Goal: Contribute content: Contribute content

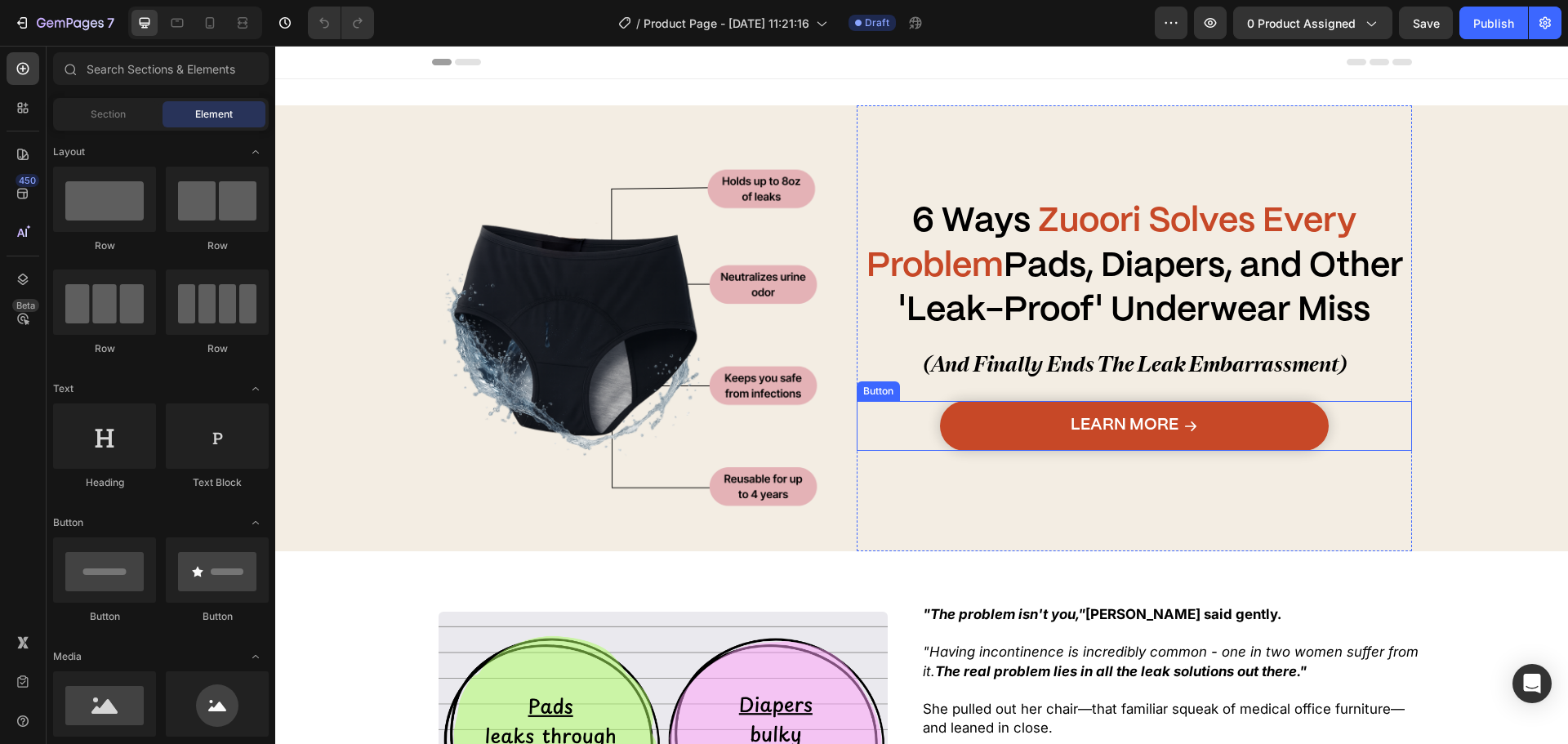
click at [1034, 425] on link "Learn More" at bounding box center [1134, 426] width 389 height 50
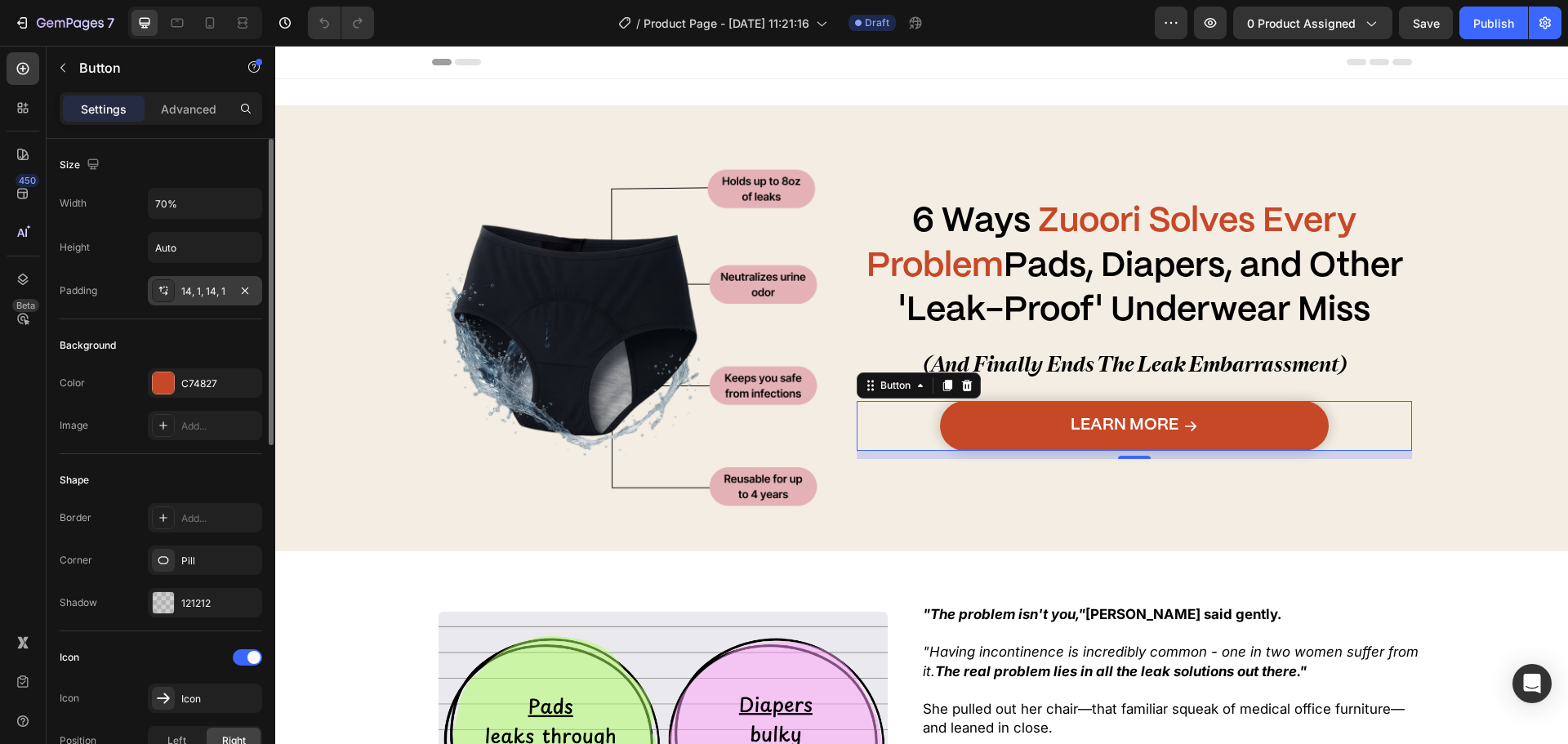
click at [209, 291] on div "14, 1, 14, 1" at bounding box center [204, 291] width 47 height 15
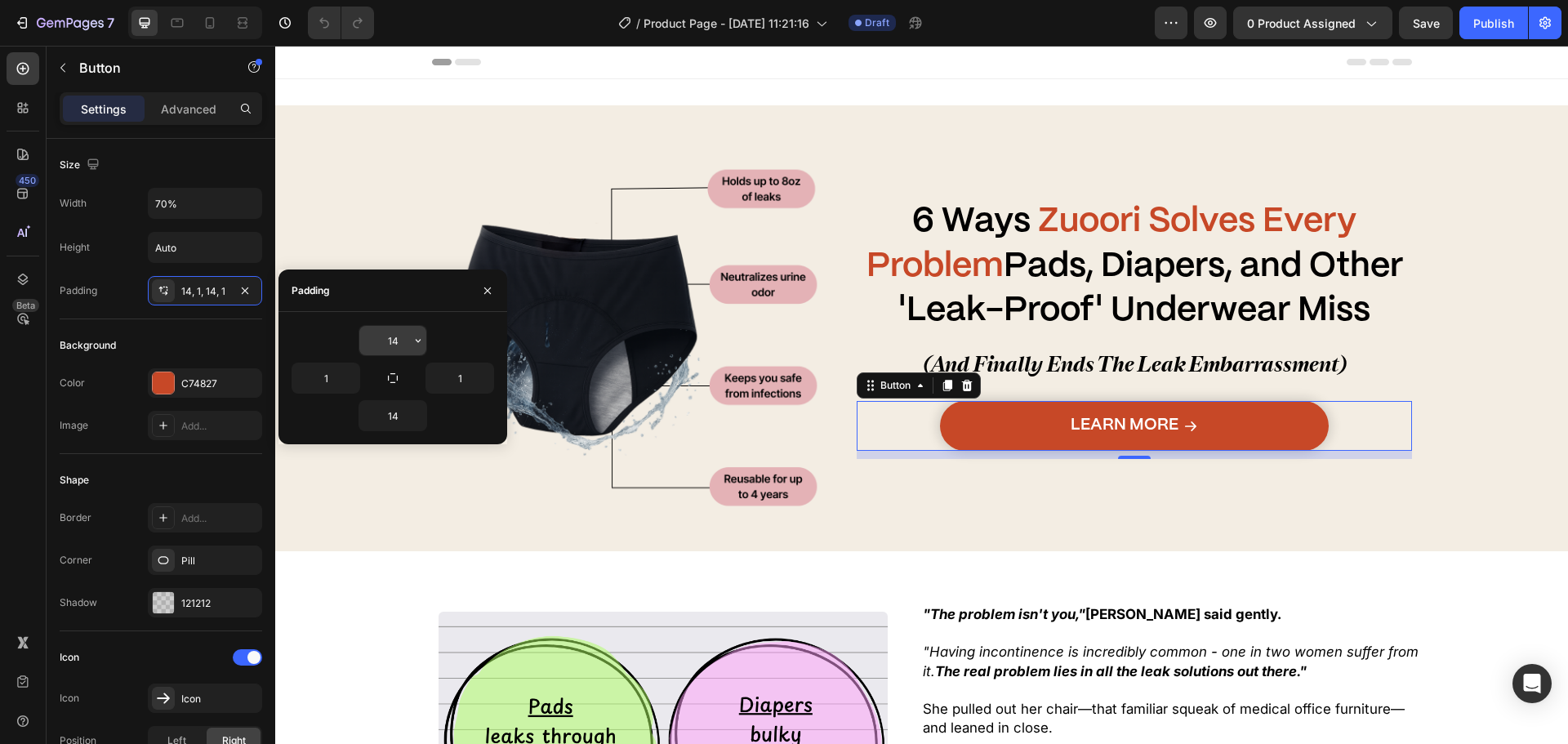
click at [395, 335] on input "14" at bounding box center [393, 340] width 67 height 30
type input "13"
click at [395, 421] on input "14" at bounding box center [393, 416] width 67 height 30
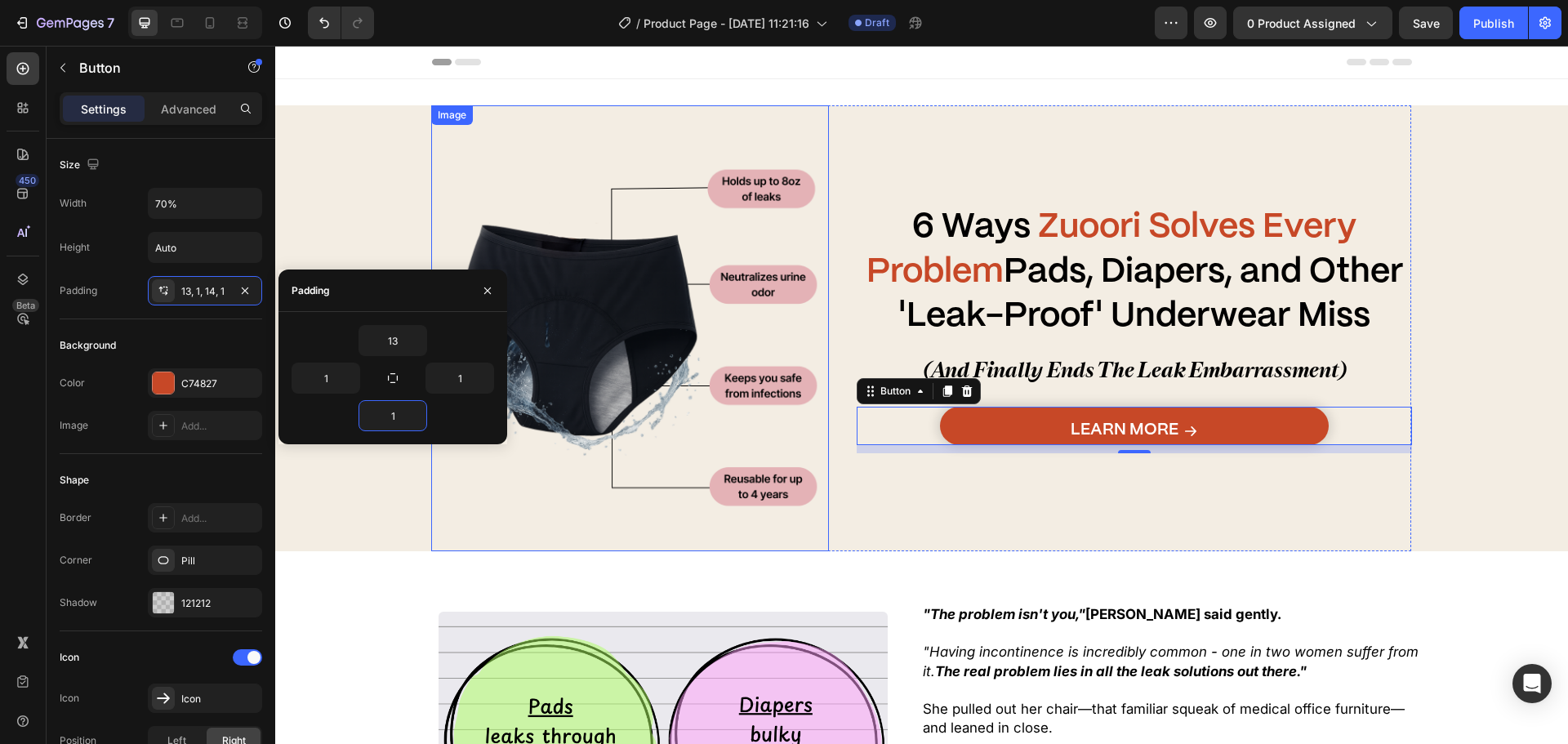
type input "13"
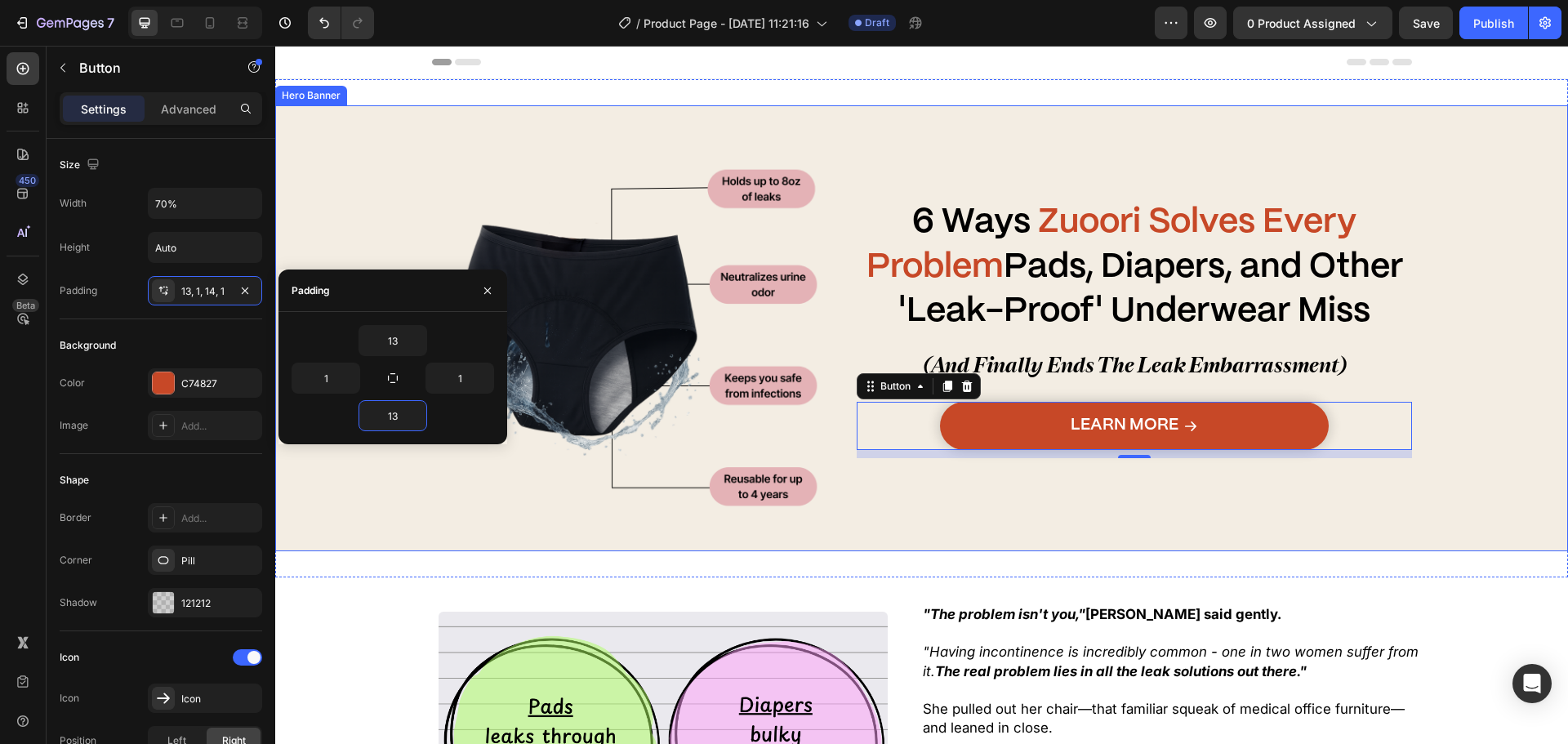
click at [390, 524] on div "Overlay" at bounding box center [922, 328] width 1292 height 445
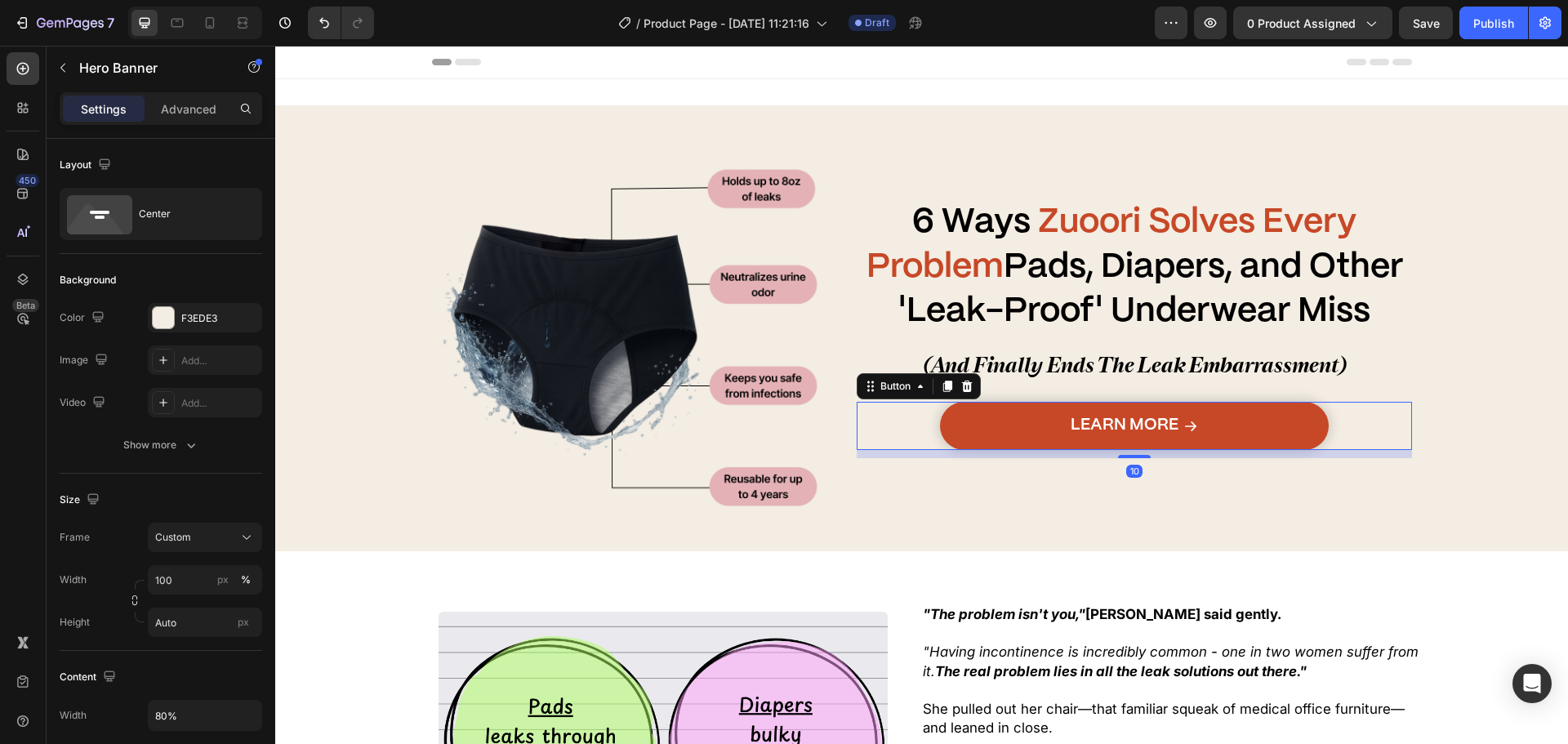
click at [1061, 428] on link "Learn More" at bounding box center [1134, 426] width 389 height 48
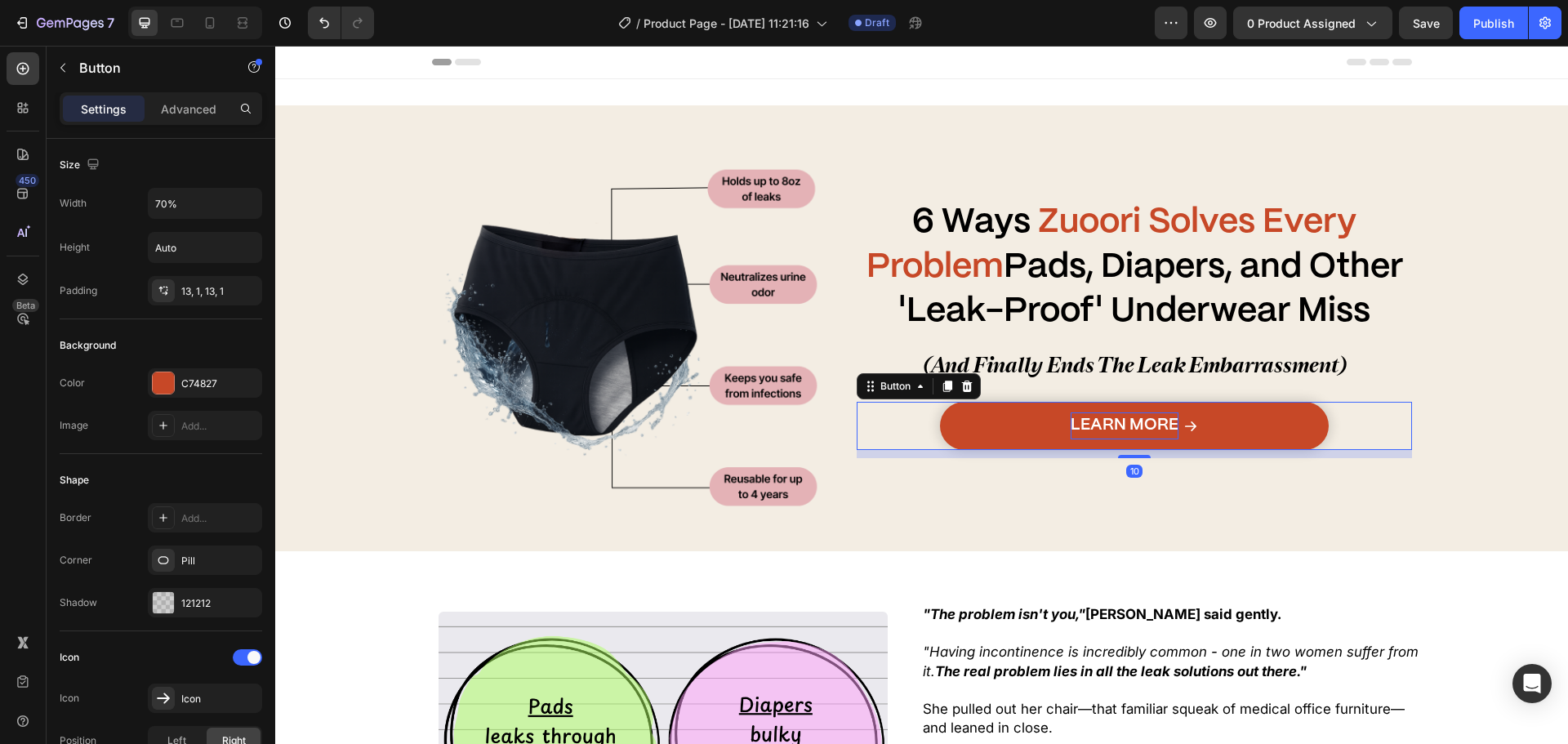
click at [1095, 424] on span "Learn More" at bounding box center [1124, 424] width 108 height 16
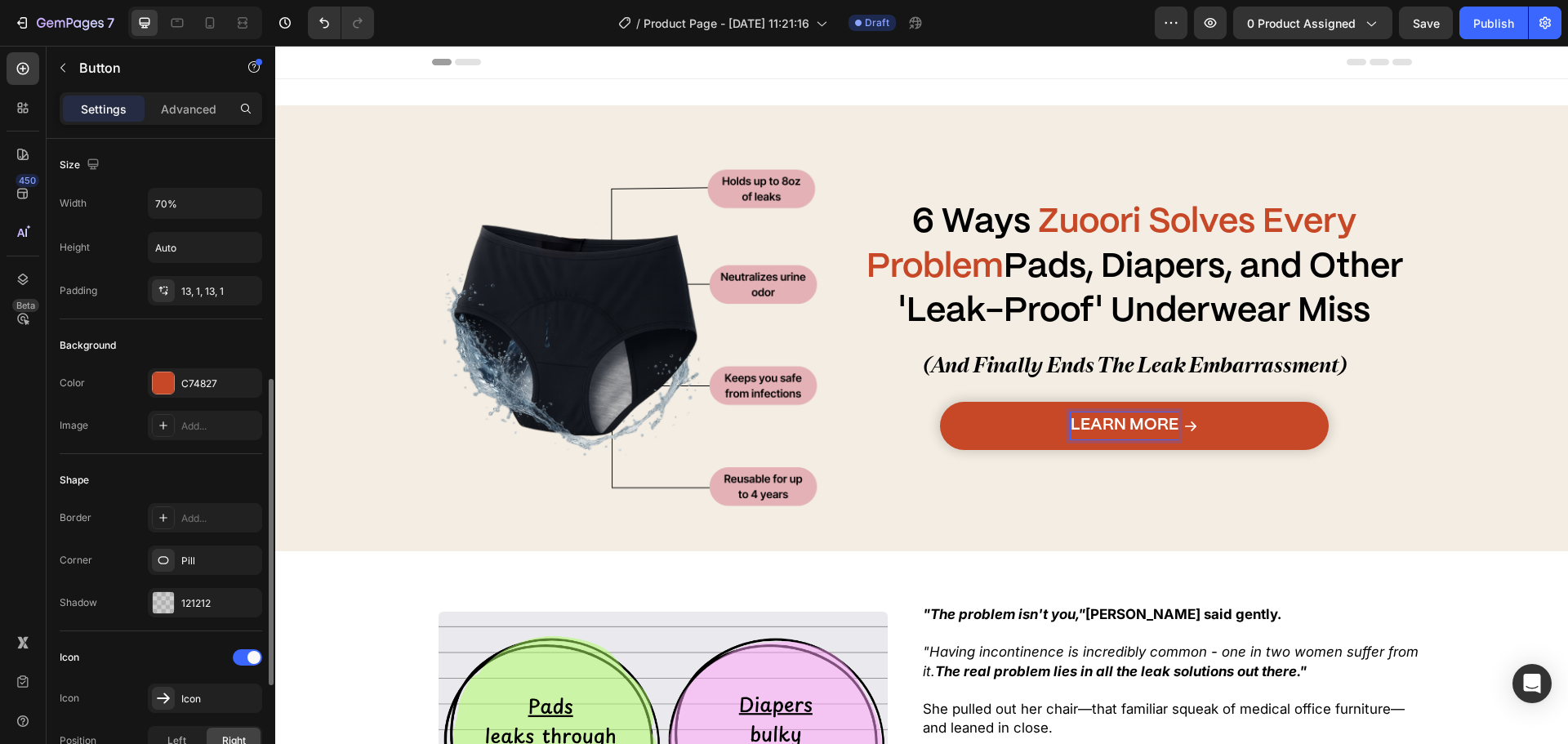
scroll to position [245, 0]
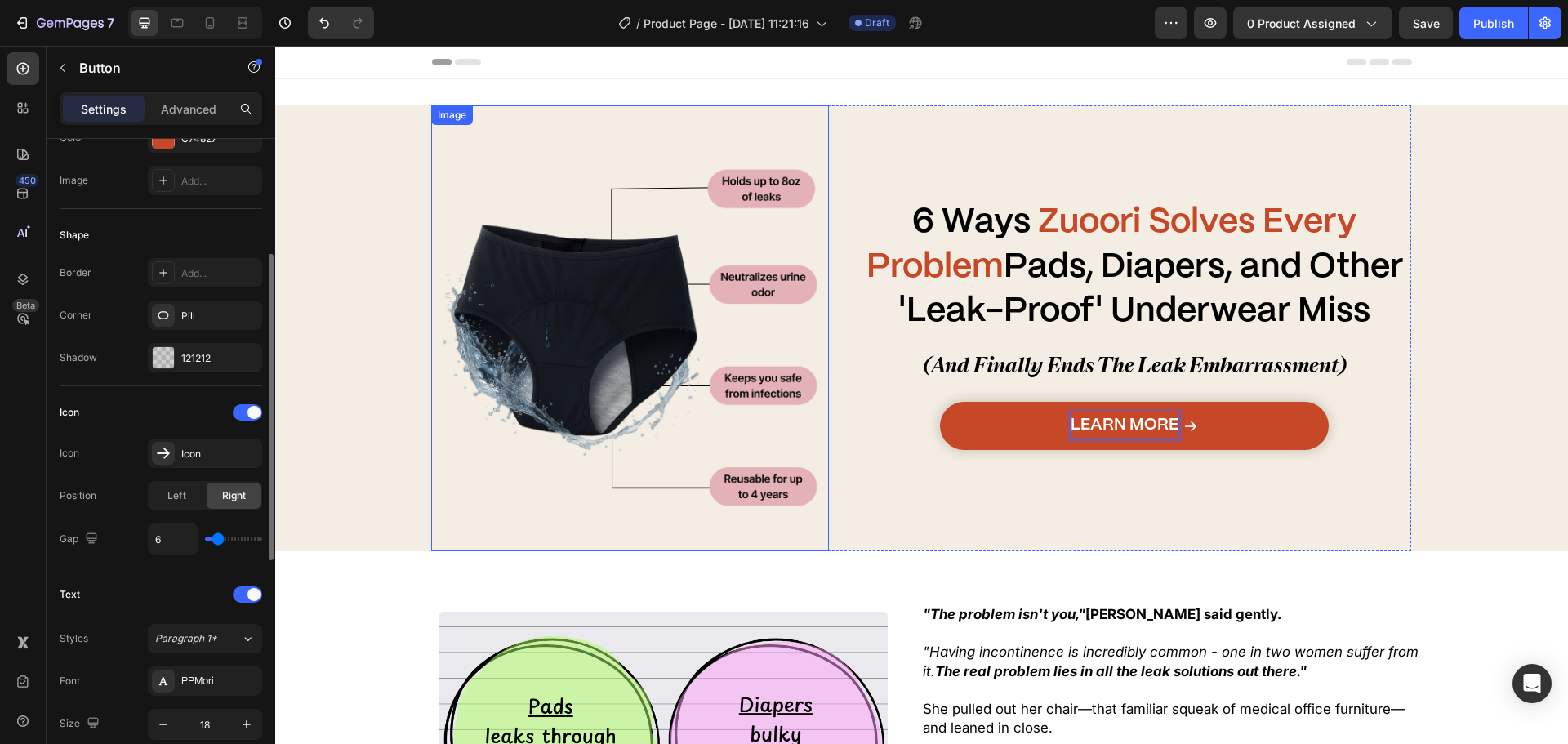
click at [431, 389] on img at bounding box center [629, 327] width 397 height 396
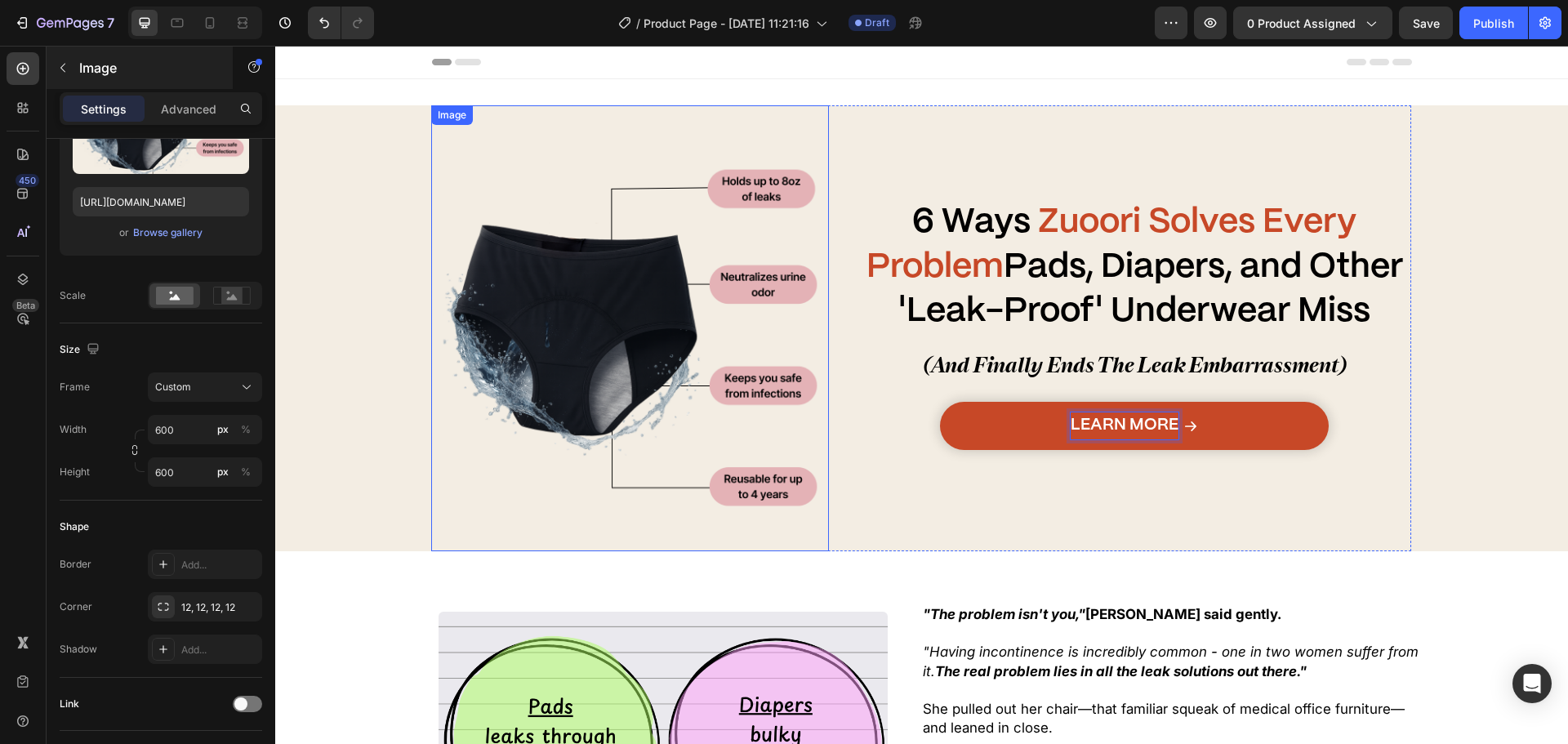
scroll to position [0, 0]
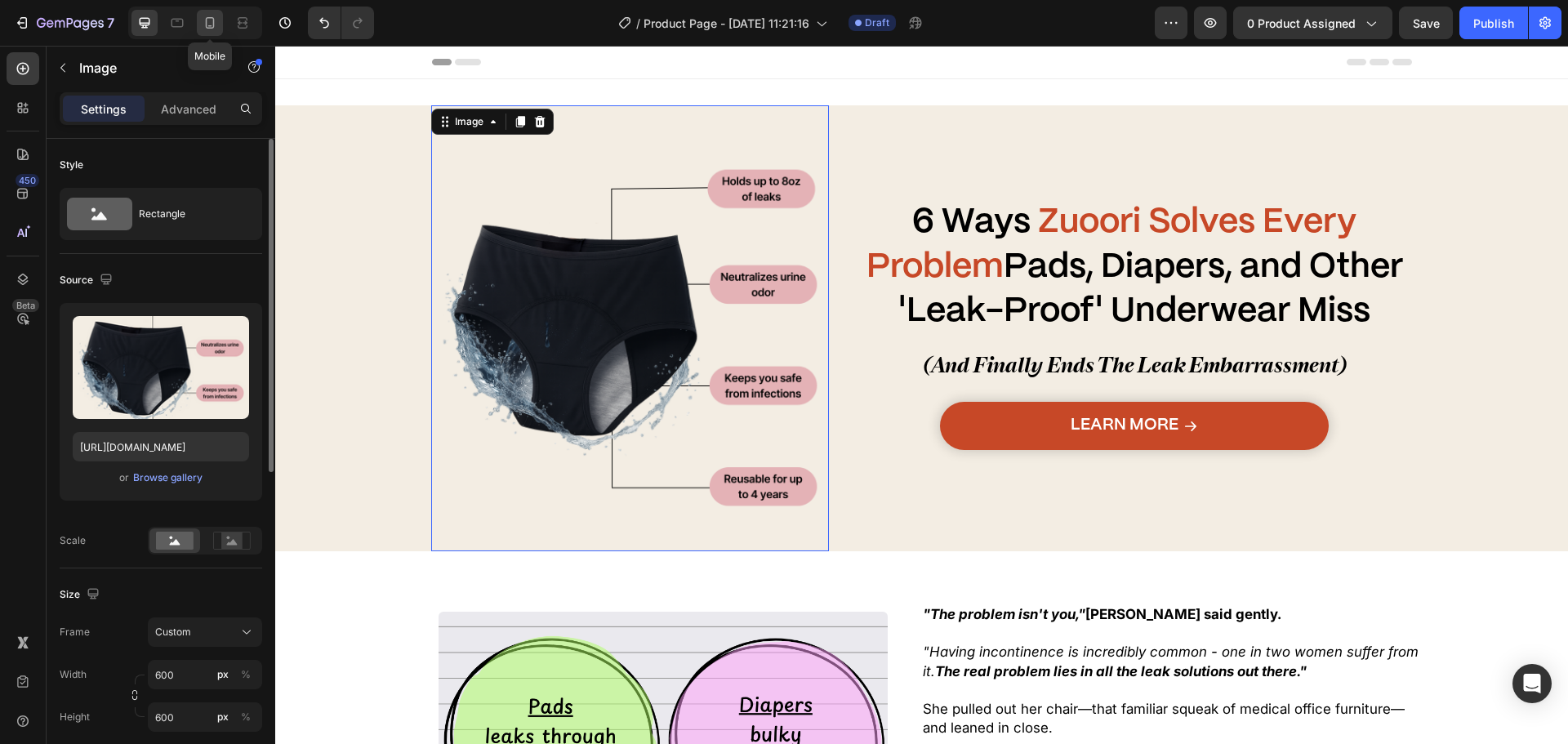
click at [208, 31] on div at bounding box center [210, 23] width 26 height 26
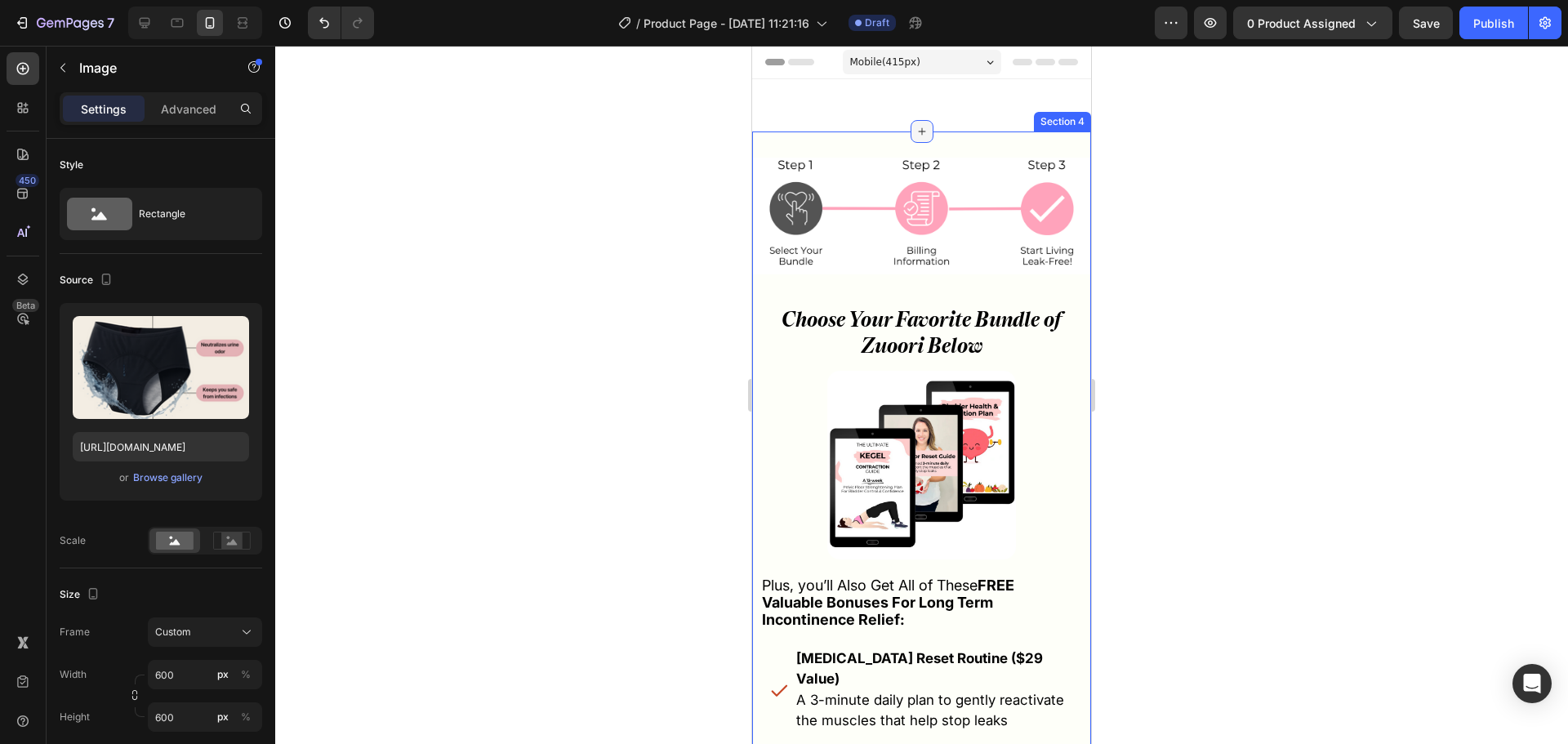
click at [915, 125] on icon at bounding box center [922, 131] width 13 height 13
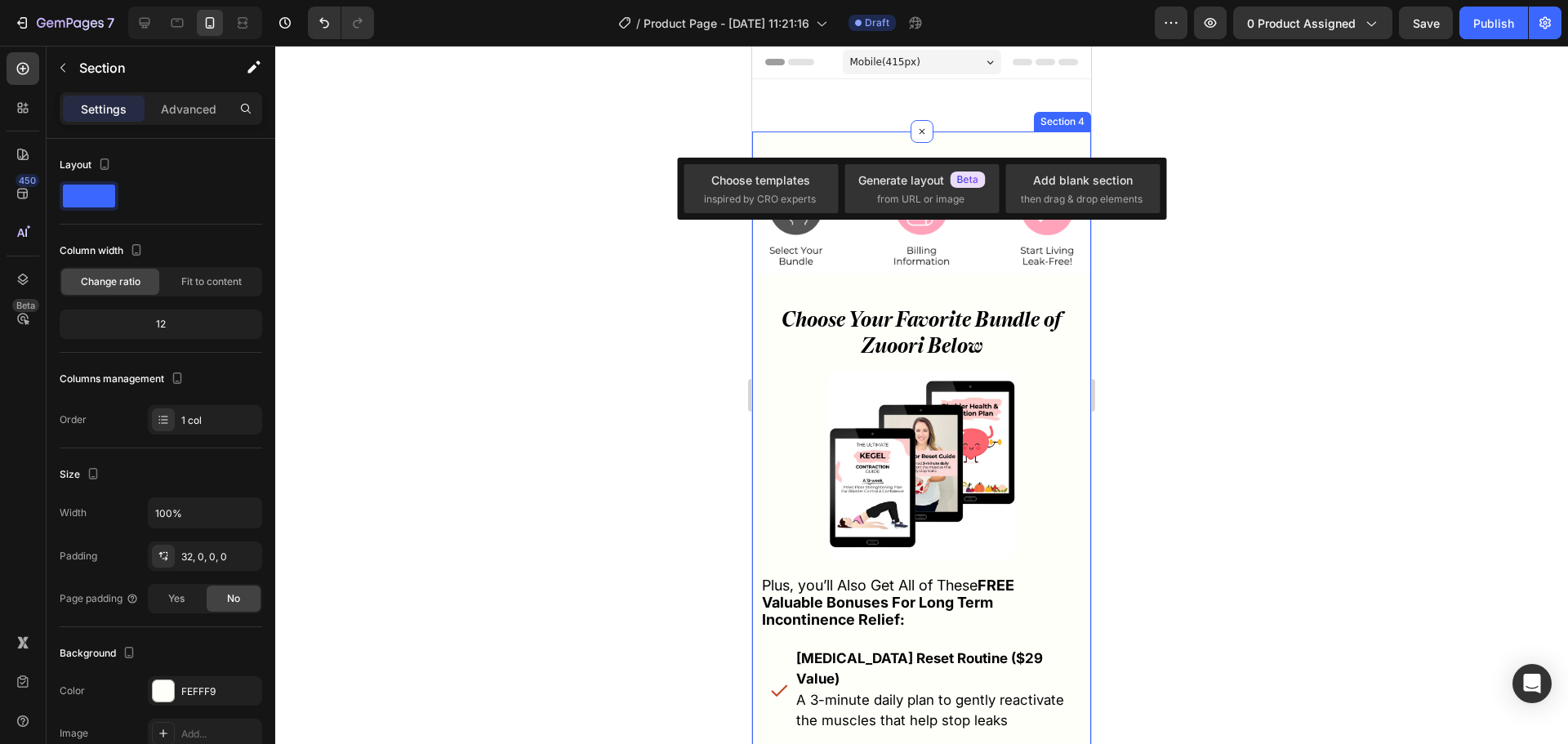
click at [888, 133] on div "Image Choose Your Favorite Bundle of Zuoori Below Heading Row Choose Your Favor…" at bounding box center [922, 545] width 339 height 828
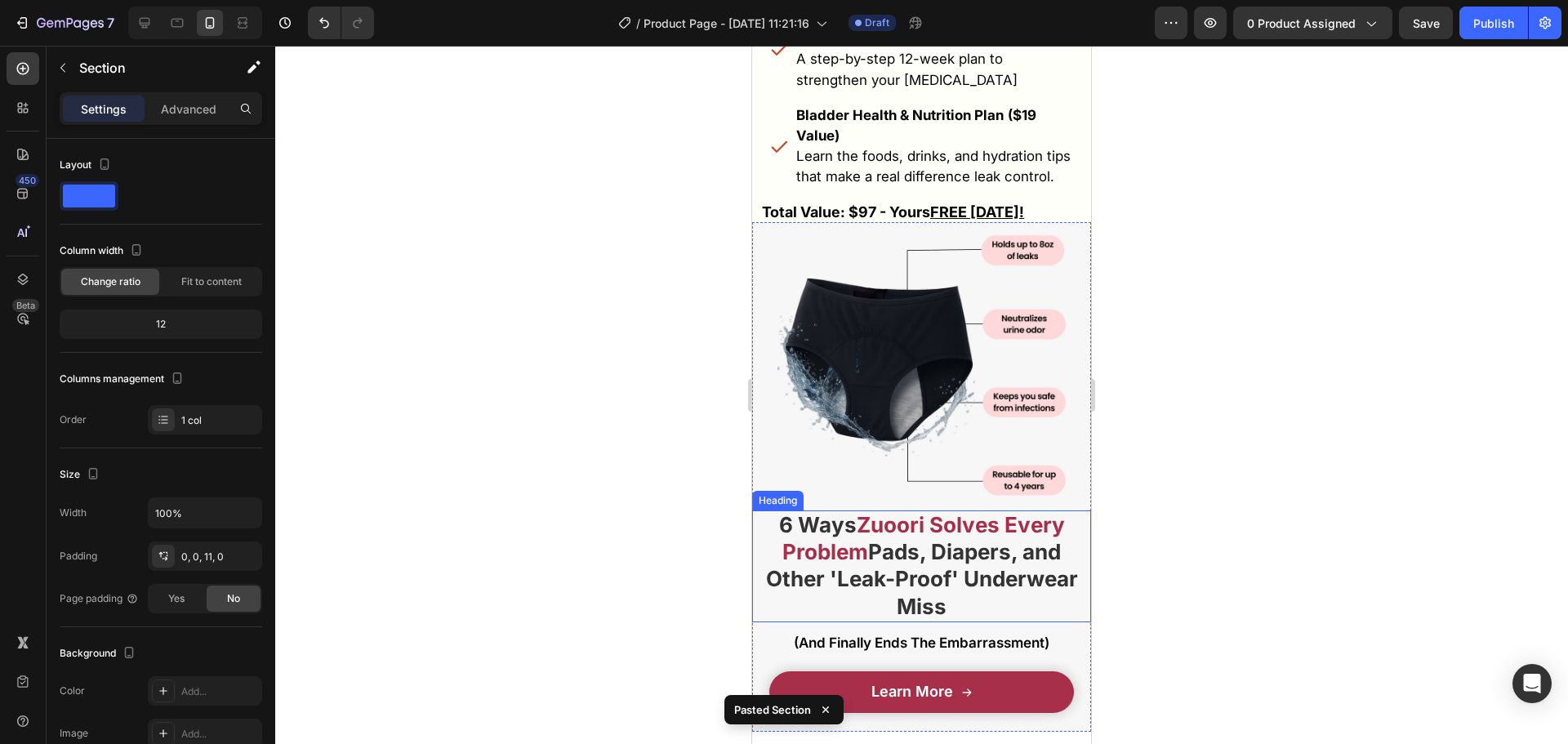
scroll to position [845, 0]
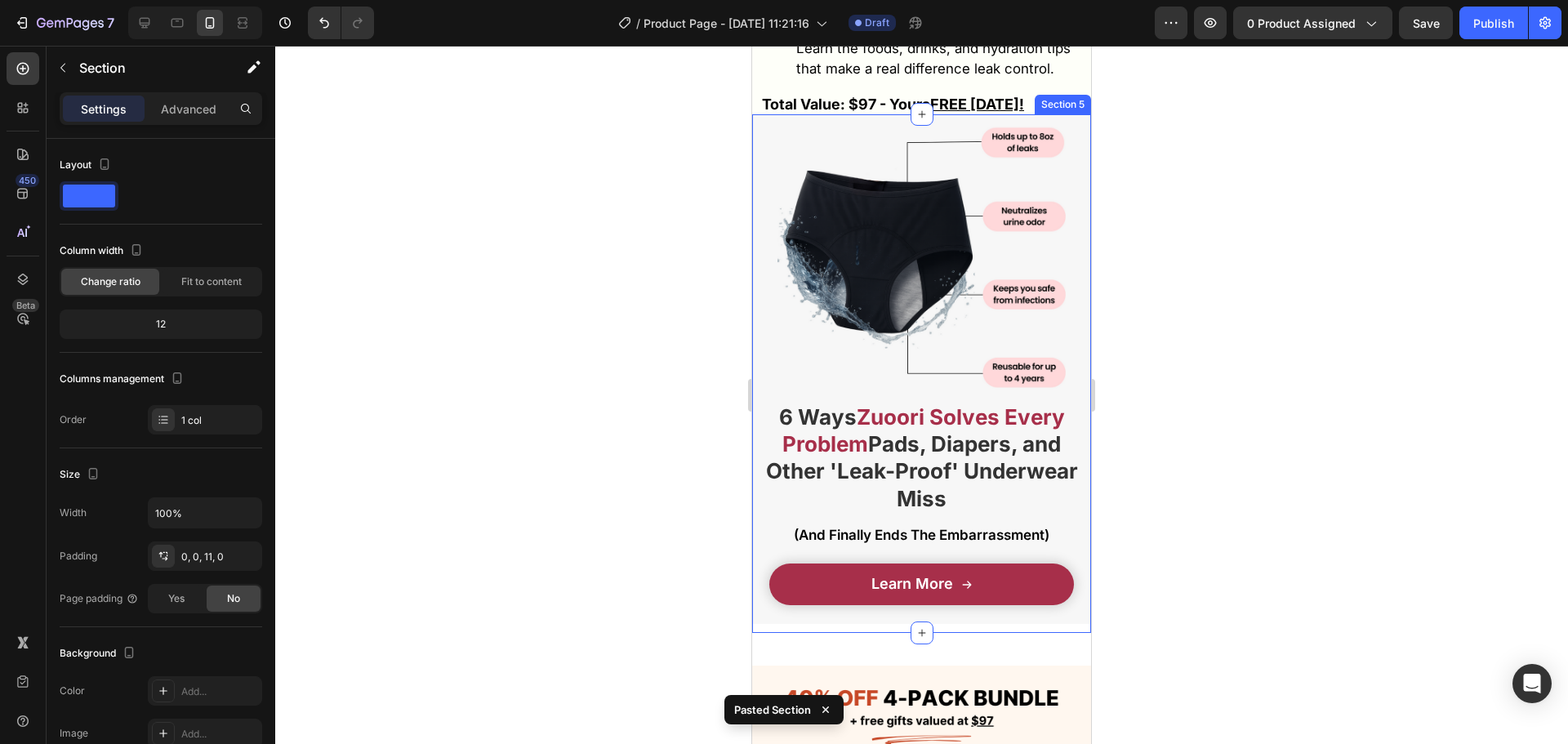
click at [879, 604] on div "Image 6 Ways Zuoori Solves Every Problem Pads, Diapers, and Other 'Leak-Proof' …" at bounding box center [922, 373] width 339 height 518
click at [866, 602] on div "Image 6 Ways Zuoori Solves Every Problem Pads, Diapers, and Other 'Leak-Proof' …" at bounding box center [922, 373] width 339 height 518
click at [866, 605] on div "Image 6 Ways Zuoori Solves Every Problem Pads, Diapers, and Other 'Leak-Proof' …" at bounding box center [922, 373] width 339 height 518
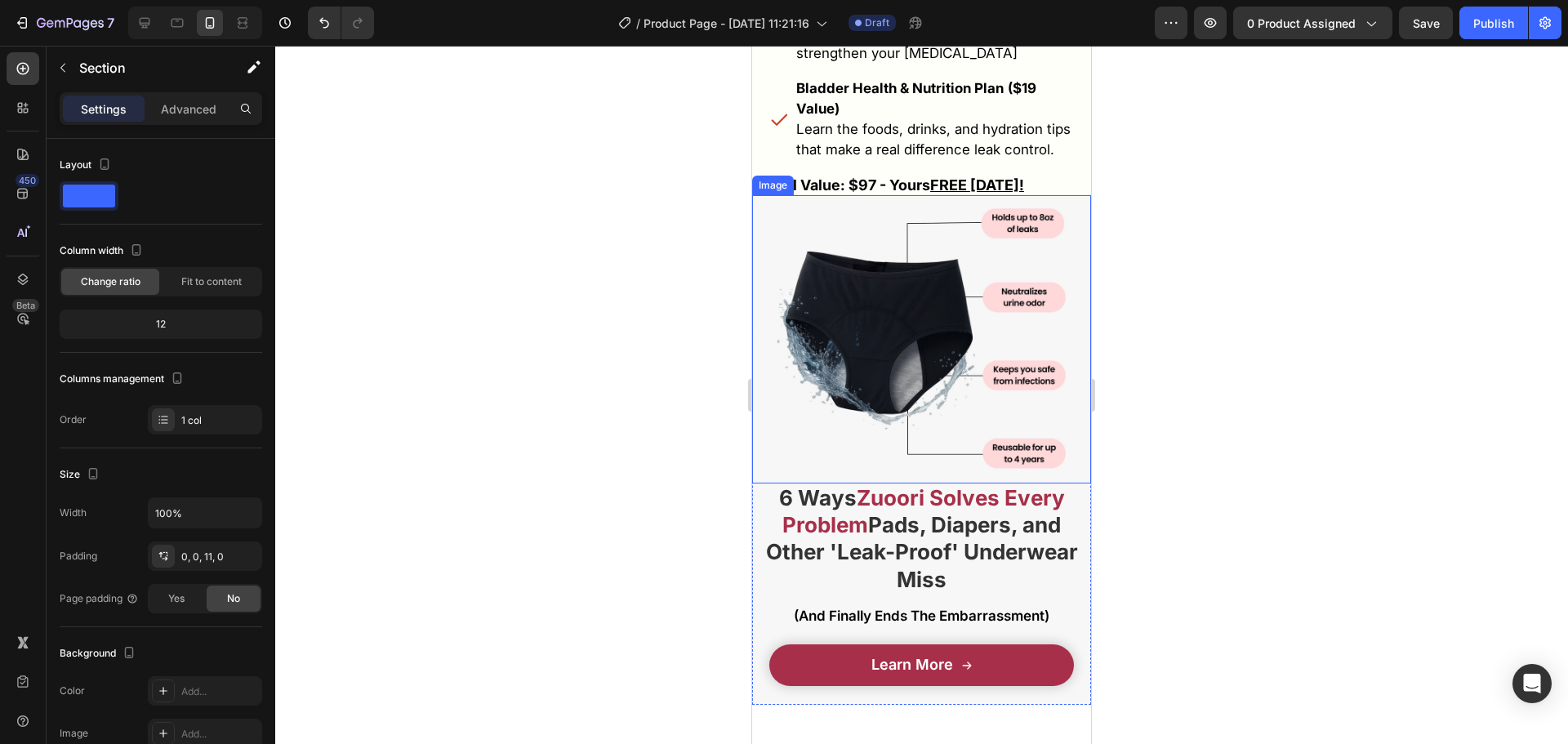
scroll to position [763, 0]
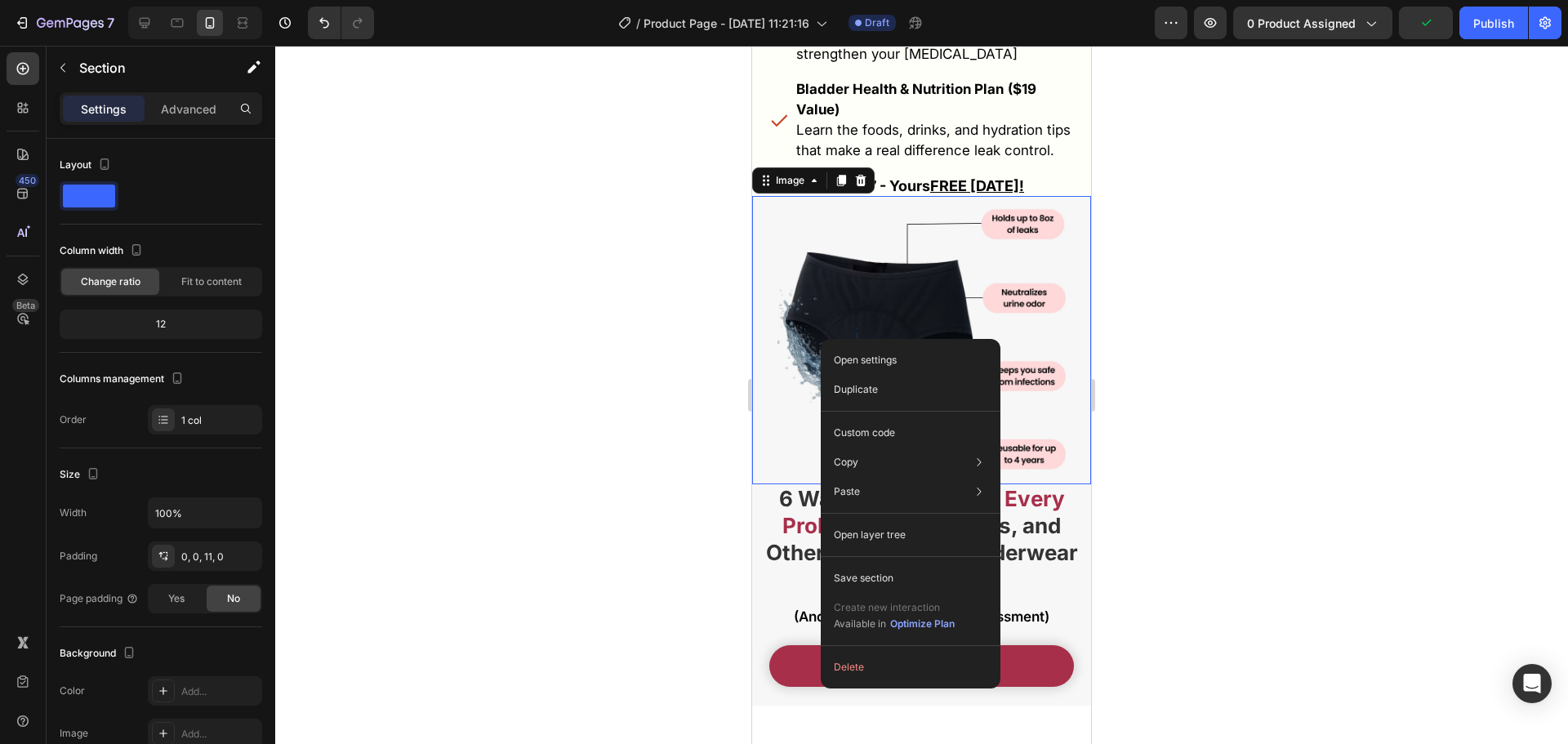
click at [1047, 196] on img at bounding box center [922, 340] width 288 height 288
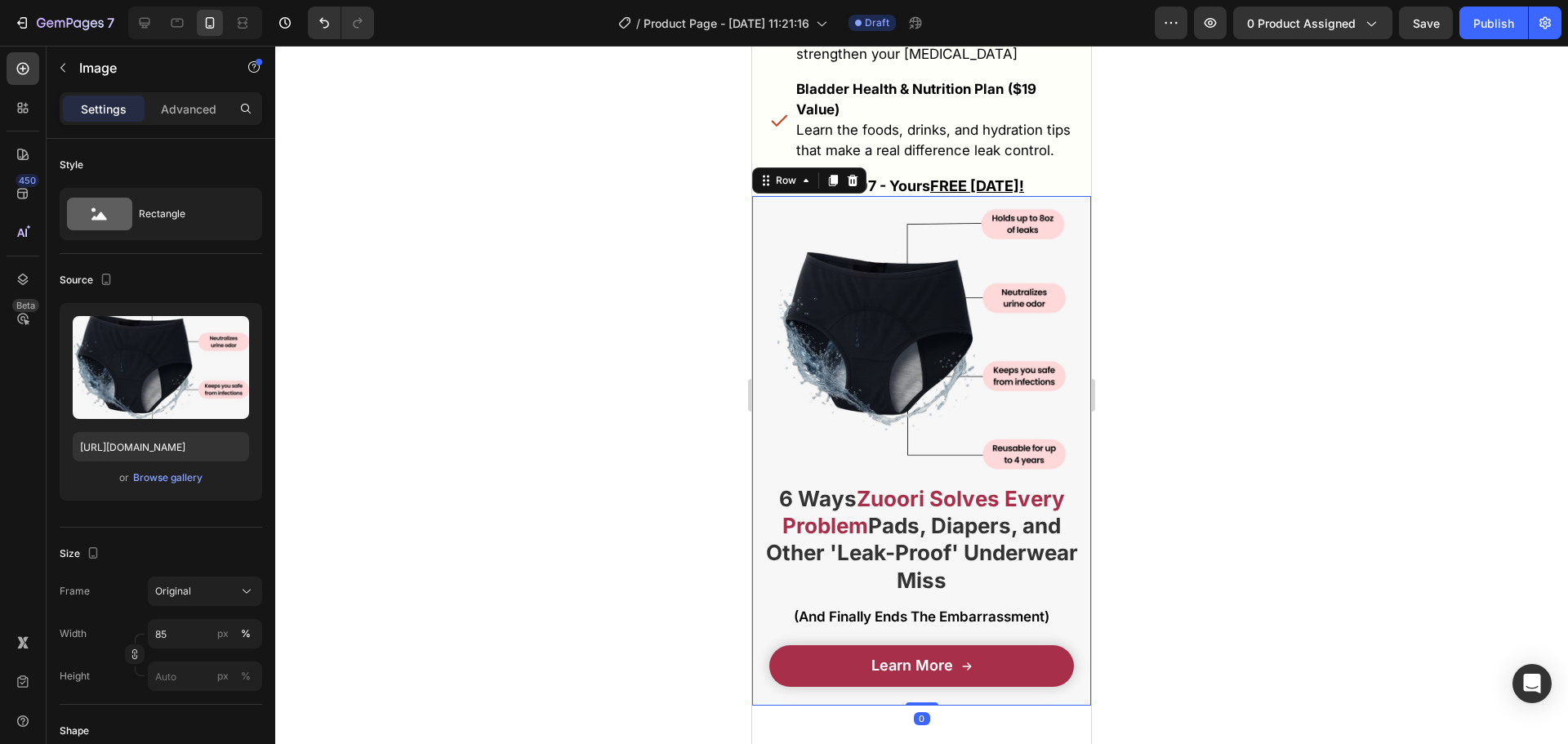
click at [802, 680] on div "Learn More Button" at bounding box center [922, 670] width 339 height 67
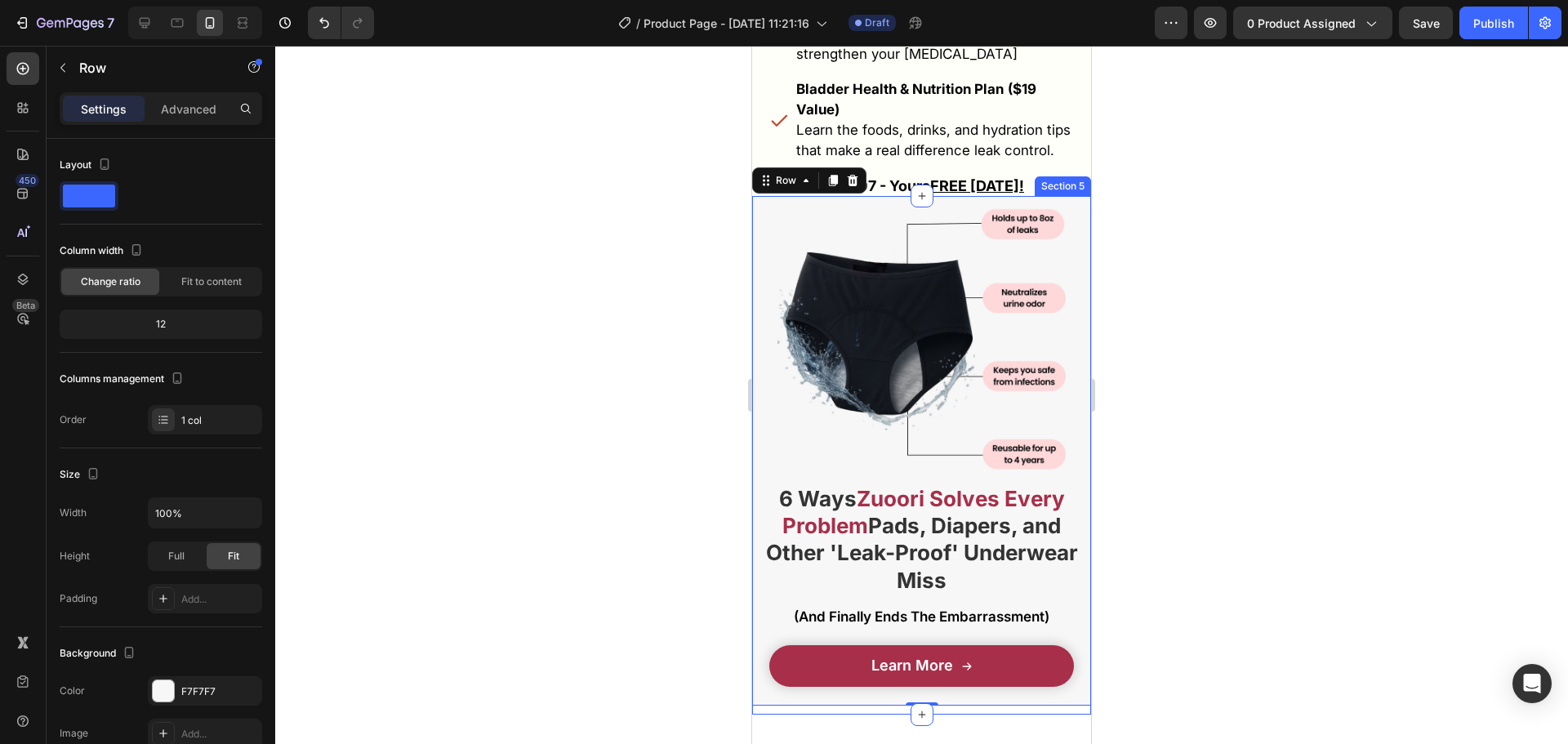
click at [803, 686] on div "Image 6 Ways Zuoori Solves Every Problem Pads, Diapers, and Other 'Leak-Proof' …" at bounding box center [922, 455] width 339 height 518
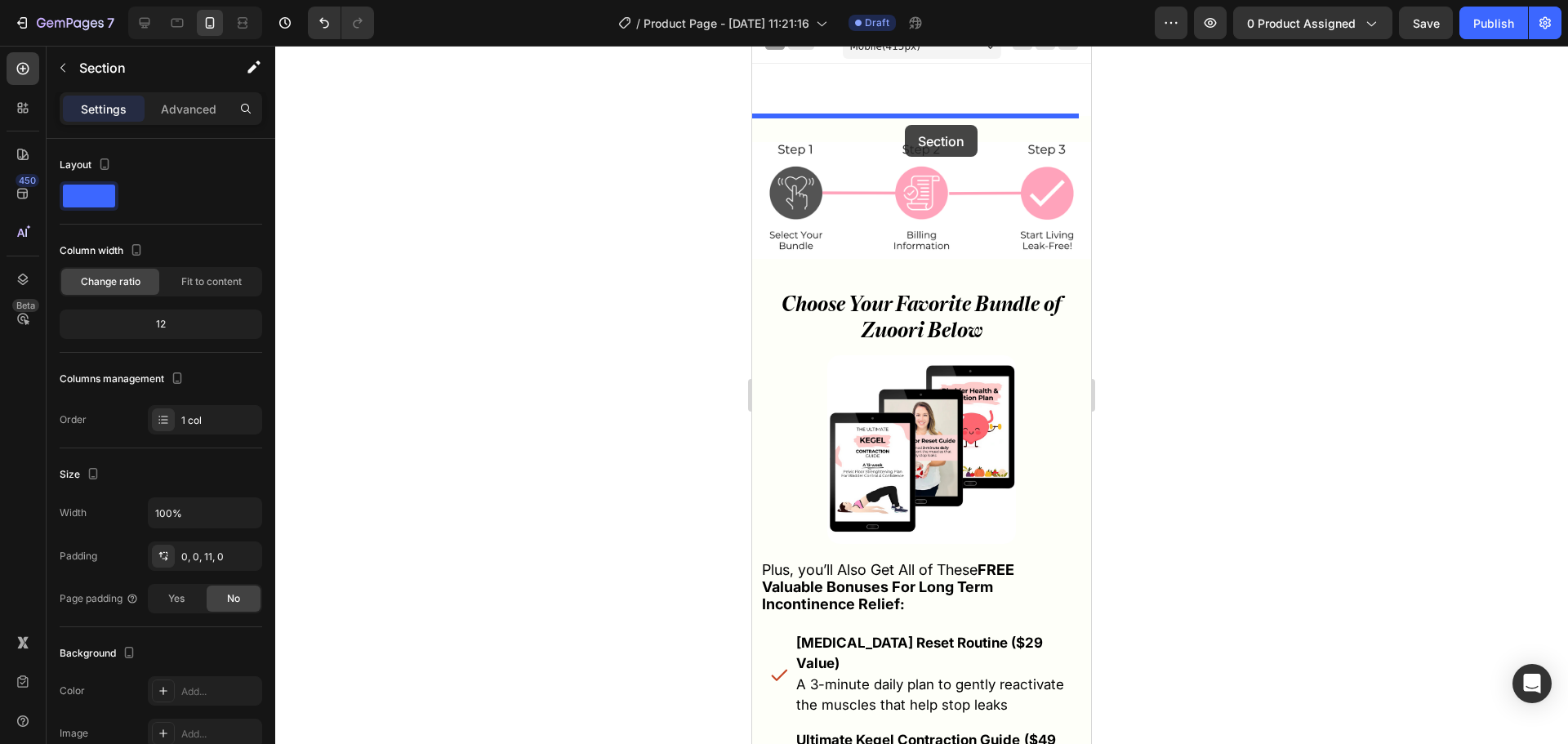
scroll to position [0, 0]
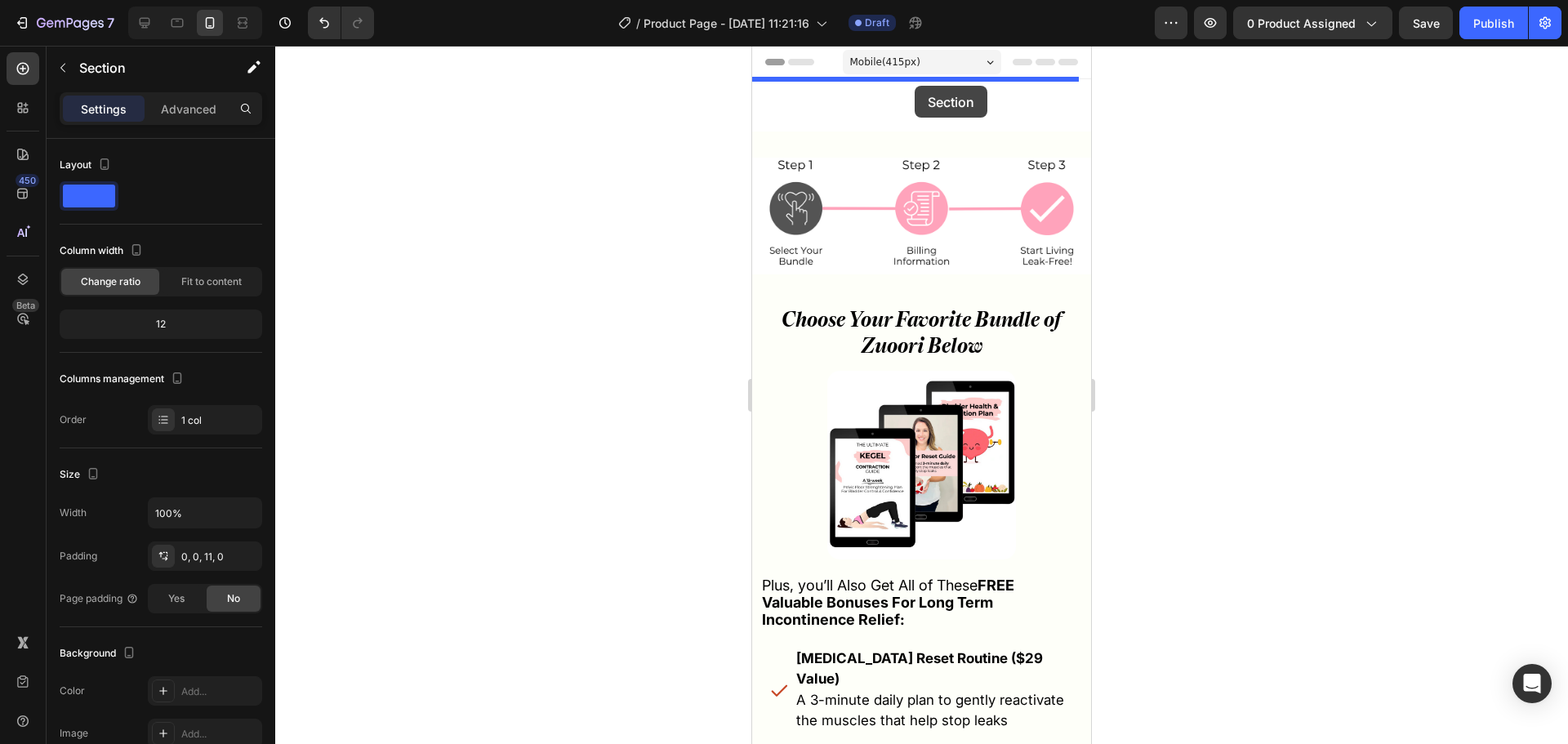
drag, startPoint x: 802, startPoint y: 170, endPoint x: 914, endPoint y: 86, distance: 140.0
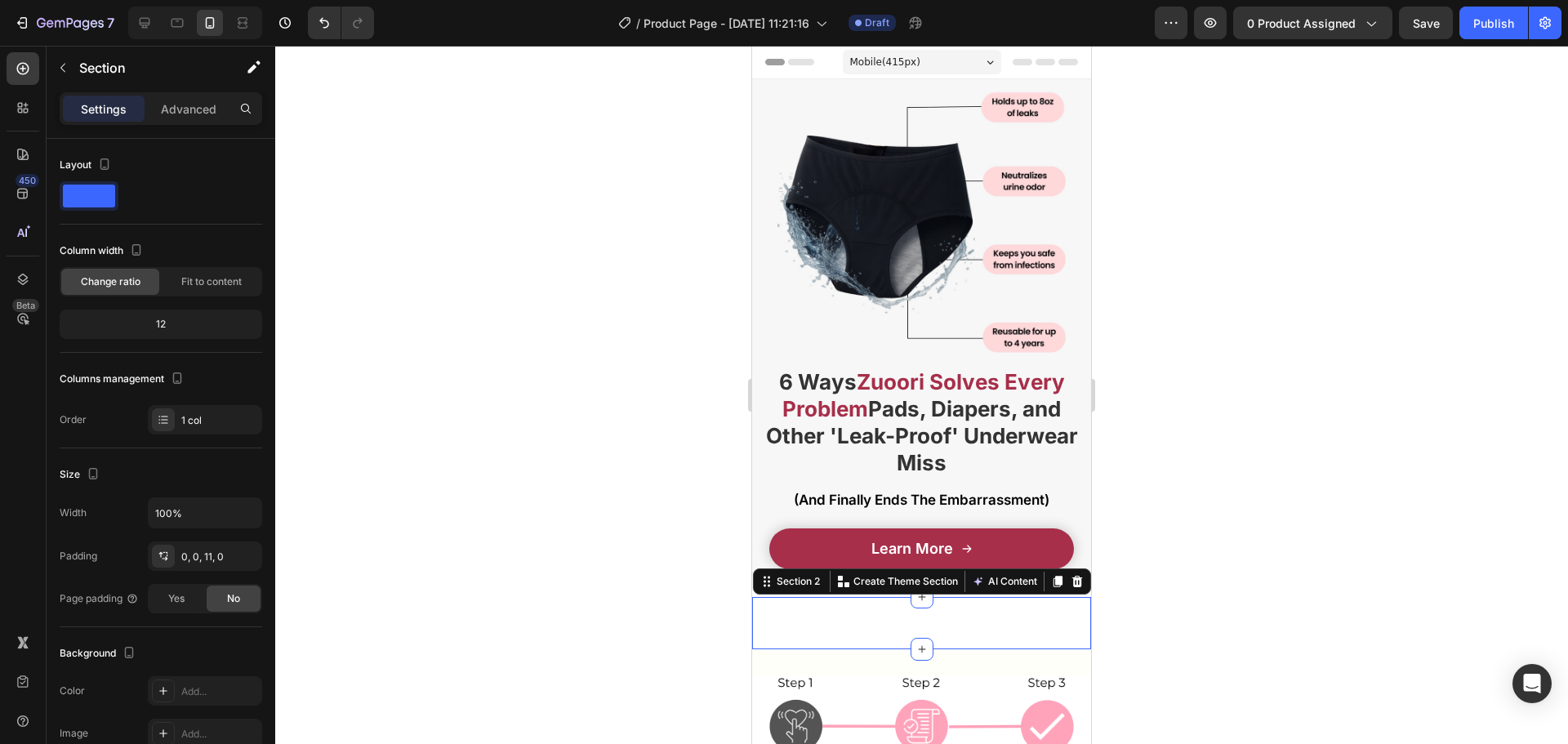
click at [889, 620] on div "6 Ways Zuoori Solves Every Problem Pads, Diapers, and Other 'Leak-Proof' Underw…" at bounding box center [922, 623] width 339 height 53
click at [167, 119] on div "Advanced" at bounding box center [189, 108] width 81 height 26
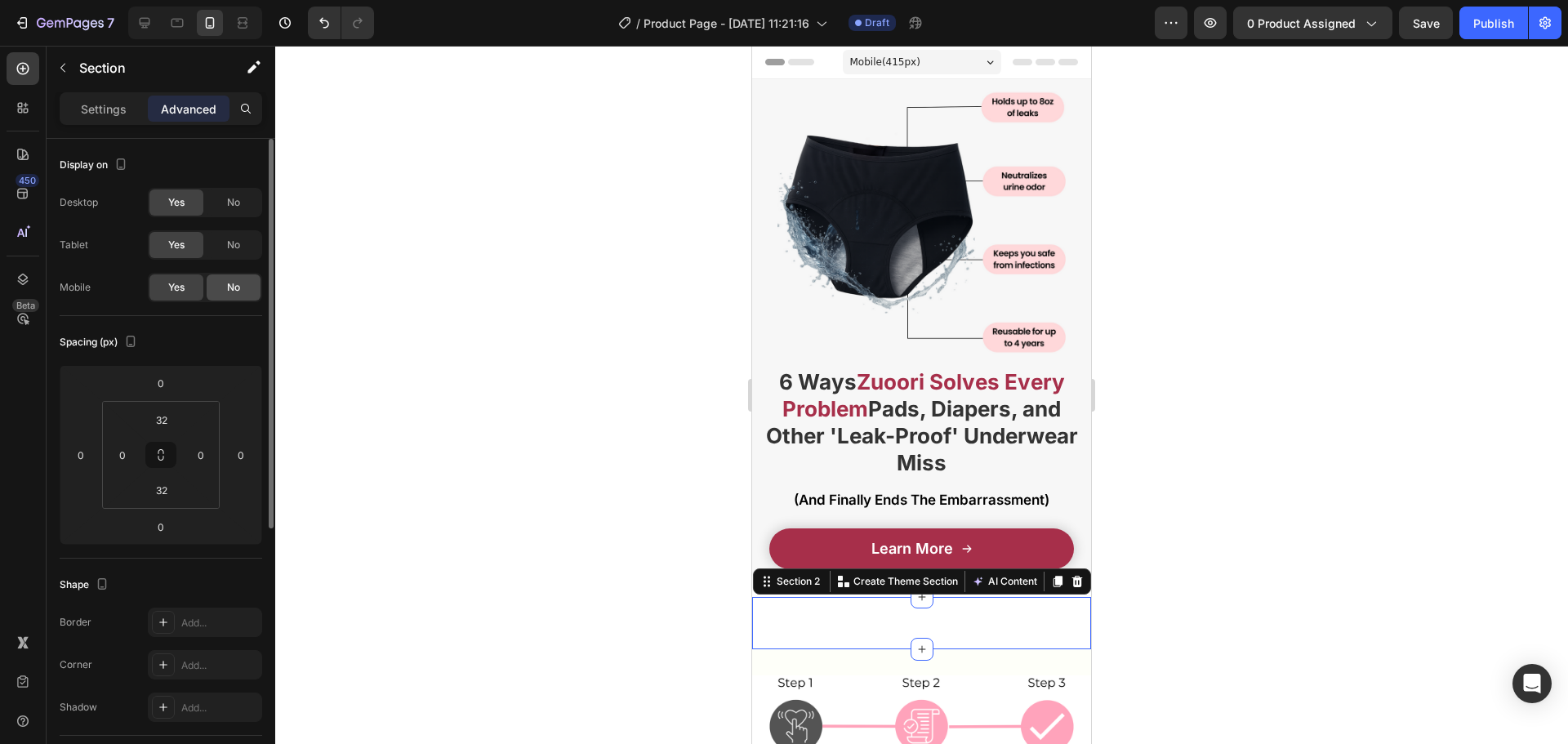
click at [219, 288] on div "No" at bounding box center [234, 287] width 54 height 26
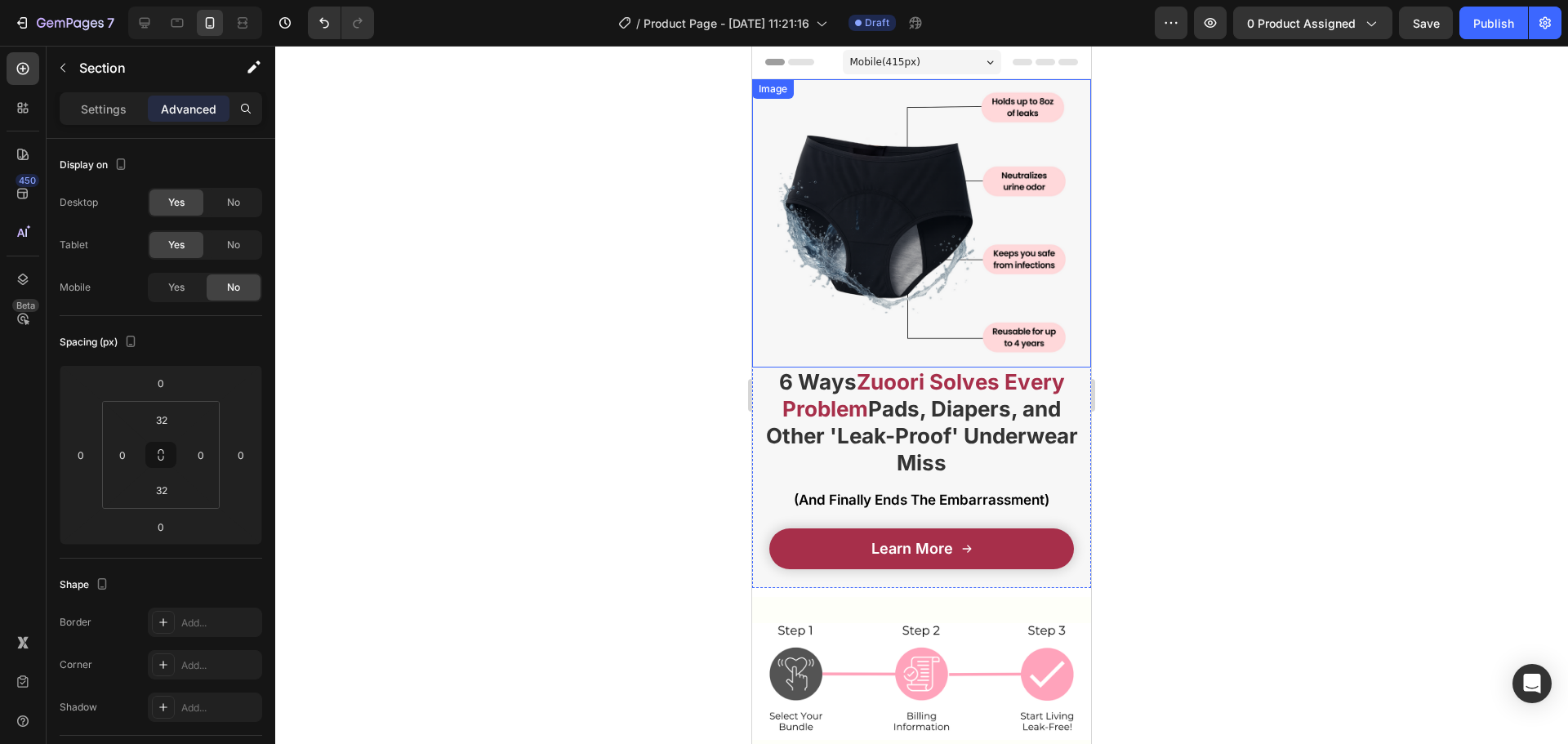
click at [842, 179] on img at bounding box center [922, 224] width 288 height 288
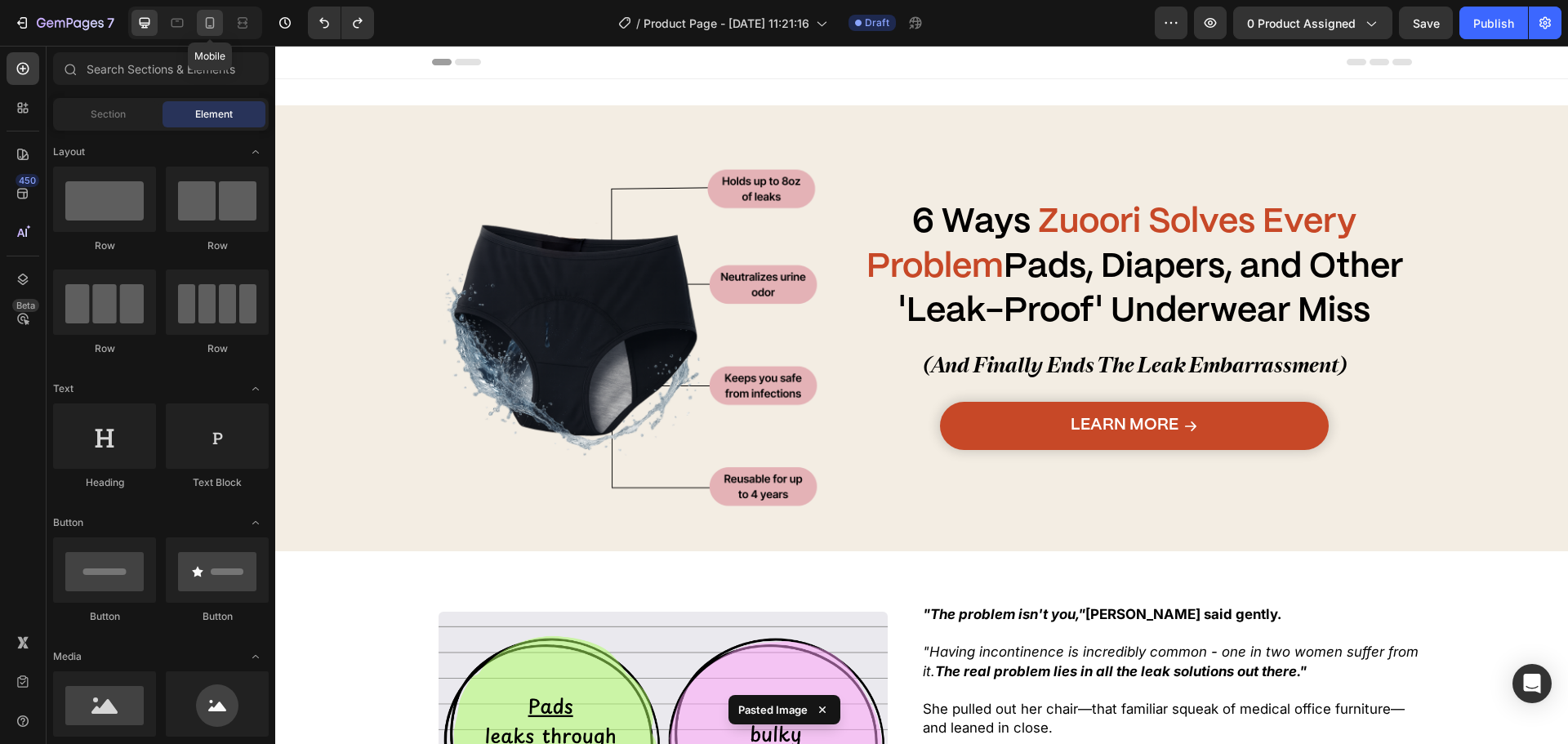
click at [216, 25] on icon at bounding box center [210, 23] width 17 height 17
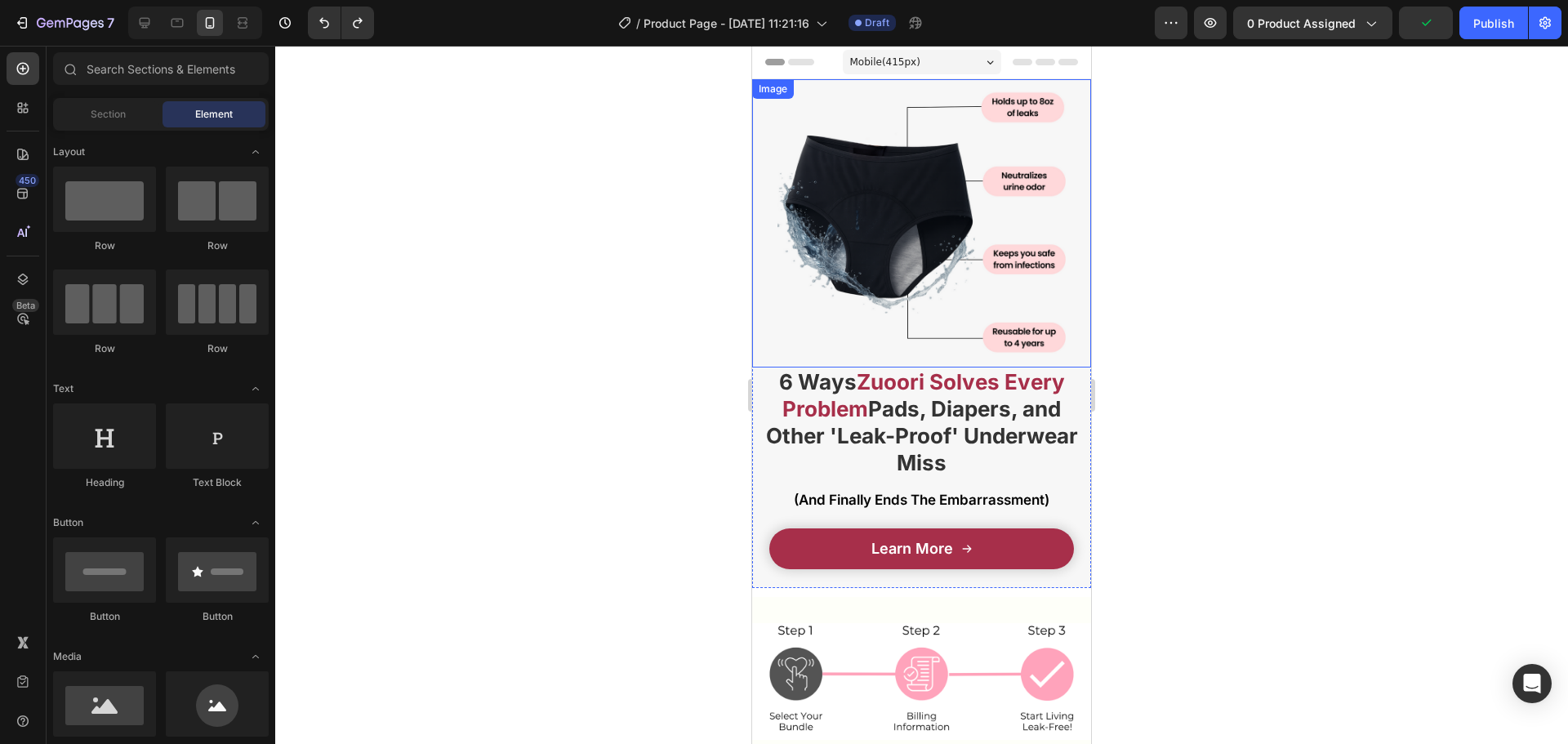
click at [937, 201] on img at bounding box center [922, 224] width 288 height 288
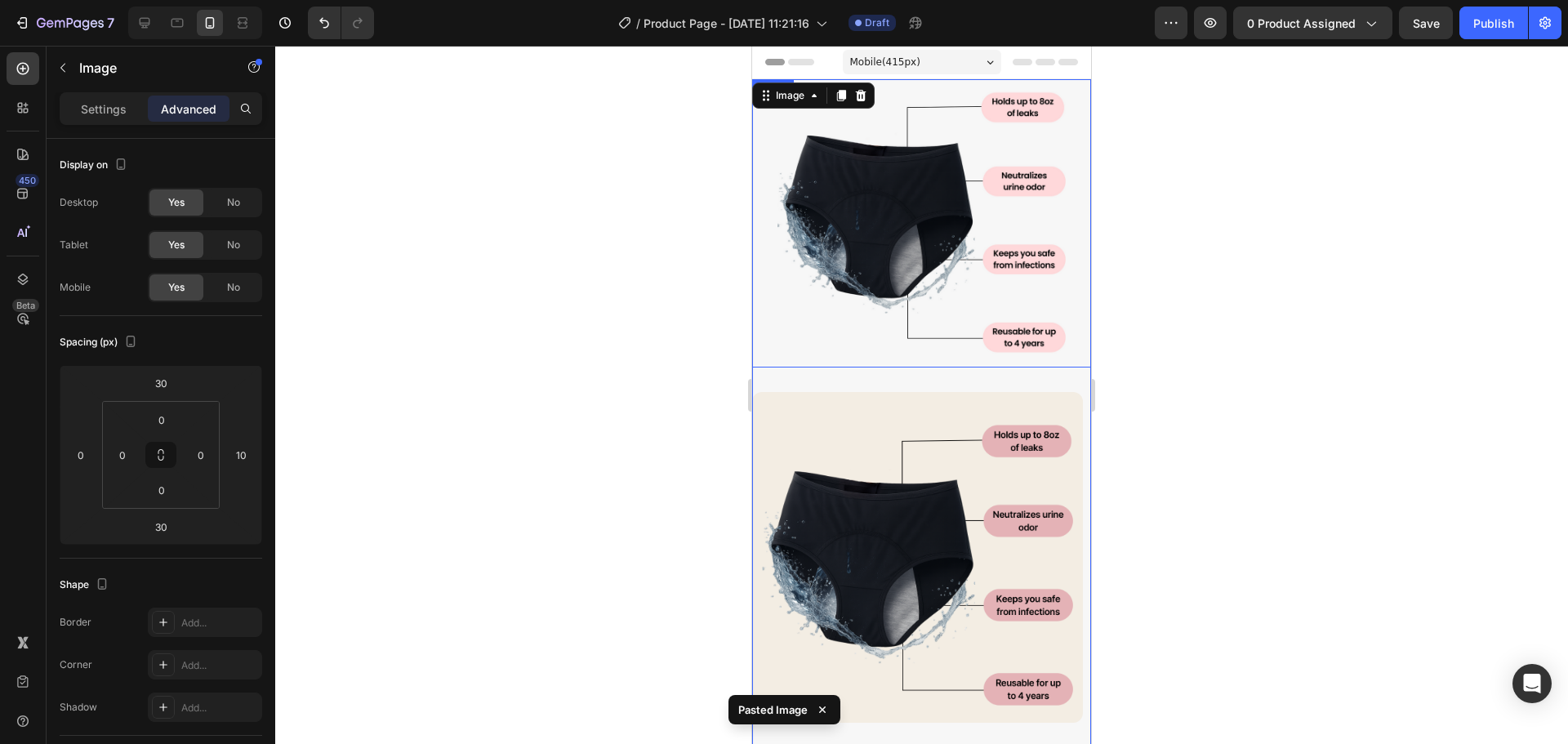
click at [939, 199] on img at bounding box center [922, 224] width 288 height 288
click at [865, 94] on icon at bounding box center [861, 95] width 10 height 11
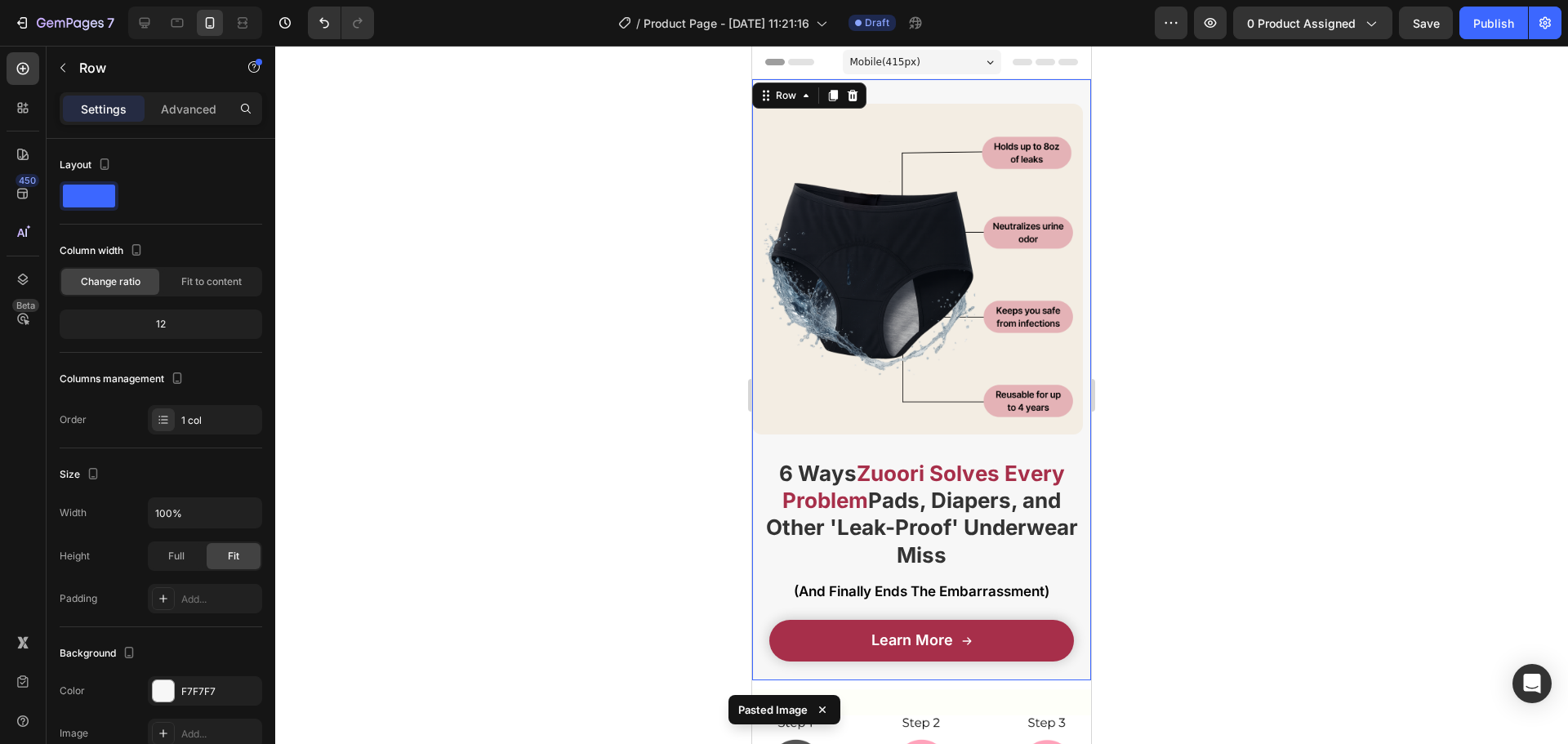
click at [891, 103] on div "Image 6 Ways Zuoori Solves Every Problem Pads, Diapers, and Other 'Leak-Proof' …" at bounding box center [922, 380] width 339 height 601
click at [202, 689] on div "F7F7F7" at bounding box center [204, 691] width 47 height 15
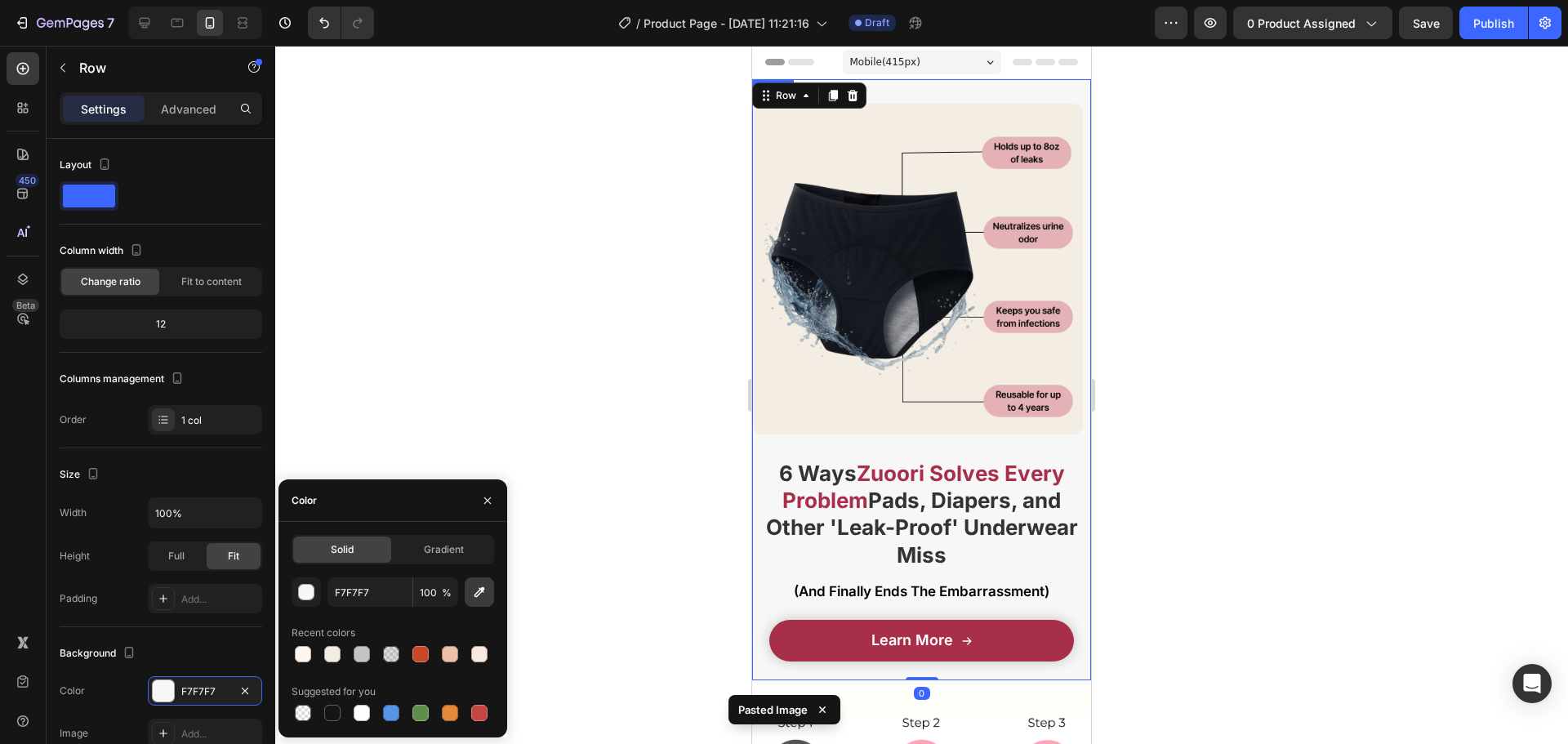
click at [475, 592] on icon "button" at bounding box center [480, 592] width 17 height 17
type input "F3EDE3"
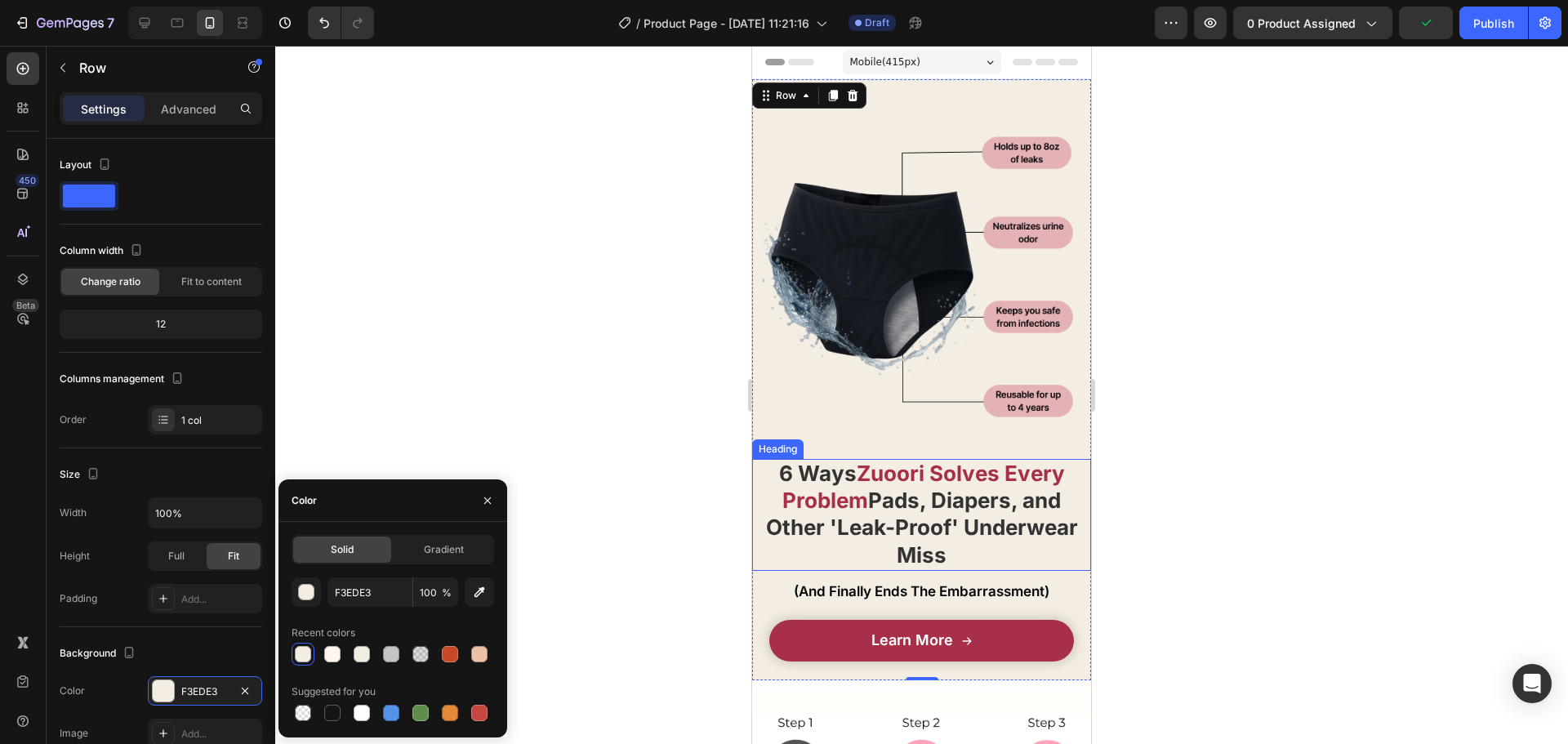
click at [942, 491] on strong "Pads, Diapers, and Other 'Leak-Proof' Underwear Miss" at bounding box center [922, 527] width 312 height 79
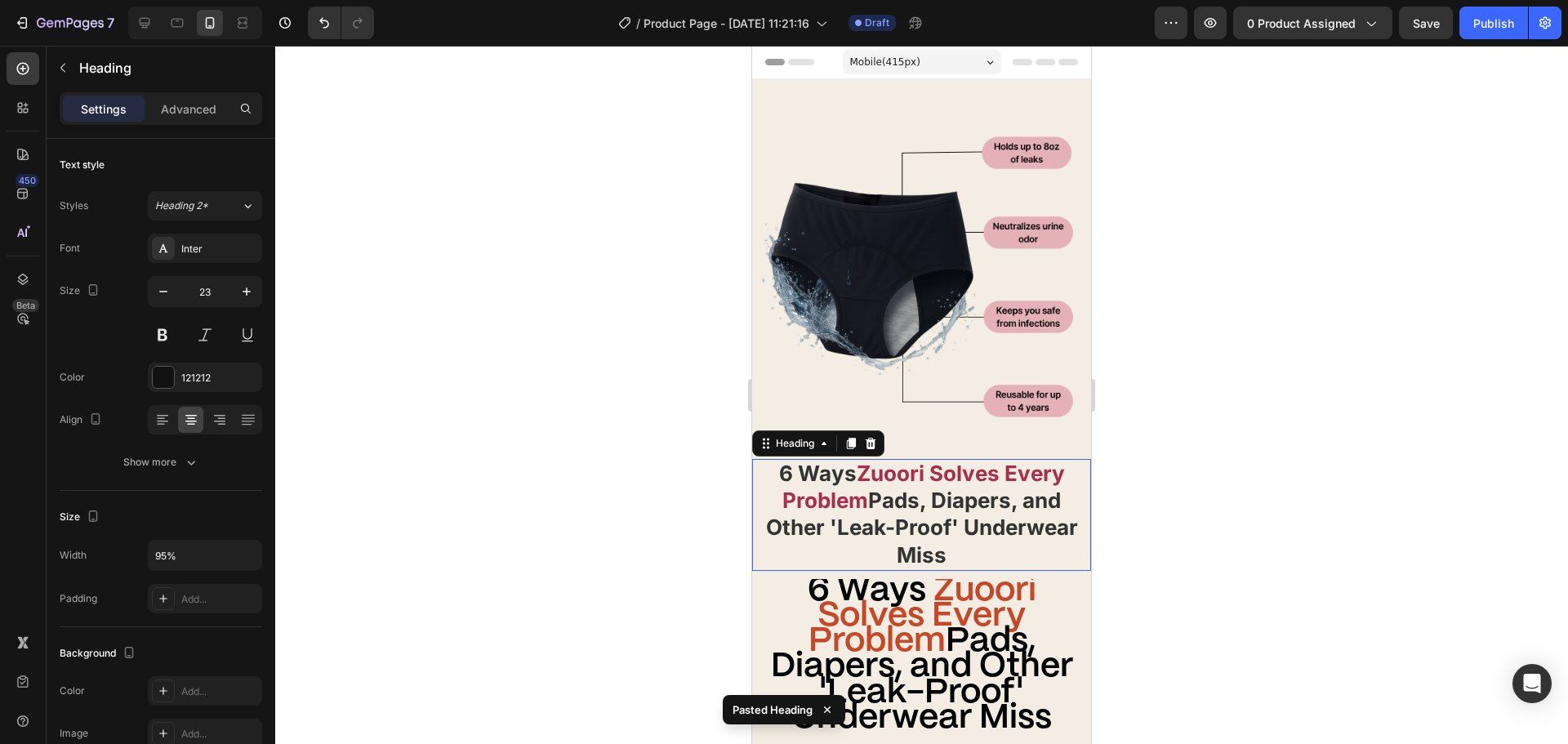
click at [946, 488] on strong "Pads, Diapers, and Other 'Leak-Proof' Underwear Miss" at bounding box center [922, 527] width 312 height 79
click at [937, 619] on strong "Zuoori Solves Every Problem" at bounding box center [923, 616] width 227 height 83
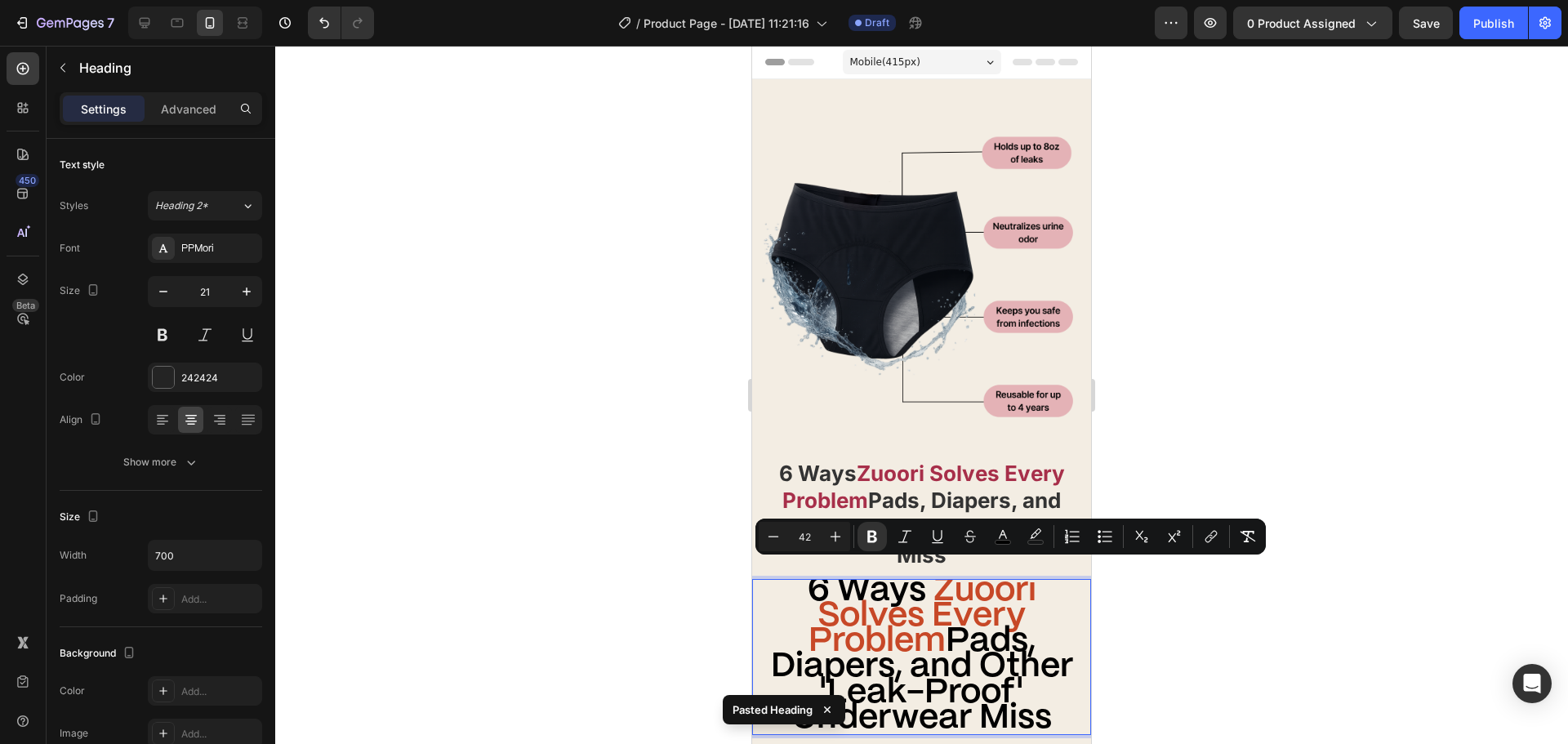
click at [795, 543] on input "42" at bounding box center [803, 536] width 32 height 19
click at [784, 542] on button "Minus" at bounding box center [774, 537] width 30 height 30
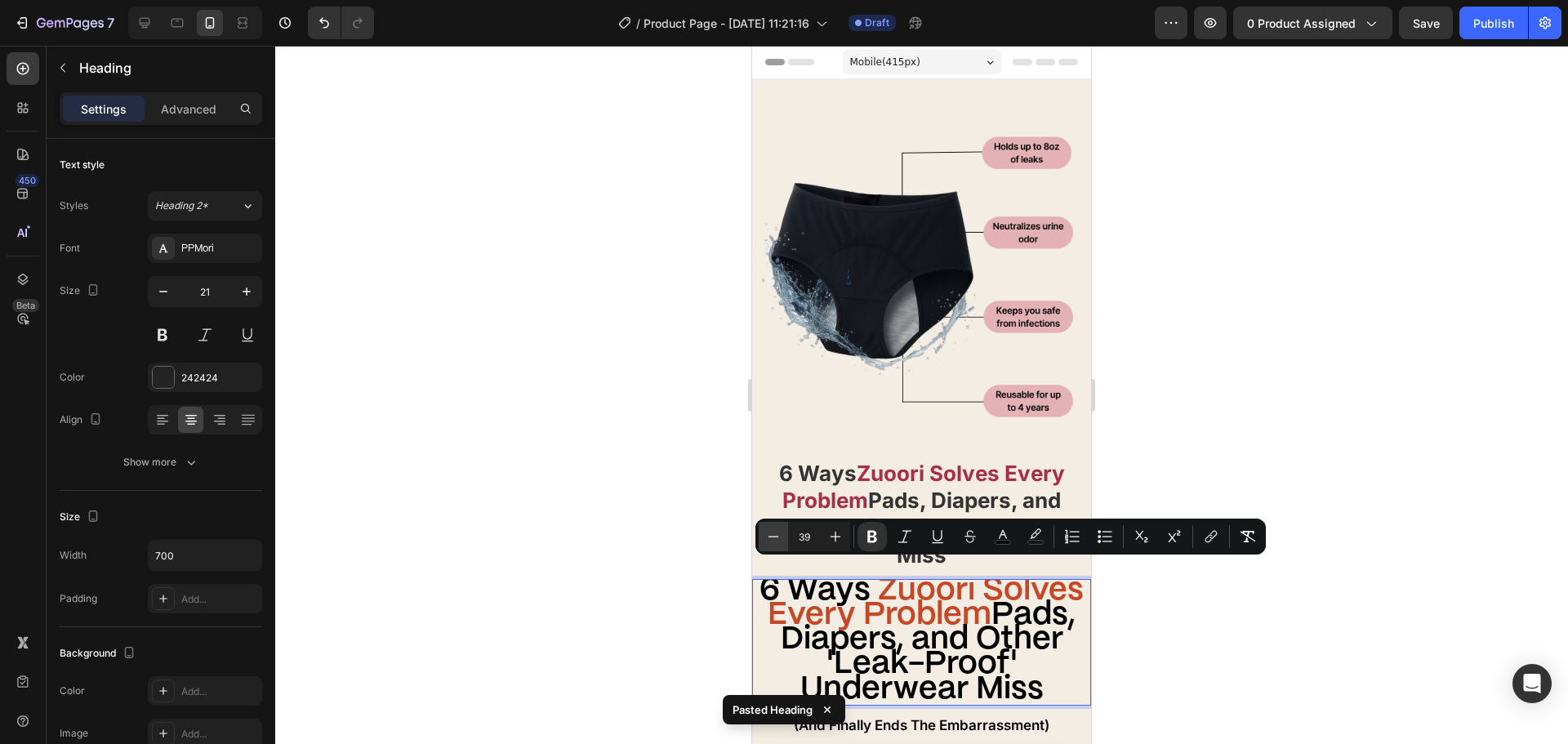
click at [784, 542] on button "Minus" at bounding box center [774, 537] width 30 height 30
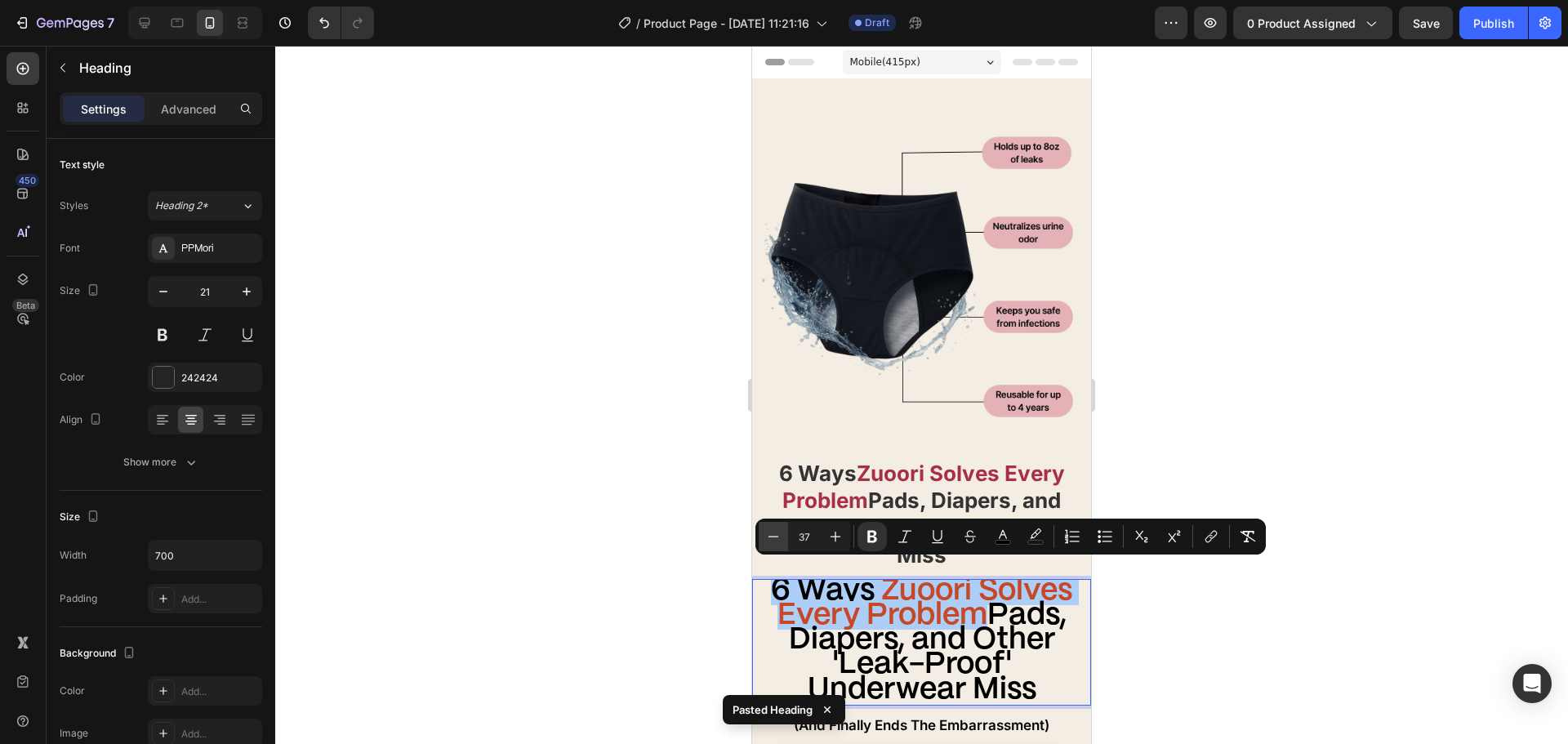
click at [784, 542] on button "Minus" at bounding box center [774, 537] width 30 height 30
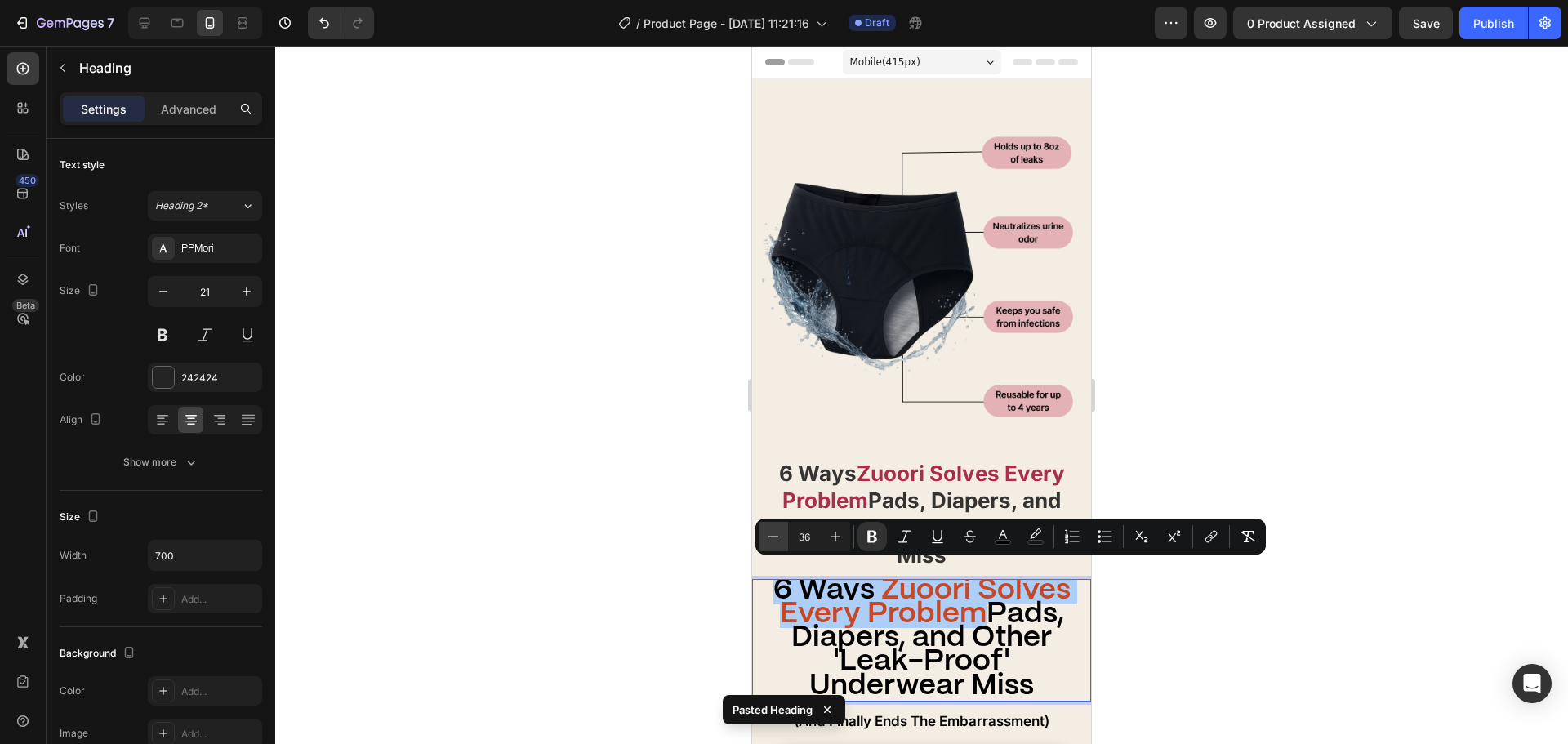
click at [784, 542] on button "Minus" at bounding box center [774, 537] width 30 height 30
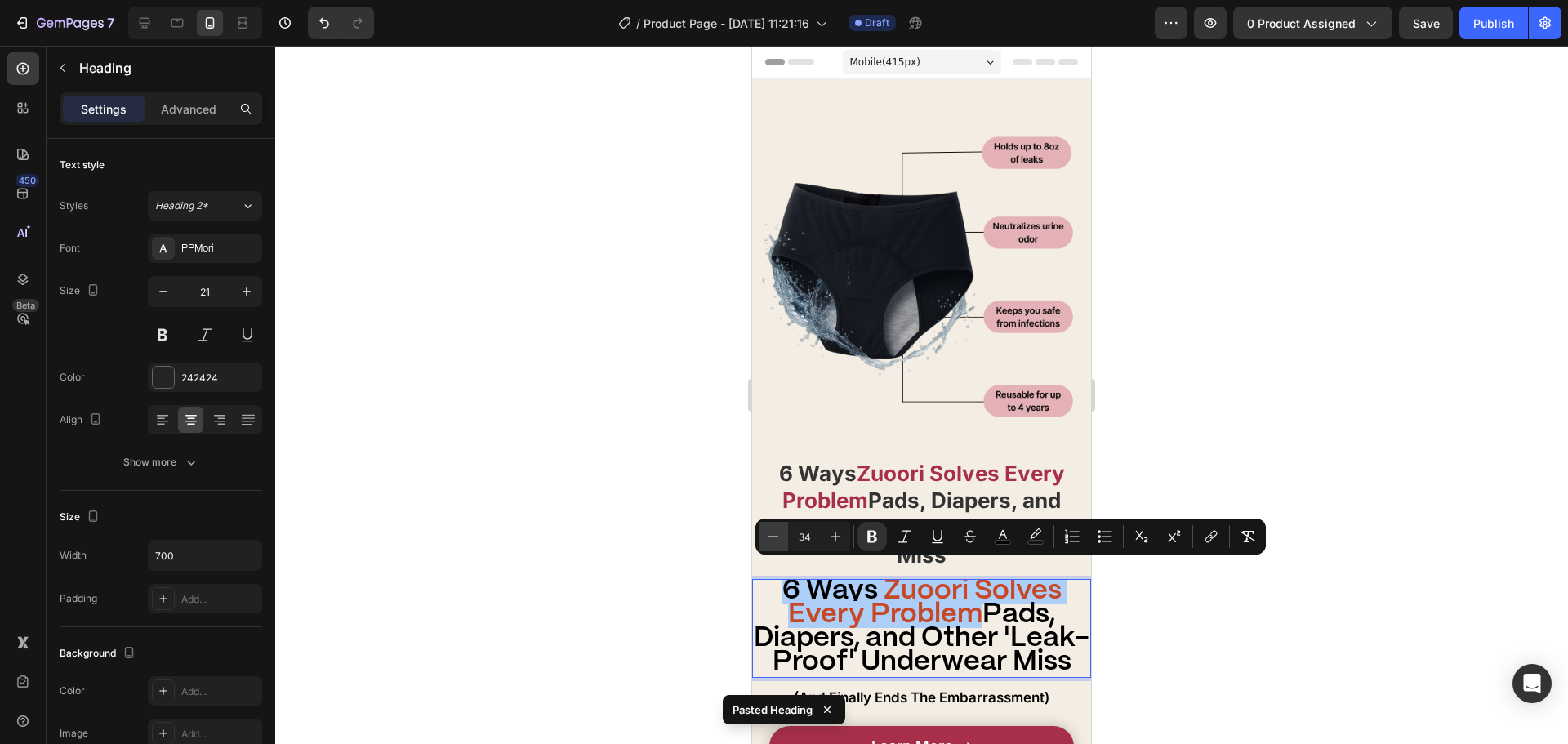
click at [784, 542] on button "Minus" at bounding box center [774, 537] width 30 height 30
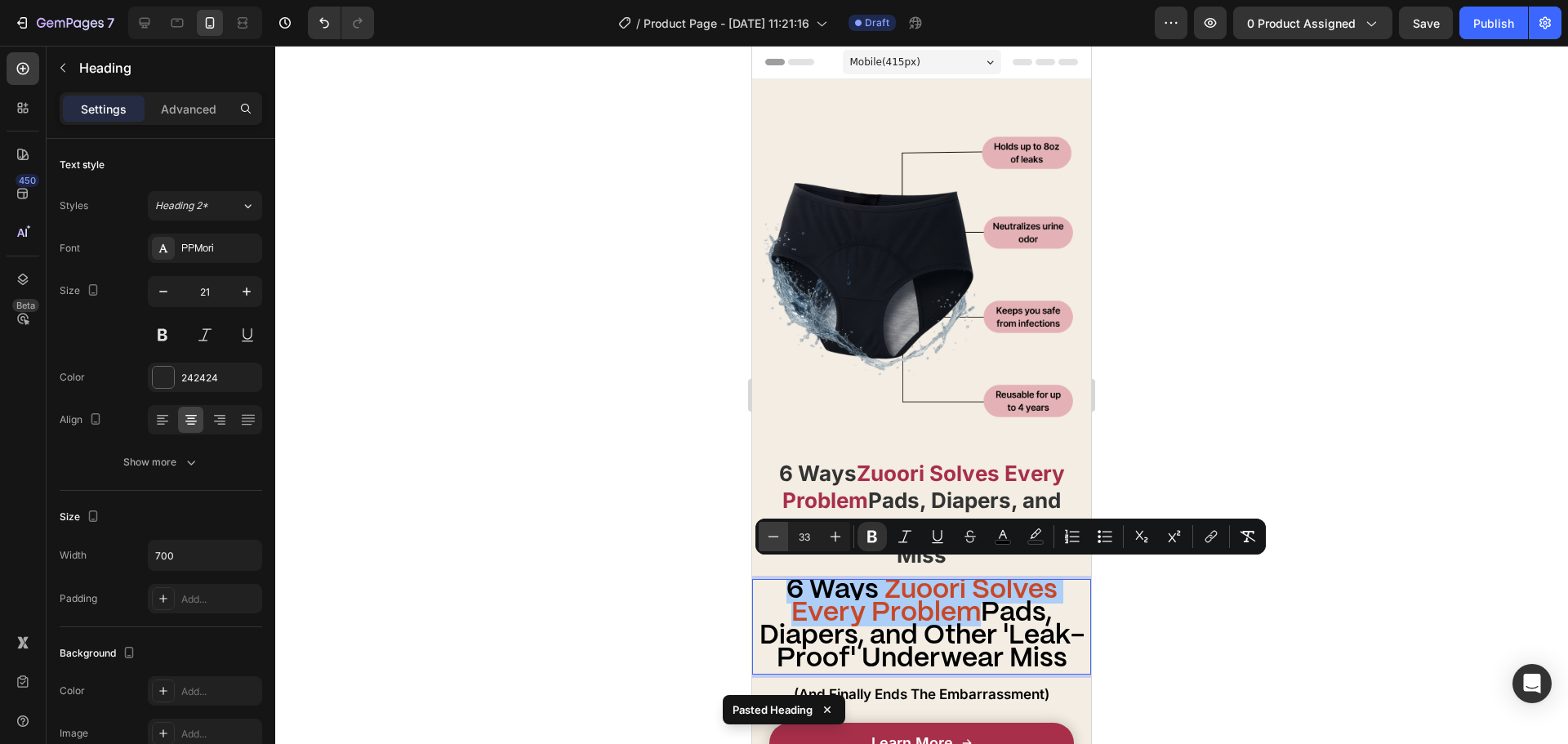
click at [784, 541] on button "Minus" at bounding box center [774, 537] width 30 height 30
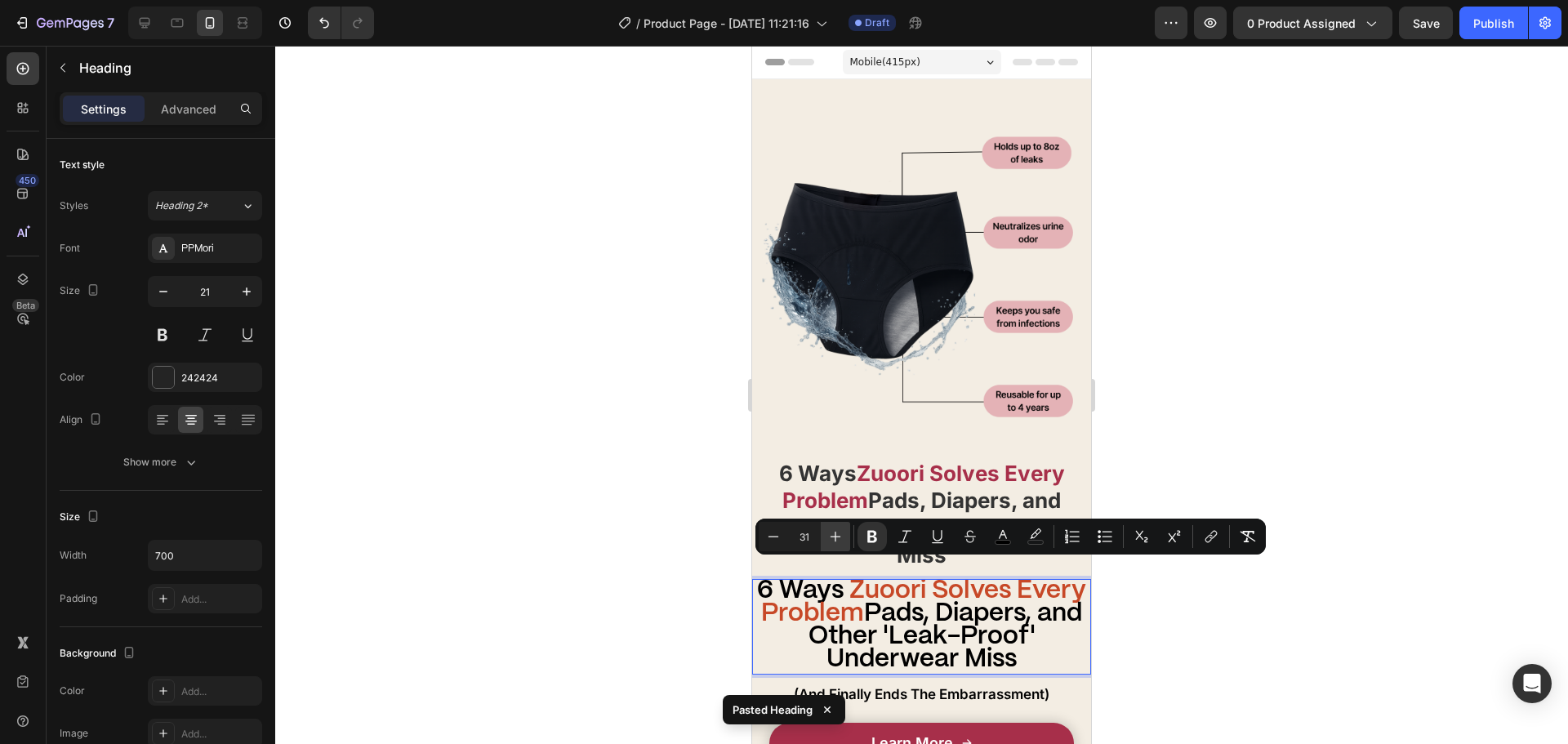
click at [831, 549] on button "Plus" at bounding box center [836, 537] width 30 height 30
click at [782, 540] on button "Minus" at bounding box center [774, 537] width 30 height 30
type input "30"
click at [866, 543] on icon "Editor contextual toolbar" at bounding box center [873, 537] width 17 height 17
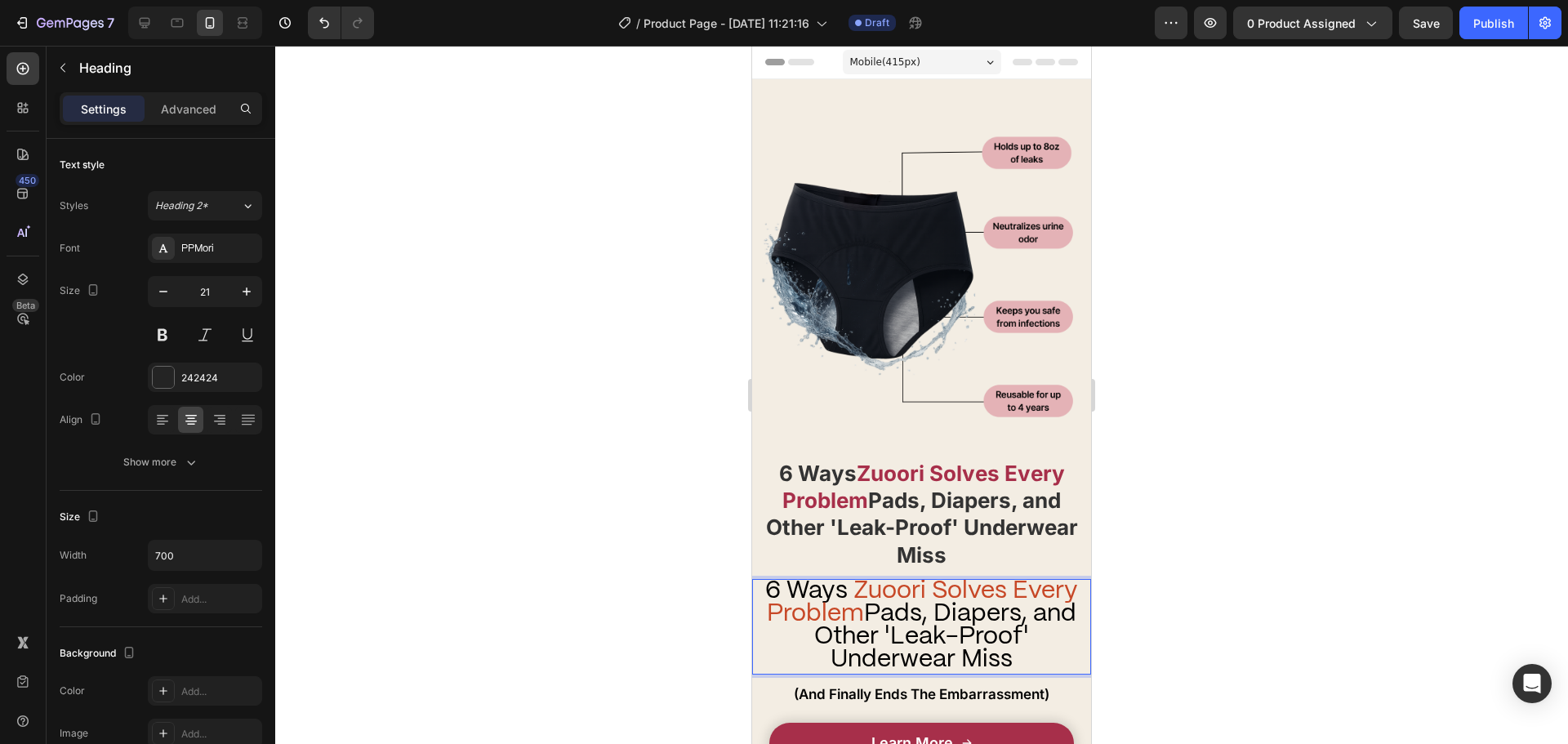
click at [879, 612] on span "Pads, Diapers, and Other 'Leak-Proof' Underwear Miss" at bounding box center [946, 636] width 263 height 69
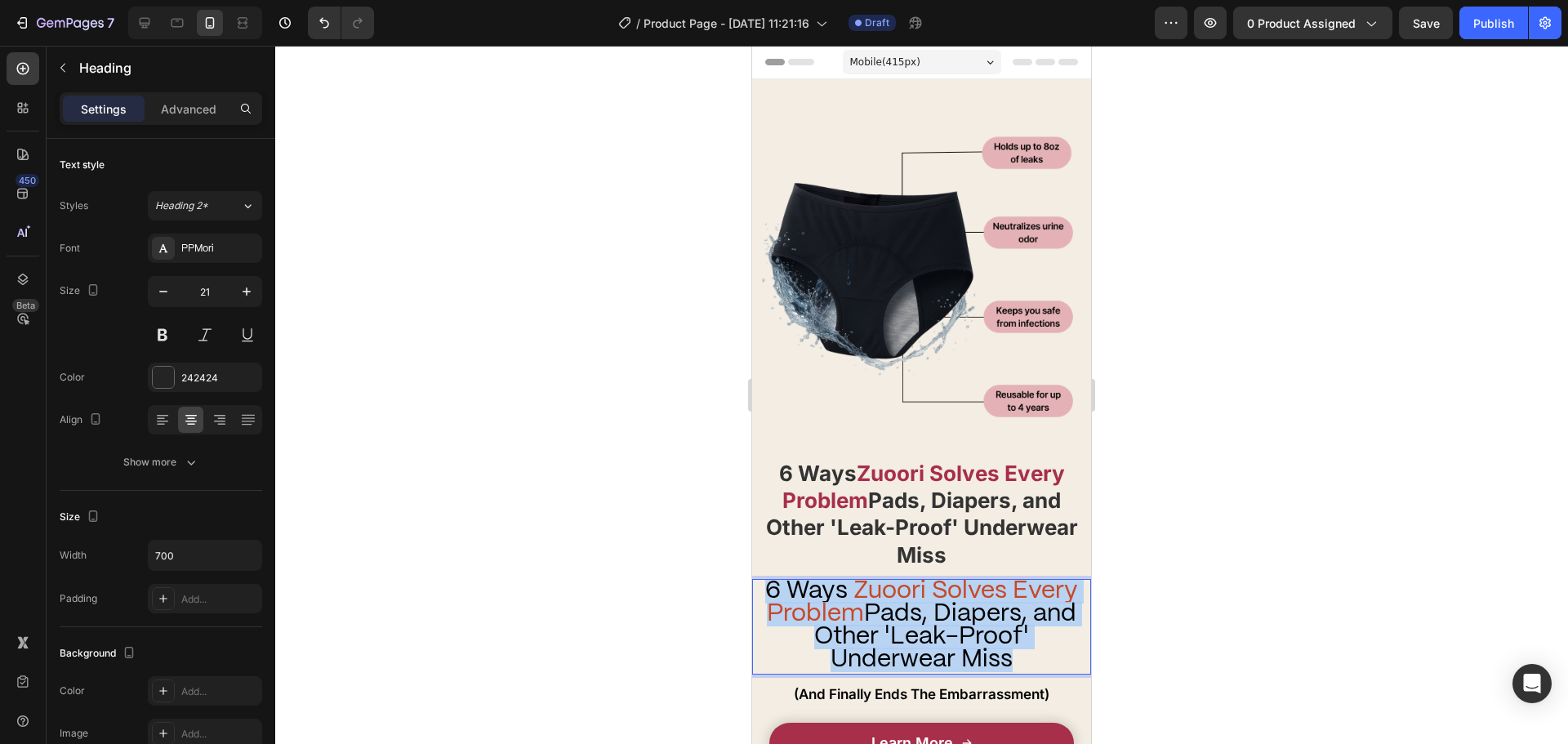
click at [879, 612] on span "Pads, Diapers, and Other 'Leak-Proof' Underwear Miss" at bounding box center [946, 636] width 263 height 69
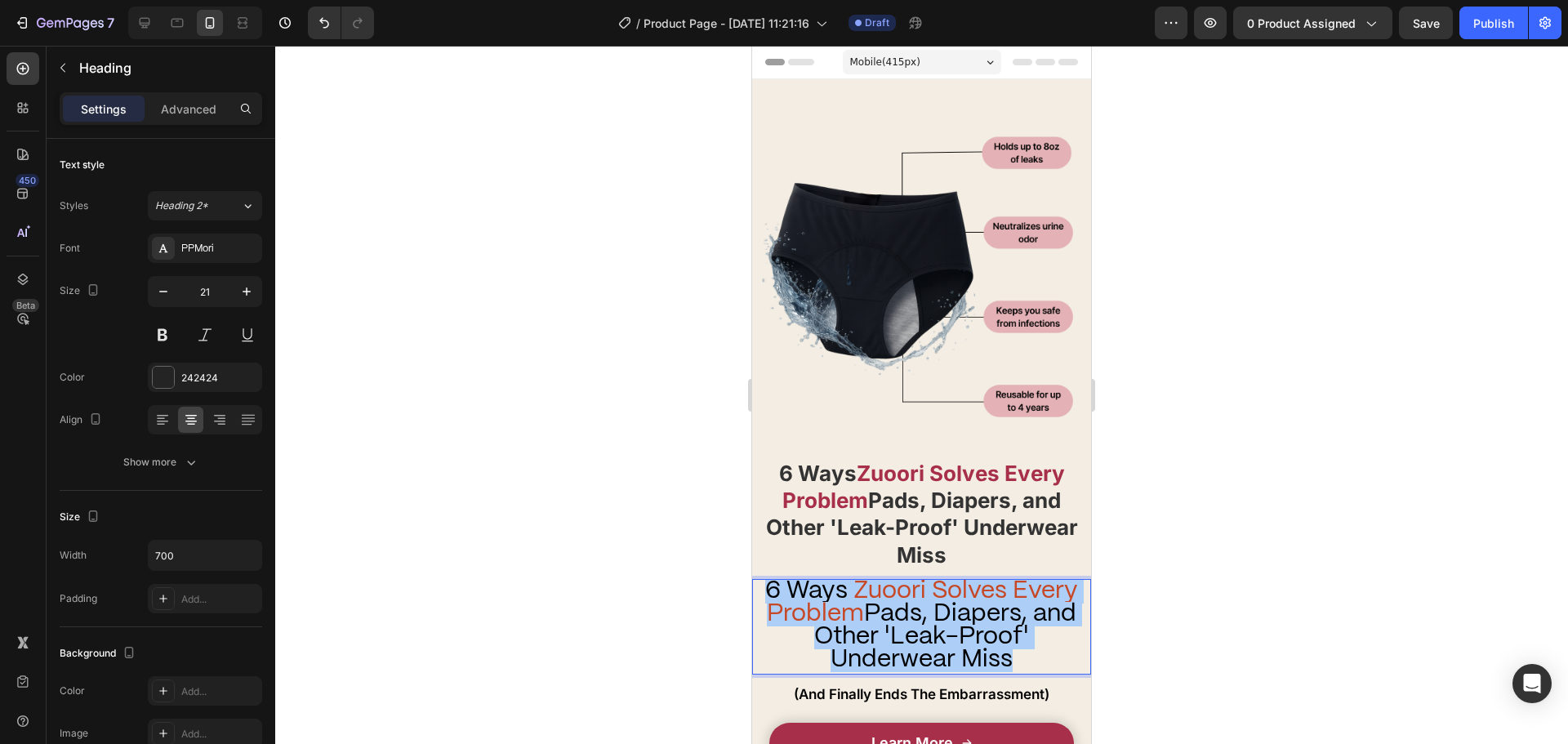
click at [567, 556] on div at bounding box center [922, 394] width 1292 height 698
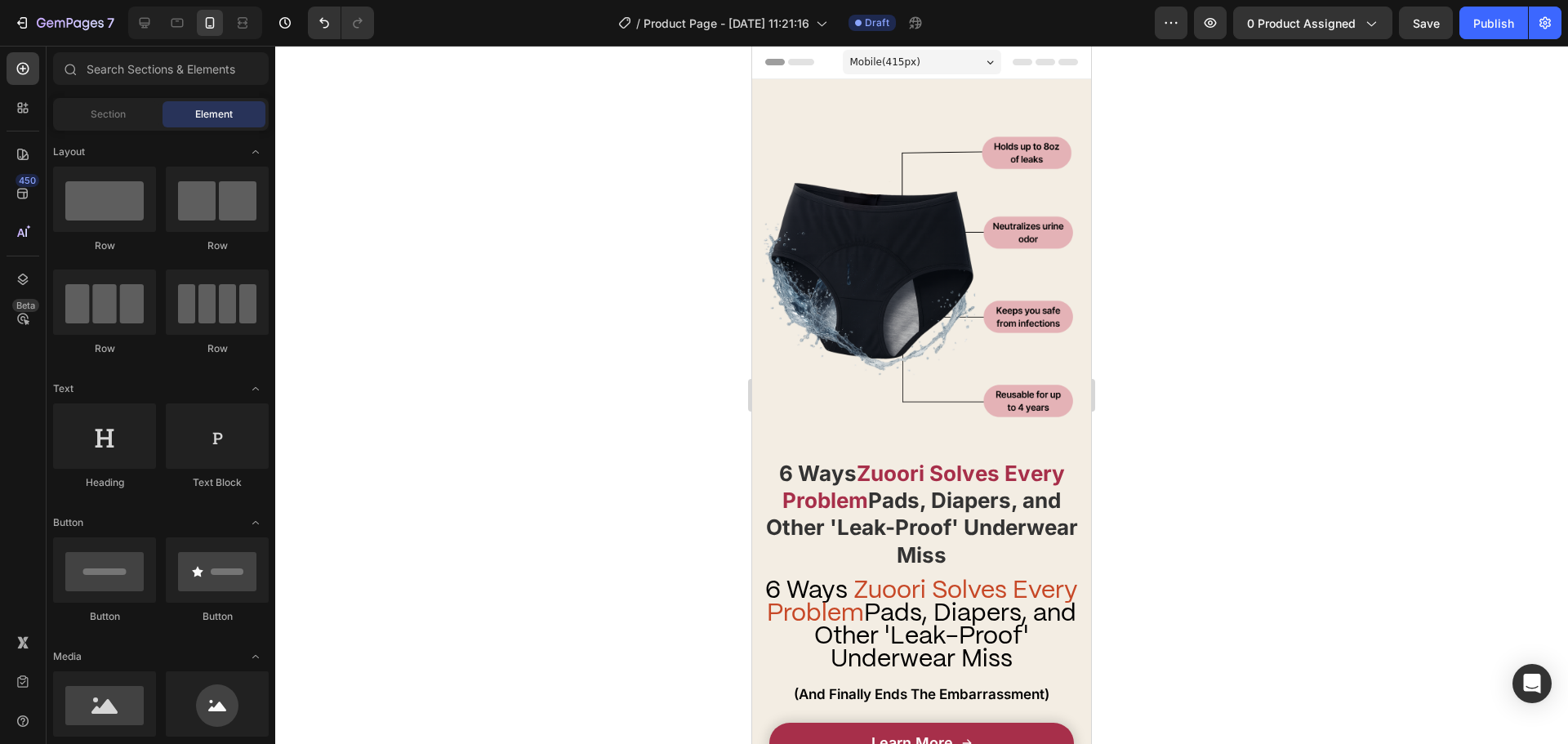
click at [827, 599] on span "Zuoori Solves Every Problem" at bounding box center [923, 602] width 312 height 46
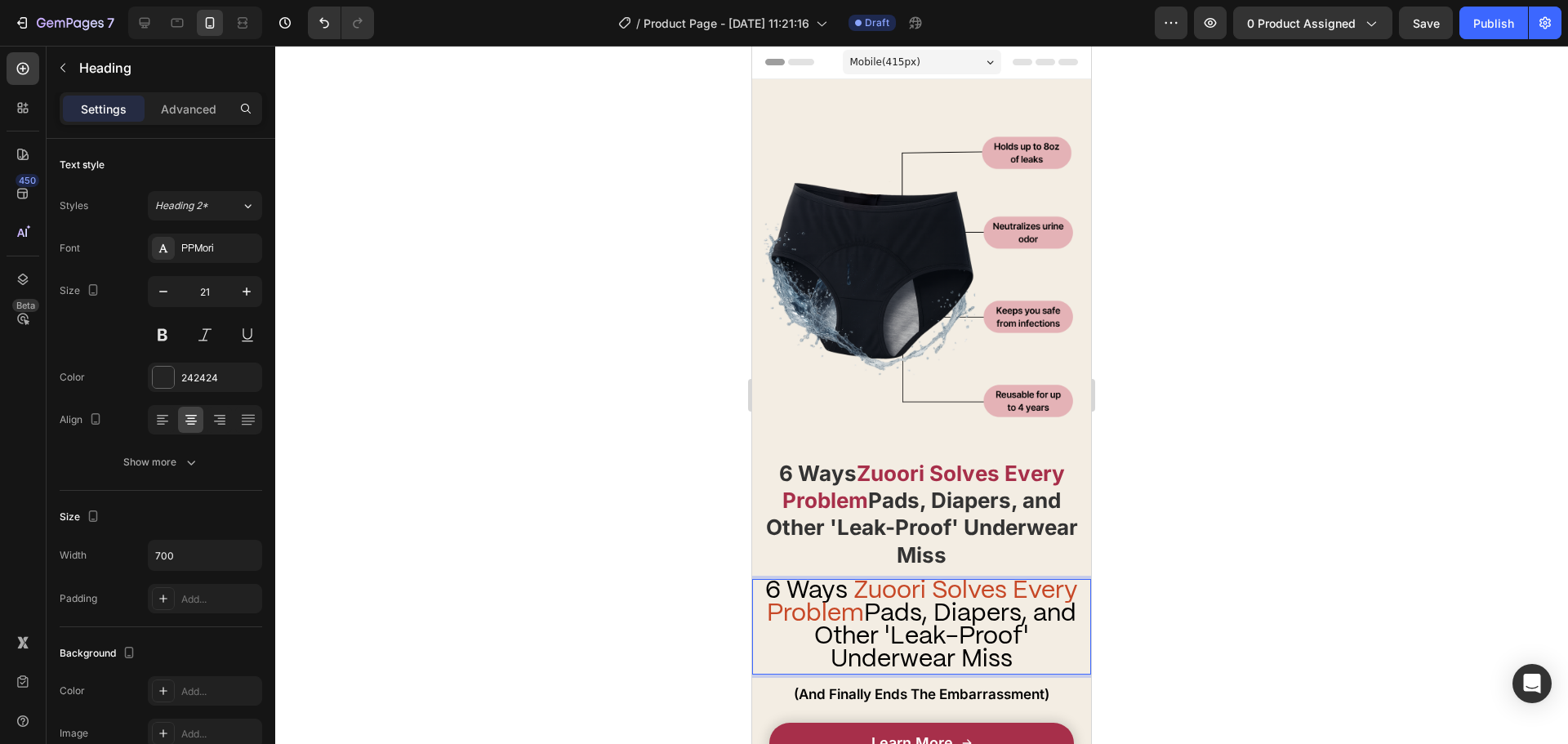
click at [827, 599] on span "Zuoori Solves Every Problem" at bounding box center [923, 602] width 312 height 46
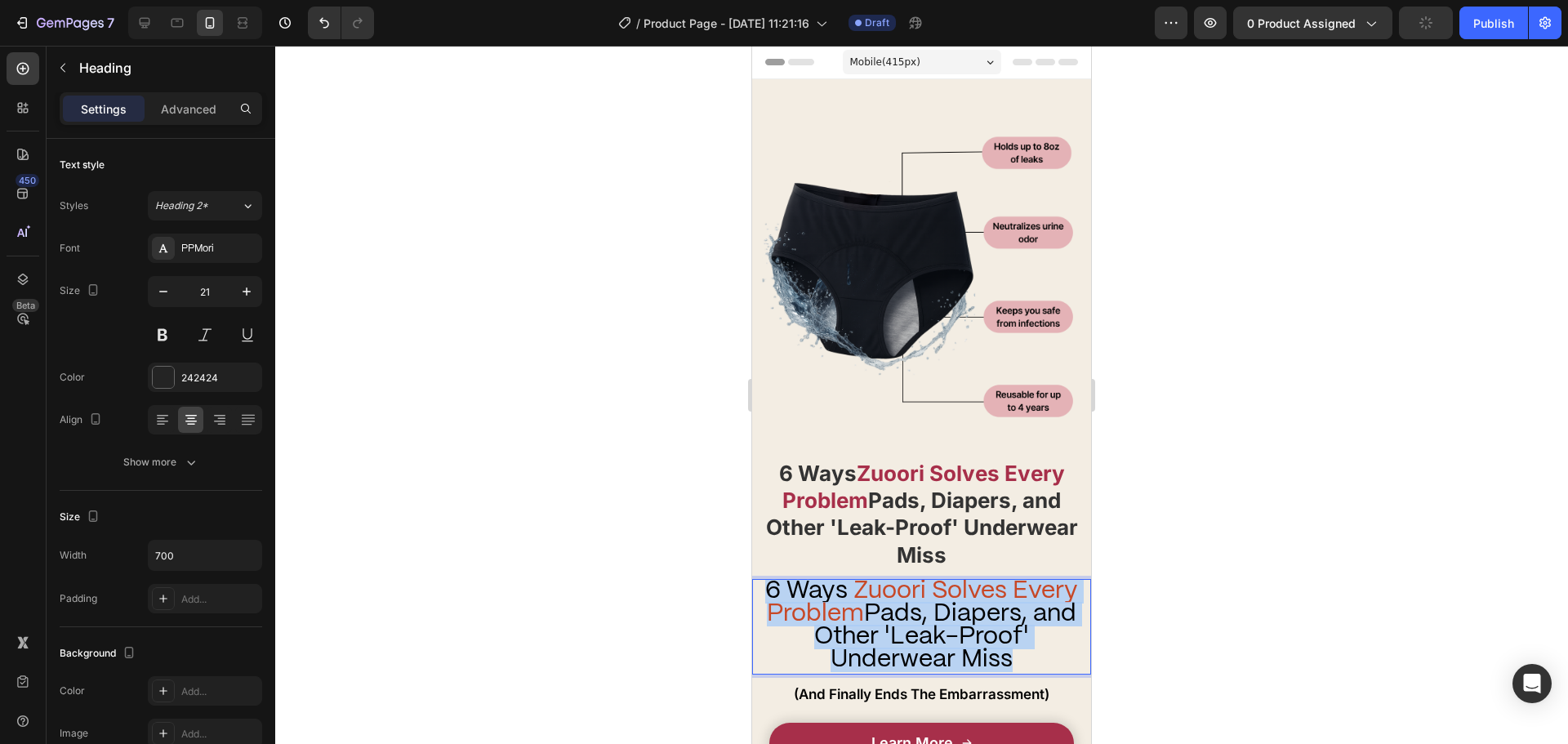
click at [827, 599] on span "Zuoori Solves Every Problem" at bounding box center [923, 602] width 312 height 46
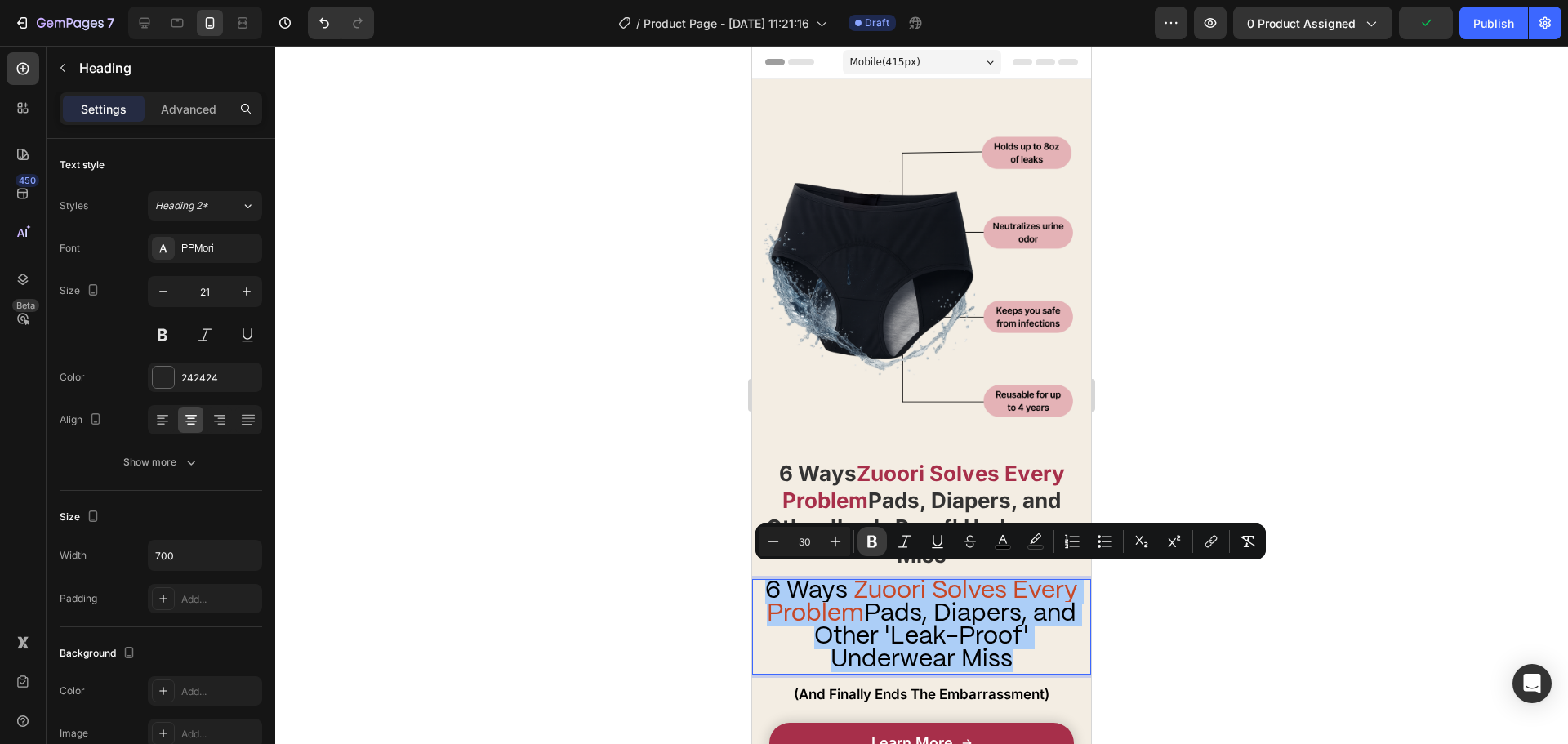
click at [869, 545] on icon "Editor contextual toolbar" at bounding box center [872, 542] width 10 height 12
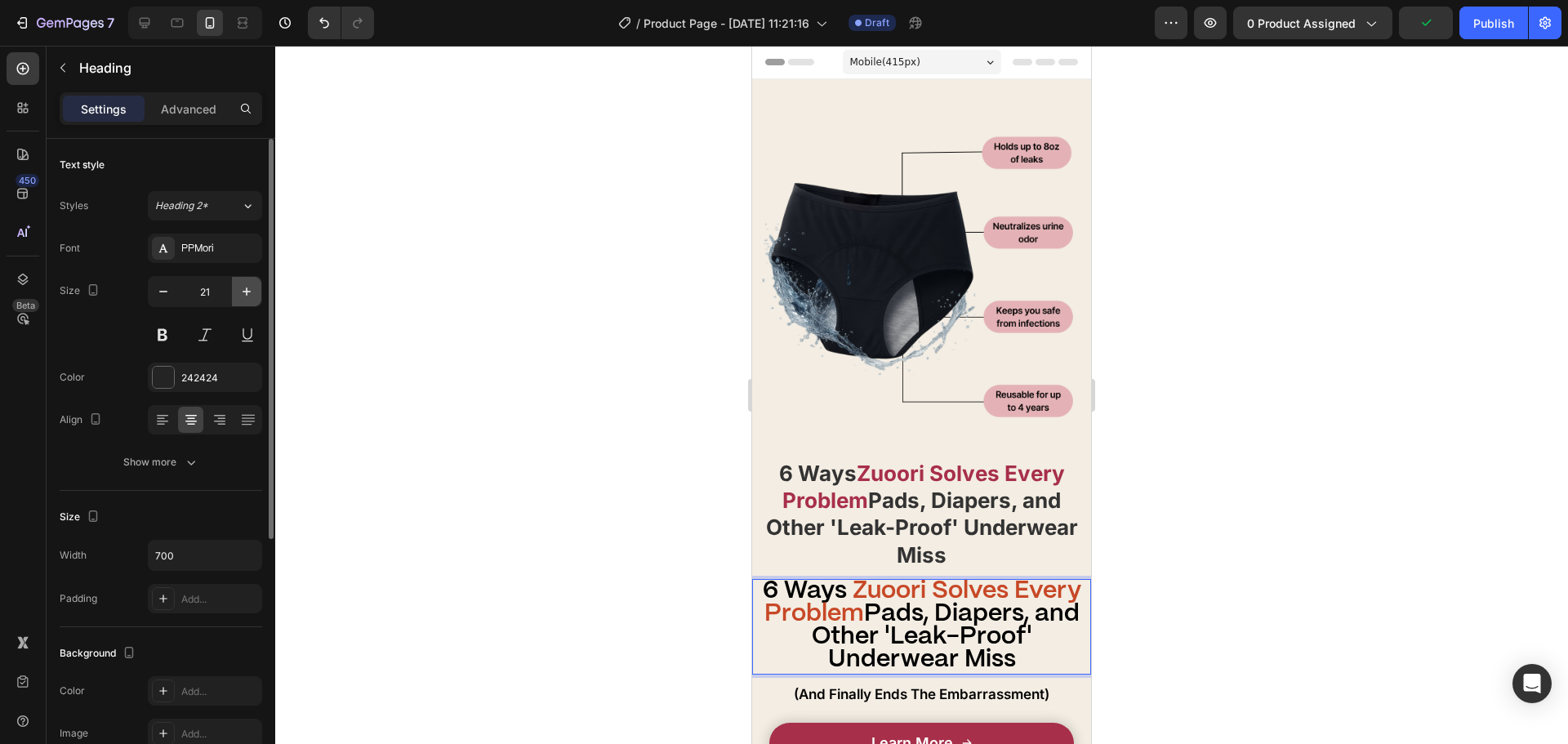
click at [255, 298] on button "button" at bounding box center [247, 291] width 30 height 30
click at [254, 298] on icon "button" at bounding box center [247, 292] width 17 height 17
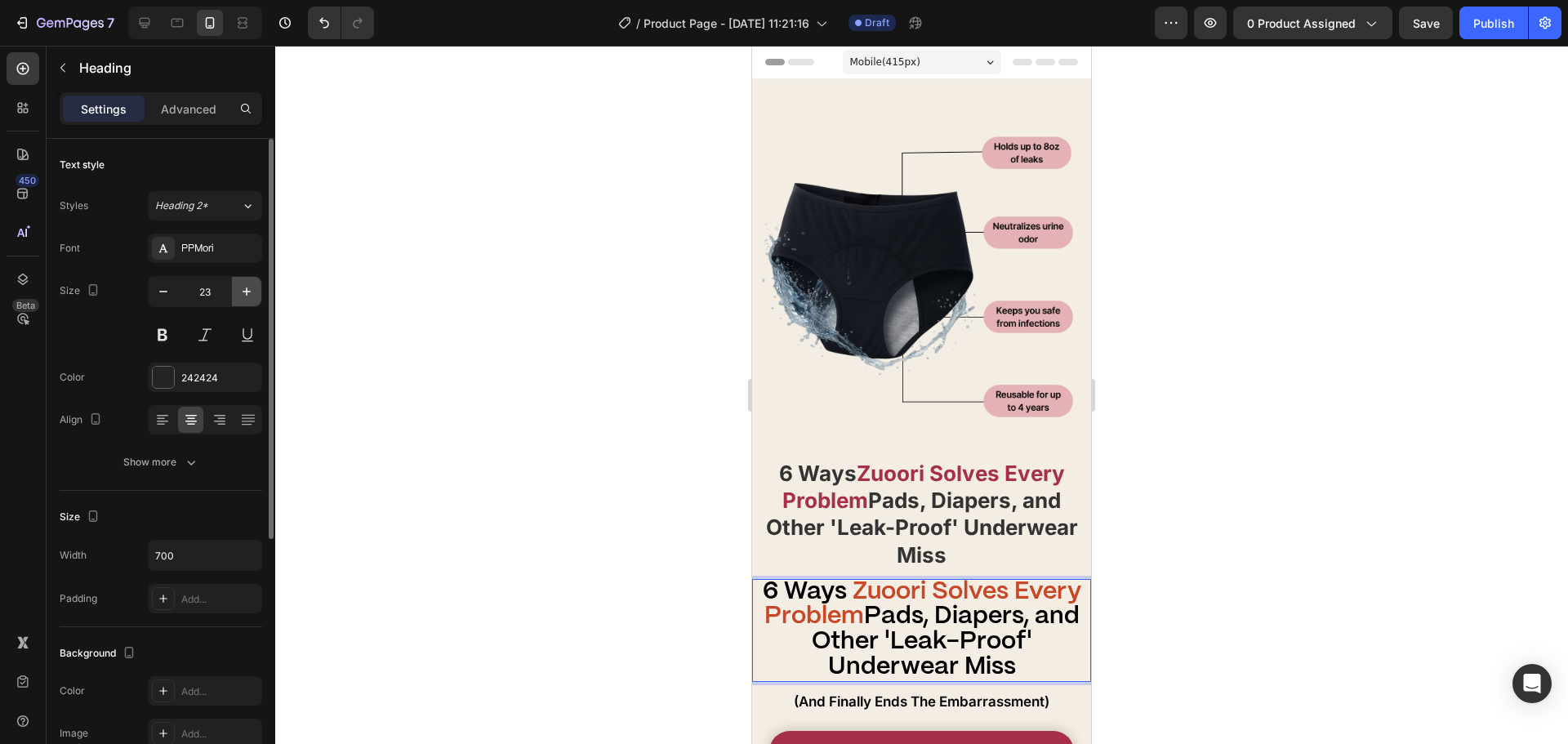
click at [254, 298] on icon "button" at bounding box center [247, 292] width 17 height 17
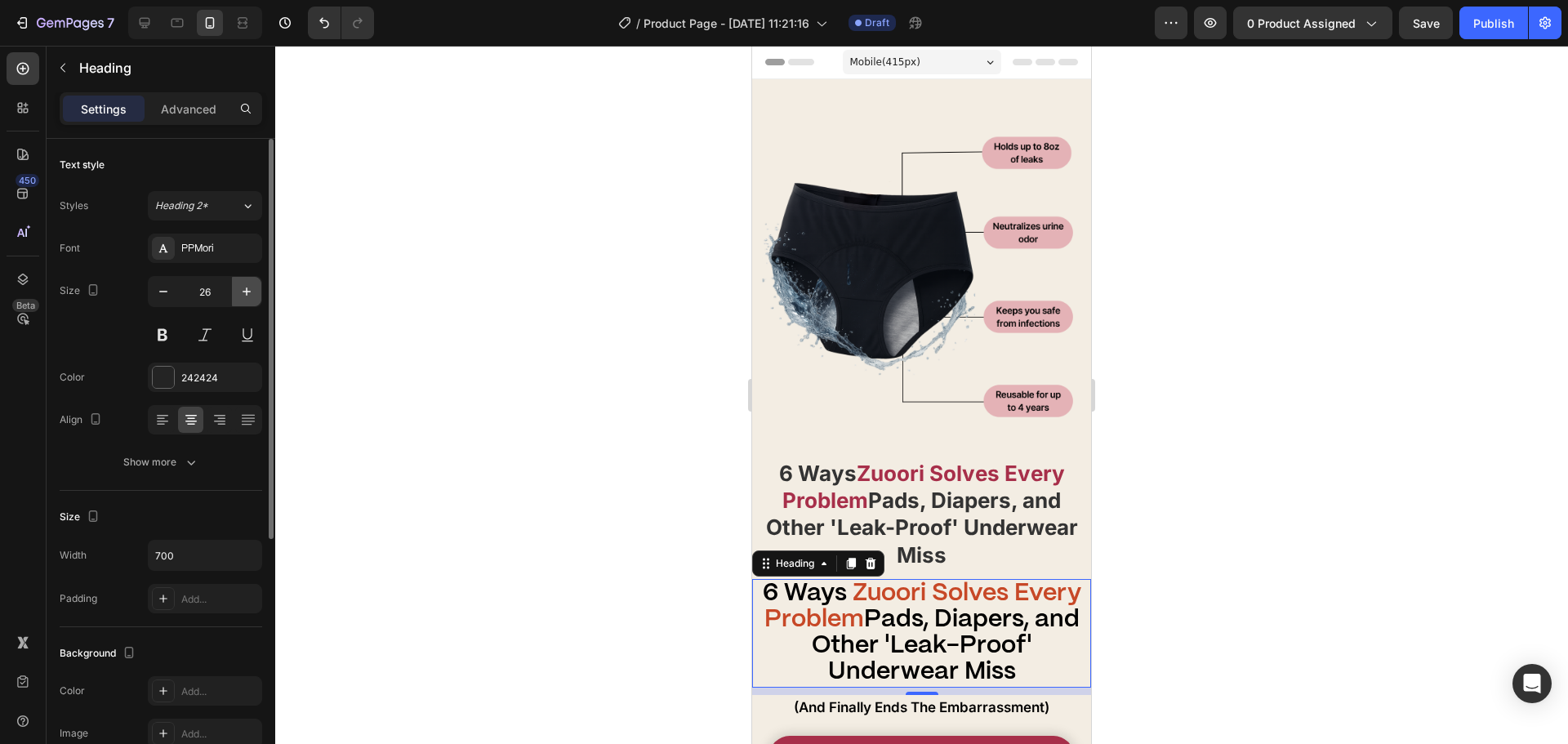
click at [254, 298] on icon "button" at bounding box center [247, 292] width 17 height 17
type input "28"
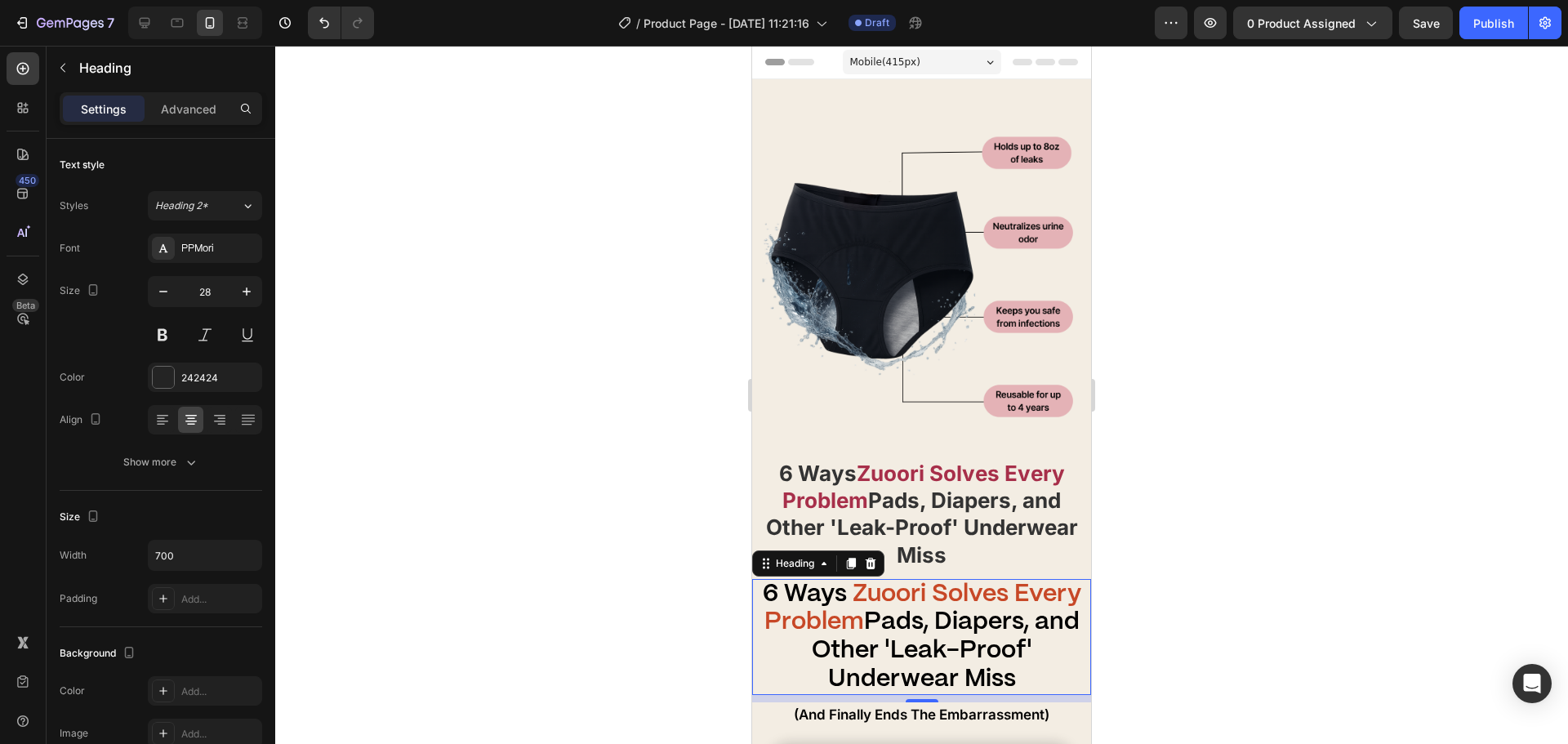
click at [886, 637] on strong "Pads, Diapers, and Other 'Leak-Proof' Underwear Miss" at bounding box center [946, 650] width 268 height 80
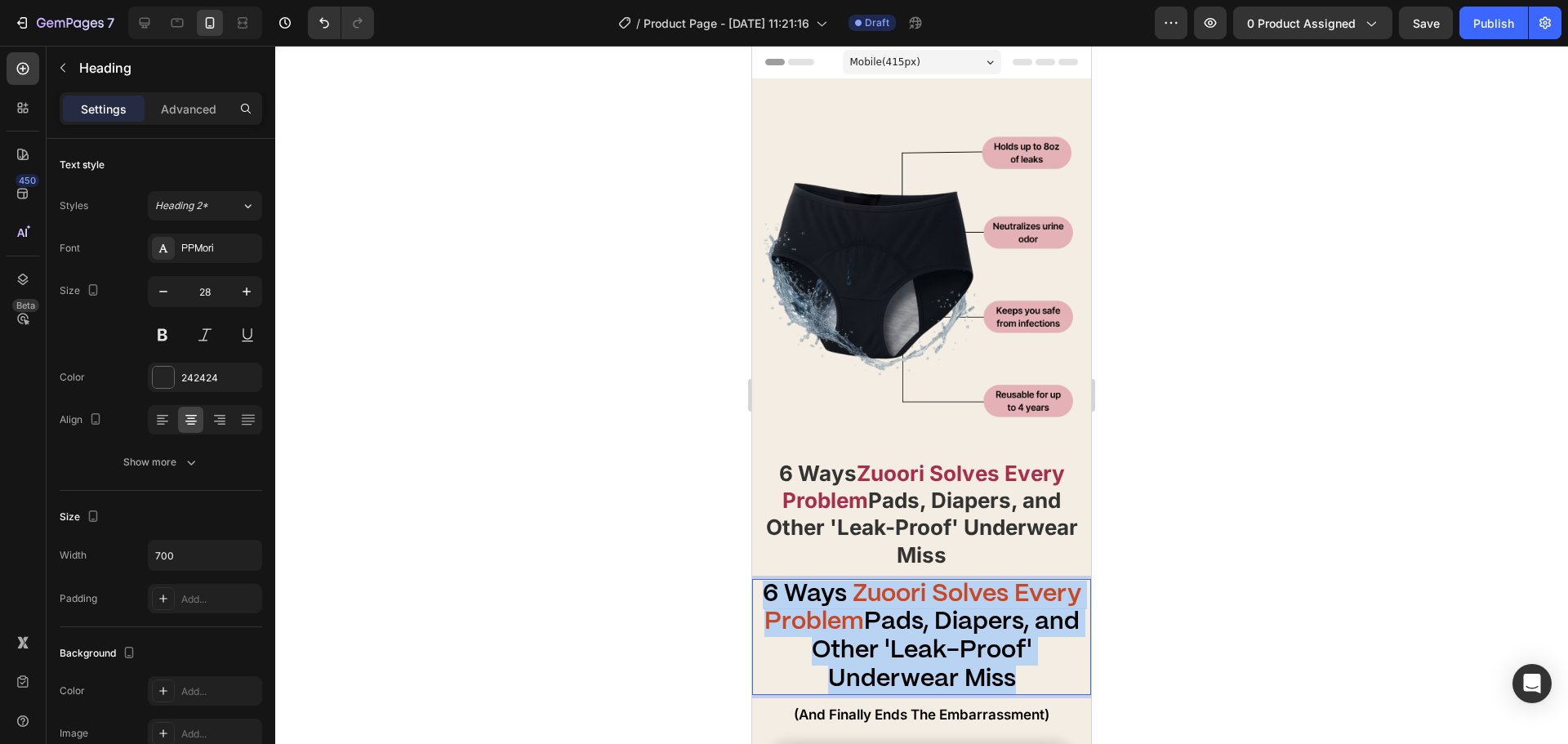
click at [886, 637] on strong "Pads, Diapers, and Other 'Leak-Proof' Underwear Miss" at bounding box center [946, 650] width 268 height 80
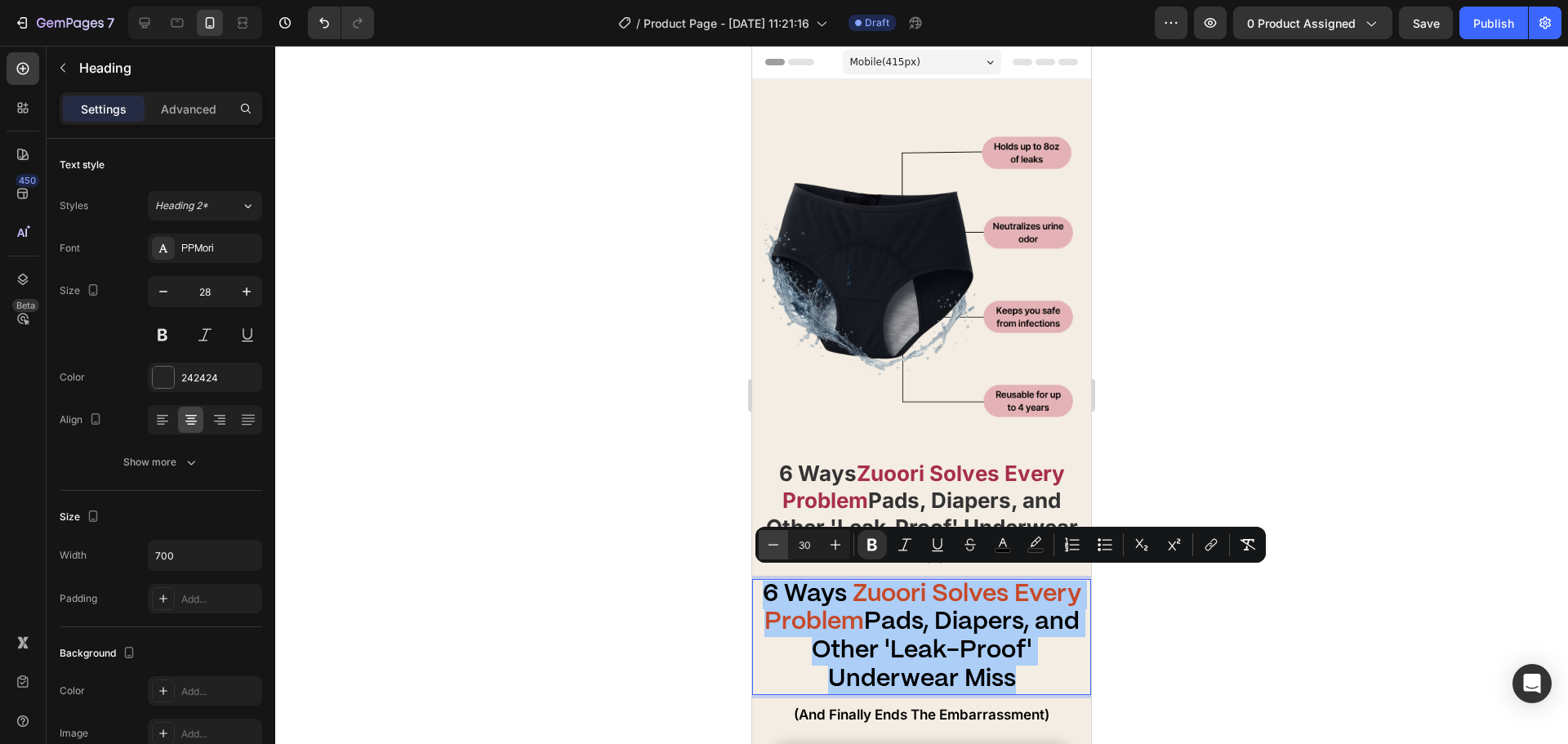
click at [782, 553] on button "Minus" at bounding box center [774, 544] width 30 height 30
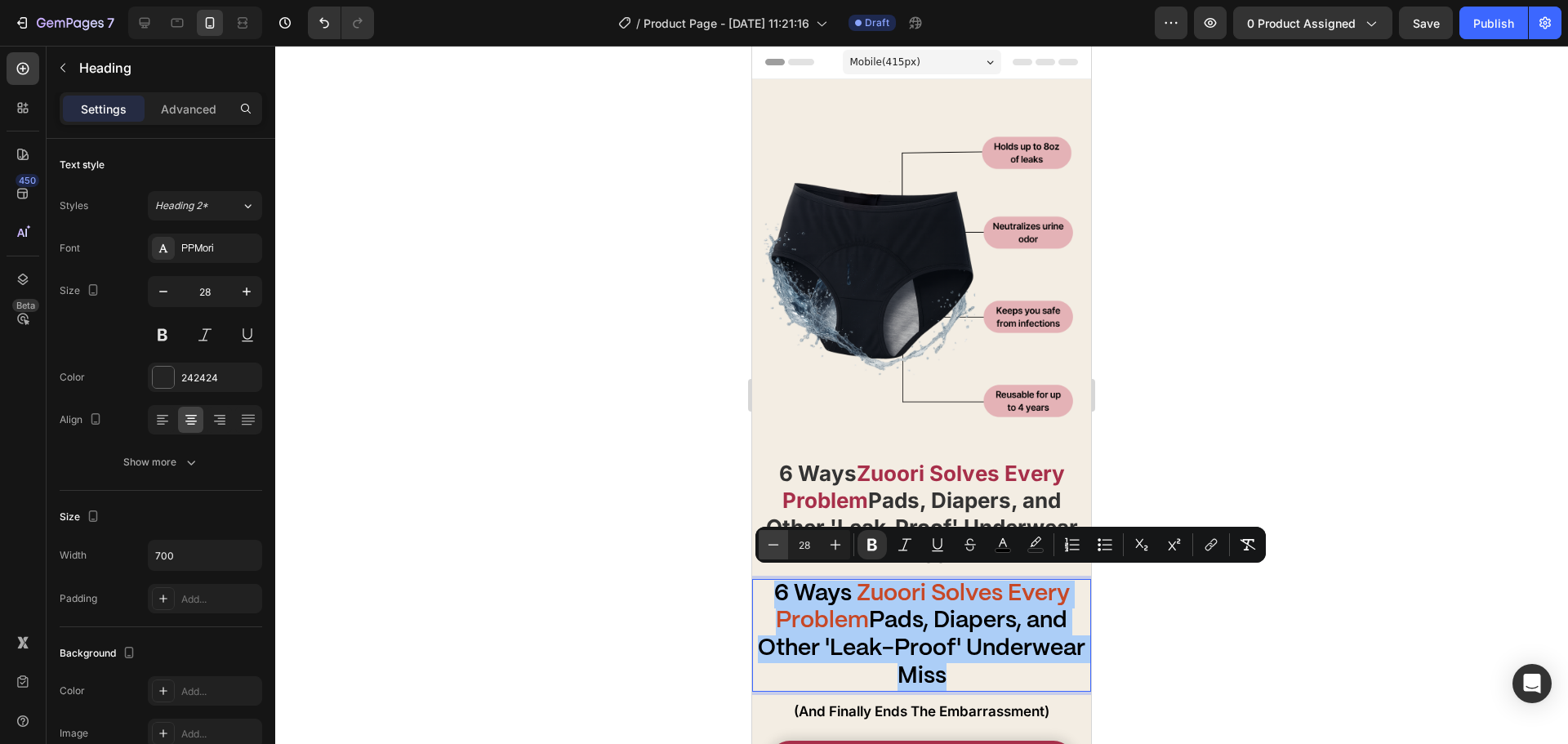
click at [782, 553] on button "Minus" at bounding box center [774, 544] width 30 height 30
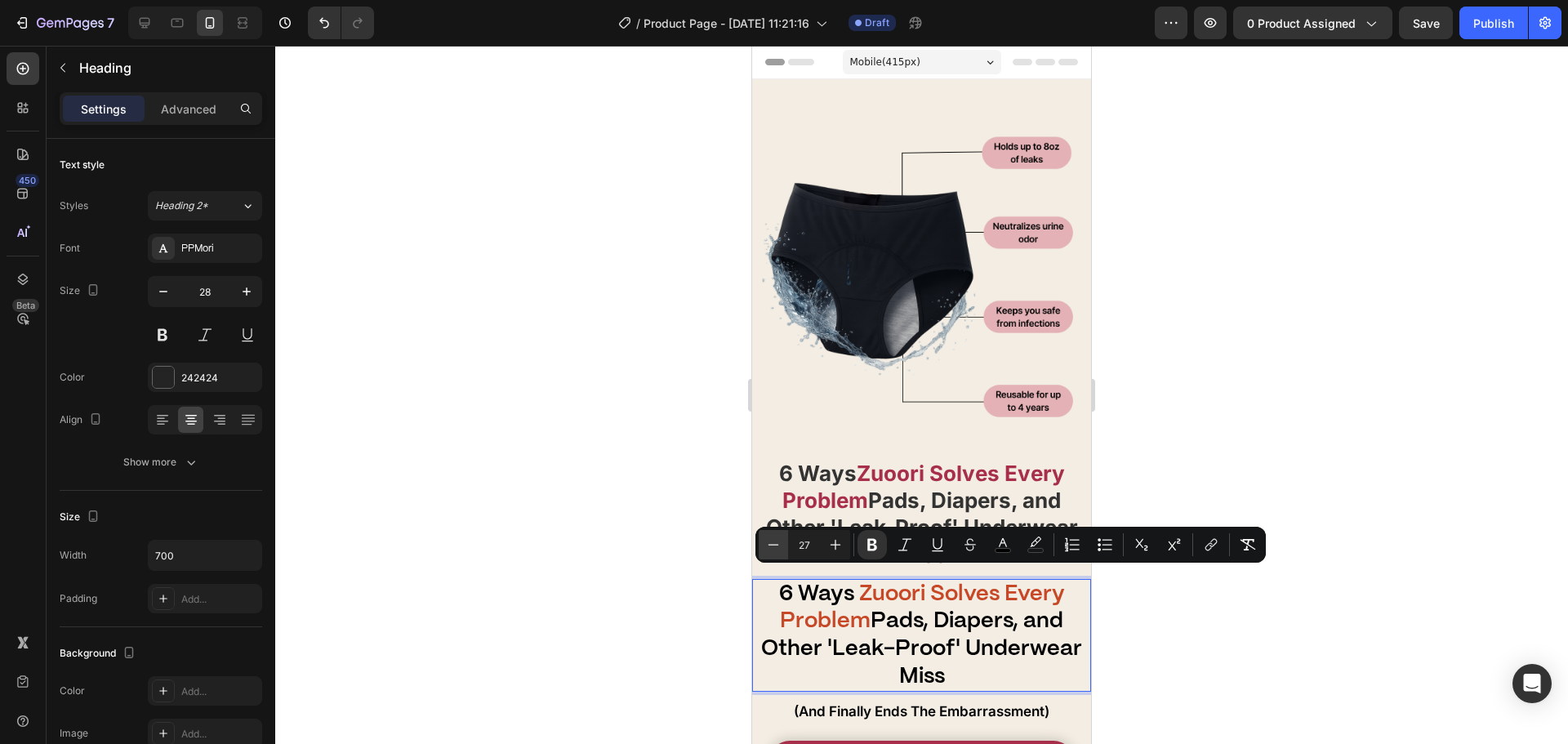
click at [782, 553] on button "Minus" at bounding box center [774, 544] width 30 height 30
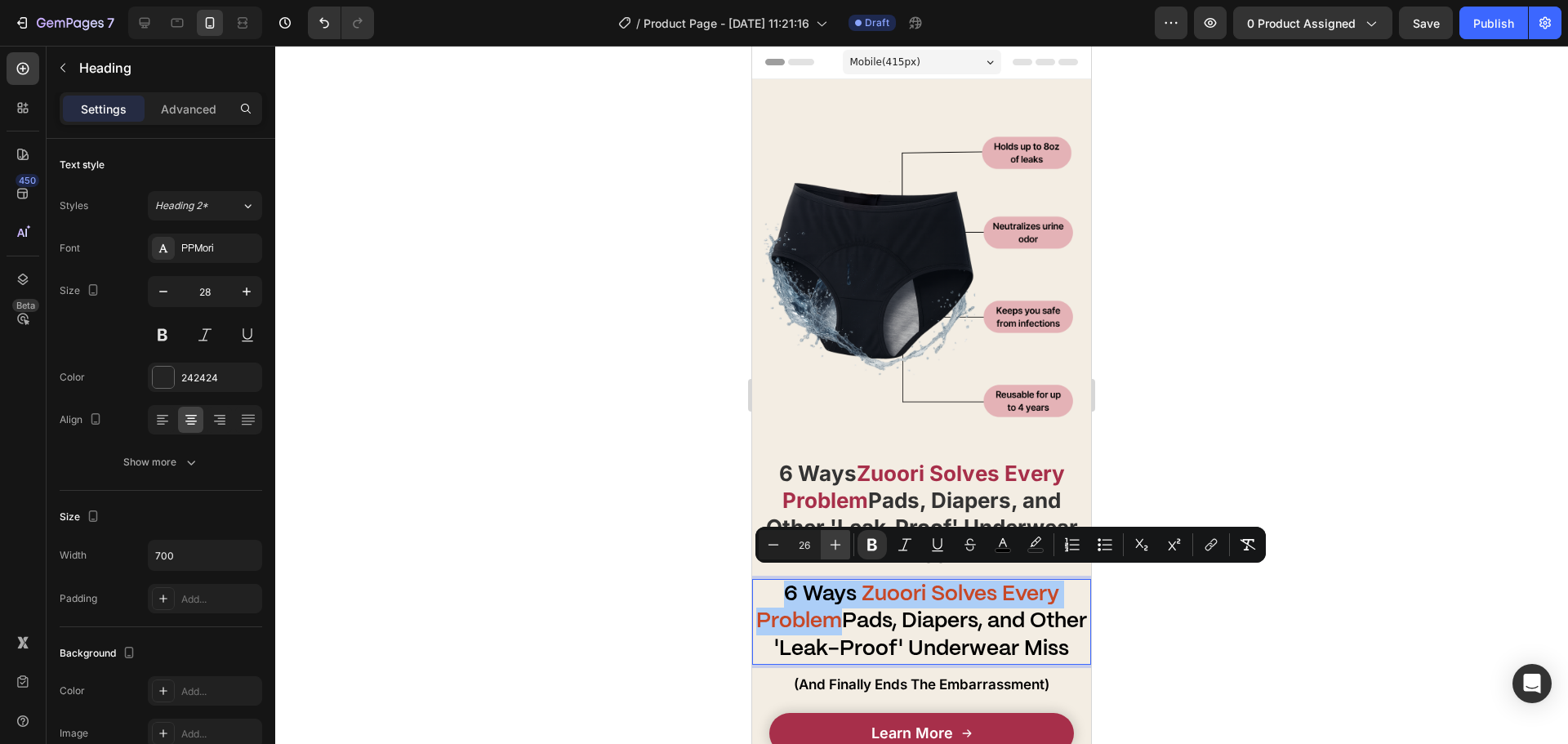
click at [838, 556] on button "Plus" at bounding box center [836, 544] width 30 height 30
type input "27"
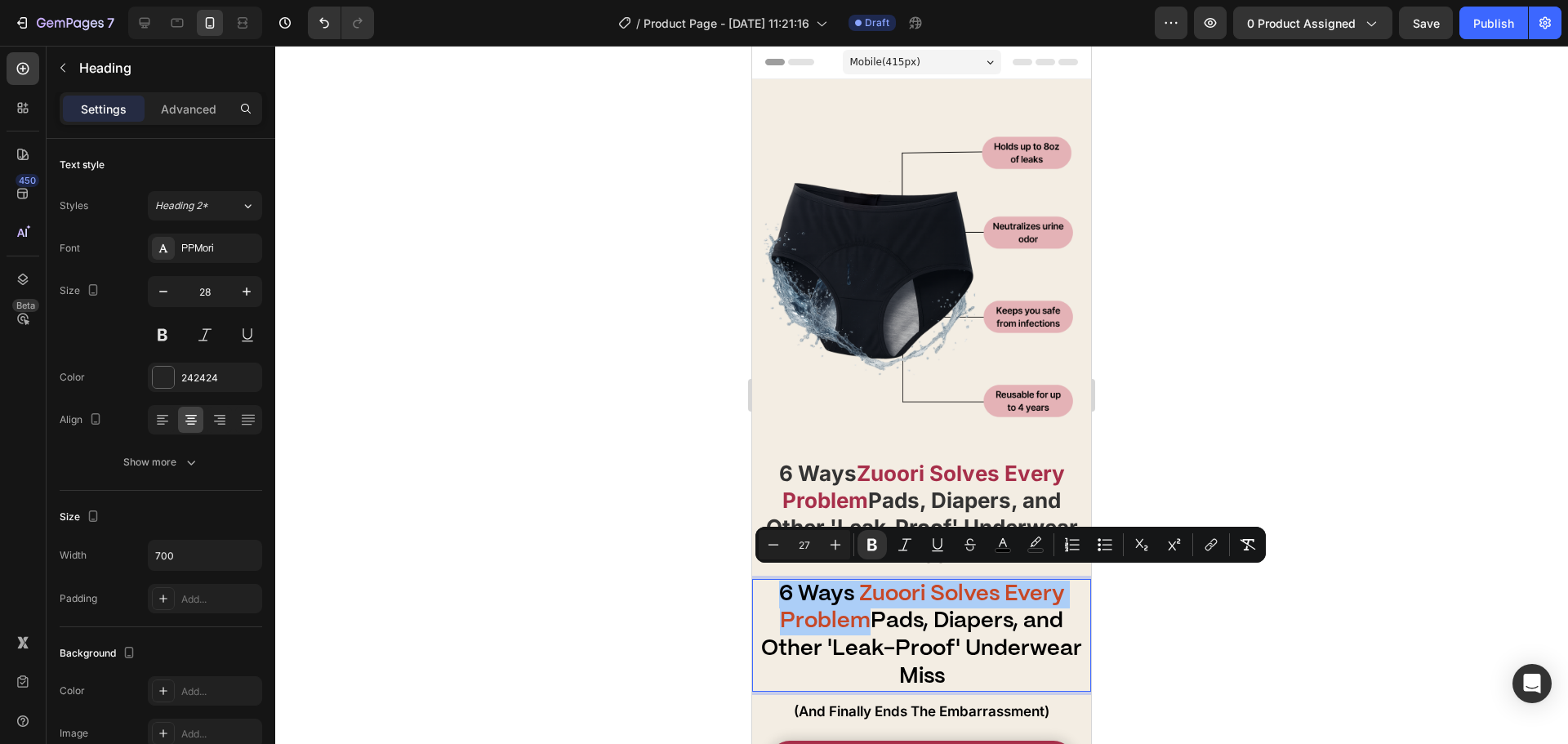
click at [631, 566] on div at bounding box center [922, 394] width 1292 height 698
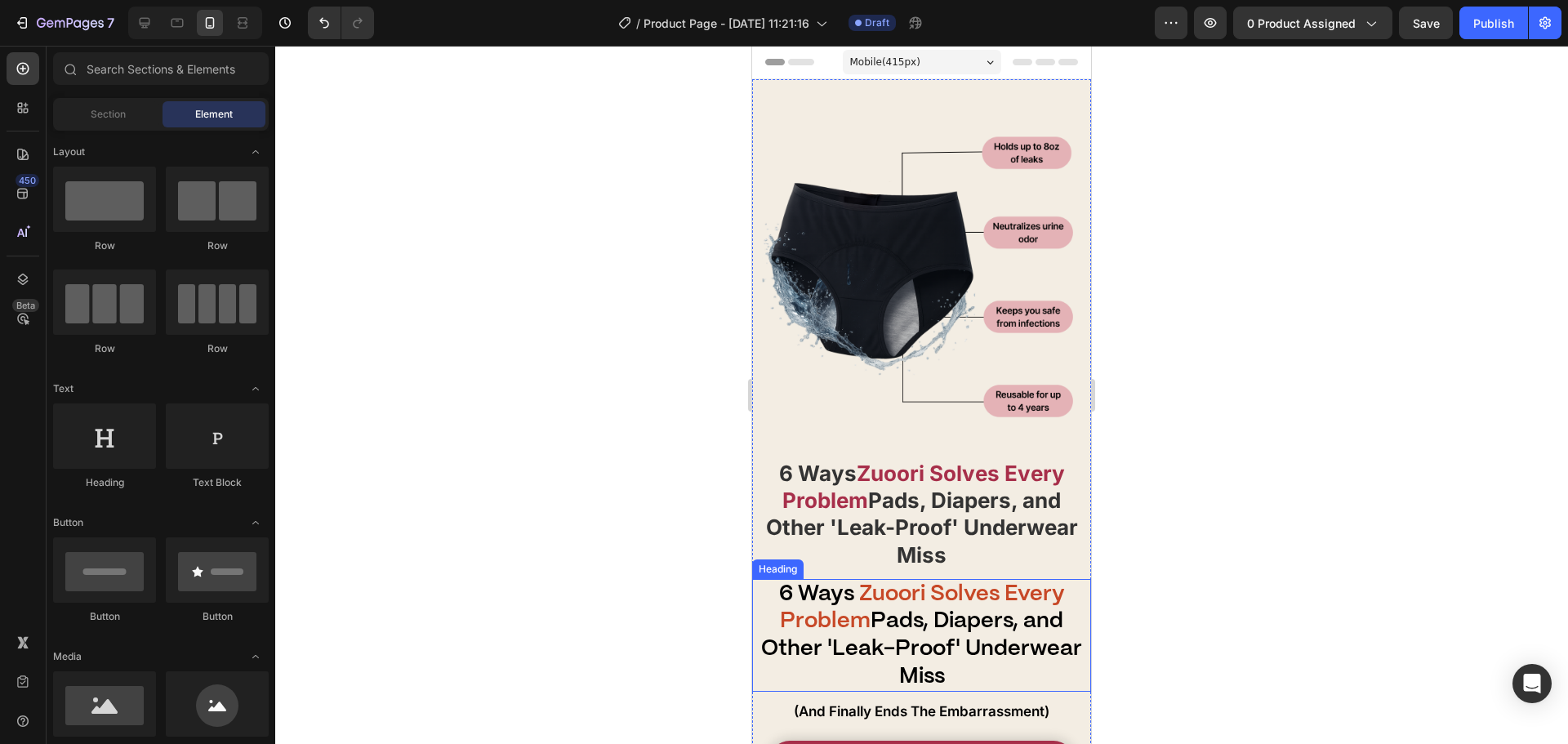
click at [903, 533] on strong "Pads, Diapers, and Other 'Leak-Proof' Underwear Miss" at bounding box center [922, 527] width 312 height 79
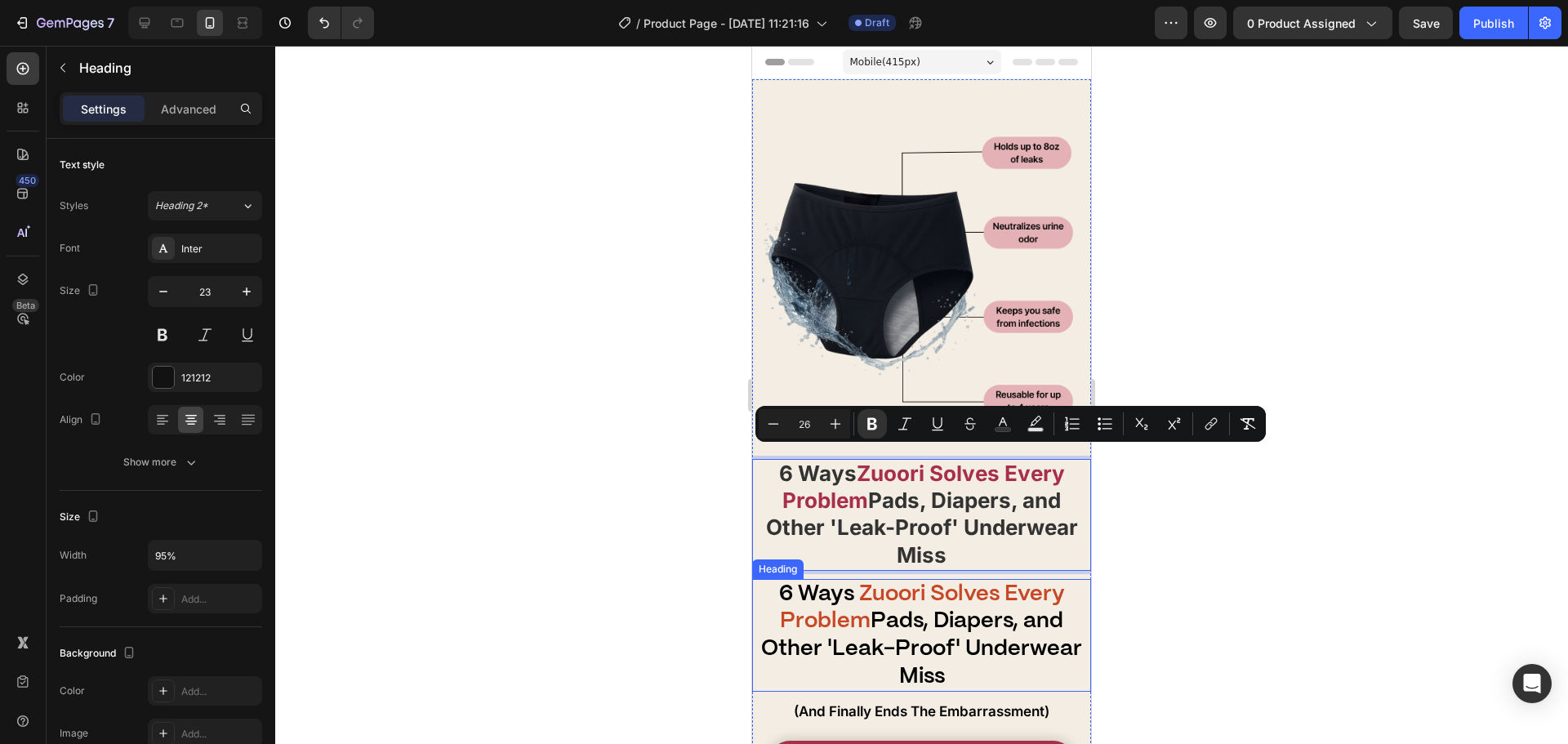
click at [931, 616] on strong "Pads, Diapers, and Other 'Leak-Proof' Underwear Miss" at bounding box center [921, 648] width 321 height 75
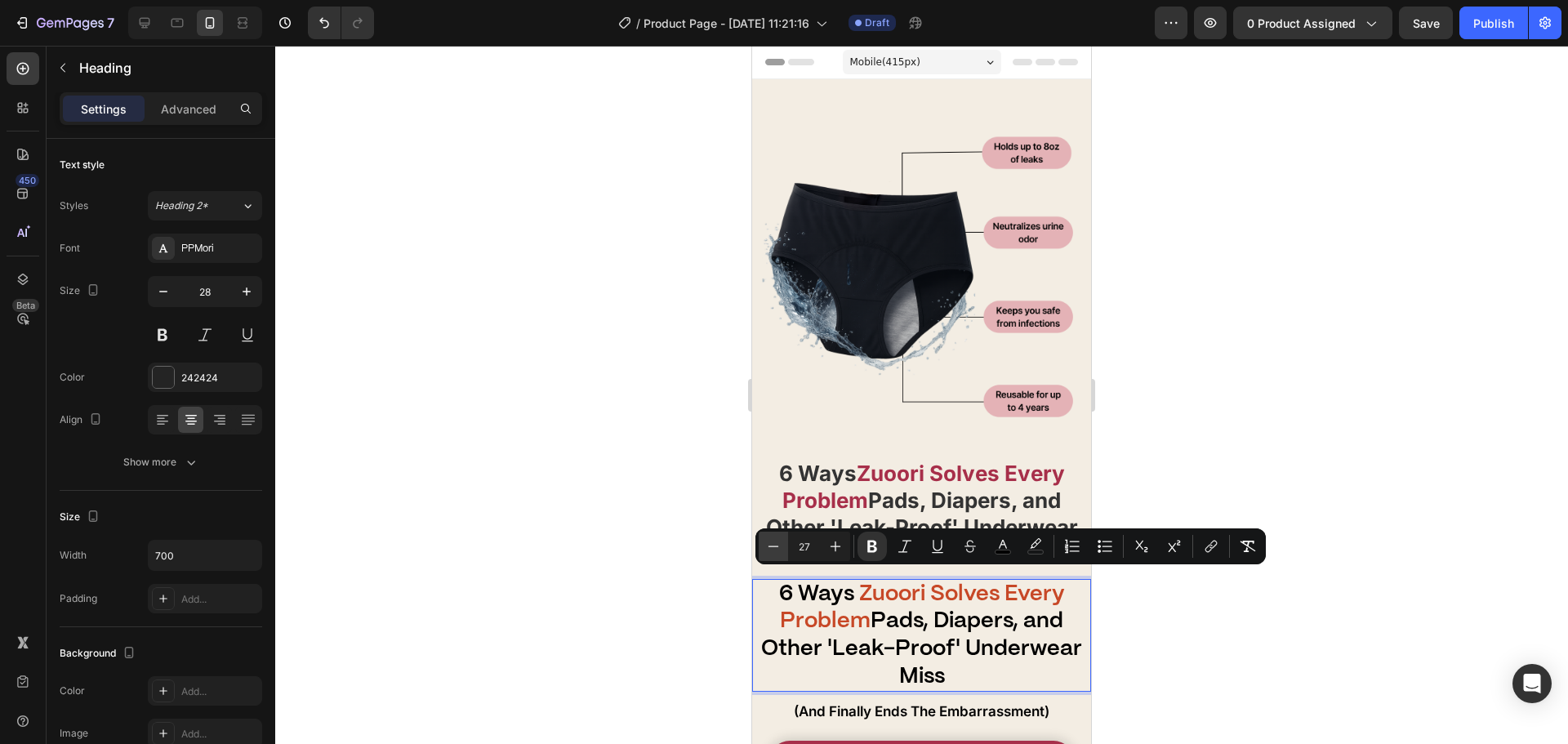
click at [773, 555] on button "Minus" at bounding box center [774, 546] width 30 height 30
type input "26"
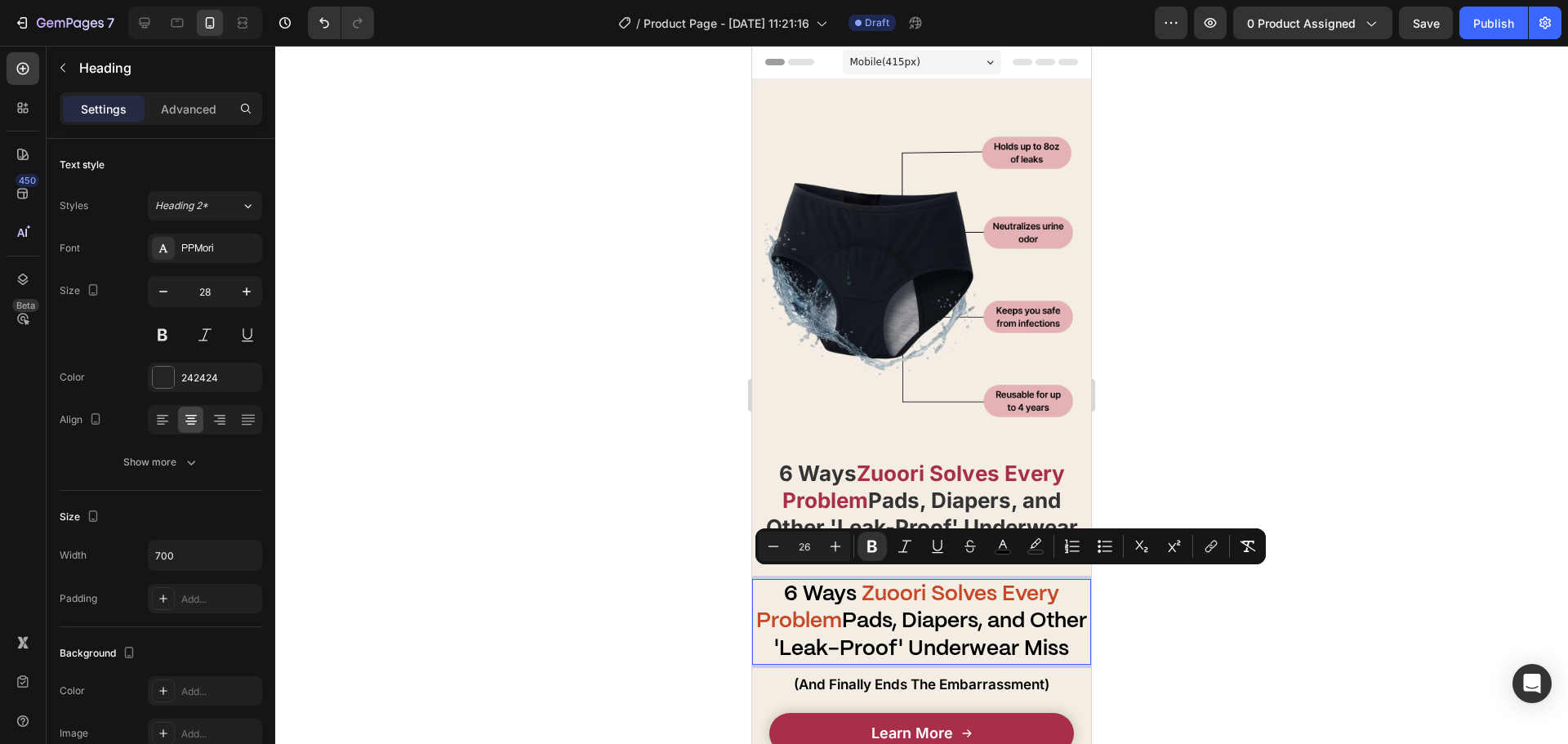
click at [644, 575] on div at bounding box center [922, 394] width 1292 height 698
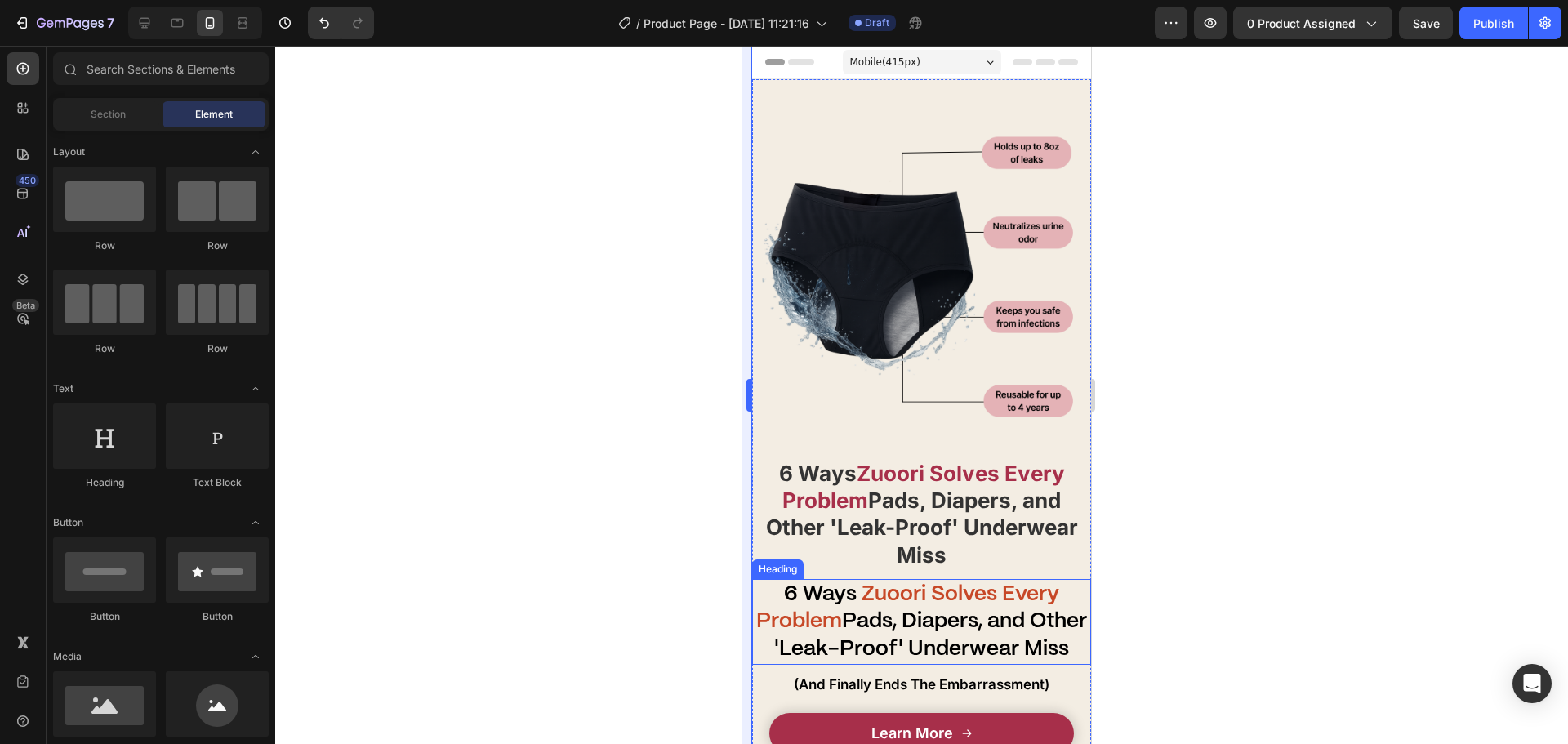
click at [929, 631] on strong "Pads, Diapers, and Other 'Leak-Proof' Underwear Miss" at bounding box center [930, 635] width 312 height 48
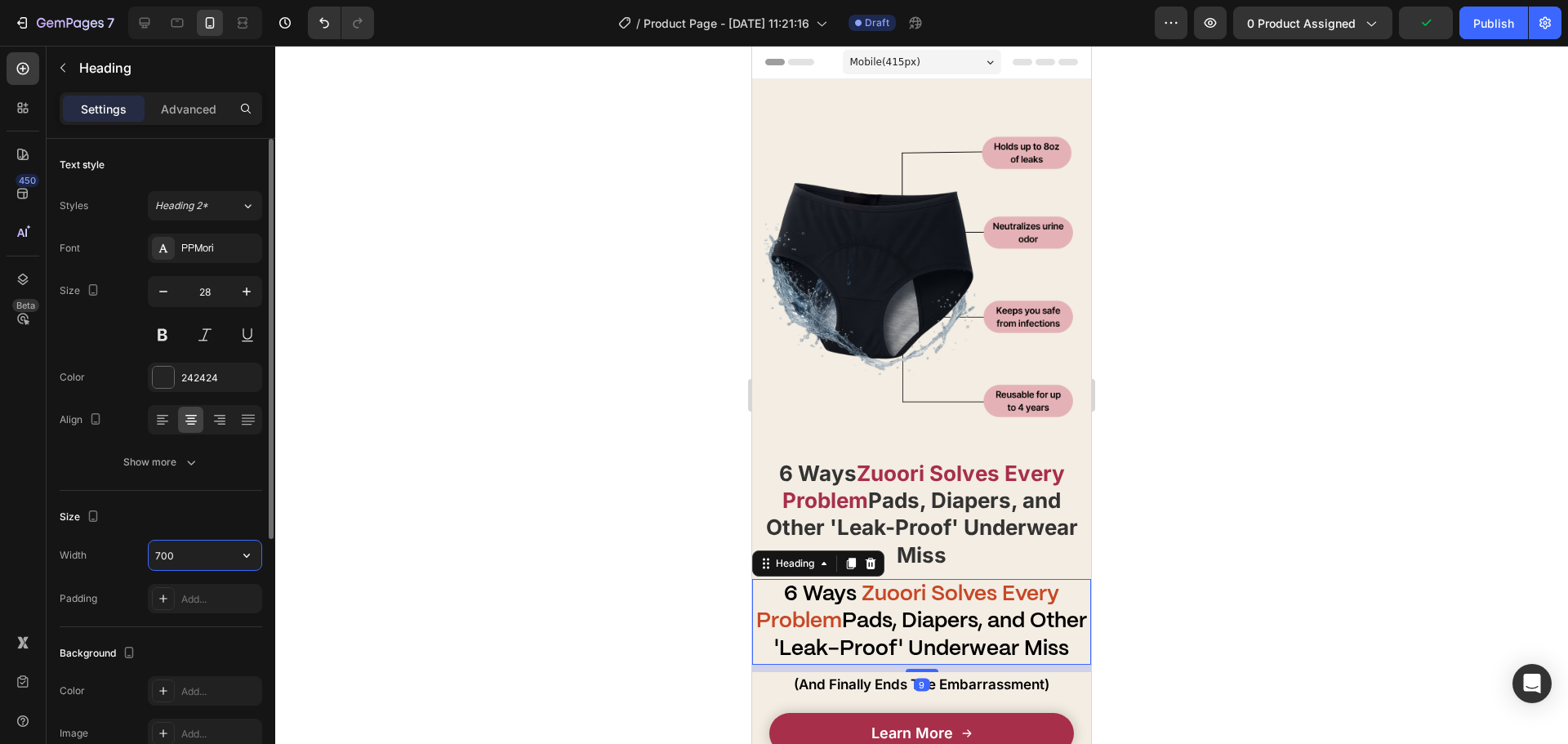
click at [226, 567] on input "700" at bounding box center [205, 555] width 113 height 30
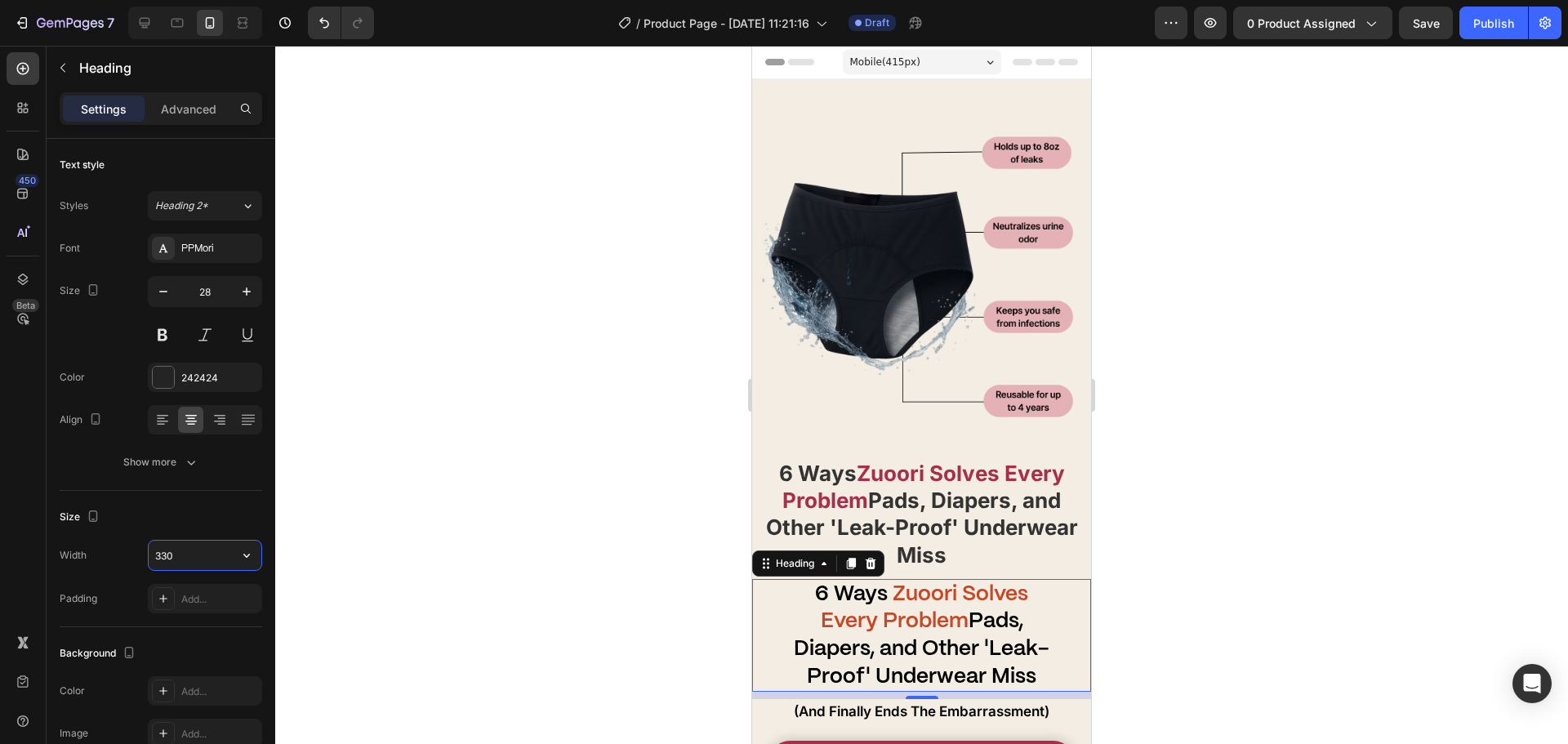
type input "330"
click at [616, 486] on div at bounding box center [922, 394] width 1292 height 698
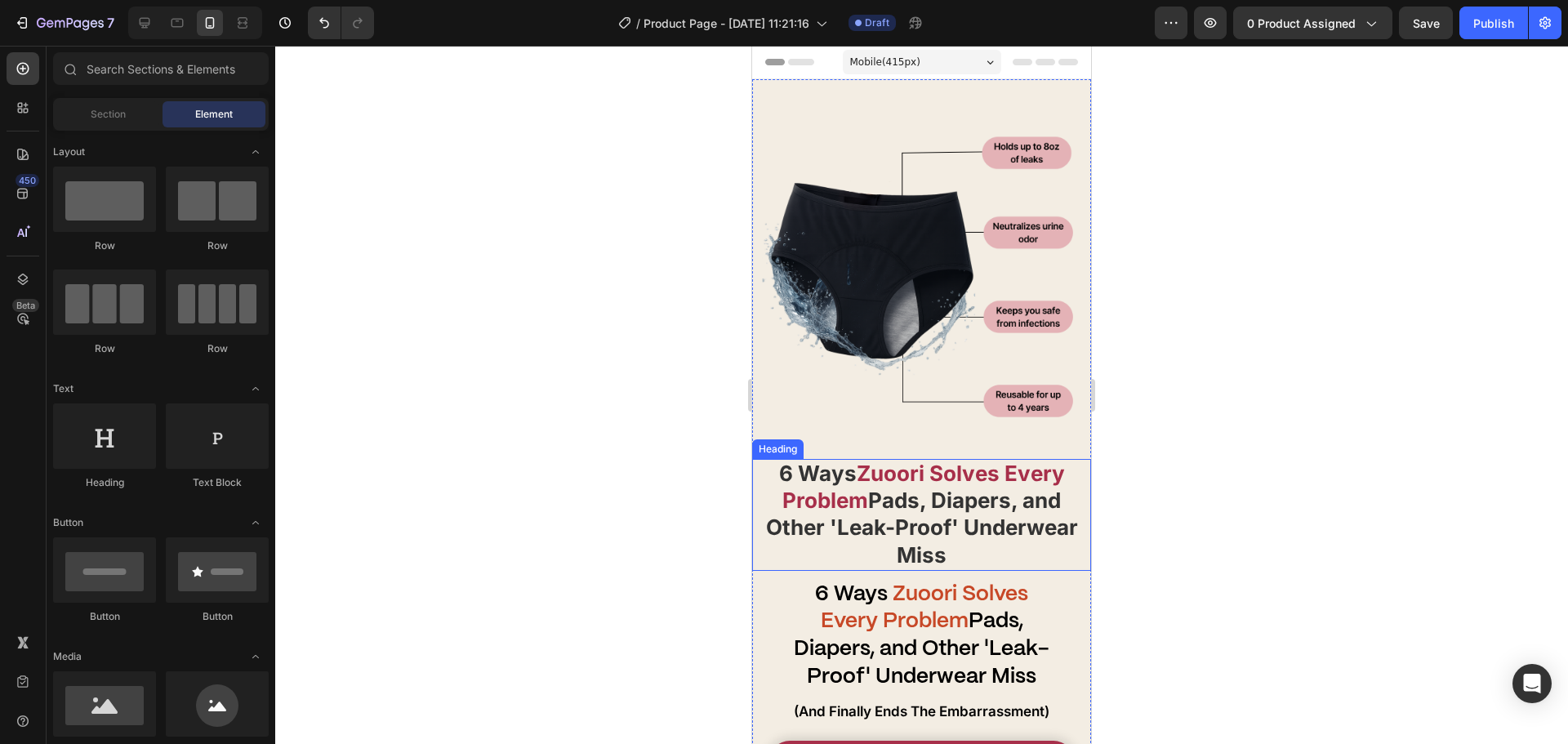
click at [898, 469] on strong "Zuoori Solves Every Problem" at bounding box center [924, 486] width 283 height 53
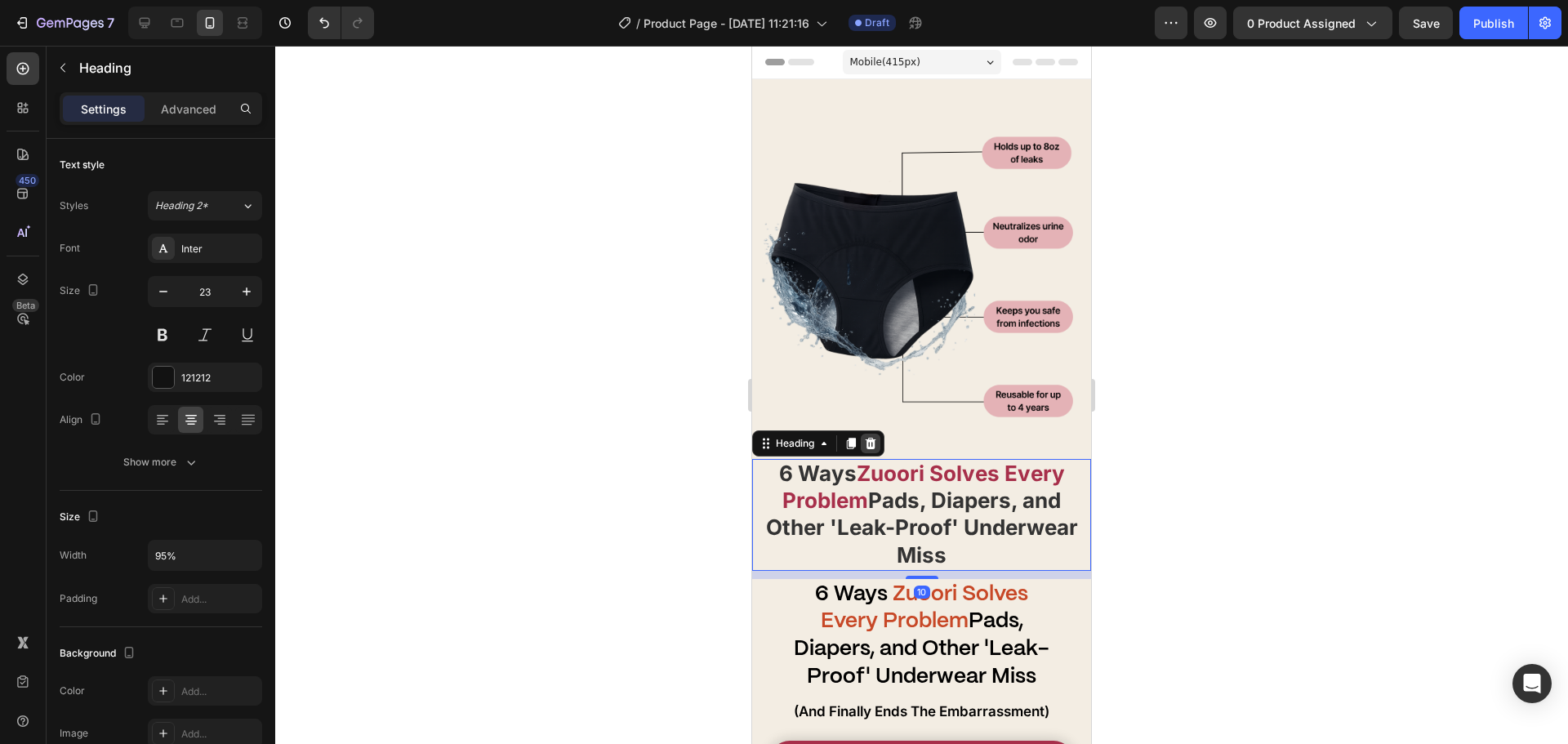
click at [863, 433] on div at bounding box center [870, 443] width 19 height 19
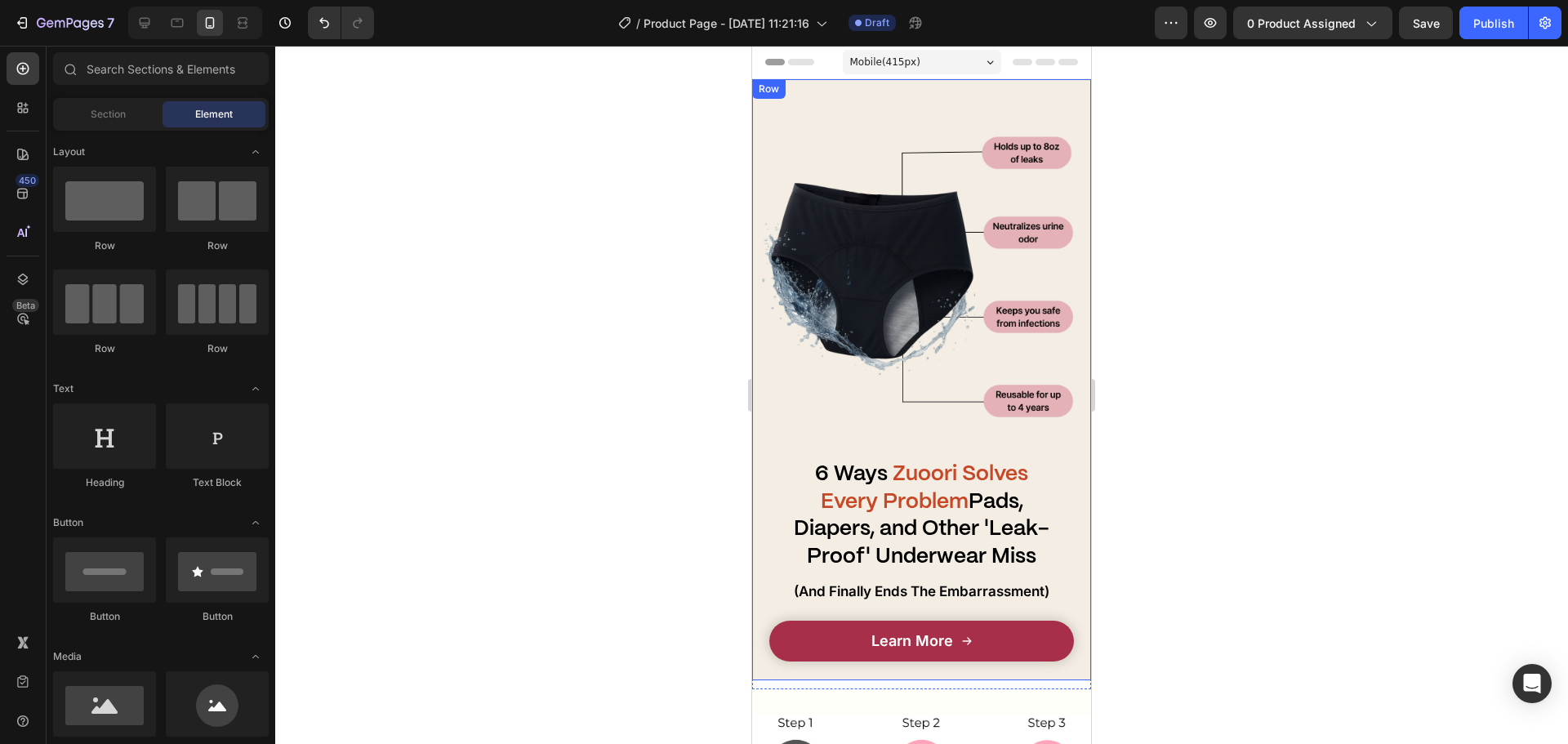
click at [933, 494] on strong "Zuoori Solves Every Problem" at bounding box center [925, 488] width 208 height 48
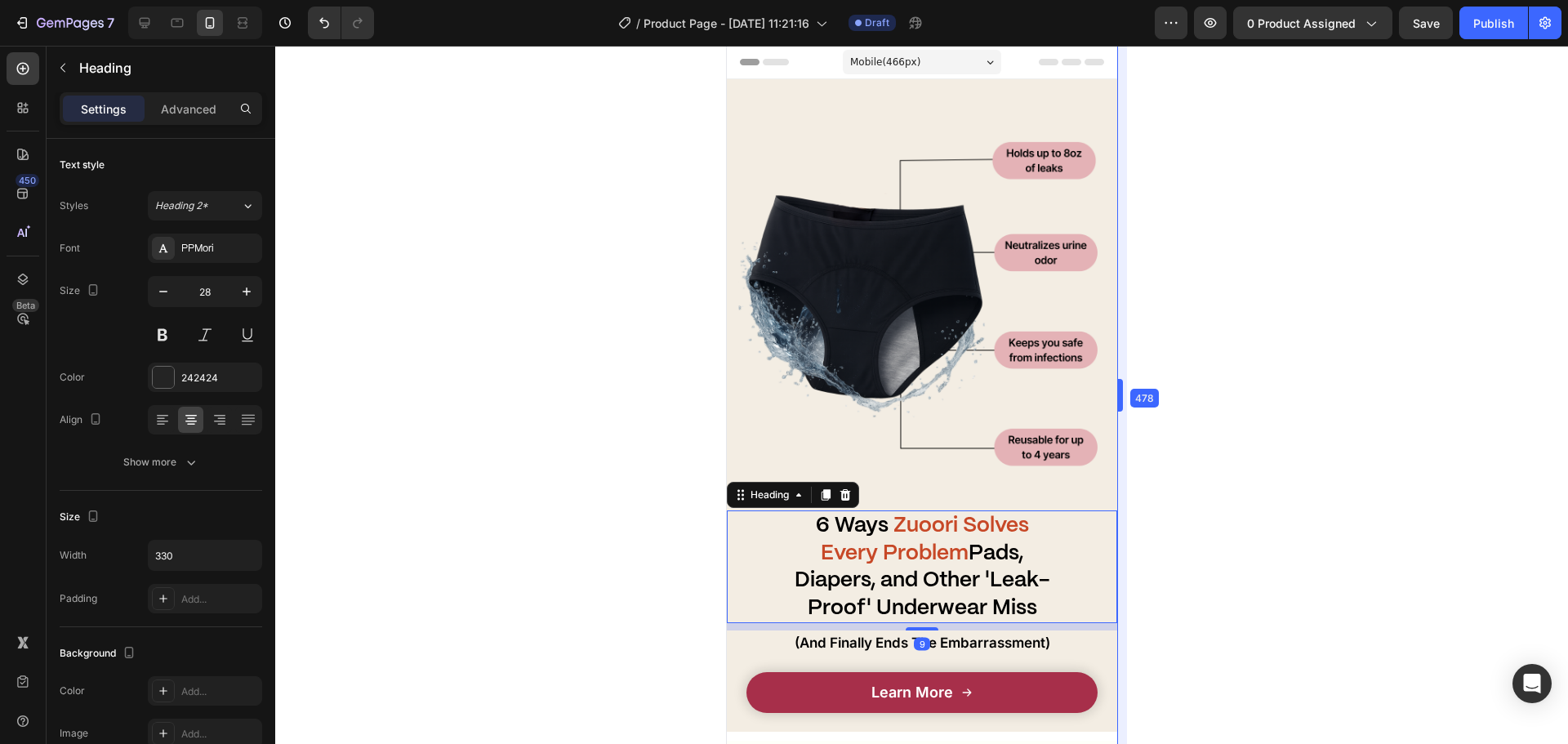
drag, startPoint x: 1100, startPoint y: 387, endPoint x: 1243, endPoint y: 397, distance: 143.3
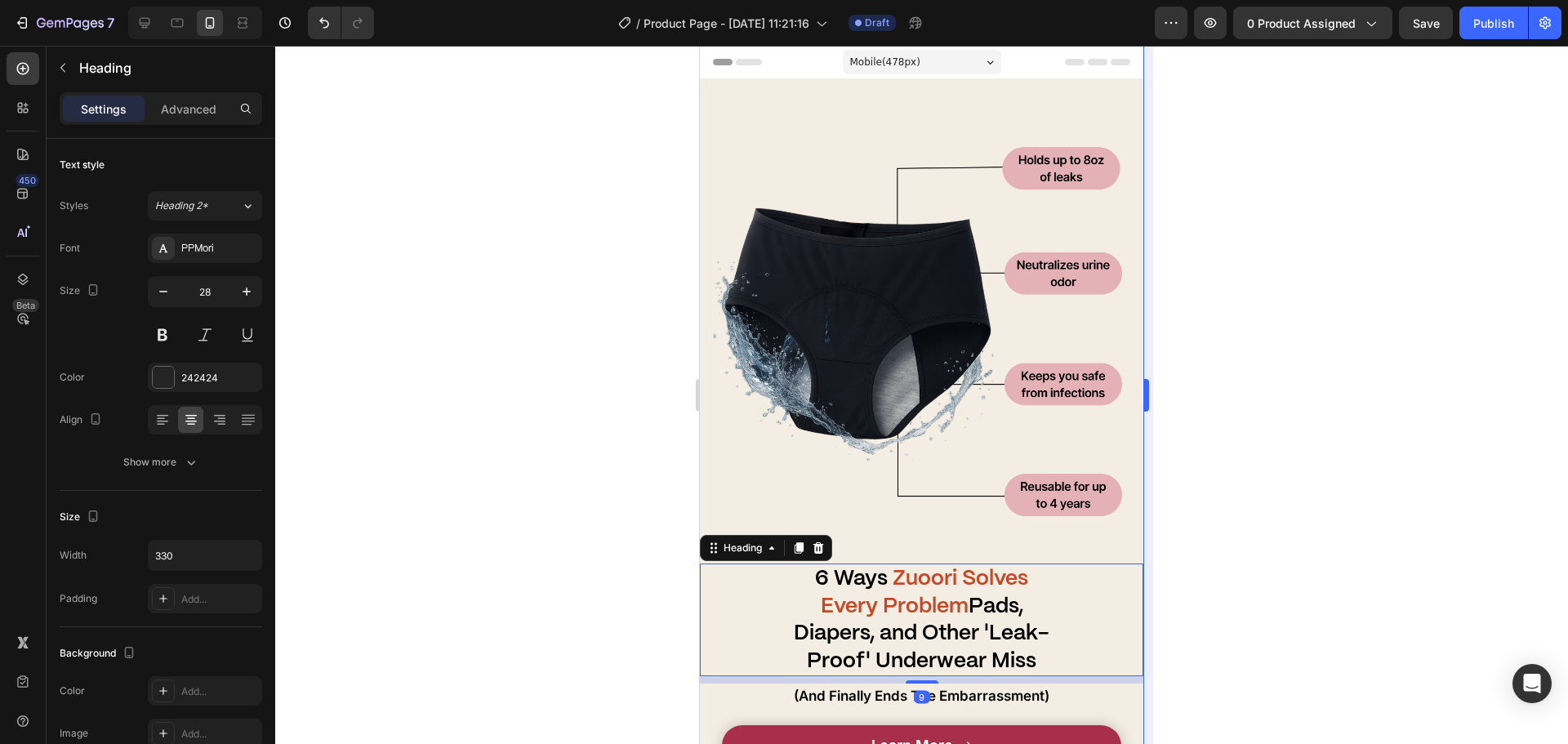
drag, startPoint x: 1293, startPoint y: 399, endPoint x: 1146, endPoint y: 494, distance: 175.0
click at [1292, 399] on div at bounding box center [922, 394] width 1292 height 698
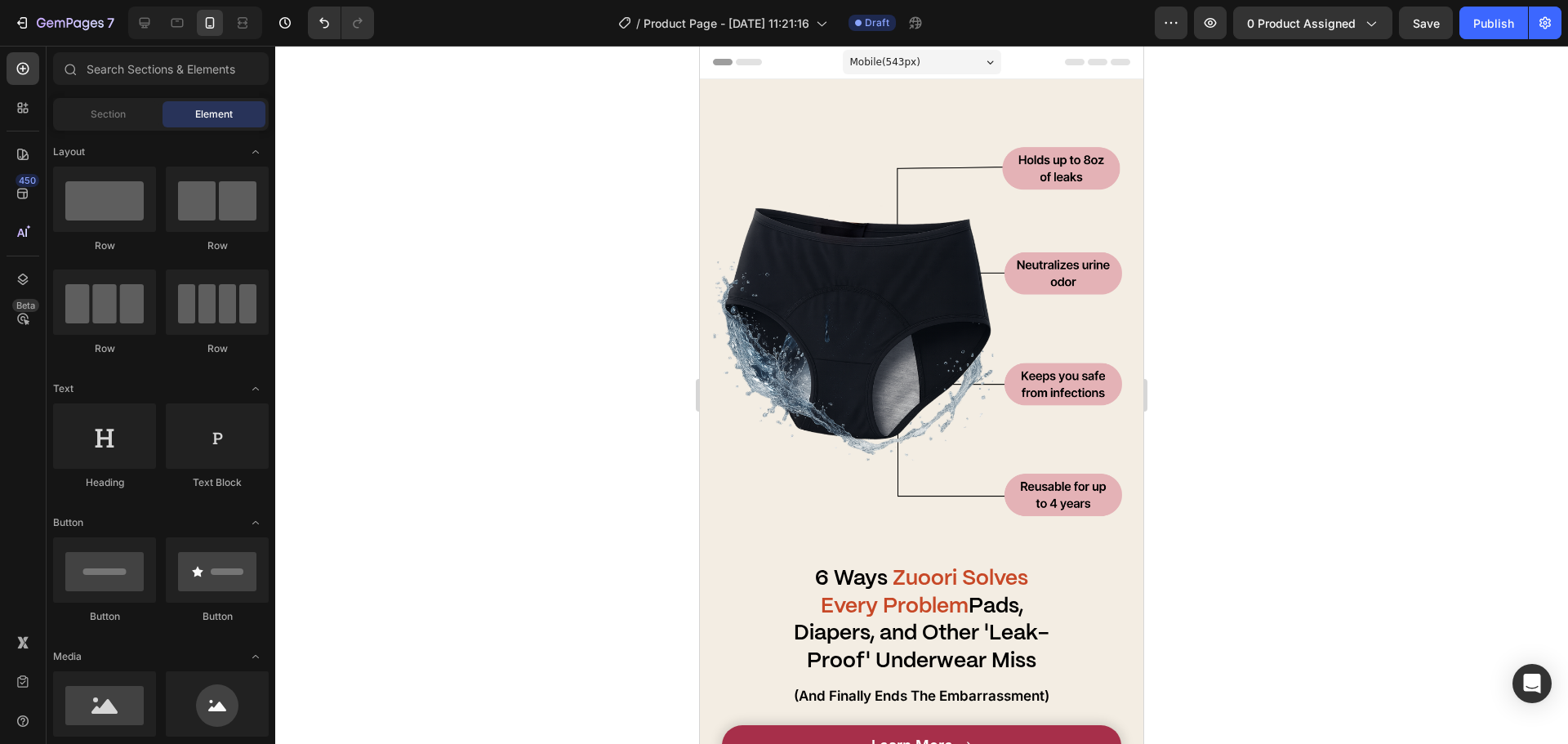
click at [970, 644] on strong "Pads, Diapers, and Other 'Leak-Proof' Underwear Miss" at bounding box center [922, 633] width 256 height 75
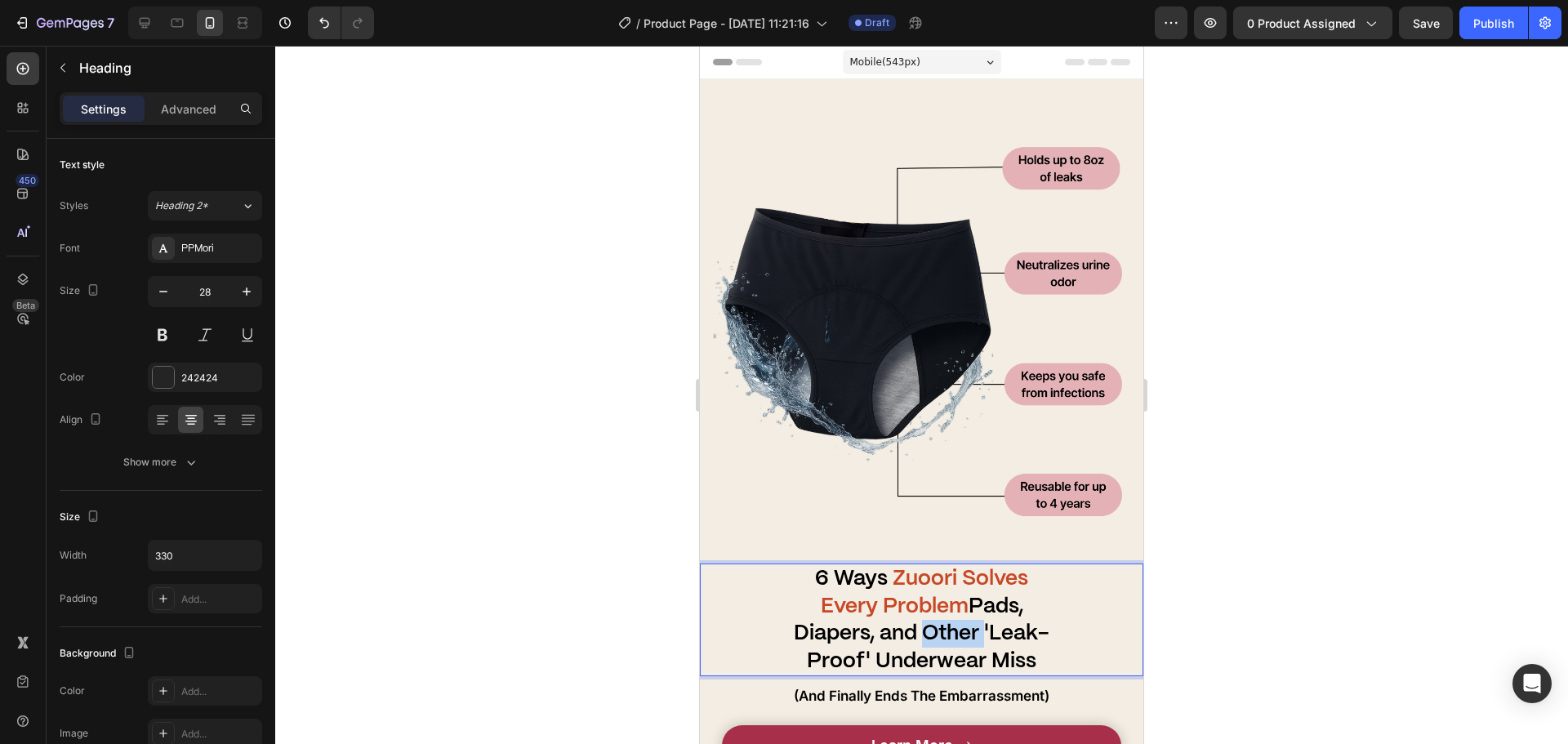
click at [955, 626] on strong "Pads, Diapers, and Other 'Leak-Proof' Underwear Miss" at bounding box center [922, 633] width 256 height 75
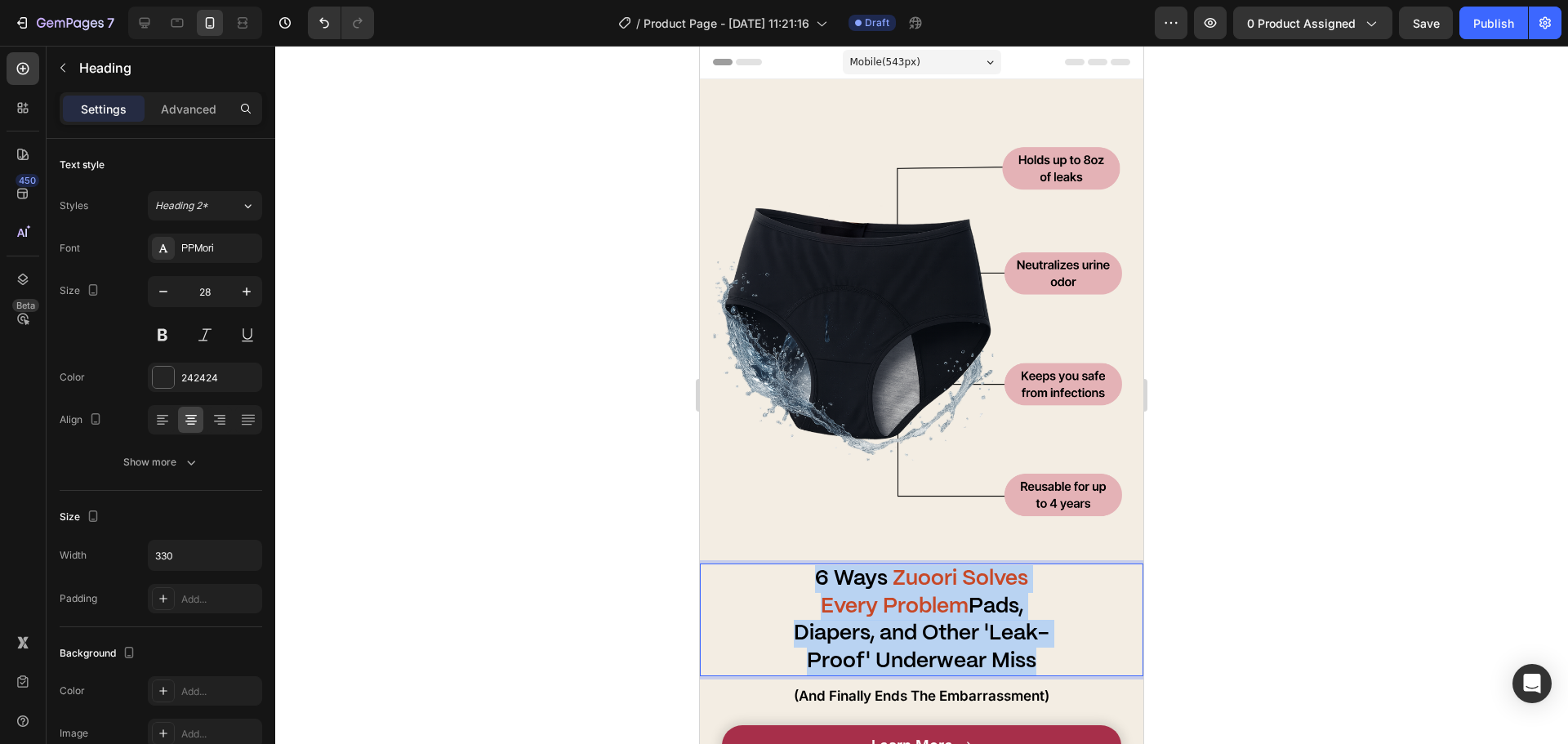
click at [955, 626] on strong "Pads, Diapers, and Other 'Leak-Proof' Underwear Miss" at bounding box center [922, 633] width 256 height 75
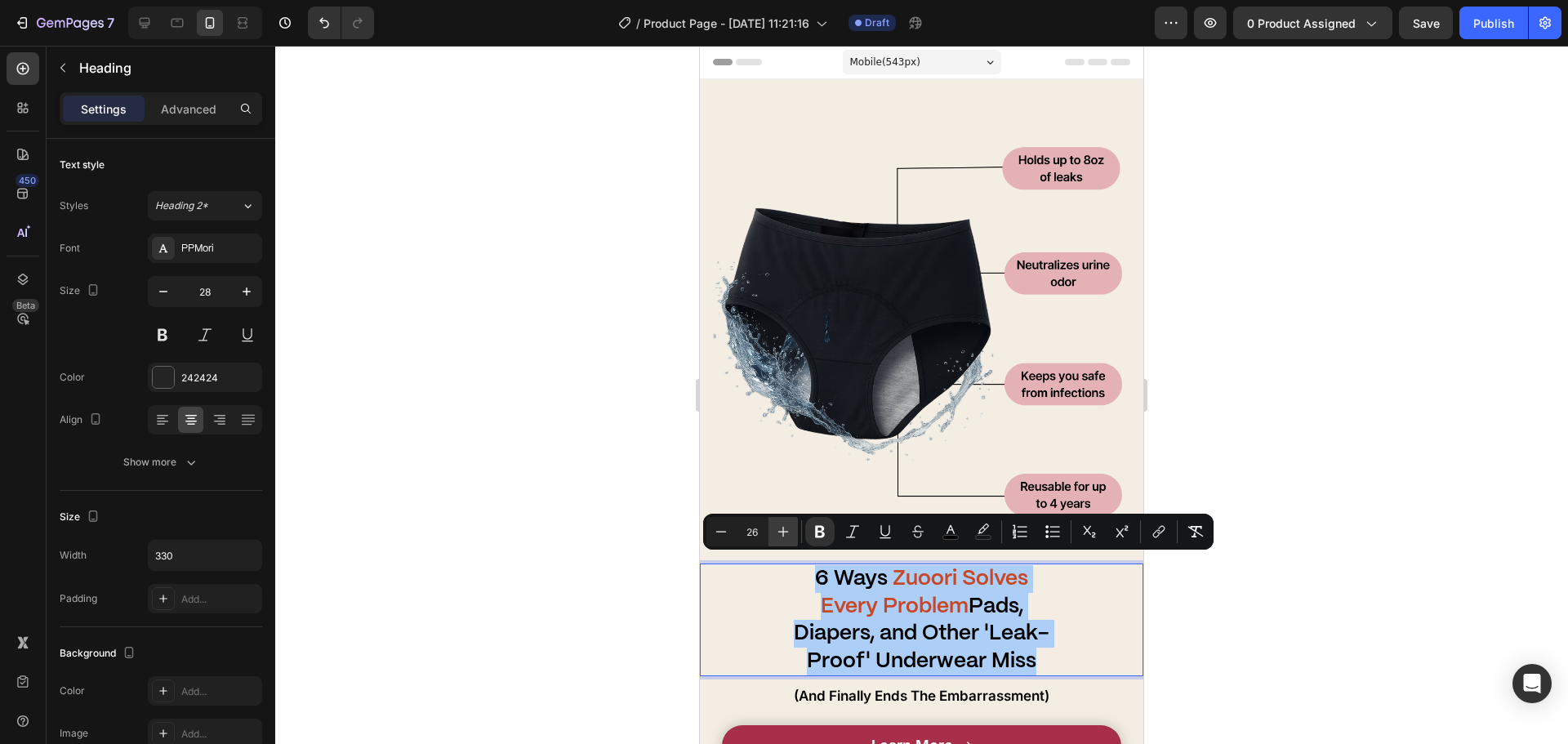
click at [788, 533] on icon "Editor contextual toolbar" at bounding box center [783, 531] width 17 height 17
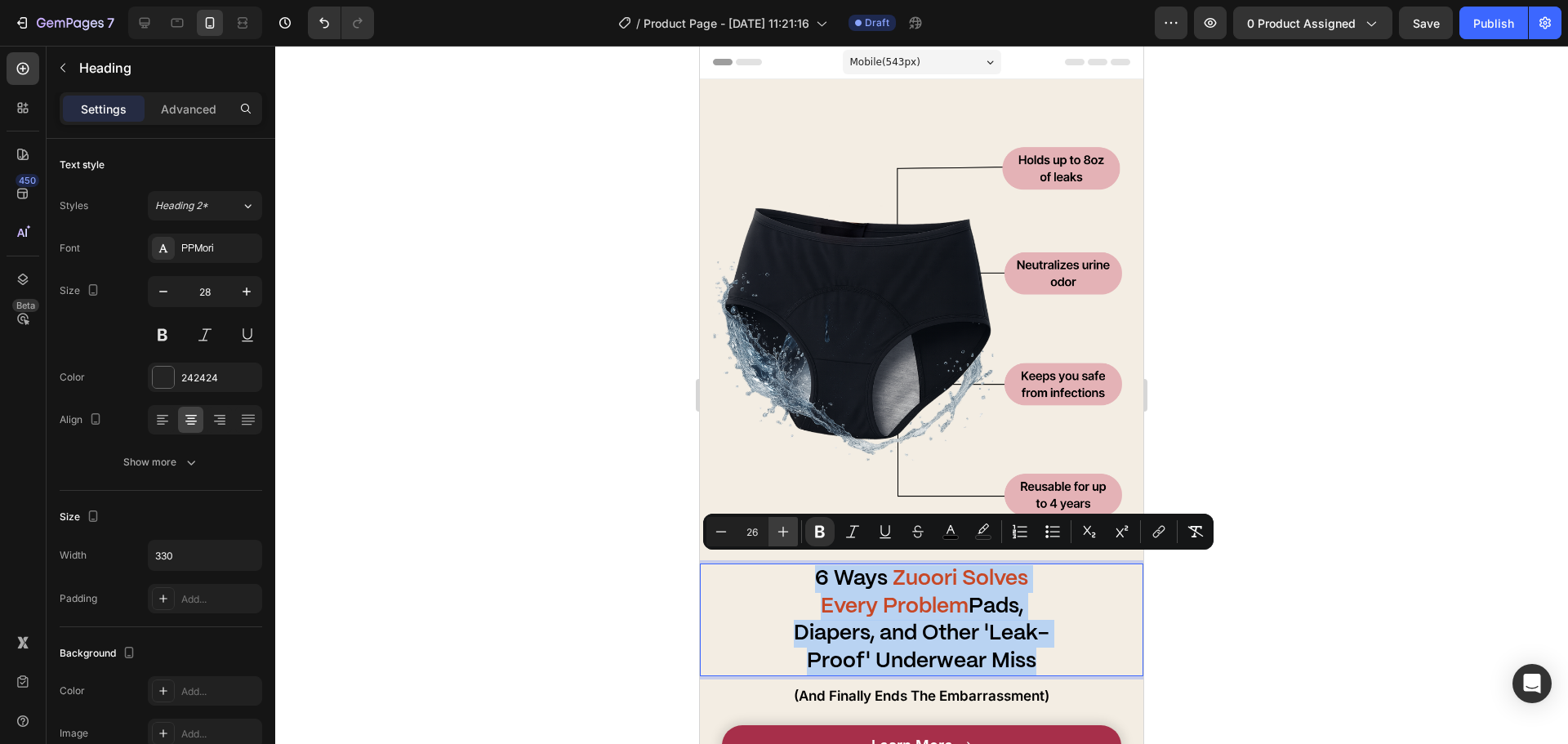
type input "27"
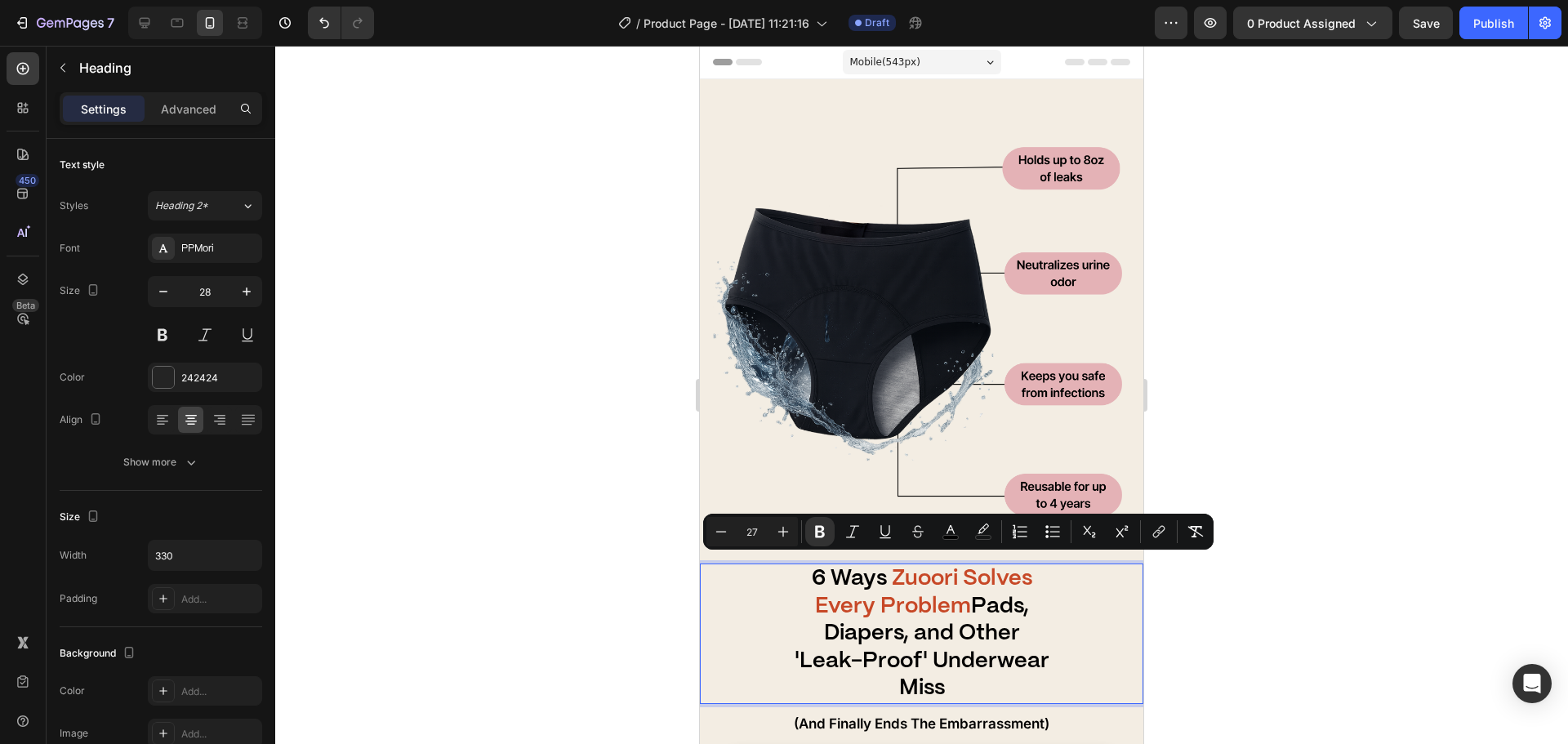
click at [549, 573] on div at bounding box center [922, 394] width 1292 height 698
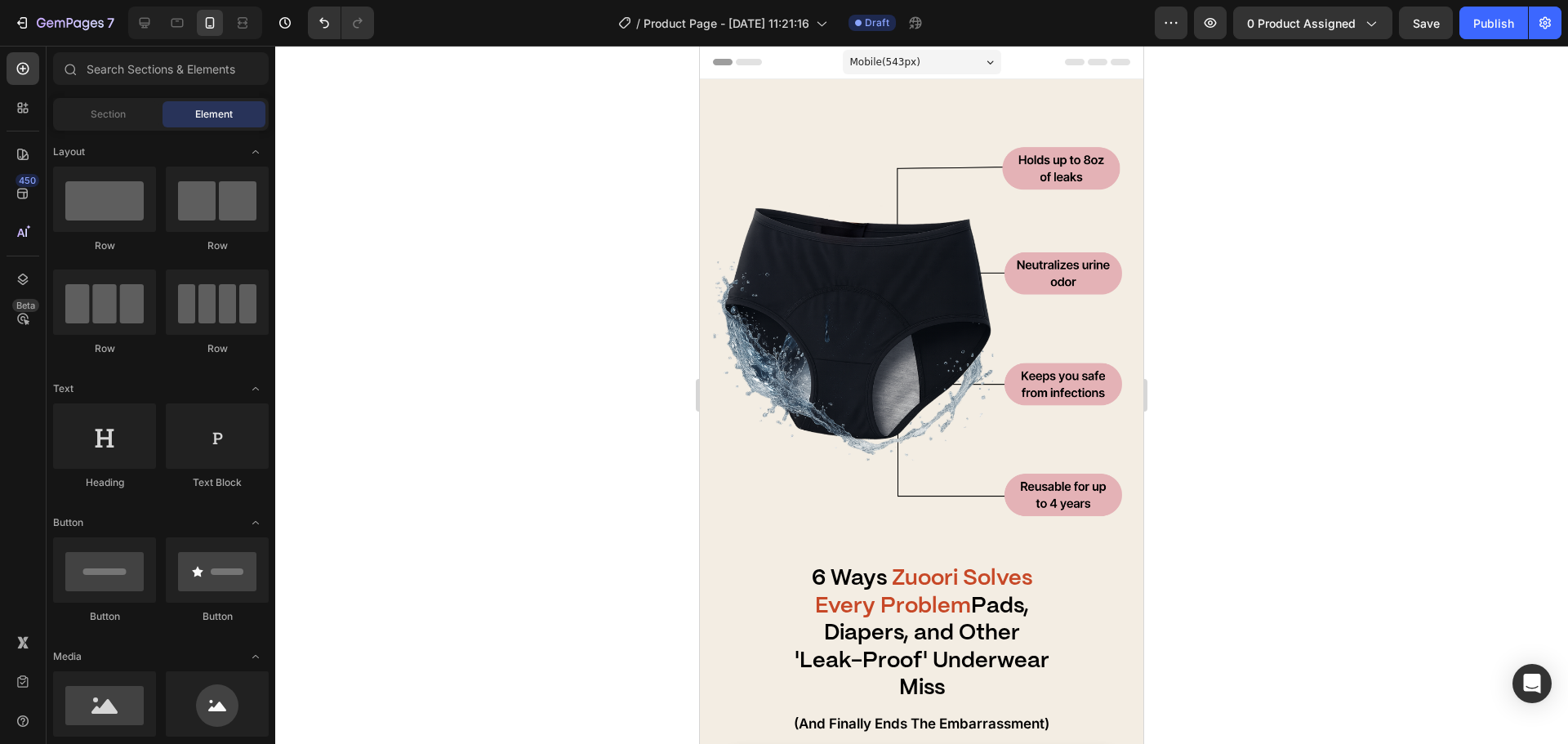
click at [840, 608] on p "⁠⁠⁠⁠⁠⁠⁠ 6 Ways Zuoori Solves Every Problem Pads, Diapers, and Other 'Leak-Proof…" at bounding box center [922, 633] width 266 height 137
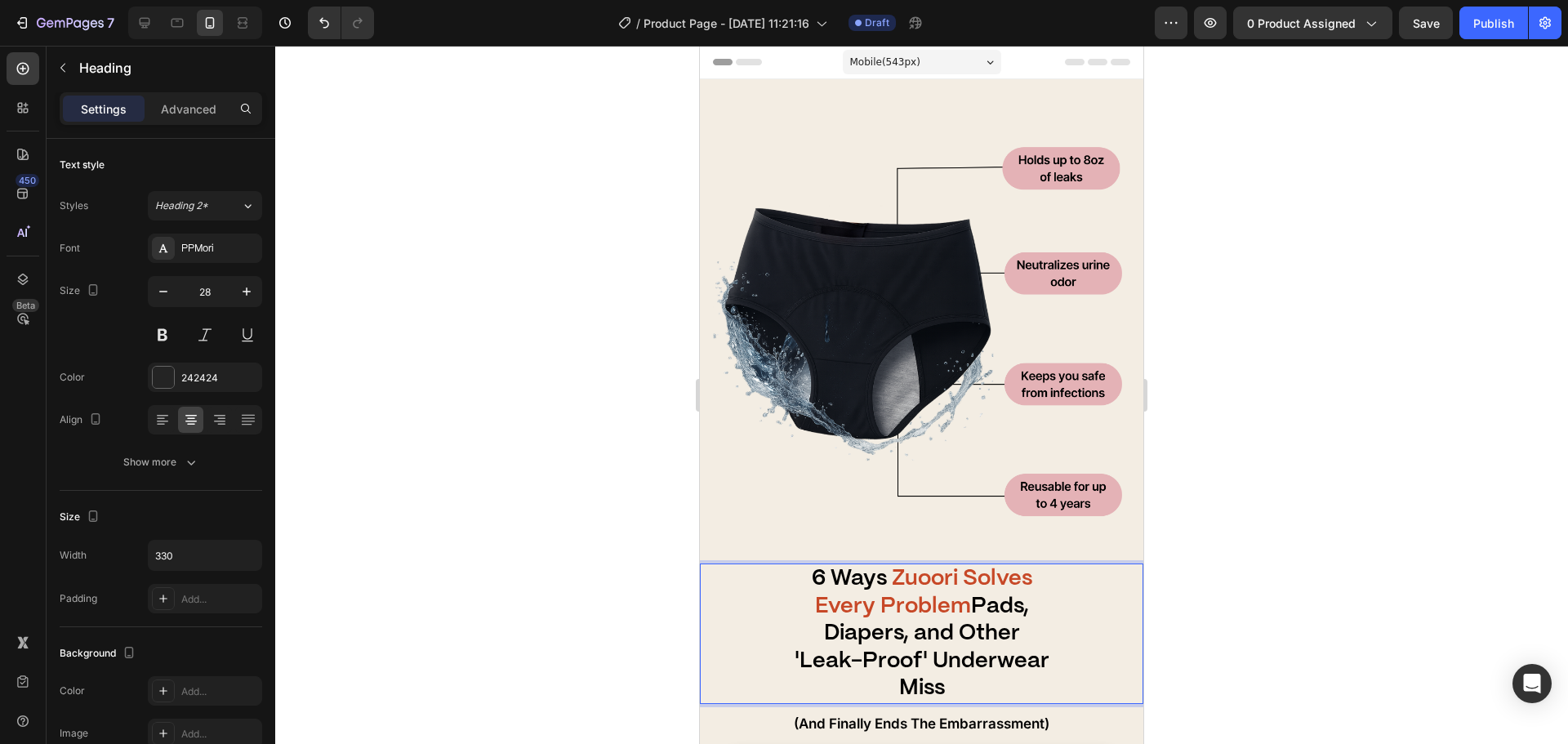
click at [840, 608] on p "6 Ways Zuoori Solves Every Problem Pads, Diapers, and Other 'Leak-Proof' Underw…" at bounding box center [922, 633] width 266 height 137
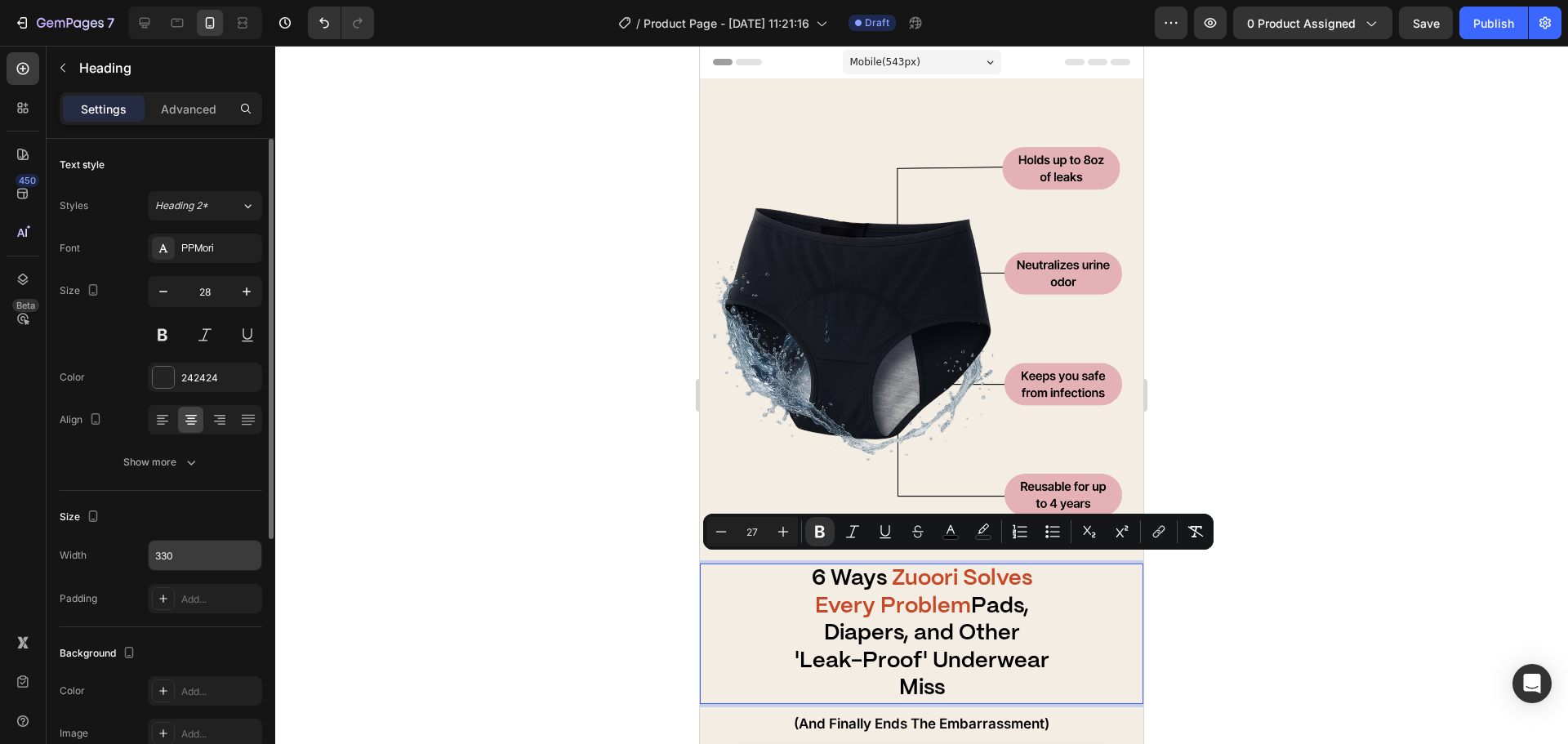
click at [166, 549] on input "330" at bounding box center [205, 555] width 113 height 30
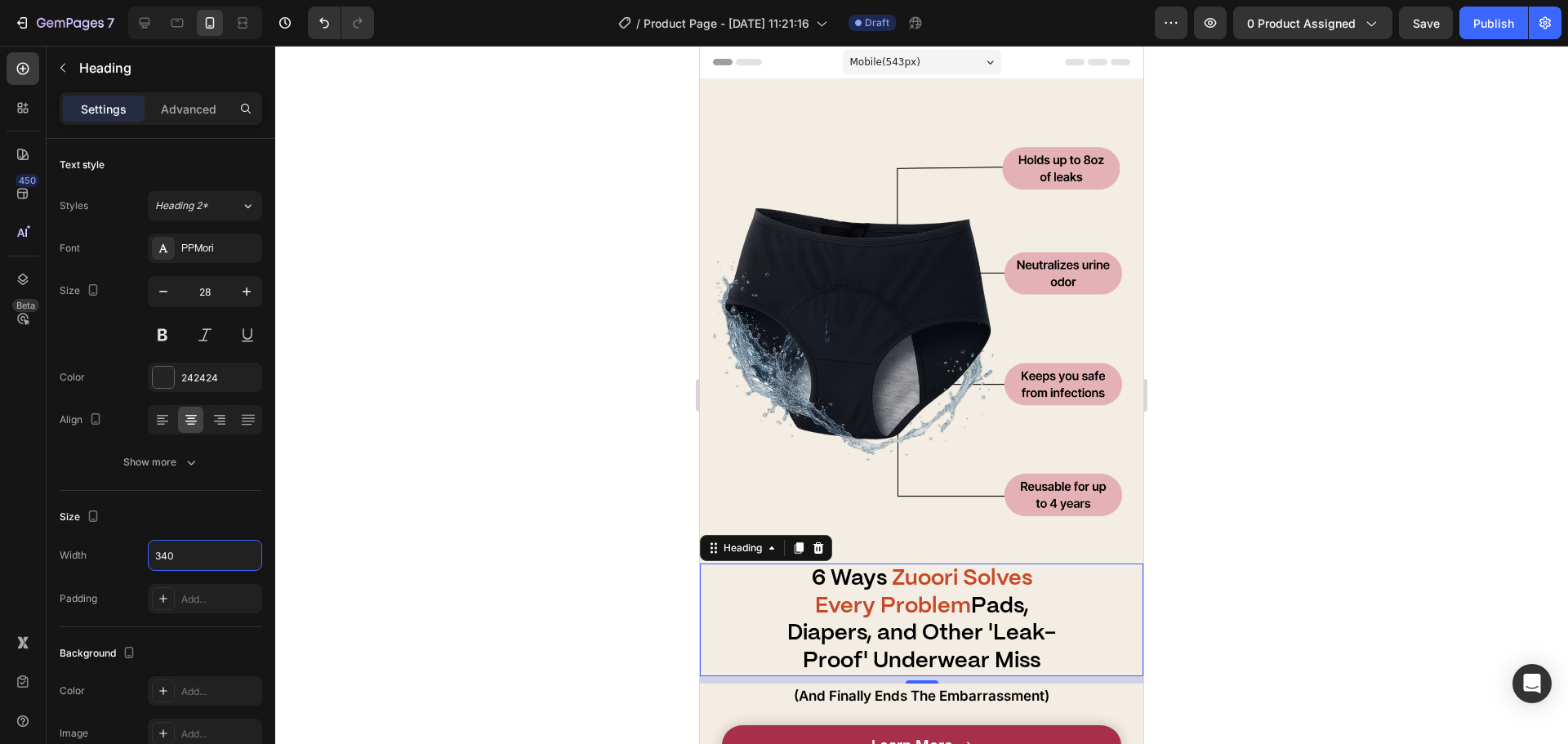
type input "340"
click at [396, 383] on div at bounding box center [922, 394] width 1292 height 698
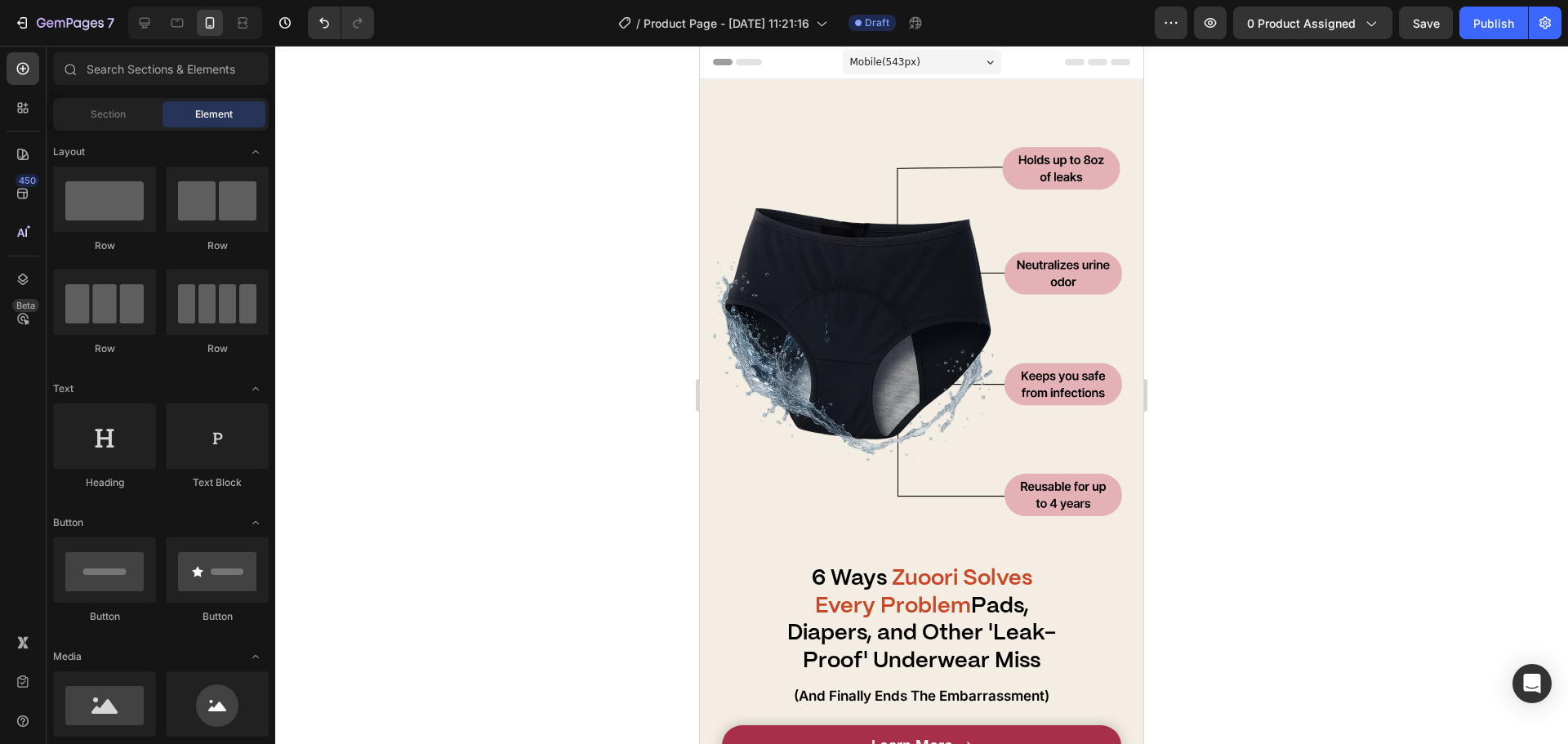
click at [1026, 554] on div "Image ⁠⁠⁠⁠⁠⁠⁠ 6 Ways Zuoori Solves Every Problem Pads, Diapers, and Other 'Leak…" at bounding box center [922, 432] width 444 height 705
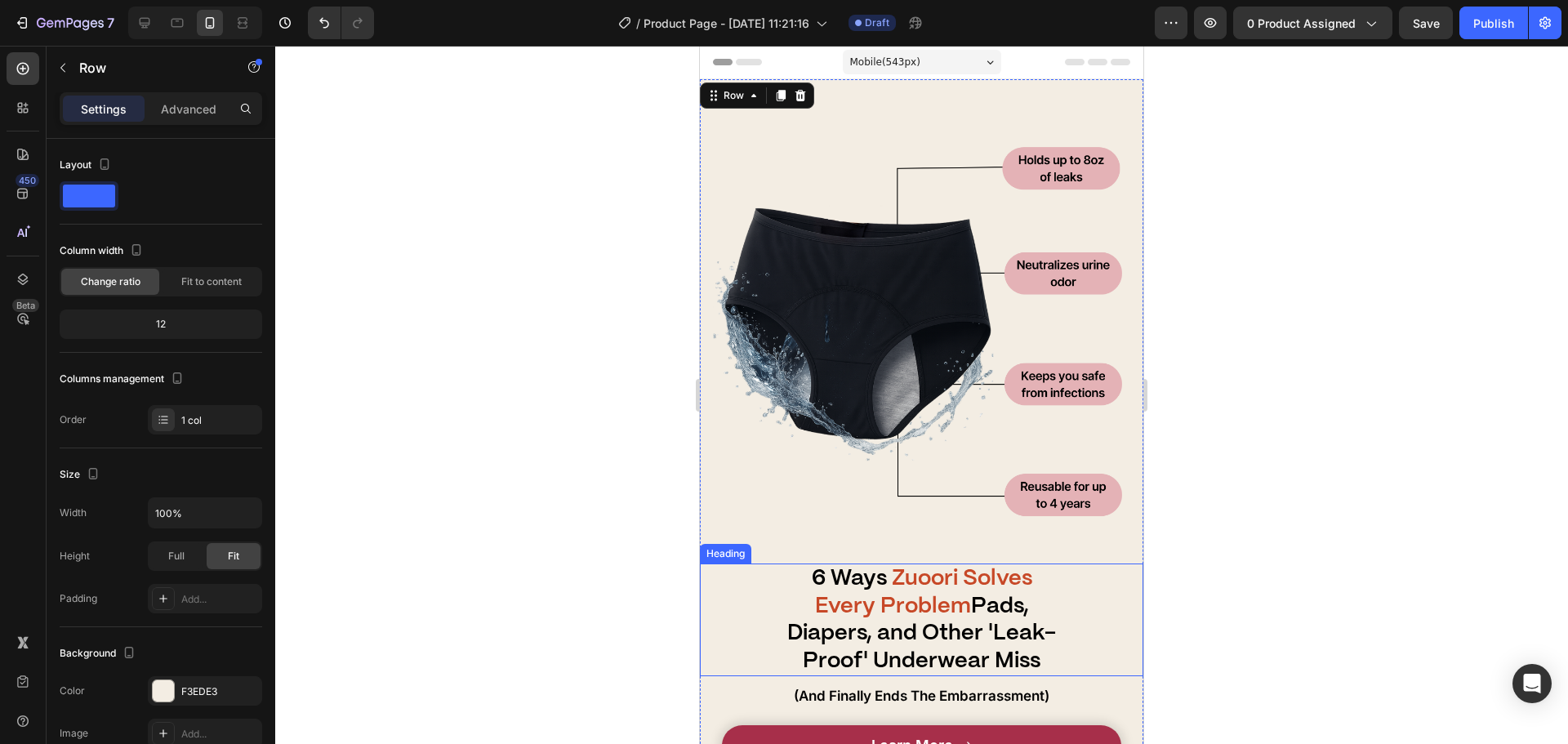
click at [1015, 571] on strong "Zuoori Solves Every Problem" at bounding box center [924, 592] width 217 height 48
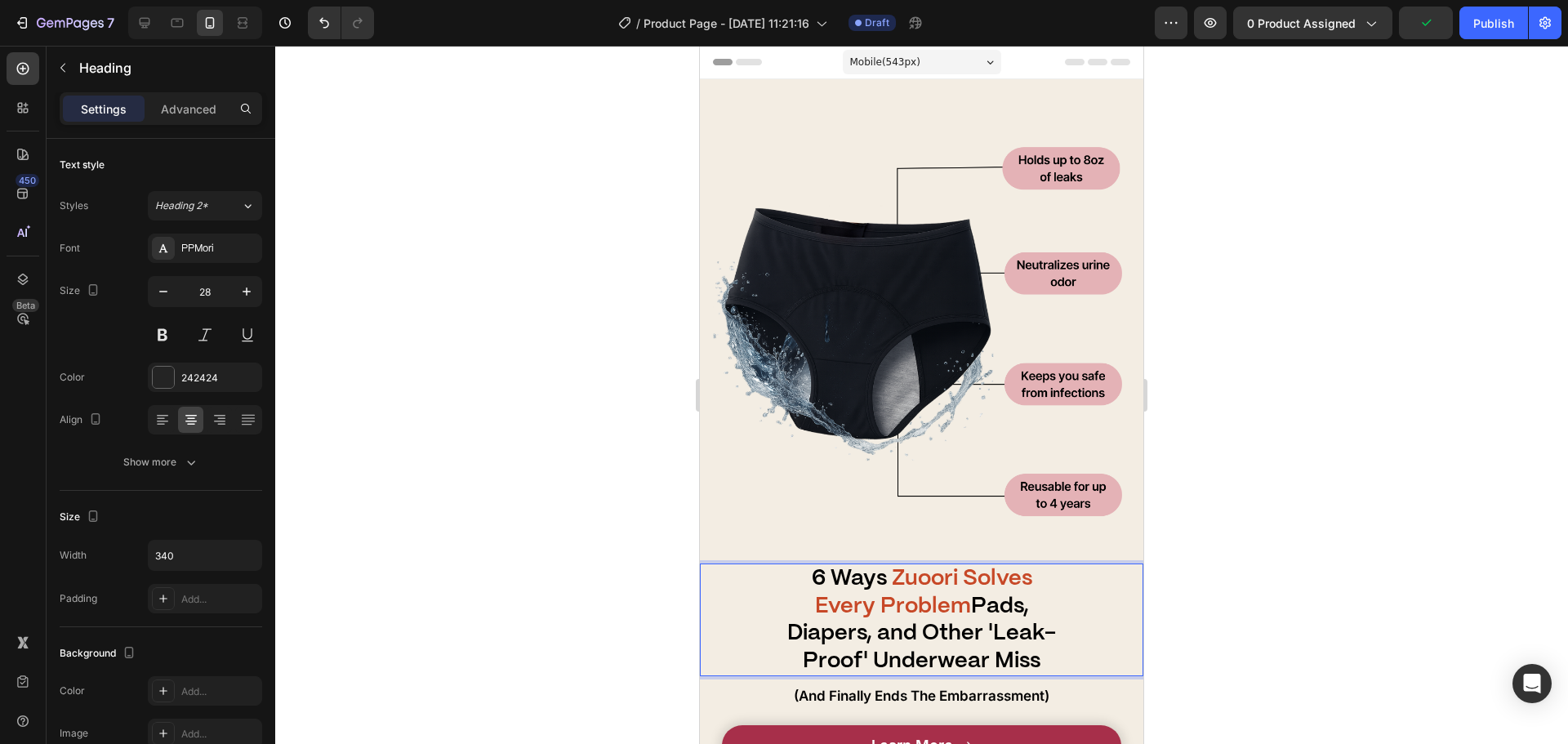
click at [1067, 619] on div "6 Ways Zuoori Solves Every Problem Pads, Diapers, and Other 'Leak-Proof' Underw…" at bounding box center [922, 620] width 444 height 113
click at [1047, 616] on strong "Pads, Diapers, and Other 'Leak-Proof' Underwear Miss" at bounding box center [922, 633] width 269 height 75
click at [1221, 615] on div at bounding box center [922, 394] width 1292 height 698
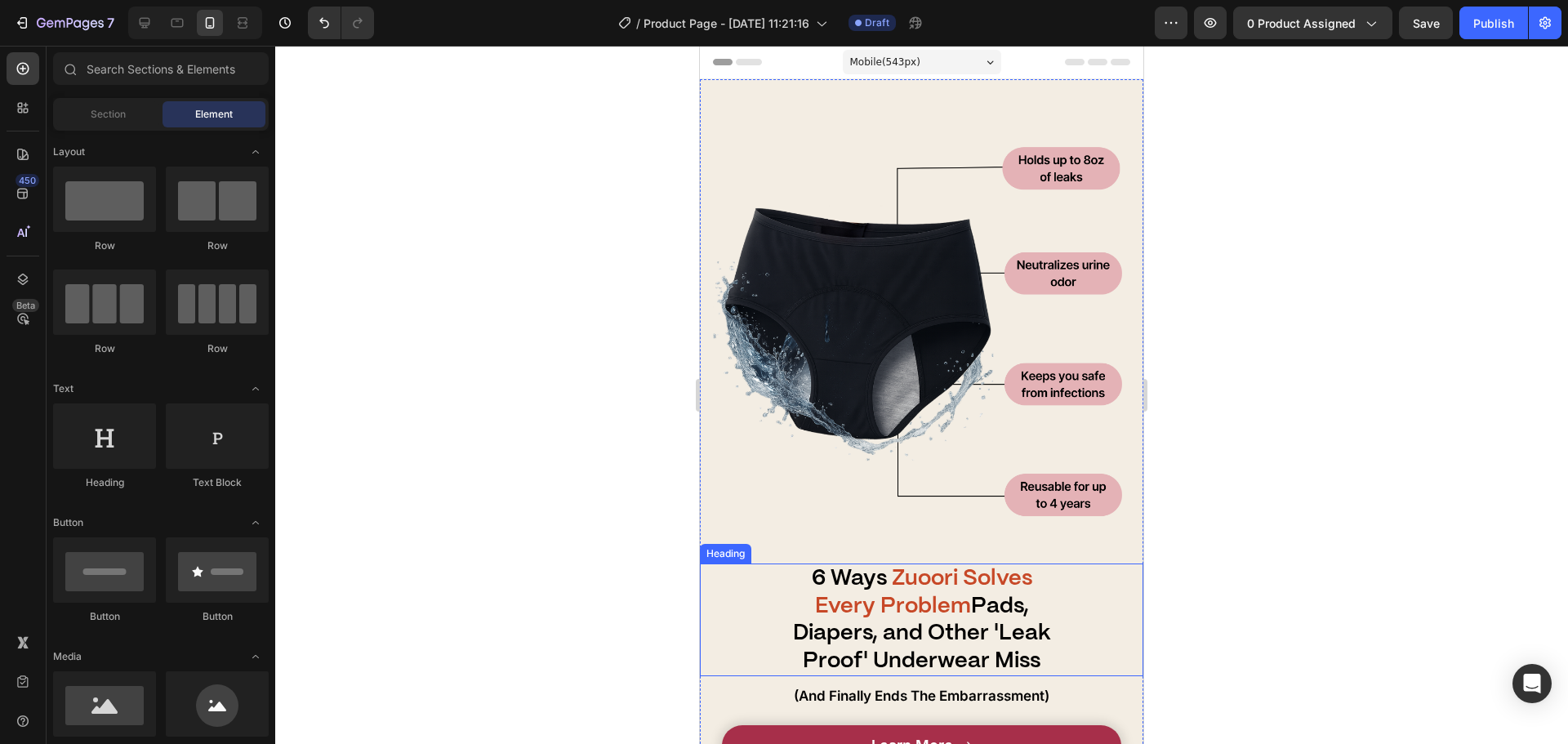
click at [1024, 602] on p "⁠⁠⁠⁠⁠⁠⁠ 6 Ways Zuoori Solves Every Problem Pads, Diapers, and Other 'Leak Proof…" at bounding box center [922, 619] width 275 height 109
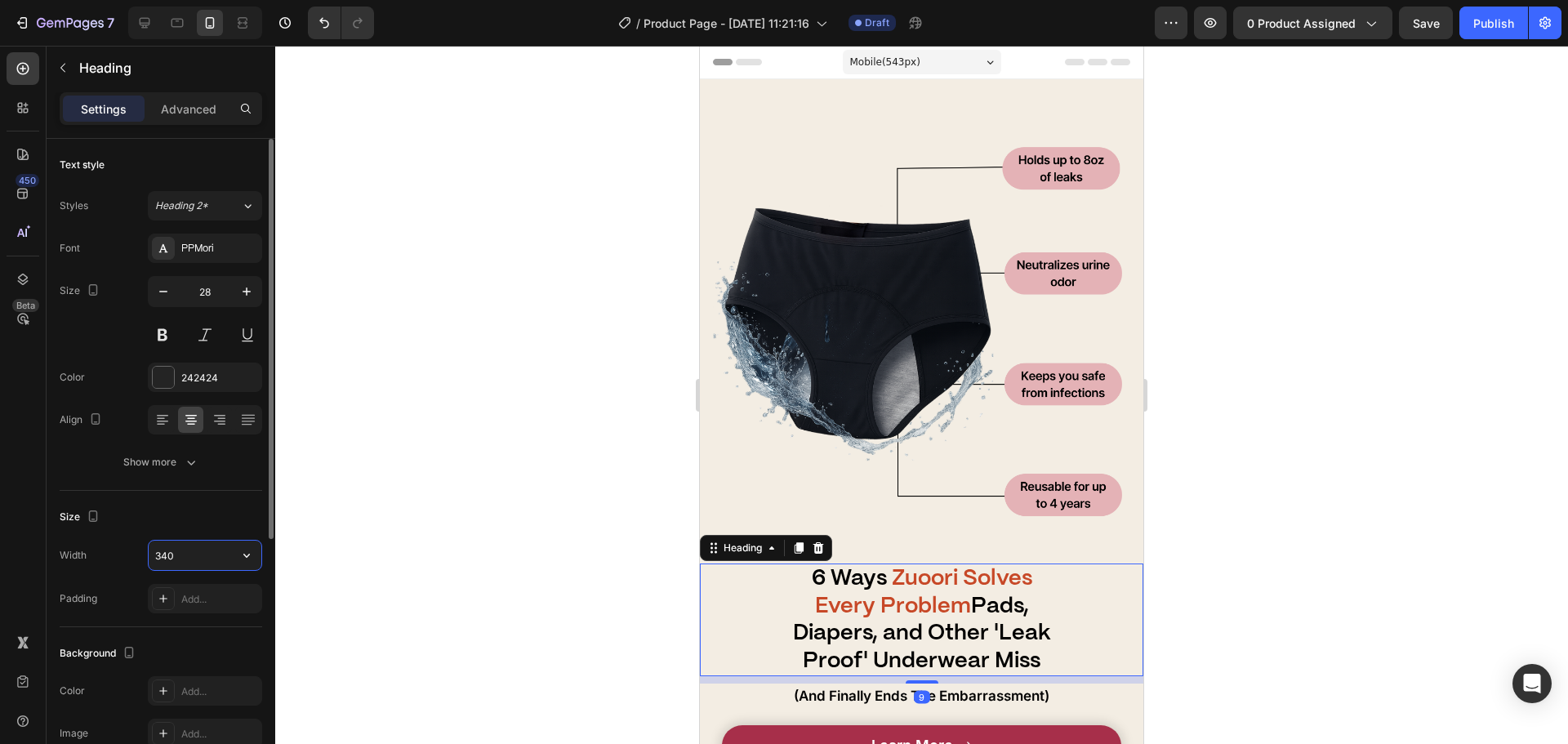
click at [207, 558] on input "340" at bounding box center [205, 555] width 113 height 30
type input "340"
click at [956, 633] on h1 "6 Ways Zuoori Solves Every Problem Pads, Diapers, and Other 'Leak-Proof' Underw…" at bounding box center [922, 620] width 277 height 113
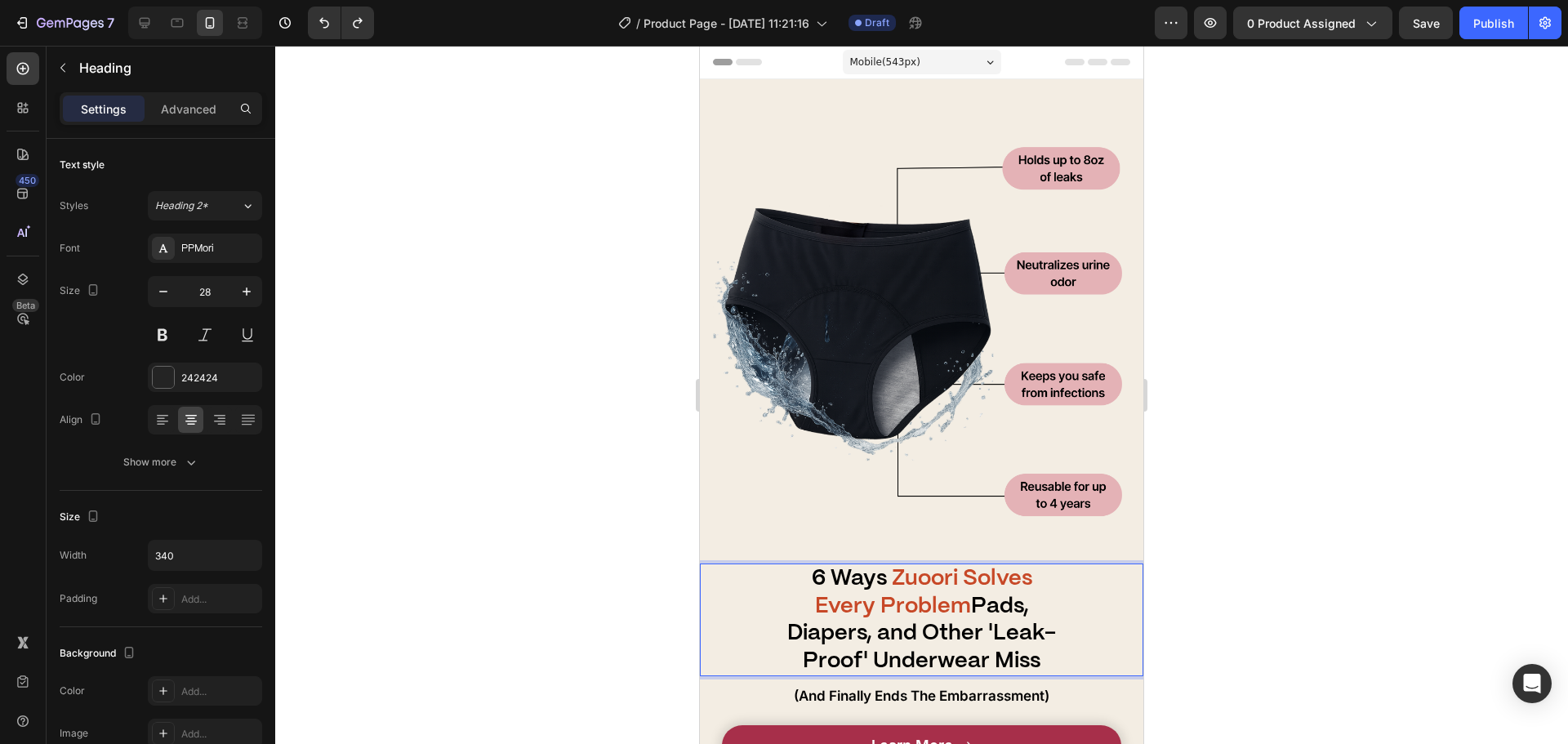
click at [569, 622] on div at bounding box center [922, 394] width 1292 height 698
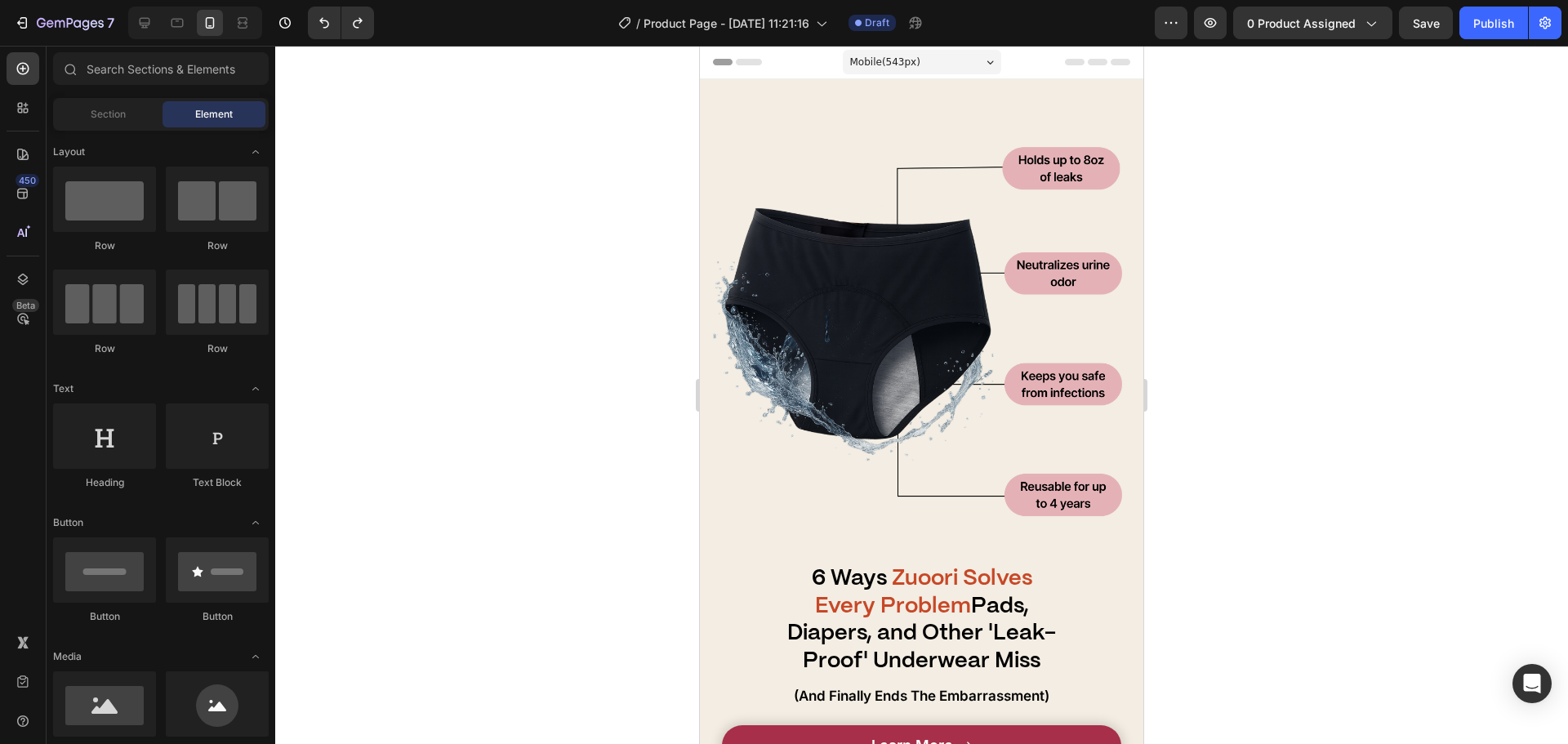
click at [900, 627] on strong "Pads, Diapers, and Other 'Leak-Proof' Underwear Miss" at bounding box center [922, 633] width 269 height 75
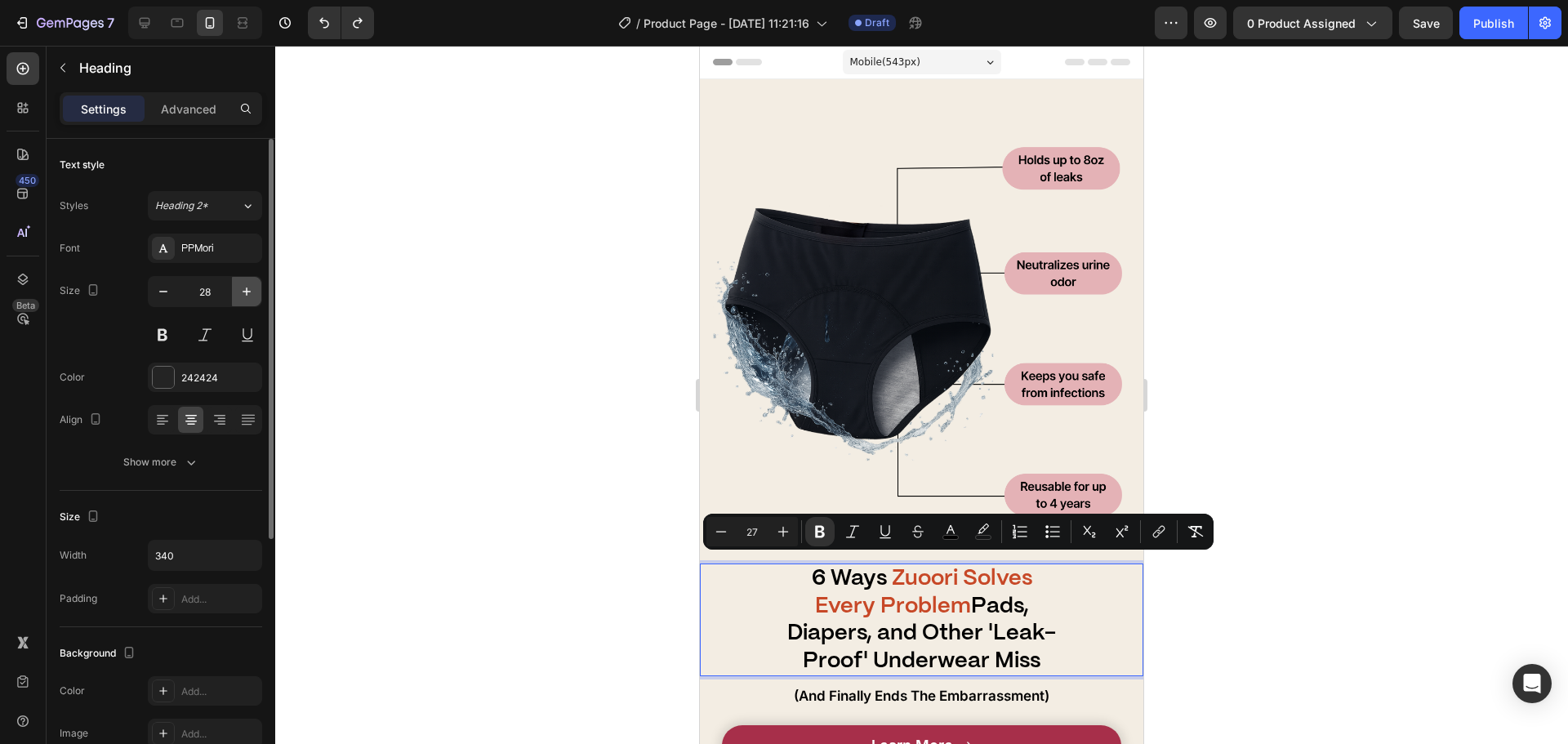
click at [241, 297] on icon "button" at bounding box center [247, 292] width 17 height 17
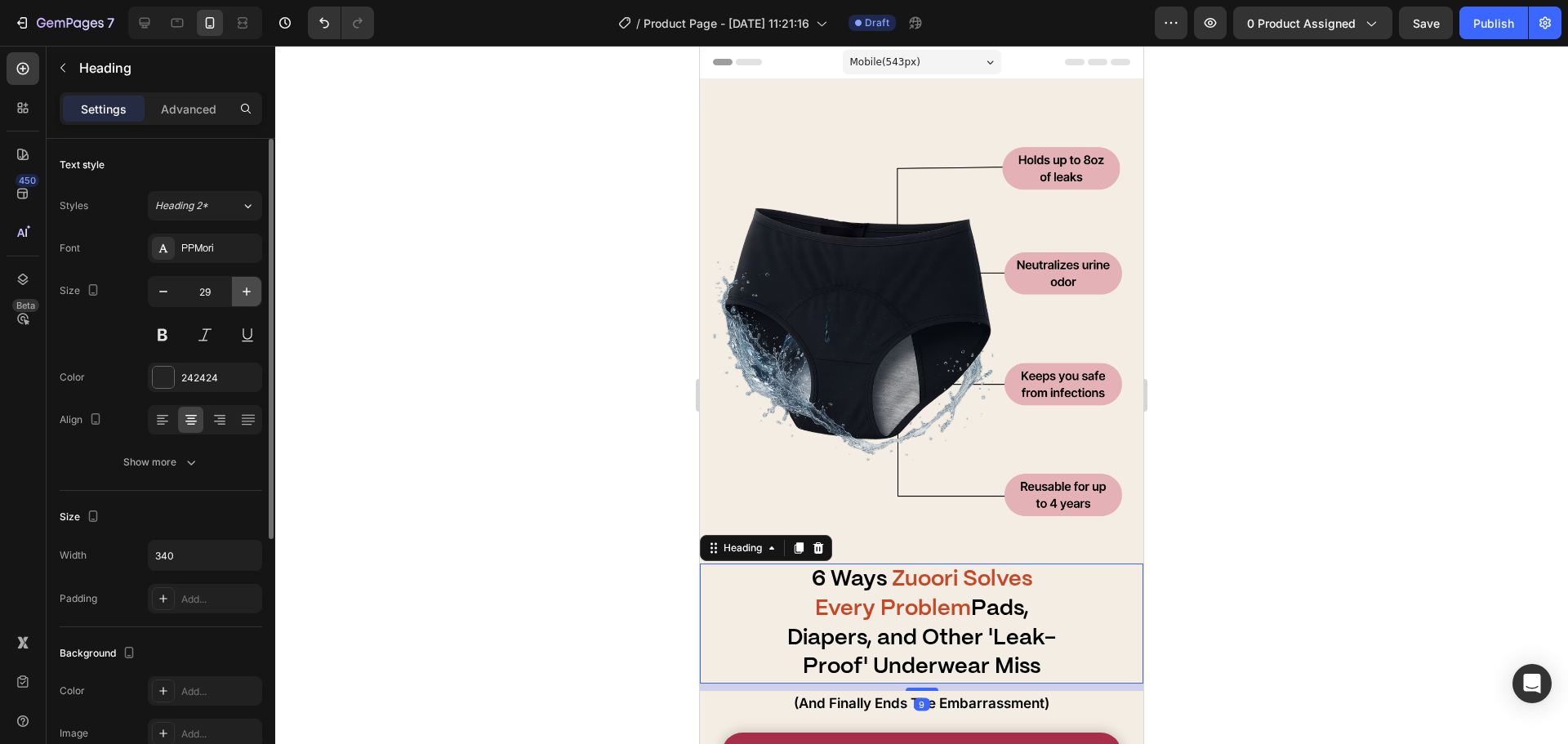
click at [241, 297] on icon "button" at bounding box center [247, 292] width 17 height 17
click at [240, 296] on icon "button" at bounding box center [247, 292] width 17 height 17
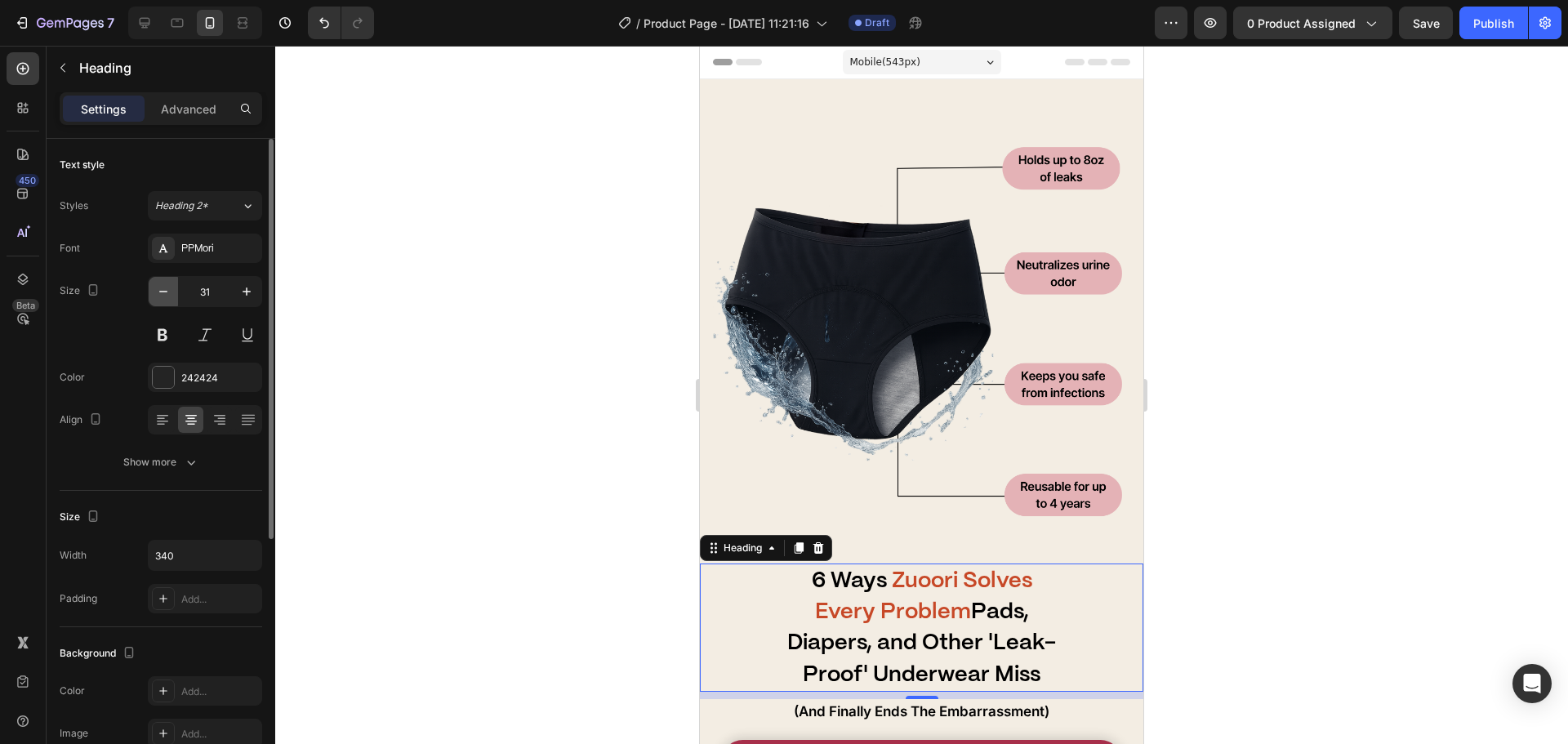
click at [156, 288] on icon "button" at bounding box center [164, 292] width 17 height 17
type input "30"
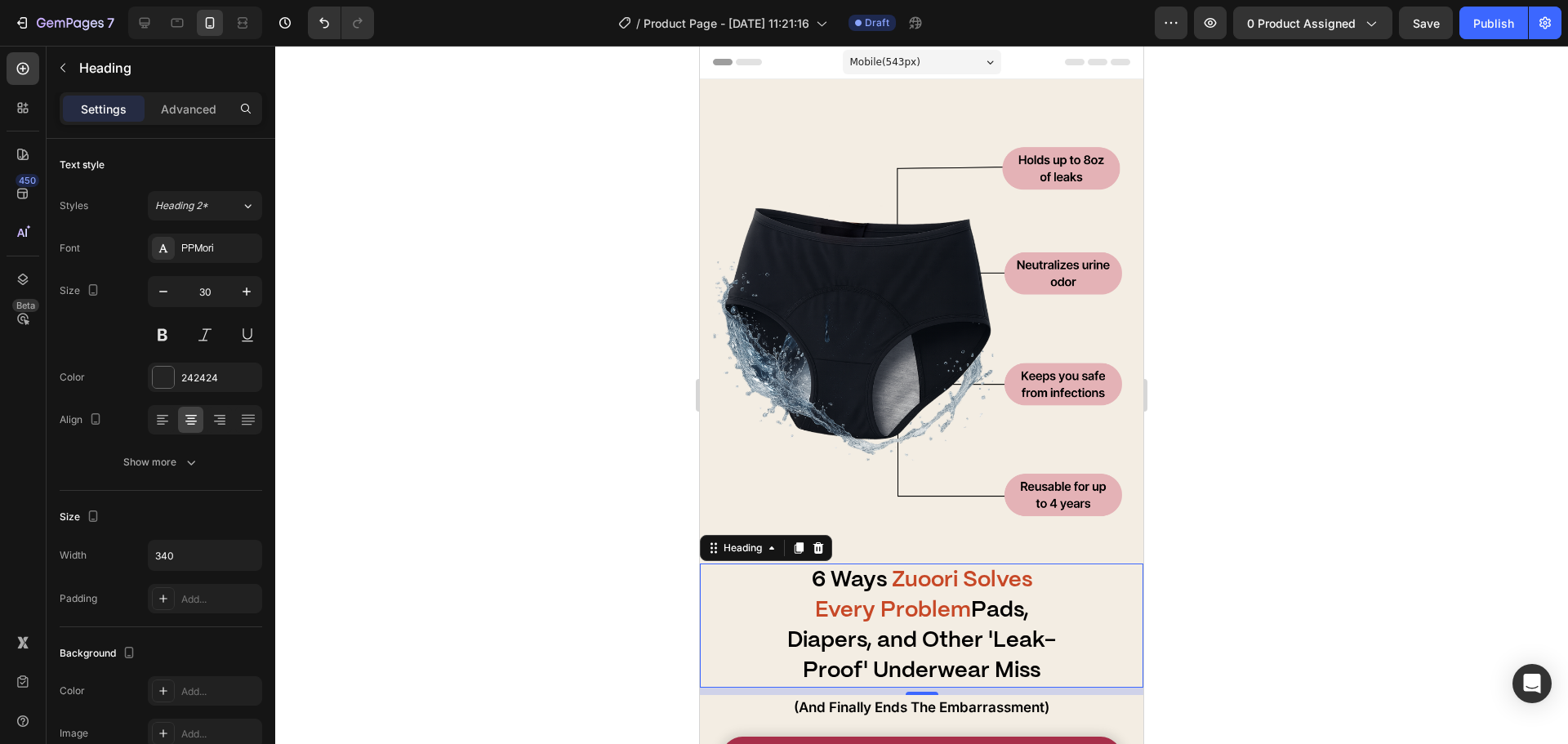
click at [870, 57] on span "Mobile ( 543 px)" at bounding box center [886, 62] width 70 height 17
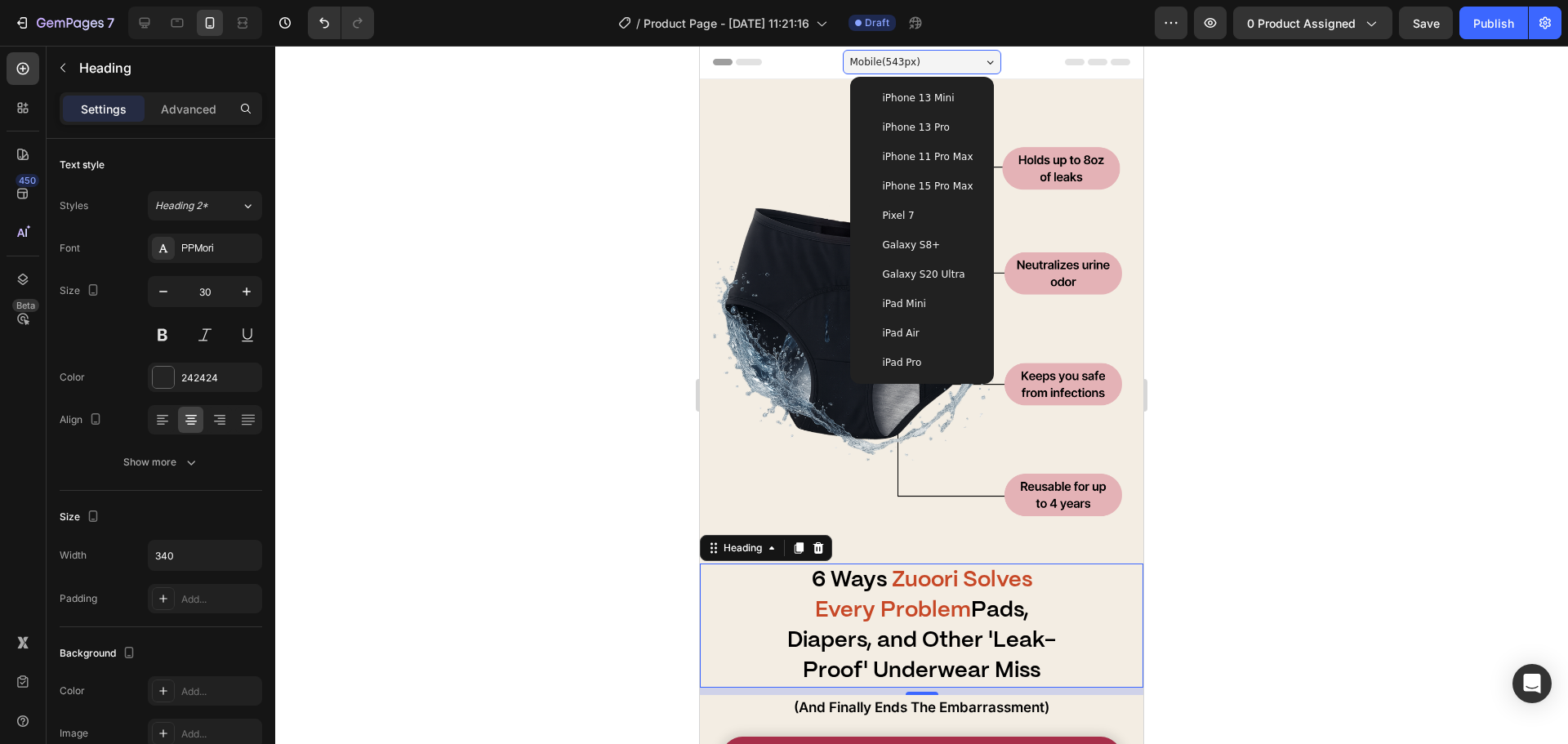
click at [944, 128] on div "iPhone 13 Pro" at bounding box center [922, 128] width 117 height 17
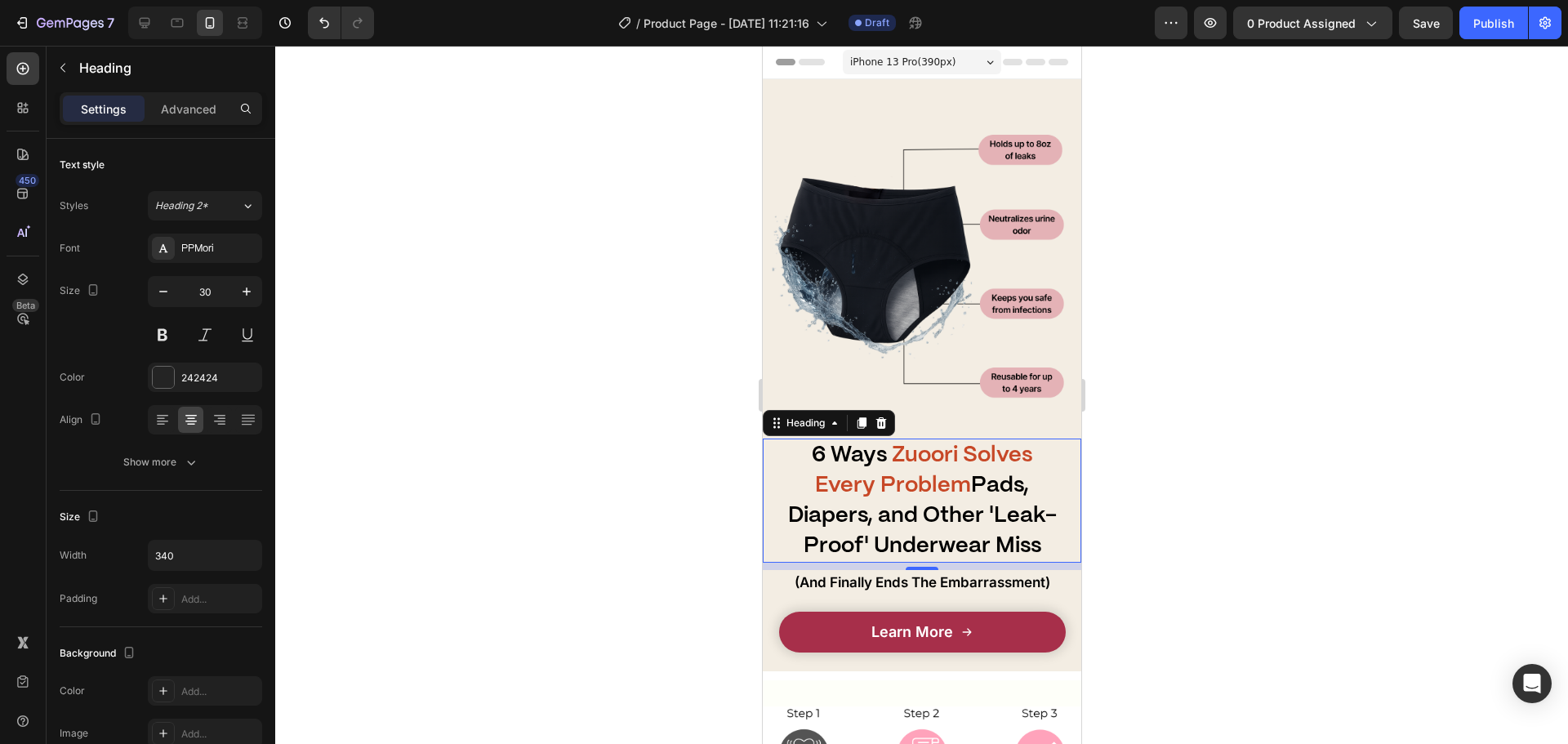
click at [1207, 241] on div at bounding box center [922, 394] width 1292 height 698
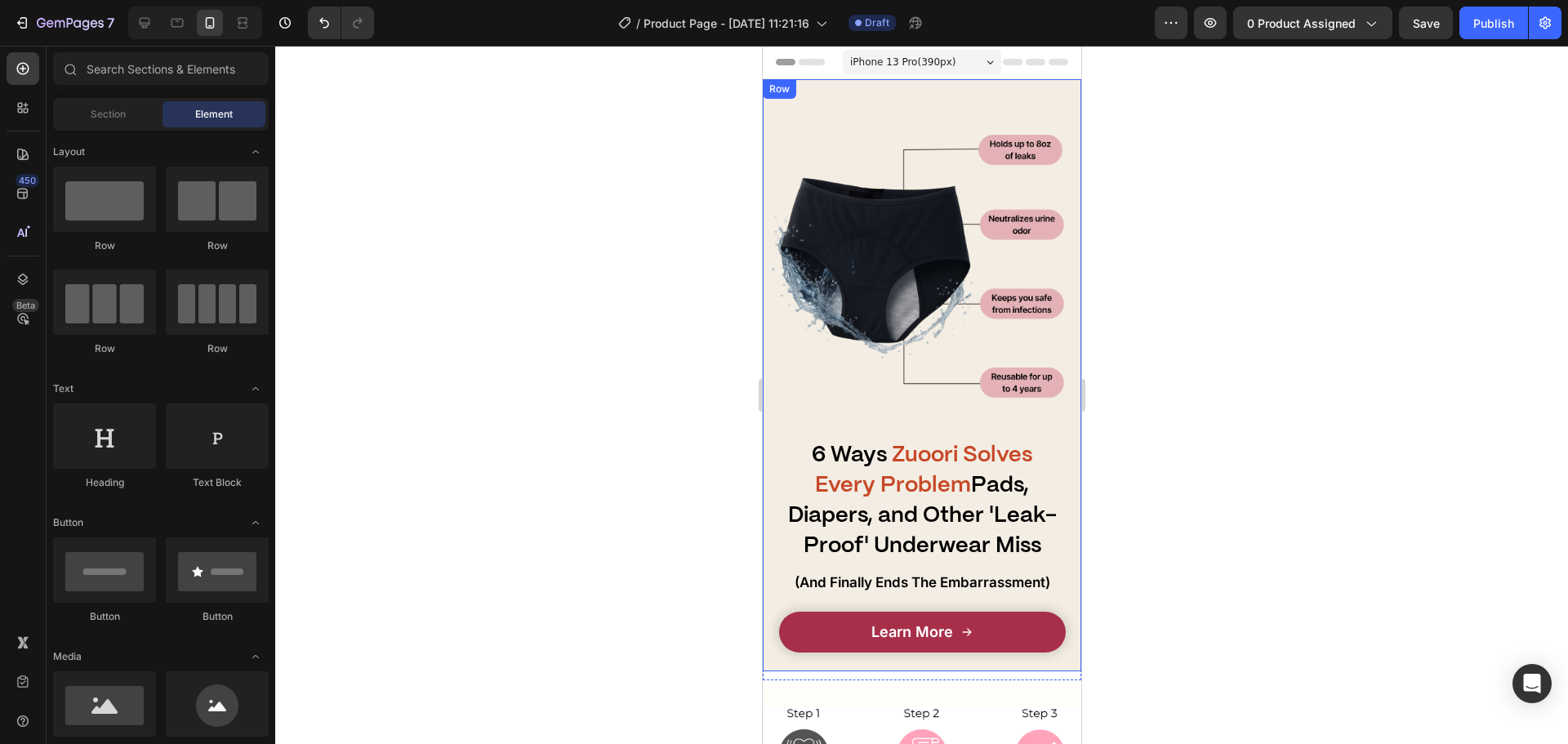
click at [864, 574] on span "(And Finally Ends The Embarrassment)" at bounding box center [922, 582] width 256 height 17
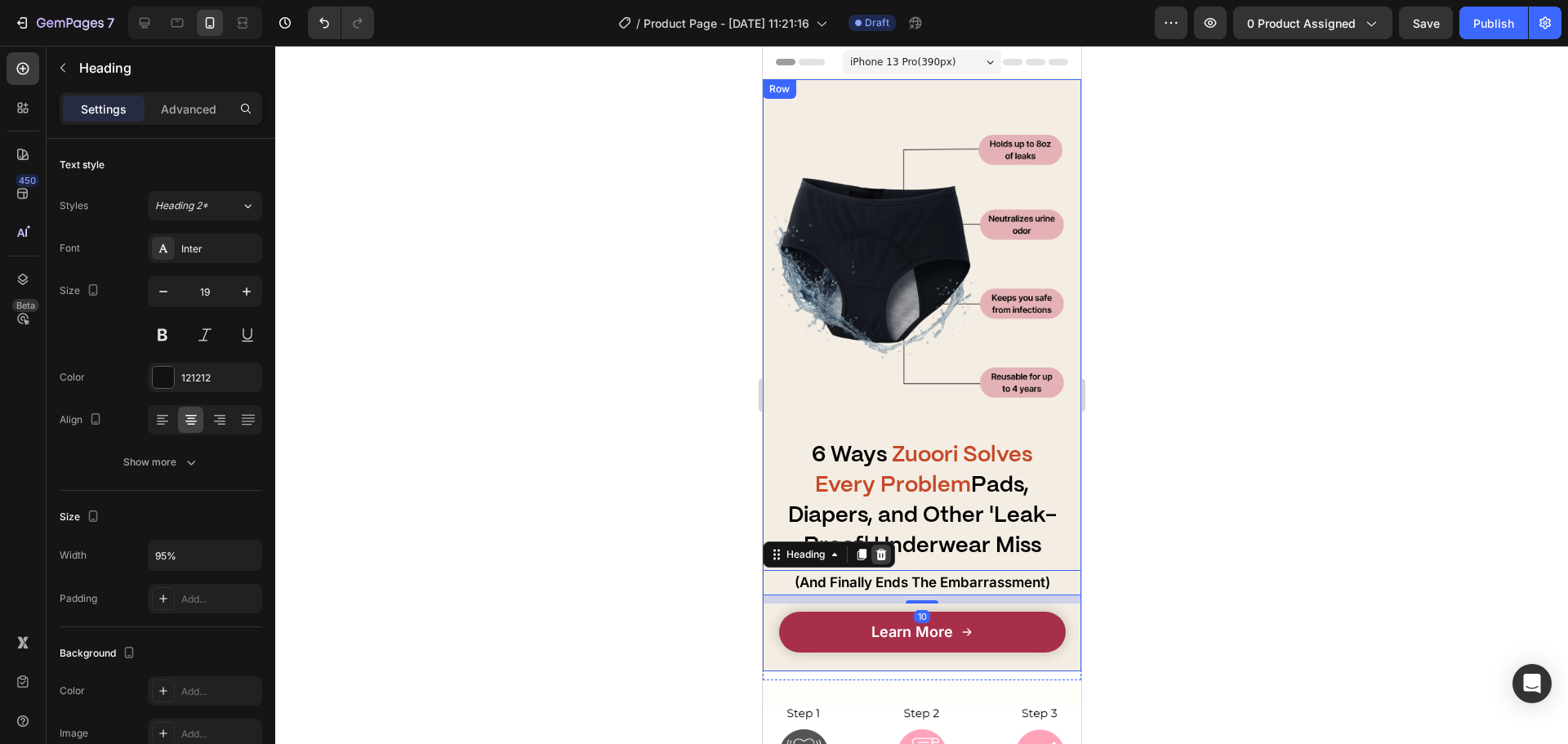
click at [888, 544] on div at bounding box center [880, 554] width 19 height 19
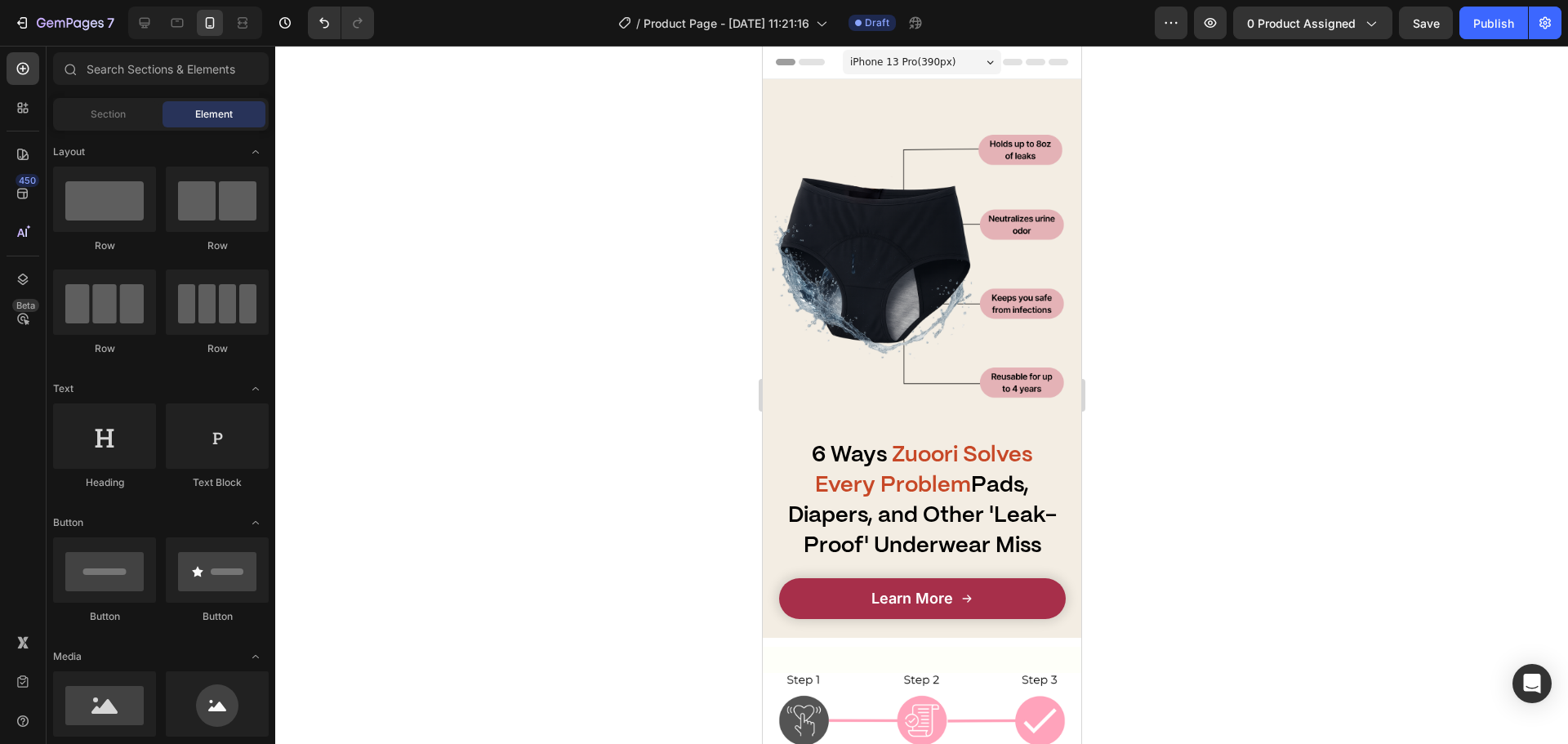
drag, startPoint x: 571, startPoint y: 465, endPoint x: 606, endPoint y: 471, distance: 35.5
click at [572, 466] on div at bounding box center [922, 394] width 1292 height 698
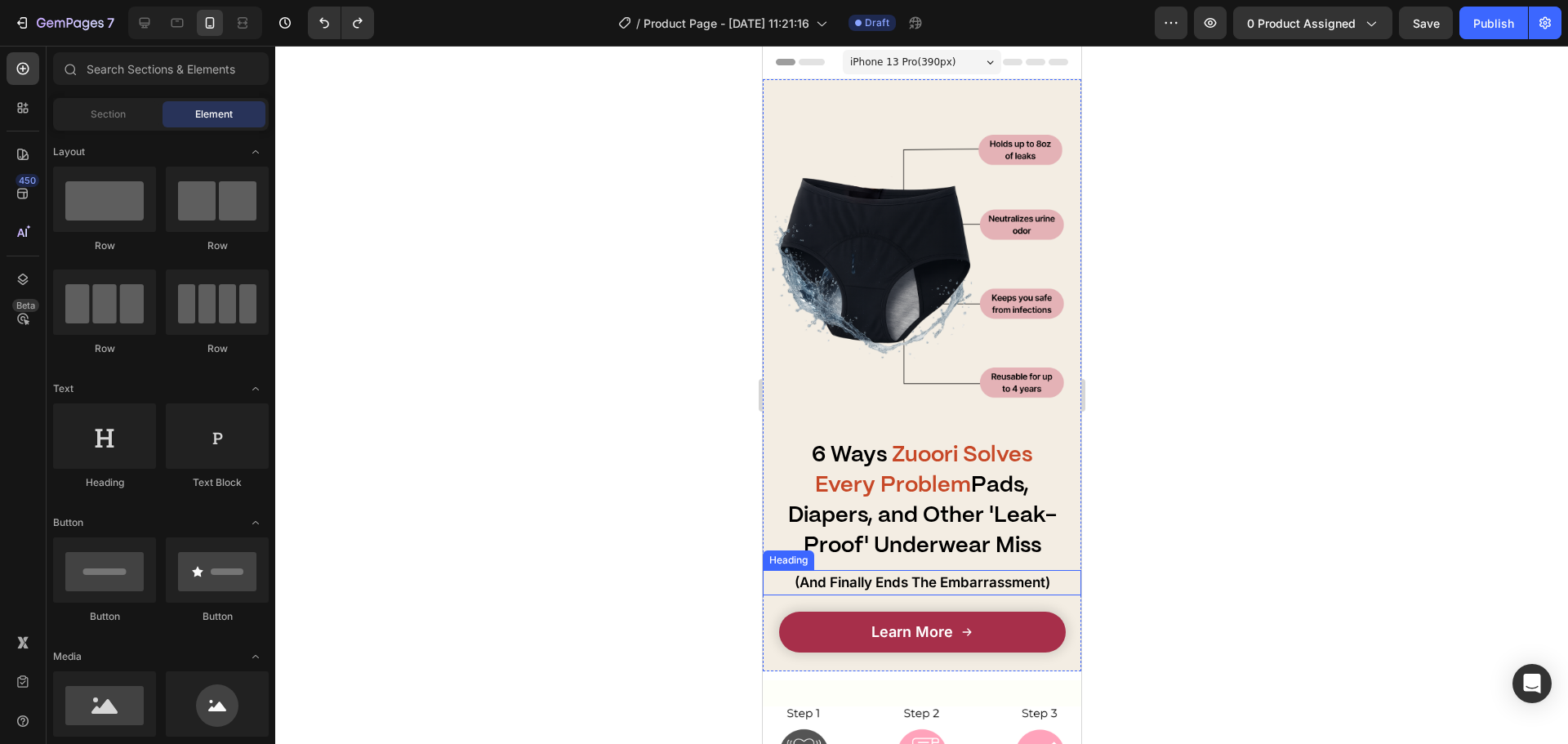
click at [962, 574] on span "(And Finally Ends The Embarrassment)" at bounding box center [922, 582] width 256 height 17
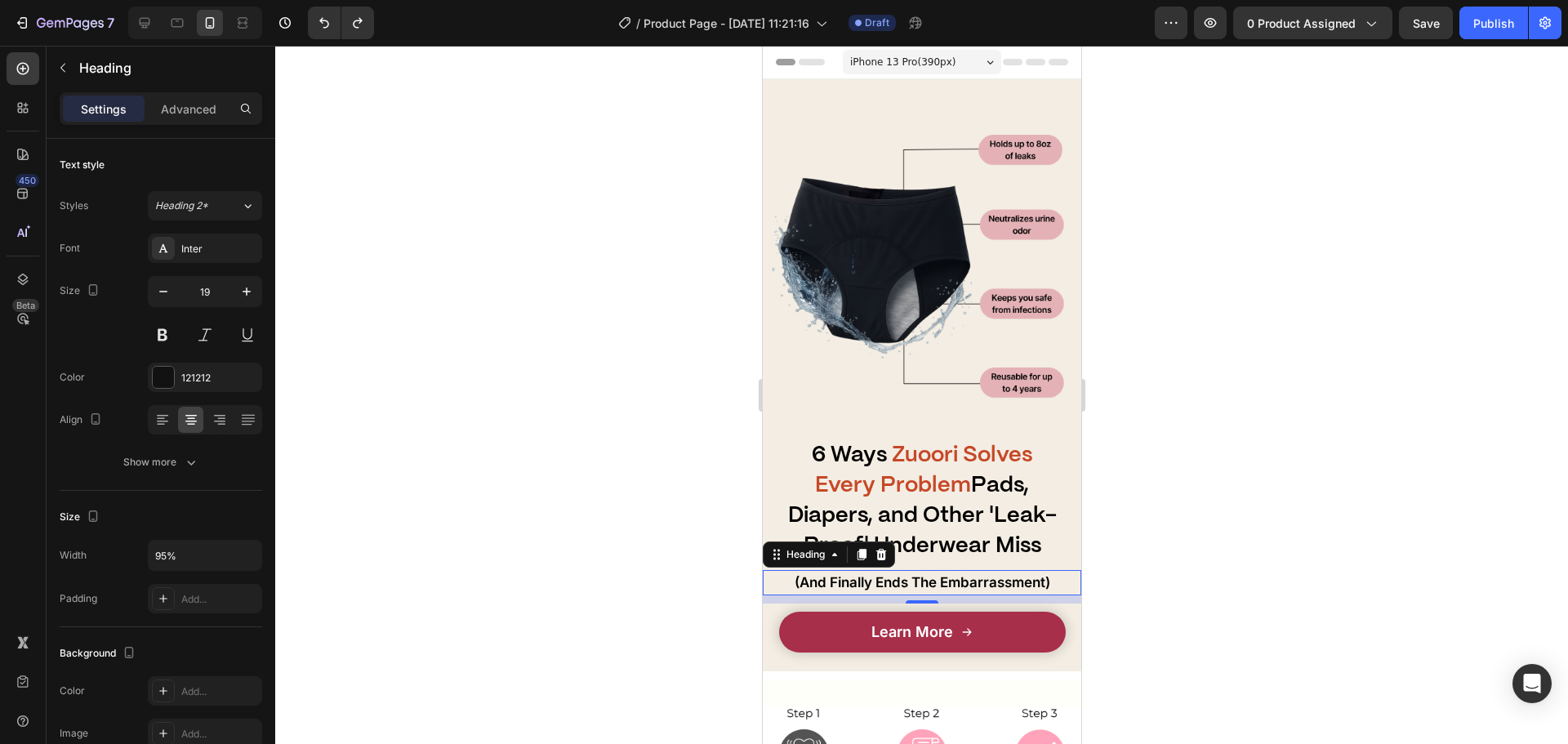
click at [1017, 524] on strong "Pads, Diapers, and Other 'Leak-Proof' Underwear Miss" at bounding box center [922, 515] width 269 height 80
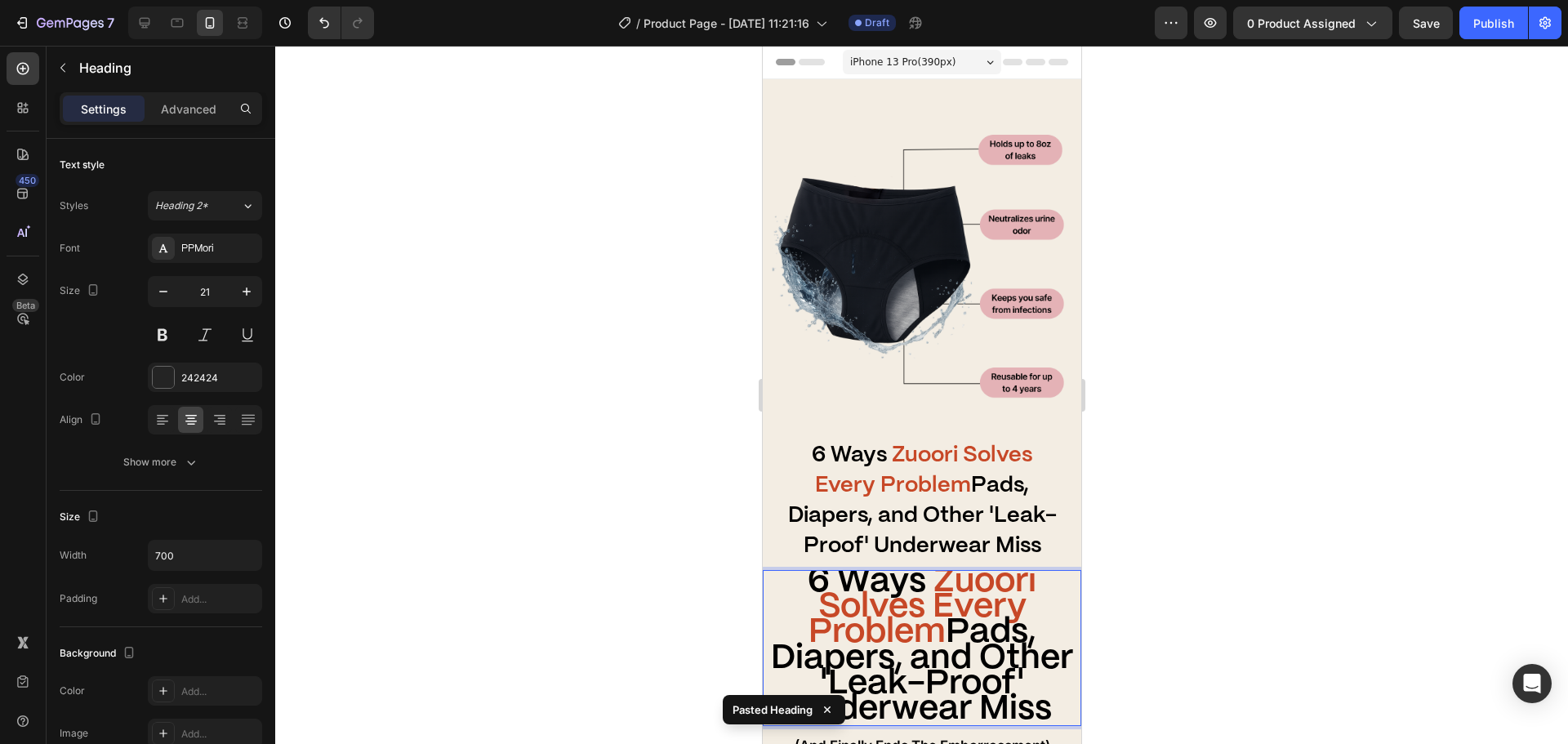
click at [1129, 606] on div at bounding box center [922, 394] width 1292 height 698
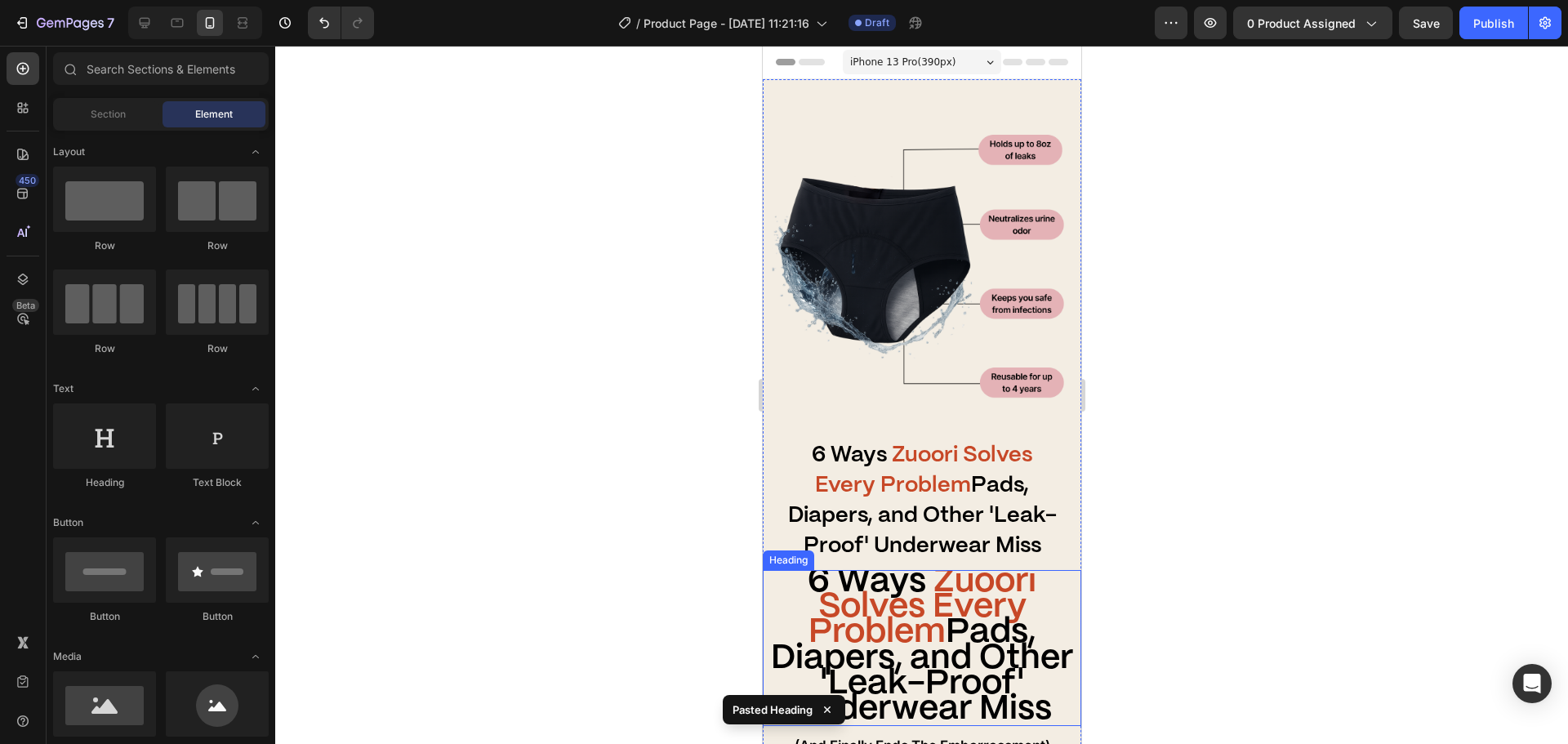
click at [906, 586] on strong "Zuoori Solves Every Problem" at bounding box center [922, 606] width 227 height 83
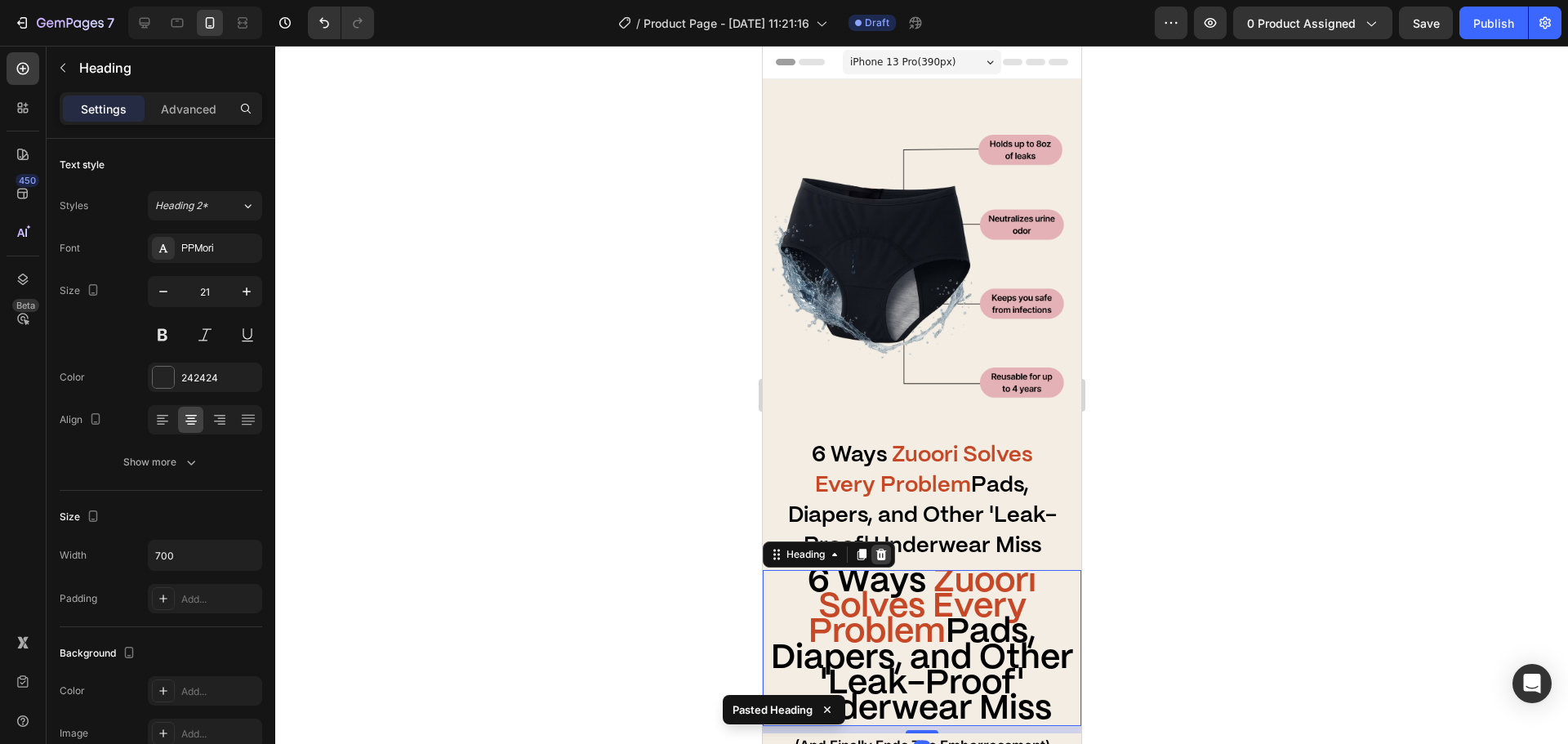
click at [879, 548] on icon at bounding box center [880, 555] width 13 height 13
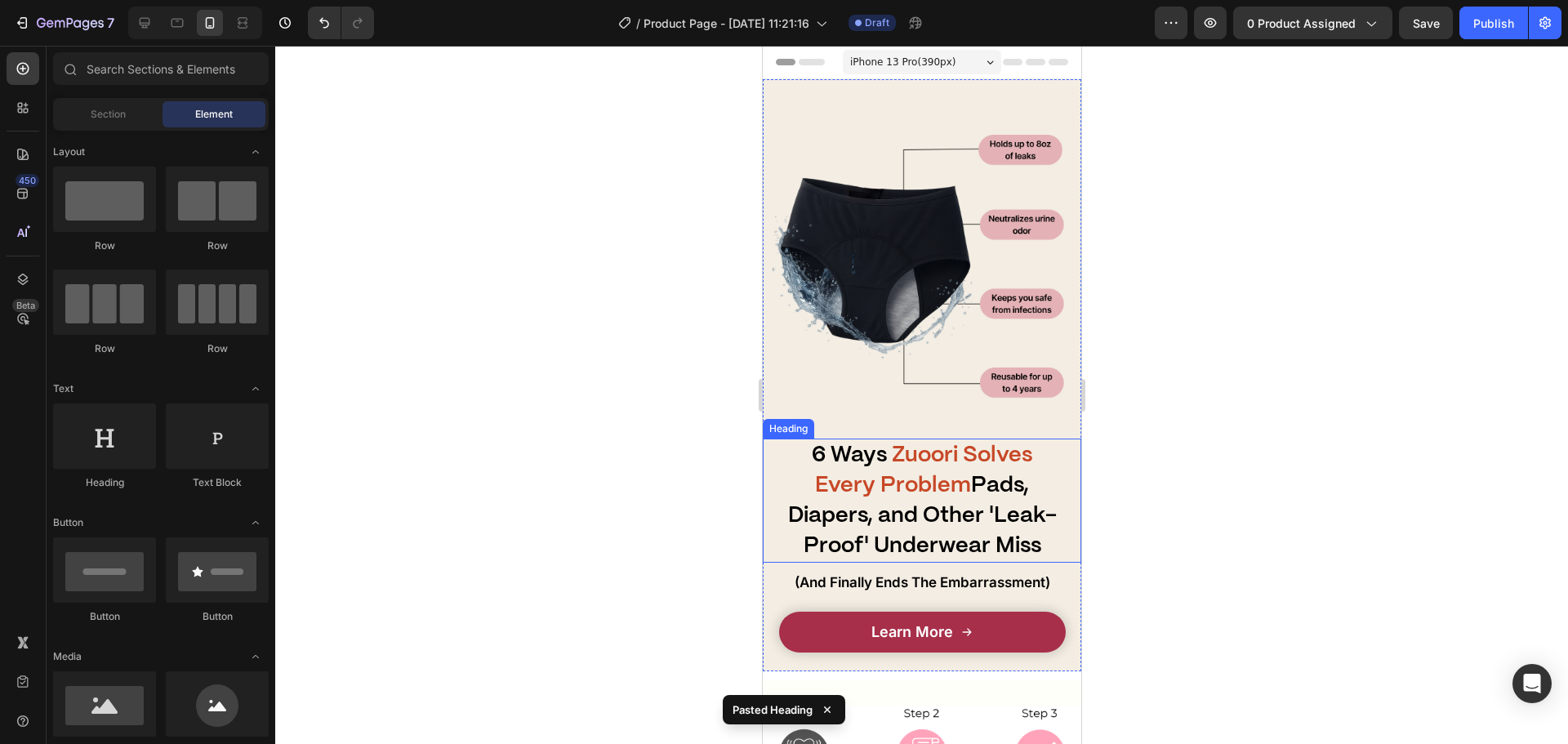
drag, startPoint x: 1521, startPoint y: 552, endPoint x: 864, endPoint y: 504, distance: 658.8
click at [864, 504] on strong "Pads, Diapers, and Other 'Leak-Proof' Underwear Miss" at bounding box center [922, 515] width 269 height 80
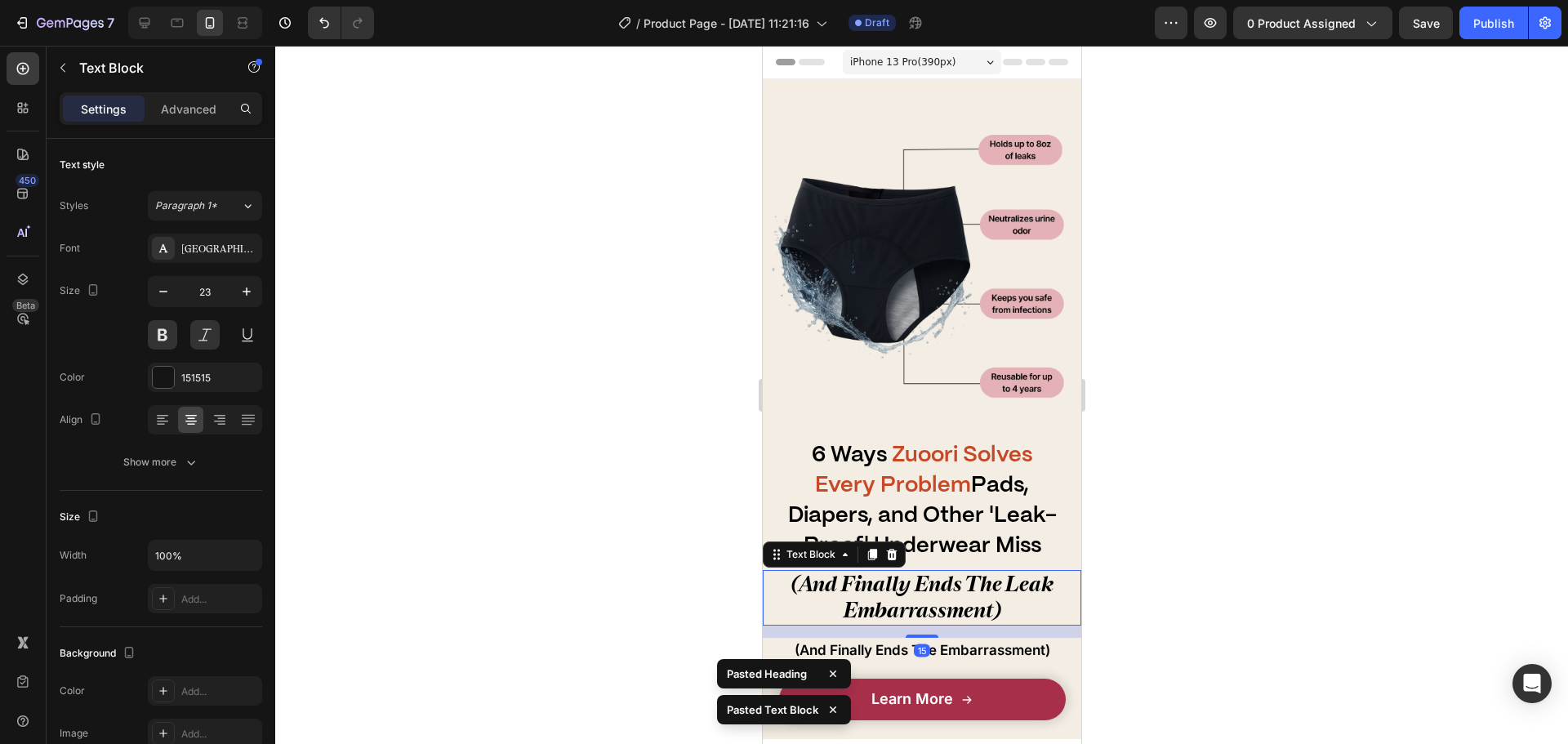
click at [606, 487] on div at bounding box center [922, 394] width 1292 height 698
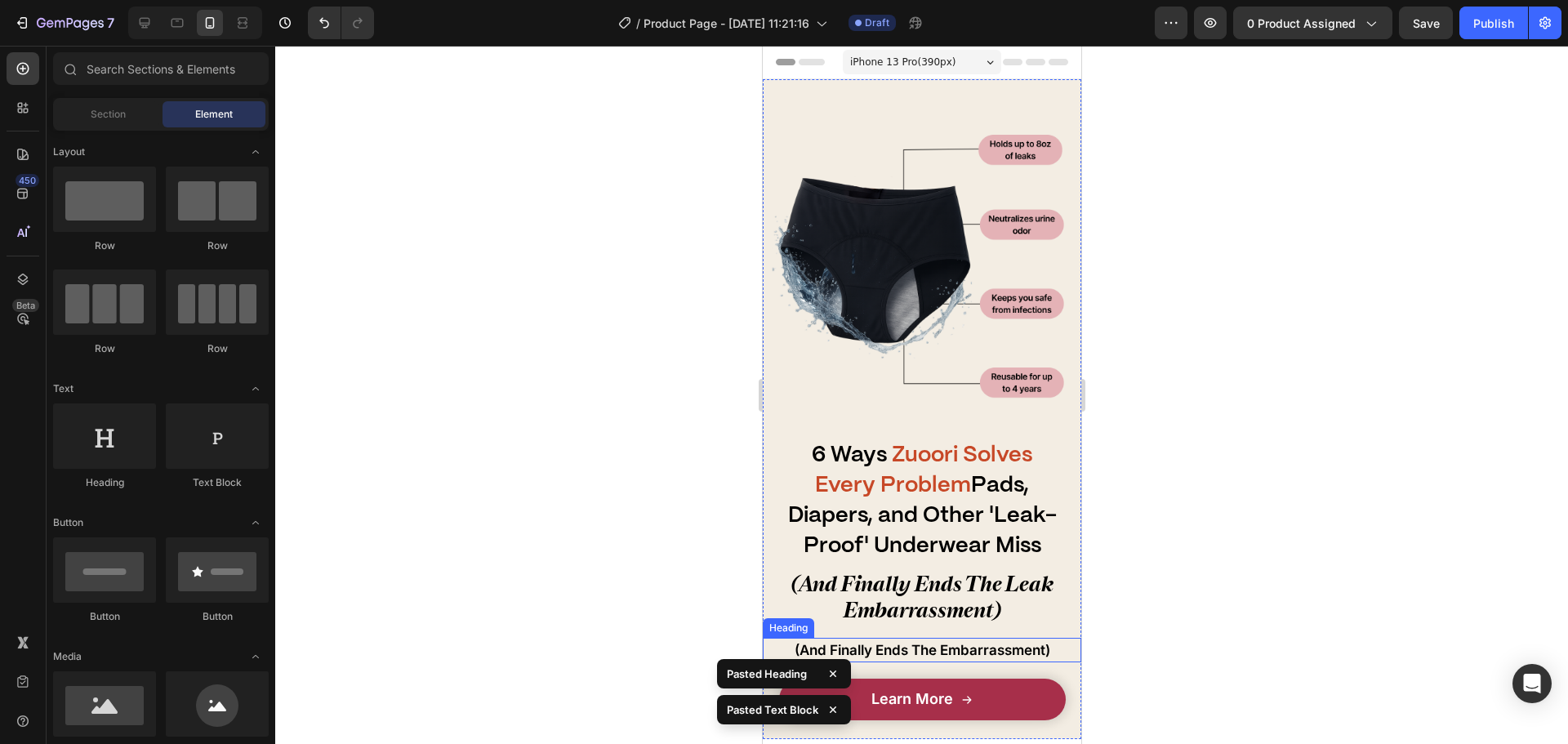
click at [977, 641] on span "(And Finally Ends The Embarrassment)" at bounding box center [922, 650] width 256 height 17
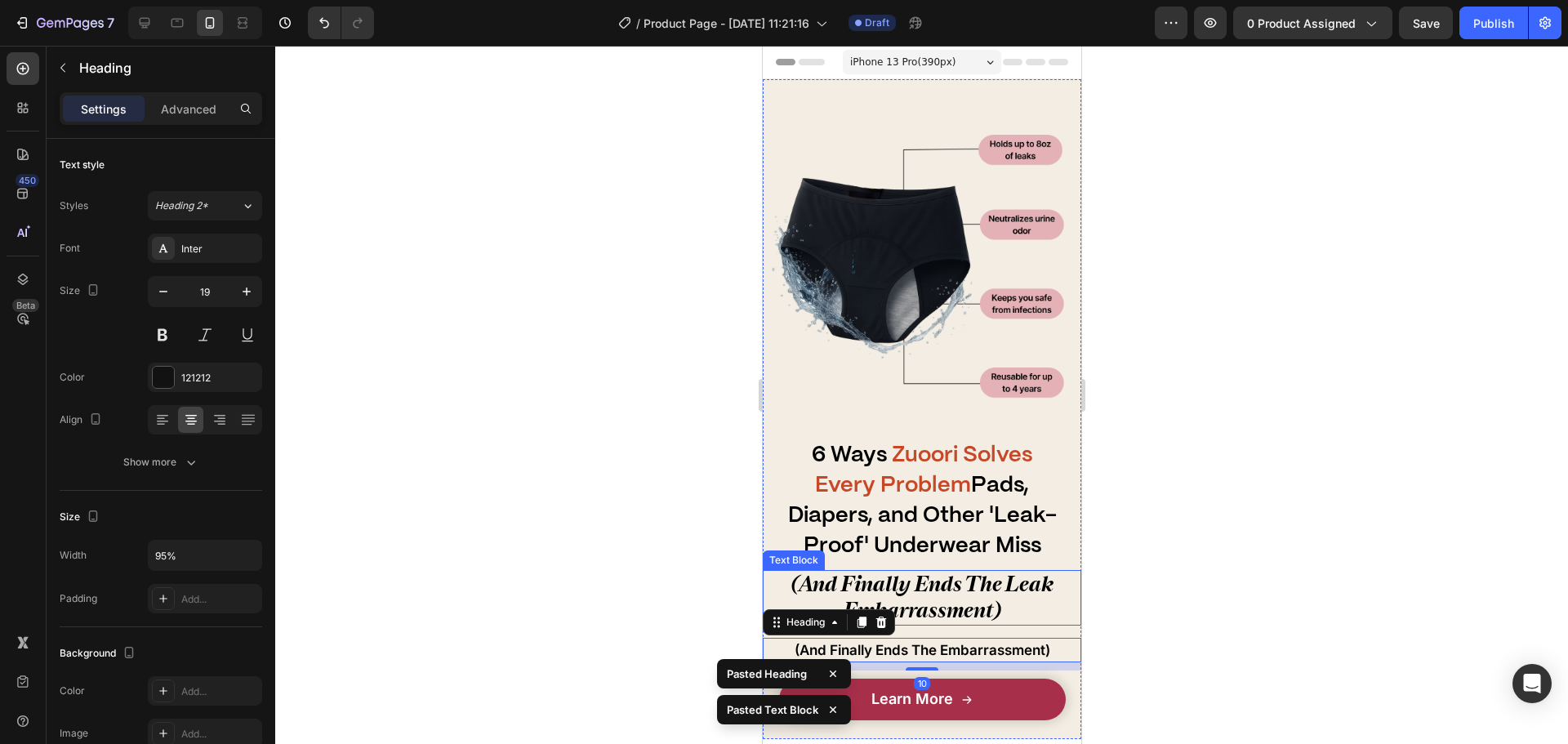
click at [954, 598] on span "(And Finally Ends The Leak Embarrassment)" at bounding box center [922, 597] width 263 height 52
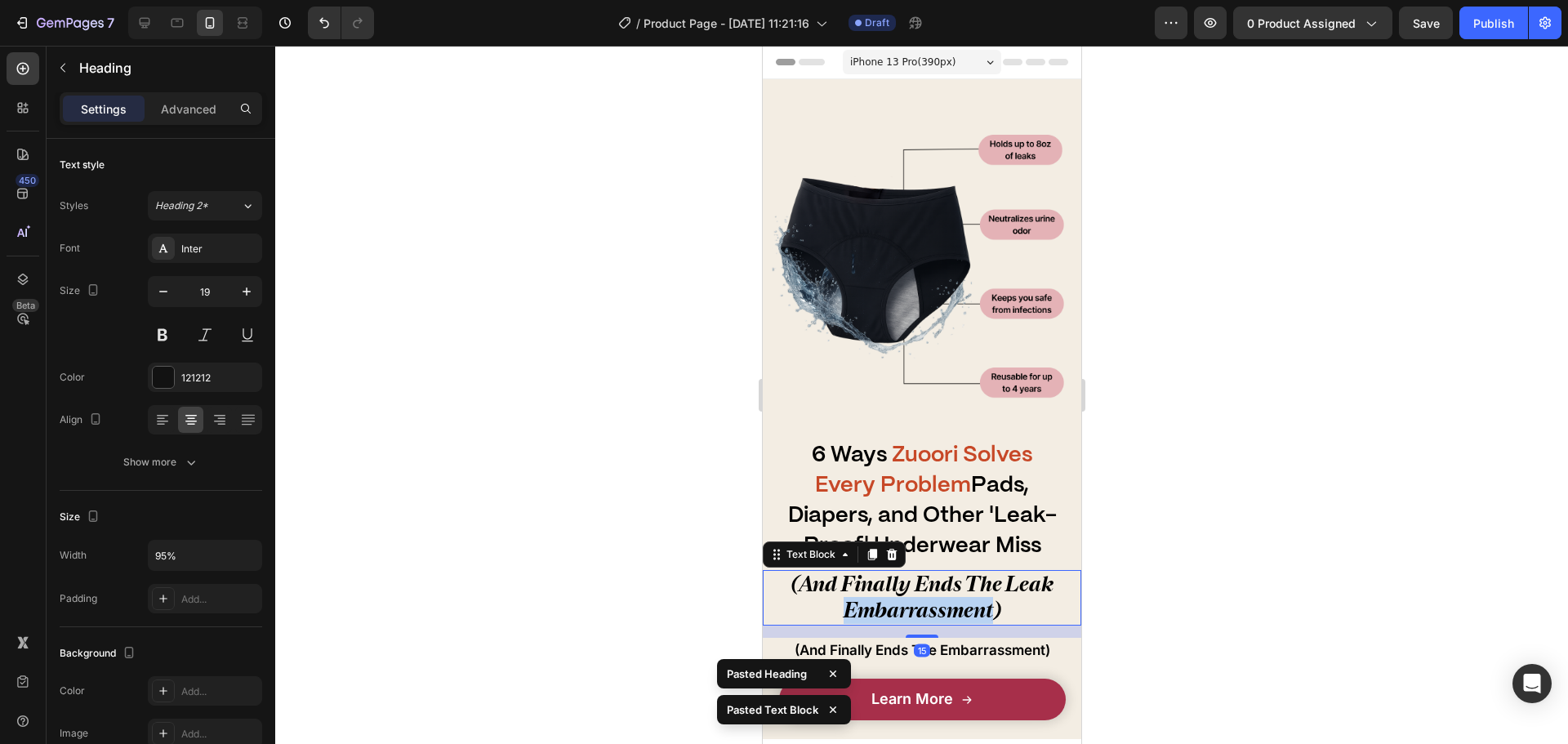
click at [954, 598] on span "(And Finally Ends The Leak Embarrassment)" at bounding box center [922, 597] width 263 height 52
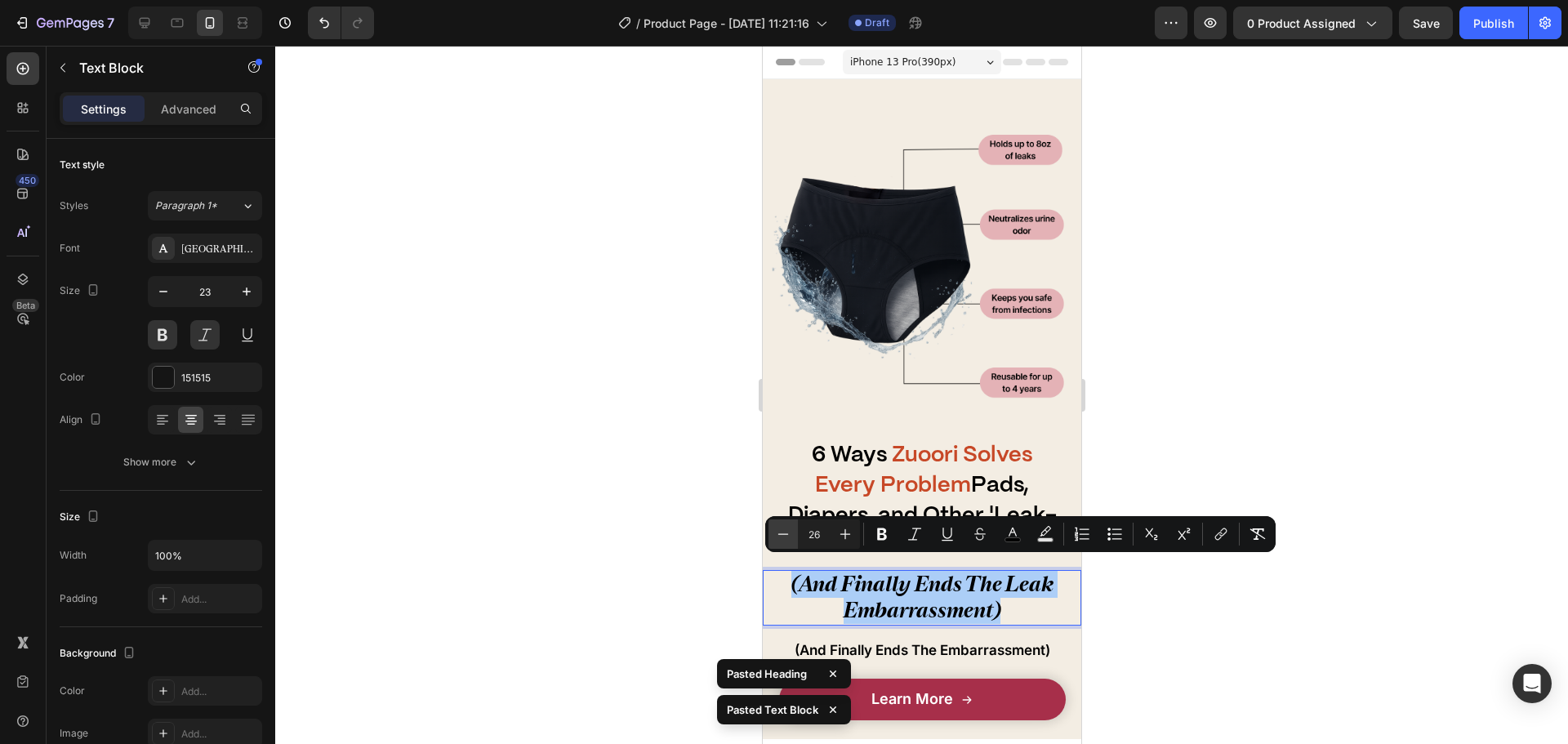
click at [789, 541] on icon "Editor contextual toolbar" at bounding box center [783, 534] width 17 height 17
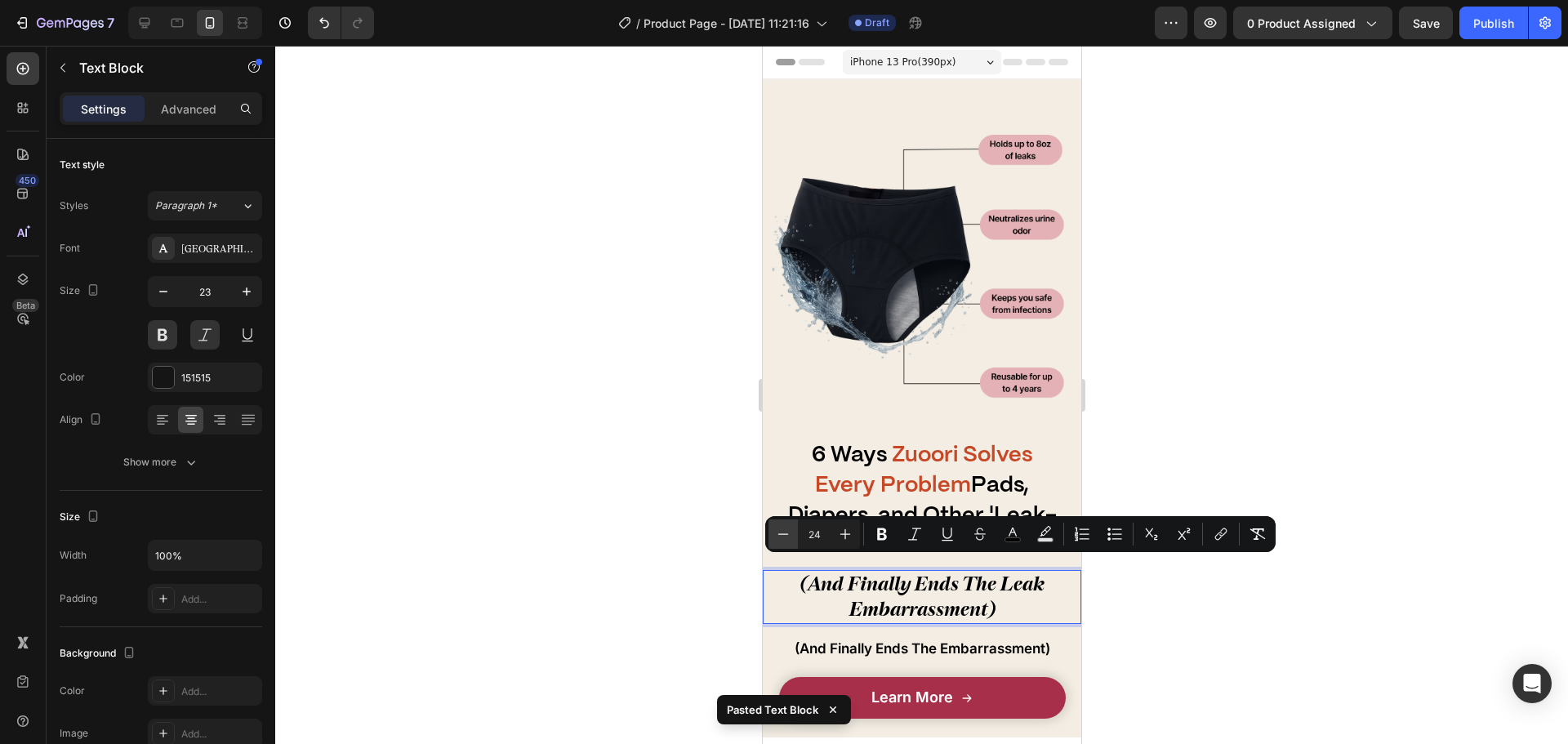
click at [789, 541] on icon "Editor contextual toolbar" at bounding box center [783, 534] width 17 height 17
type input "22"
drag, startPoint x: 714, startPoint y: 576, endPoint x: 140, endPoint y: 585, distance: 574.1
click at [714, 576] on div at bounding box center [922, 394] width 1292 height 698
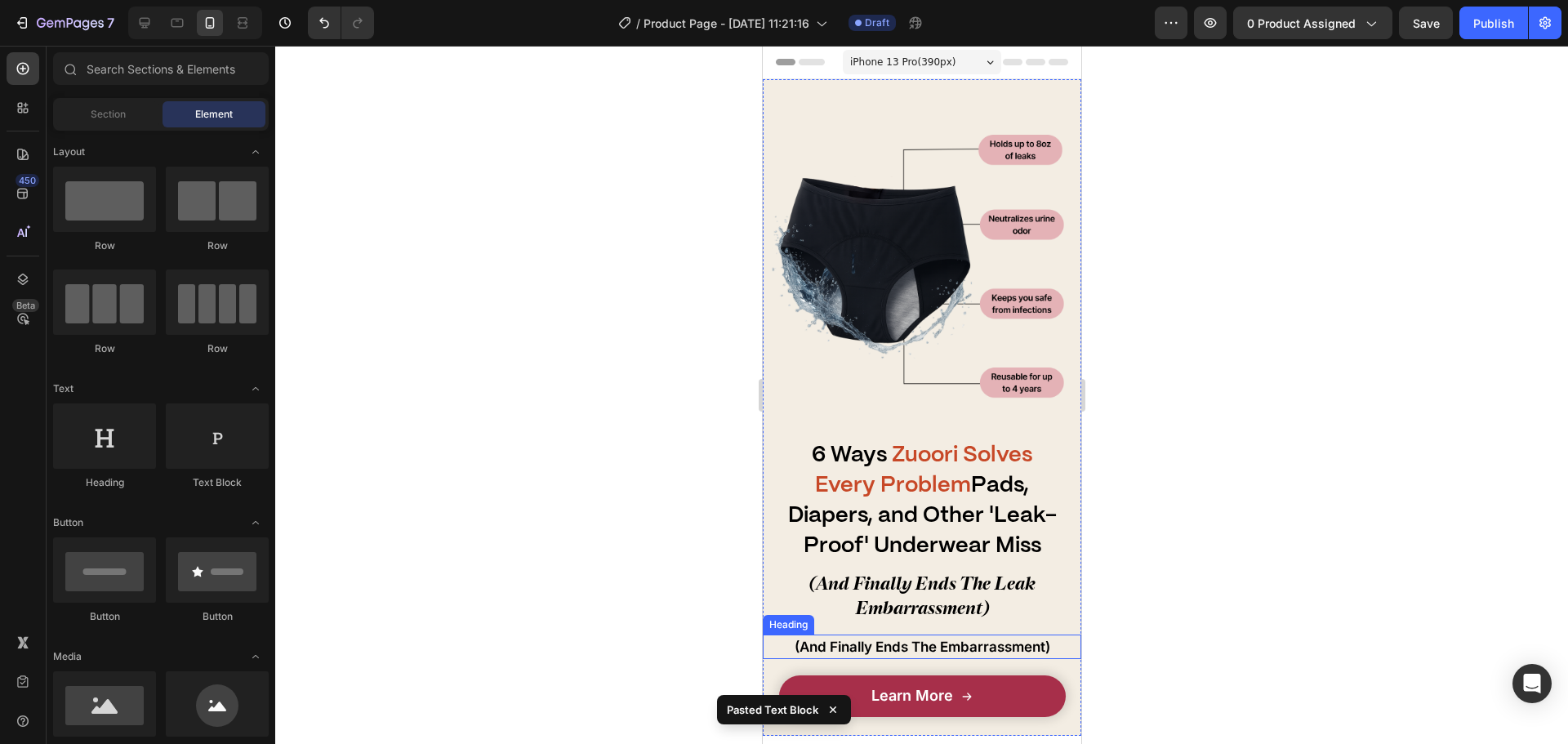
click at [931, 639] on span "(And Finally Ends The Embarrassment)" at bounding box center [922, 647] width 256 height 17
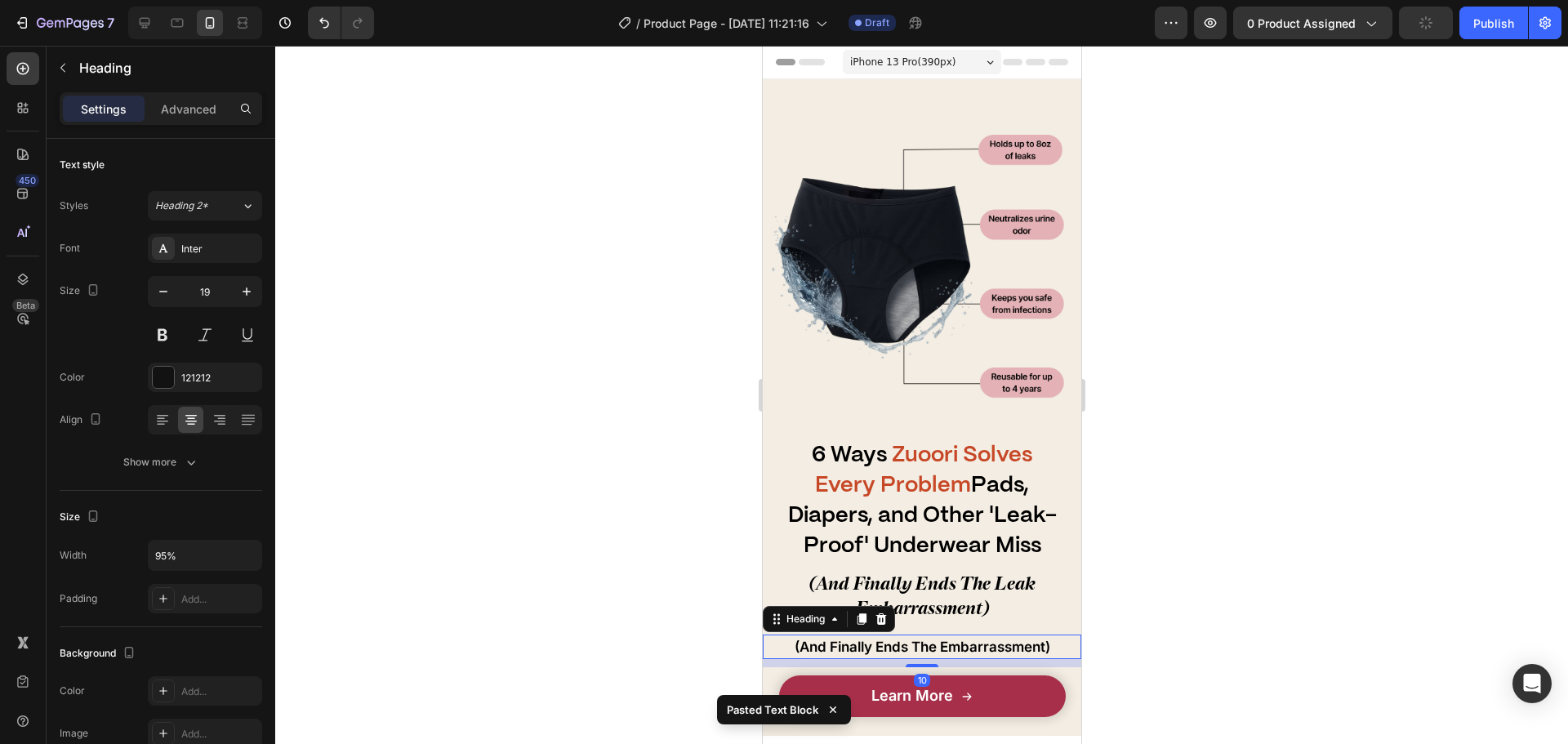
drag, startPoint x: 881, startPoint y: 610, endPoint x: 904, endPoint y: 603, distance: 24.0
click at [880, 613] on icon at bounding box center [880, 618] width 10 height 11
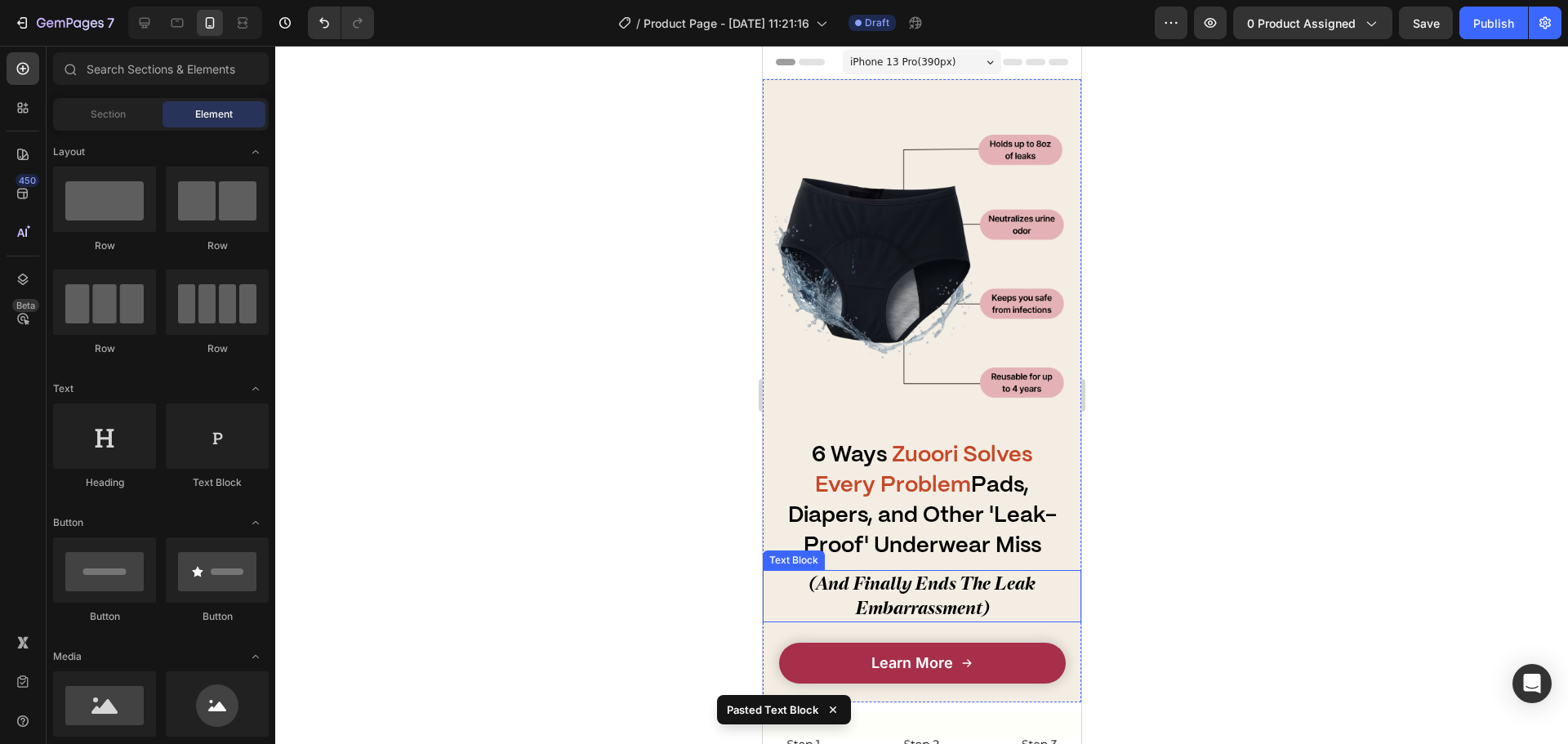
click at [933, 589] on span "(And Finally Ends The Leak Embarrassment)" at bounding box center [922, 594] width 227 height 45
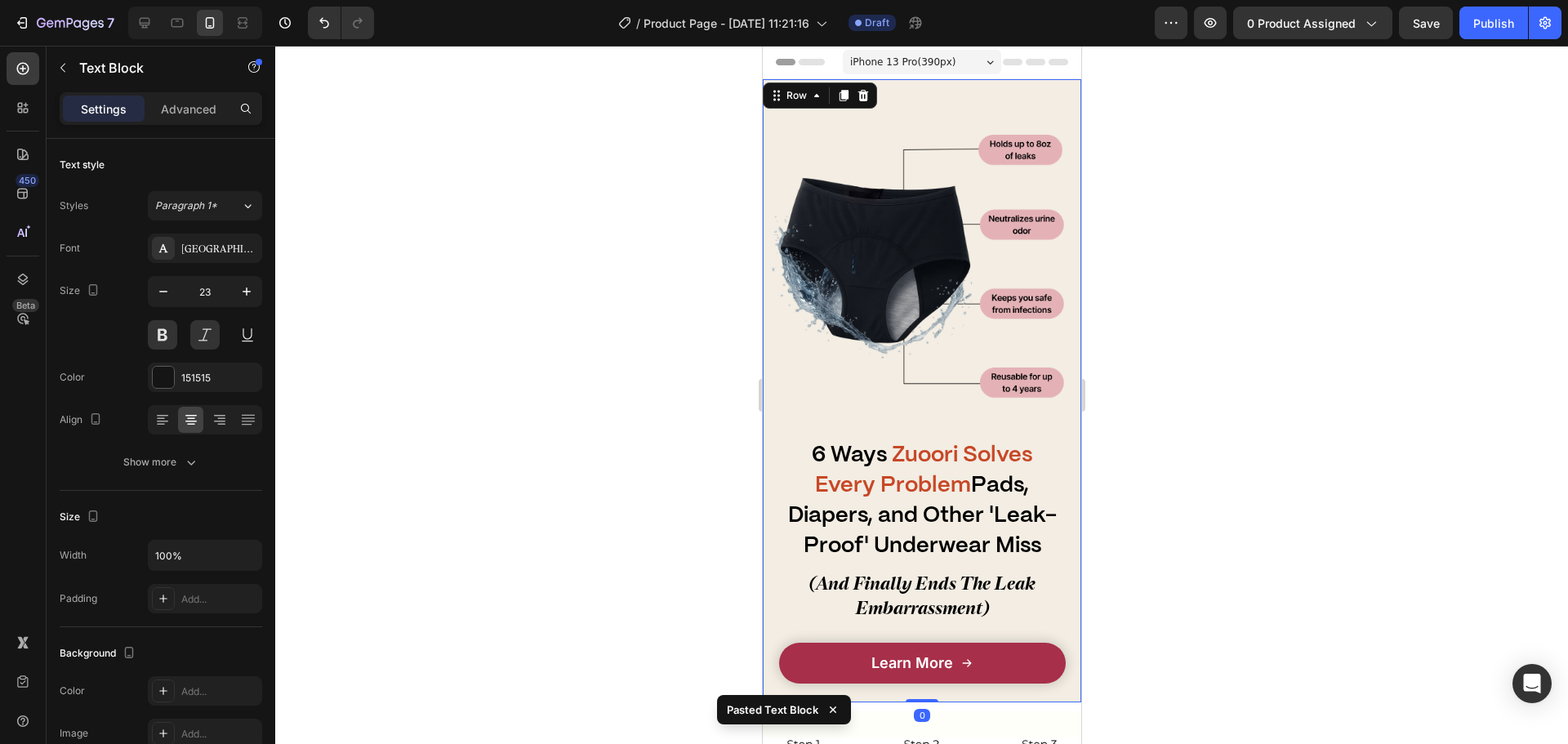
click at [925, 634] on div "Learn More Button" at bounding box center [921, 667] width 319 height 67
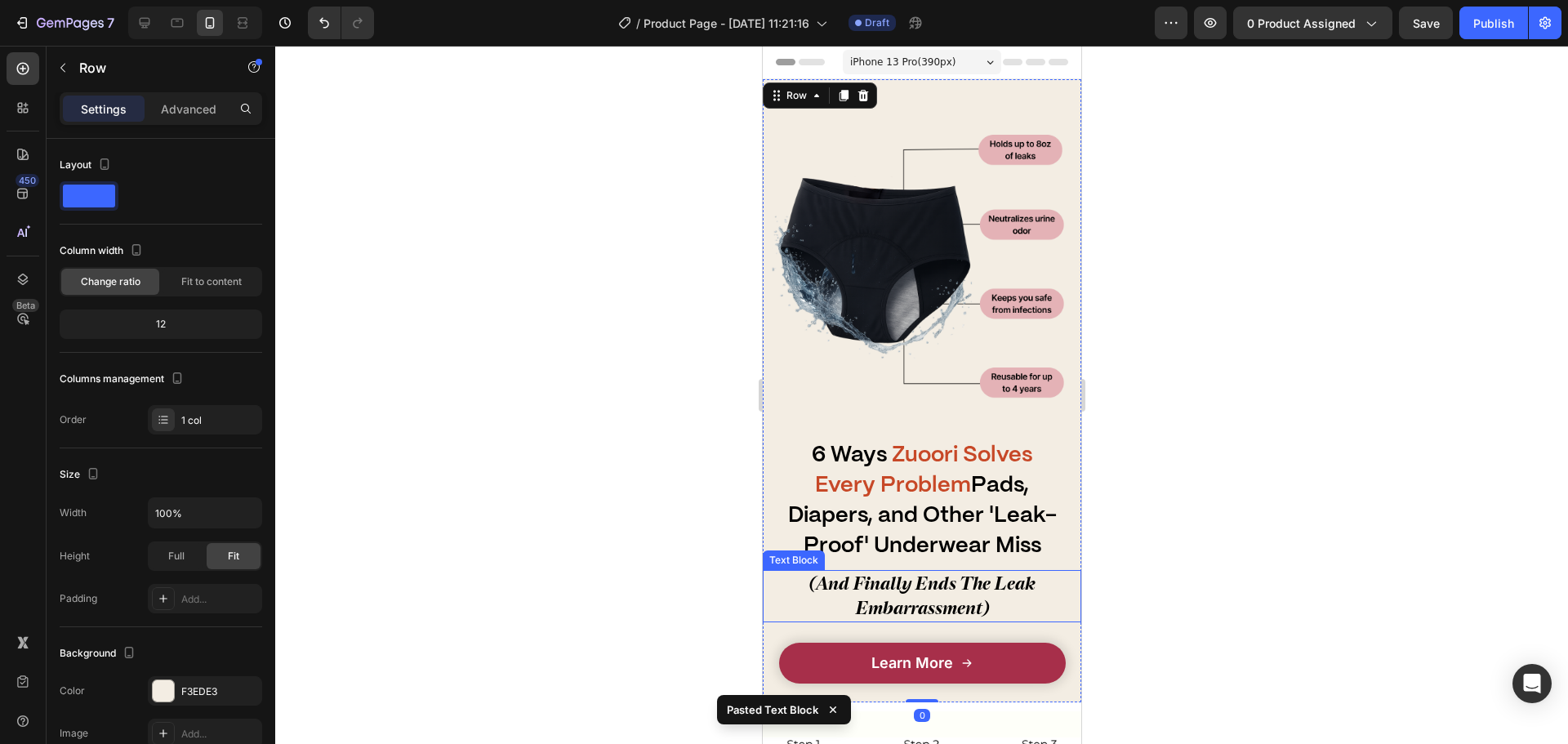
click at [911, 592] on span "(And Finally Ends The Leak Embarrassment)" at bounding box center [922, 594] width 227 height 45
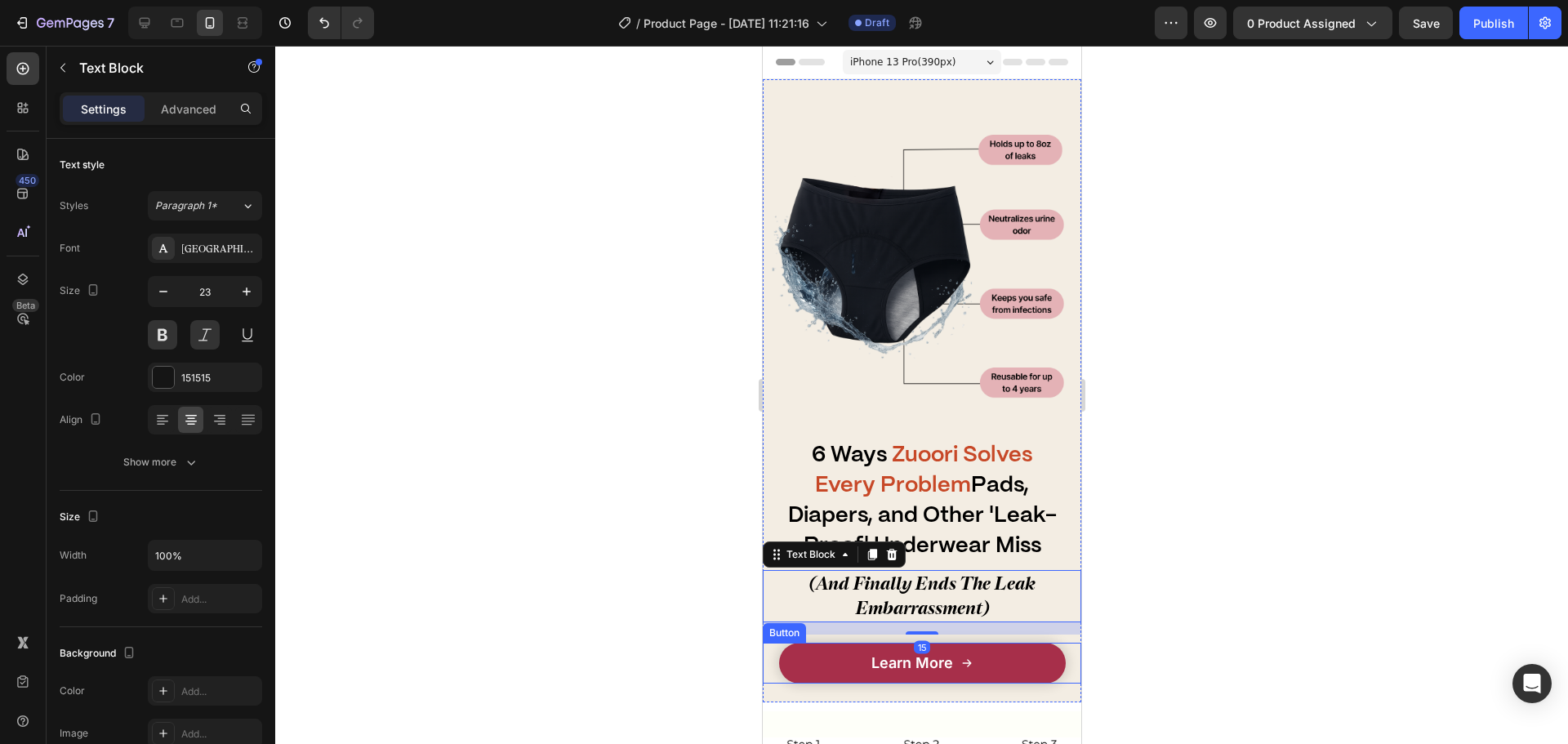
click at [1004, 644] on link "Learn More" at bounding box center [922, 663] width 287 height 41
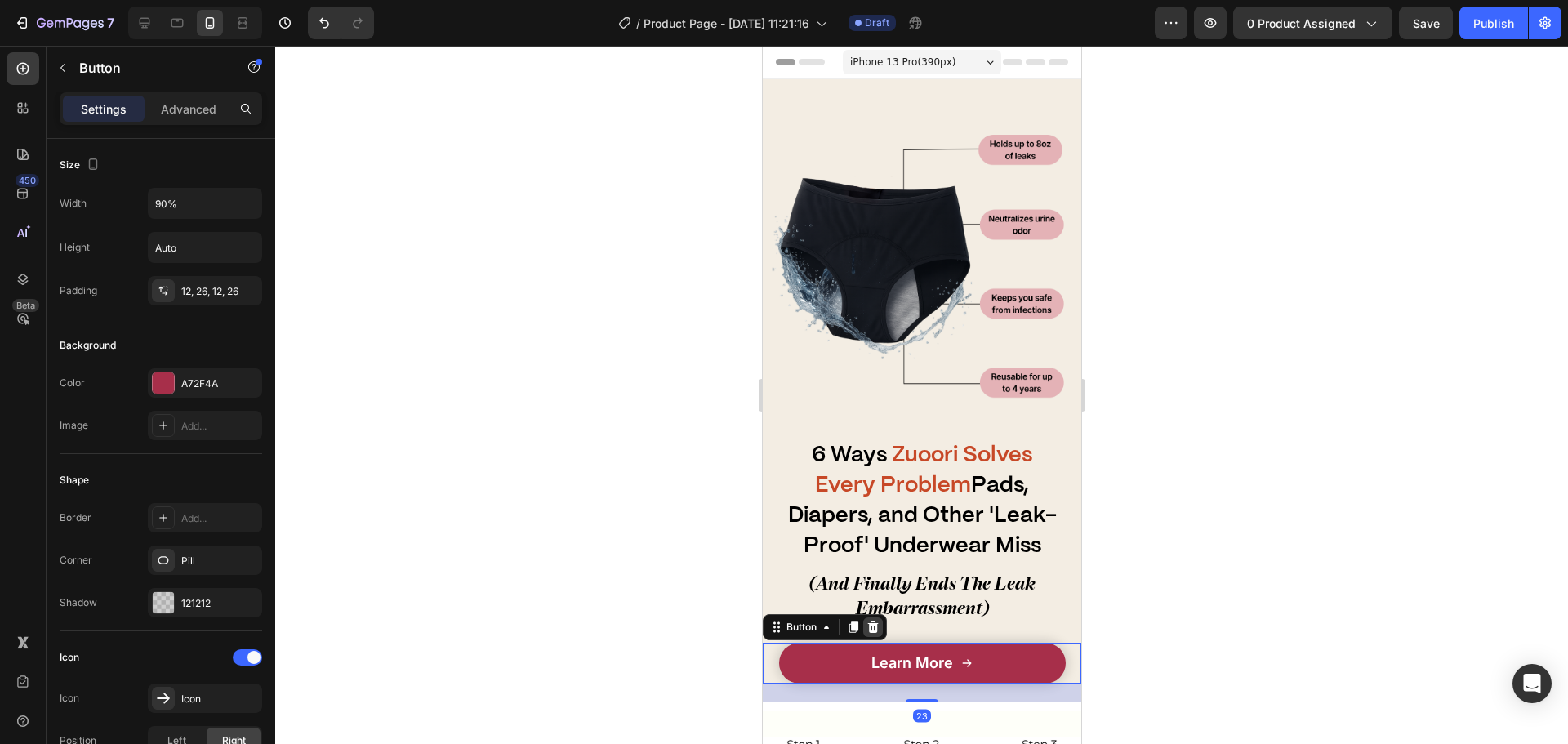
click at [867, 620] on icon at bounding box center [872, 627] width 13 height 13
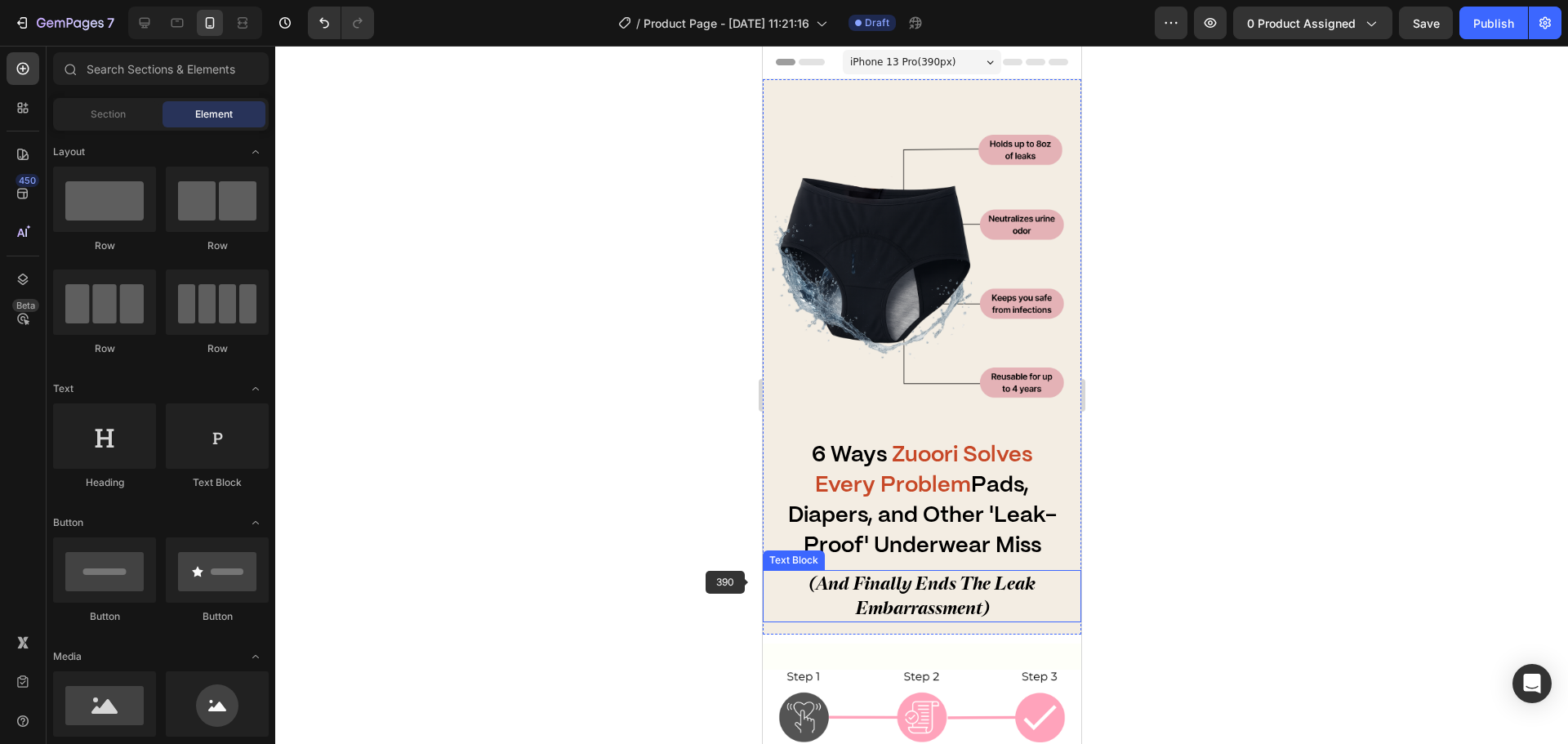
click at [893, 596] on span "(And Finally Ends The Leak Embarrassment)" at bounding box center [922, 594] width 227 height 45
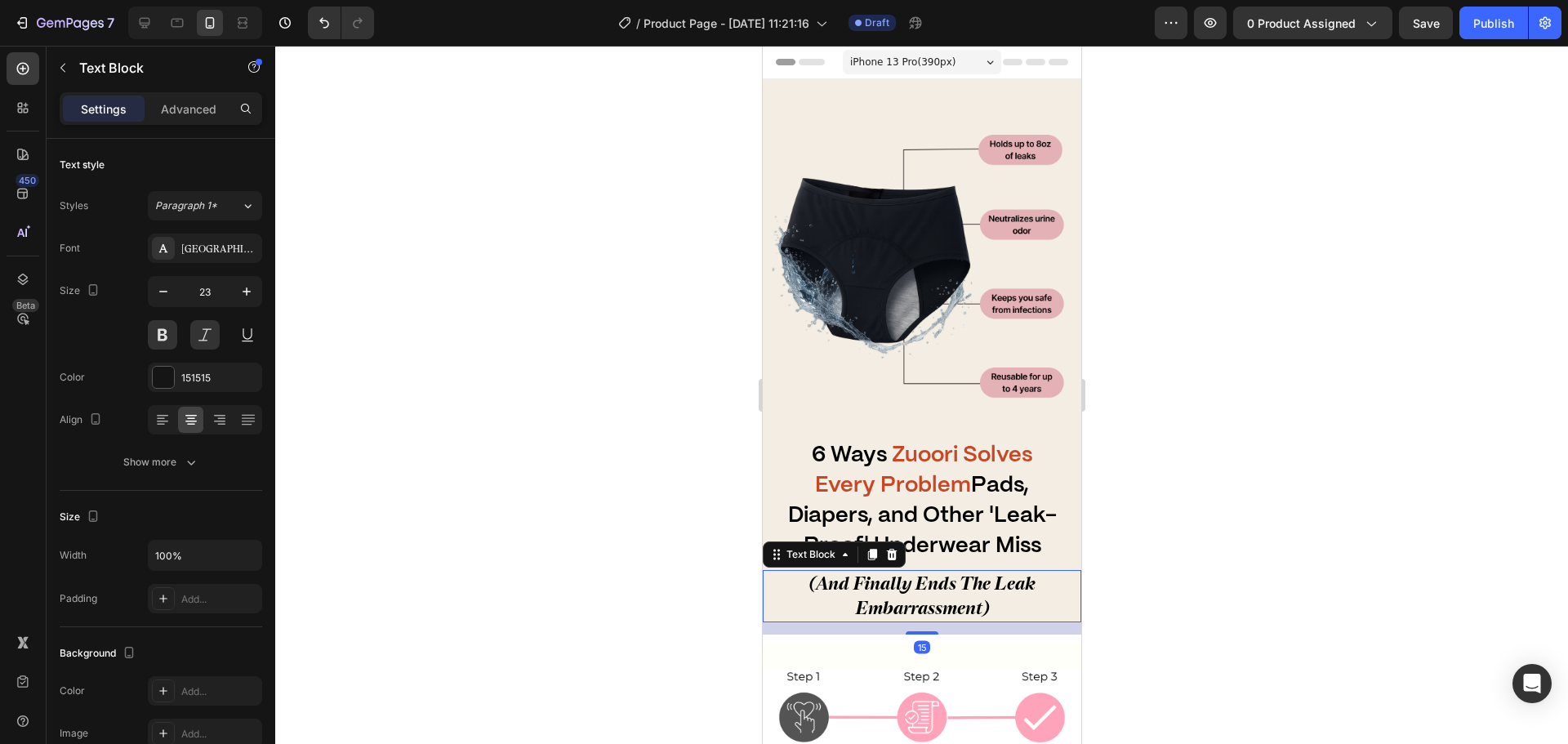
click at [1254, 609] on div at bounding box center [922, 394] width 1292 height 698
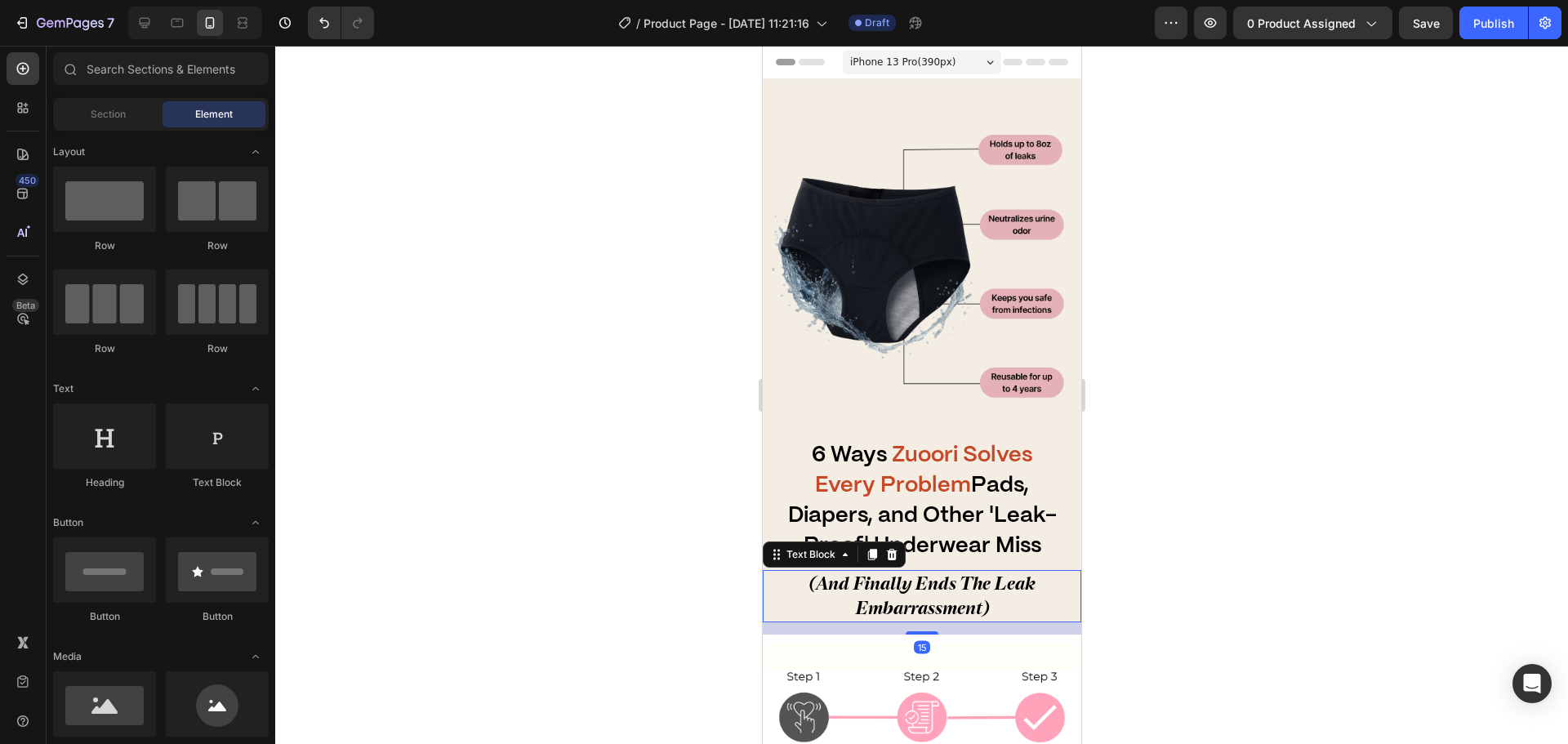
click at [1020, 580] on span "(And Finally Ends The Leak Embarrassment)" at bounding box center [922, 594] width 227 height 45
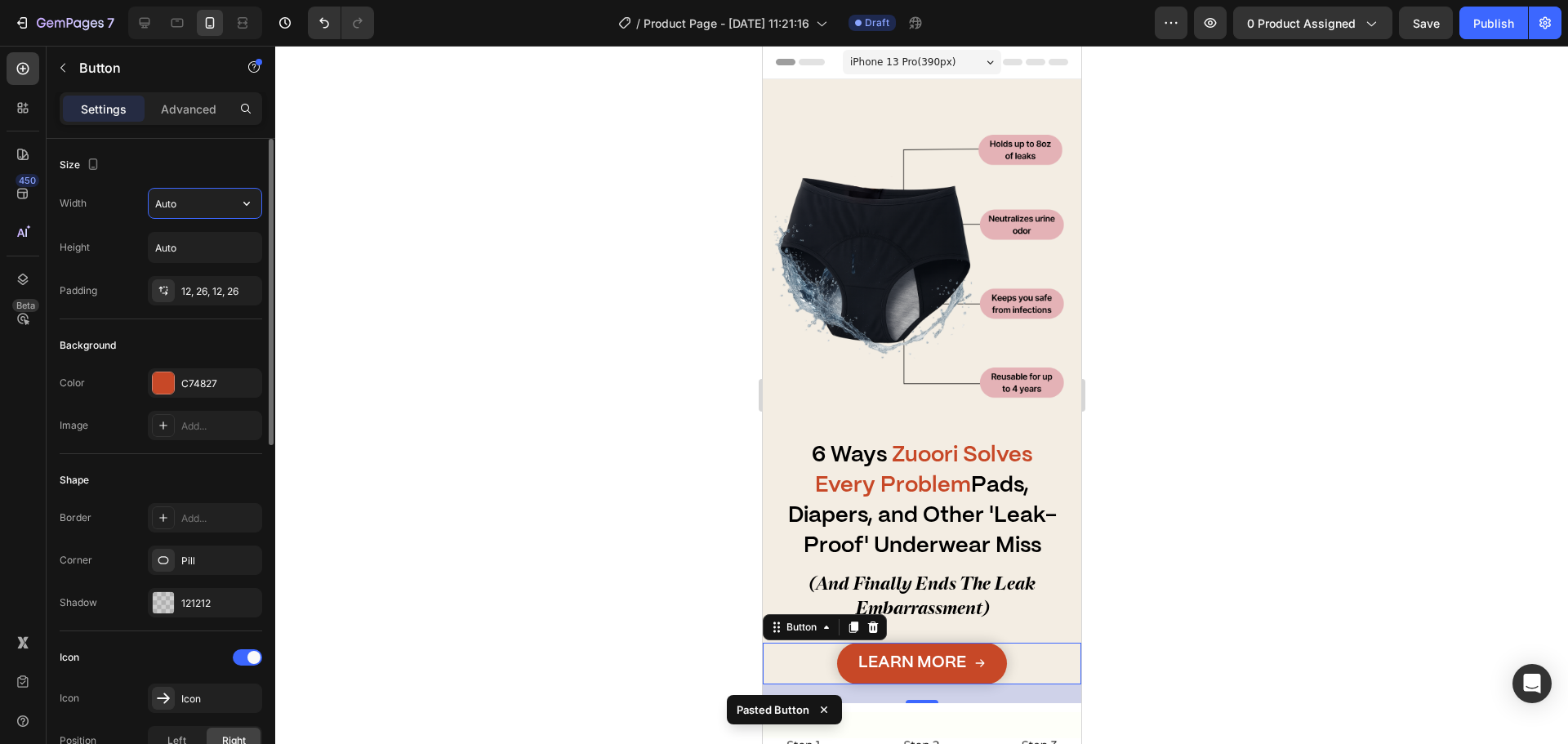
click at [196, 197] on input "Auto" at bounding box center [205, 203] width 113 height 30
type input "300"
click at [216, 274] on div "Width 300 Height Auto Padding 12, 26, 12, 26" at bounding box center [160, 246] width 202 height 117
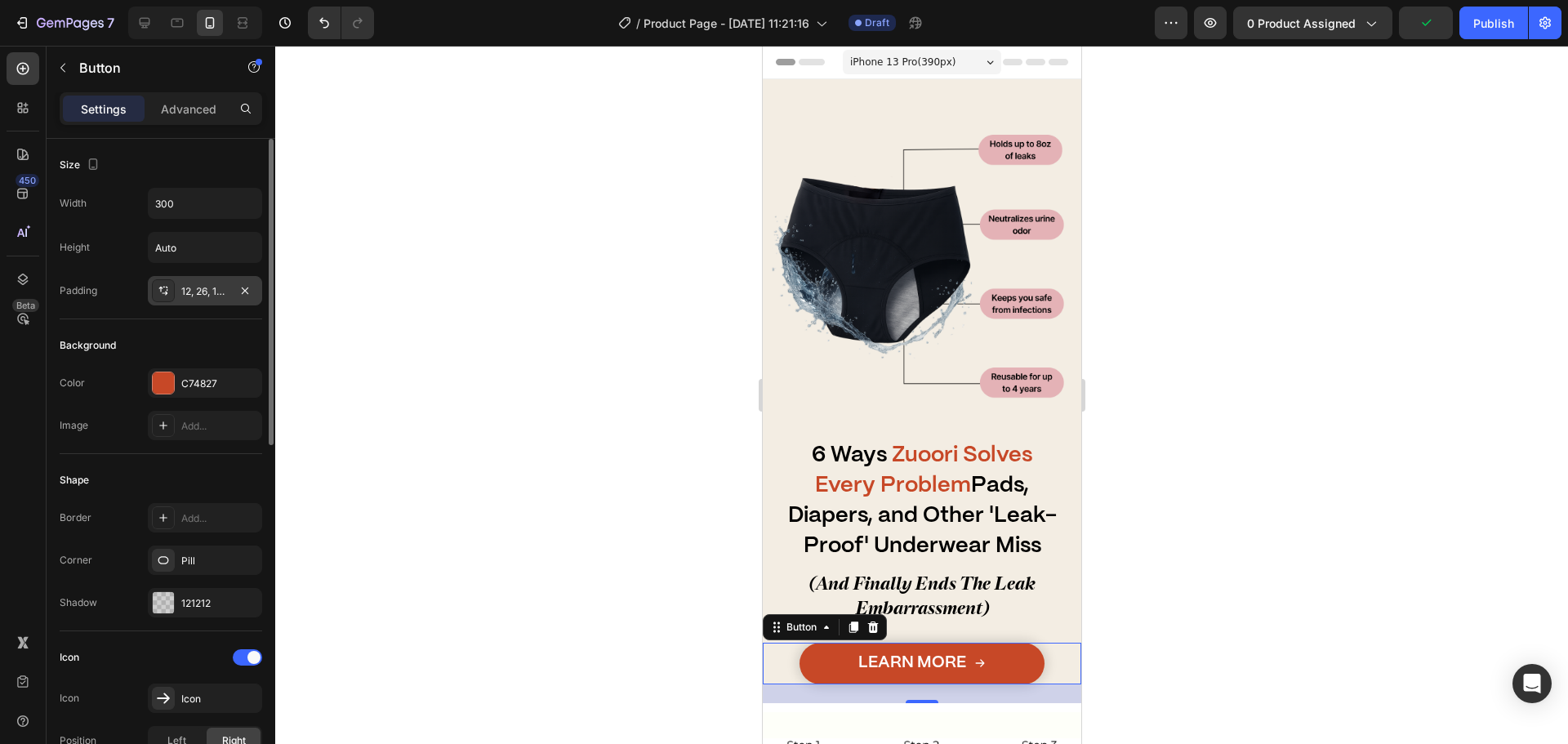
click at [222, 287] on div "12, 26, 12, 26" at bounding box center [204, 291] width 47 height 15
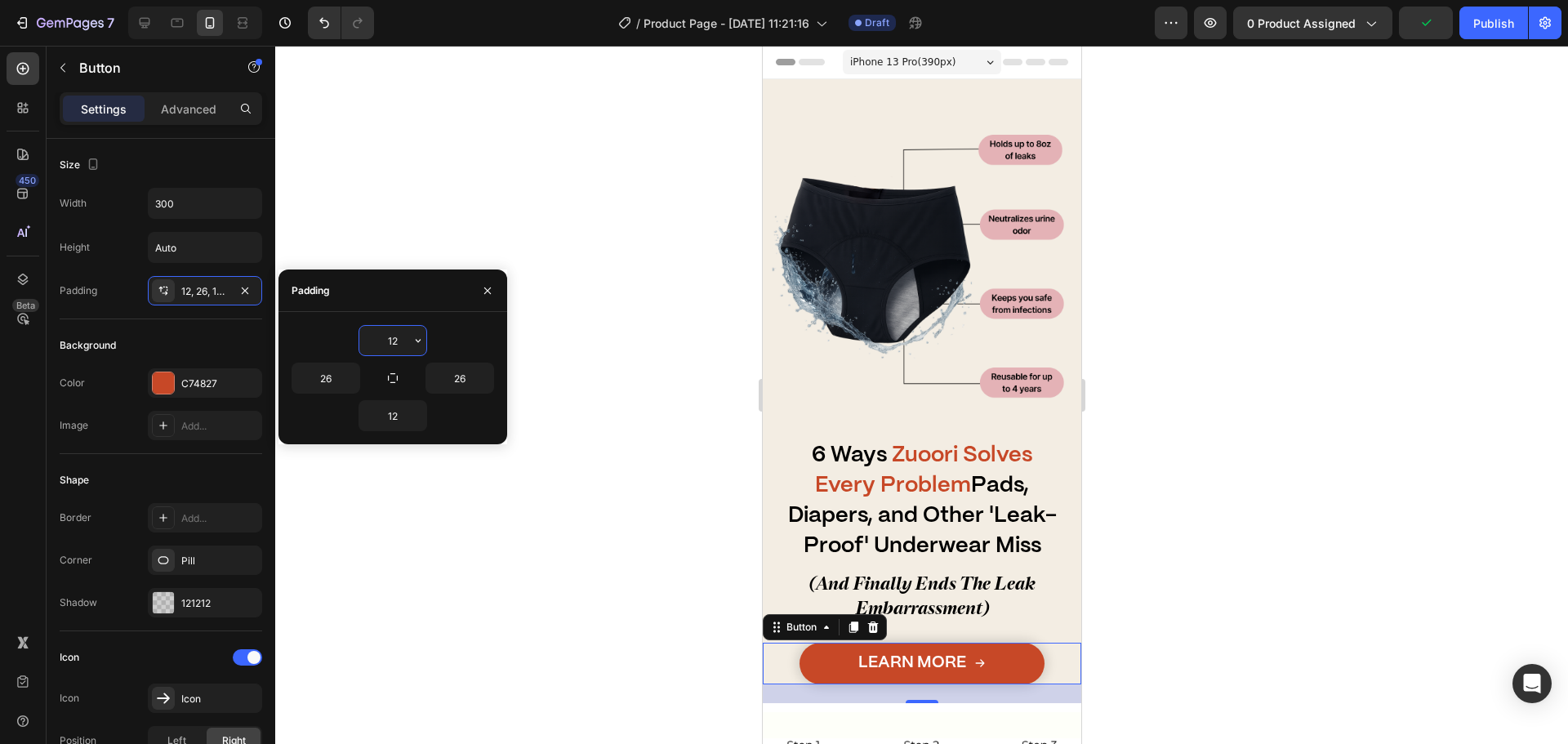
click at [374, 327] on input "12" at bounding box center [393, 340] width 67 height 30
type input "9"
click at [391, 423] on input "12" at bounding box center [393, 416] width 67 height 30
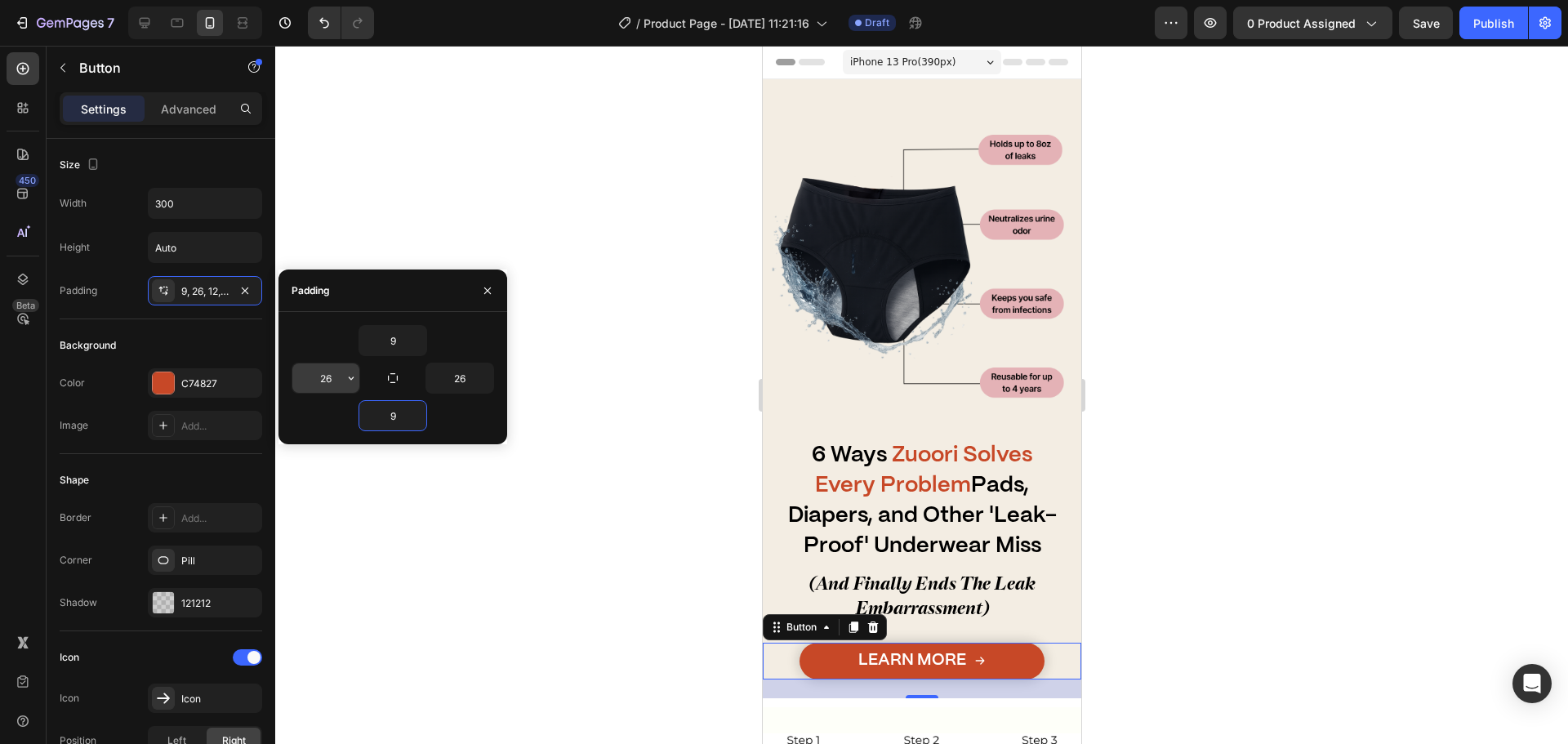
type input "9"
click at [323, 379] on input "26" at bounding box center [325, 378] width 67 height 30
type input "12"
click at [440, 378] on input "26" at bounding box center [459, 378] width 67 height 30
type input "12"
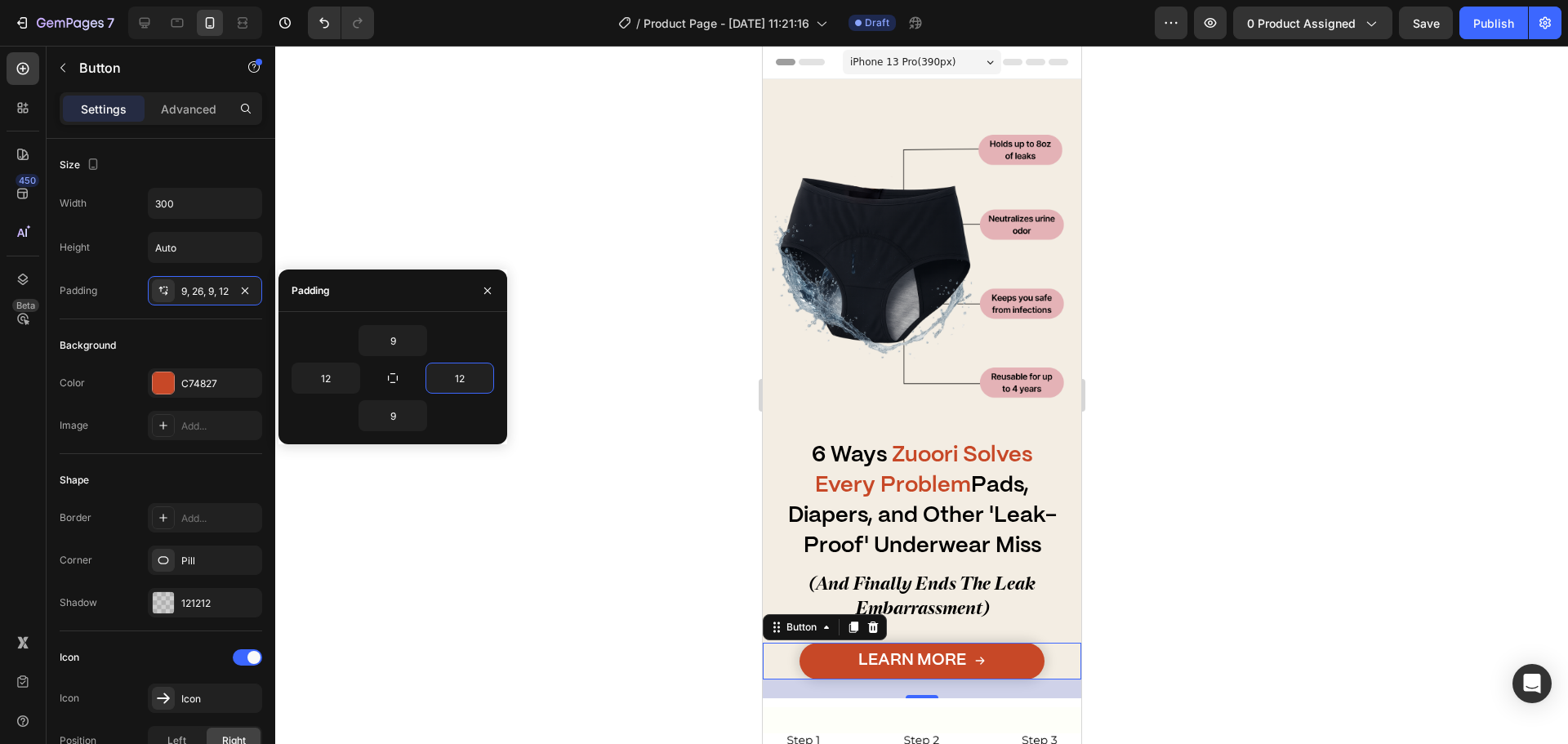
click at [545, 532] on div at bounding box center [922, 394] width 1292 height 698
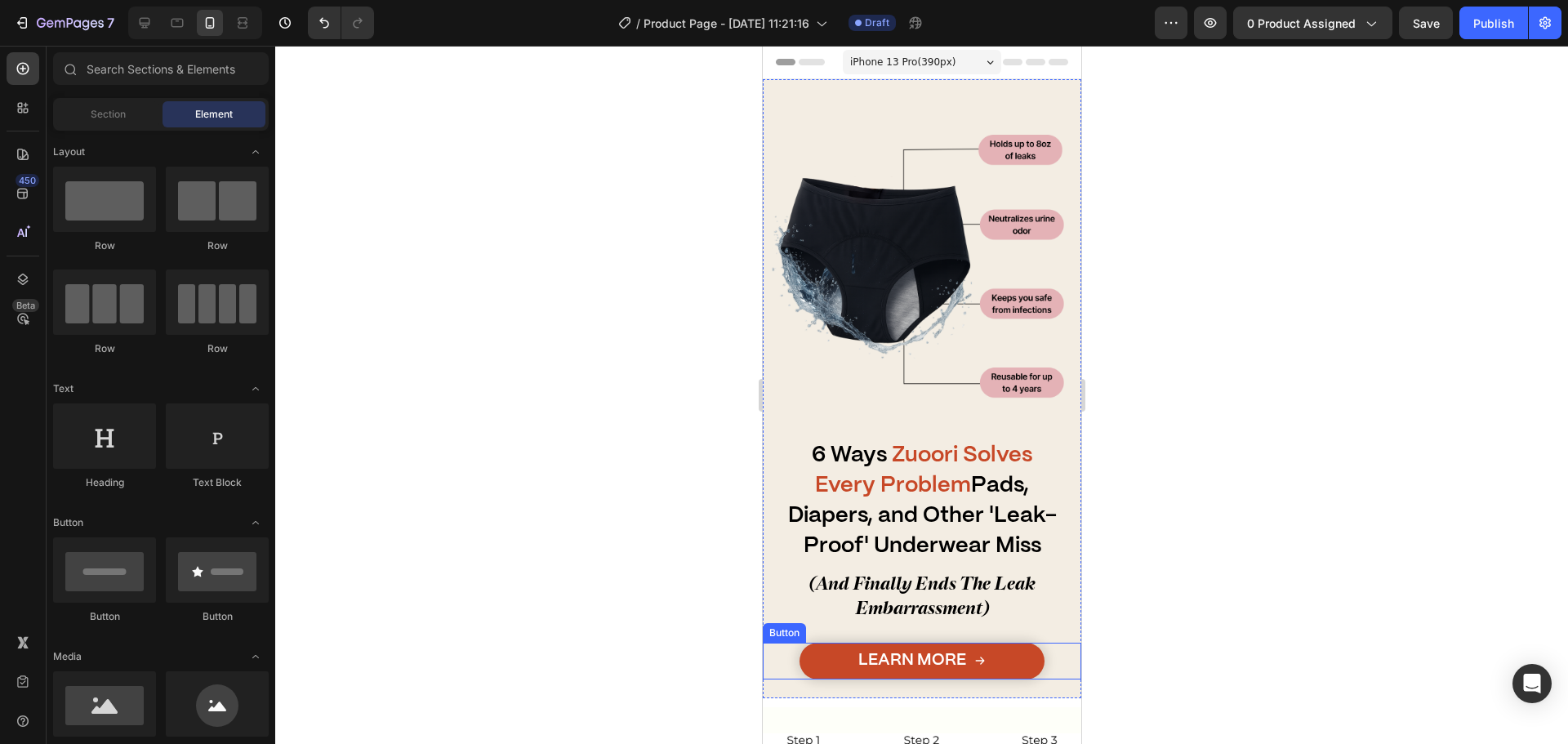
click at [826, 642] on link "Learn More" at bounding box center [921, 661] width 245 height 37
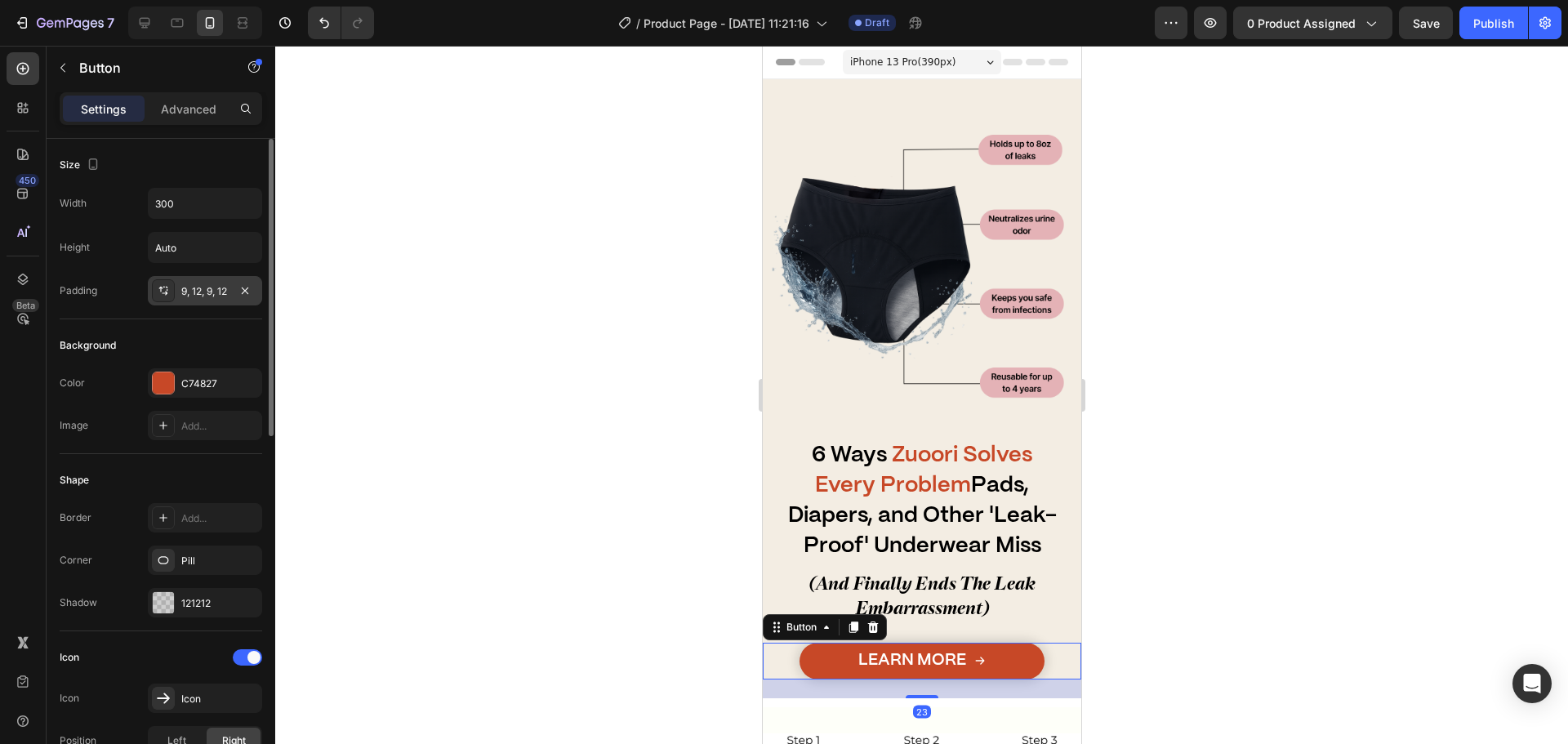
click at [222, 291] on div "9, 12, 9, 12" at bounding box center [204, 291] width 47 height 15
click at [517, 534] on div at bounding box center [922, 394] width 1292 height 698
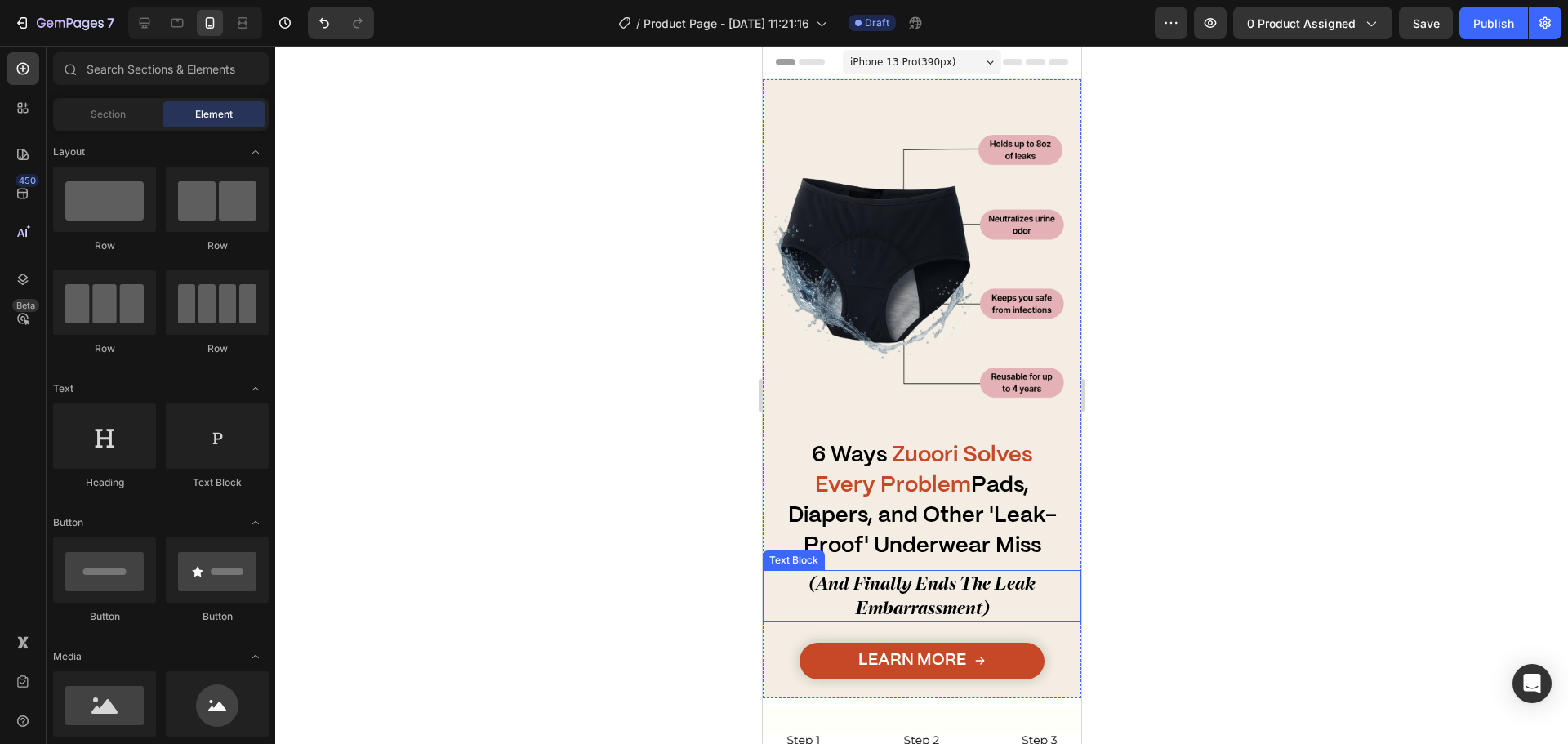
click at [807, 645] on link "Learn More" at bounding box center [921, 661] width 245 height 37
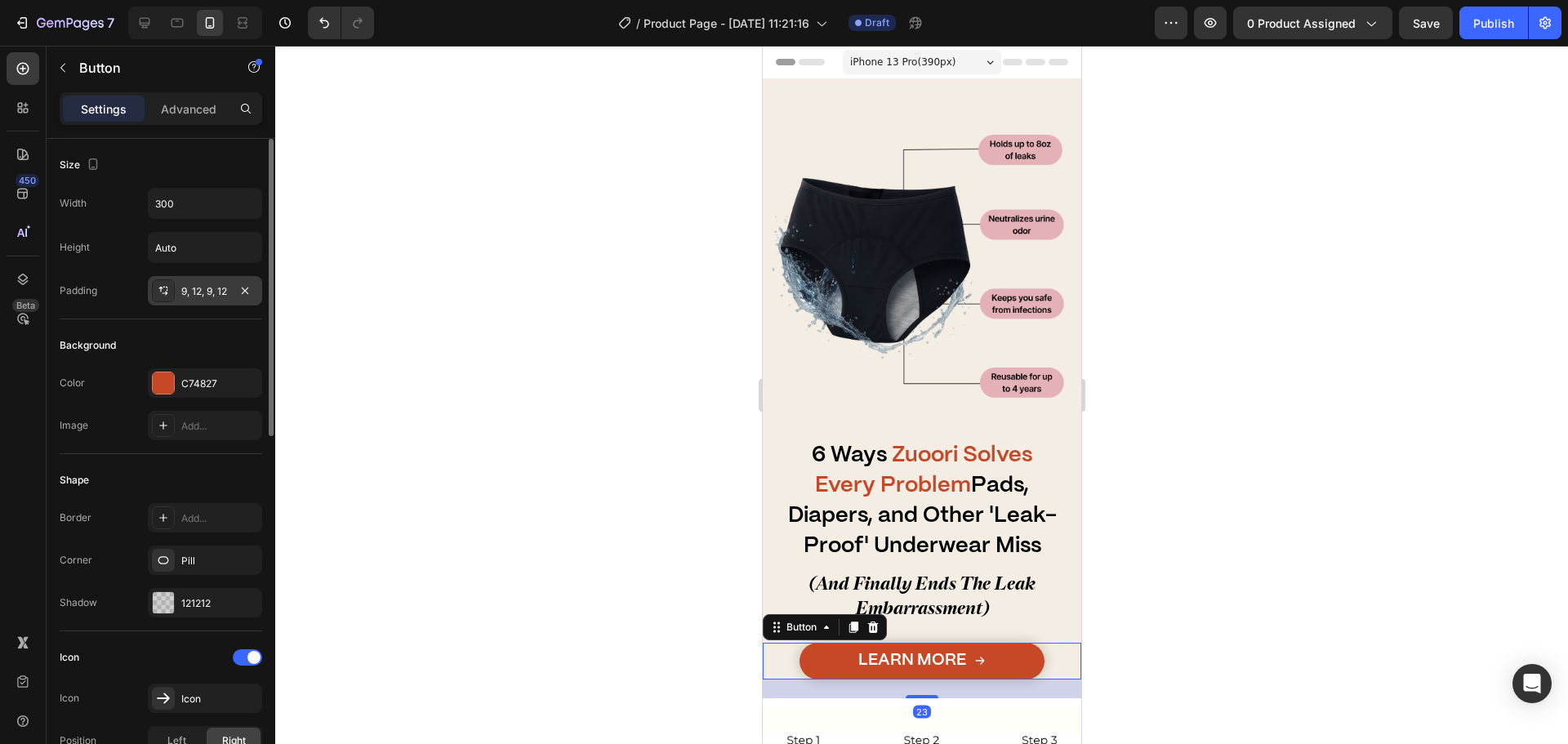
click at [209, 285] on div "9, 12, 9, 12" at bounding box center [204, 291] width 47 height 15
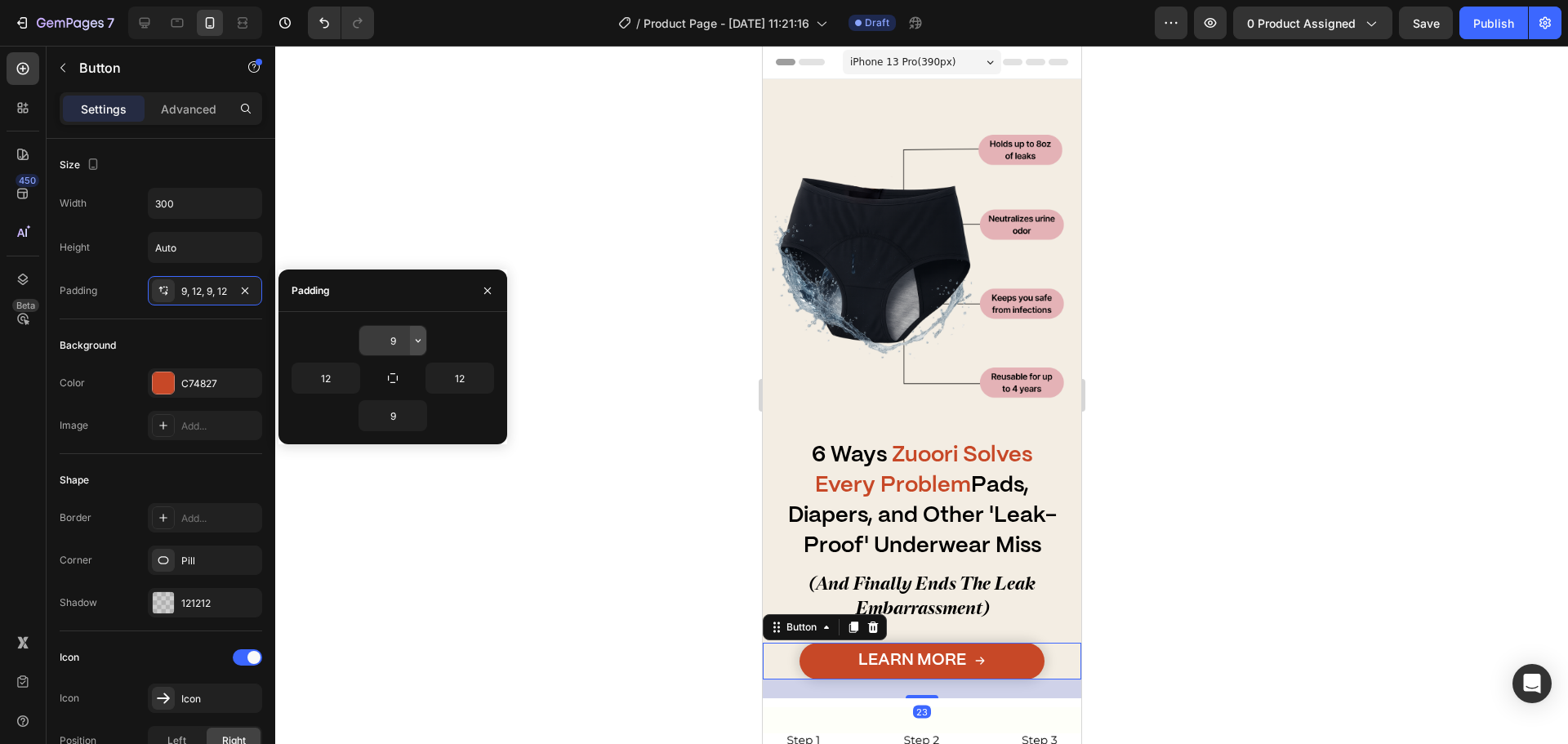
click at [417, 337] on icon "button" at bounding box center [418, 340] width 13 height 13
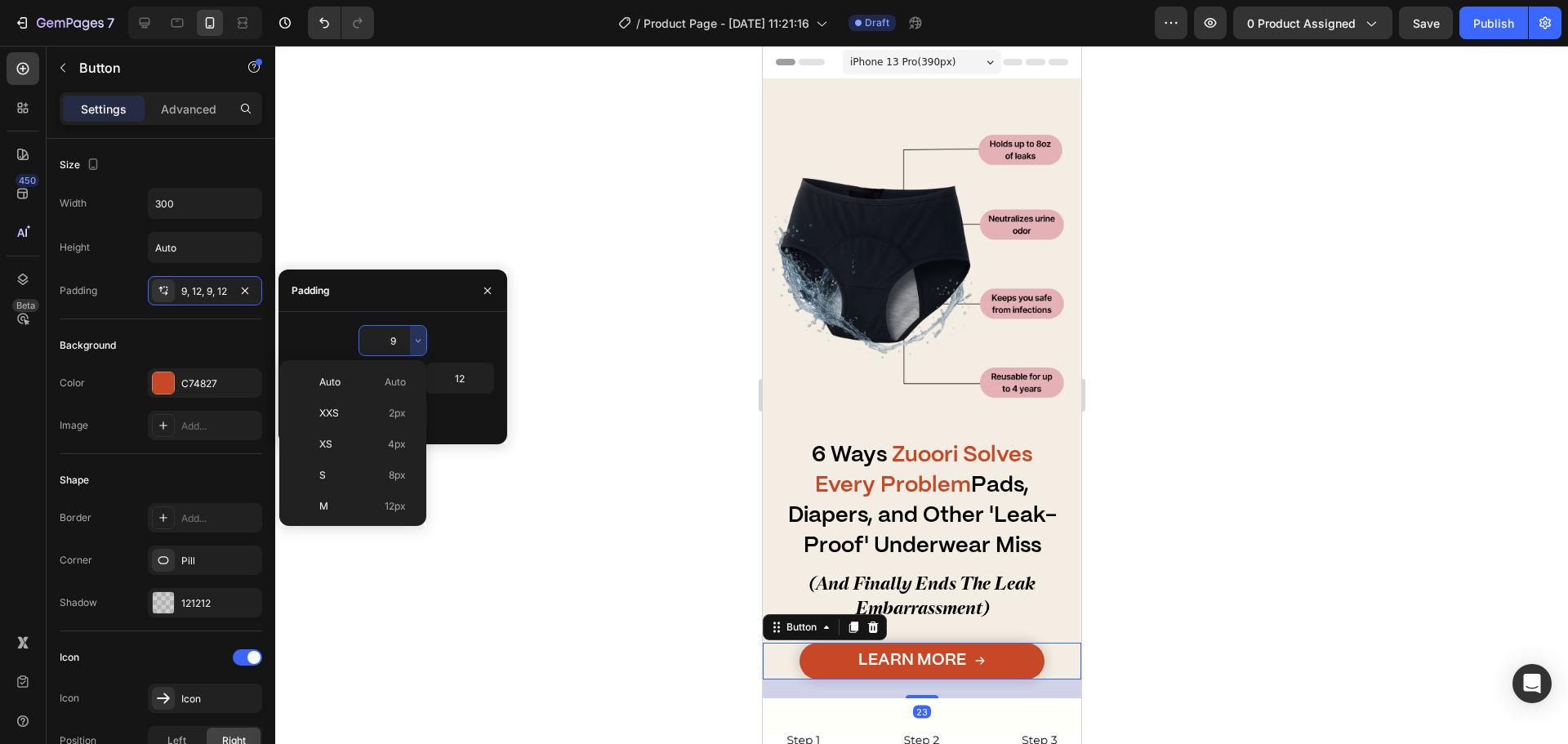
click at [401, 333] on input "9" at bounding box center [393, 340] width 67 height 30
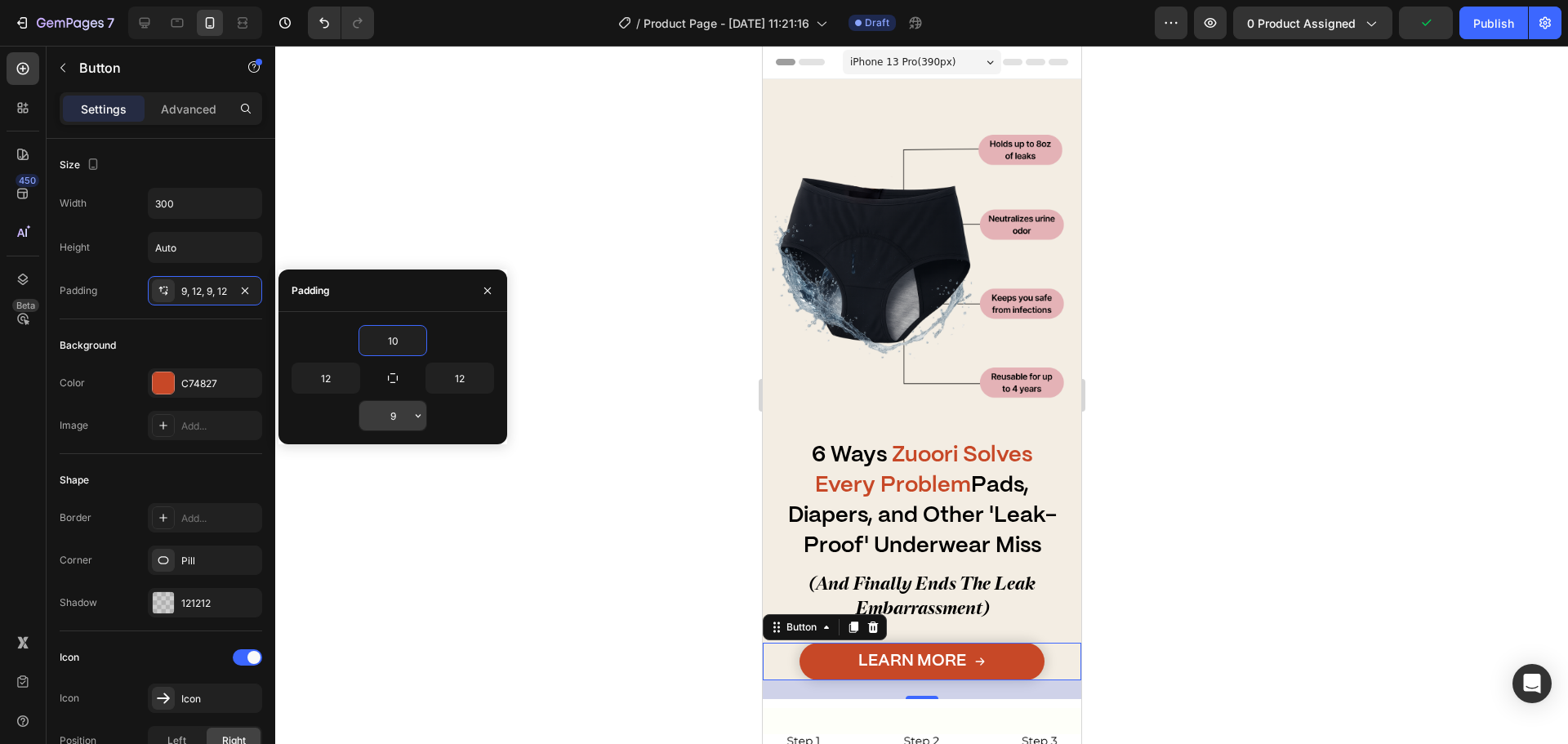
type input "10"
click at [391, 410] on input "9" at bounding box center [393, 416] width 67 height 30
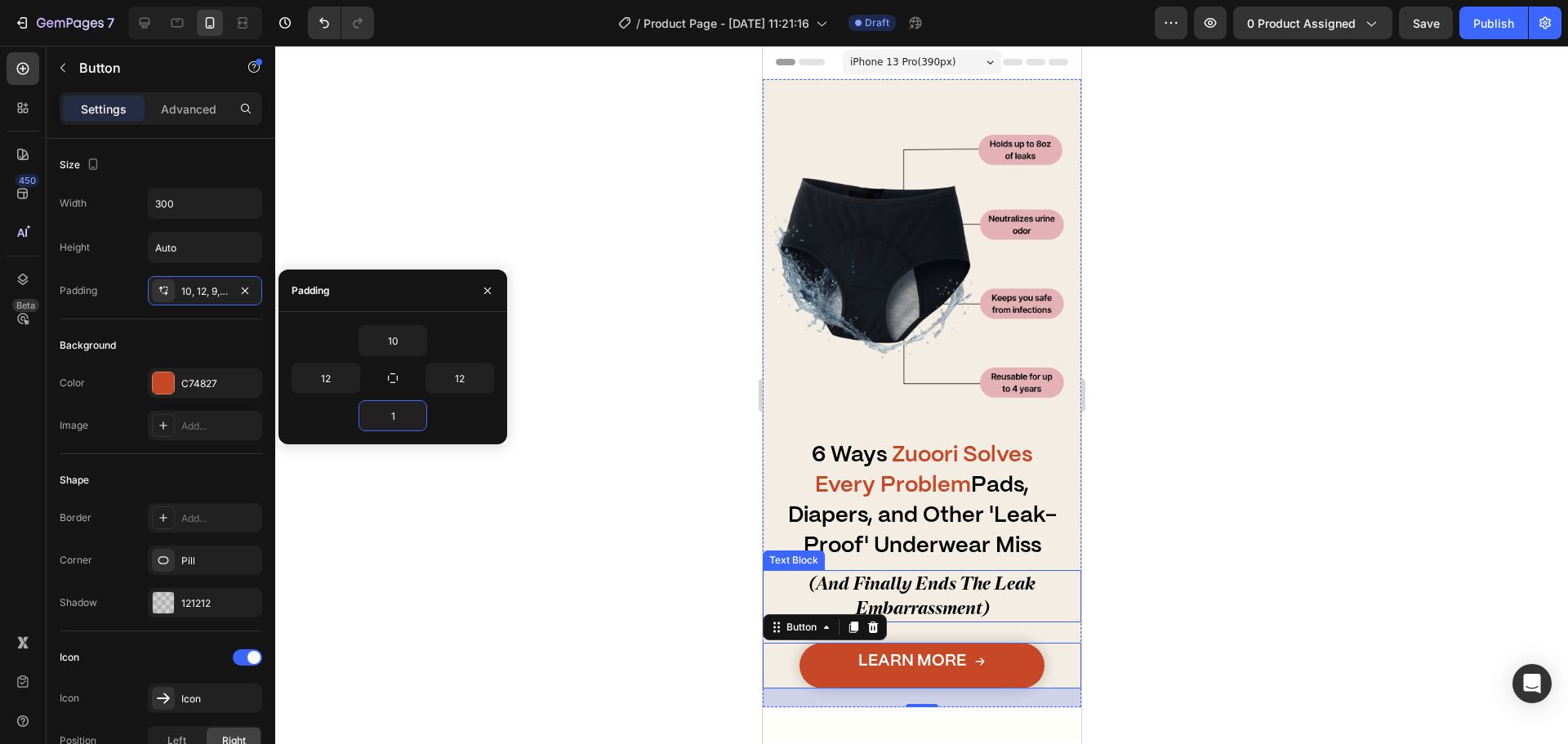
type input "10"
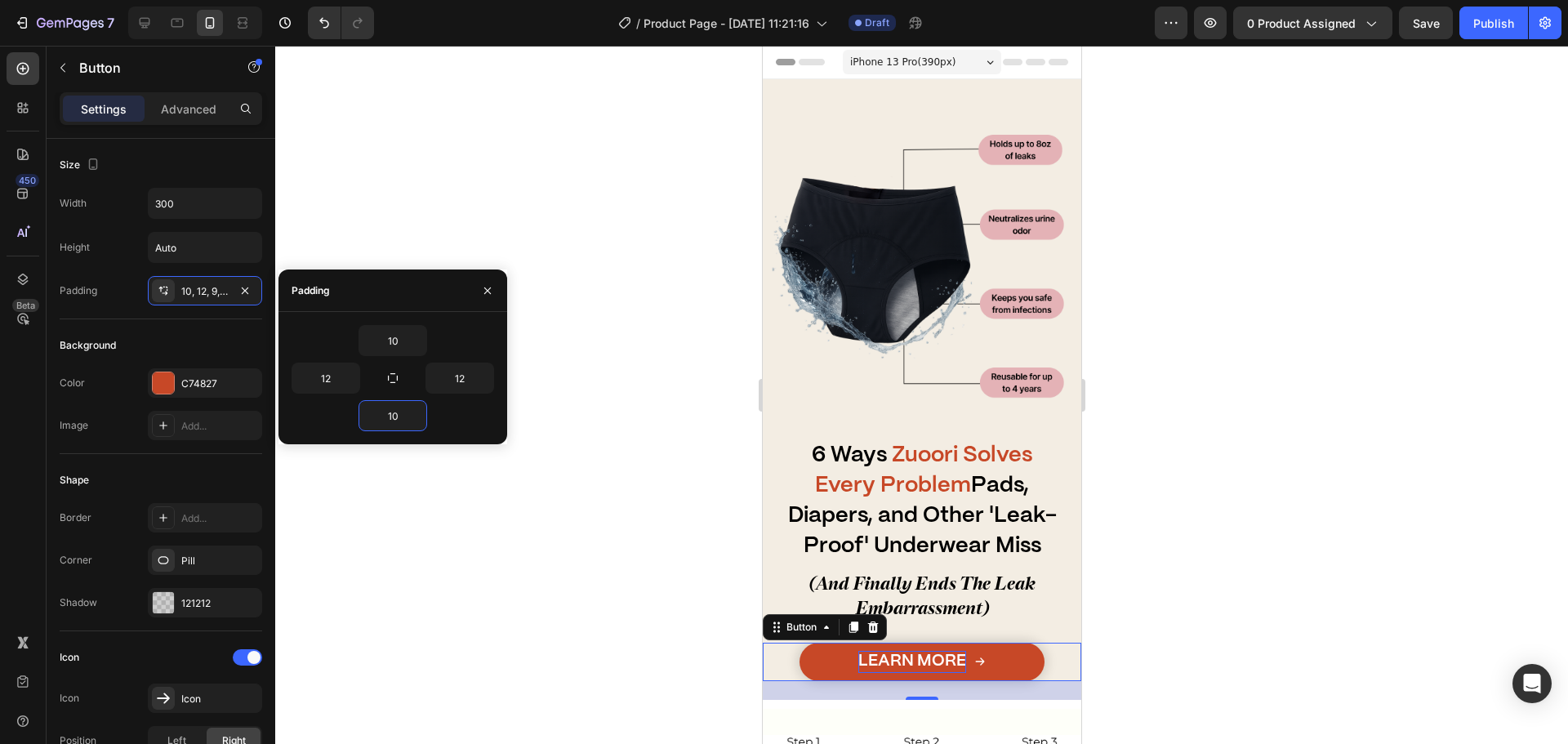
click at [877, 653] on span "Learn More" at bounding box center [912, 661] width 108 height 16
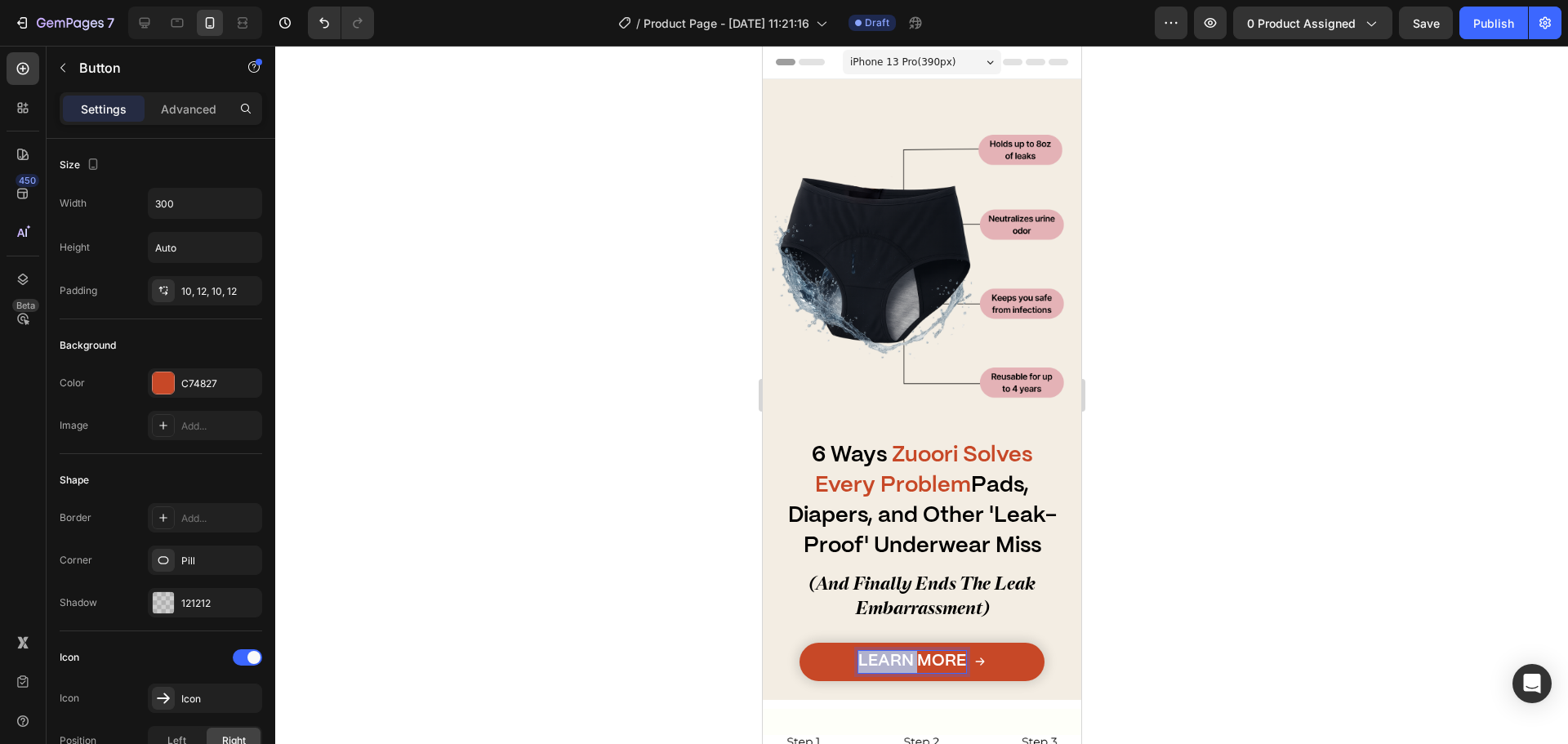
click at [877, 653] on span "Learn More" at bounding box center [912, 661] width 108 height 16
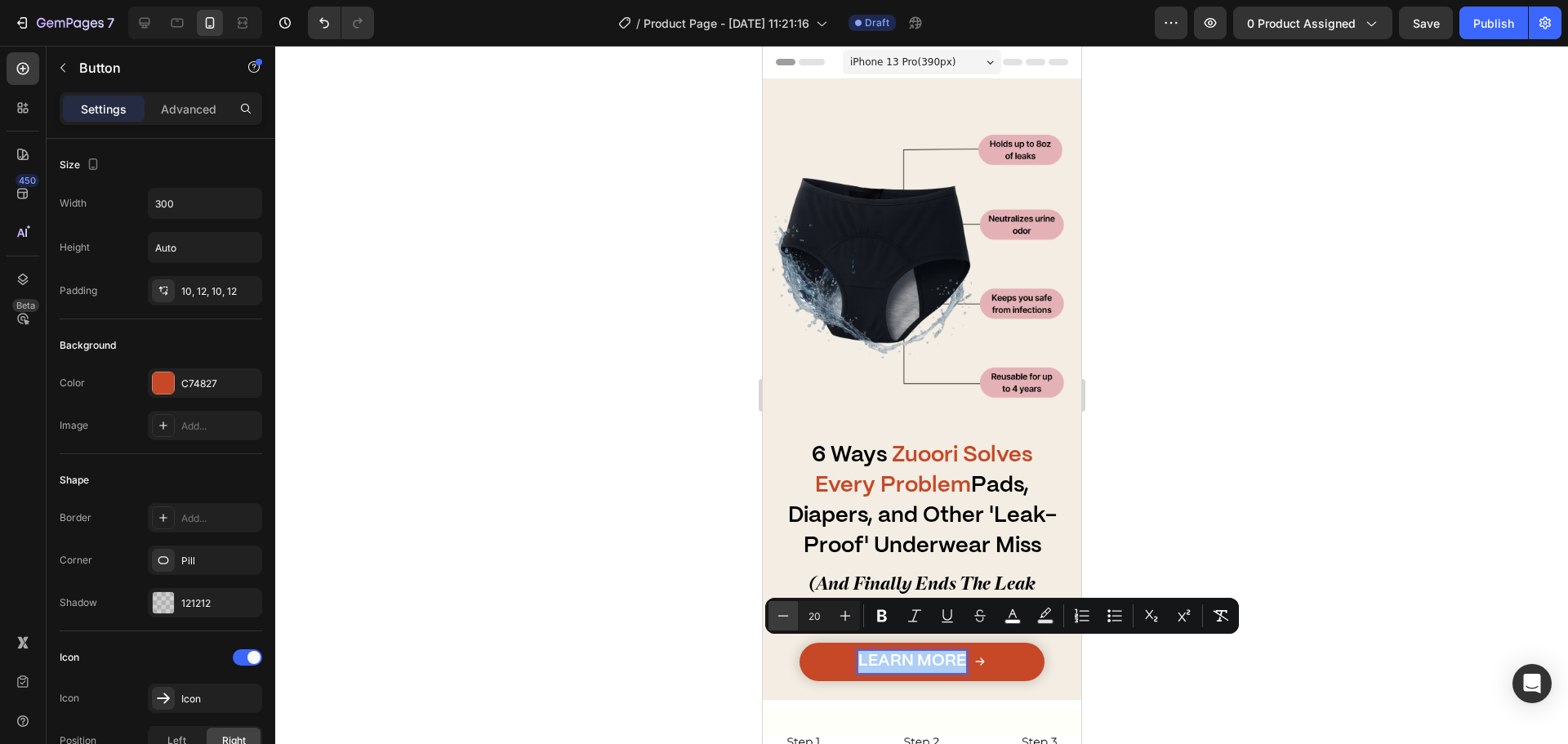
click at [785, 614] on icon "Editor contextual toolbar" at bounding box center [783, 616] width 17 height 17
type input "18"
click at [690, 615] on div at bounding box center [922, 394] width 1292 height 698
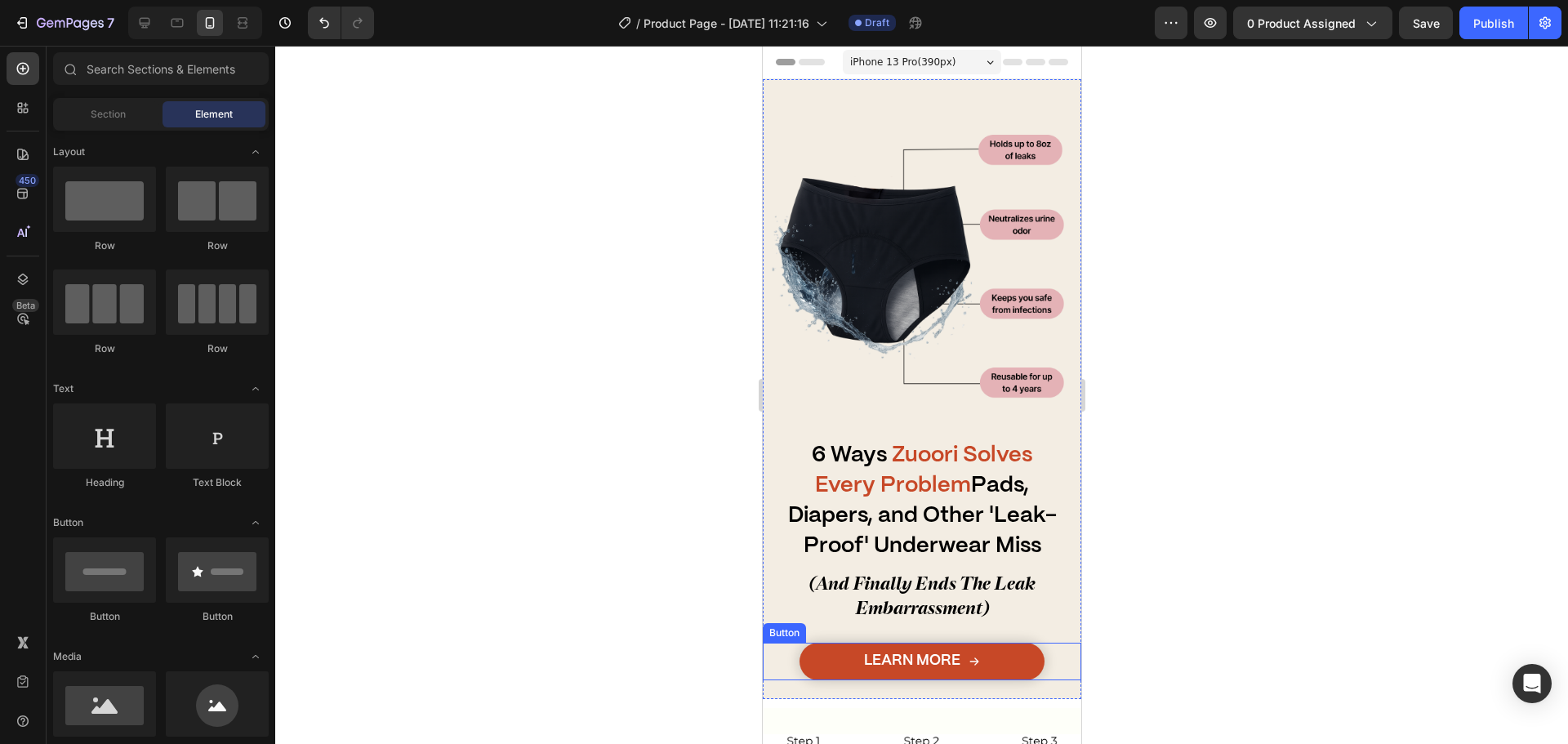
click at [832, 642] on link "Learn More" at bounding box center [921, 661] width 245 height 38
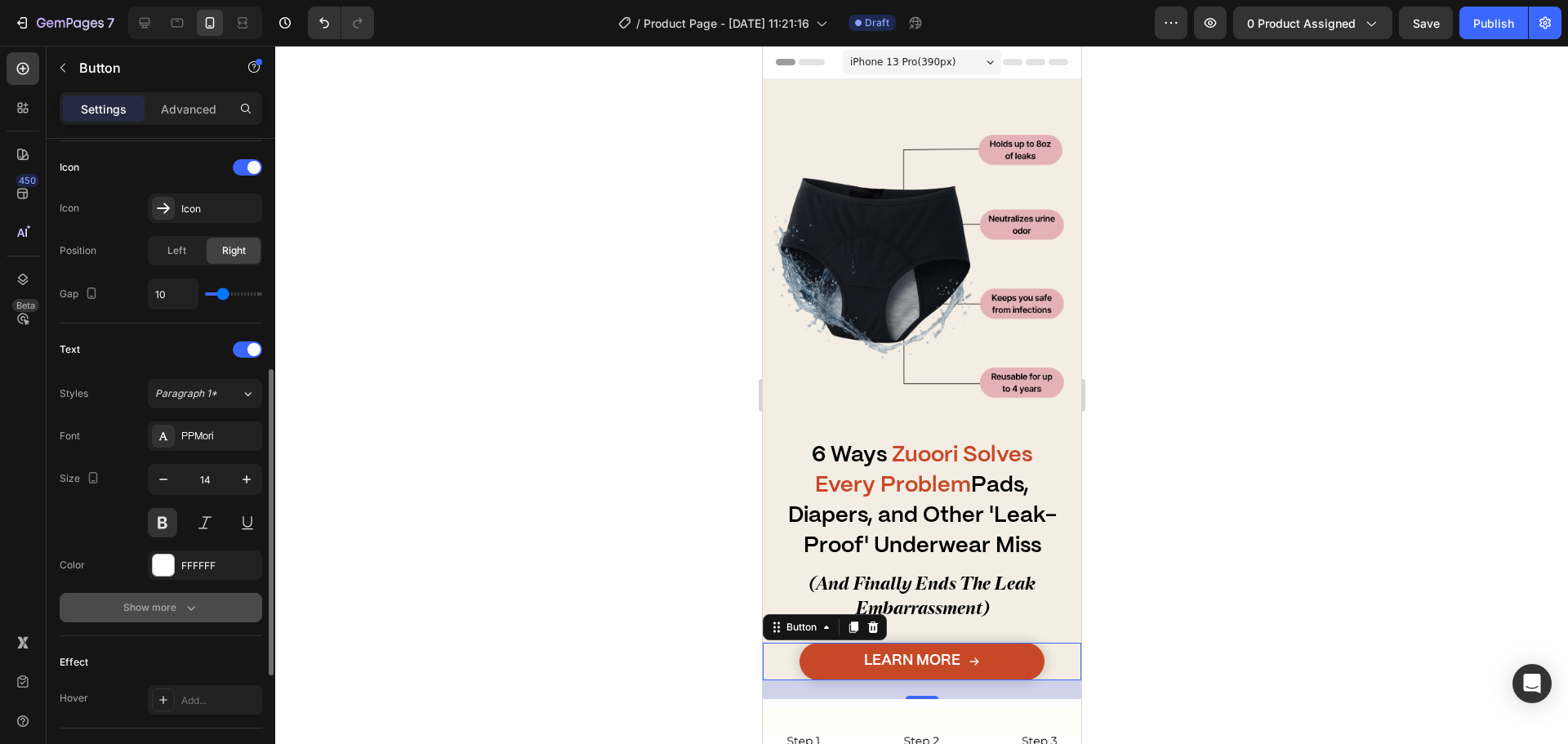
click at [202, 594] on button "Show more" at bounding box center [160, 607] width 202 height 30
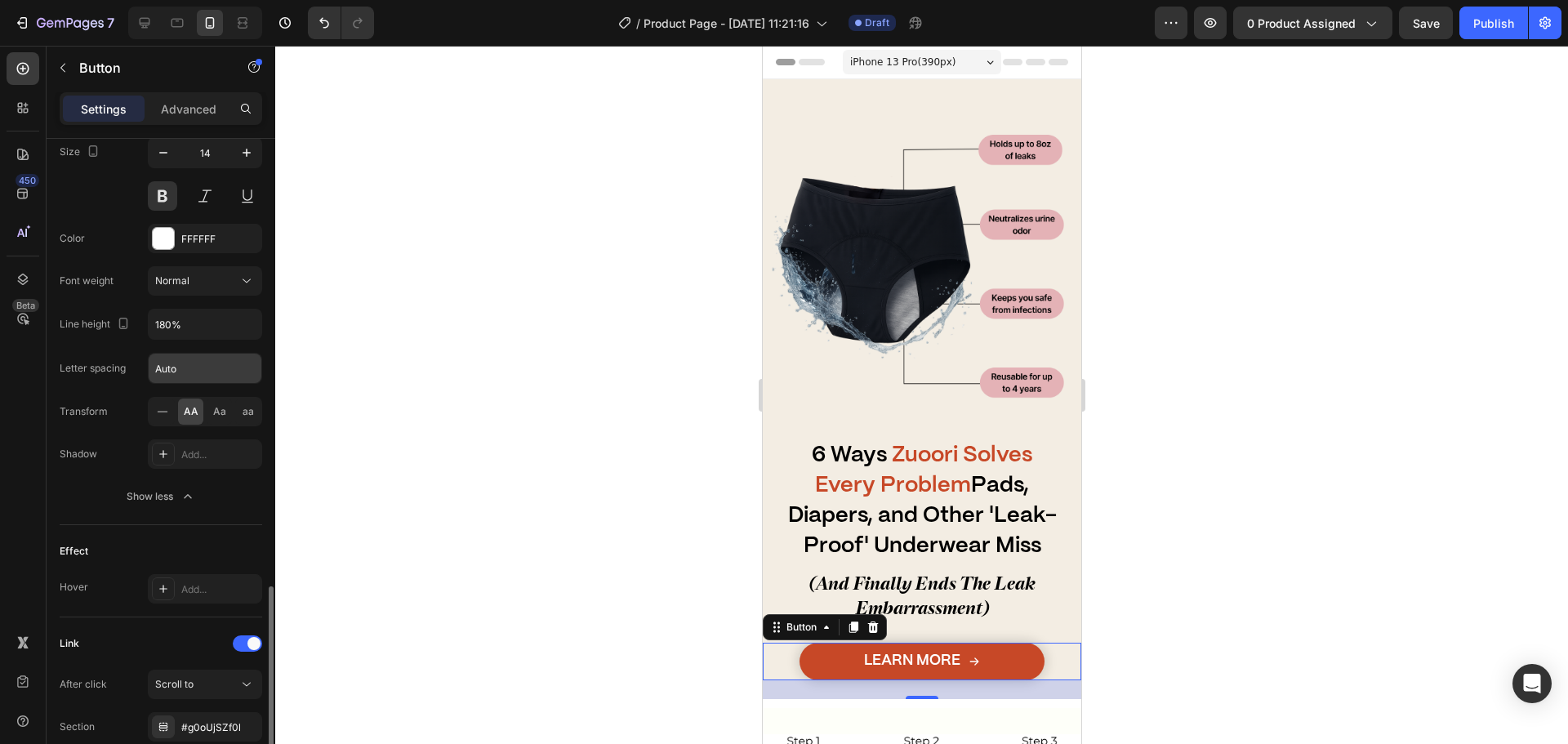
scroll to position [949, 0]
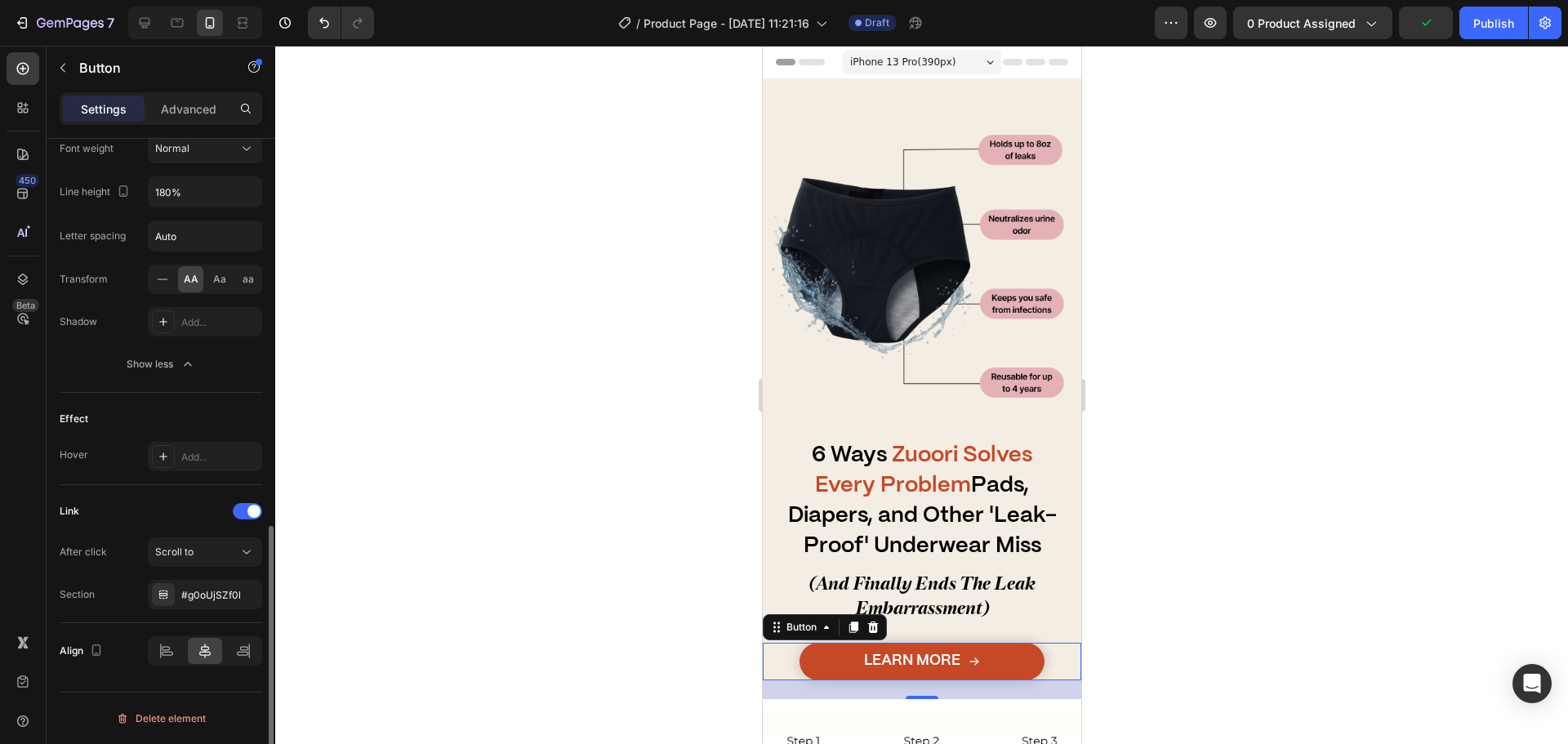
click at [198, 513] on div "Link" at bounding box center [160, 511] width 202 height 26
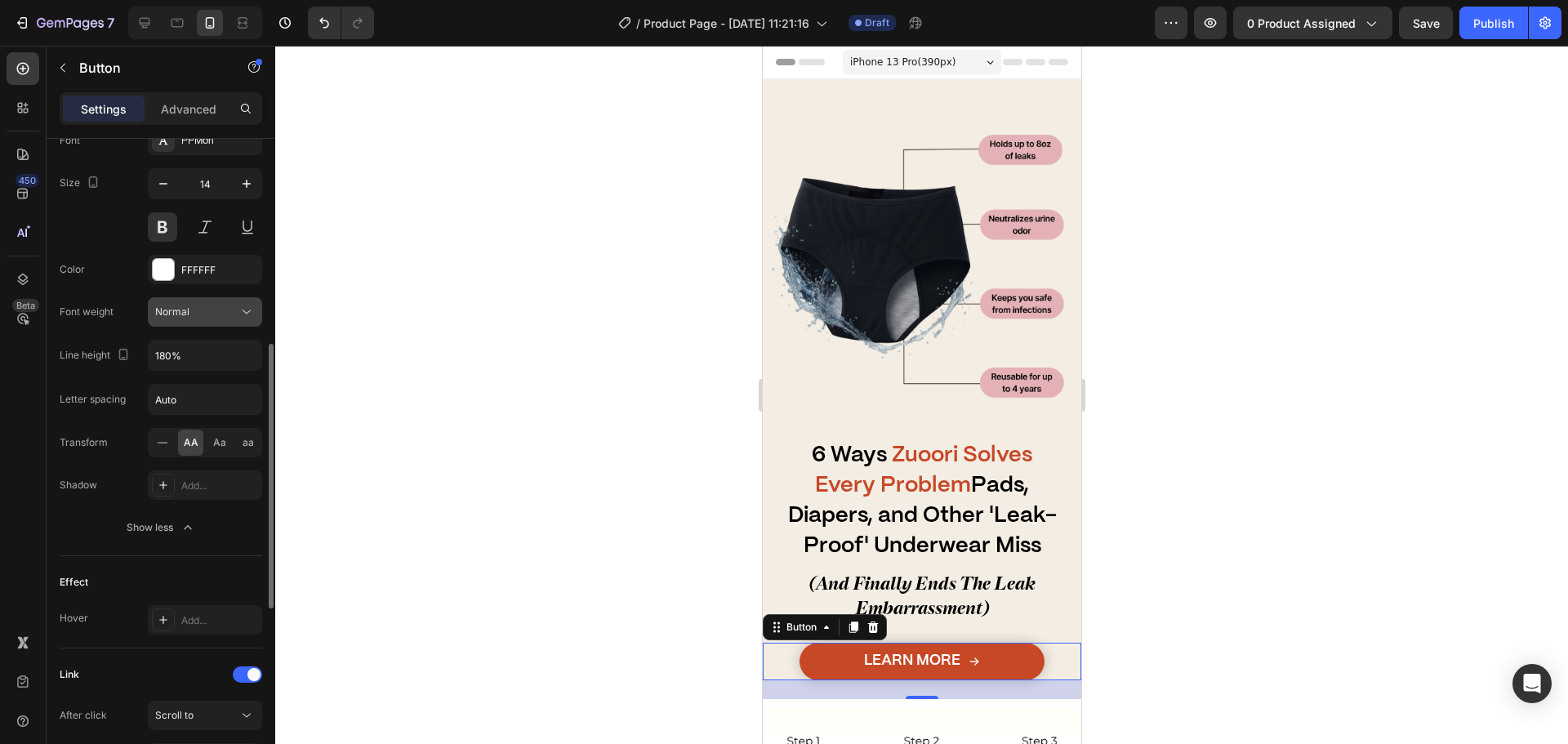
scroll to position [704, 0]
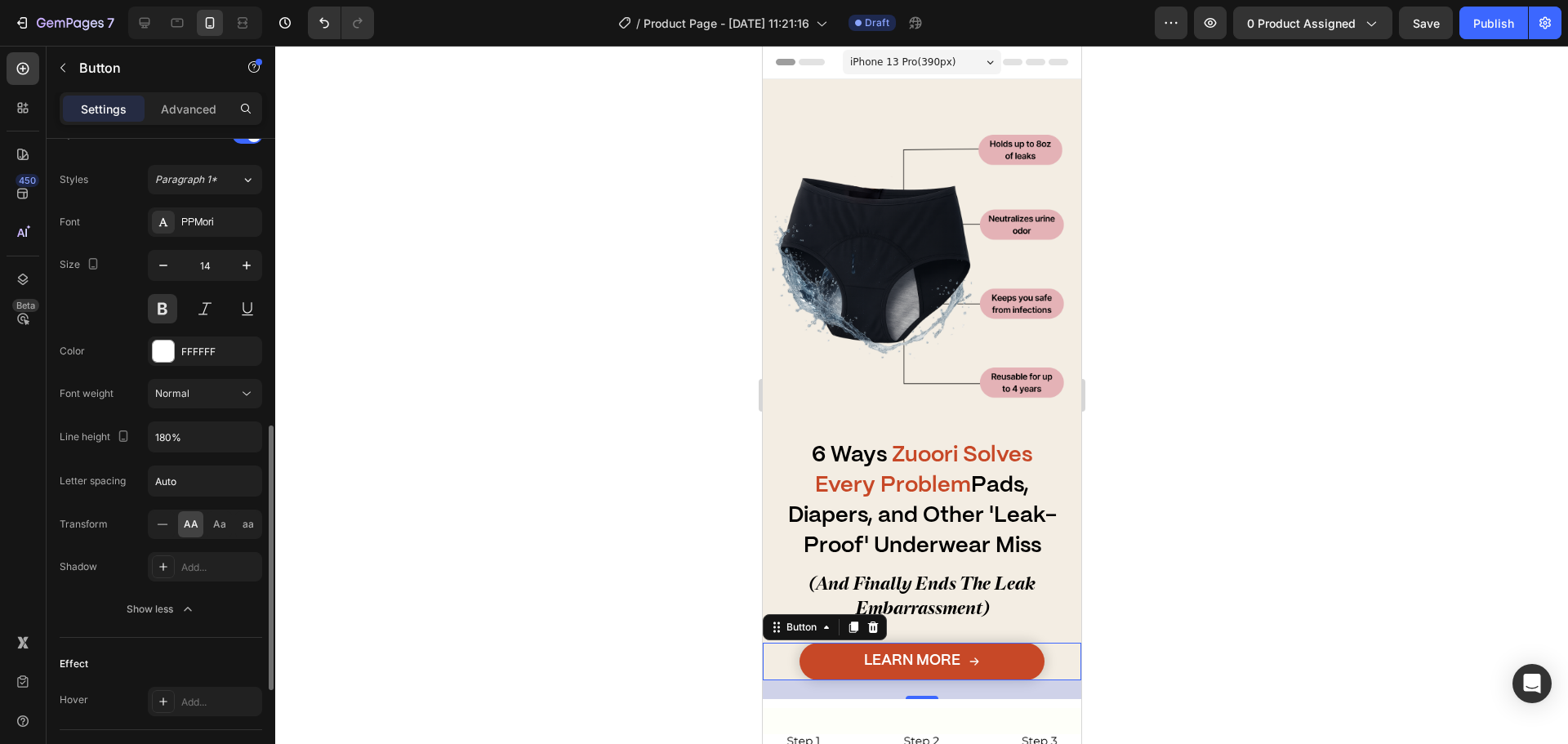
click at [458, 545] on div at bounding box center [922, 394] width 1292 height 698
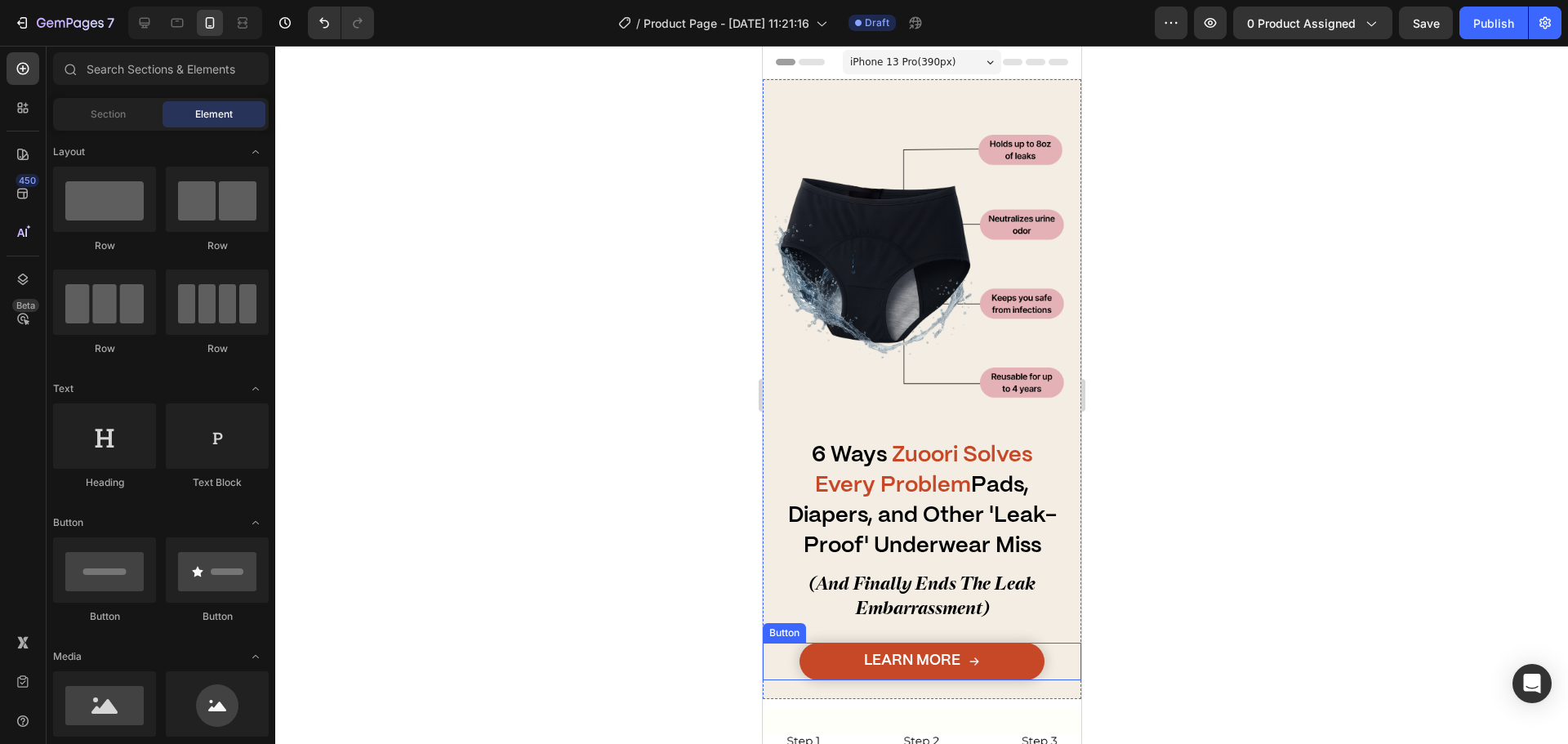
click at [827, 651] on link "Learn More" at bounding box center [921, 661] width 245 height 38
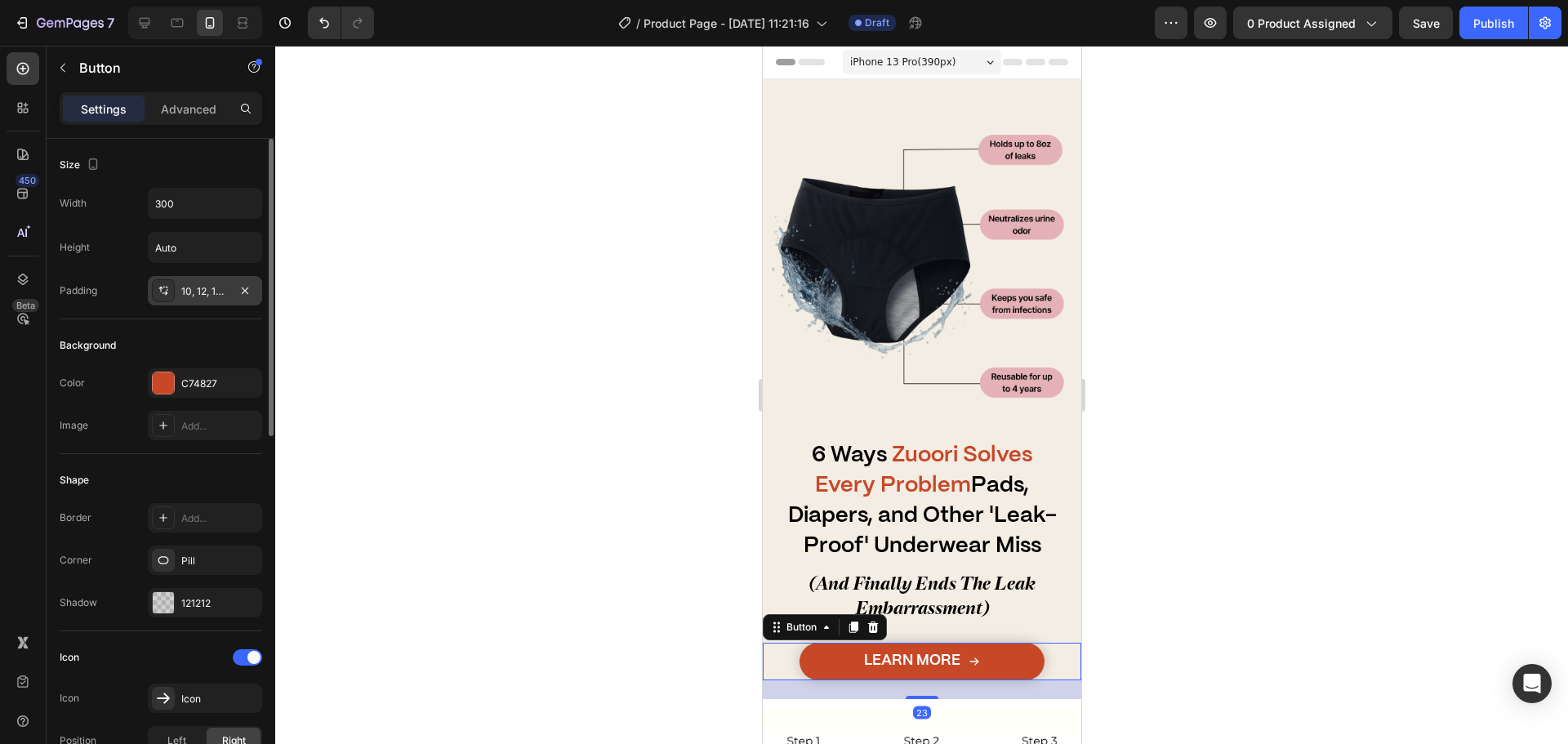
click at [215, 295] on div "10, 12, 10, 12" at bounding box center [204, 291] width 47 height 15
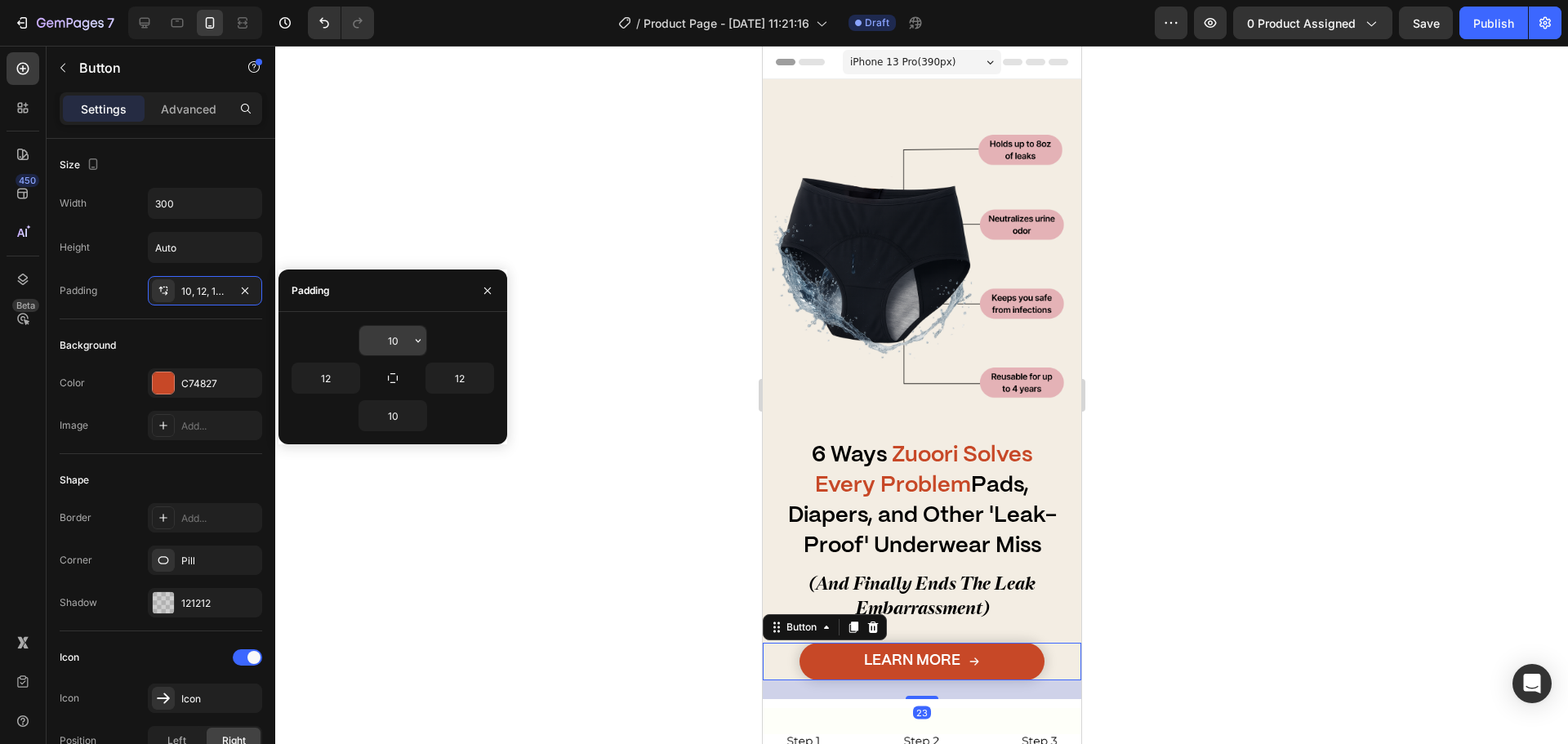
click at [387, 347] on input "10" at bounding box center [393, 340] width 67 height 30
type input "11"
click at [404, 418] on input "10" at bounding box center [393, 416] width 67 height 30
type input "11"
click at [389, 377] on icon "button" at bounding box center [393, 378] width 13 height 13
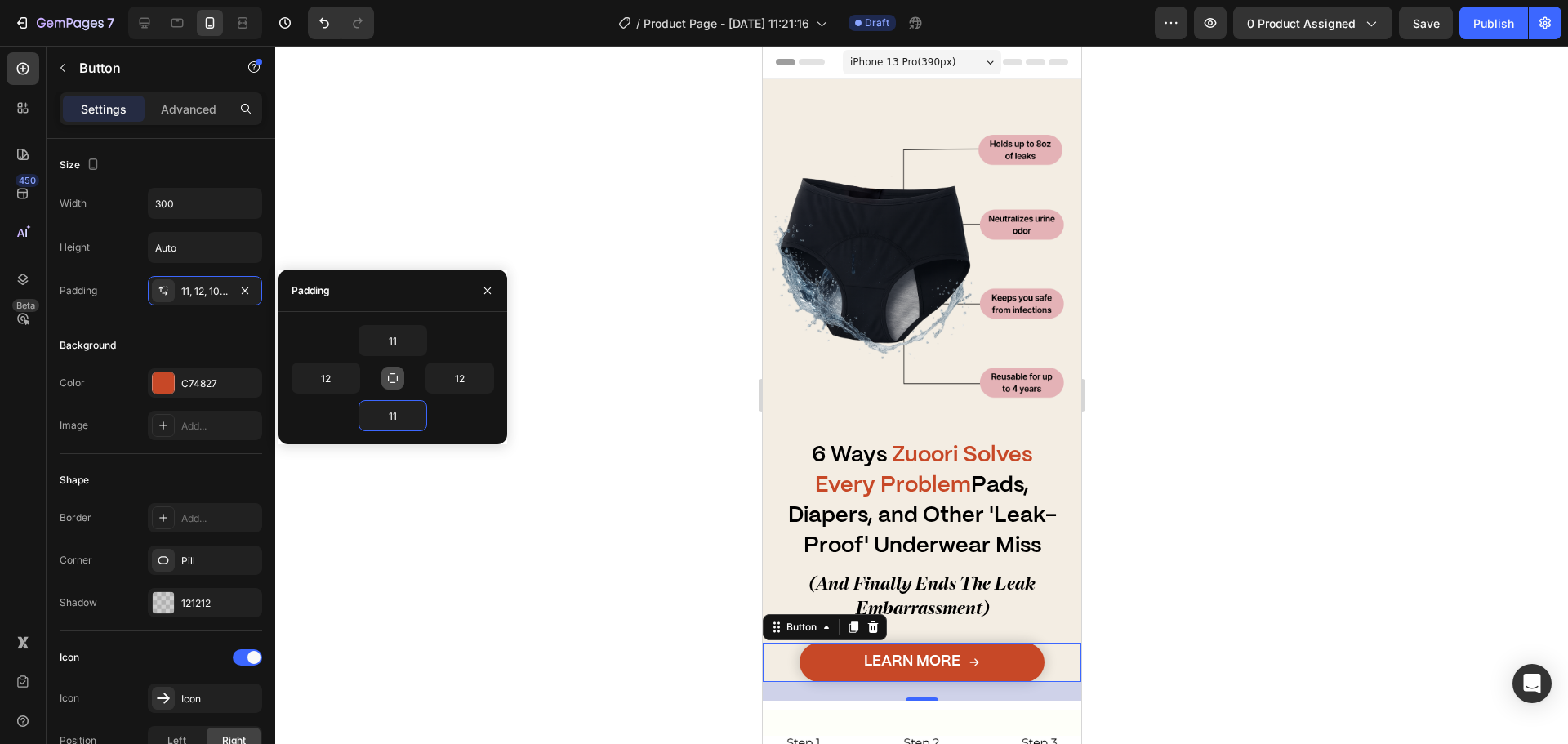
type input "11"
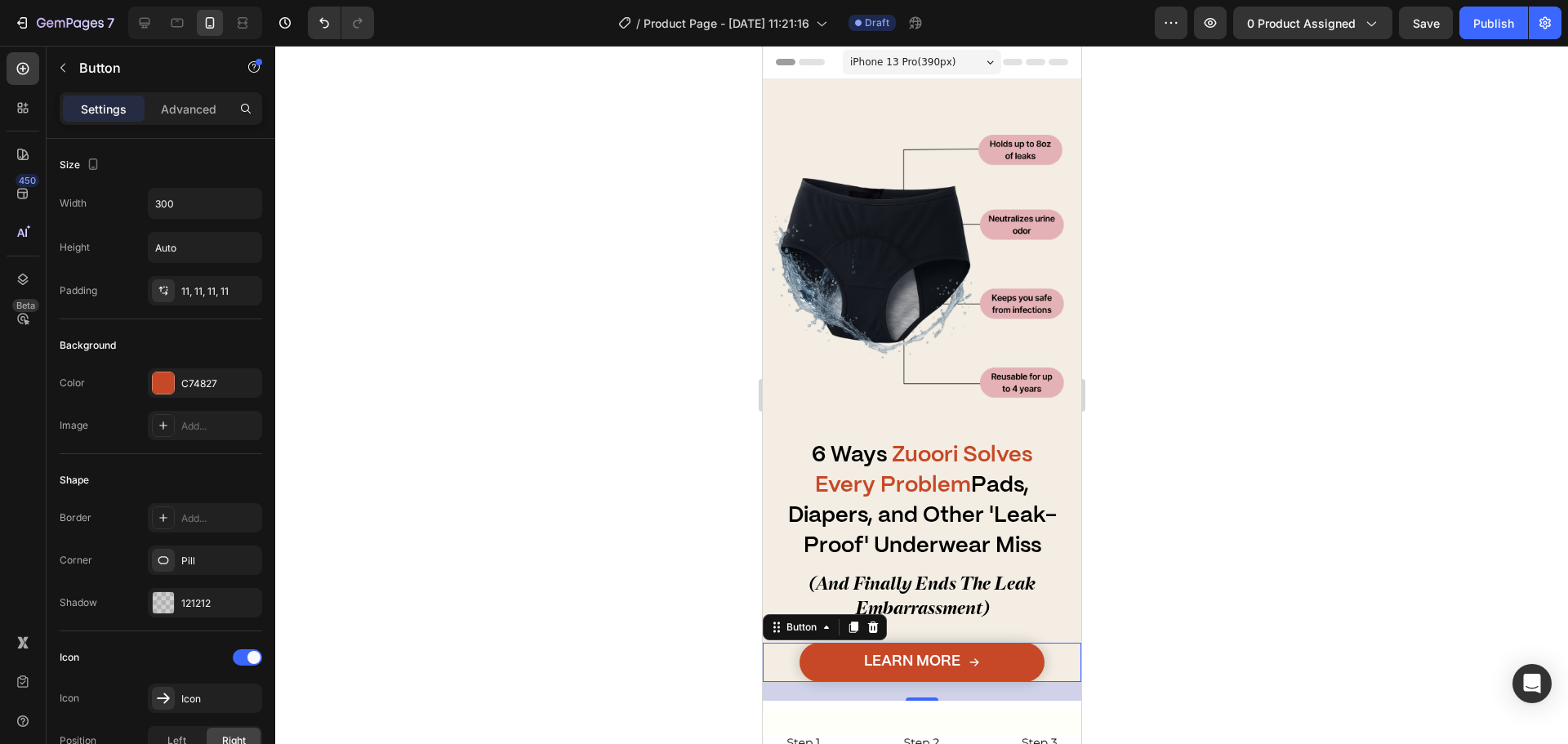
click at [515, 579] on div at bounding box center [922, 394] width 1292 height 698
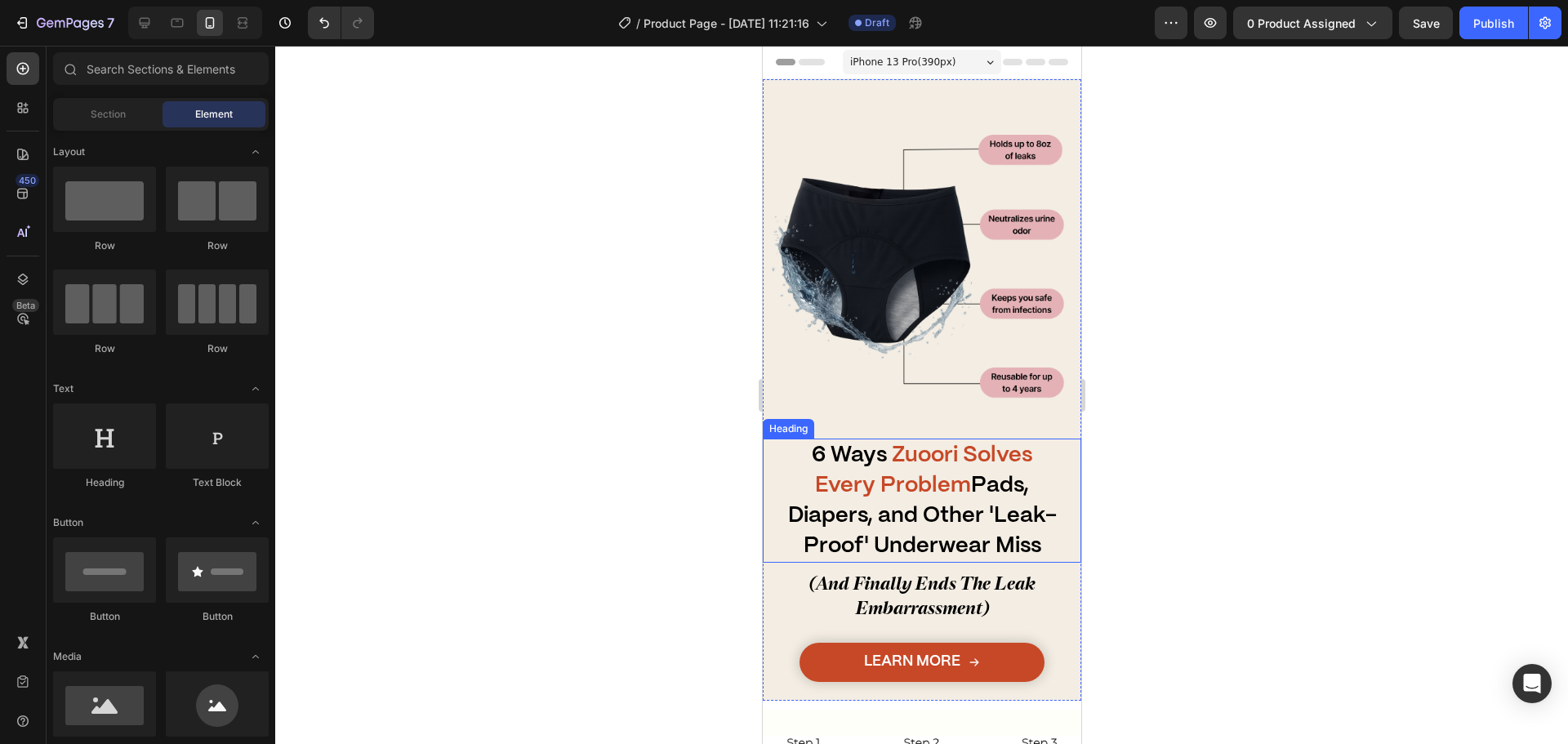
click at [914, 457] on p "⁠⁠⁠⁠⁠⁠⁠ 6 Ways Zuoori Solves Every Problem Pads, Diapers, and Other 'Leak-Proof…" at bounding box center [921, 500] width 275 height 121
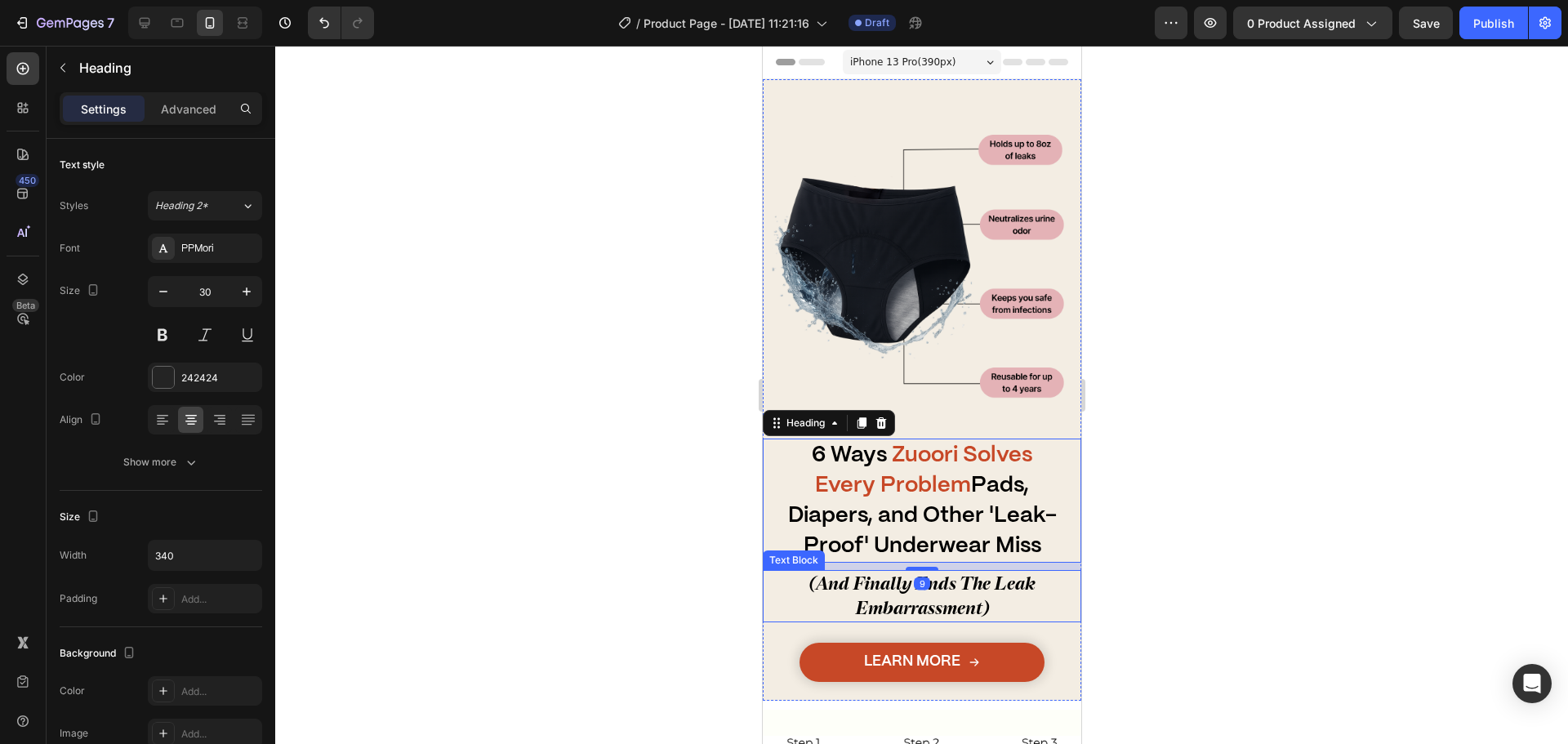
click at [934, 582] on p "(And Finally Ends The Leak Embarrassment)" at bounding box center [921, 595] width 315 height 49
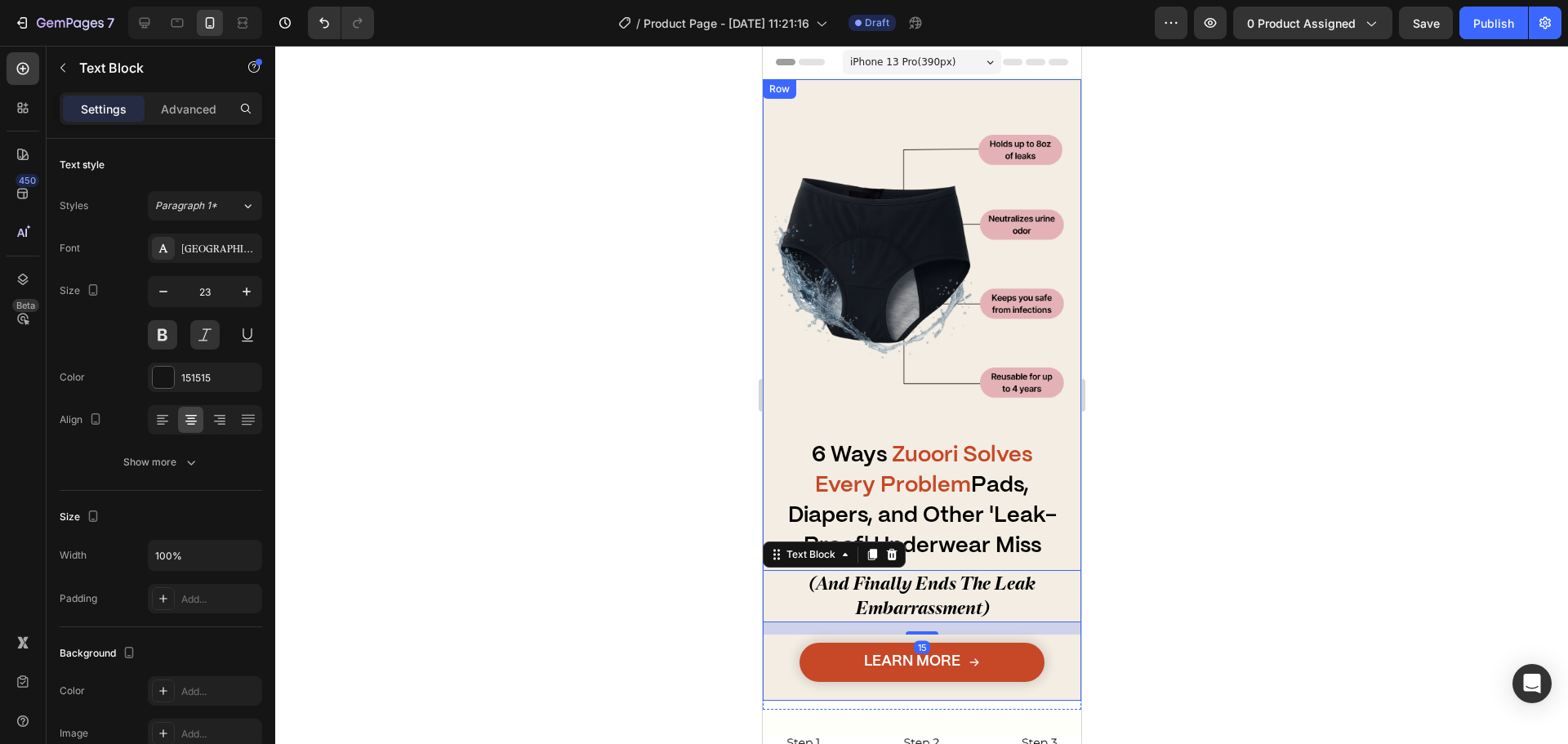
click at [935, 504] on strong "Pads, Diapers, and Other 'Leak-Proof' Underwear Miss" at bounding box center [922, 515] width 269 height 80
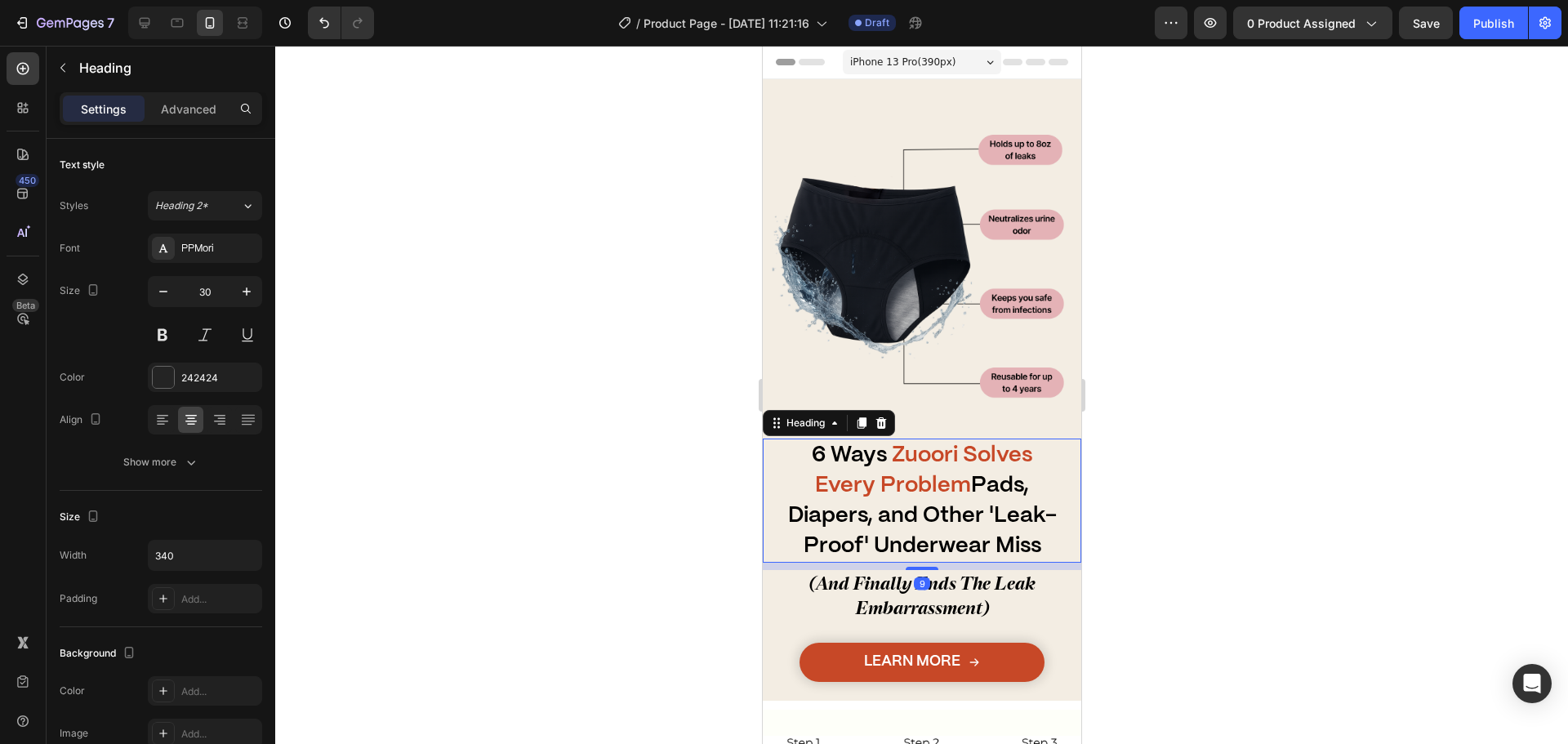
click at [1169, 598] on div at bounding box center [922, 394] width 1292 height 698
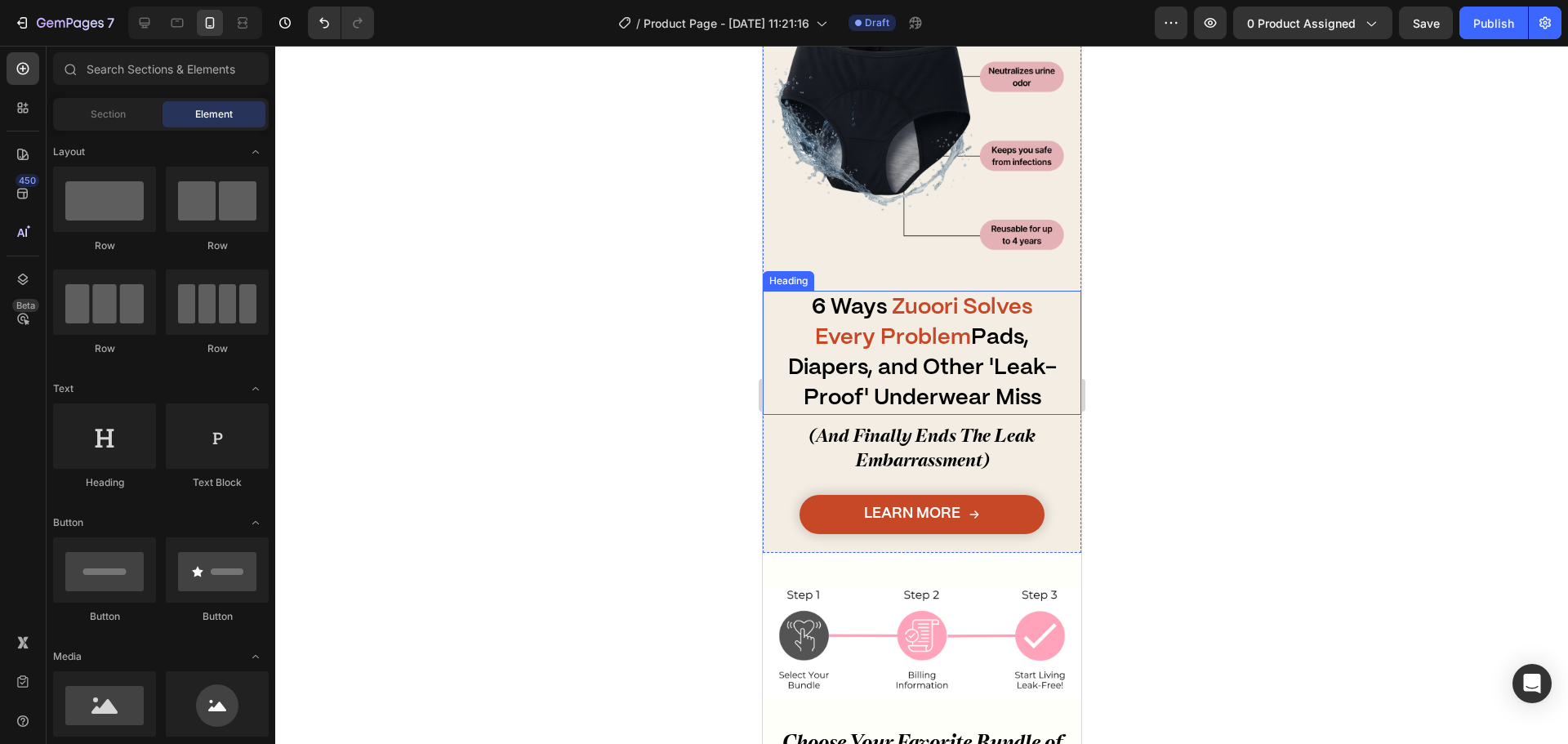
scroll to position [245, 0]
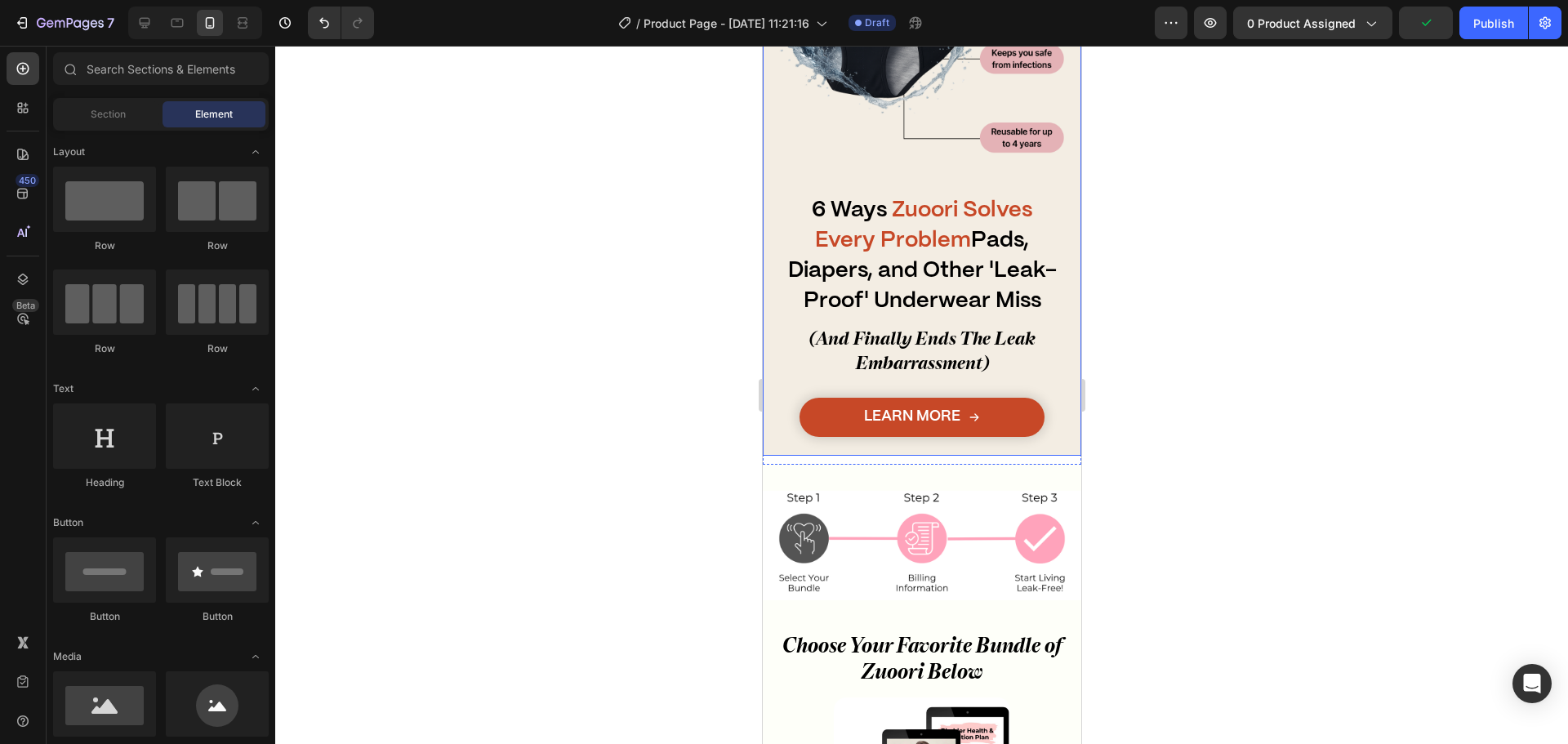
click at [857, 444] on div "Learn More Button" at bounding box center [921, 422] width 319 height 67
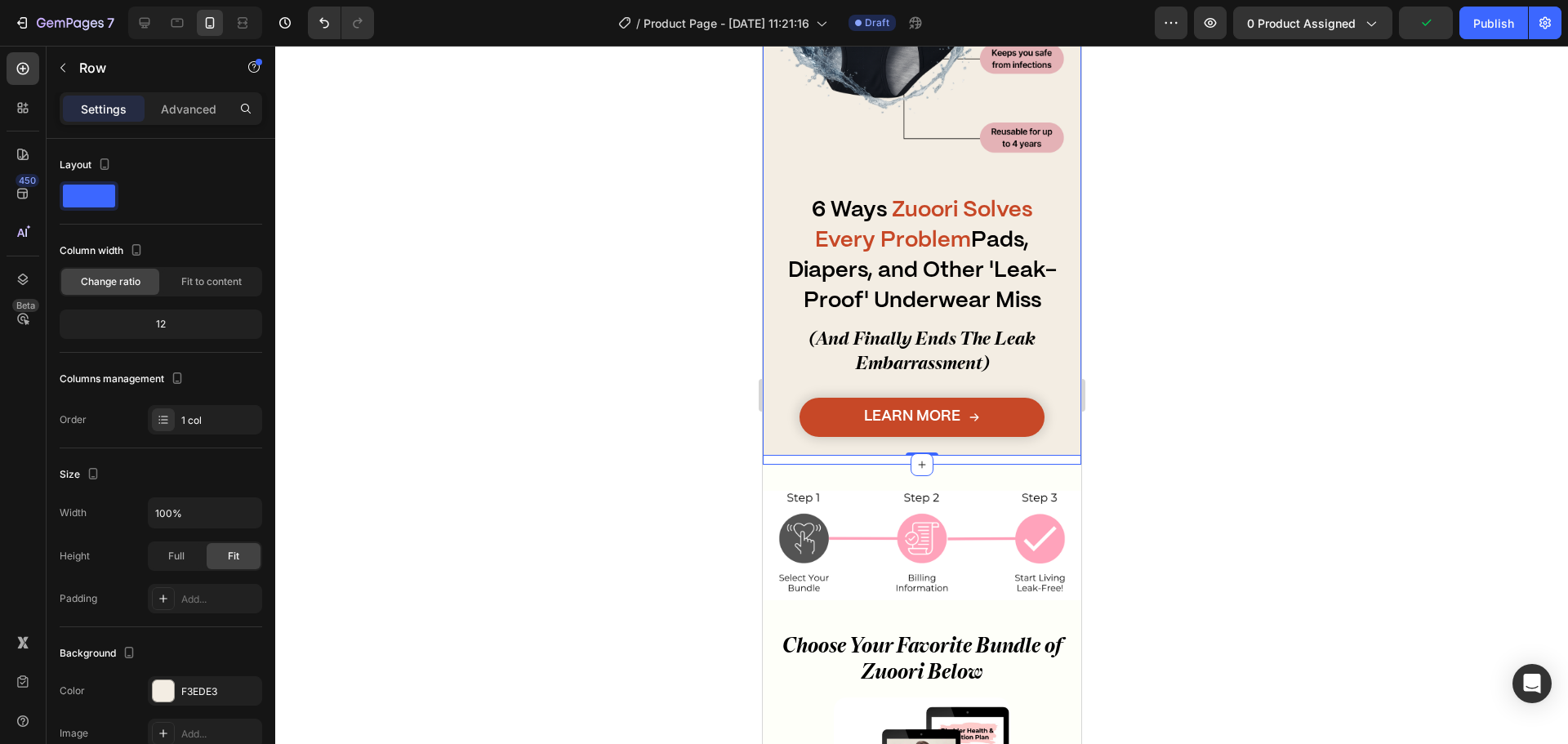
click at [854, 450] on div "Image ⁠⁠⁠⁠⁠⁠⁠ 6 Ways Zuoori Solves Every Problem Pads, Diapers, and Other 'Leak…" at bounding box center [921, 150] width 319 height 630
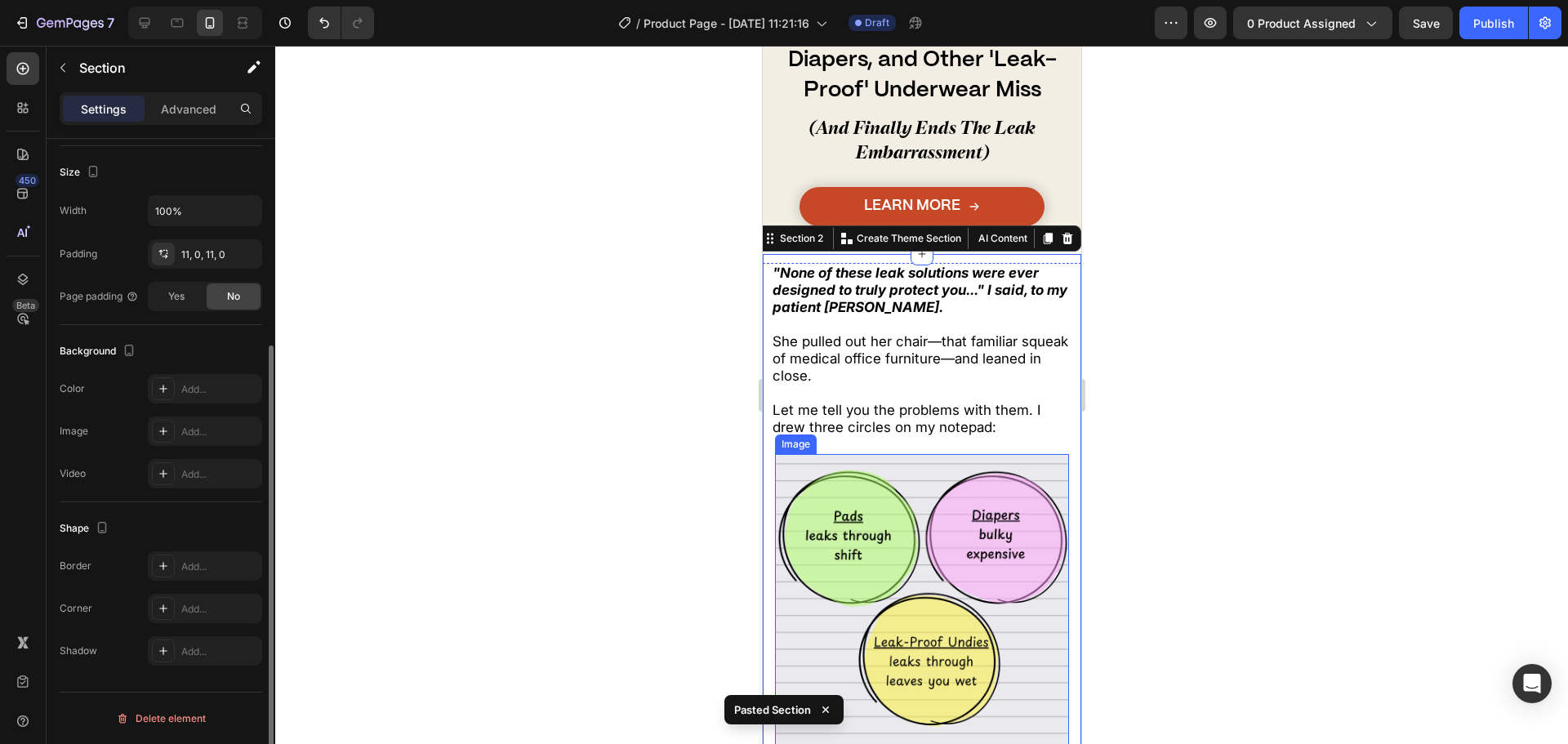
scroll to position [349, 0]
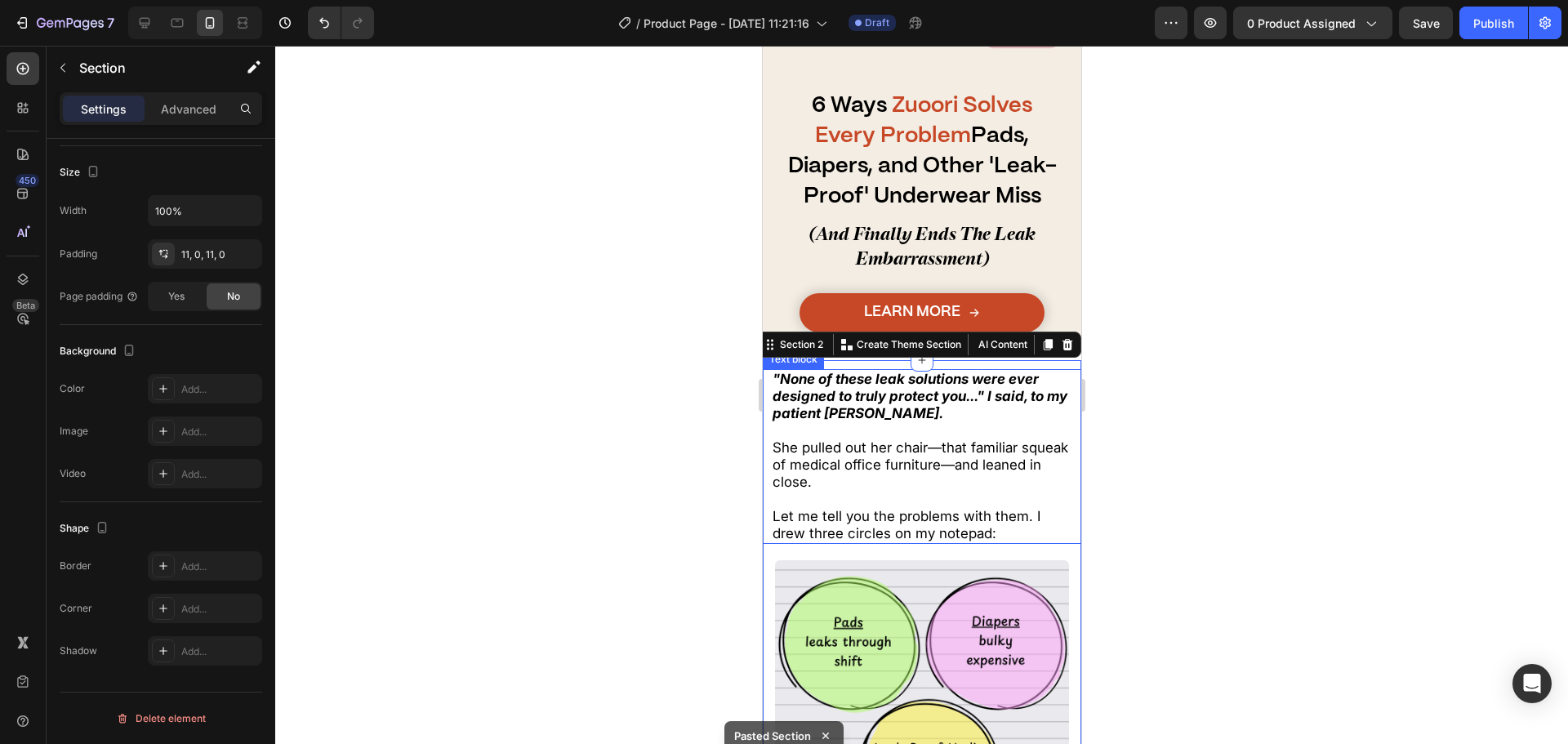
click at [914, 516] on span "Let me tell you the problems with them. I drew three circles on my notepad:" at bounding box center [906, 524] width 268 height 33
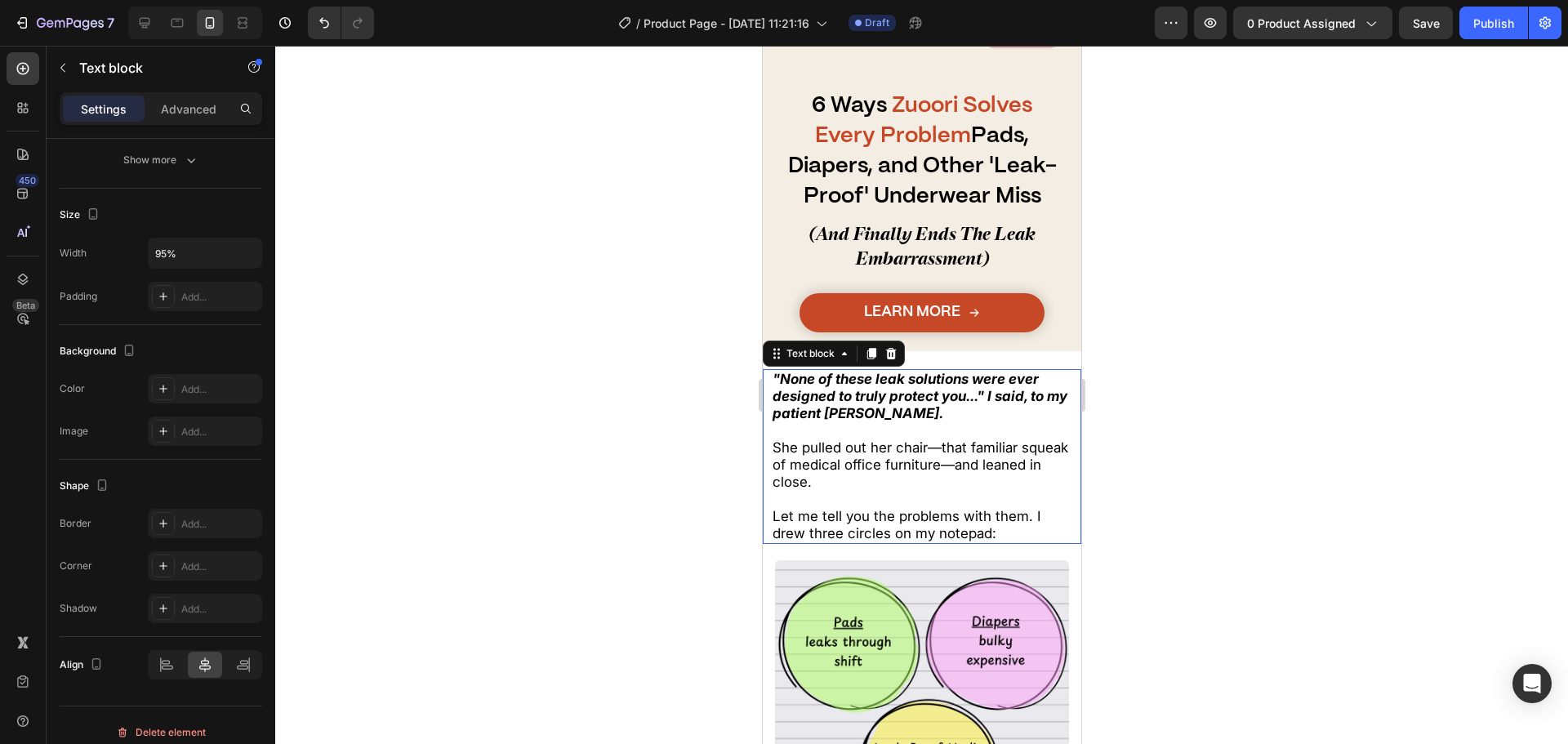
scroll to position [0, 0]
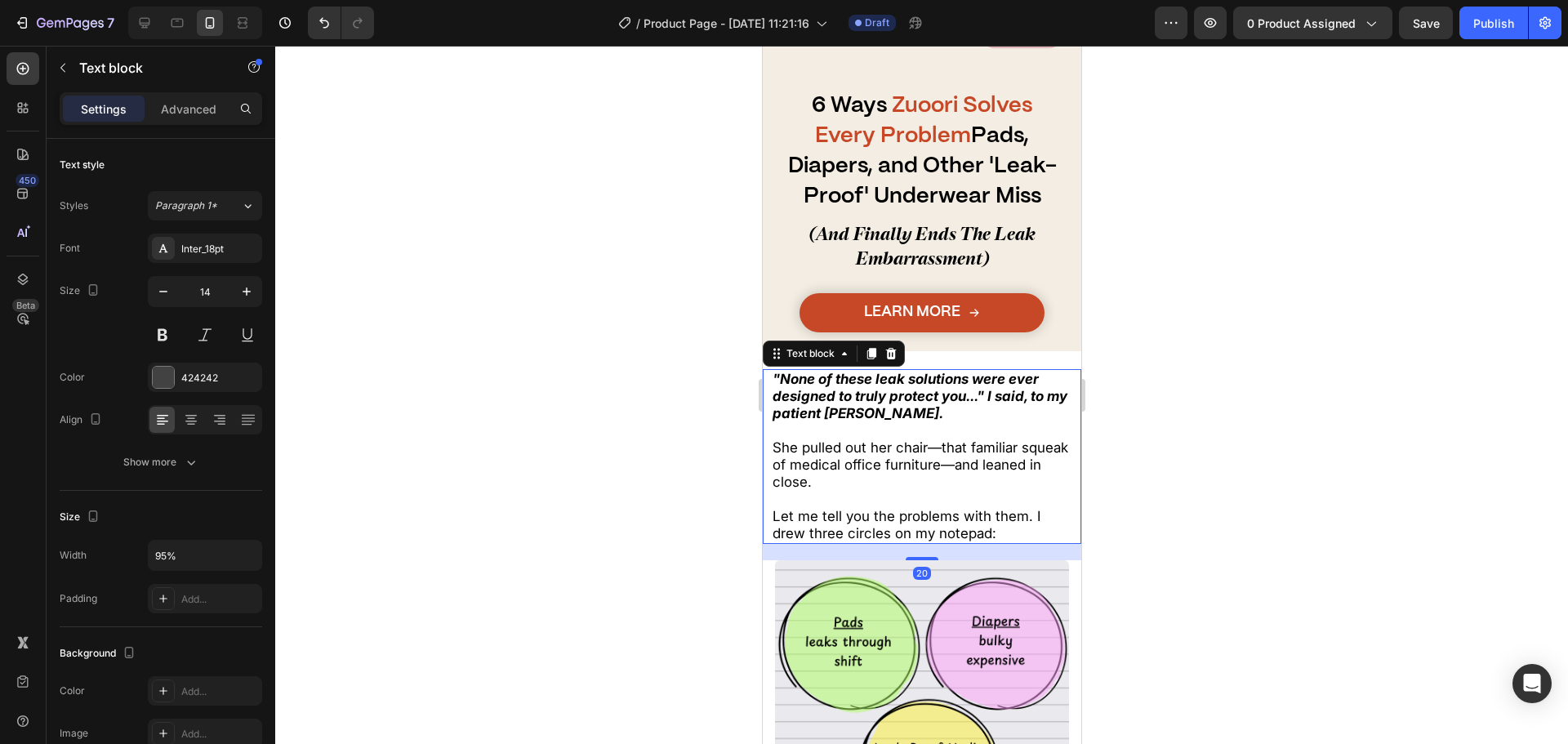
click at [961, 521] on span "Let me tell you the problems with them. I drew three circles on my notepad:" at bounding box center [906, 524] width 268 height 33
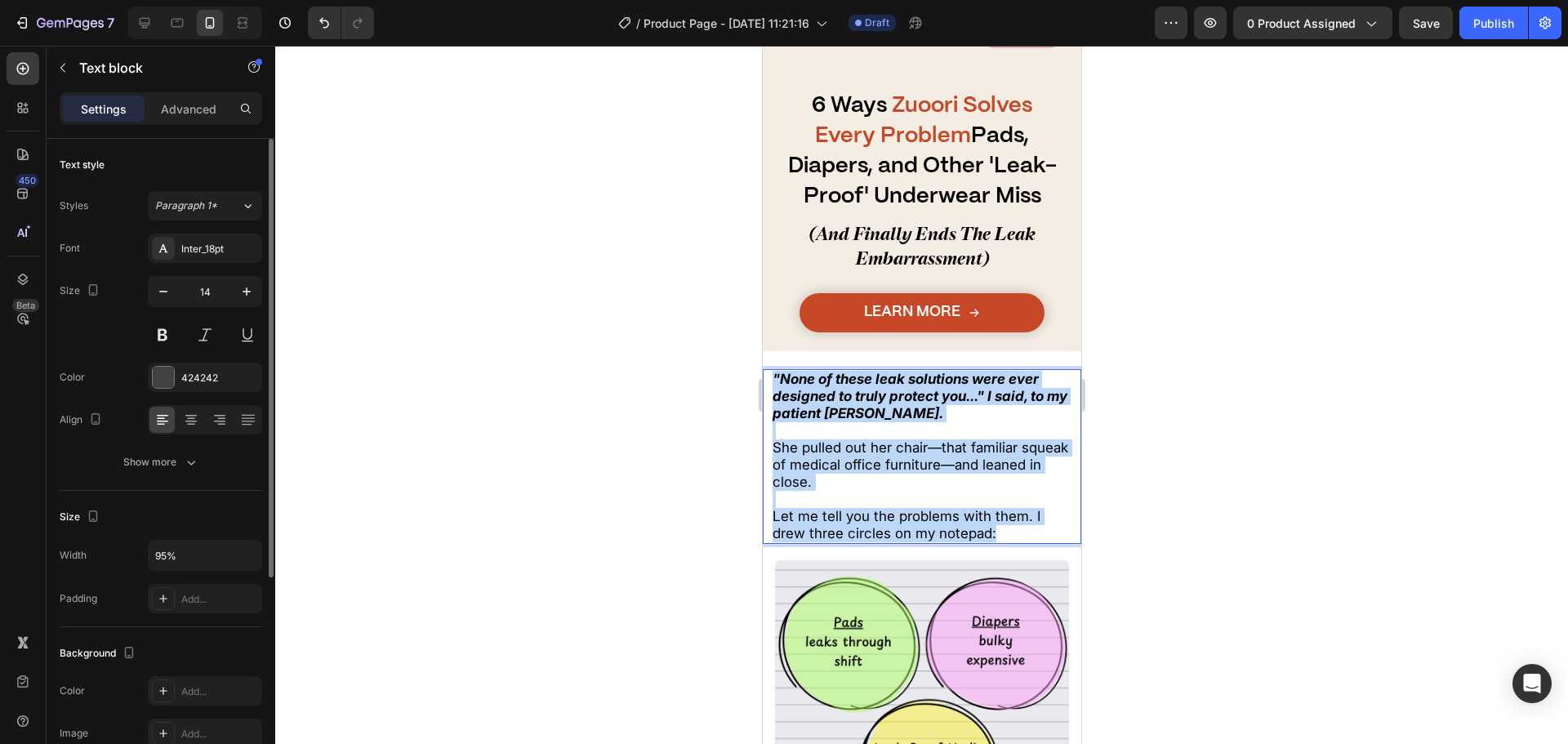
drag, startPoint x: 888, startPoint y: 452, endPoint x: 588, endPoint y: 314, distance: 330.2
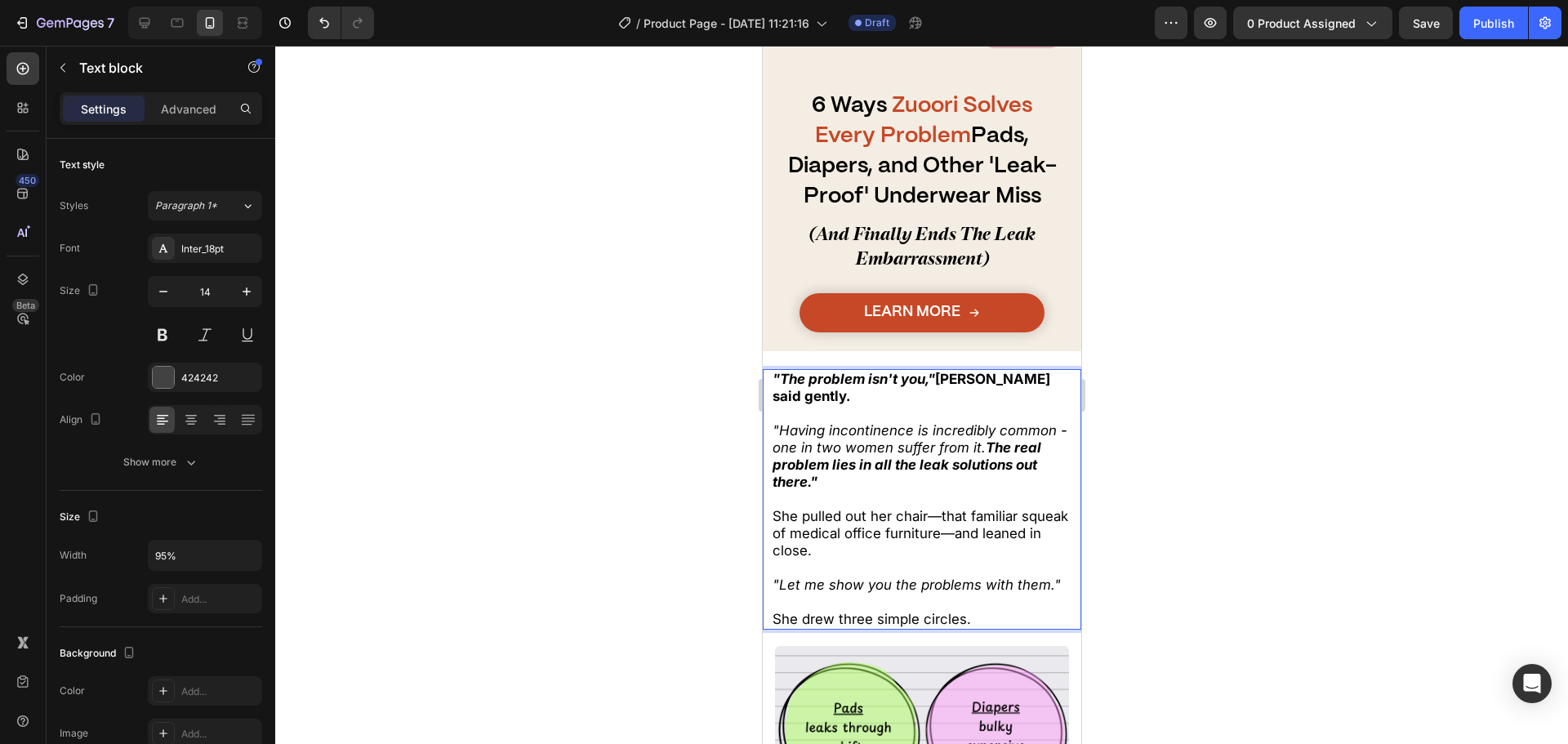
click at [657, 409] on div at bounding box center [922, 394] width 1292 height 698
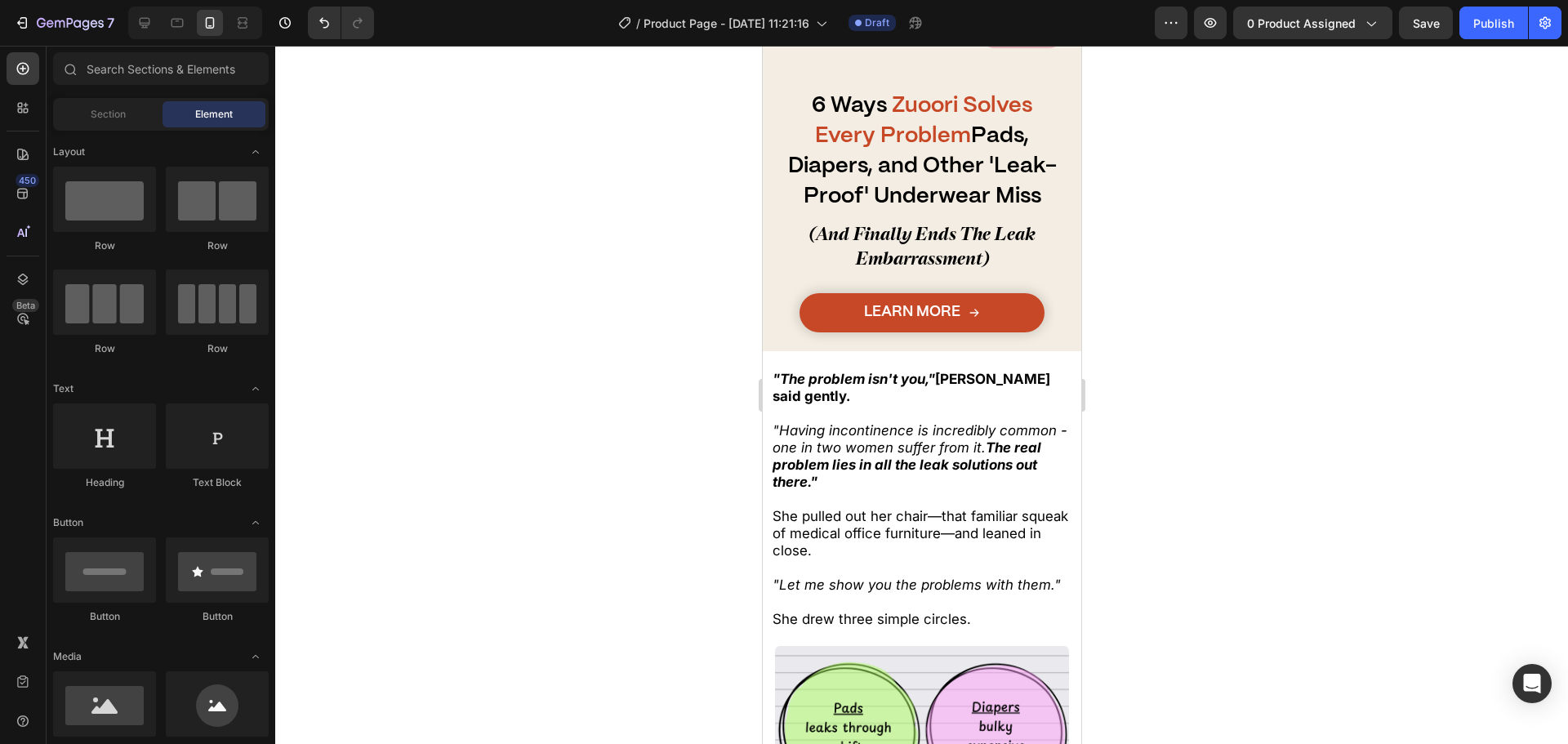
click at [923, 470] on p ""Having incontinence is incredibly common - one in two women suffer from it. Th…" at bounding box center [922, 457] width 300 height 68
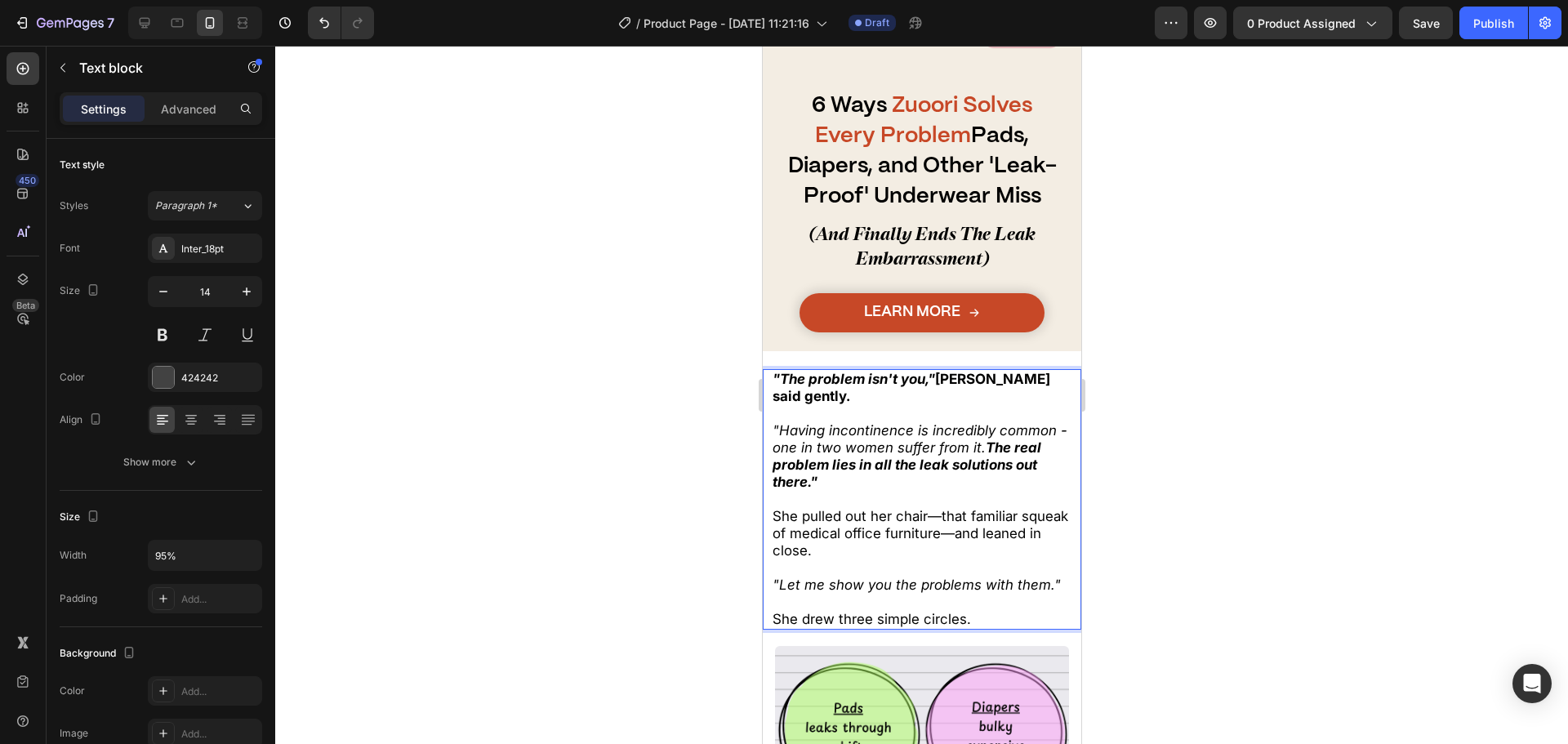
click at [923, 470] on p ""Having incontinence is incredibly common - one in two women suffer from it. Th…" at bounding box center [922, 457] width 300 height 68
click at [866, 452] on strong "The real problem lies in all the leak solutions out there."" at bounding box center [906, 464] width 269 height 51
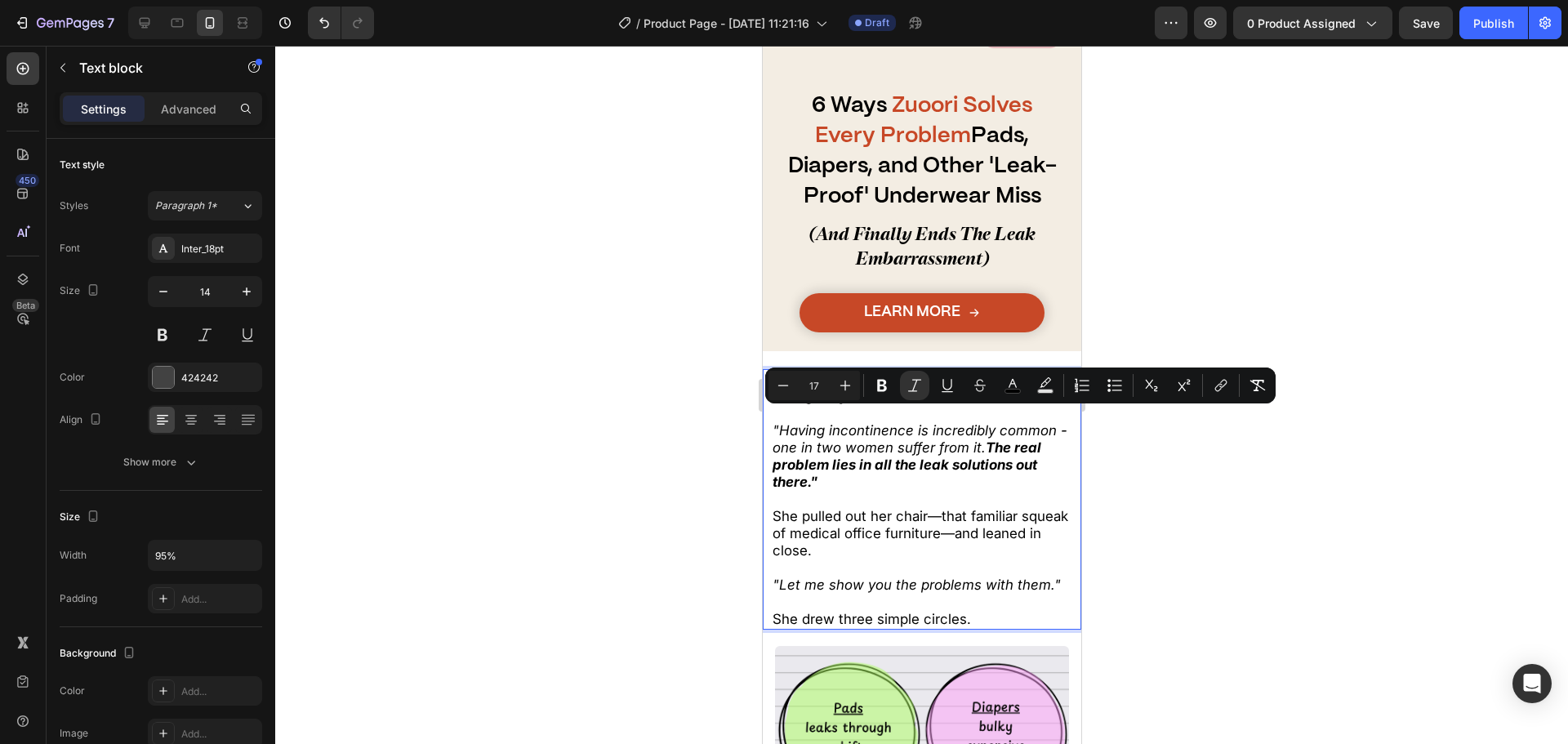
click at [866, 452] on strong "The real problem lies in all the leak solutions out there."" at bounding box center [906, 464] width 269 height 51
click at [674, 461] on div at bounding box center [922, 394] width 1292 height 698
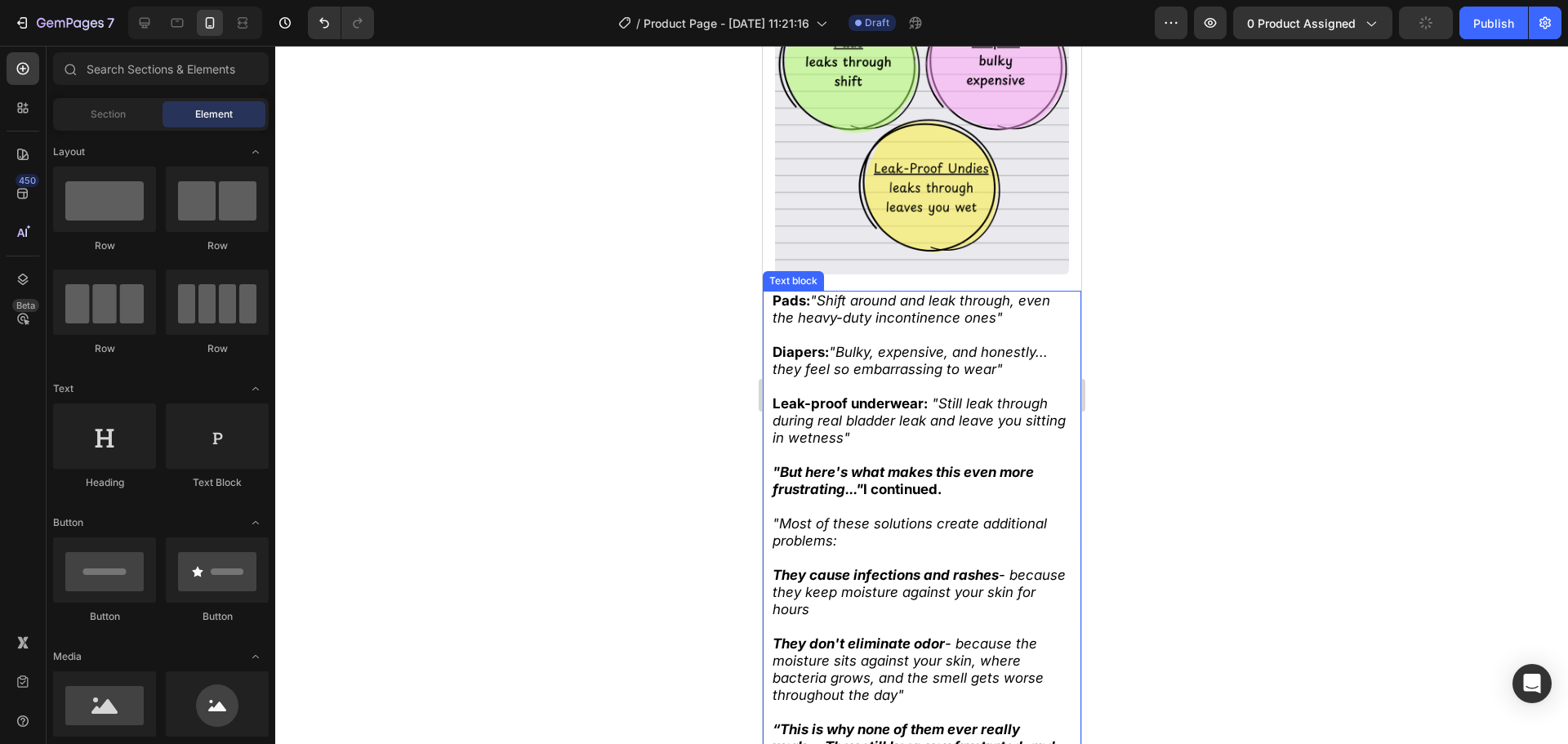
click at [928, 523] on p ""Most of these solutions create additional problems:" at bounding box center [922, 531] width 300 height 34
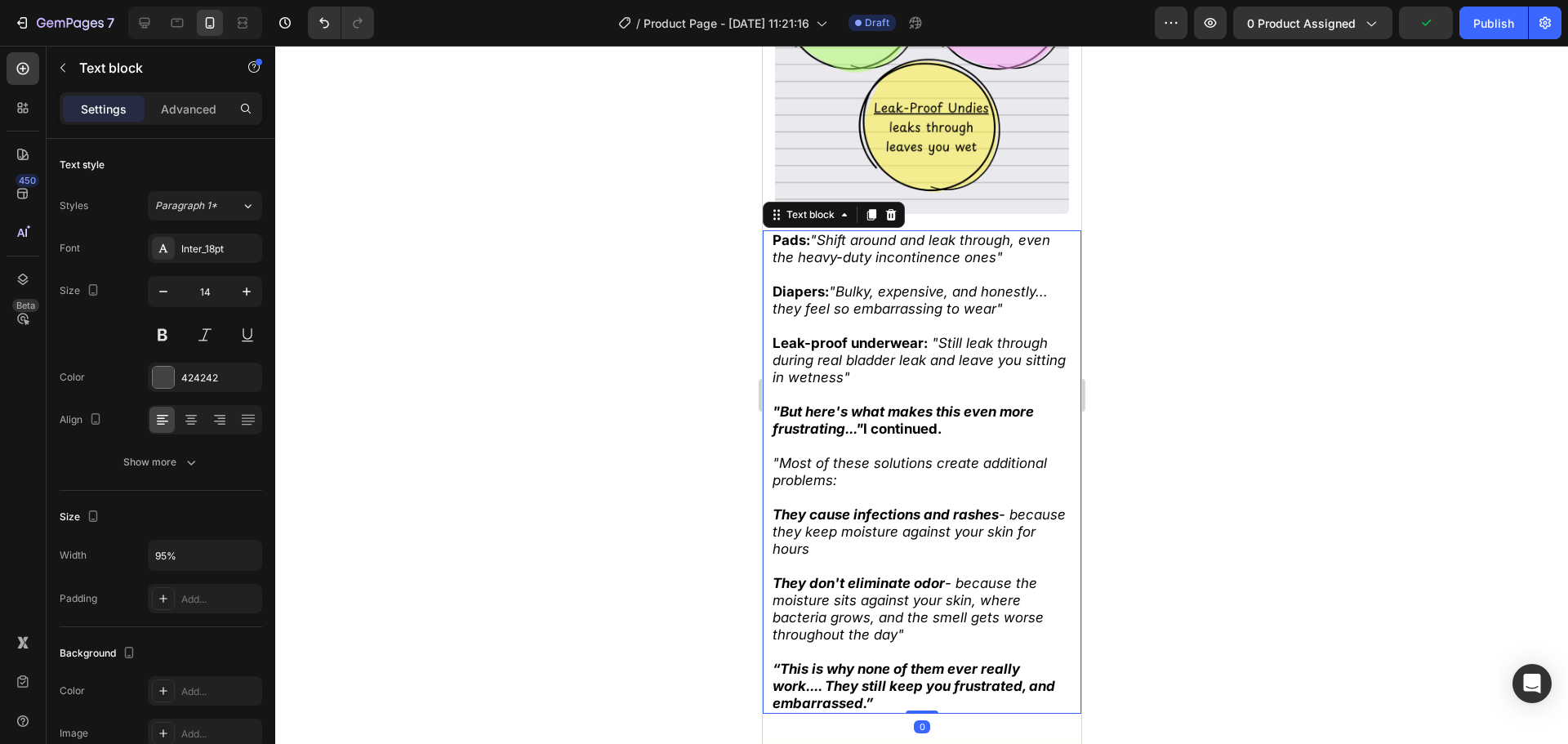
scroll to position [1166, 0]
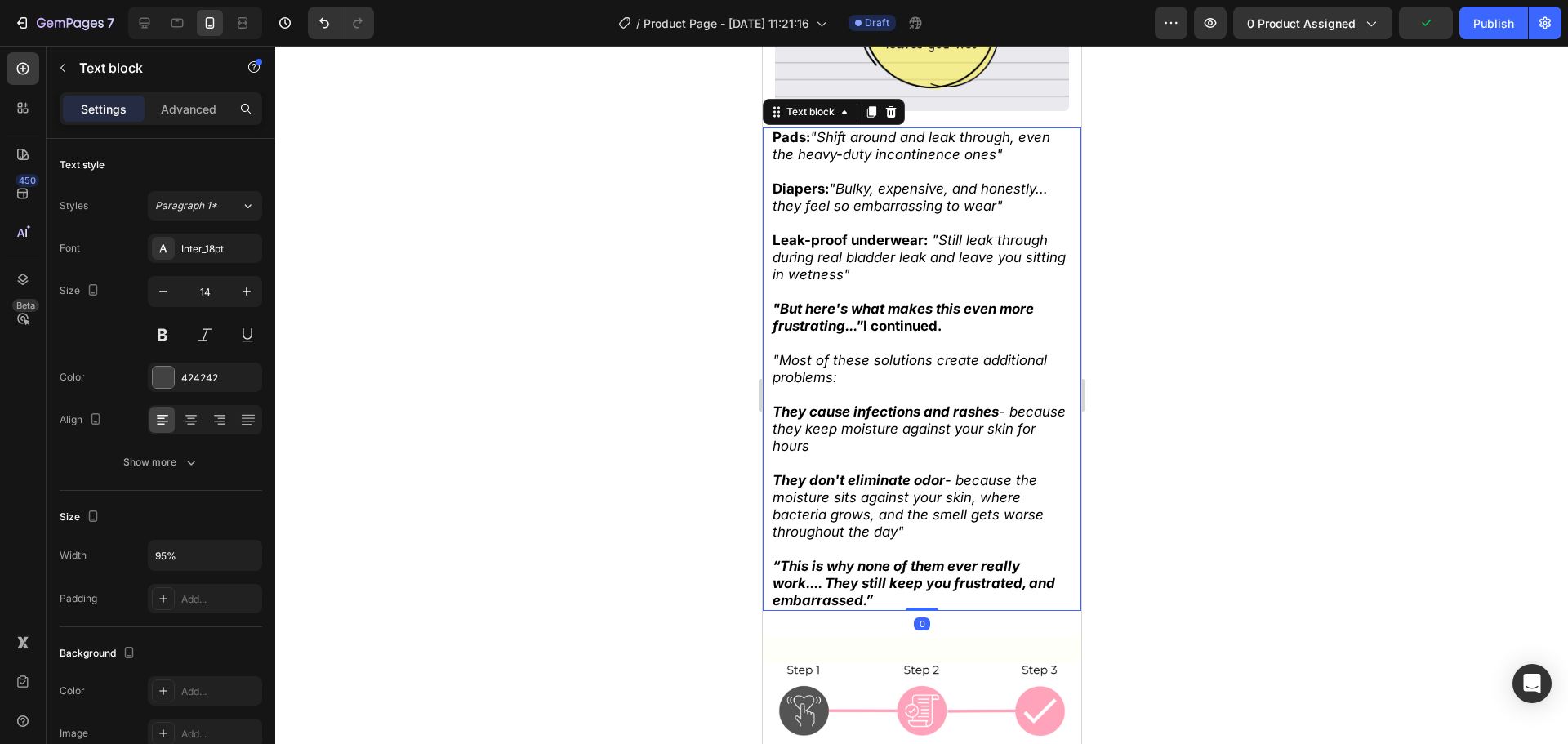
click at [914, 494] on icon "They don't eliminate odor - because the moisture sits against your skin, where …" at bounding box center [907, 506] width 271 height 67
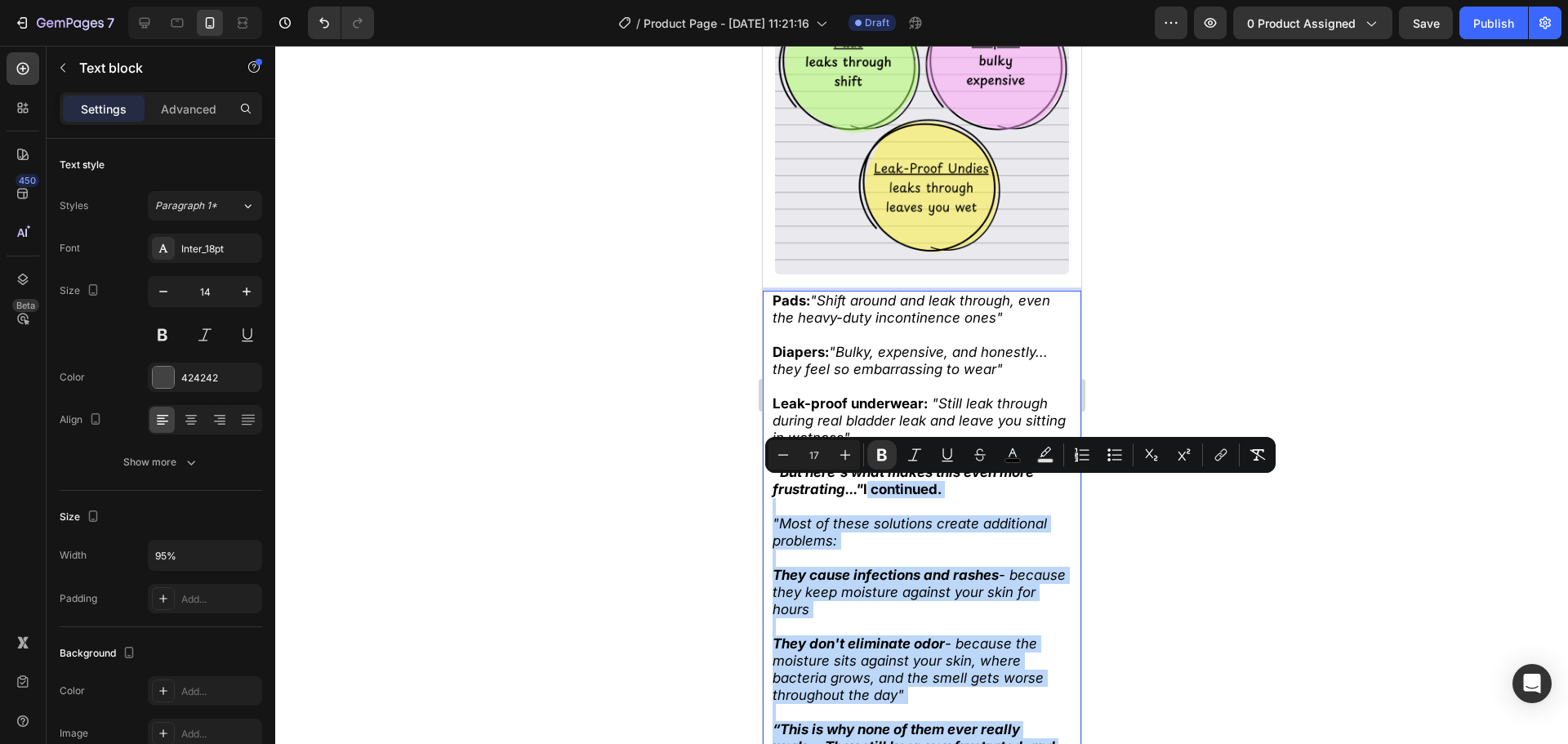
scroll to position [921, 0]
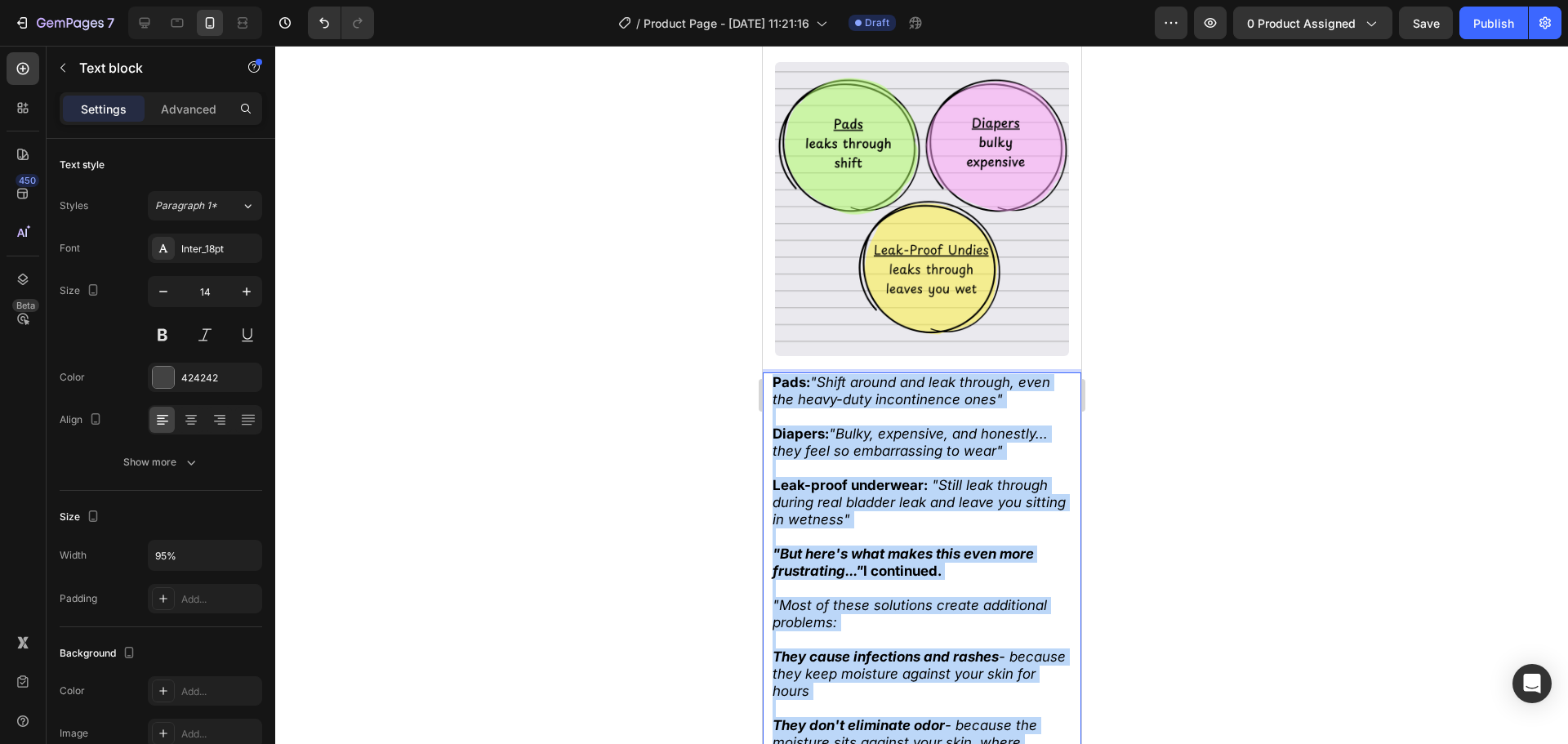
drag, startPoint x: 942, startPoint y: 588, endPoint x: 639, endPoint y: 329, distance: 398.6
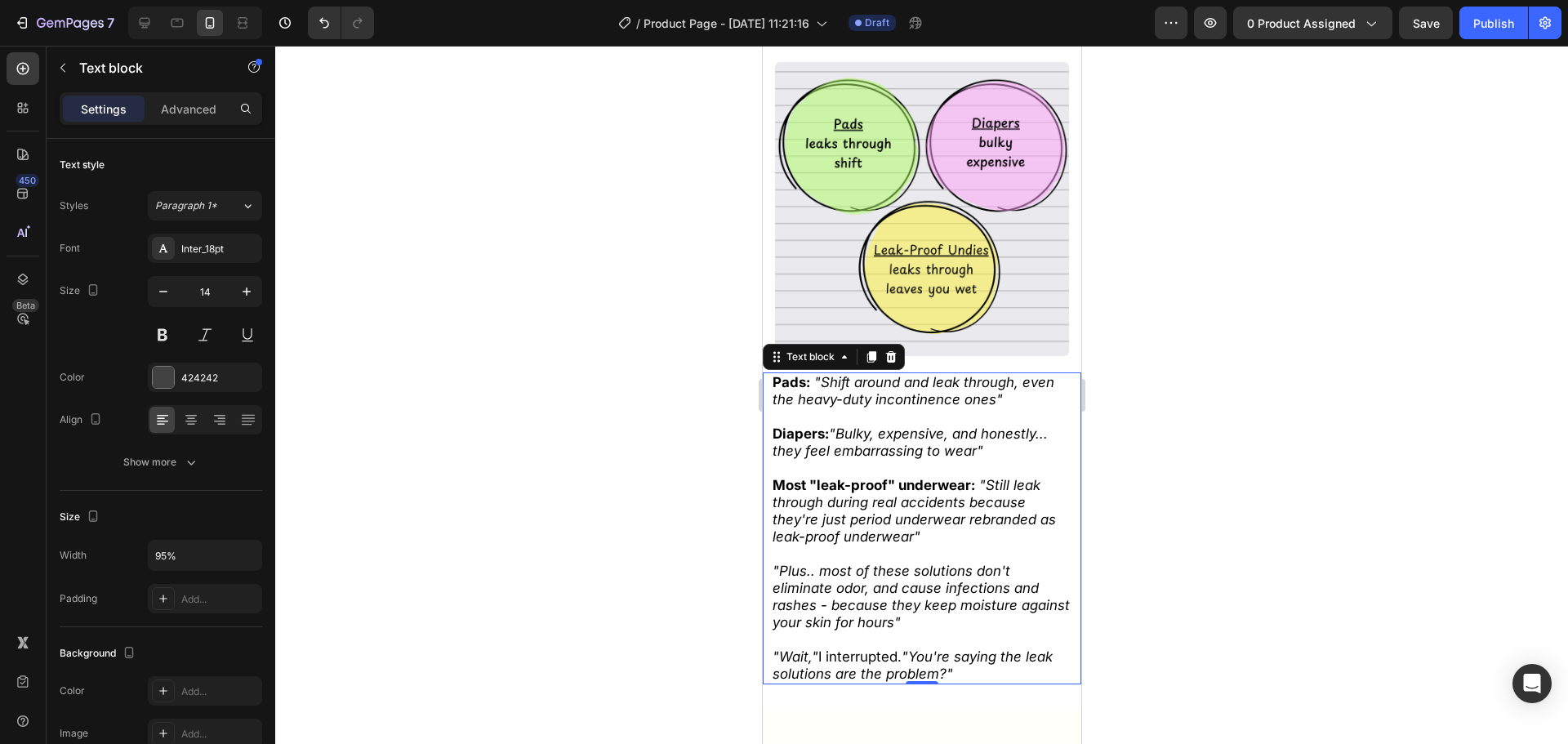
click at [643, 361] on div at bounding box center [922, 394] width 1292 height 698
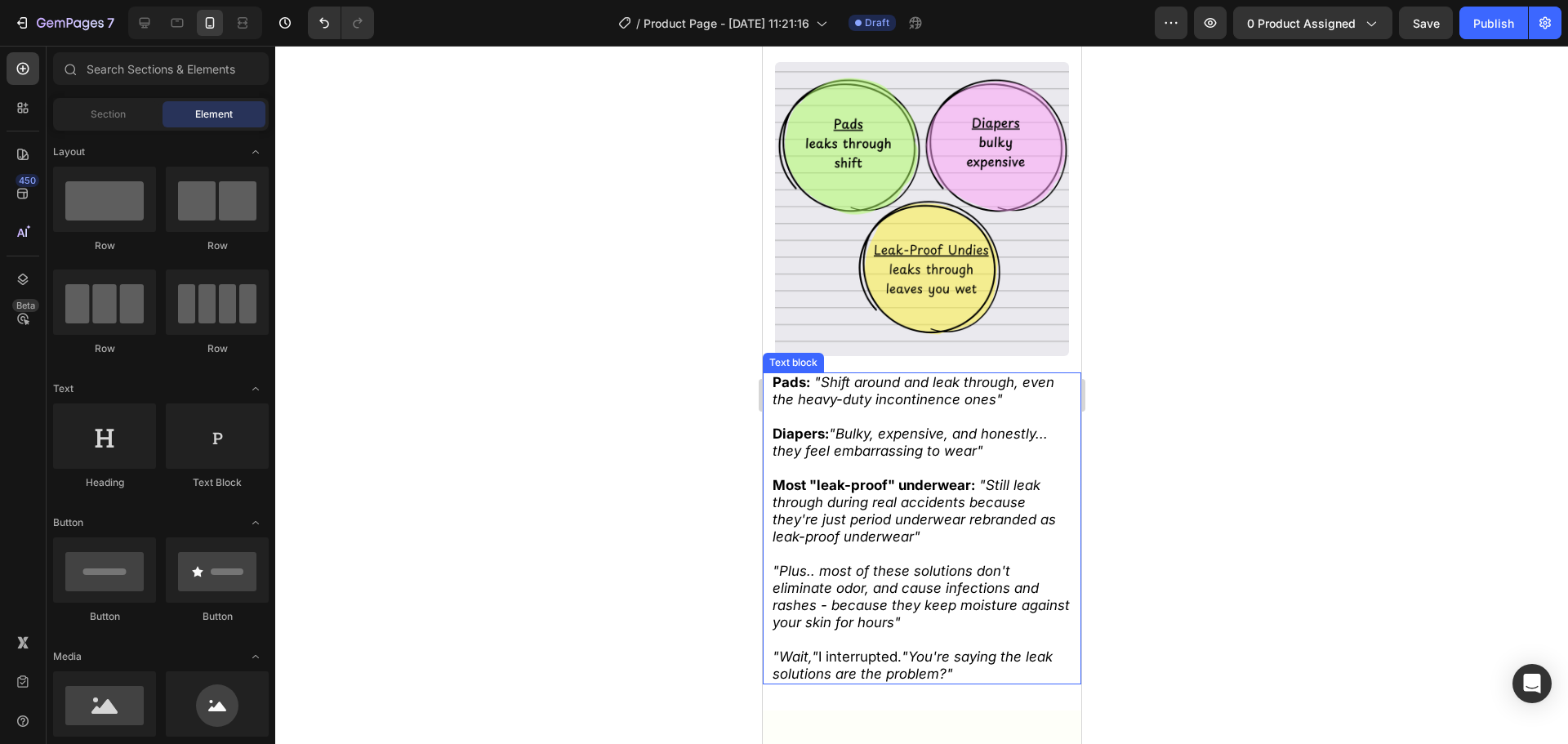
click at [915, 564] on icon ""Plus.. most of these solutions don't eliminate odor, and cause infections and …" at bounding box center [921, 596] width 298 height 67
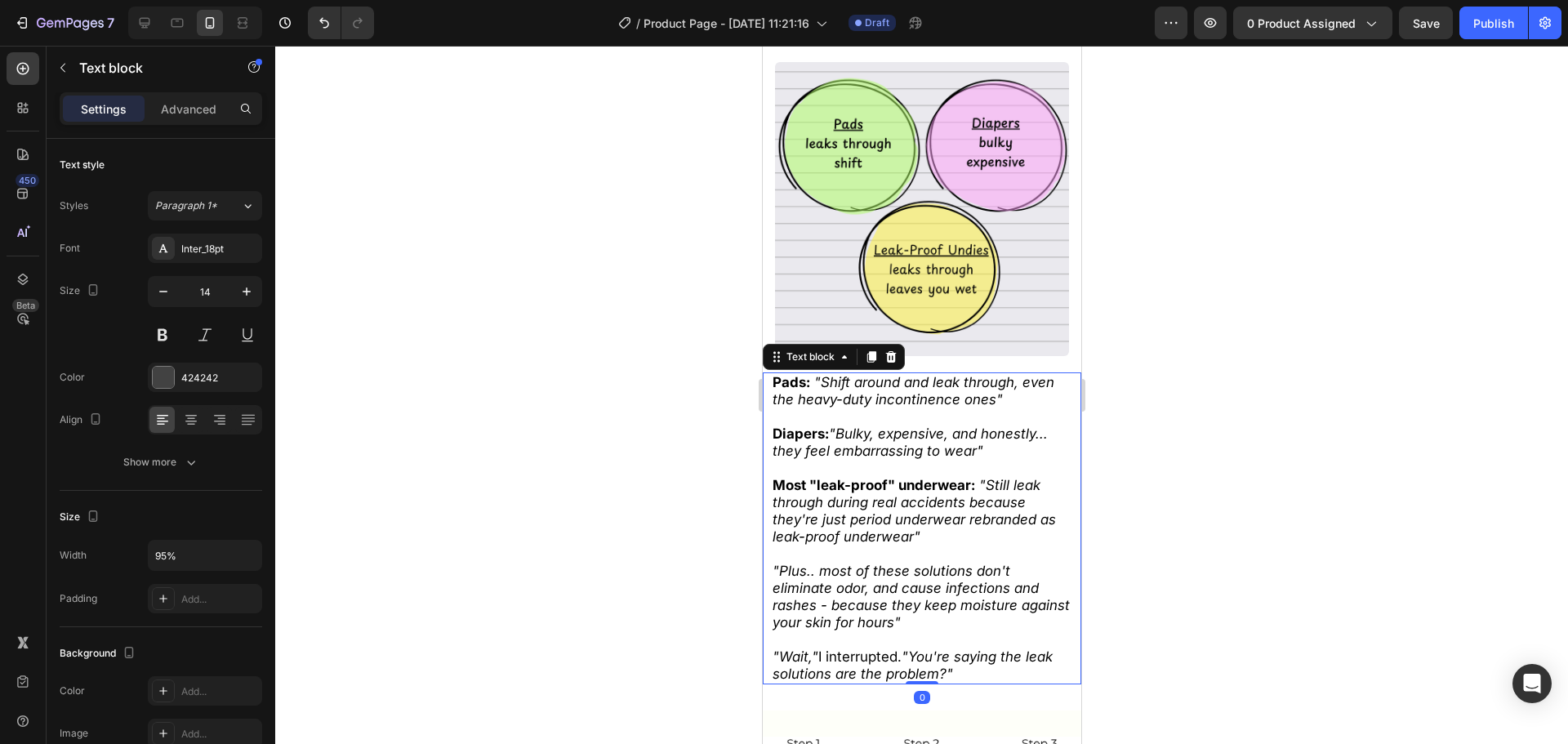
scroll to position [1166, 0]
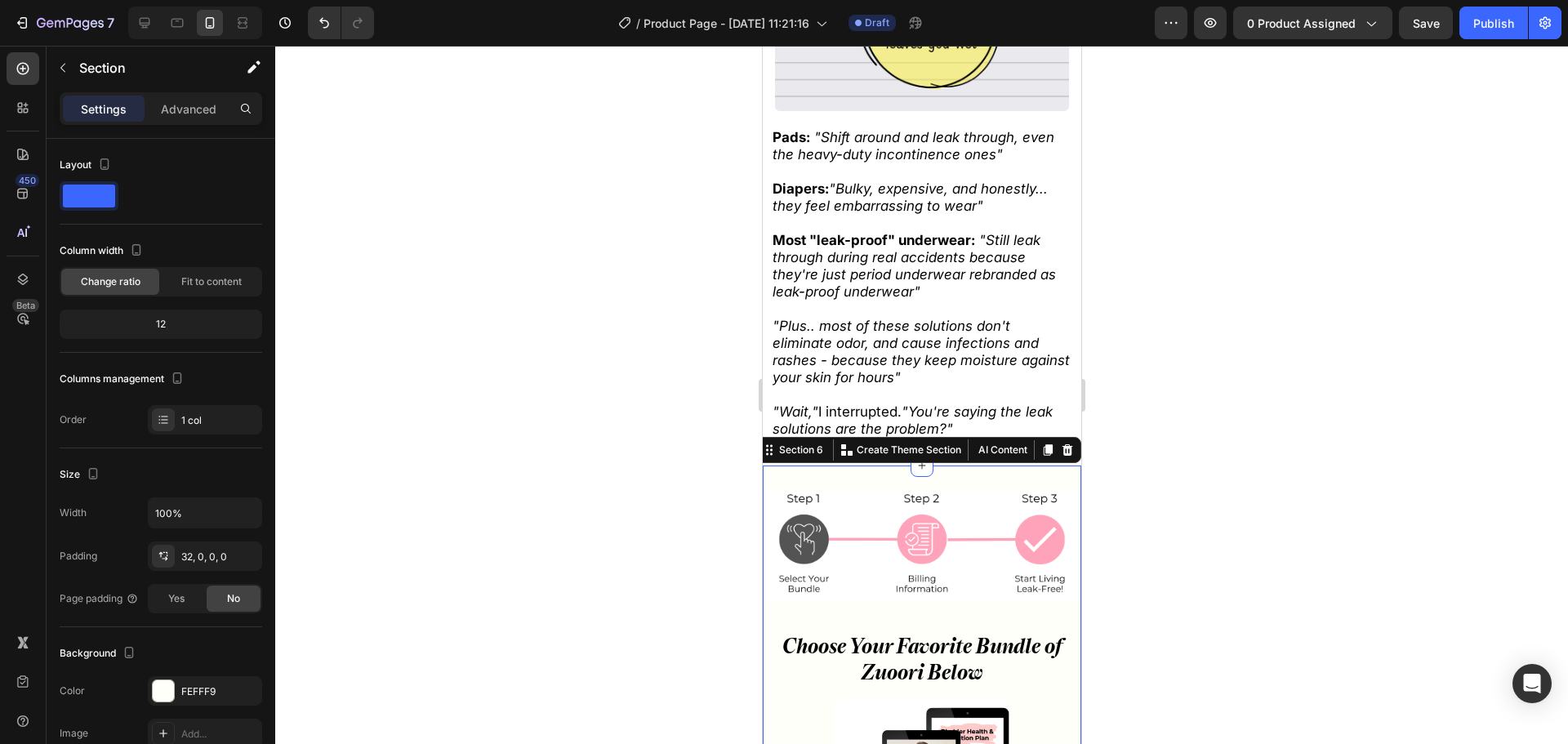
drag, startPoint x: 442, startPoint y: 425, endPoint x: 529, endPoint y: 422, distance: 87.1
click at [451, 424] on div at bounding box center [922, 394] width 1292 height 698
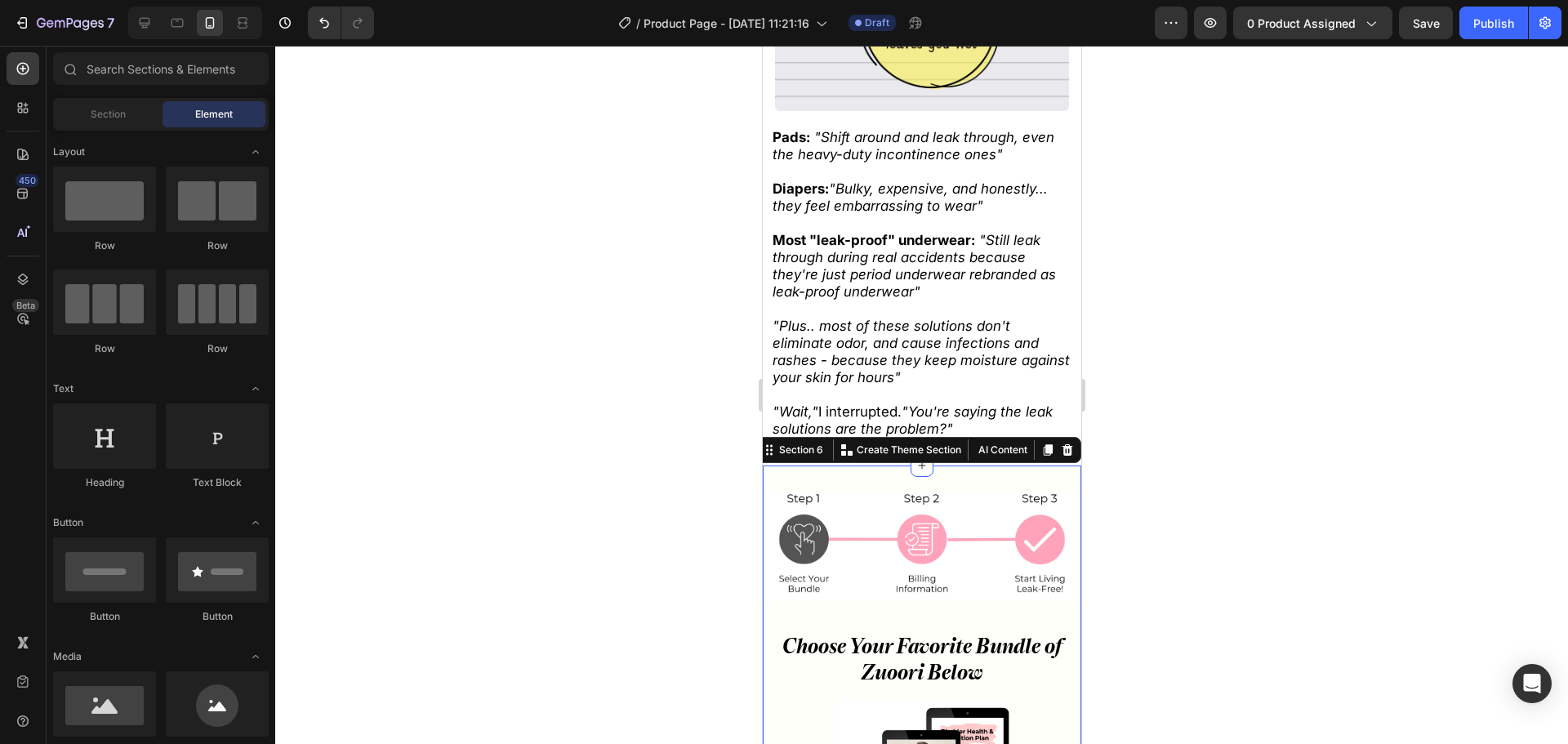
click at [900, 386] on p "Rich Text Editor. Editing area: main" at bounding box center [922, 395] width 300 height 18
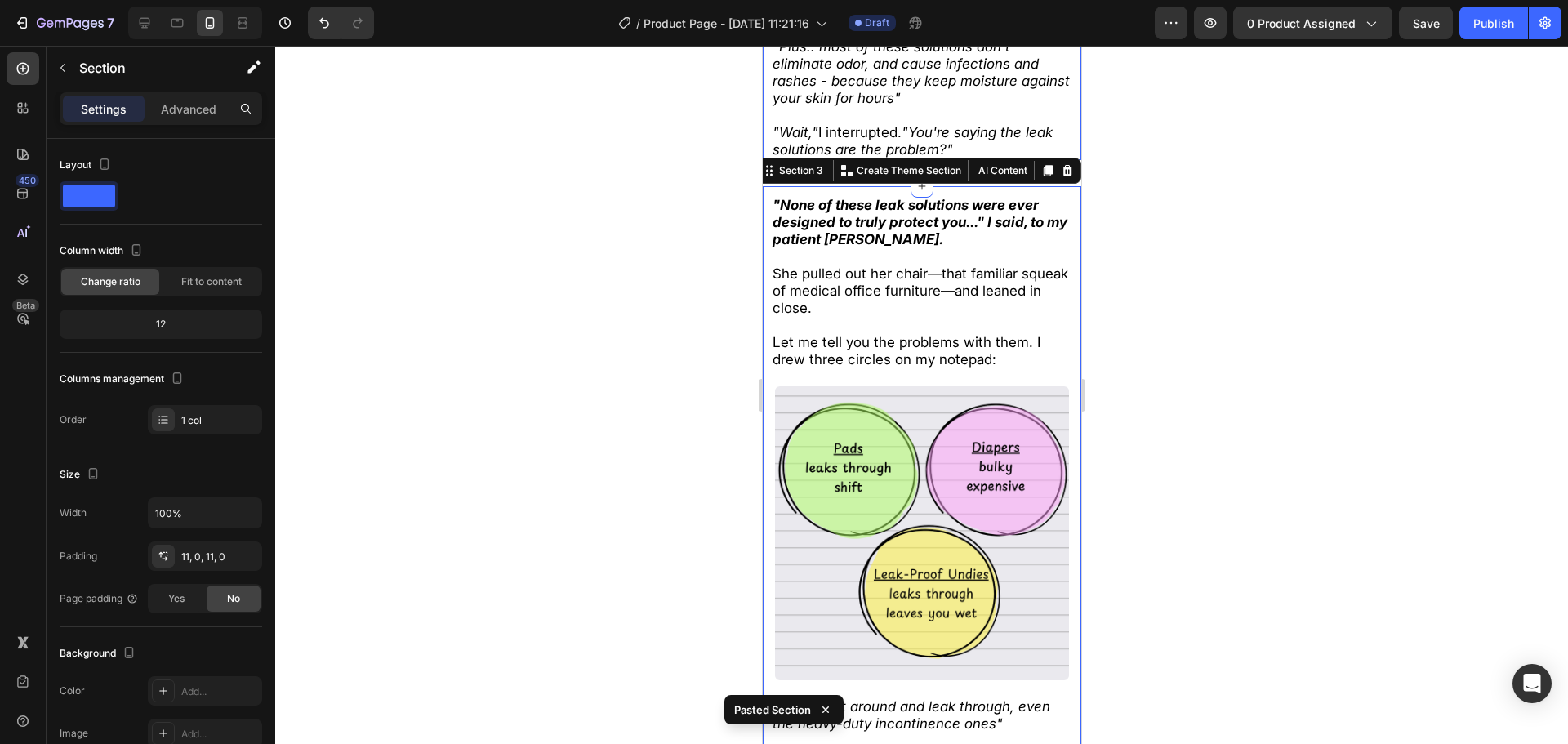
scroll to position [1517, 0]
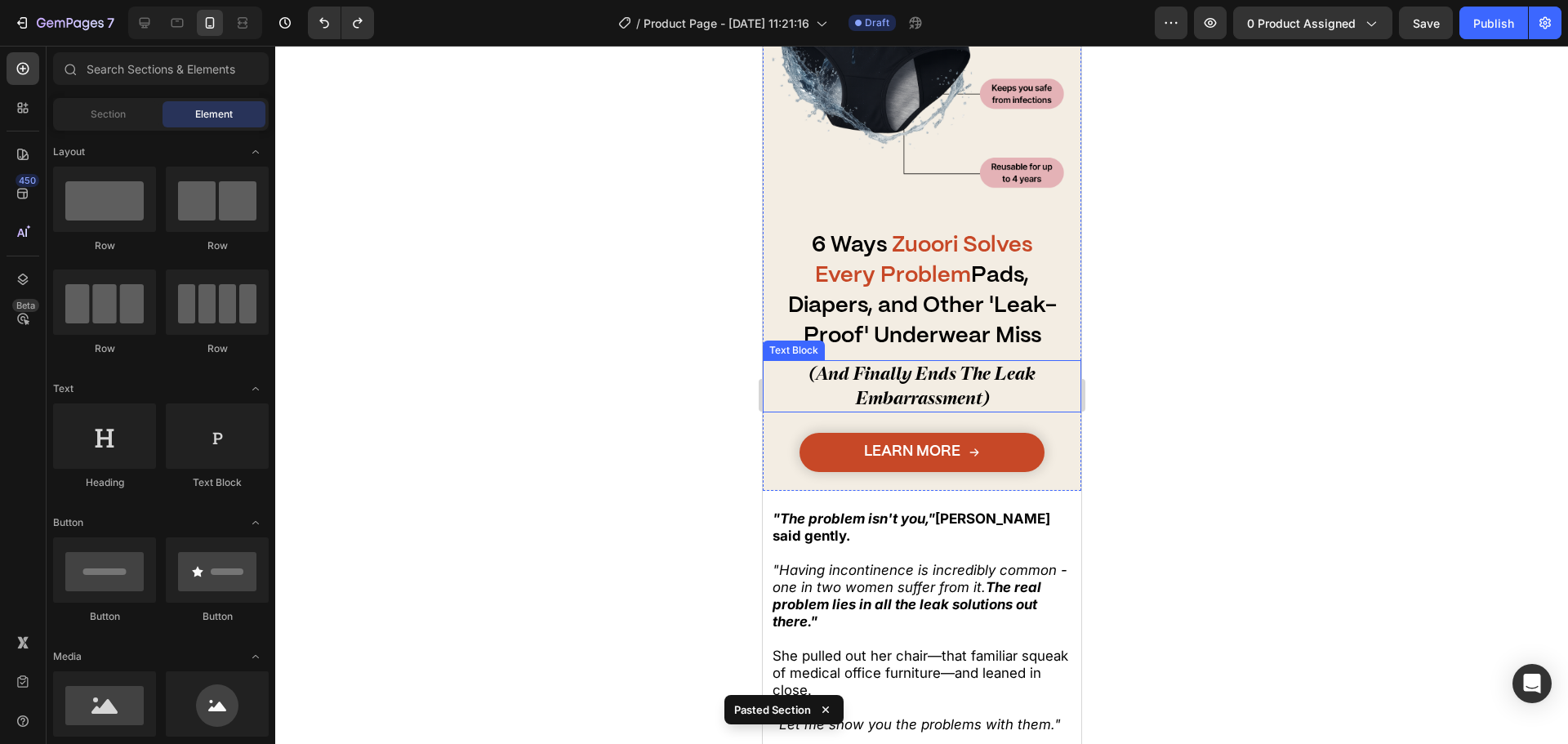
click at [925, 363] on span "(And Finally Ends The Leak Embarrassment)" at bounding box center [922, 384] width 227 height 45
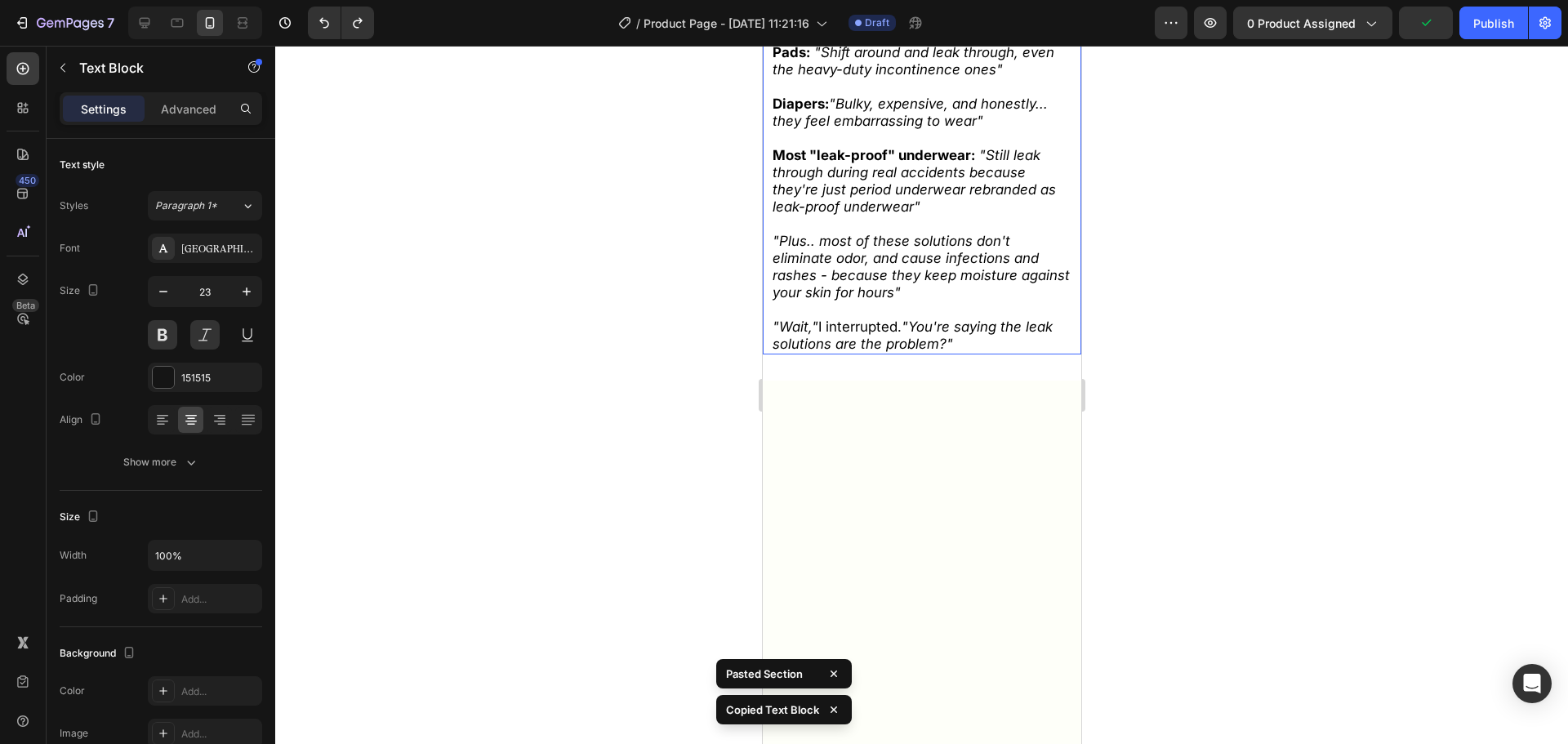
scroll to position [1271, 0]
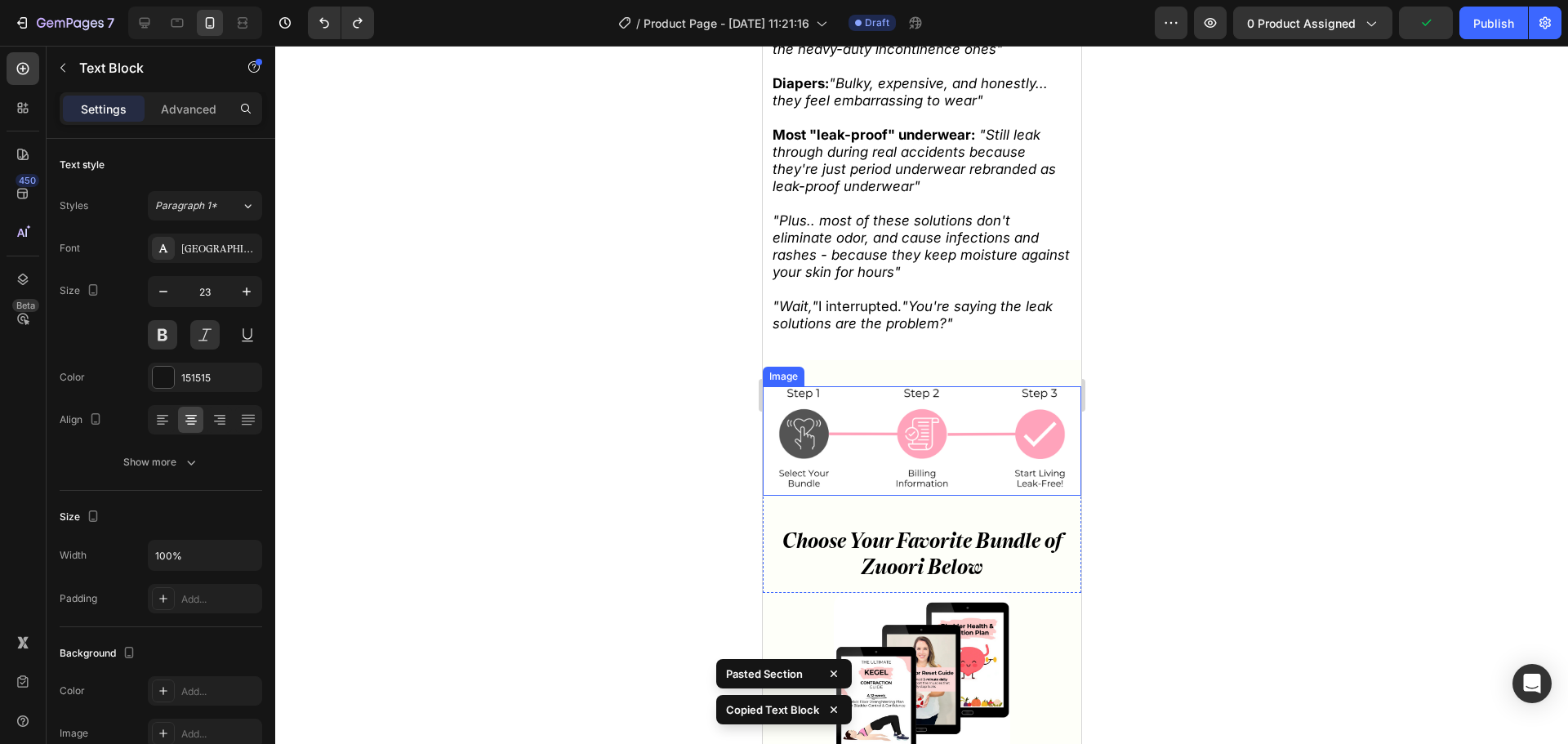
click at [919, 284] on p "Rich Text Editor. Editing area: main" at bounding box center [922, 289] width 300 height 18
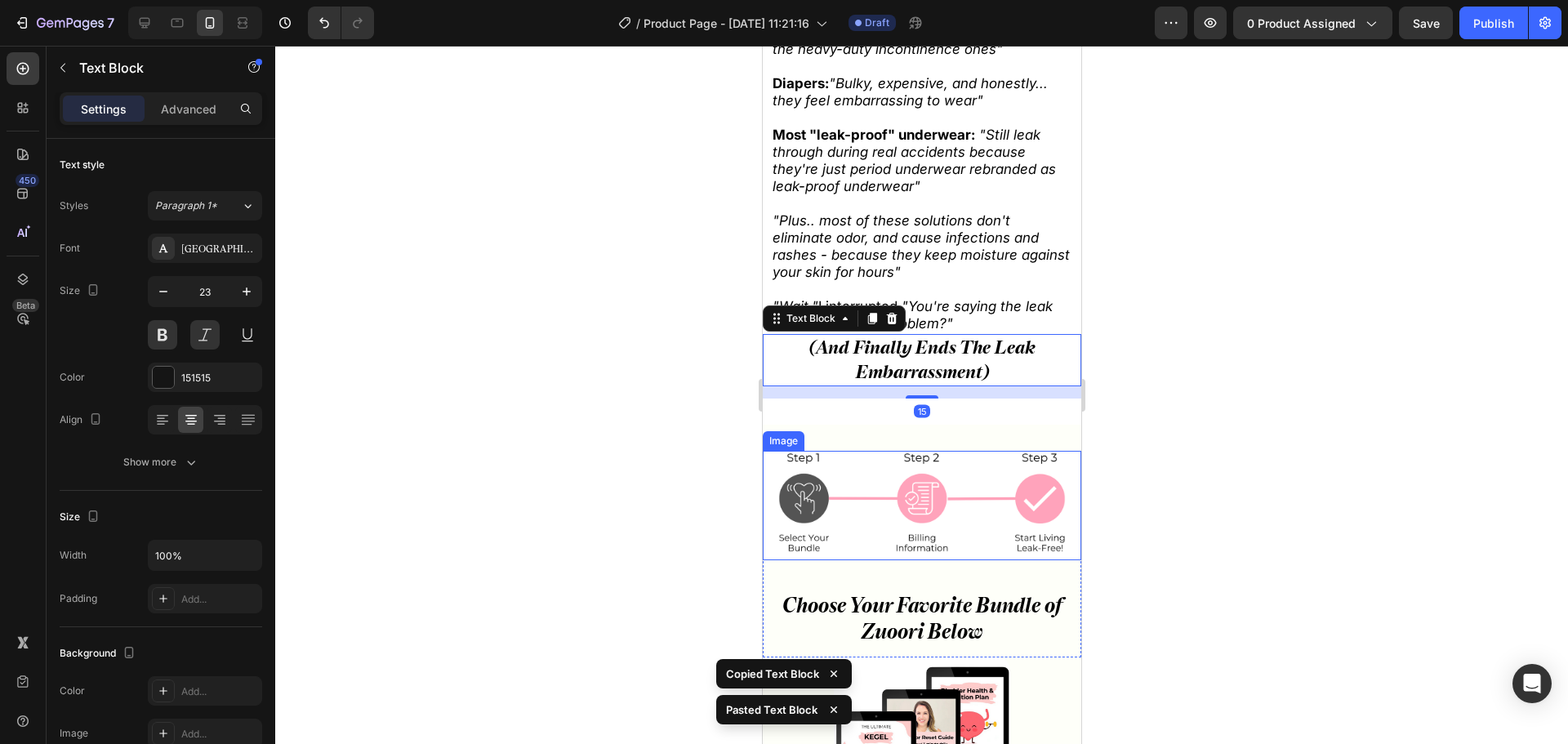
click at [870, 358] on span "(And Finally Ends The Leak Embarrassment)" at bounding box center [922, 359] width 227 height 45
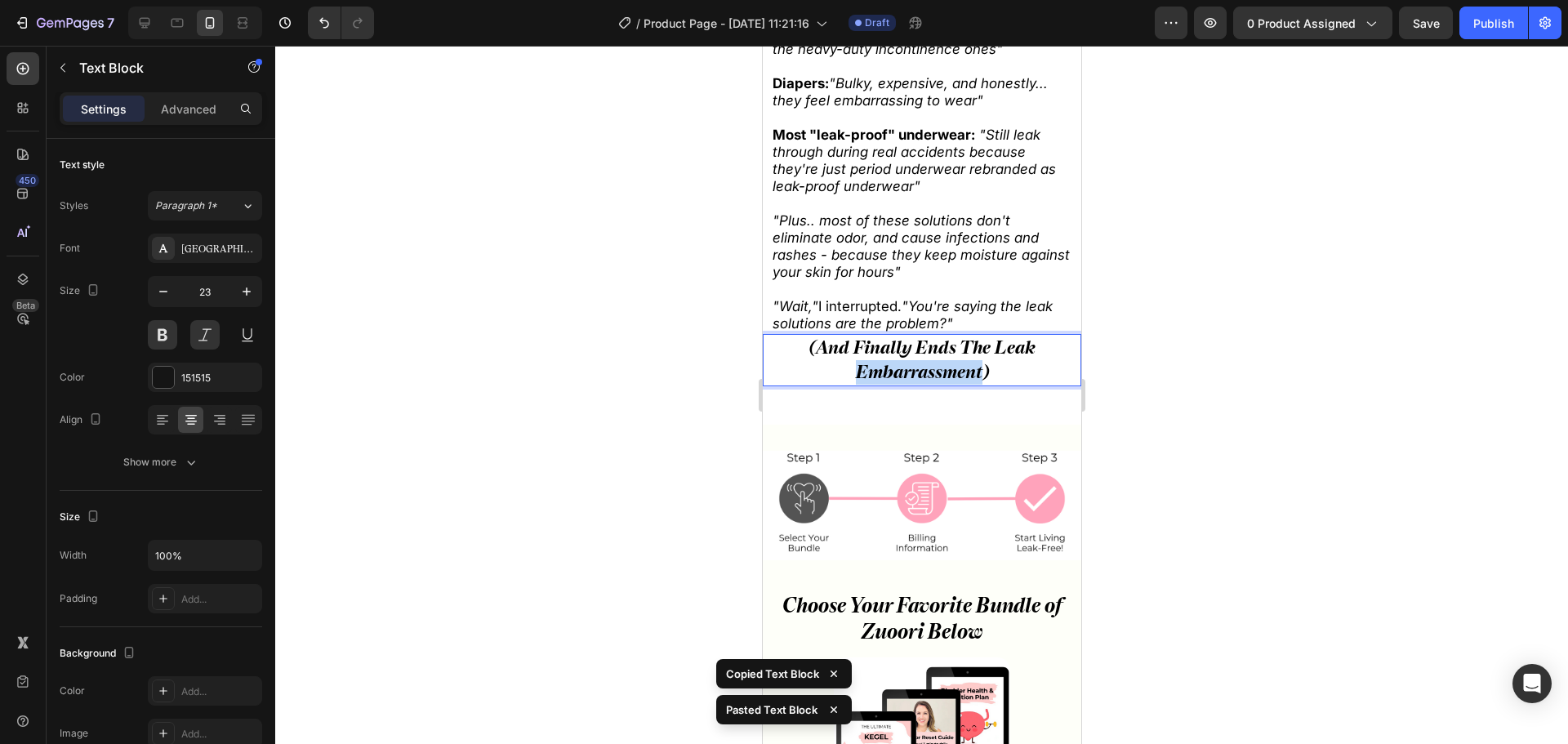
click at [870, 358] on span "(And Finally Ends The Leak Embarrassment)" at bounding box center [922, 359] width 227 height 45
click at [871, 357] on span "(And Finally Ends The Leak Embarrassment)" at bounding box center [922, 359] width 227 height 45
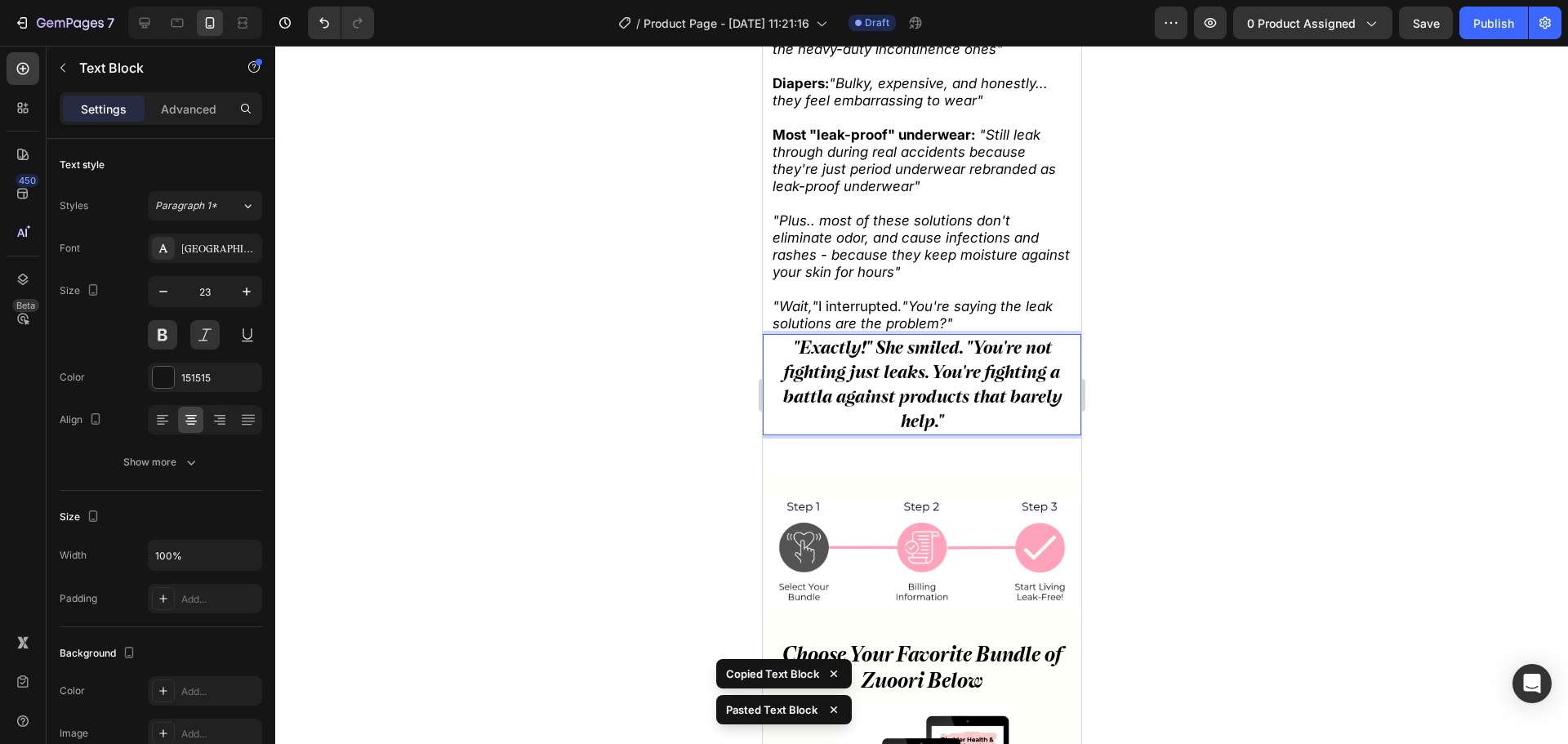
drag, startPoint x: 578, startPoint y: 396, endPoint x: 616, endPoint y: 396, distance: 38.0
click at [578, 396] on div at bounding box center [922, 394] width 1292 height 698
click at [879, 366] on span ""Exactly!" She smiled. "You're not fighting just leaks. You're fighting a battl…" at bounding box center [921, 384] width 278 height 94
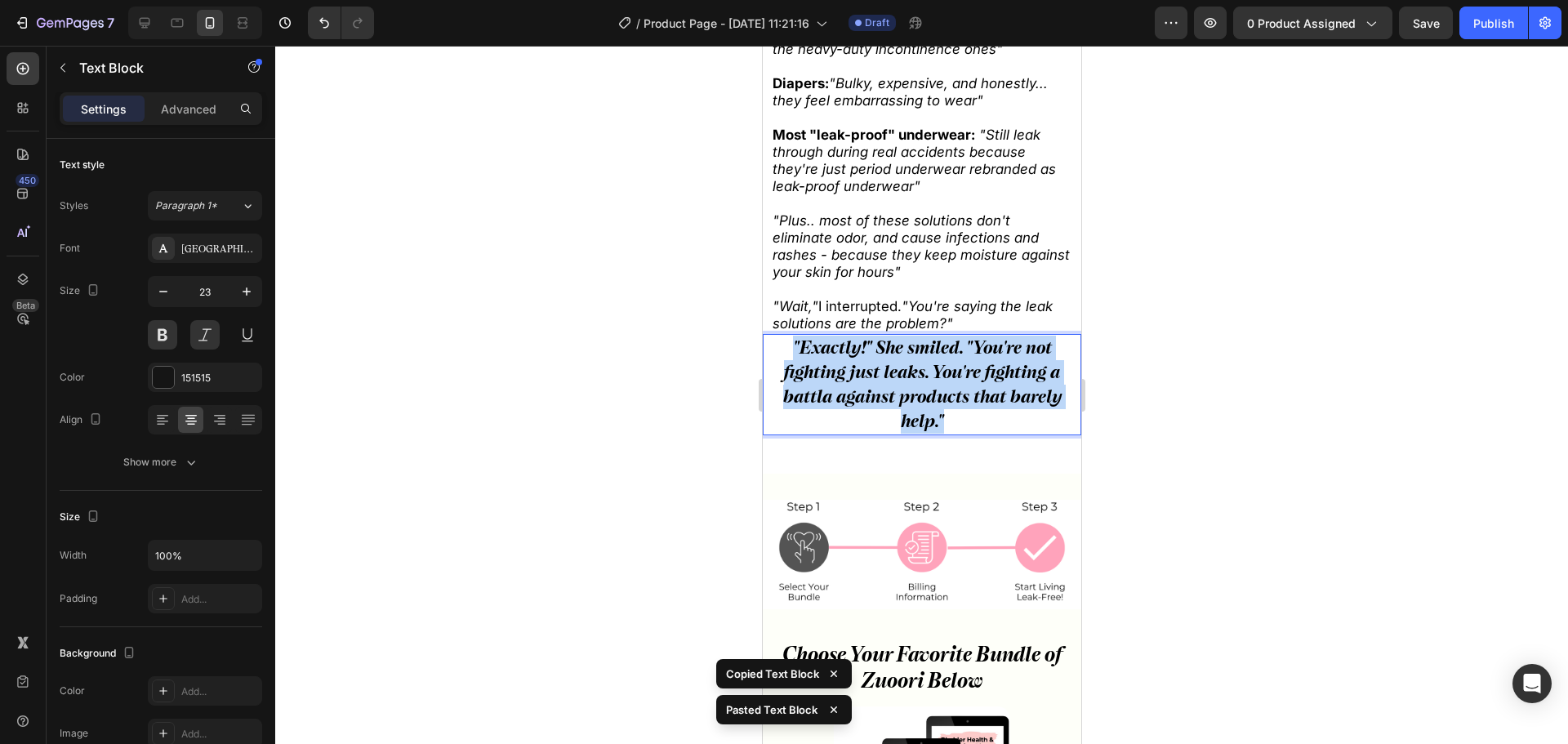
click at [879, 366] on span ""Exactly!" She smiled. "You're not fighting just leaks. You're fighting a battl…" at bounding box center [921, 384] width 278 height 94
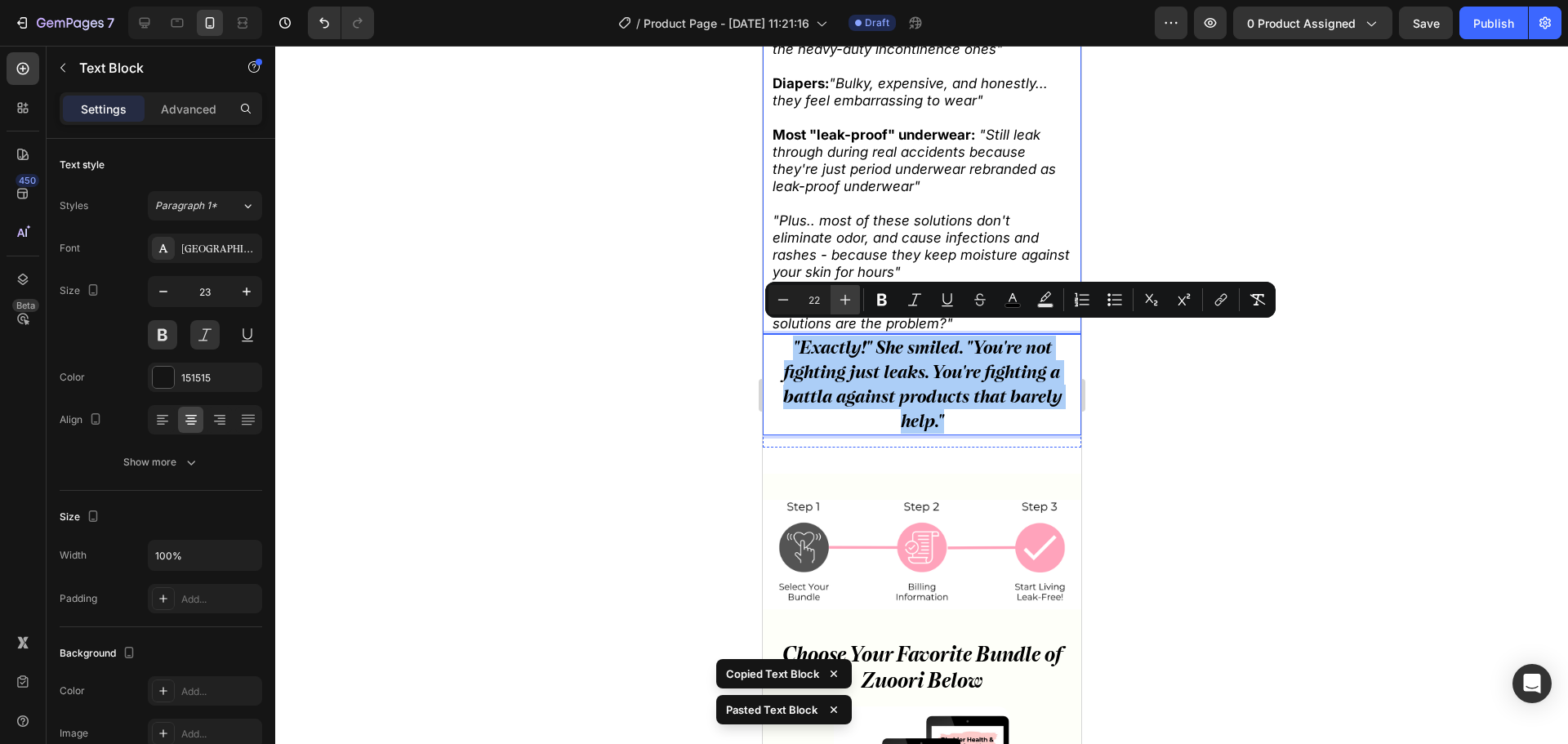
click at [852, 307] on button "Plus" at bounding box center [845, 299] width 30 height 30
click at [852, 307] on icon "Editor contextual toolbar" at bounding box center [846, 299] width 17 height 17
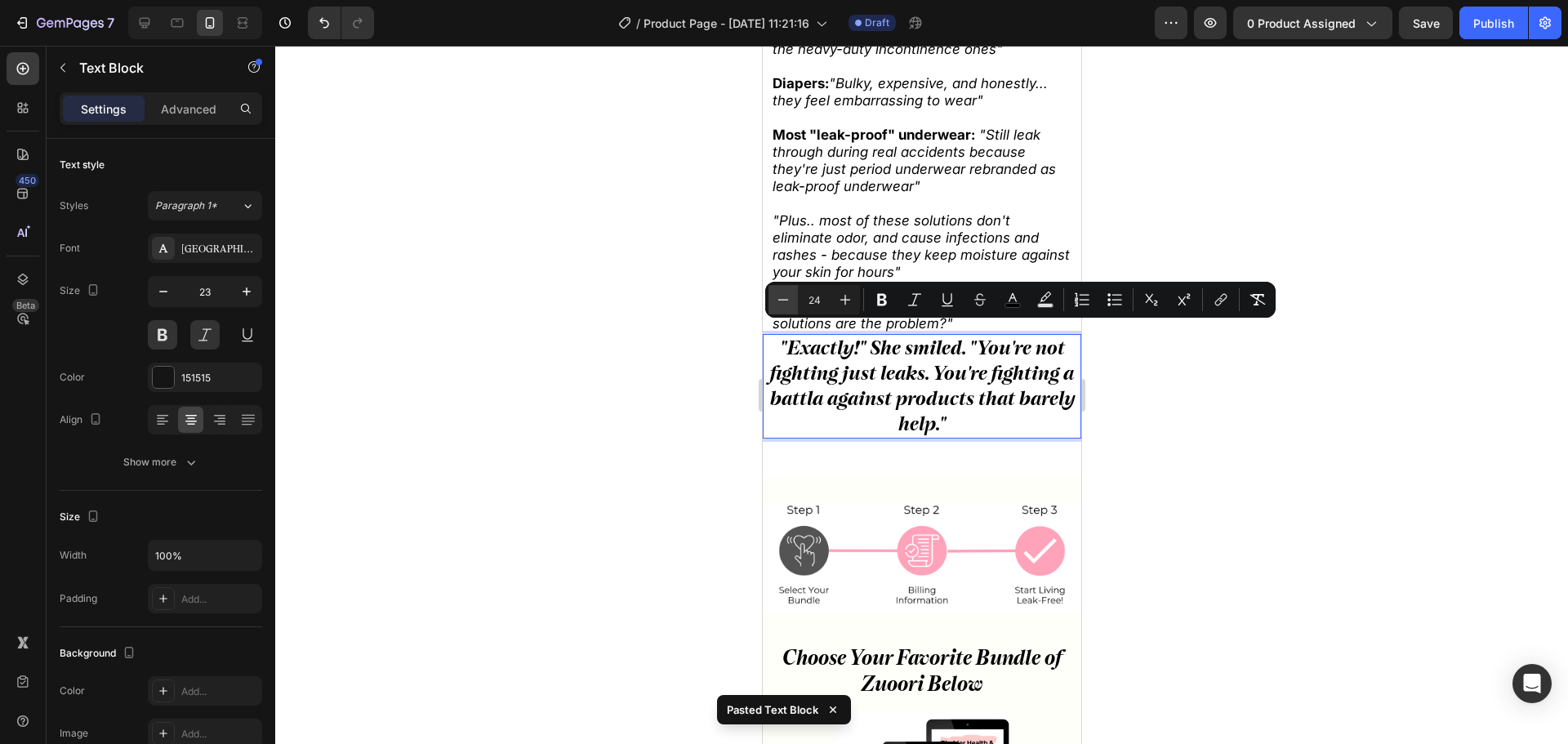
click at [781, 309] on button "Minus" at bounding box center [783, 299] width 30 height 30
type input "23"
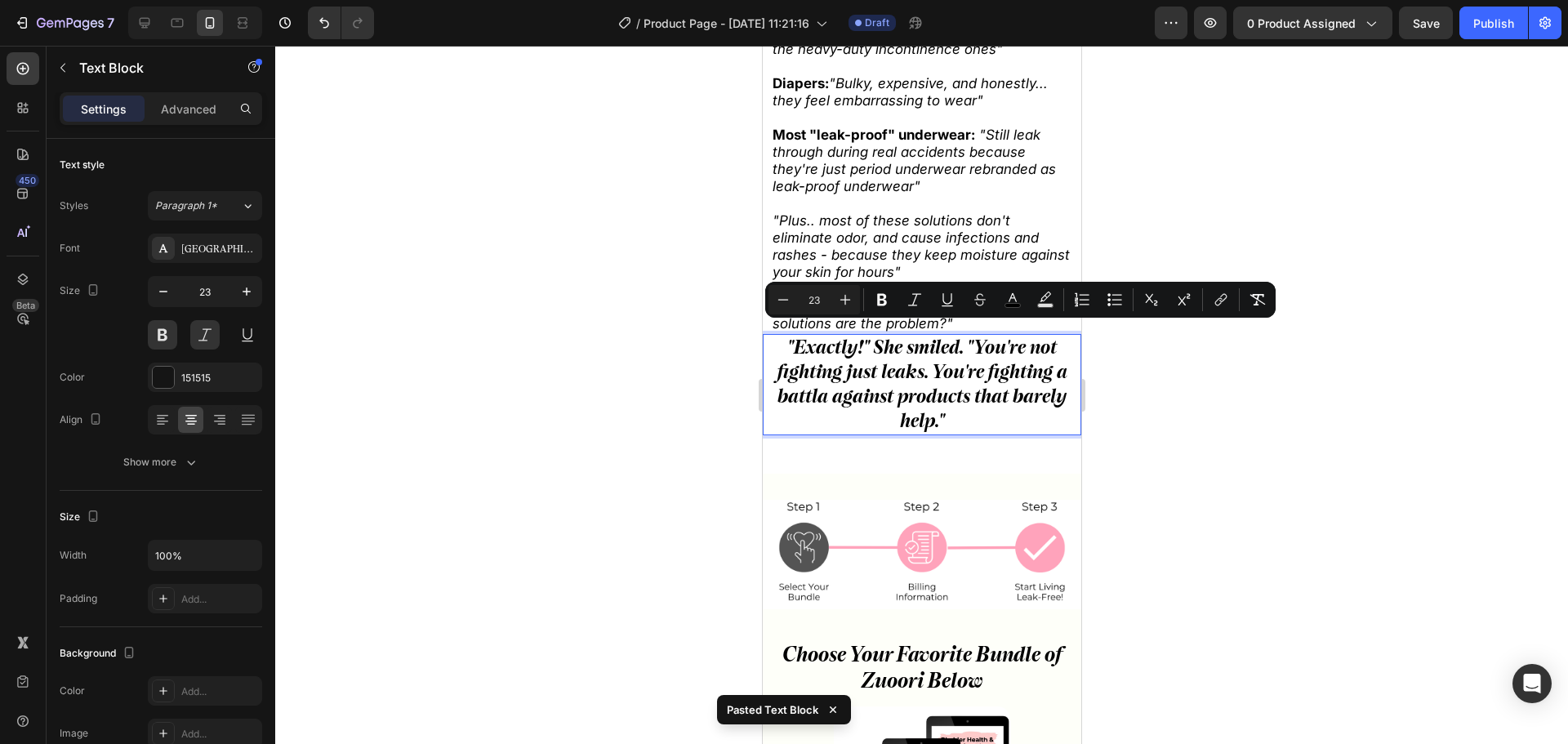
drag, startPoint x: 631, startPoint y: 374, endPoint x: 0, endPoint y: 274, distance: 638.9
click at [631, 374] on div at bounding box center [922, 394] width 1292 height 698
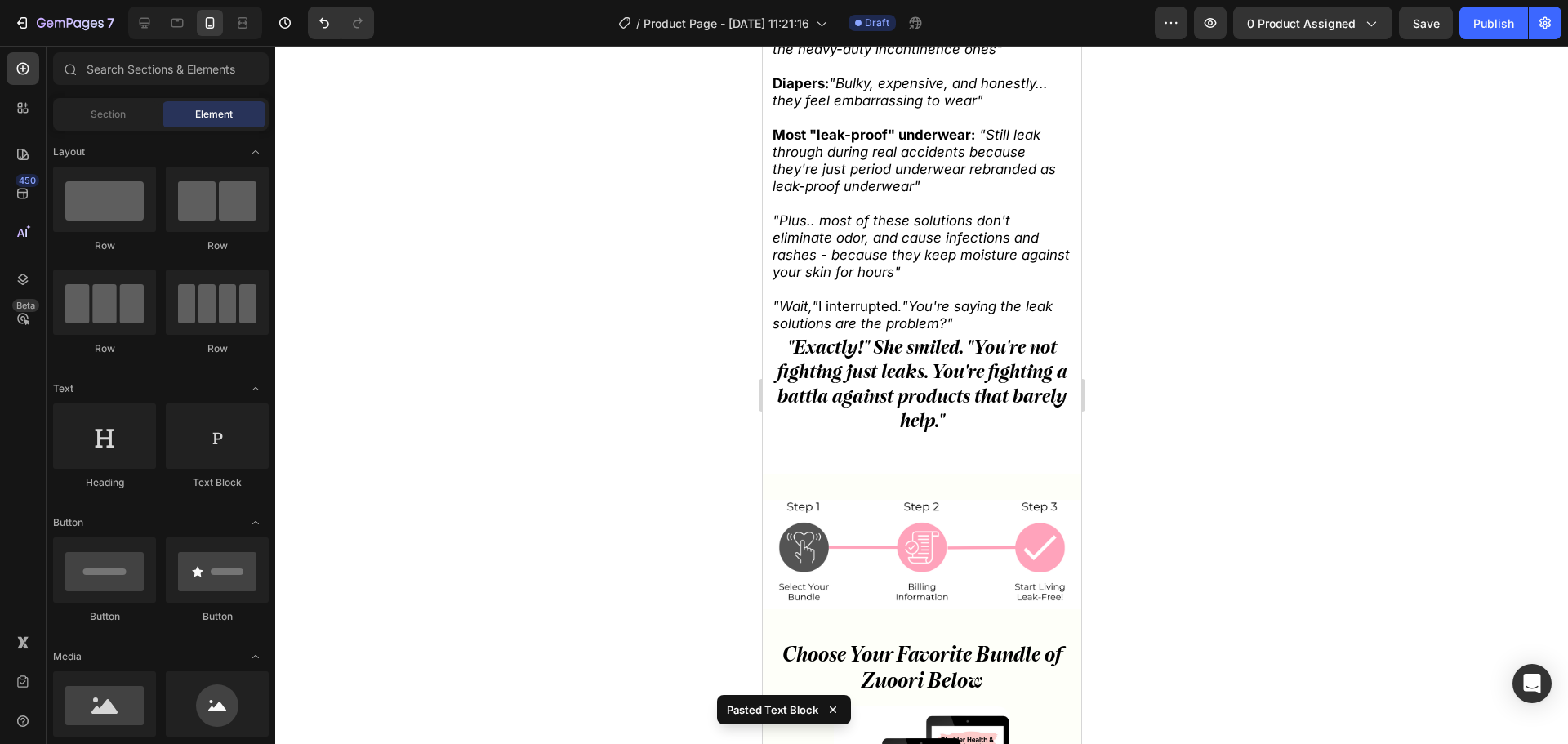
click at [883, 370] on span ""Exactly!" She smiled. "You're not fighting just leaks. You're fighting a battl…" at bounding box center [922, 384] width 290 height 96
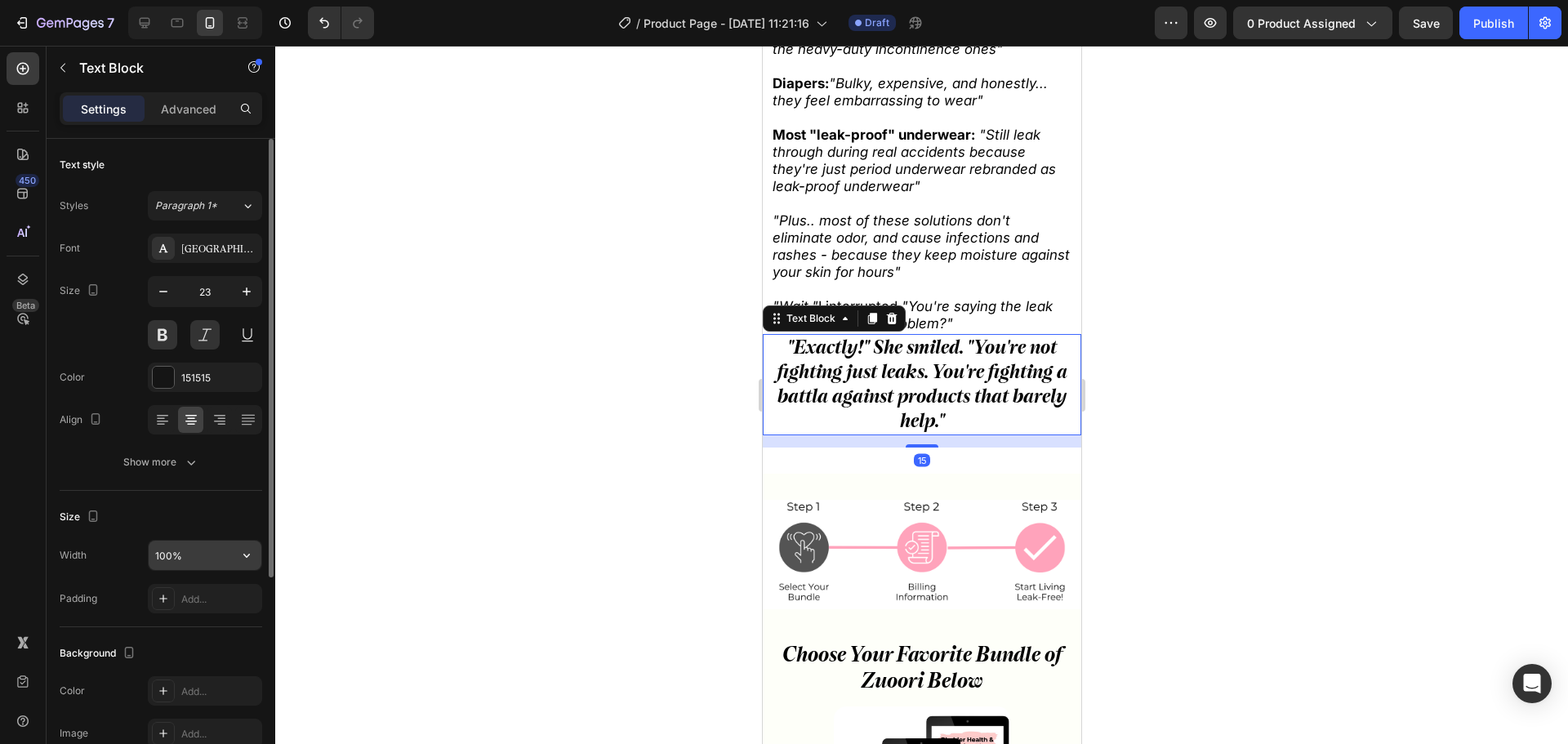
click at [235, 542] on button "button" at bounding box center [247, 555] width 30 height 30
click at [232, 542] on button "button" at bounding box center [247, 555] width 30 height 30
click at [214, 543] on input "100%" at bounding box center [205, 555] width 113 height 30
click at [214, 542] on input "100%" at bounding box center [205, 555] width 113 height 30
click at [213, 542] on input "100%" at bounding box center [205, 555] width 113 height 30
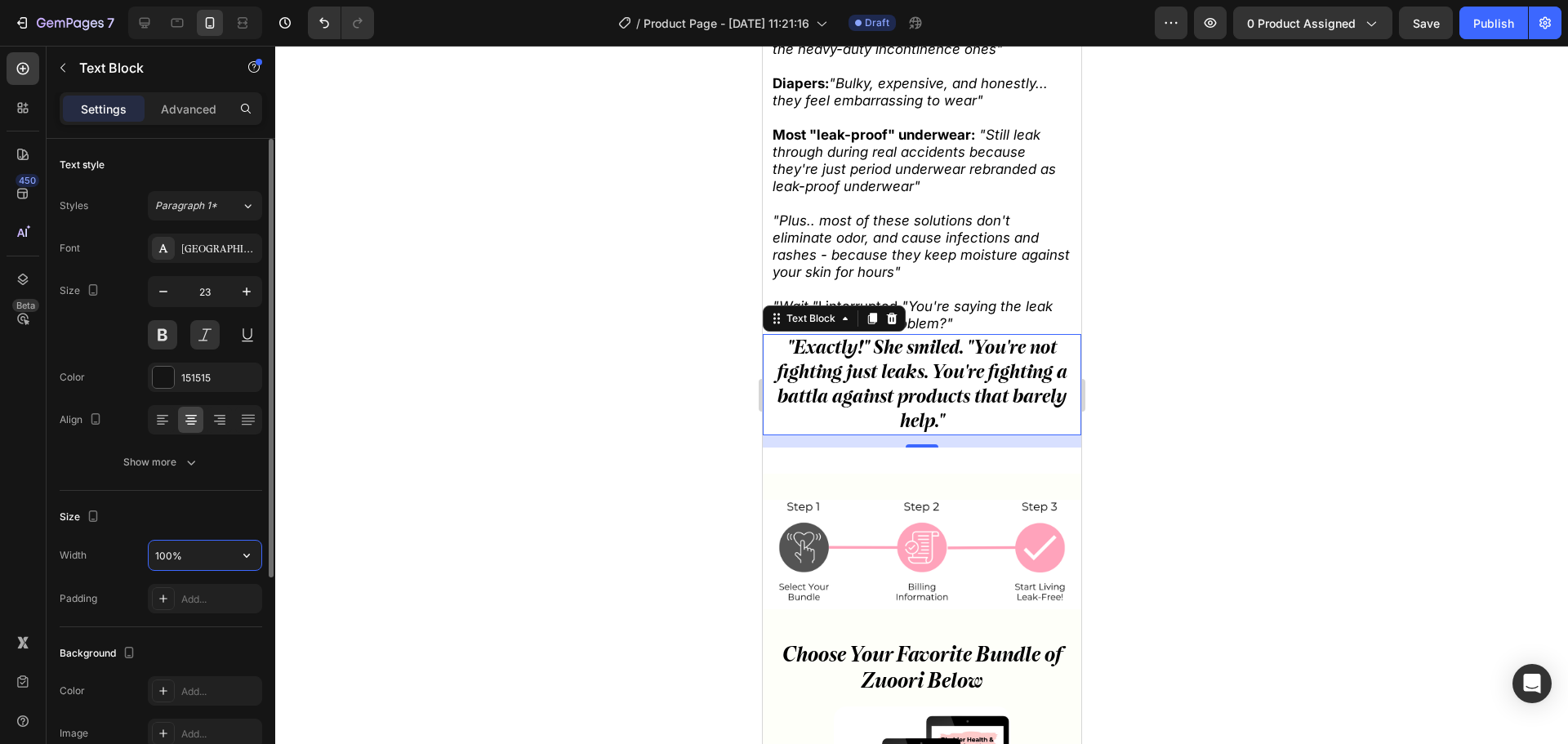
click at [211, 541] on input "100%" at bounding box center [205, 555] width 113 height 30
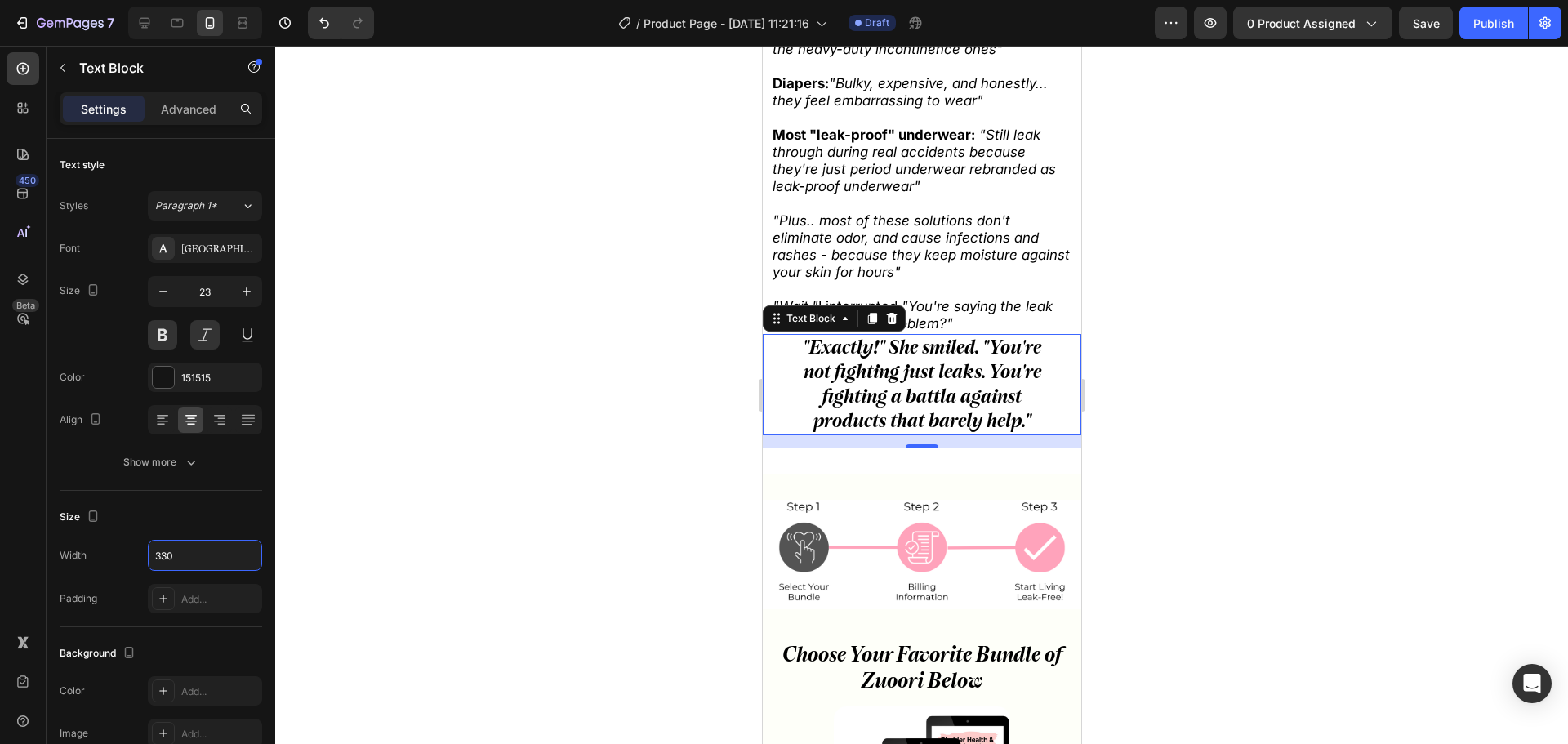
type input "330"
drag, startPoint x: 662, startPoint y: 467, endPoint x: 78, endPoint y: 361, distance: 593.5
click at [662, 467] on div at bounding box center [922, 394] width 1292 height 698
click at [876, 390] on span ""Exactly!" She smiled. "You're not fighting just leaks. You're fighting a battl…" at bounding box center [922, 384] width 239 height 96
click at [251, 297] on icon "button" at bounding box center [247, 292] width 17 height 17
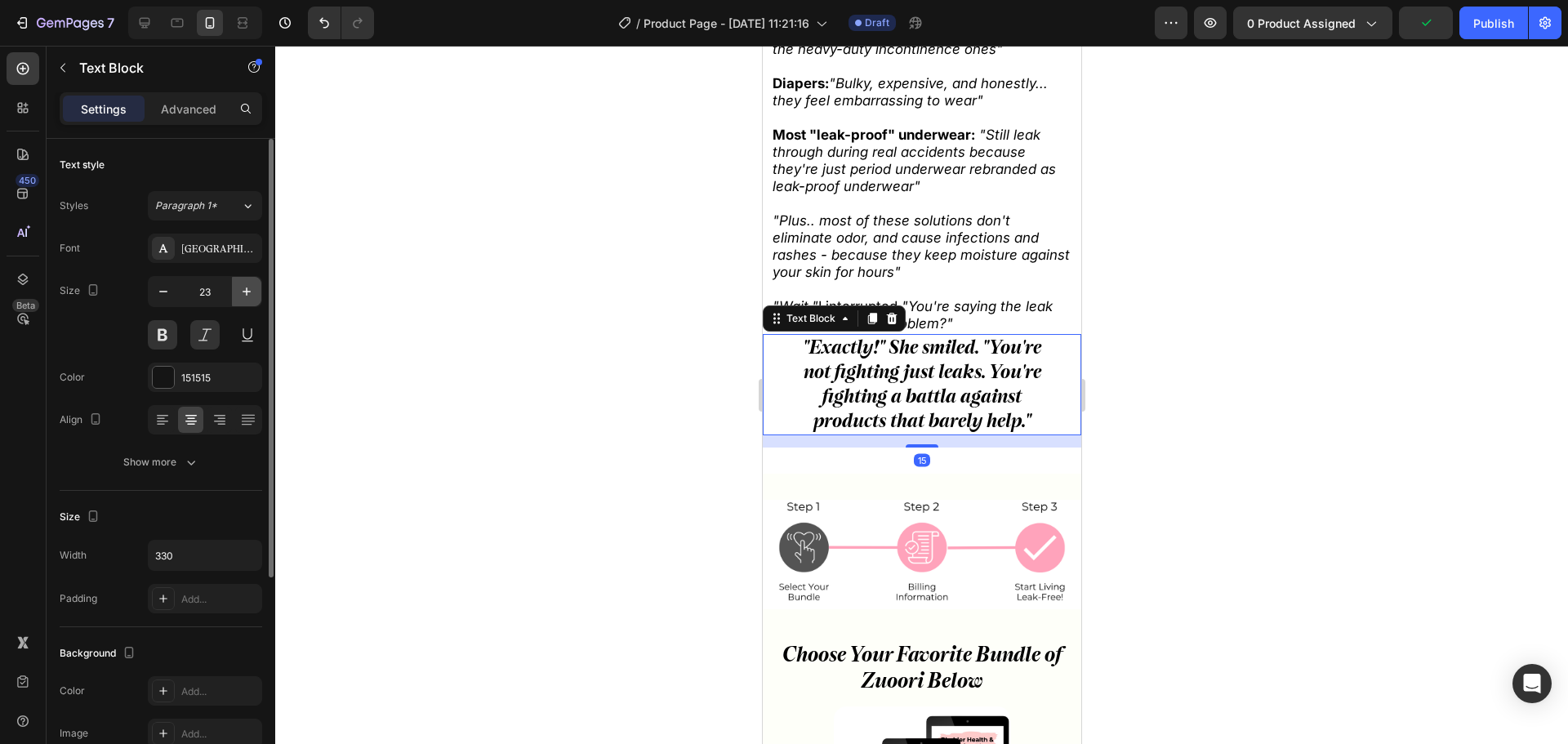
click at [251, 296] on icon "button" at bounding box center [247, 292] width 17 height 17
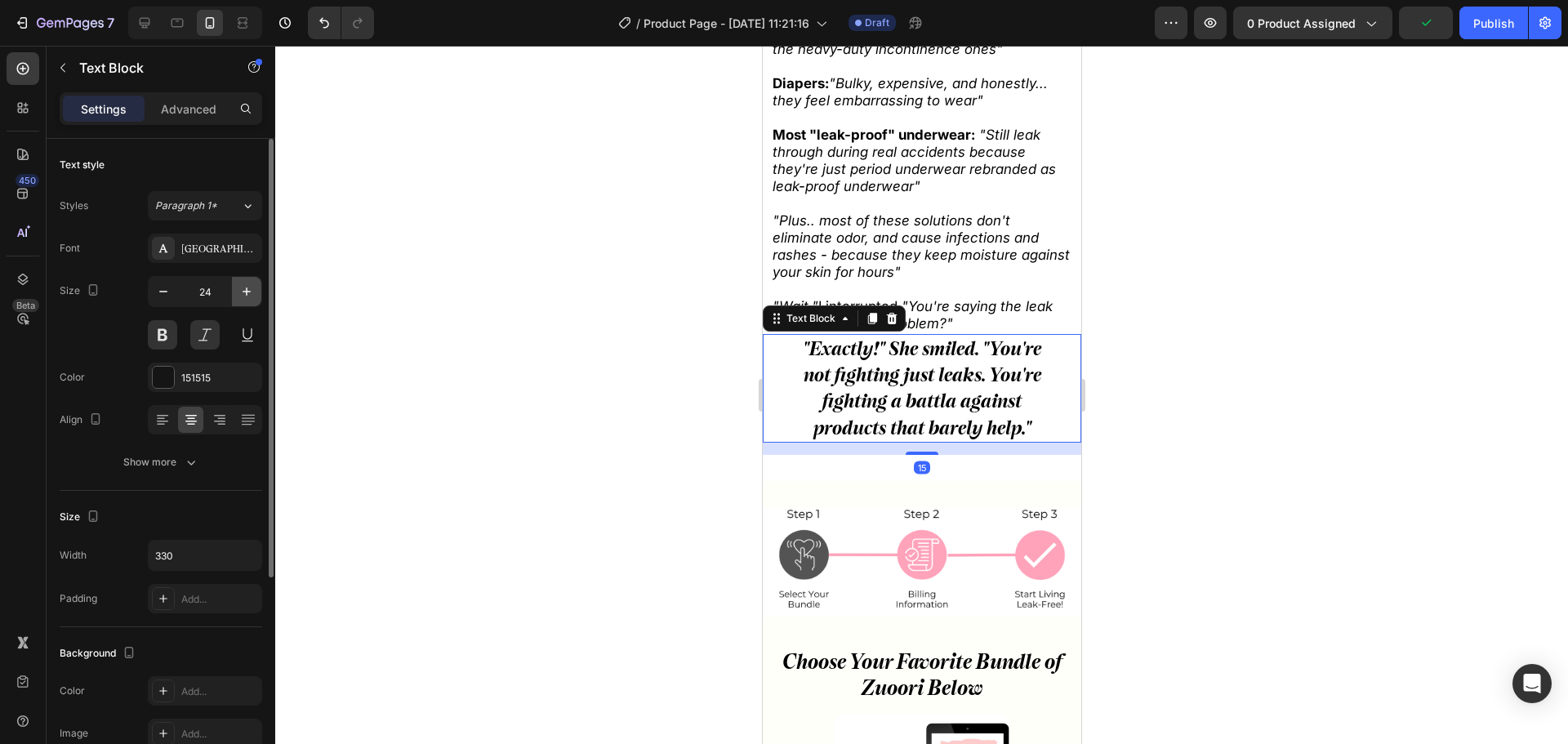
click at [251, 296] on icon "button" at bounding box center [247, 292] width 17 height 17
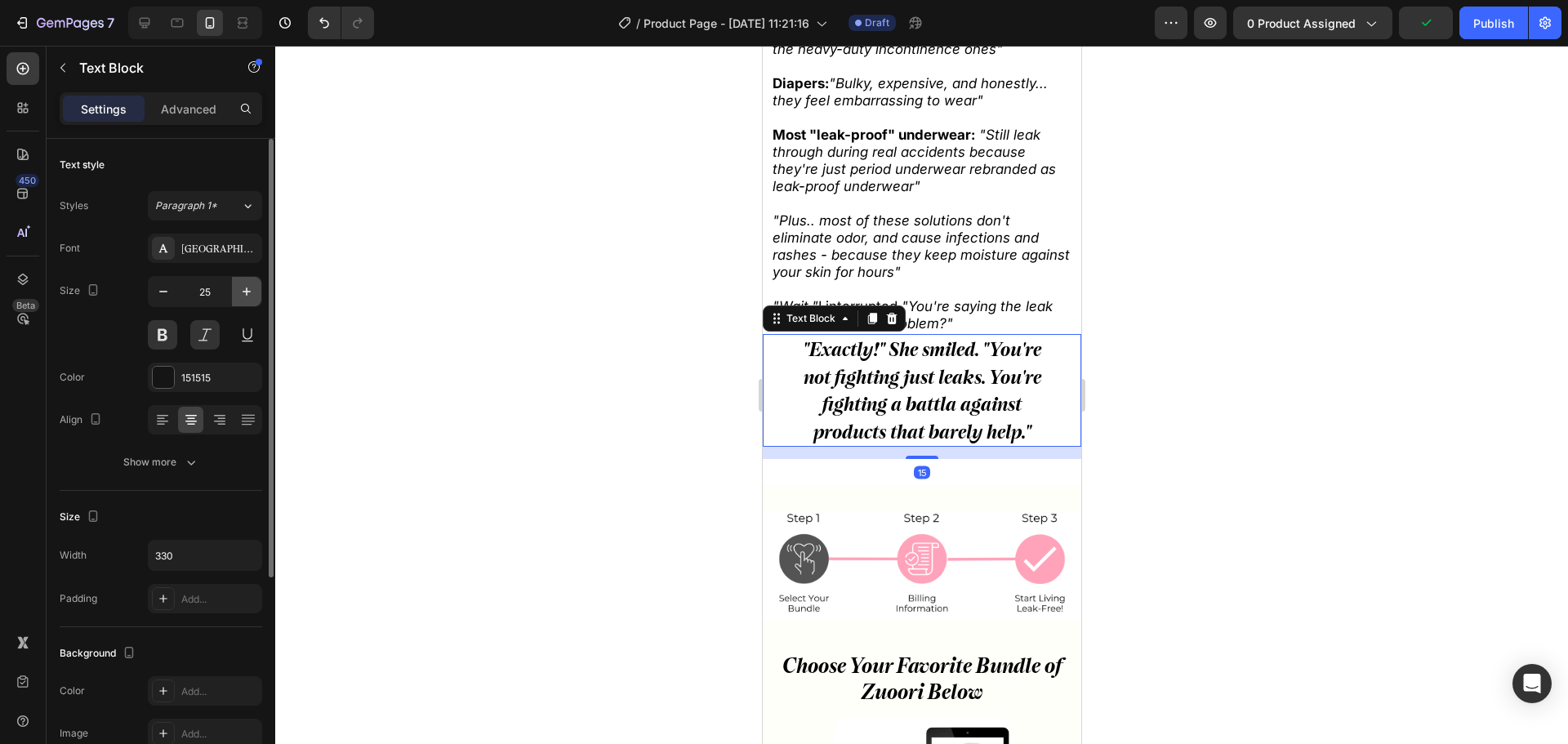
click at [251, 295] on icon "button" at bounding box center [247, 292] width 17 height 17
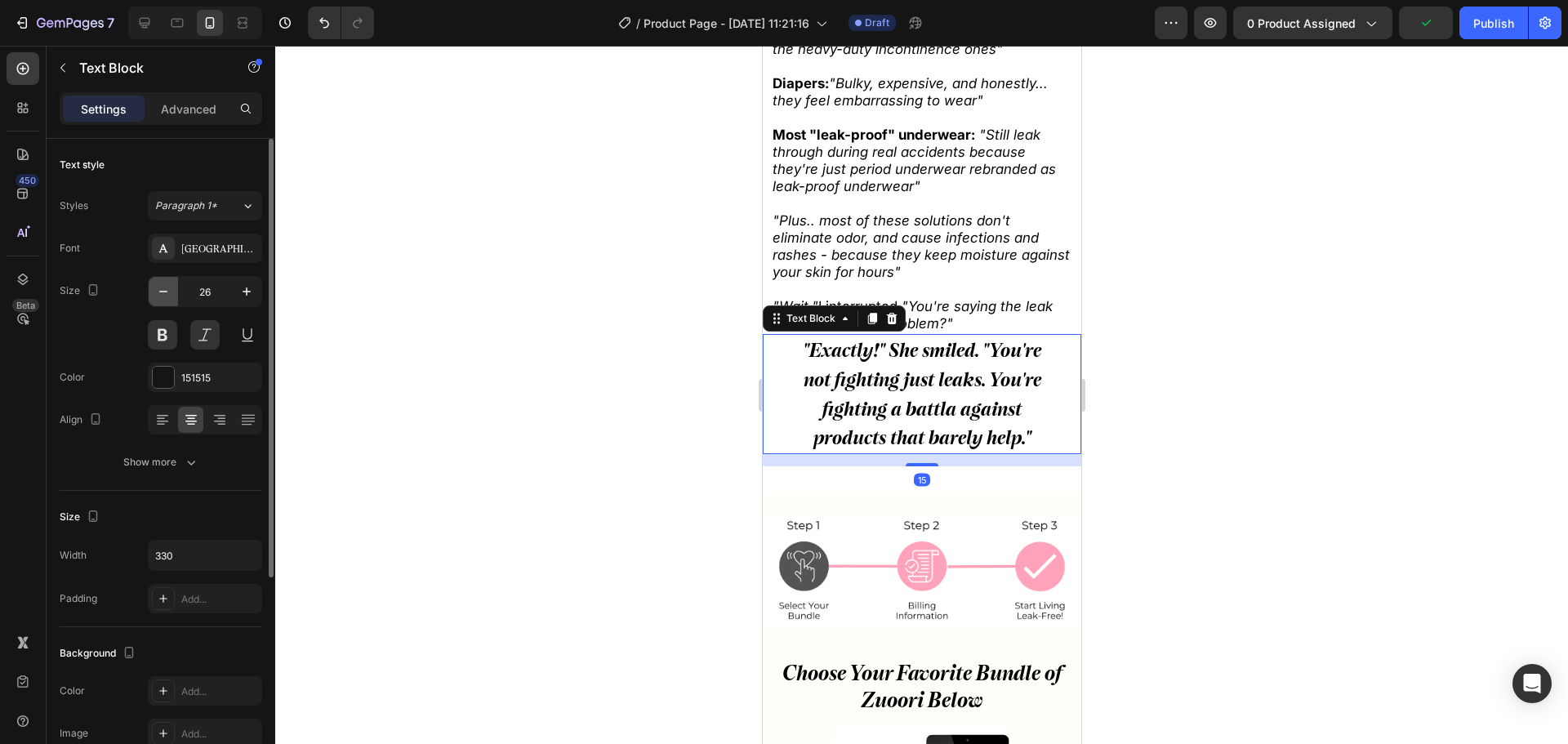
click at [164, 289] on icon "button" at bounding box center [164, 292] width 17 height 17
type input "25"
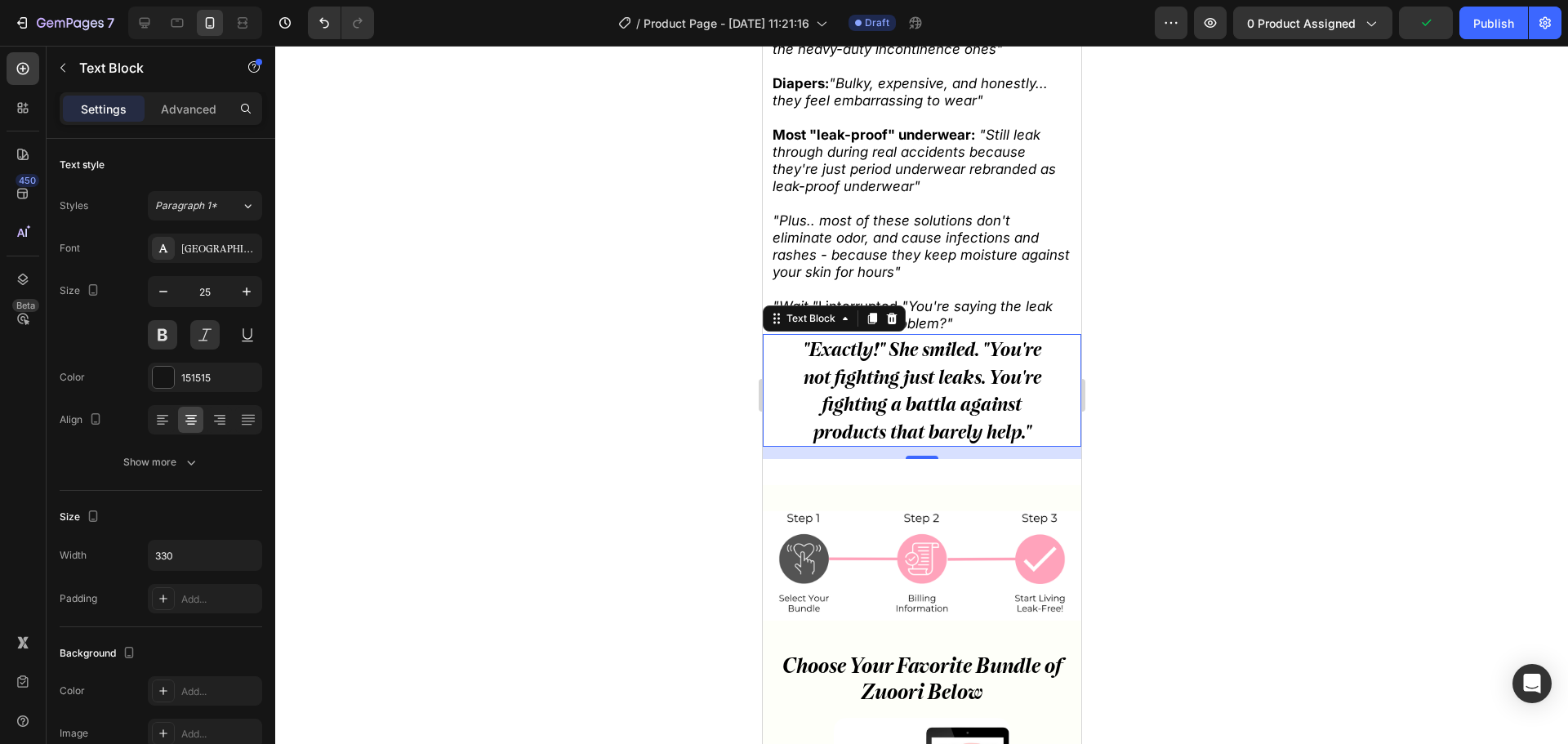
click at [435, 298] on div at bounding box center [922, 394] width 1292 height 698
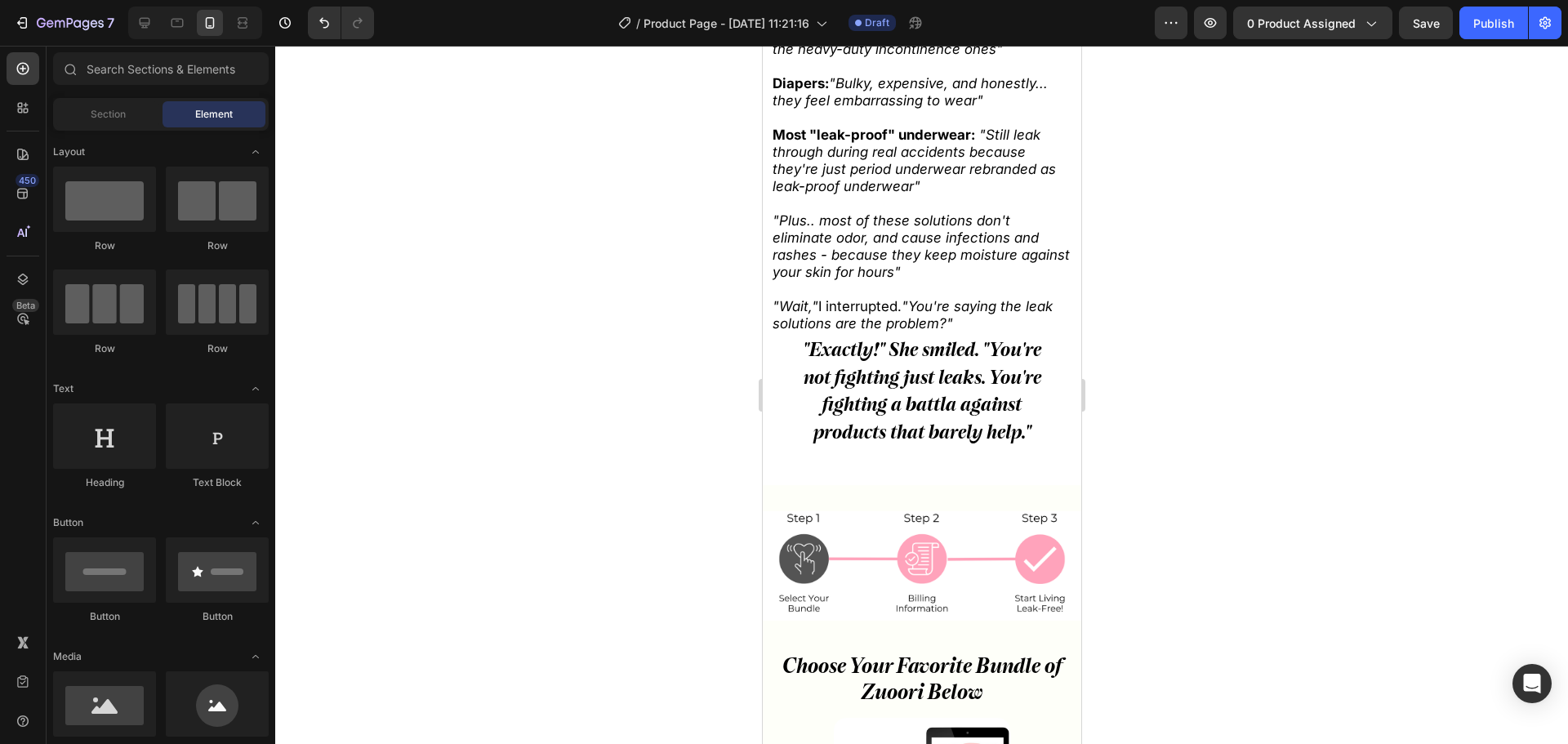
click at [865, 251] on icon ""Plus.. most of these solutions don't eliminate odor, and cause infections and …" at bounding box center [921, 246] width 298 height 67
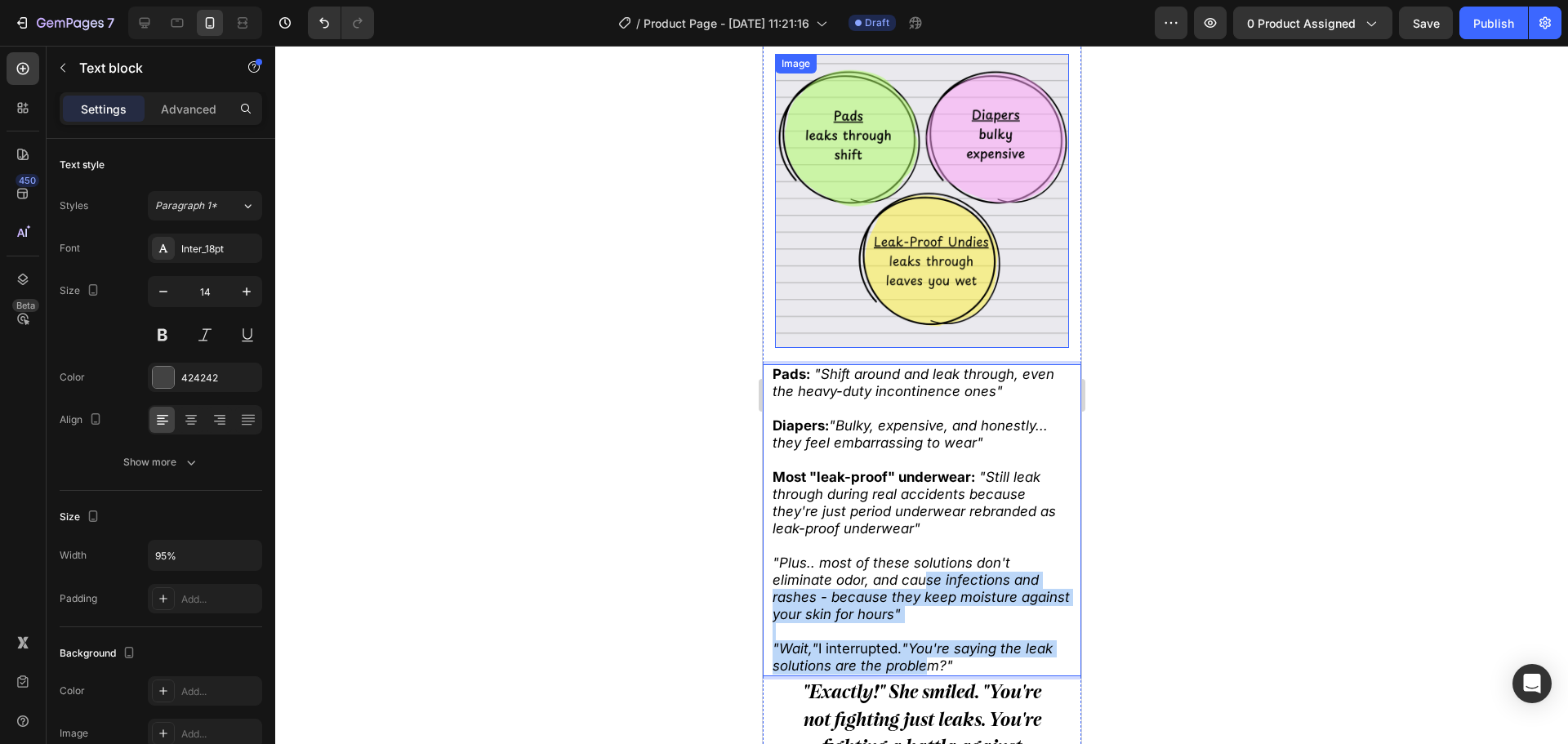
scroll to position [896, 0]
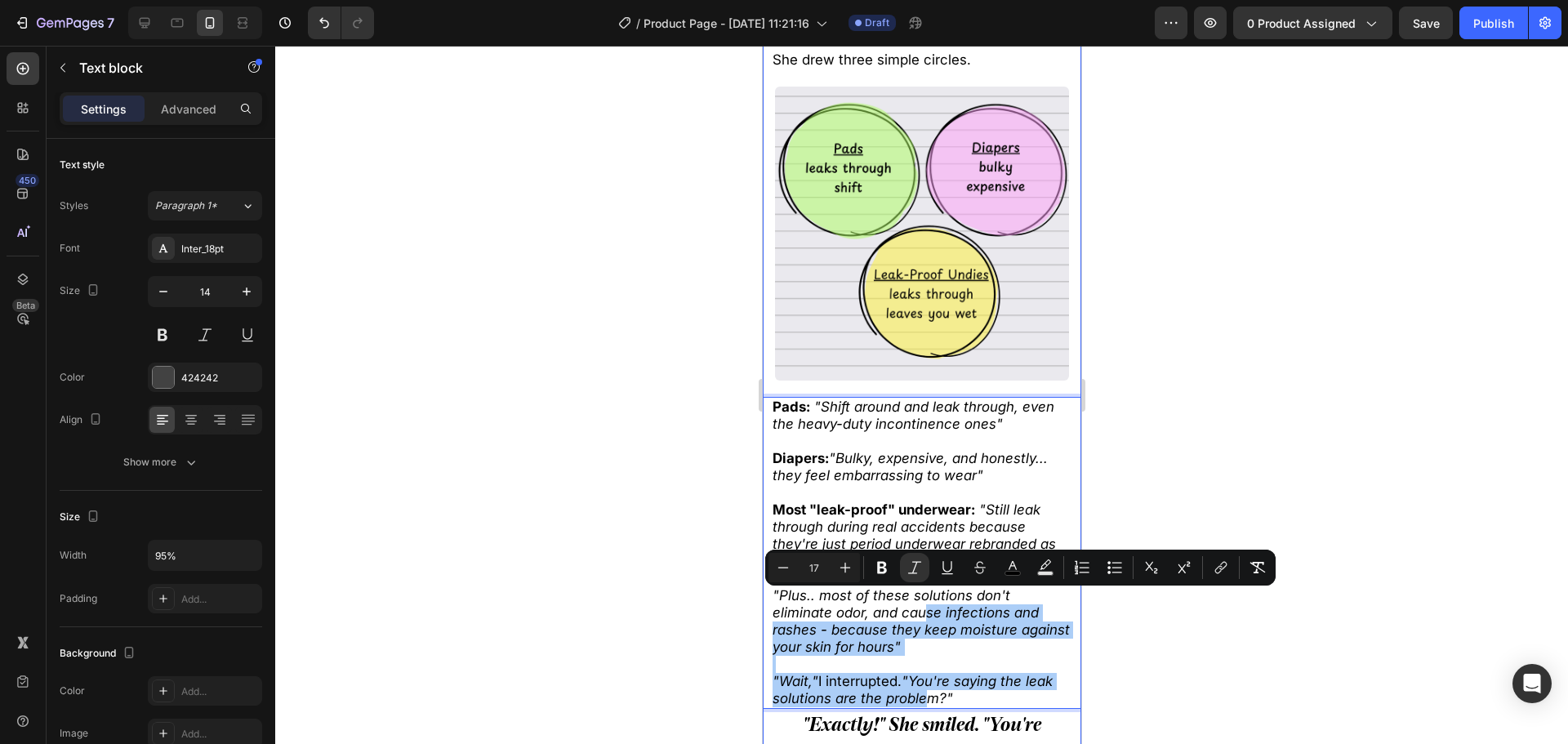
click at [575, 427] on div at bounding box center [922, 394] width 1292 height 698
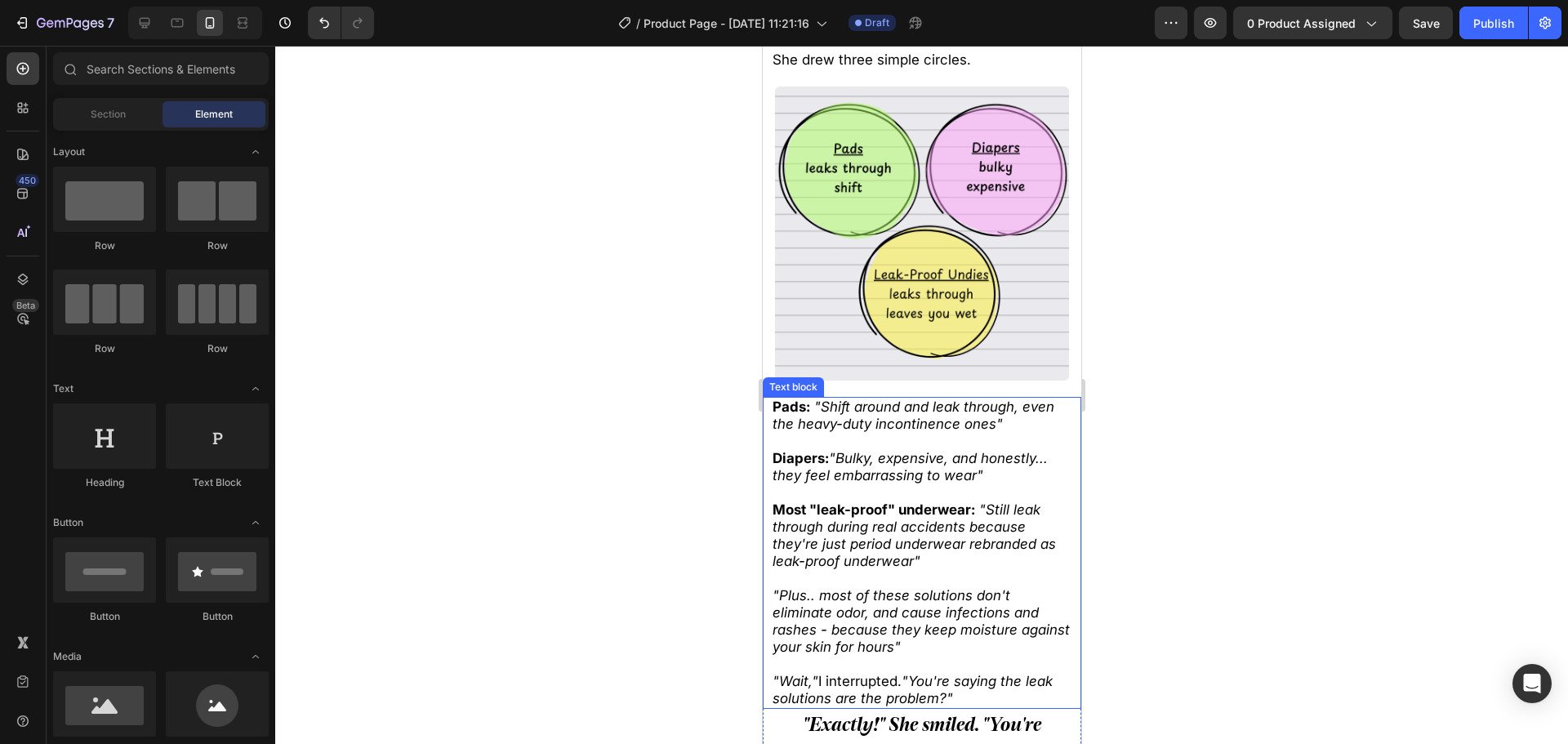
click at [883, 508] on icon ""Still leak through during real accidents because they're just period underwear…" at bounding box center [913, 534] width 284 height 67
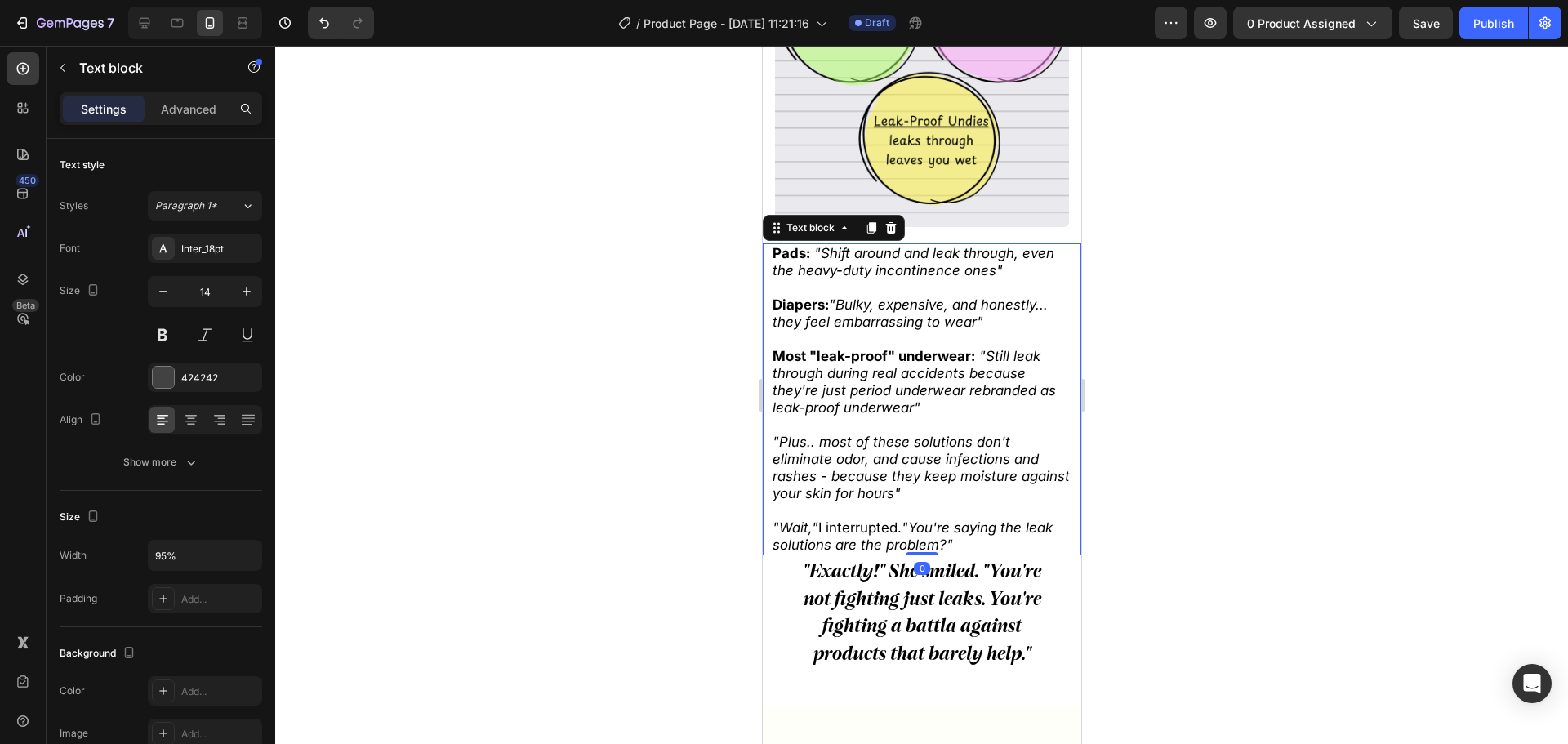
scroll to position [1141, 0]
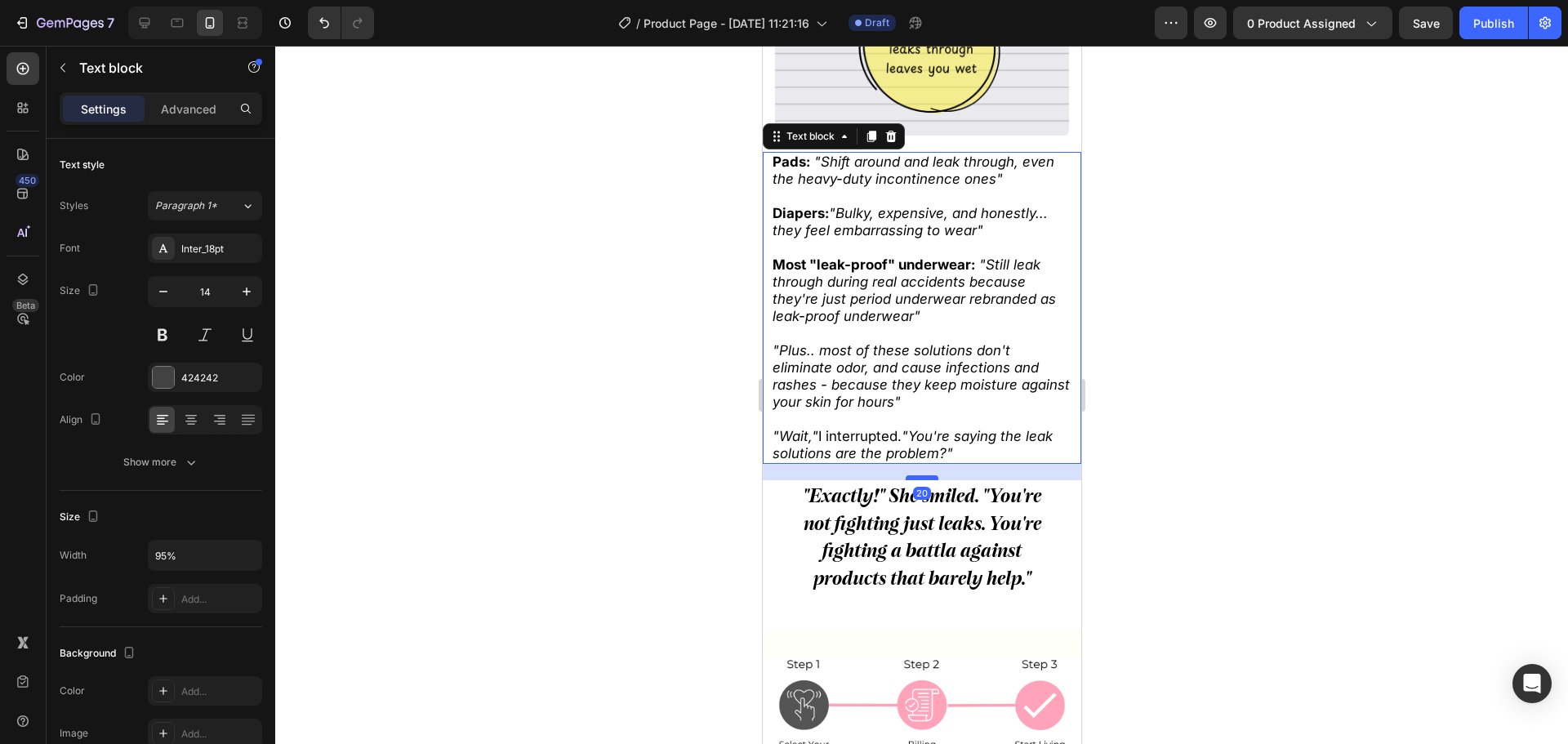
drag, startPoint x: 920, startPoint y: 447, endPoint x: 918, endPoint y: 464, distance: 17.1
click at [918, 475] on div at bounding box center [921, 477] width 32 height 5
click at [1185, 480] on div at bounding box center [922, 394] width 1292 height 698
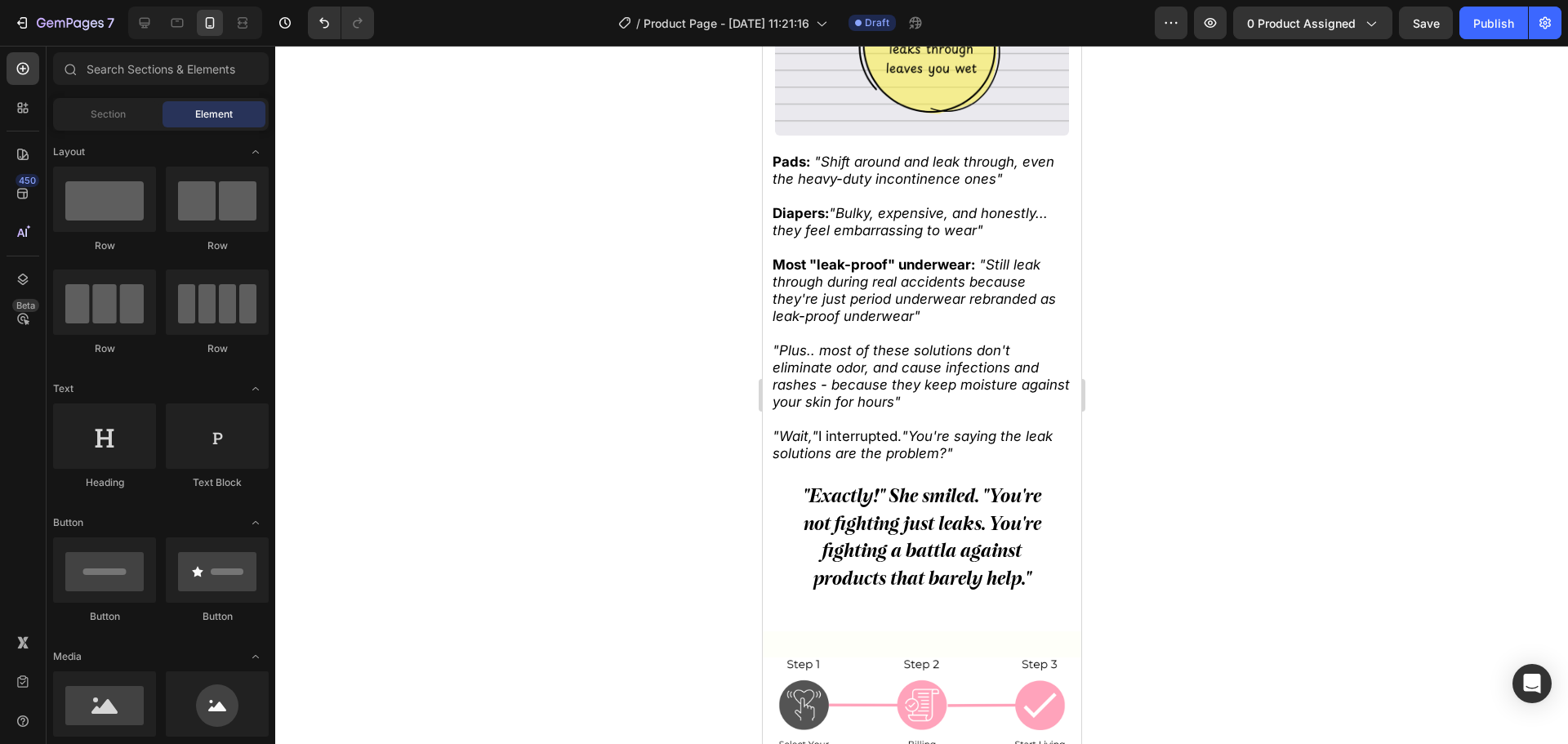
click at [598, 342] on div at bounding box center [922, 394] width 1292 height 698
click at [925, 554] on span ""Exactly!" She smiled. "You're not fighting just leaks. You're fighting a battl…" at bounding box center [922, 537] width 239 height 105
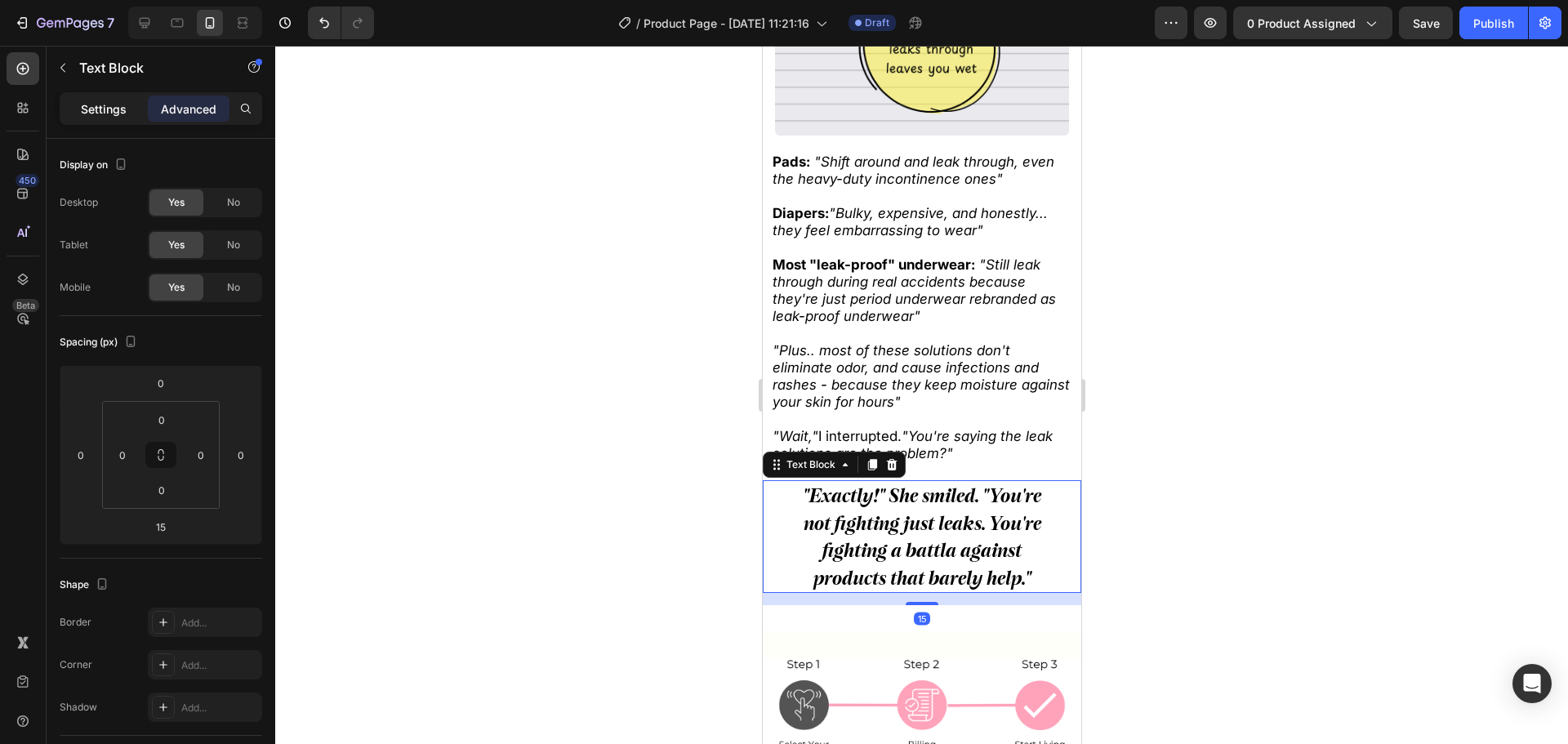
click at [115, 113] on p "Settings" at bounding box center [103, 109] width 45 height 18
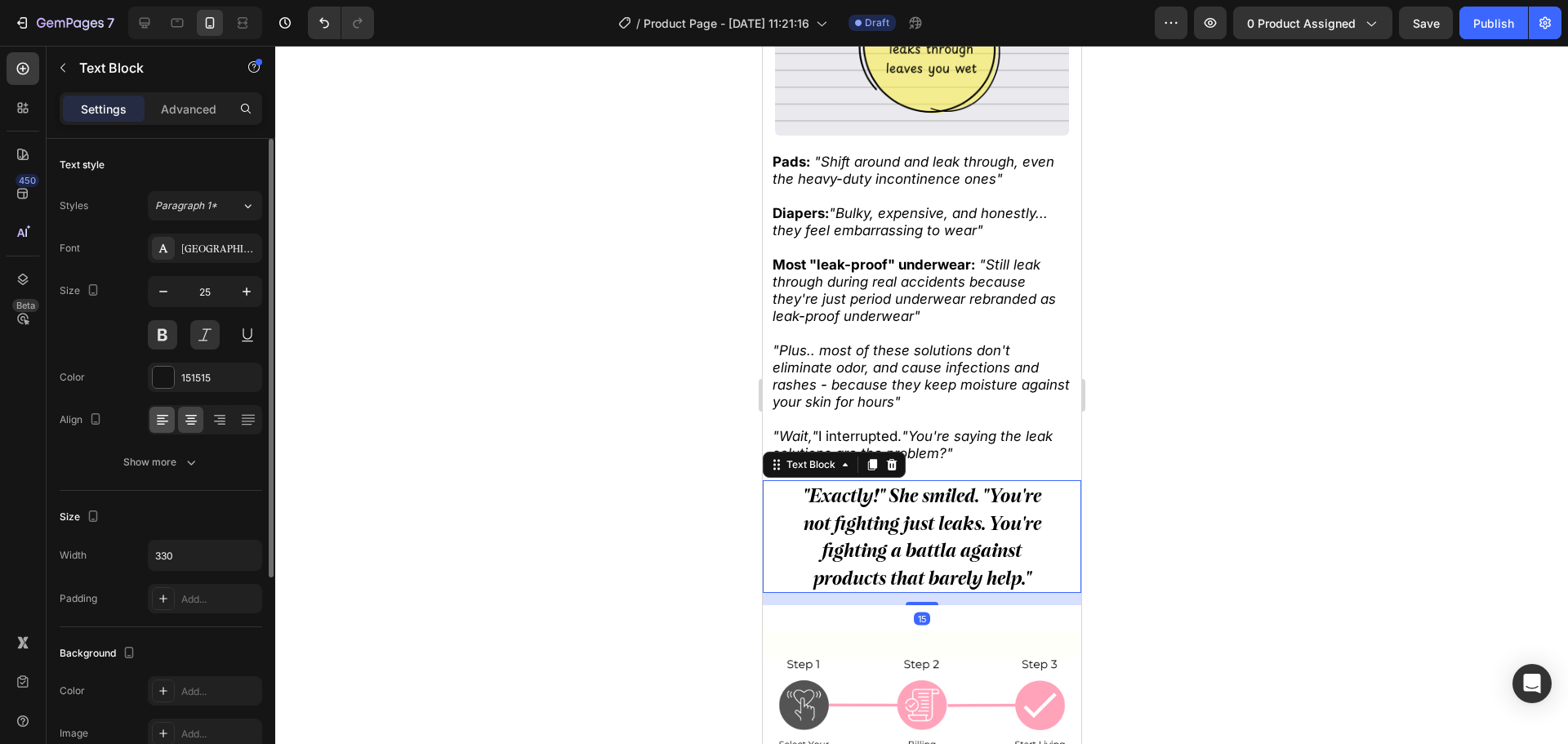
click at [165, 425] on icon at bounding box center [163, 420] width 17 height 17
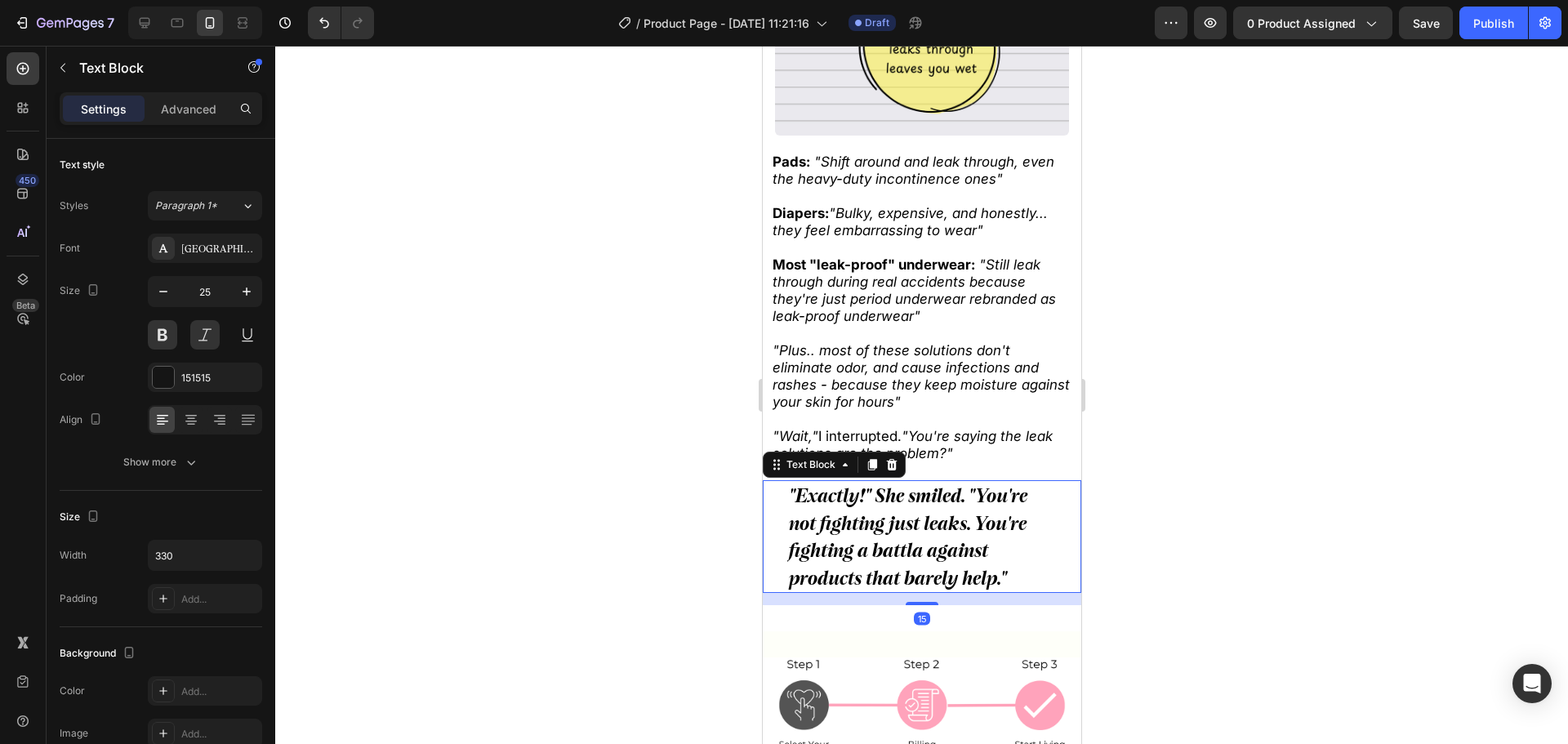
click at [481, 421] on div at bounding box center [922, 394] width 1292 height 698
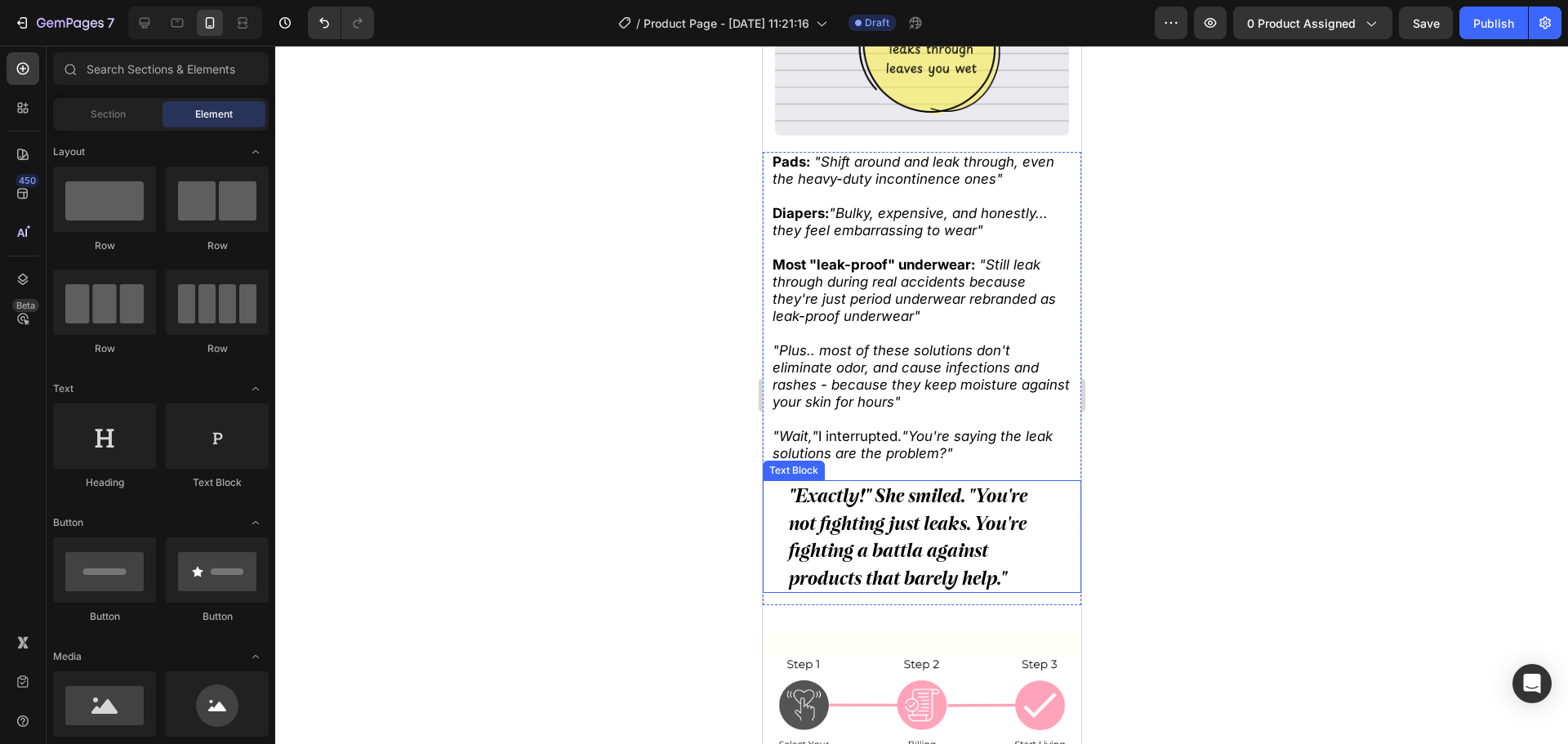
click at [880, 564] on span ""Exactly!" She smiled. "You're not fighting just leaks. You're fighting a battl…" at bounding box center [907, 537] width 239 height 105
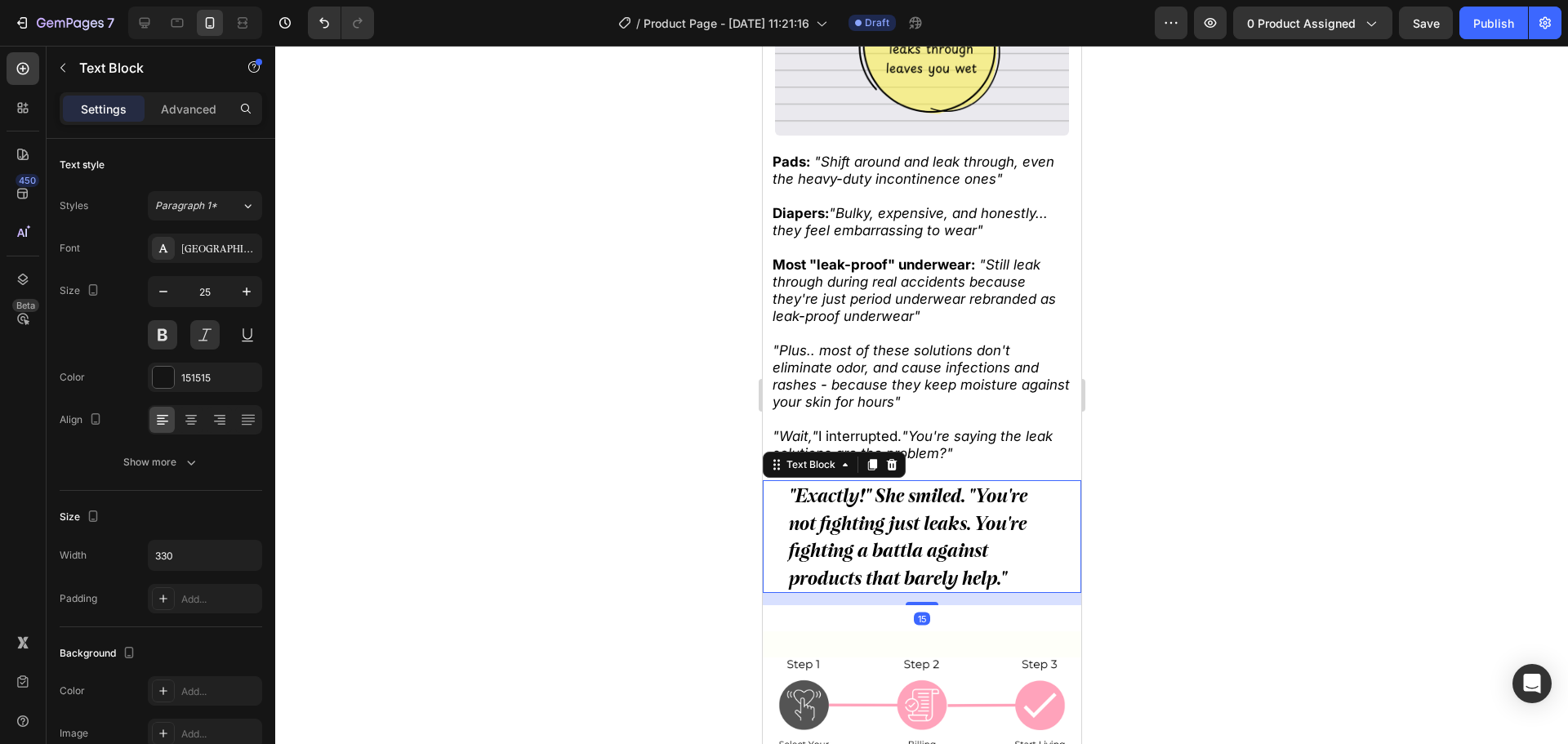
click at [566, 513] on div at bounding box center [922, 394] width 1292 height 698
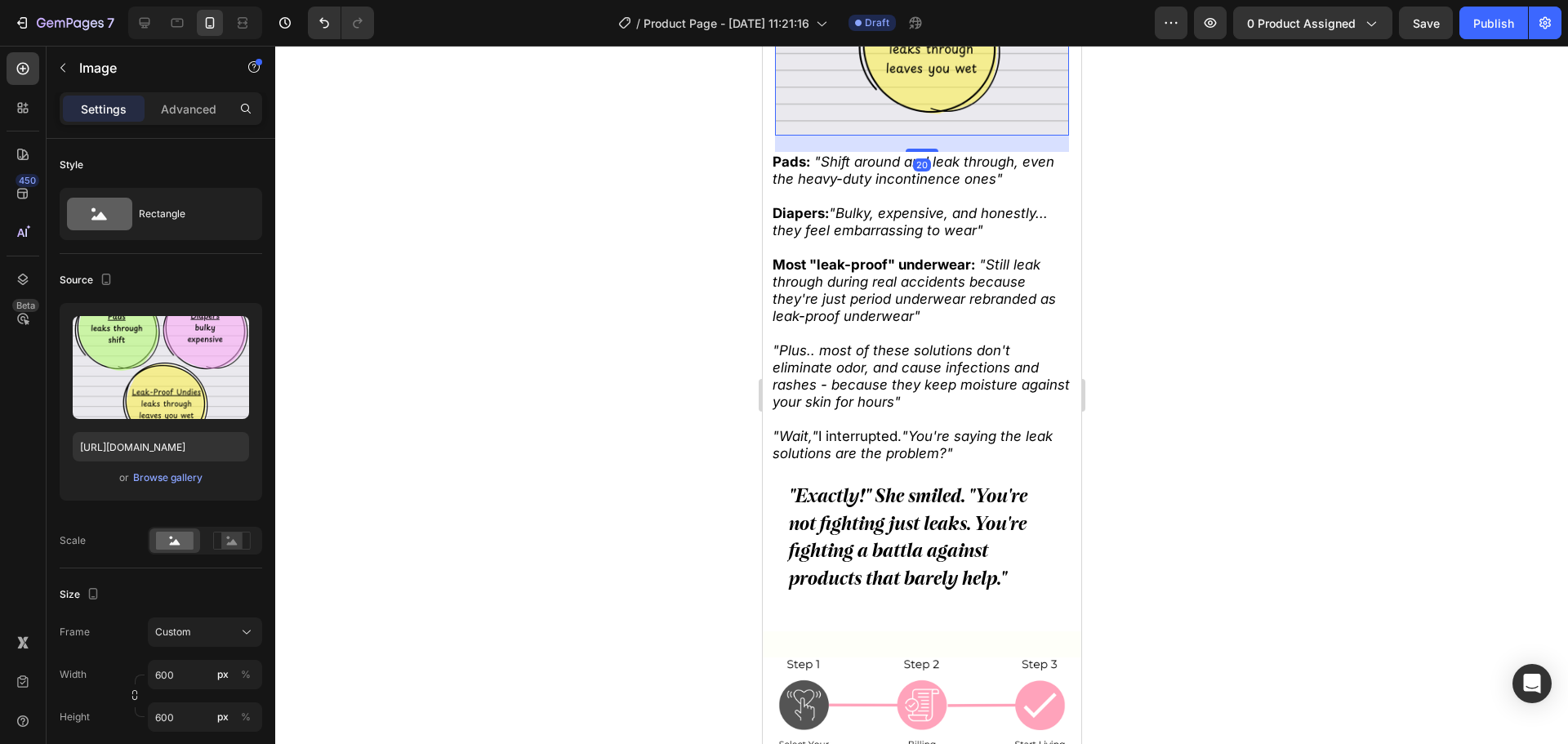
copy div "se infections and rashes - because they keep moisture against your skin for hou…"
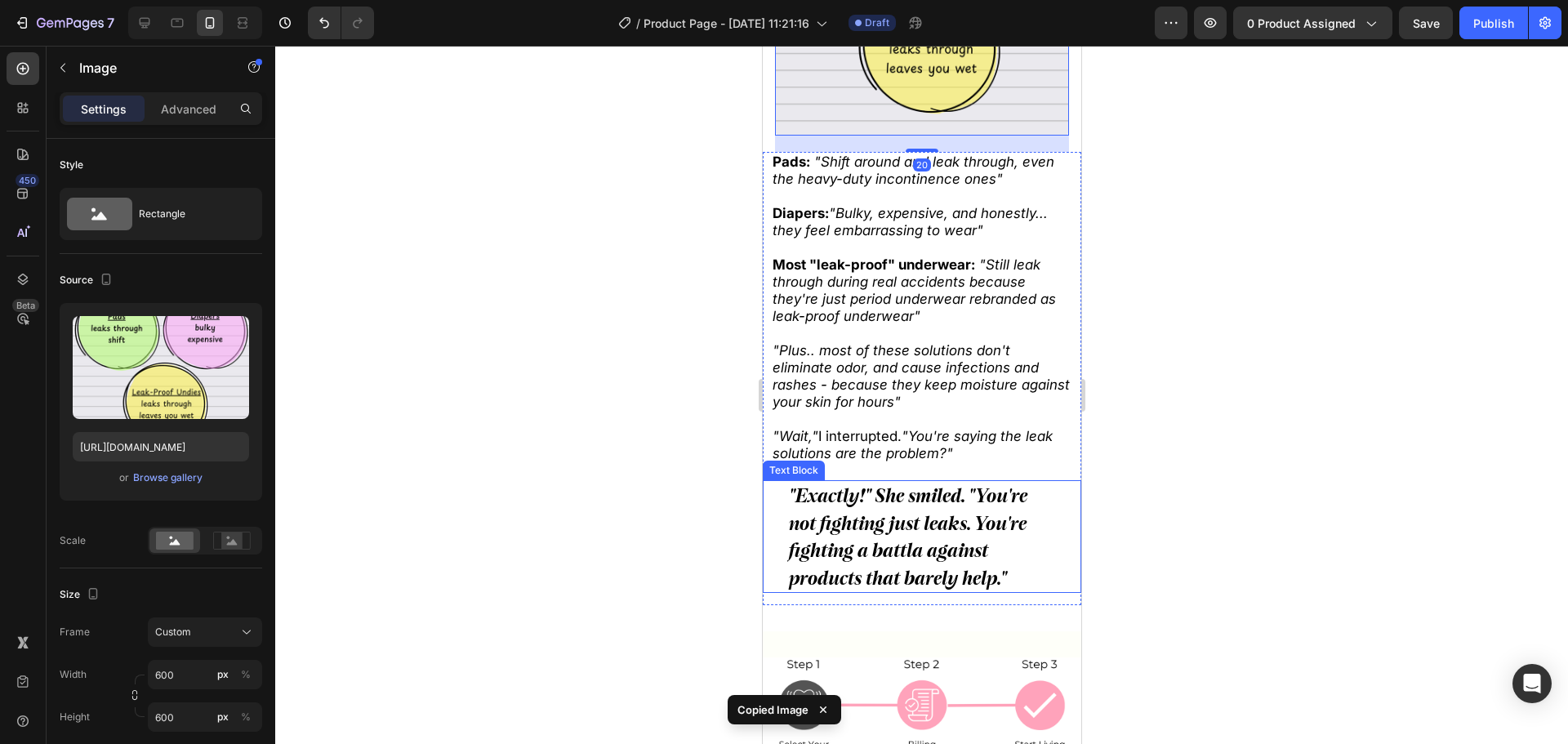
click at [1002, 489] on span ""Exactly!" She smiled. "You're not fighting just leaks. You're fighting a battl…" at bounding box center [907, 537] width 239 height 105
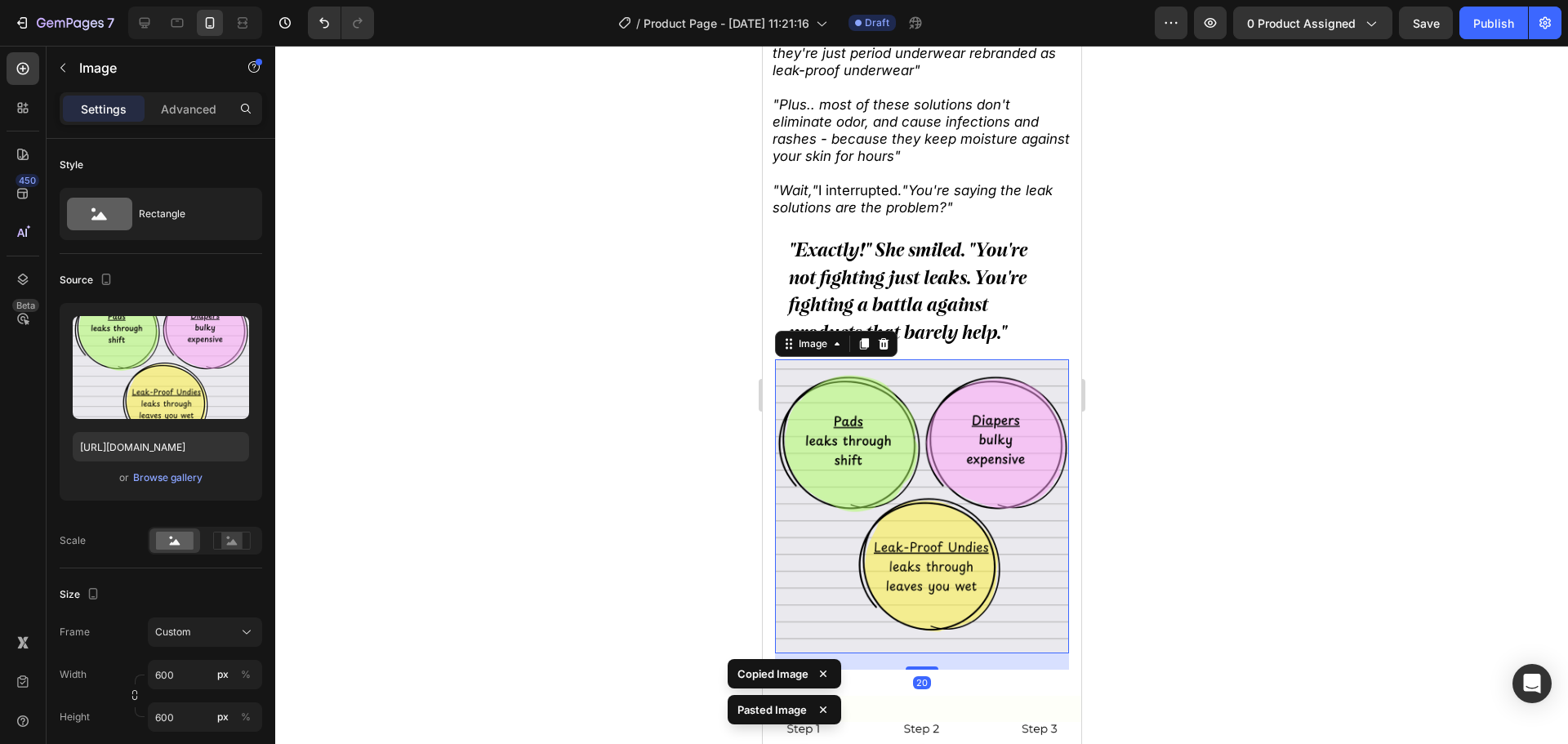
scroll to position [1386, 0]
drag, startPoint x: 903, startPoint y: 215, endPoint x: 898, endPoint y: 189, distance: 26.5
click at [902, 215] on div "Pads: "Shift around and leak through, even the heavy-duty incontinence ones" Di…" at bounding box center [921, 288] width 319 height 763
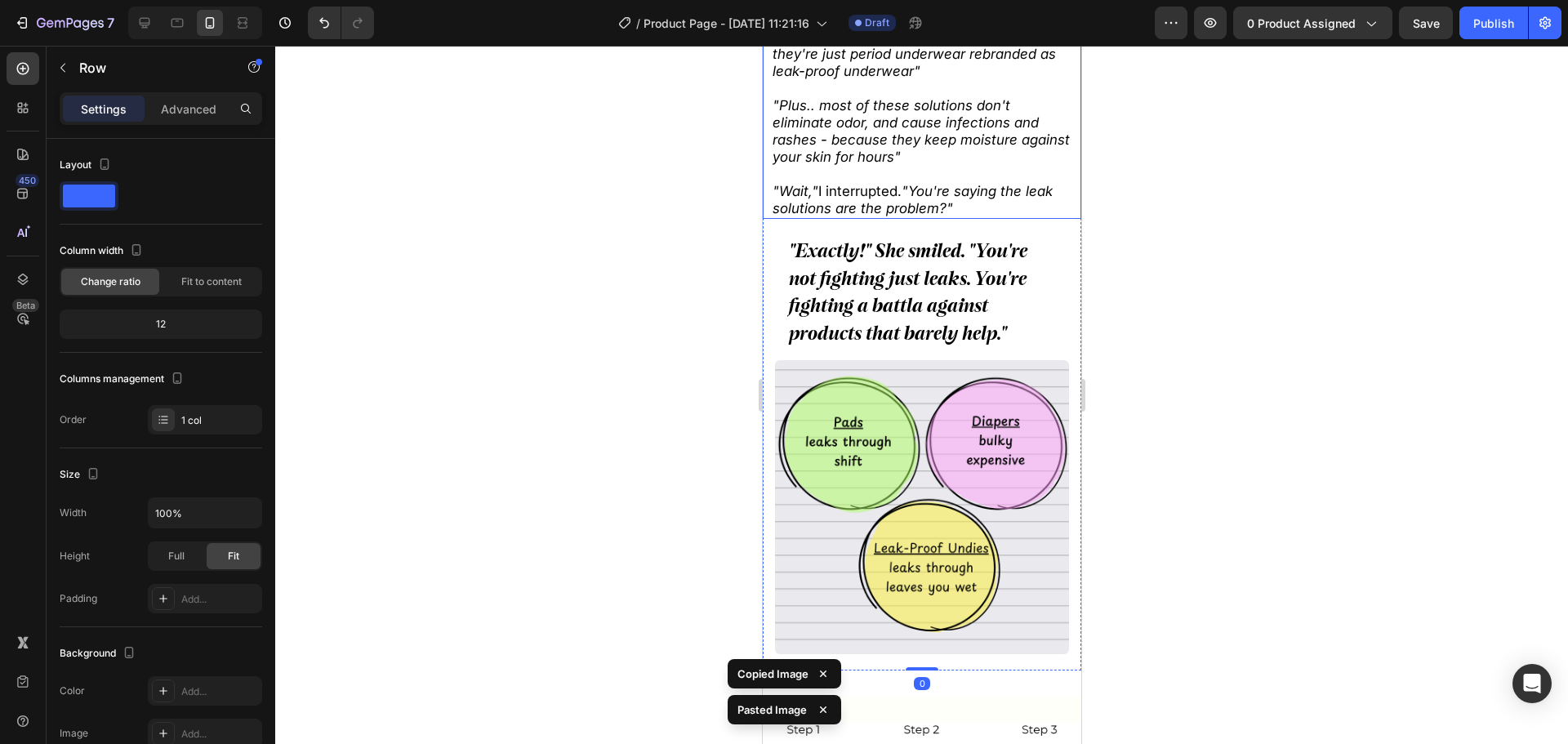
click at [898, 189] on icon ""You're saying the leak solutions are the problem?"" at bounding box center [912, 200] width 280 height 33
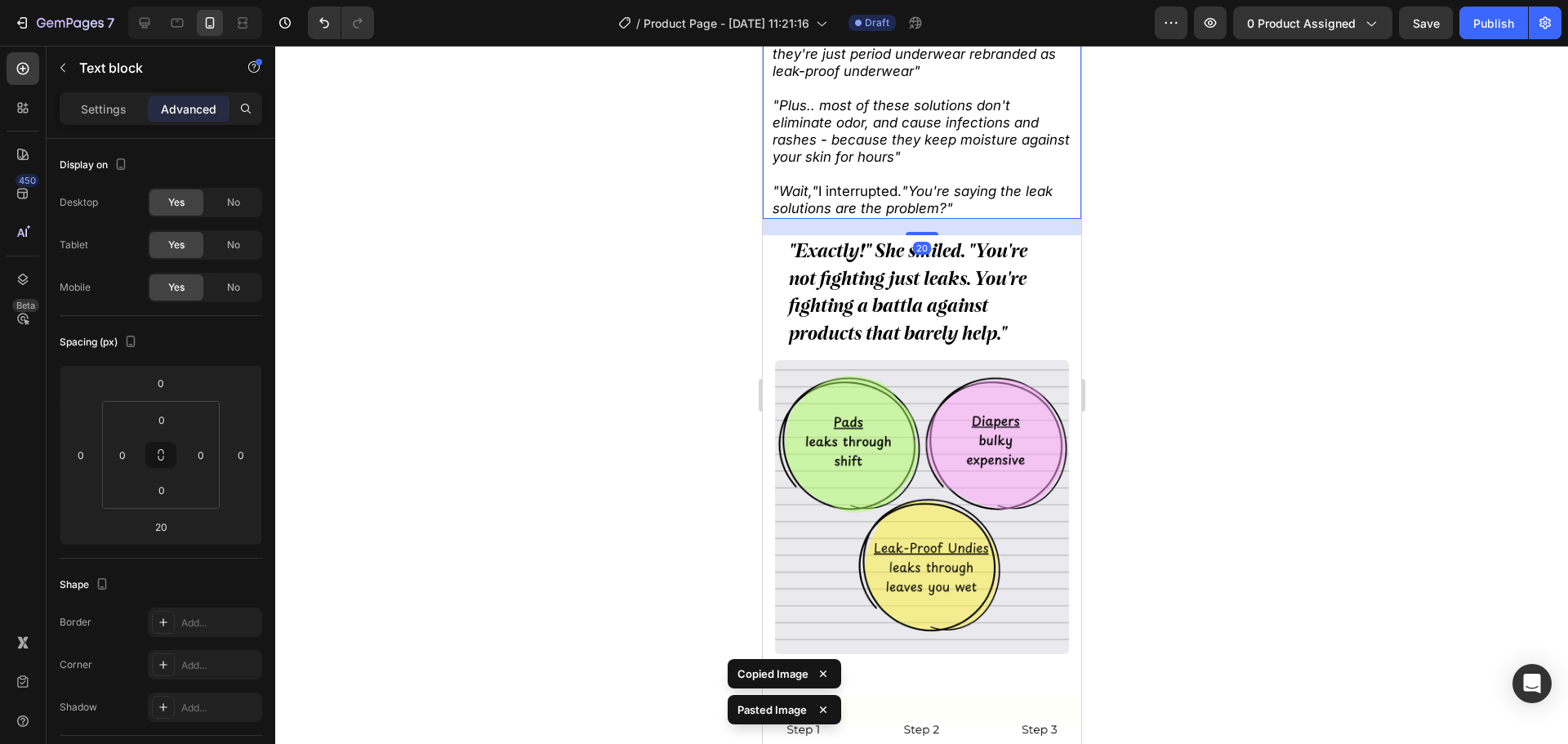
copy div "se infections and rashes - because they keep moisture against your skin for hou…"
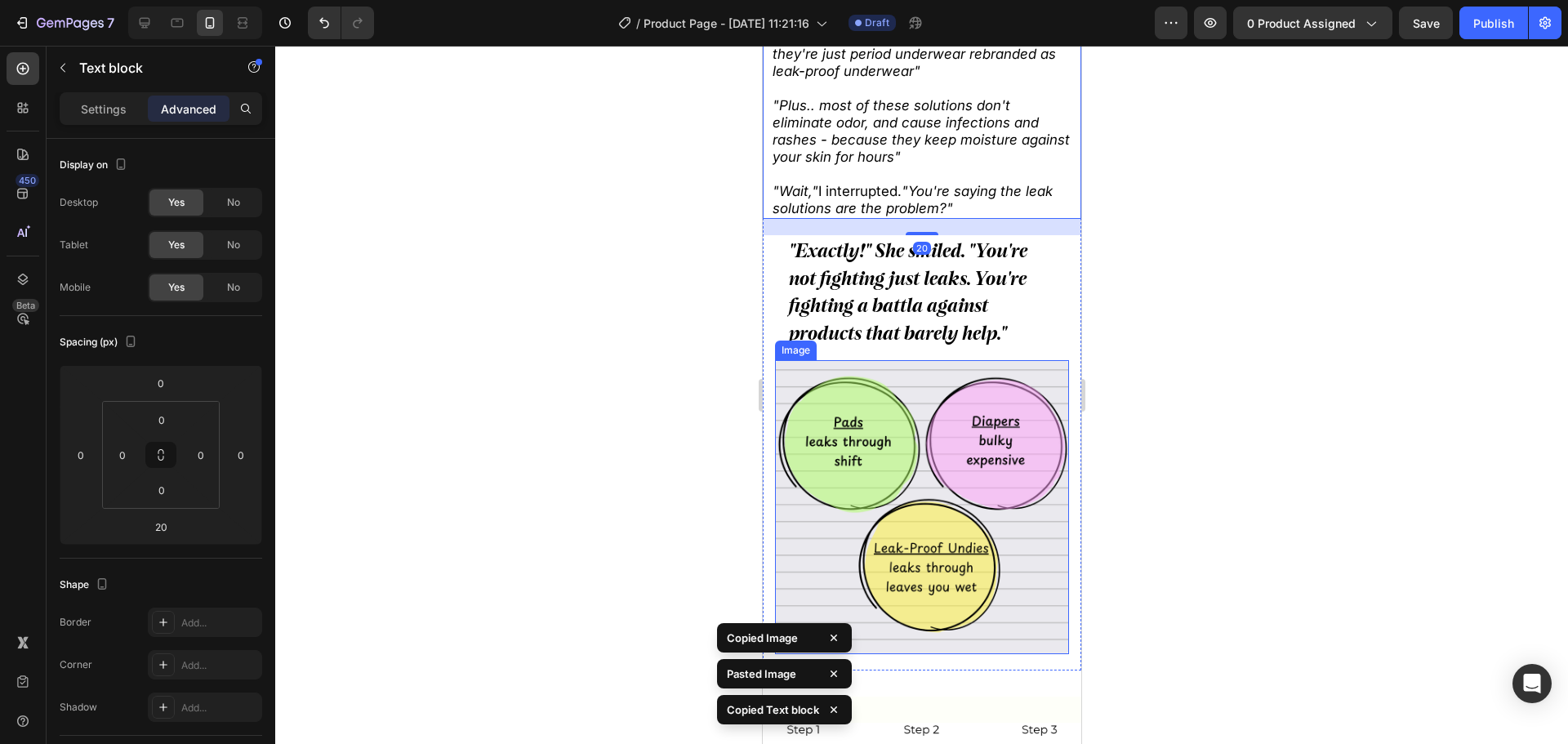
click at [954, 521] on img at bounding box center [921, 507] width 294 height 294
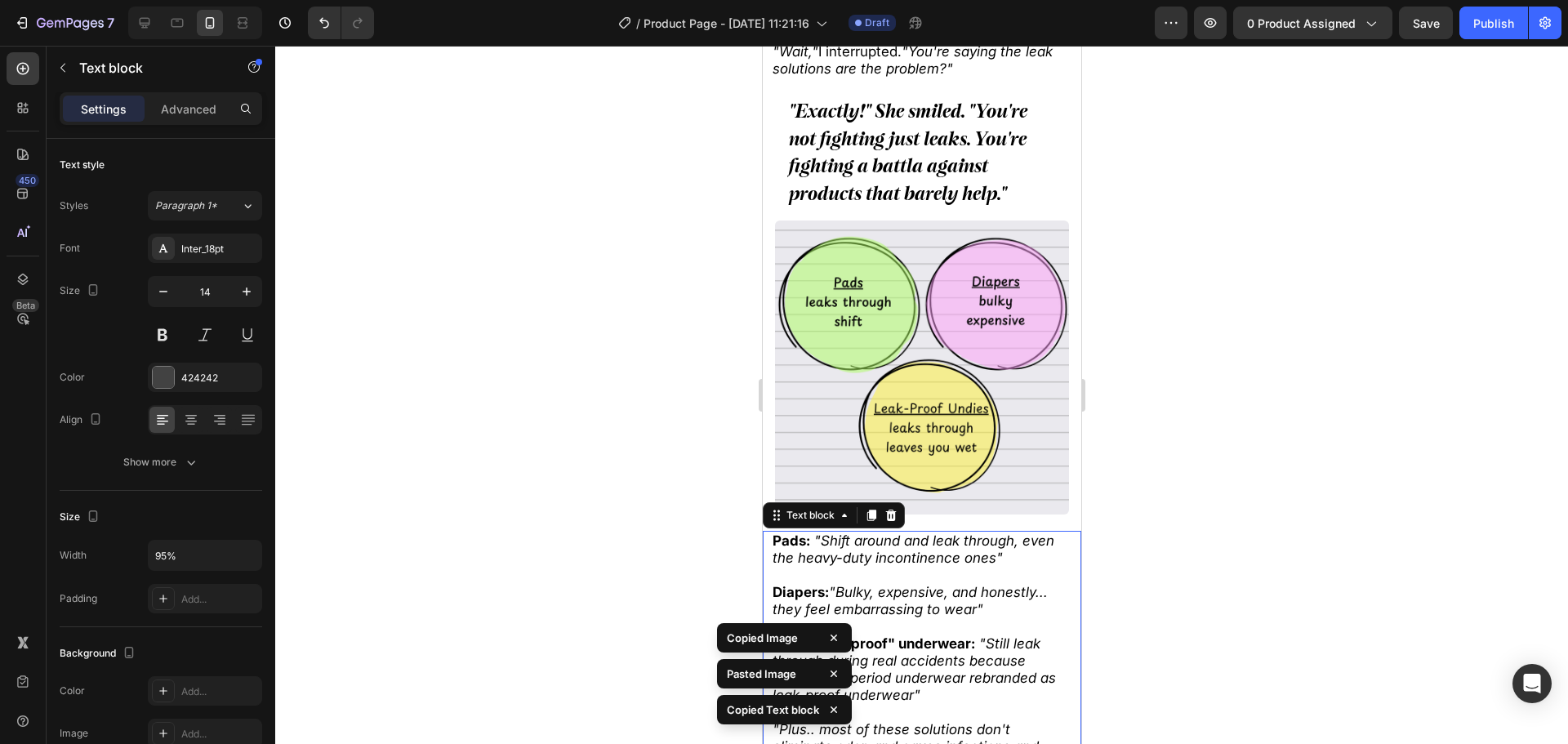
scroll to position [1521, 0]
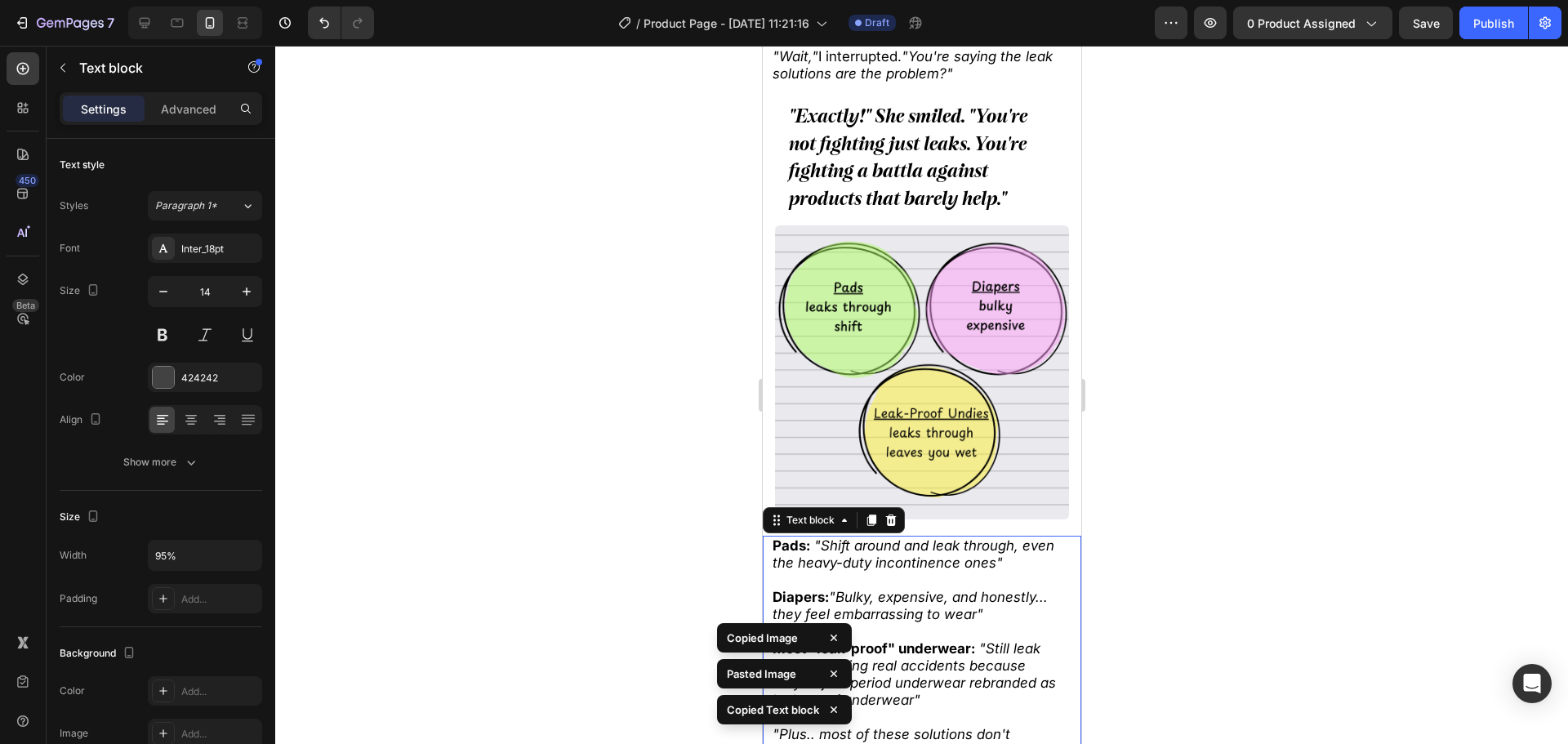
click at [936, 387] on img at bounding box center [921, 372] width 294 height 294
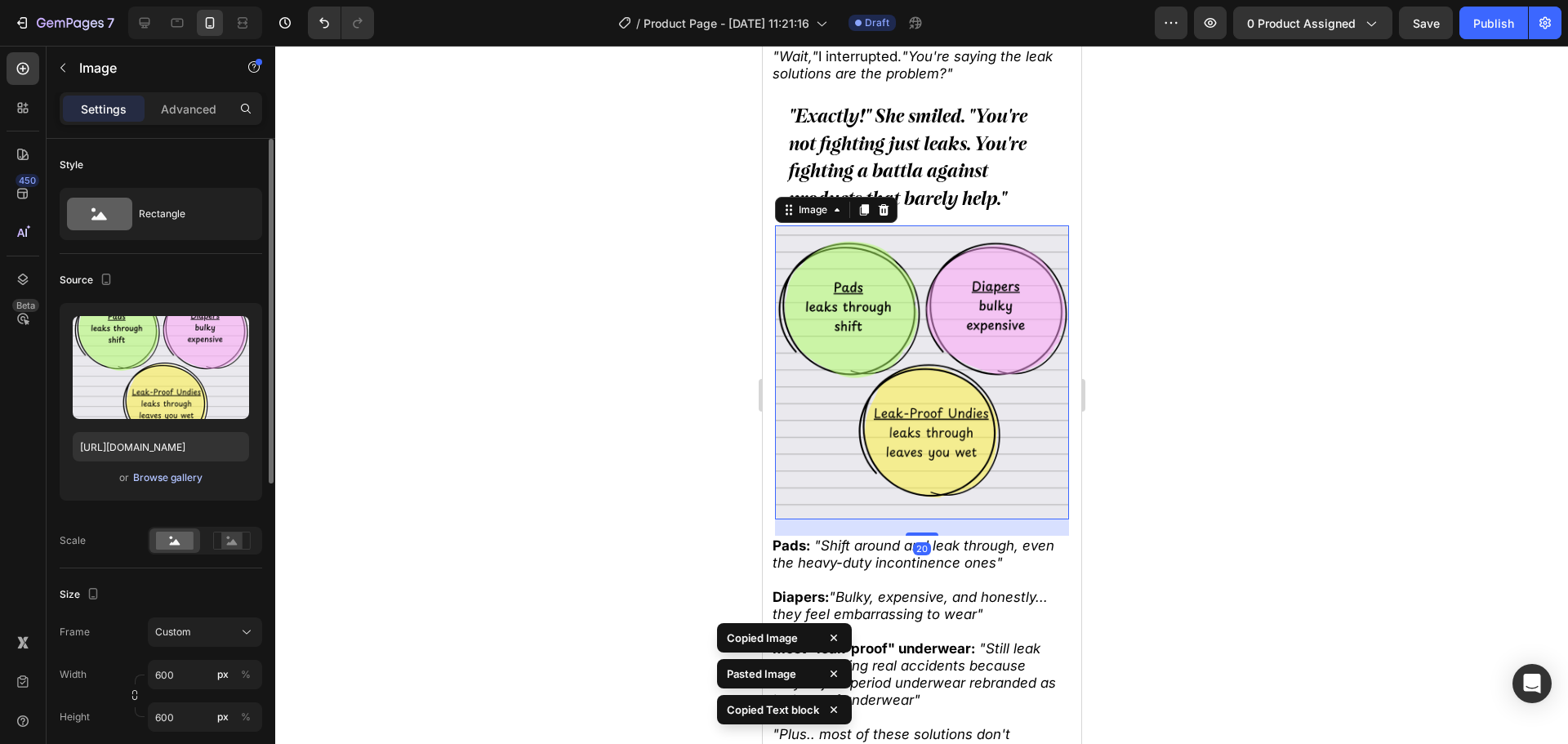
click at [165, 484] on div "Browse gallery" at bounding box center [167, 478] width 69 height 15
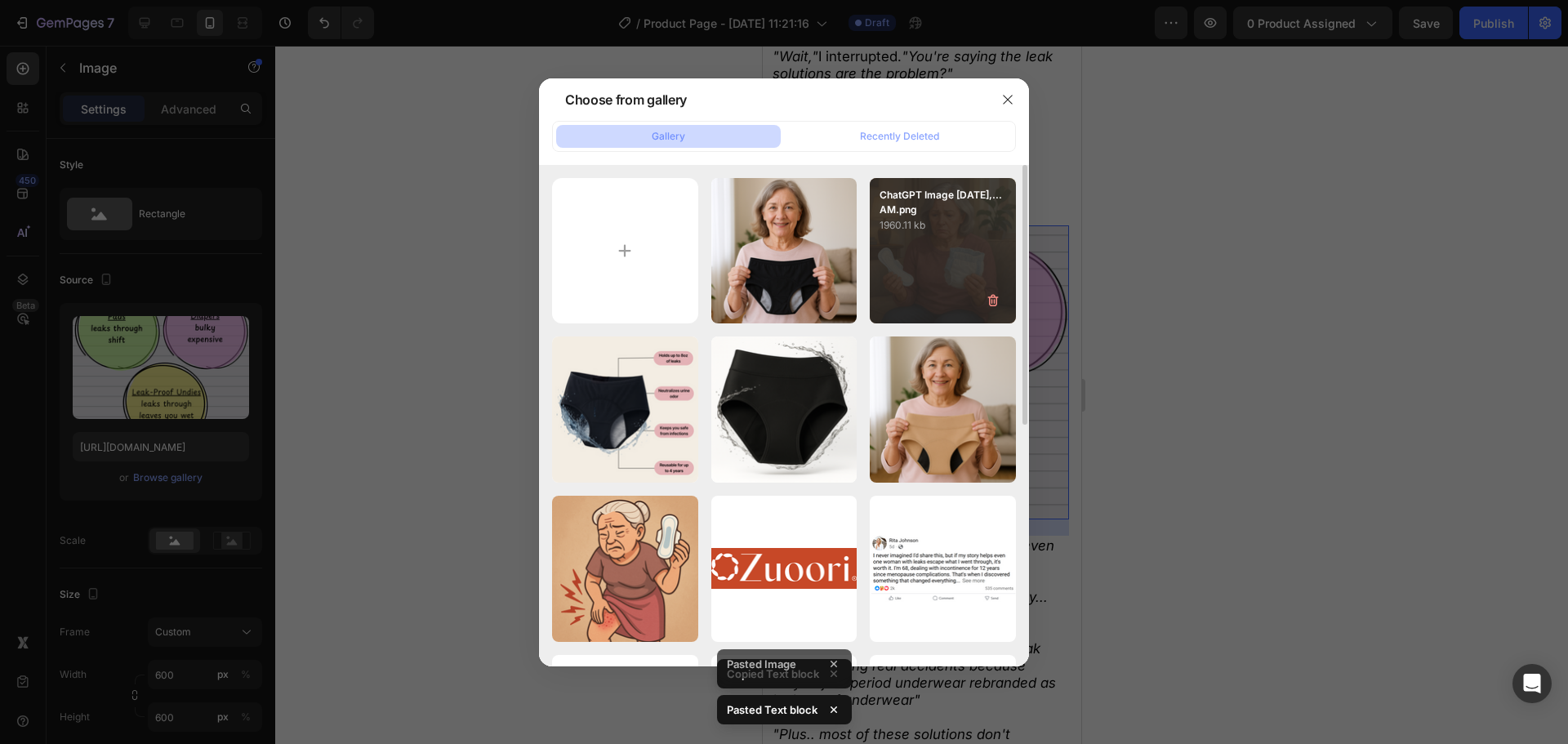
click at [940, 293] on div "ChatGPT Image [DATE],...AM.png 1960.11 kb" at bounding box center [943, 251] width 146 height 146
type input "[URL][DOMAIN_NAME]"
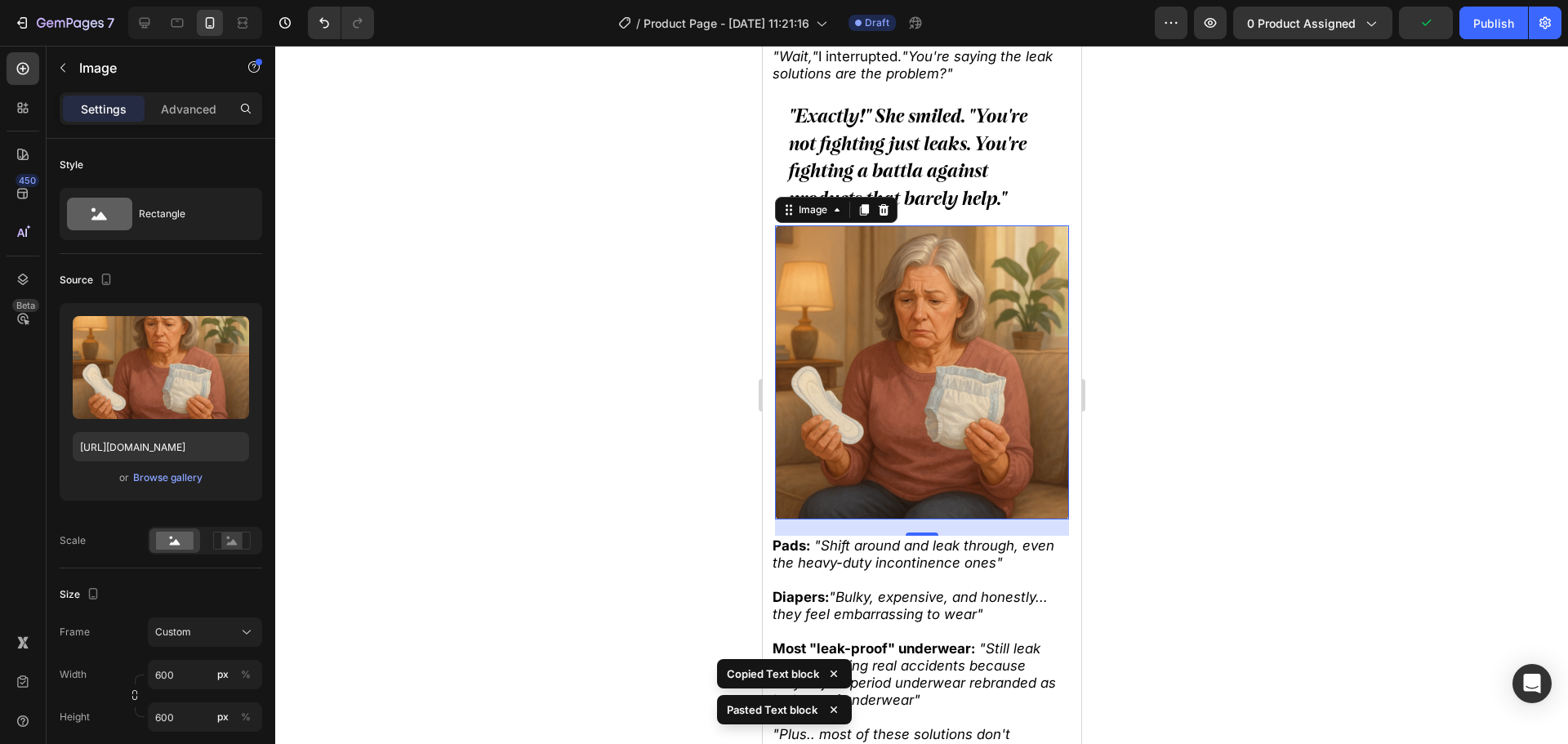
click at [1210, 358] on div at bounding box center [922, 394] width 1292 height 698
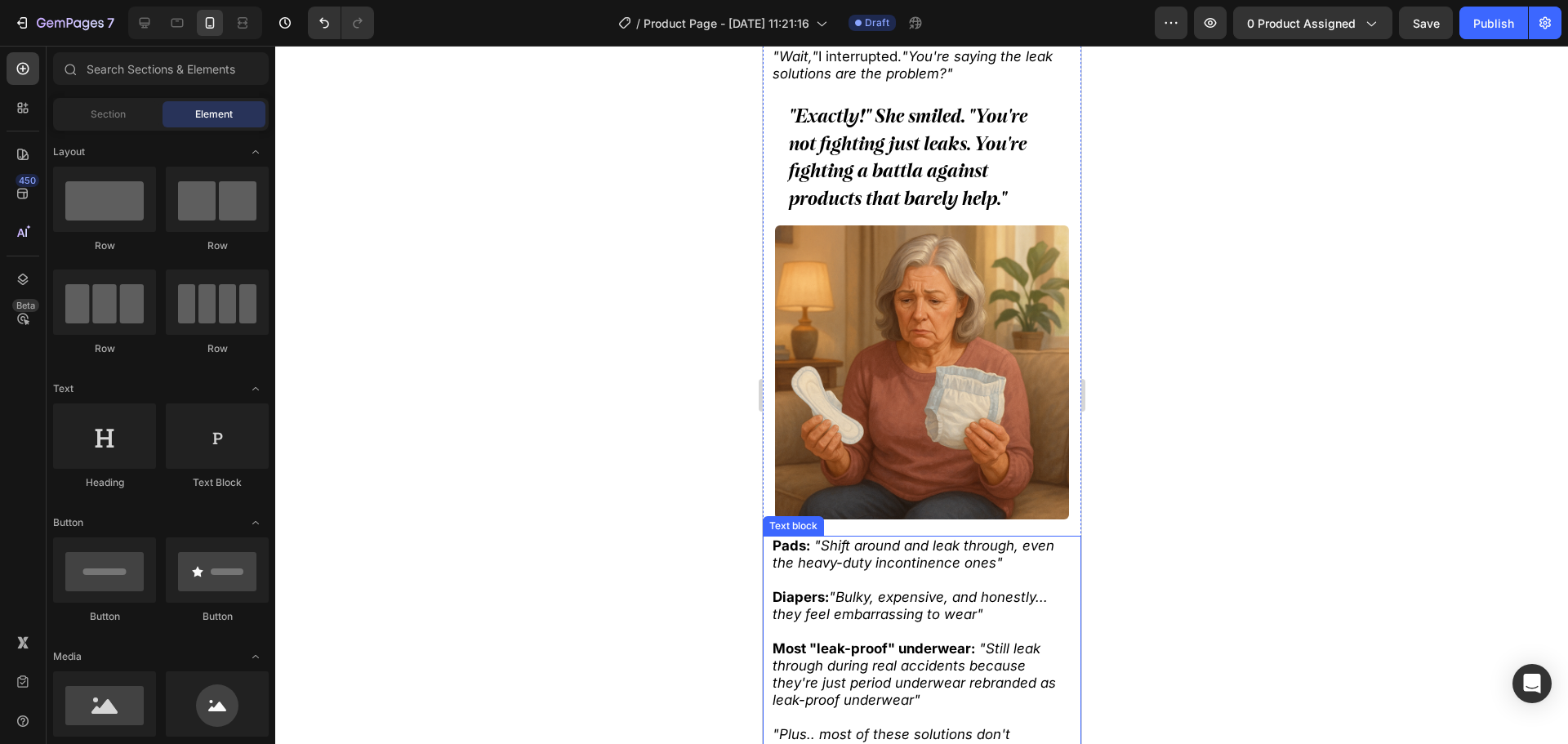
drag, startPoint x: 916, startPoint y: 665, endPoint x: 873, endPoint y: 586, distance: 89.9
click at [916, 665] on icon ""Still leak through during real accidents because they're just period underwear…" at bounding box center [913, 674] width 284 height 67
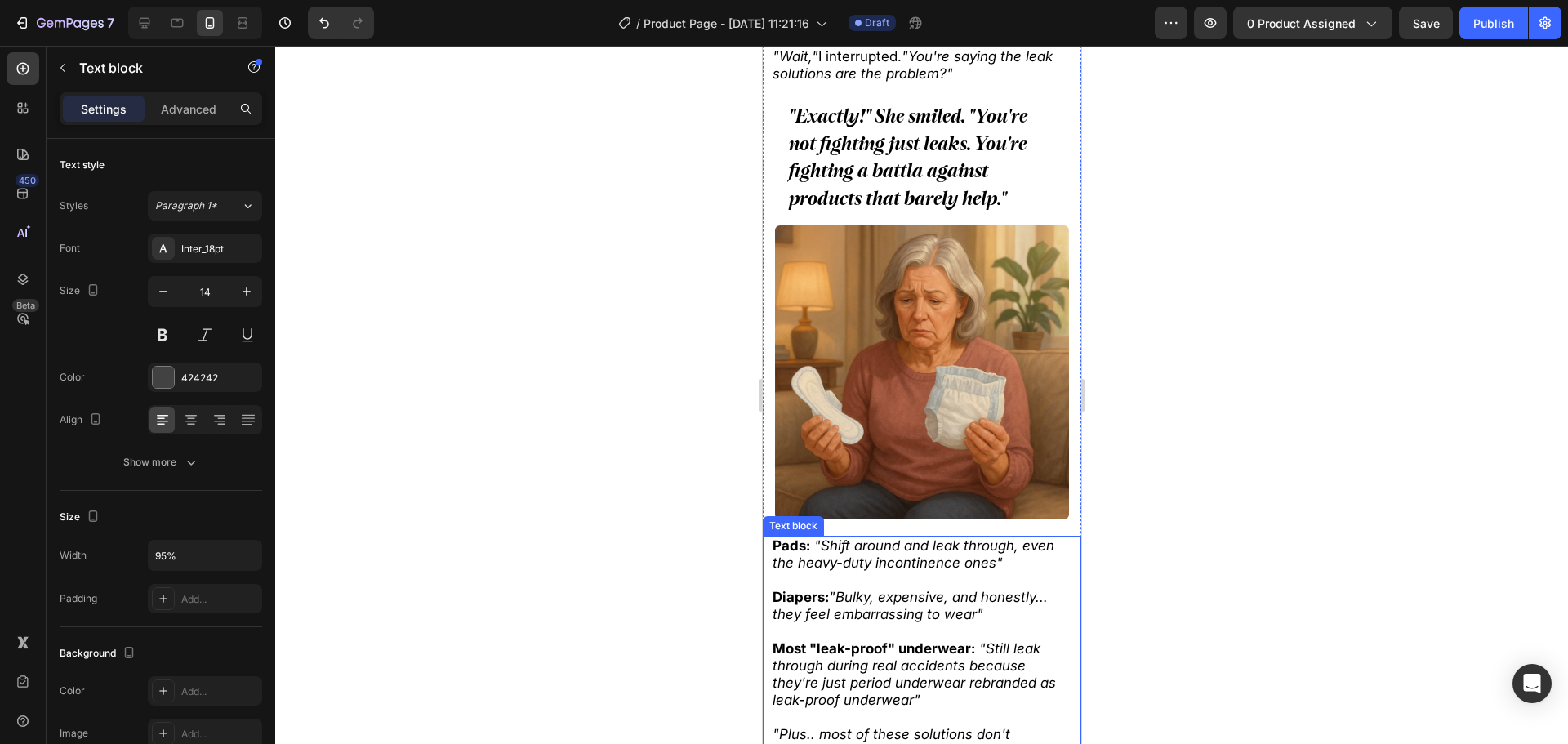
click at [876, 590] on icon ""Bulky, expensive, and honestly... they feel embarrassing to wear"" at bounding box center [910, 605] width 276 height 33
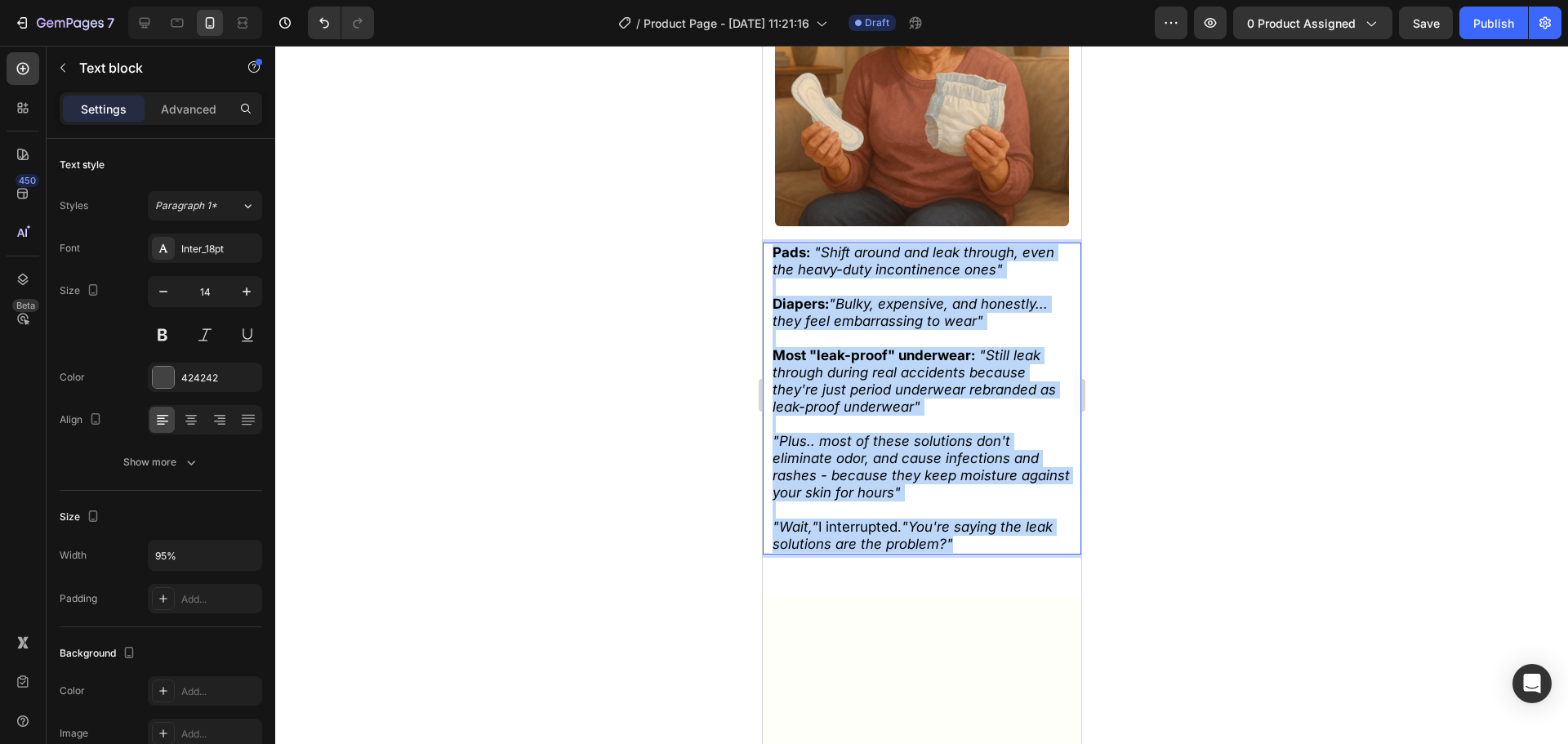
scroll to position [1848, 0]
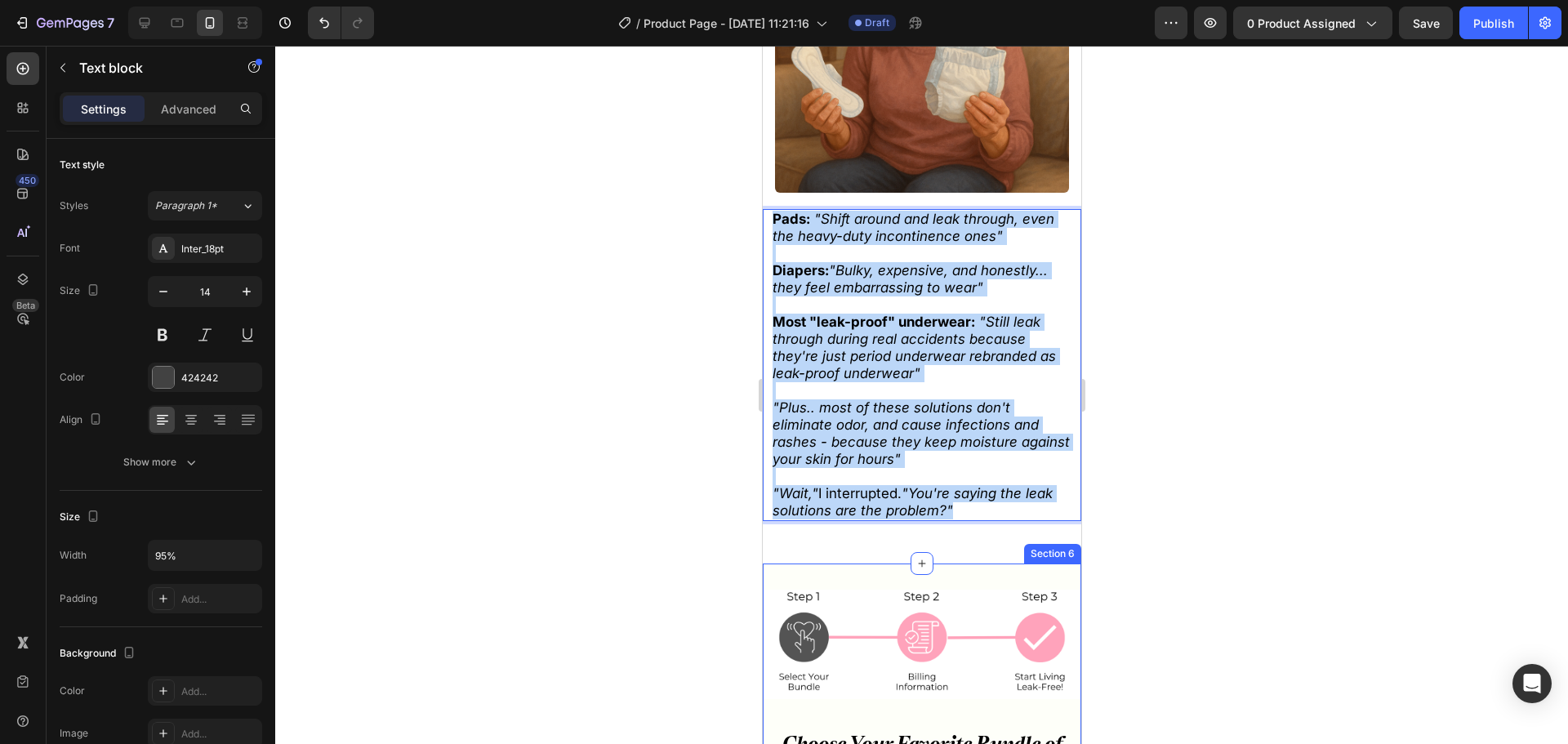
drag, startPoint x: 804, startPoint y: 533, endPoint x: 1122, endPoint y: 587, distance: 322.6
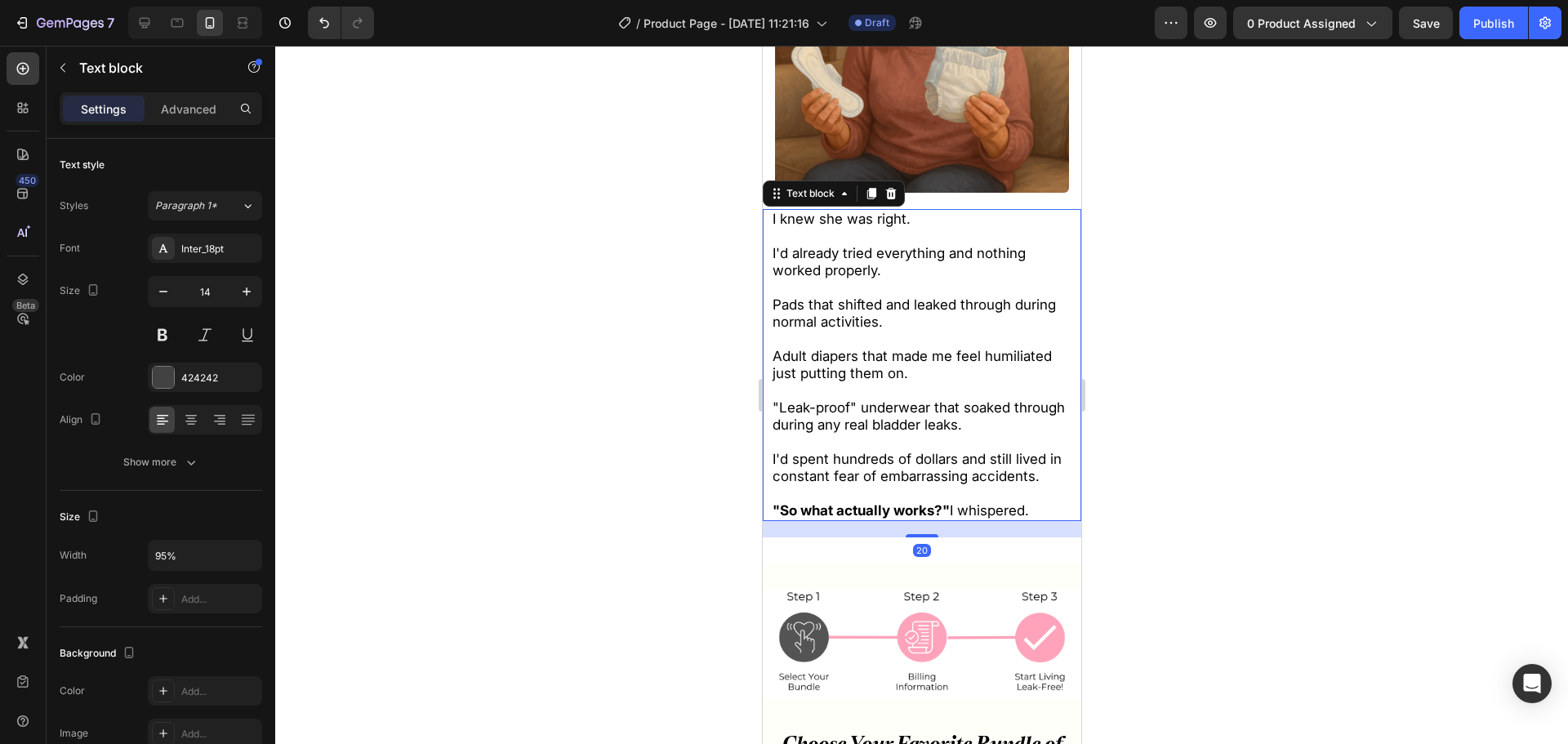
click at [1265, 539] on div at bounding box center [922, 394] width 1292 height 698
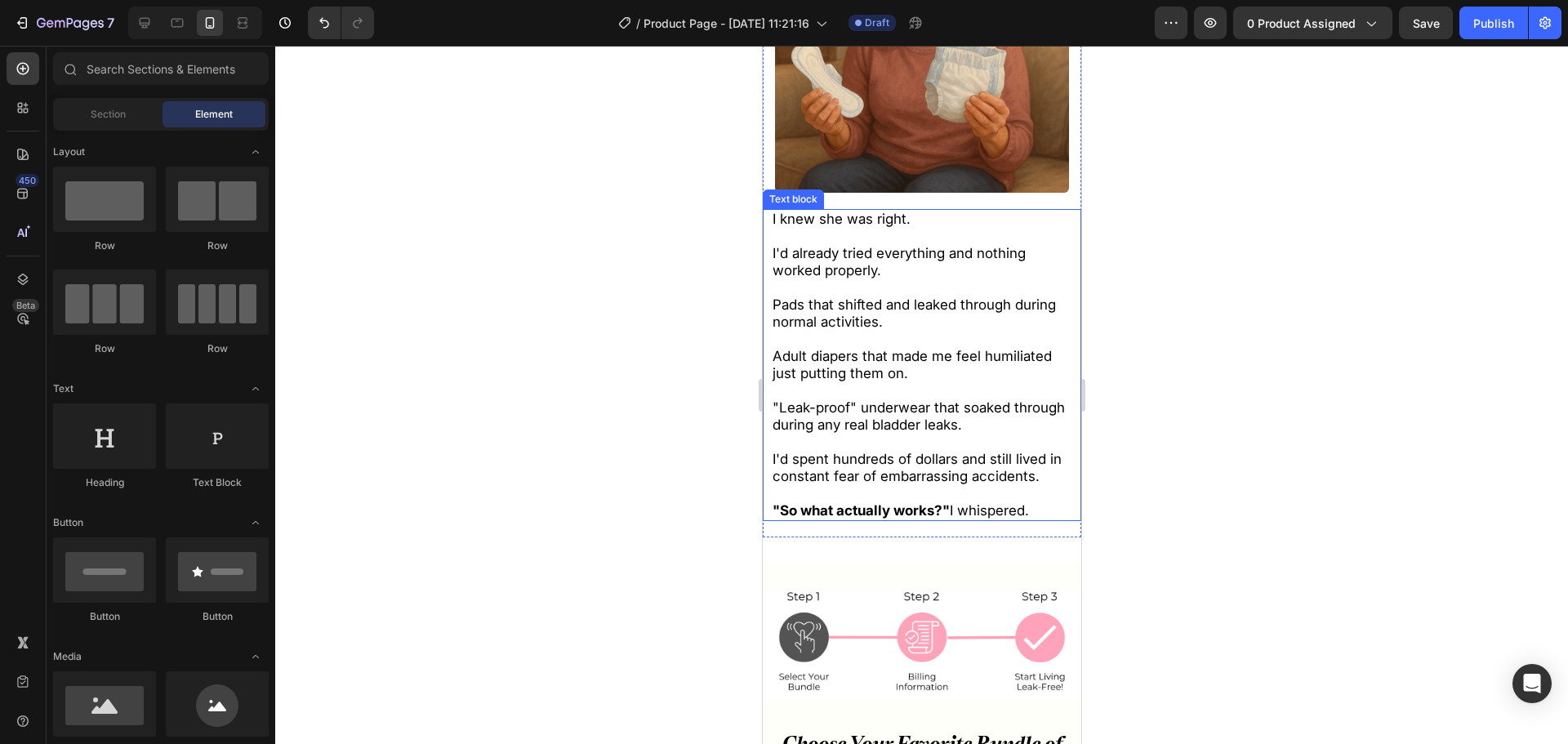
click at [969, 433] on p "Rich Text Editor. Editing area: main" at bounding box center [922, 442] width 300 height 18
drag, startPoint x: 1229, startPoint y: 510, endPoint x: 90, endPoint y: 470, distance: 1139.7
click at [1229, 510] on div at bounding box center [922, 394] width 1292 height 698
click at [874, 451] on span "I'd spent hundreds of dollars and still lived in constant fear of embarrassing …" at bounding box center [916, 468] width 289 height 33
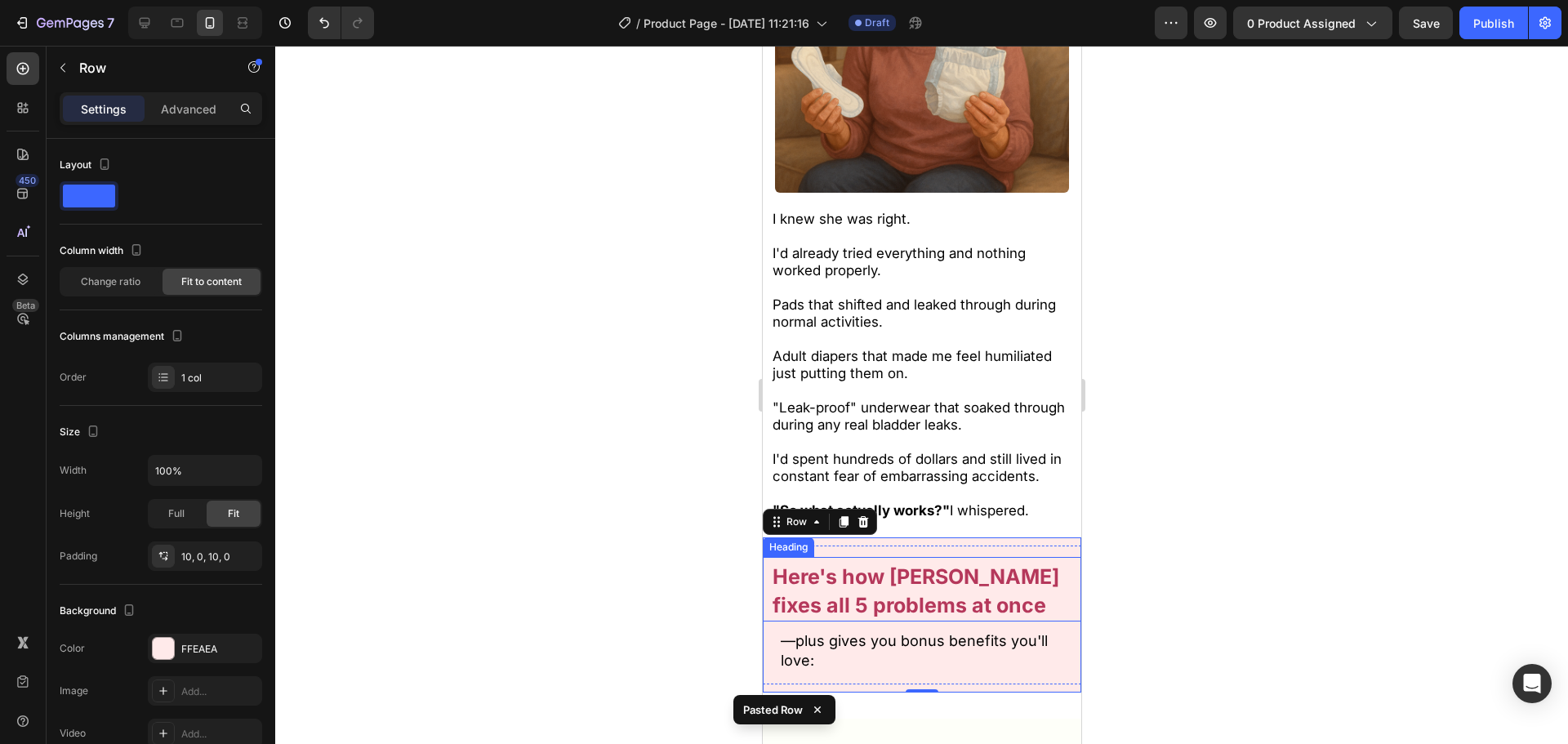
click at [913, 578] on strong "Here's how [PERSON_NAME] fixes all 5 problems at once" at bounding box center [915, 590] width 287 height 53
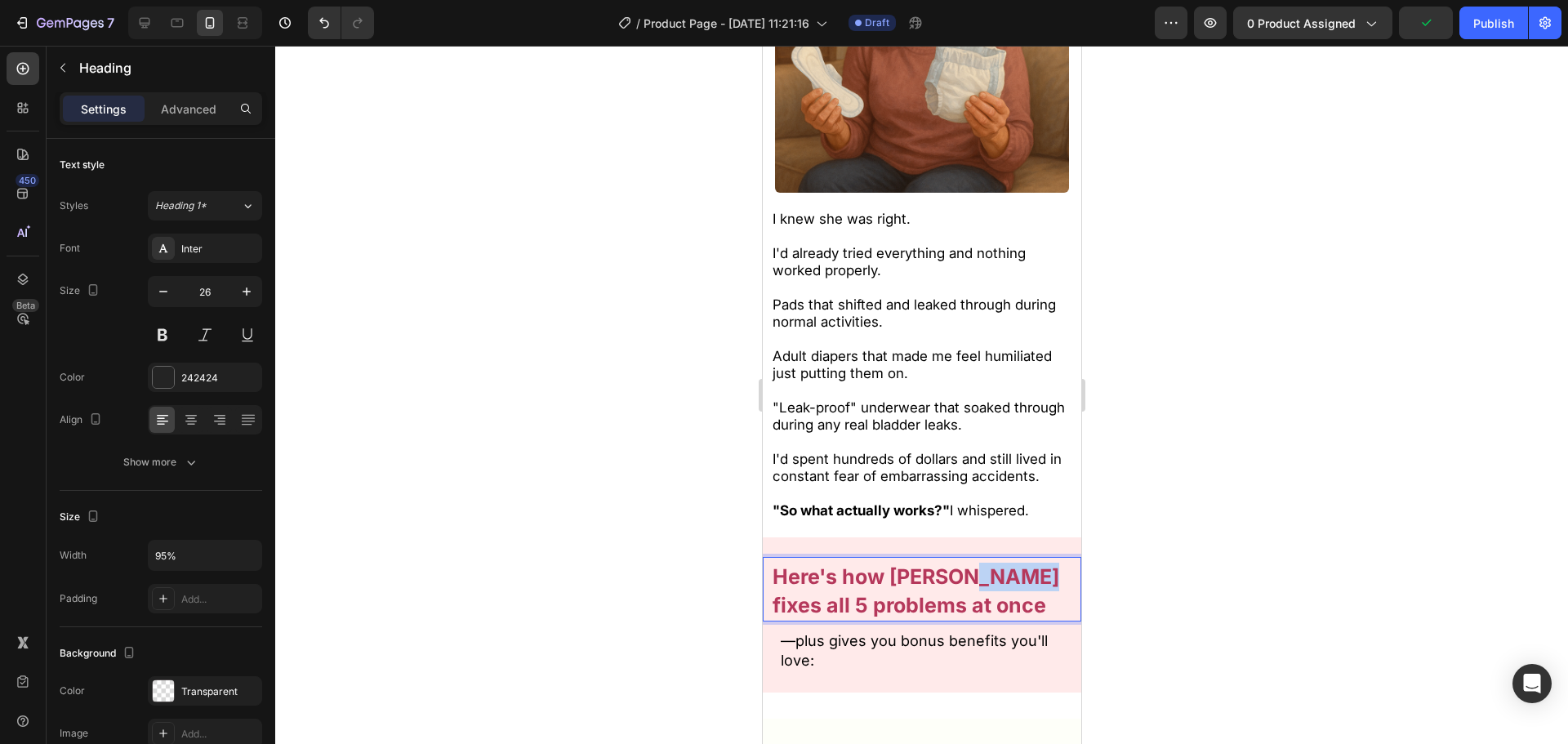
click at [956, 564] on strong "Here's how [PERSON_NAME] fixes all 5 problems at once" at bounding box center [915, 590] width 287 height 53
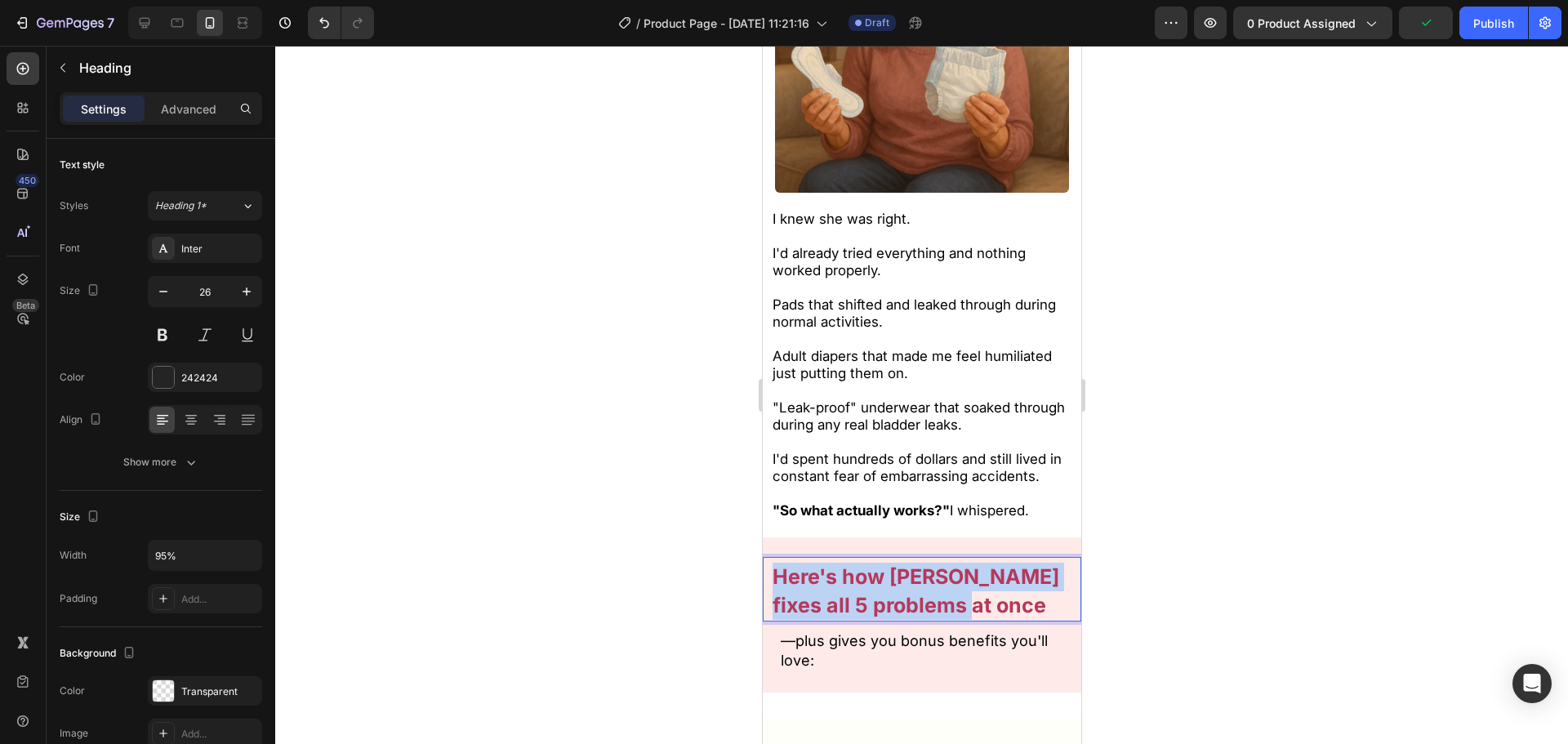
click at [956, 564] on strong "Here's how [PERSON_NAME] fixes all 5 problems at once" at bounding box center [915, 590] width 287 height 53
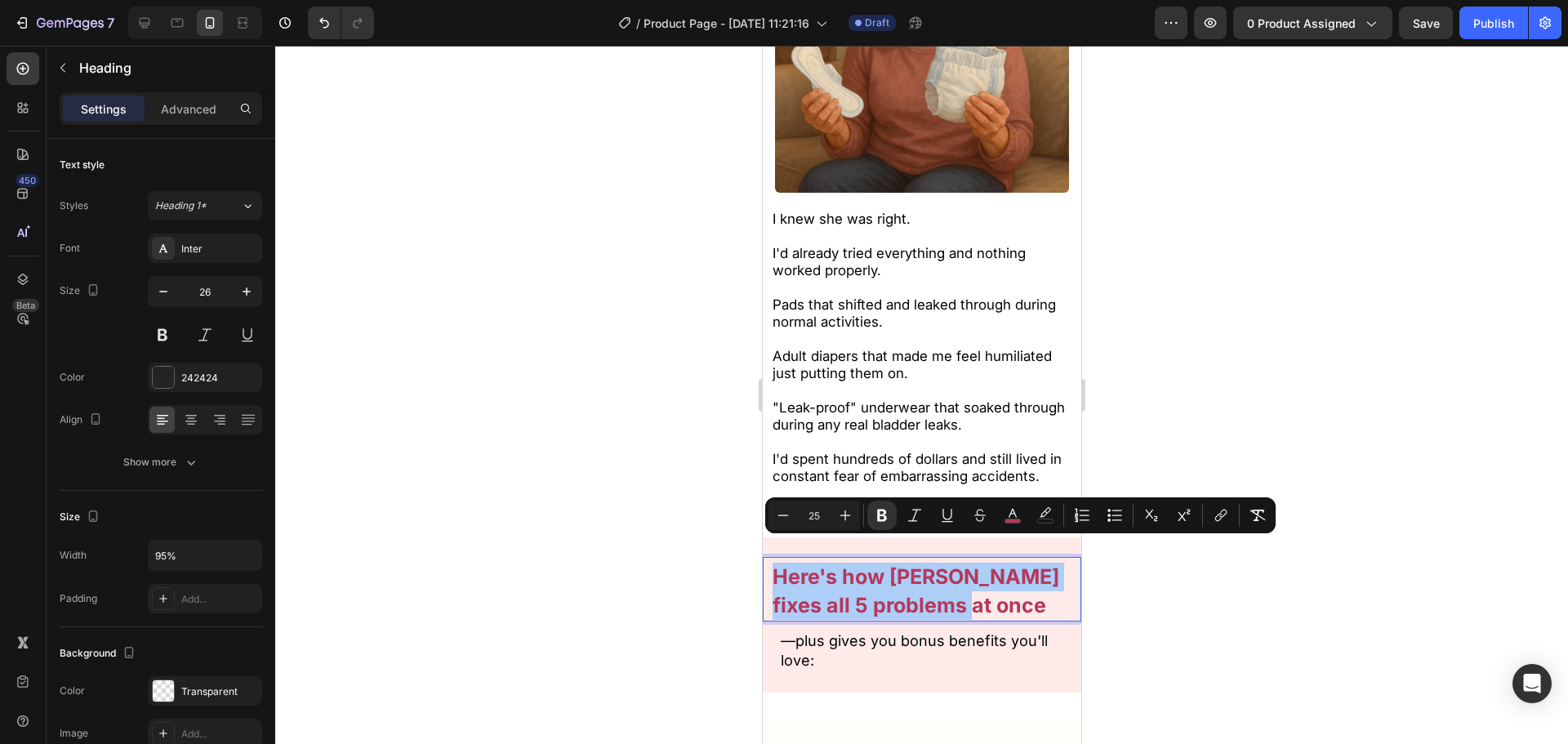
click at [768, 517] on button "Minus" at bounding box center [783, 516] width 30 height 30
type input "24"
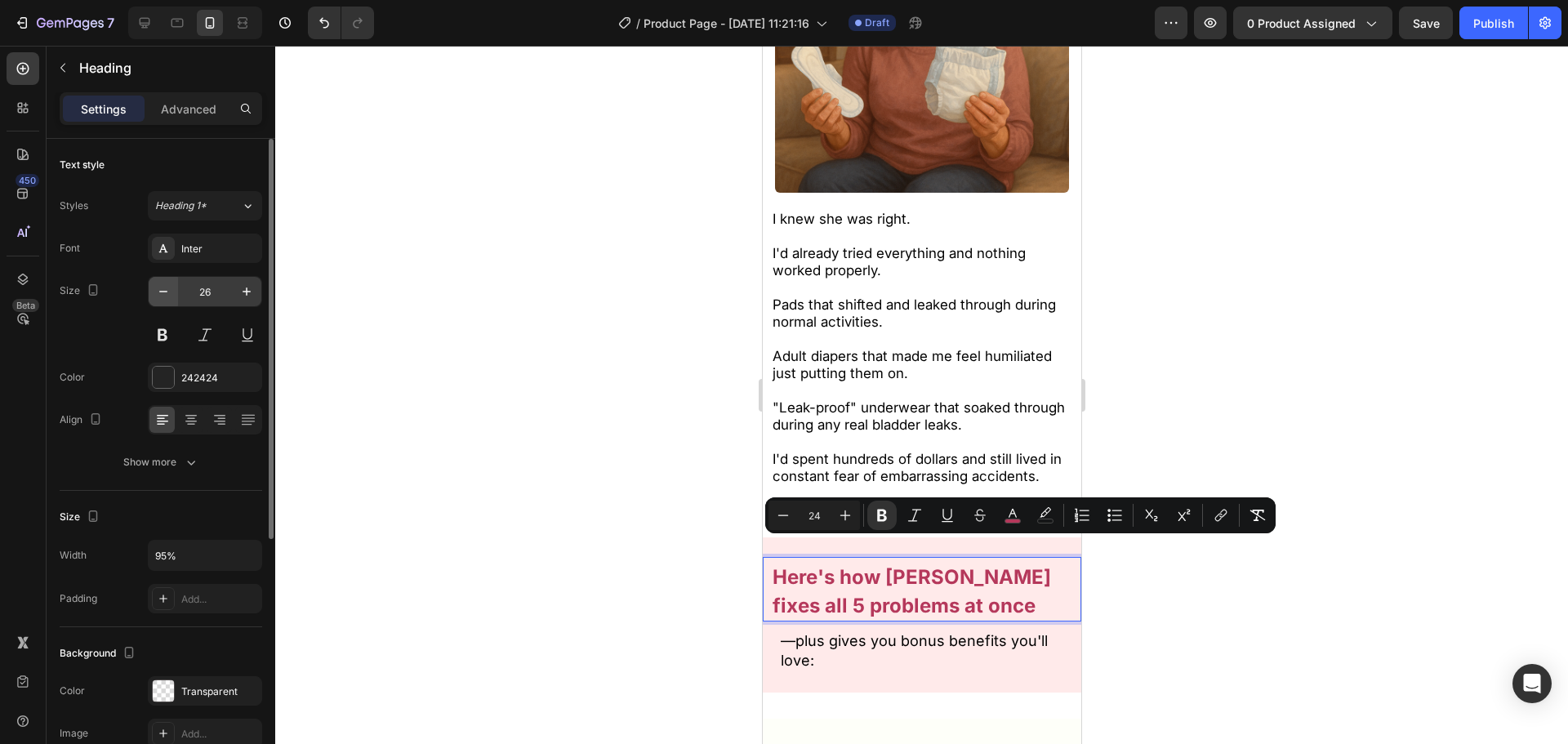
click at [151, 292] on button "button" at bounding box center [164, 291] width 30 height 30
type input "24"
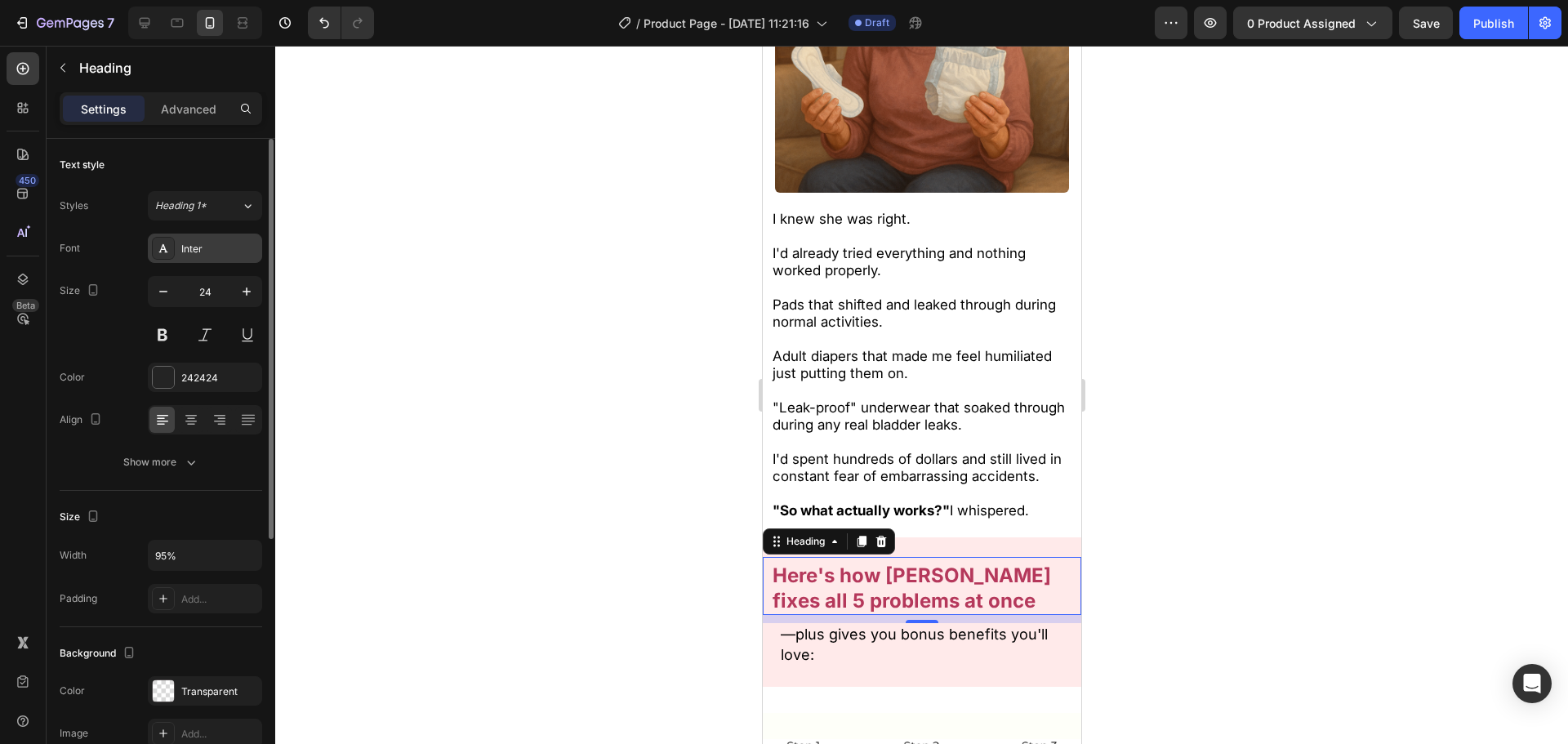
click at [198, 258] on div "Inter" at bounding box center [205, 249] width 115 height 30
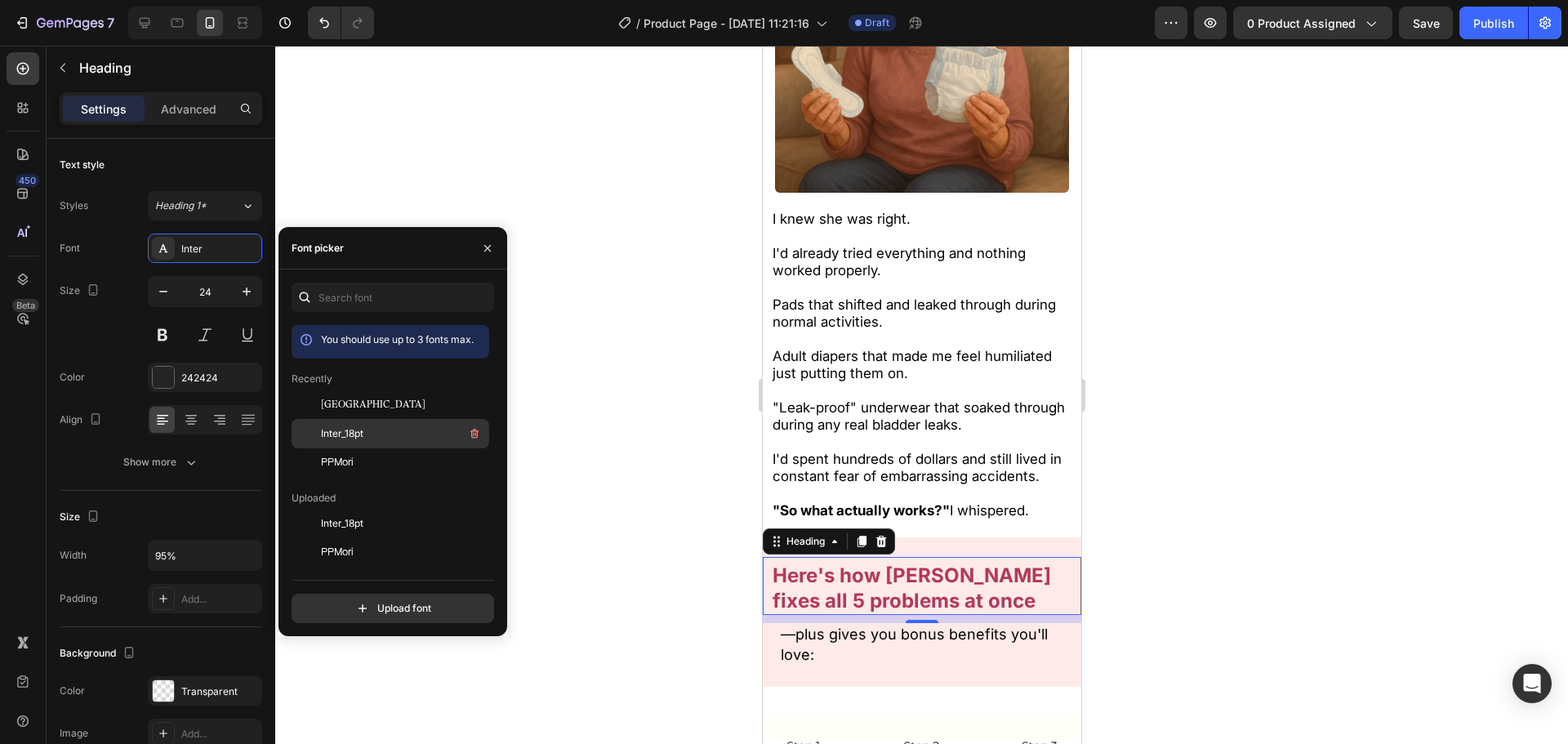
click at [382, 433] on div "Inter_18pt" at bounding box center [403, 433] width 165 height 19
click at [374, 685] on div "PPMori" at bounding box center [390, 700] width 198 height 30
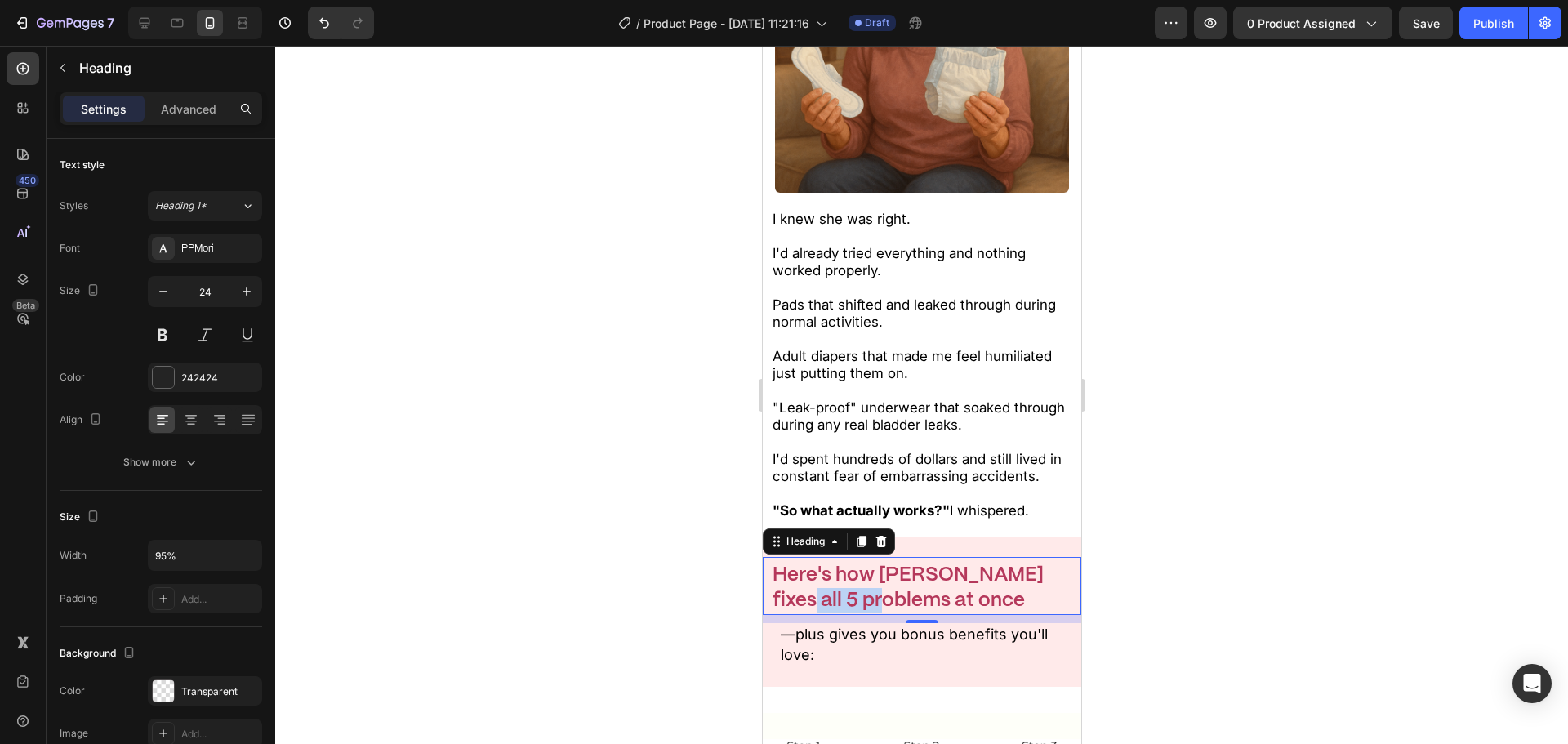
click at [831, 564] on p "Here's how [PERSON_NAME] fixes all 5 problems at once" at bounding box center [922, 588] width 300 height 51
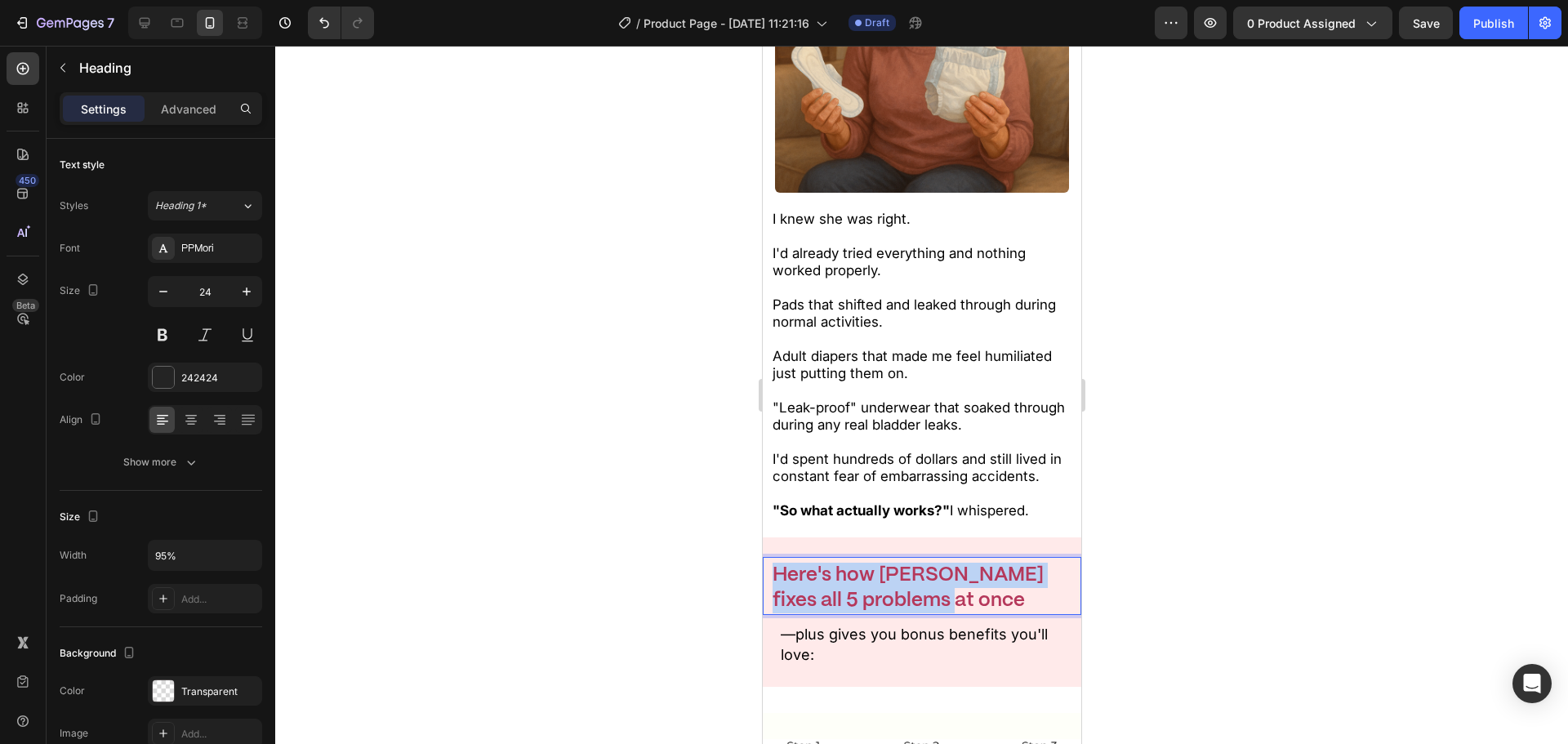
click at [831, 564] on p "Here's how [PERSON_NAME] fixes all 5 problems at once" at bounding box center [922, 588] width 300 height 51
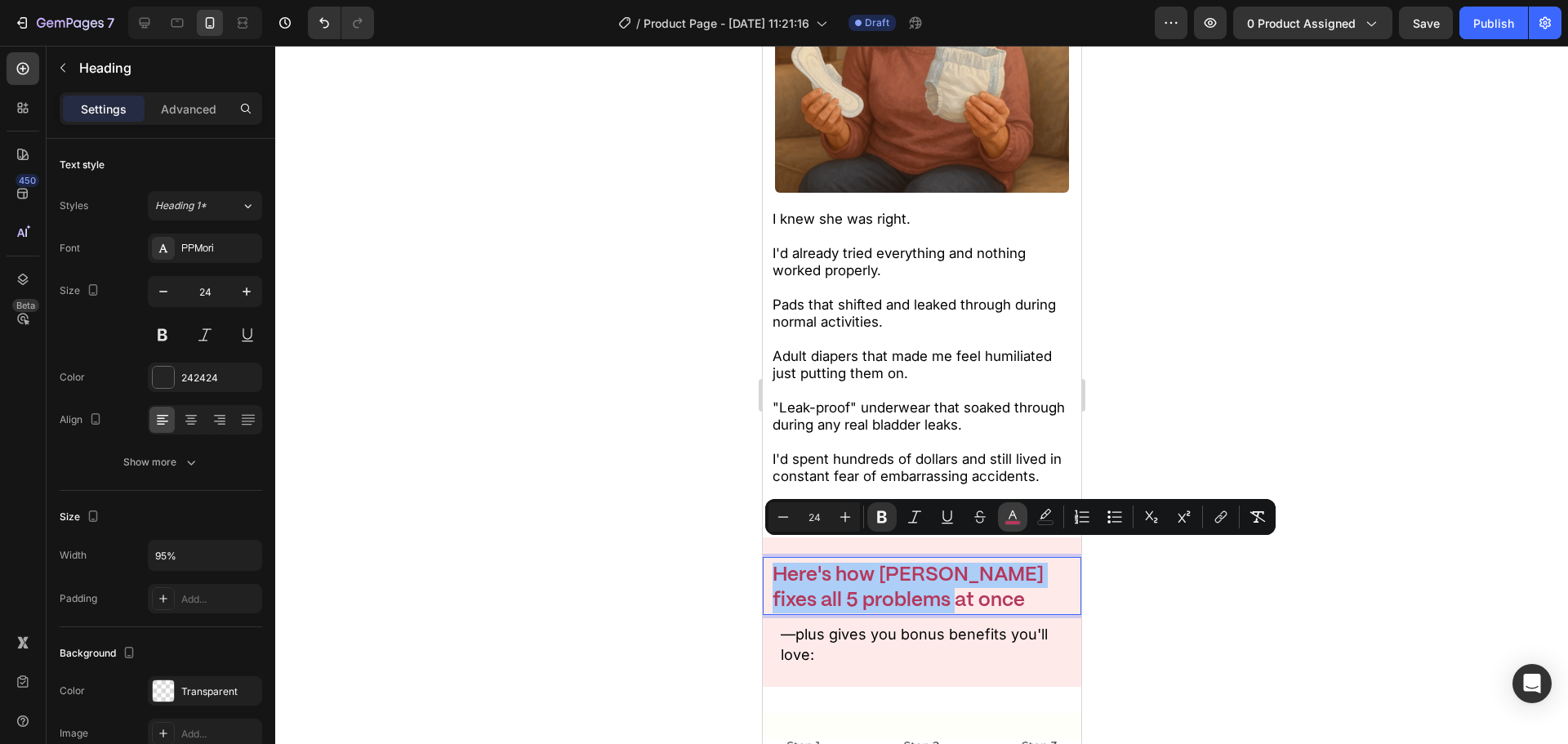
click at [1007, 515] on icon "Editor contextual toolbar" at bounding box center [1013, 517] width 17 height 17
type input "B5385B"
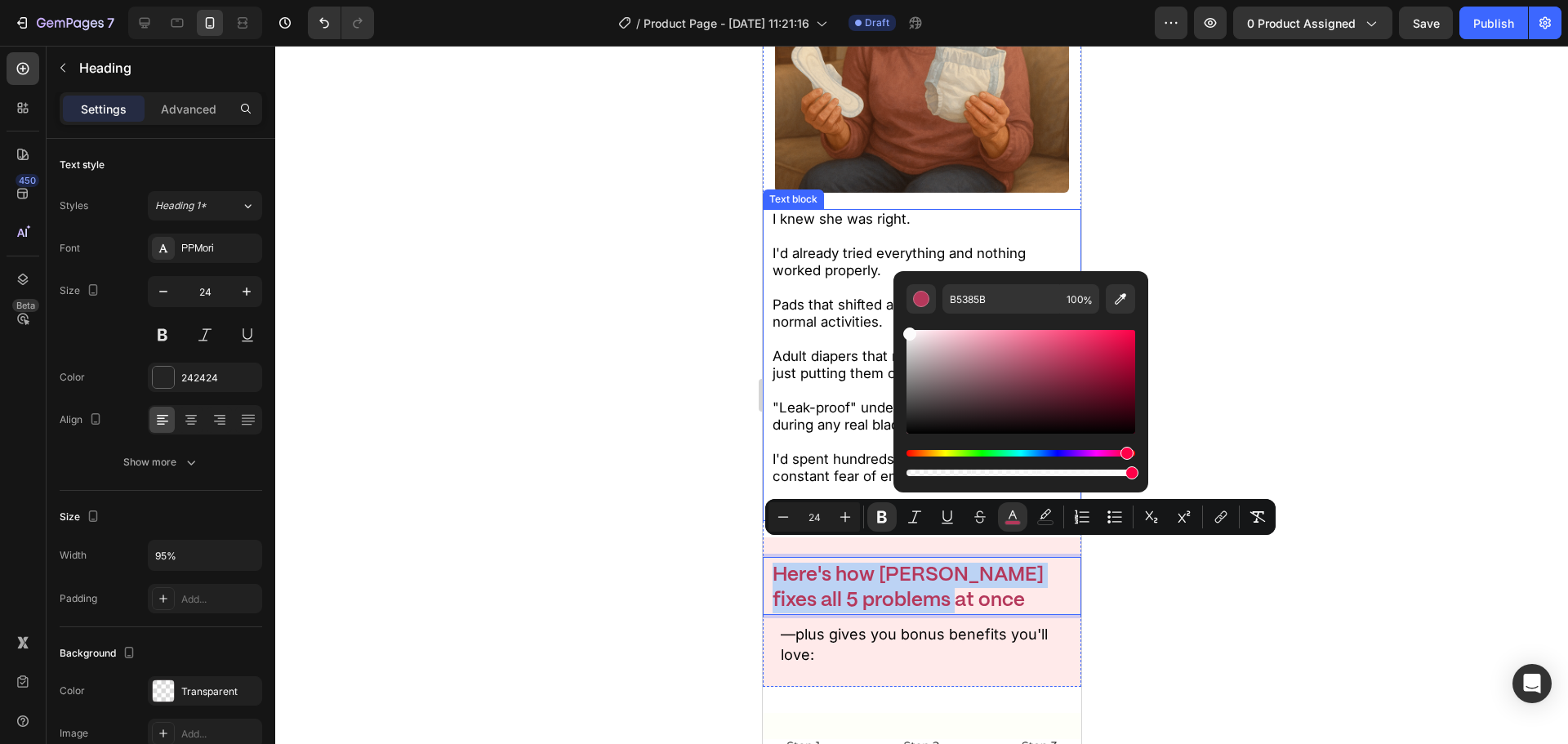
type input "FCFCFC"
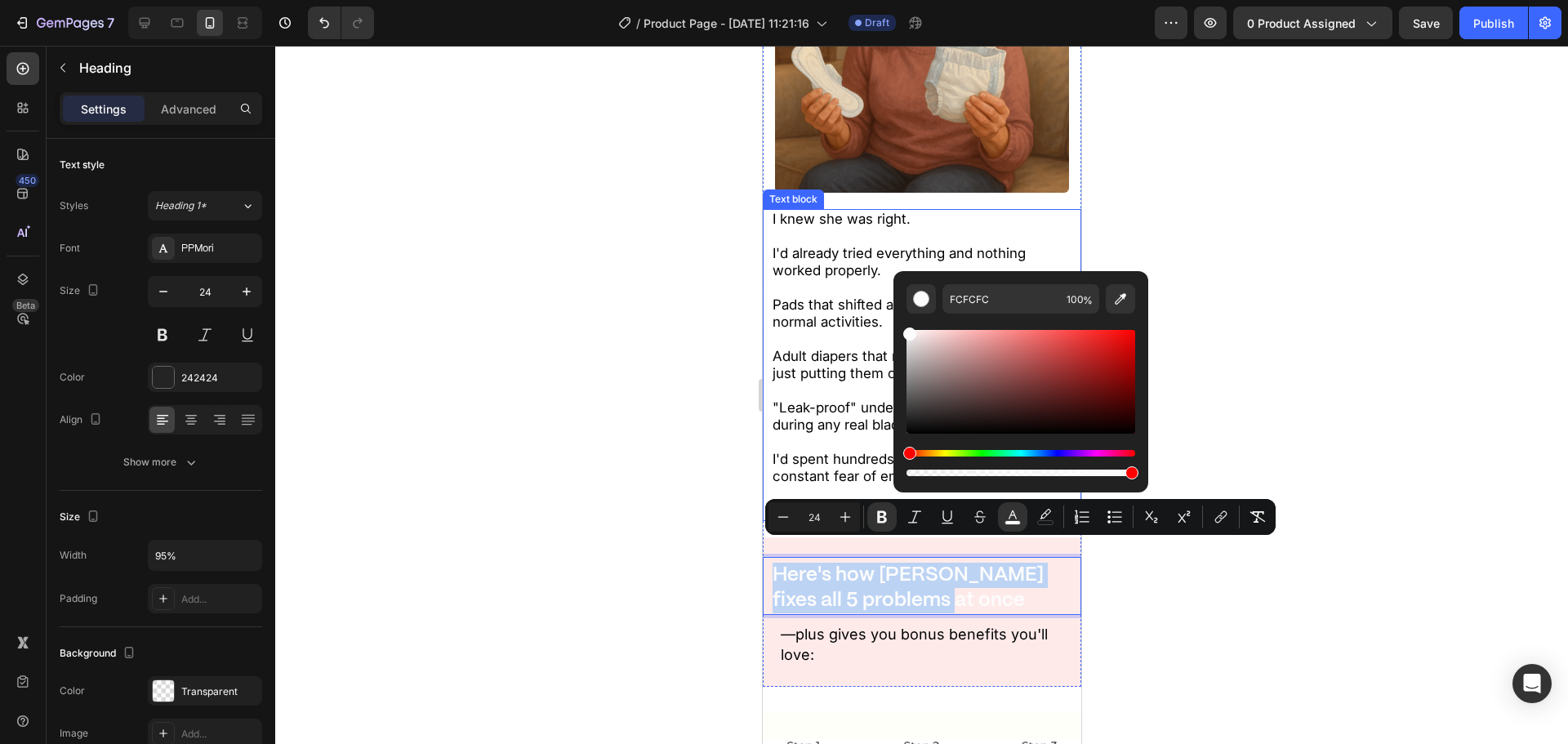
drag, startPoint x: 1656, startPoint y: 376, endPoint x: 770, endPoint y: 201, distance: 903.1
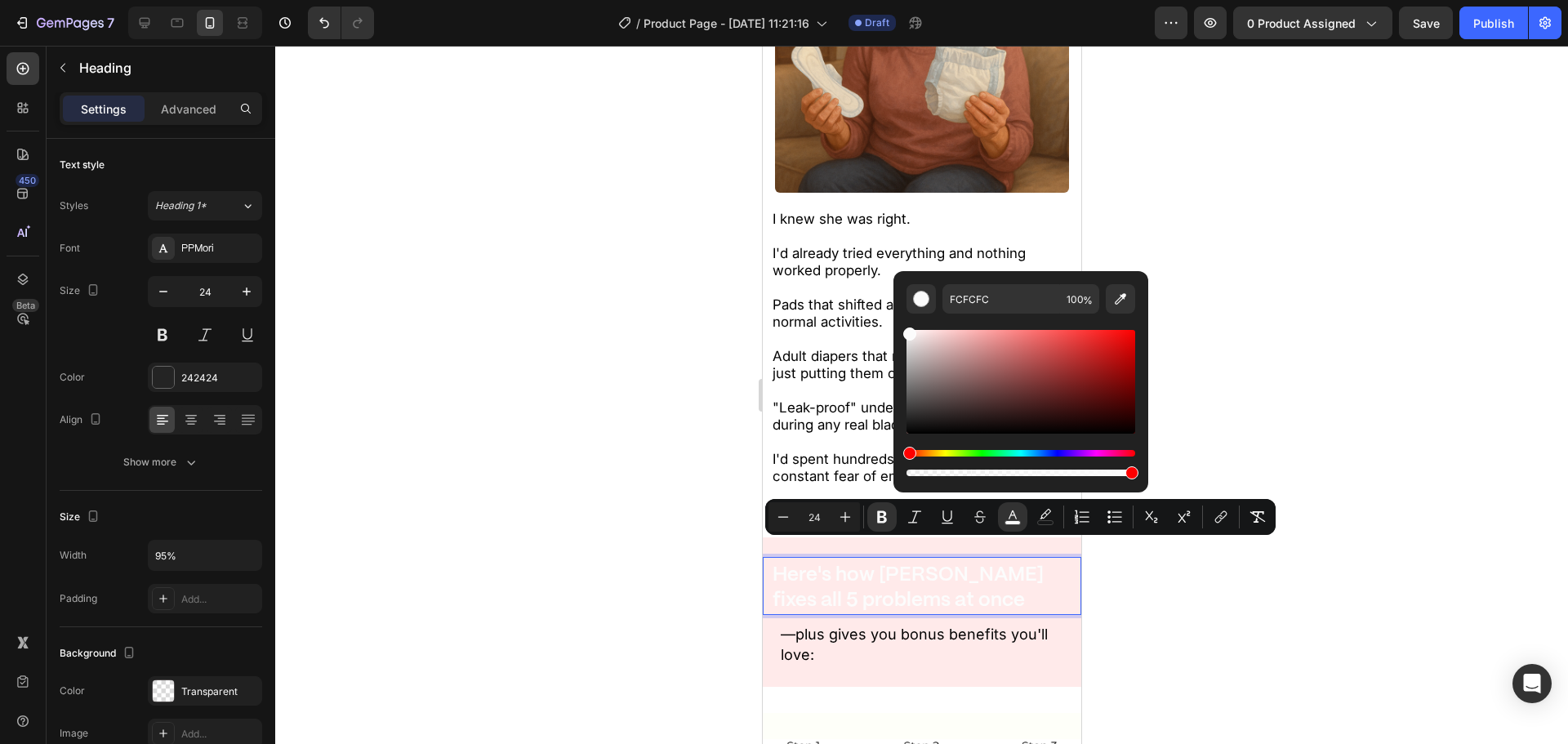
click at [617, 418] on div at bounding box center [922, 394] width 1292 height 698
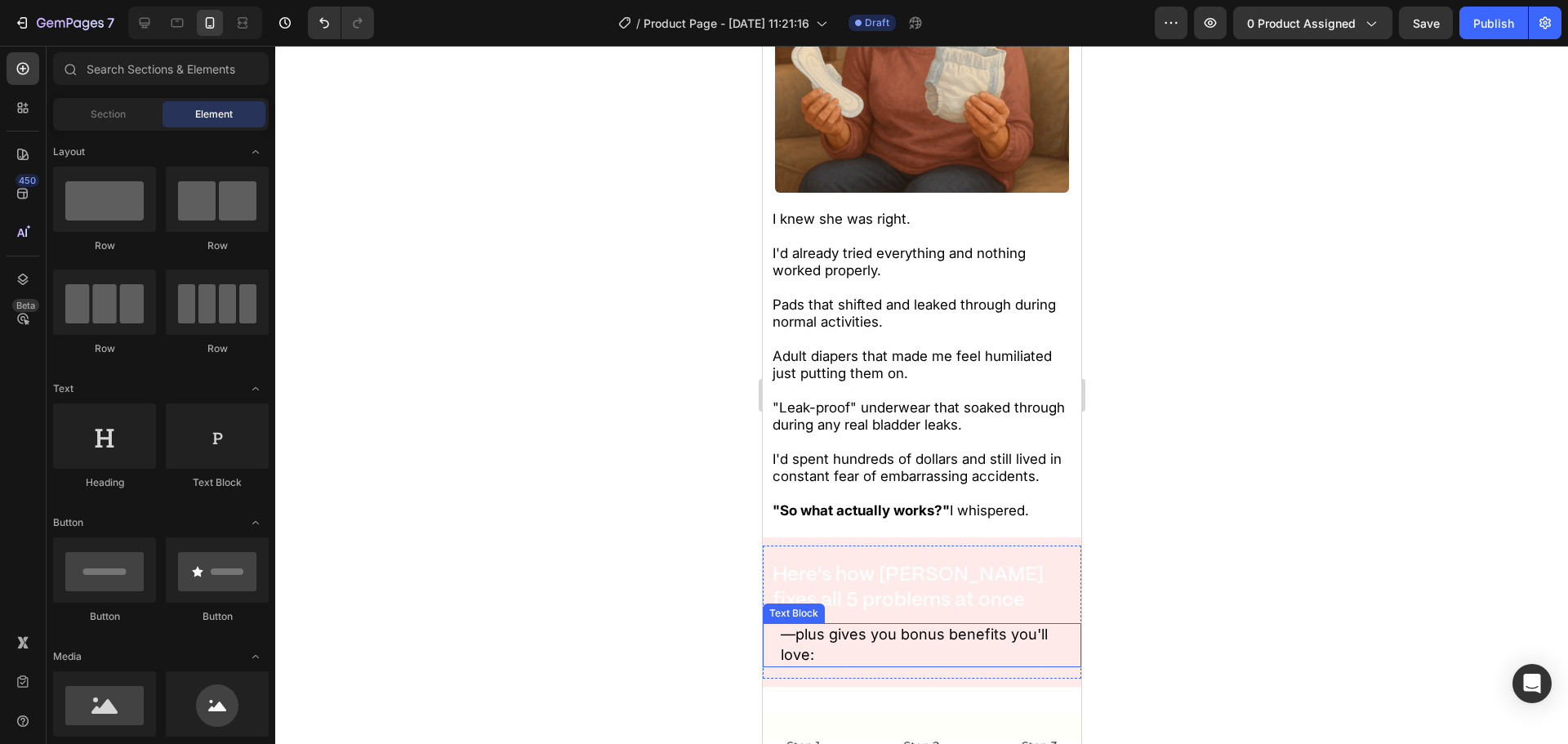
click at [842, 628] on p "—plus gives you bonus benefits you'll love:" at bounding box center [922, 644] width 284 height 40
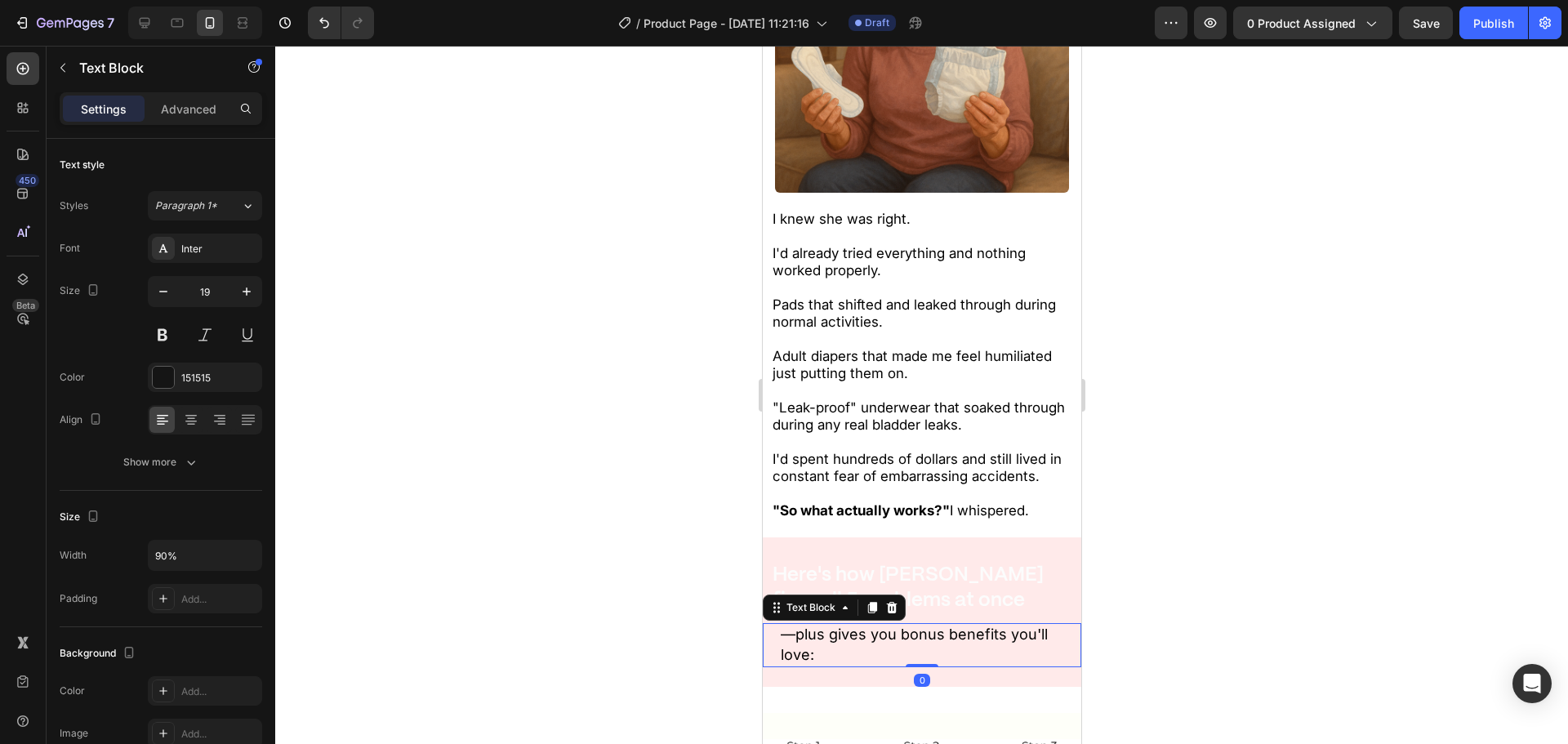
click at [842, 628] on p "—plus gives you bonus benefits you'll love:" at bounding box center [922, 644] width 284 height 40
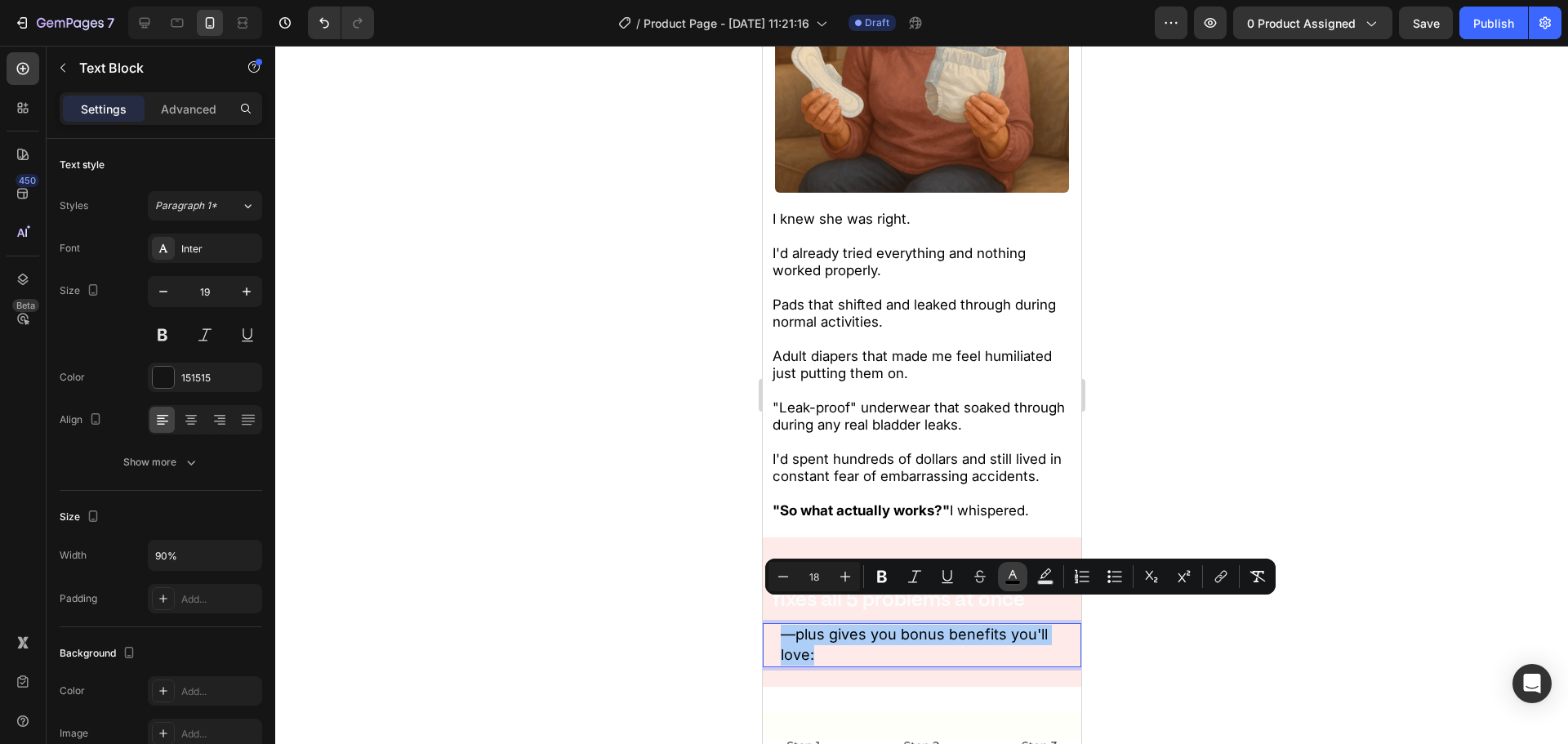
click at [1015, 578] on icon "Editor contextual toolbar" at bounding box center [1013, 577] width 17 height 17
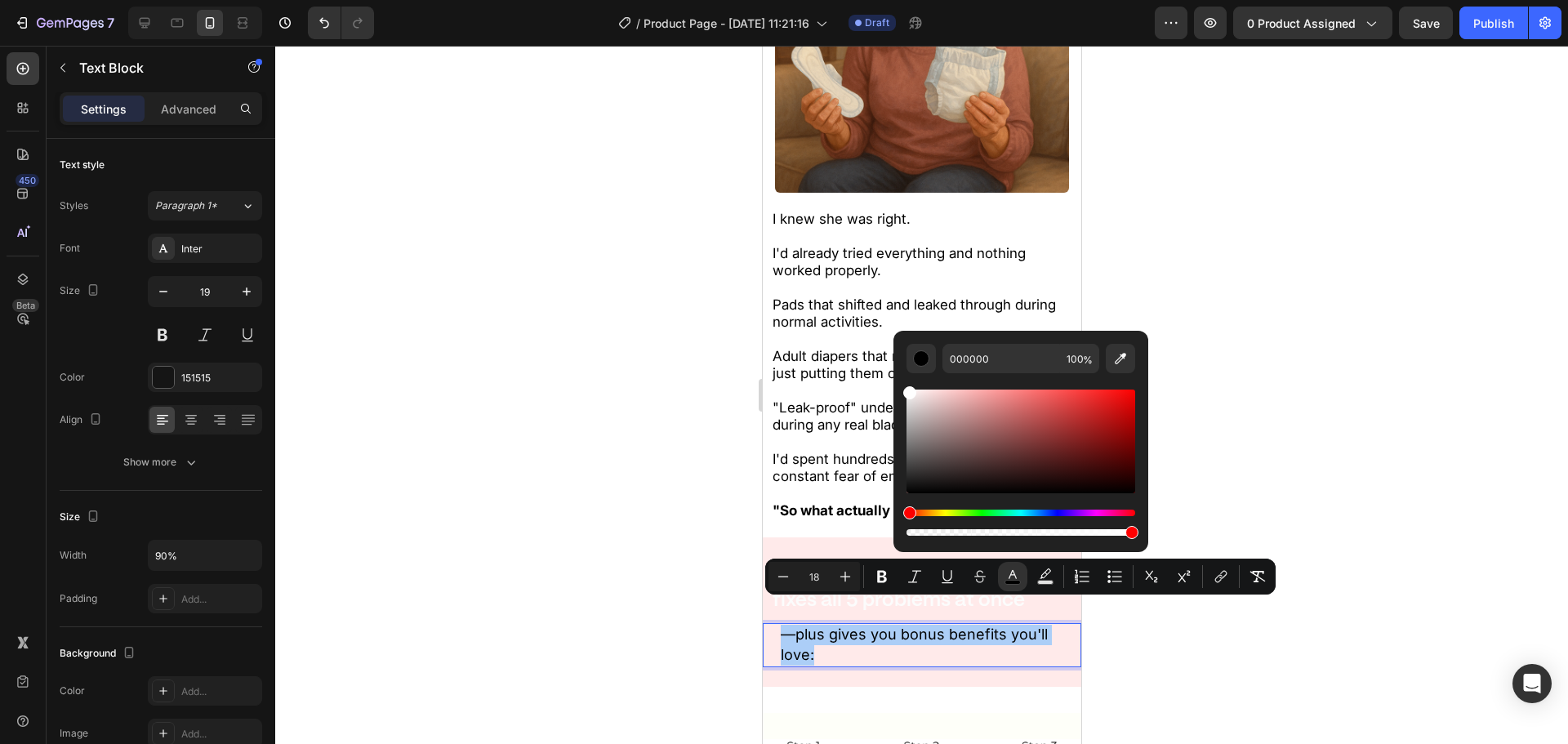
drag, startPoint x: 925, startPoint y: 421, endPoint x: 462, endPoint y: 235, distance: 499.0
click at [559, 0] on body "7 Version history / Product Page - [DATE] 11:21:16 Draft Preview 0 product assi…" at bounding box center [784, 0] width 1568 height 0
type input "FFFFFF"
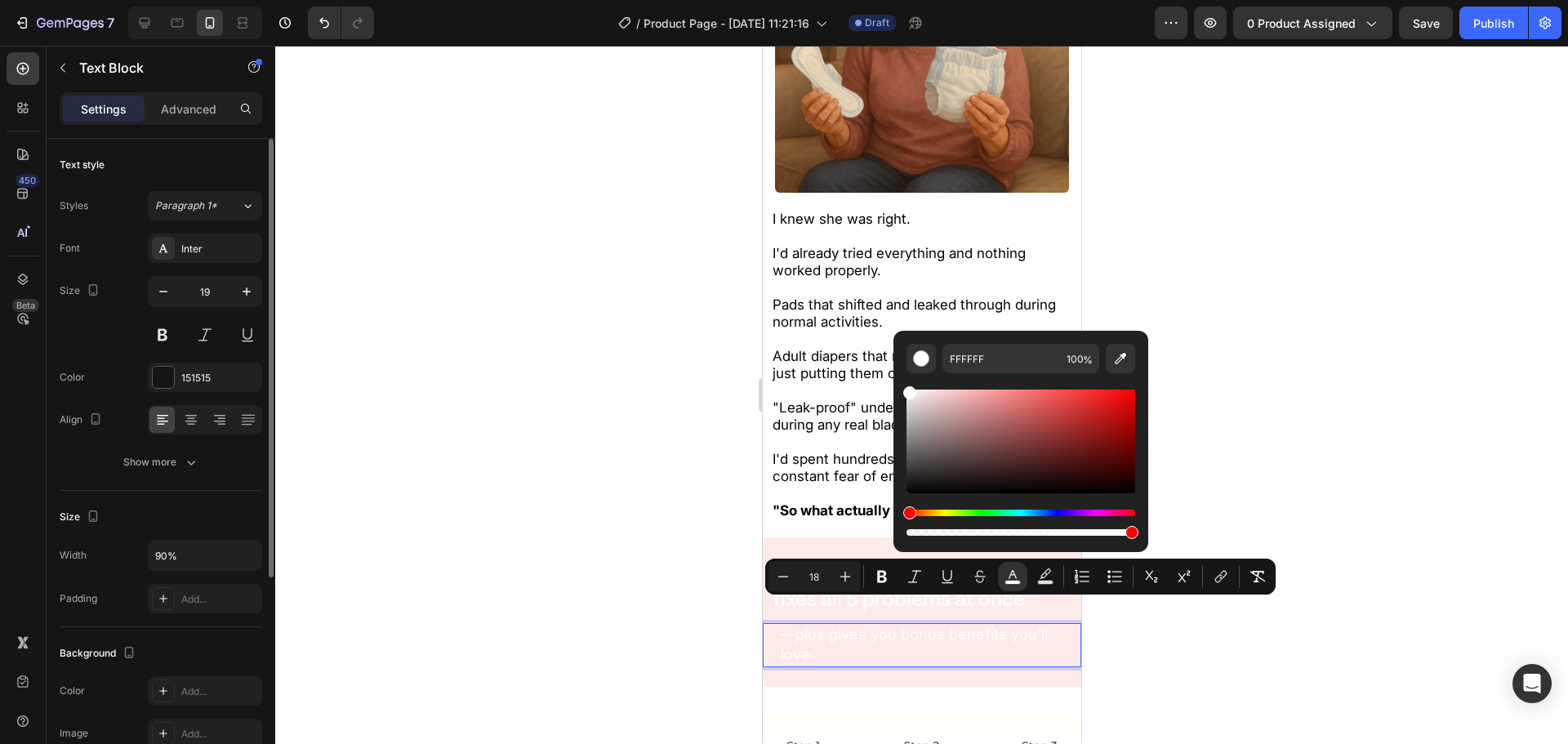
click at [151, 230] on div "Styles Paragraph 1* Font Inter Size 19 Color 151515 Align Show more" at bounding box center [160, 334] width 202 height 286
click at [176, 244] on div "Inter" at bounding box center [205, 249] width 115 height 30
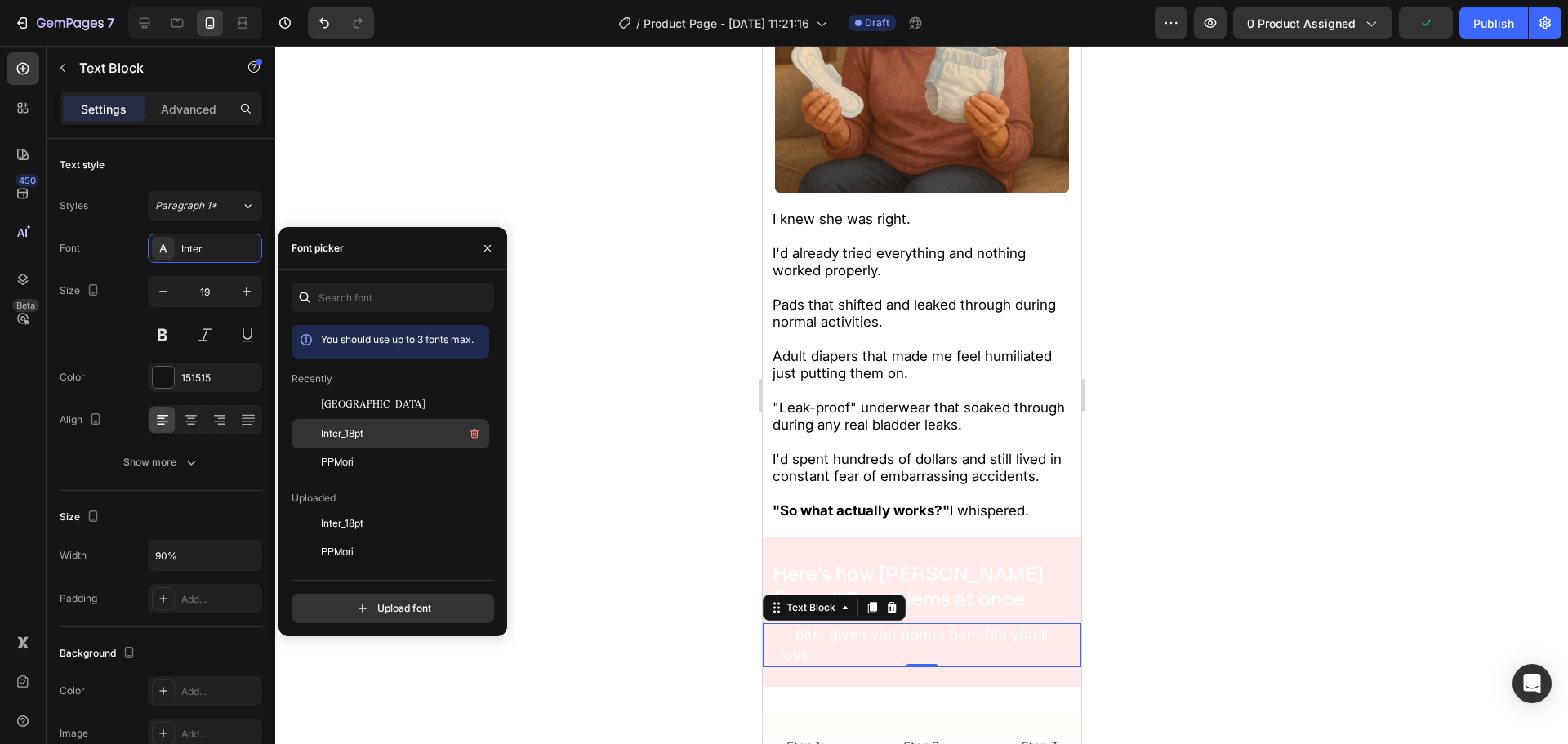
click at [374, 433] on div "Inter_18pt" at bounding box center [403, 433] width 165 height 19
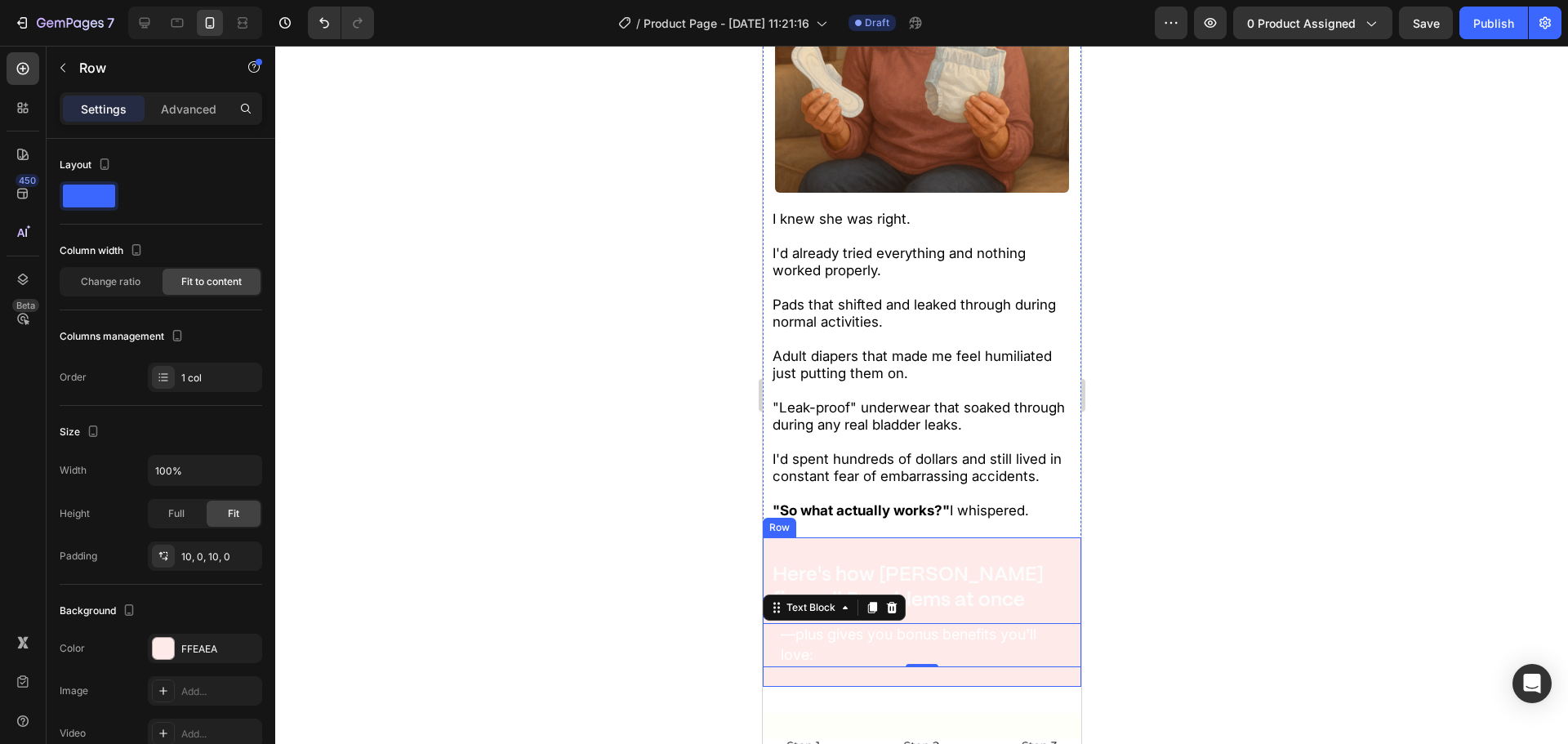
click at [956, 657] on div "⁠⁠⁠⁠⁠⁠⁠ Here's how [PERSON_NAME] fixes all 5 problems at once Heading —plus giv…" at bounding box center [921, 612] width 319 height 150
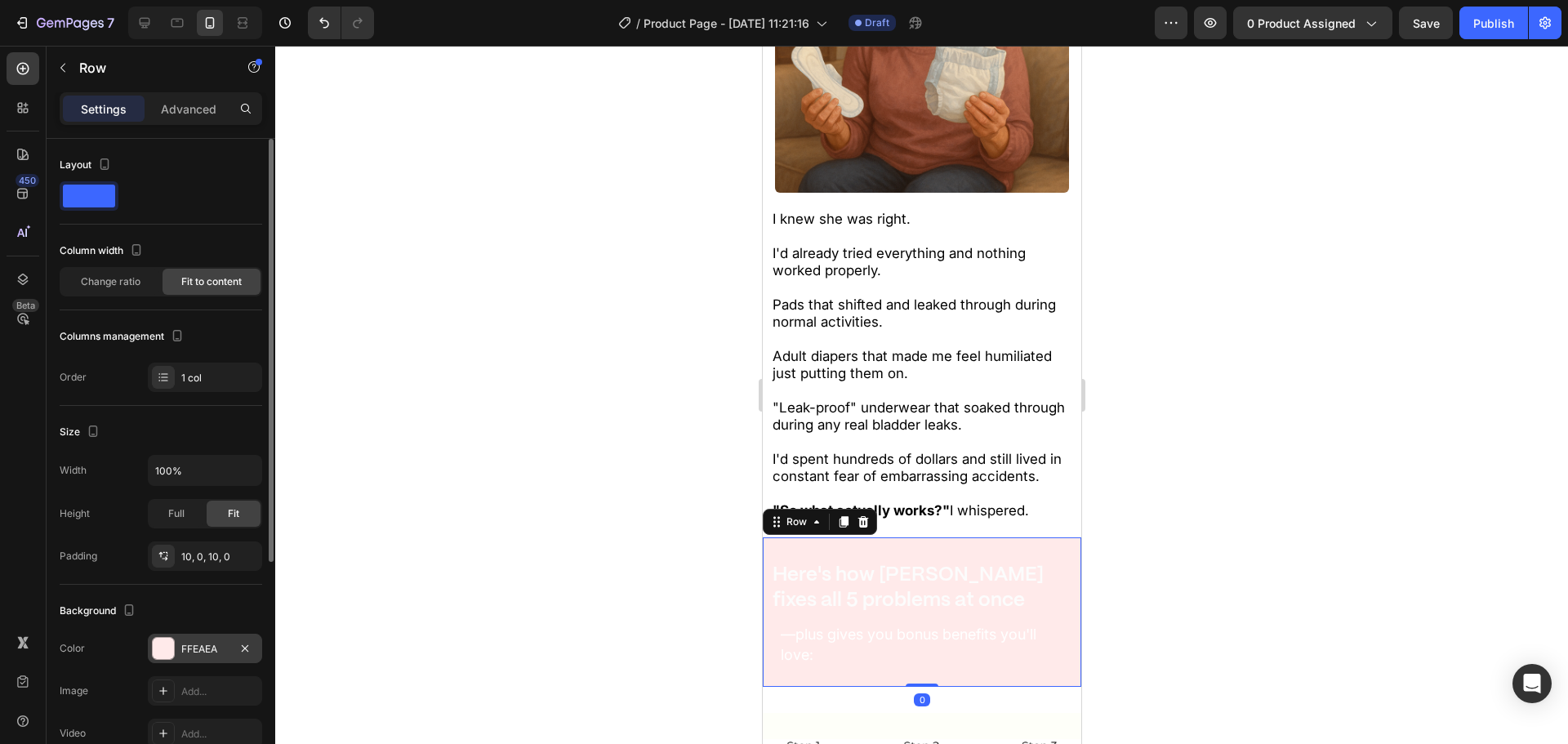
click at [194, 640] on div "FFEAEA" at bounding box center [205, 649] width 115 height 30
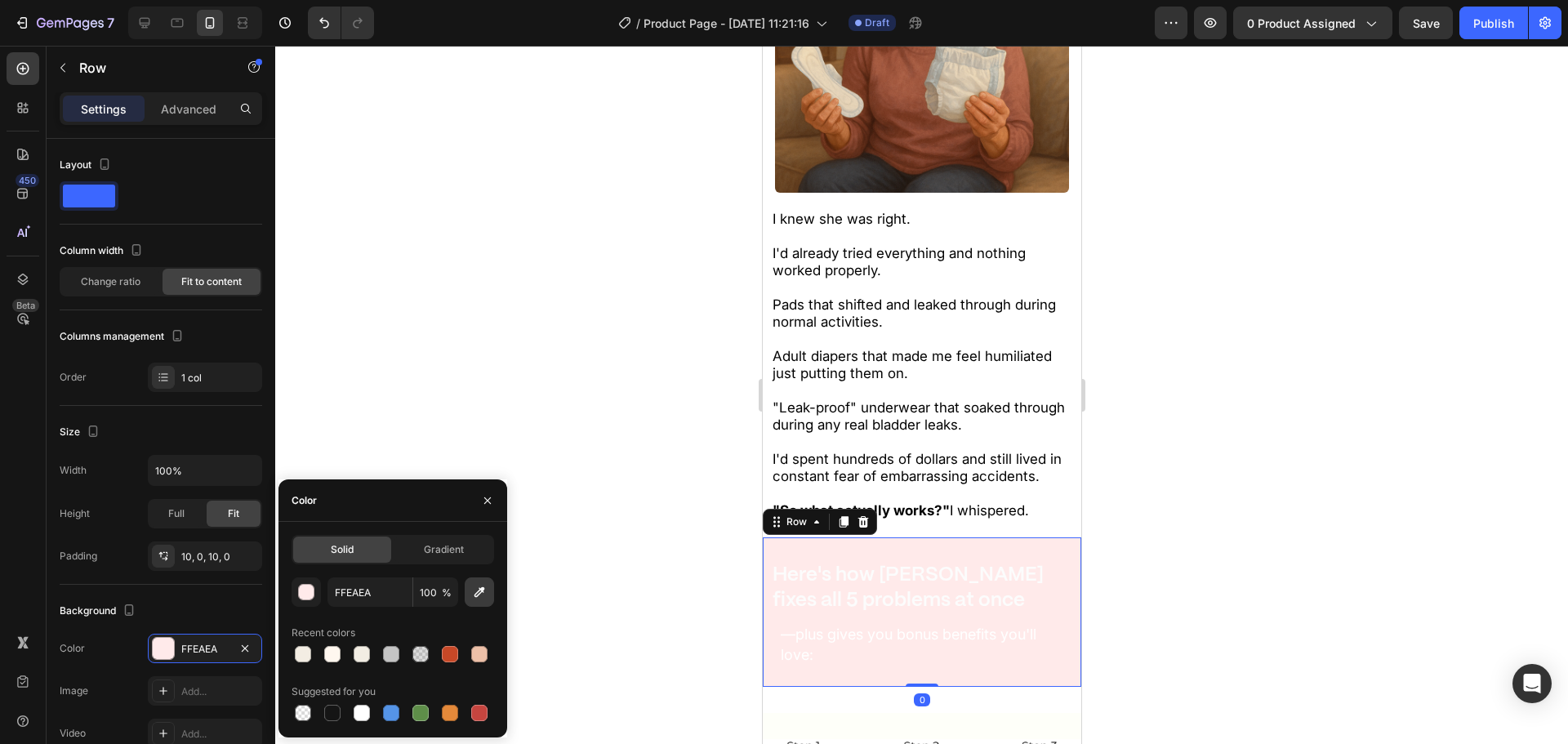
click at [486, 593] on icon "button" at bounding box center [480, 592] width 17 height 17
type input "C74827"
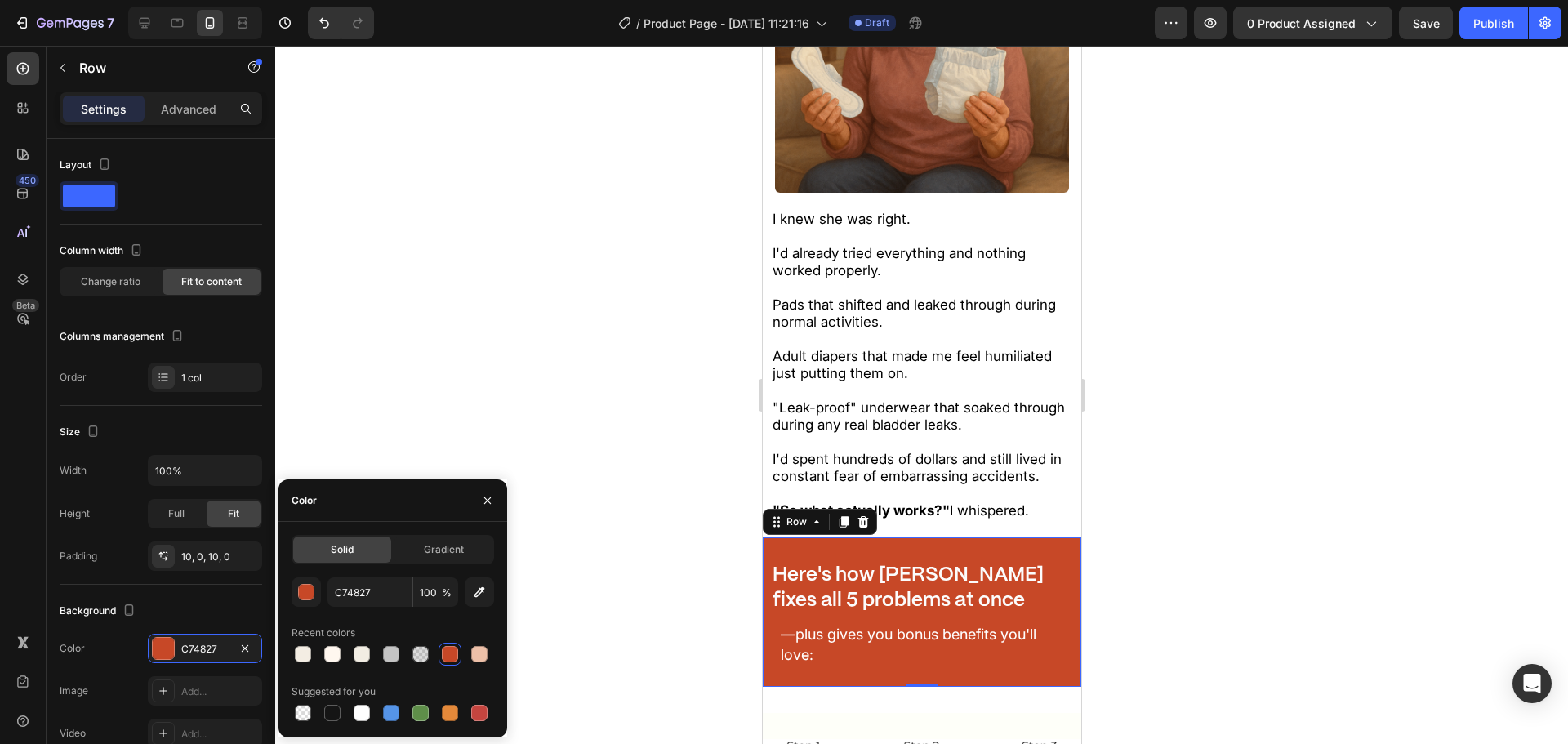
click at [791, 570] on strong "Here's how [PERSON_NAME] fixes all 5 problems at once" at bounding box center [907, 588] width 271 height 44
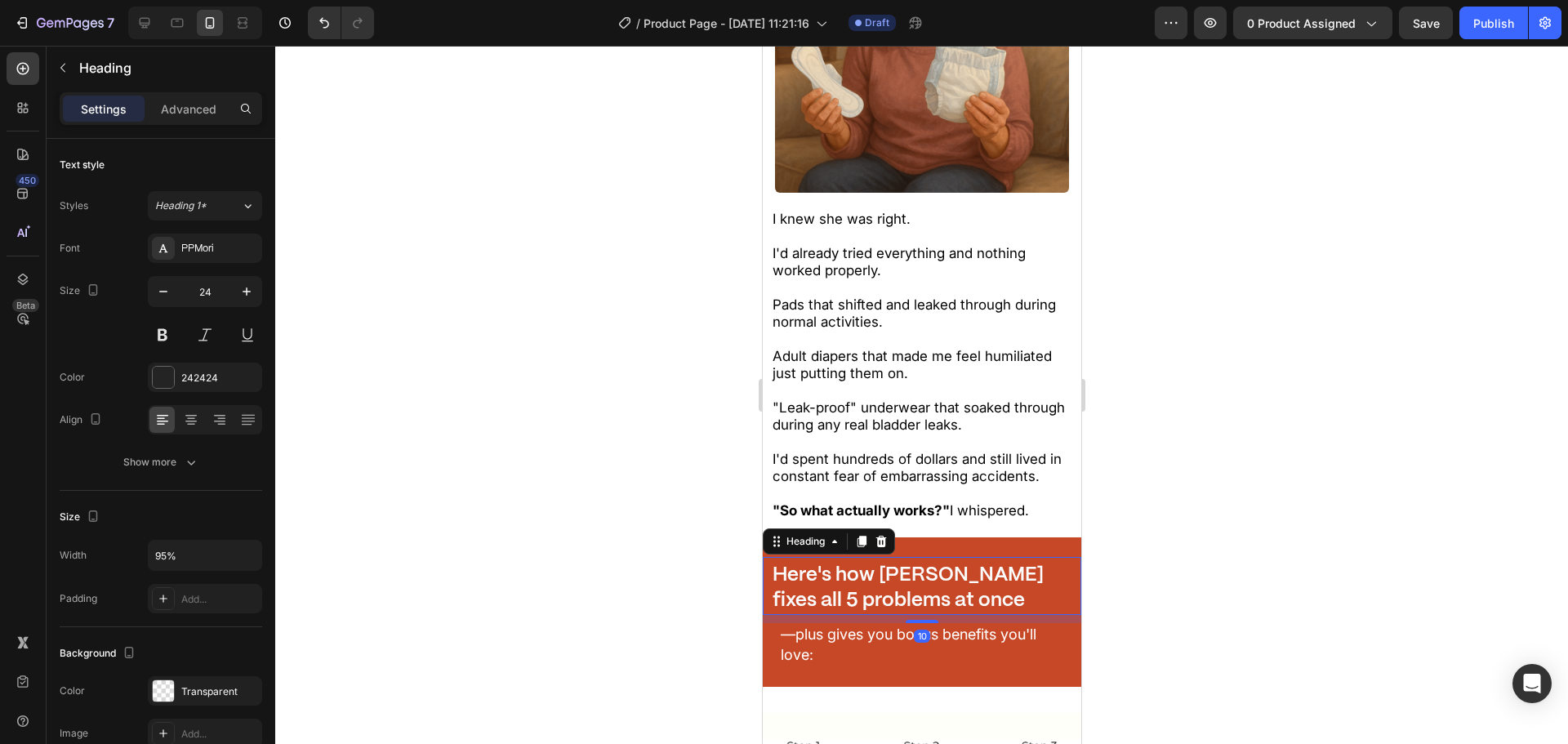
click at [913, 615] on div "10" at bounding box center [921, 618] width 319 height 8
click at [915, 616] on div at bounding box center [921, 617] width 32 height 5
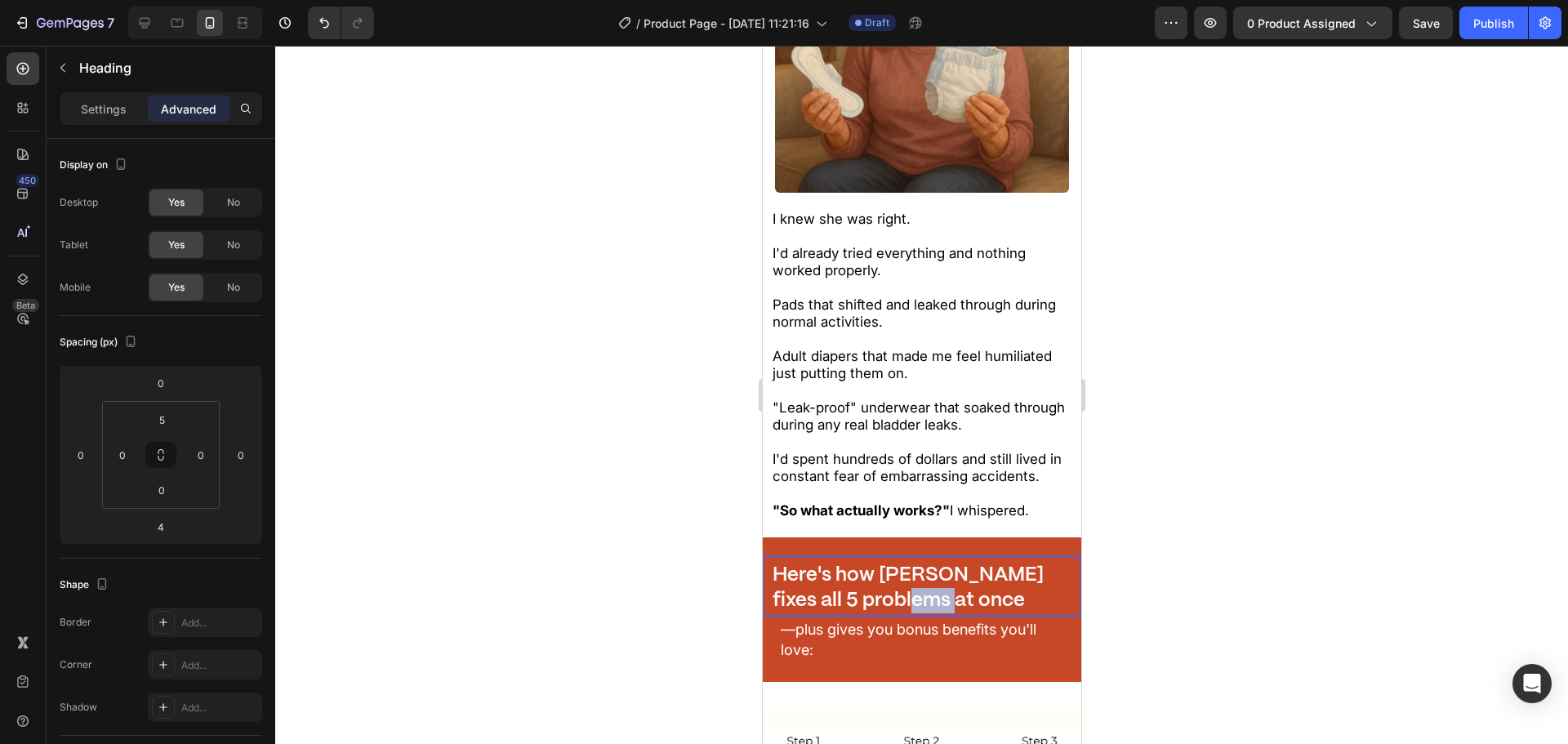
click at [888, 566] on p "Here's how [PERSON_NAME] fixes all 5 problems at once" at bounding box center [922, 588] width 300 height 51
click at [829, 563] on p "Here's how [PERSON_NAME] fixes all 5 problems at once" at bounding box center [922, 588] width 300 height 51
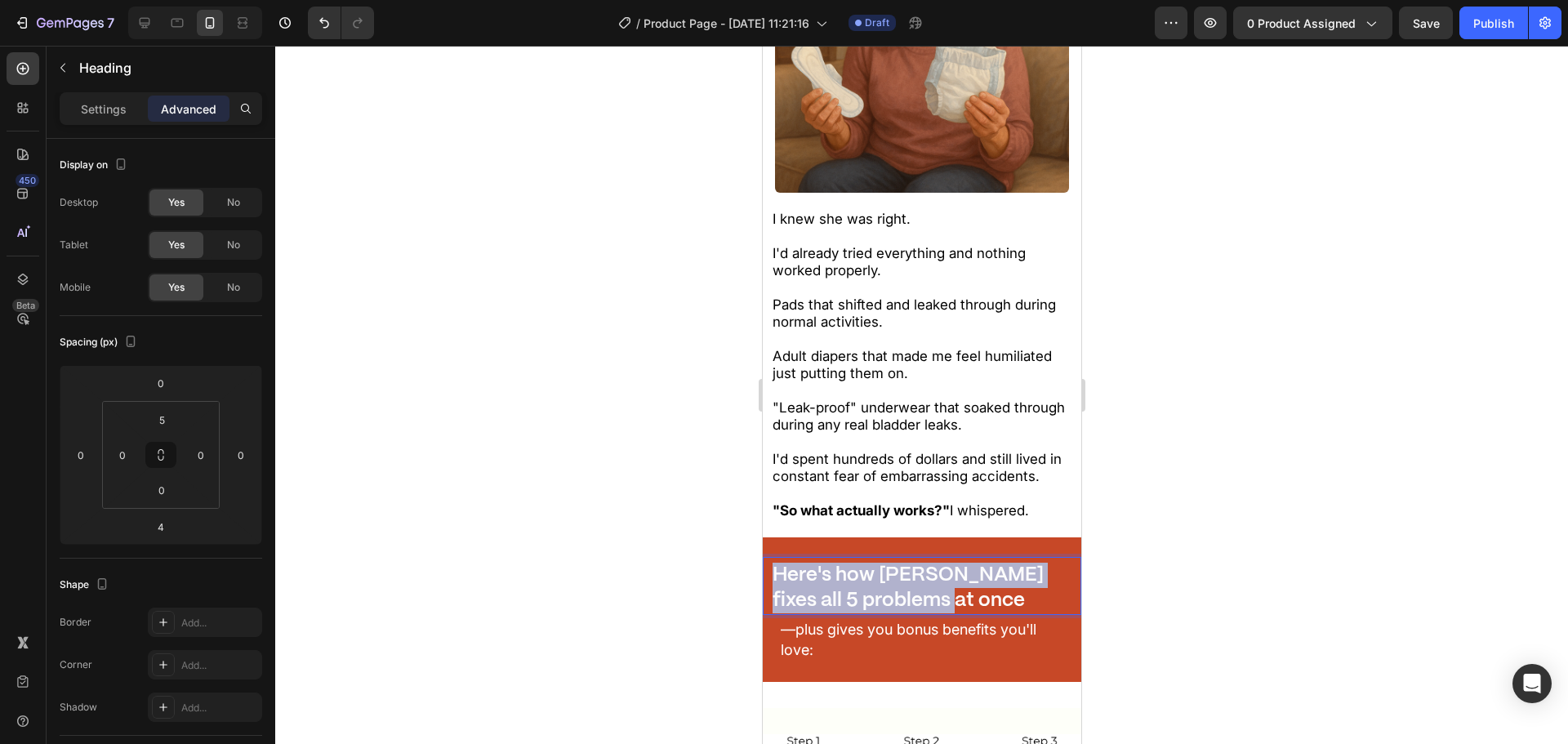
click at [830, 563] on p "Here's how [PERSON_NAME] fixes all 5 problems at once" at bounding box center [922, 588] width 300 height 51
click at [622, 530] on div at bounding box center [922, 394] width 1292 height 698
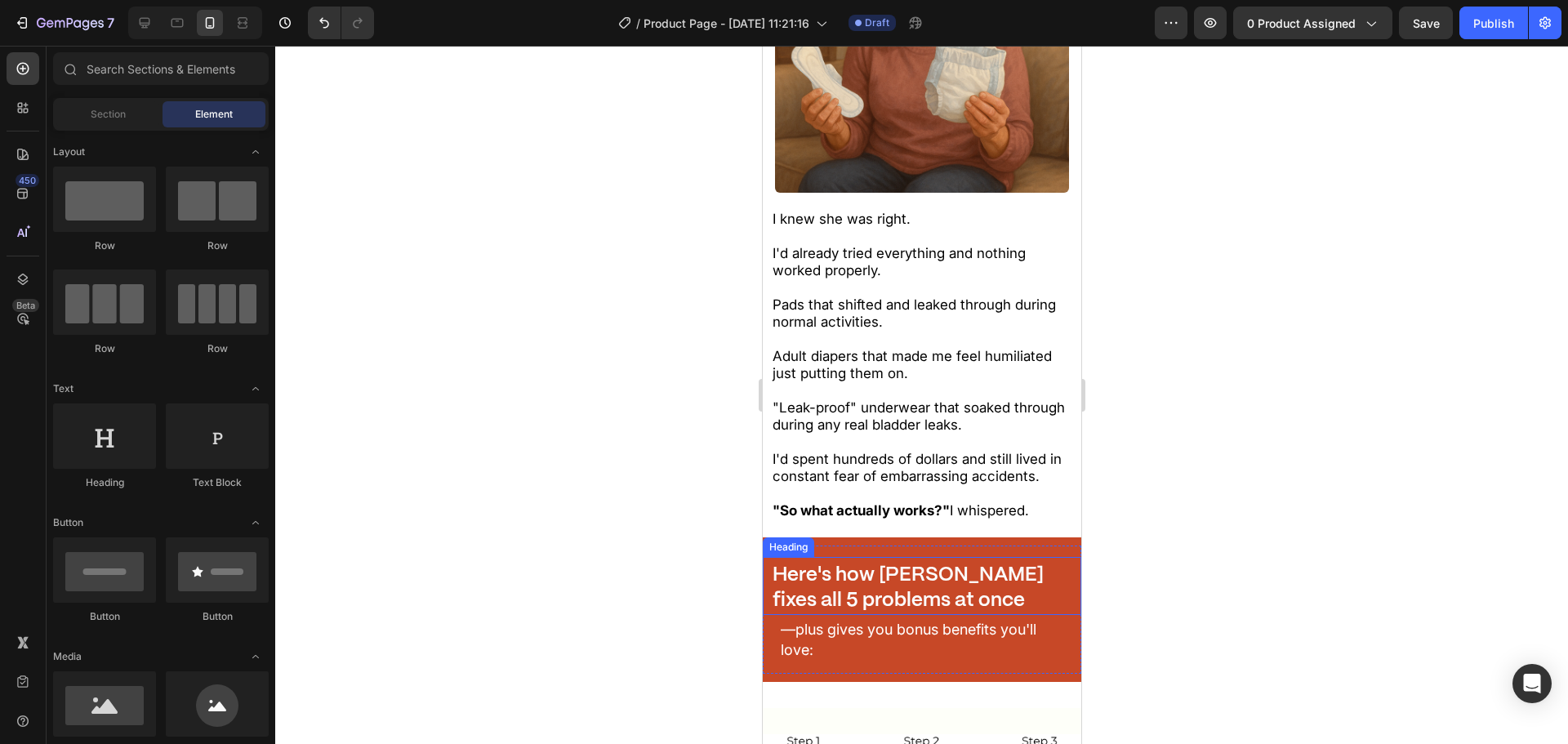
click at [869, 566] on p "⁠⁠⁠⁠⁠⁠⁠ Here's how [PERSON_NAME] fixes all 5 problems at once" at bounding box center [922, 588] width 300 height 51
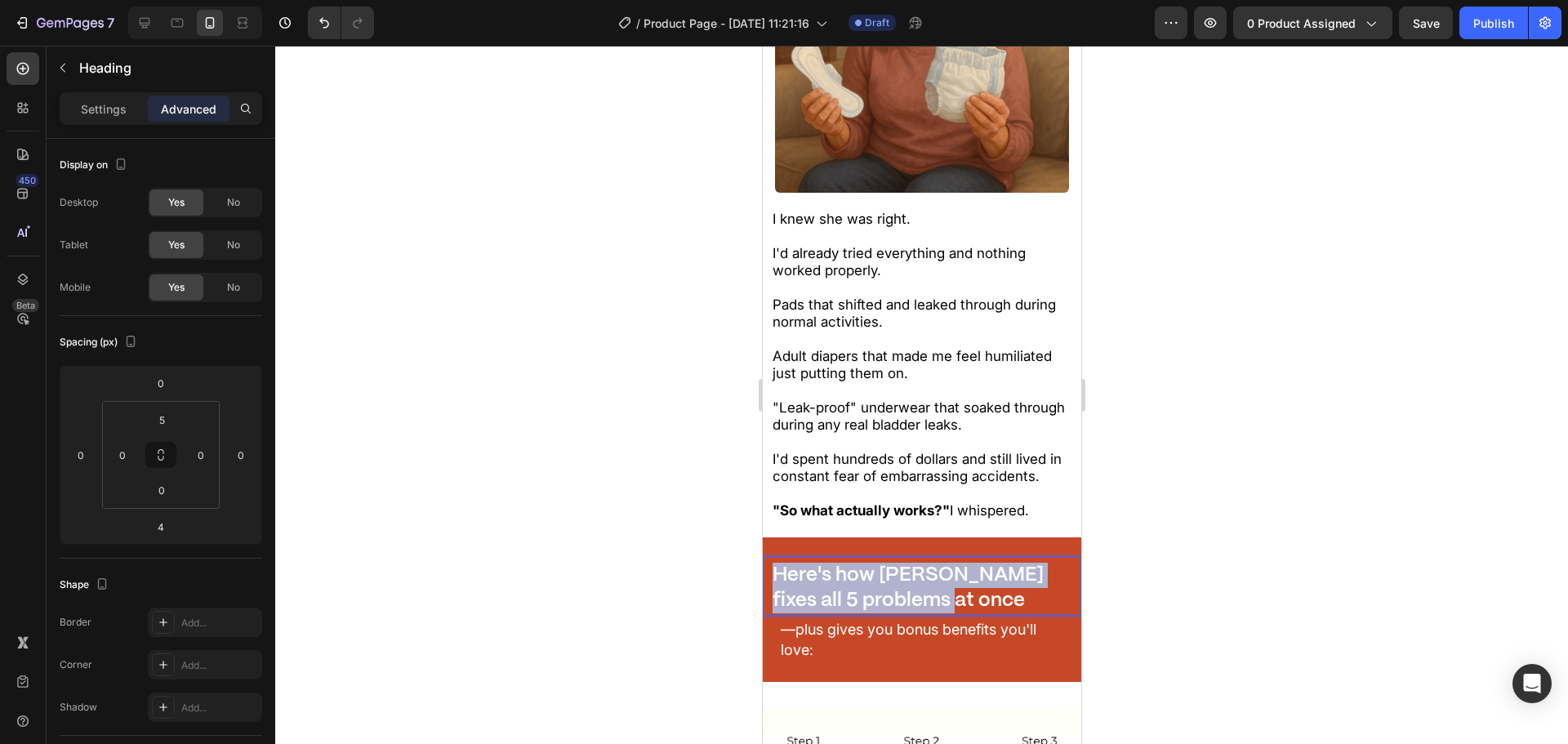
click at [869, 566] on p "Here's how [PERSON_NAME] fixes all 5 problems at once" at bounding box center [922, 588] width 300 height 51
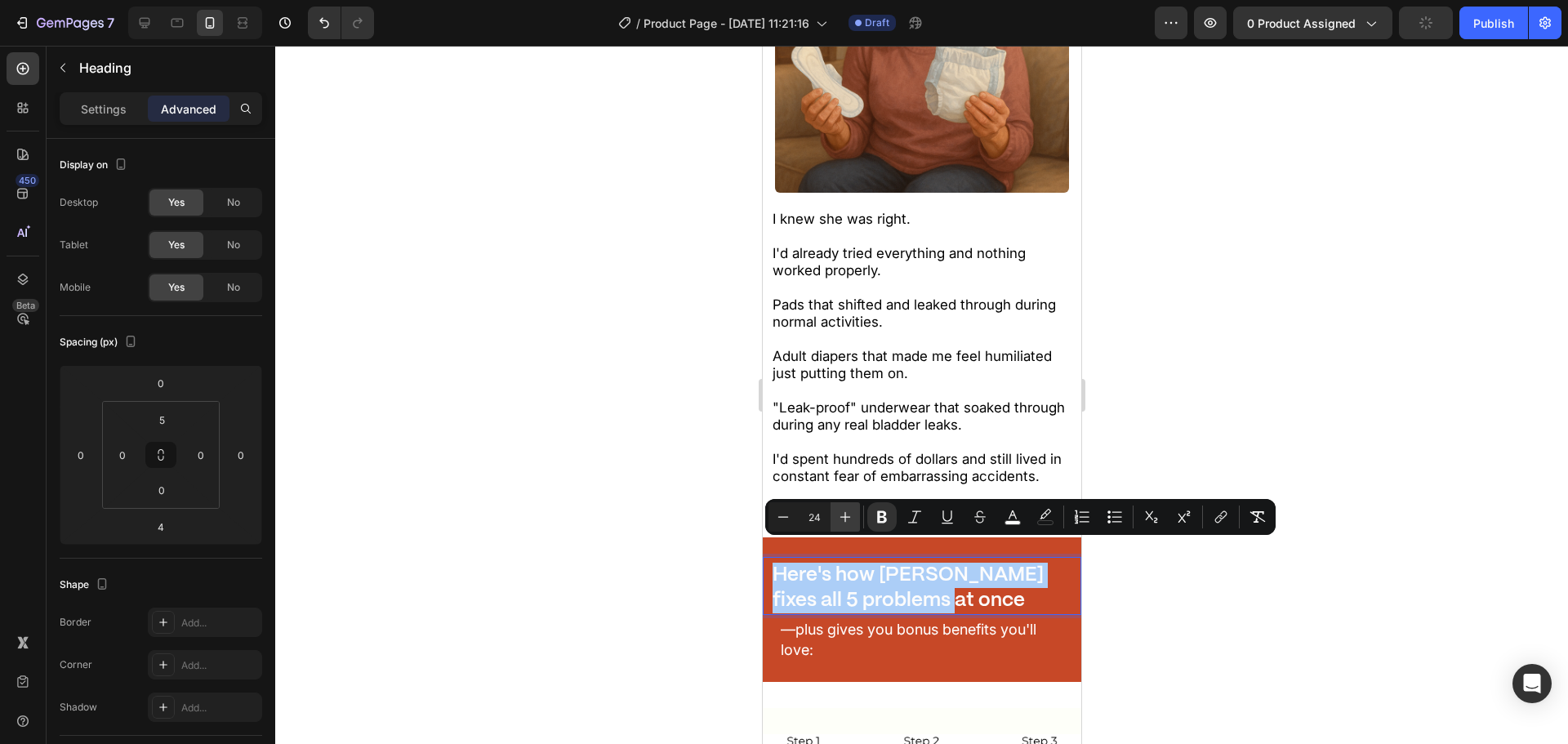
click at [832, 524] on button "Plus" at bounding box center [845, 517] width 30 height 30
click at [833, 524] on button "Plus" at bounding box center [845, 517] width 30 height 30
type input "26"
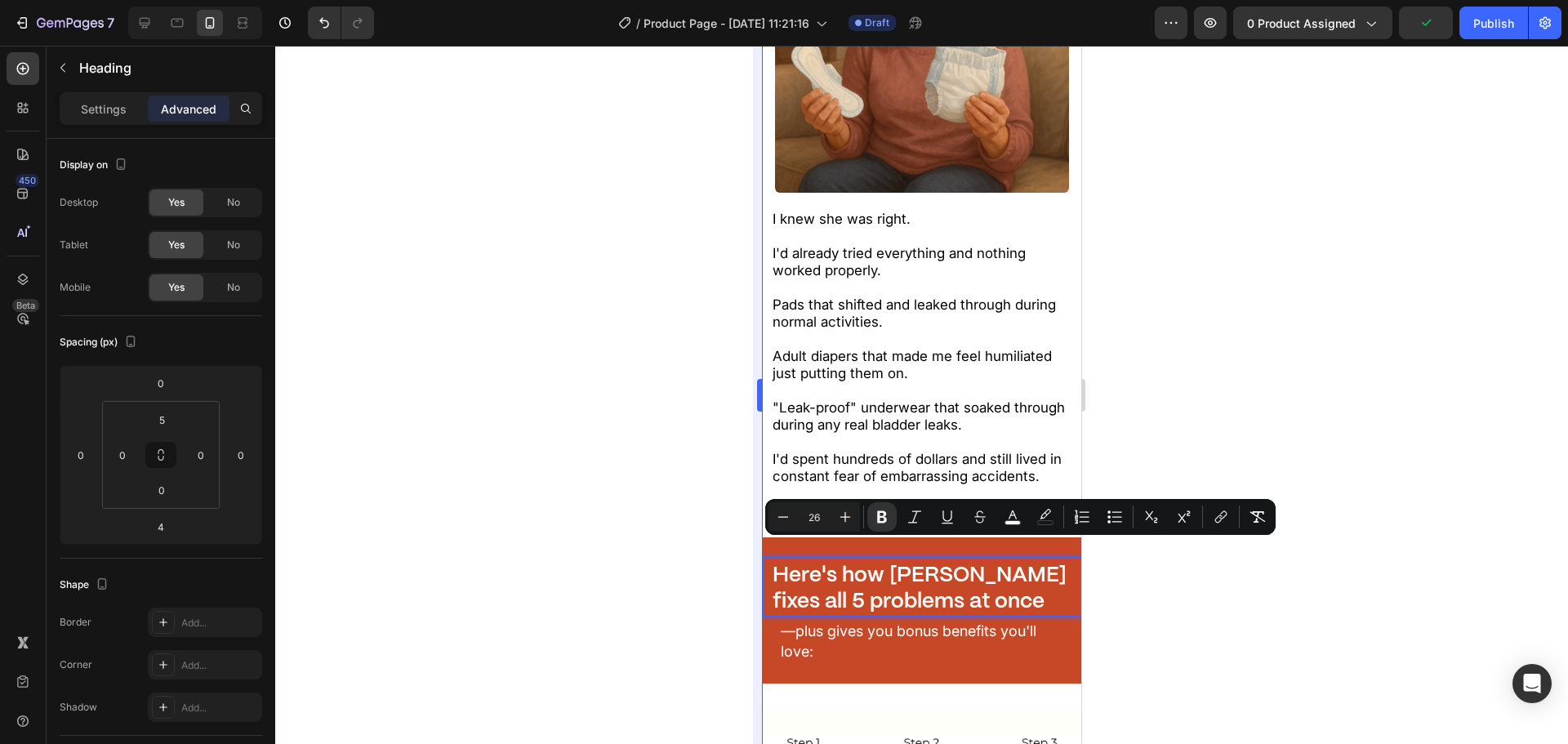
drag, startPoint x: 618, startPoint y: 558, endPoint x: 753, endPoint y: 553, distance: 135.1
click at [620, 556] on div at bounding box center [922, 394] width 1292 height 698
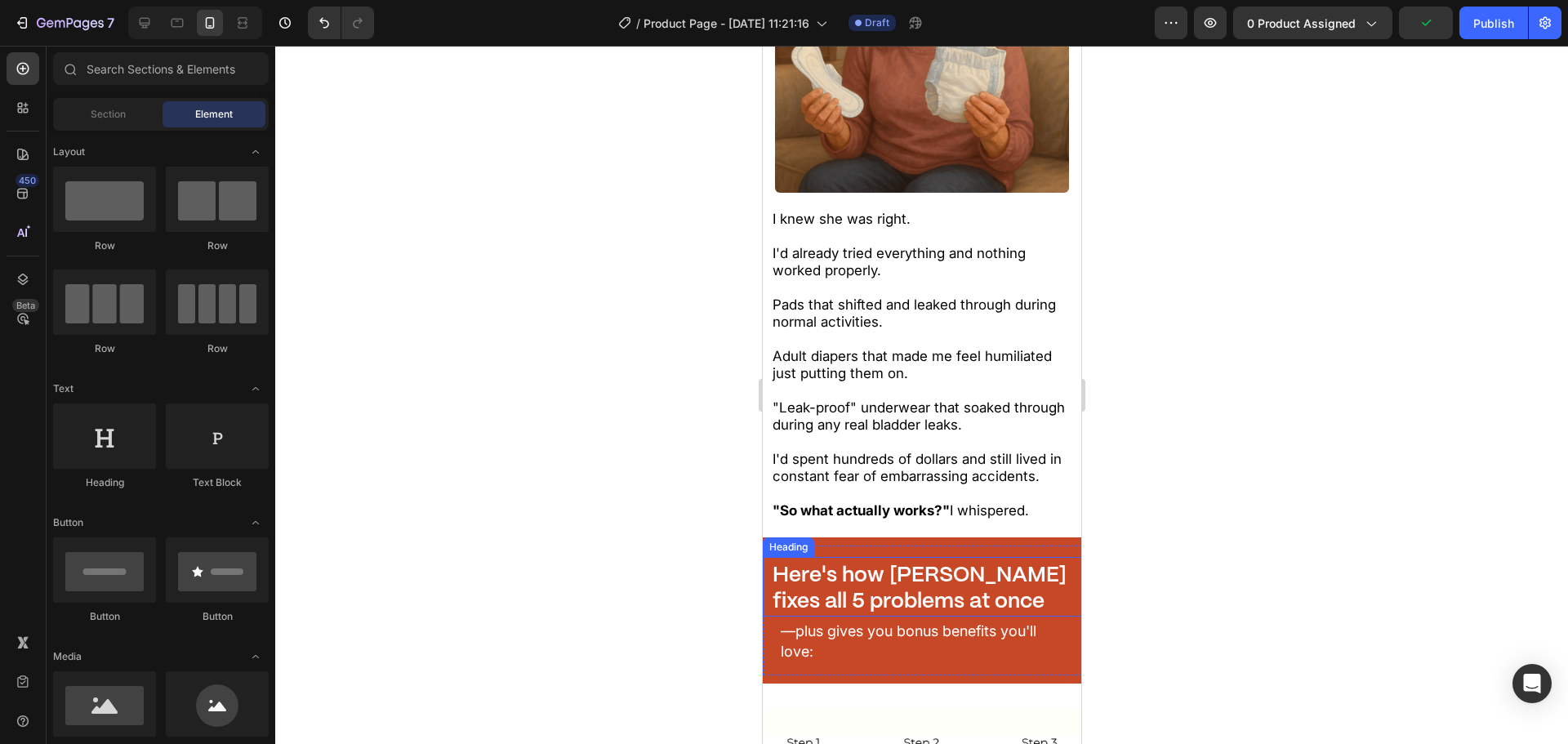
click at [829, 545] on div "⁠⁠⁠⁠⁠⁠⁠ Here's how [PERSON_NAME] fixes all 5 problems at once Heading —plus giv…" at bounding box center [921, 610] width 319 height 129
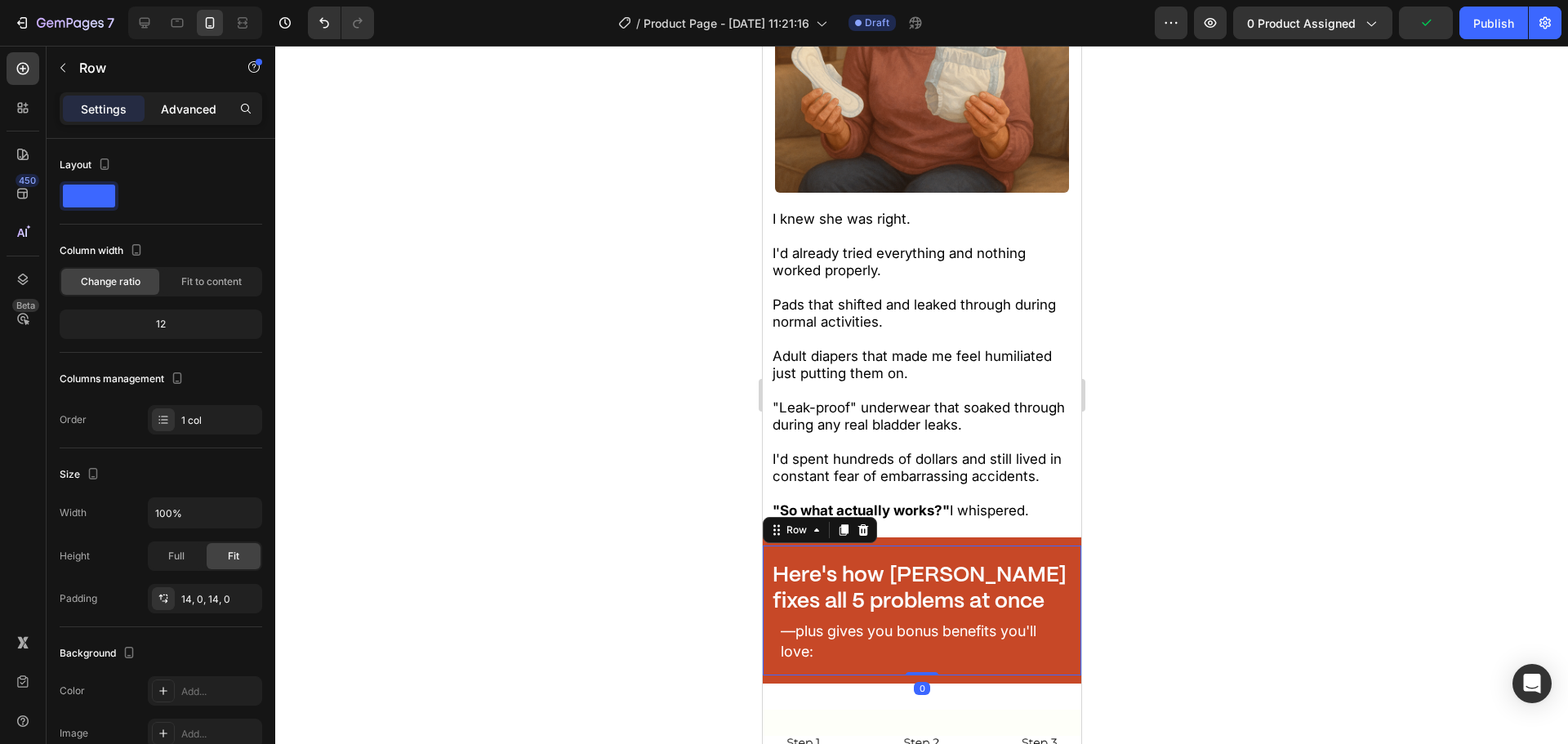
click at [196, 104] on p "Advanced" at bounding box center [189, 109] width 55 height 18
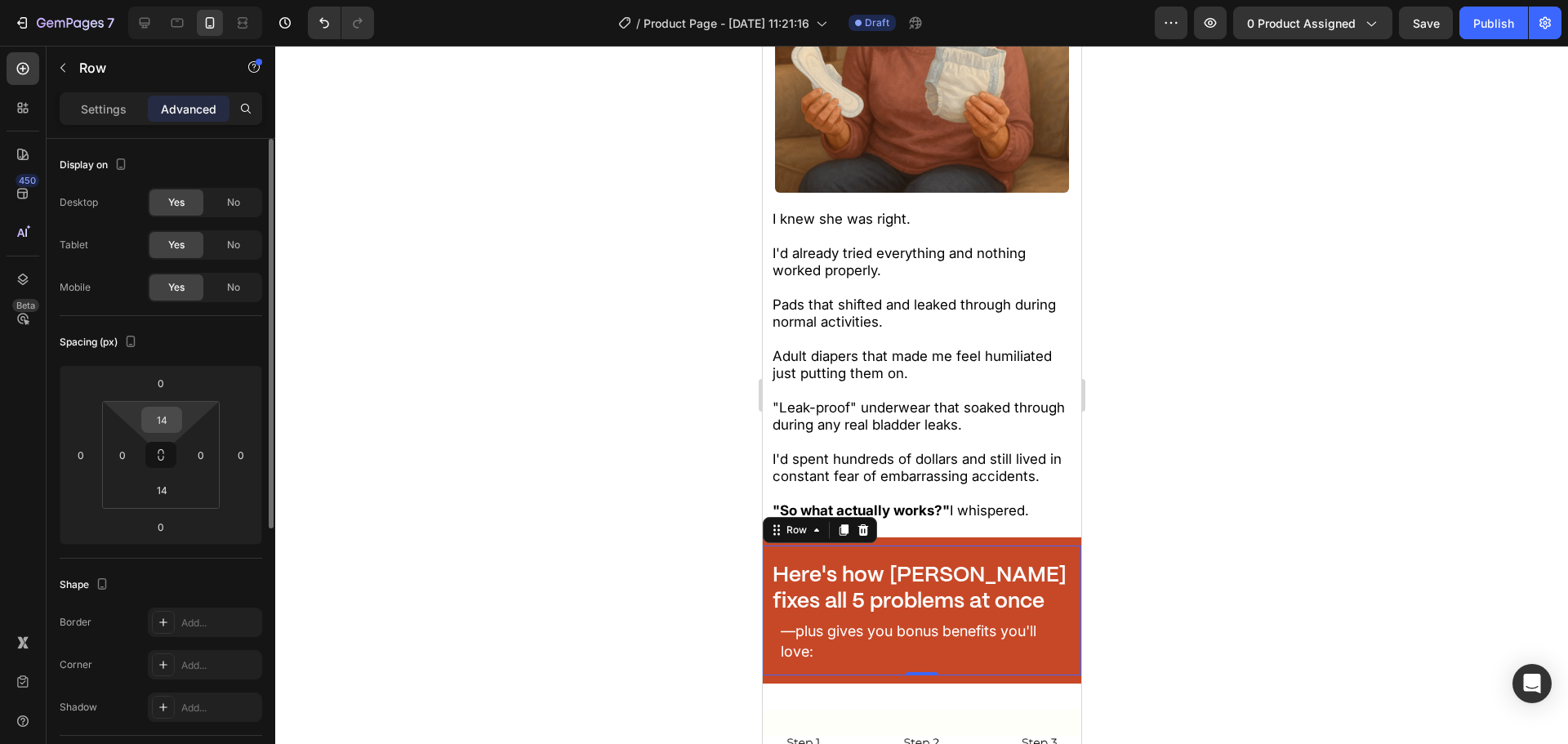
click at [162, 418] on input "14" at bounding box center [161, 420] width 32 height 25
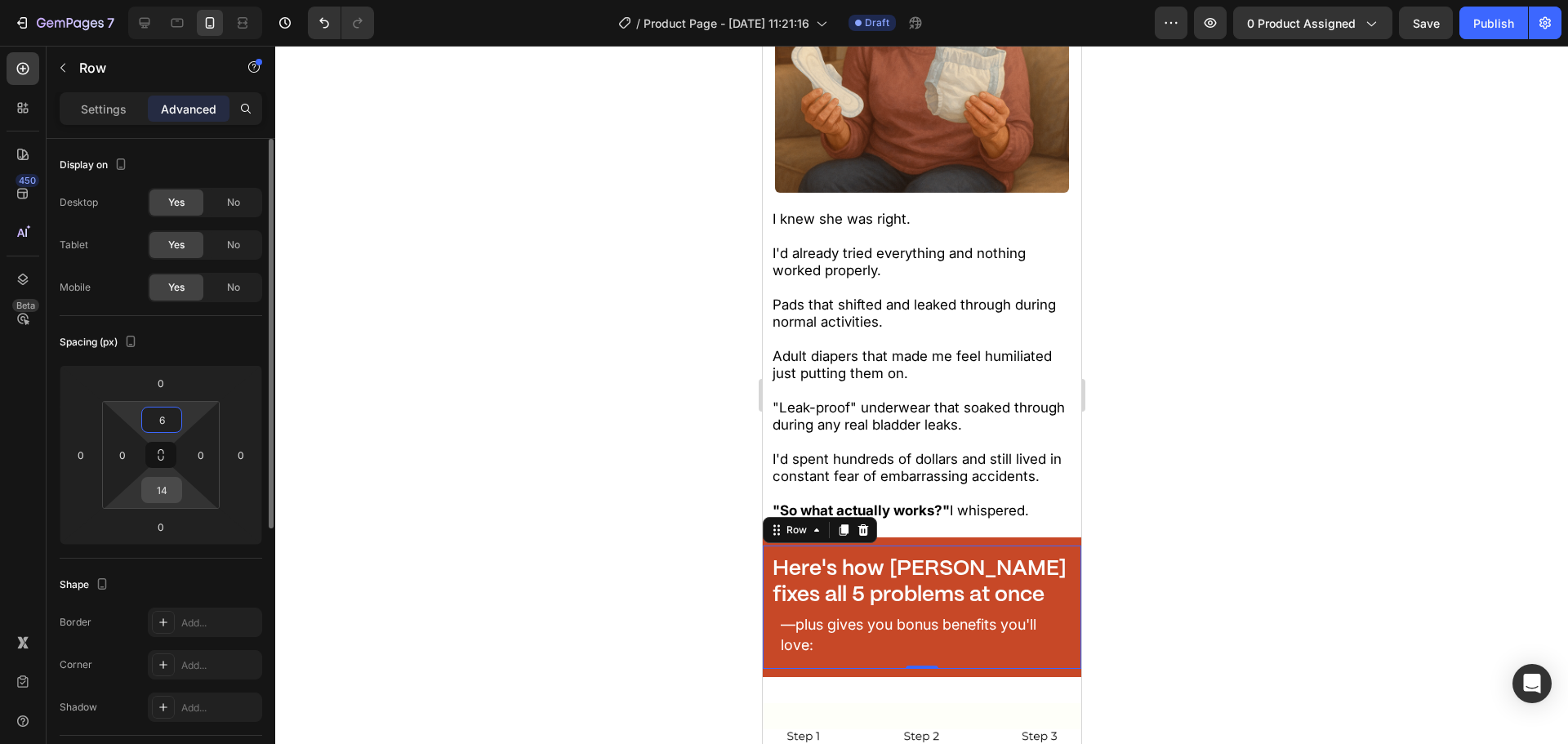
type input "6"
click at [159, 489] on input "14" at bounding box center [161, 490] width 32 height 25
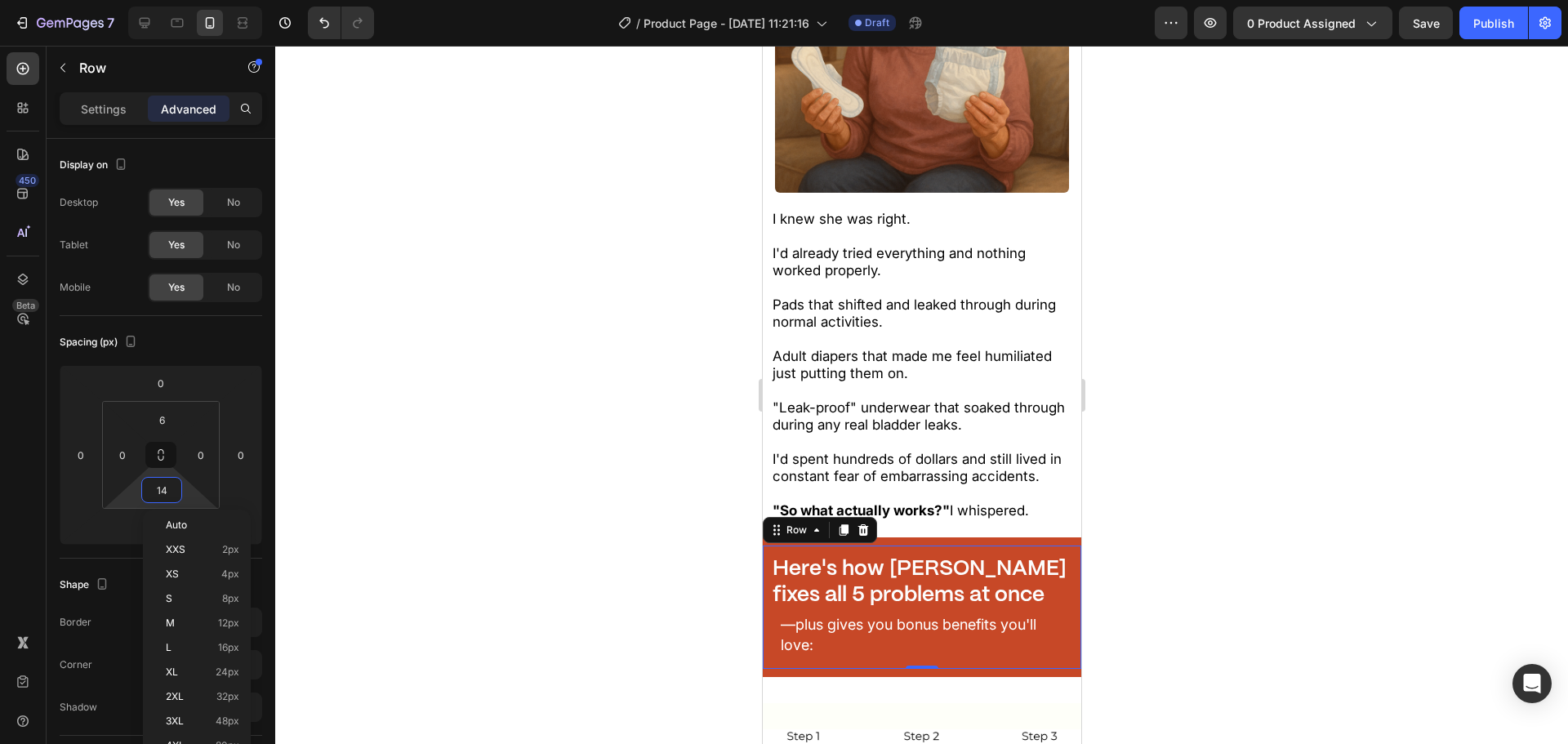
type input "6"
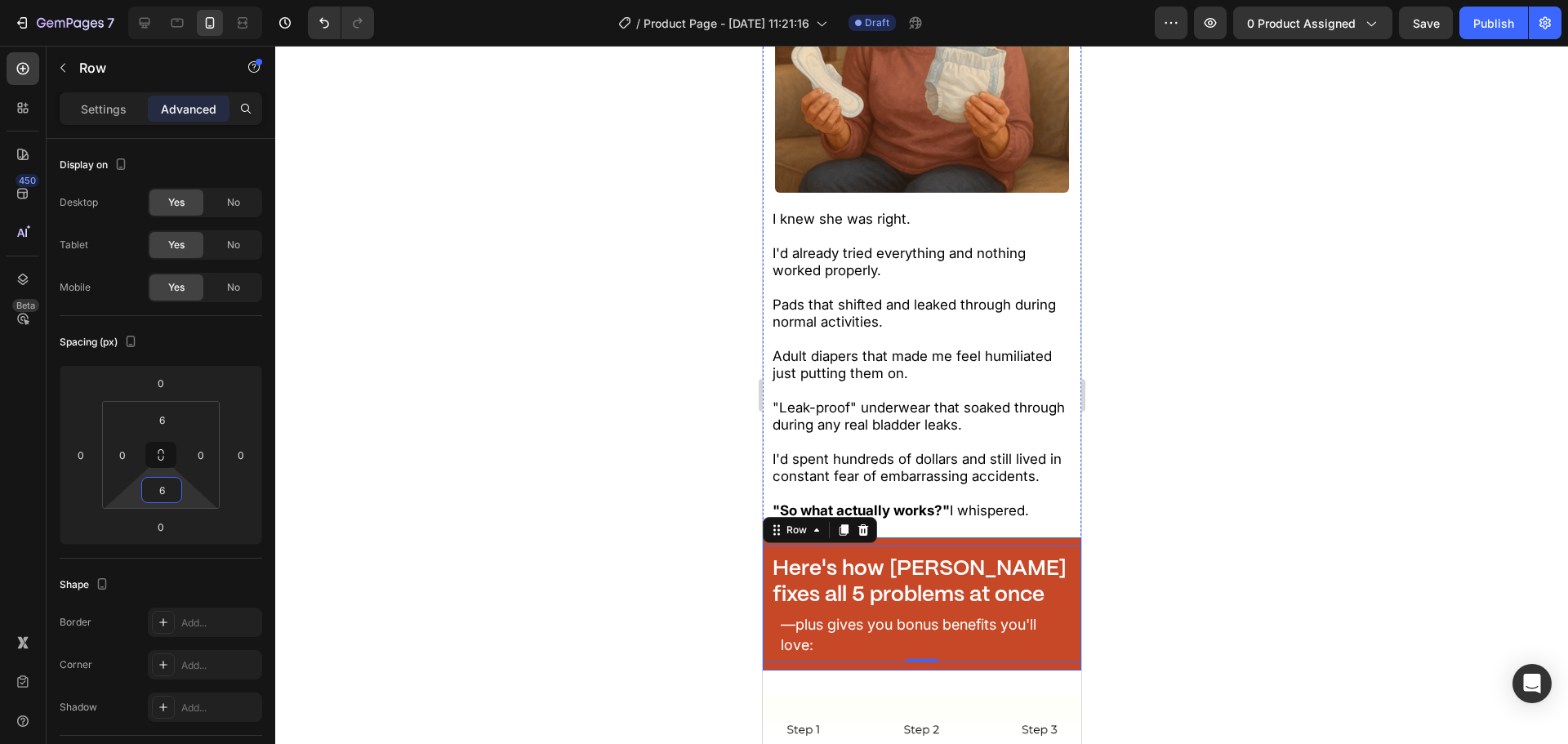
click at [878, 640] on div "⁠⁠⁠⁠⁠⁠⁠ Here's how [PERSON_NAME] fixes all 5 problems at once Heading —plus giv…" at bounding box center [921, 604] width 319 height 133
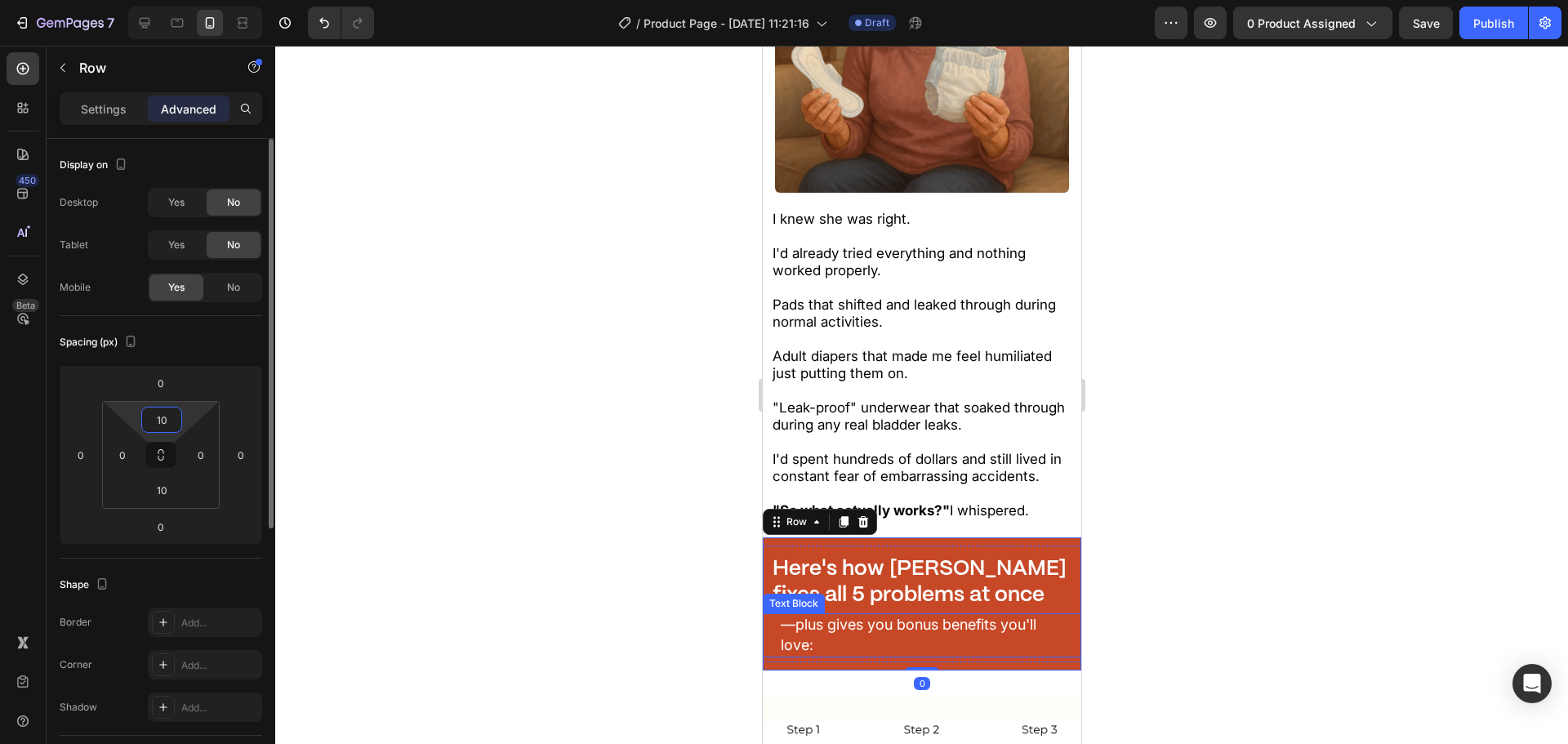
click at [177, 418] on input "10" at bounding box center [161, 420] width 32 height 25
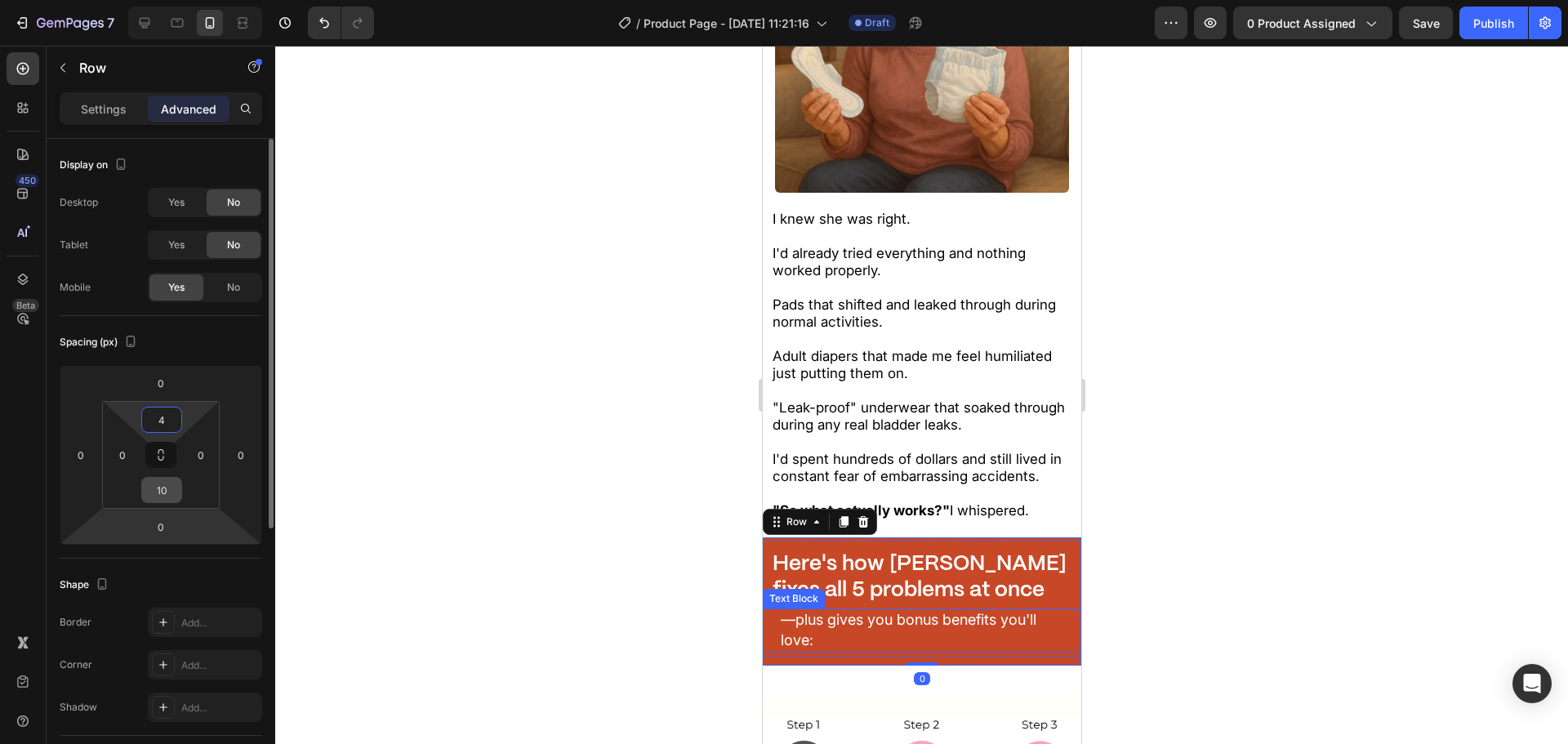
type input "4"
click at [160, 496] on input "10" at bounding box center [161, 490] width 32 height 25
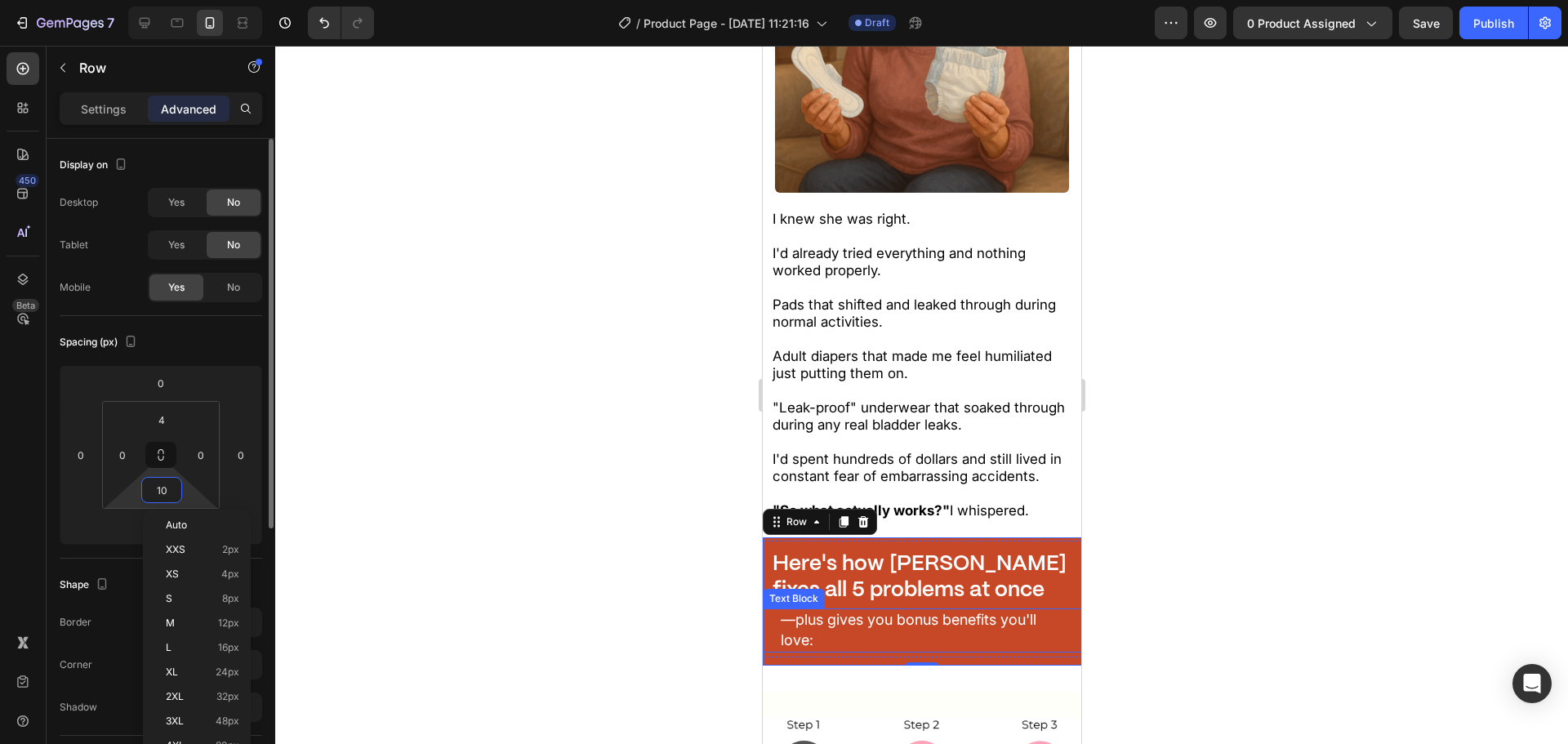
type input "4"
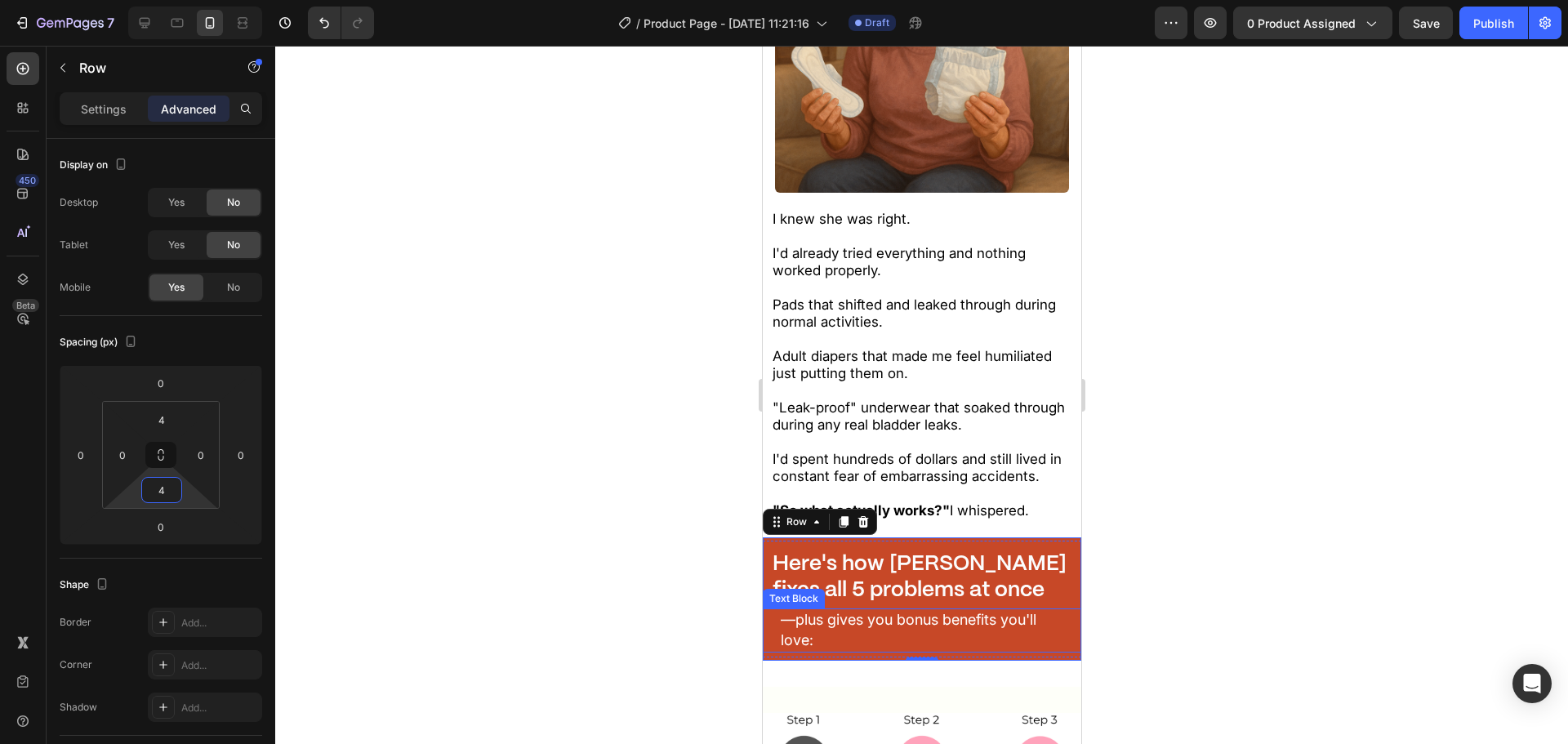
click at [526, 482] on div at bounding box center [922, 394] width 1292 height 698
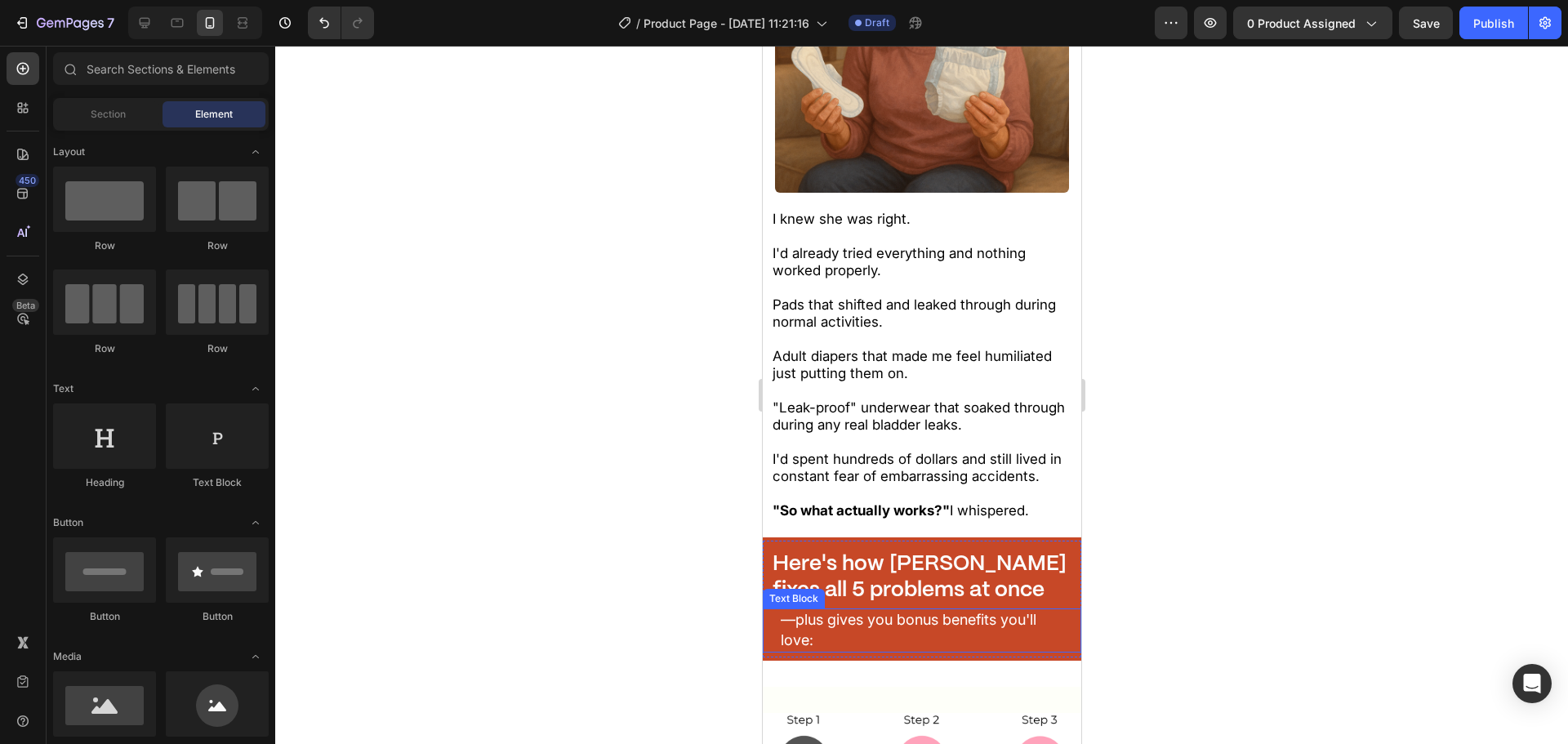
click at [503, 509] on div at bounding box center [922, 394] width 1292 height 698
drag, startPoint x: 1256, startPoint y: 511, endPoint x: 284, endPoint y: 477, distance: 972.6
click at [1256, 511] on div at bounding box center [922, 394] width 1292 height 698
click at [938, 349] on p "Adult diapers that made me feel humiliated just putting them on." at bounding box center [922, 364] width 300 height 34
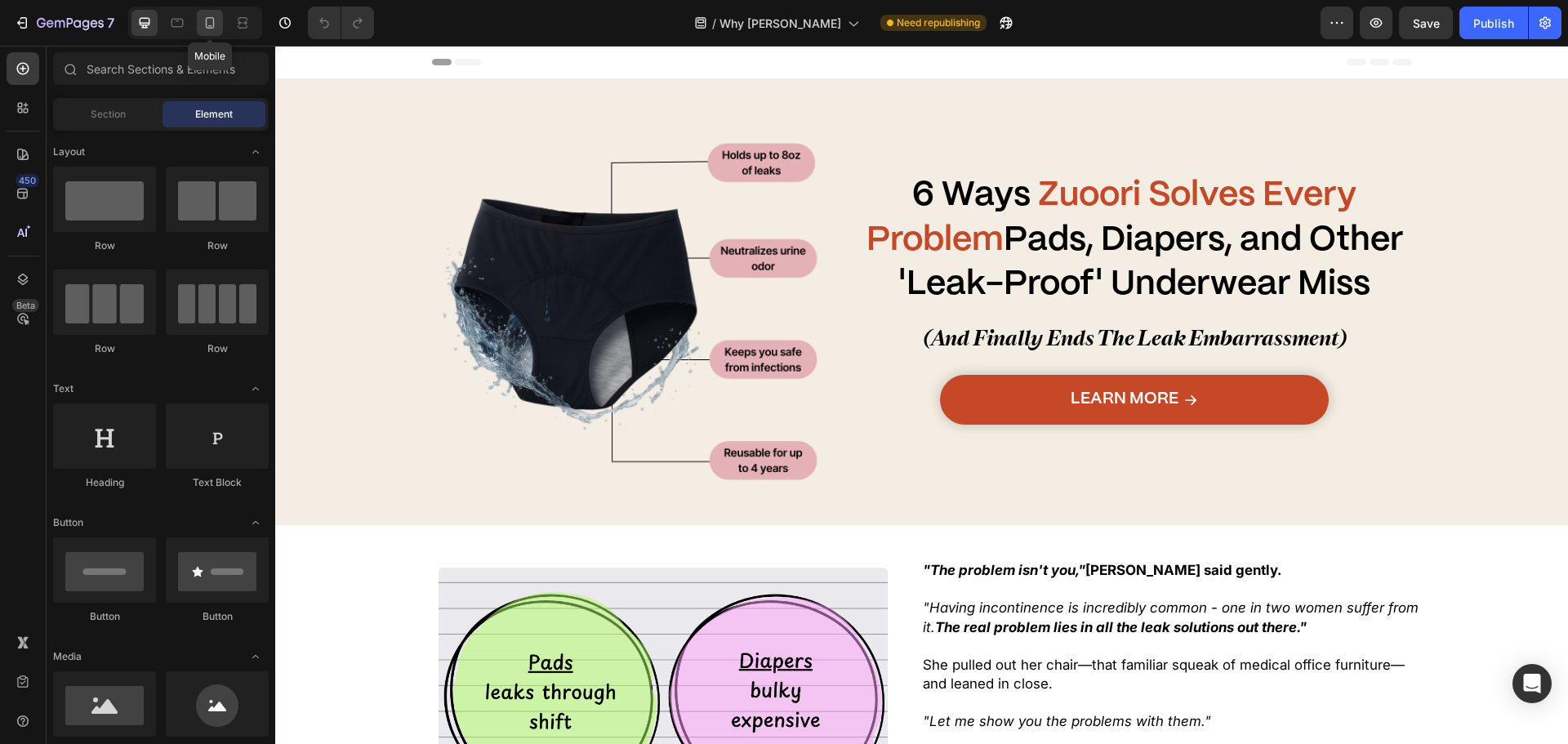
click at [208, 14] on div at bounding box center [210, 23] width 26 height 26
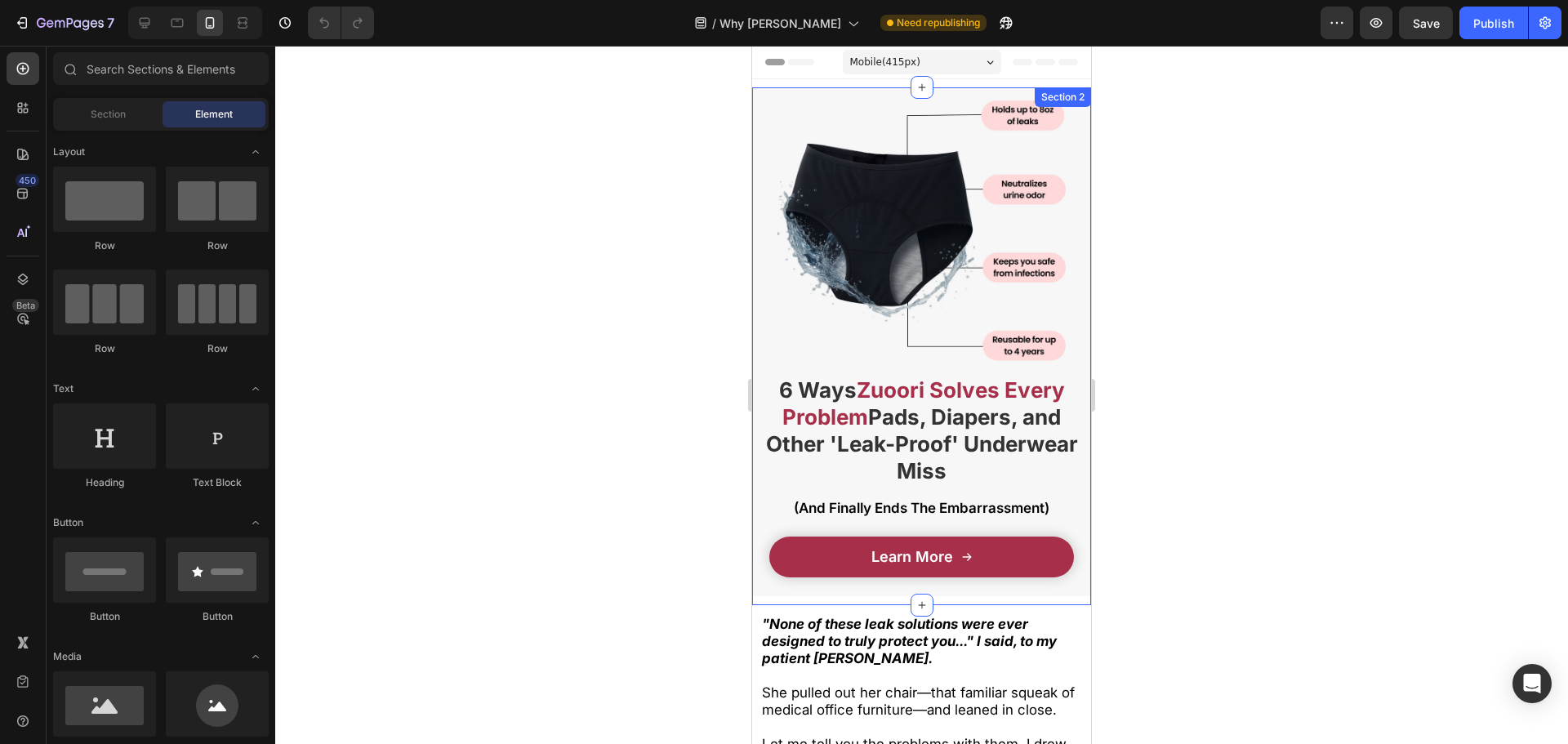
click at [799, 585] on div "Learn More Button" at bounding box center [922, 562] width 339 height 67
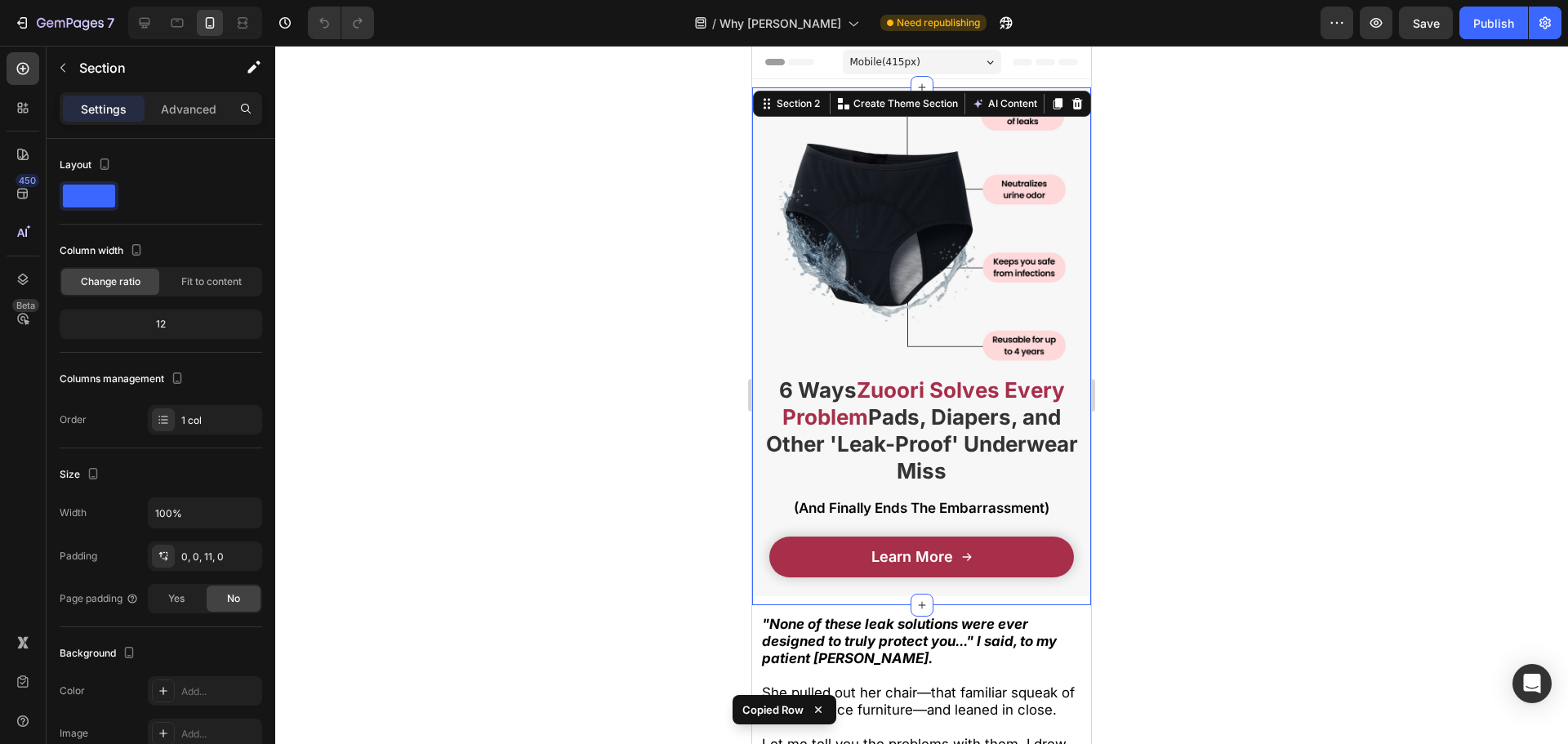
click at [856, 593] on div "Image 6 Ways Zuoori Solves Every Problem Pads, Diapers, and Other 'Leak-Proof' …" at bounding box center [922, 347] width 339 height 518
drag, startPoint x: 132, startPoint y: 30, endPoint x: 197, endPoint y: 91, distance: 89.1
click at [132, 29] on div at bounding box center [144, 23] width 26 height 26
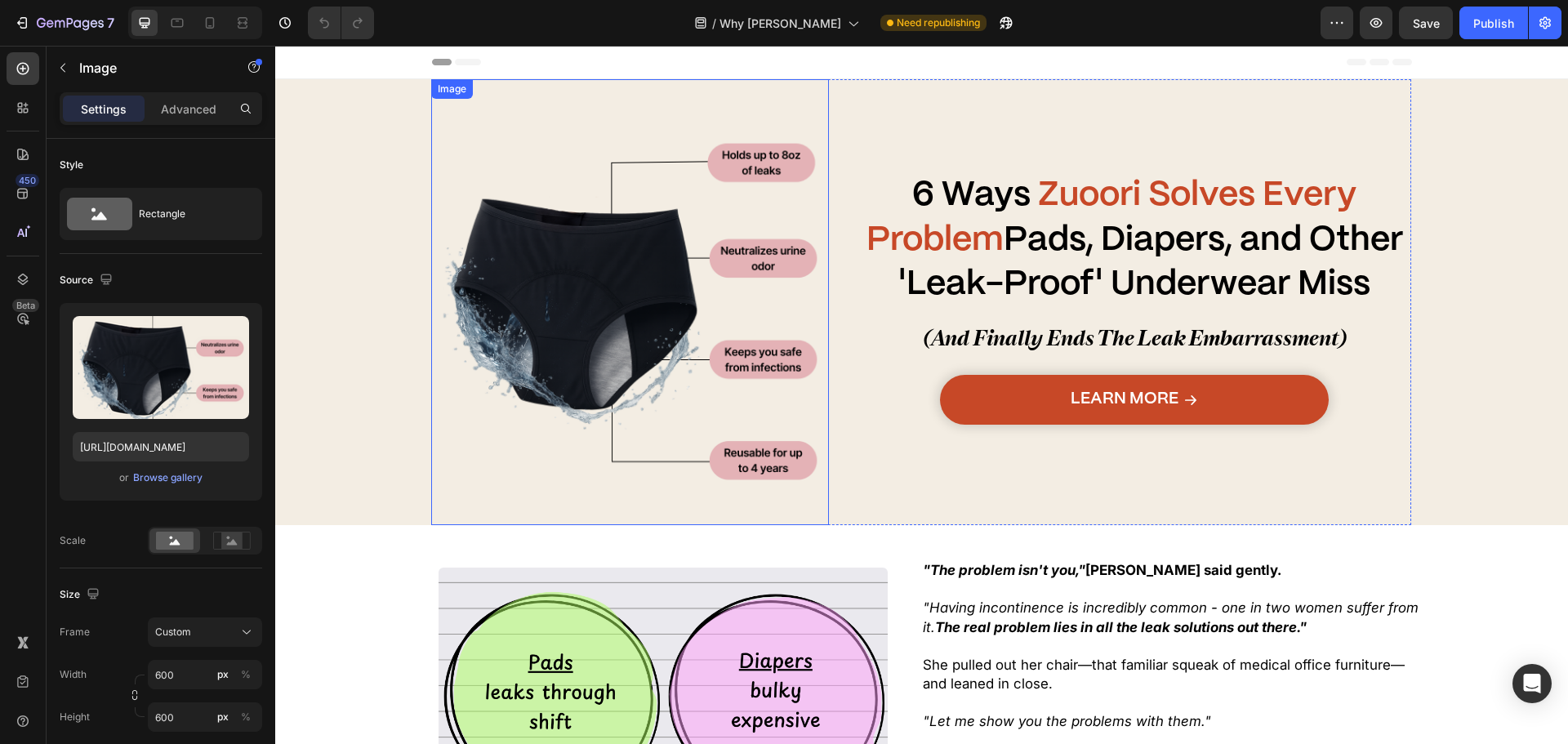
click at [550, 287] on img at bounding box center [629, 301] width 397 height 396
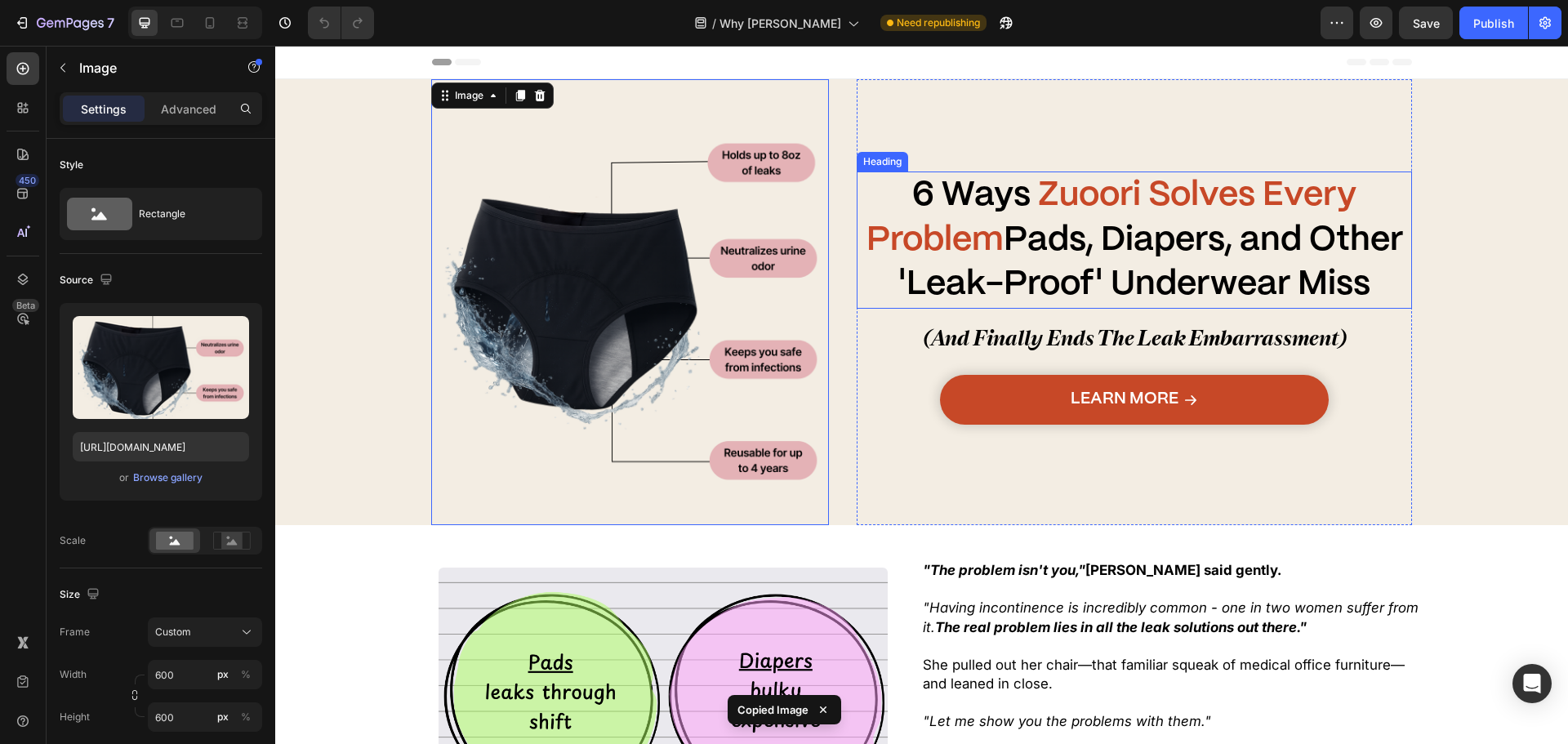
click at [459, 266] on img at bounding box center [629, 301] width 397 height 396
click at [195, 105] on p "Advanced" at bounding box center [189, 109] width 55 height 18
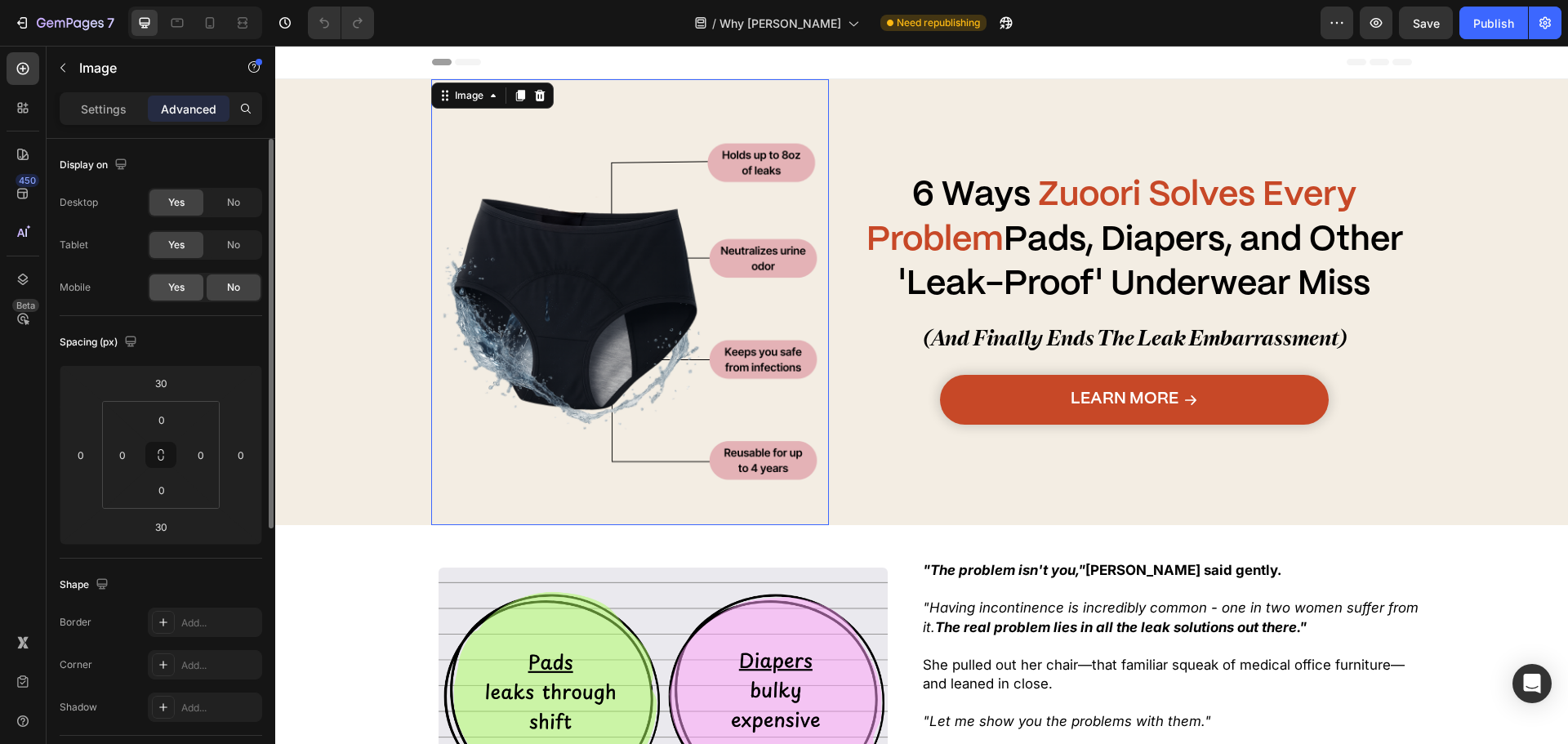
click at [193, 282] on div "Yes" at bounding box center [177, 287] width 54 height 26
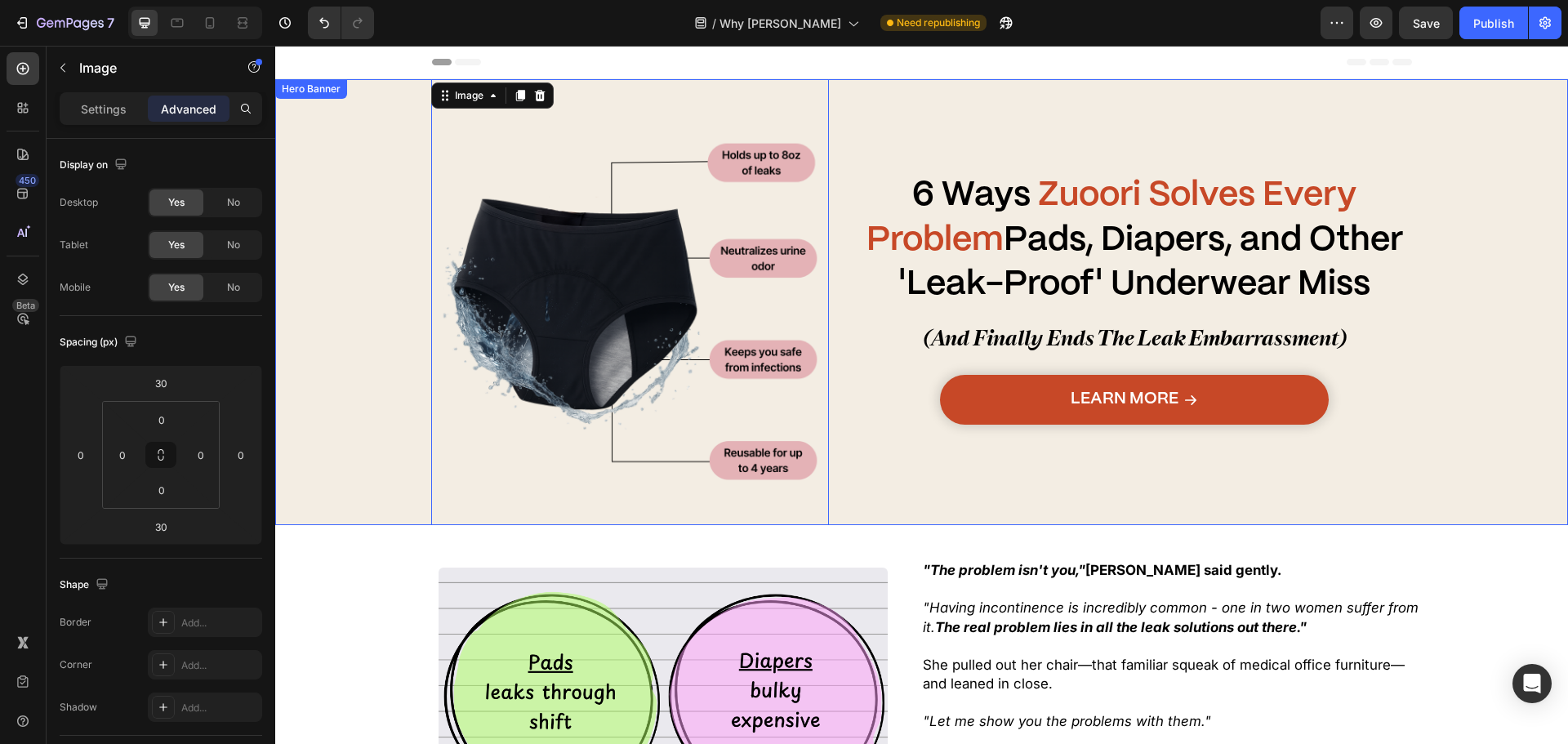
click at [296, 273] on div "Overlay" at bounding box center [922, 302] width 1292 height 445
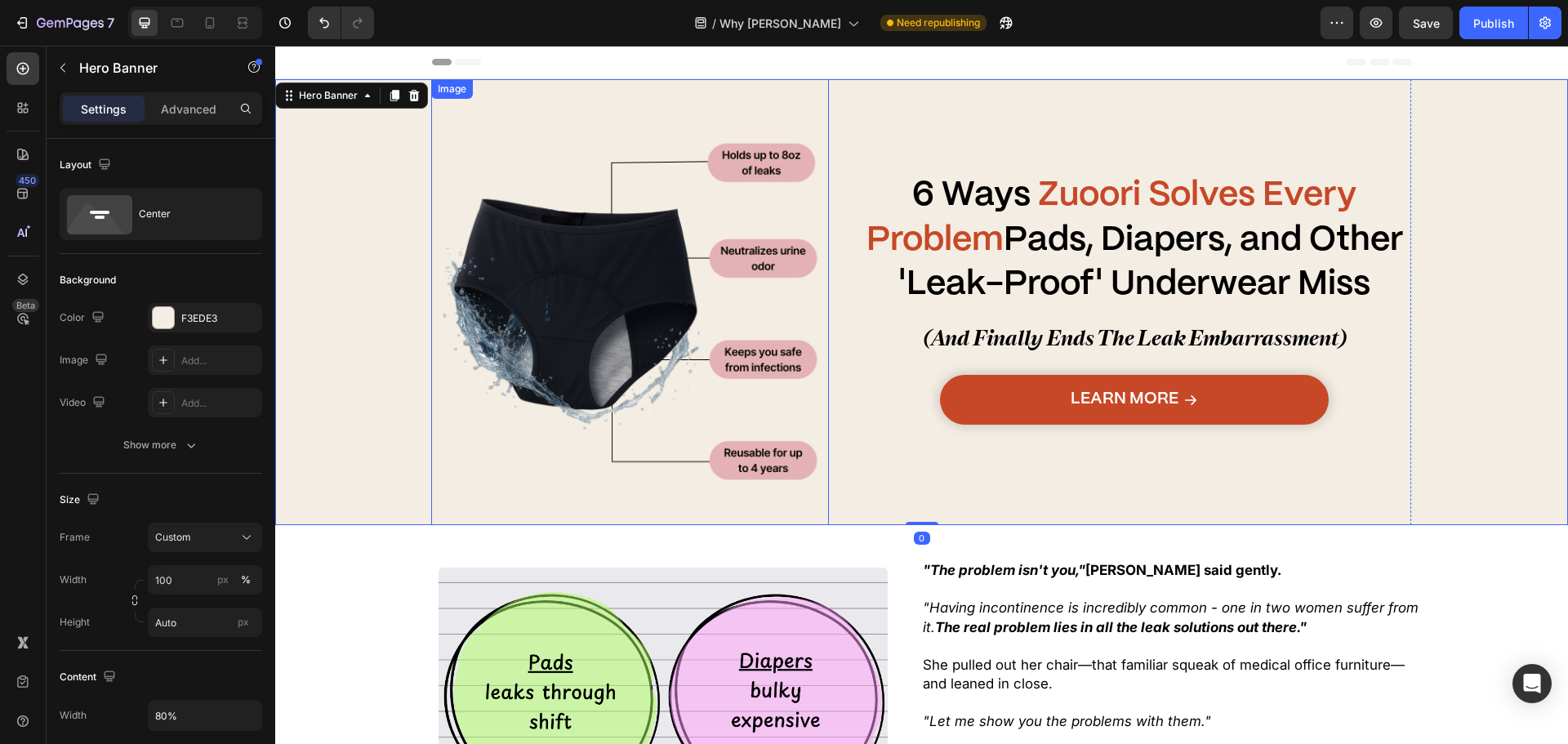
click at [546, 275] on img at bounding box center [629, 301] width 397 height 396
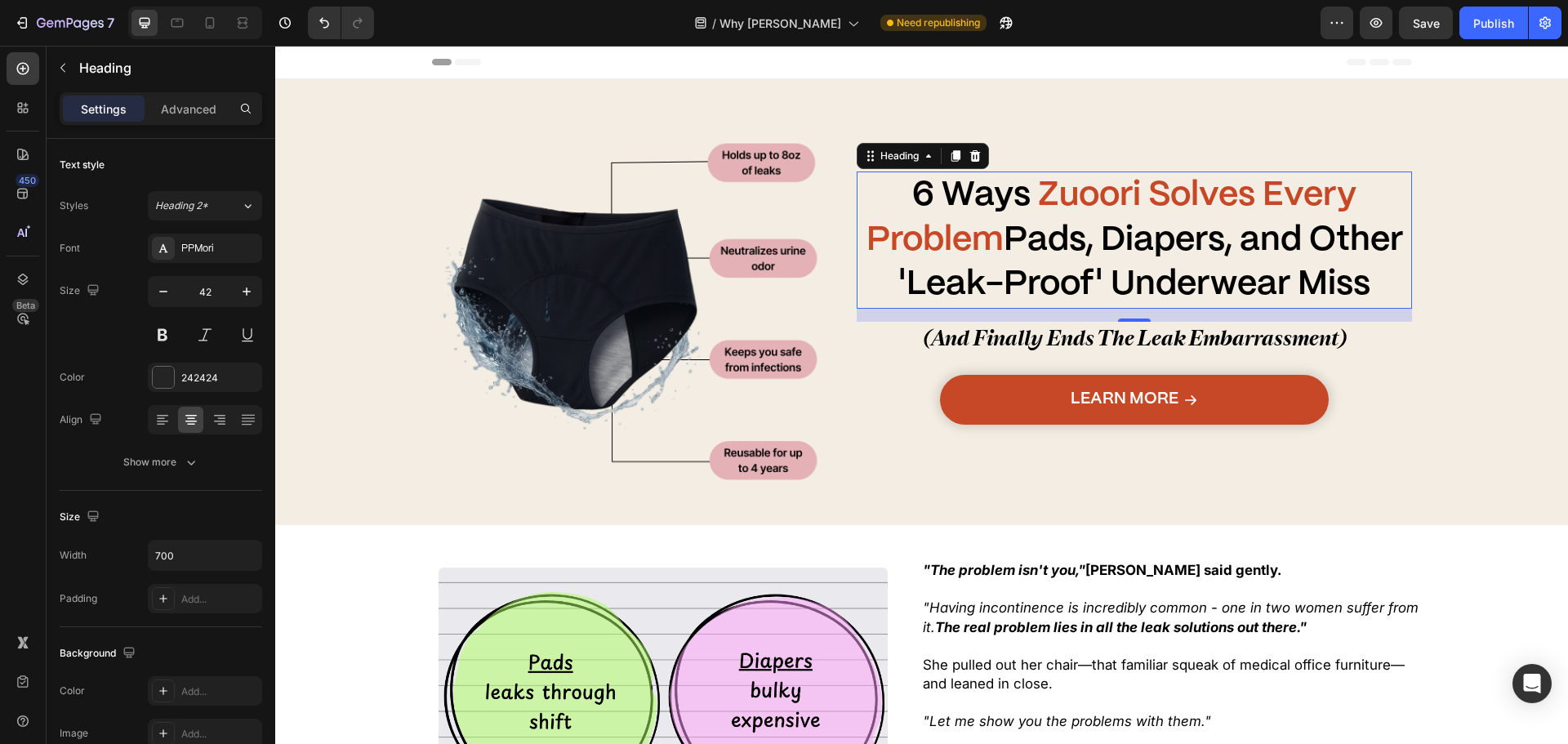
click at [1114, 288] on strong "Pads, Diapers, and Other 'Leak-Proof' Underwear Miss" at bounding box center [1151, 262] width 505 height 78
click at [182, 101] on p "Advanced" at bounding box center [189, 109] width 55 height 18
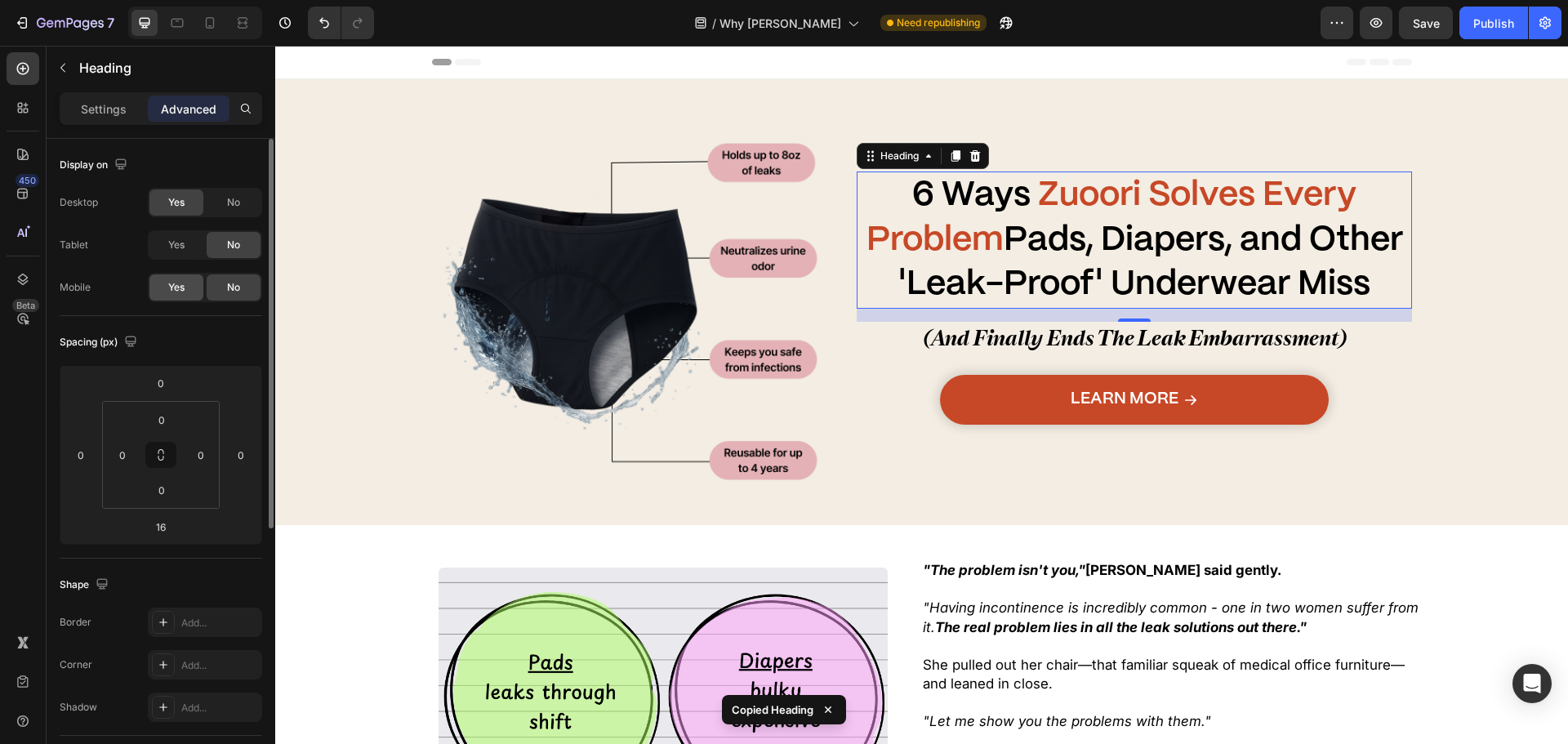
click at [186, 291] on div "Yes" at bounding box center [177, 287] width 54 height 26
click at [1078, 329] on span "(And Finally Ends The Leak Embarrassment)" at bounding box center [1134, 337] width 423 height 25
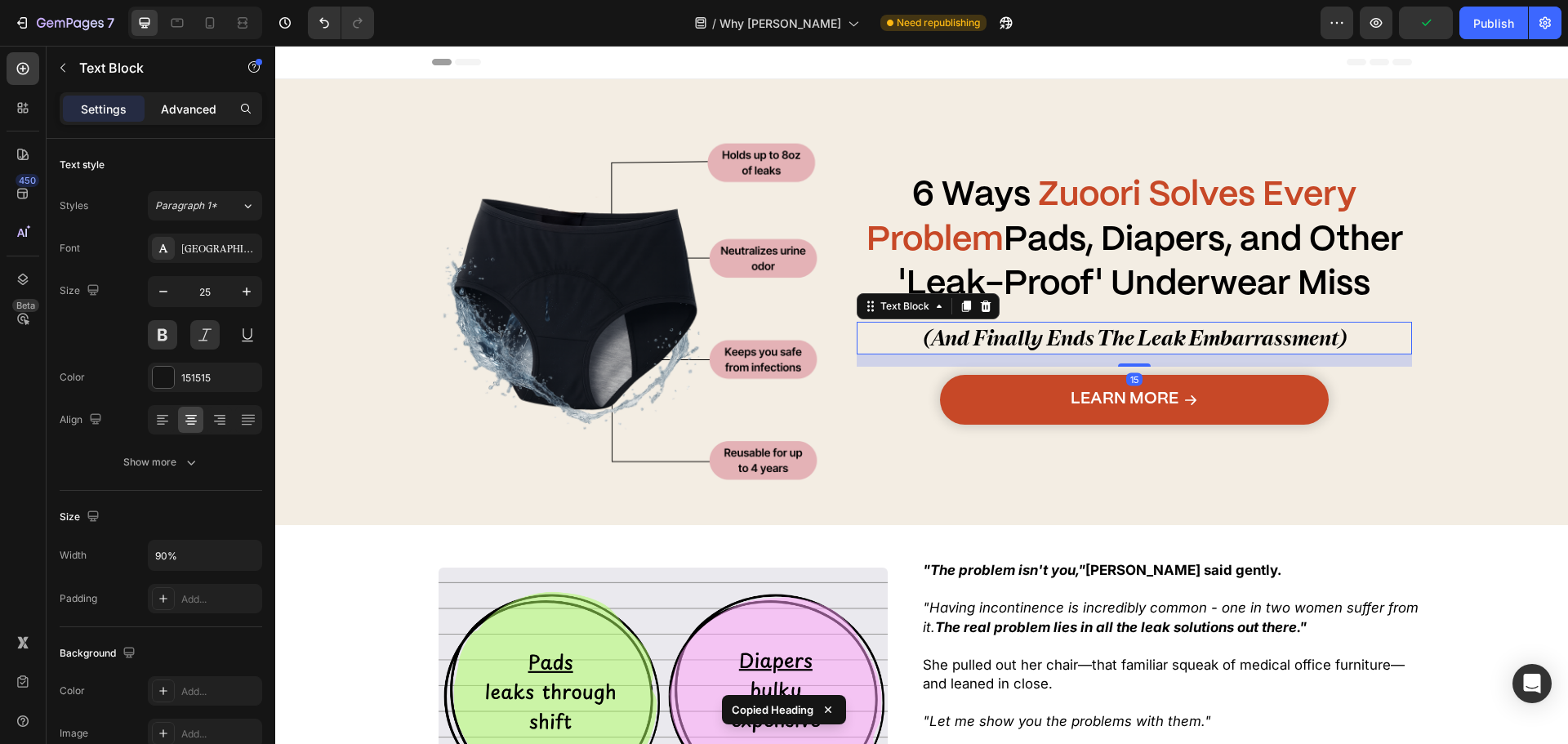
click at [194, 104] on p "Advanced" at bounding box center [189, 109] width 55 height 18
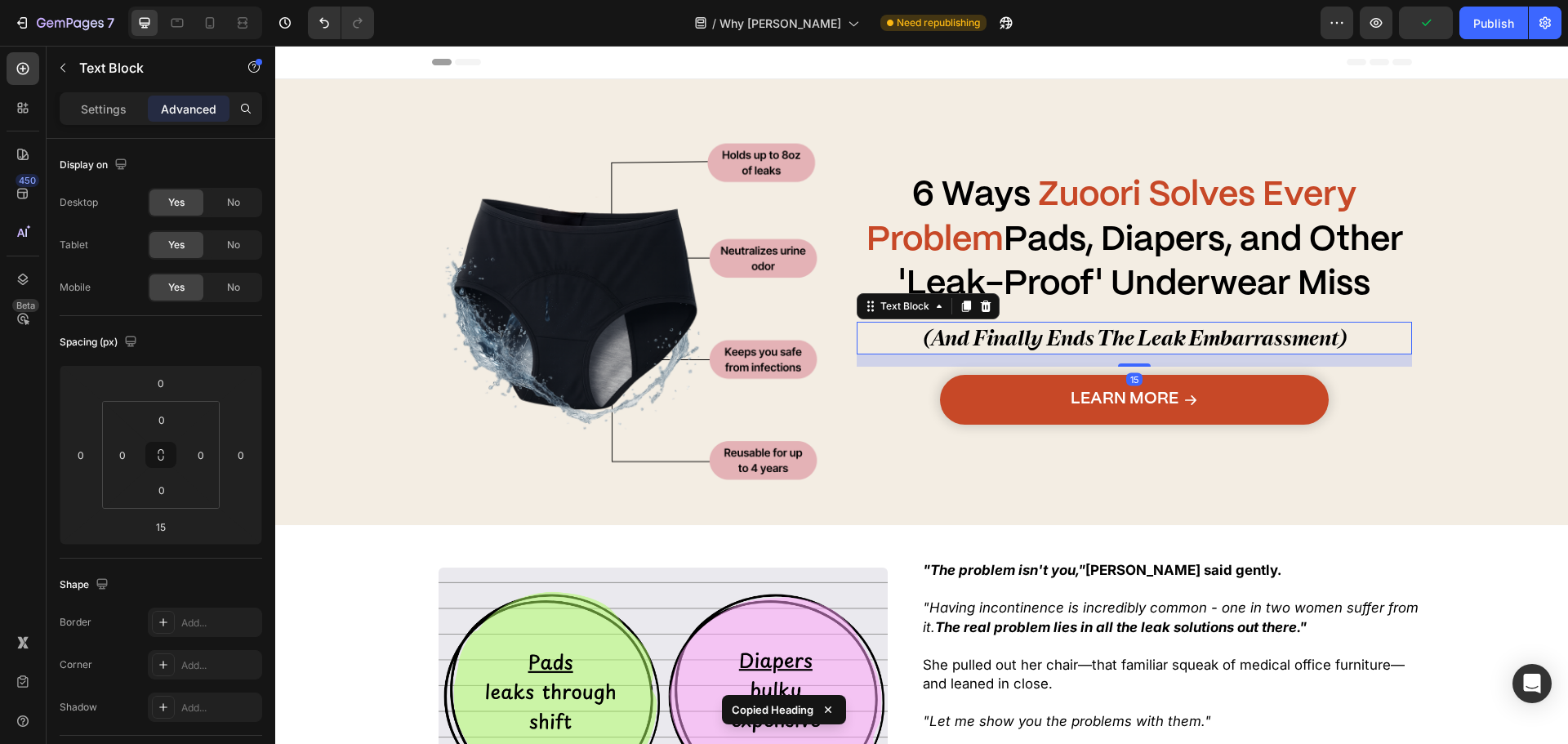
click at [946, 423] on div "Learn More Button" at bounding box center [1135, 399] width 557 height 50
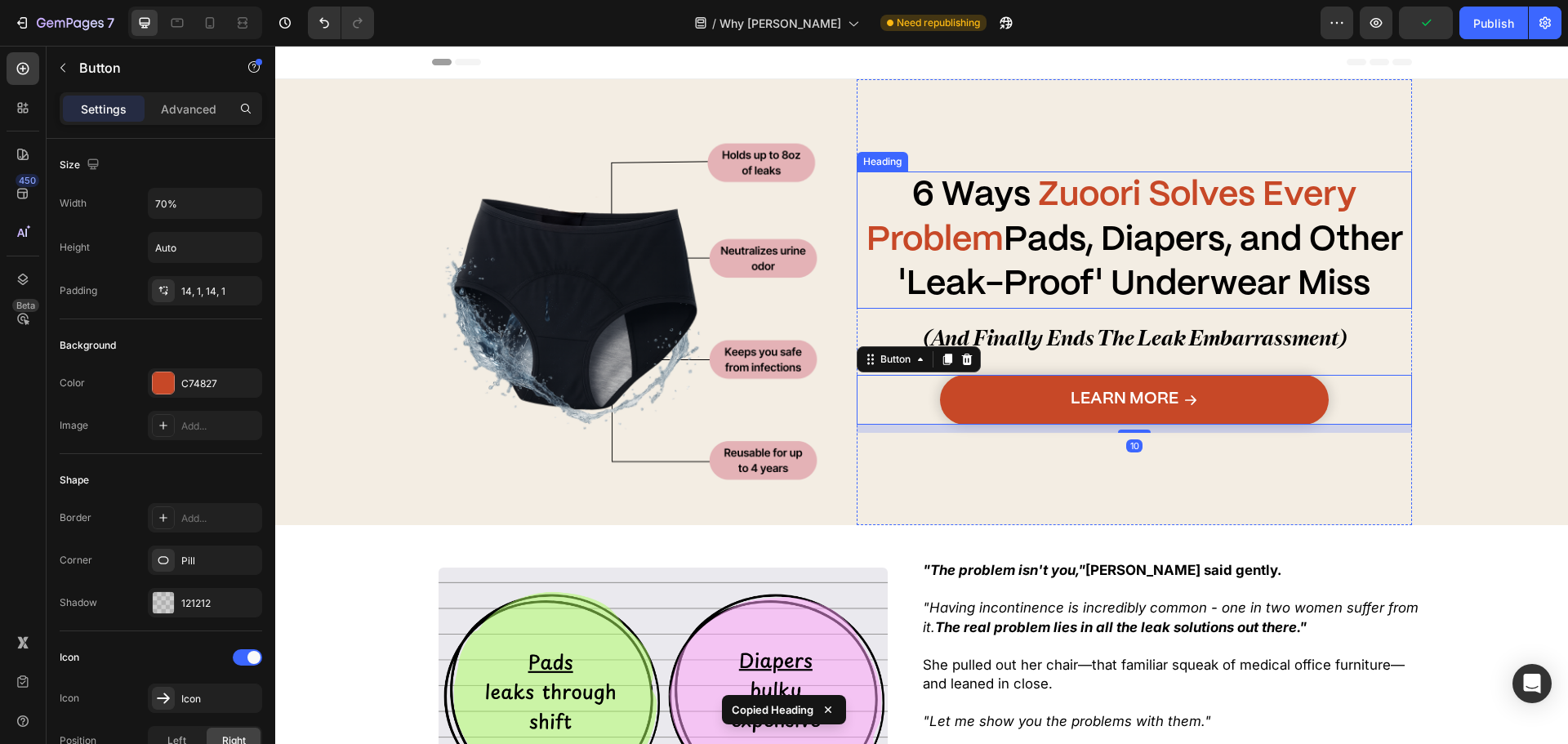
click at [1059, 258] on h1 "6 Ways Zuoori Solves Every Problem Pads, Diapers, and Other 'Leak-Proof' Underw…" at bounding box center [1135, 240] width 557 height 137
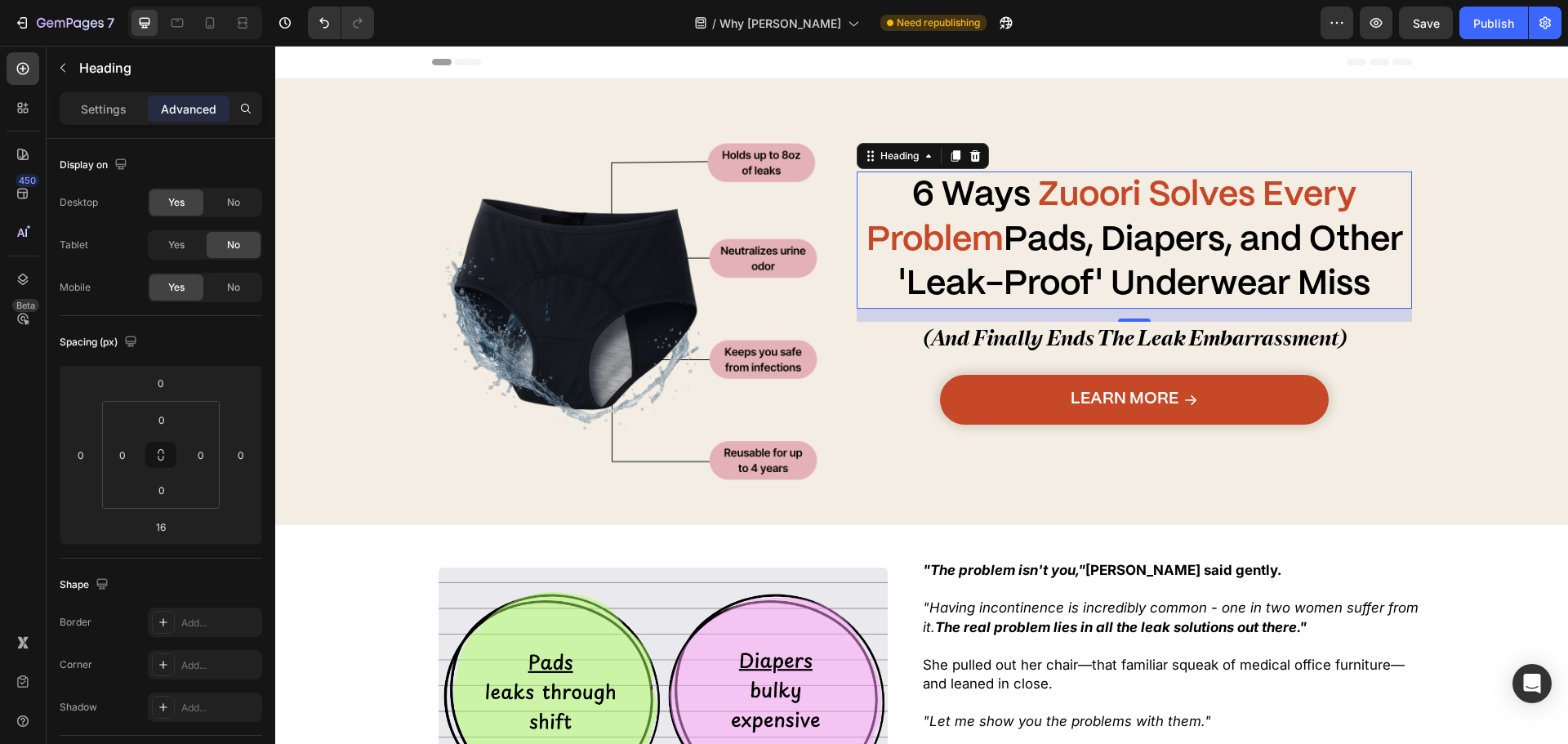
click at [1042, 319] on div "16" at bounding box center [1135, 315] width 557 height 13
click at [1052, 329] on span "(And Finally Ends The Leak Embarrassment)" at bounding box center [1134, 337] width 423 height 25
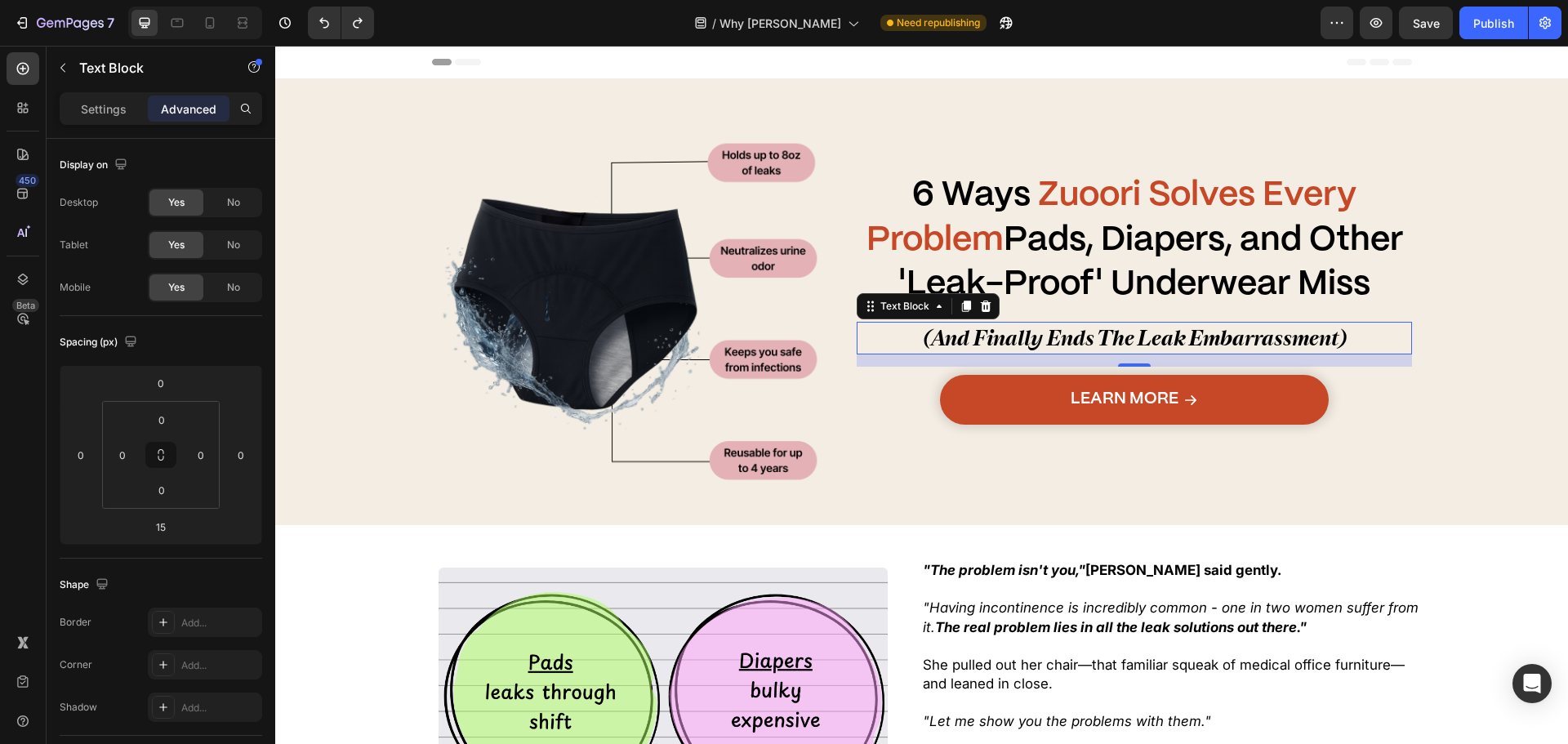
click at [1173, 329] on span "(And Finally Ends The Leak Embarrassment)" at bounding box center [1134, 337] width 423 height 25
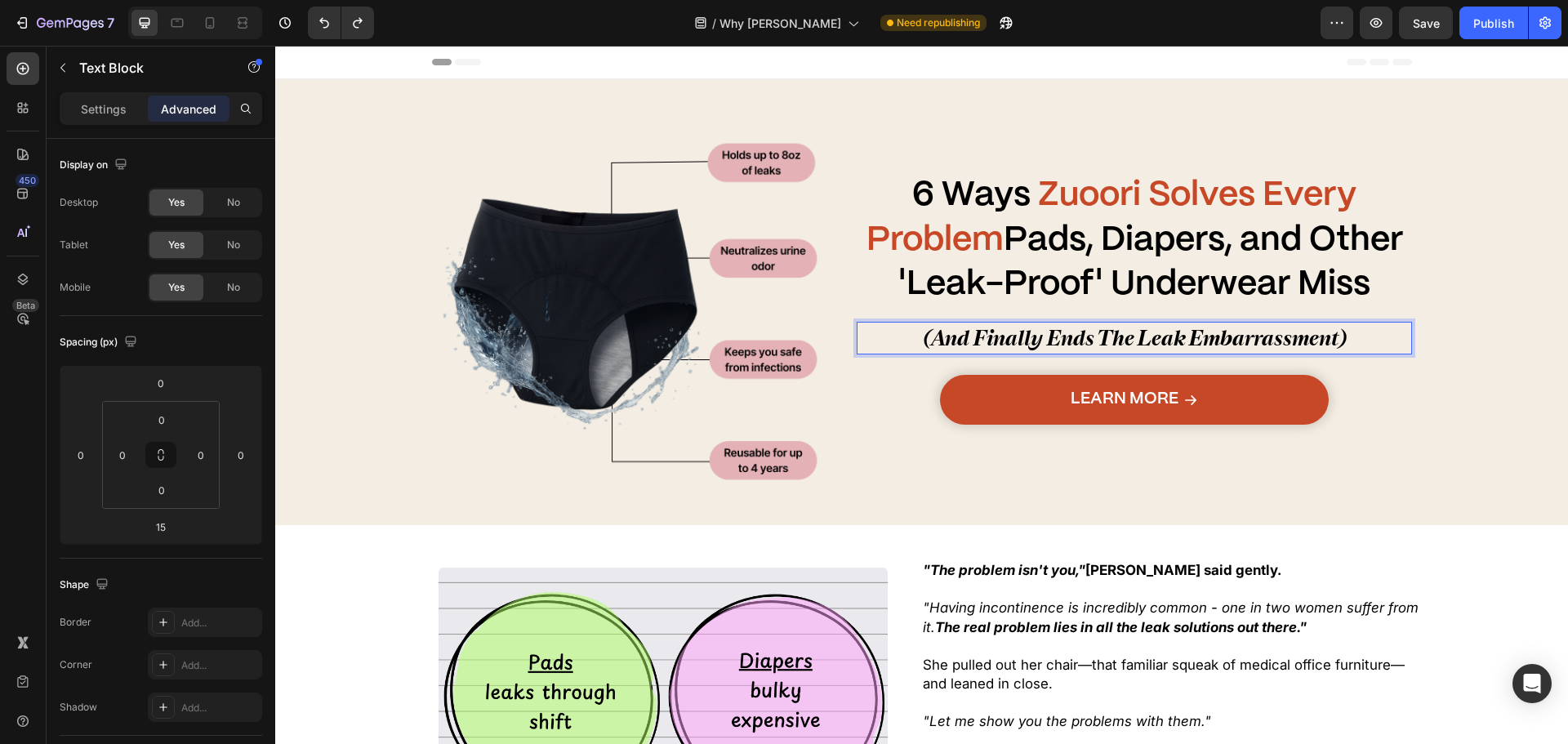
click at [1202, 507] on div "6 Ways Zuoori Solves Every Problem Pads, Diapers, and Other 'Leak-Proof' Underw…" at bounding box center [1135, 302] width 557 height 445
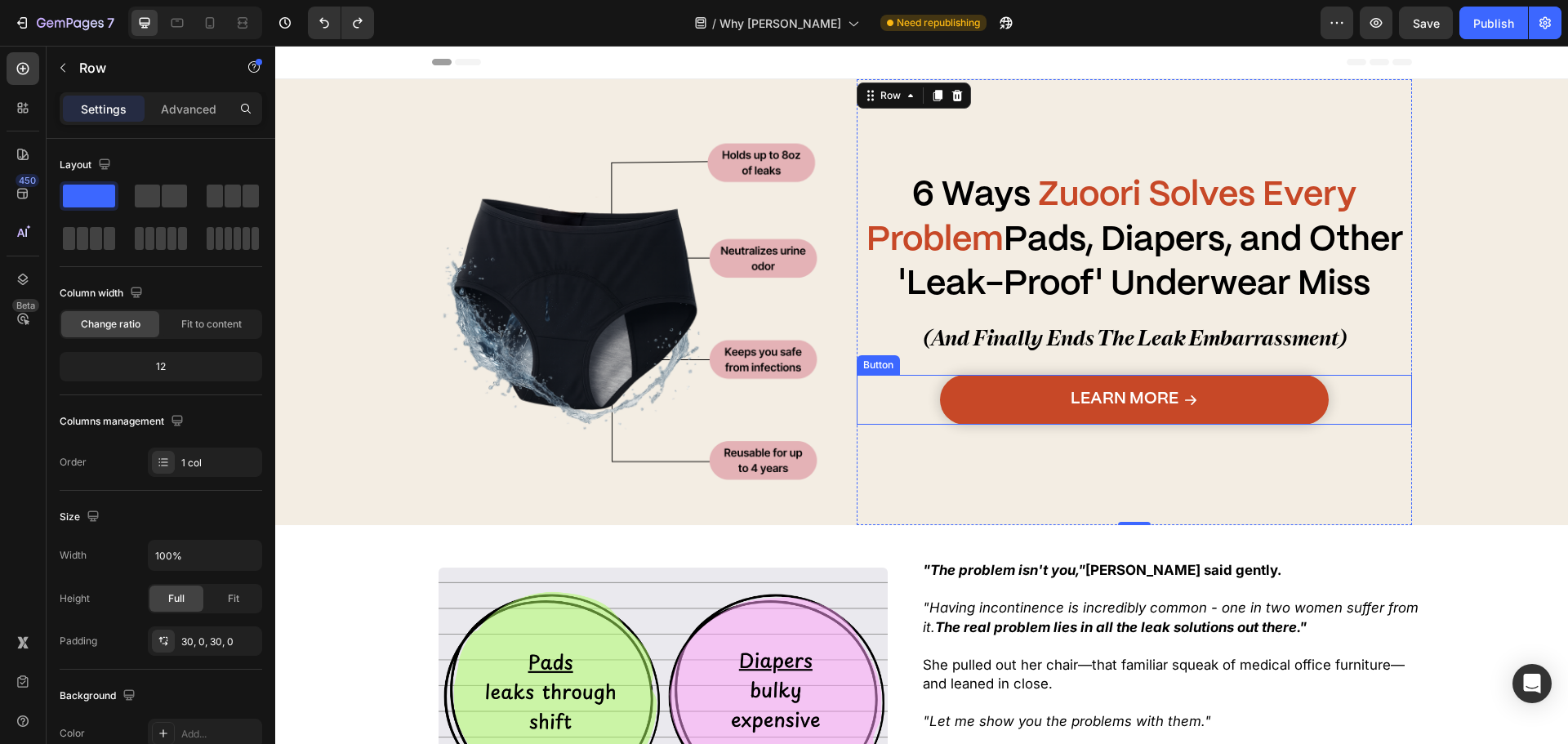
click at [1232, 338] on span "(And Finally Ends The Leak Embarrassment)" at bounding box center [1134, 337] width 423 height 25
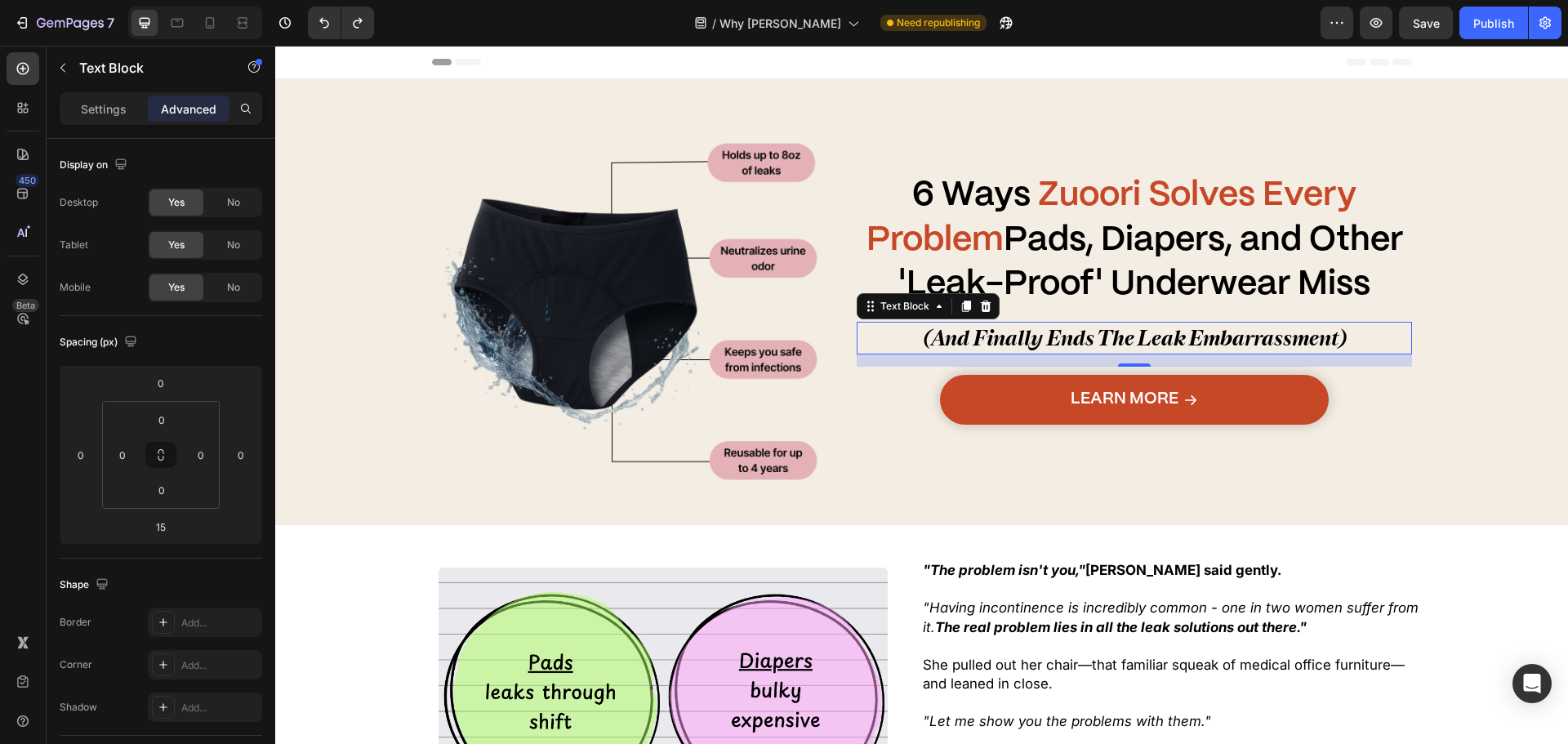
click at [1148, 299] on strong "Pads, Diapers, and Other 'Leak-Proof' Underwear Miss" at bounding box center [1151, 262] width 505 height 78
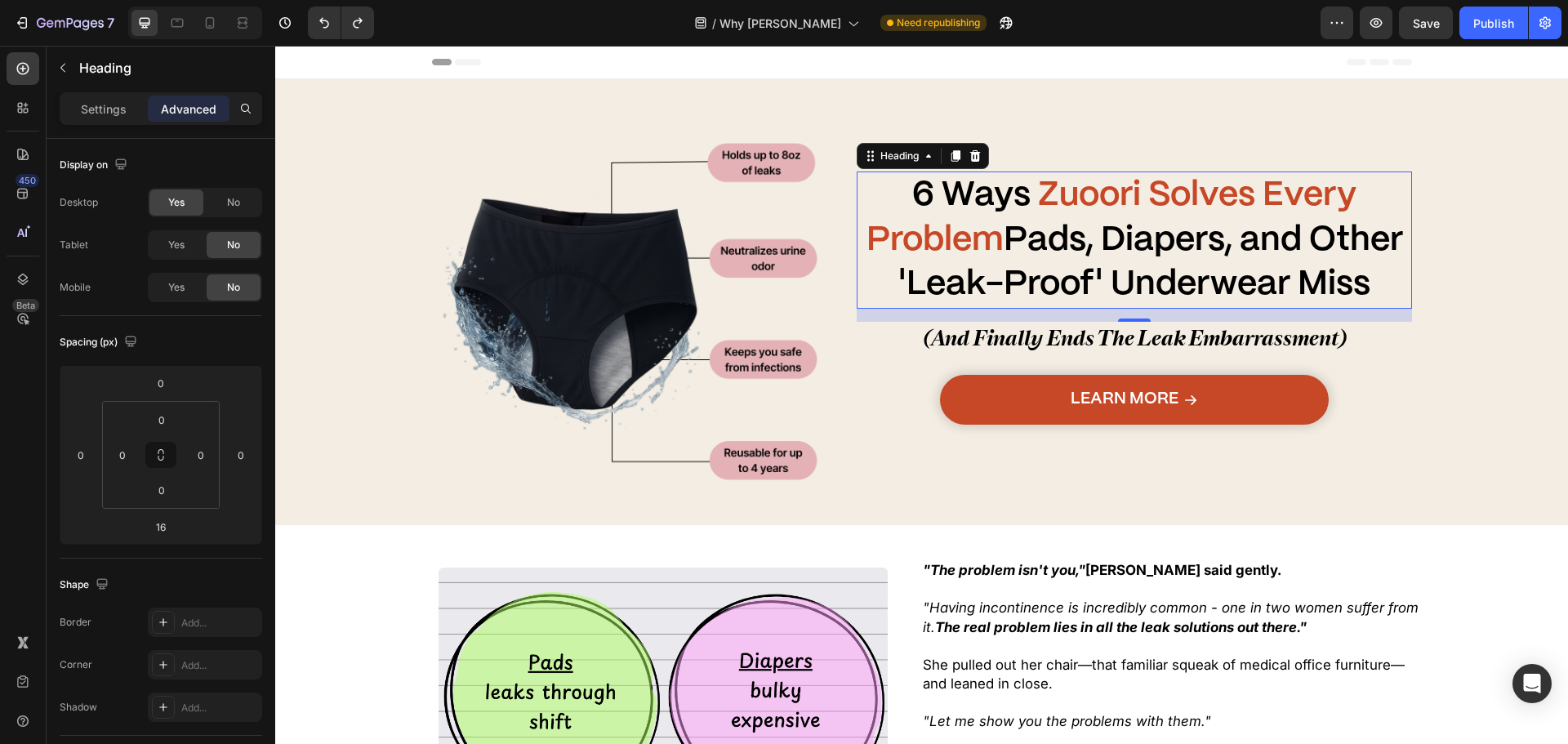
click at [1196, 330] on span "(And Finally Ends The Leak Embarrassment)" at bounding box center [1134, 337] width 423 height 25
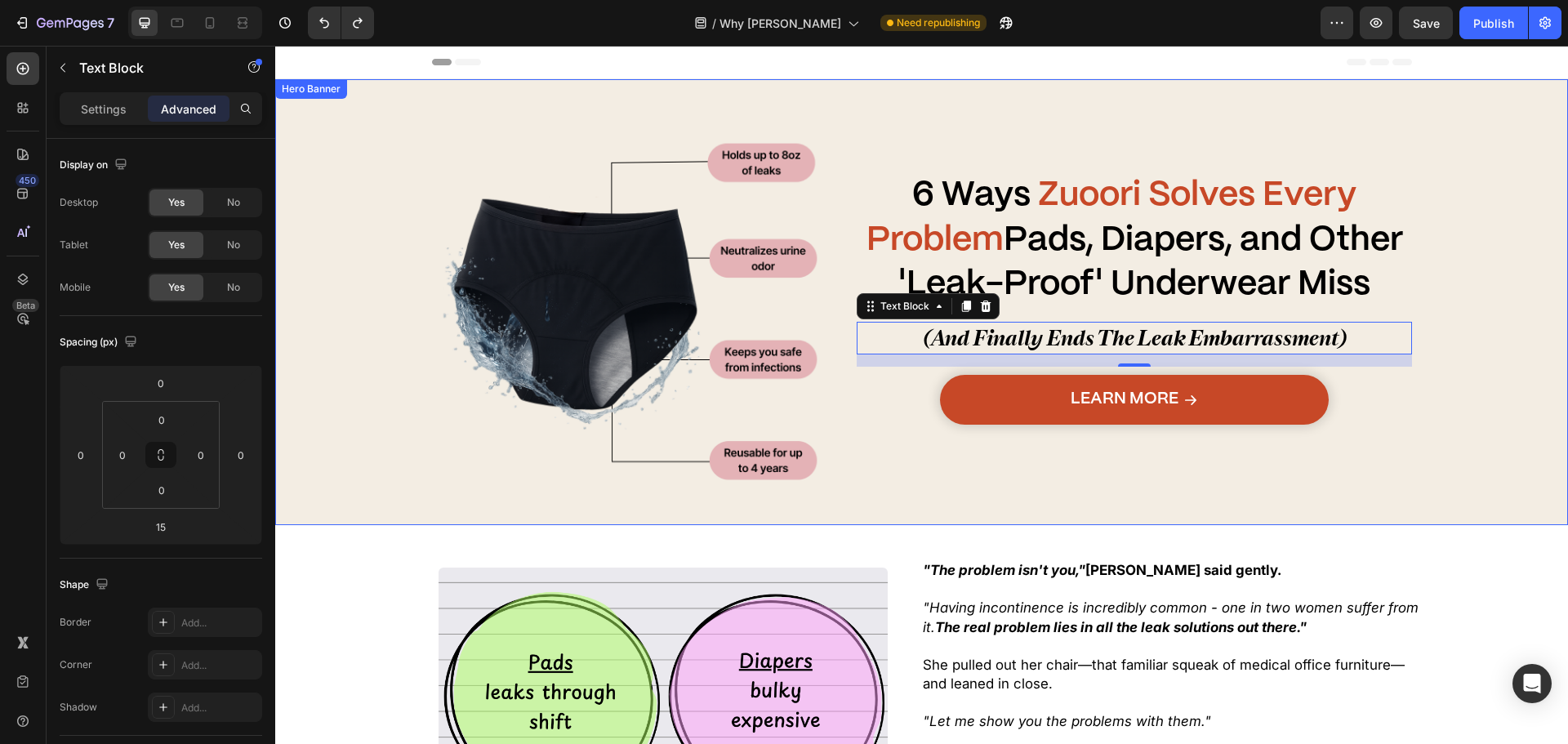
click at [1253, 385] on link "Learn More" at bounding box center [1134, 399] width 389 height 50
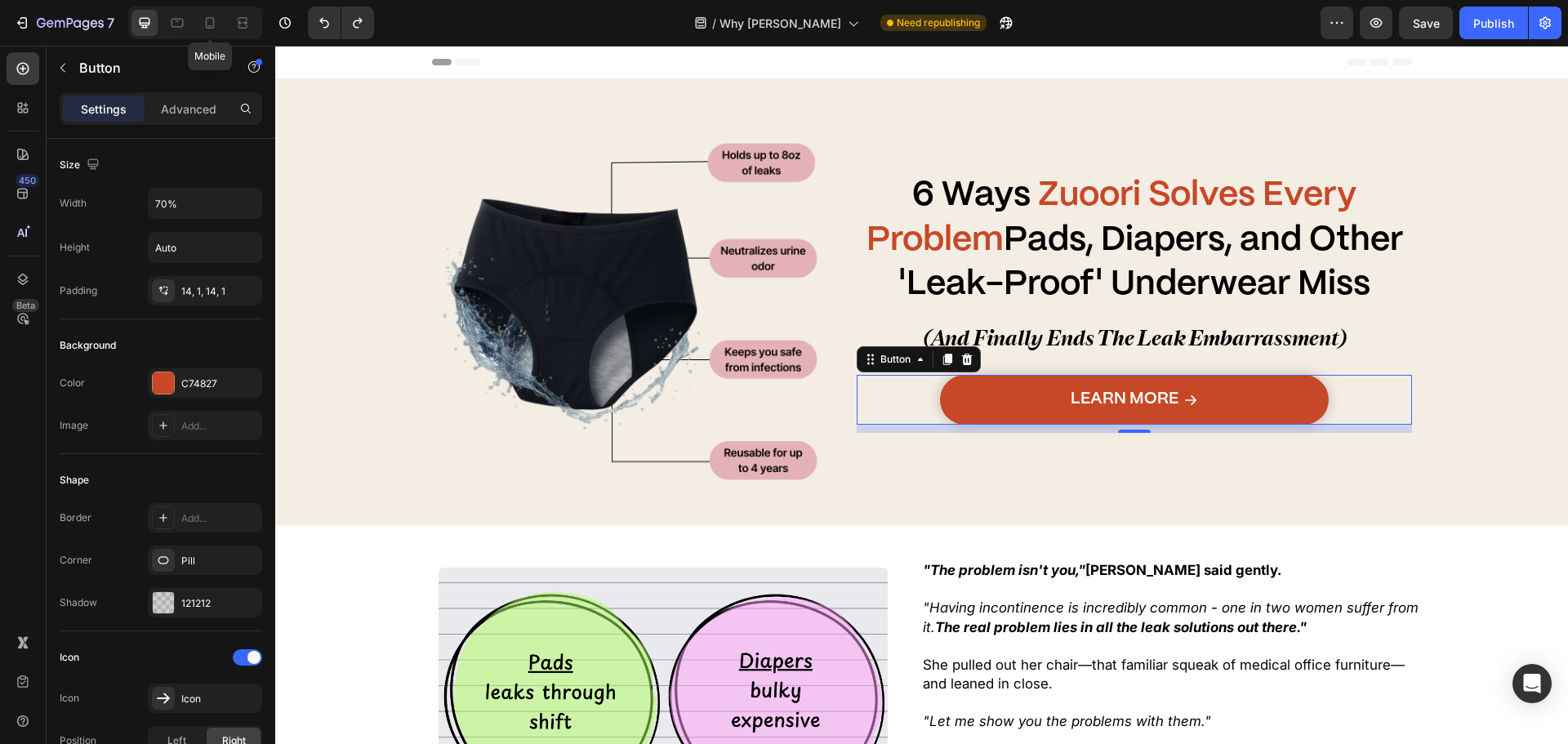
drag, startPoint x: 208, startPoint y: 28, endPoint x: 242, endPoint y: 41, distance: 36.4
click at [208, 28] on icon at bounding box center [211, 23] width 9 height 11
type input "Auto"
type input "10"
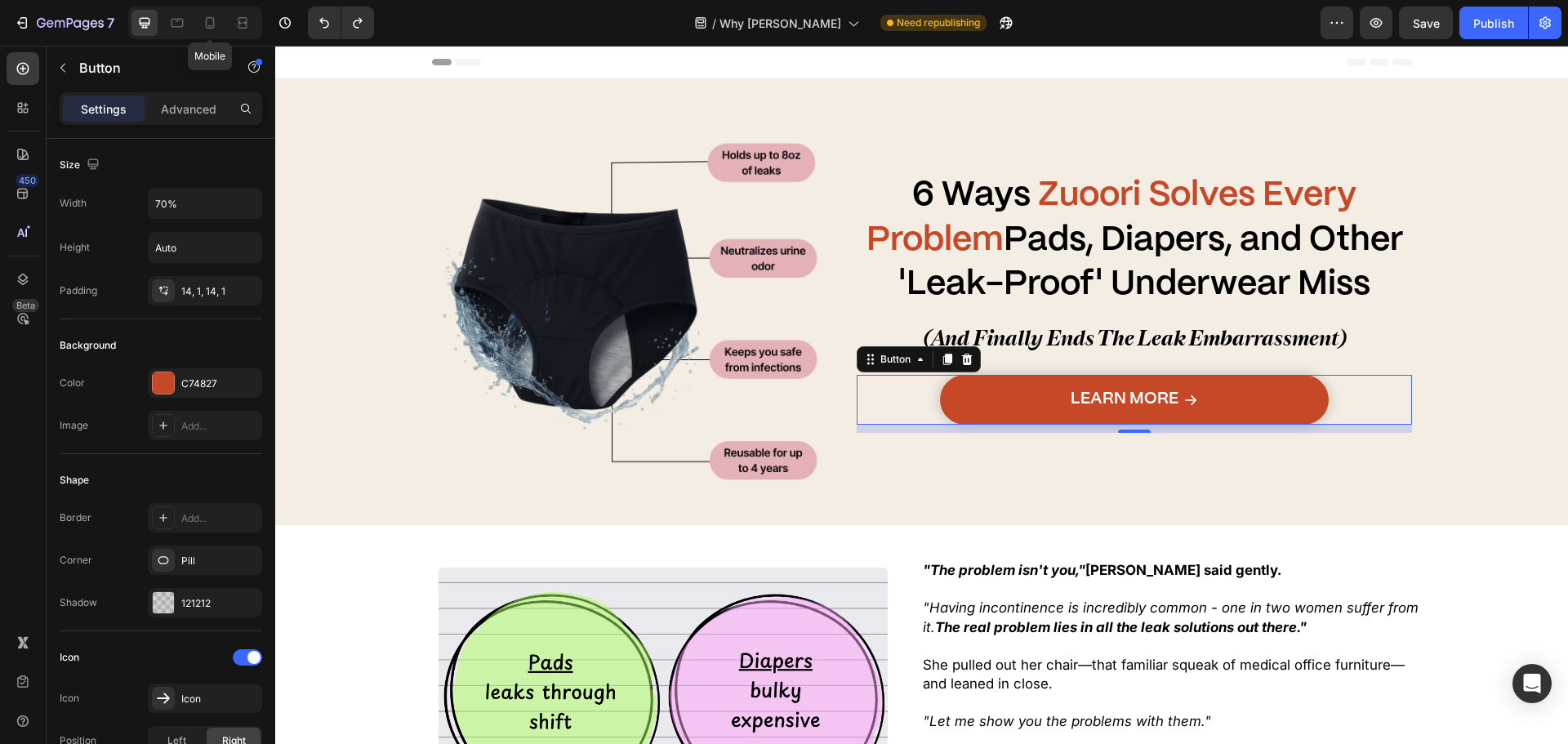
type input "14"
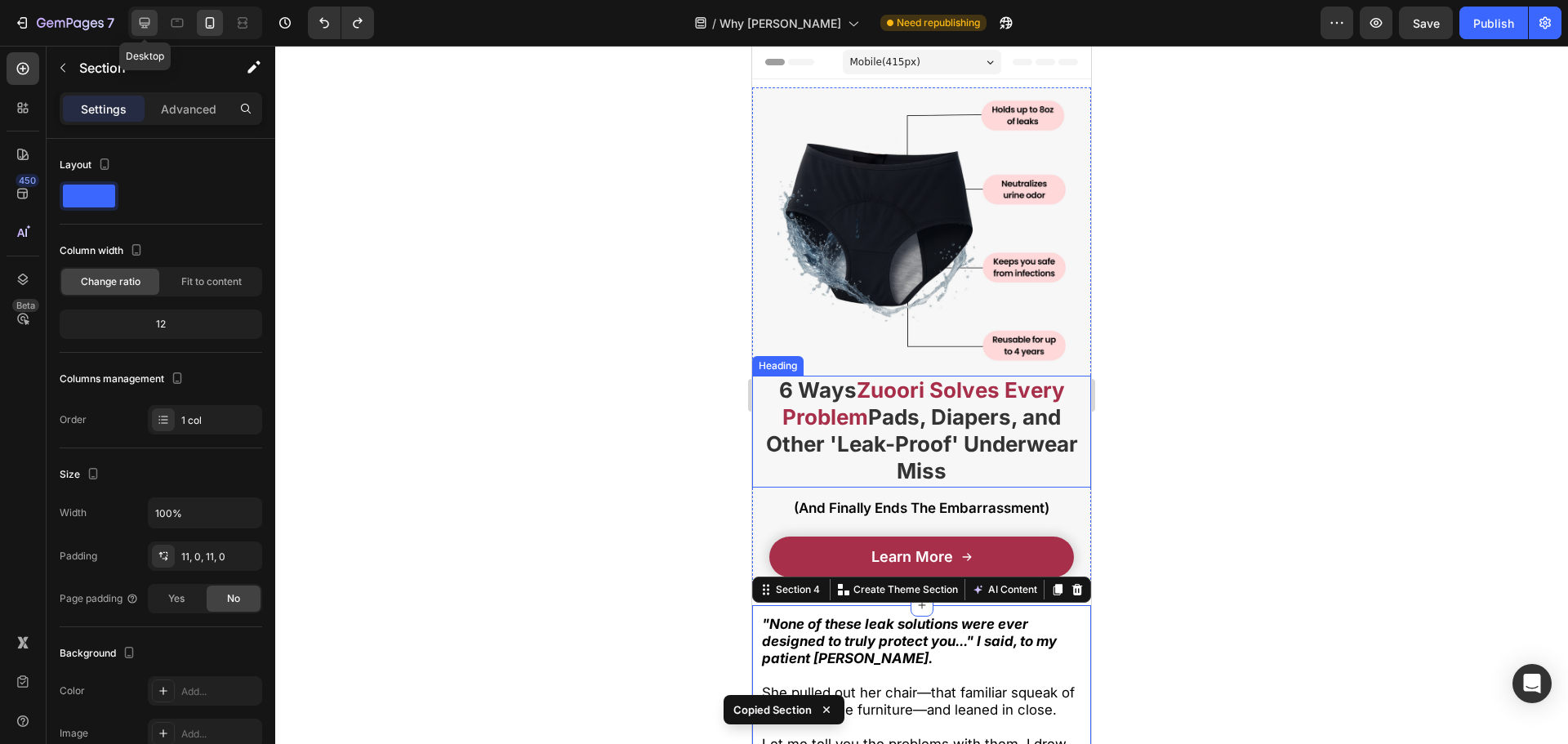
click at [147, 20] on icon at bounding box center [145, 23] width 17 height 17
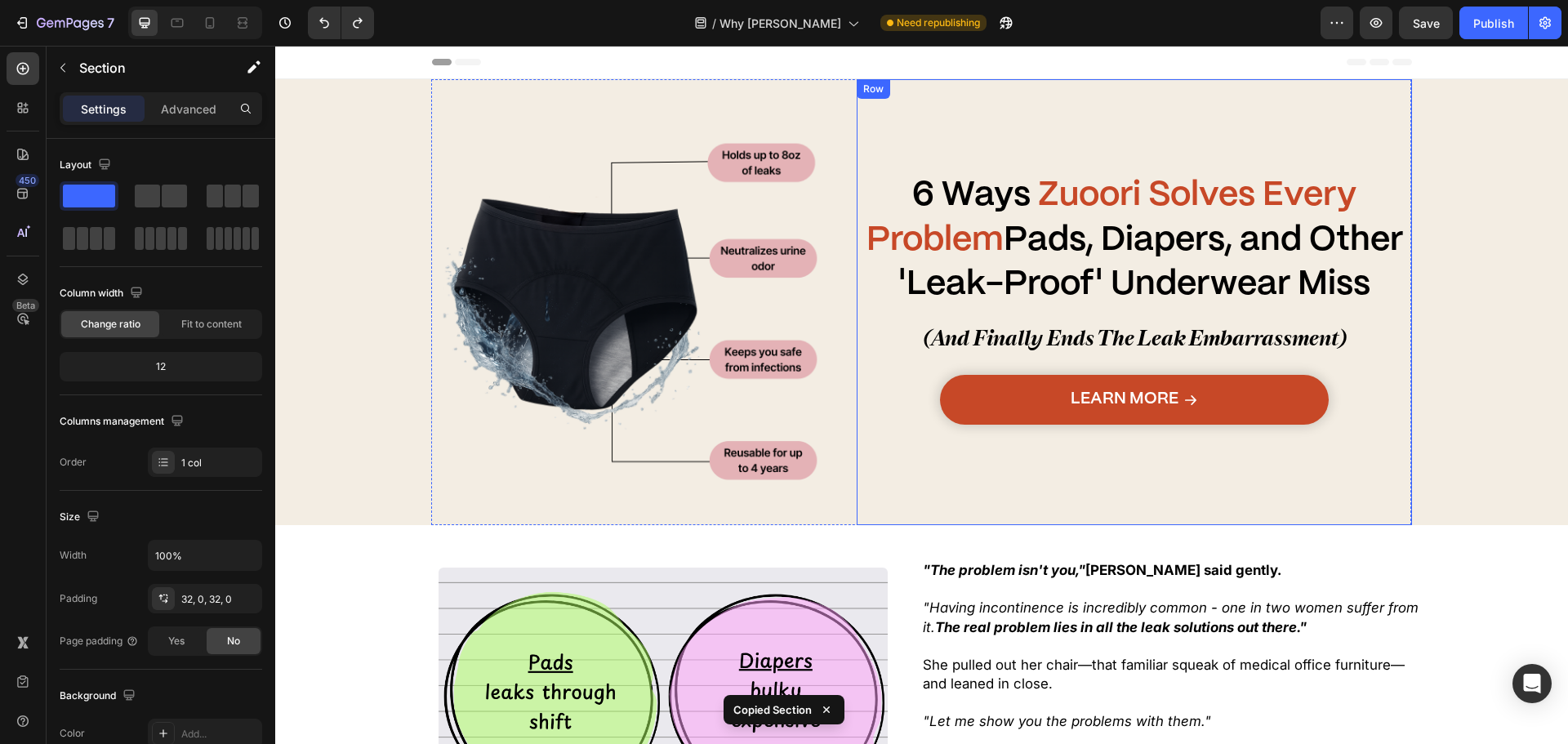
click at [1167, 518] on div "6 Ways Zuoori Solves Every Problem Pads, Diapers, and Other 'Leak-Proof' Underw…" at bounding box center [1135, 302] width 557 height 445
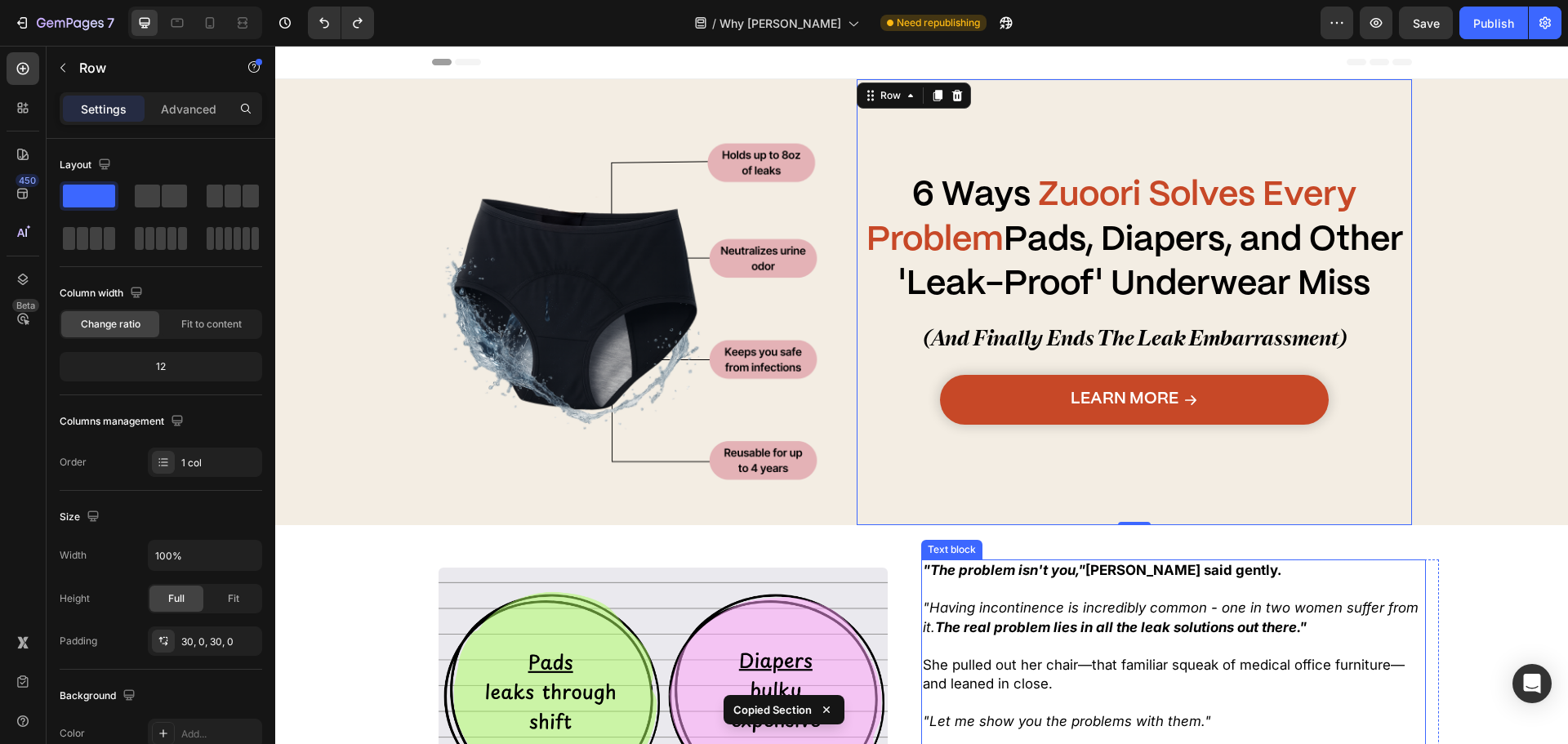
drag, startPoint x: 1156, startPoint y: 579, endPoint x: 1062, endPoint y: 581, distance: 94.0
click at [1155, 579] on p ""The problem isn't you," Dr. Rodriguez said gently." at bounding box center [1173, 570] width 501 height 19
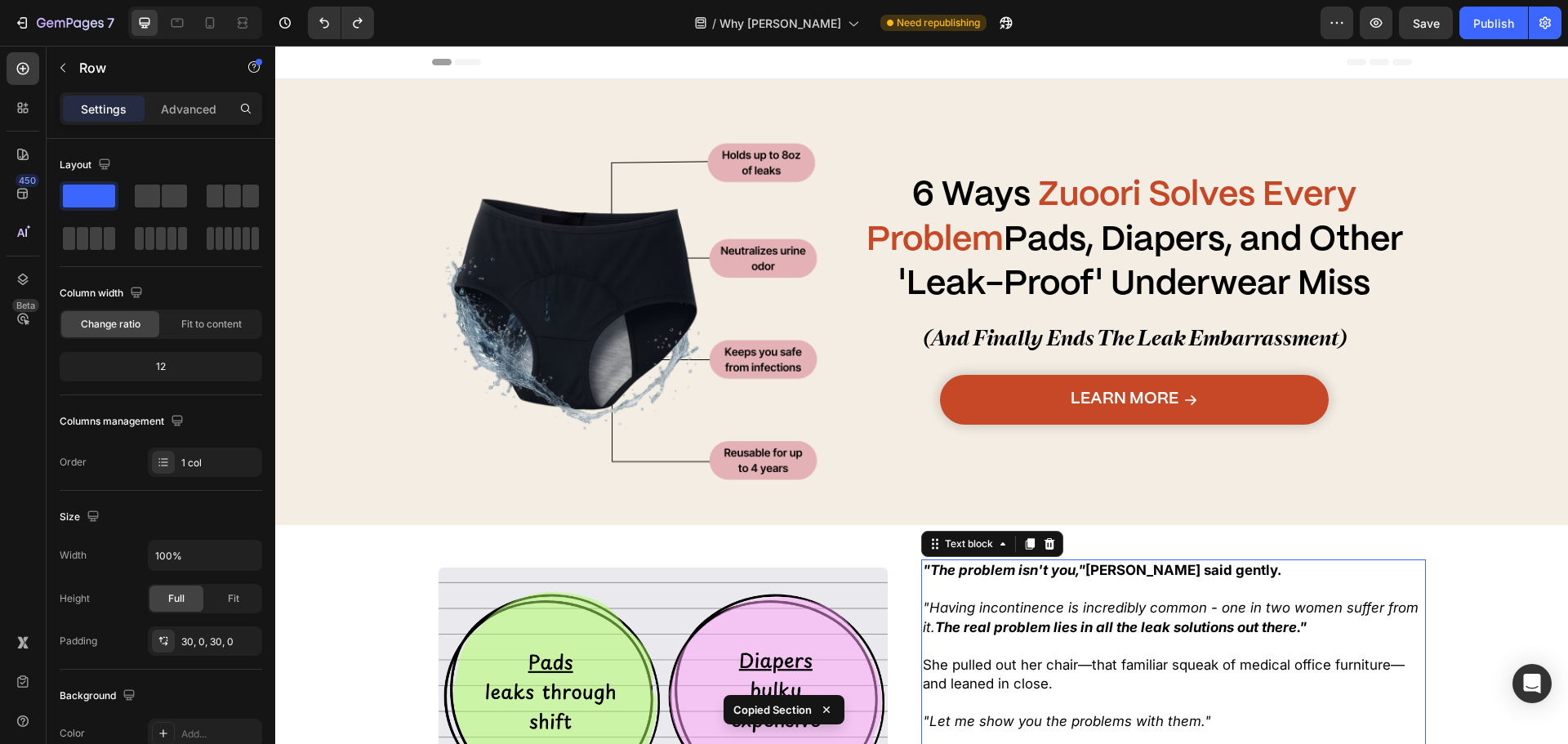
click at [1060, 583] on p at bounding box center [1173, 590] width 501 height 18
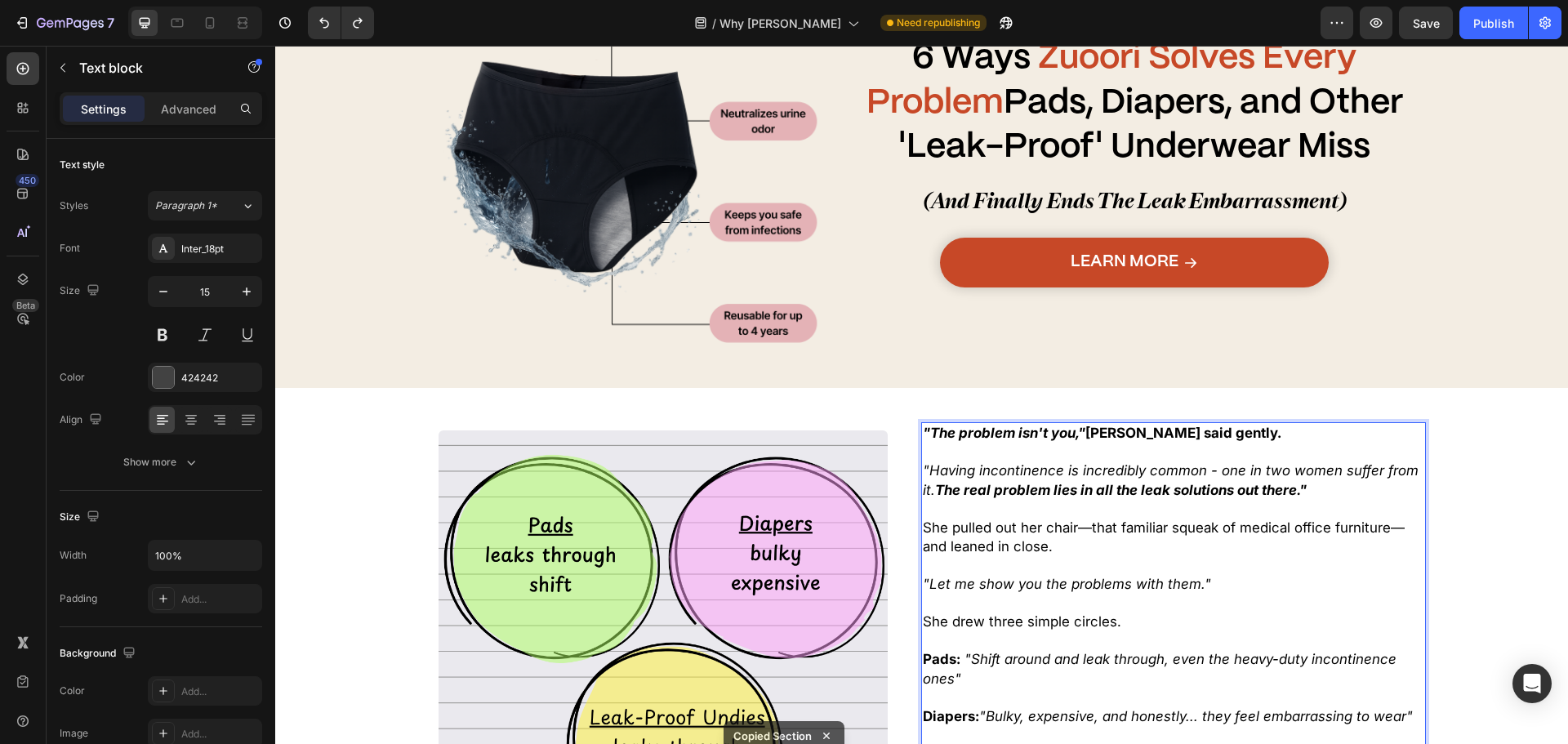
scroll to position [326, 0]
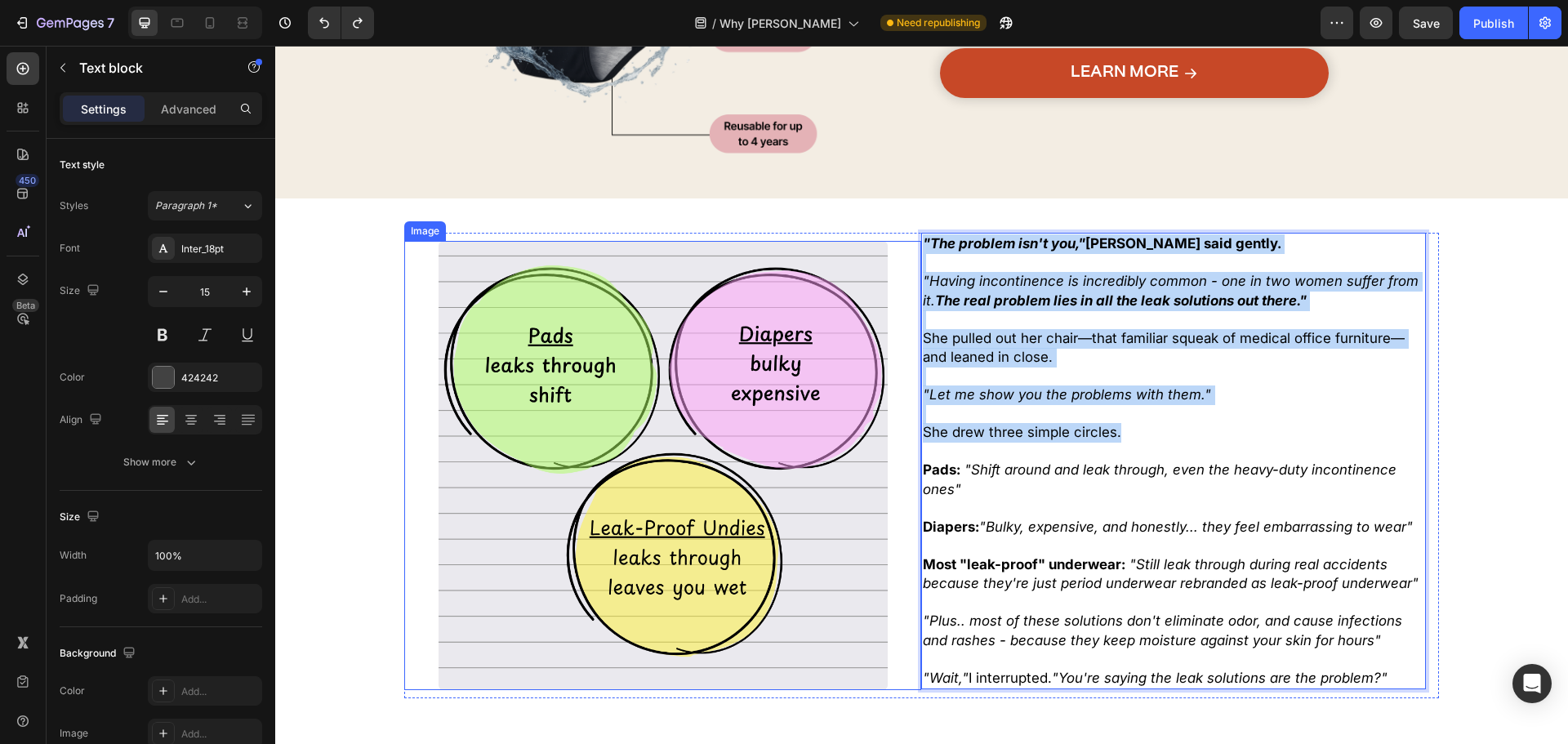
drag, startPoint x: 1145, startPoint y: 438, endPoint x: 884, endPoint y: 233, distance: 331.9
click at [880, 234] on div ""The problem isn't you," Dr. Rodriguez said gently. "Having incontinence is inc…" at bounding box center [921, 466] width 1034 height 466
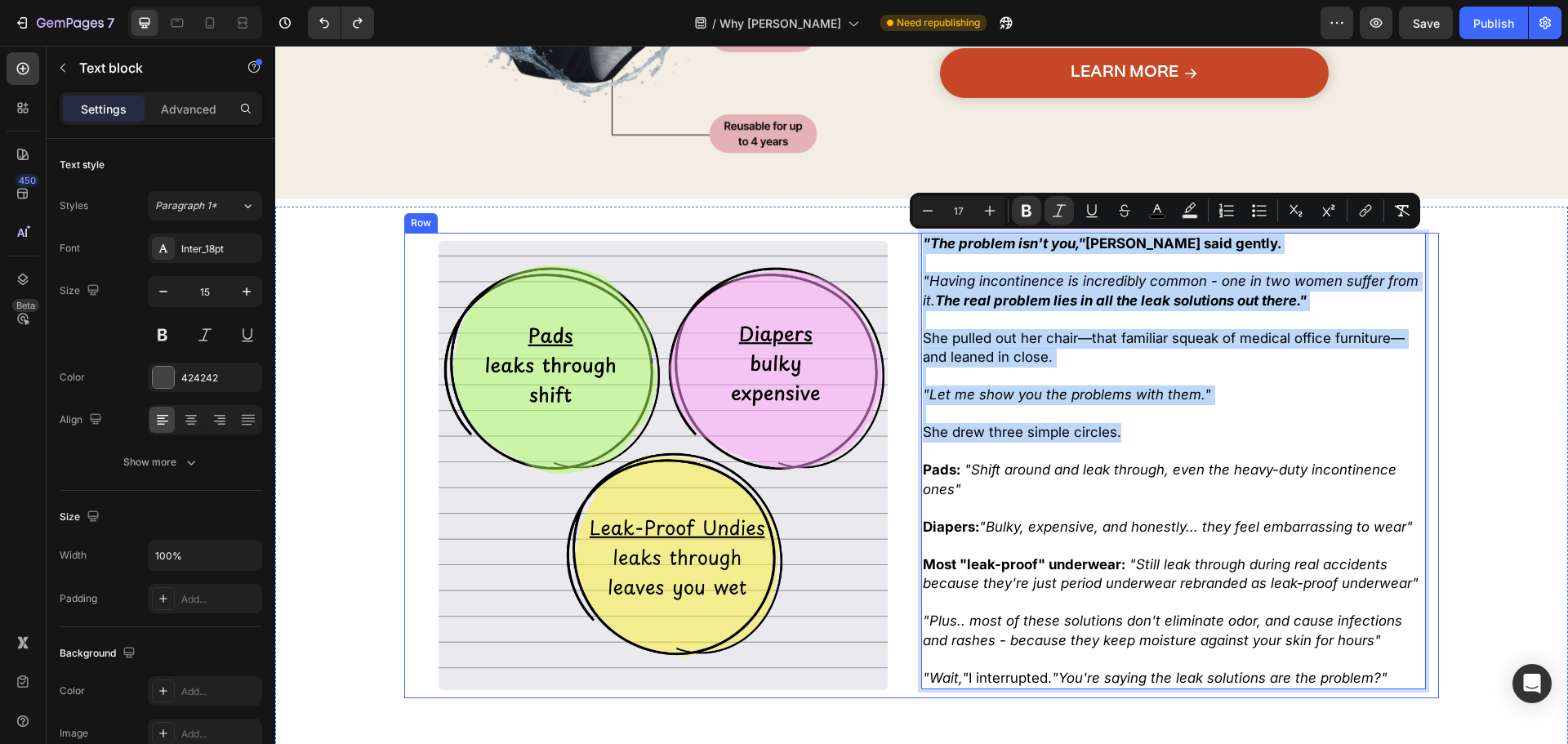
copy div ""The problem isn't you," [PERSON_NAME] said gently. "Having incontinence is inc…"
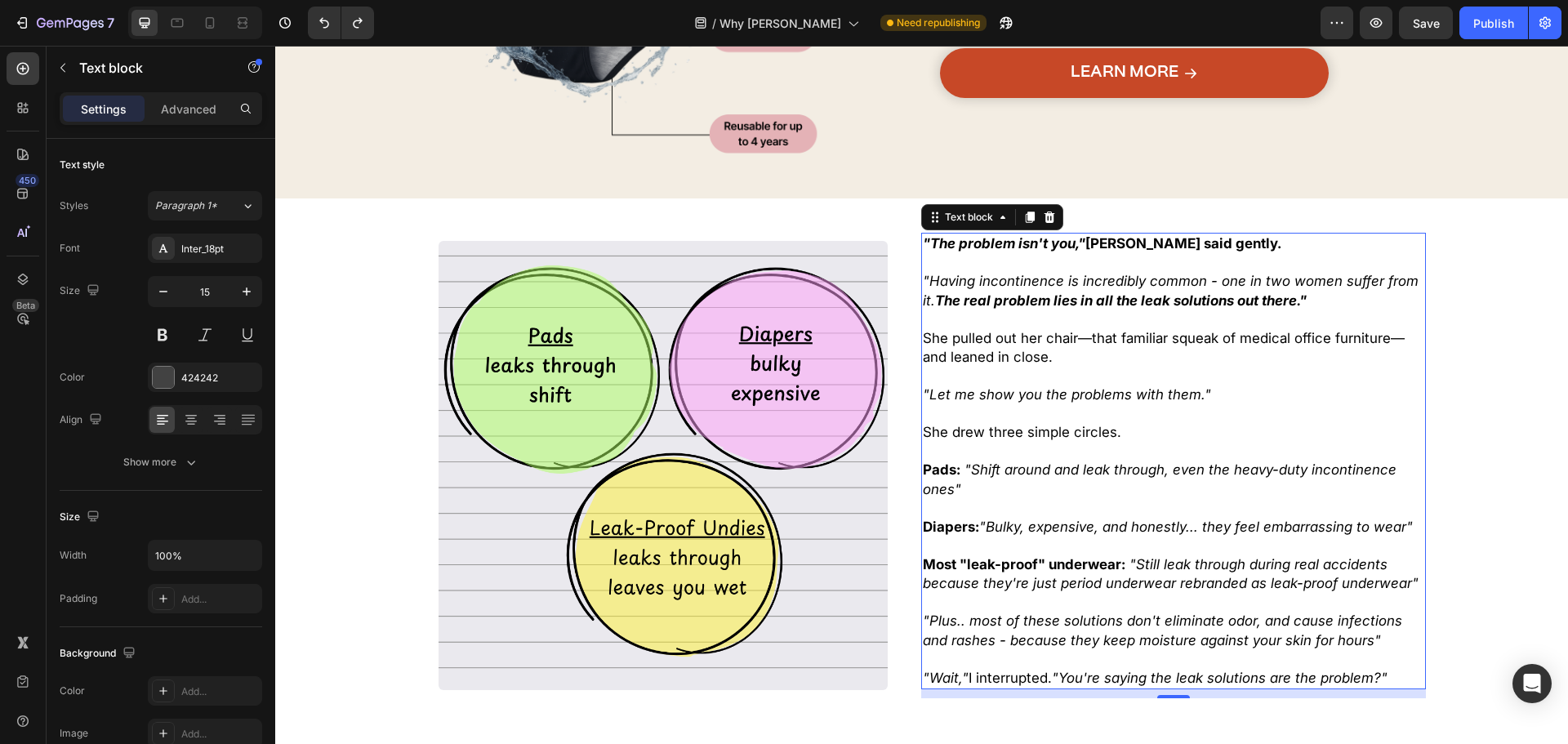
click at [1020, 452] on p "Rich Text Editor. Editing area: main" at bounding box center [1173, 452] width 501 height 18
click at [970, 470] on icon ""Shift around and leak through, even the heavy-duty incontinence ones"" at bounding box center [1159, 479] width 473 height 36
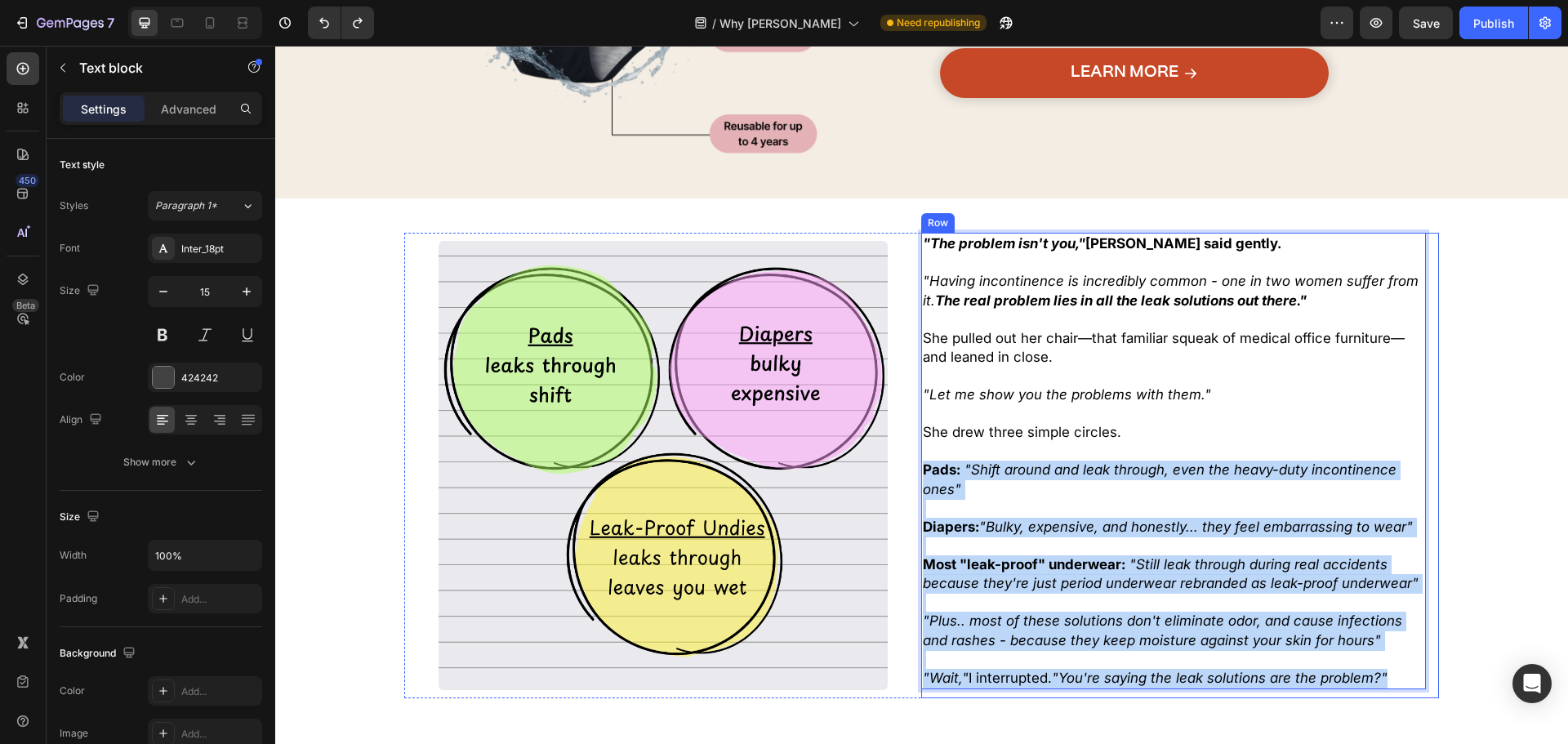
drag, startPoint x: 915, startPoint y: 464, endPoint x: 1422, endPoint y: 671, distance: 547.6
click at [1423, 672] on div ""The problem isn't you," Dr. Rodriguez said gently. "Having incontinence is inc…" at bounding box center [1179, 466] width 517 height 466
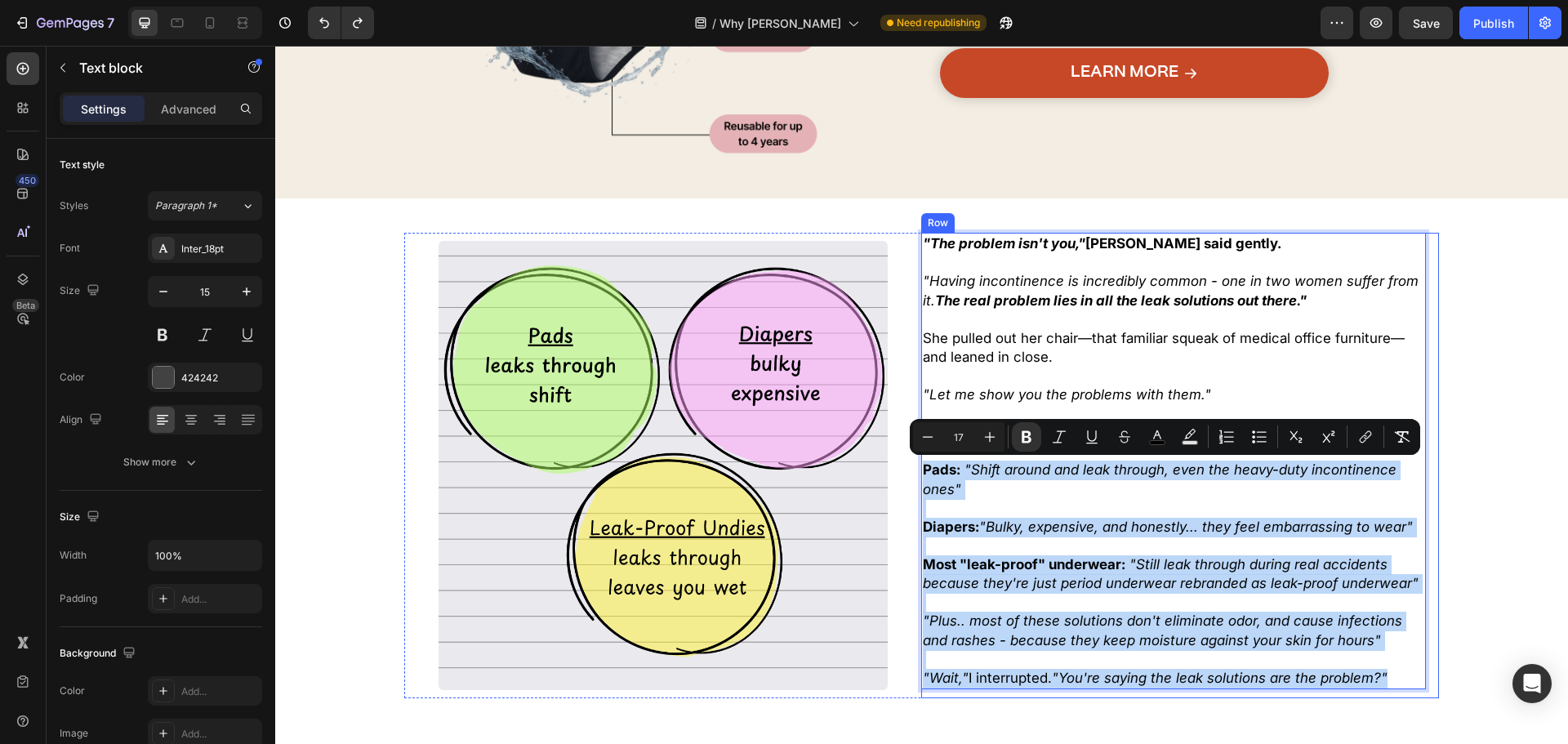
copy div "Pads: "Shift around and leak through, even the heavy-duty incontinence ones" Di…"
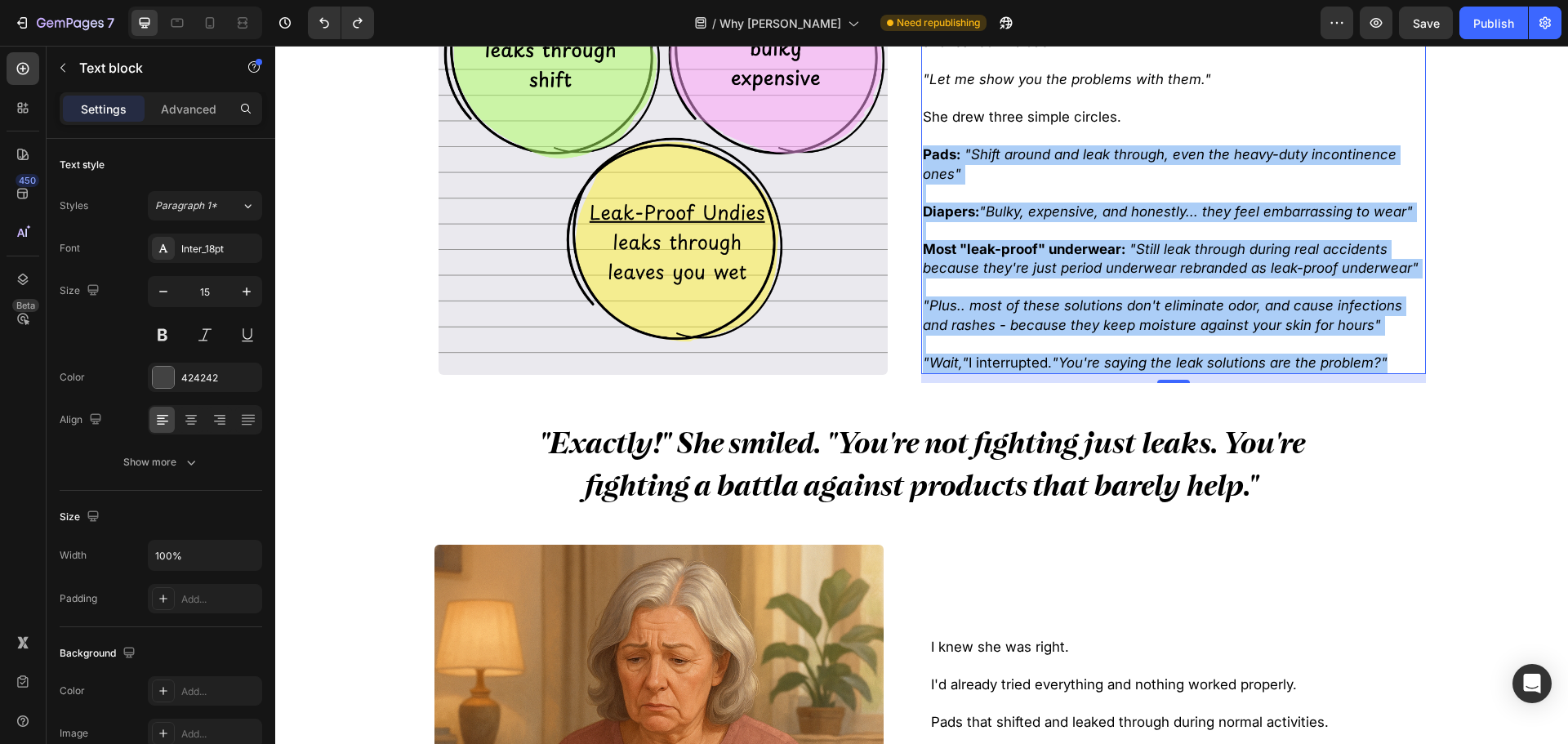
scroll to position [653, 0]
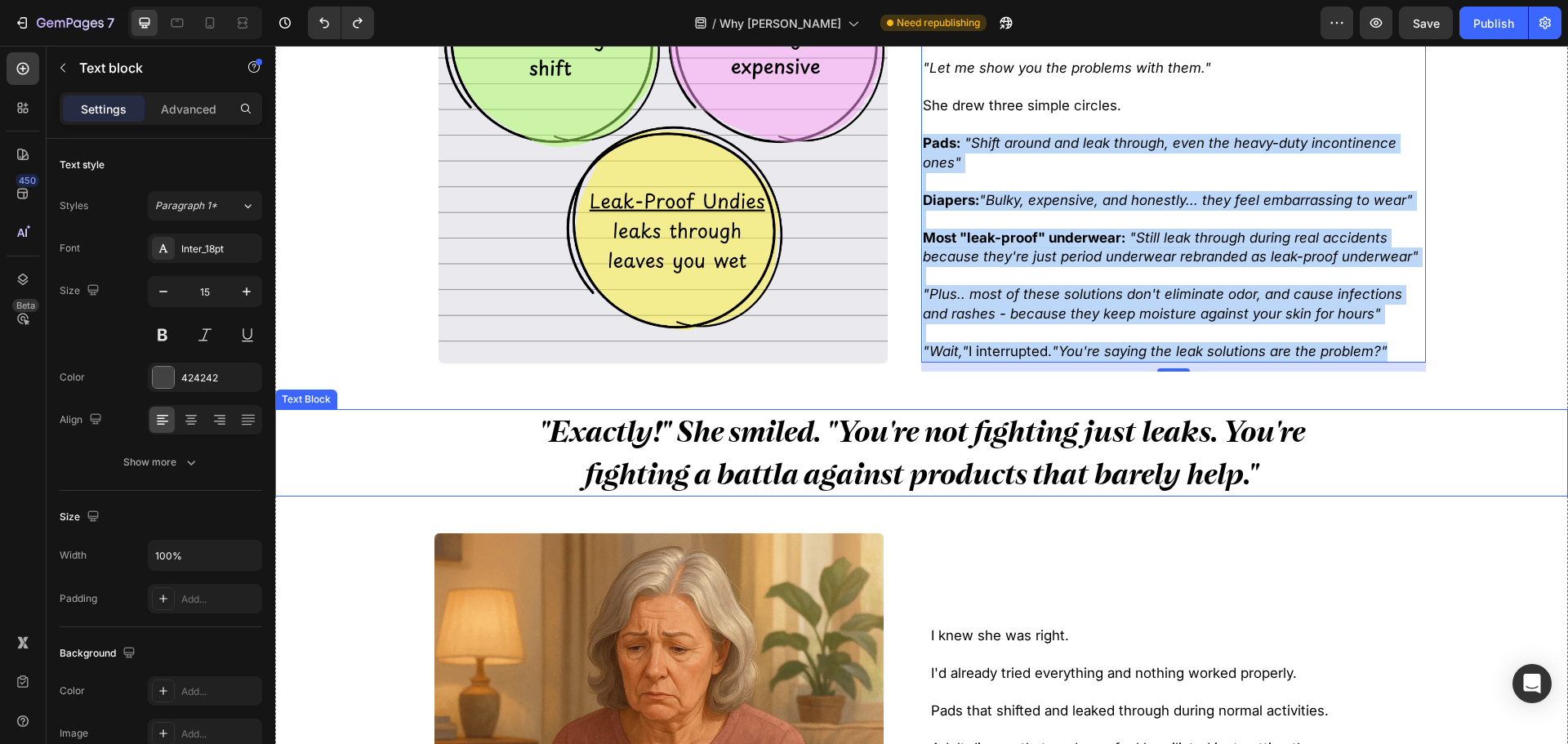
click at [1011, 454] on p ""Exactly!" She smiled. "You're not fighting just leaks. You're fighting a battl…" at bounding box center [922, 452] width 814 height 84
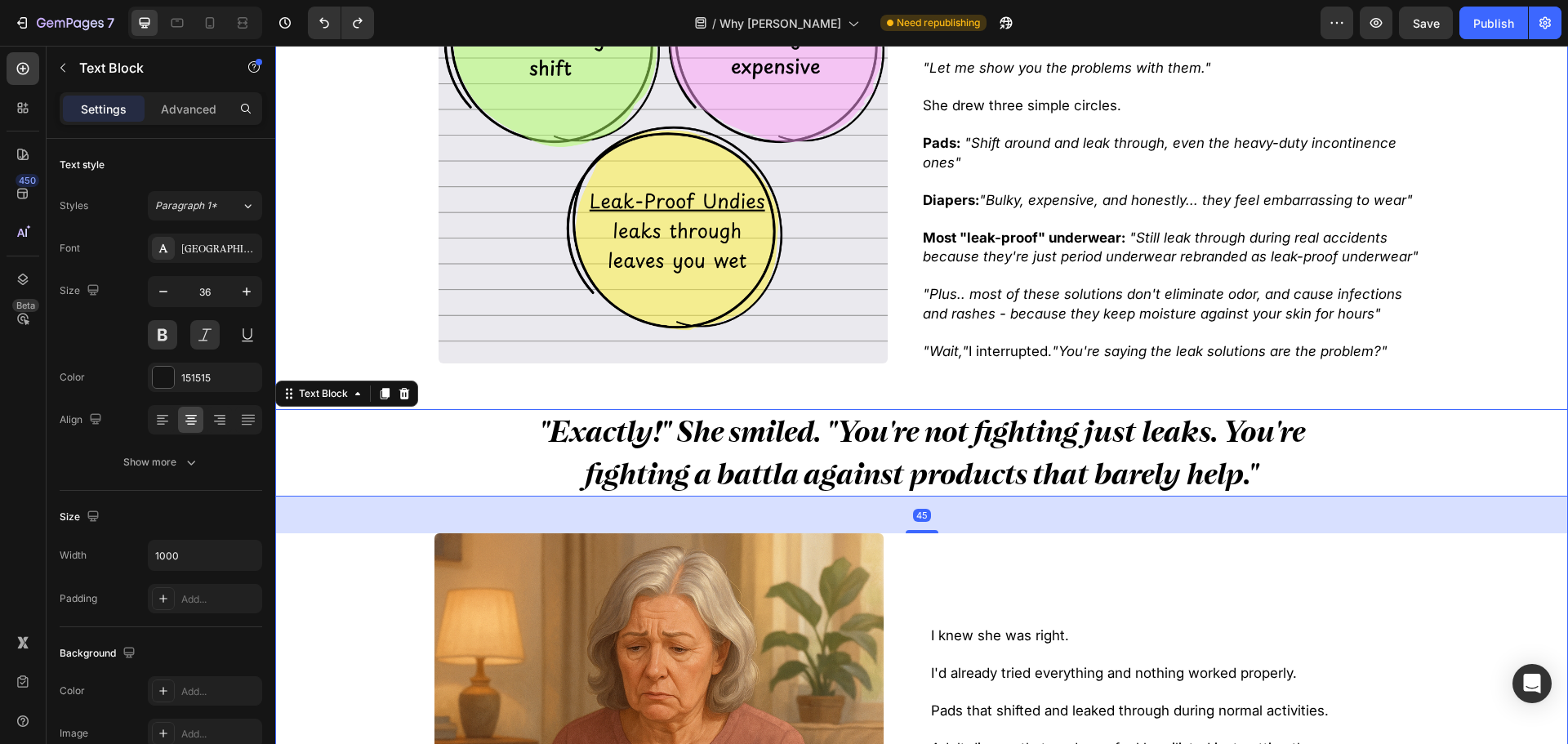
copy div "Pads: "Shift around and leak through, even the heavy-duty incontinence ones" Di…"
click at [1221, 323] on p ""Plus.. most of these solutions don't eliminate odor, and cause infections and …" at bounding box center [1173, 304] width 501 height 39
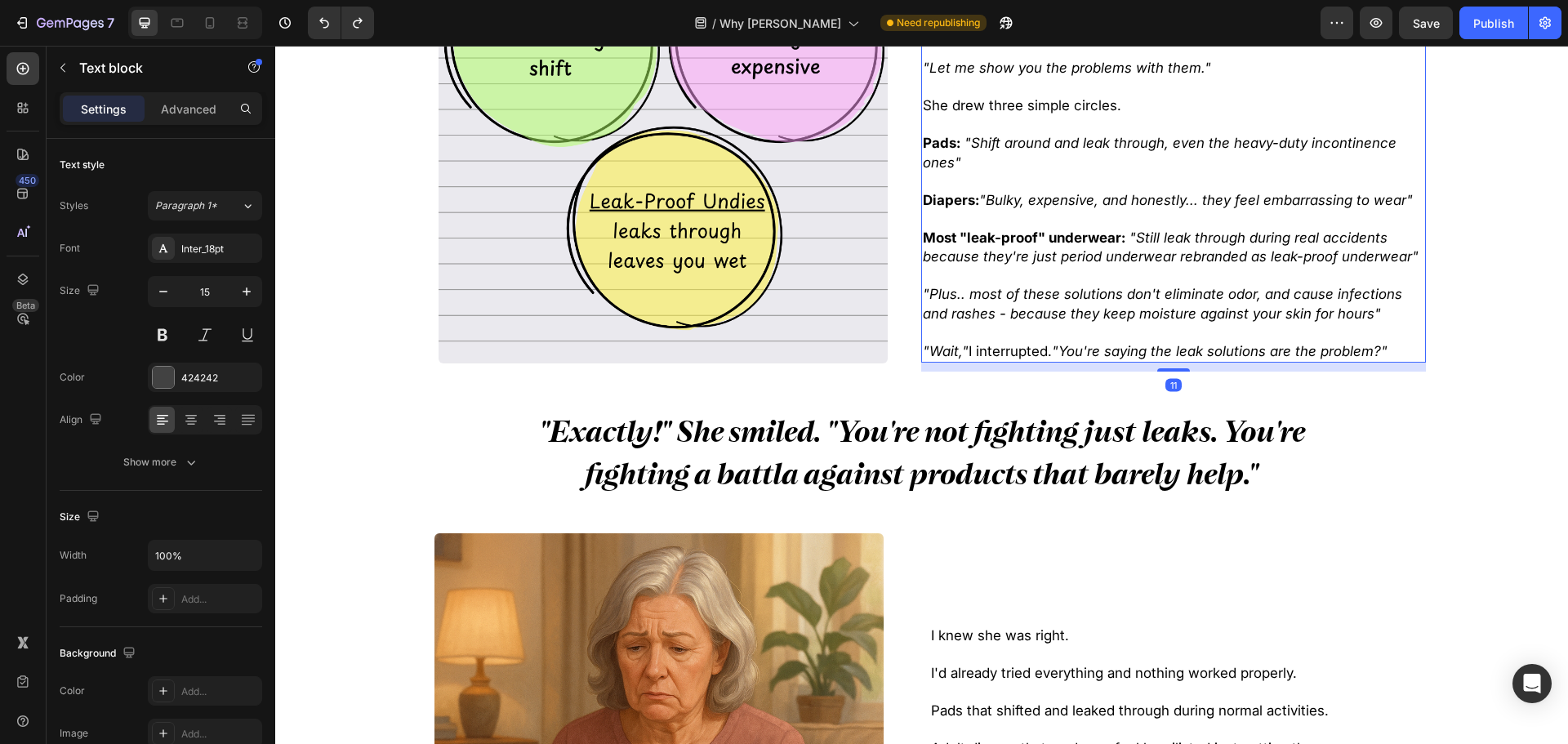
click at [1205, 435] on strong ""Exactly!" She smiled. "You're not fighting just leaks. You're fighting a battl…" at bounding box center [922, 452] width 766 height 78
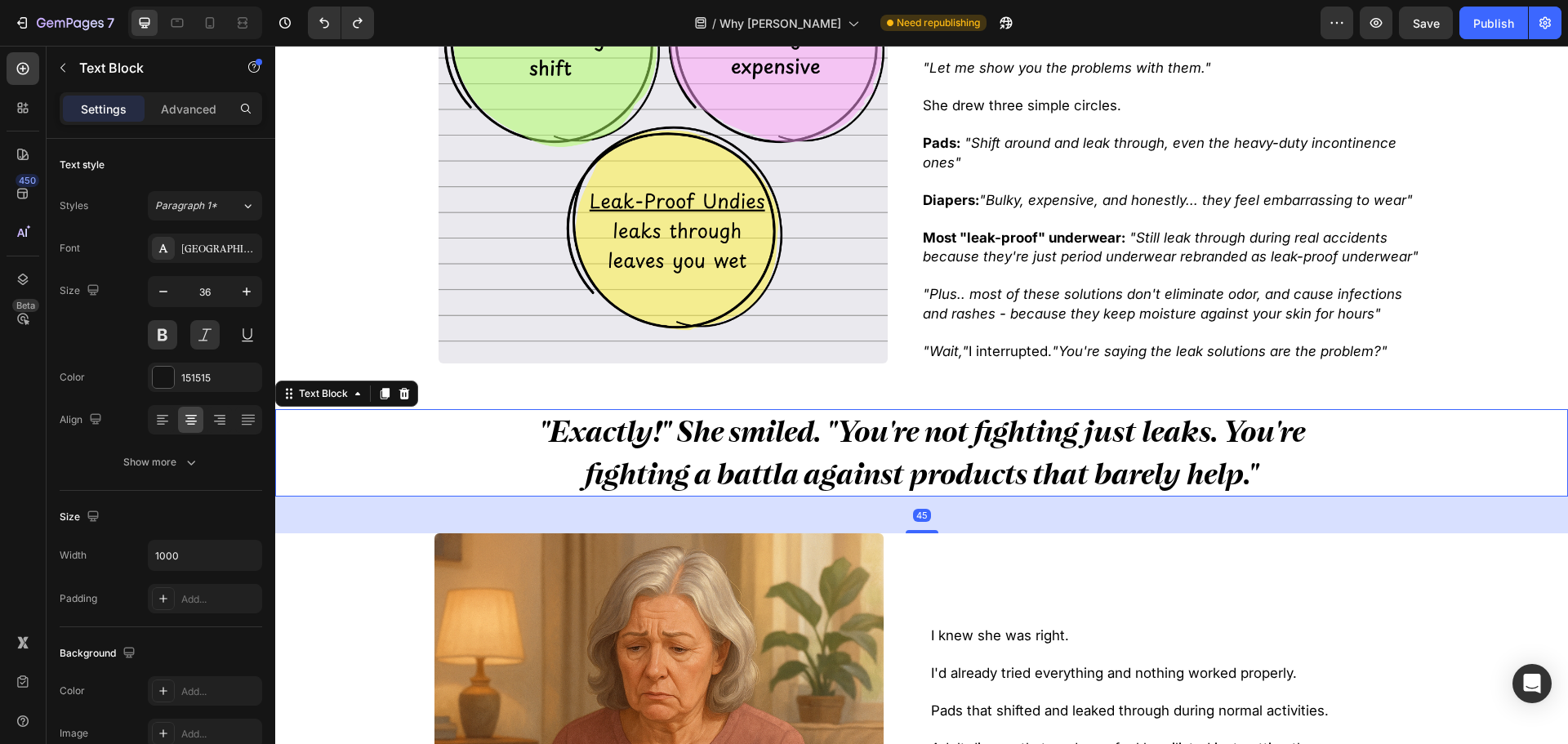
copy div "Pads: "Shift around and leak through, even the heavy-duty incontinence ones" Di…"
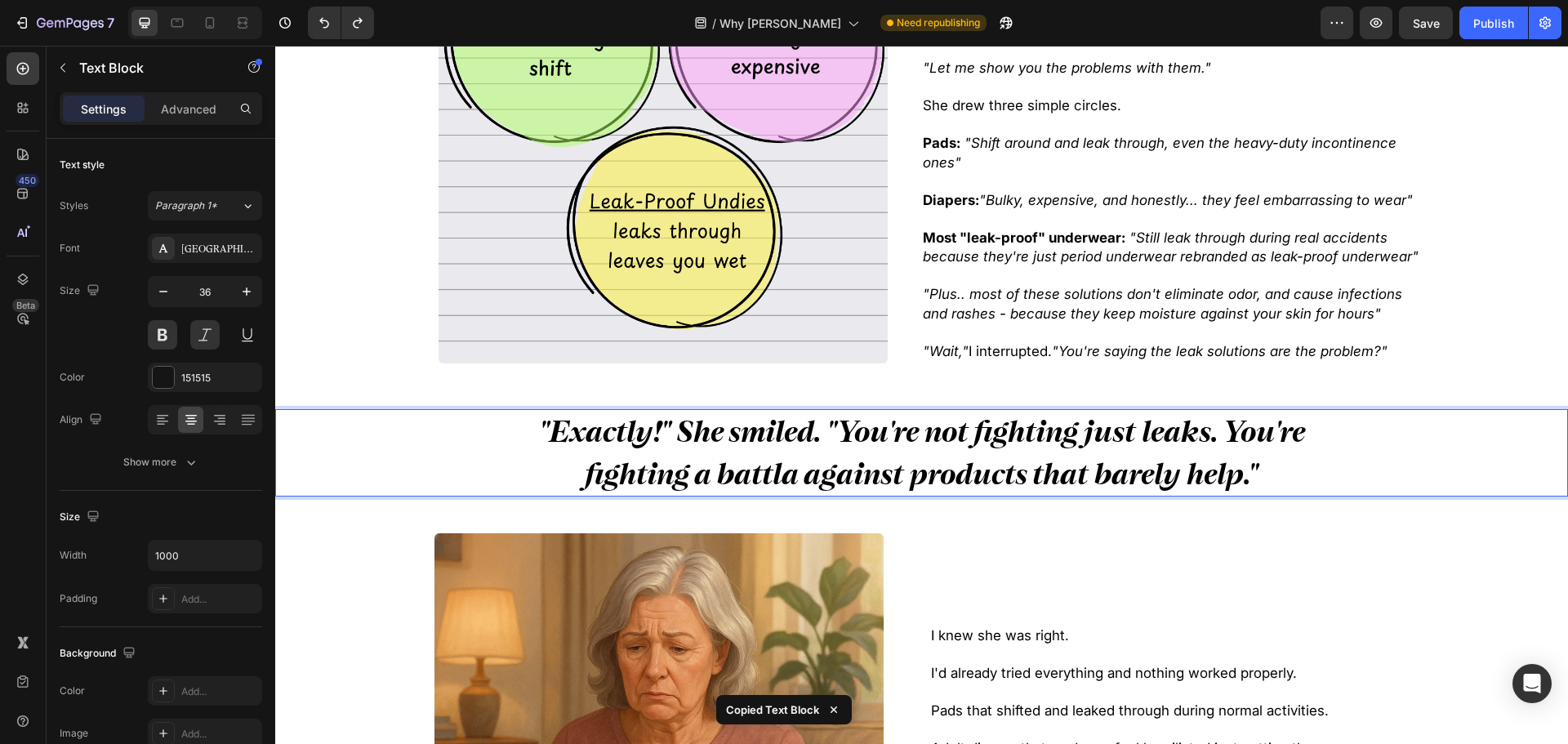
click at [1008, 470] on strong ""Exactly!" She smiled. "You're not fighting just leaks. You're fighting a battl…" at bounding box center [922, 452] width 766 height 78
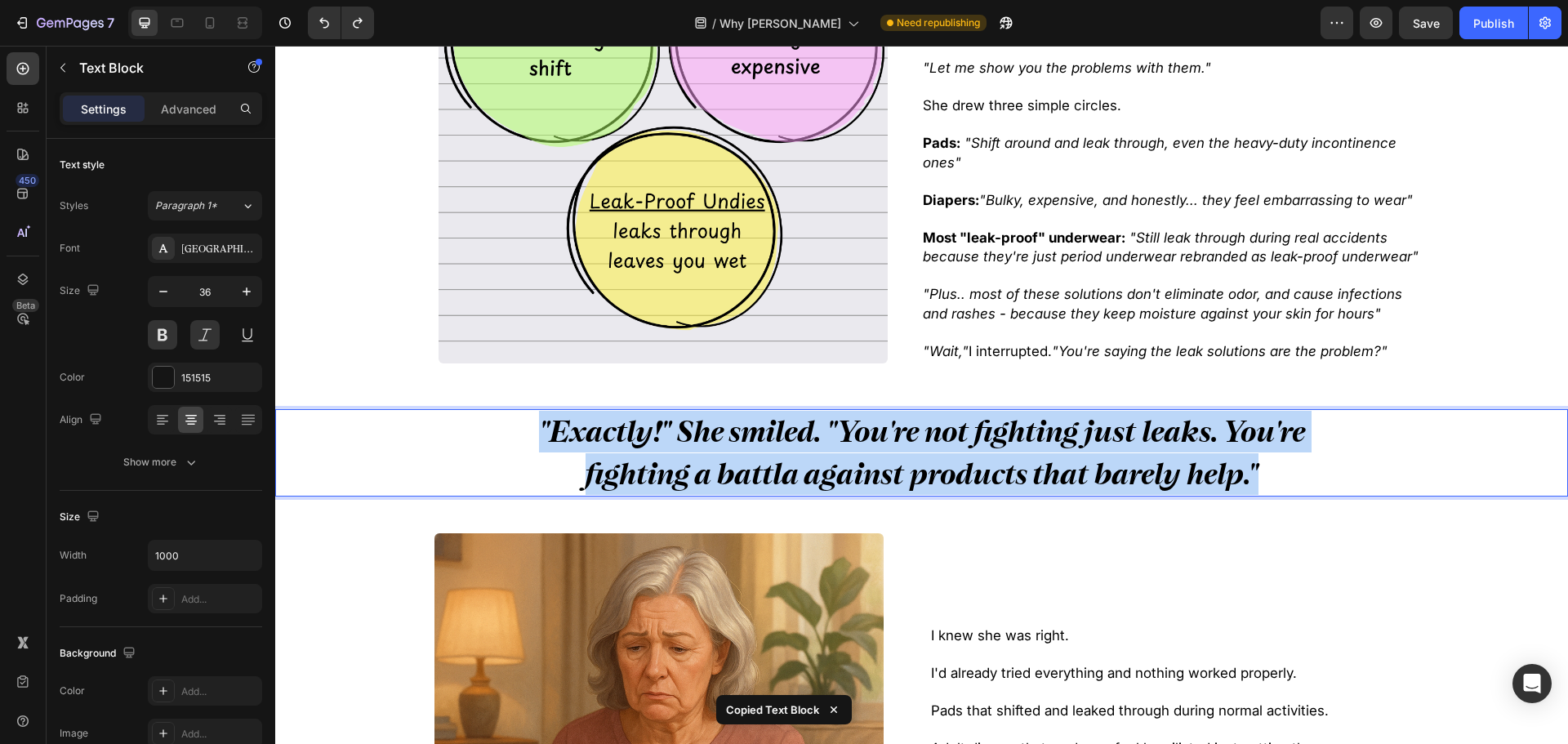
click at [1008, 470] on strong ""Exactly!" She smiled. "You're not fighting just leaks. You're fighting a battl…" at bounding box center [922, 452] width 766 height 78
copy strong ""Exactly!" She smiled. "You're not fighting just leaks. You're fighting a battl…"
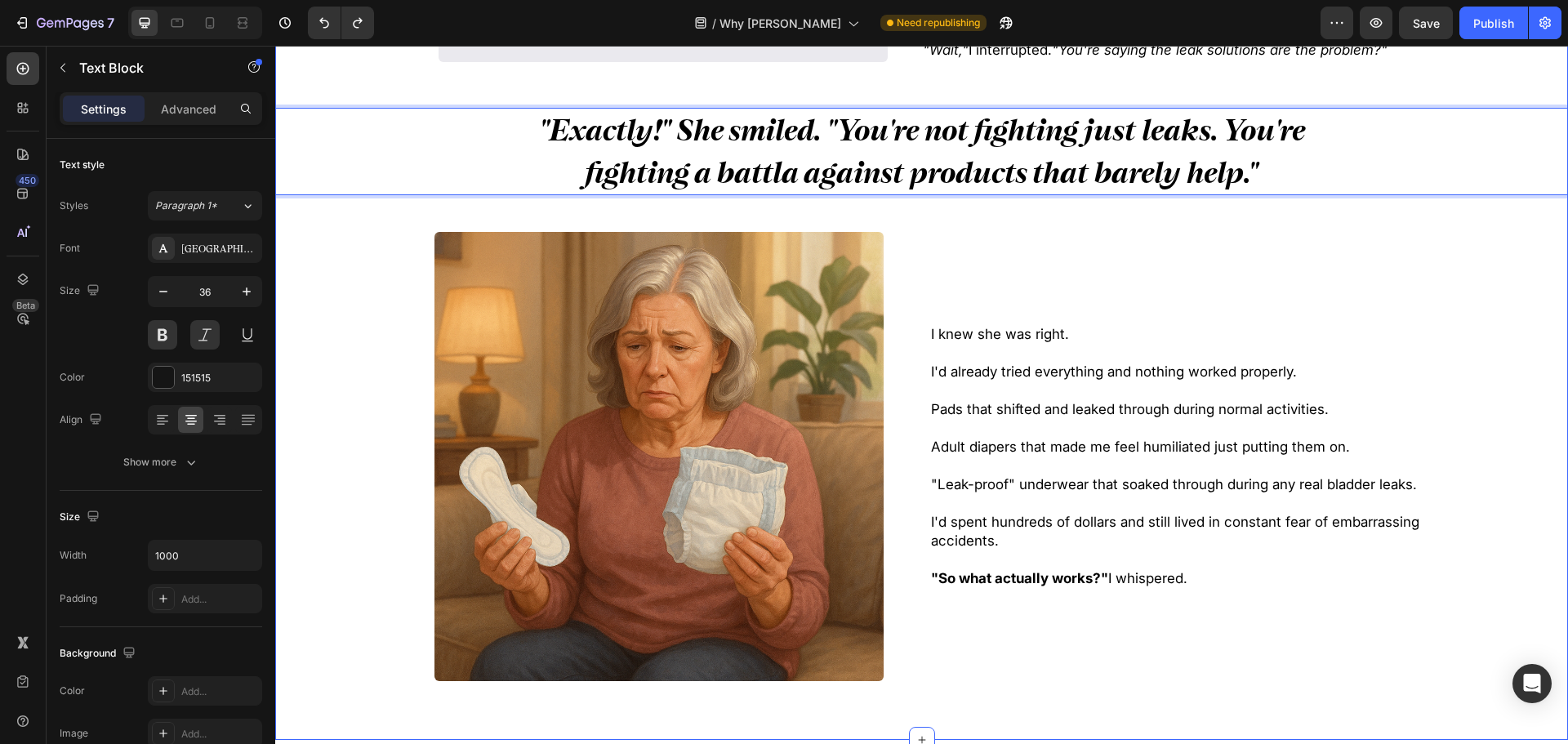
click at [1045, 376] on div "I knew she was right. I'd already tried everything and nothing worked properly.…" at bounding box center [1183, 457] width 508 height 449
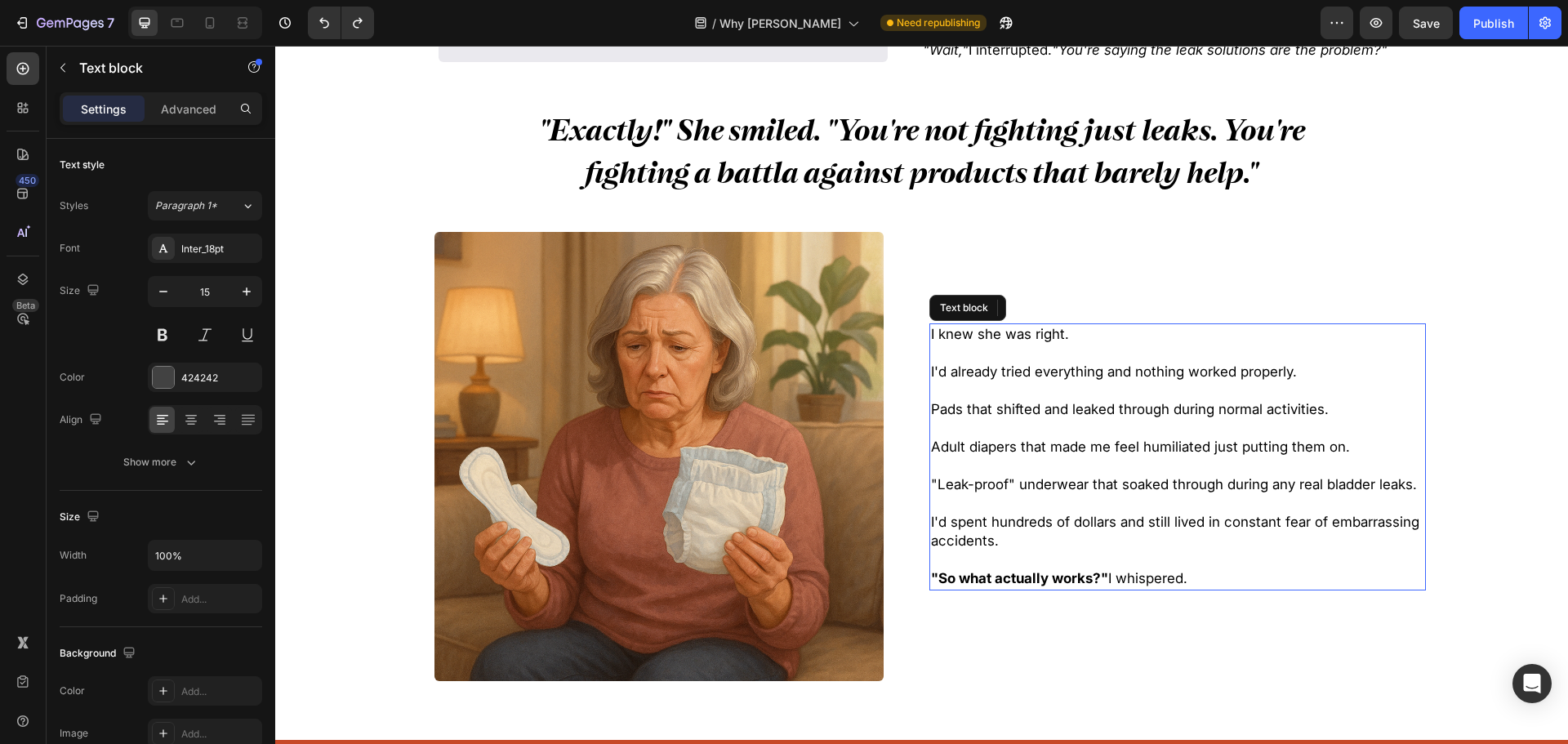
scroll to position [1225, 0]
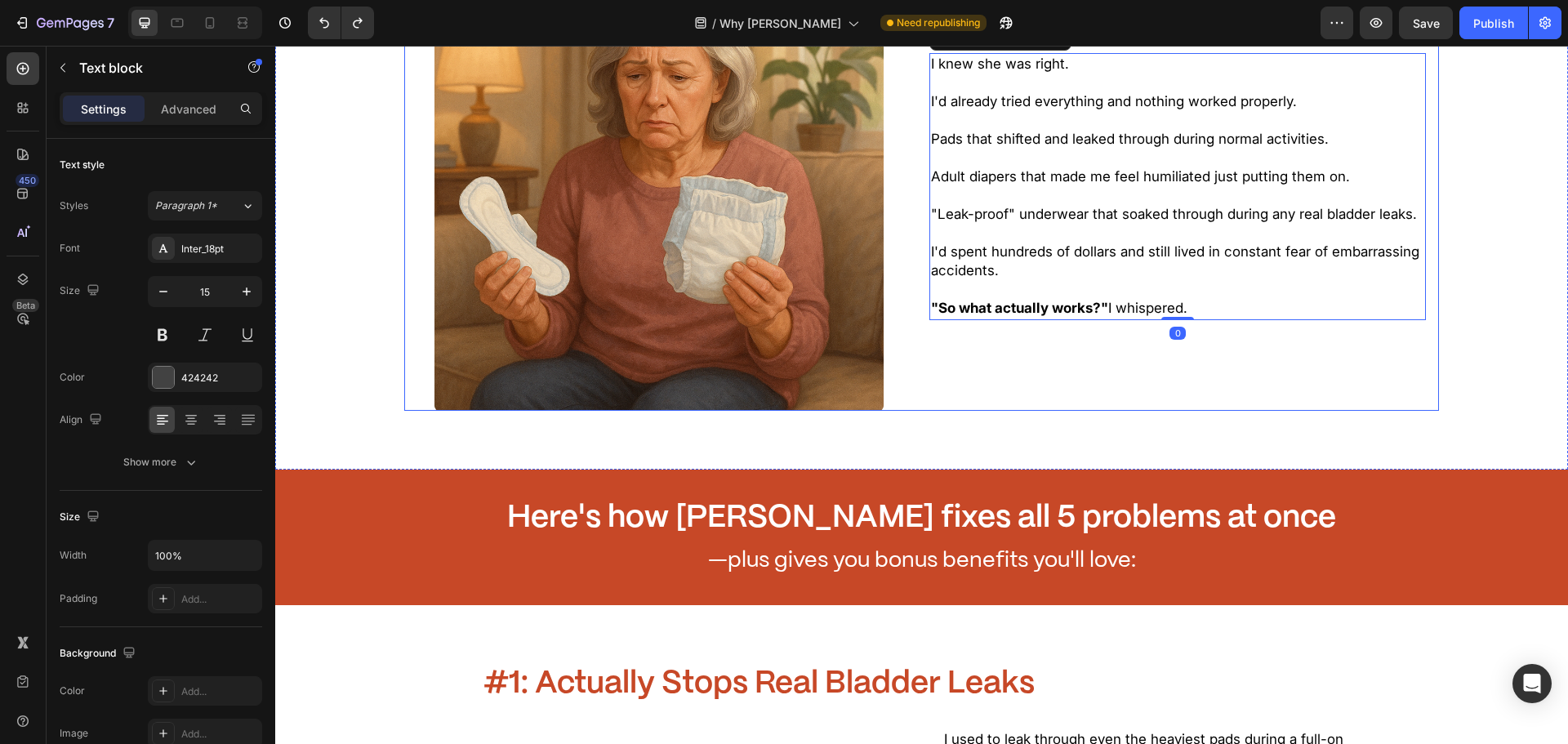
click at [1089, 405] on div "I knew she was right. I'd already tried everything and nothing worked properly.…" at bounding box center [1183, 186] width 508 height 449
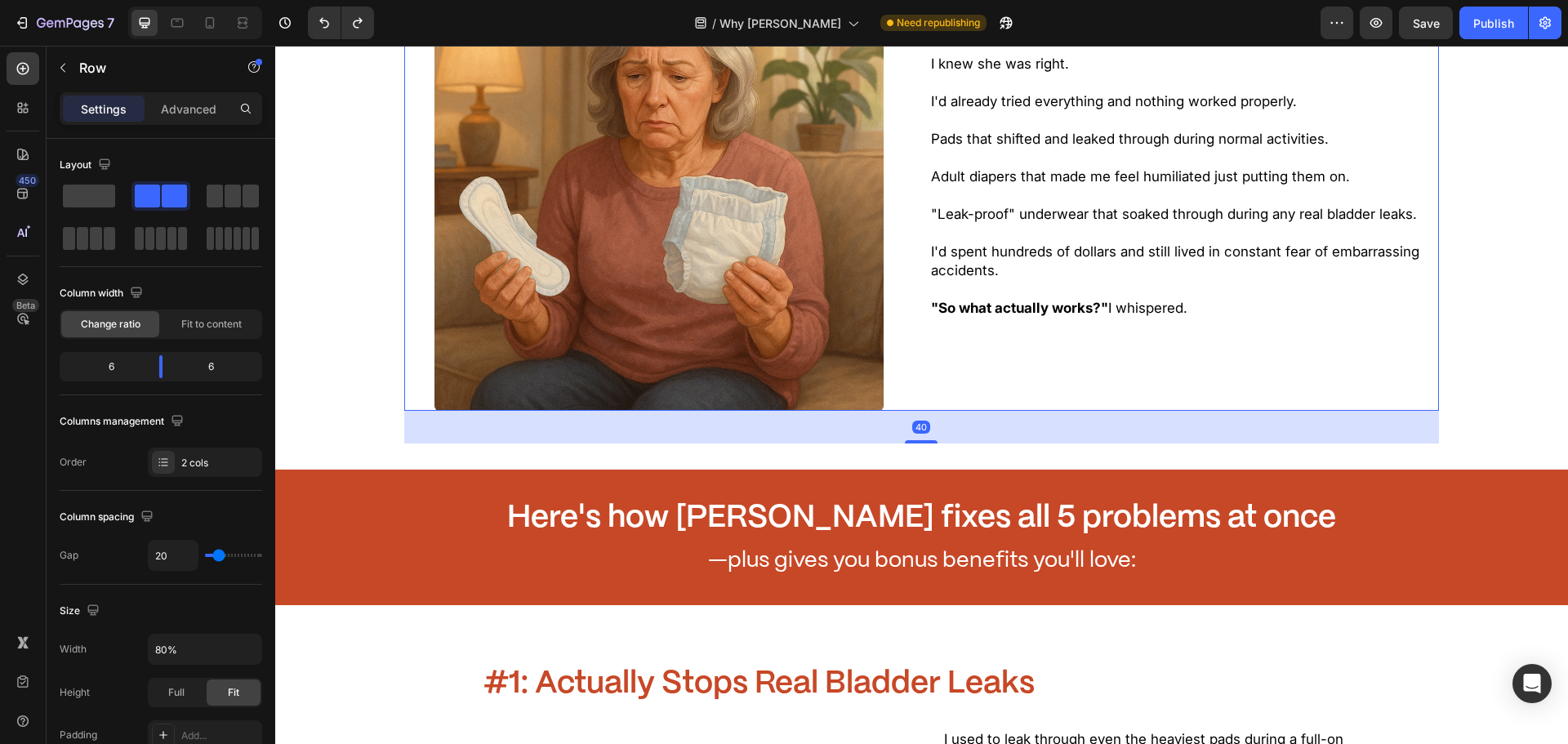
click at [1189, 309] on p ""So what actually works?" I whispered." at bounding box center [1177, 308] width 493 height 19
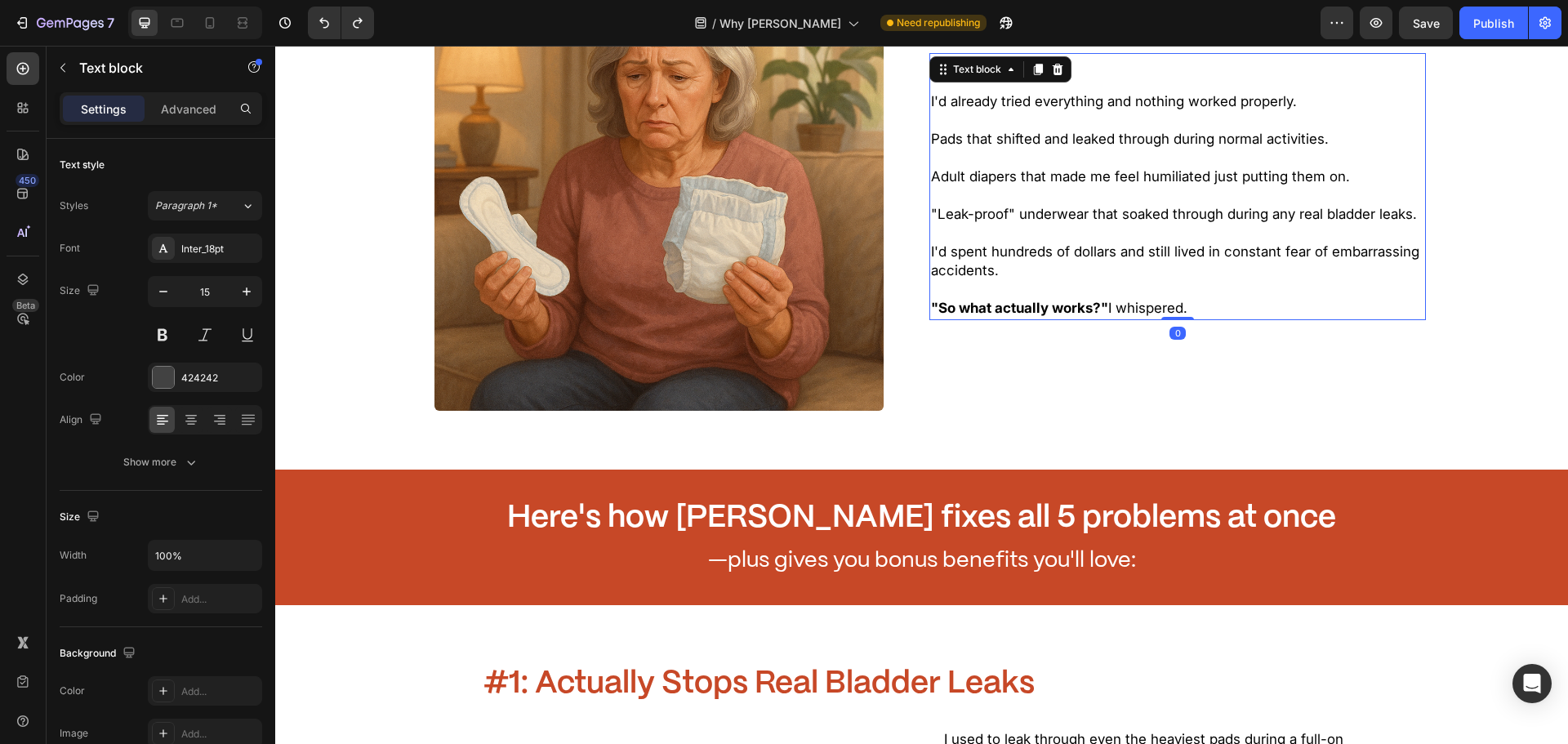
click at [1197, 309] on p ""So what actually works?" I whispered." at bounding box center [1177, 308] width 493 height 19
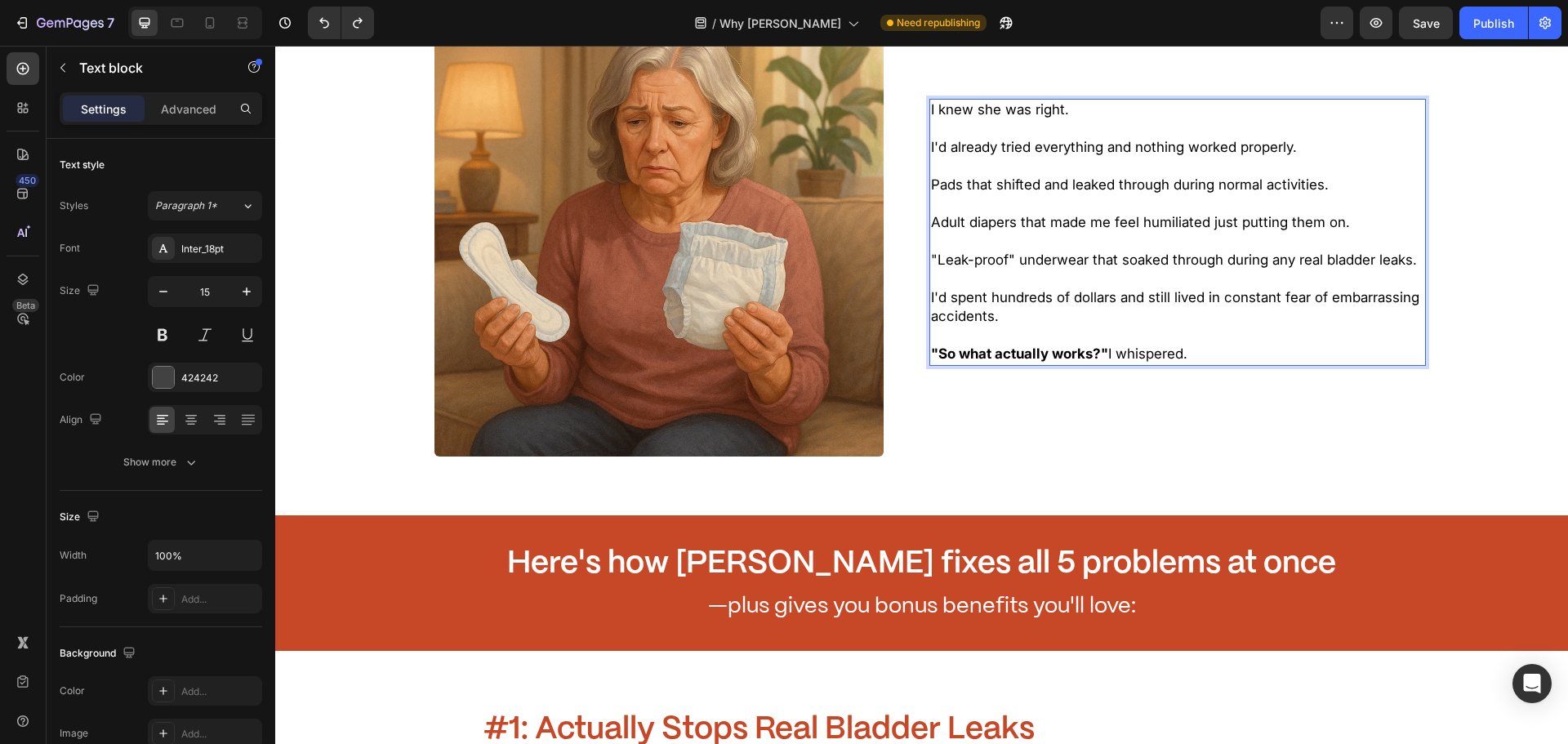
scroll to position [1061, 0]
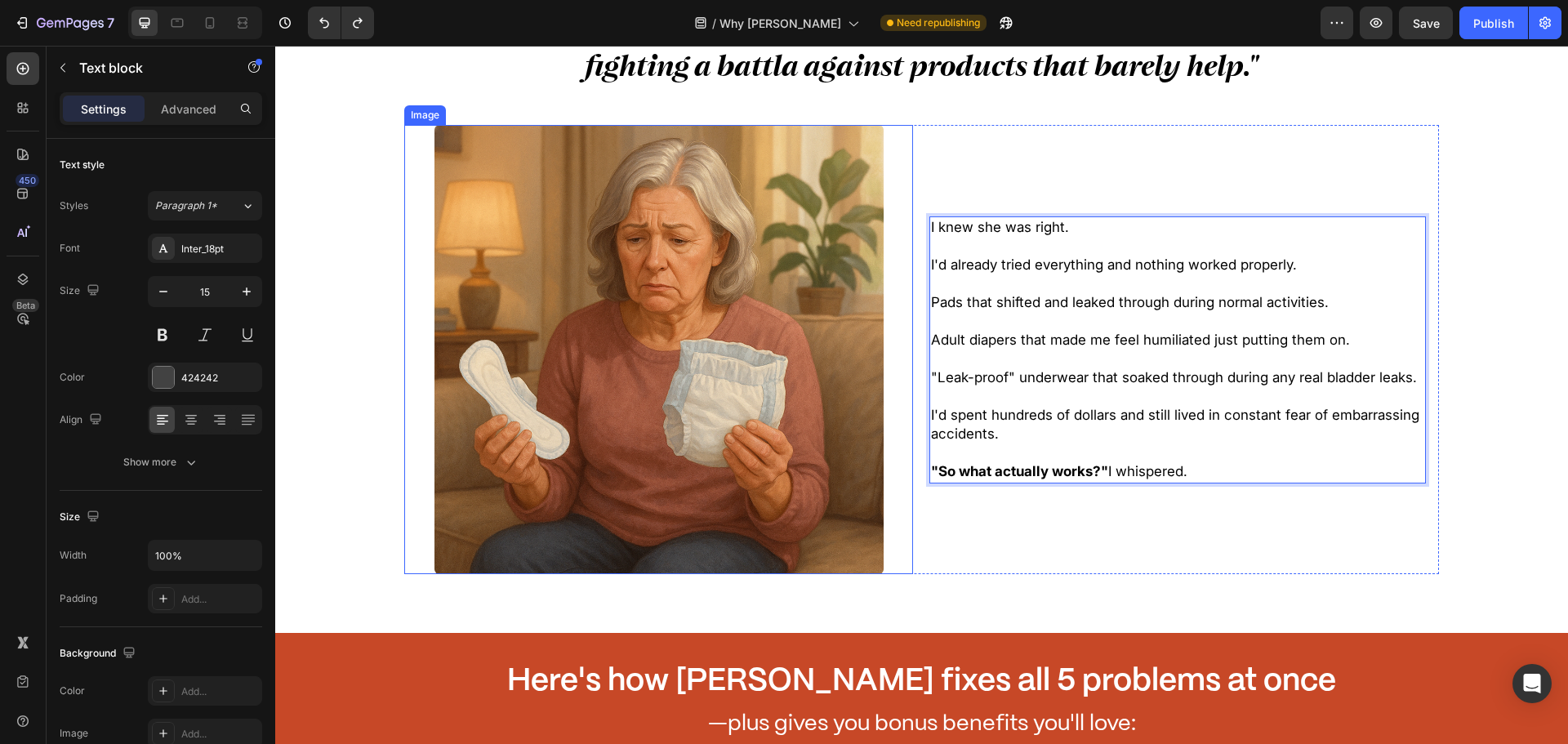
drag, startPoint x: 1205, startPoint y: 311, endPoint x: 865, endPoint y: 207, distance: 355.6
click at [859, 206] on div "I knew she was right. I'd already tried everything and nothing worked properly.…" at bounding box center [921, 349] width 1034 height 449
copy div "I knew she was right. I'd already tried everything and nothing worked properly.…"
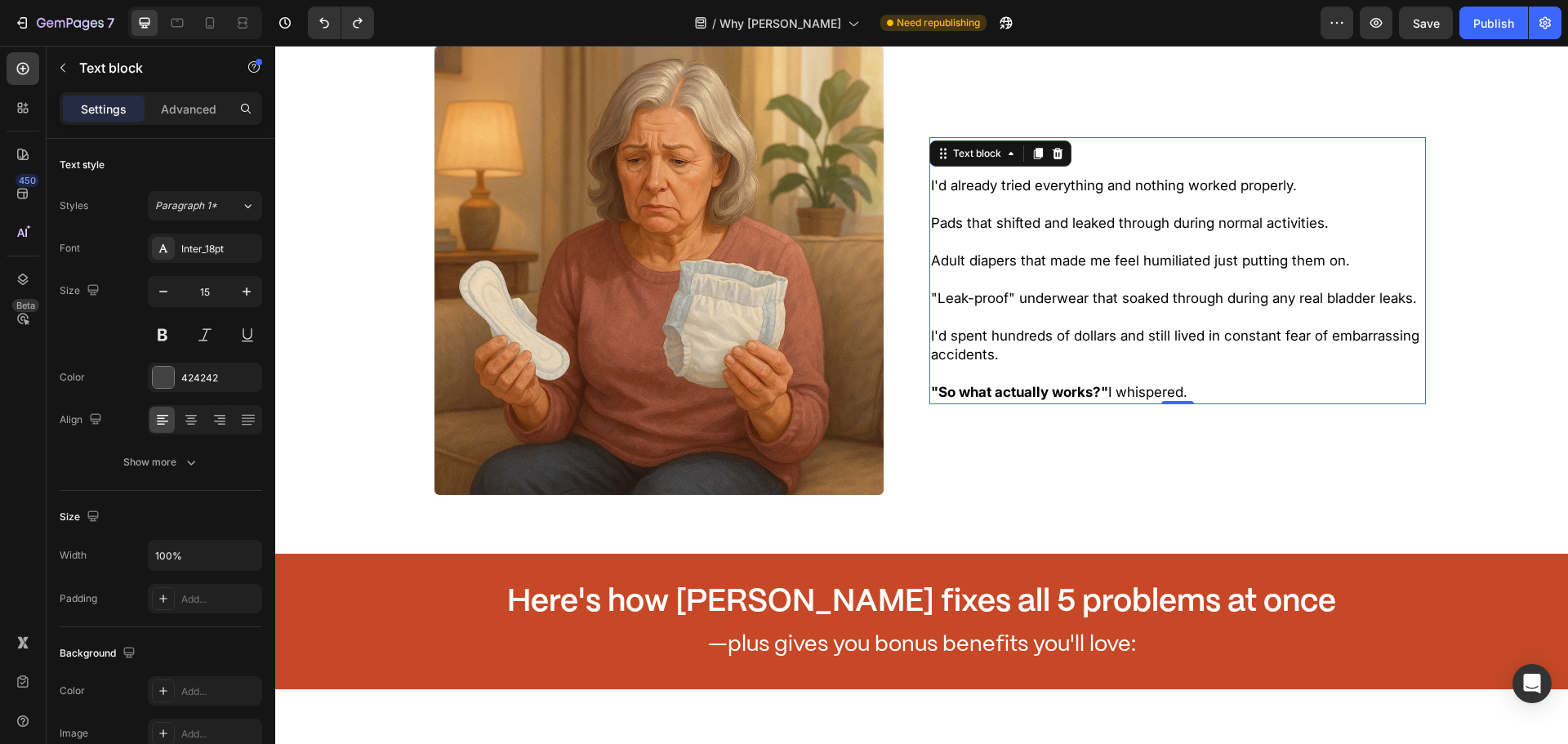
scroll to position [1225, 0]
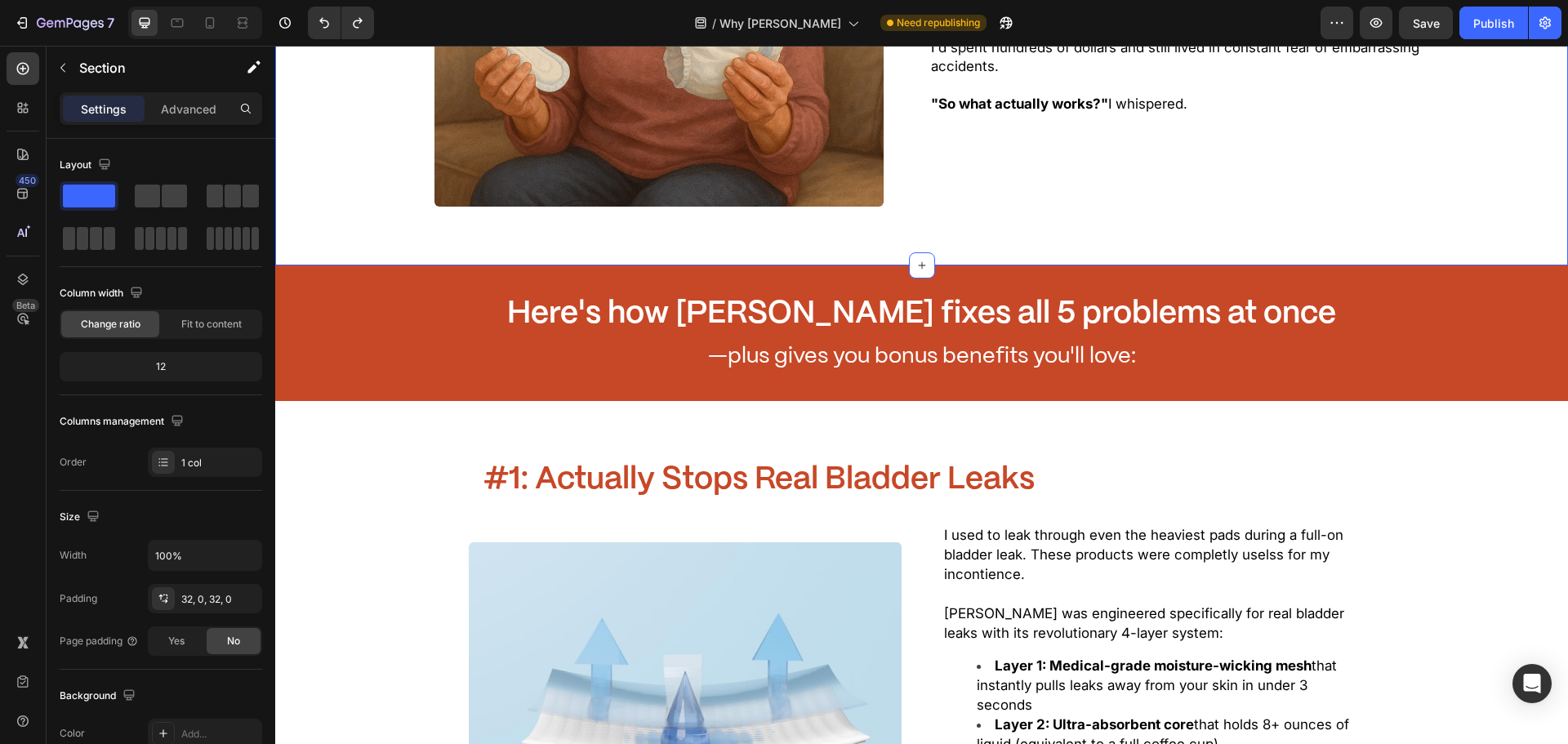
scroll to position [1388, 0]
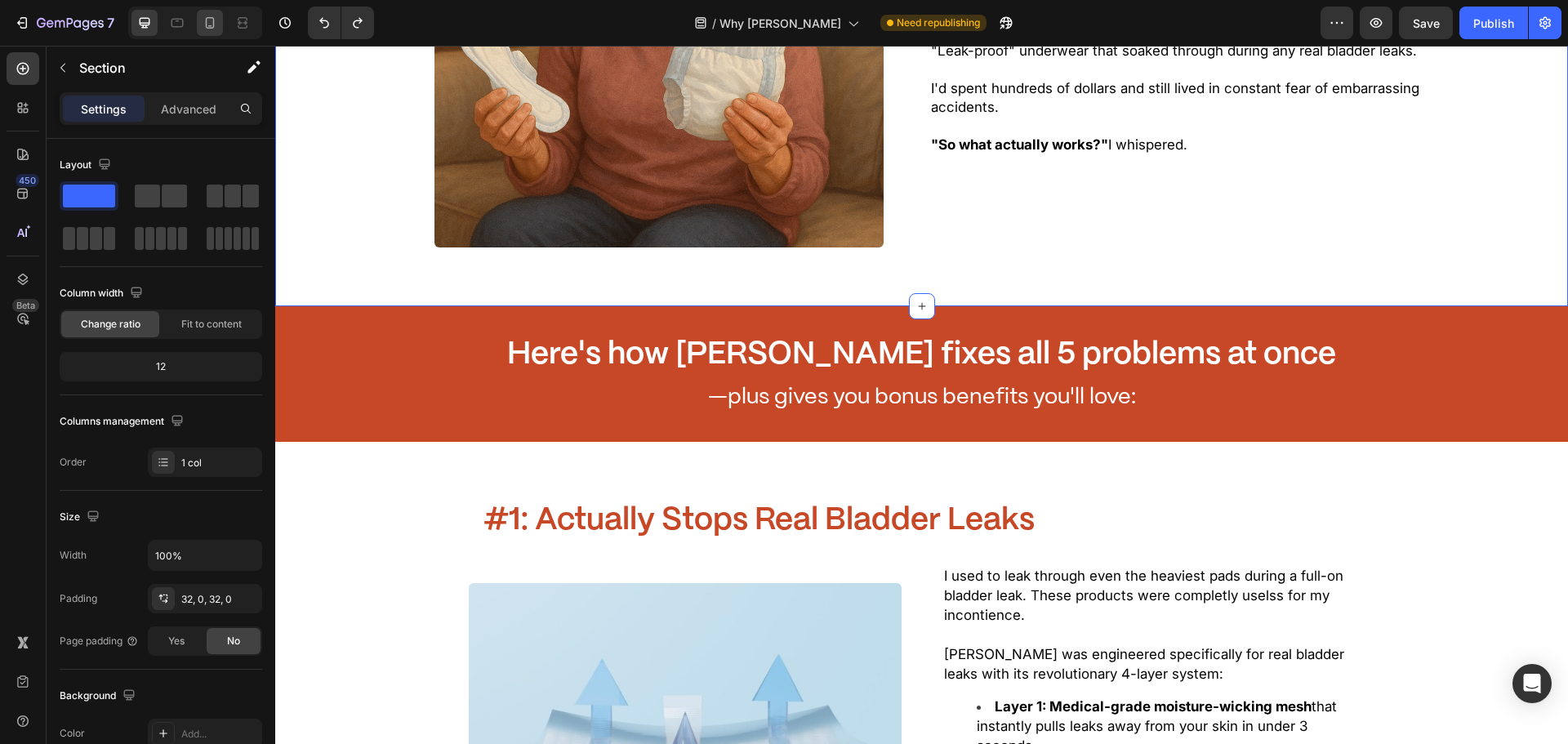
click at [214, 29] on icon at bounding box center [210, 23] width 17 height 17
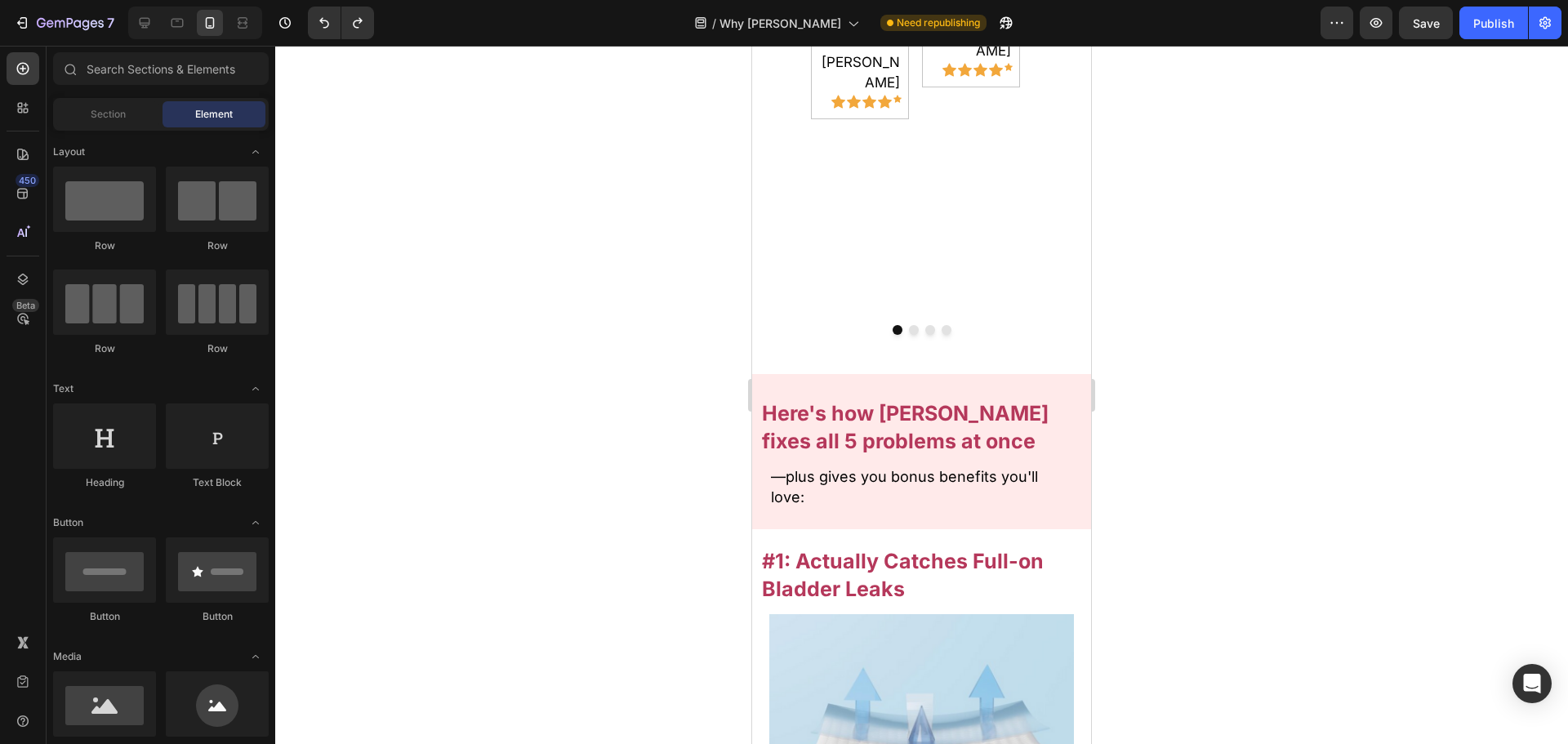
scroll to position [2257, 0]
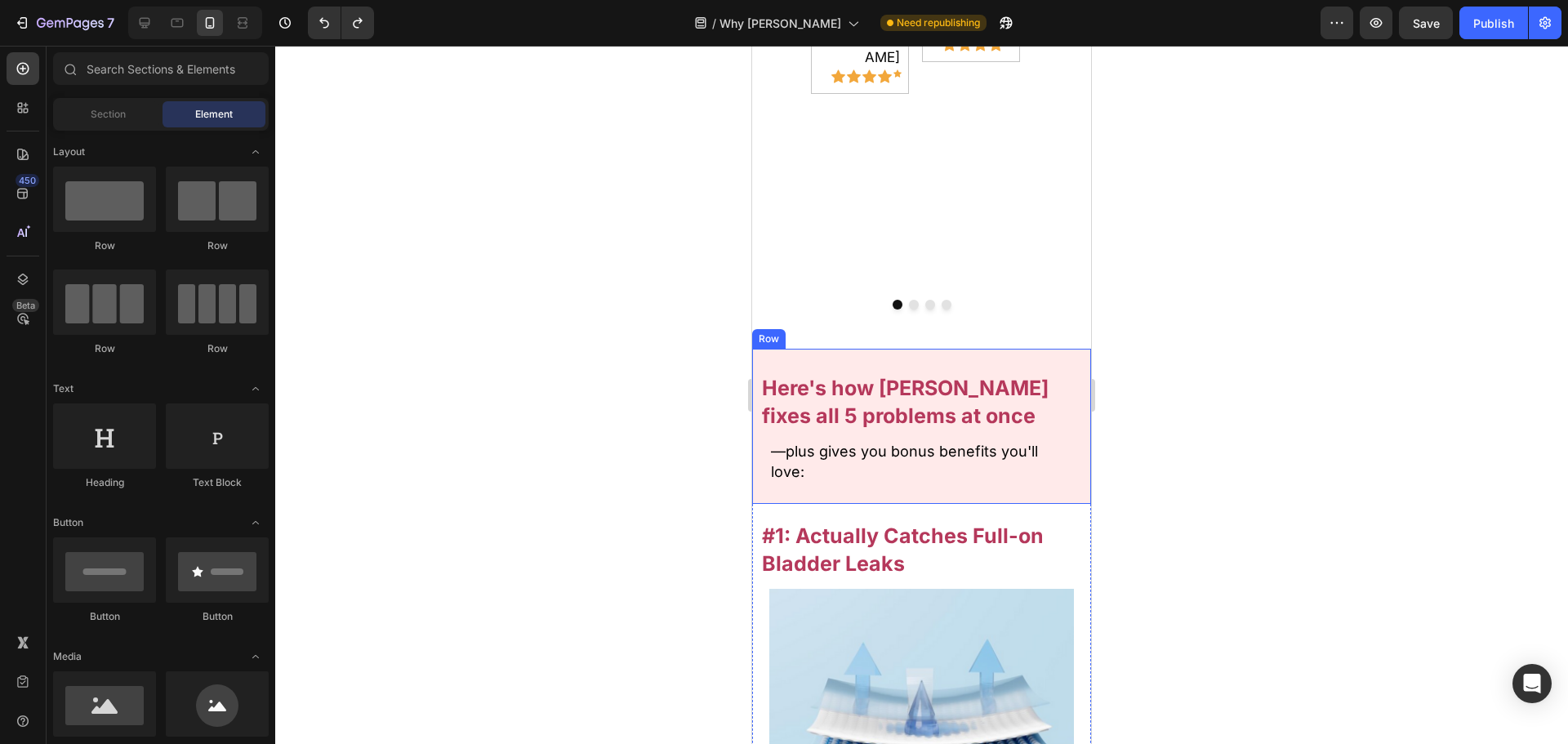
click at [1047, 357] on div "Here's how Zuoori fixes all 5 problems at once Heading —plus gives you bonus be…" at bounding box center [922, 426] width 339 height 139
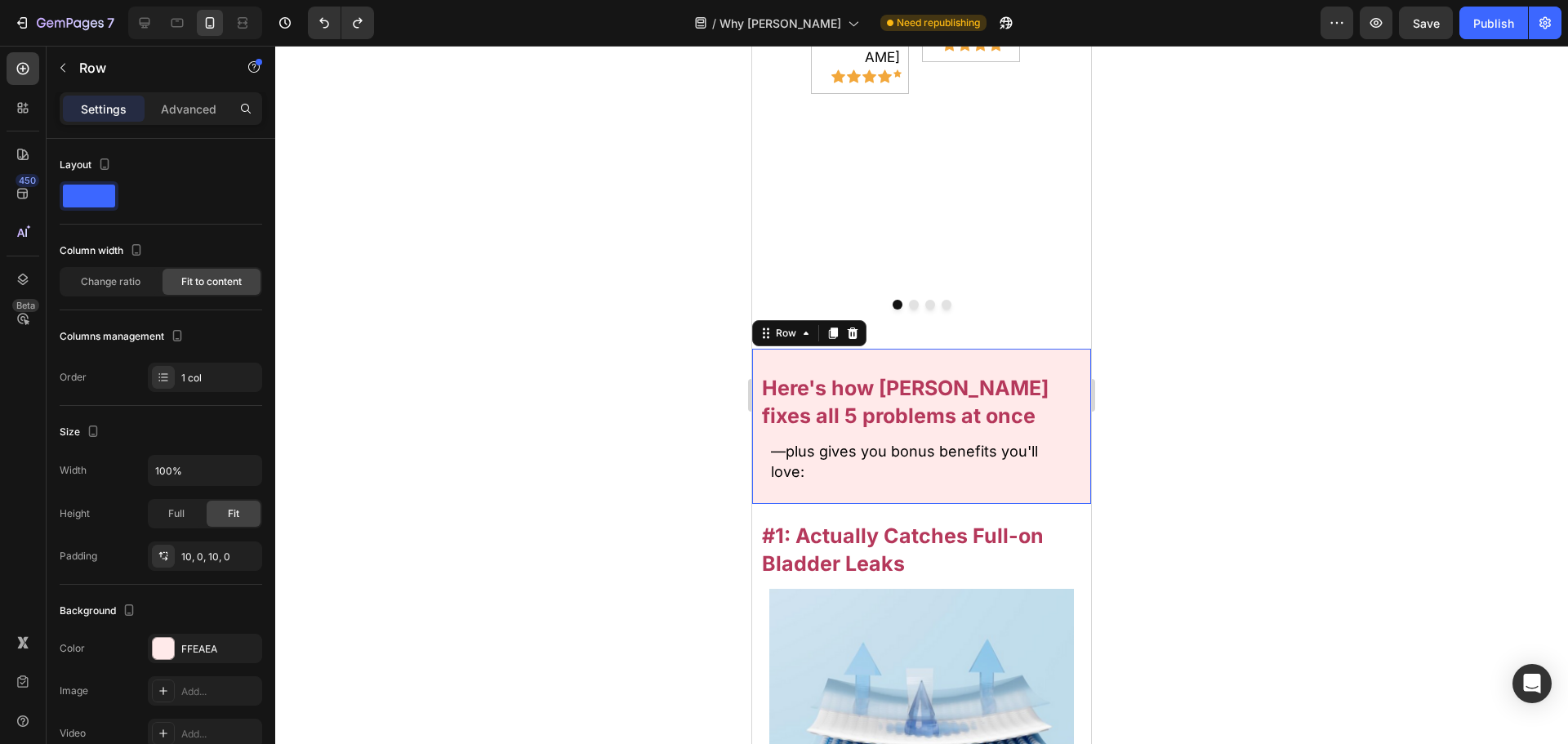
click at [1046, 348] on div "Here's how Zuoori fixes all 5 problems at once Heading —plus gives you bonus be…" at bounding box center [922, 426] width 339 height 155
click at [1030, 348] on div "Here's how Zuoori fixes all 5 problems at once Heading —plus gives you bonus be…" at bounding box center [922, 426] width 339 height 155
click at [129, 19] on div at bounding box center [195, 22] width 134 height 32
click at [145, 20] on icon at bounding box center [145, 23] width 17 height 17
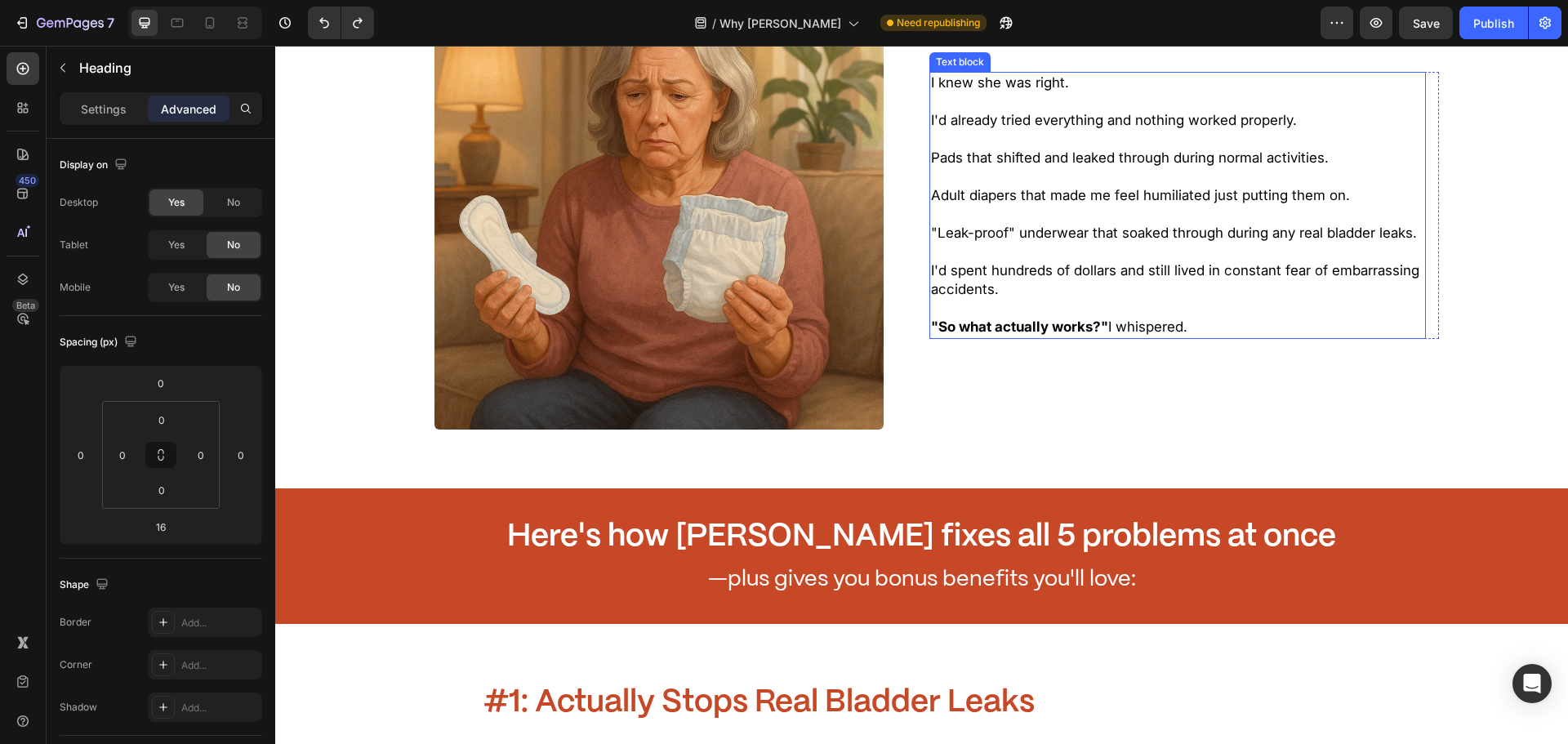
scroll to position [1388, 0]
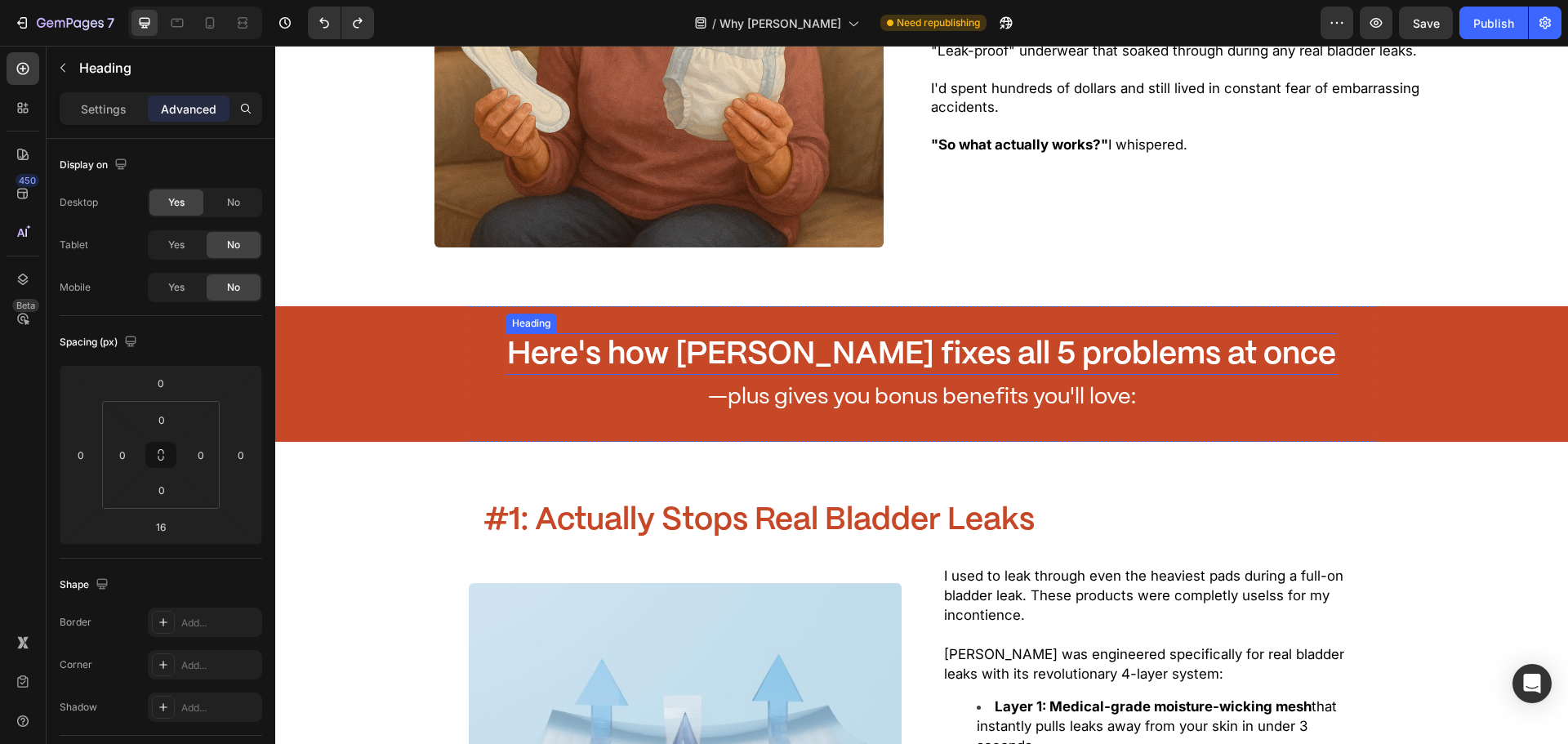
click at [1053, 354] on span "Here's how [PERSON_NAME] fixes all 5 problems at once" at bounding box center [922, 355] width 829 height 30
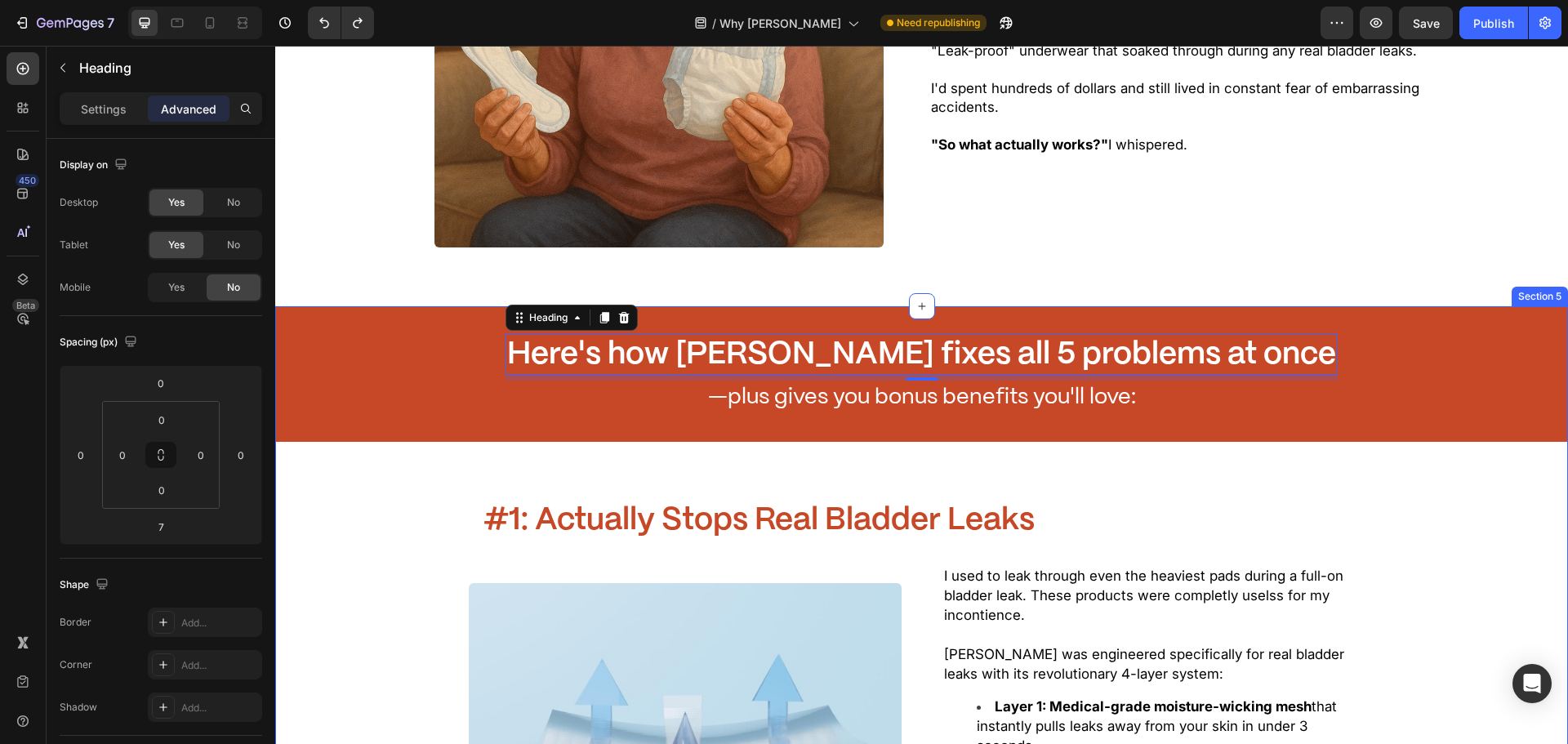
click at [1150, 418] on div "Here's how Zuoori fixes all 5 problems at once Heading 7 —plus gives you bonus …" at bounding box center [921, 373] width 911 height 136
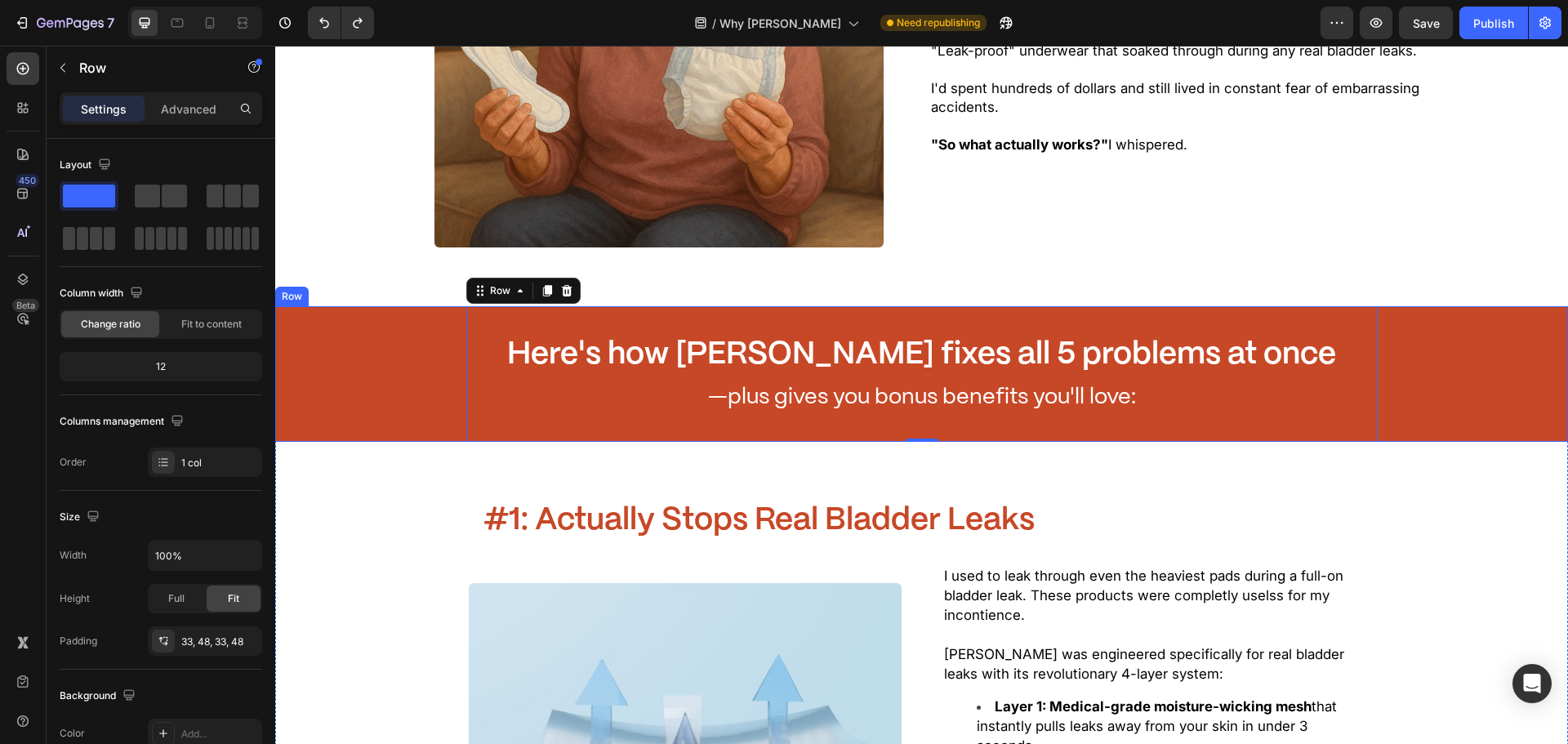
click at [1458, 431] on div "Here's how Zuoori fixes all 5 problems at once Heading —plus gives you bonus be…" at bounding box center [922, 373] width 1292 height 136
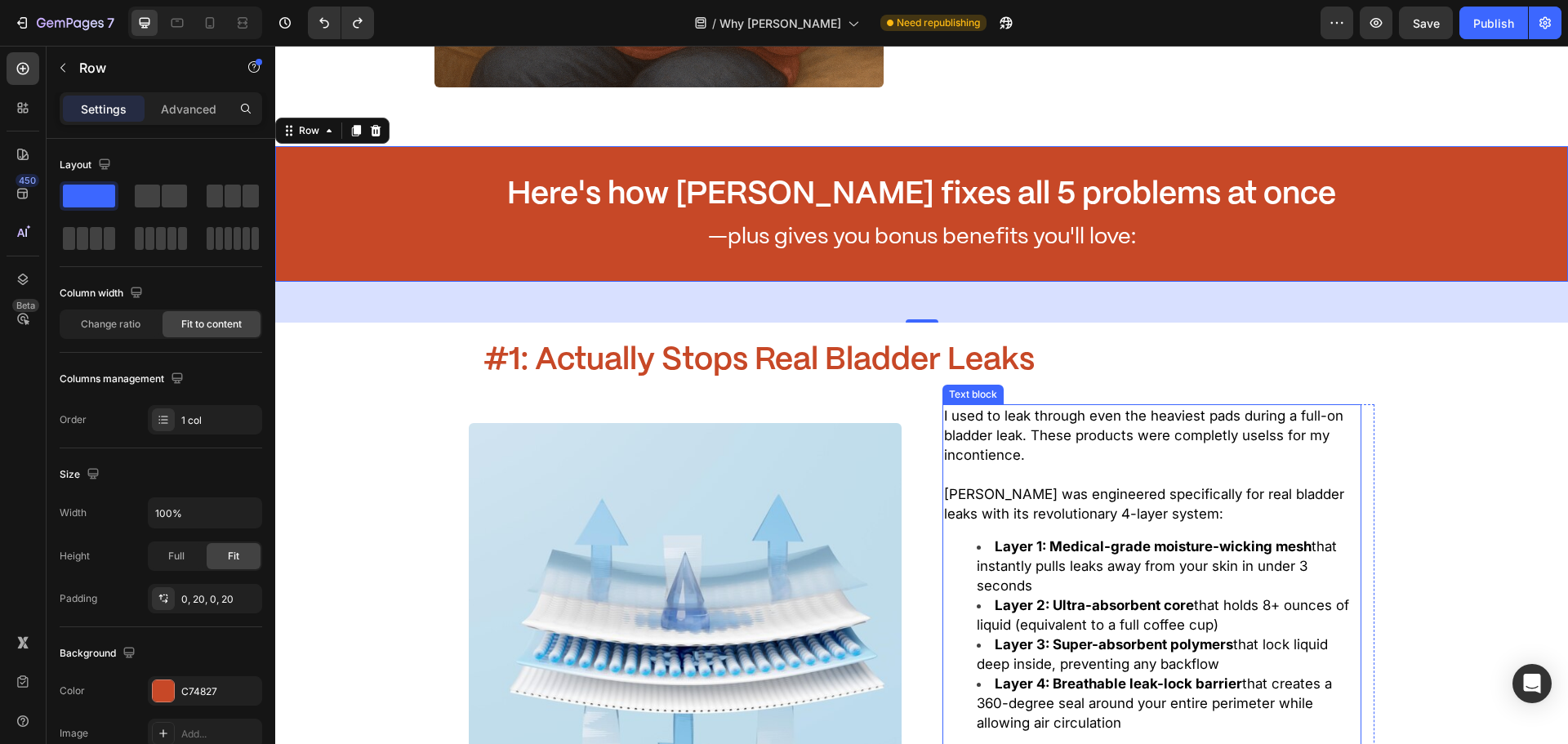
scroll to position [1633, 0]
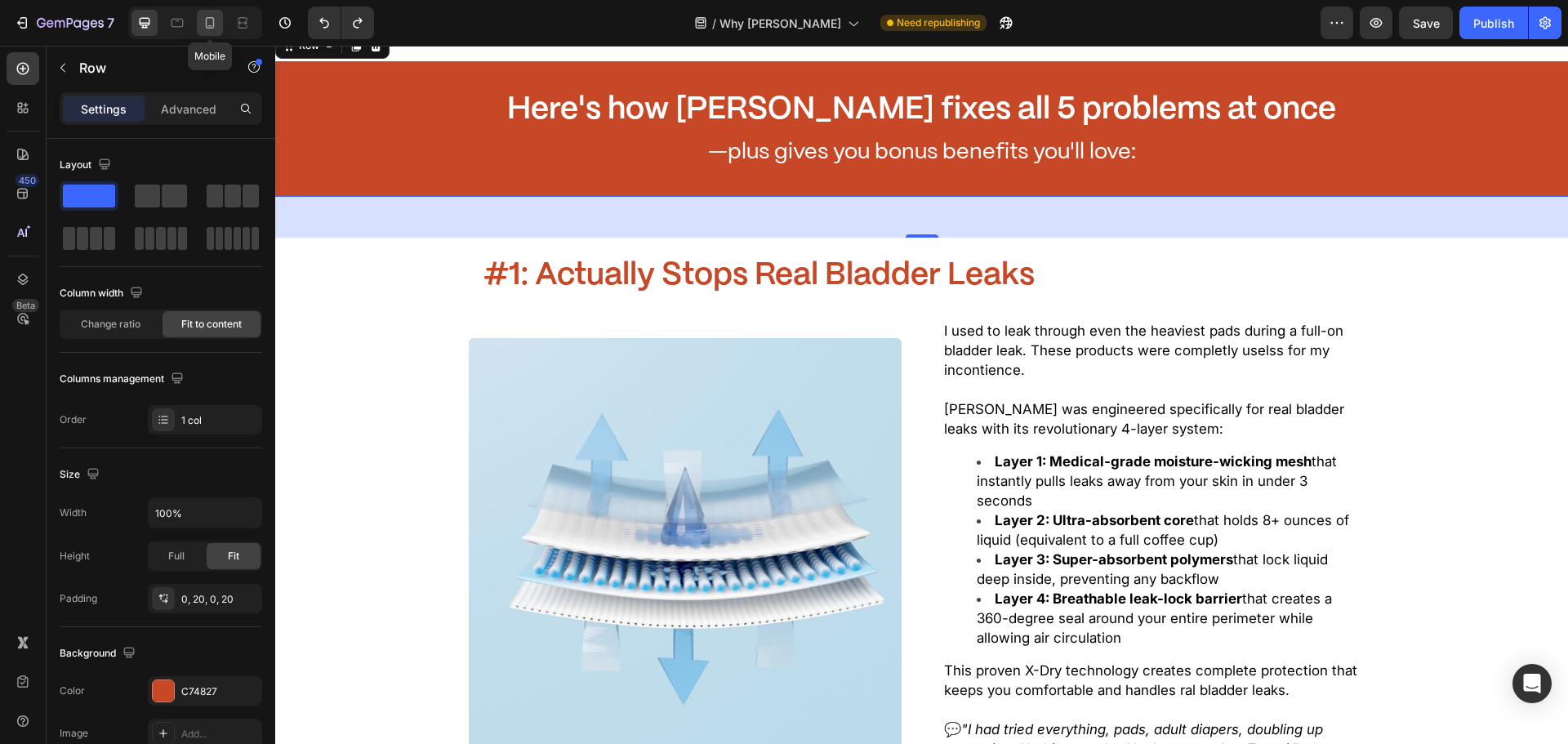
click at [207, 19] on icon at bounding box center [211, 23] width 9 height 11
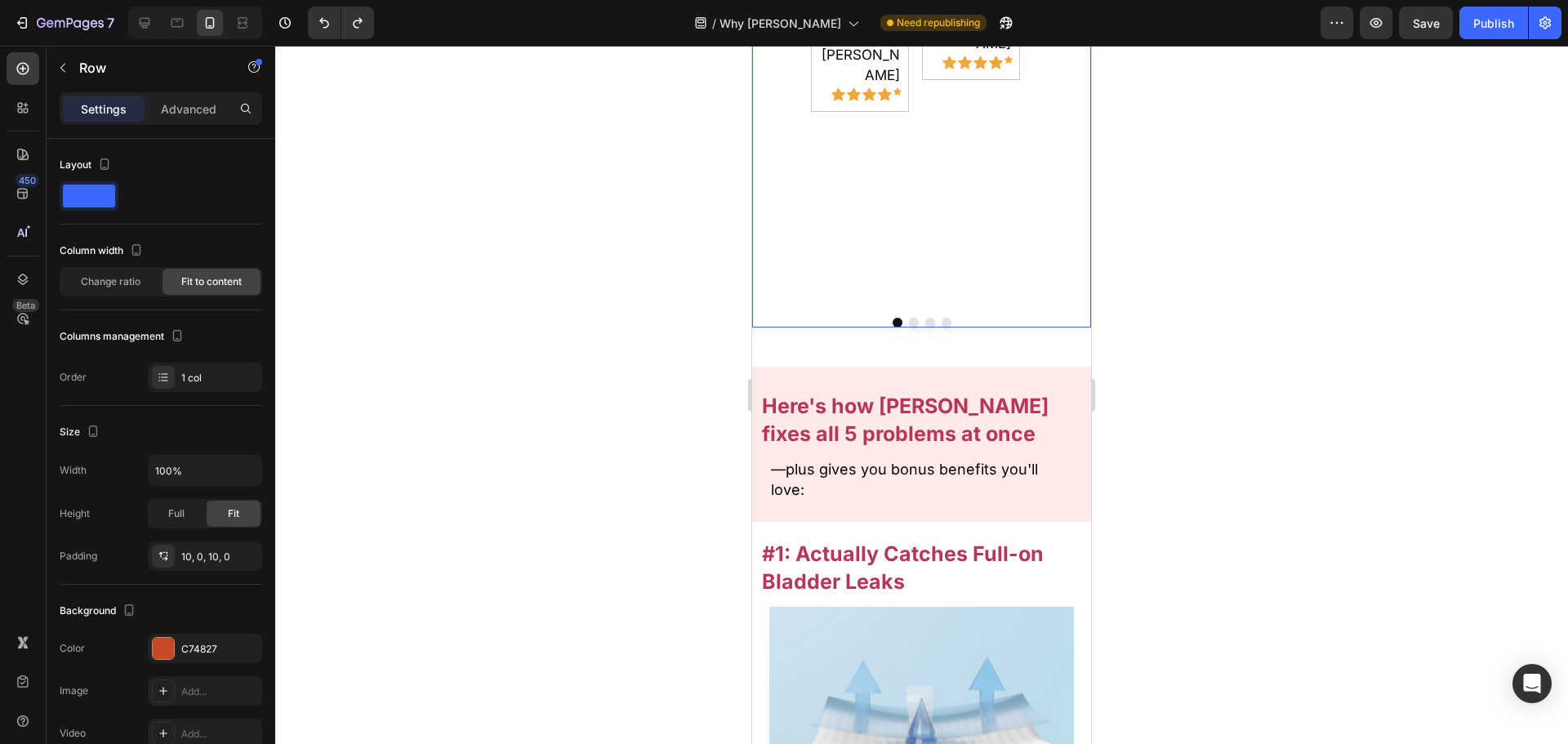
scroll to position [2251, 0]
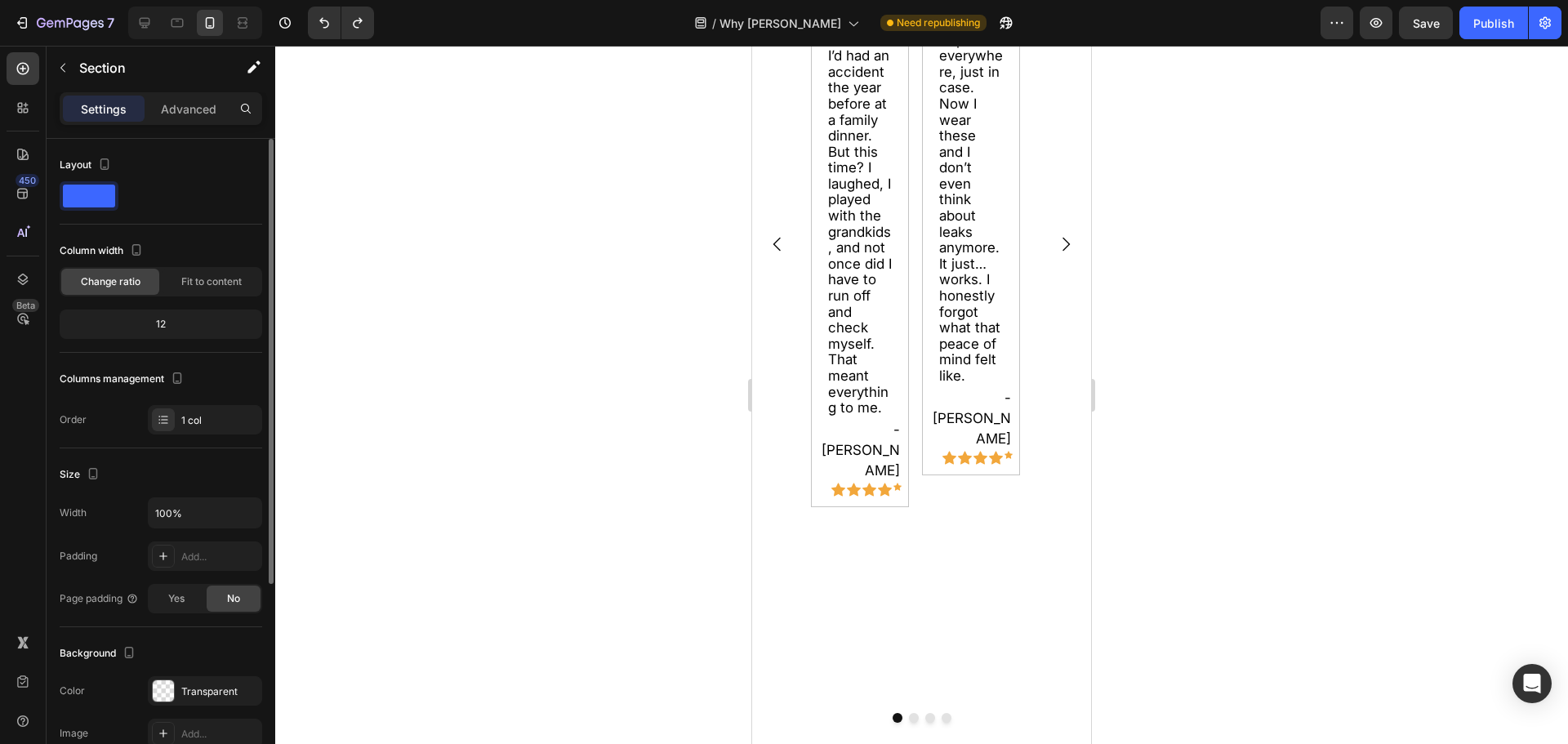
scroll to position [1599, 0]
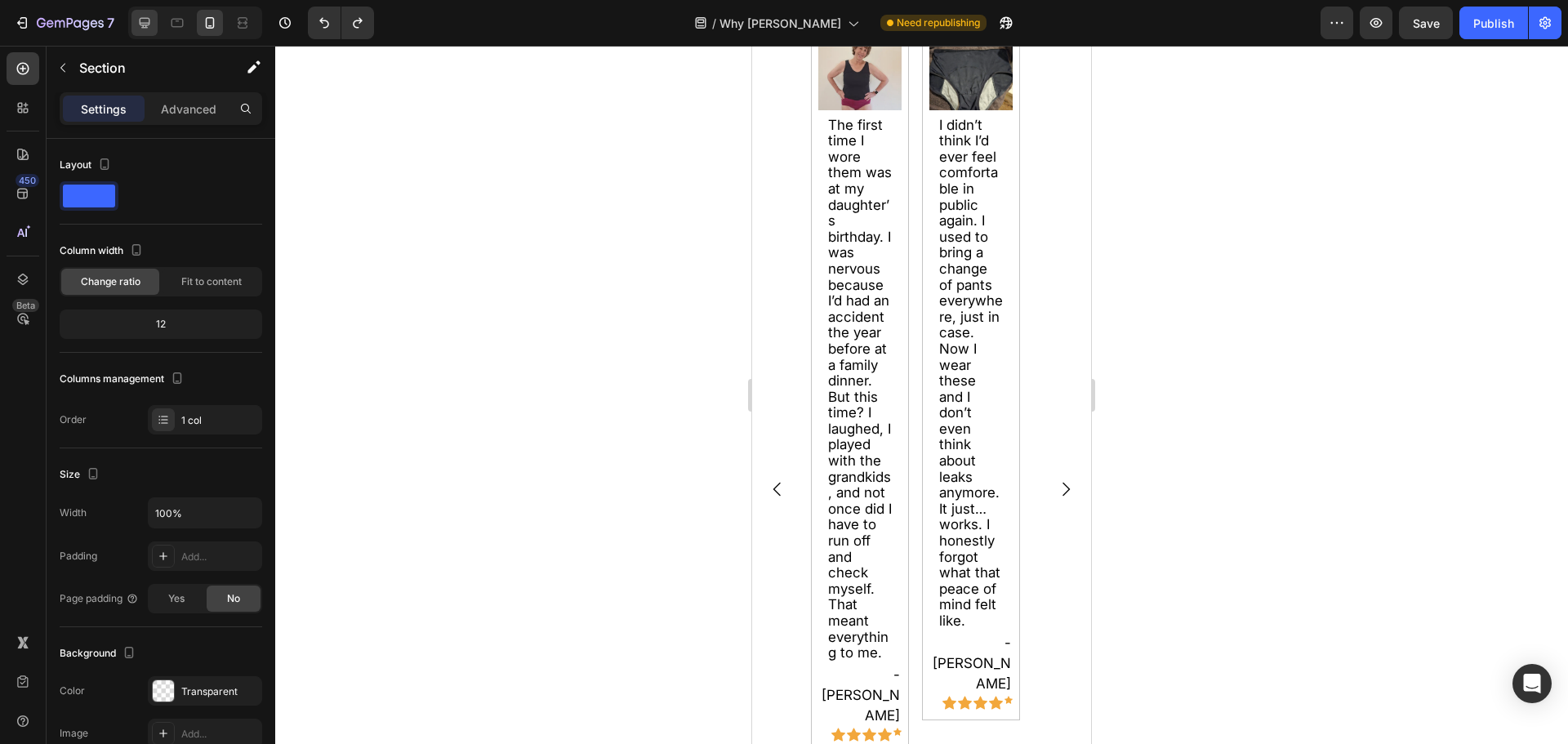
click at [148, 35] on div "7 Version history / Why Choose Zuoori Need republishing Preview Save Publish" at bounding box center [784, 23] width 1568 height 46
click at [148, 31] on div at bounding box center [144, 23] width 26 height 26
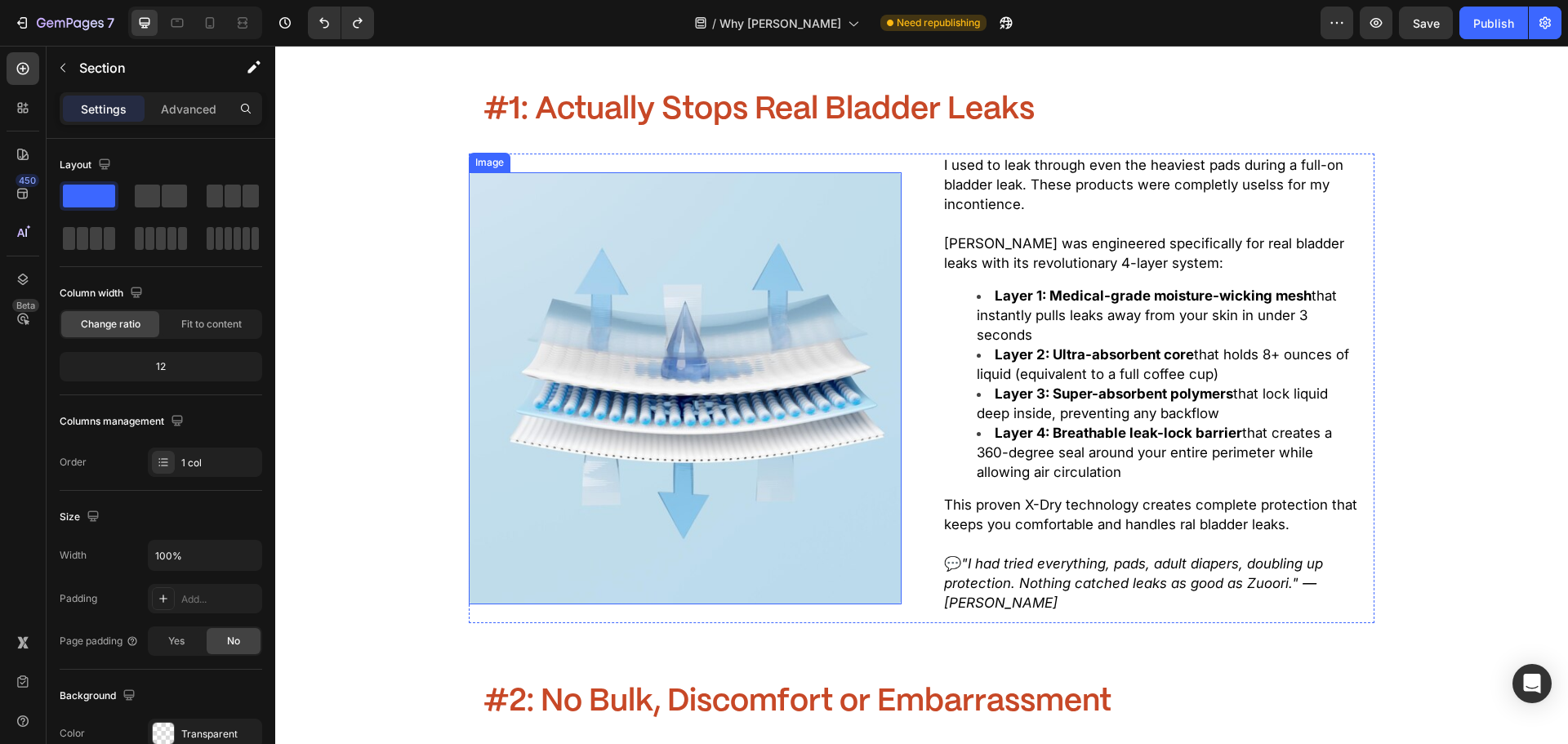
scroll to position [1354, 0]
click at [749, 389] on img at bounding box center [684, 387] width 432 height 432
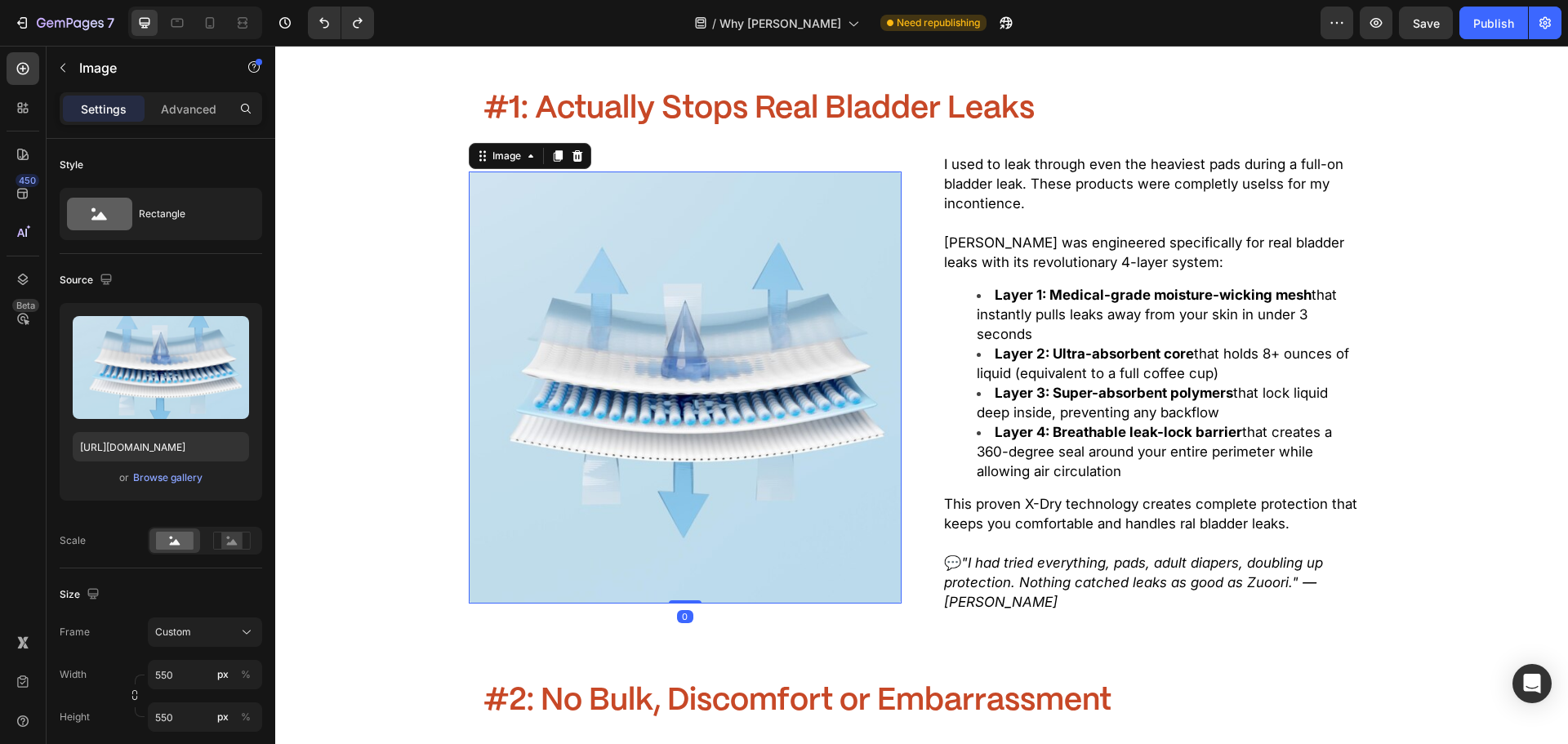
click at [472, 367] on img at bounding box center [684, 387] width 432 height 432
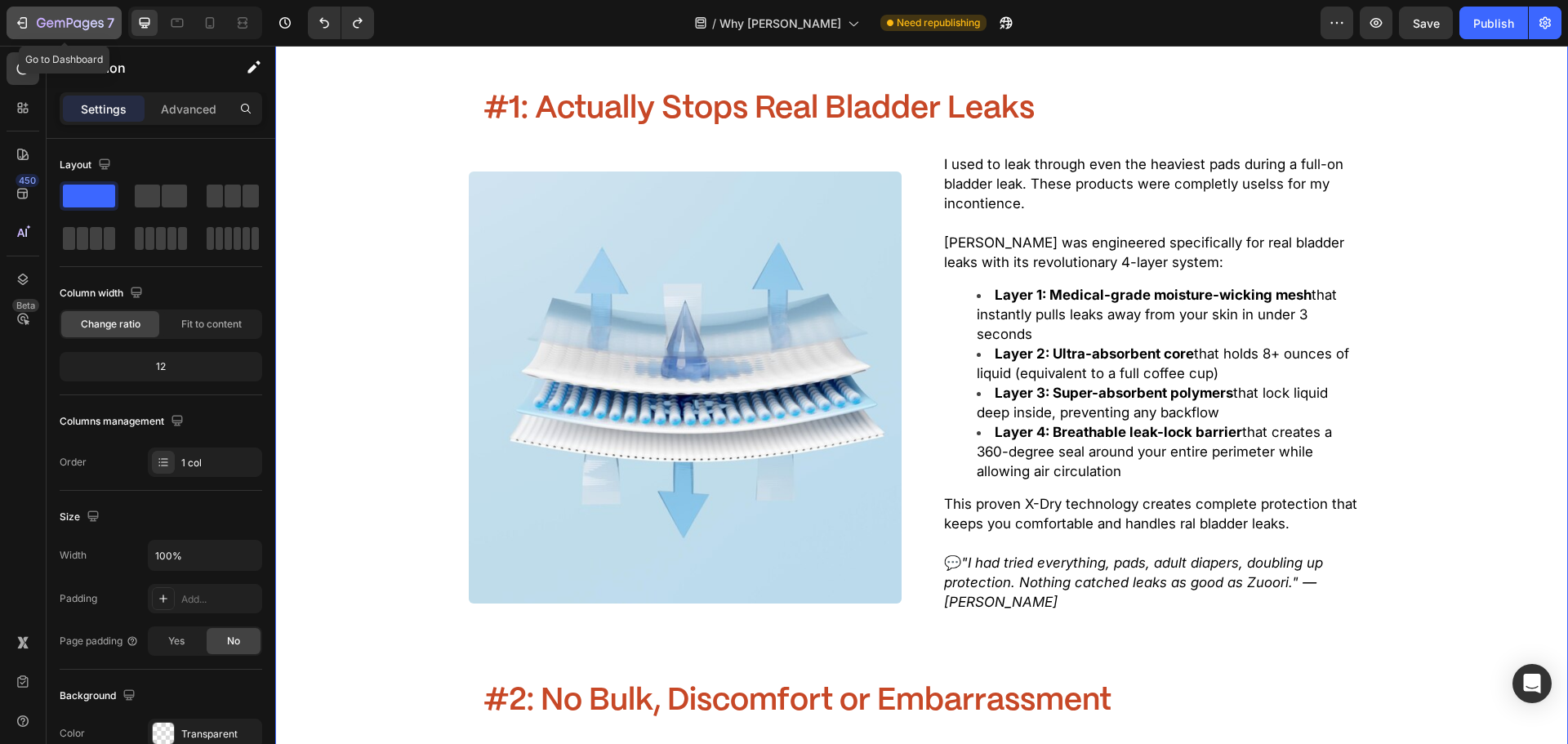
click at [80, 31] on div "7" at bounding box center [76, 22] width 78 height 19
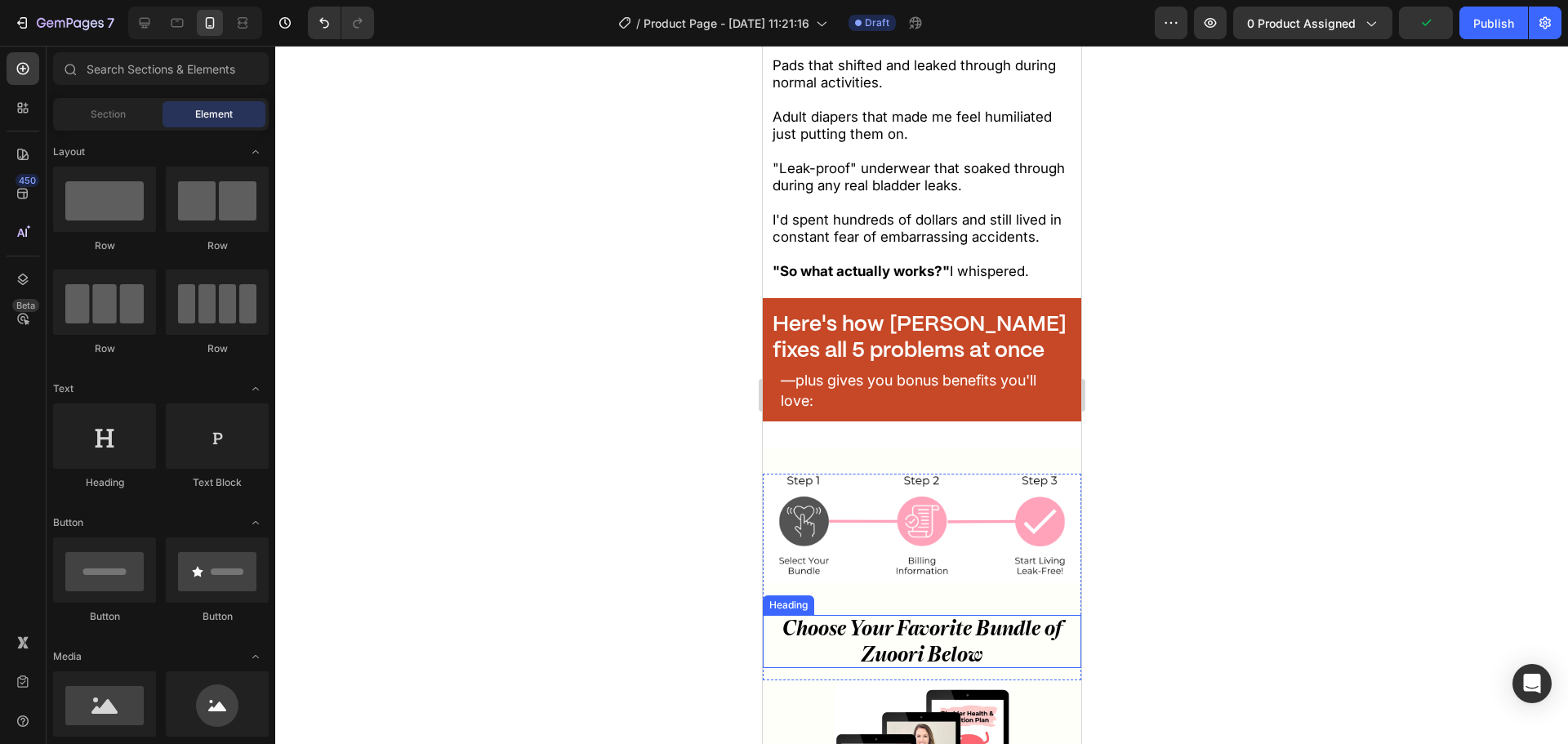
scroll to position [2092, 0]
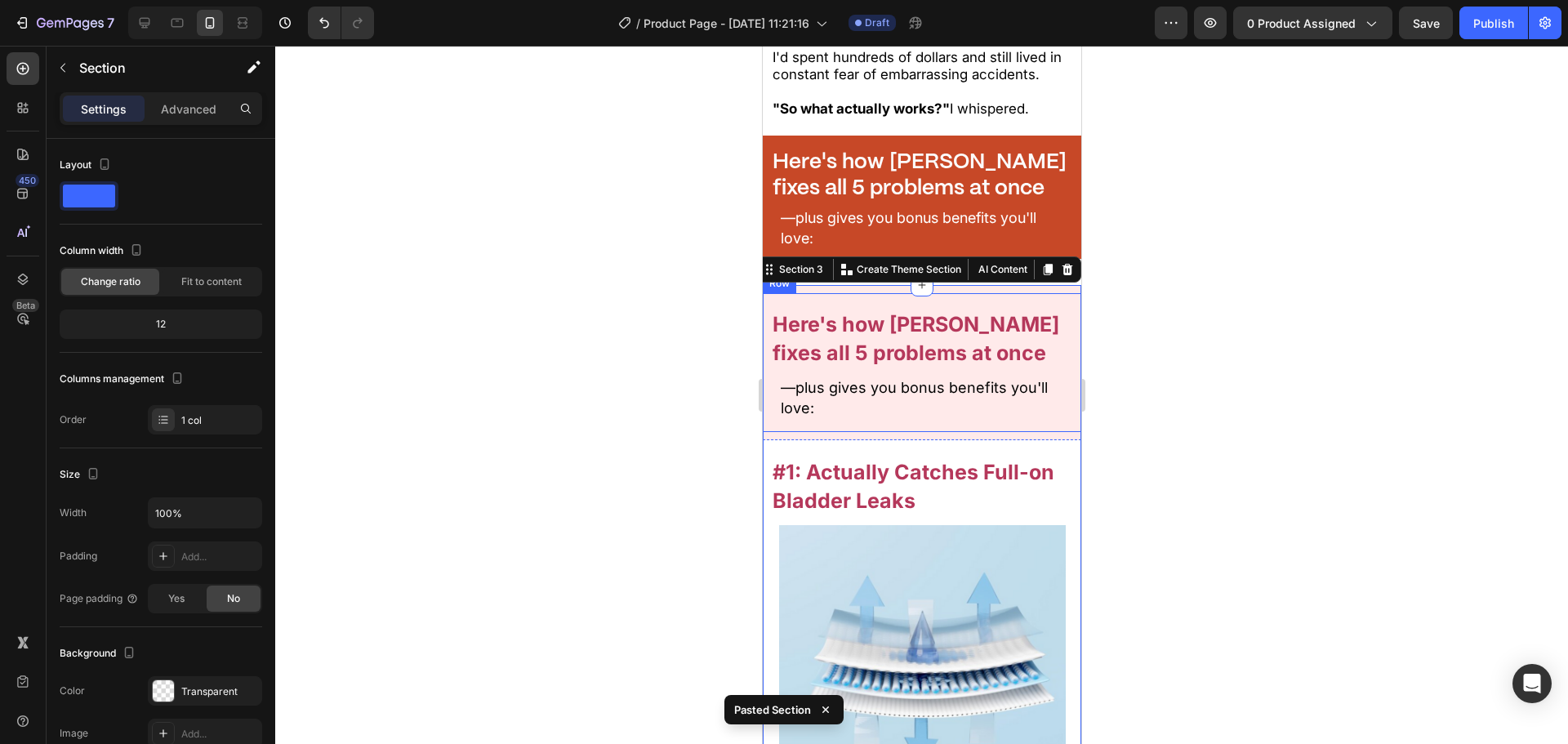
scroll to position [2080, 0]
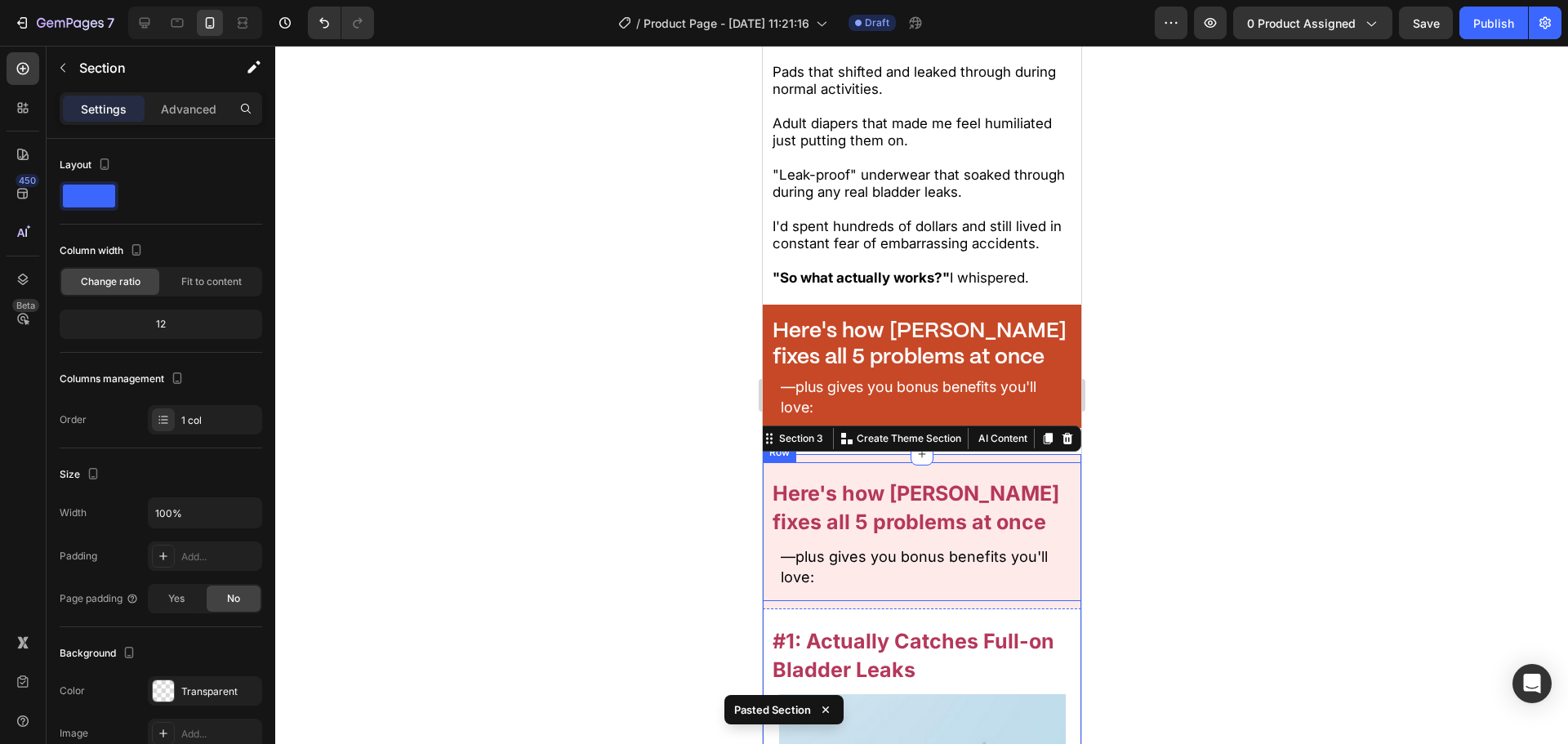
click at [1012, 569] on div "Here's how Zuoori fixes all 5 problems at once Heading —plus gives you bonus be…" at bounding box center [921, 531] width 319 height 139
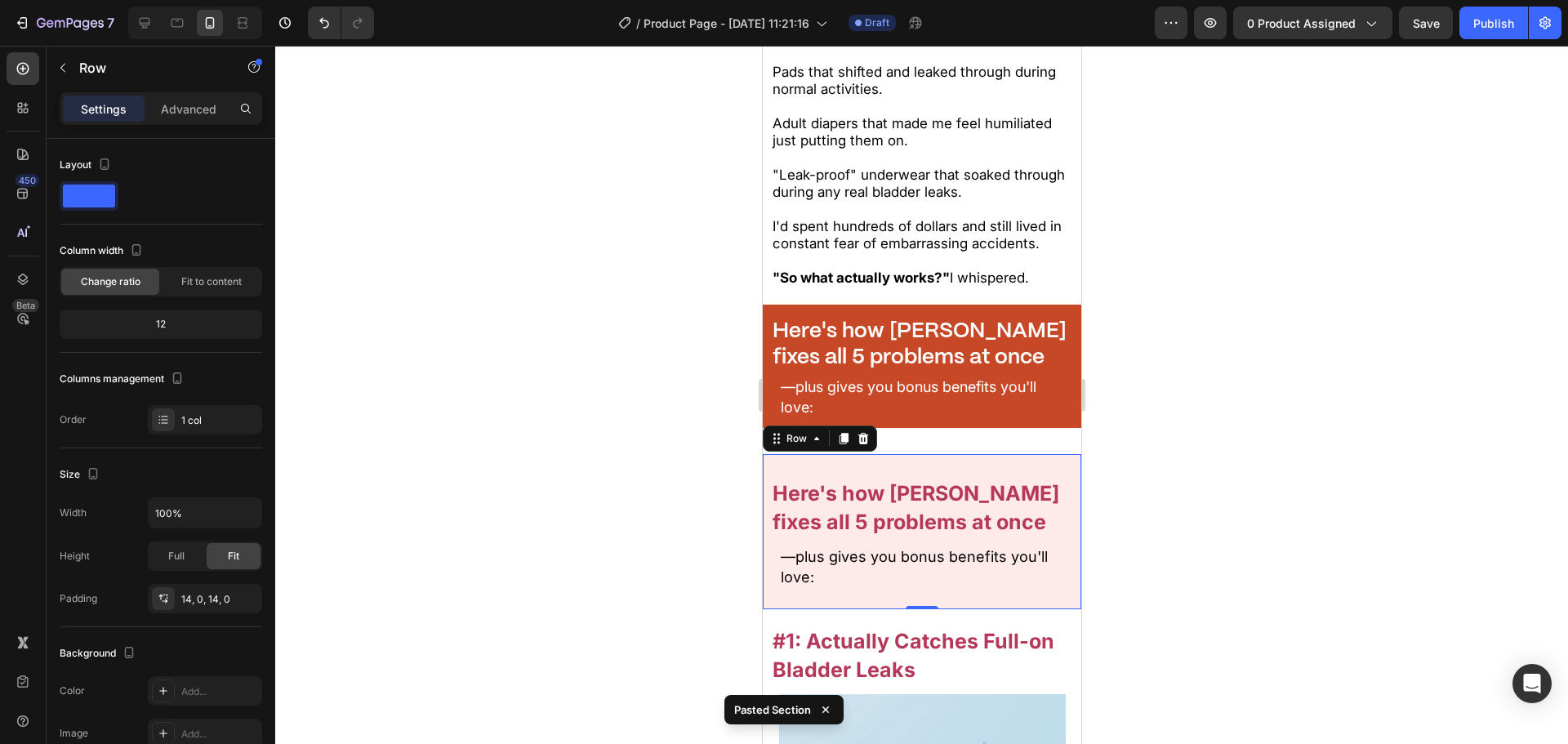
click at [1017, 581] on div "Here's how Zuoori fixes all 5 problems at once Heading —plus gives you bonus be…" at bounding box center [921, 531] width 319 height 155
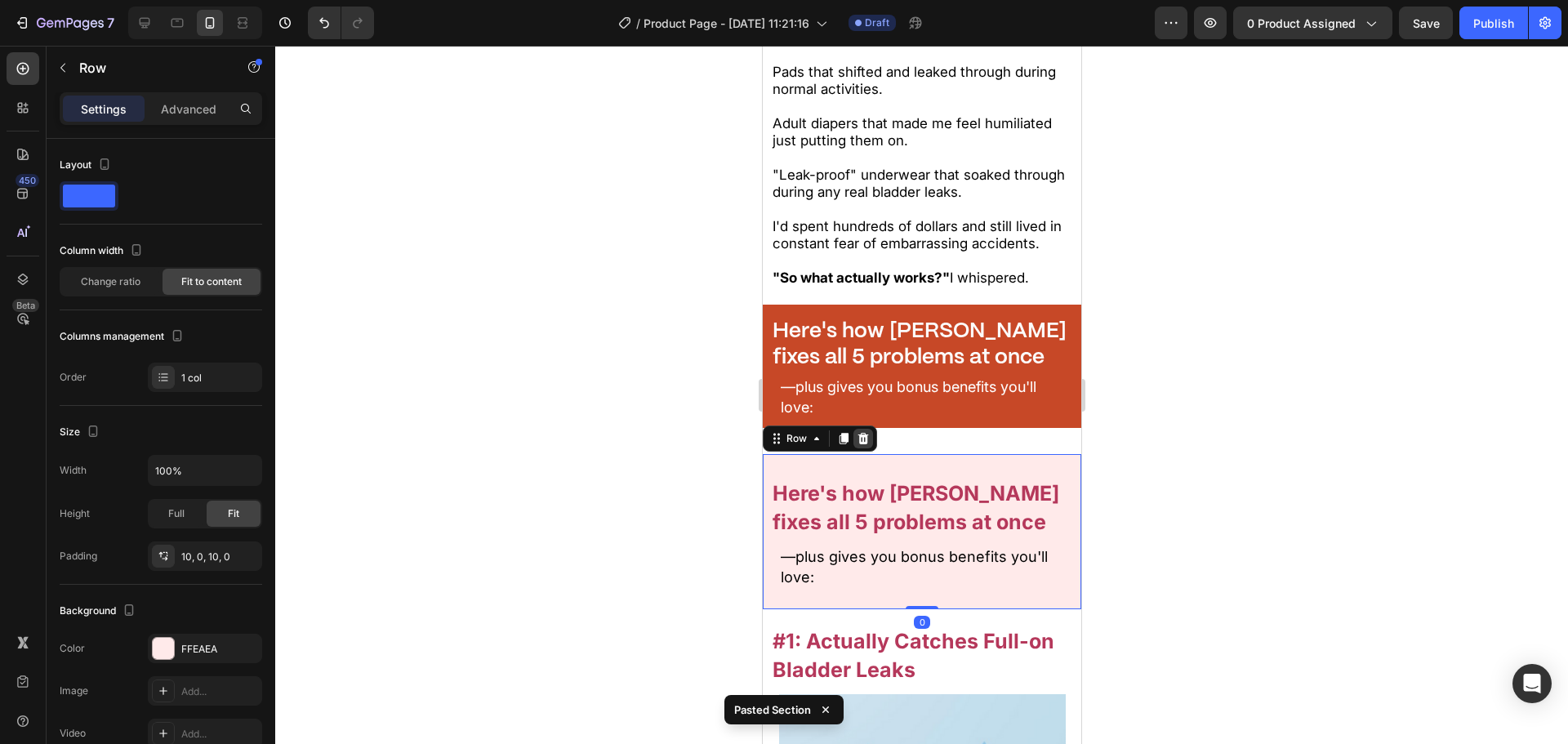
click at [872, 429] on div at bounding box center [862, 438] width 19 height 19
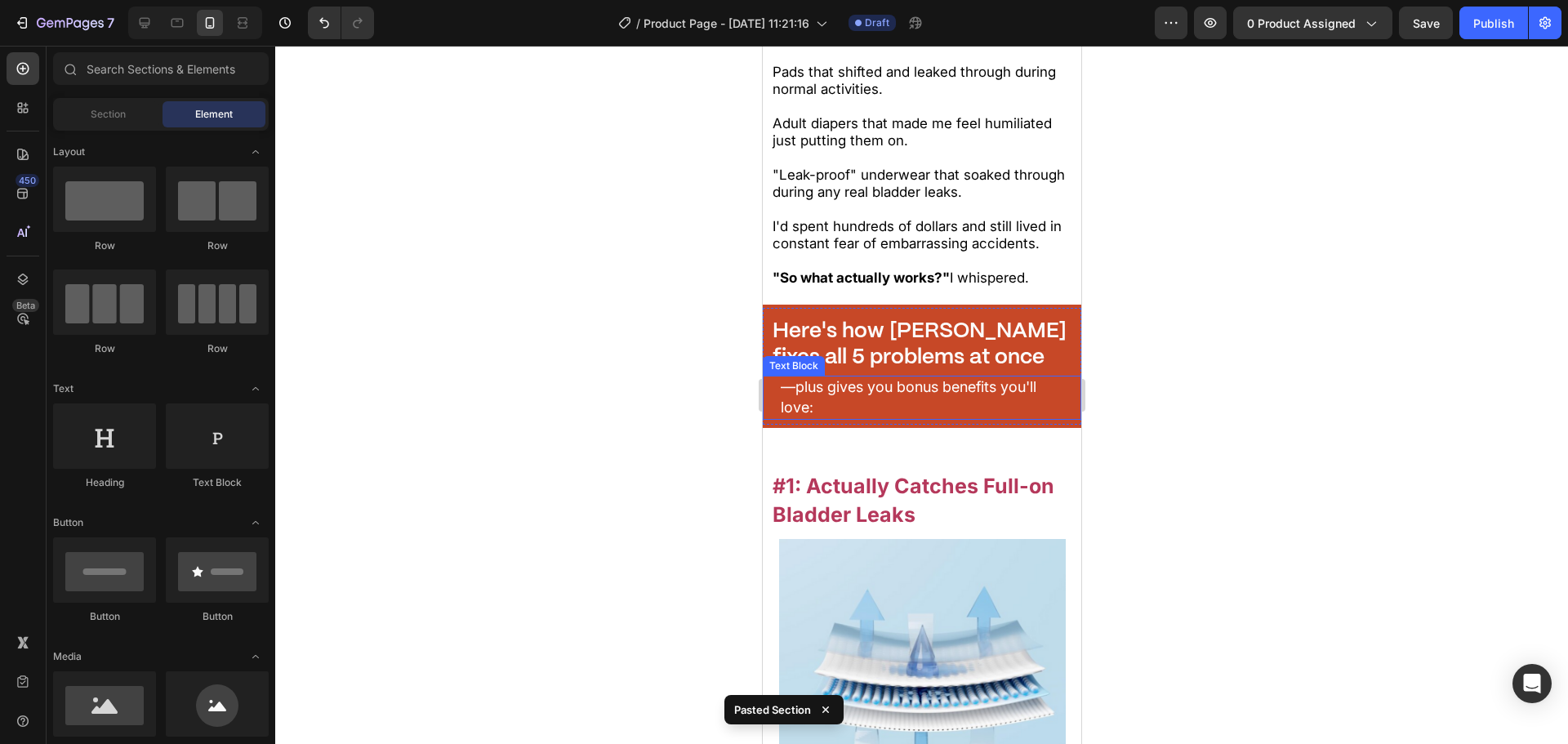
click at [921, 395] on div "—plus gives you bonus benefits you'll love:" at bounding box center [922, 396] width 287 height 43
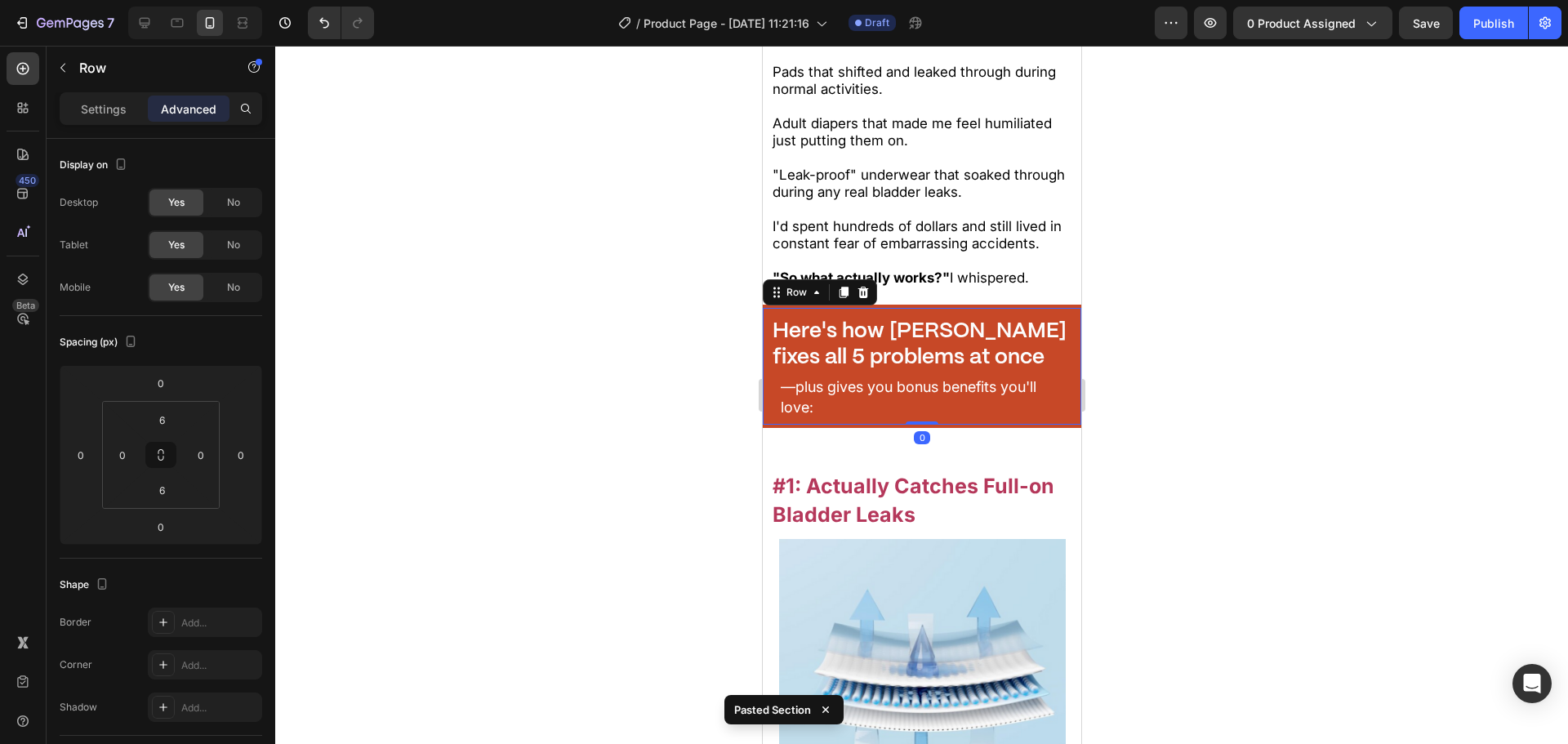
click at [921, 397] on div "⁠⁠⁠⁠⁠⁠⁠ Here's how Zuoori fixes all 5 problems at once Heading —plus gives you …" at bounding box center [921, 366] width 319 height 116
click at [949, 396] on div "⁠⁠⁠⁠⁠⁠⁠ Here's how Zuoori fixes all 5 problems at once Heading —plus gives you …" at bounding box center [921, 366] width 319 height 116
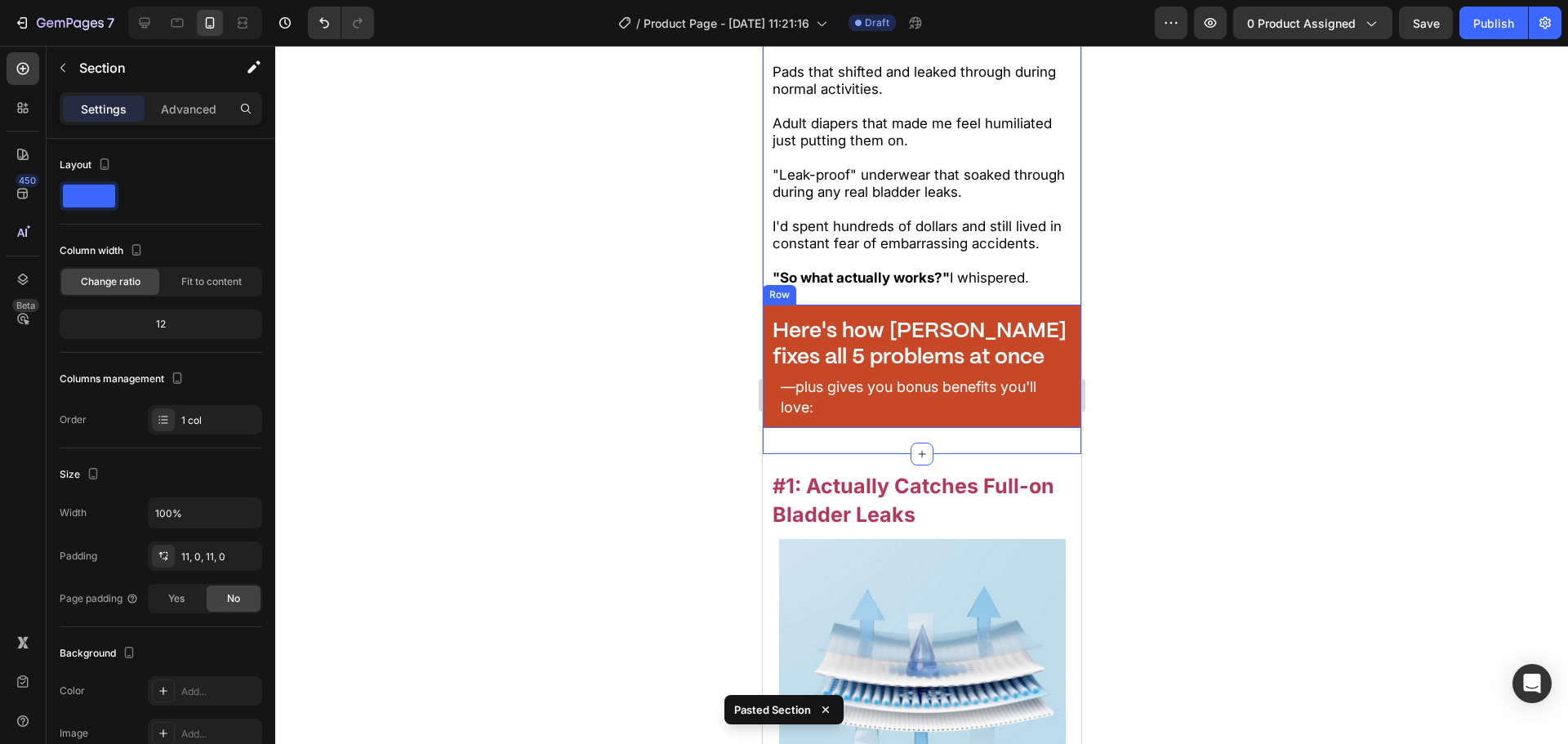
click at [958, 403] on div "⁠⁠⁠⁠⁠⁠⁠ Here's how Zuoori fixes all 5 problems at once Heading —plus gives you …" at bounding box center [921, 366] width 319 height 123
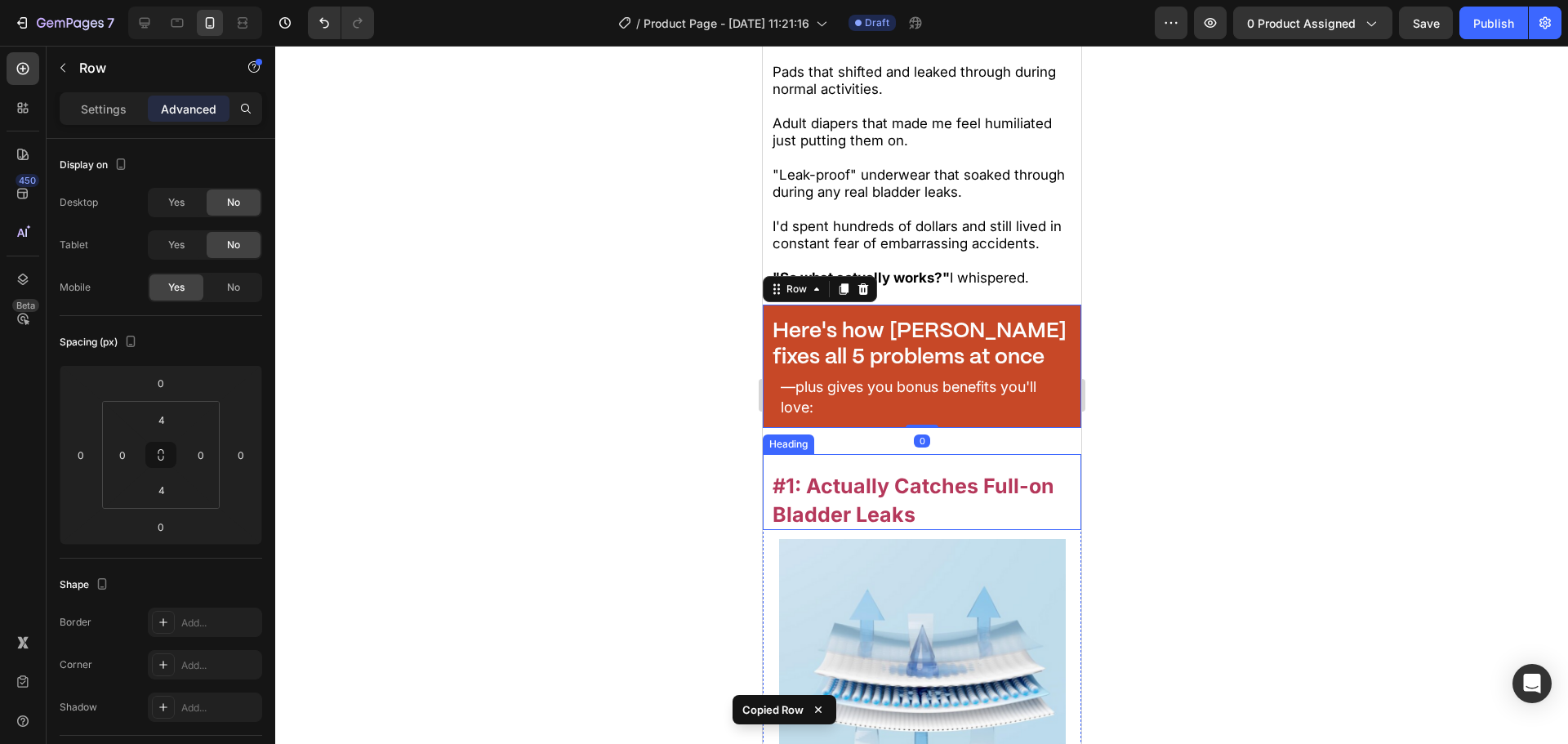
click at [973, 454] on div "#1: Actually Catches Full-on Bladder Leaks Heading" at bounding box center [921, 492] width 319 height 77
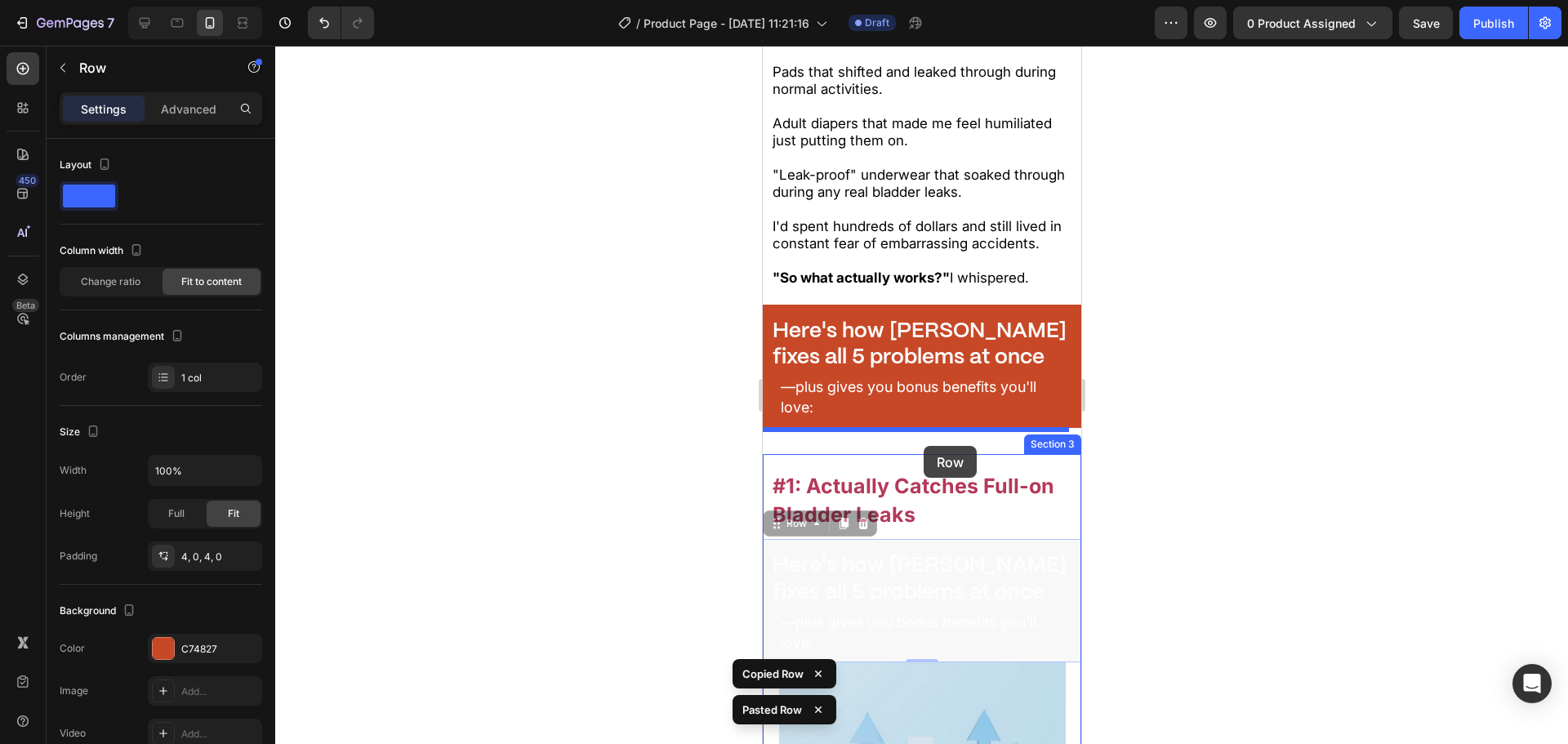
drag, startPoint x: 777, startPoint y: 501, endPoint x: 923, endPoint y: 445, distance: 156.4
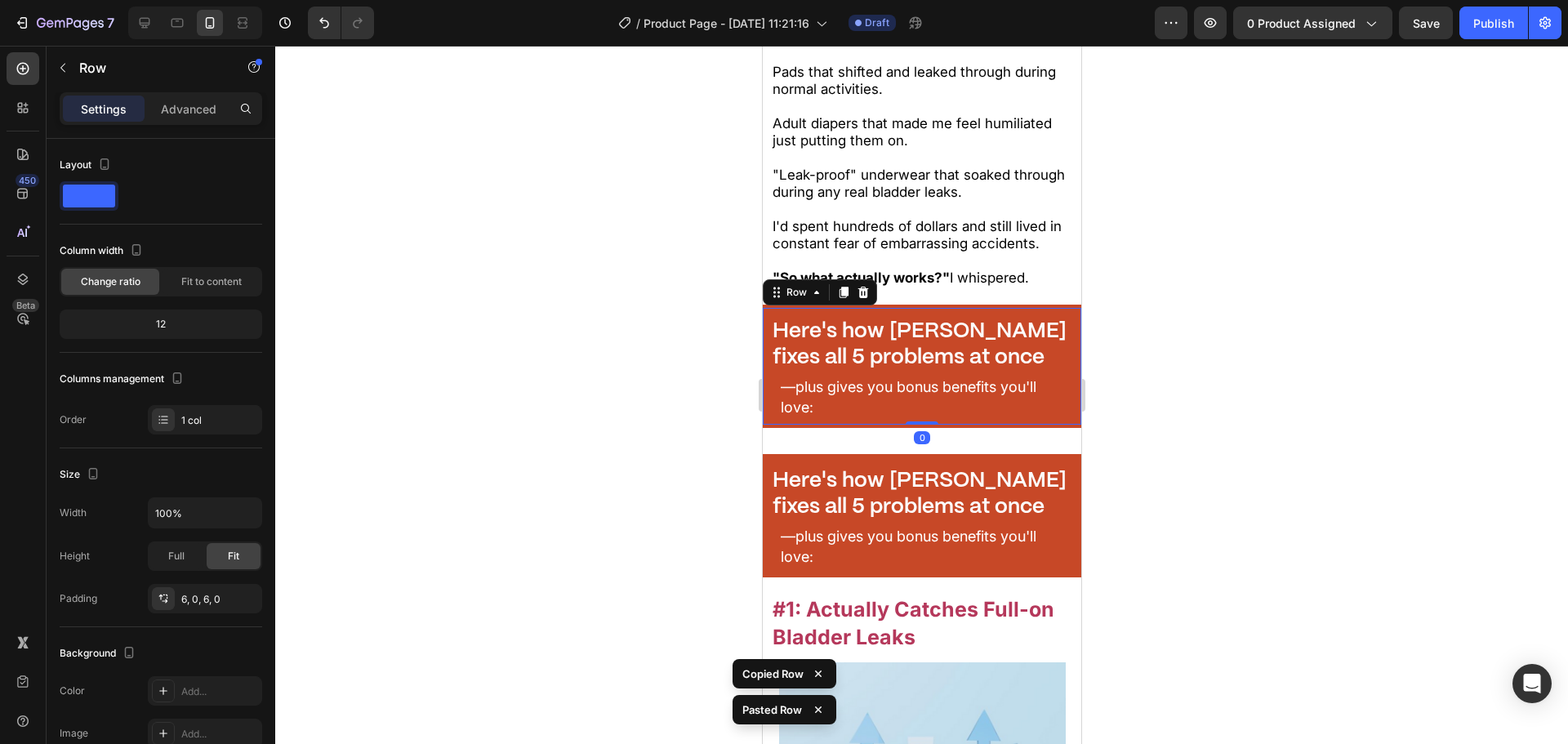
click at [1009, 396] on div "⁠⁠⁠⁠⁠⁠⁠ Here's how Zuoori fixes all 5 problems at once Heading —plus gives you …" at bounding box center [921, 366] width 319 height 116
click at [876, 262] on div "I knew she was right. I'd already tried everything and nothing worked properly.…" at bounding box center [922, 131] width 303 height 311
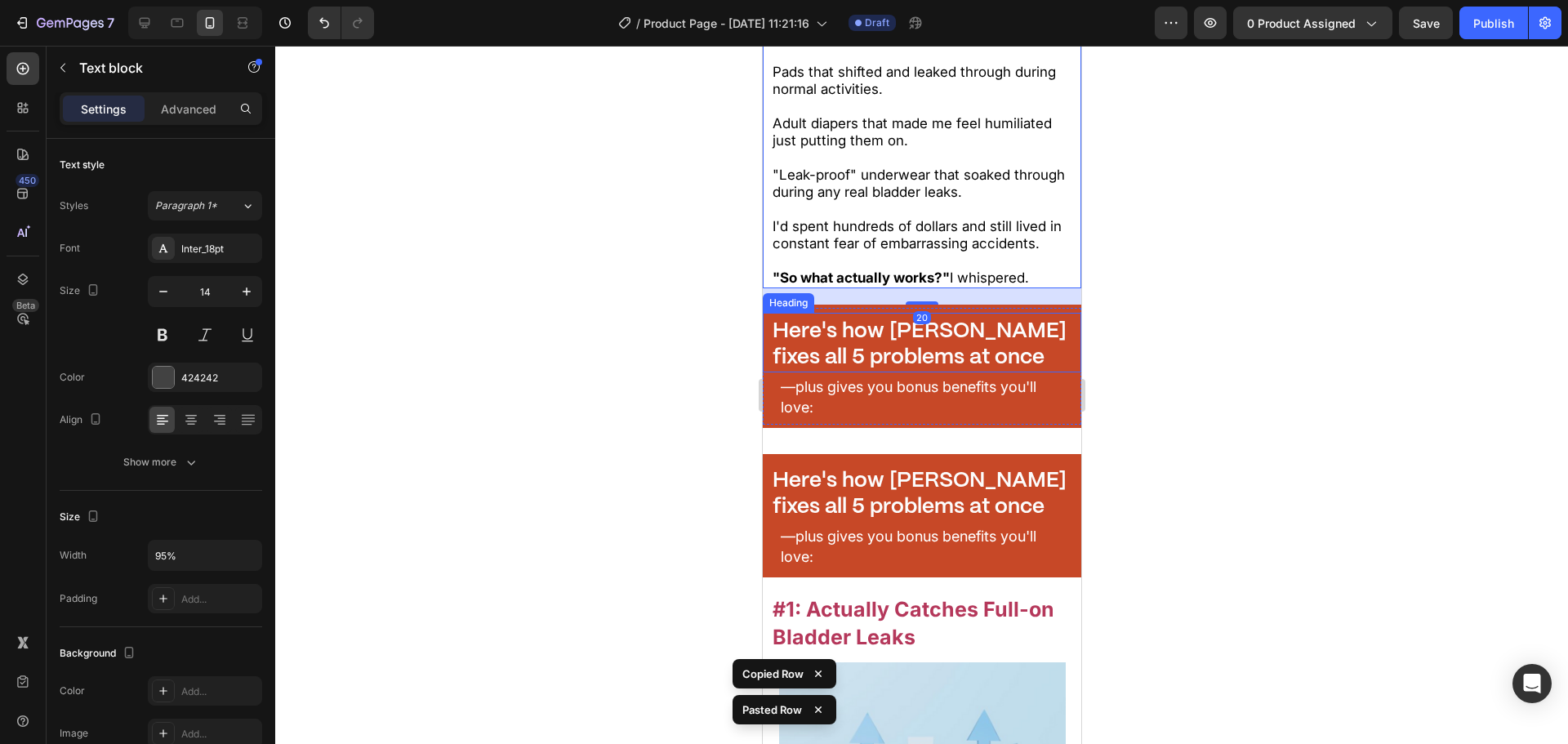
click at [910, 335] on strong "Here's how [PERSON_NAME] fixes all 5 problems at once" at bounding box center [919, 344] width 294 height 46
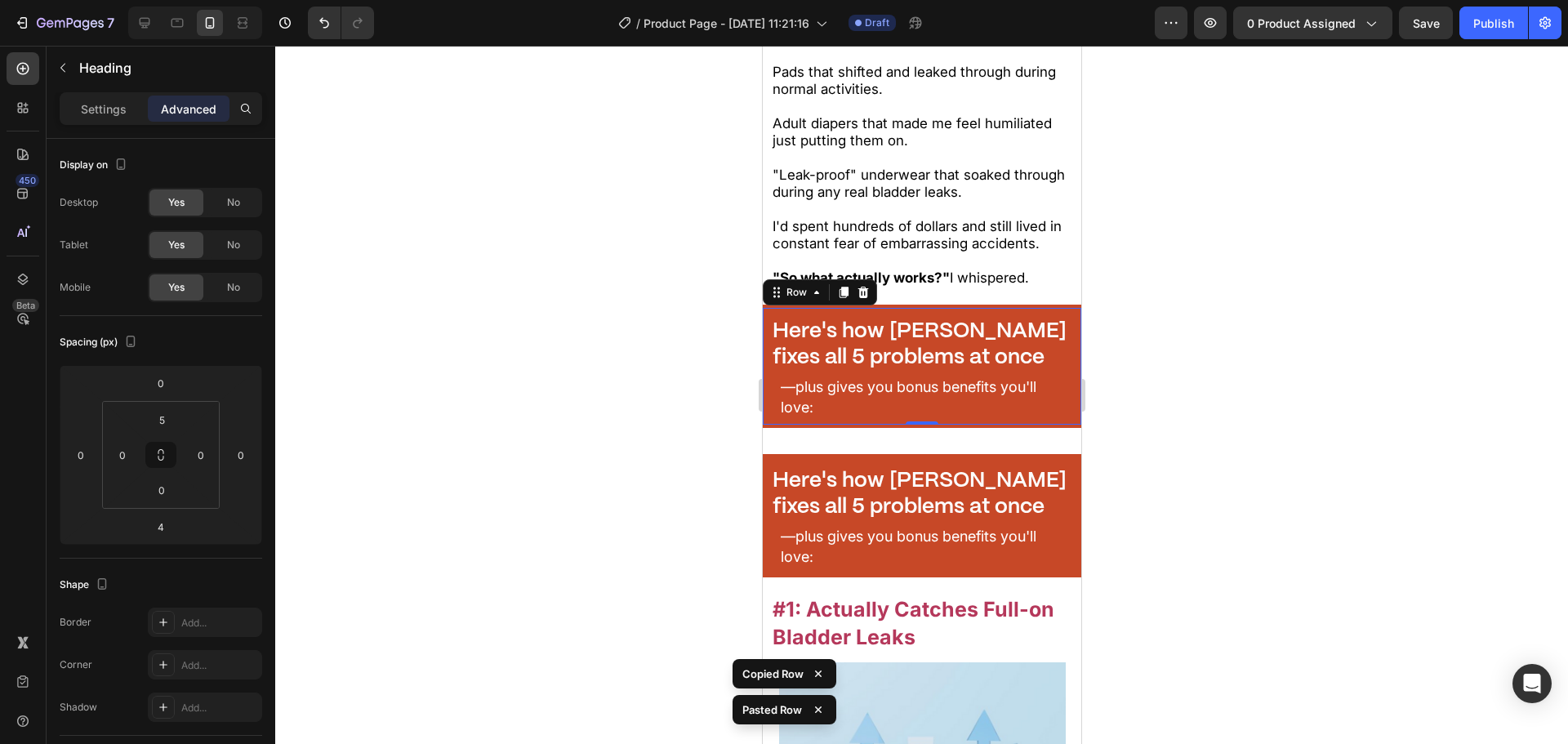
click at [985, 396] on div "⁠⁠⁠⁠⁠⁠⁠ Here's how Zuoori fixes all 5 problems at once Heading —plus gives you …" at bounding box center [921, 366] width 319 height 116
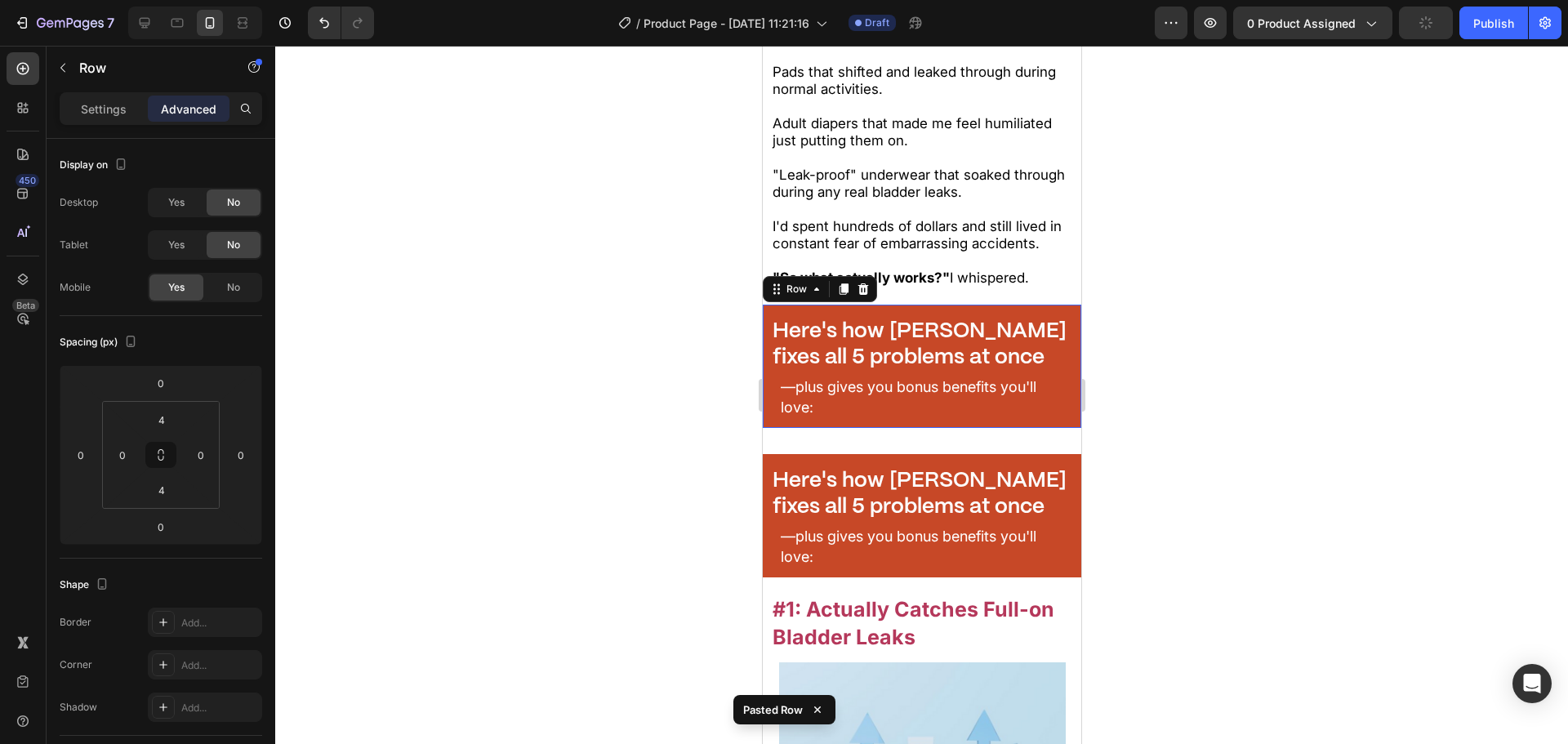
click at [986, 401] on div "⁠⁠⁠⁠⁠⁠⁠ Here's how Zuoori fixes all 5 problems at once Heading —plus gives you …" at bounding box center [921, 366] width 319 height 123
click at [860, 283] on icon at bounding box center [863, 289] width 13 height 13
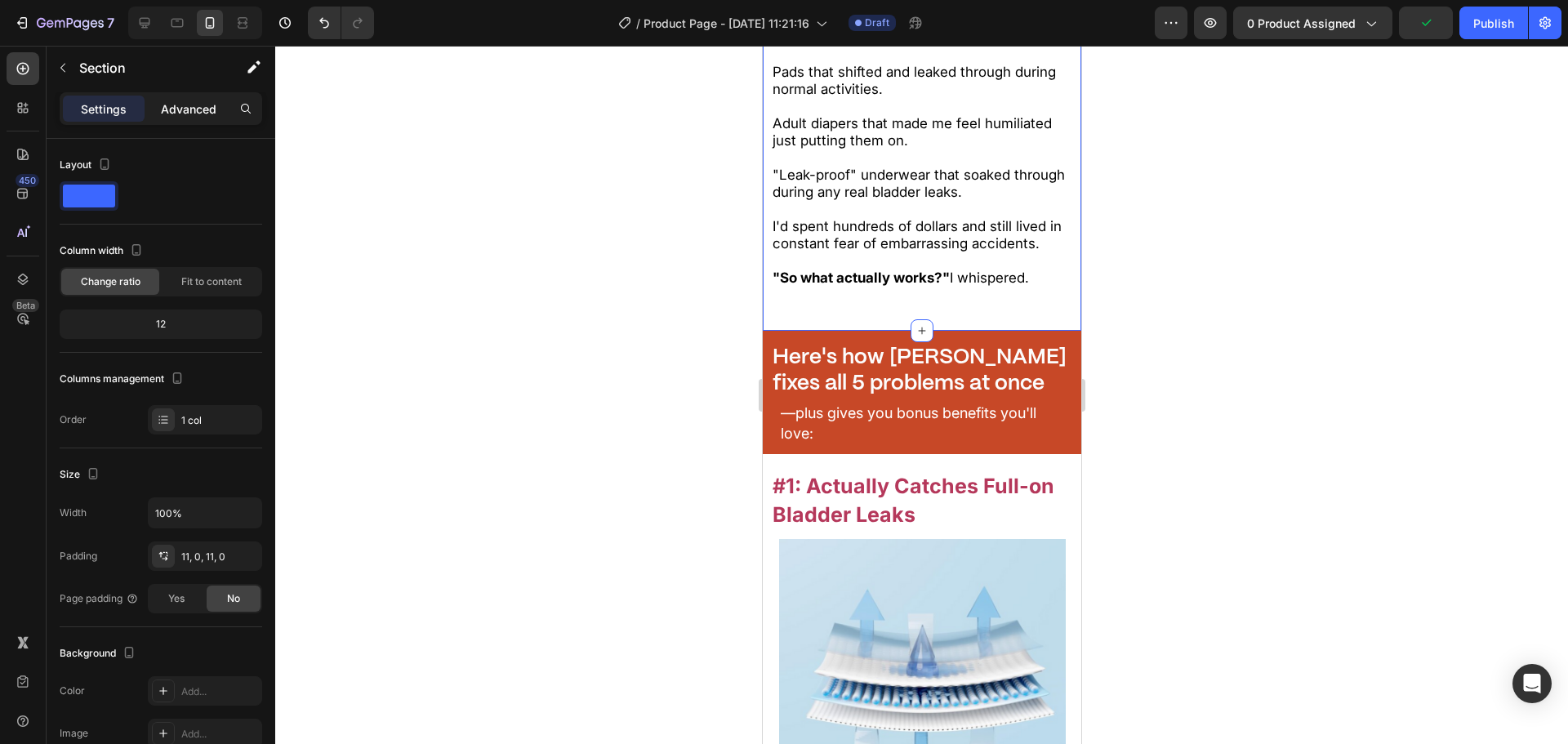
click at [167, 109] on p "Advanced" at bounding box center [189, 109] width 55 height 18
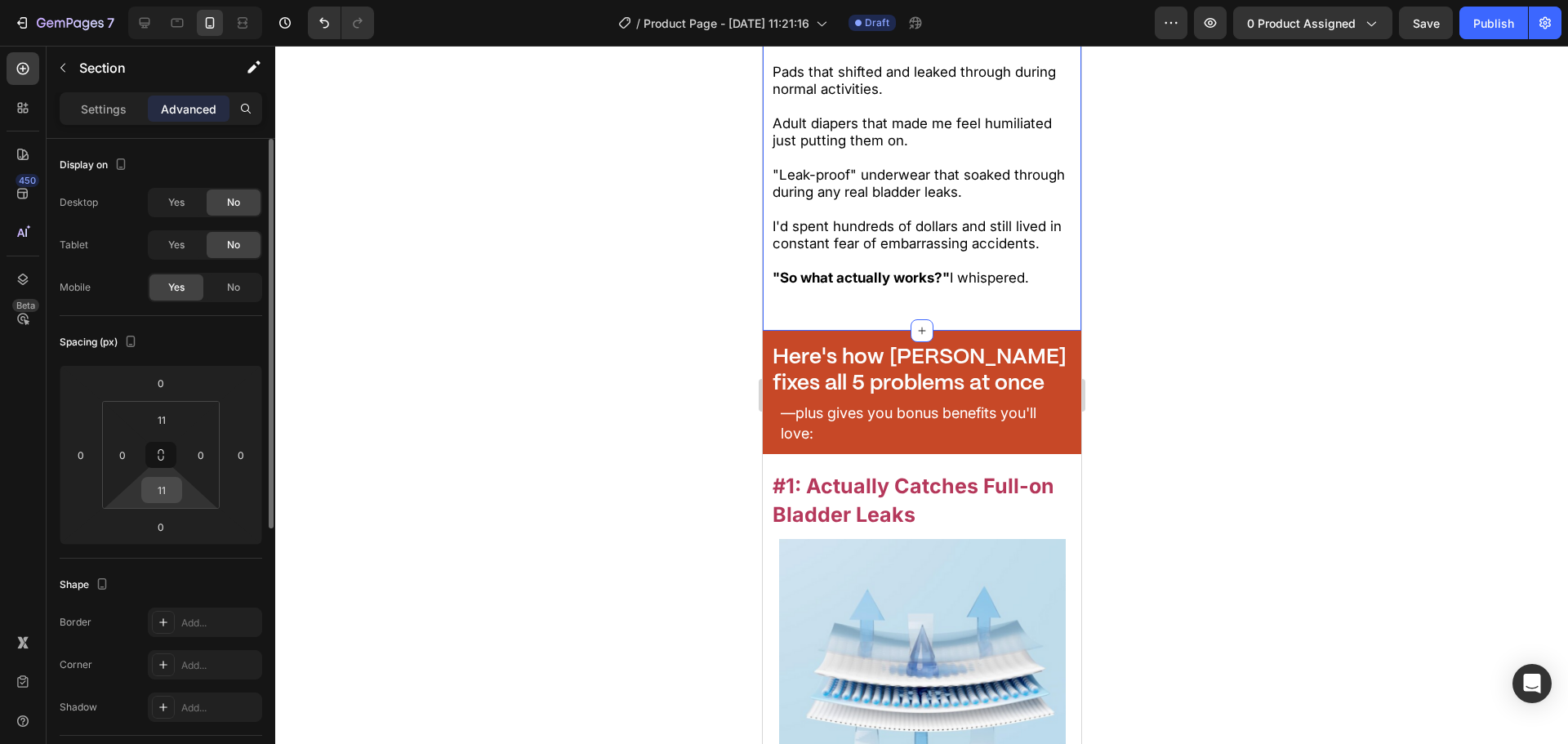
click at [172, 485] on input "11" at bounding box center [161, 490] width 32 height 25
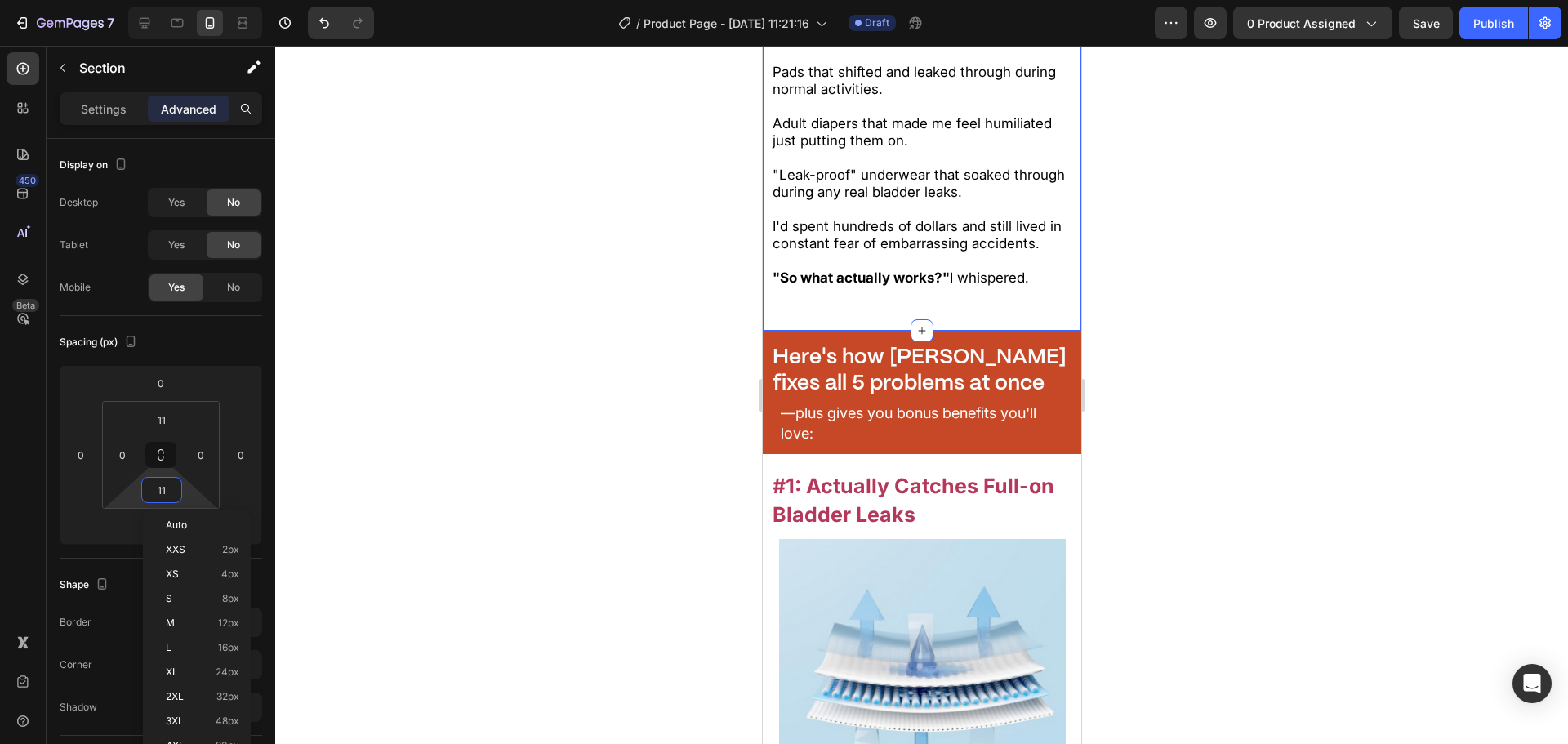
type input "0"
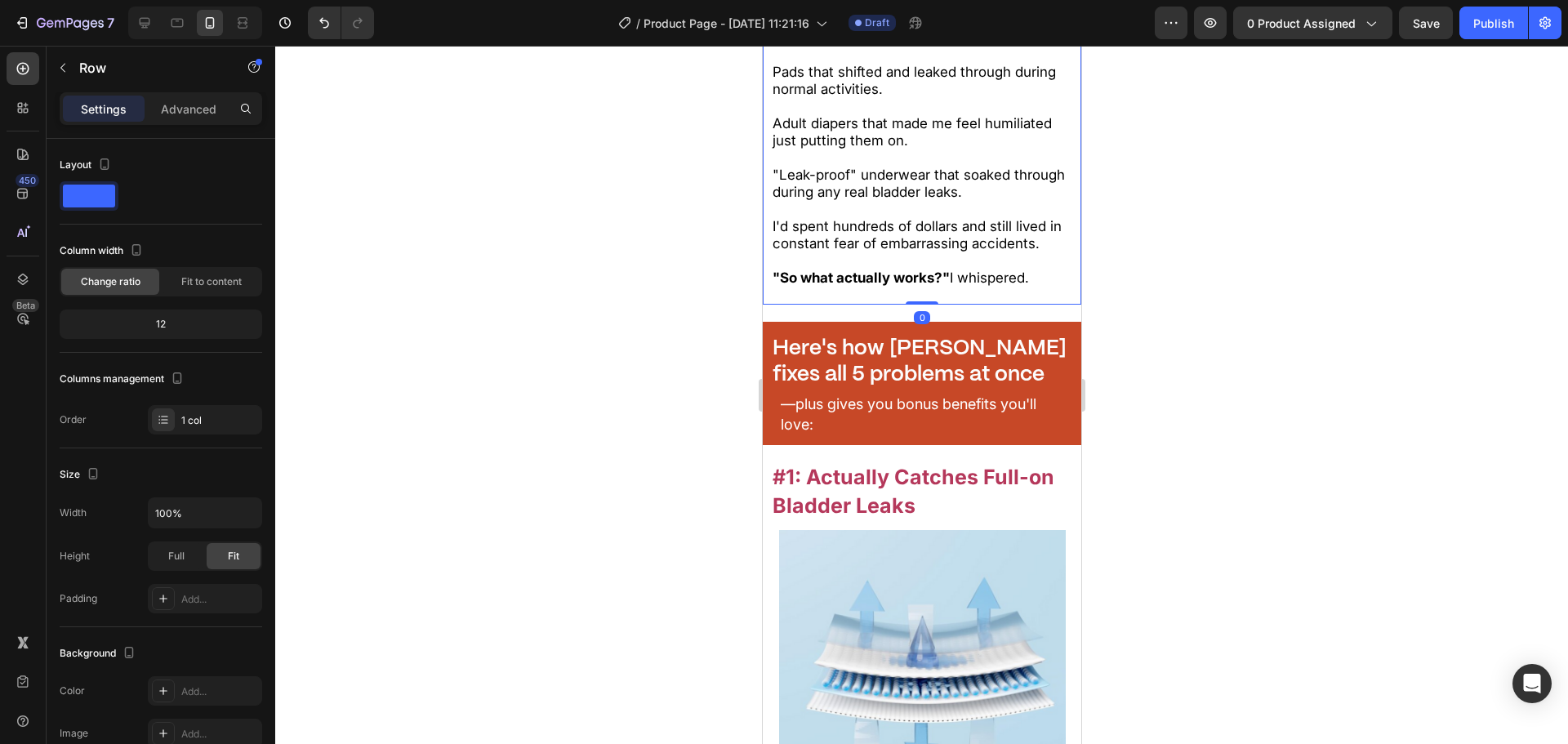
click at [949, 252] on p "Rich Text Editor. Editing area: main" at bounding box center [922, 261] width 300 height 18
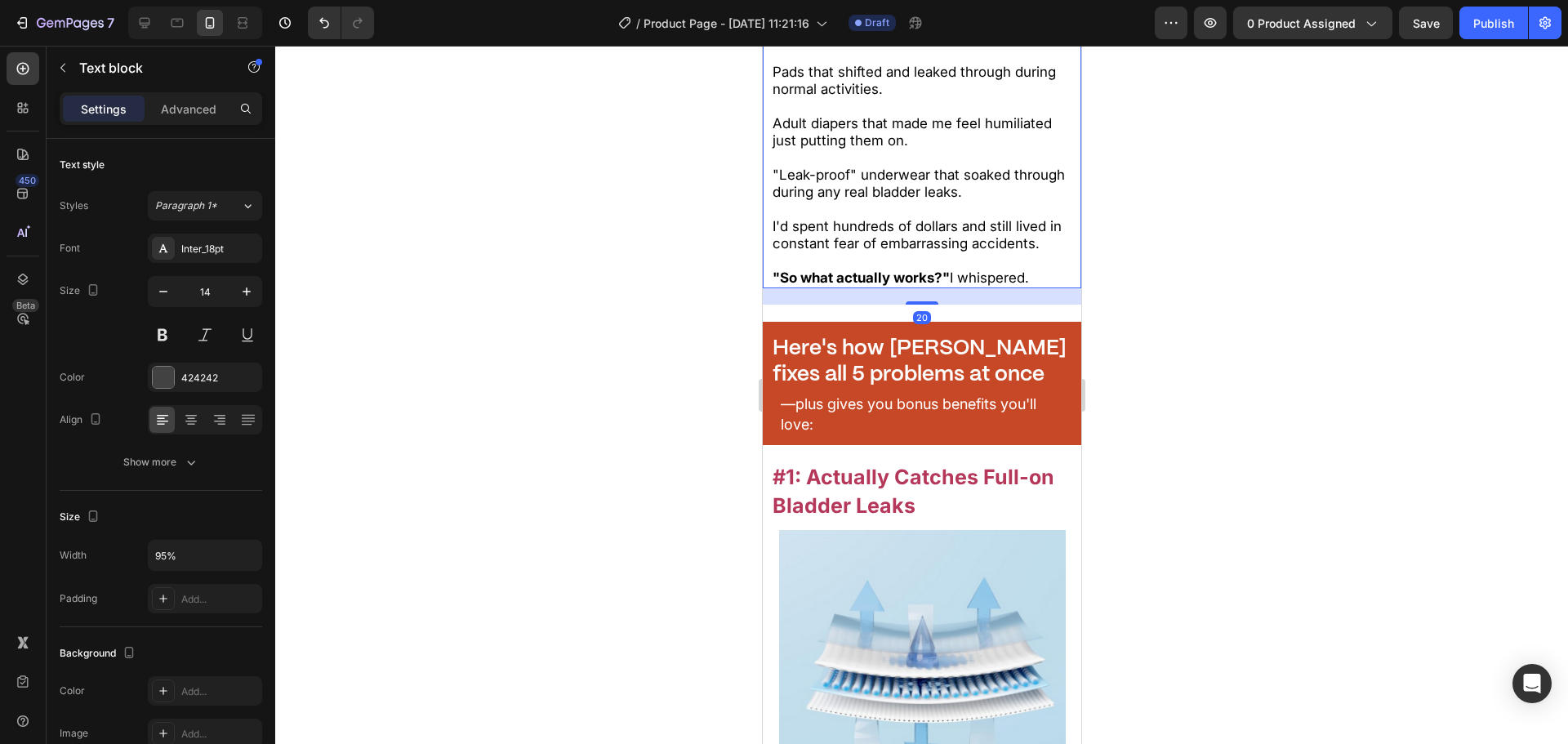
drag, startPoint x: 1450, startPoint y: 338, endPoint x: 924, endPoint y: 231, distance: 536.8
click at [924, 231] on div "I knew she was right. I'd already tried everything and nothing worked properly.…" at bounding box center [921, 131] width 319 height 311
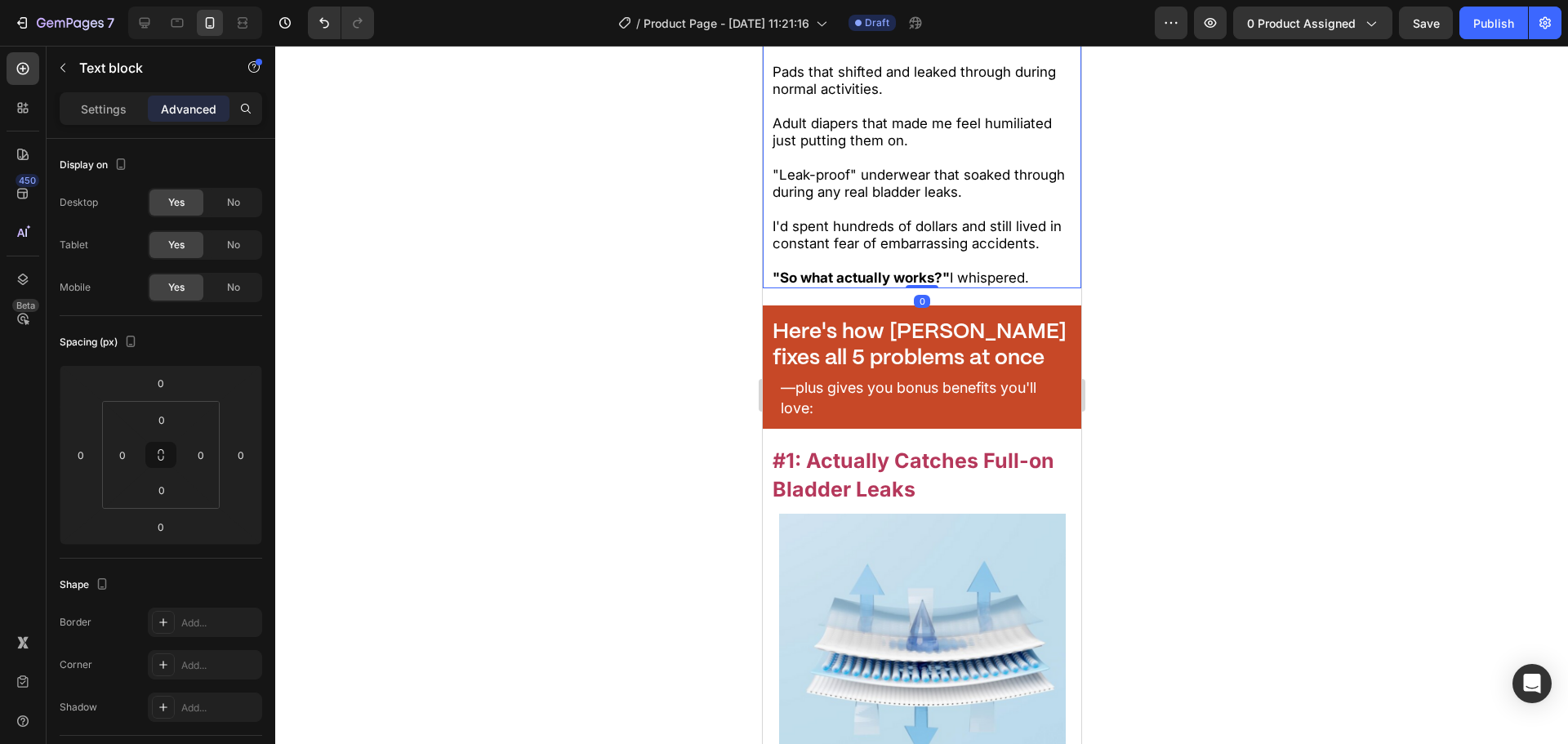
click at [684, 294] on div at bounding box center [922, 394] width 1292 height 698
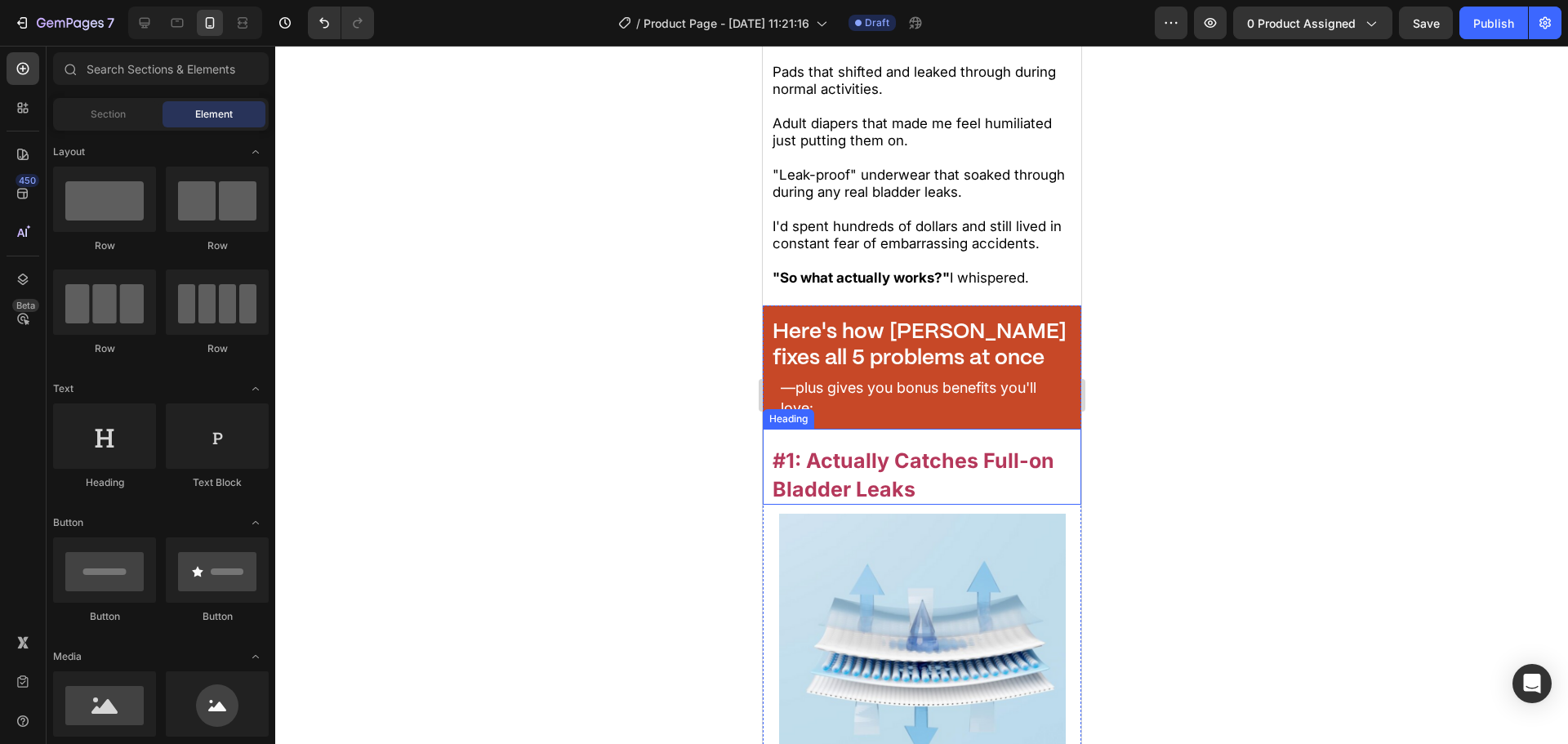
click at [860, 463] on strong "#1: Actually Catches Full-on Bladder Leaks" at bounding box center [913, 474] width 282 height 53
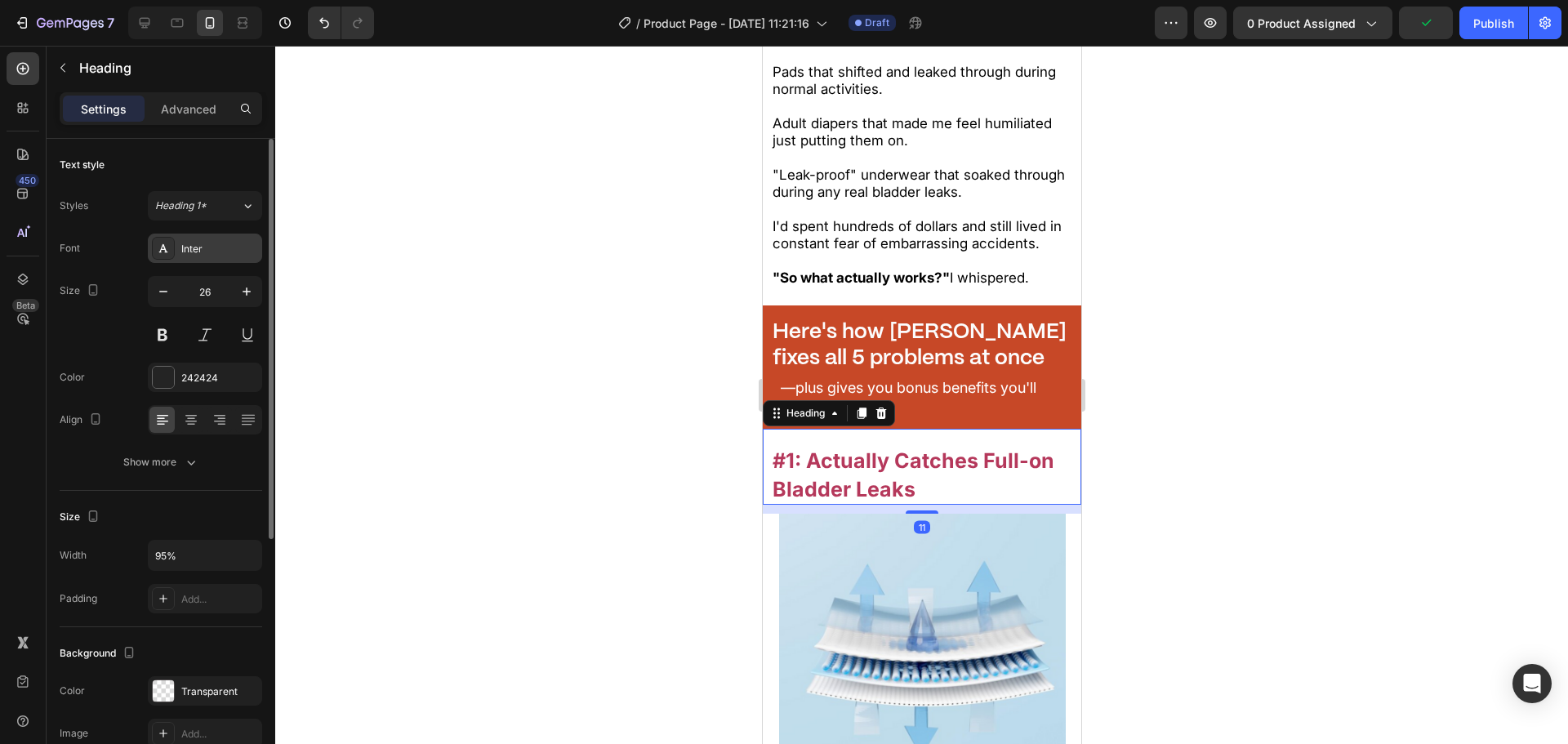
click at [201, 243] on div "Inter" at bounding box center [219, 249] width 77 height 15
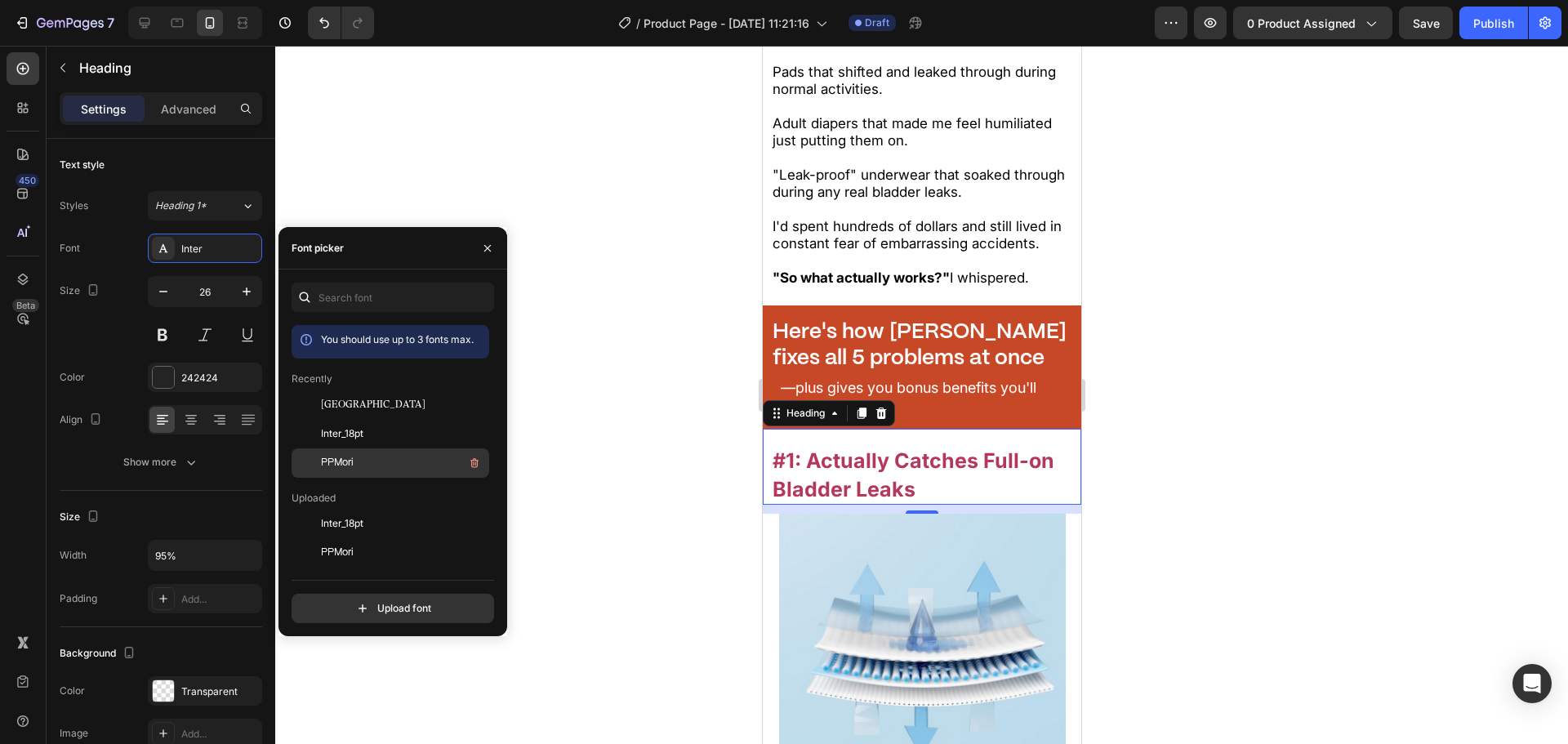
click at [372, 460] on div "PPMori" at bounding box center [403, 462] width 165 height 19
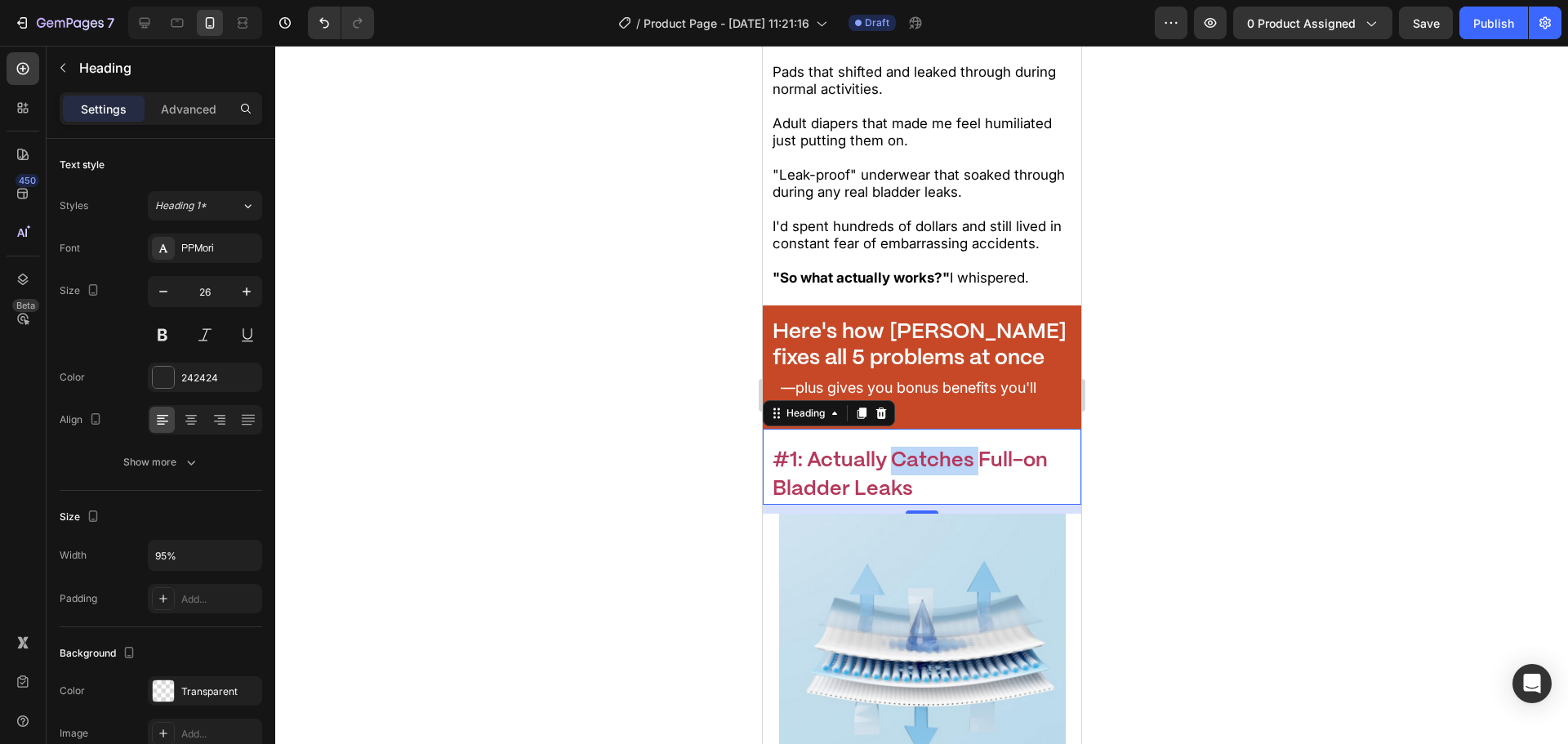
click at [962, 451] on strong "#1: Actually Catches Full-on Bladder Leaks" at bounding box center [910, 475] width 276 height 48
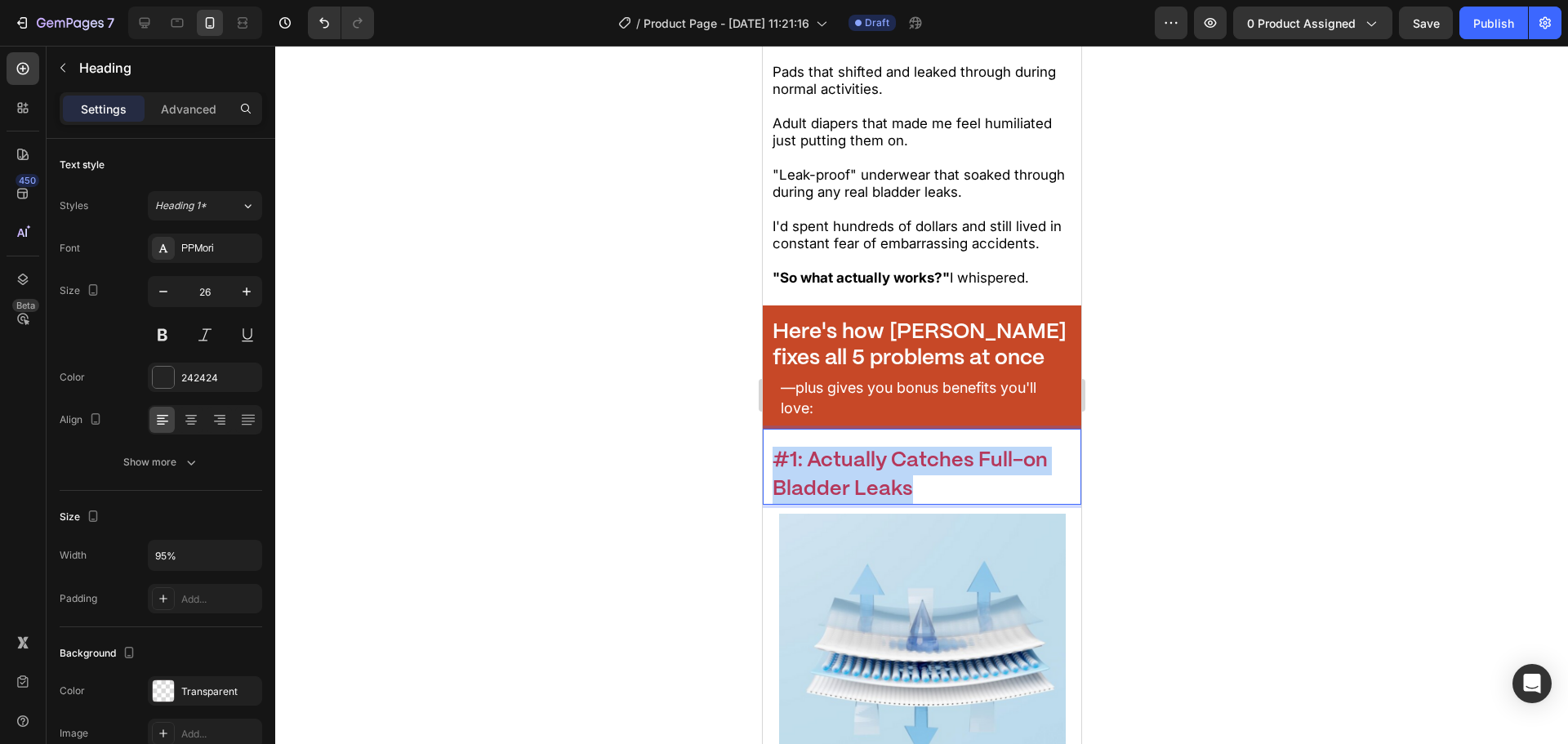
click at [962, 451] on strong "#1: Actually Catches Full-on Bladder Leaks" at bounding box center [910, 475] width 276 height 48
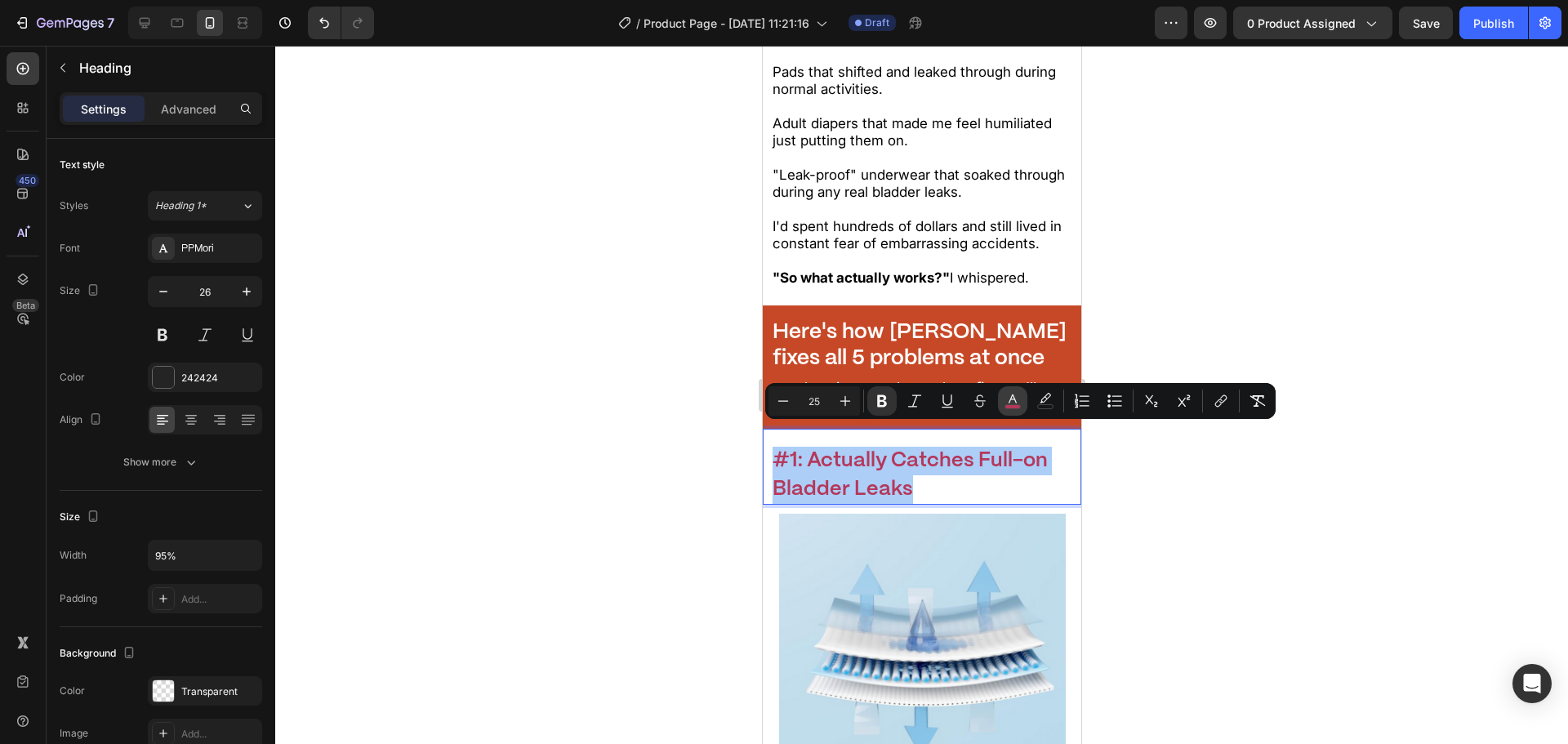
click at [1004, 398] on button "color" at bounding box center [1013, 401] width 30 height 30
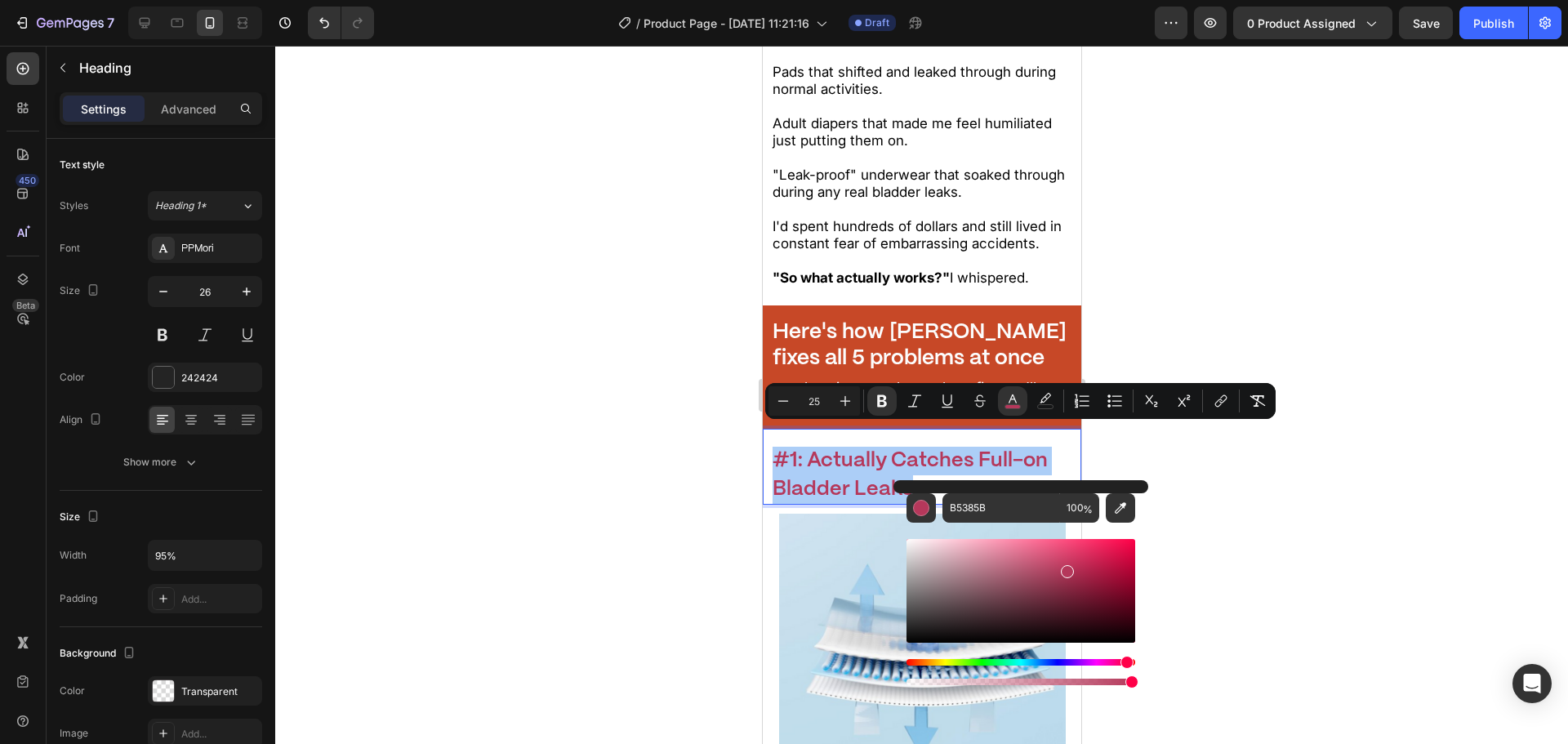
click at [1115, 523] on div "Editor contextual toolbar" at bounding box center [1021, 604] width 228 height 165
click at [1116, 512] on icon "Editor contextual toolbar" at bounding box center [1121, 508] width 17 height 17
type input "C74827"
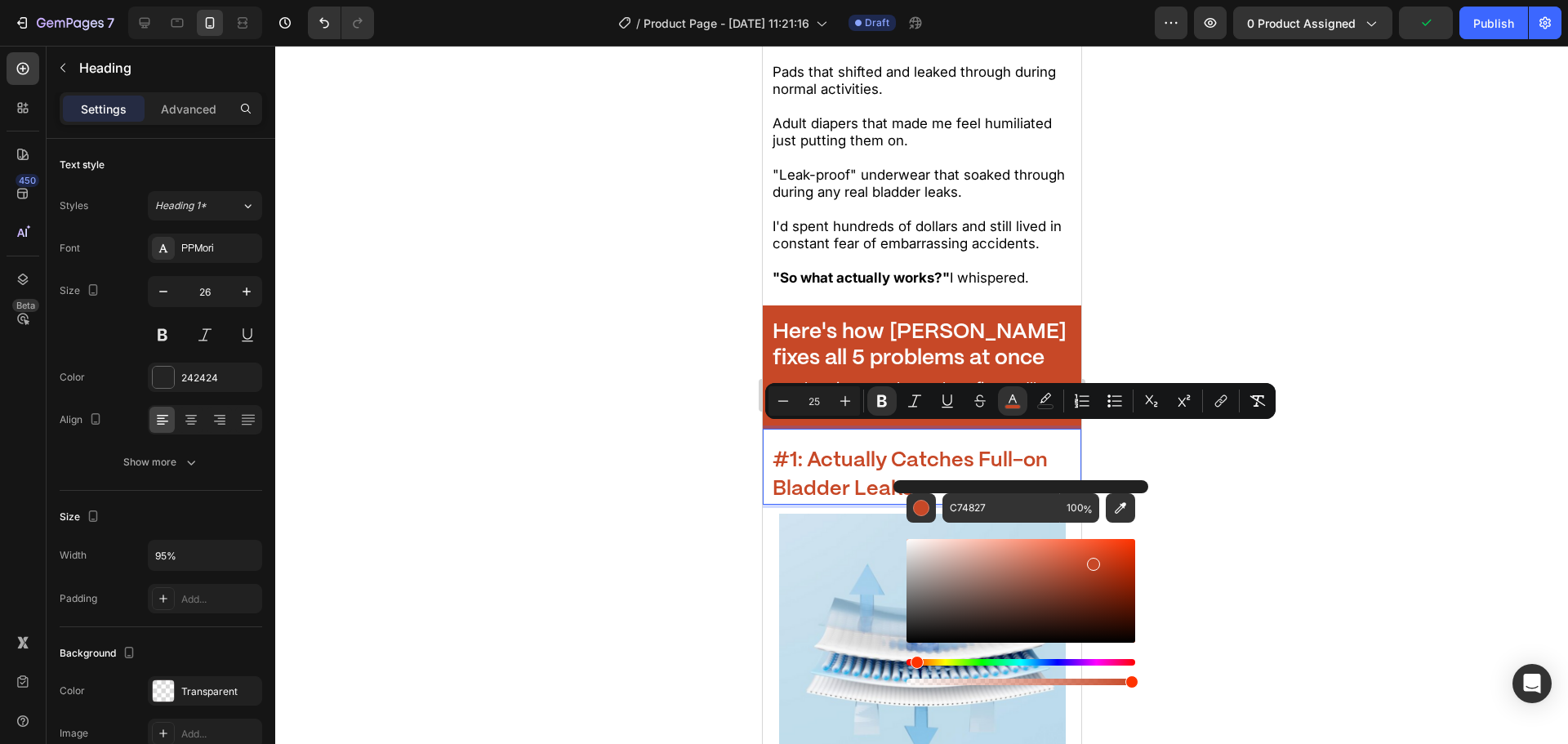
click at [783, 416] on div "Minus 25 Plus Bold Italic Underline Strikethrough color color Numbered List Bul…" at bounding box center [1021, 400] width 510 height 36
click at [788, 403] on icon "Editor contextual toolbar" at bounding box center [783, 401] width 17 height 17
click at [839, 404] on icon "Editor contextual toolbar" at bounding box center [846, 401] width 17 height 17
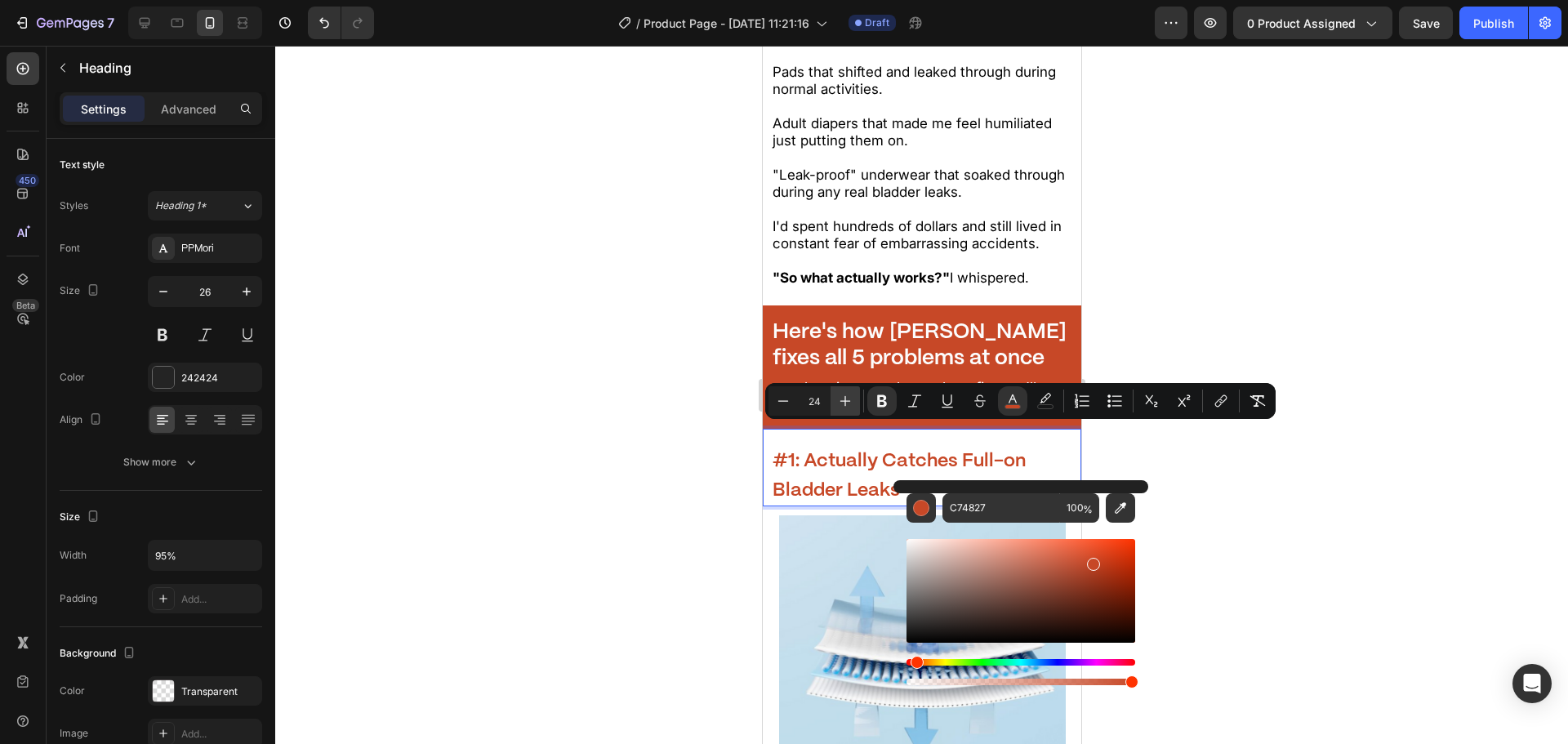
click at [839, 404] on icon "Editor contextual toolbar" at bounding box center [846, 401] width 17 height 17
type input "25"
click at [176, 299] on button "button" at bounding box center [164, 291] width 30 height 30
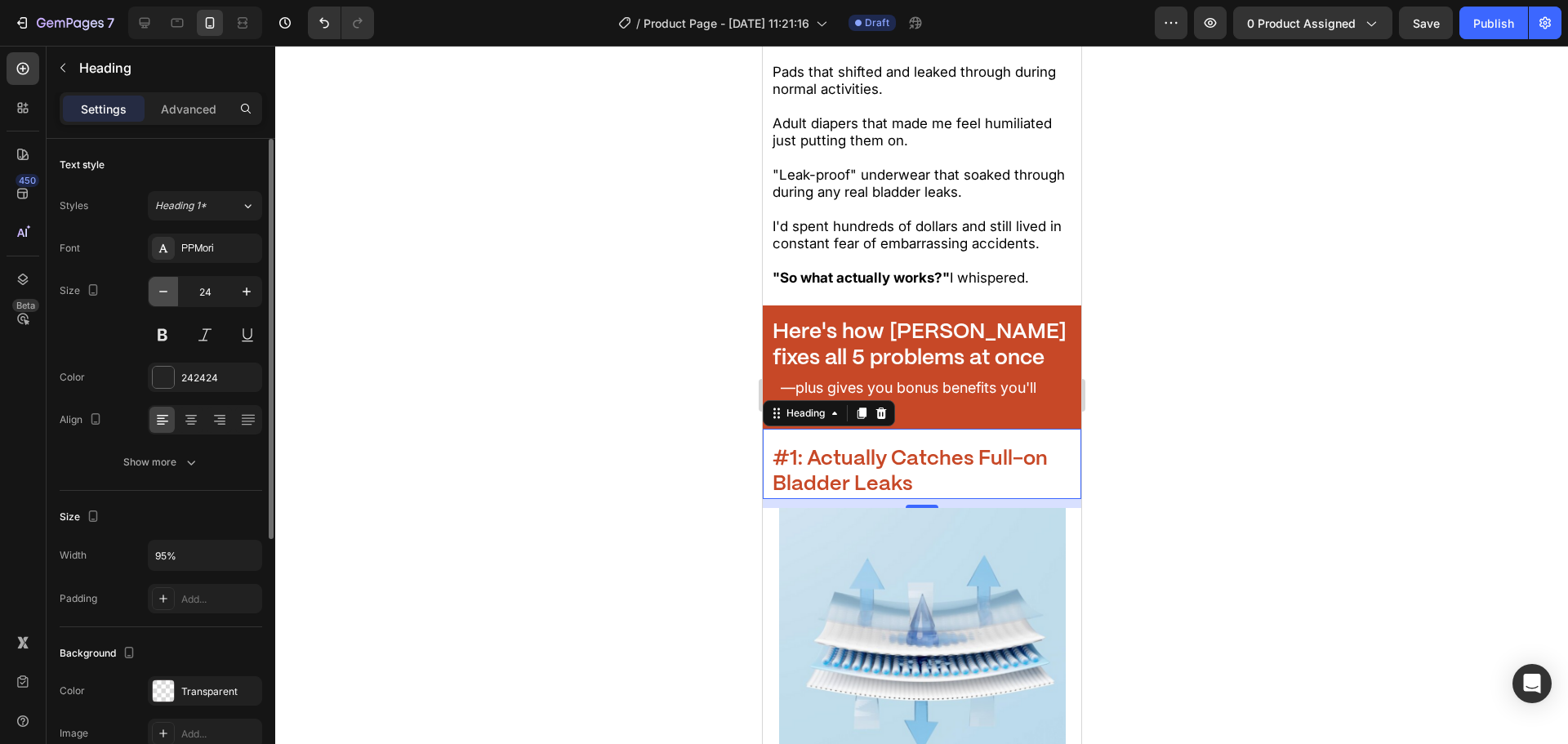
click at [176, 299] on button "button" at bounding box center [164, 291] width 30 height 30
click at [239, 296] on icon "button" at bounding box center [247, 292] width 17 height 17
type input "25"
drag, startPoint x: 439, startPoint y: 340, endPoint x: 444, endPoint y: 356, distance: 16.8
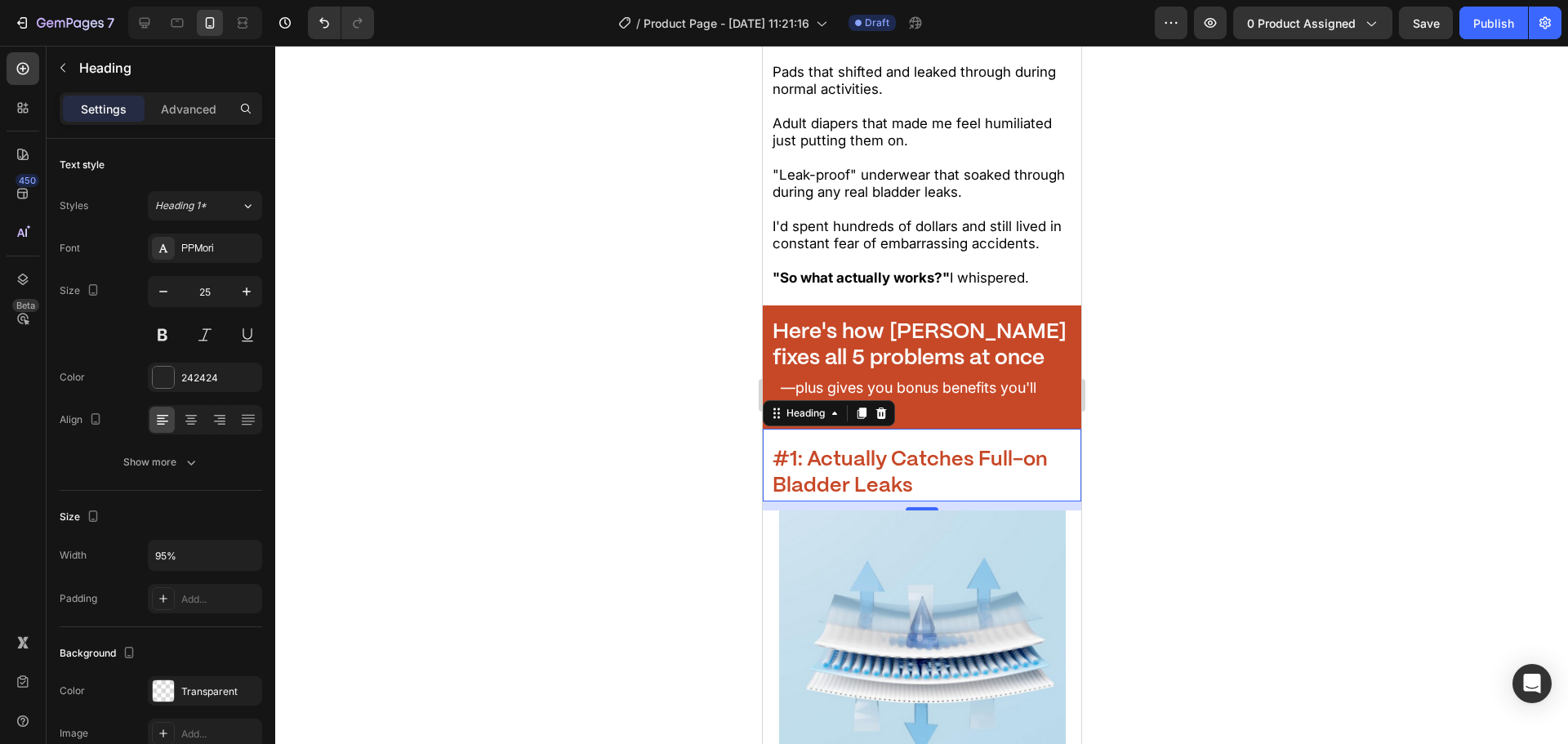
click at [440, 342] on div at bounding box center [922, 394] width 1292 height 698
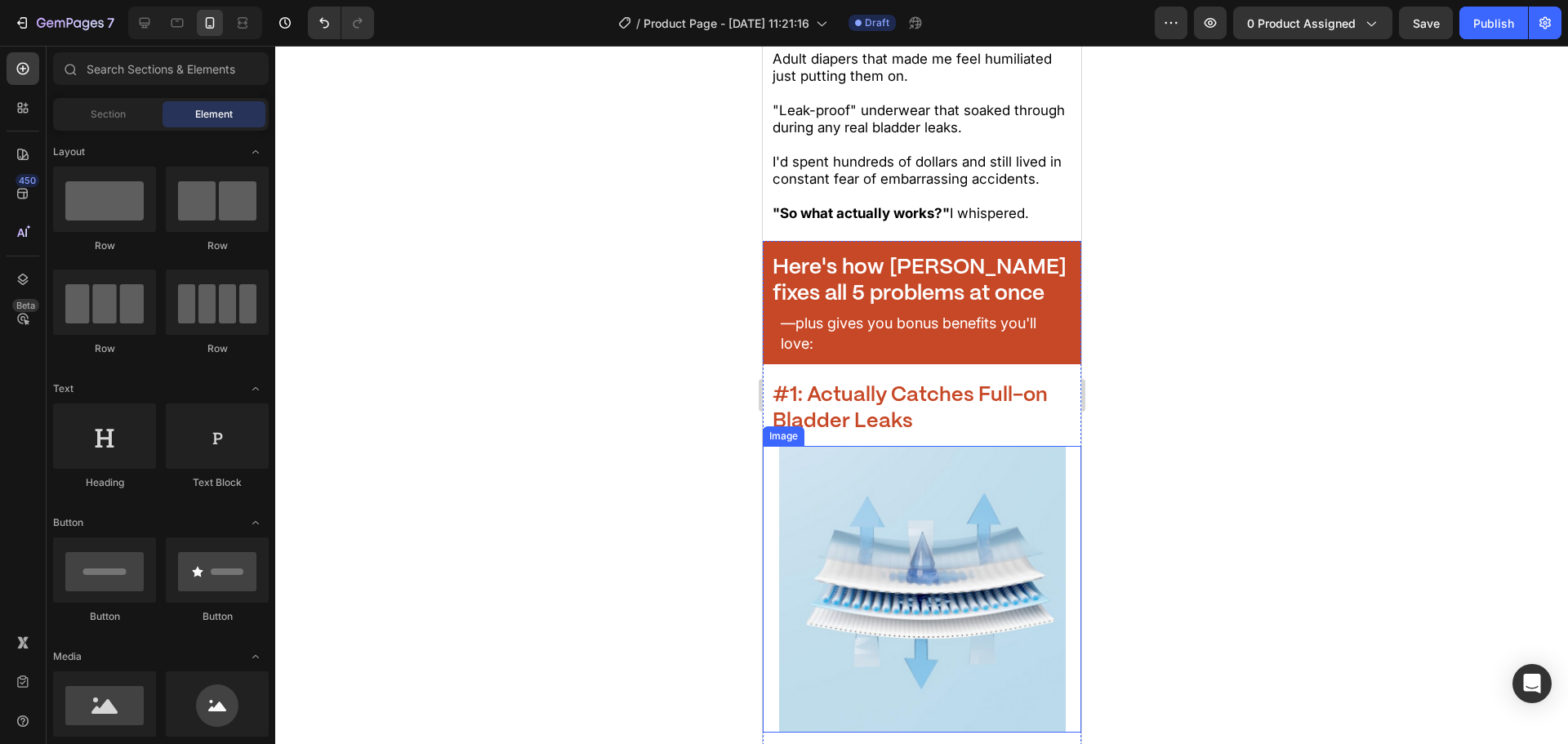
scroll to position [2244, 0]
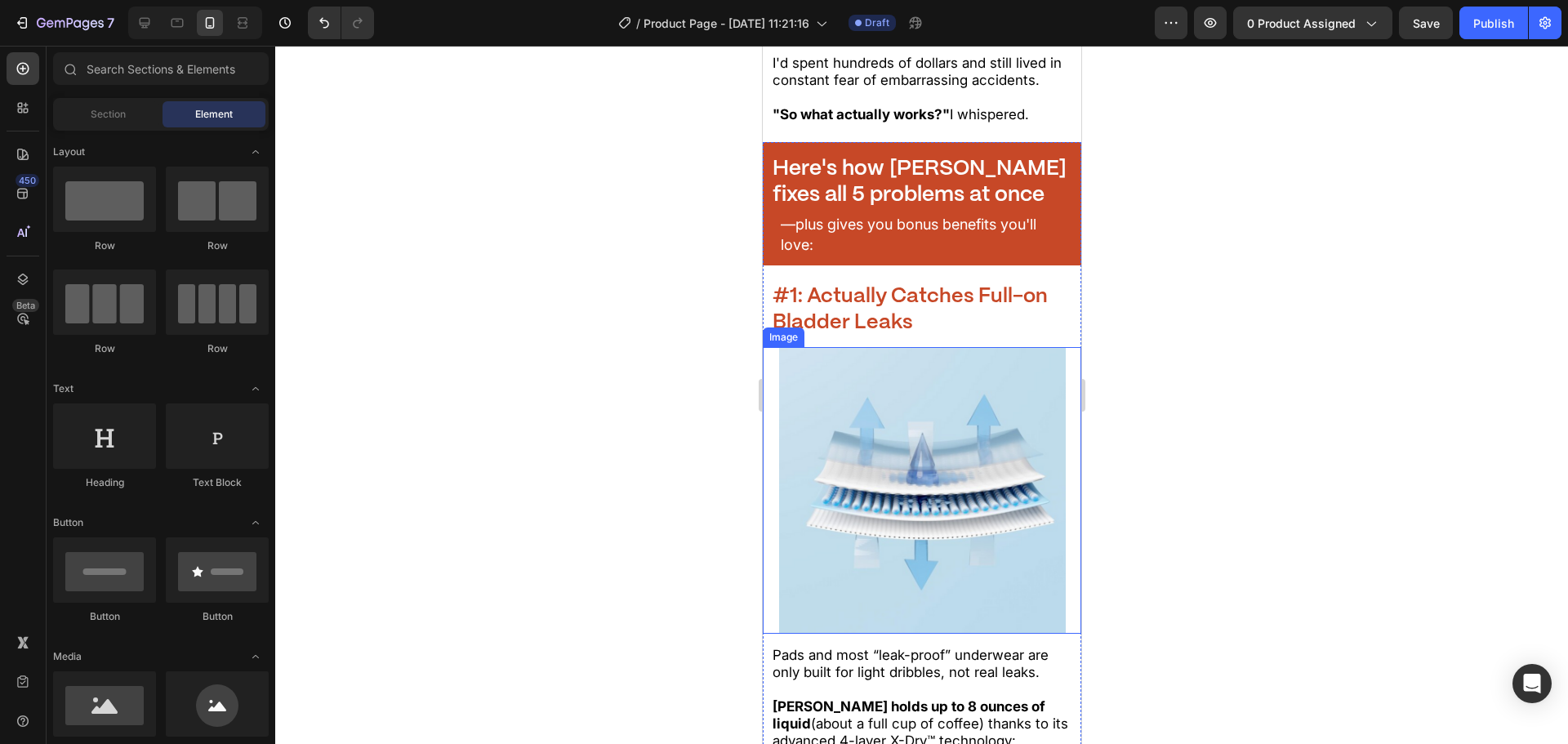
click at [884, 481] on img at bounding box center [922, 490] width 287 height 287
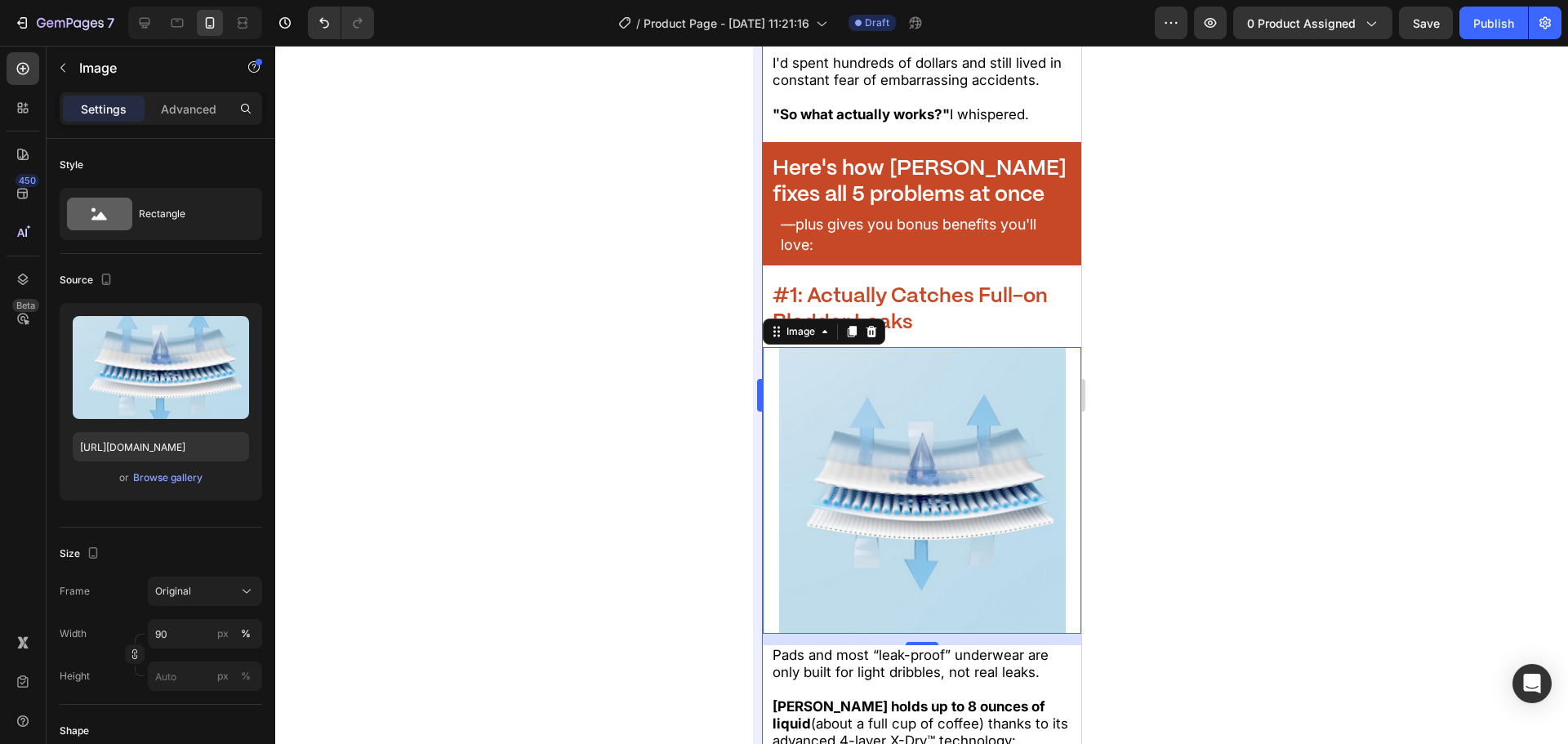
drag, startPoint x: 599, startPoint y: 319, endPoint x: 761, endPoint y: 374, distance: 171.1
click at [599, 319] on div at bounding box center [922, 394] width 1292 height 698
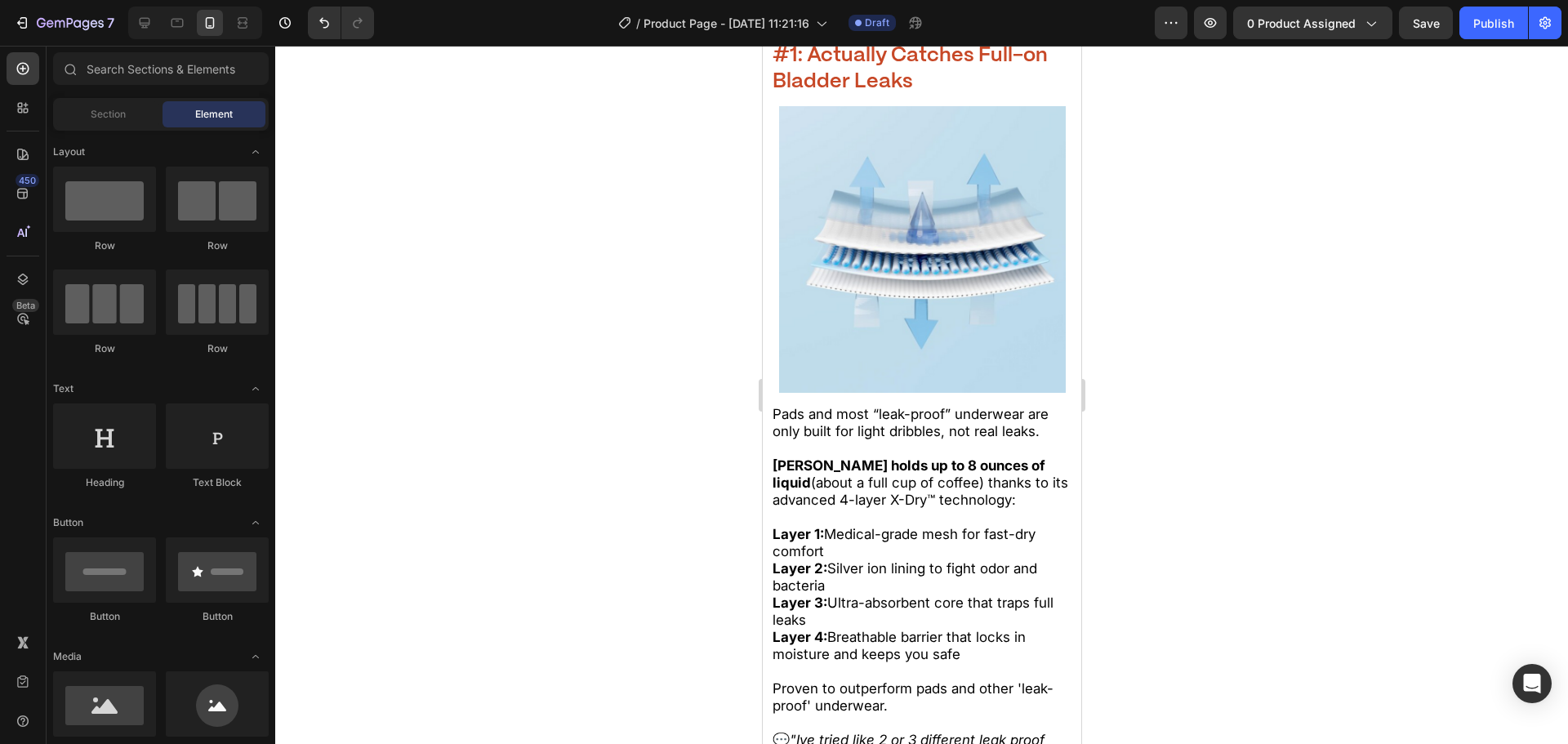
scroll to position [2570, 0]
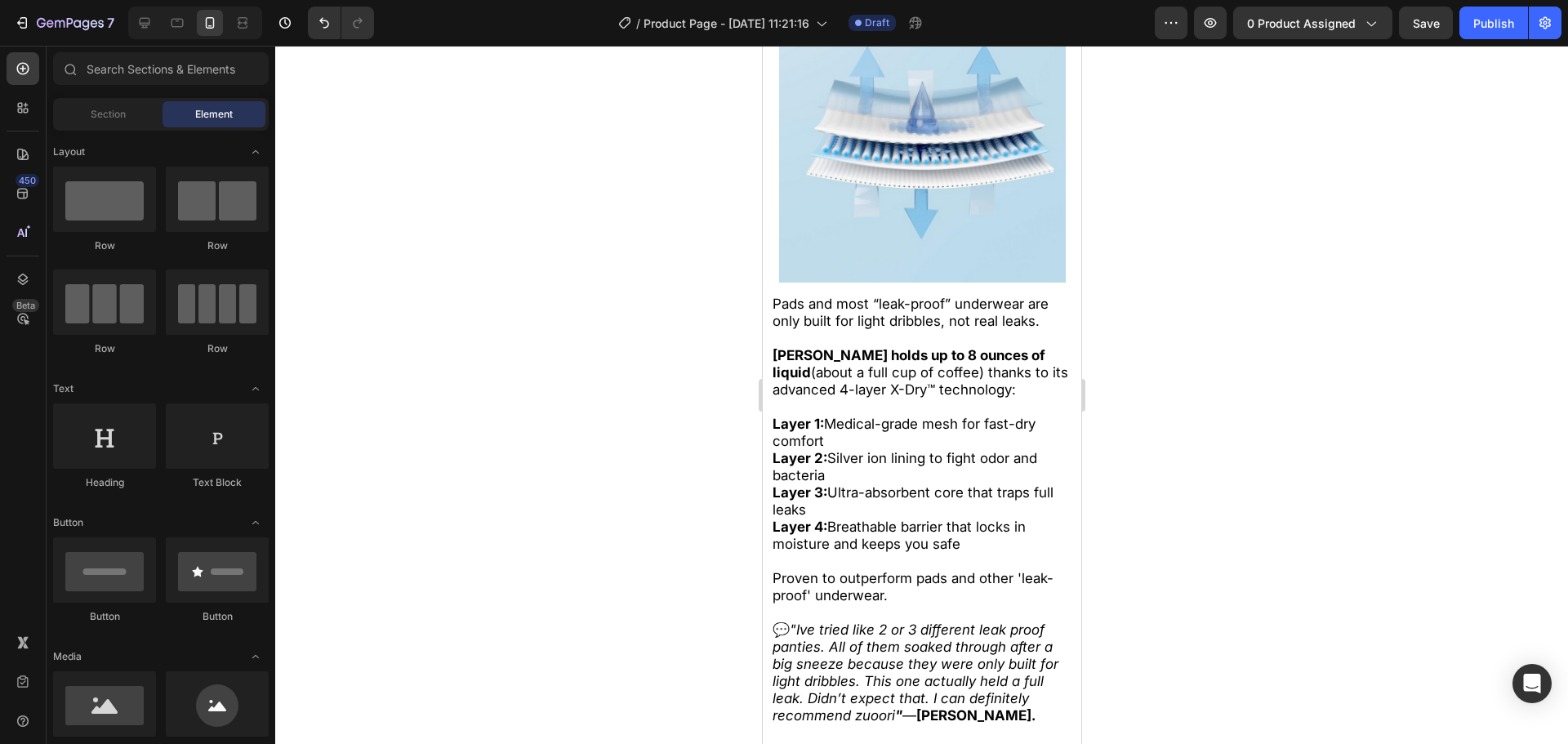
click at [543, 465] on div at bounding box center [922, 394] width 1292 height 698
drag, startPoint x: 836, startPoint y: 585, endPoint x: 879, endPoint y: 607, distance: 48.3
click at [836, 585] on span "Proven to outperform pads and other 'leak-proof' underwear." at bounding box center [913, 587] width 281 height 33
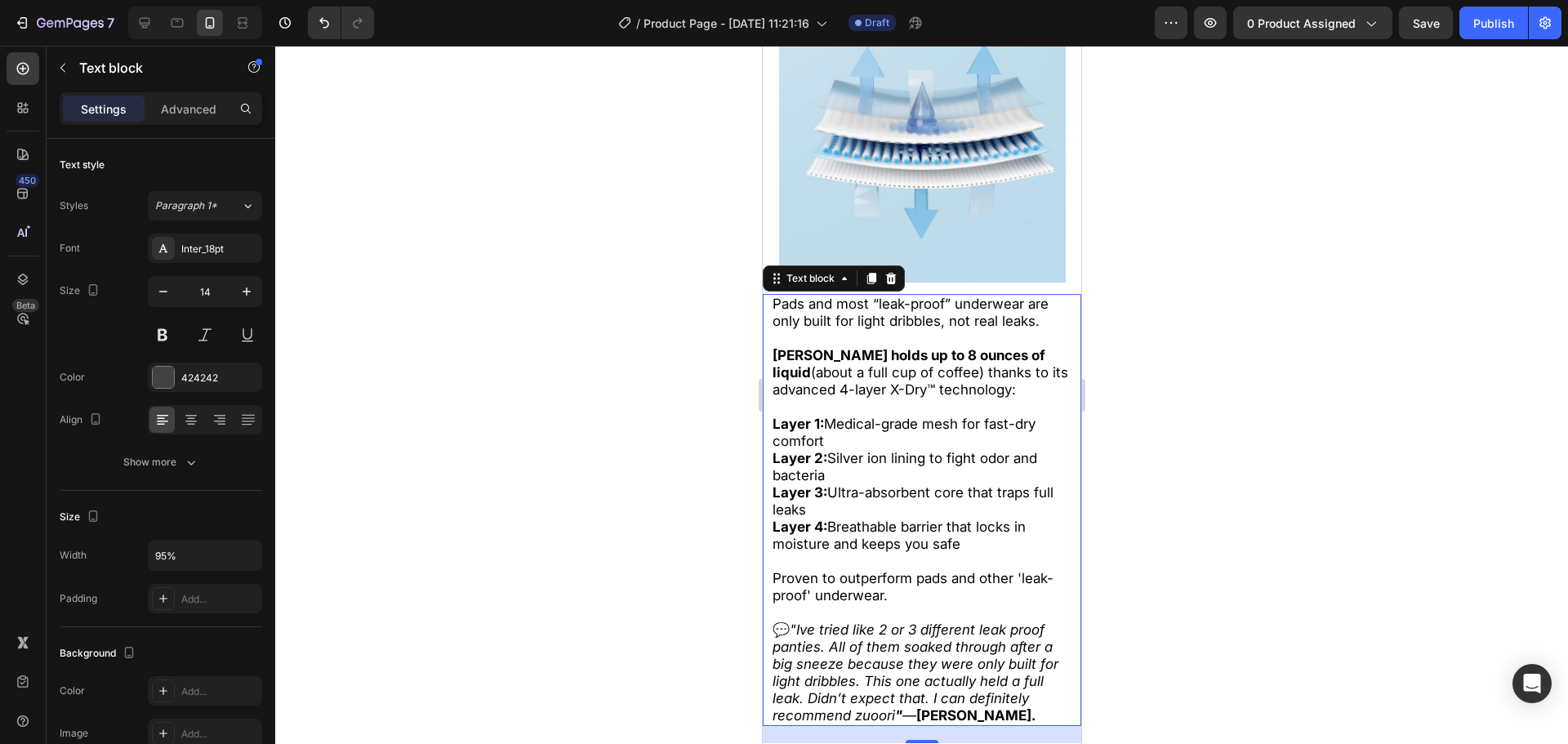
click at [933, 634] on icon ""Ive tried like 2 or 3 different leak proof panties. All of them soaked through…" at bounding box center [914, 672] width 286 height 102
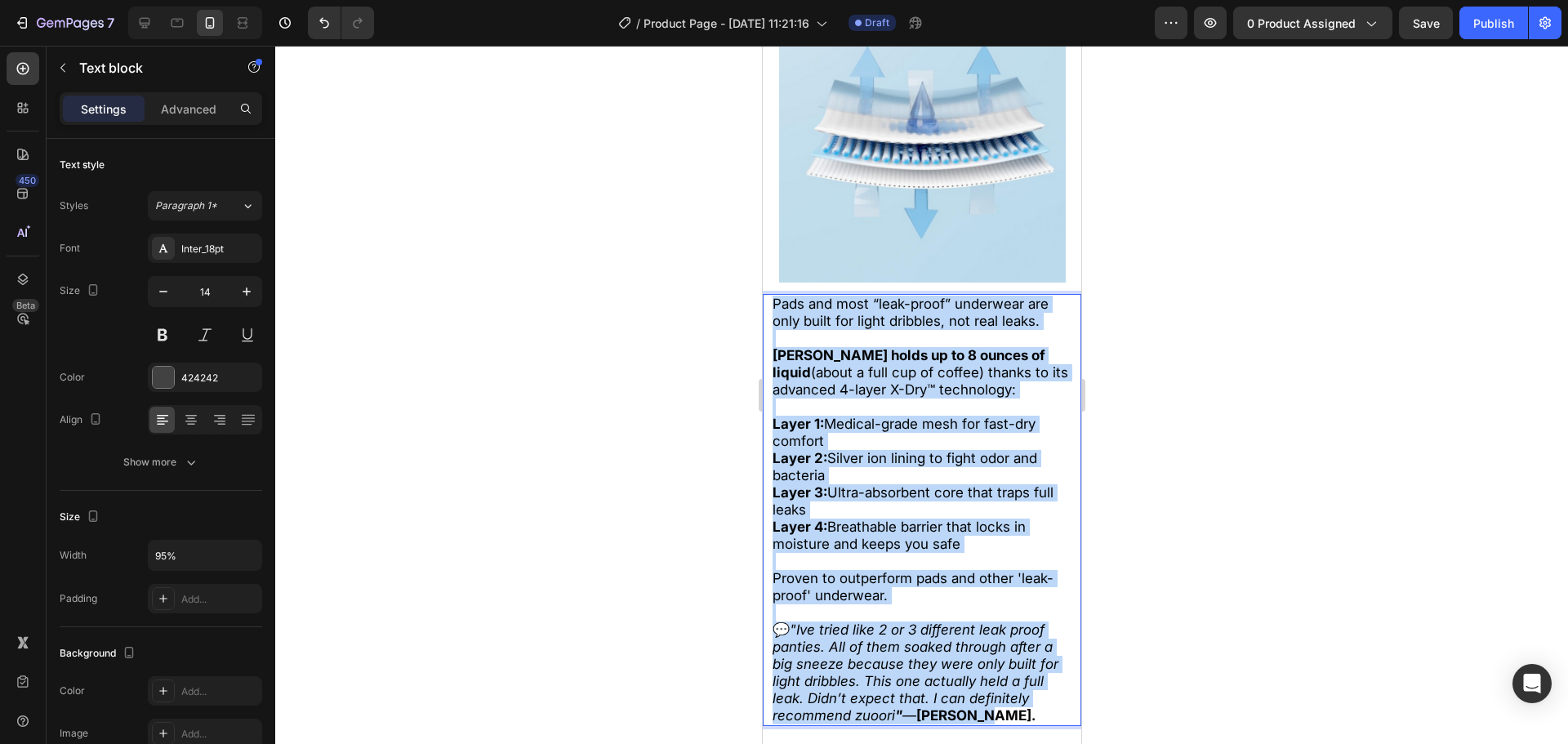
drag, startPoint x: 971, startPoint y: 640, endPoint x: 655, endPoint y: 274, distance: 483.5
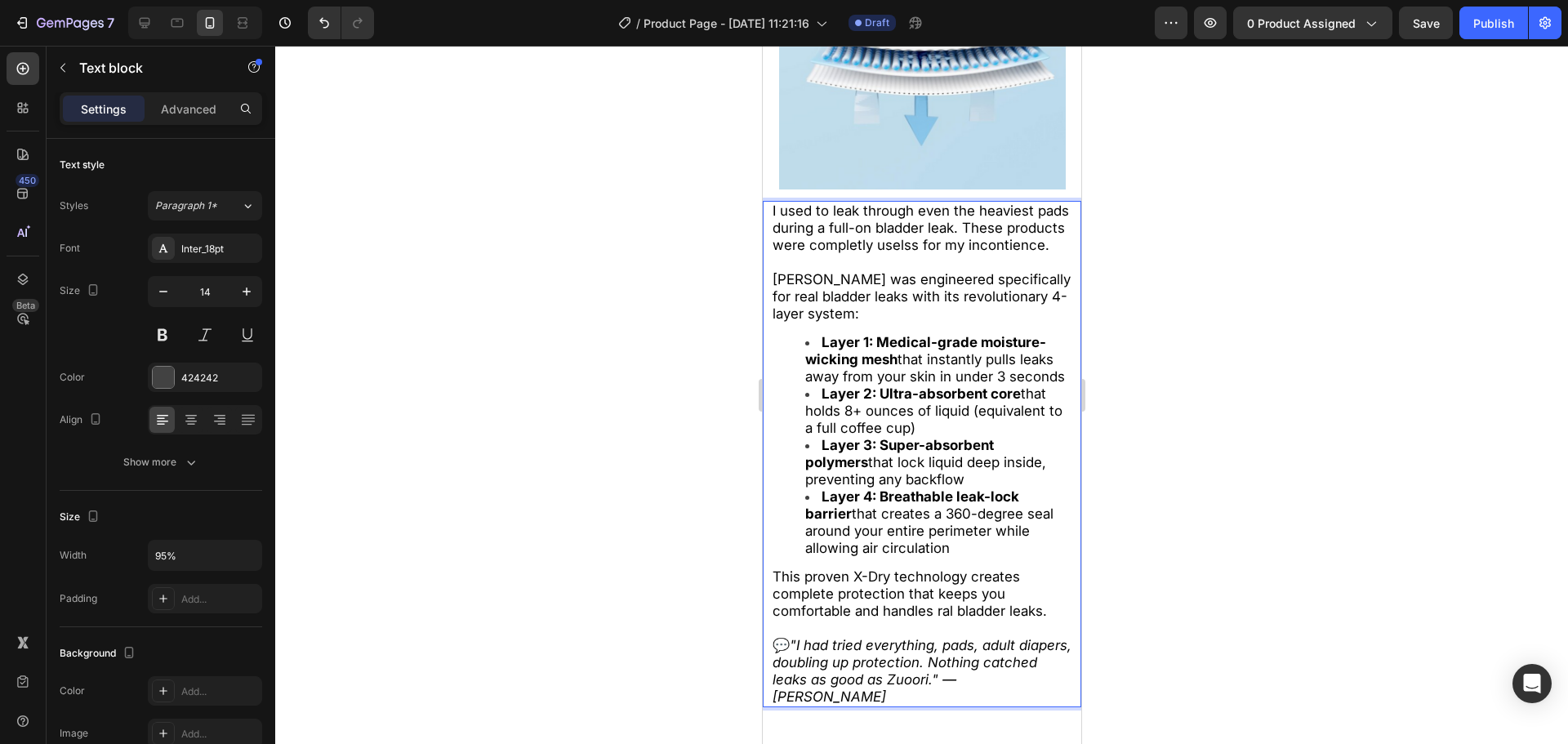
click at [644, 290] on div at bounding box center [922, 394] width 1292 height 698
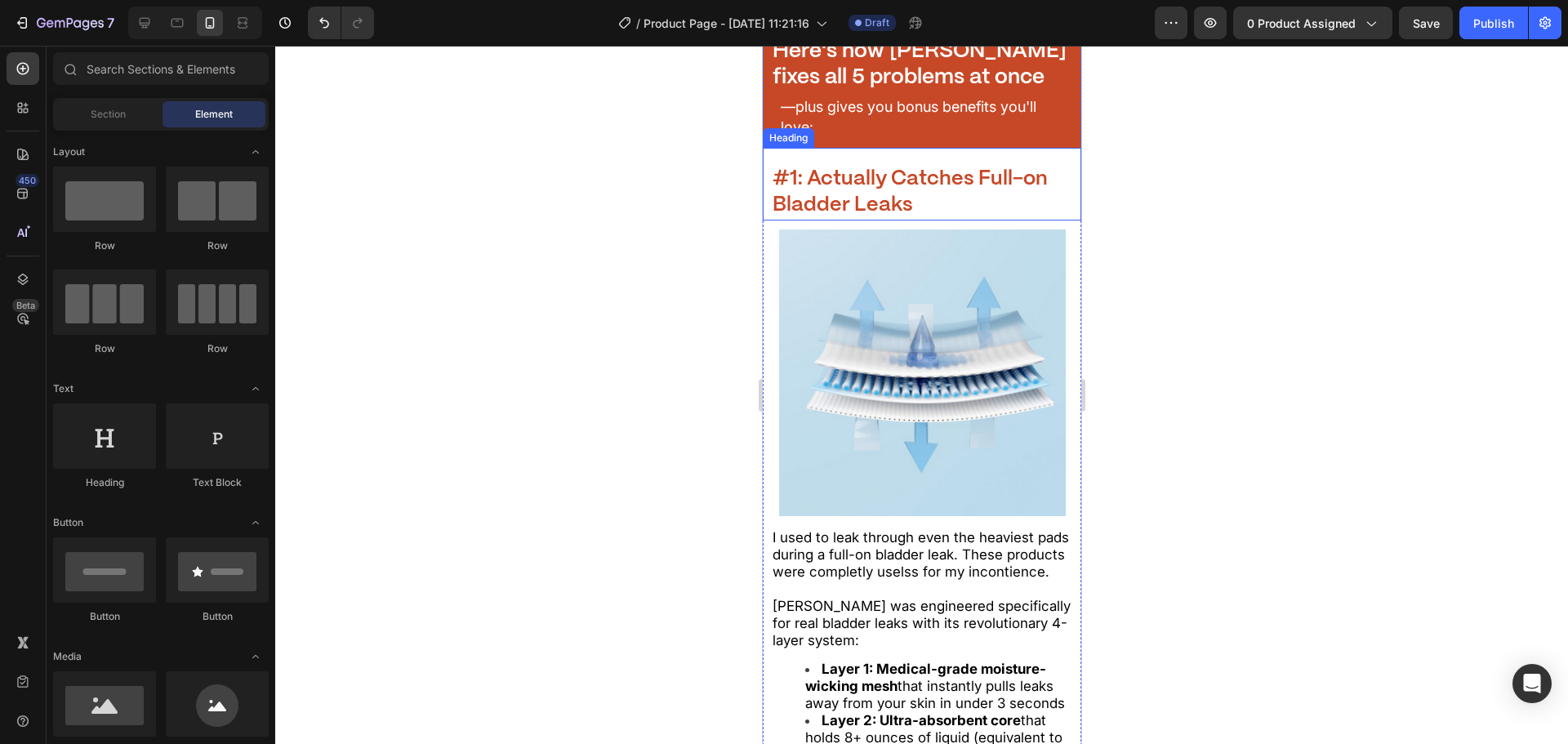
click at [891, 189] on p "⁠⁠⁠⁠⁠⁠⁠ #1: Actually Catches Full-on Bladder Leaks" at bounding box center [922, 191] width 300 height 53
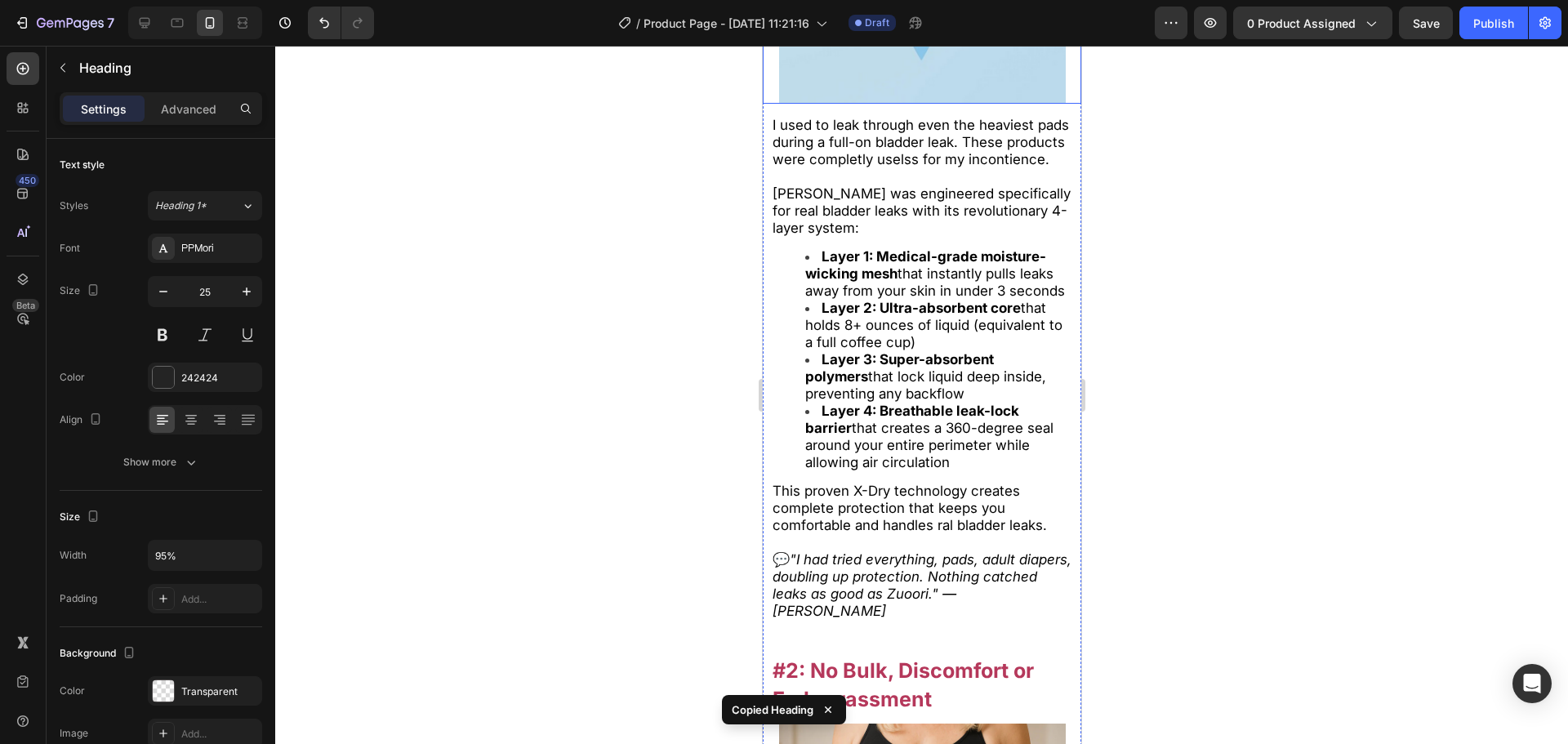
scroll to position [2990, 0]
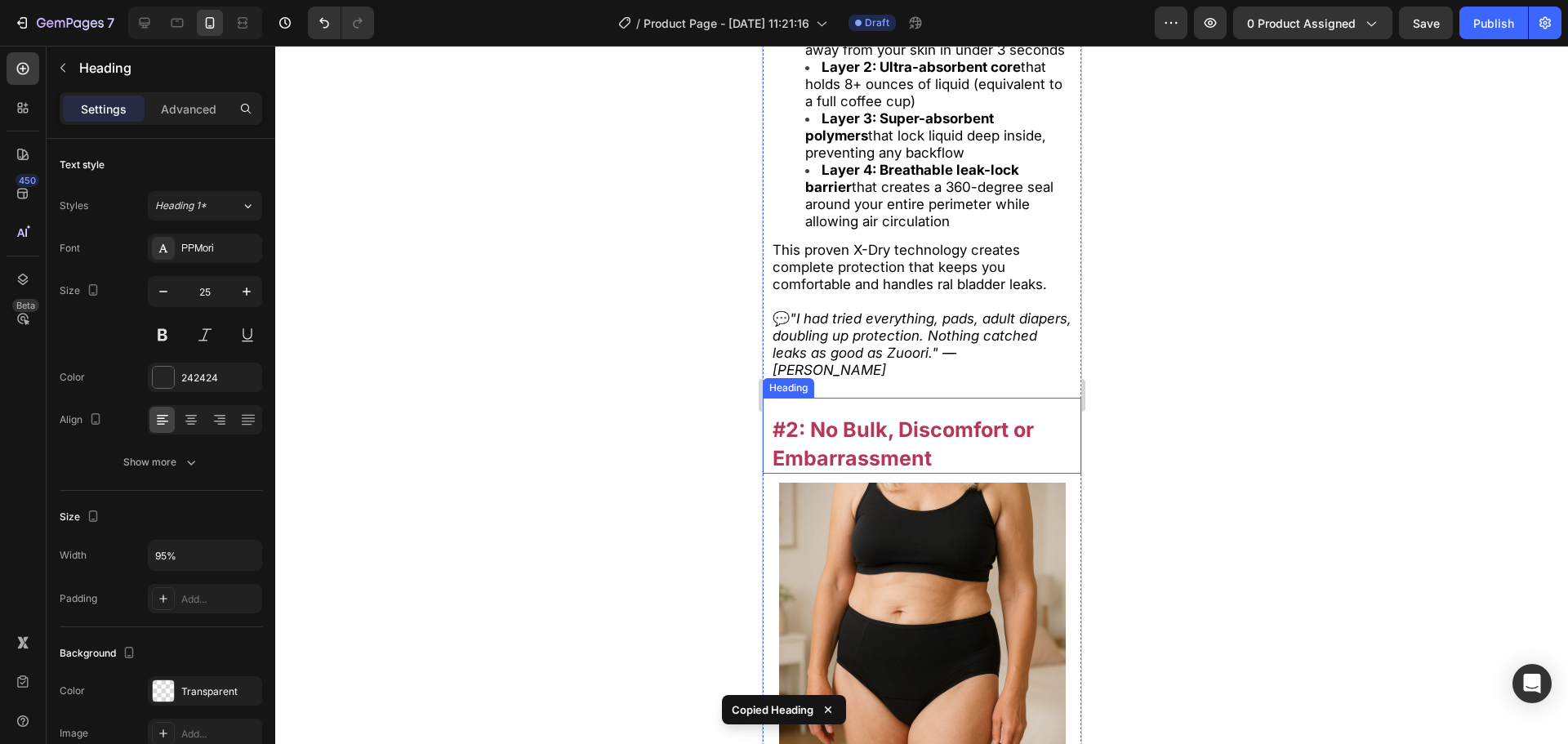
click at [971, 464] on strong "#2: No Bulk, Discomfort or Embarrassment" at bounding box center [902, 443] width 262 height 53
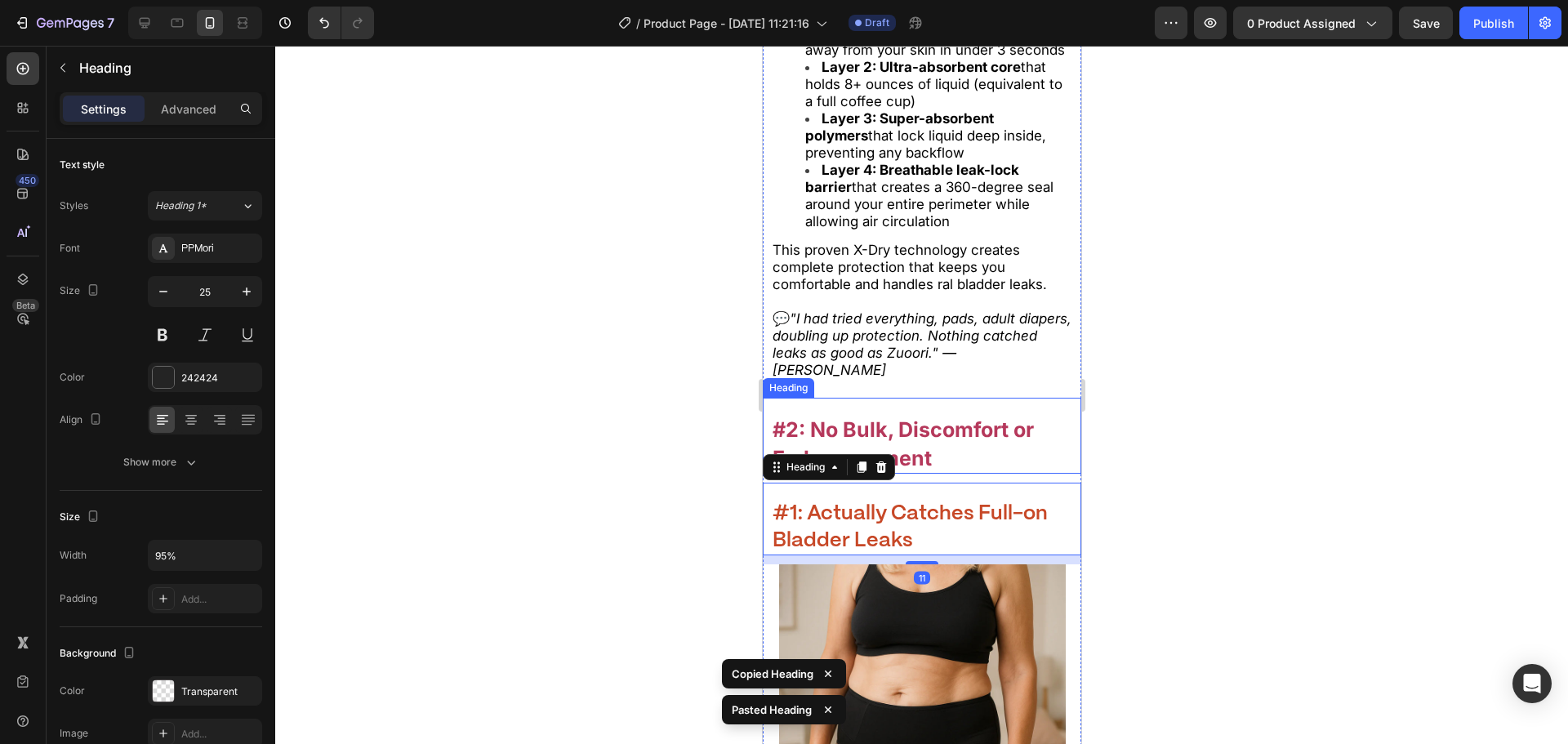
click at [934, 458] on strong "#2: No Bulk, Discomfort or Embarrassment" at bounding box center [902, 443] width 262 height 53
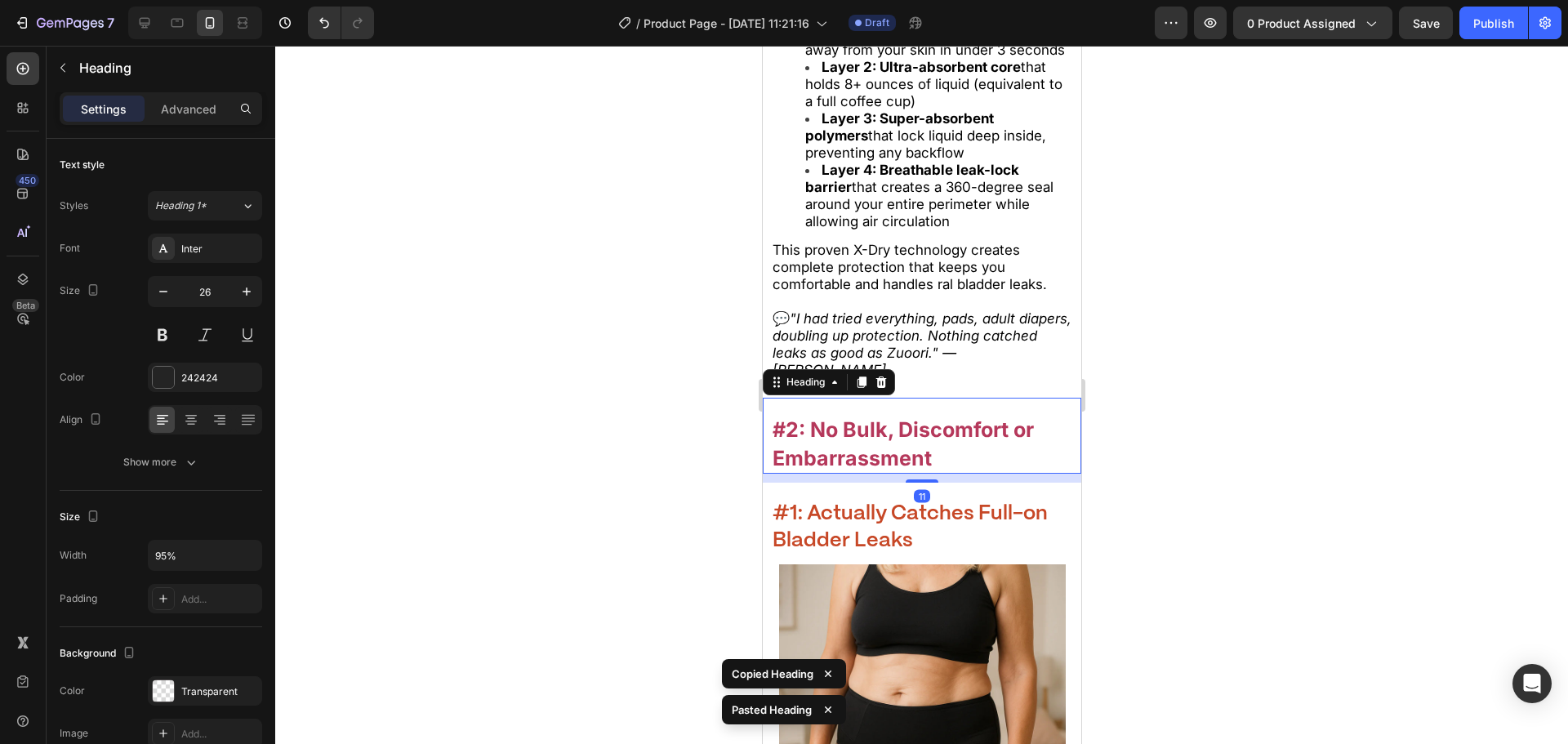
click at [883, 388] on icon at bounding box center [880, 382] width 10 height 11
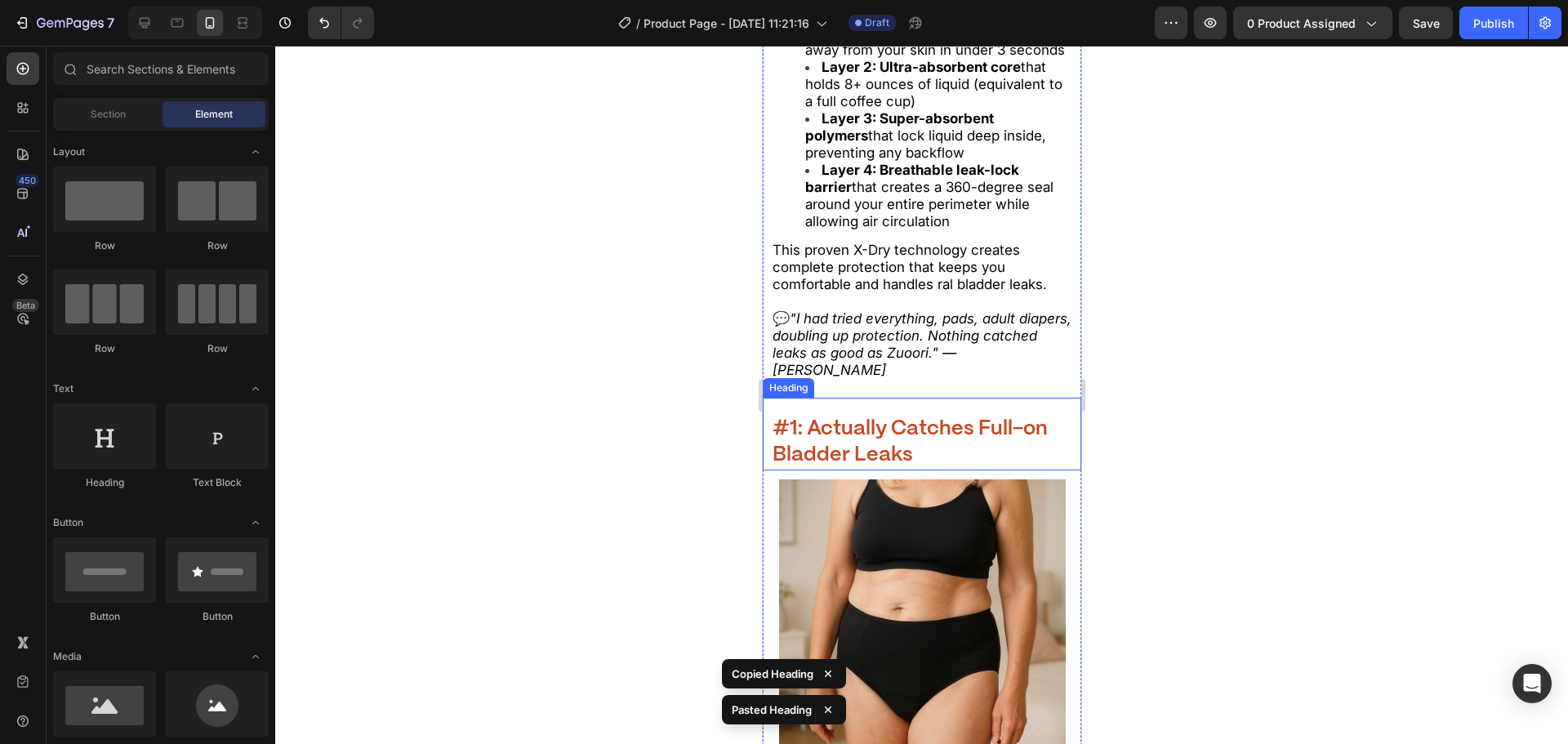
click at [822, 457] on strong "#1: Actually Catches Full-on Bladder Leaks" at bounding box center [910, 442] width 276 height 46
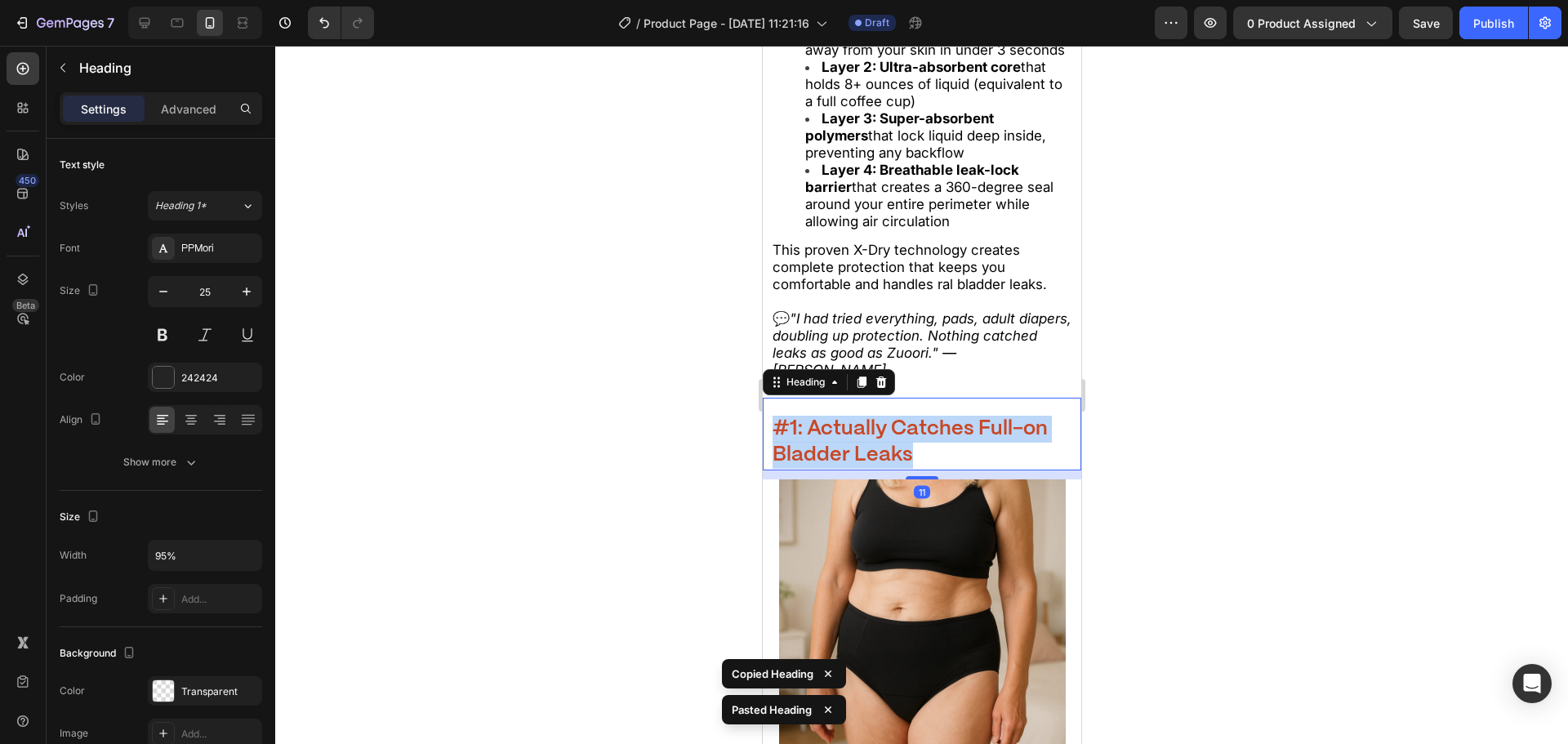
click at [822, 457] on strong "#1: Actually Catches Full-on Bladder Leaks" at bounding box center [910, 442] width 276 height 46
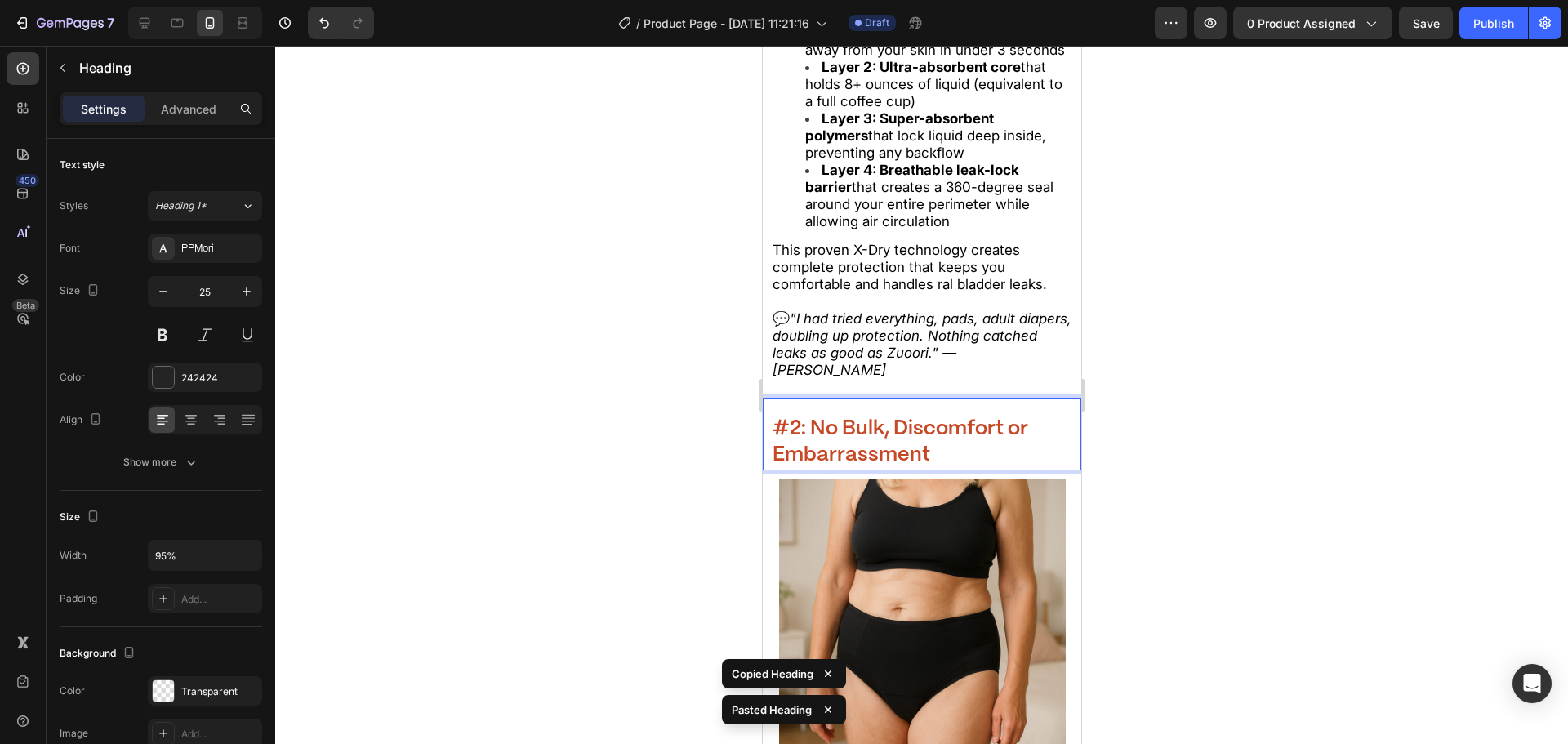
click at [631, 470] on div at bounding box center [922, 394] width 1292 height 698
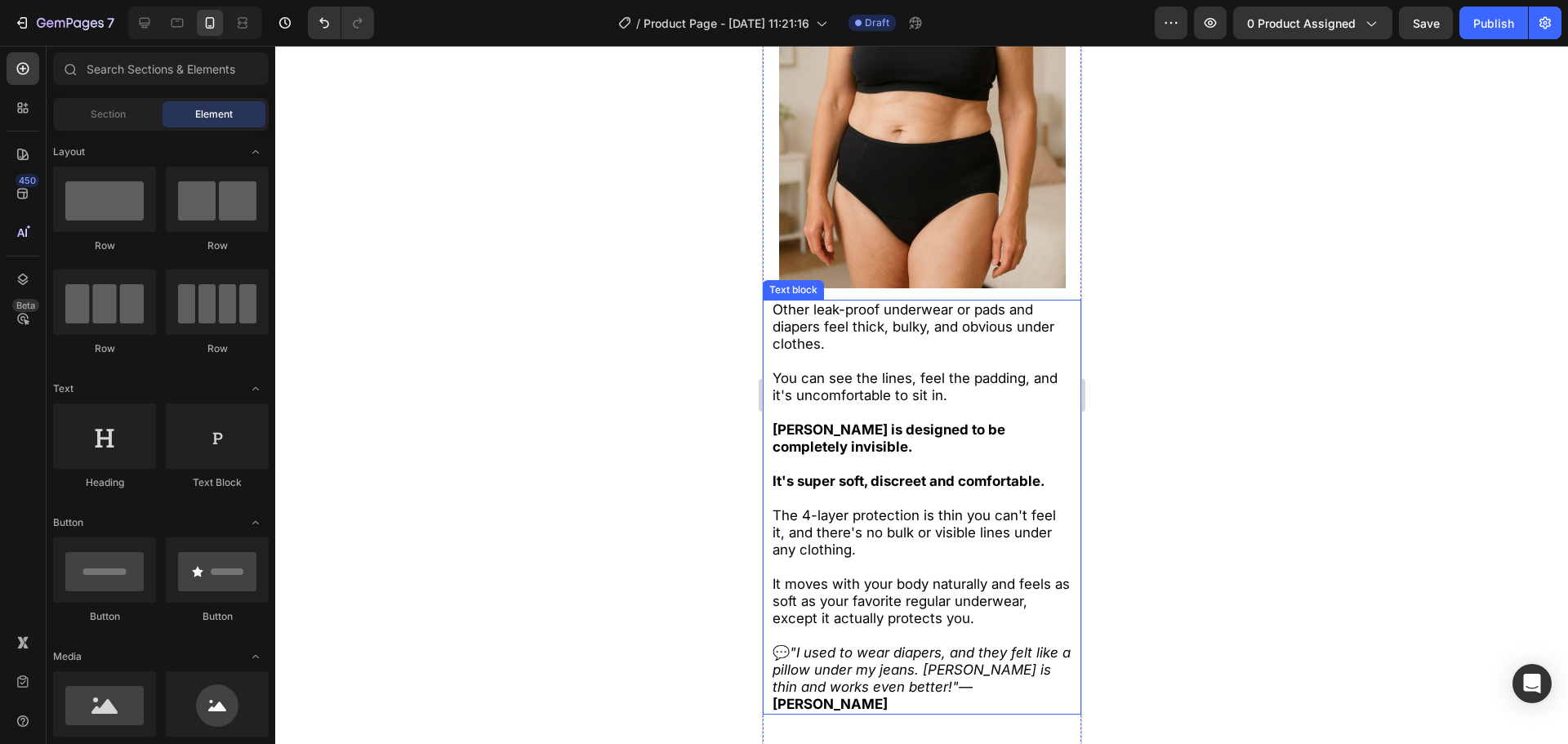
scroll to position [3480, 0]
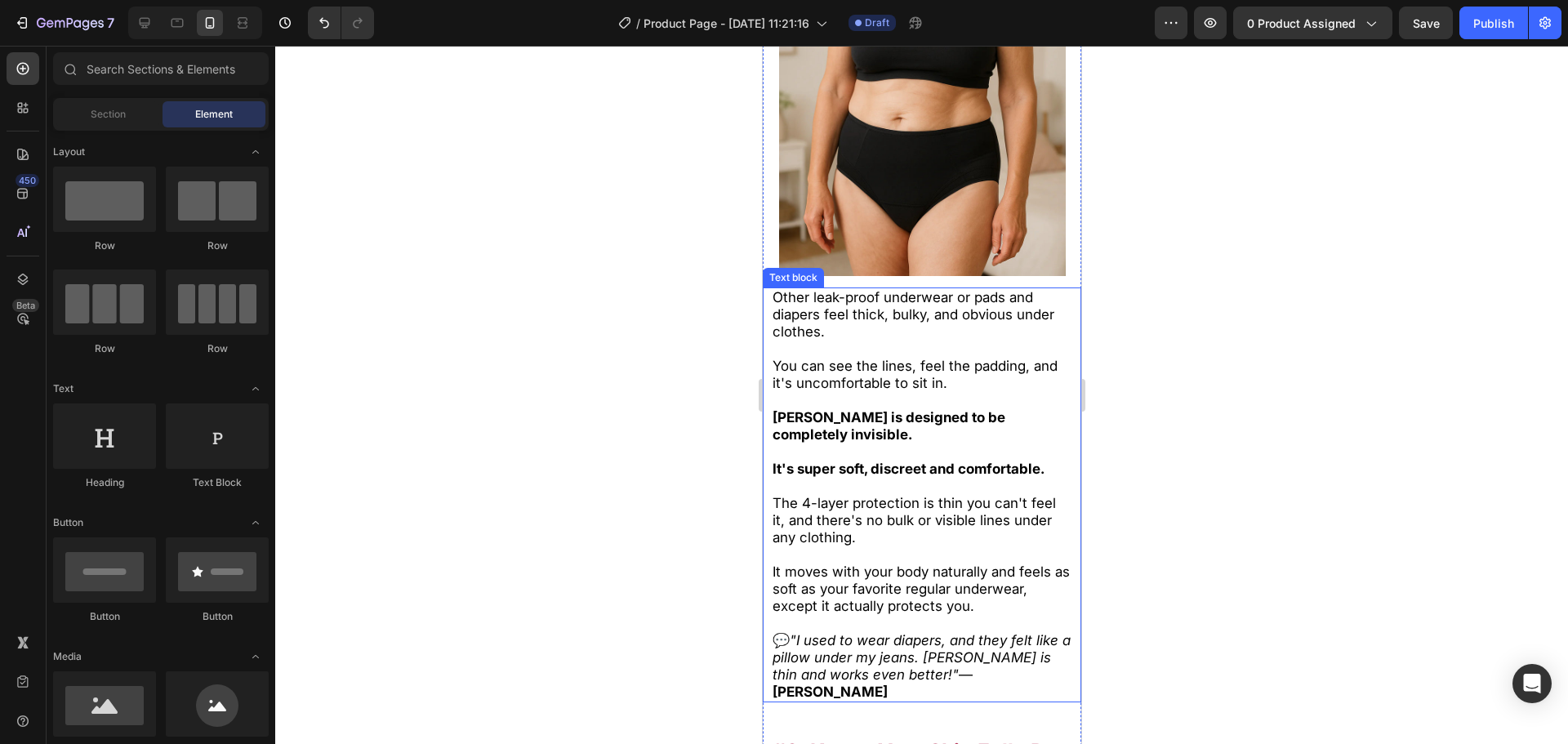
click at [853, 527] on span "The 4-layer protection is thin you can't feel it, and there's no bulk or visibl…" at bounding box center [913, 519] width 284 height 51
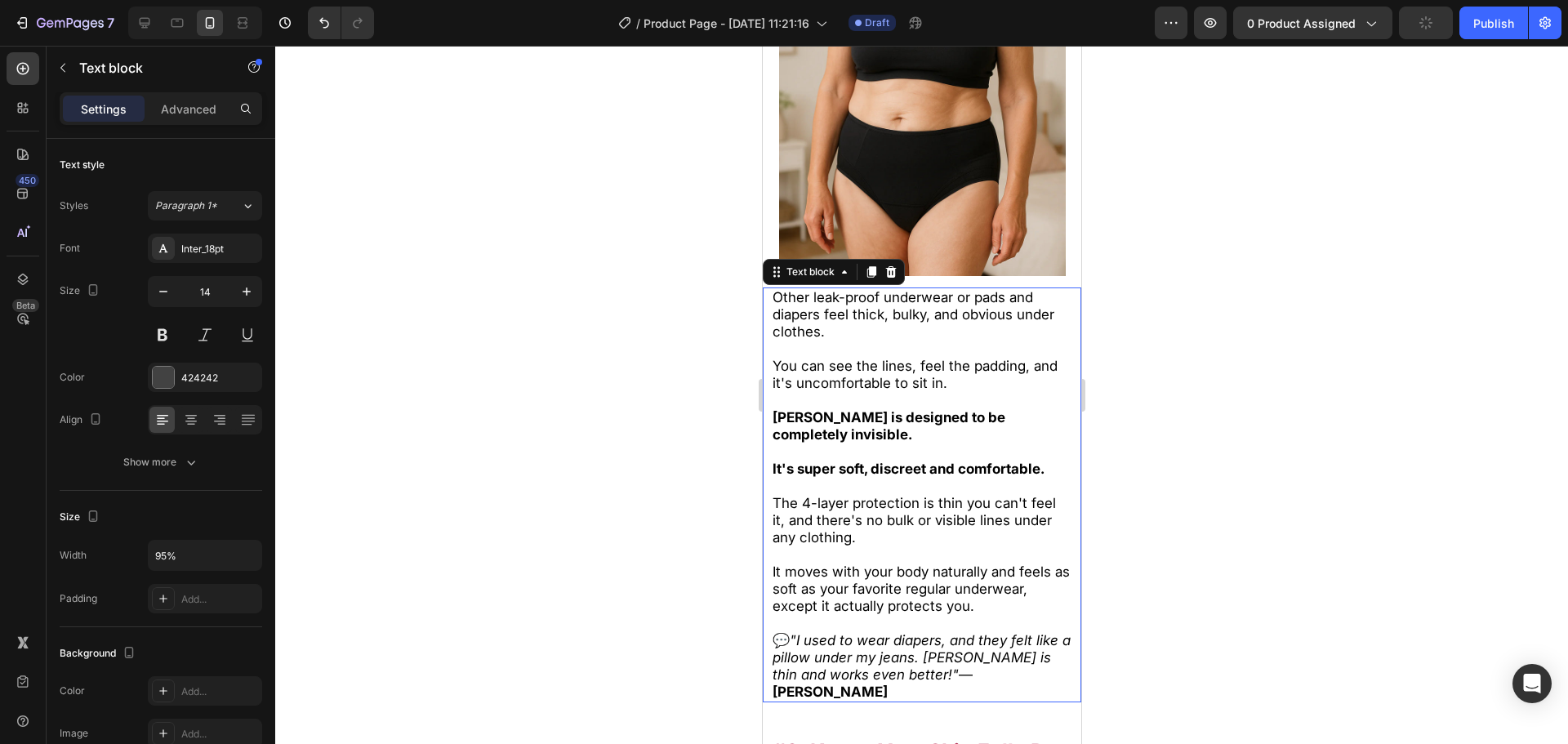
click at [930, 585] on span "It moves with your body naturally and feels as soft as your favorite regular un…" at bounding box center [921, 589] width 298 height 51
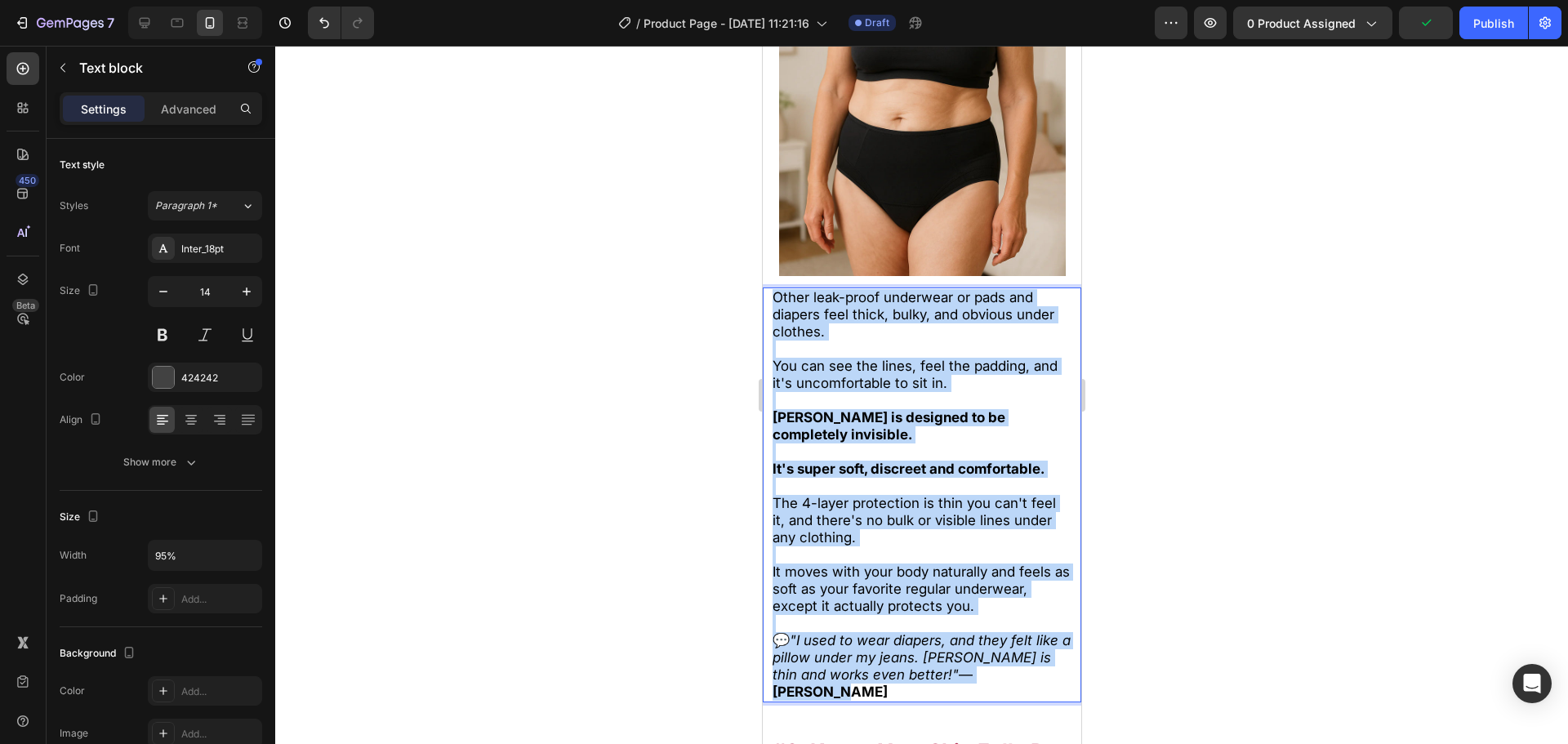
drag, startPoint x: 941, startPoint y: 611, endPoint x: 1477, endPoint y: 342, distance: 599.7
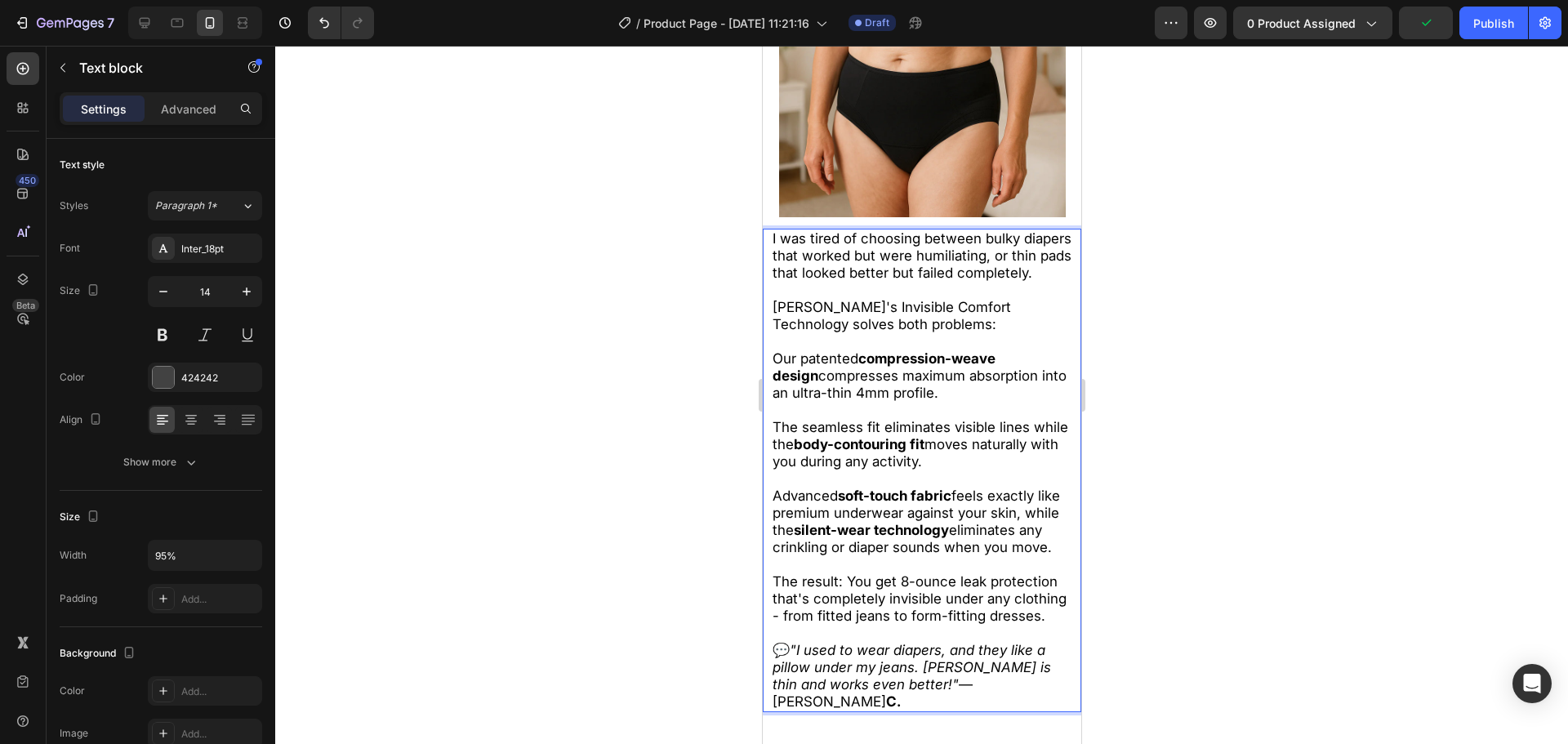
scroll to position [3568, 0]
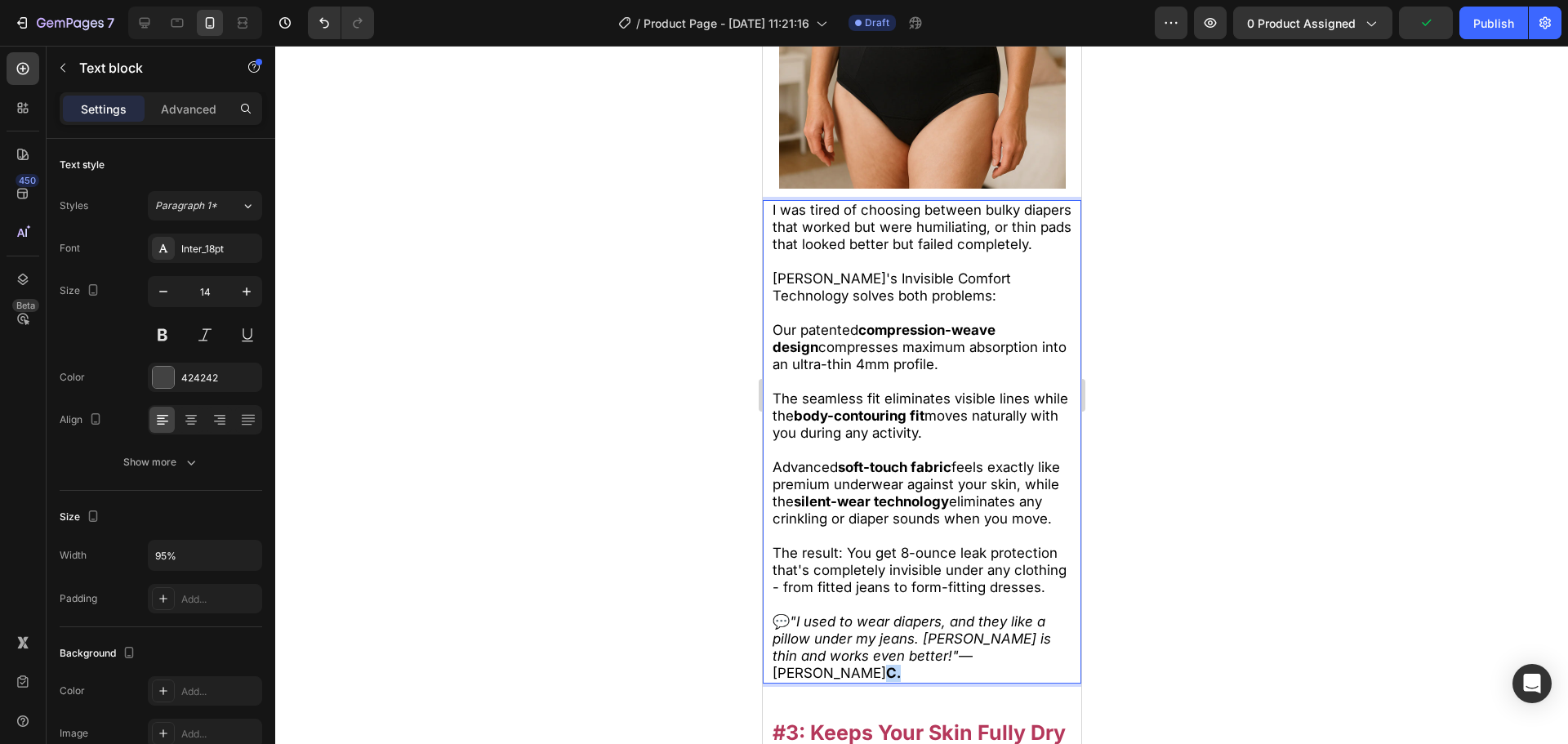
drag, startPoint x: 959, startPoint y: 719, endPoint x: 949, endPoint y: 714, distance: 11.2
click at [948, 682] on p "💬 "I used to wear diapers, and they like a pillow under my jeans. Zuoori is thi…" at bounding box center [922, 647] width 300 height 68
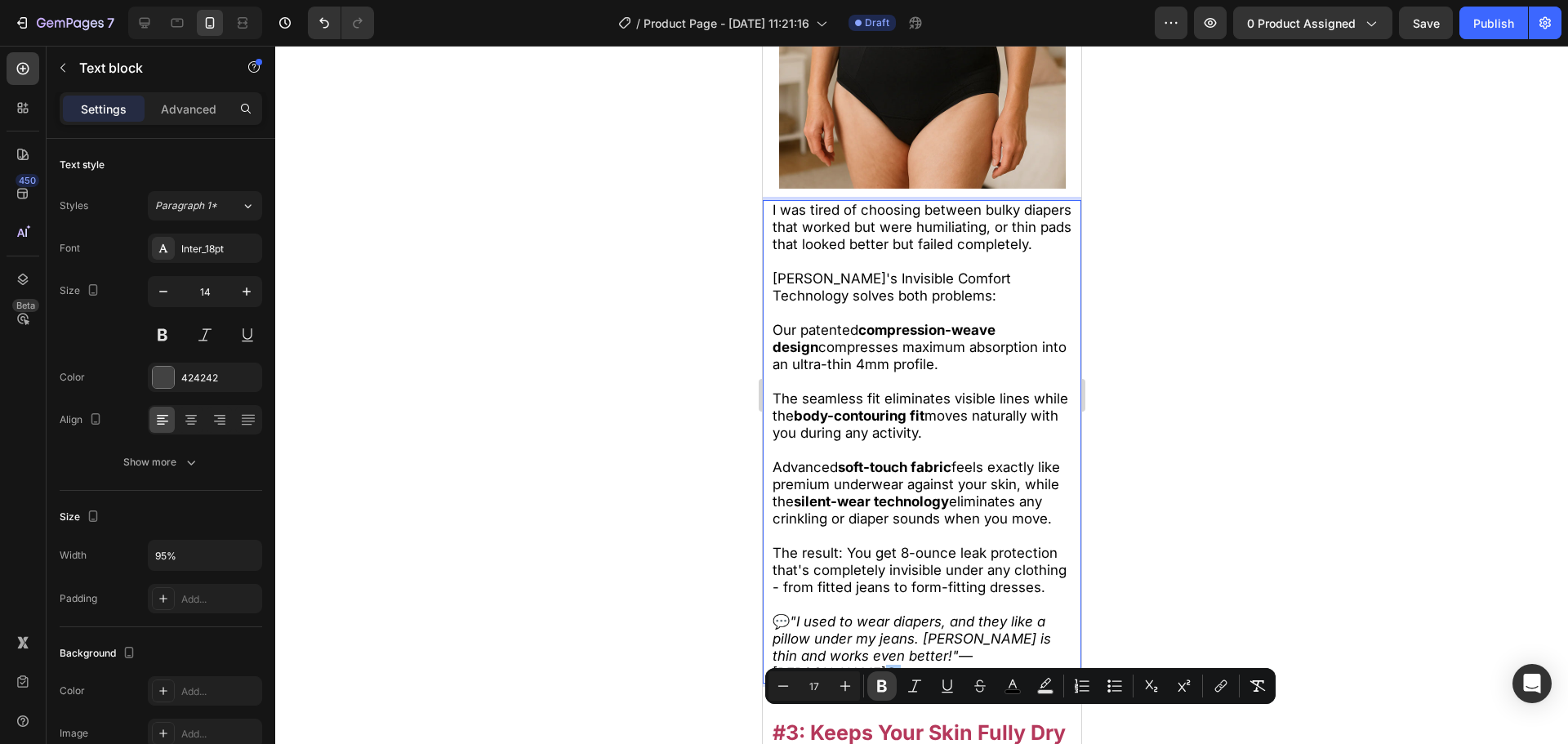
click at [883, 687] on icon "Editor contextual toolbar" at bounding box center [882, 686] width 10 height 12
click at [613, 562] on div at bounding box center [922, 394] width 1292 height 698
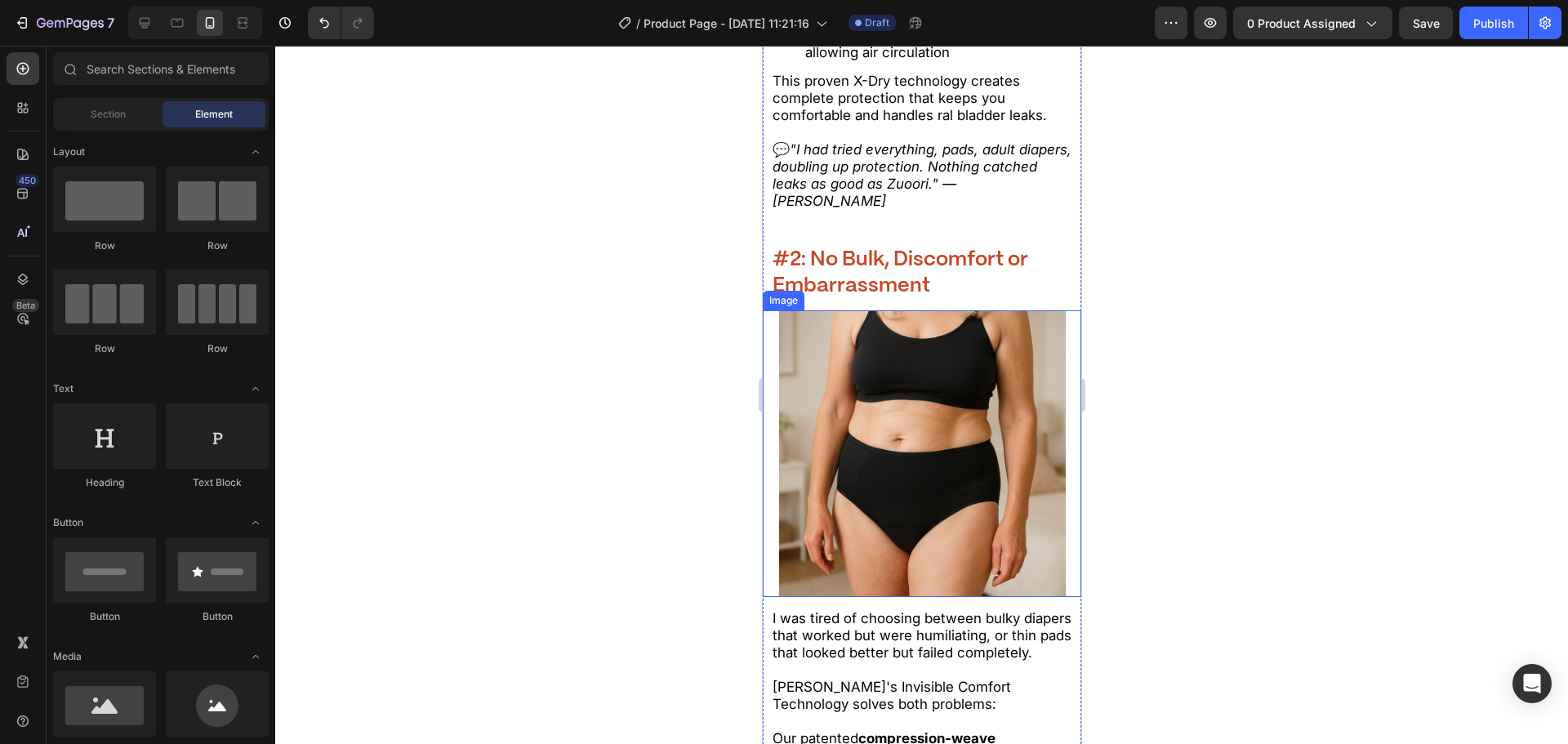
click at [891, 298] on p "⁠⁠⁠⁠⁠⁠⁠ #2: No Bulk, Discomfort or Embarrassment" at bounding box center [922, 273] width 300 height 53
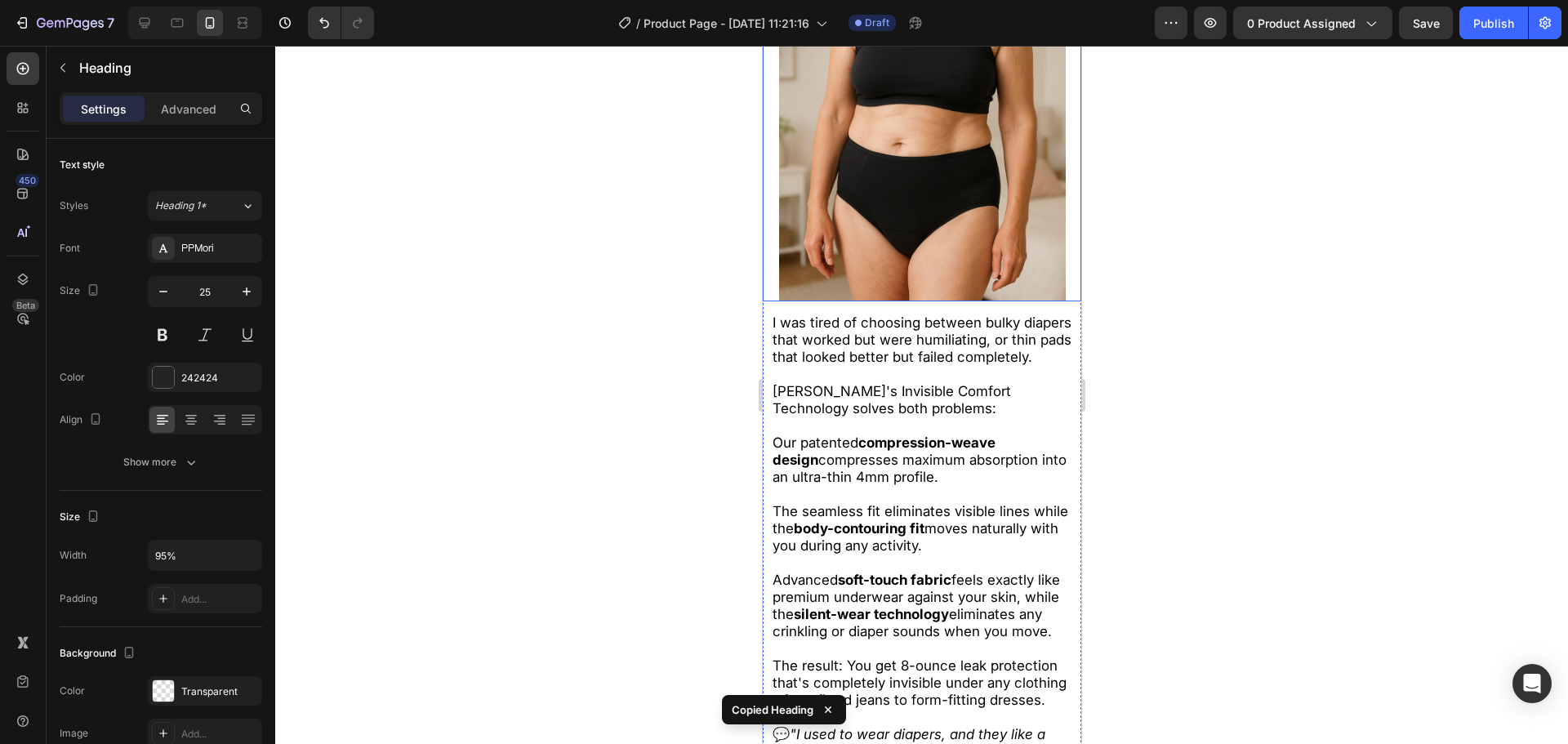
scroll to position [3730, 0]
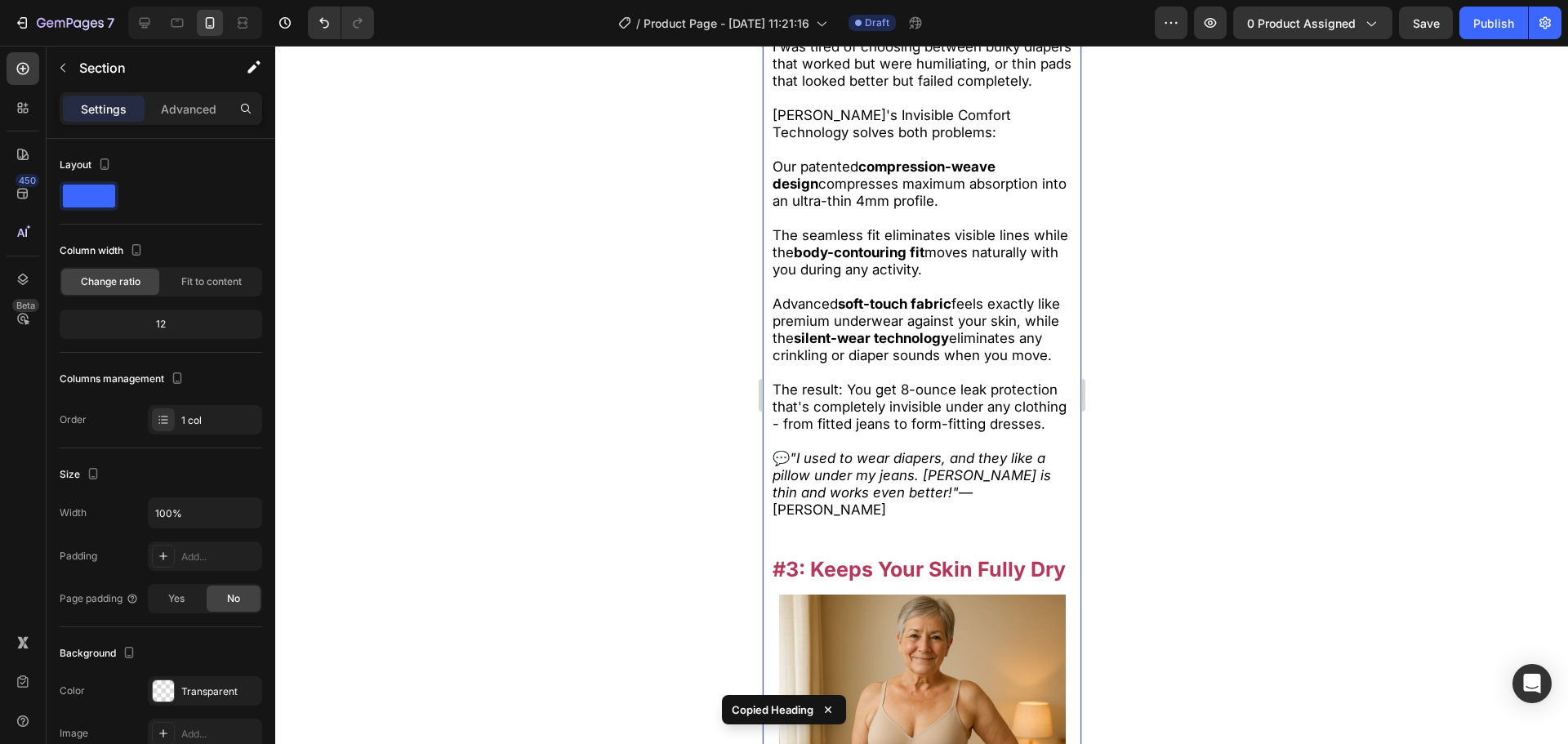
click at [923, 581] on strong "#3: Keeps Your Skin Fully Dry" at bounding box center [918, 568] width 293 height 25
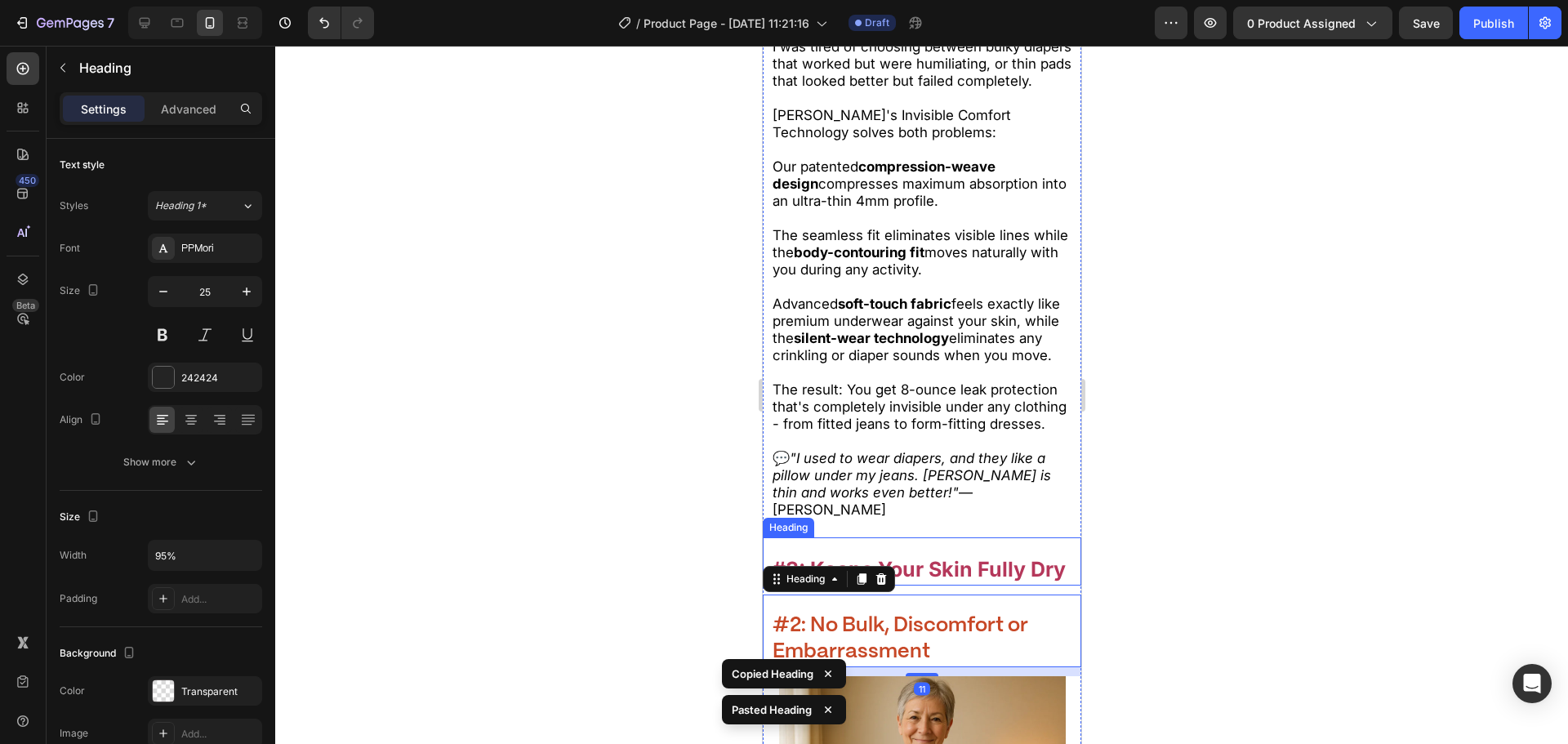
click at [926, 585] on h2 "#3: Keeps Your Skin Fully Dry" at bounding box center [922, 569] width 303 height 31
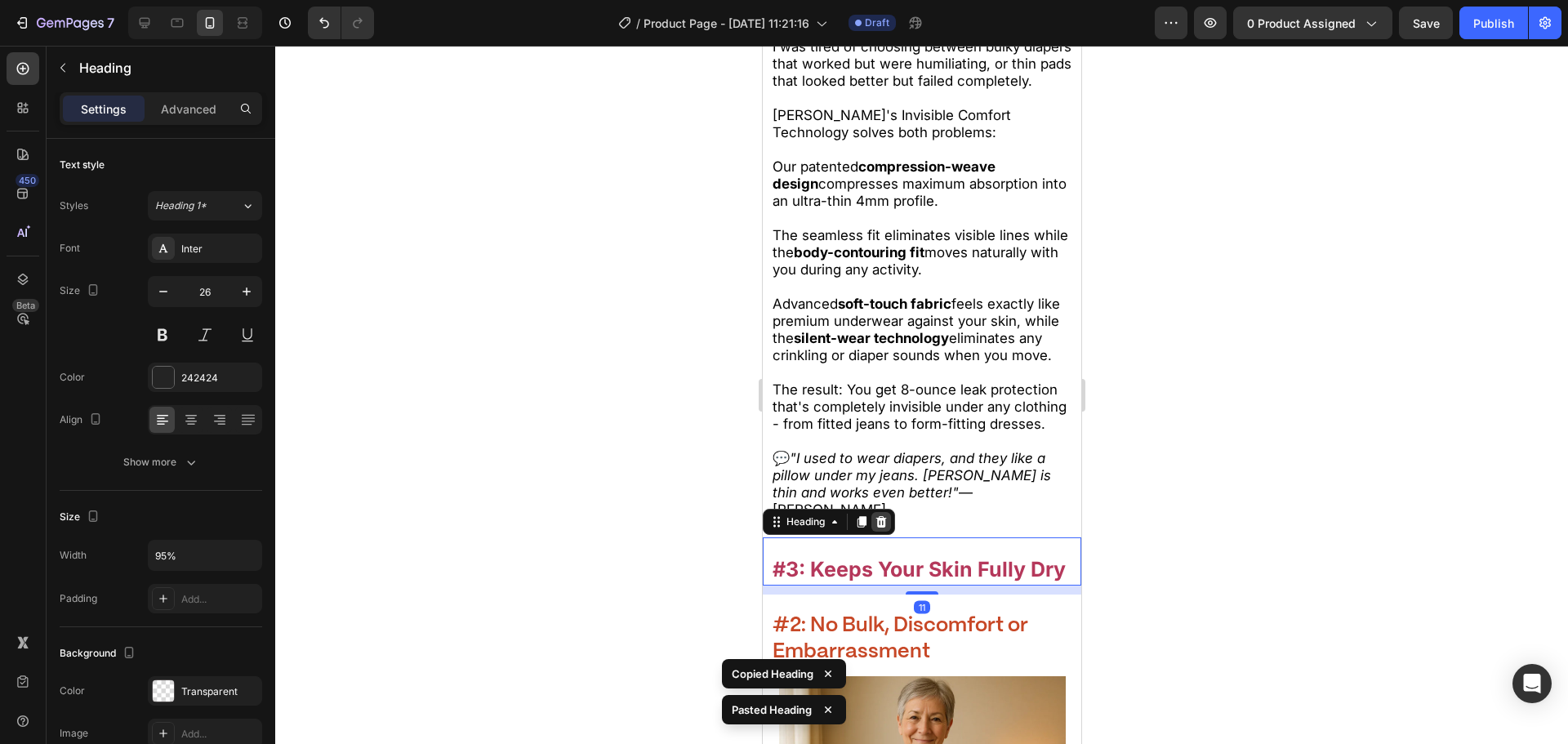
click at [884, 531] on div at bounding box center [880, 521] width 19 height 19
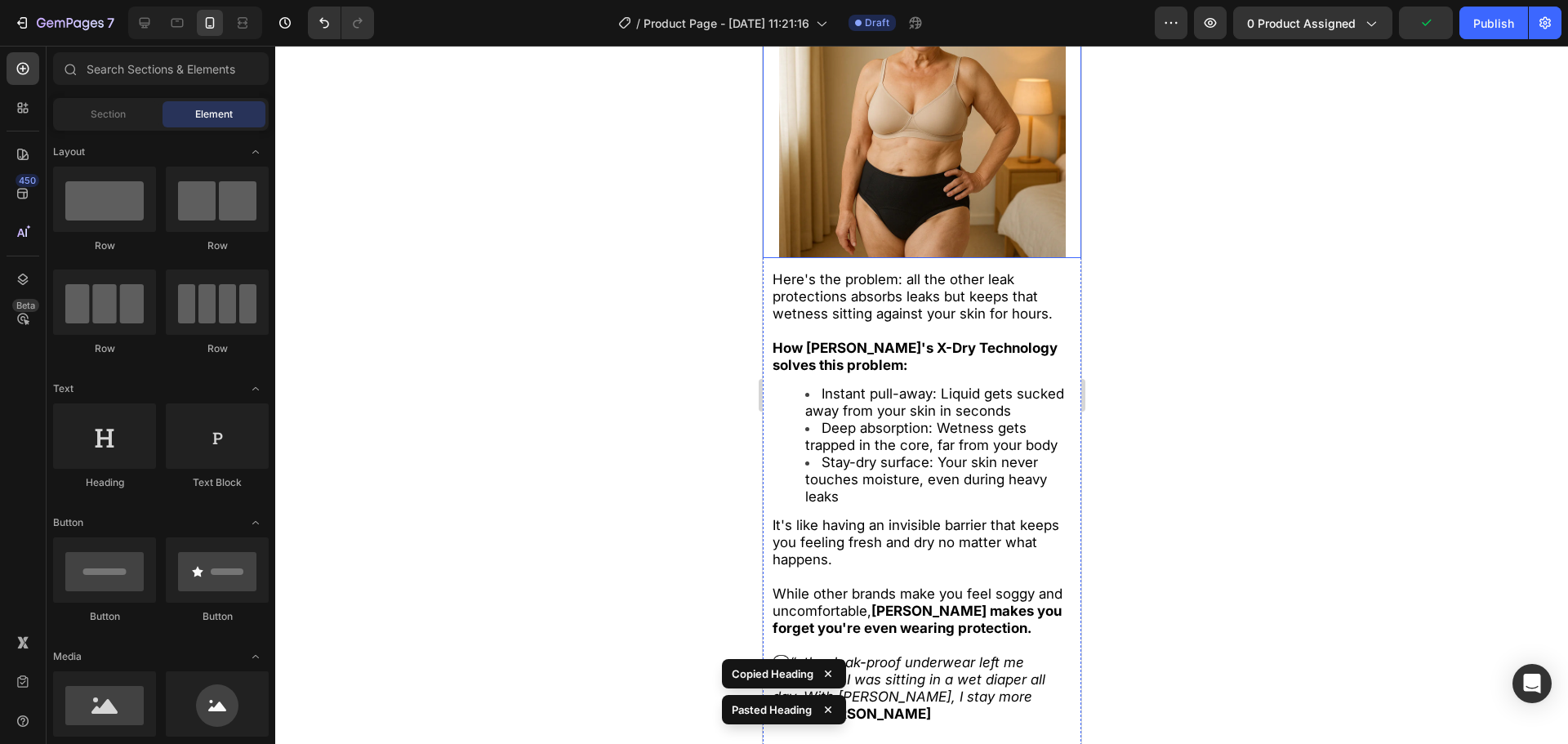
scroll to position [4384, 0]
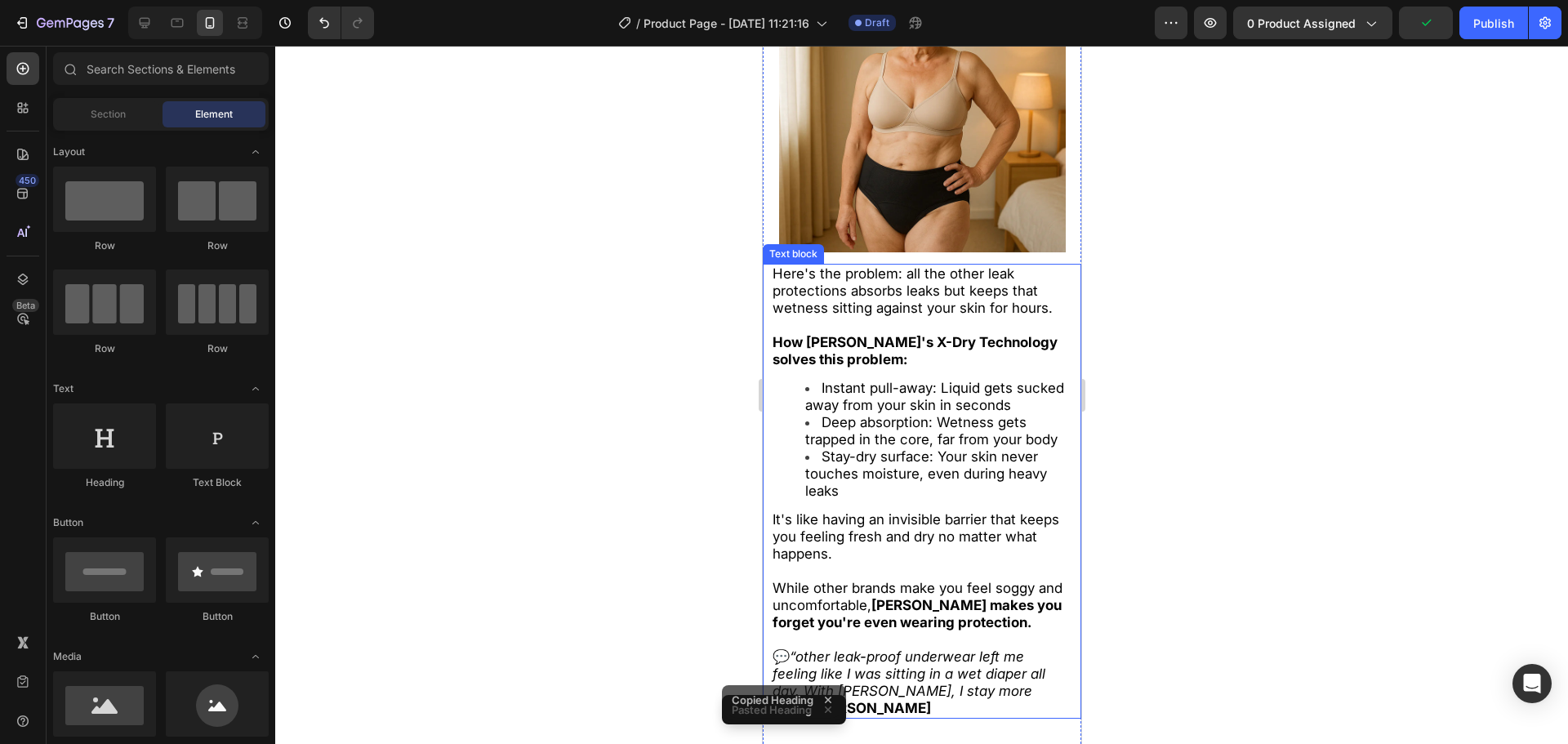
drag, startPoint x: 914, startPoint y: 464, endPoint x: 838, endPoint y: 396, distance: 102.0
click at [914, 447] on span "Deep absorption: Wetness gets trapped in the core, far from your body" at bounding box center [930, 431] width 252 height 33
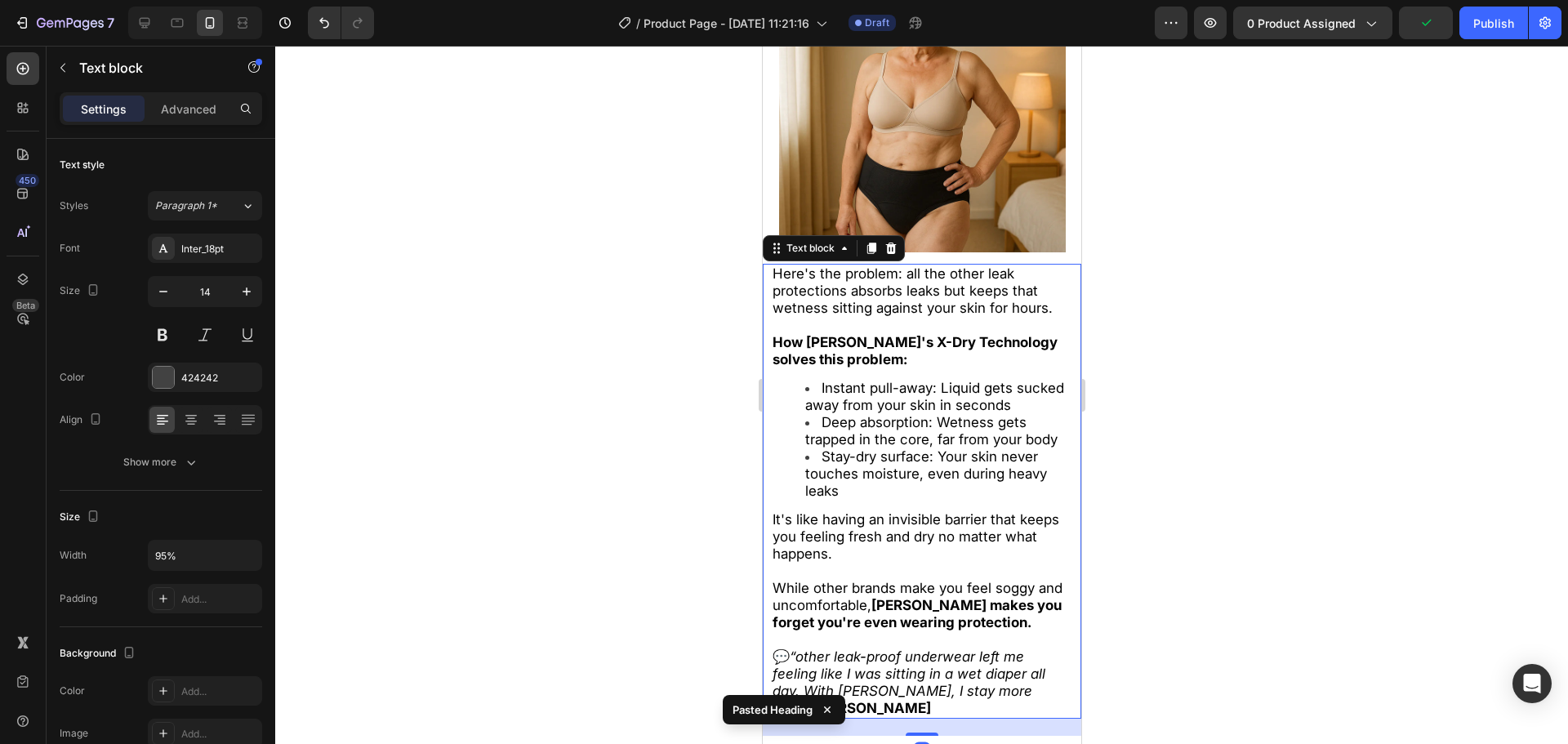
click at [830, 368] on strong "How Zuoori's X-Dry Technology solves this problem:" at bounding box center [914, 350] width 285 height 33
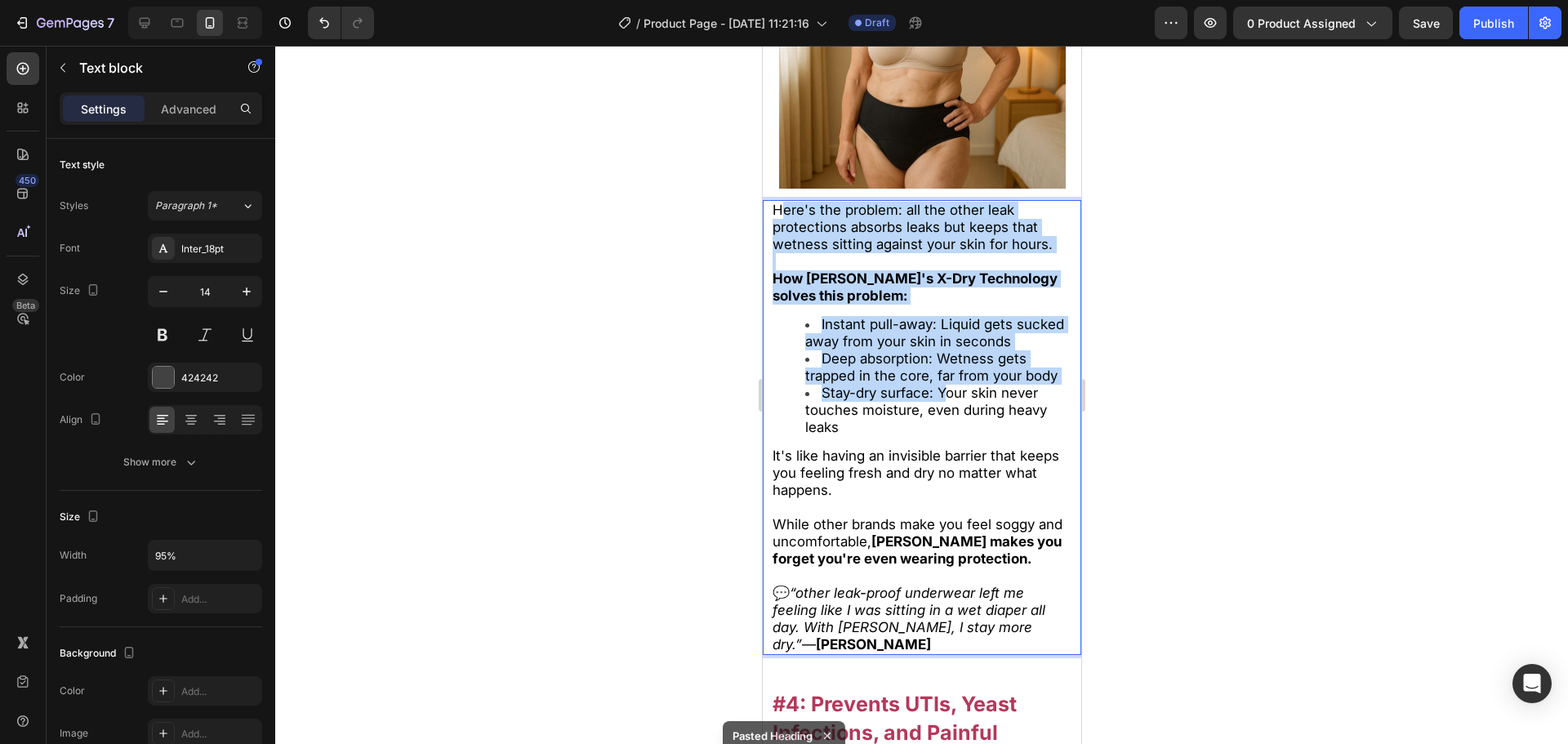
scroll to position [4465, 0]
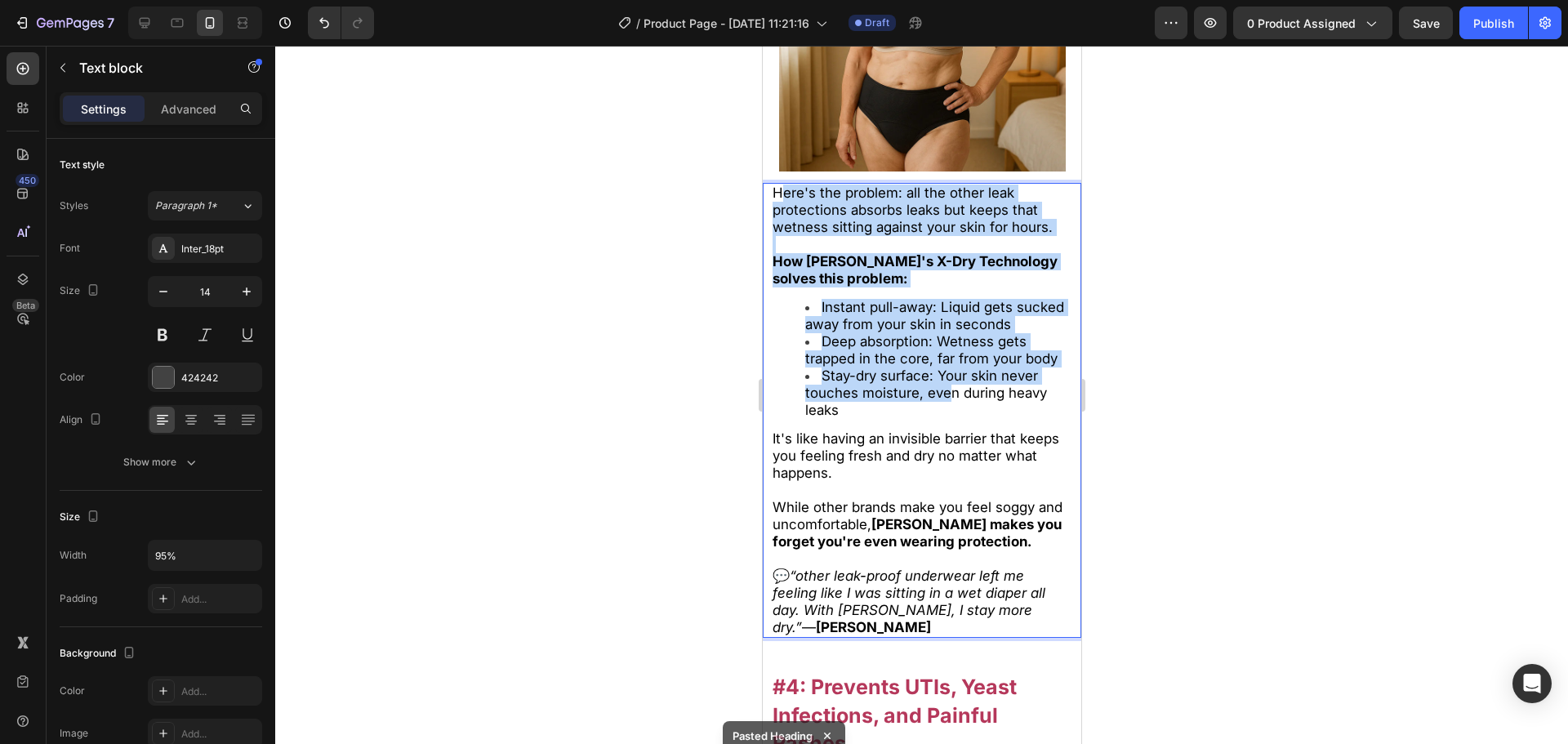
drag, startPoint x: 776, startPoint y: 302, endPoint x: 936, endPoint y: 447, distance: 215.9
click at [941, 427] on div "Here's the problem: all the other leak protections absorbs leaks but keeps that…" at bounding box center [922, 410] width 303 height 455
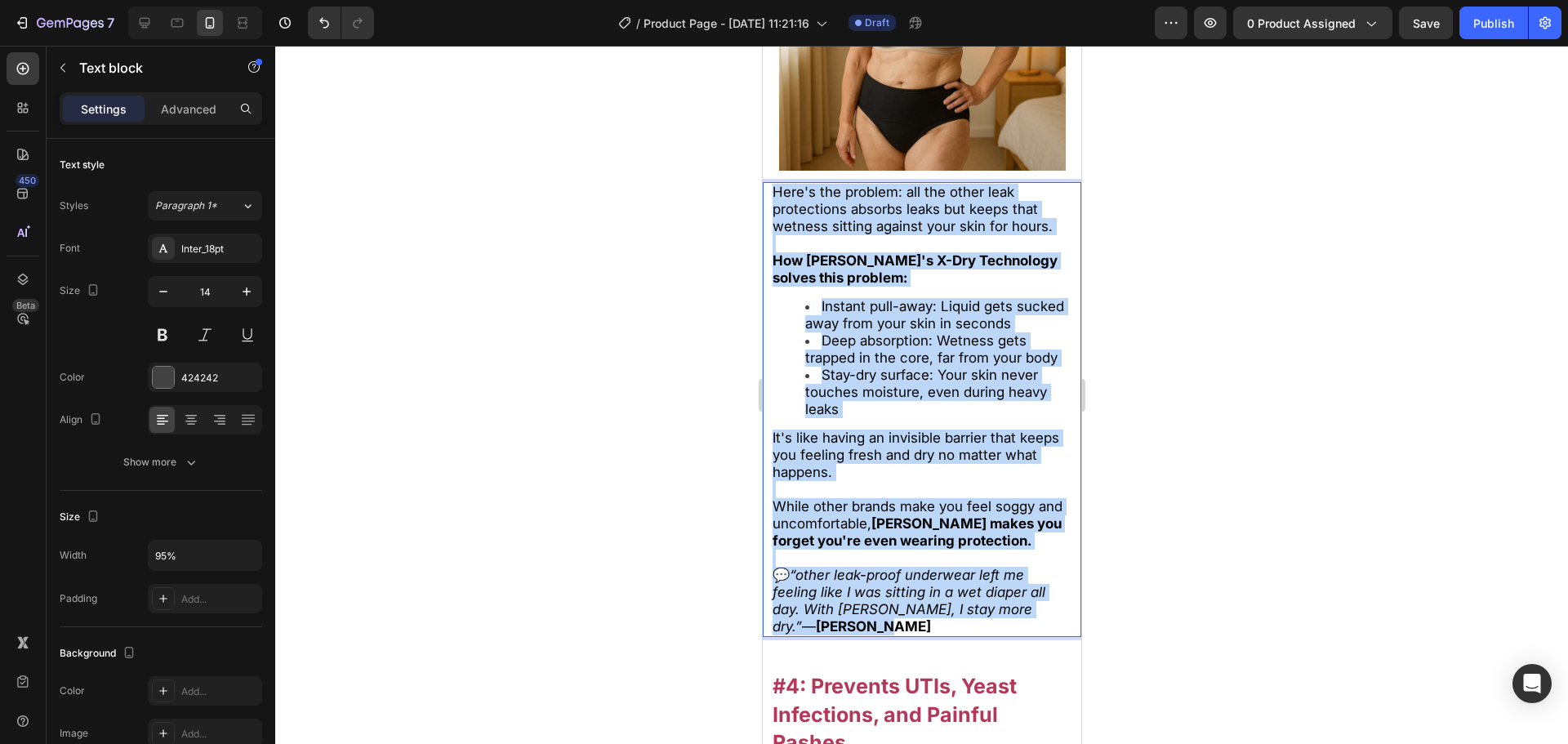
drag, startPoint x: 1010, startPoint y: 663, endPoint x: 712, endPoint y: 201, distance: 549.8
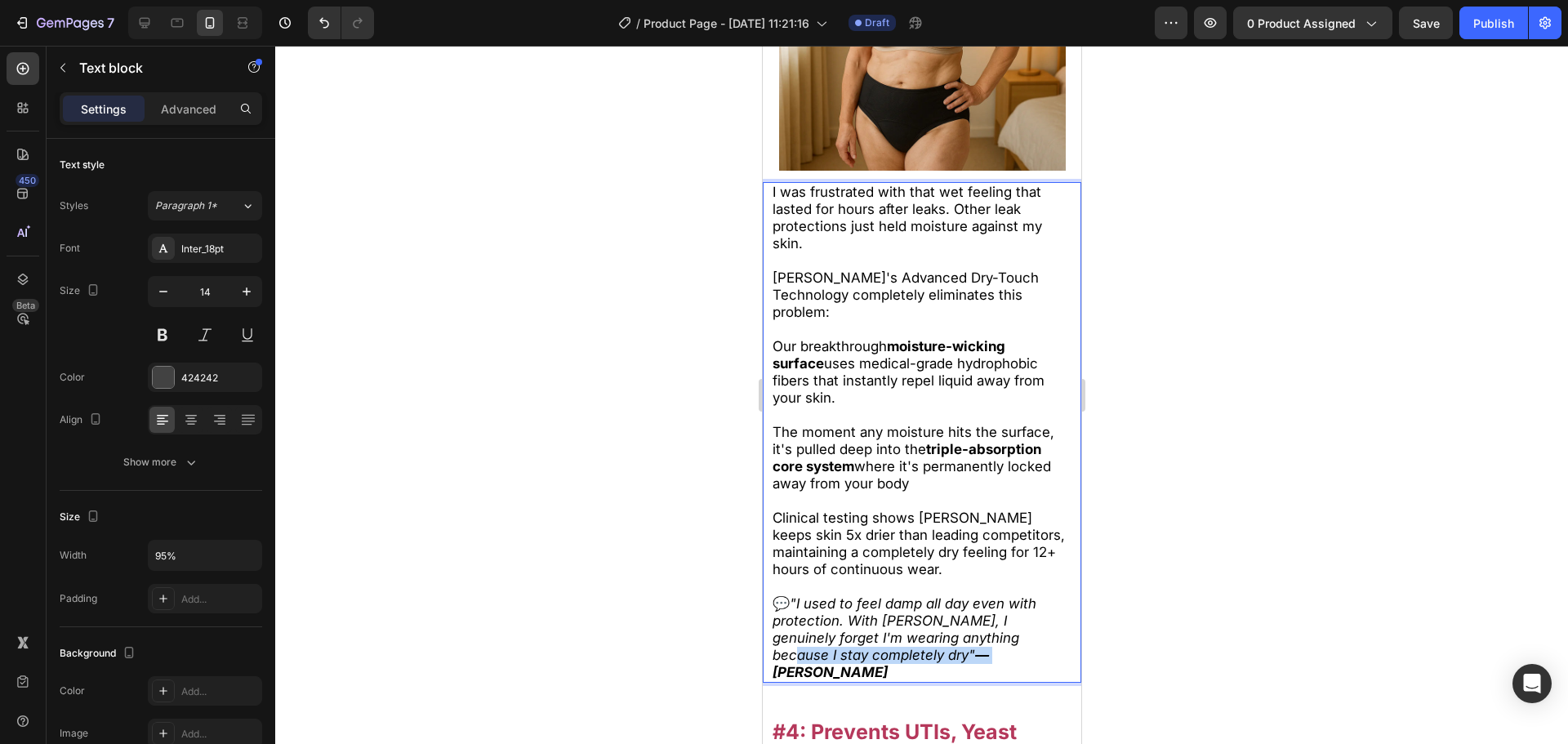
drag, startPoint x: 928, startPoint y: 667, endPoint x: 907, endPoint y: 674, distance: 22.1
click at [893, 674] on icon ""I used to feel damp all day even with protection. With Zuoori, I genuinely for…" at bounding box center [903, 638] width 263 height 85
click at [949, 673] on strong "— [PERSON_NAME]" at bounding box center [880, 664] width 216 height 33
drag, startPoint x: 957, startPoint y: 677, endPoint x: 869, endPoint y: 658, distance: 90.0
click at [879, 681] on p "💬 "I used to feel damp all day even with protection. With Zuoori, I genuinely f…" at bounding box center [922, 638] width 300 height 86
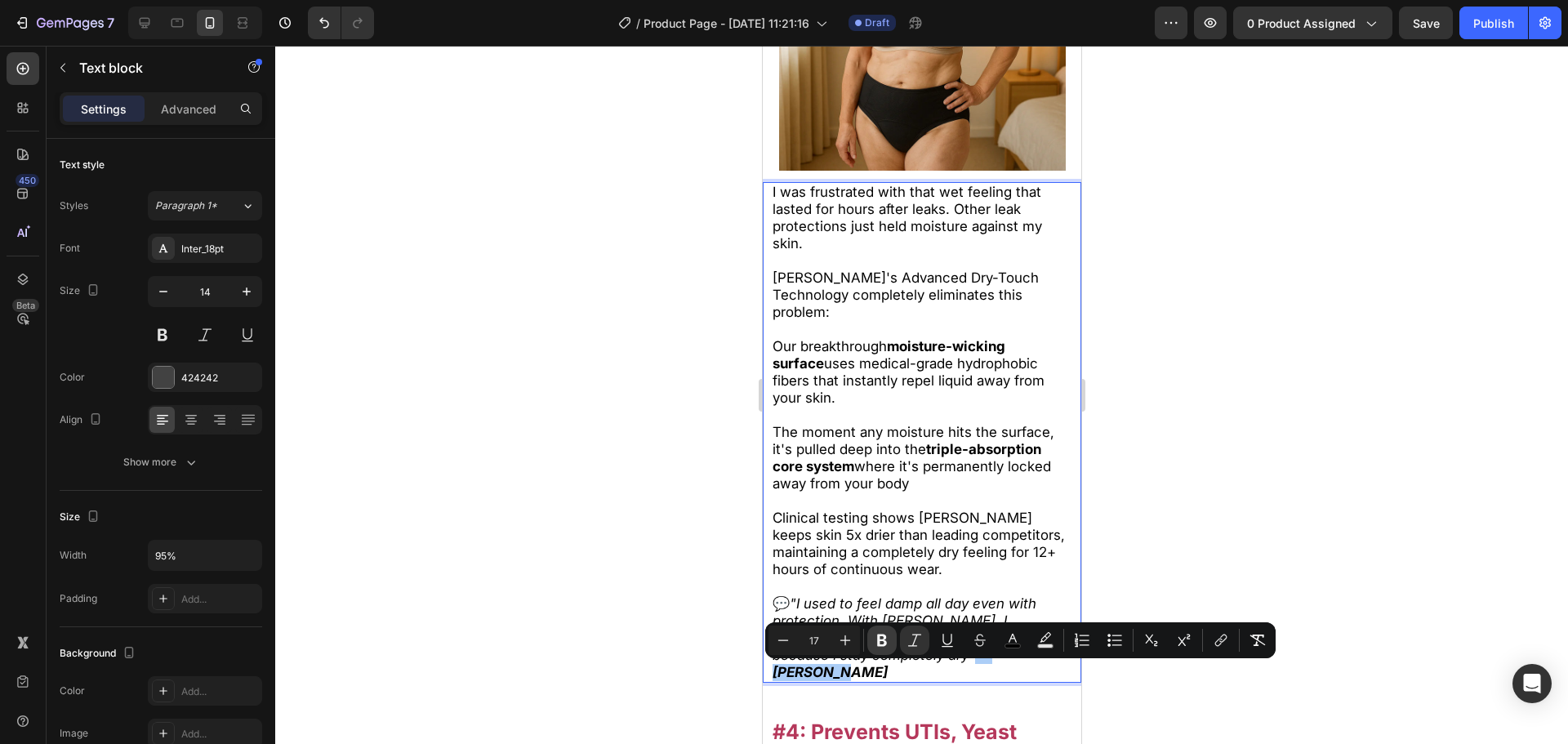
click at [873, 641] on button "Bold" at bounding box center [882, 640] width 30 height 30
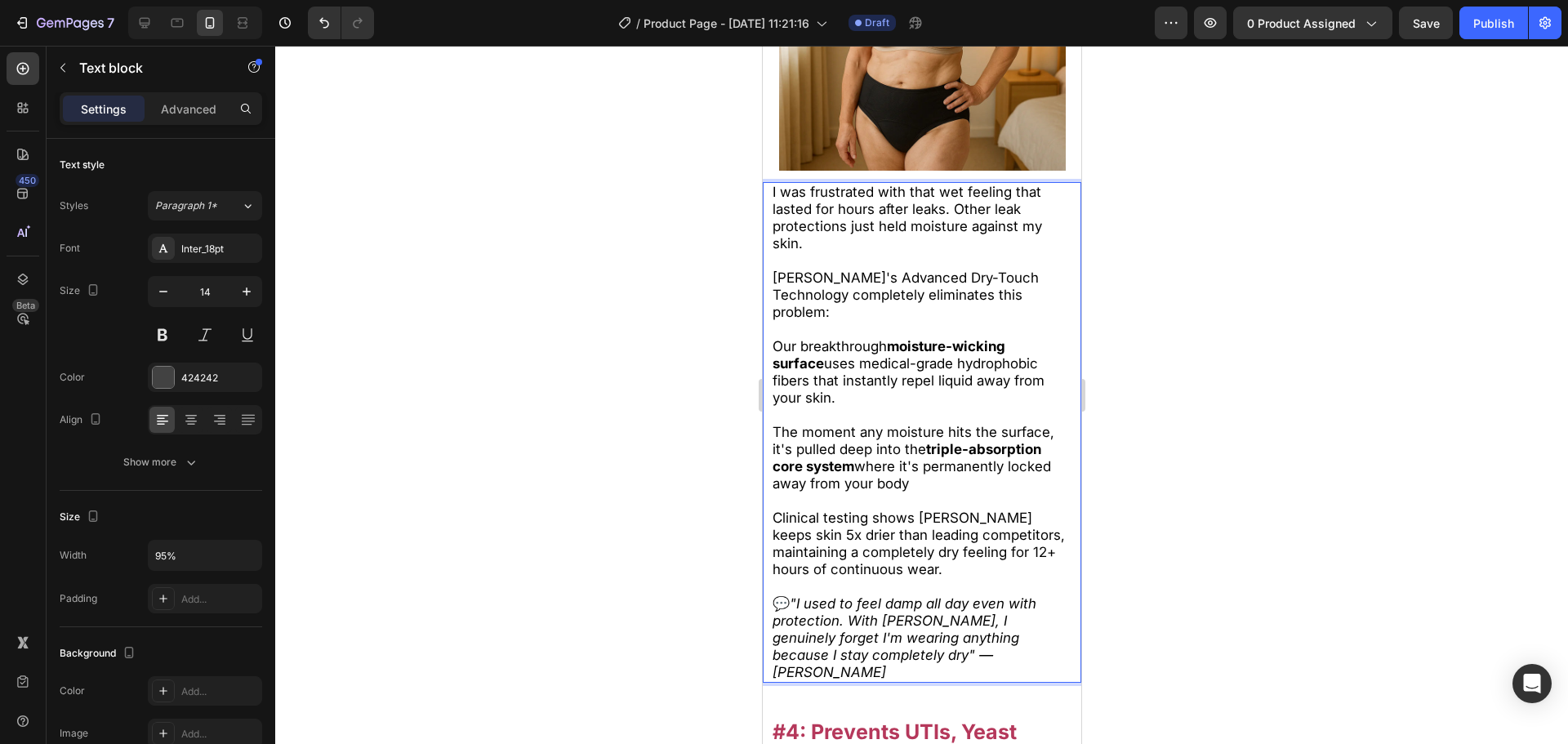
click at [675, 578] on div at bounding box center [922, 394] width 1292 height 698
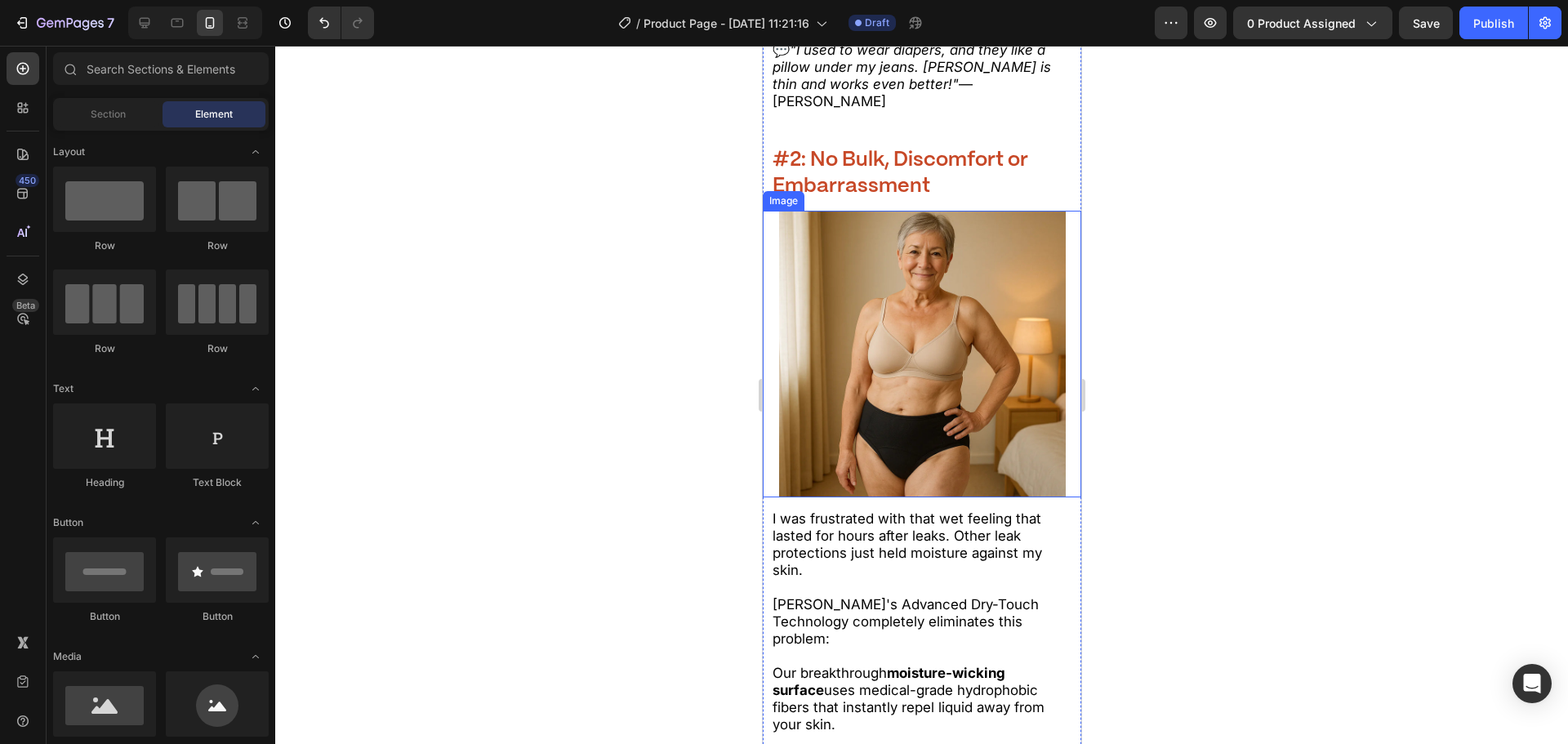
click at [864, 197] on strong "#2: No Bulk, Discomfort or Embarrassment" at bounding box center [900, 174] width 256 height 46
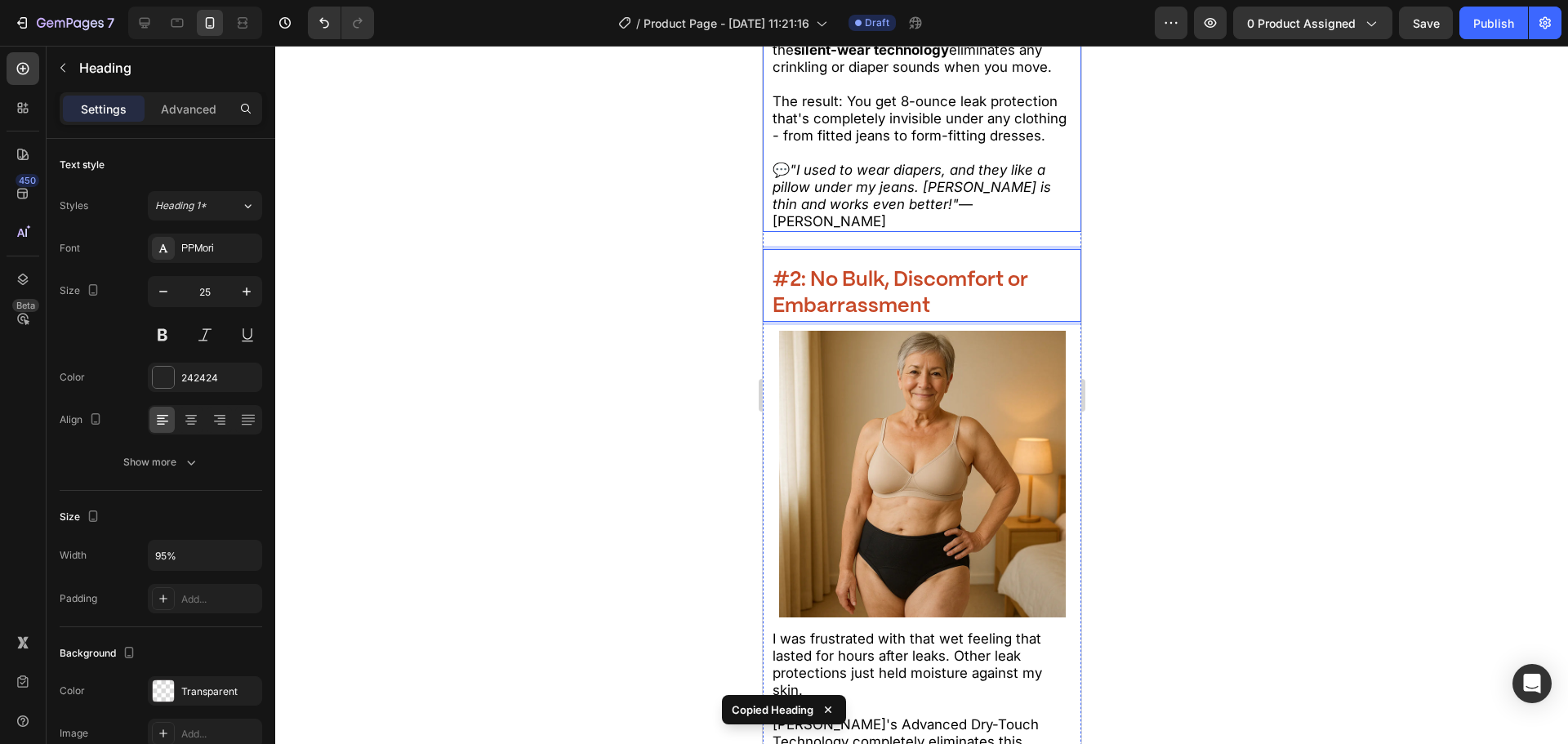
scroll to position [4139, 0]
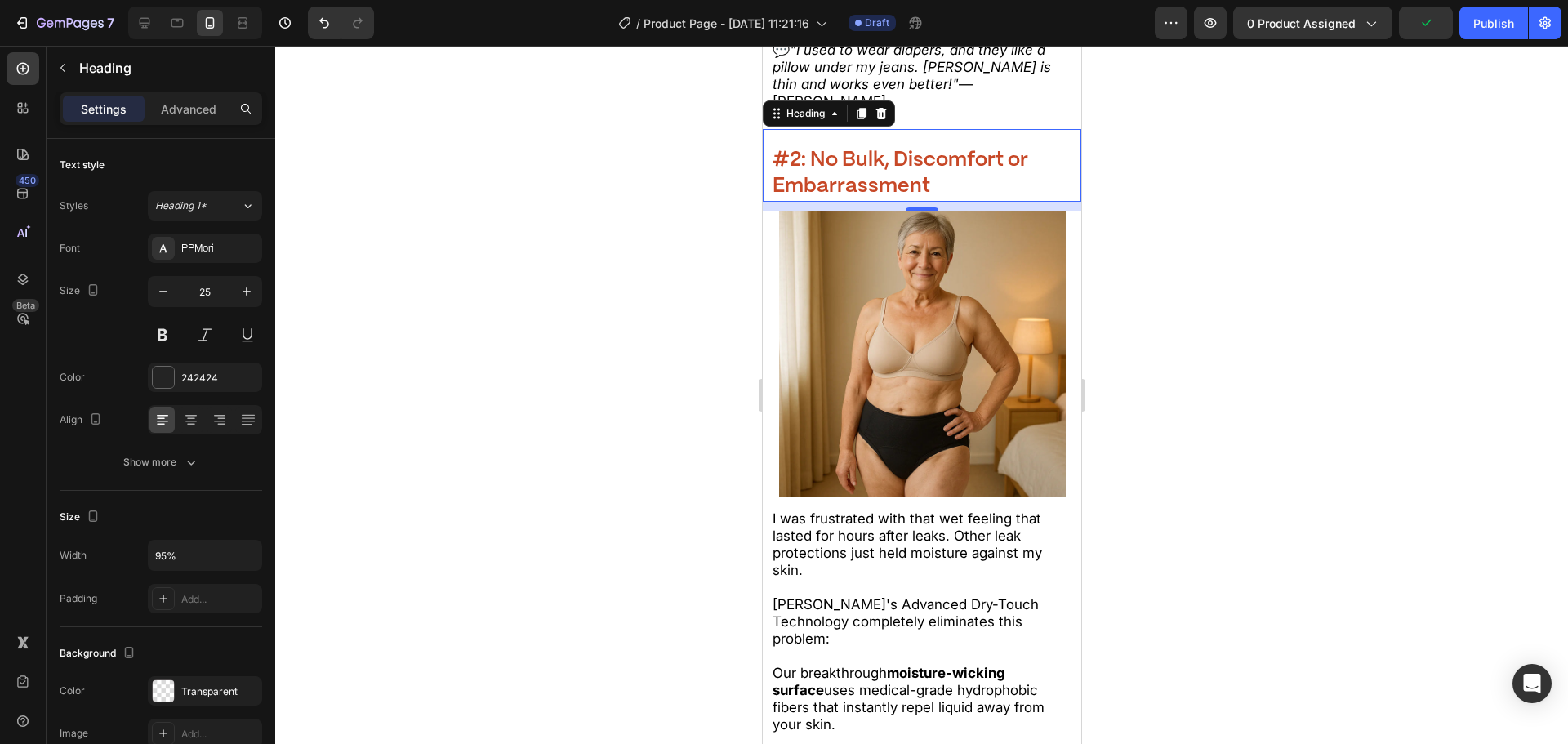
click at [887, 197] on strong "#2: No Bulk, Discomfort or Embarrassment" at bounding box center [900, 174] width 256 height 46
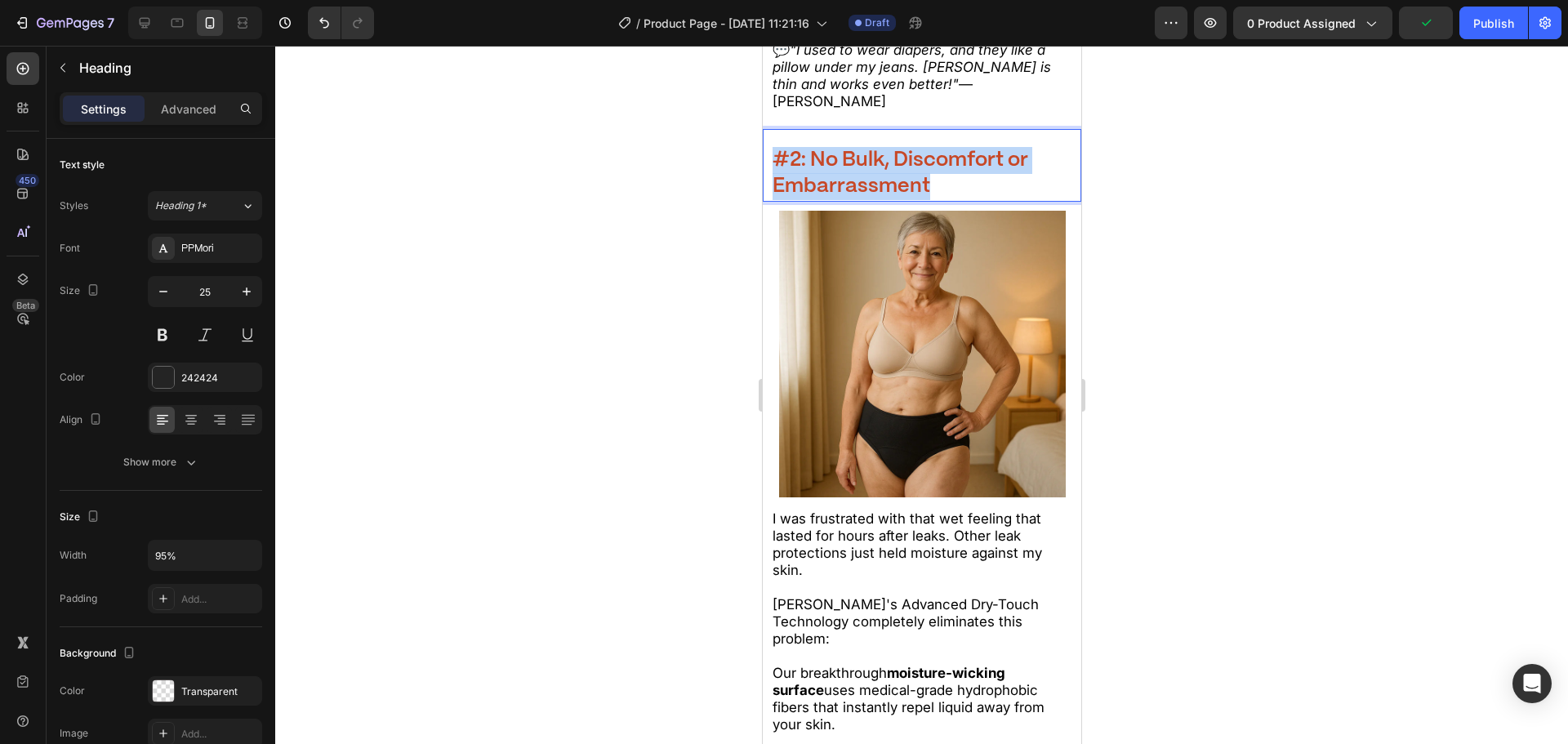
click at [887, 197] on strong "#2: No Bulk, Discomfort or Embarrassment" at bounding box center [900, 174] width 256 height 46
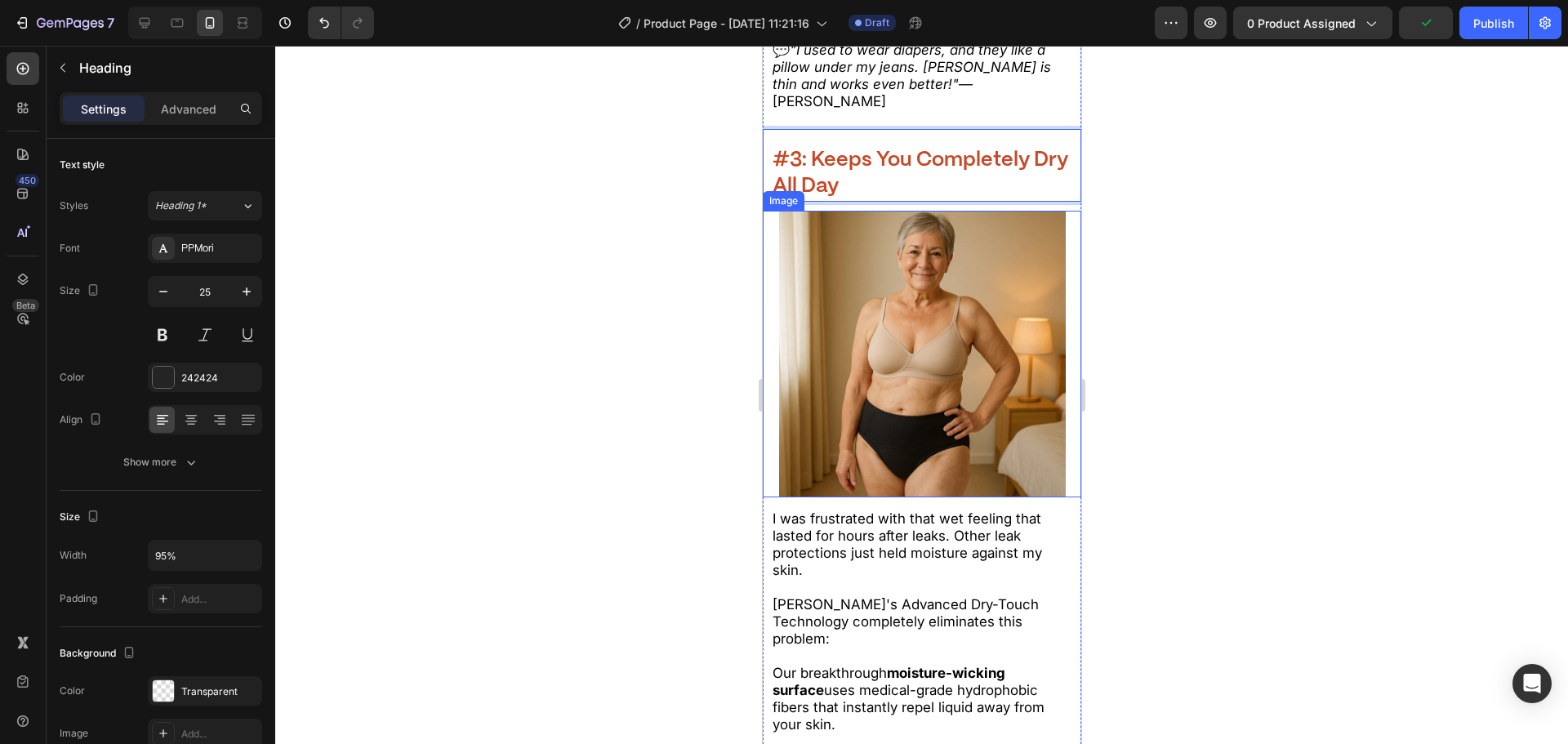
click at [633, 277] on div at bounding box center [922, 394] width 1292 height 698
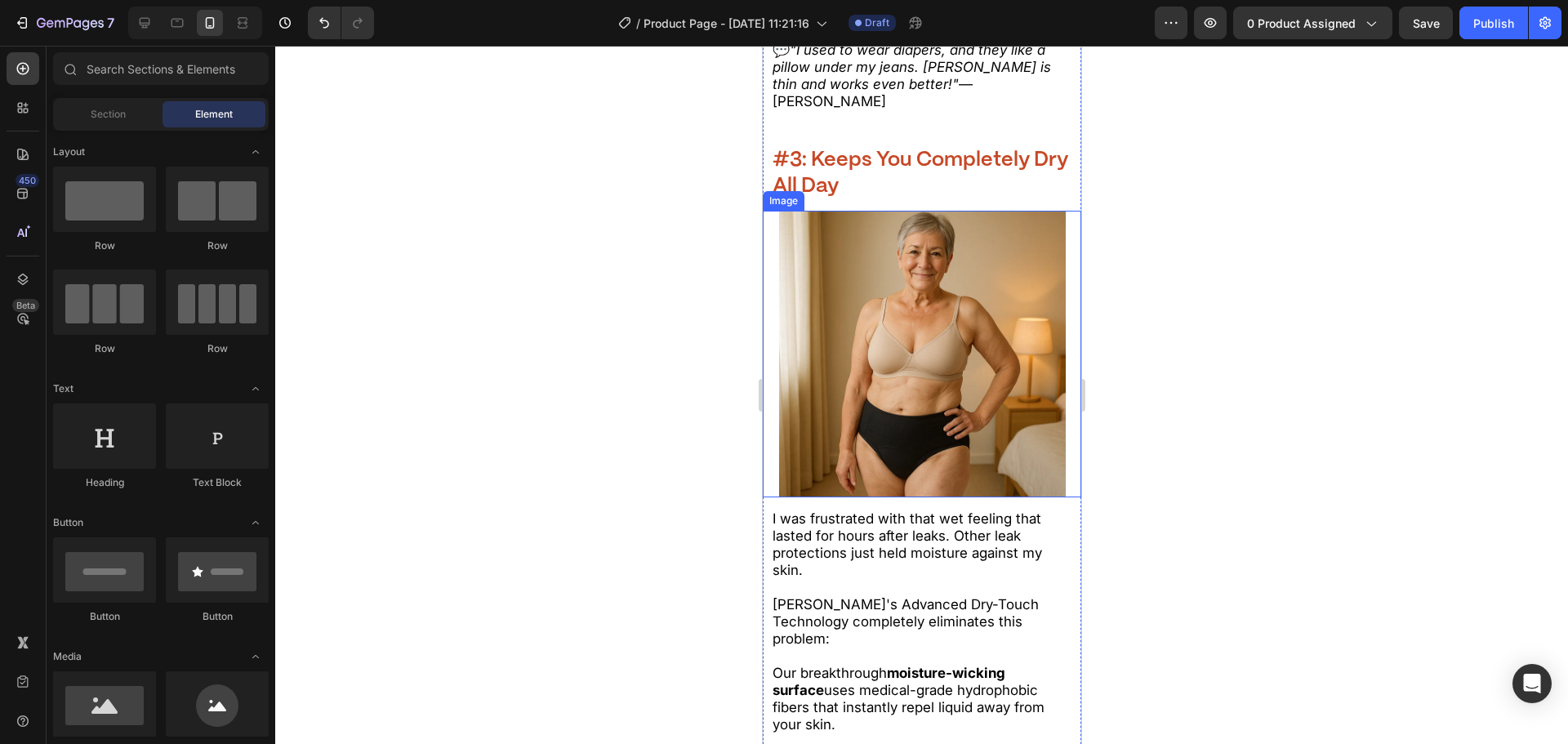
click at [456, 447] on div at bounding box center [922, 394] width 1292 height 698
click at [1384, 457] on div at bounding box center [922, 394] width 1292 height 698
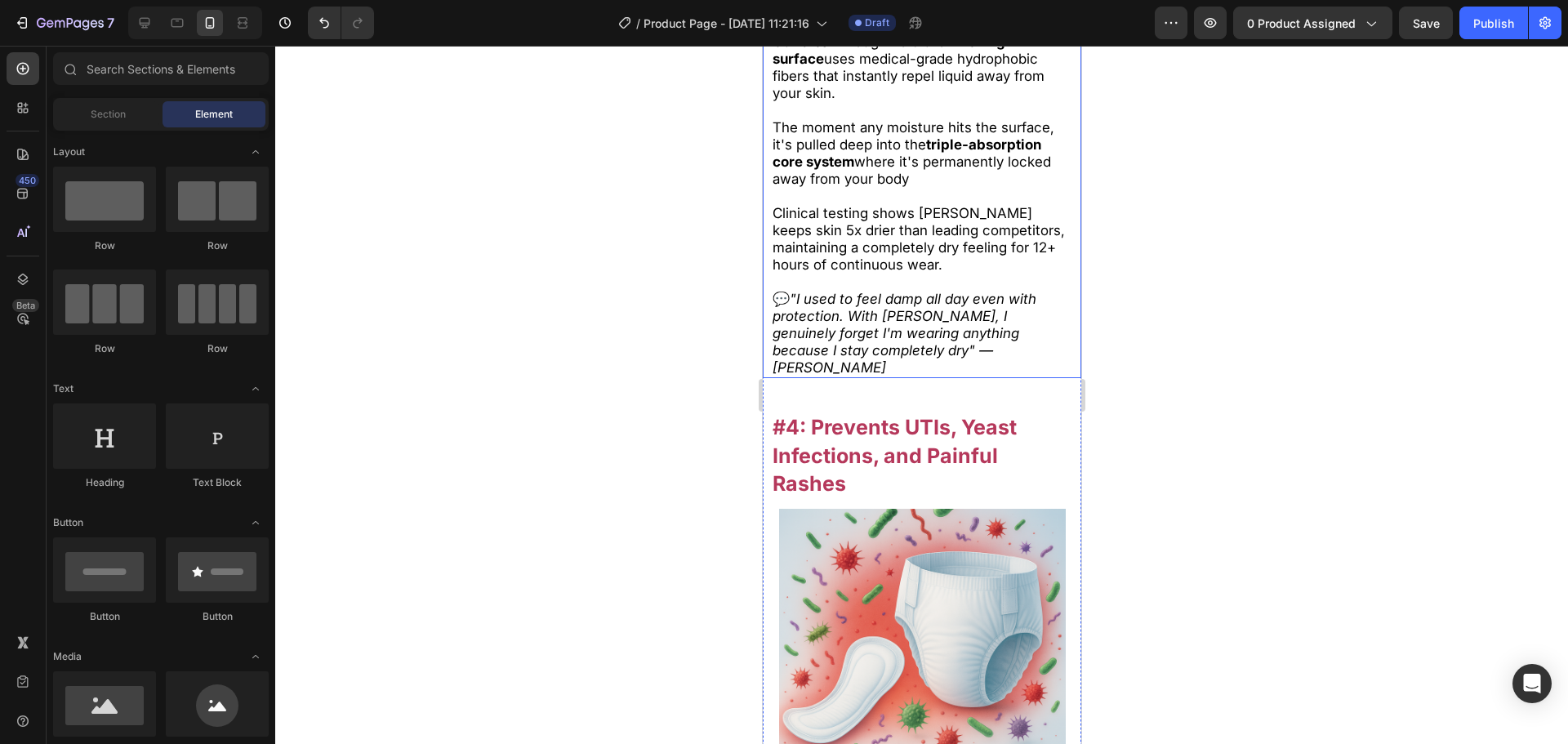
scroll to position [4792, 0]
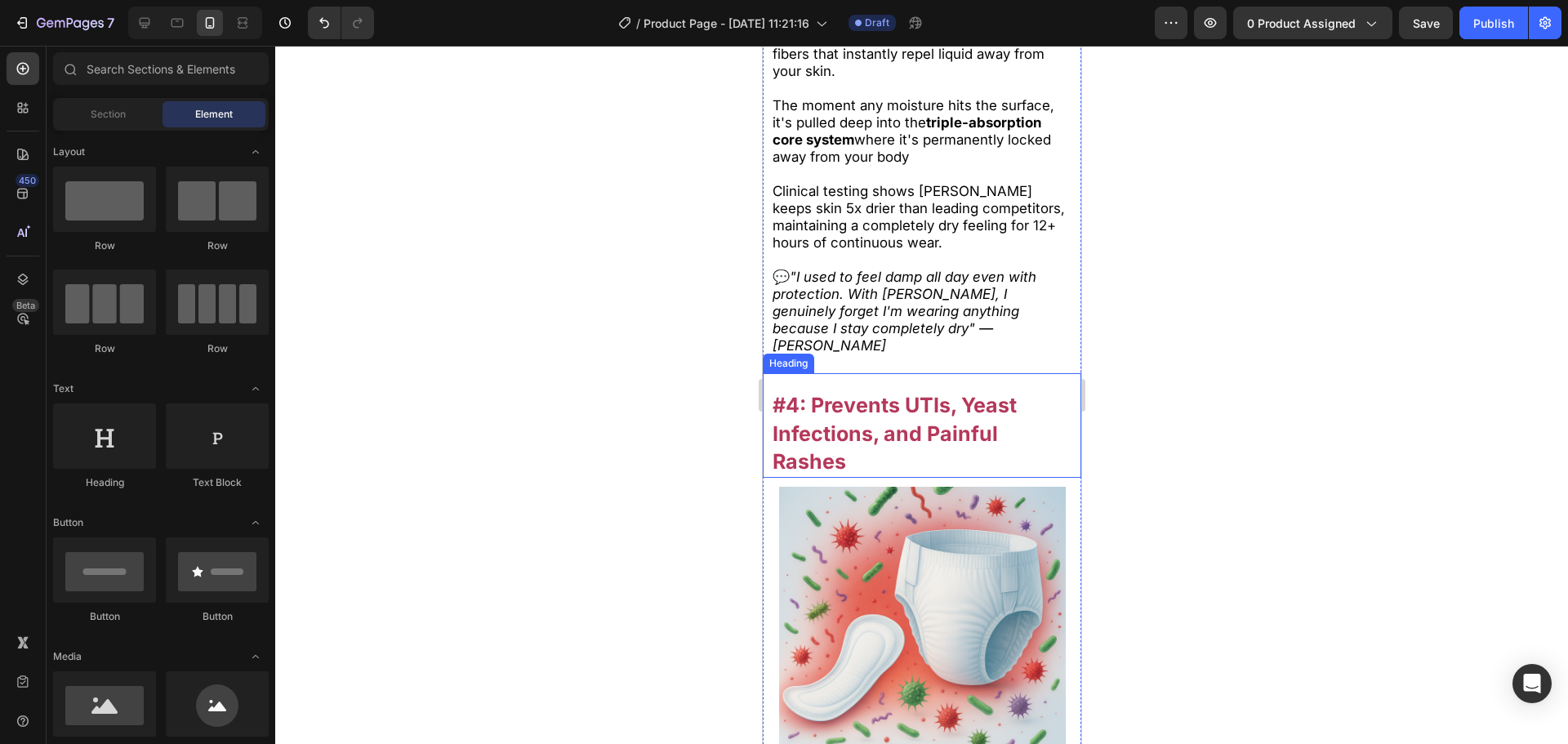
click at [814, 446] on strong "#4: Prevents UTIs, Yeast Infections, and Painful Rashes" at bounding box center [894, 433] width 244 height 81
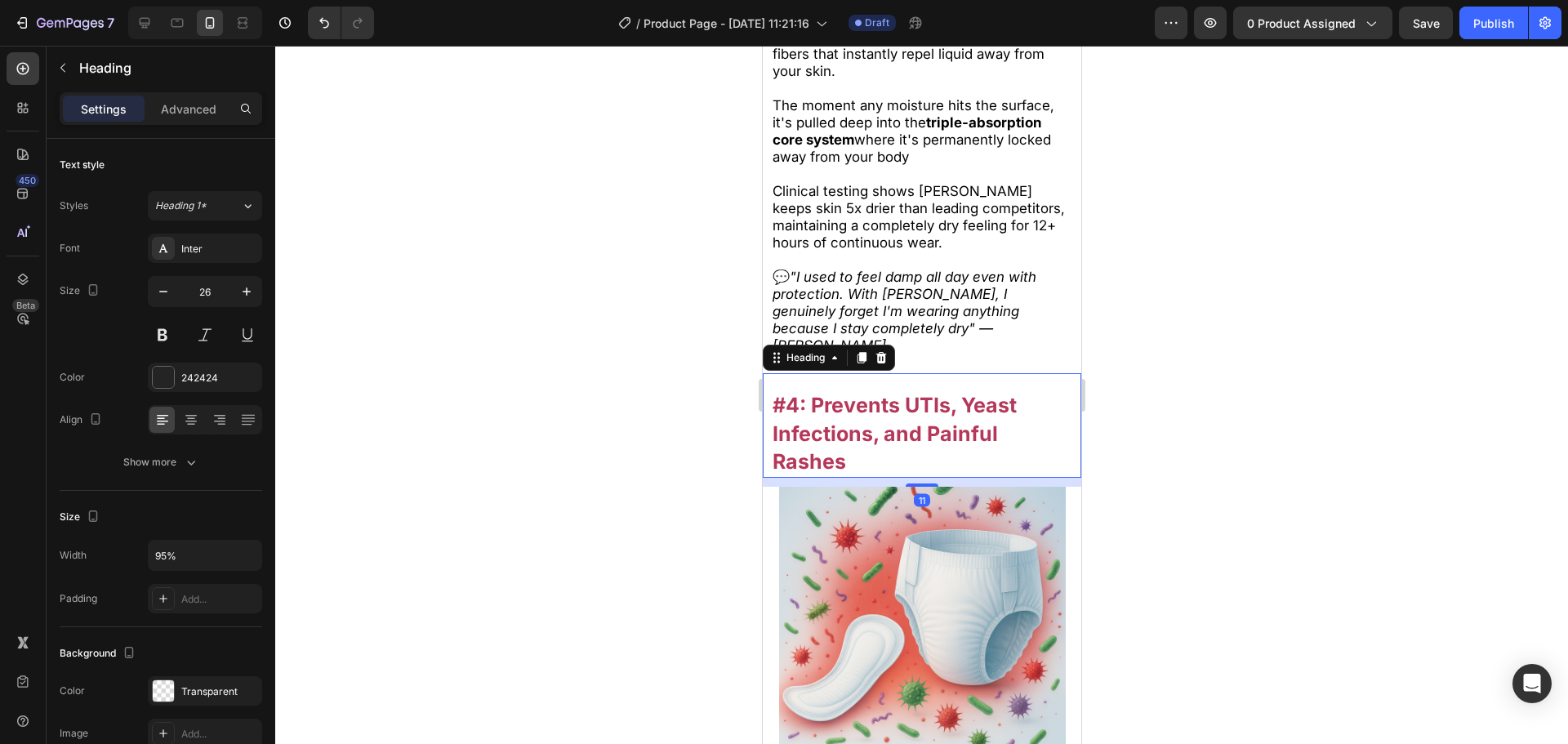
click at [601, 435] on div at bounding box center [922, 394] width 1292 height 698
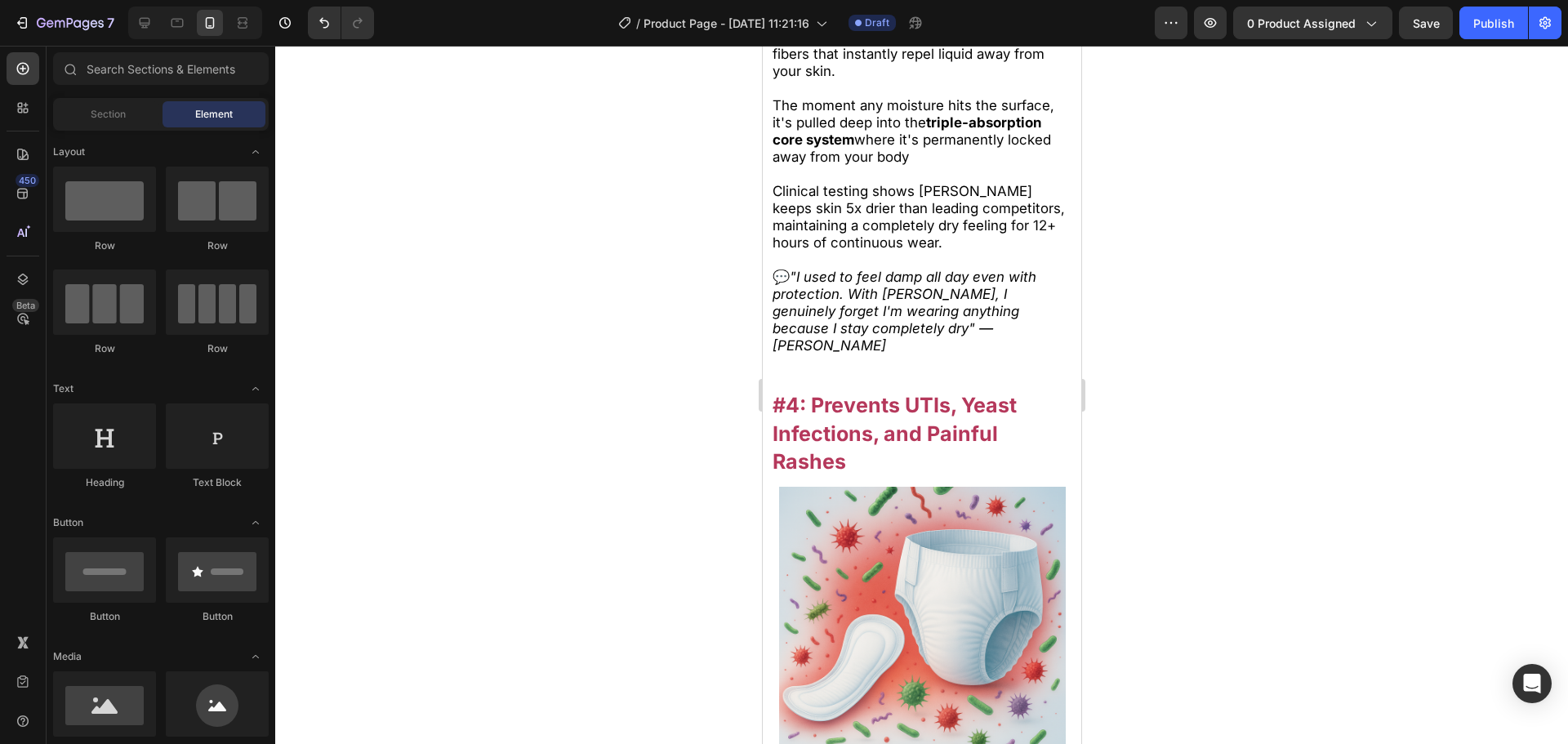
click at [830, 436] on strong "#4: Prevents UTIs, Yeast Infections, and Painful Rashes" at bounding box center [894, 433] width 244 height 81
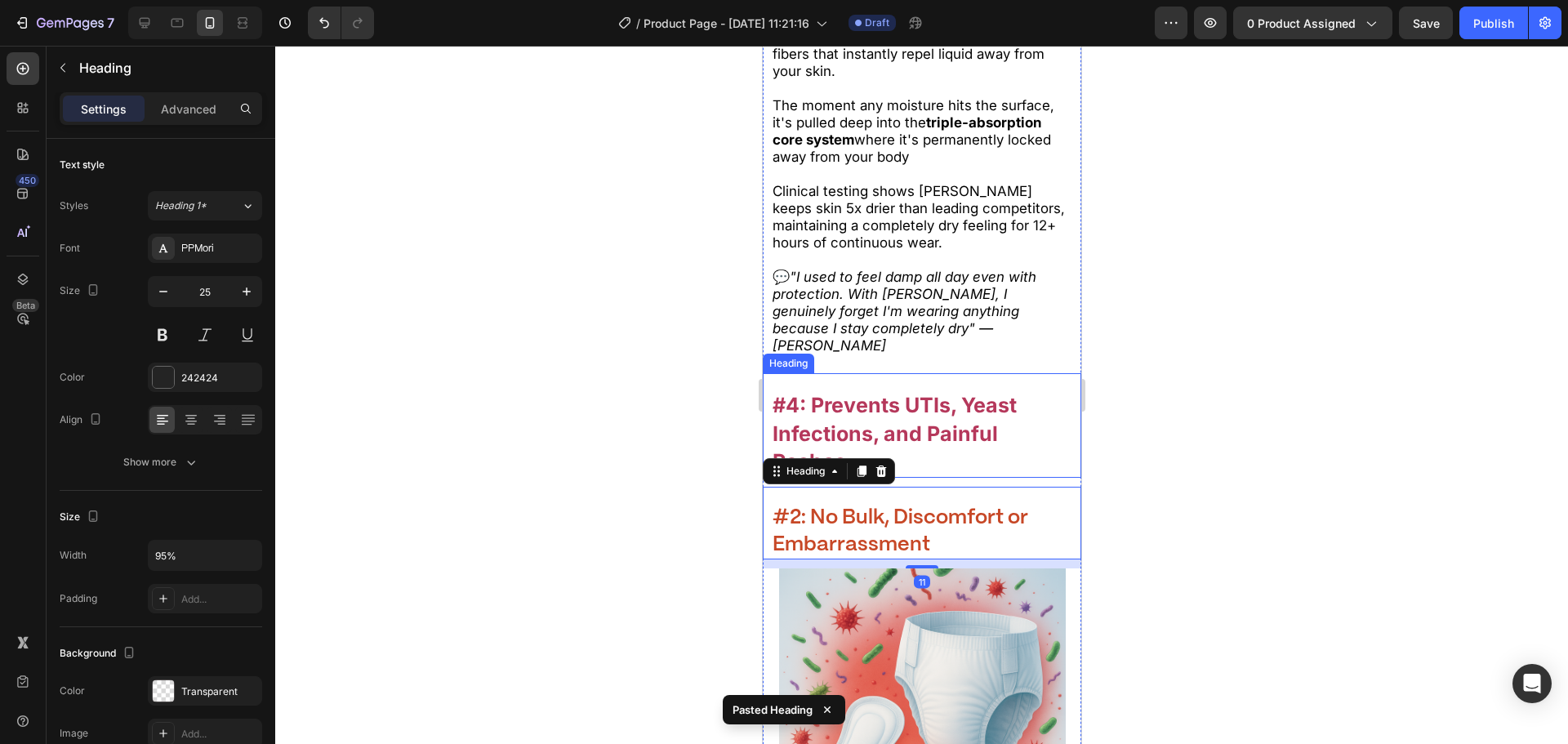
click at [873, 444] on strong "#4: Prevents UTIs, Yeast Infections, and Painful Rashes" at bounding box center [894, 433] width 244 height 81
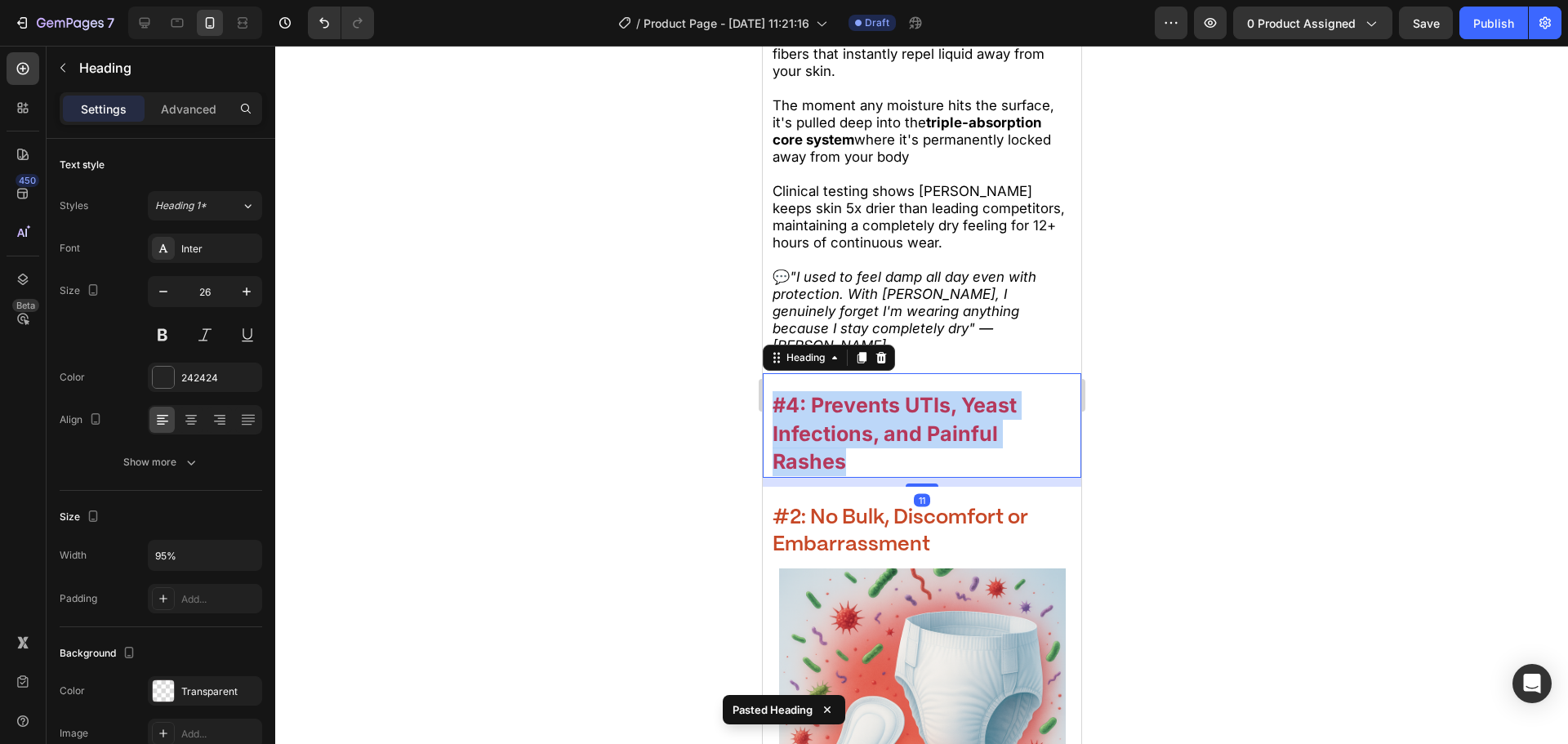
click at [873, 444] on strong "#4: Prevents UTIs, Yeast Infections, and Painful Rashes" at bounding box center [894, 433] width 244 height 81
click at [904, 533] on h2 "#2: No Bulk, Discomfort or Embarrassment" at bounding box center [922, 531] width 303 height 56
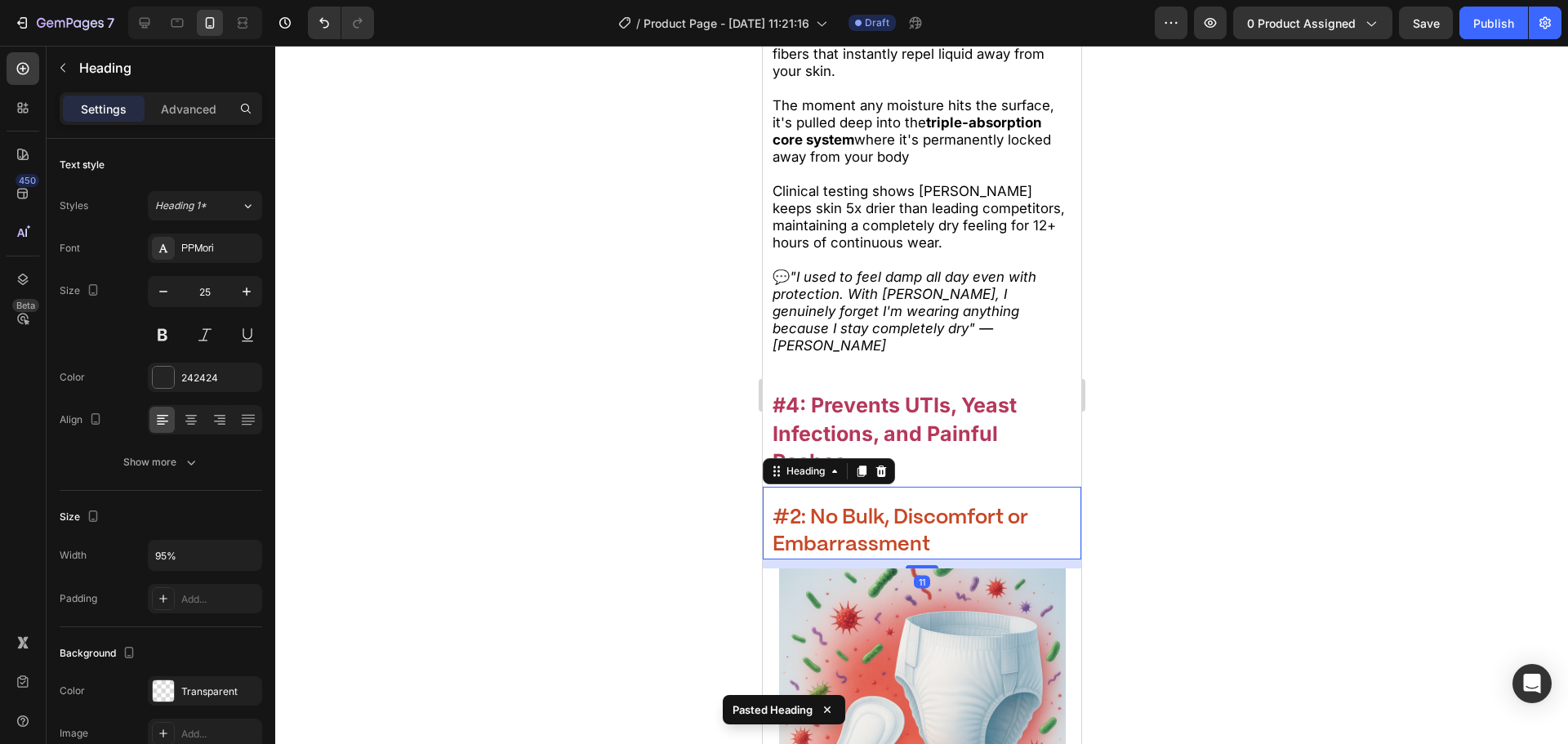
click at [904, 533] on h2 "#2: No Bulk, Discomfort or Embarrassment" at bounding box center [922, 531] width 303 height 56
click at [1171, 552] on div at bounding box center [922, 394] width 1292 height 698
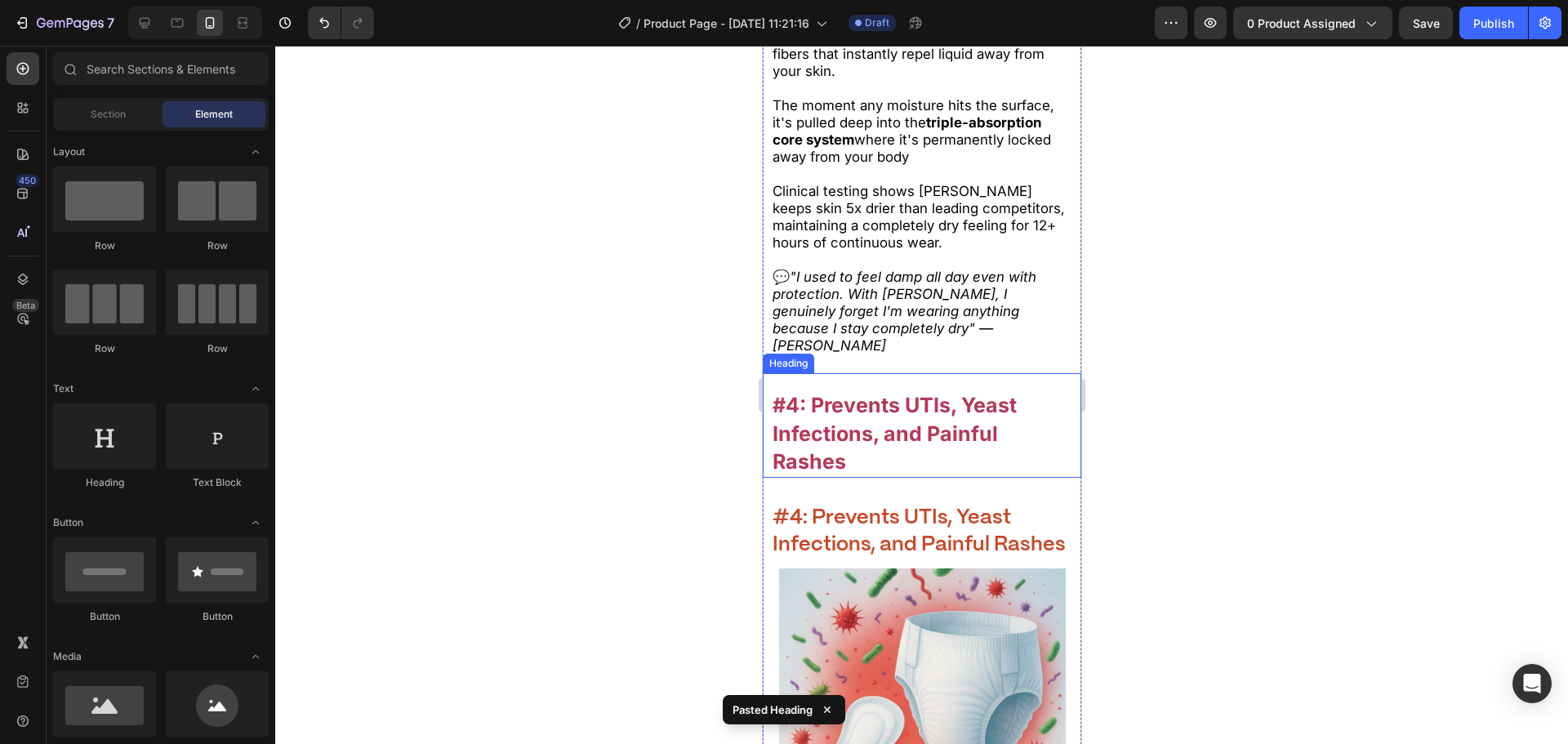
click at [948, 468] on p "⁠⁠⁠⁠⁠⁠⁠ #4: Prevents UTIs, Yeast Infections, and Painful Rashes" at bounding box center [922, 433] width 300 height 85
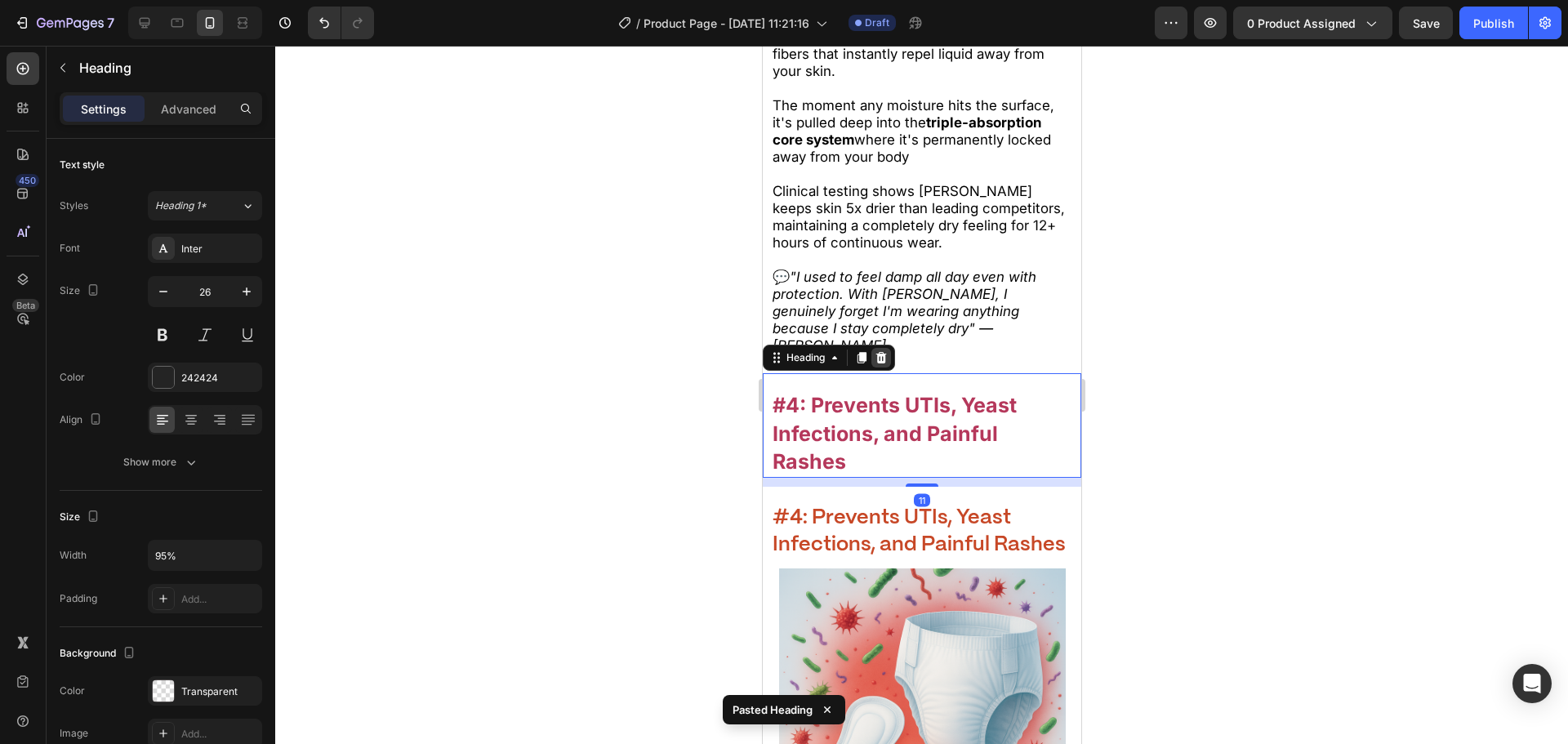
click at [881, 358] on icon at bounding box center [880, 358] width 10 height 11
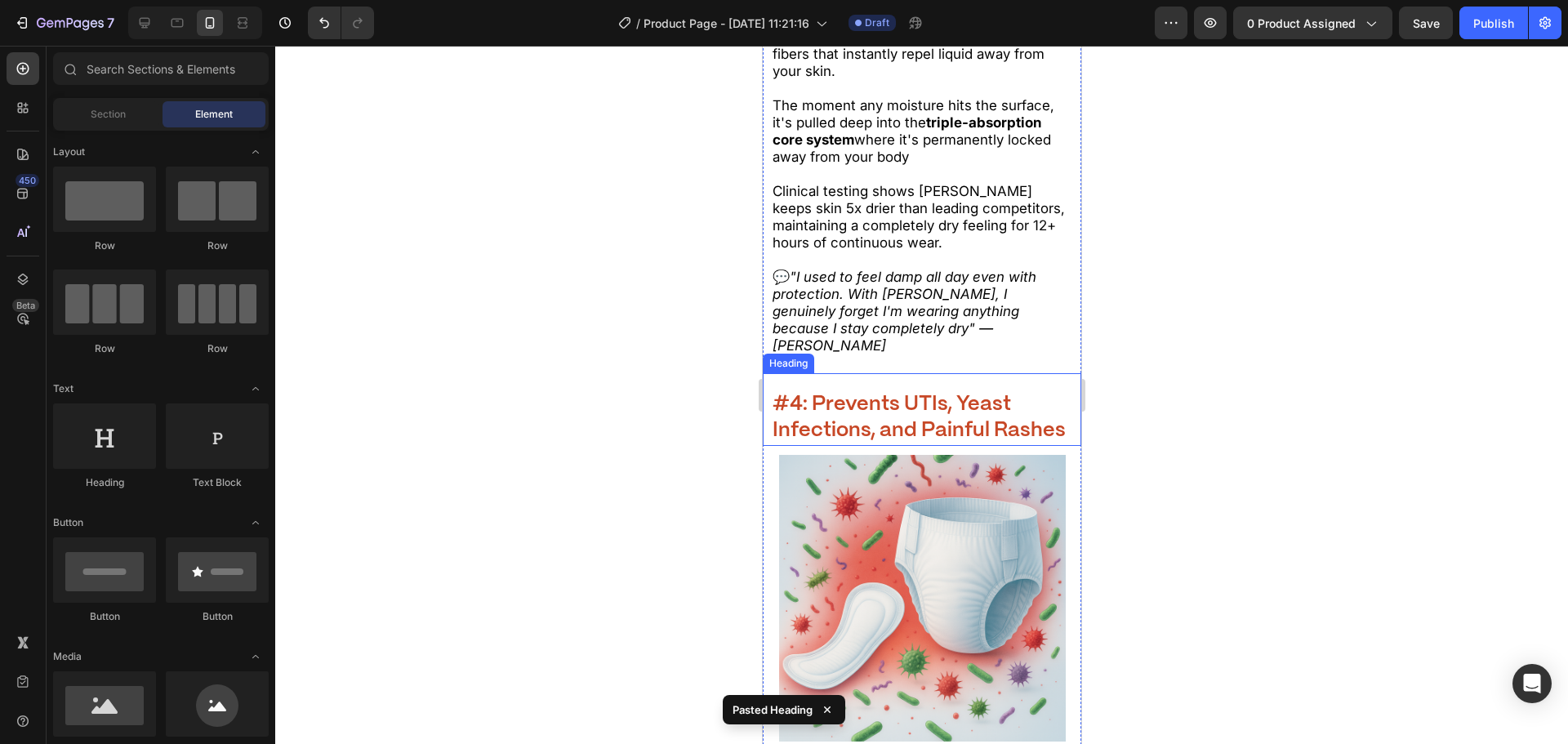
click at [875, 428] on strong "#4: Prevents UTIs, Yeast Infections, and Painful Rashes" at bounding box center [918, 418] width 293 height 46
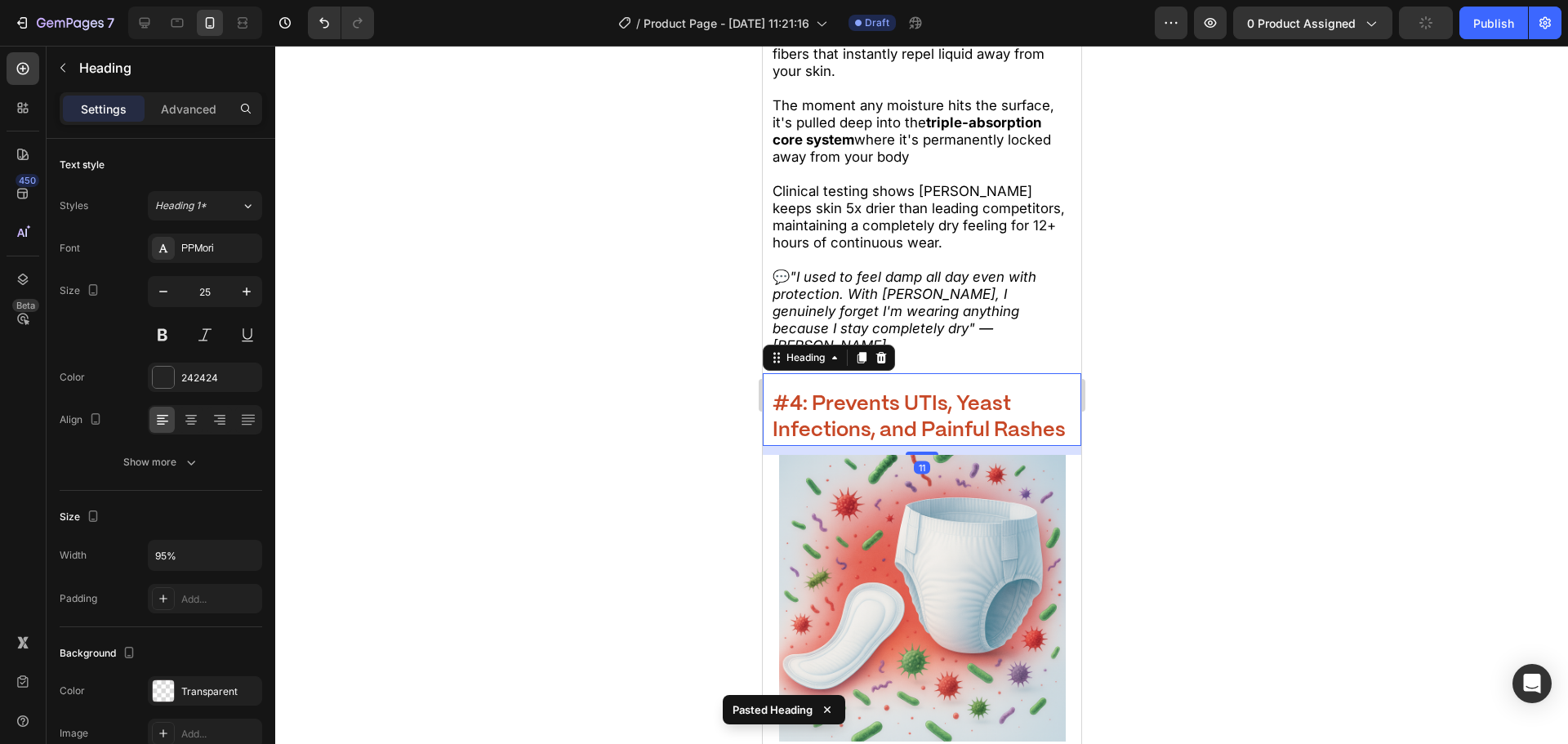
click at [1167, 480] on div at bounding box center [922, 394] width 1292 height 698
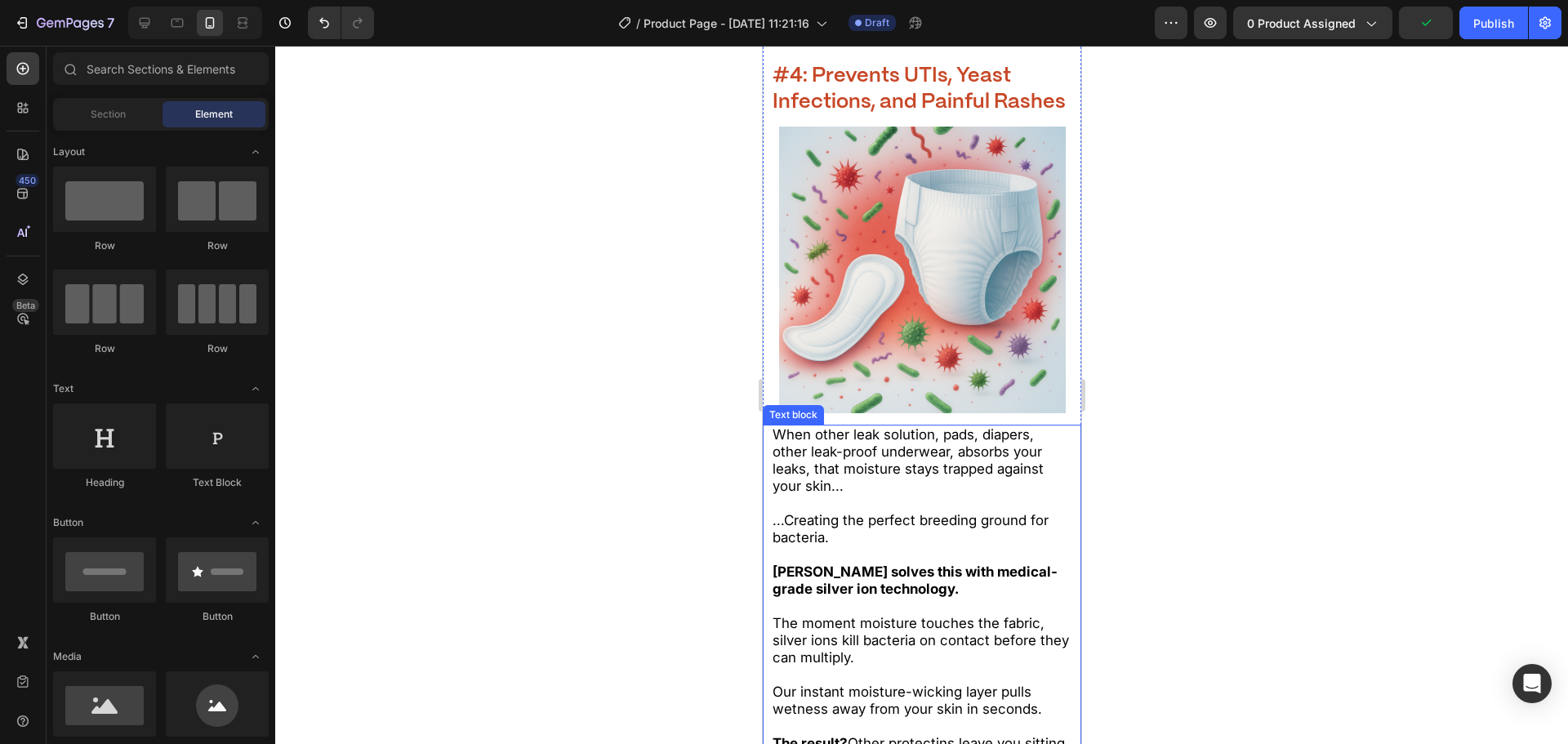
scroll to position [5118, 0]
click at [875, 78] on strong "#4: Prevents UTIs, Yeast Infections, and Painful Rashes" at bounding box center [918, 91] width 293 height 46
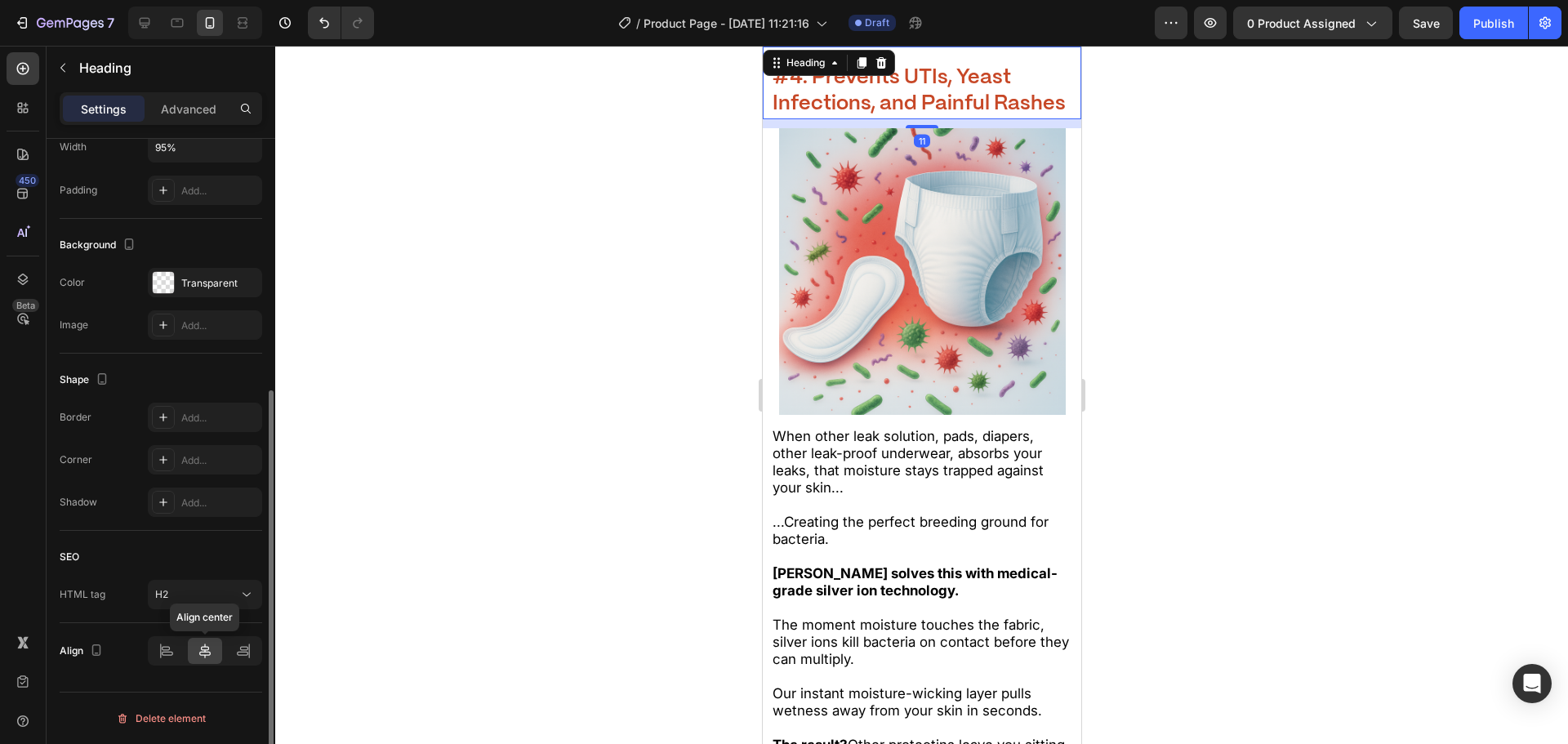
click at [206, 657] on icon at bounding box center [205, 651] width 17 height 17
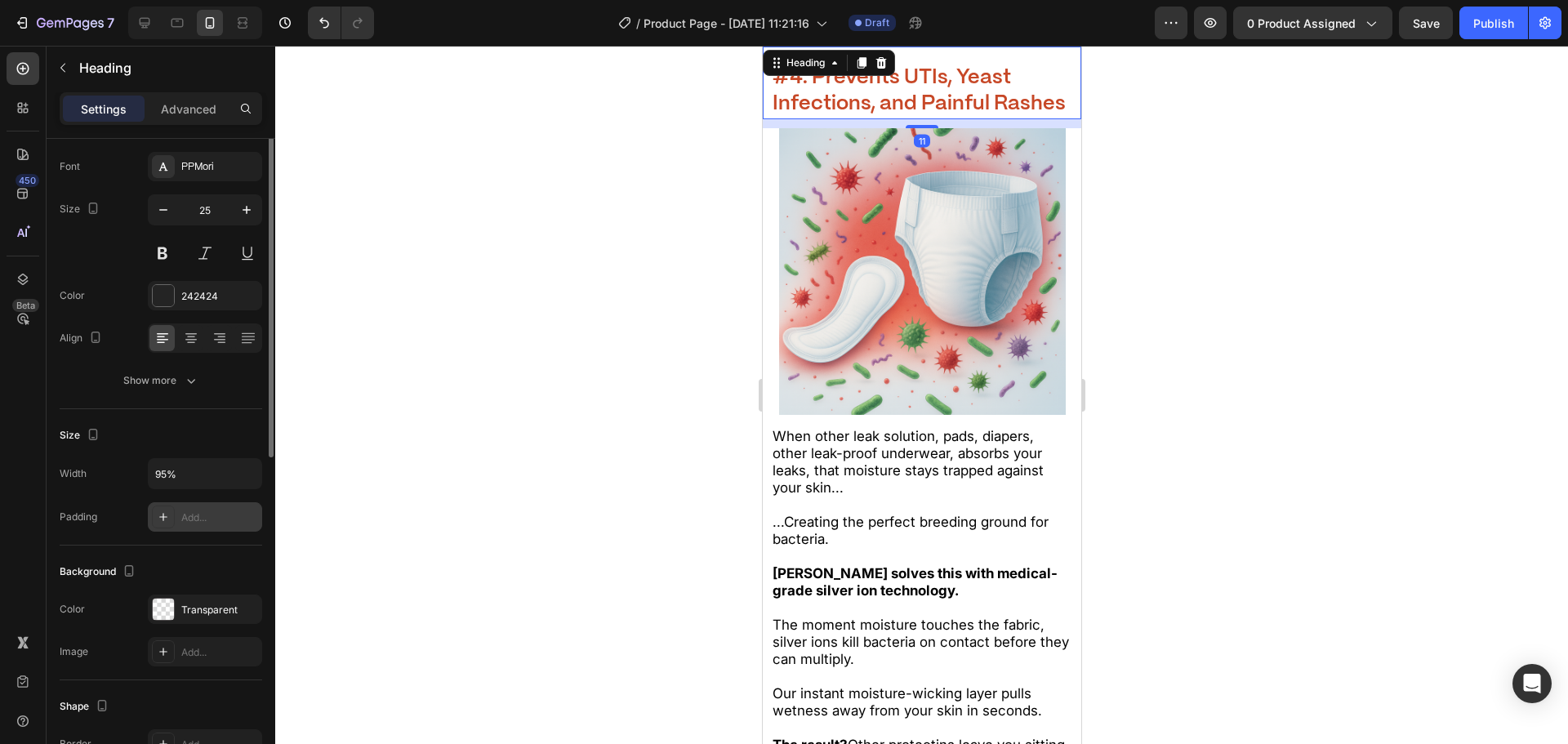
scroll to position [0, 0]
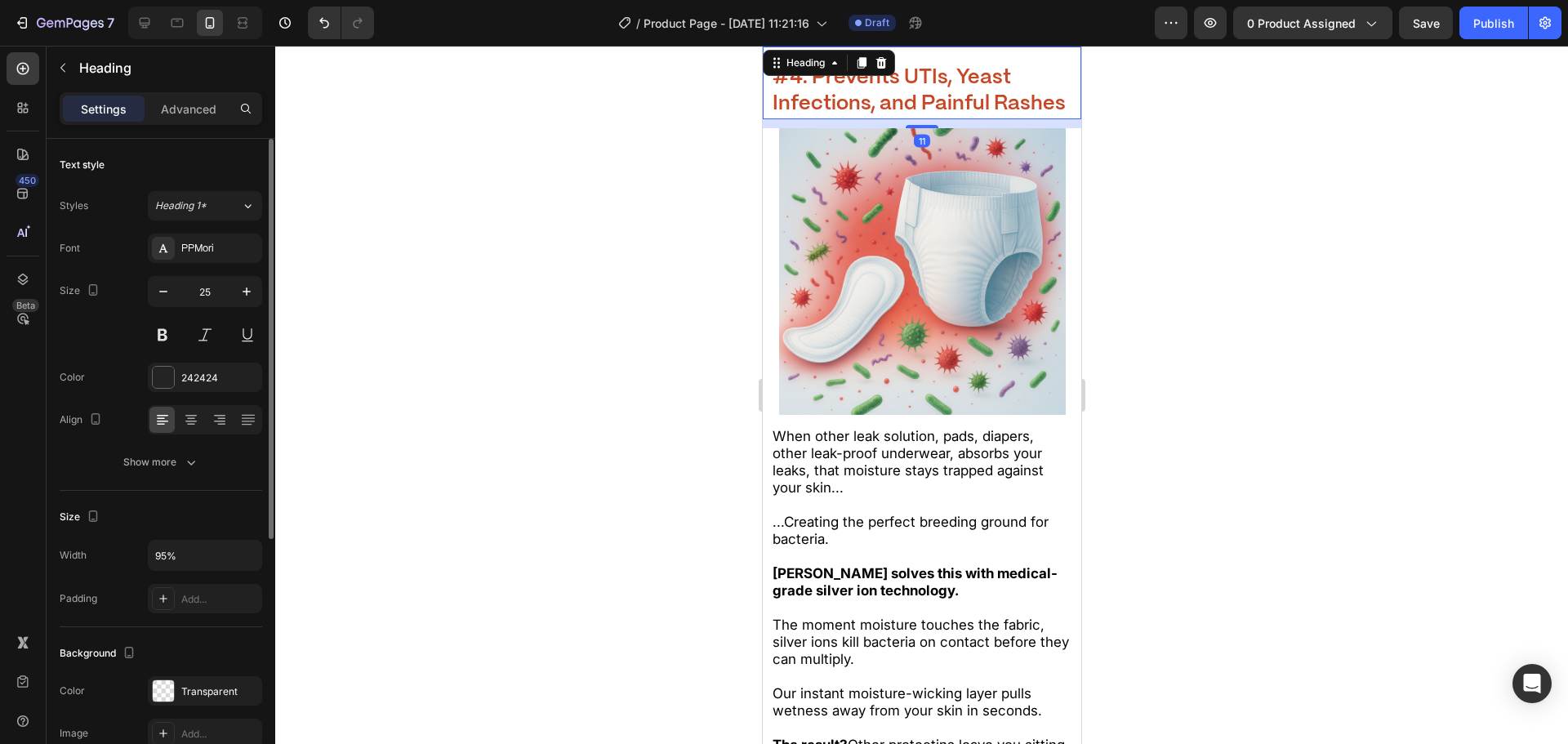
click at [572, 527] on div at bounding box center [922, 394] width 1292 height 698
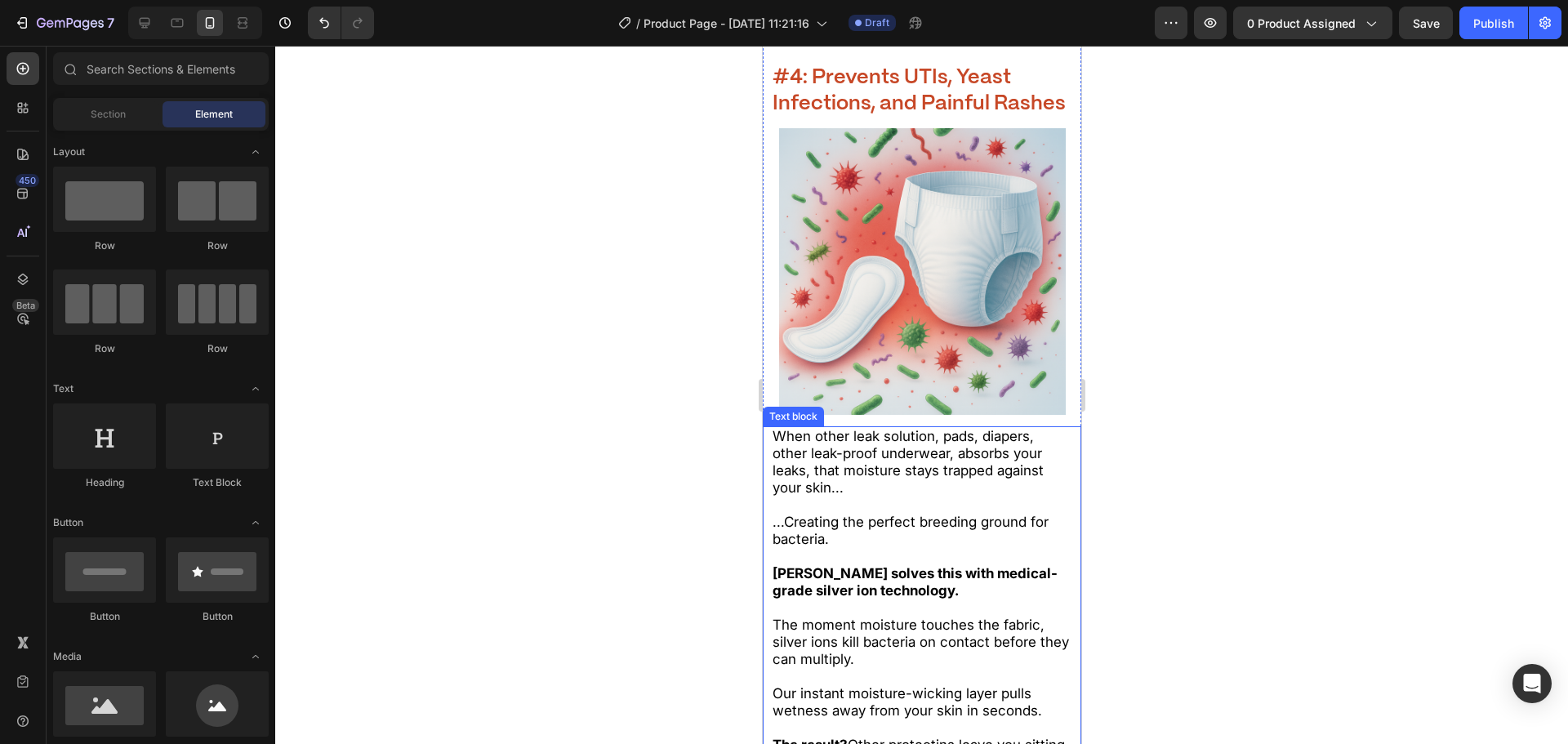
click at [804, 514] on p at bounding box center [922, 505] width 300 height 18
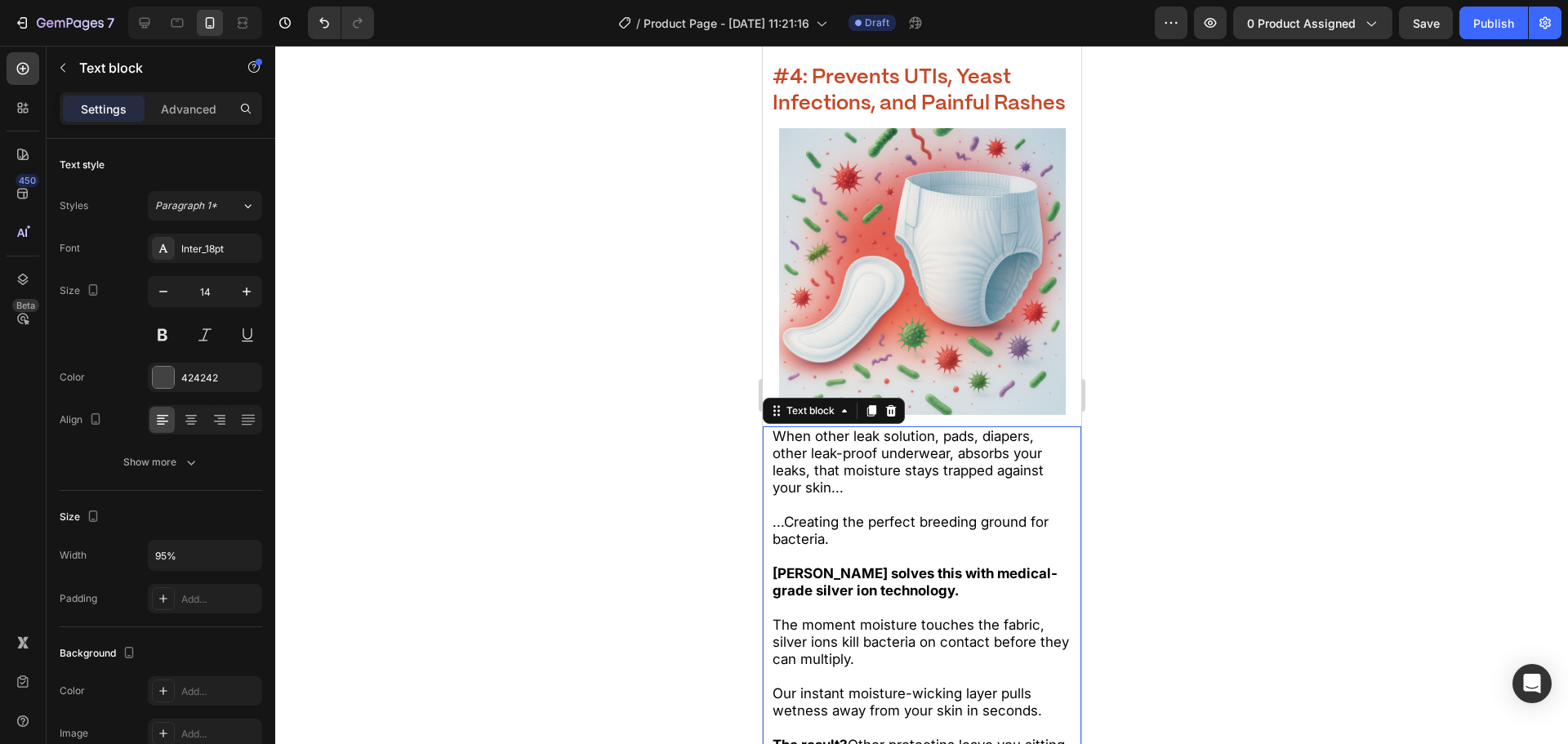
drag, startPoint x: 812, startPoint y: 507, endPoint x: 782, endPoint y: 472, distance: 46.1
click at [812, 495] on span "When other leak solution, pads, diapers, other leak-proof underwear, absorbs yo…" at bounding box center [907, 461] width 271 height 67
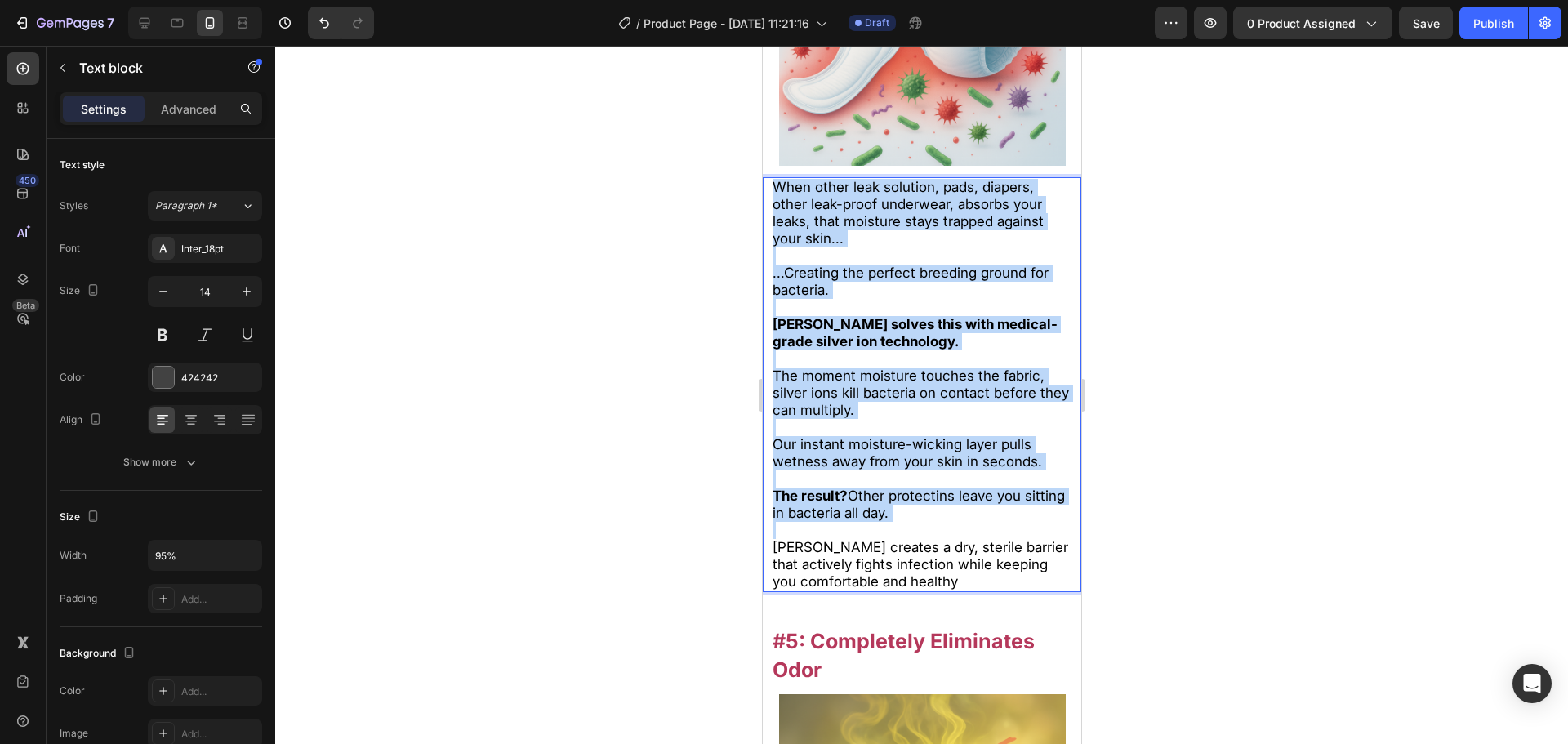
scroll to position [5445, 0]
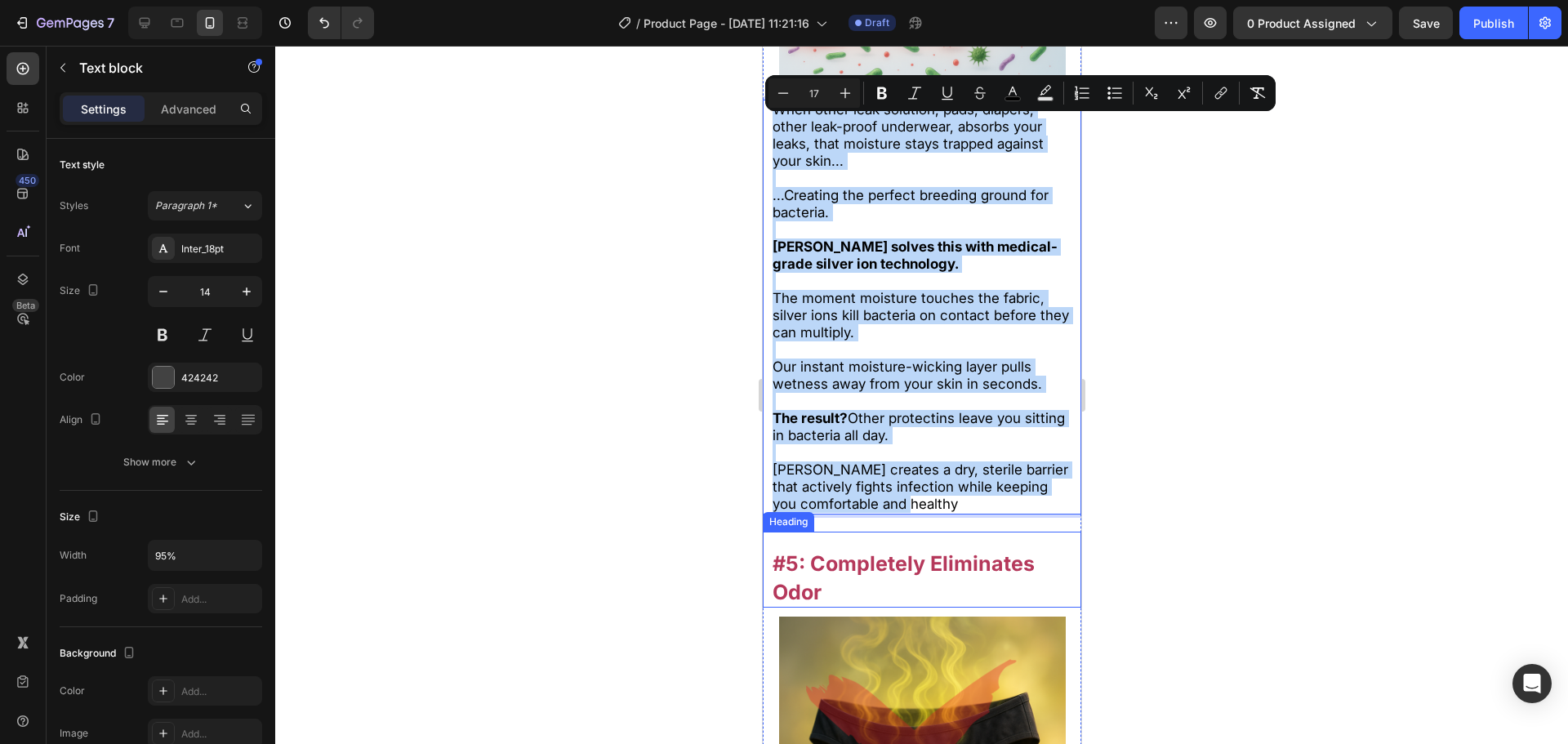
drag, startPoint x: 789, startPoint y: 468, endPoint x: 1079, endPoint y: 589, distance: 314.2
click at [1081, 597] on html "iPhone 13 Pro ( 390 px) iPhone 13 Mini iPhone 13 Pro iPhone 11 Pro Max iPhone 1…" at bounding box center [921, 703] width 319 height 12205
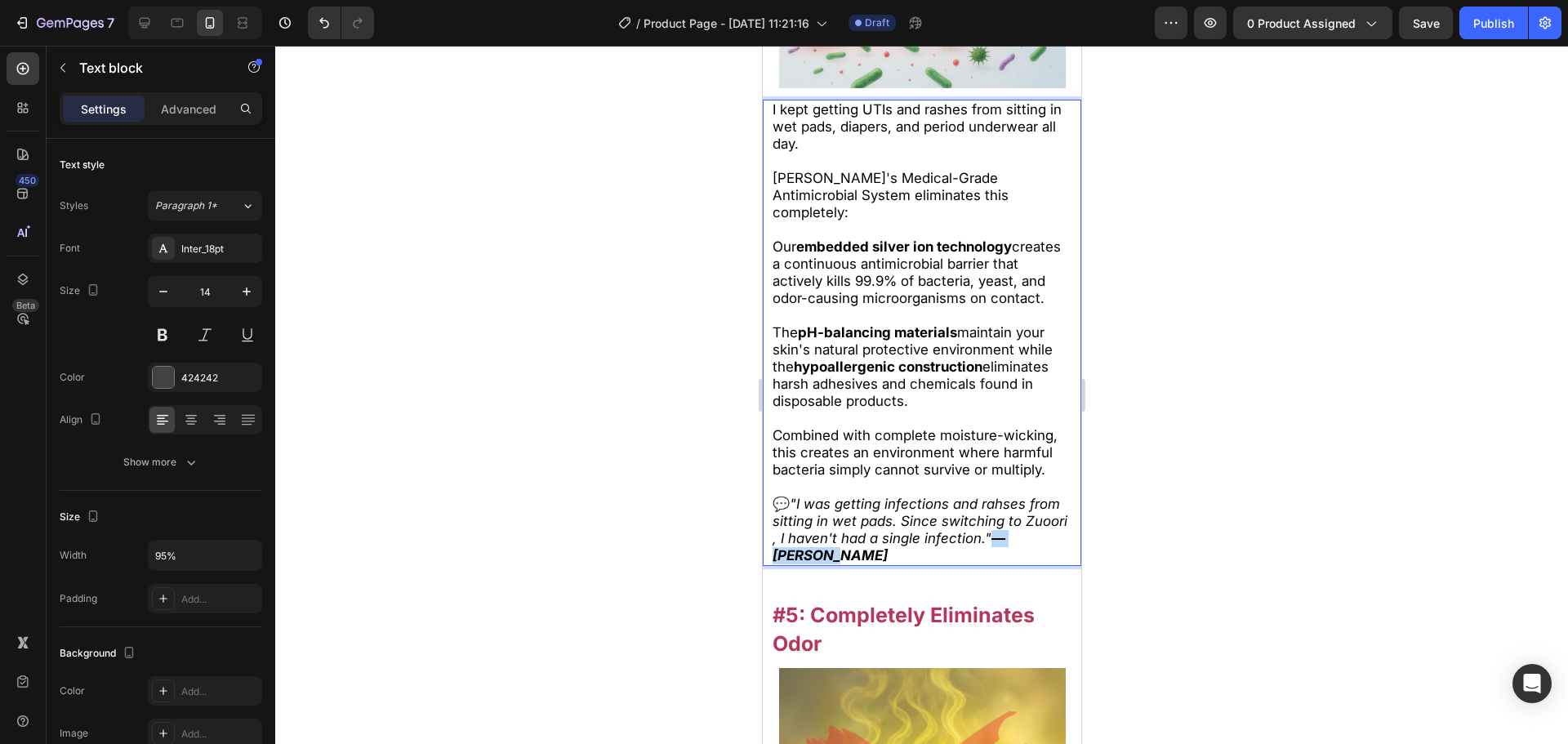
drag, startPoint x: 849, startPoint y: 569, endPoint x: 1031, endPoint y: 555, distance: 182.5
click at [1031, 555] on p "💬 "I was getting infections and rahses from sitting in wet pads. Since switchin…" at bounding box center [922, 530] width 300 height 68
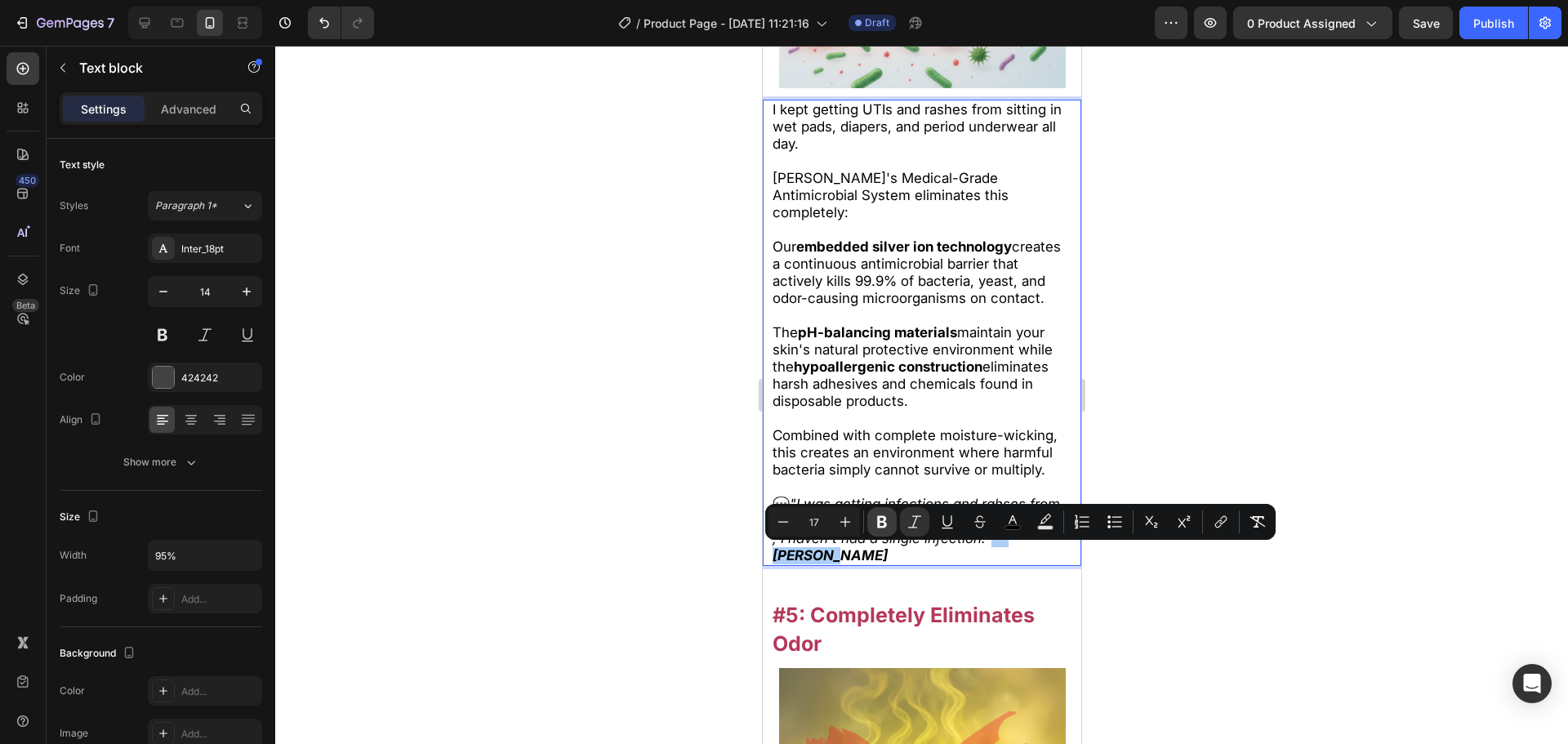
click at [887, 529] on icon "Editor contextual toolbar" at bounding box center [882, 522] width 17 height 17
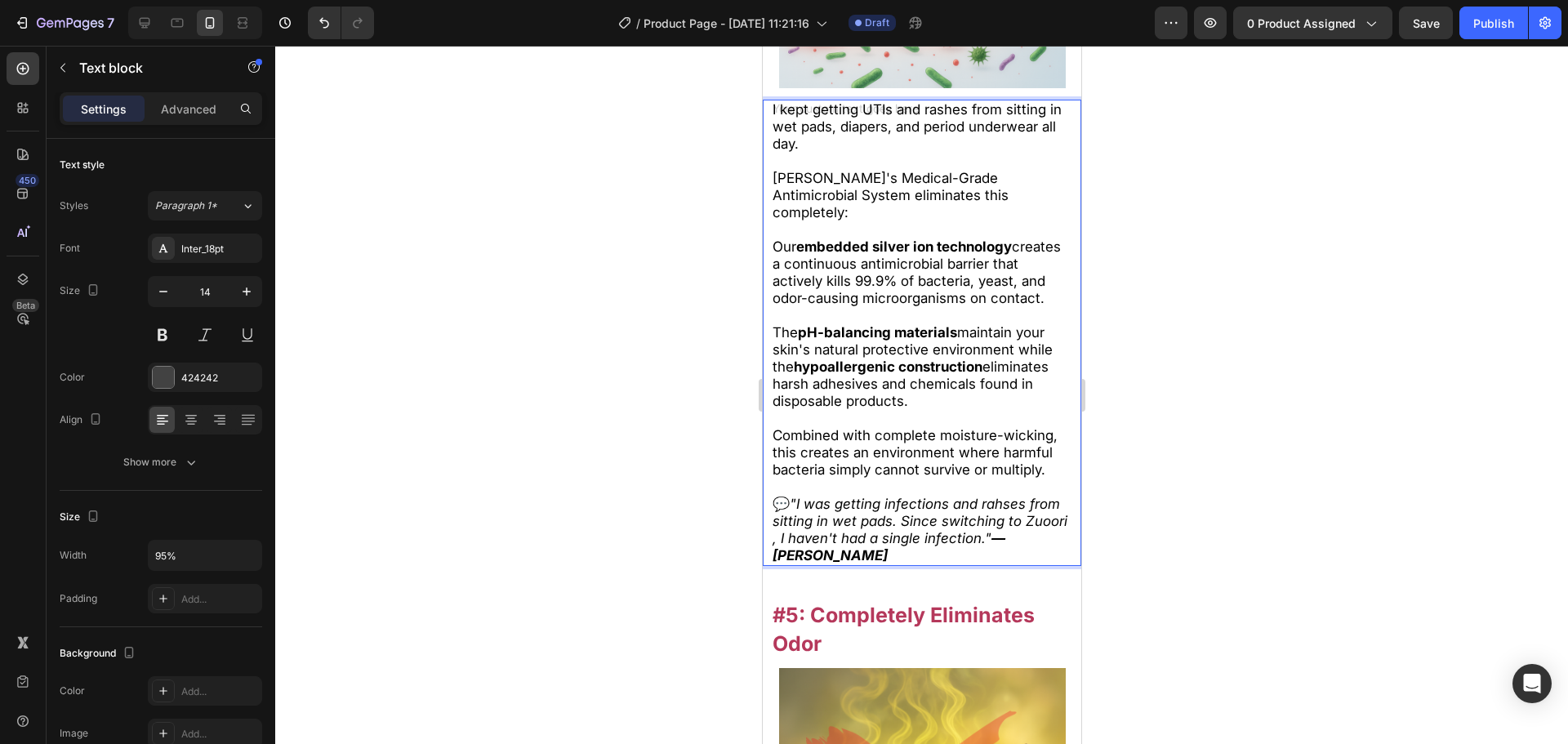
click at [1149, 613] on div at bounding box center [922, 394] width 1292 height 698
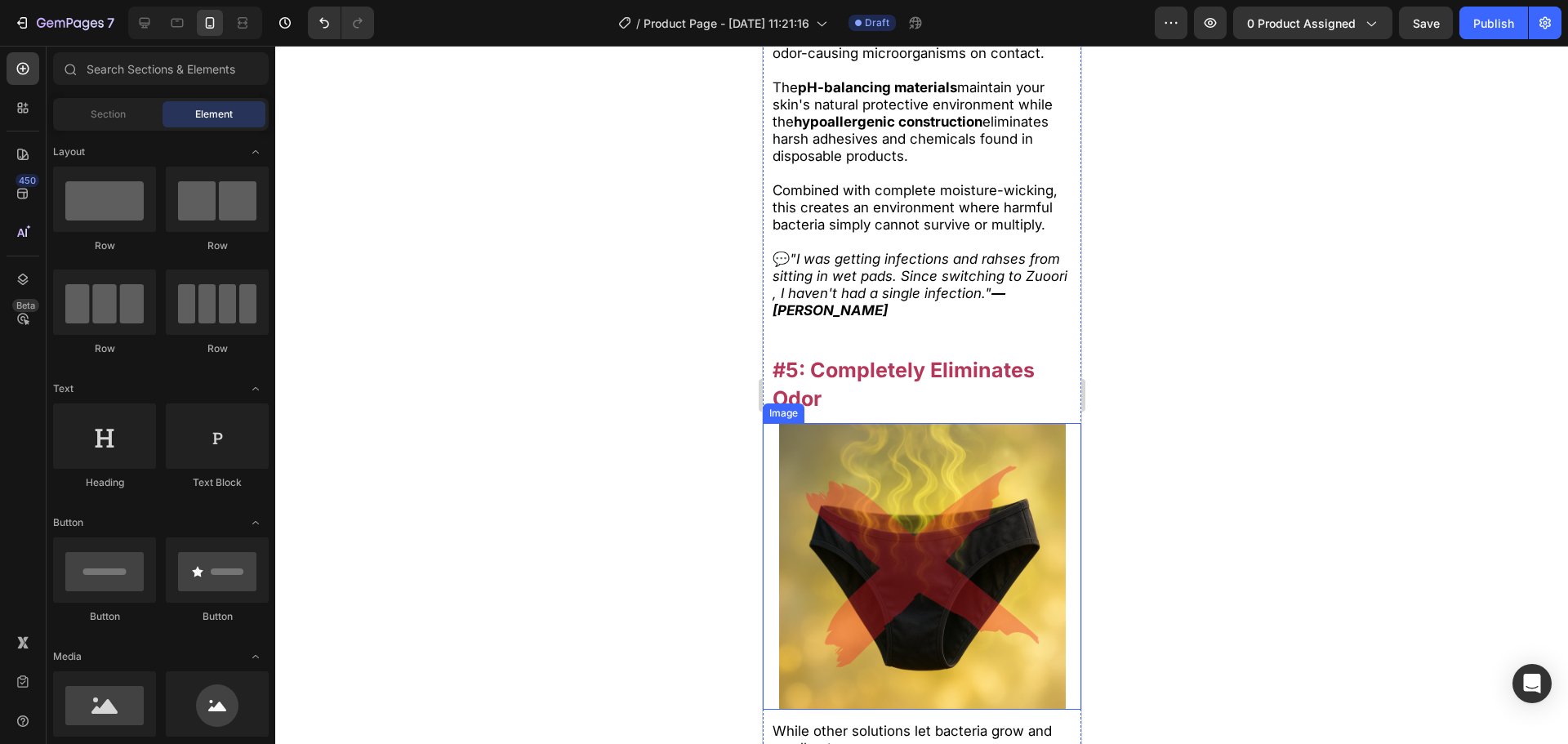
click at [1031, 319] on p "💬 "I was getting infections and rahses from sitting in wet pads. Since switchin…" at bounding box center [922, 285] width 300 height 68
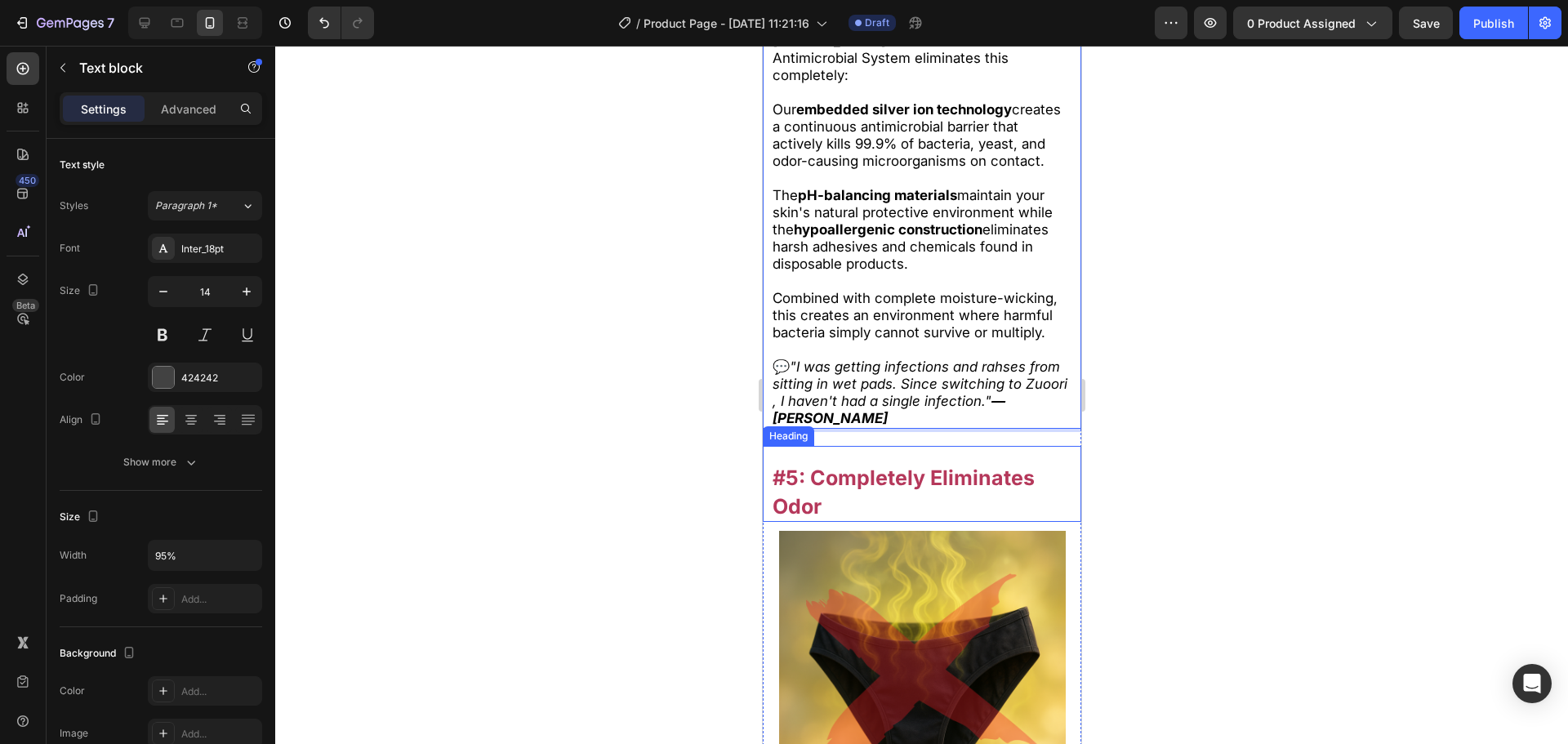
scroll to position [5585, 0]
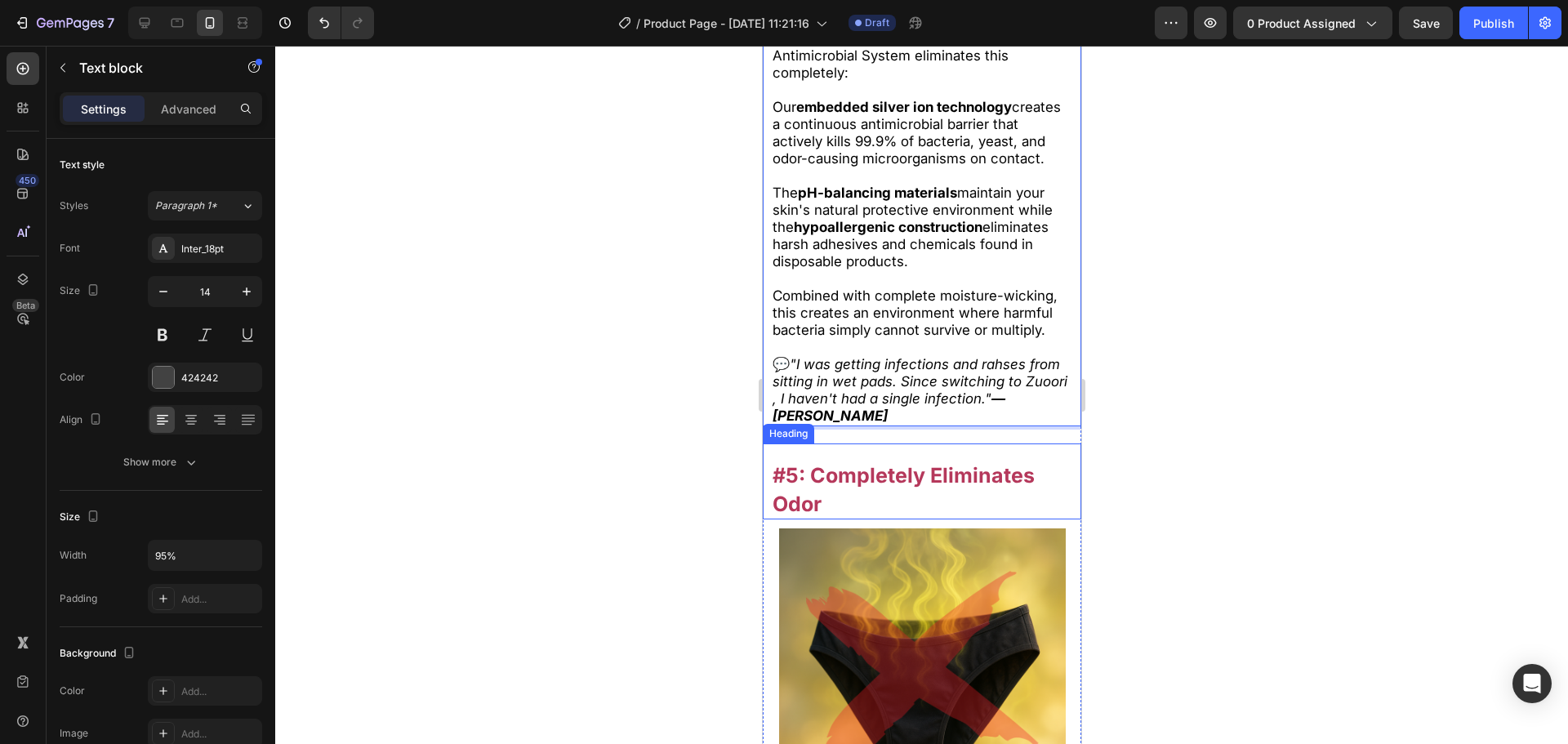
click at [1041, 424] on p "💬 "I was getting infections and rahses from sitting in wet pads. Since switchin…" at bounding box center [922, 390] width 300 height 68
click at [1005, 417] on strong "— [PERSON_NAME]" at bounding box center [888, 407] width 233 height 33
drag, startPoint x: 1035, startPoint y: 417, endPoint x: 1847, endPoint y: 488, distance: 815.1
click at [1081, 443] on html "iPhone 13 Pro ( 390 px) iPhone 13 Mini iPhone 13 Pro iPhone 11 Pro Max iPhone 1…" at bounding box center [921, 590] width 319 height 12257
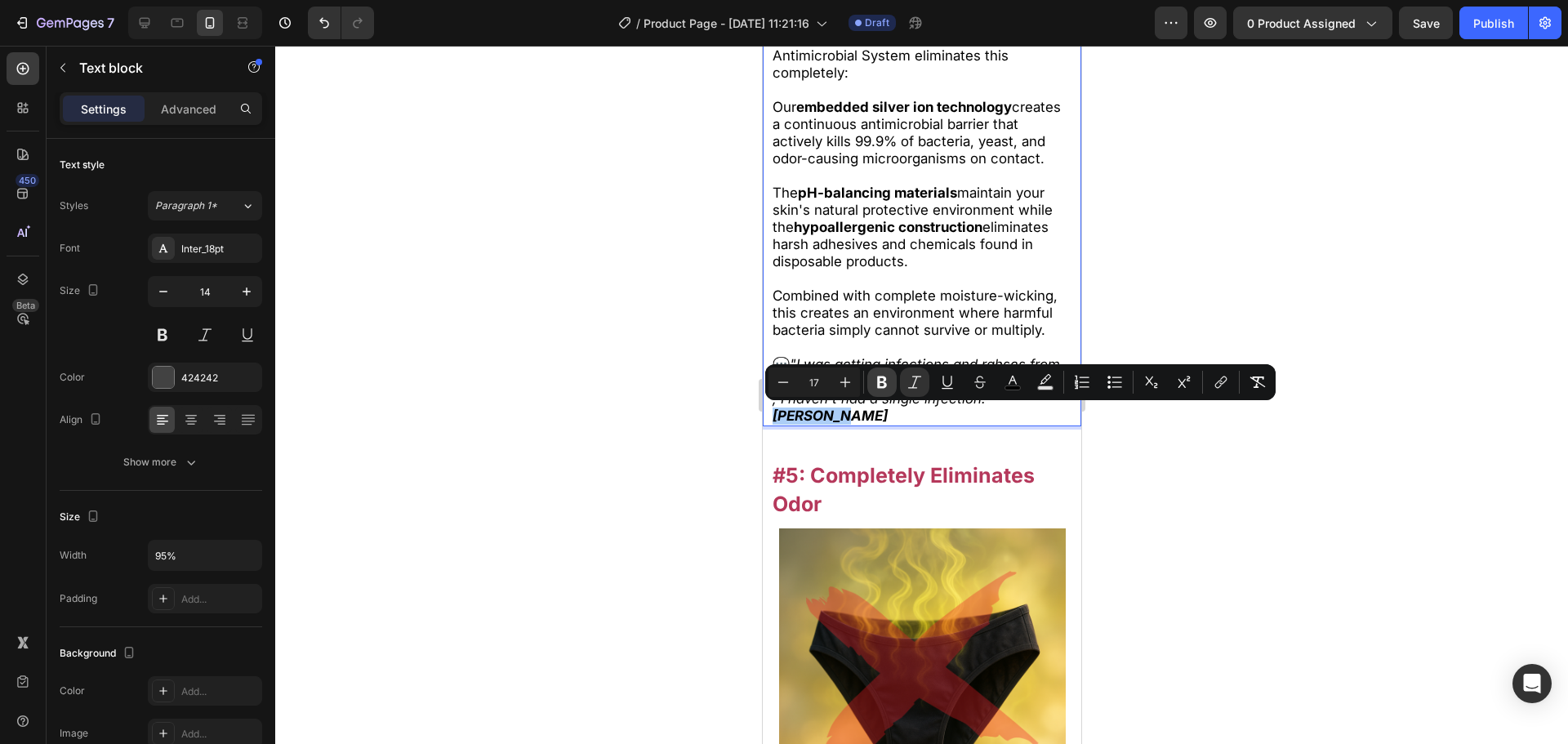
click at [885, 384] on icon "Editor contextual toolbar" at bounding box center [882, 382] width 10 height 12
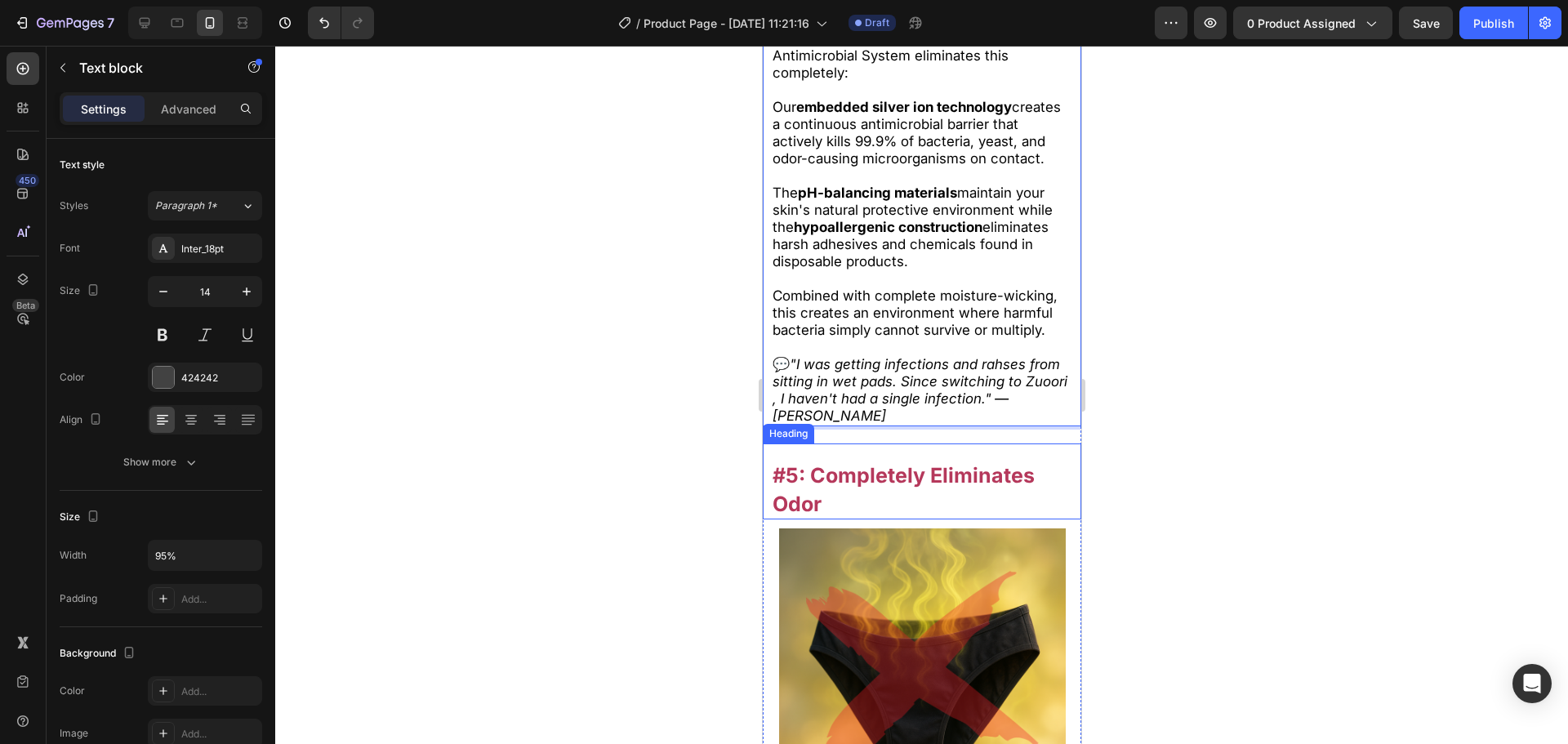
click at [1188, 509] on div at bounding box center [922, 394] width 1292 height 698
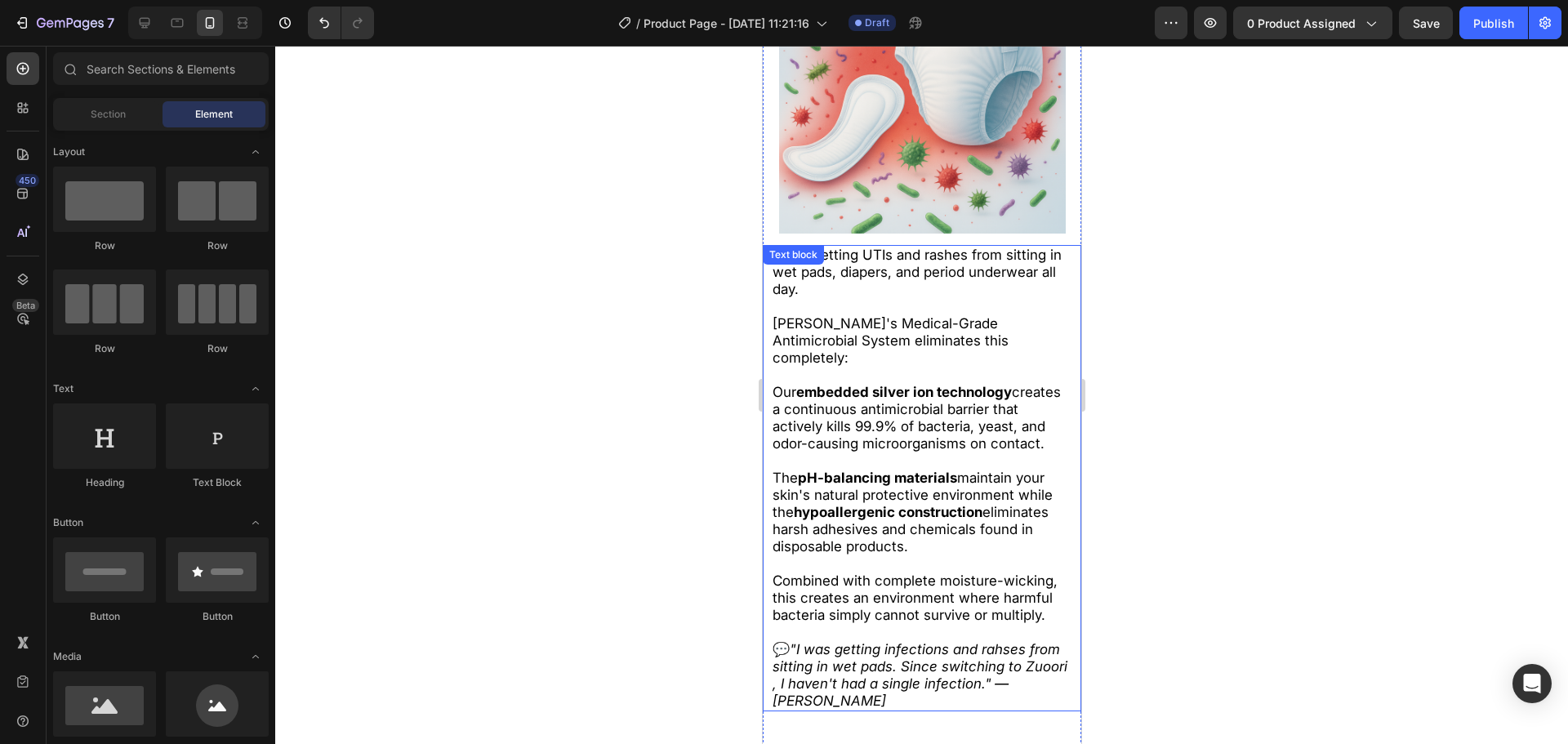
scroll to position [5095, 0]
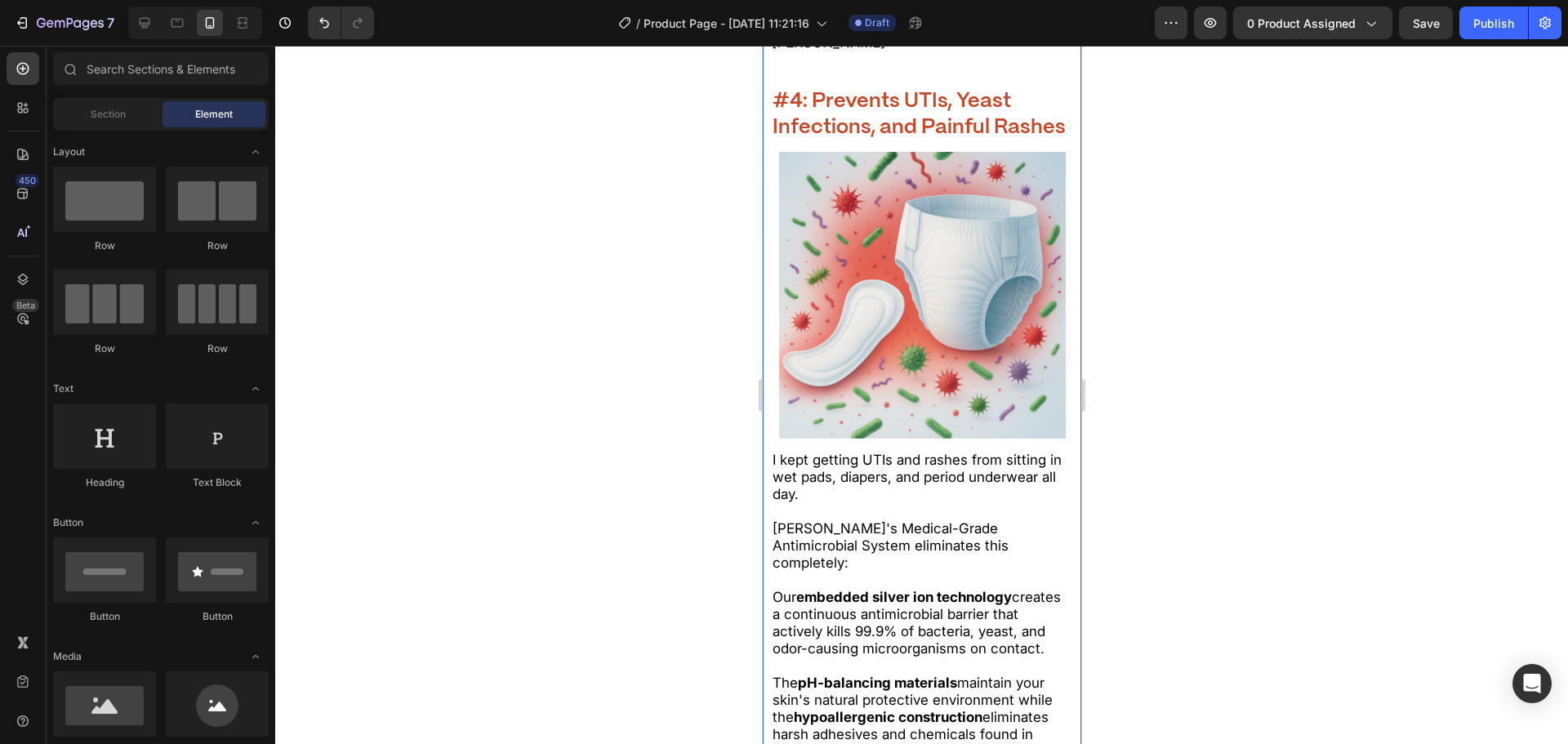
click at [869, 141] on p "⁠⁠⁠⁠⁠⁠⁠ #4: Prevents UTIs, Yeast Infections, and Painful Rashes" at bounding box center [922, 114] width 300 height 53
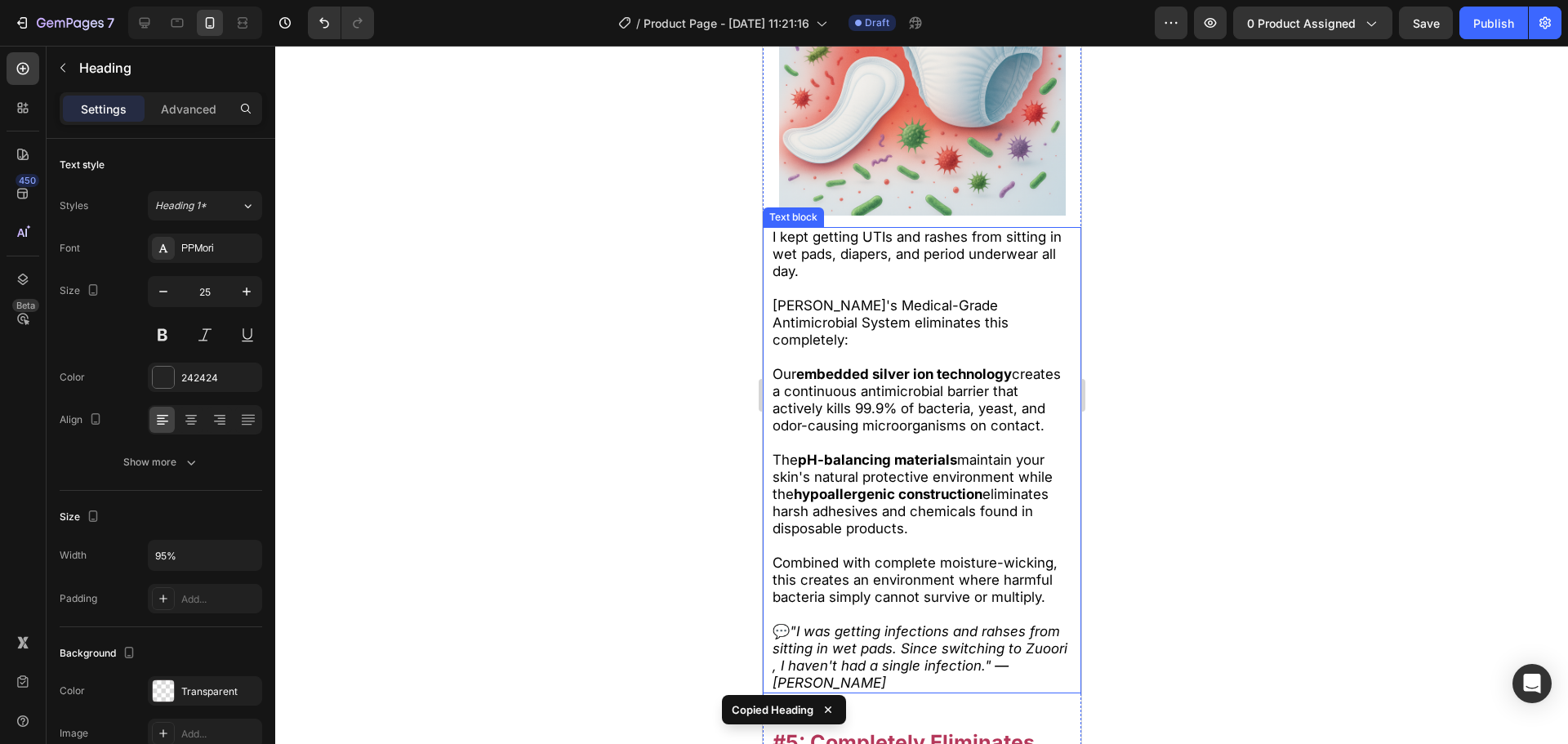
scroll to position [5666, 0]
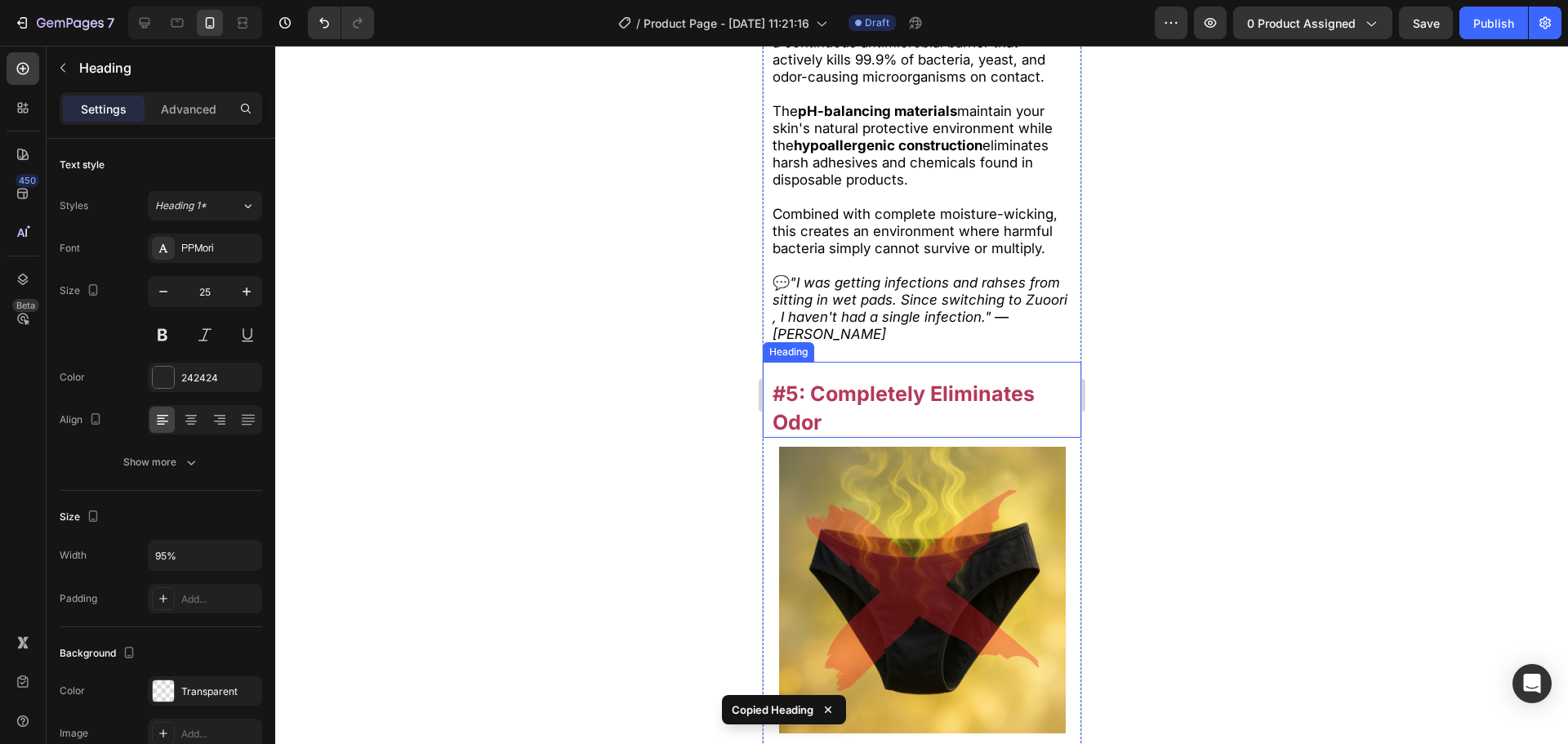
click at [950, 430] on h2 "#5: Completely Eliminates Odor" at bounding box center [922, 408] width 303 height 60
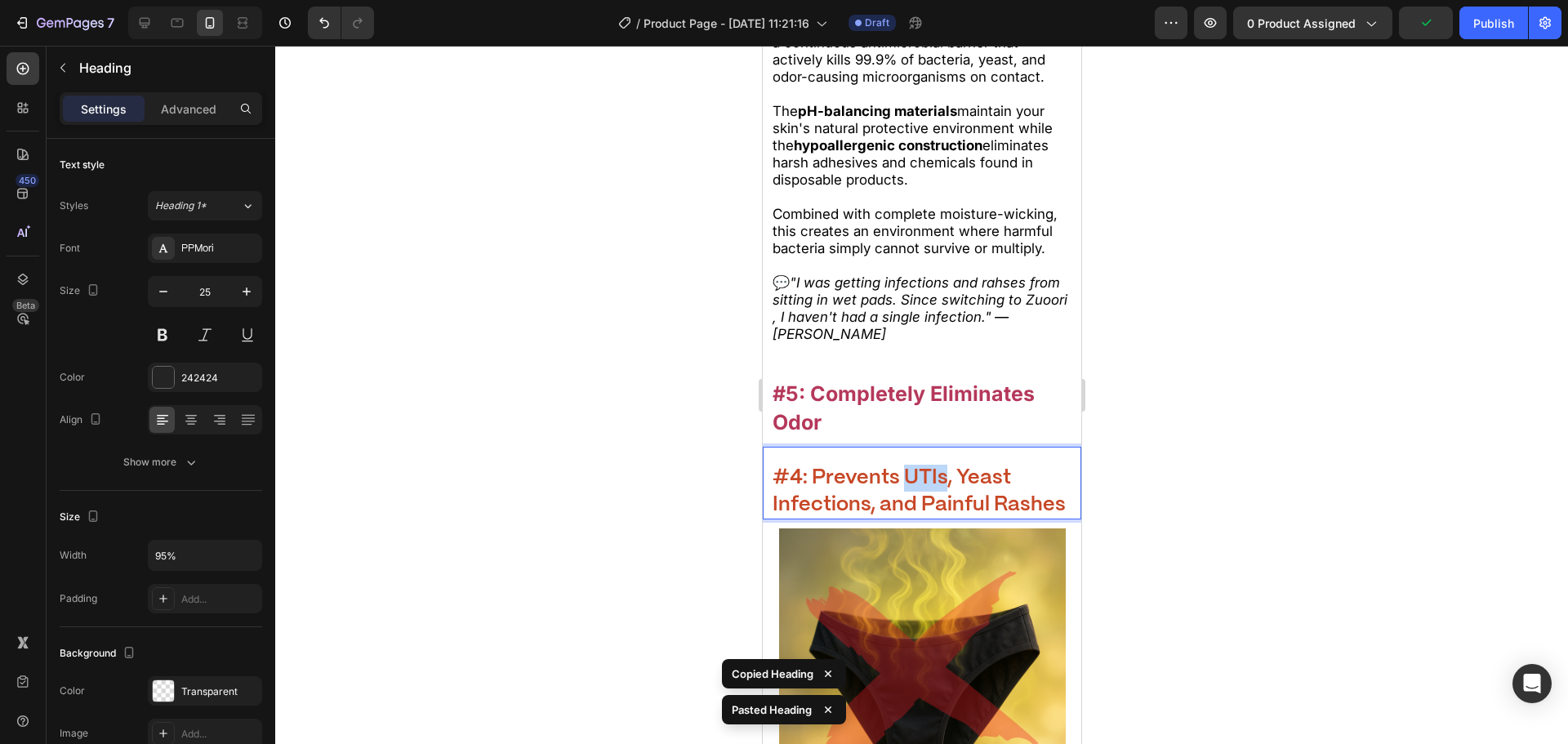
click at [923, 498] on strong "#4: Prevents UTIs, Yeast Infections, and Painful Rashes" at bounding box center [918, 491] width 293 height 46
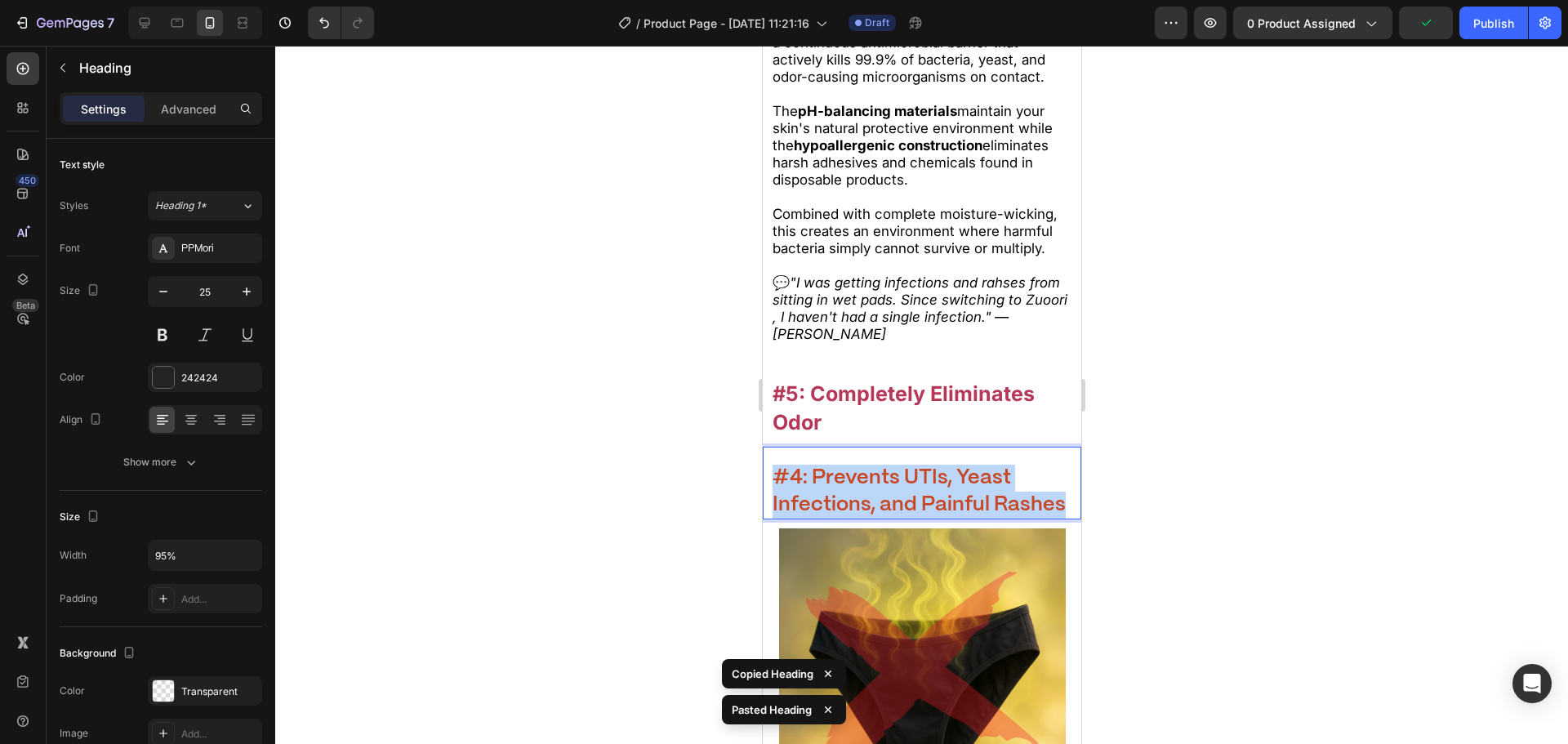
click at [923, 498] on strong "#4: Prevents UTIs, Yeast Infections, and Painful Rashes" at bounding box center [918, 491] width 293 height 46
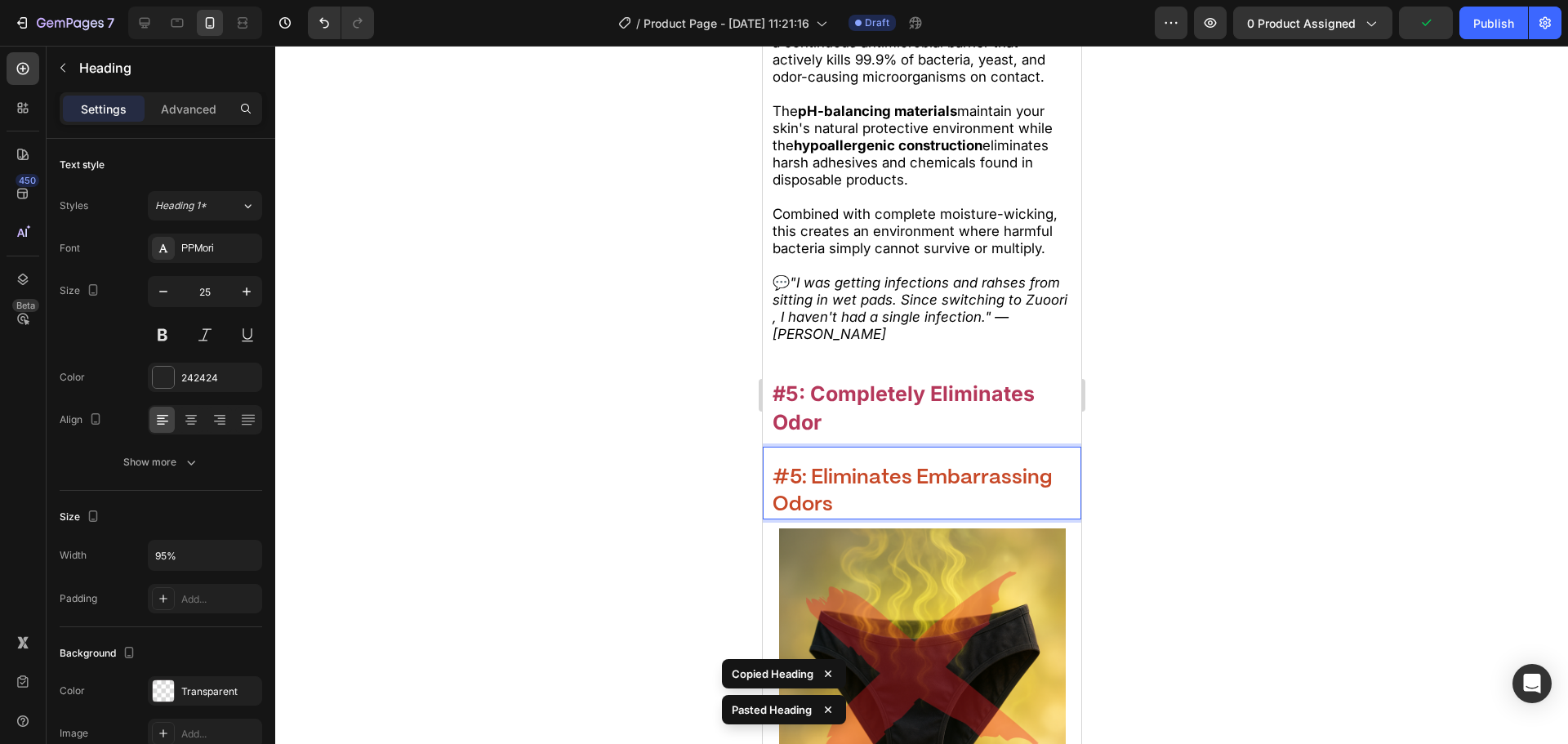
click at [932, 438] on h2 "#5: Completely Eliminates Odor" at bounding box center [922, 408] width 303 height 60
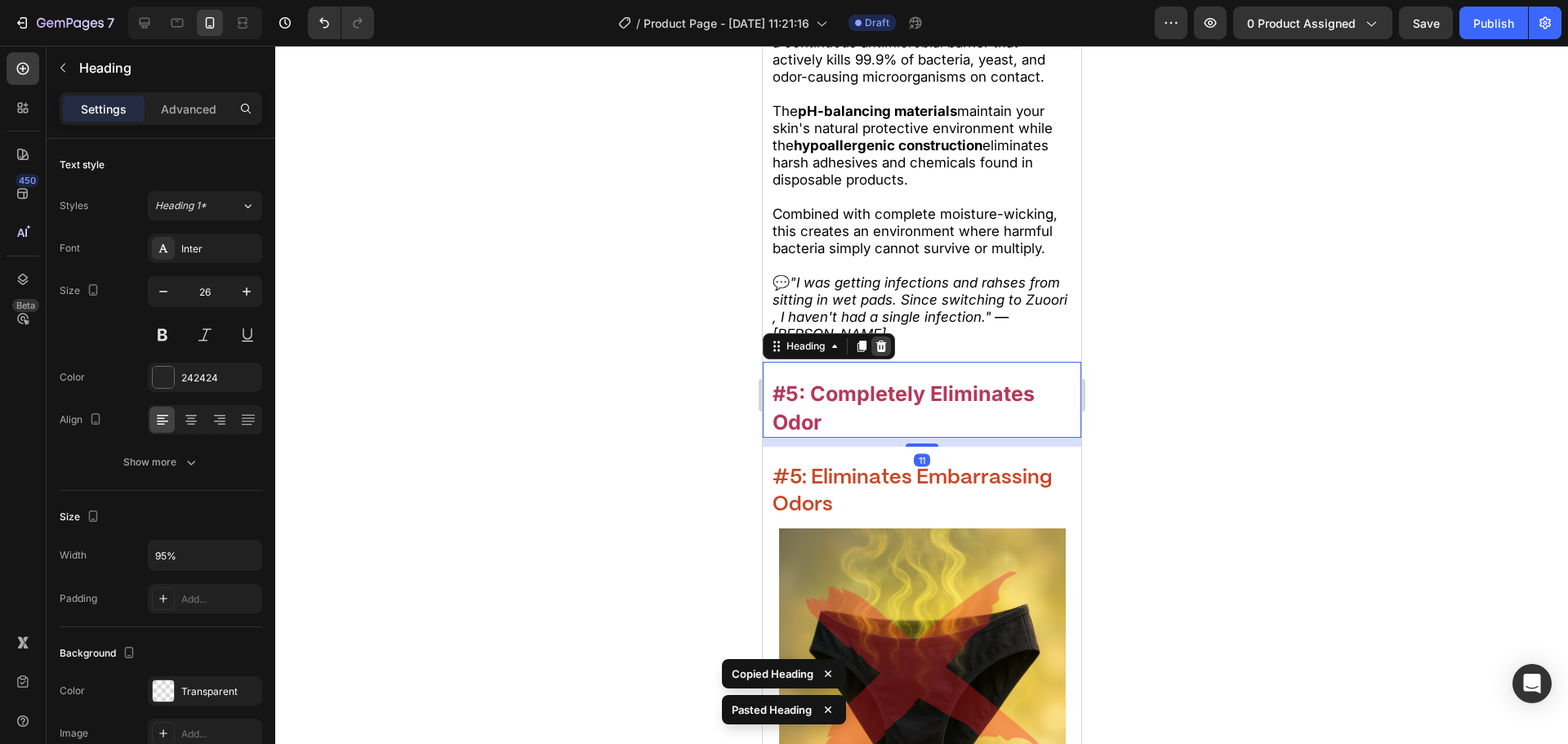
click at [881, 352] on icon at bounding box center [880, 346] width 10 height 11
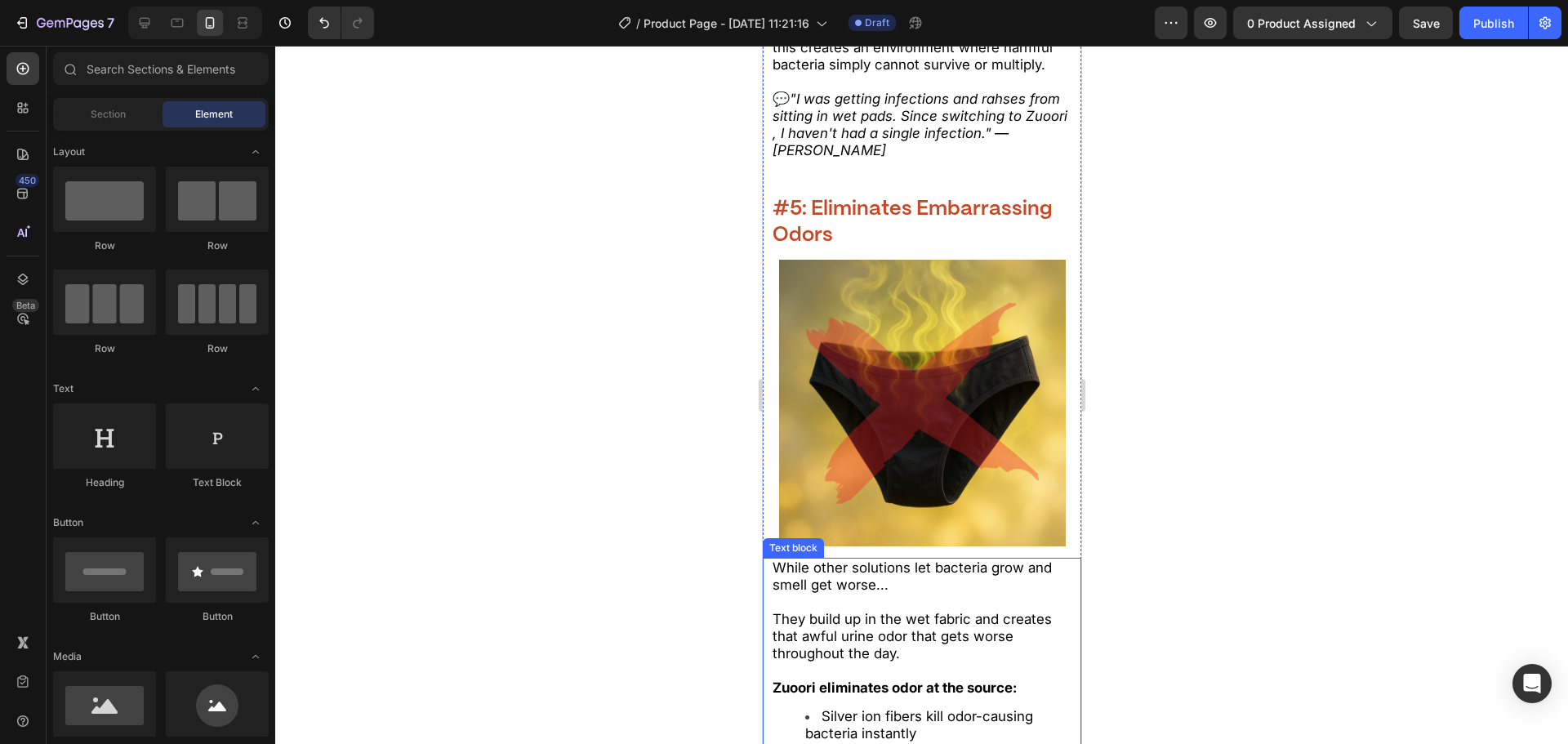
scroll to position [6075, 0]
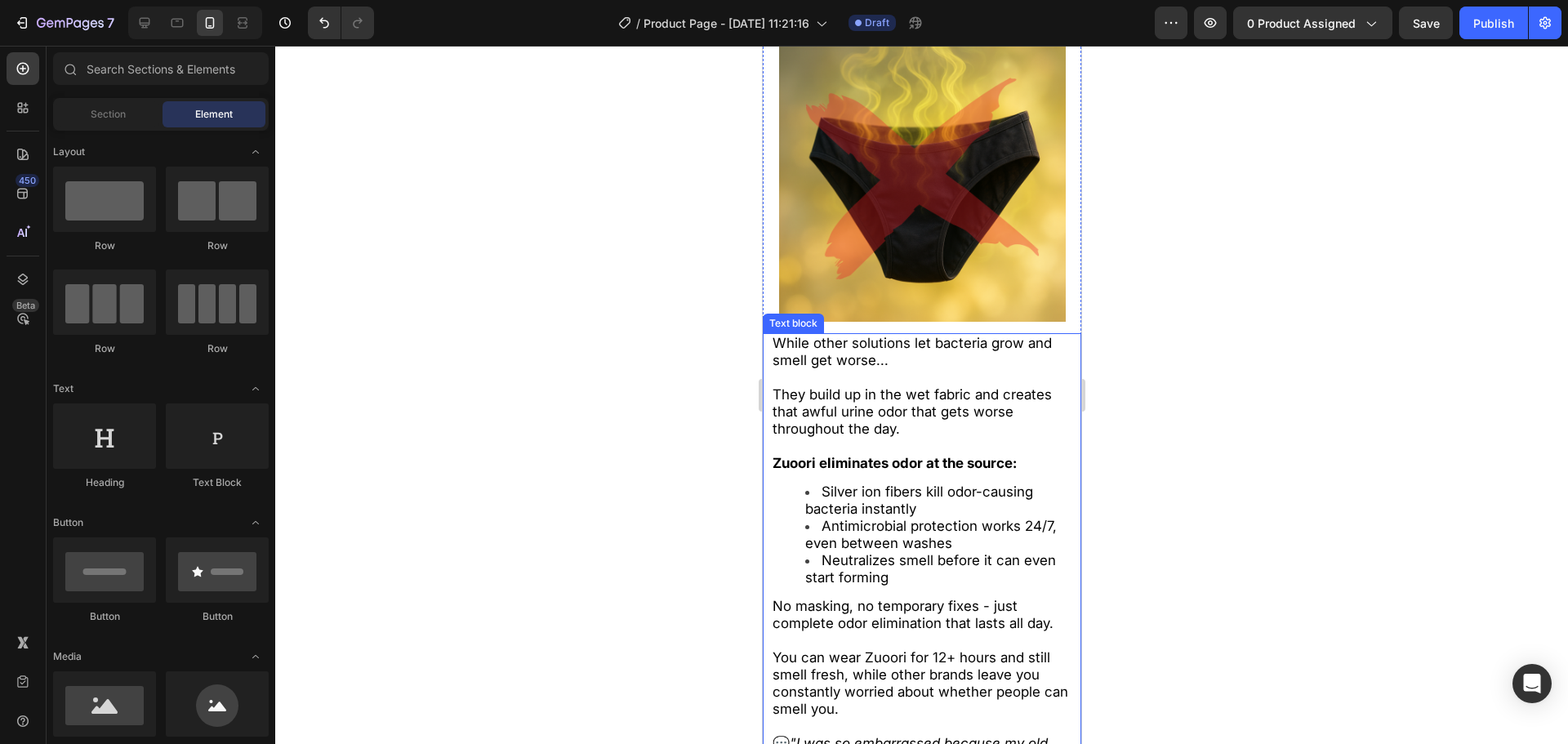
click at [891, 494] on span "Silver ion fibers kill odor-causing bacteria instantly" at bounding box center [918, 500] width 227 height 33
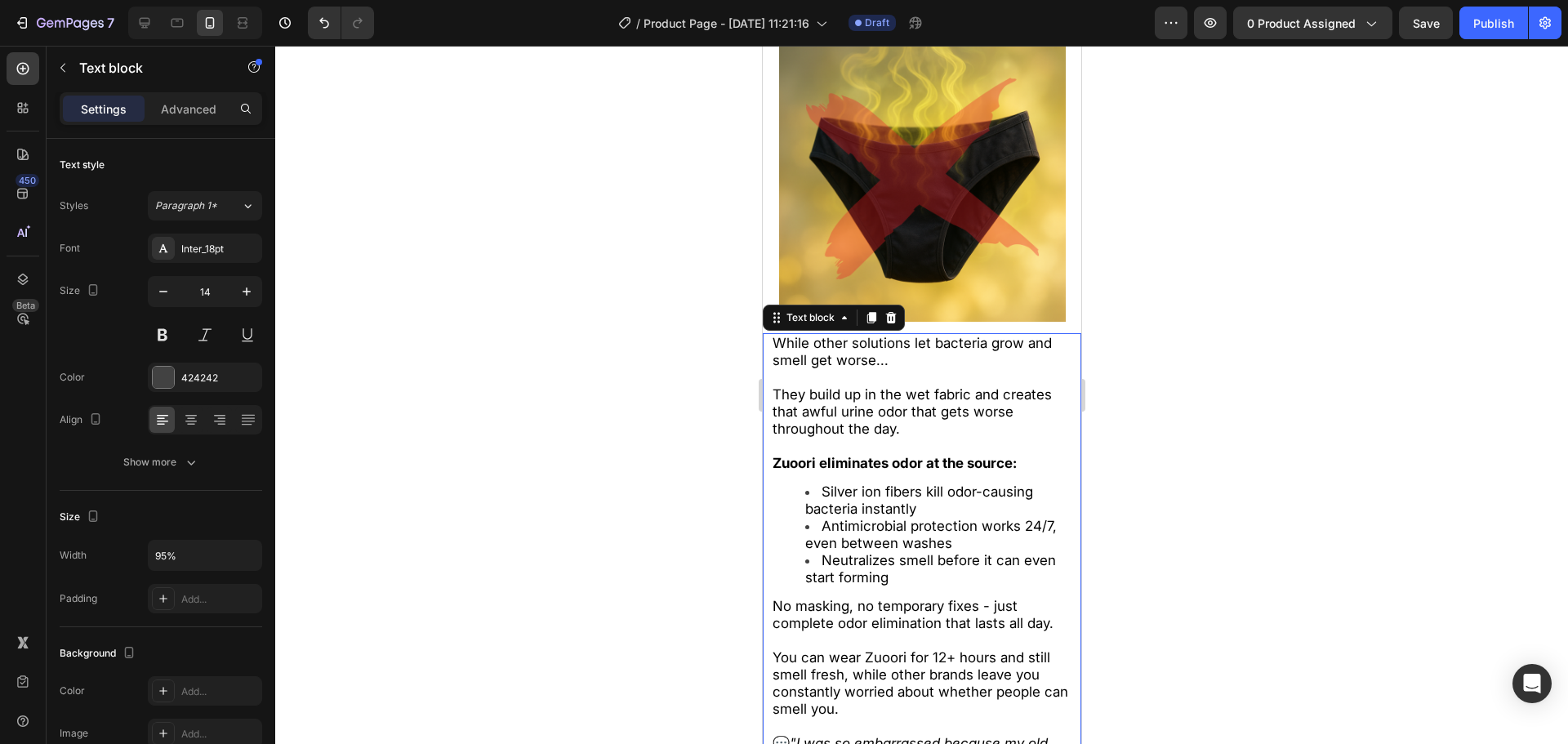
click at [812, 386] on p "Rich Text Editor. Editing area: main" at bounding box center [922, 377] width 300 height 18
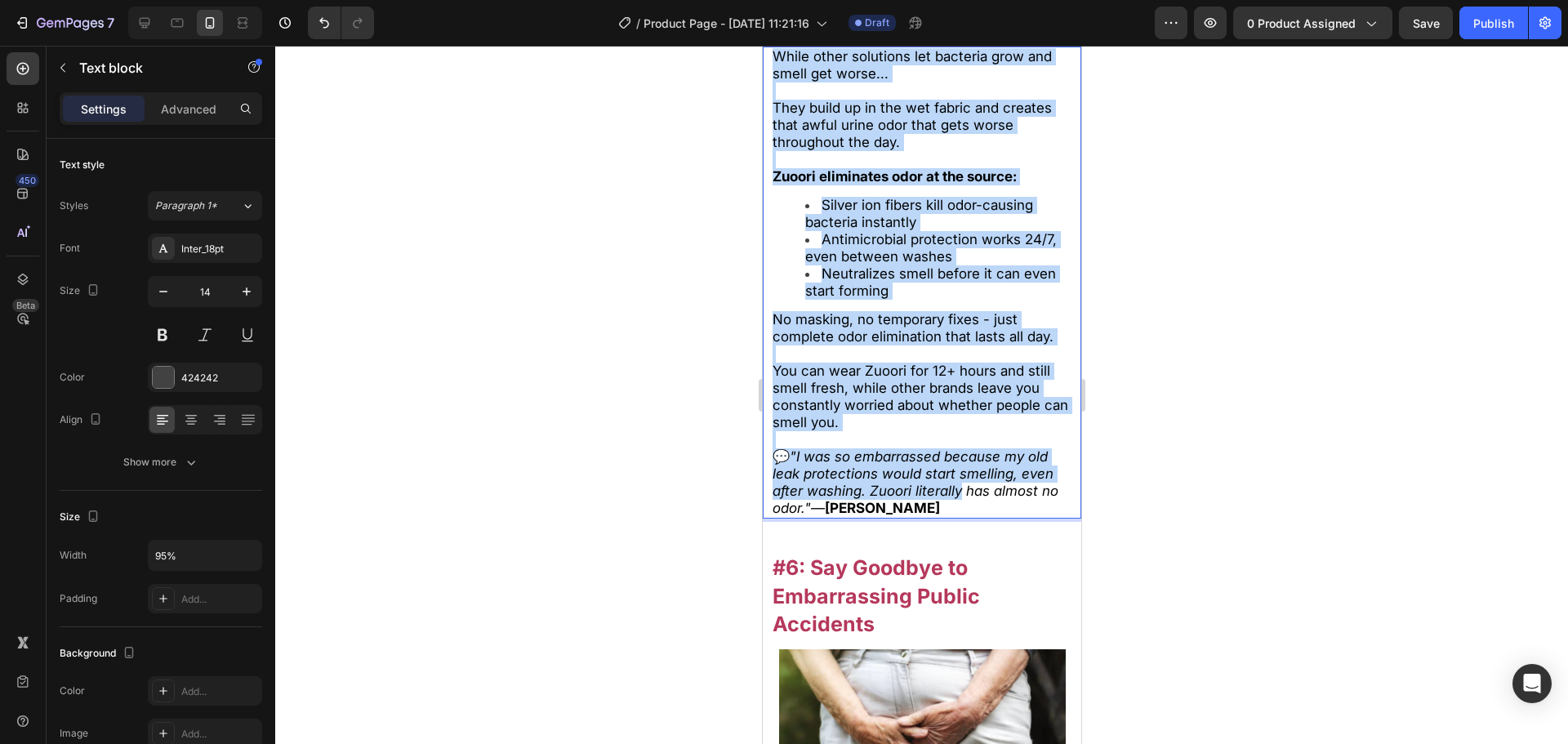
scroll to position [6401, 0]
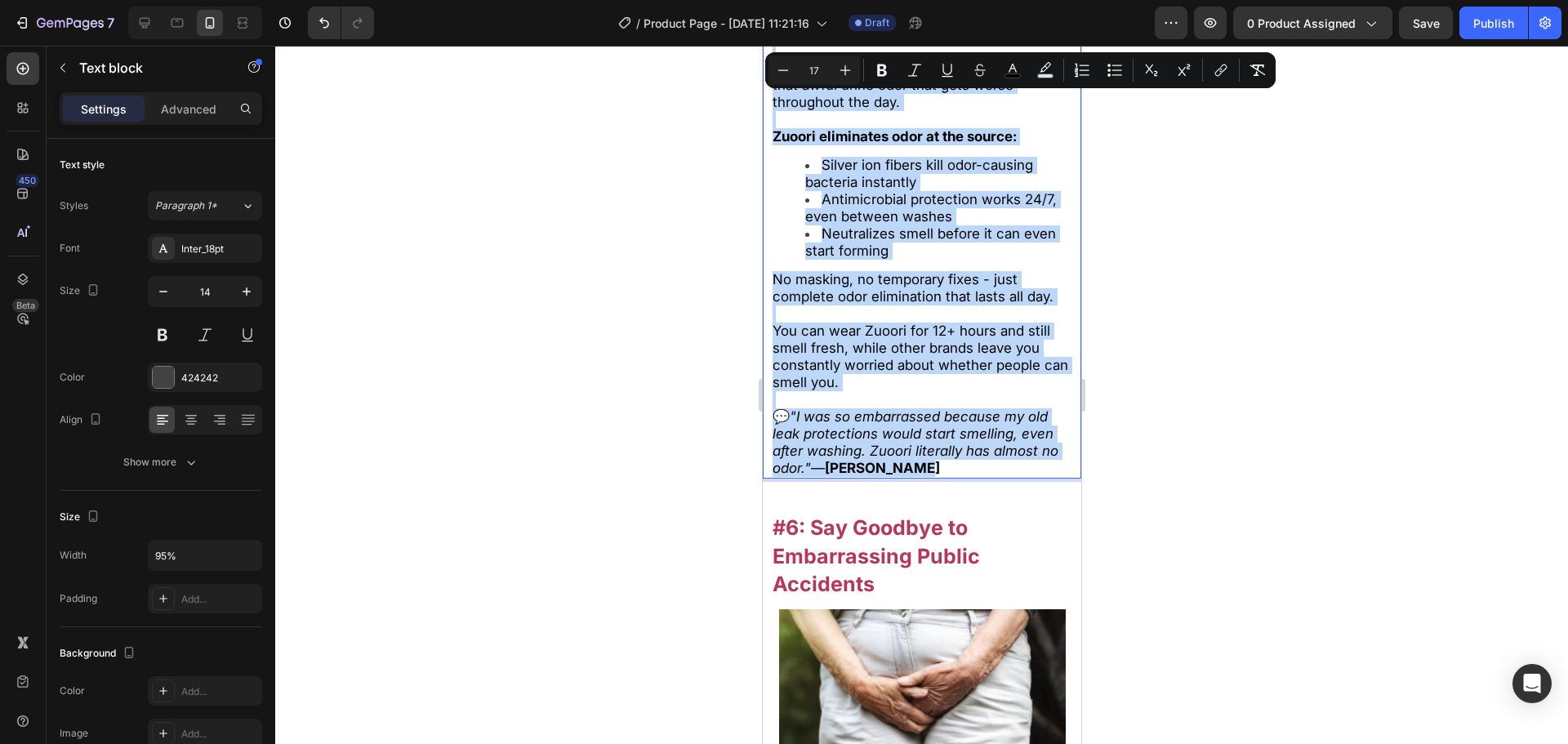
drag, startPoint x: 774, startPoint y: 350, endPoint x: 1121, endPoint y: 565, distance: 408.2
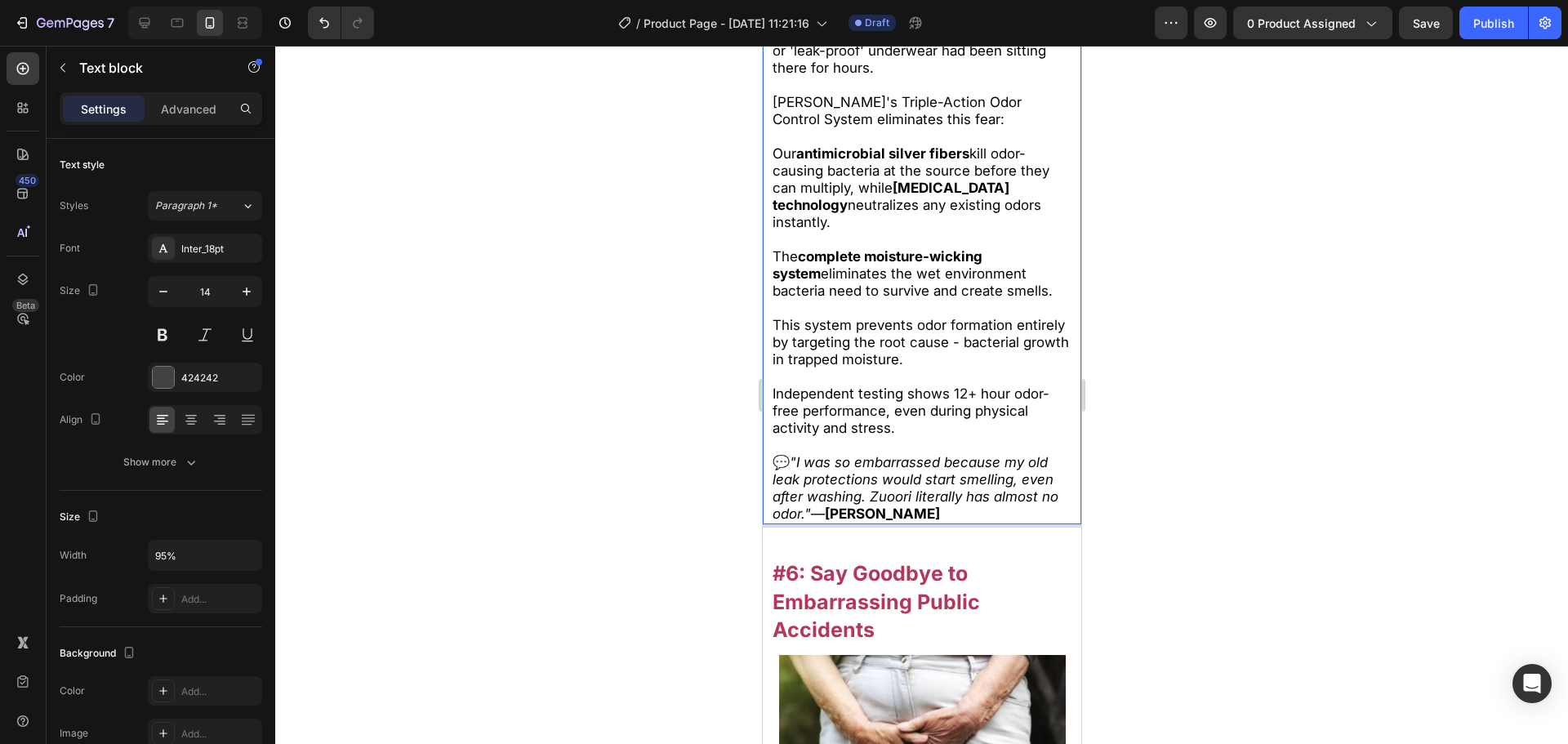
click at [1270, 569] on div at bounding box center [922, 394] width 1292 height 698
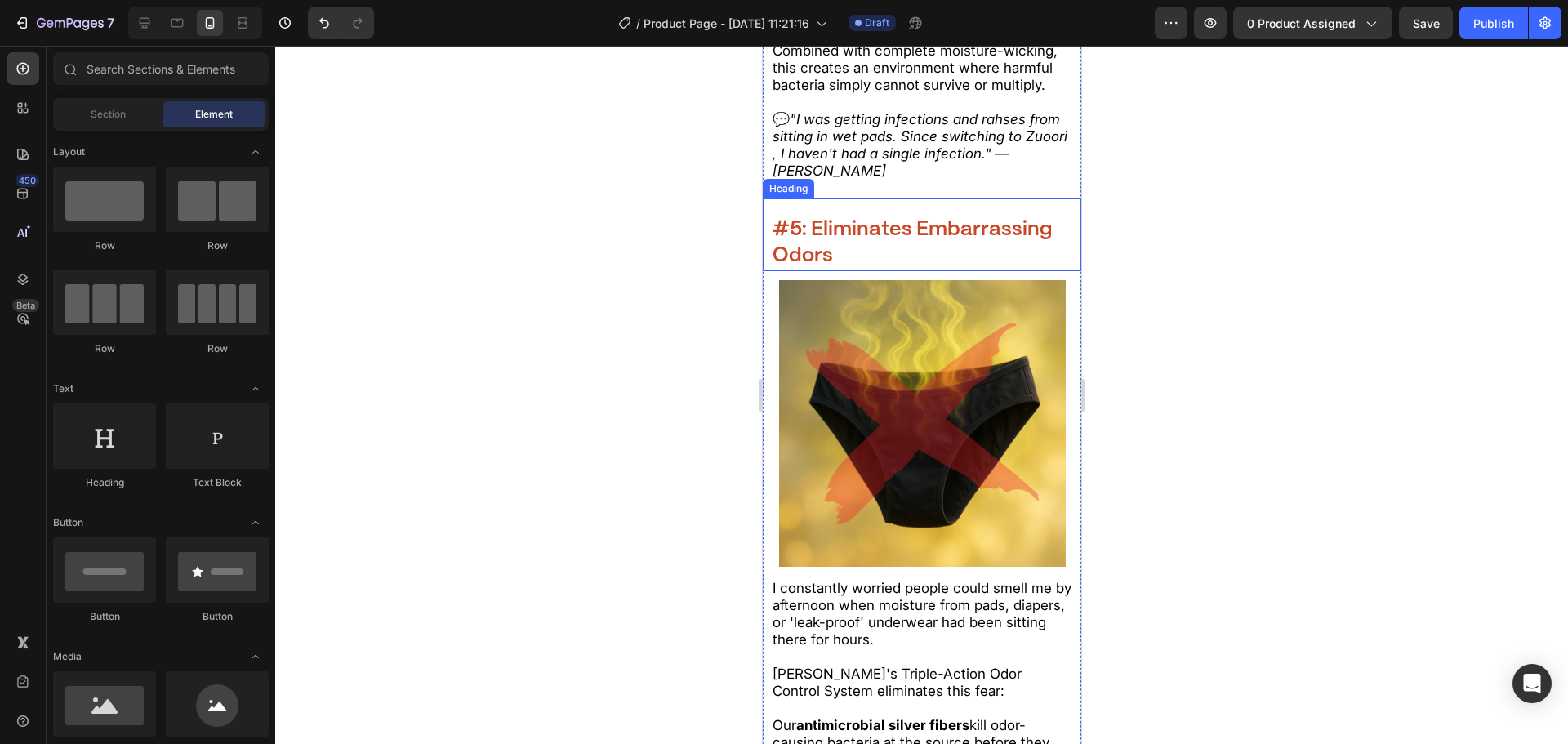
drag, startPoint x: 896, startPoint y: 245, endPoint x: 925, endPoint y: 263, distance: 34.1
click at [896, 245] on strong "#5: Eliminates Embarrassing Odors" at bounding box center [912, 243] width 280 height 46
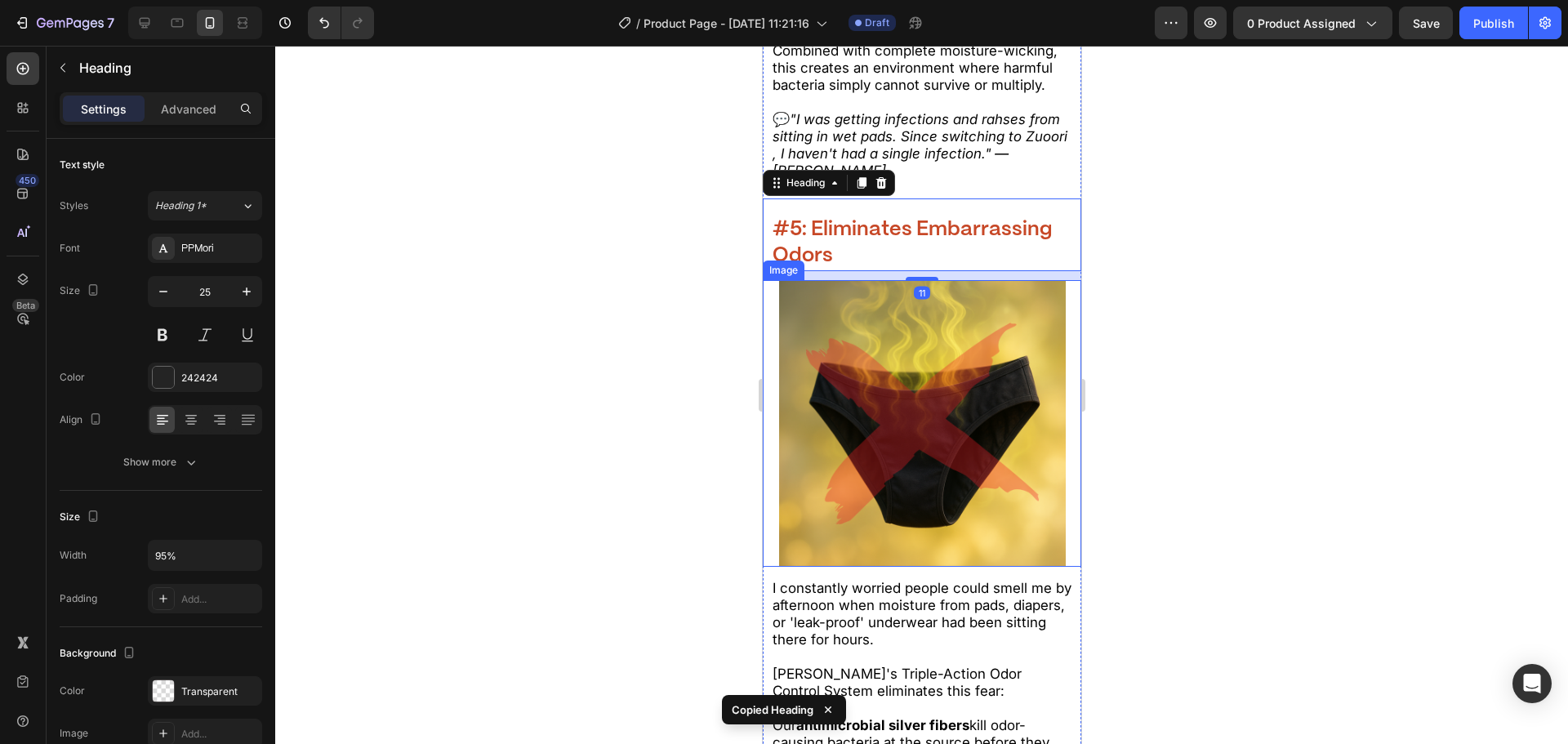
scroll to position [6483, 0]
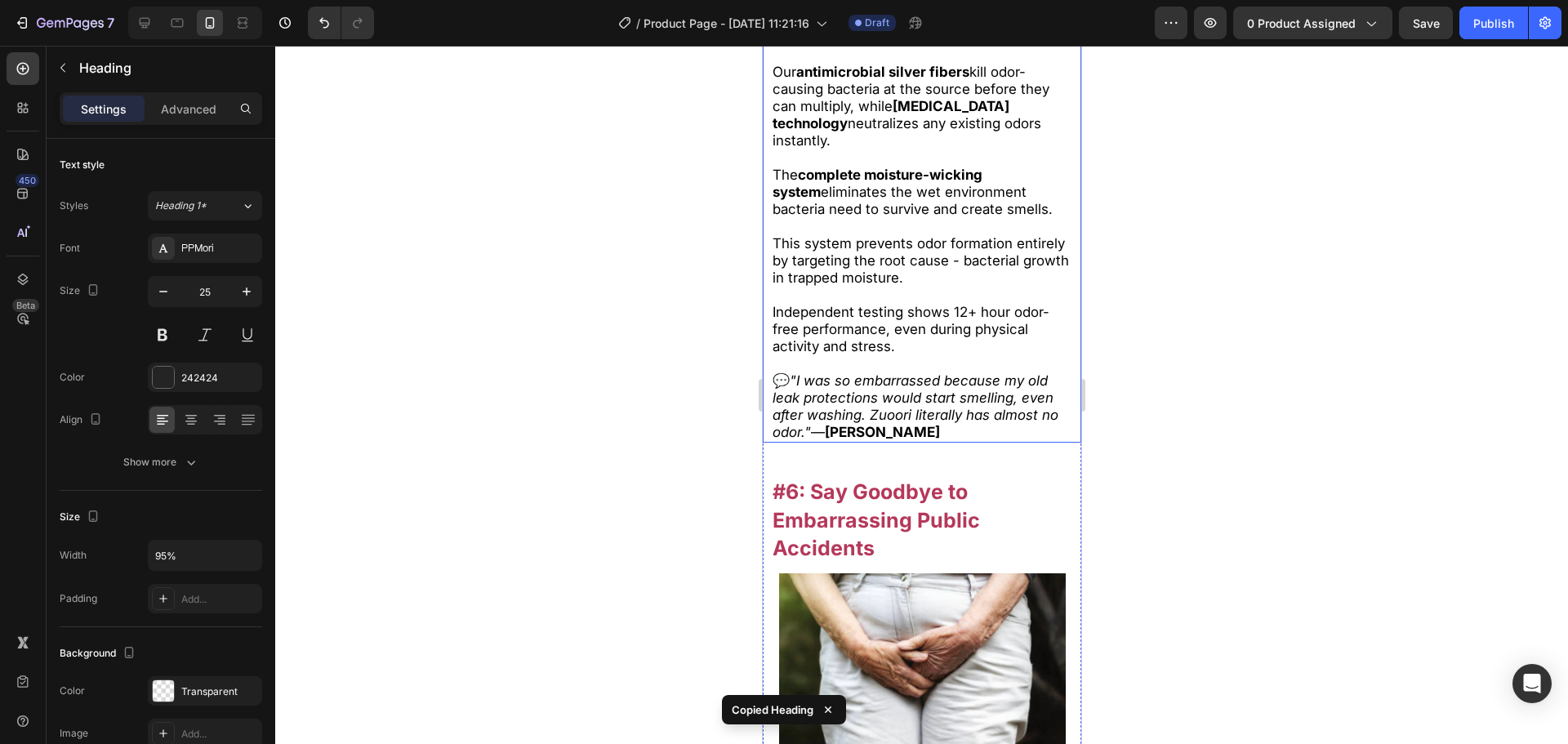
click at [950, 516] on strong "#6: Say Goodbye to Embarrassing Public Accidents" at bounding box center [876, 520] width 207 height 81
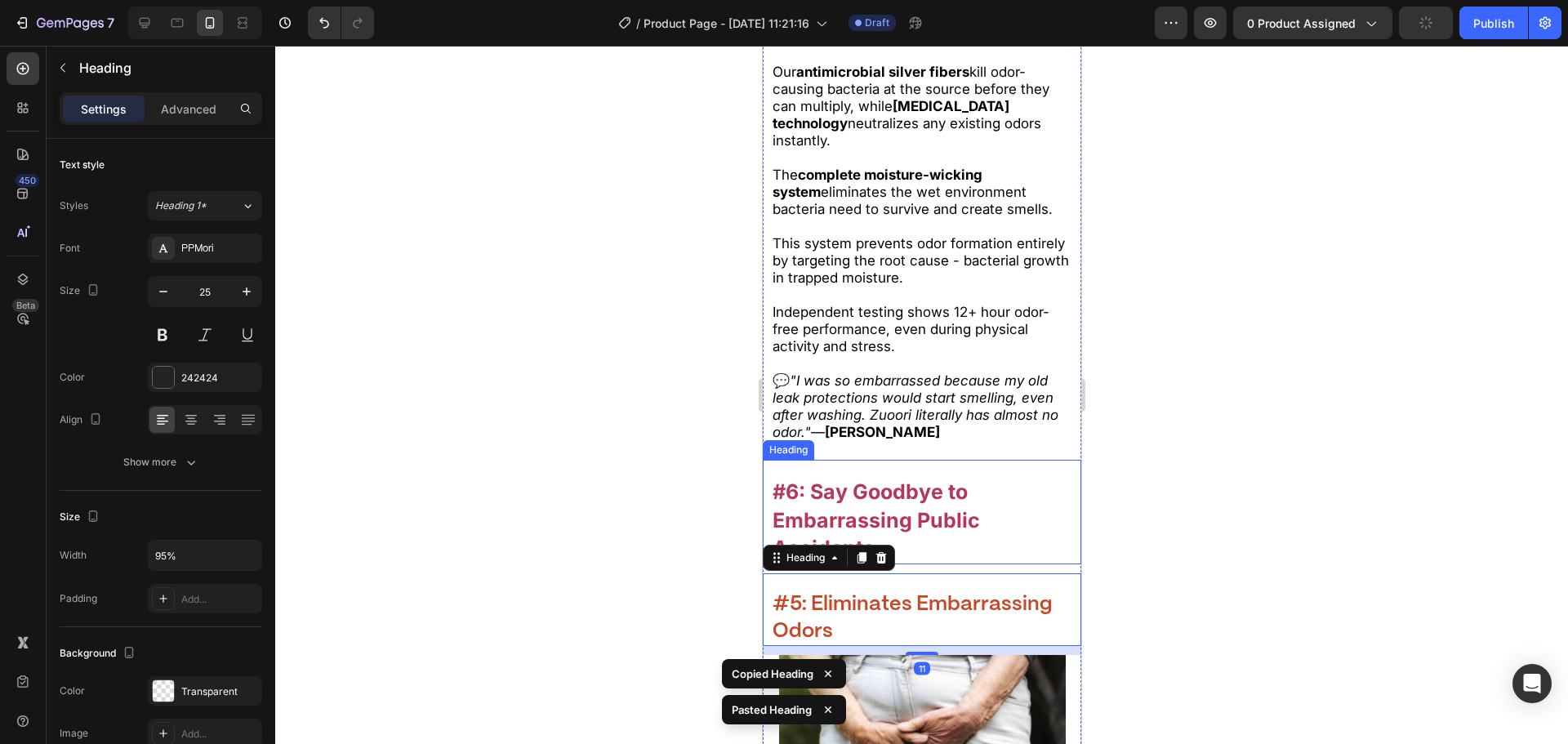
drag, startPoint x: 936, startPoint y: 497, endPoint x: 945, endPoint y: 515, distance: 20.1
click at [939, 507] on strong "#6: Say Goodbye to Embarrassing Public Accidents" at bounding box center [876, 520] width 207 height 81
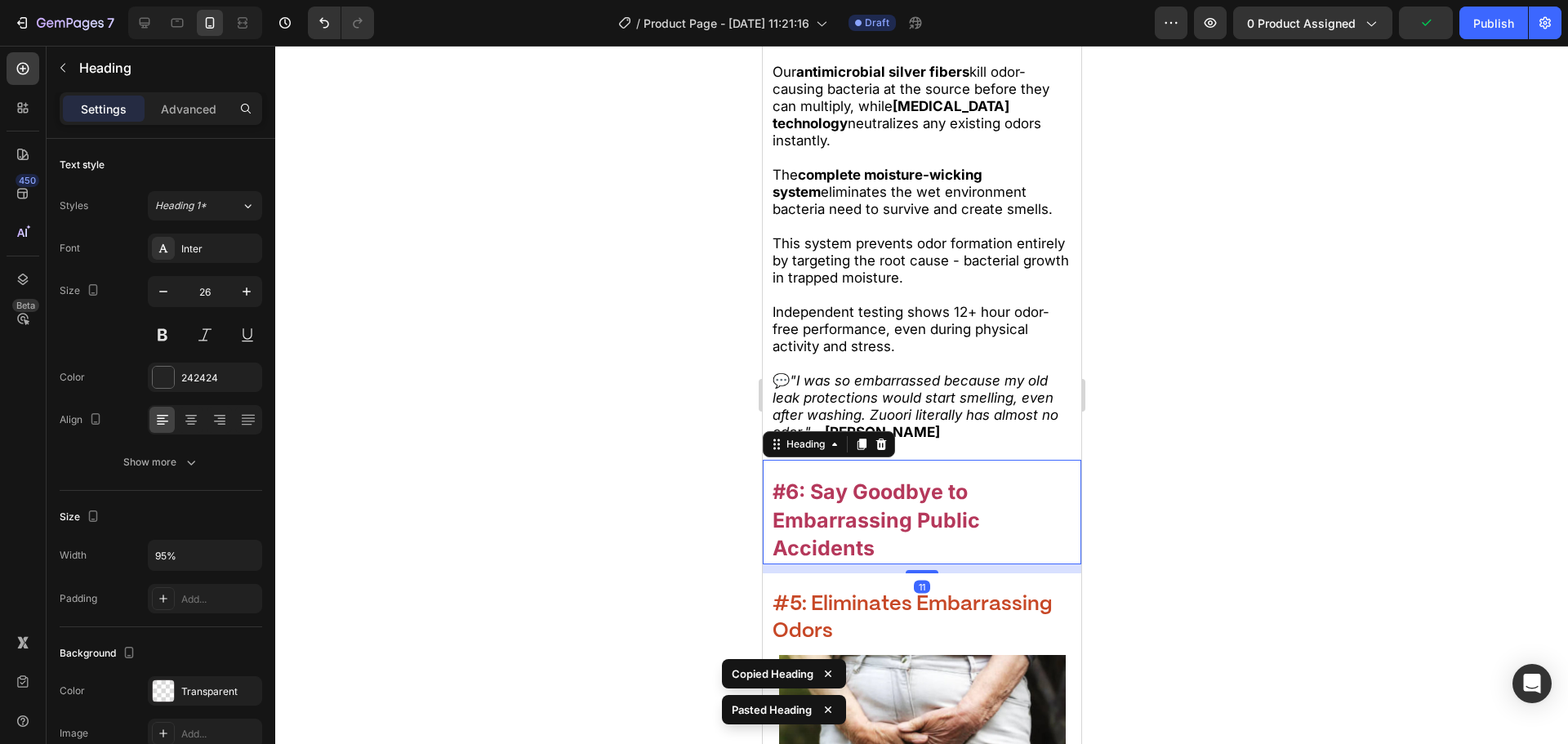
drag, startPoint x: 888, startPoint y: 452, endPoint x: 900, endPoint y: 456, distance: 12.6
click at [887, 452] on div at bounding box center [880, 444] width 19 height 19
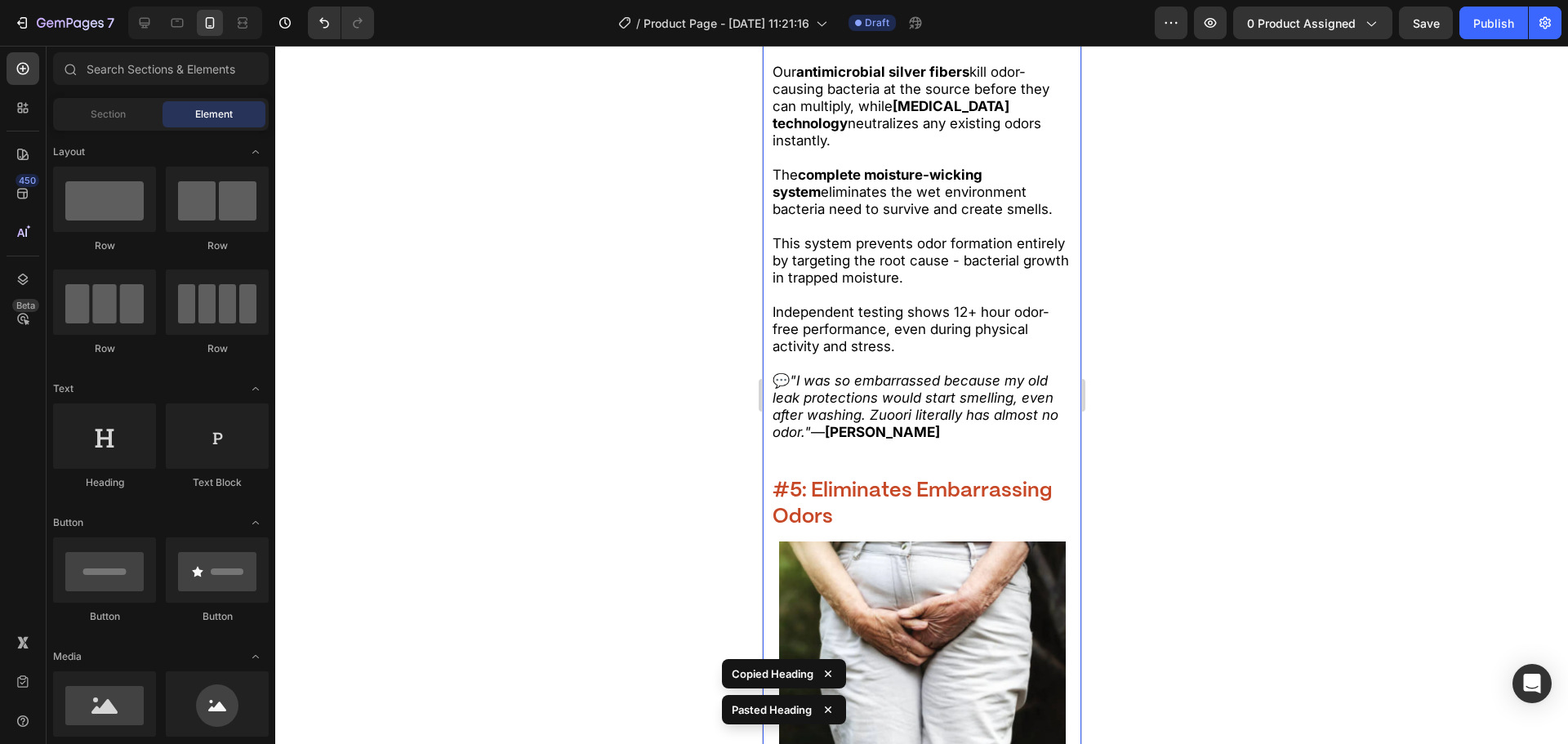
click at [860, 499] on strong "#5: Eliminates Embarrassing Odors" at bounding box center [912, 504] width 280 height 46
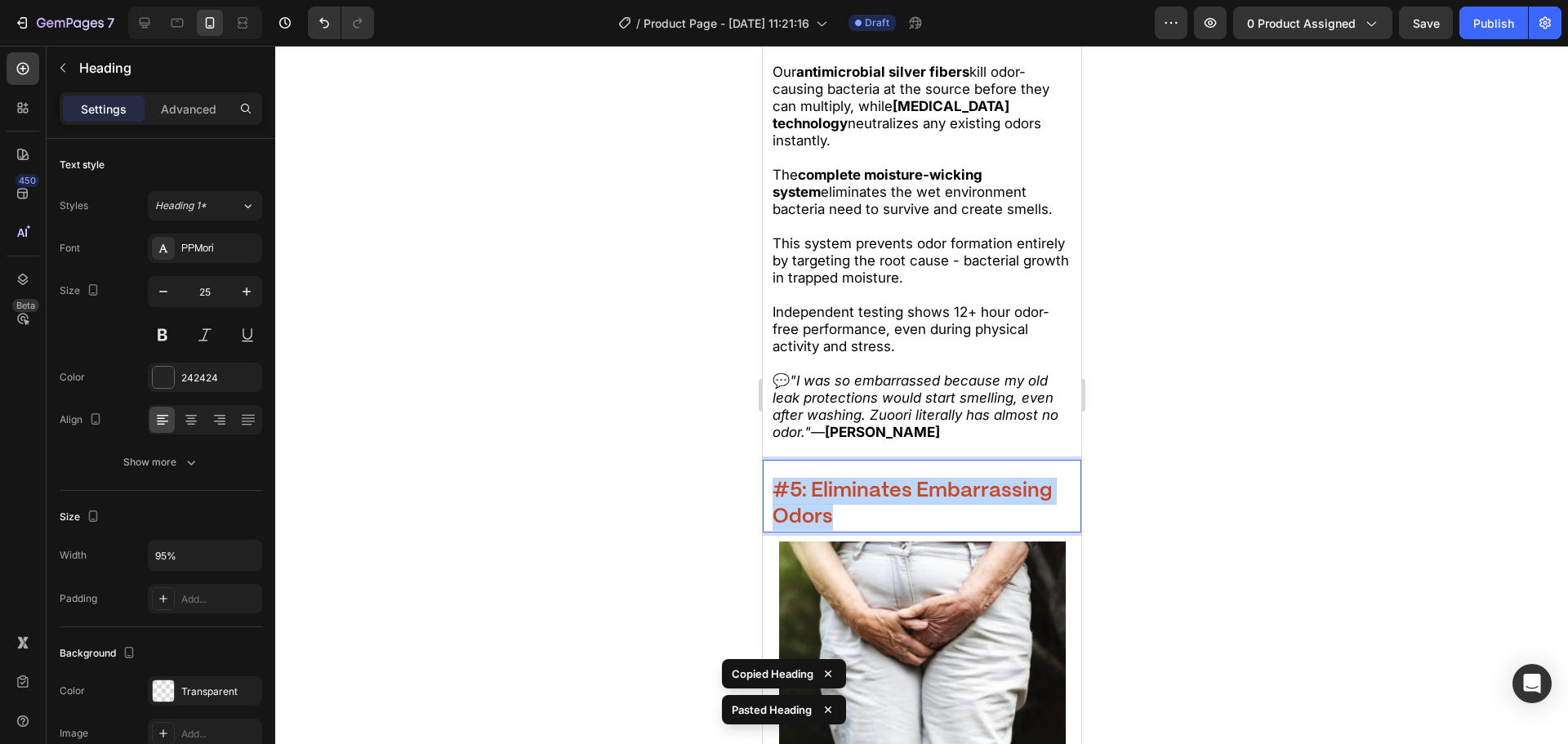
click at [860, 499] on strong "#5: Eliminates Embarrassing Odors" at bounding box center [912, 504] width 280 height 46
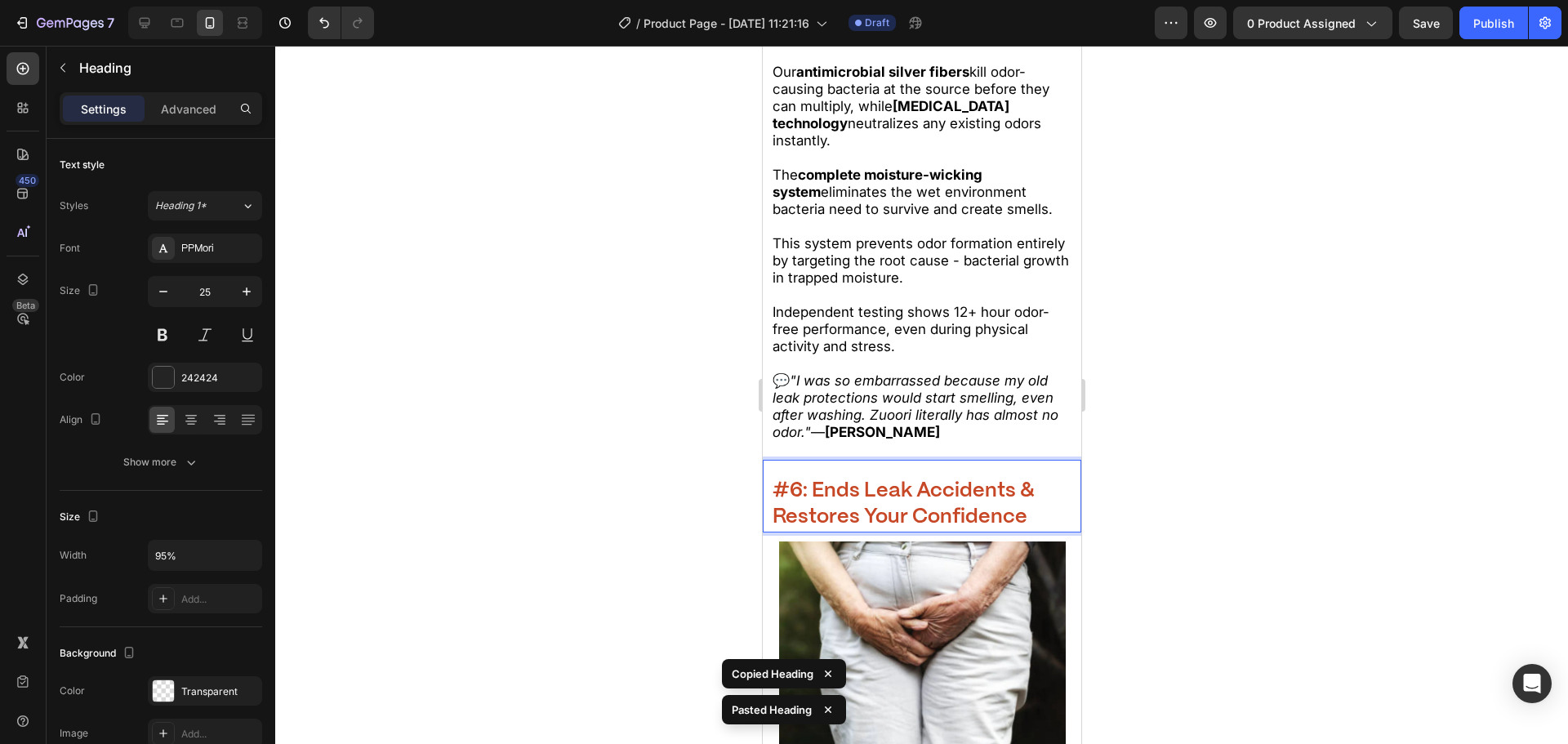
click at [1251, 564] on div at bounding box center [922, 394] width 1292 height 698
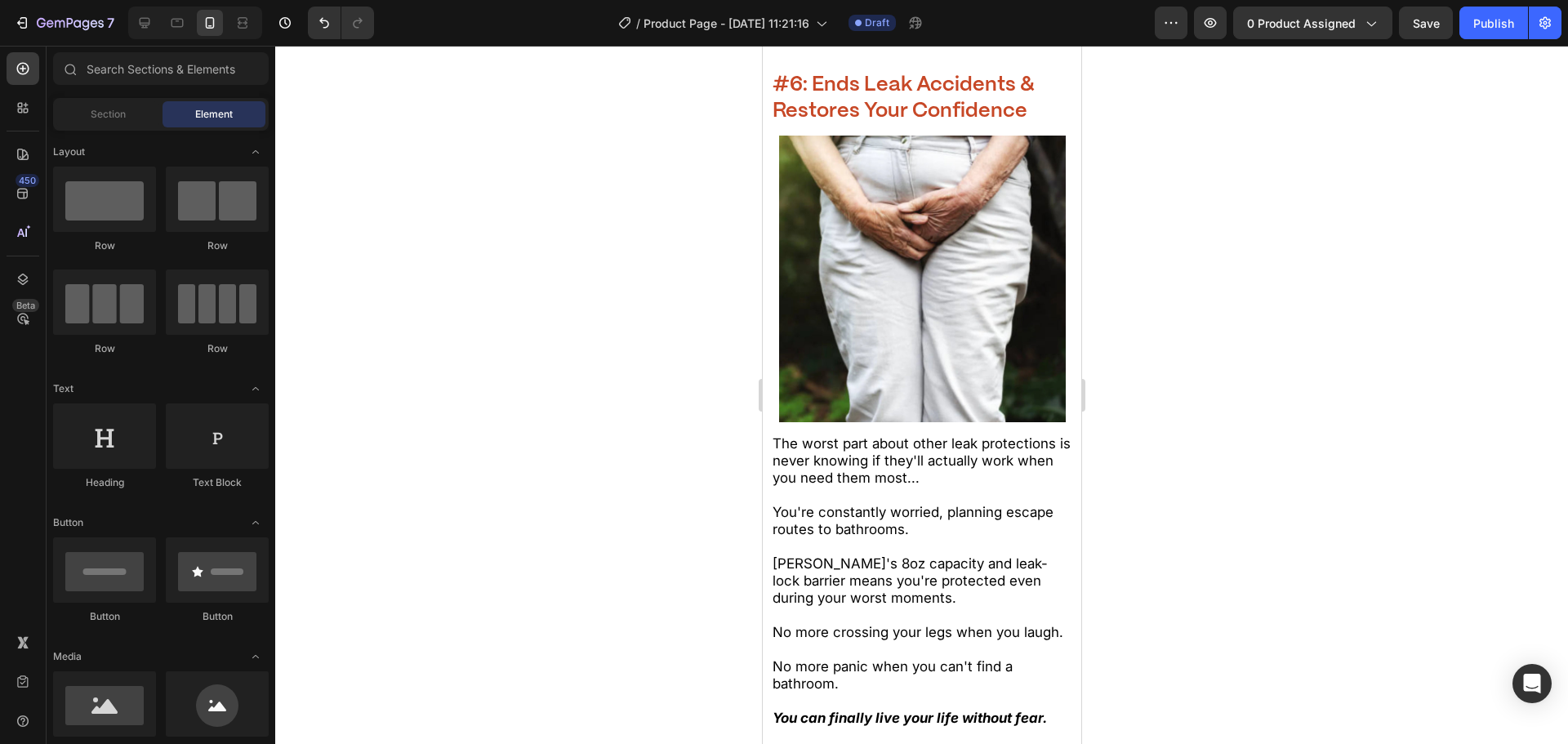
scroll to position [6972, 0]
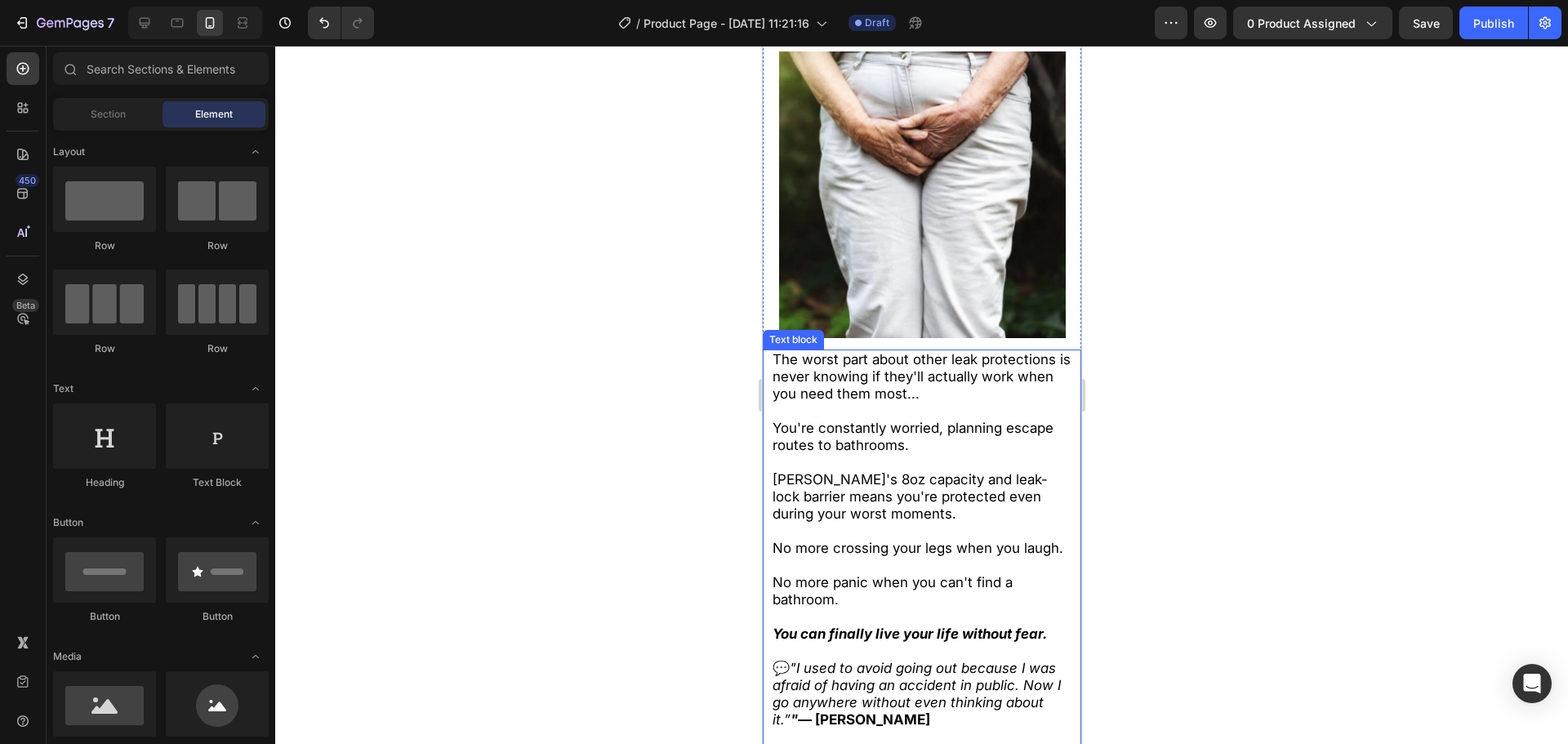
click at [867, 540] on span "No more crossing your legs when you laugh." at bounding box center [917, 548] width 290 height 17
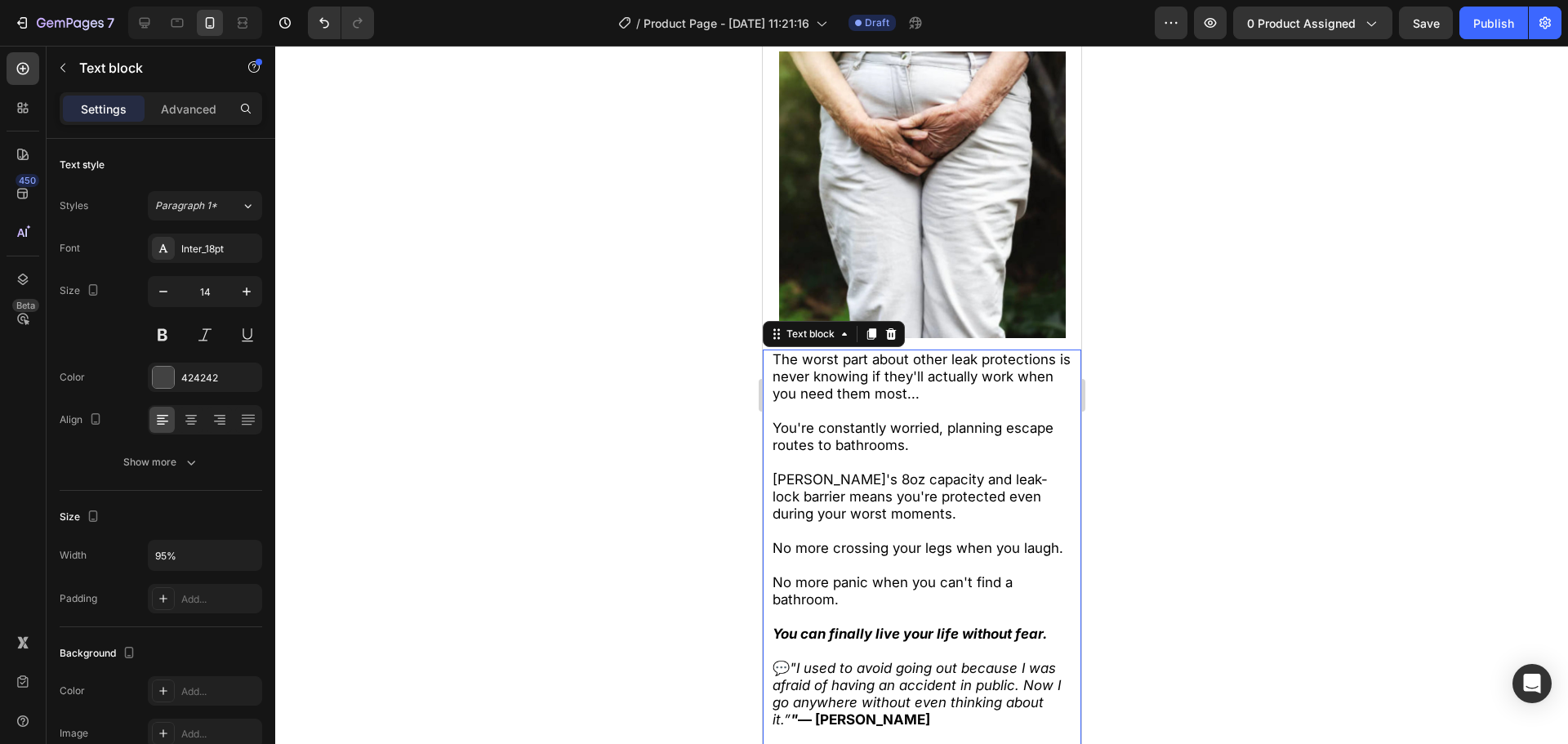
click at [802, 433] on span "You're constantly worried, planning escape routes to bathrooms." at bounding box center [913, 436] width 281 height 33
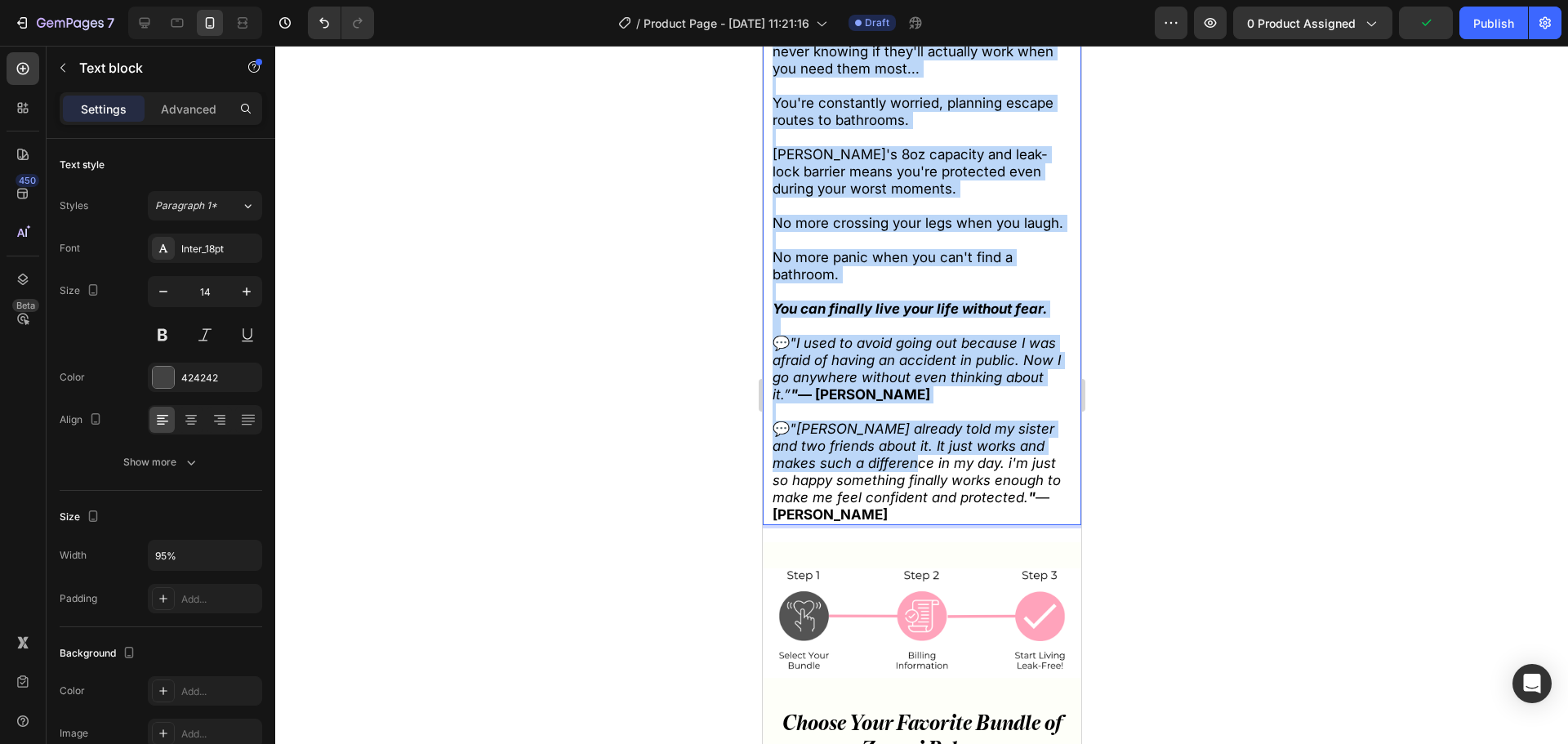
scroll to position [7300, 0]
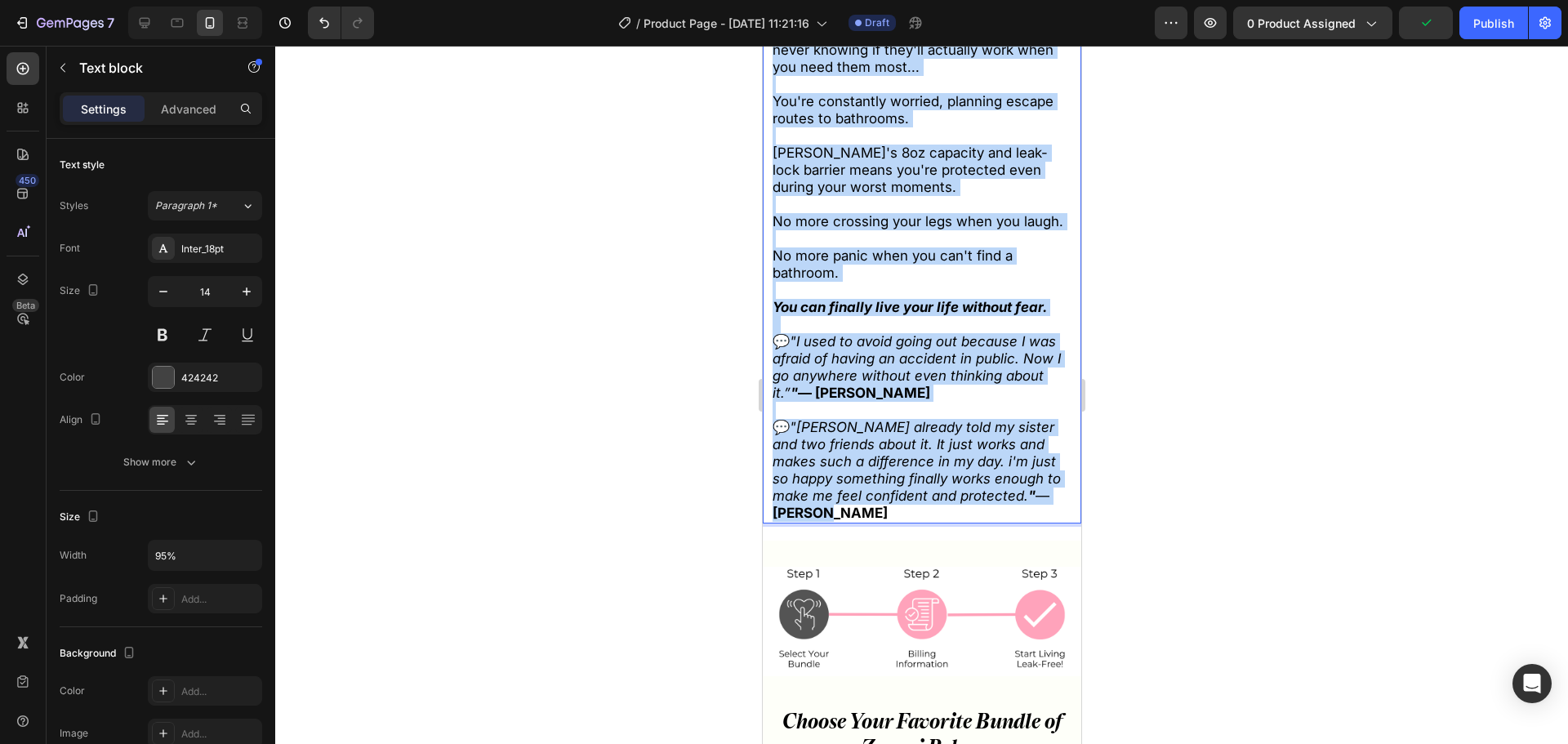
drag, startPoint x: 773, startPoint y: 348, endPoint x: 1093, endPoint y: 542, distance: 374.2
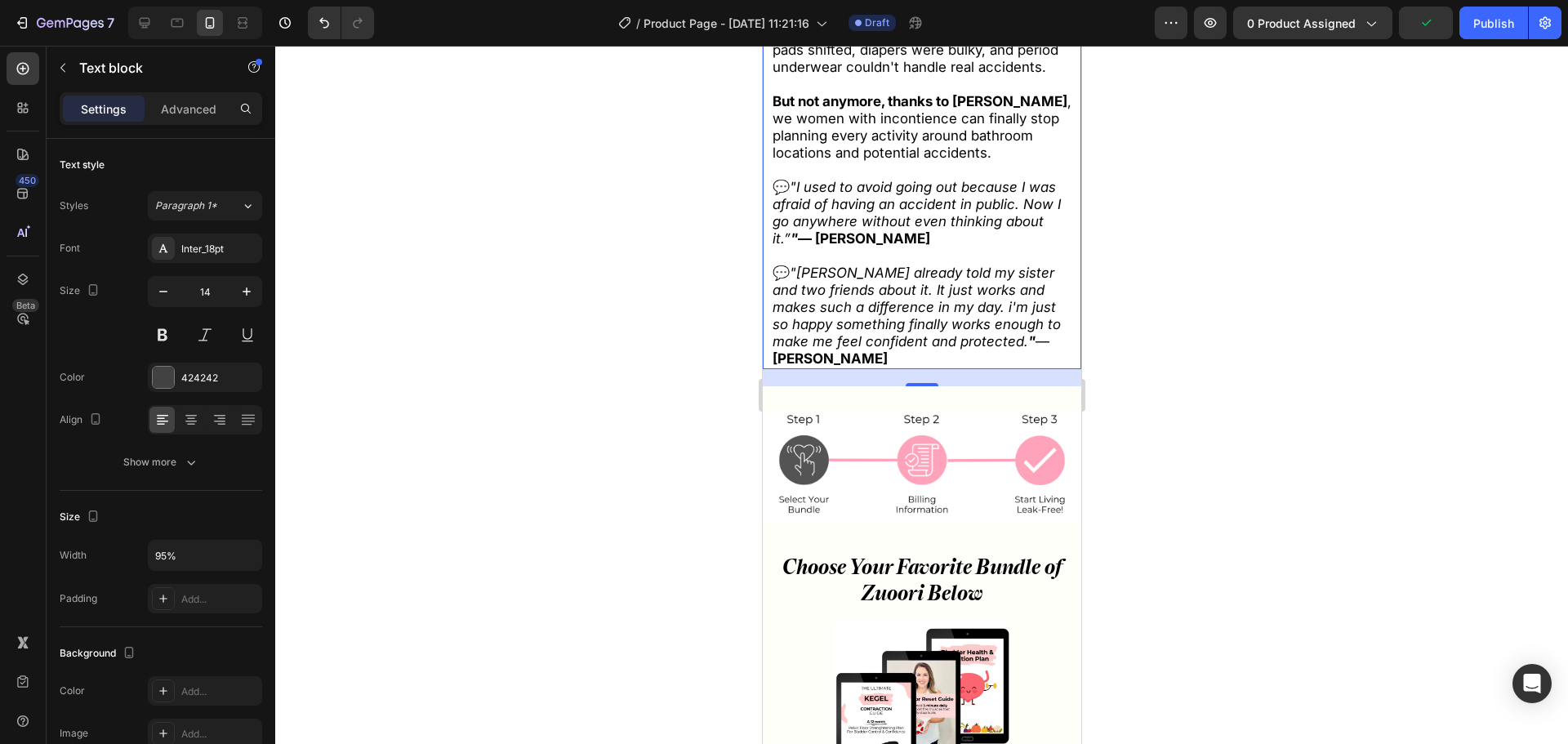
click at [1242, 548] on div at bounding box center [922, 394] width 1292 height 698
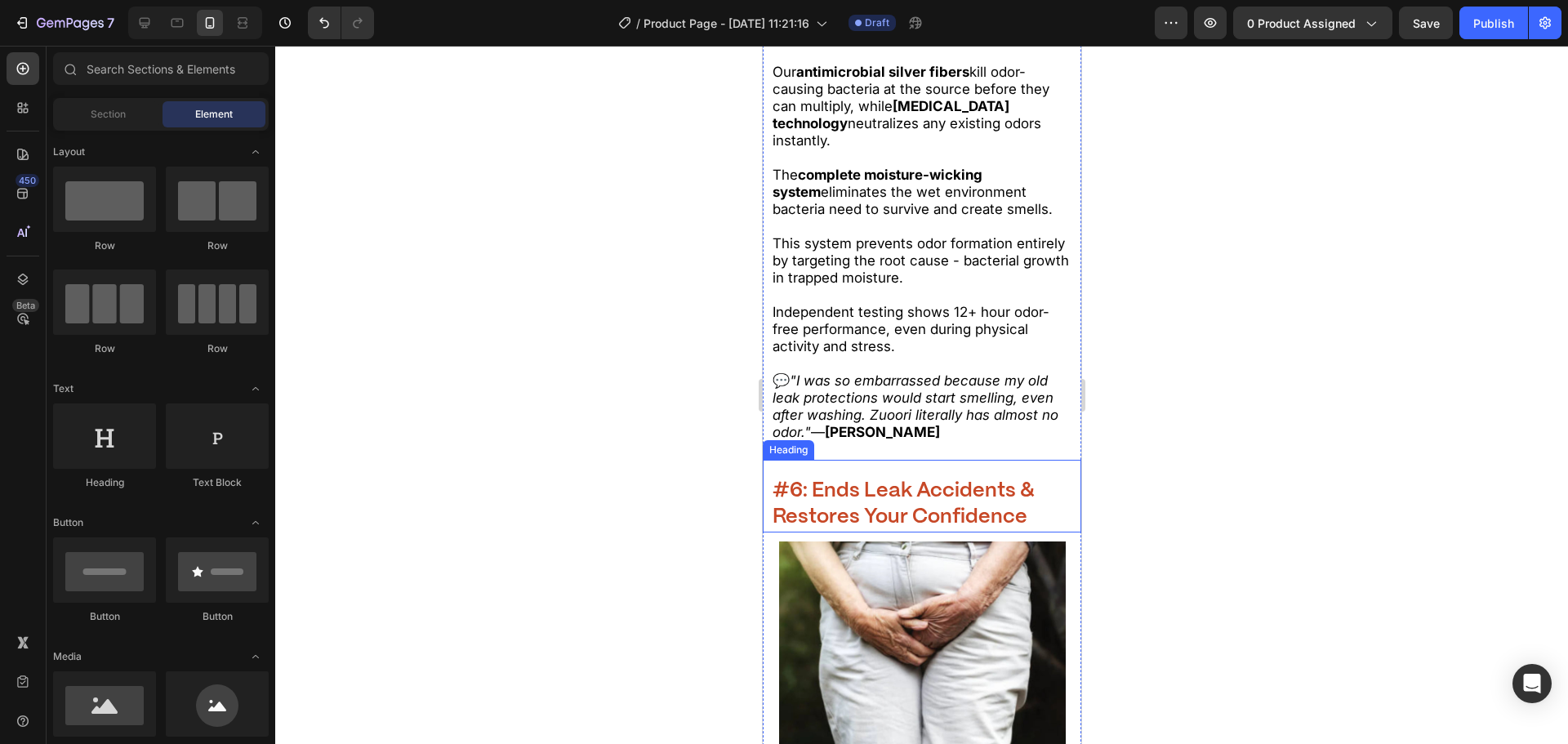
click at [1016, 520] on strong "#6: Ends Leak Accidents & Restores Your Confidence" at bounding box center [903, 504] width 263 height 46
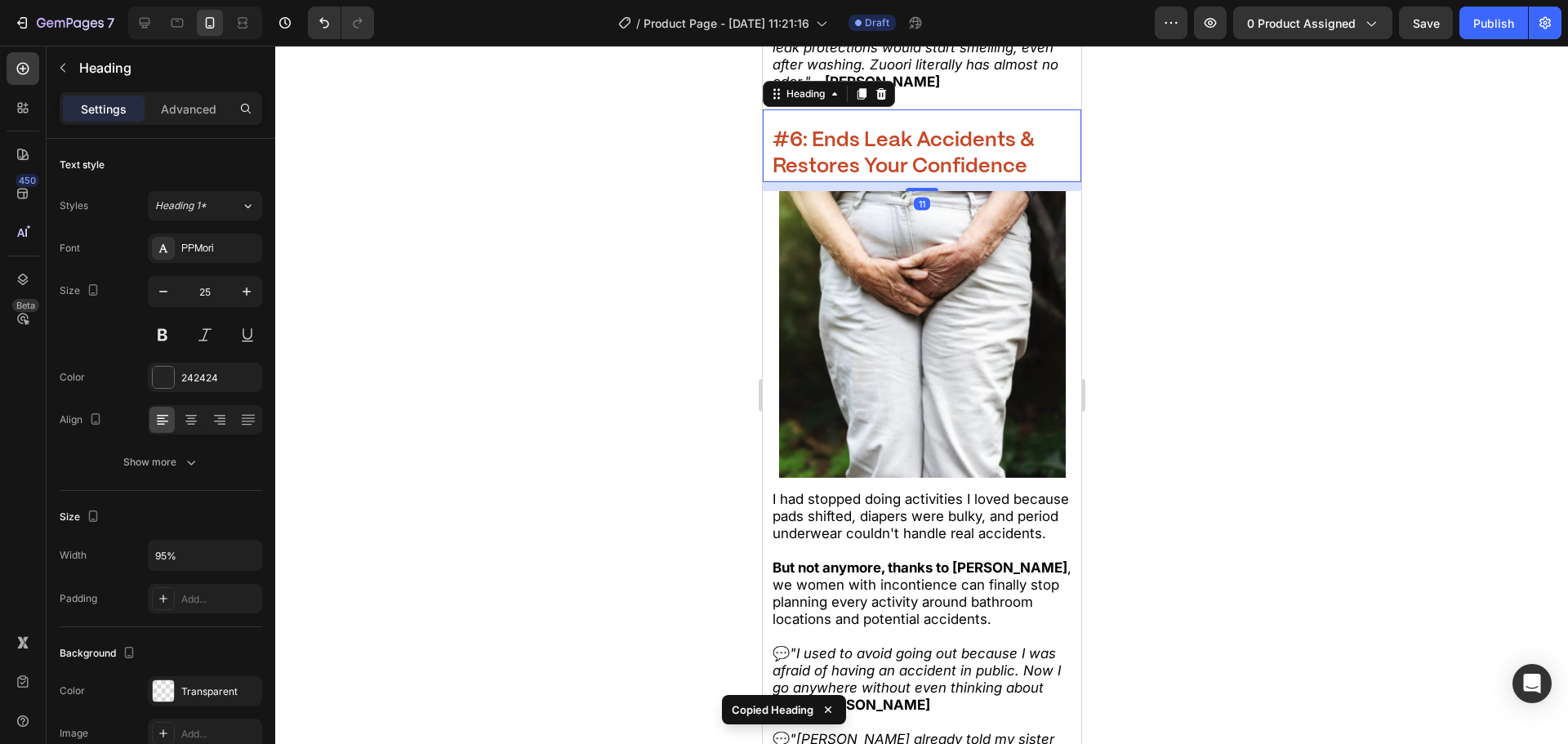
scroll to position [7136, 0]
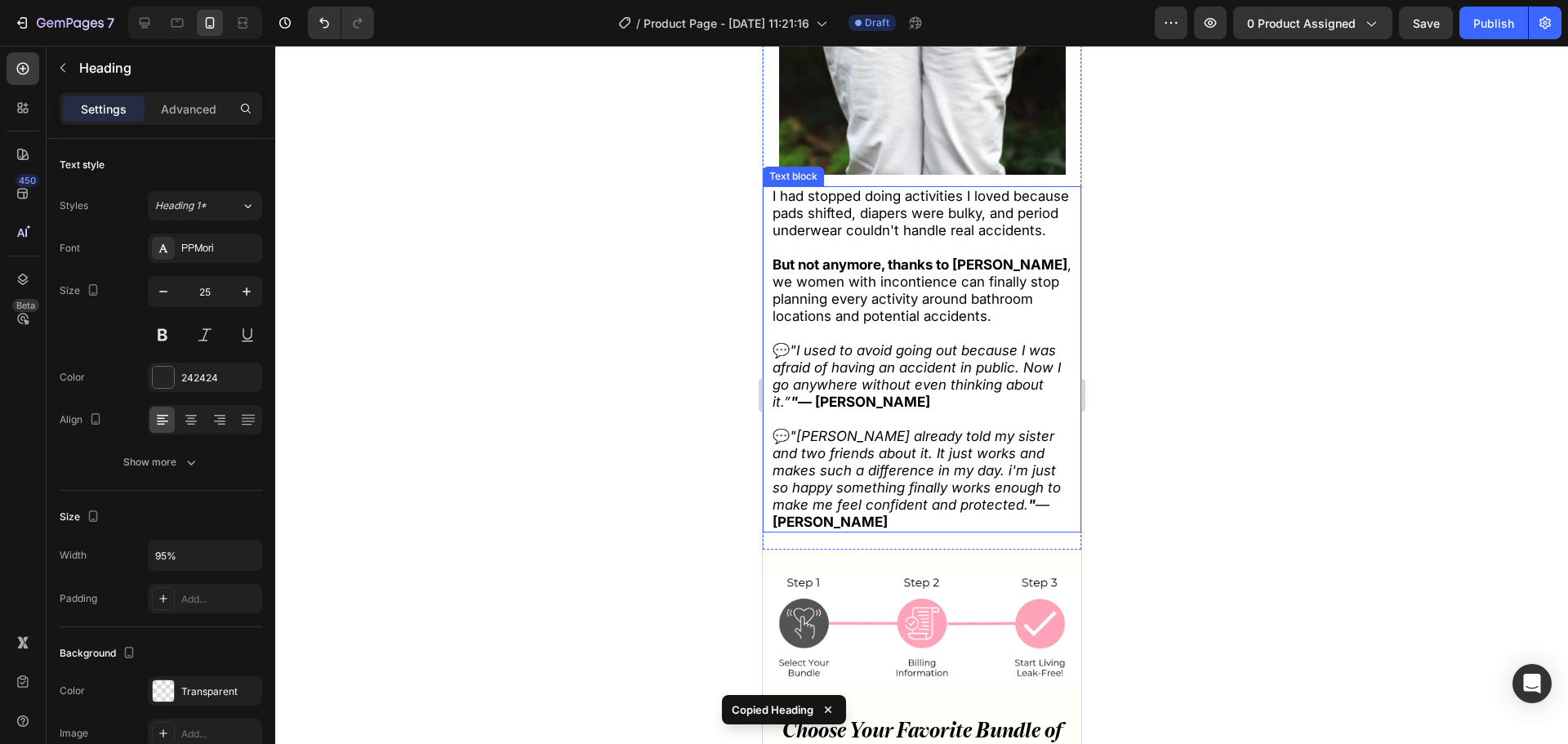
click at [937, 487] on icon ""Ive already told my sister and two friends about it. It just works and makes s…" at bounding box center [916, 470] width 288 height 85
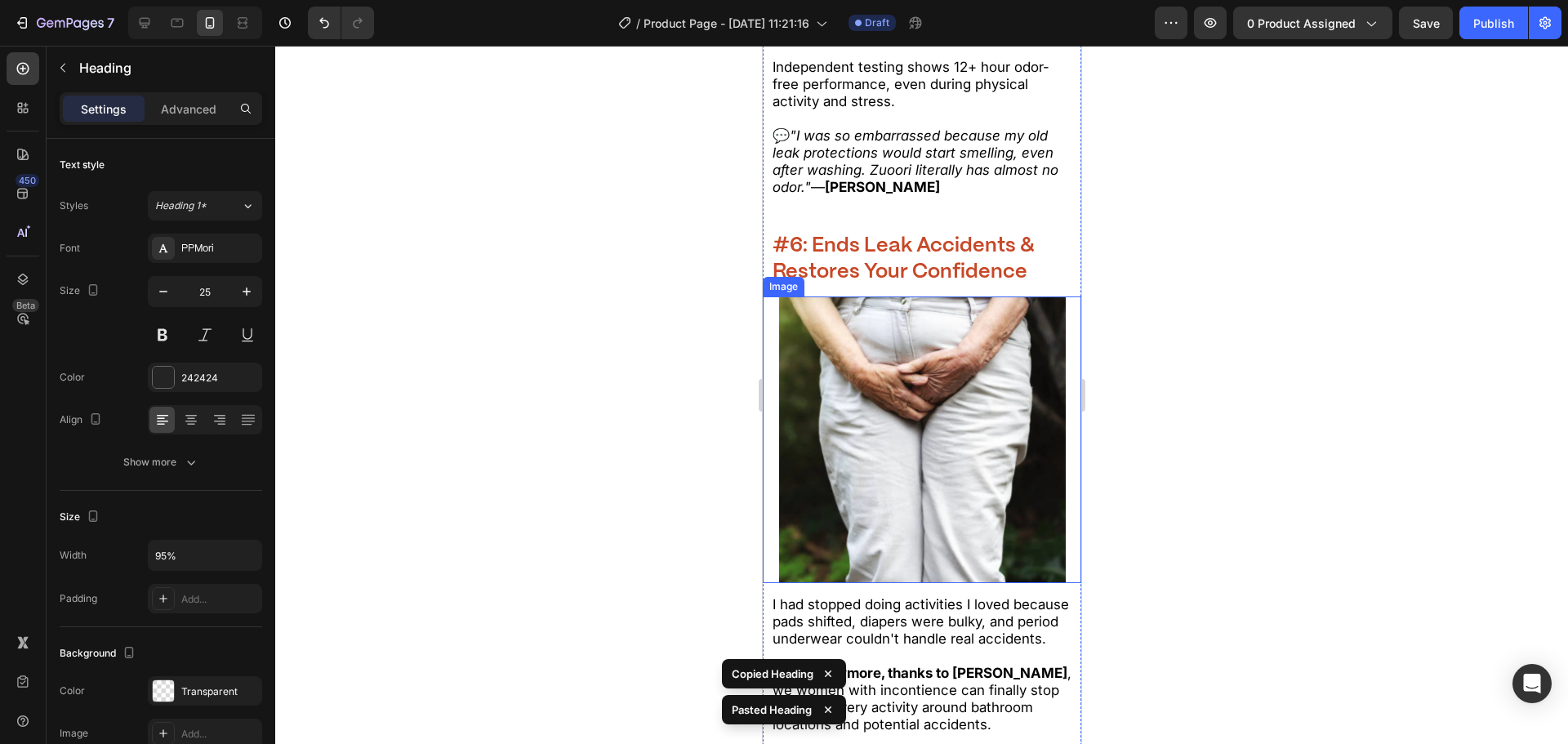
click at [928, 418] on img at bounding box center [922, 440] width 287 height 287
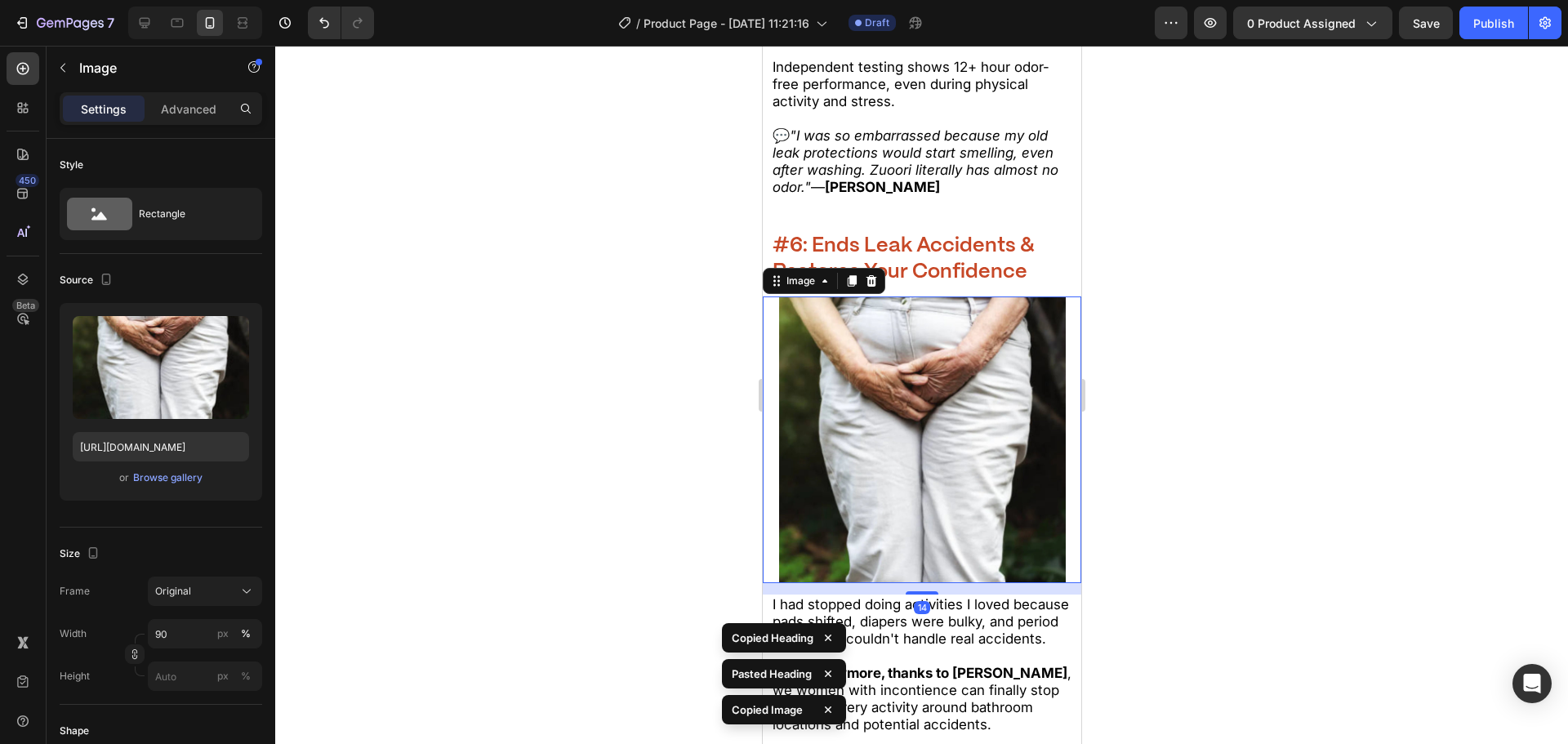
scroll to position [7381, 0]
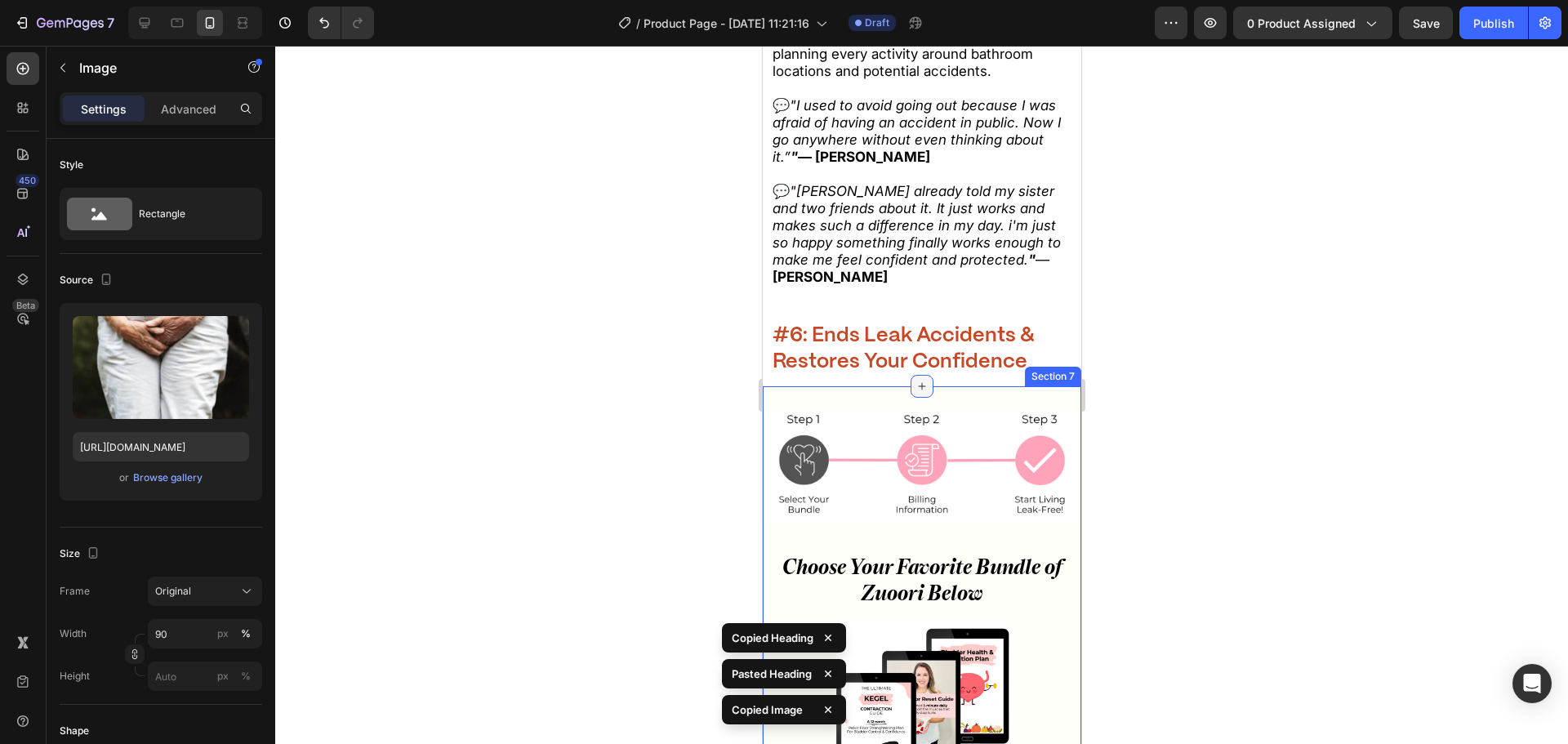
click at [921, 387] on div at bounding box center [921, 385] width 23 height 23
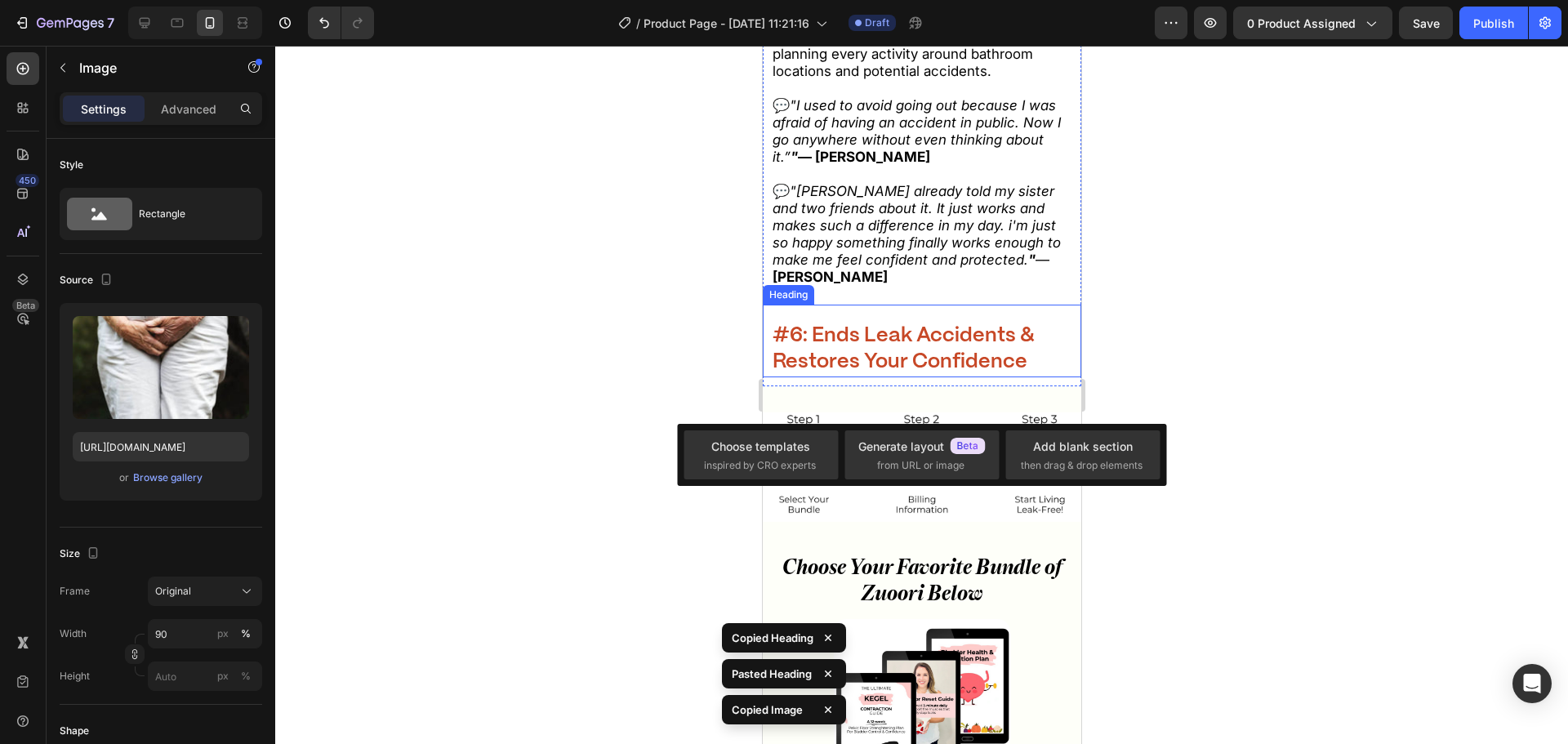
click at [931, 359] on h2 "#6: Ends Leak Accidents & Restores Your Confidence" at bounding box center [922, 348] width 303 height 56
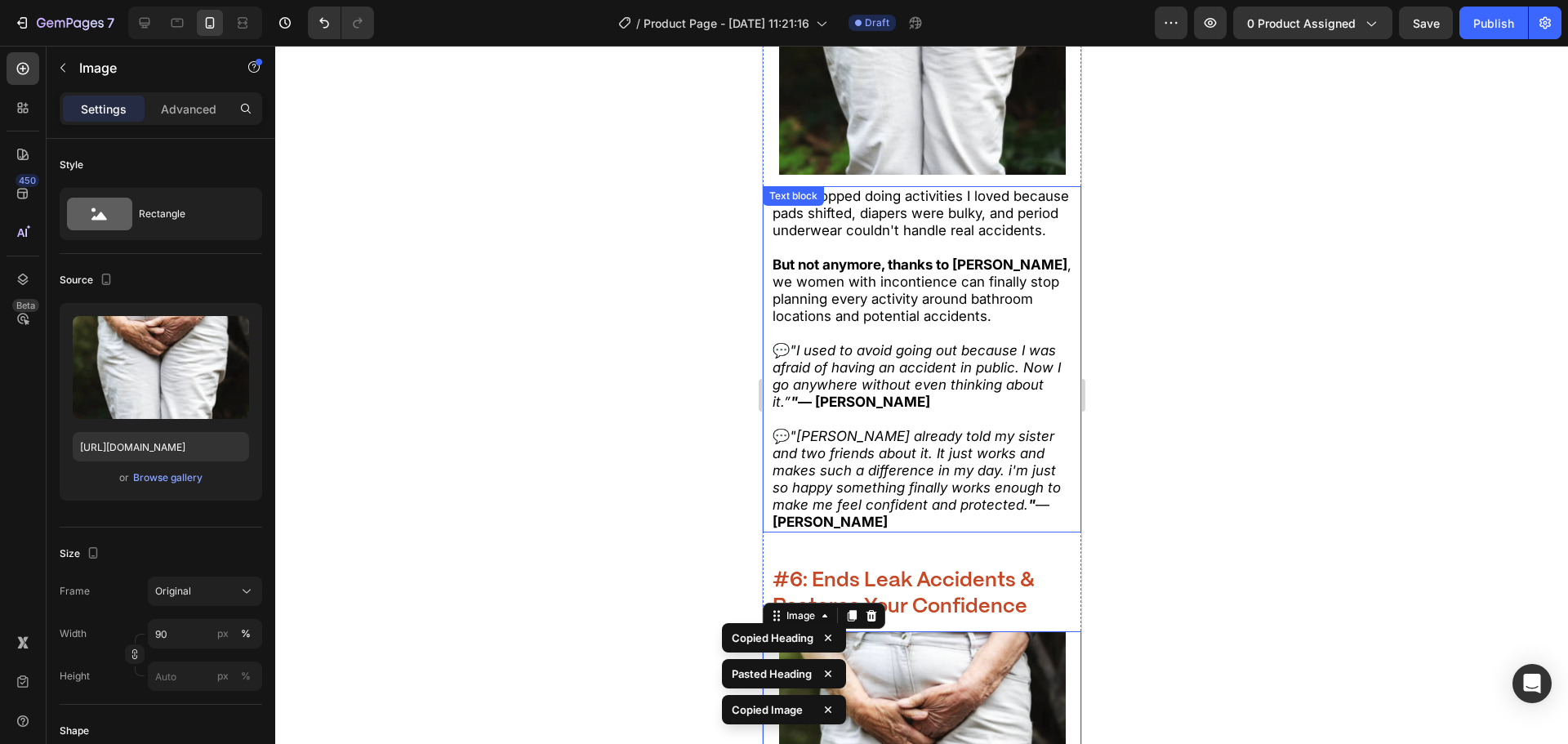
click at [933, 384] on icon ""I used to avoid going out because I was afraid of having an accident in public…" at bounding box center [916, 375] width 288 height 67
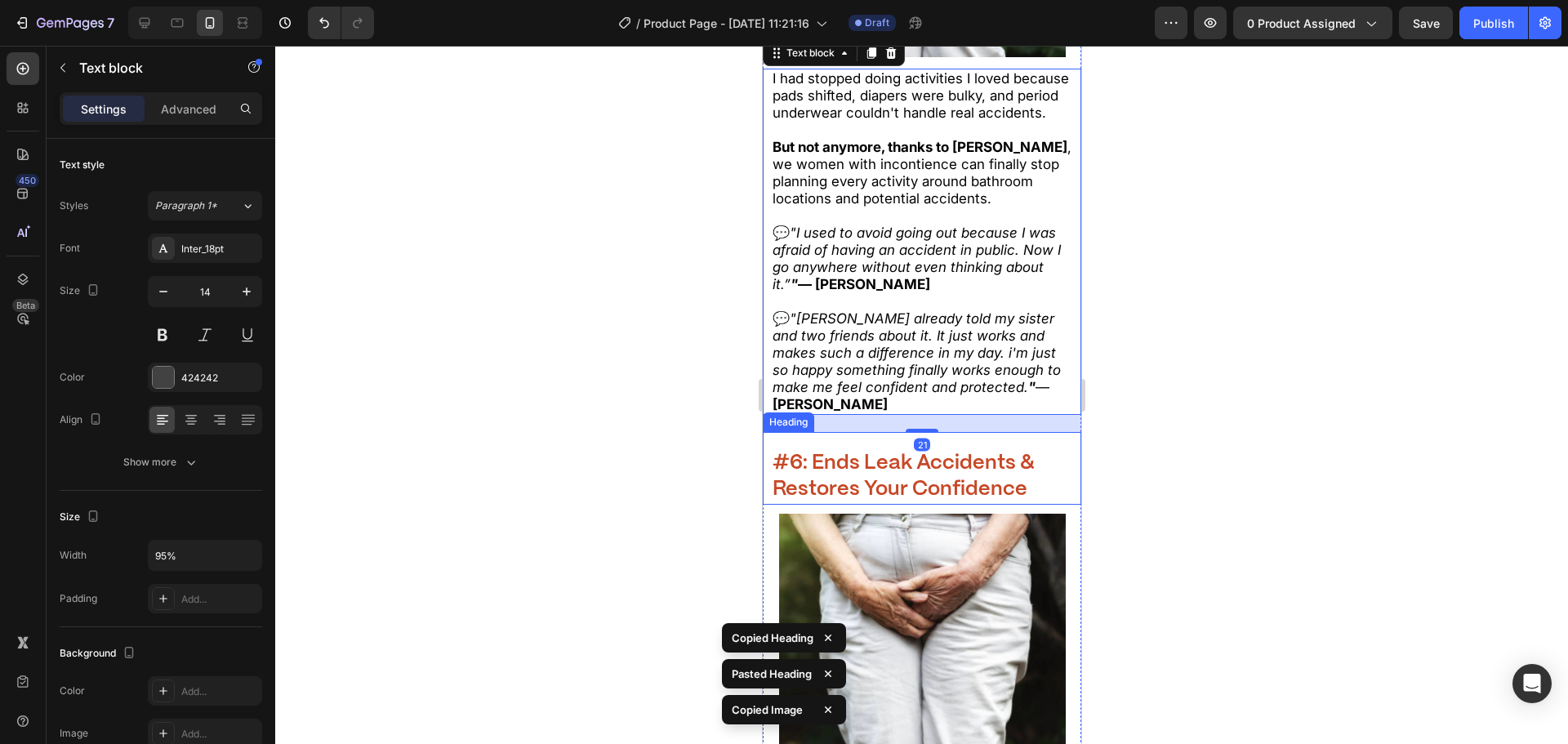
scroll to position [7544, 0]
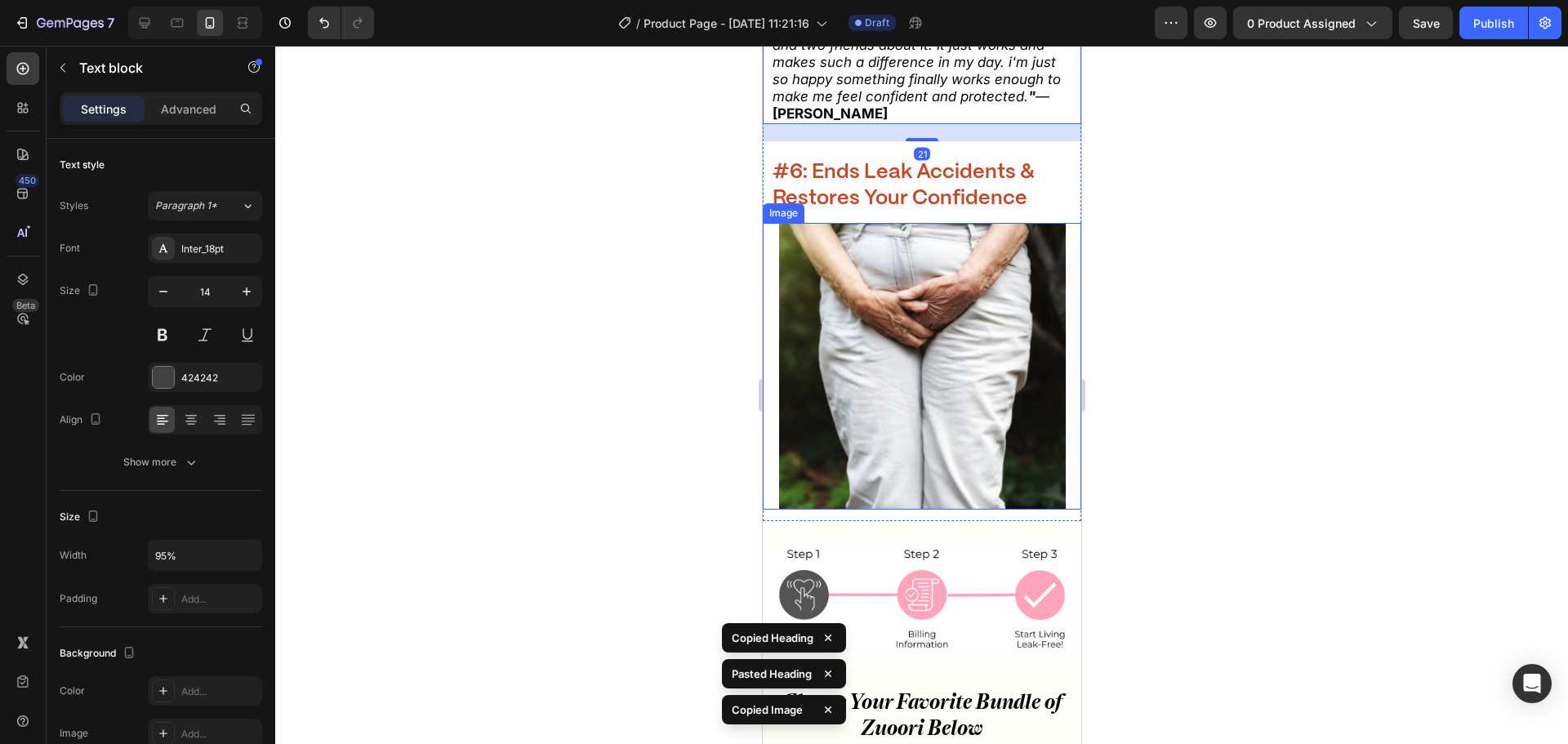
click at [940, 464] on img at bounding box center [922, 366] width 287 height 287
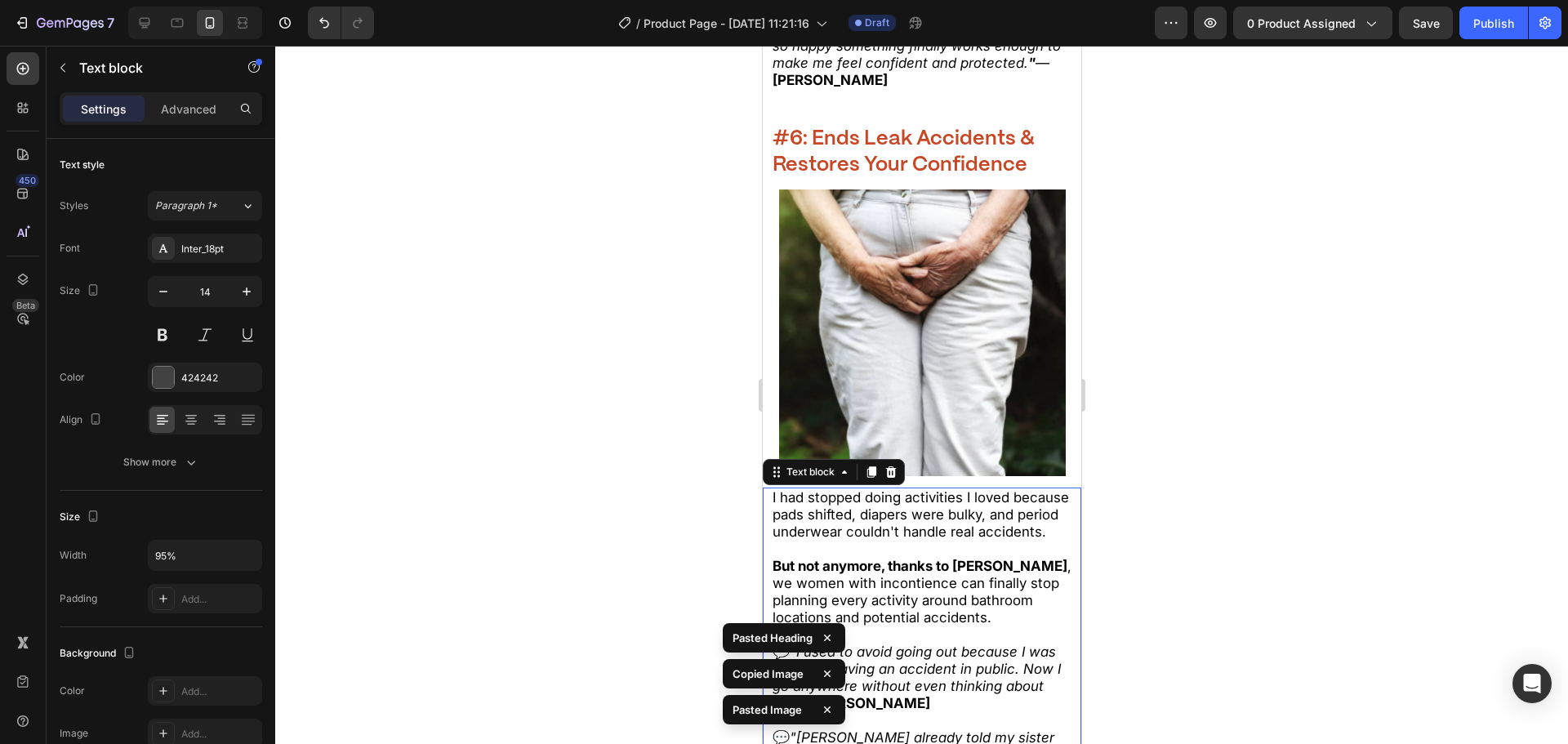
click at [1145, 427] on div at bounding box center [922, 394] width 1292 height 698
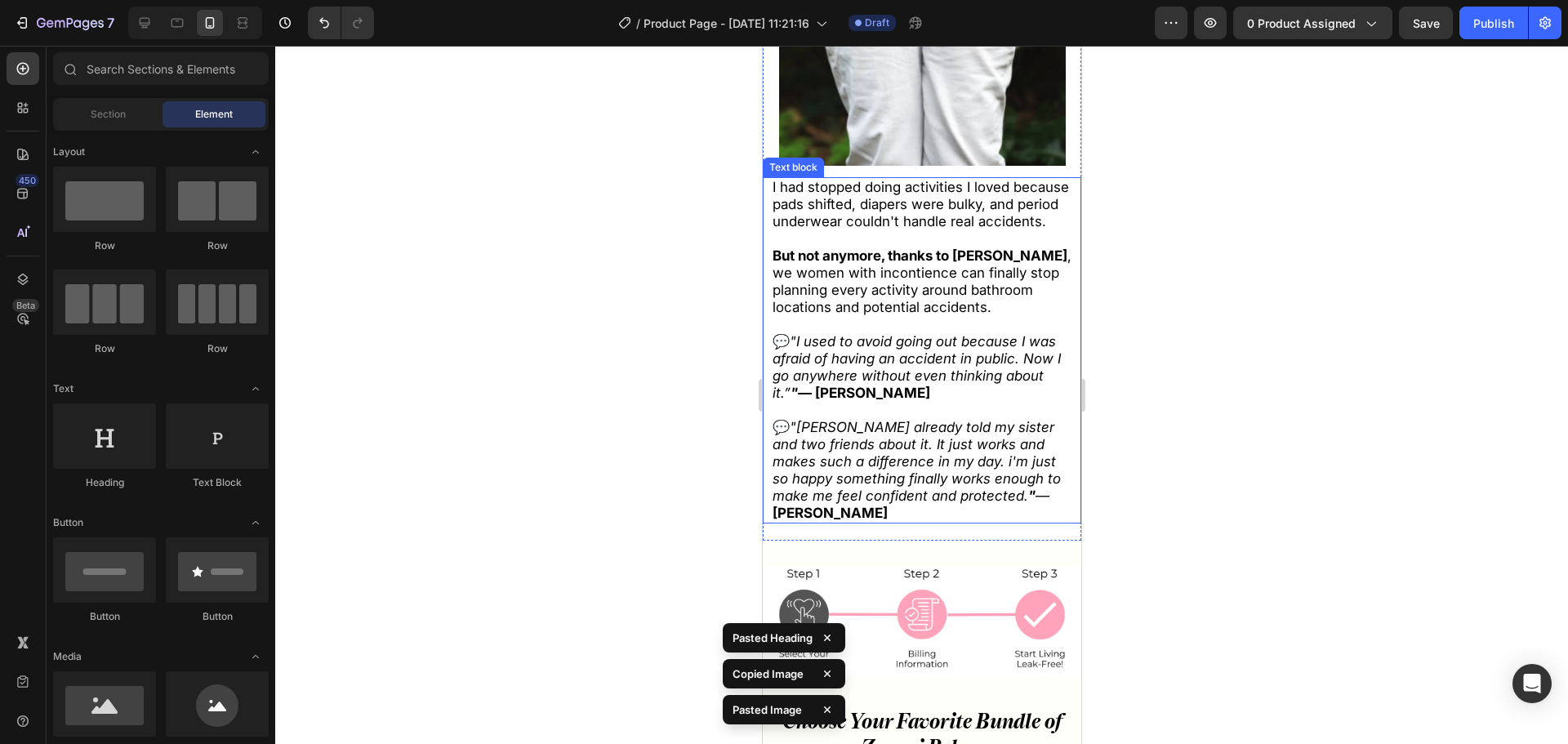
scroll to position [7963, 0]
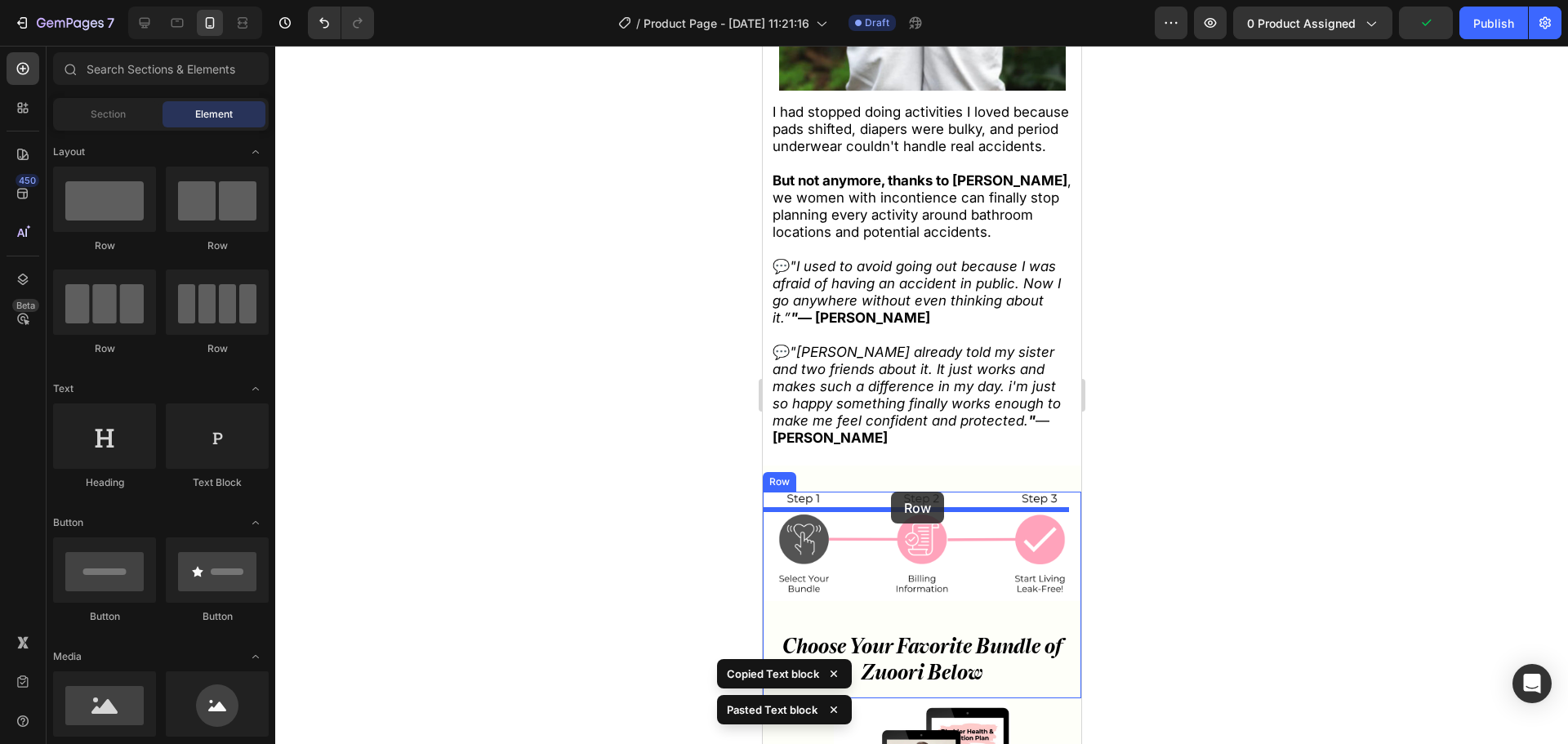
drag, startPoint x: 902, startPoint y: 262, endPoint x: 890, endPoint y: 492, distance: 230.3
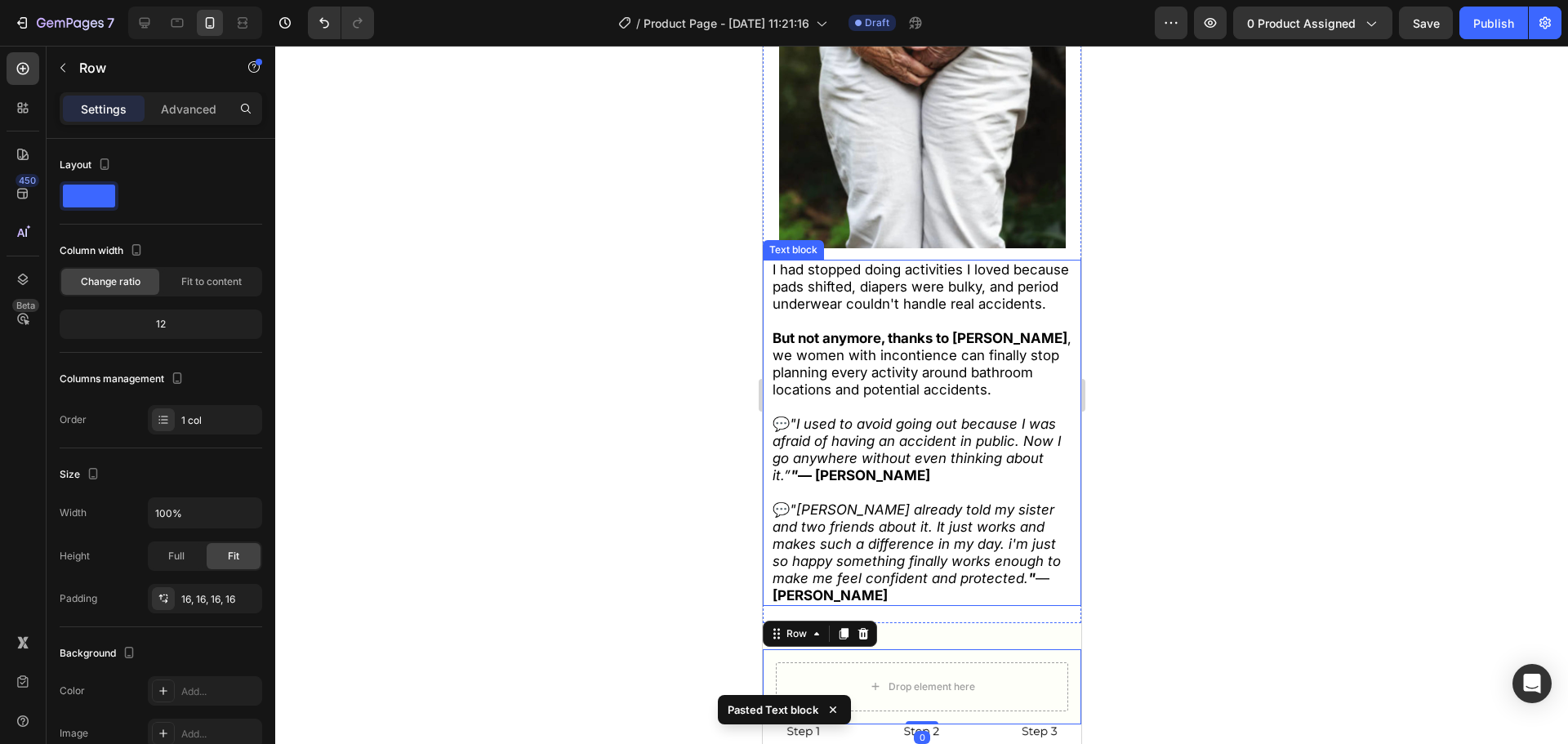
scroll to position [7473, 0]
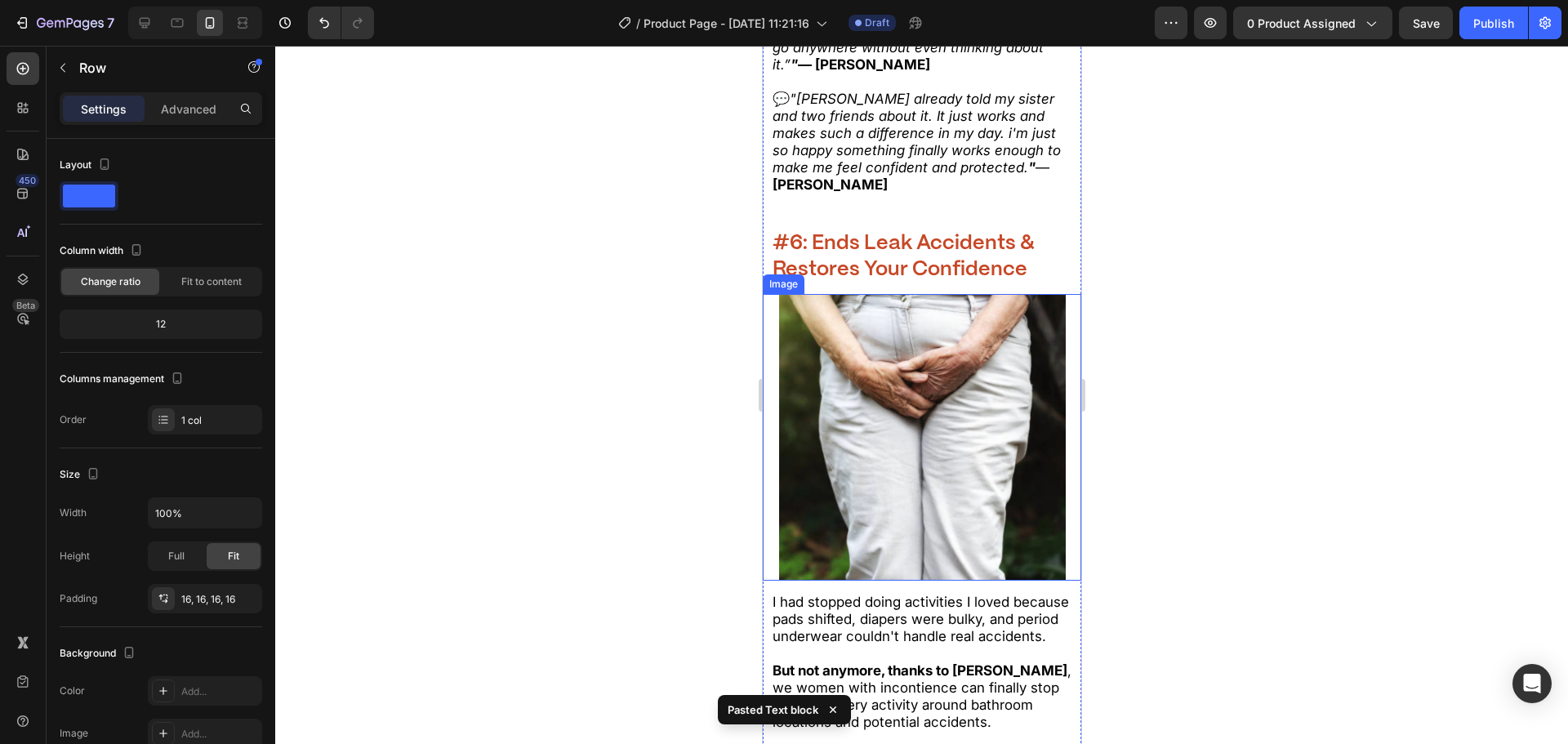
click at [896, 247] on strong "#6: Ends Leak Accidents & Restores Your Confidence" at bounding box center [903, 257] width 263 height 46
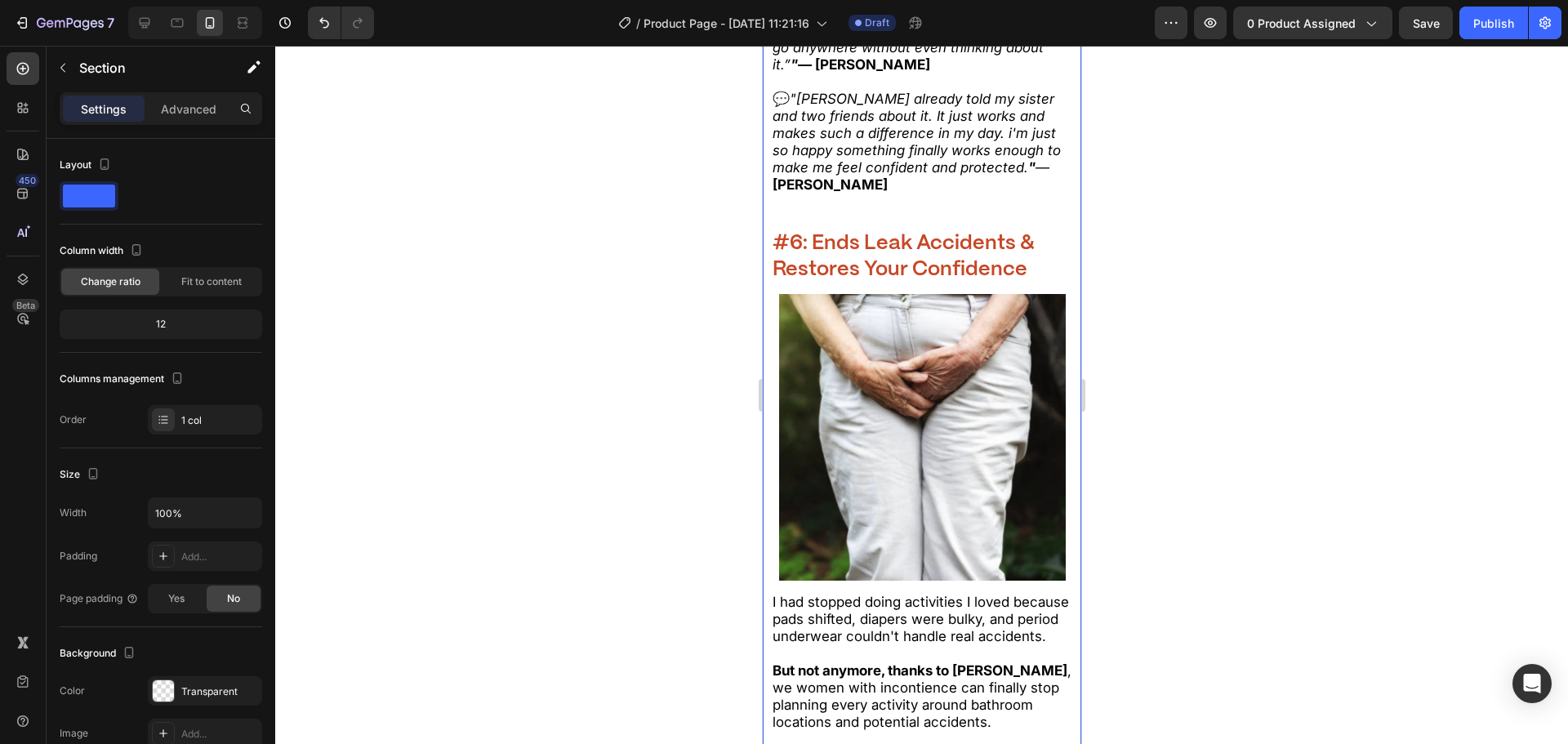
click at [808, 249] on strong "#6: Ends Leak Accidents & Restores Your Confidence" at bounding box center [903, 257] width 263 height 46
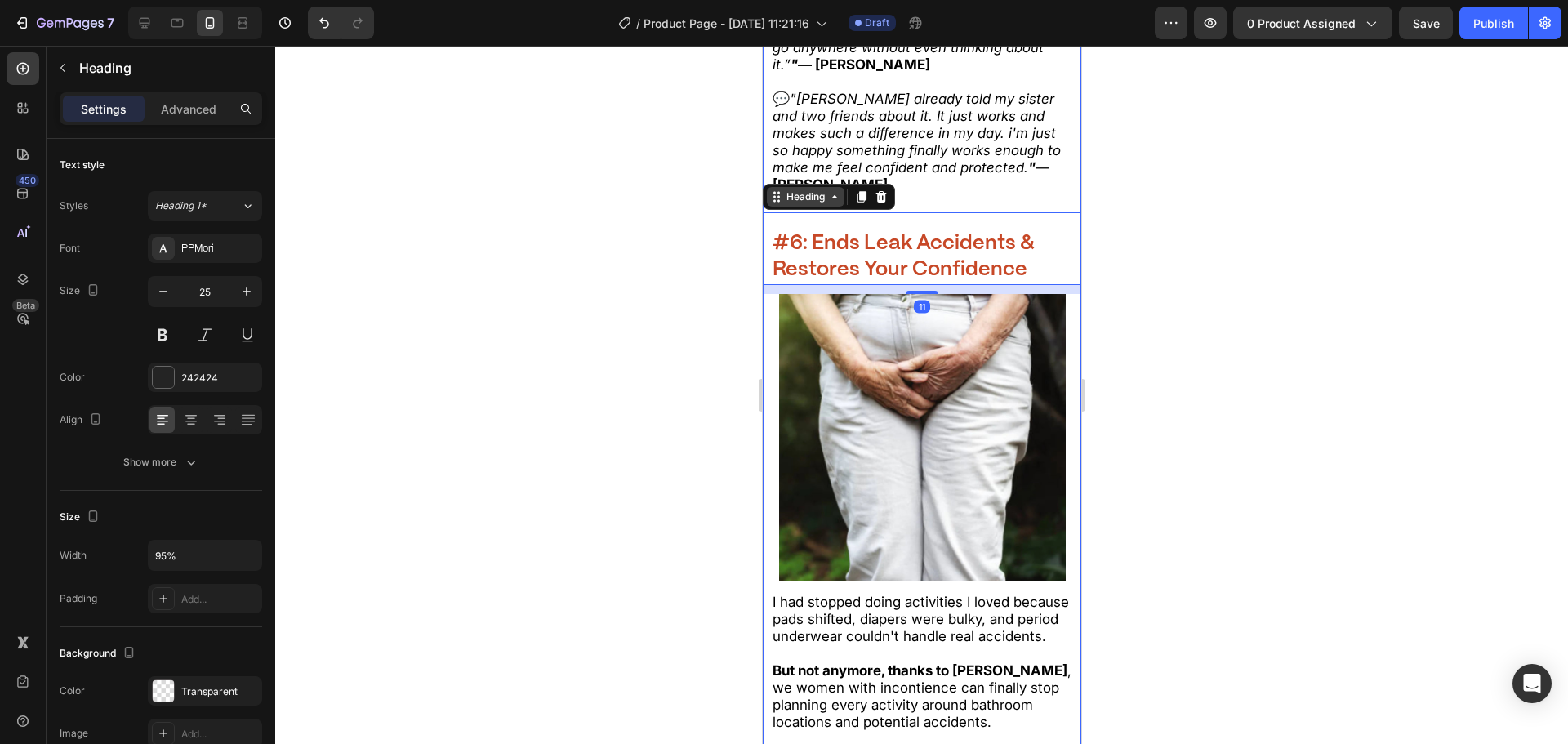
drag, startPoint x: 797, startPoint y: 224, endPoint x: 791, endPoint y: 213, distance: 12.5
click at [796, 221] on div "#6: Ends Leak Accidents & Restores Your Confidence Heading 11" at bounding box center [921, 249] width 319 height 73
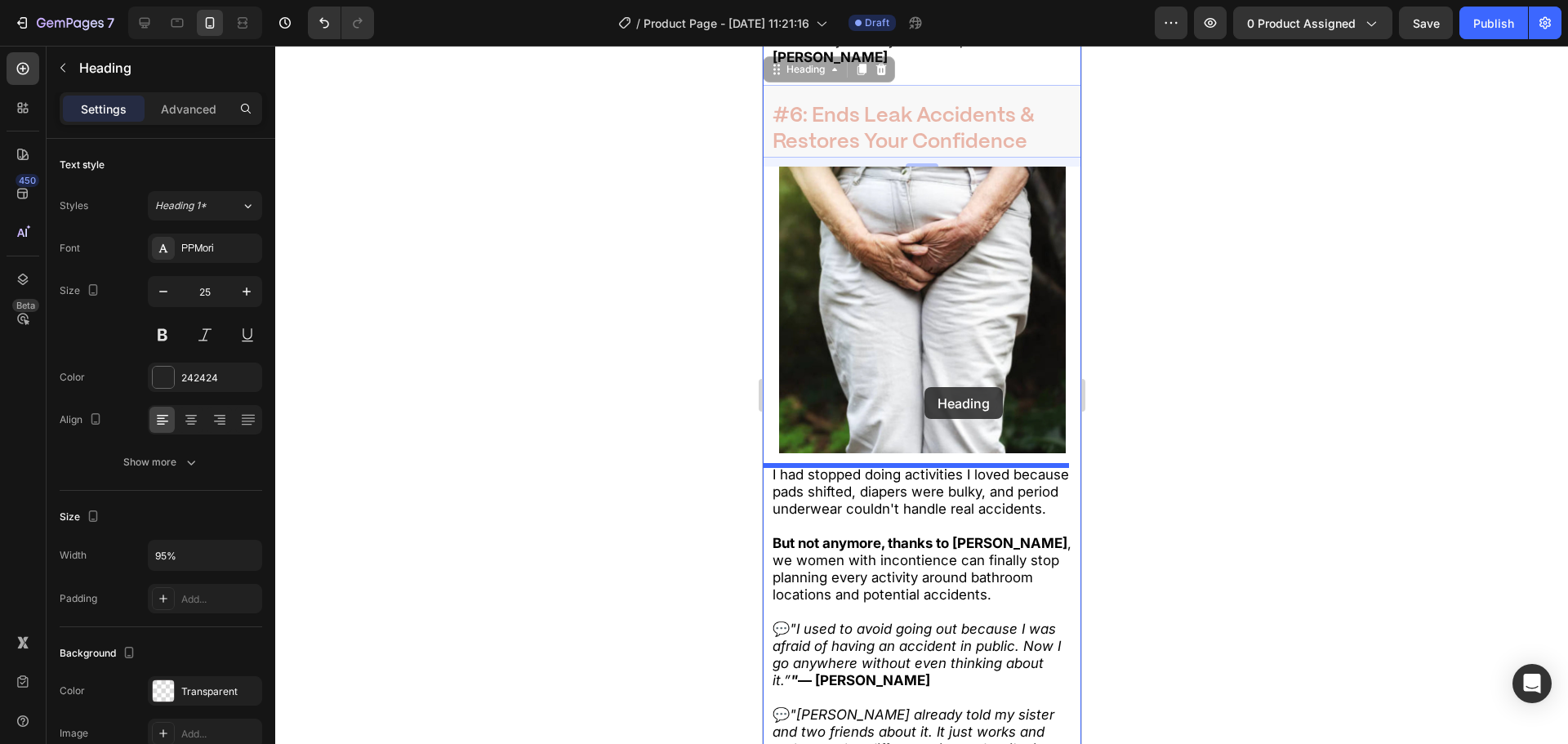
scroll to position [7800, 0]
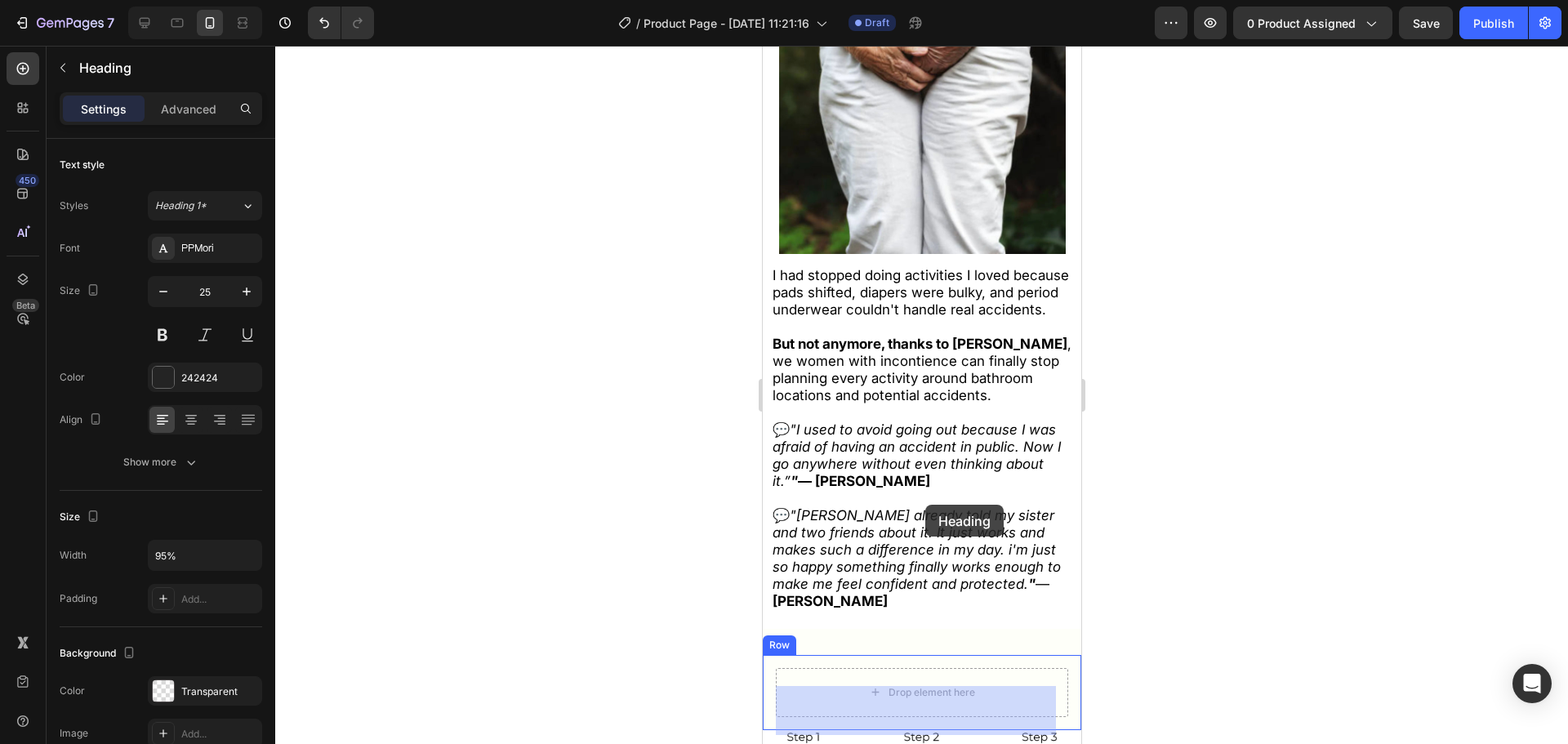
drag, startPoint x: 790, startPoint y: 213, endPoint x: 893, endPoint y: 478, distance: 284.3
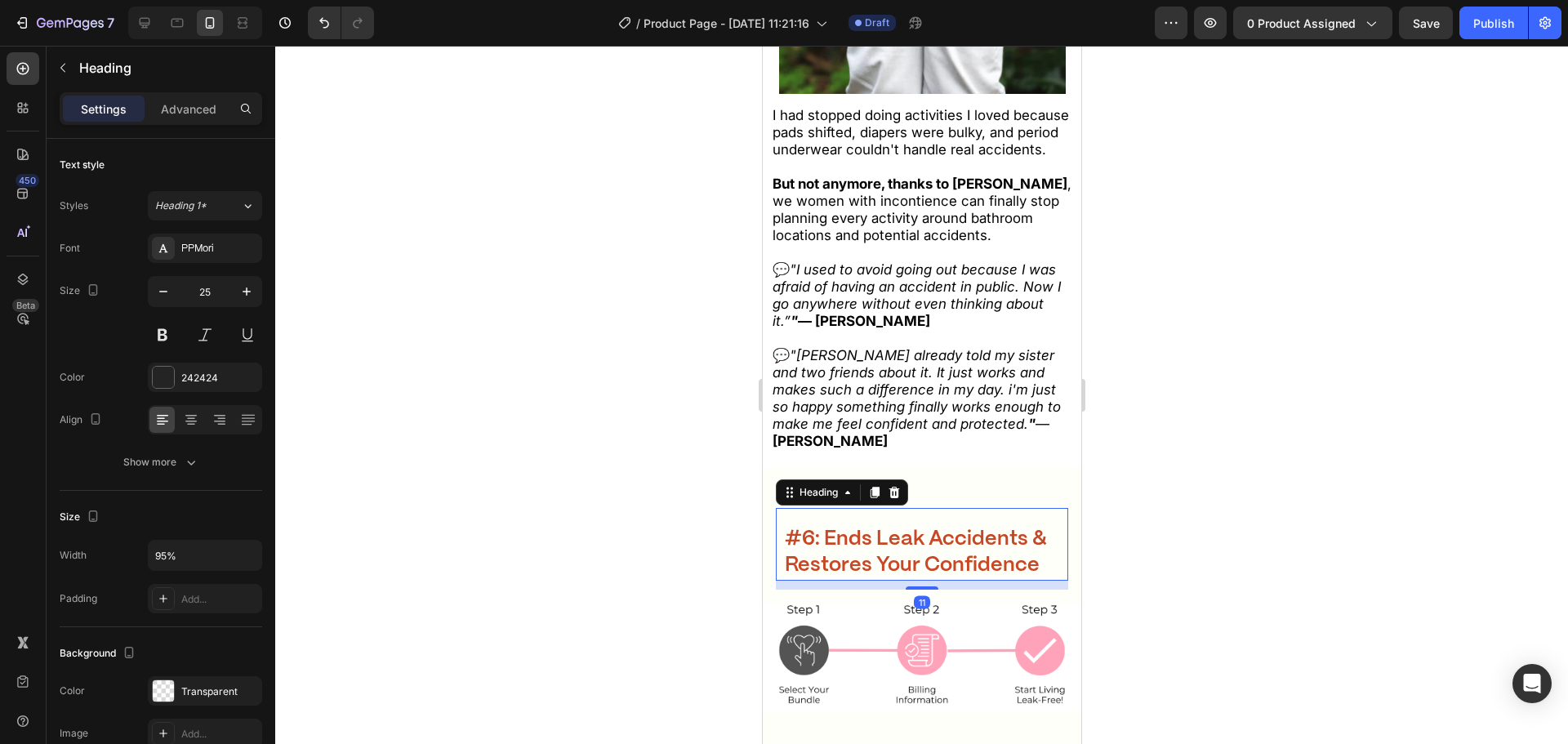
scroll to position [7833, 0]
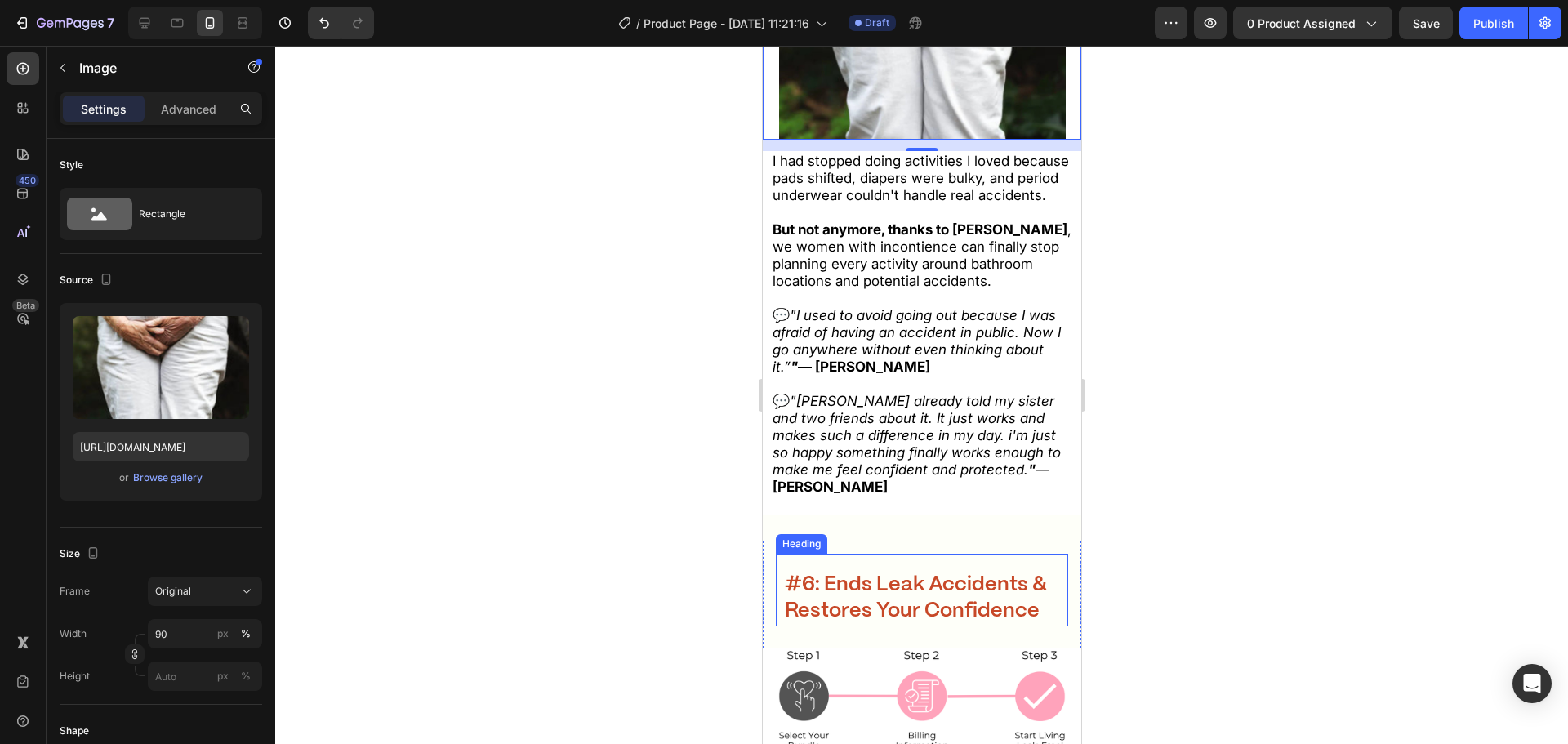
click at [884, 592] on strong "#6: Ends Leak Accidents & Restores Your Confidence" at bounding box center [915, 598] width 263 height 46
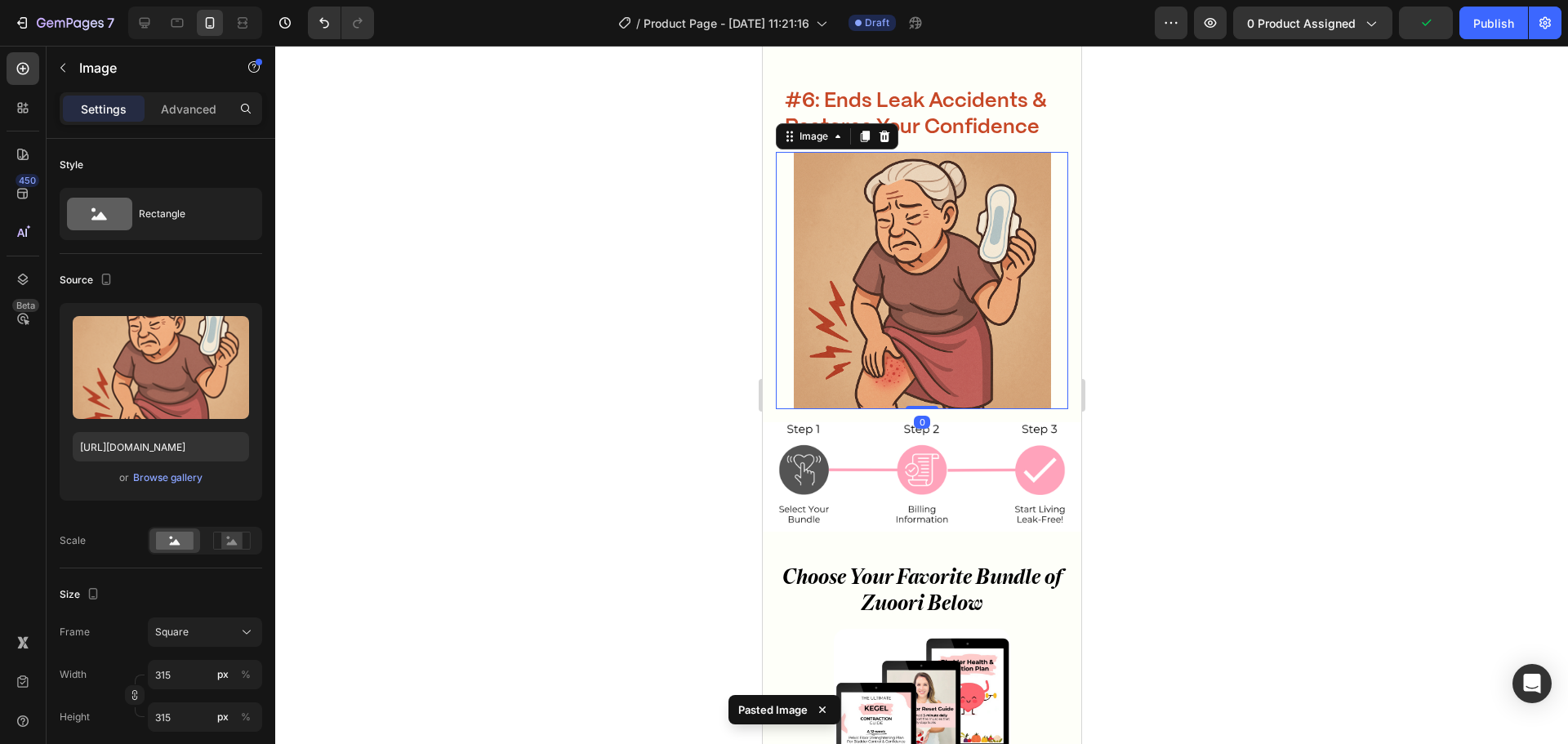
scroll to position [8056, 0]
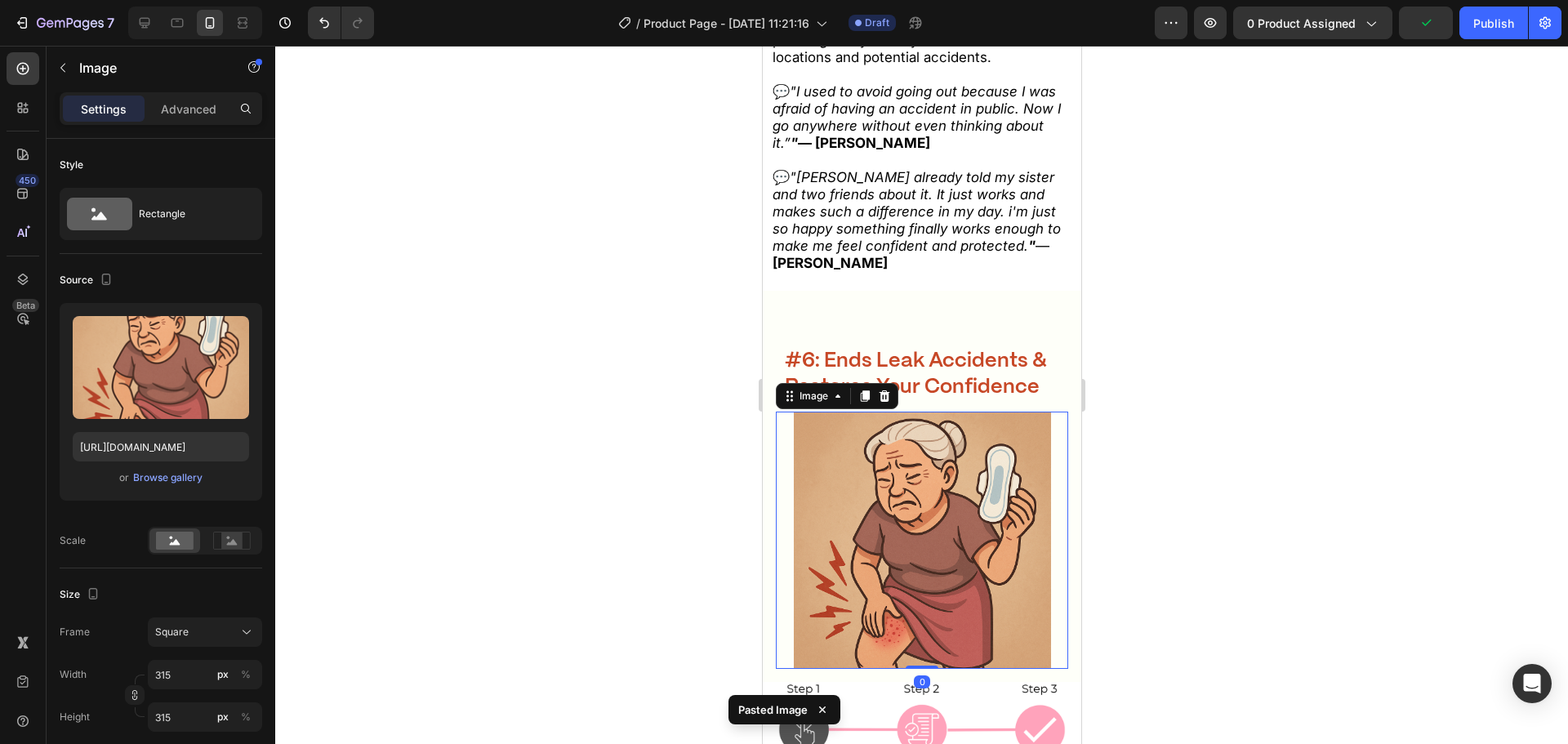
click at [591, 459] on div at bounding box center [922, 394] width 1292 height 698
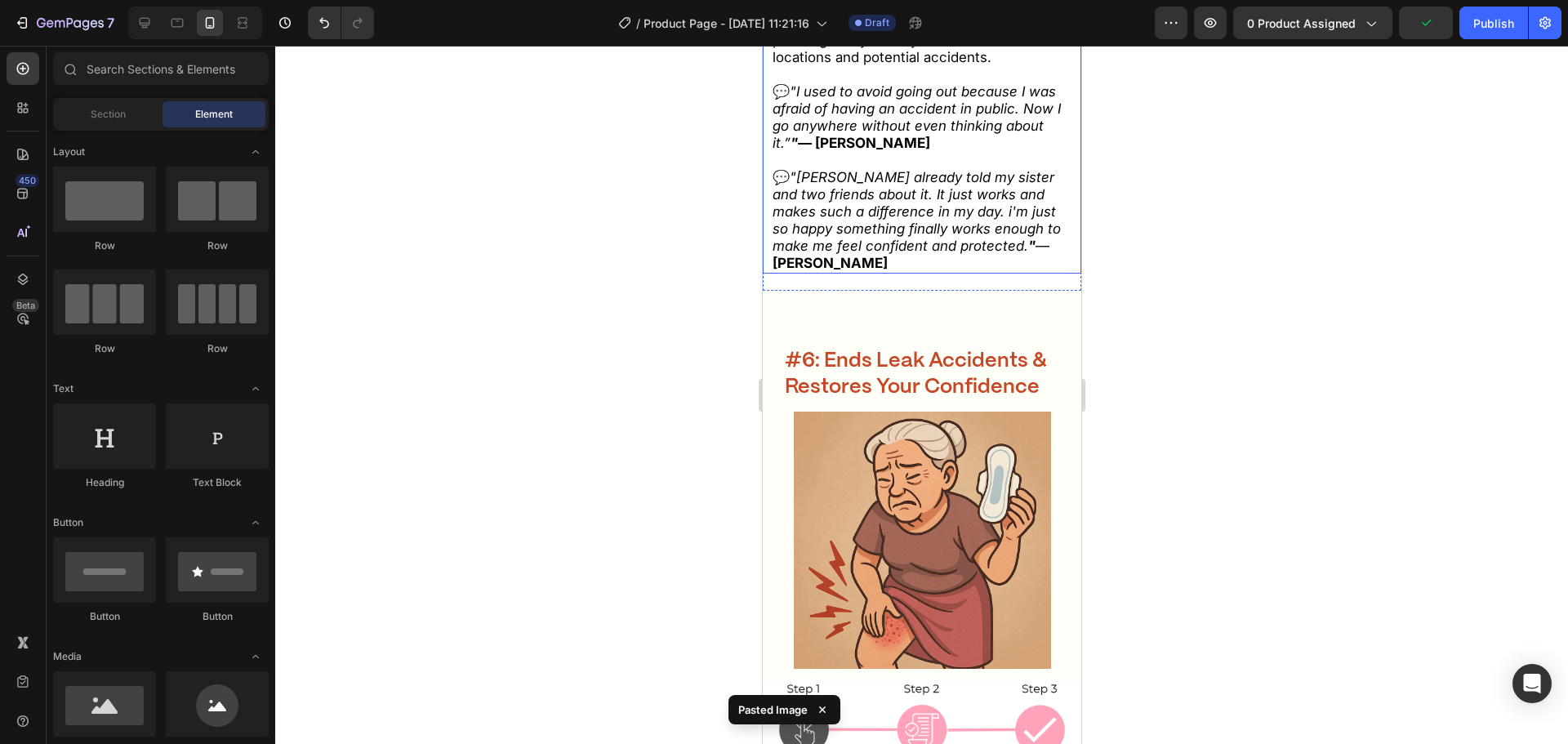
click at [875, 220] on icon ""Ive already told my sister and two friends about it. It just works and makes s…" at bounding box center [916, 212] width 288 height 85
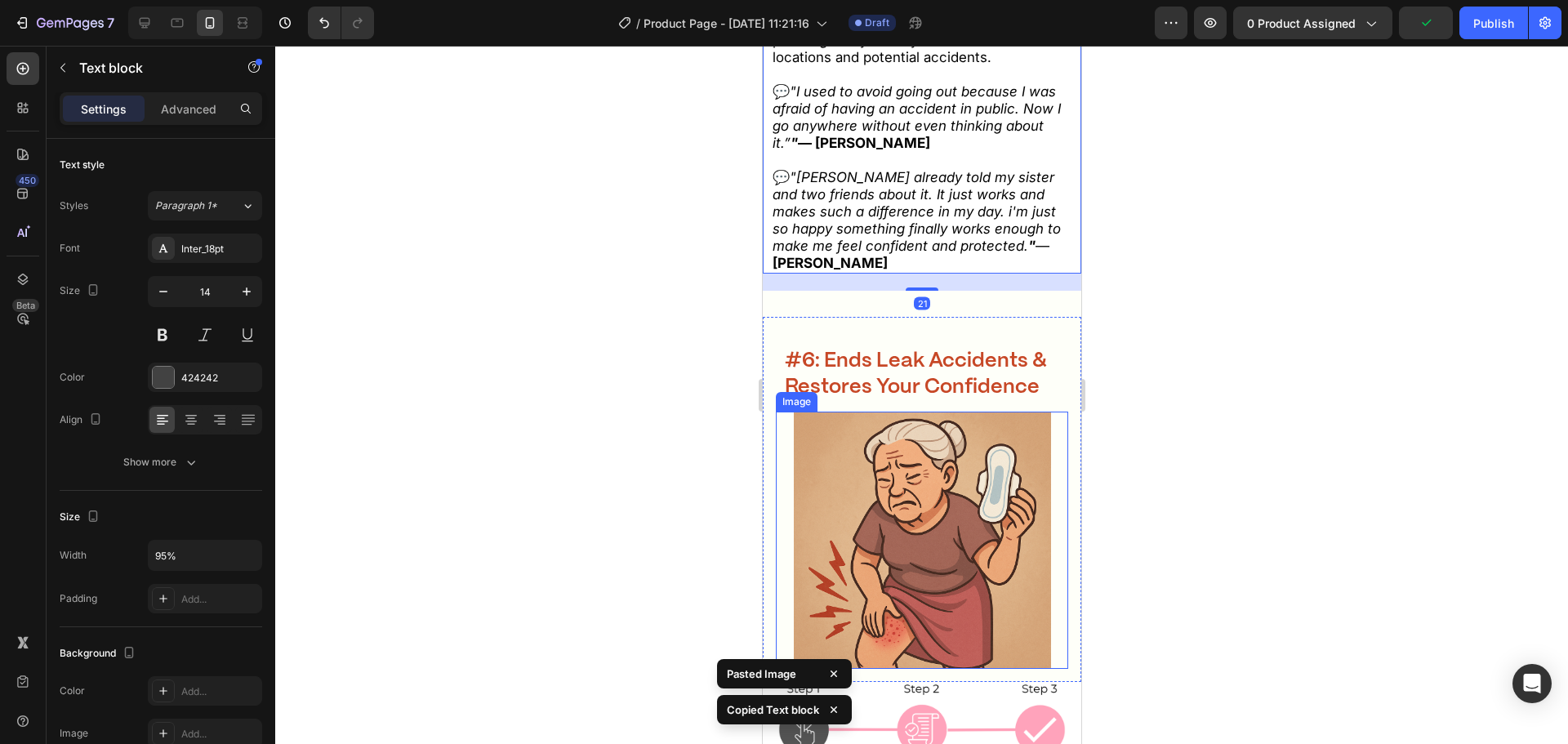
click at [932, 598] on img at bounding box center [922, 540] width 257 height 257
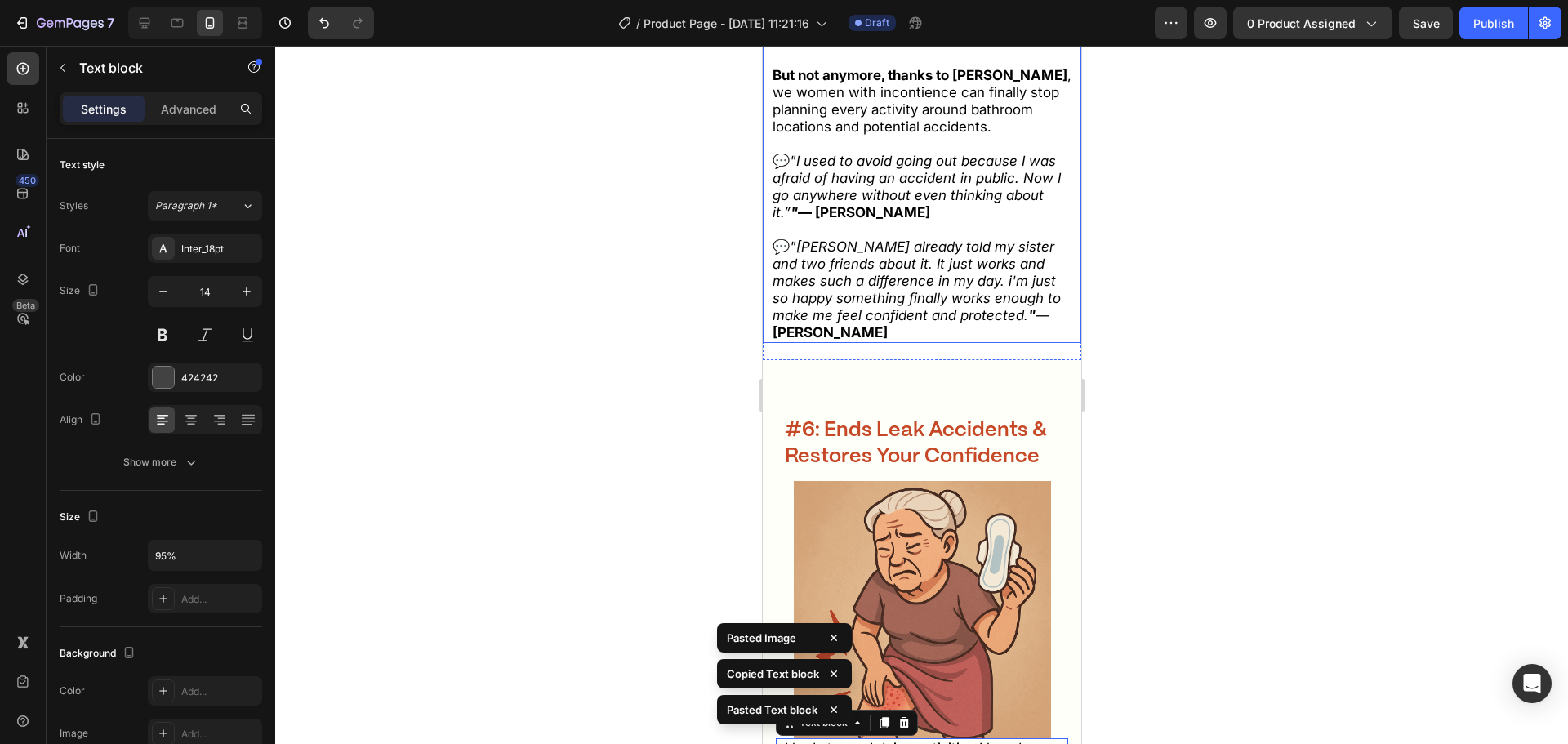
click at [900, 323] on icon ""Ive already told my sister and two friends about it. It just works and makes s…" at bounding box center [916, 281] width 288 height 85
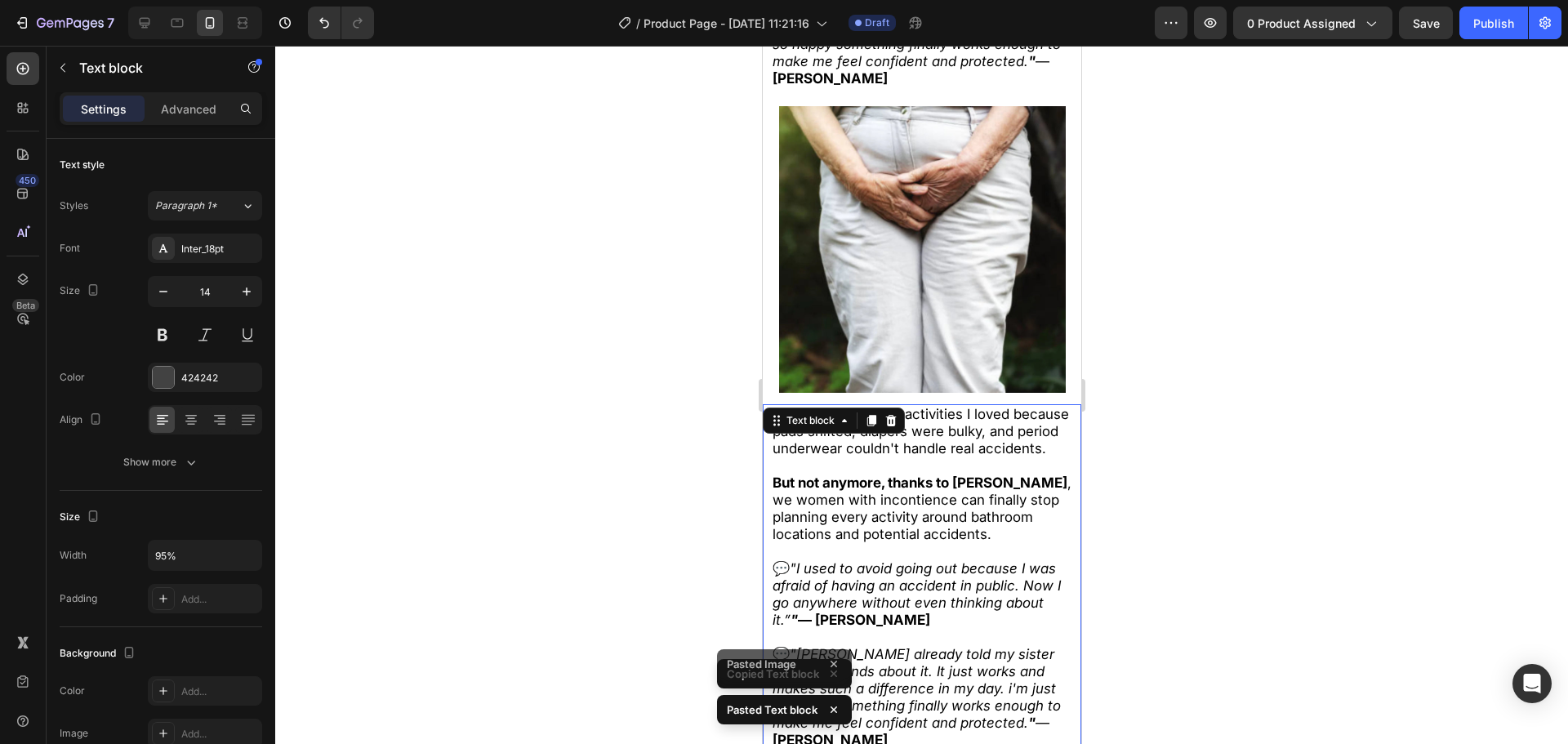
scroll to position [7579, 0]
click at [893, 425] on icon at bounding box center [890, 421] width 10 height 11
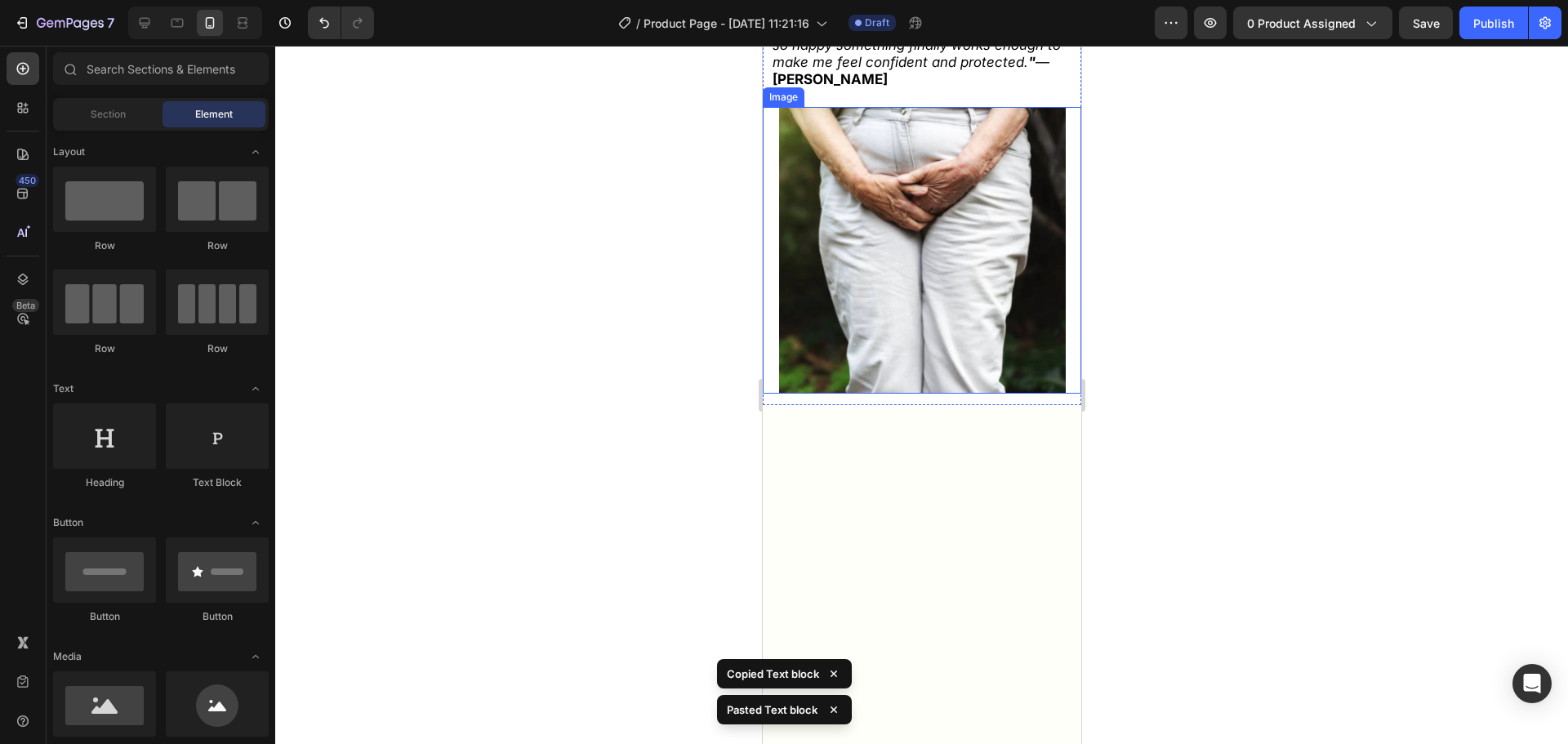
click at [890, 317] on img at bounding box center [922, 250] width 287 height 287
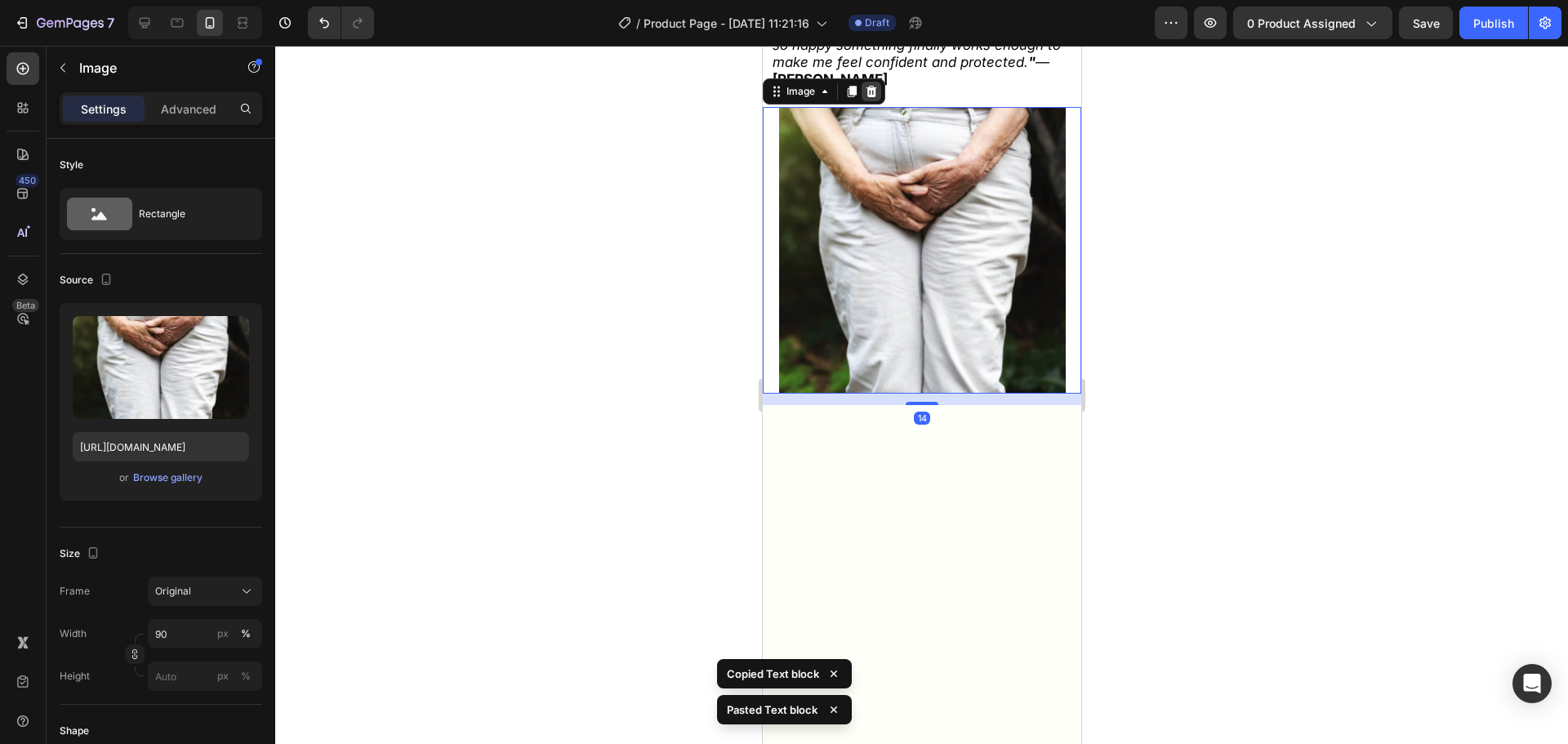
click at [872, 97] on icon at bounding box center [870, 91] width 10 height 11
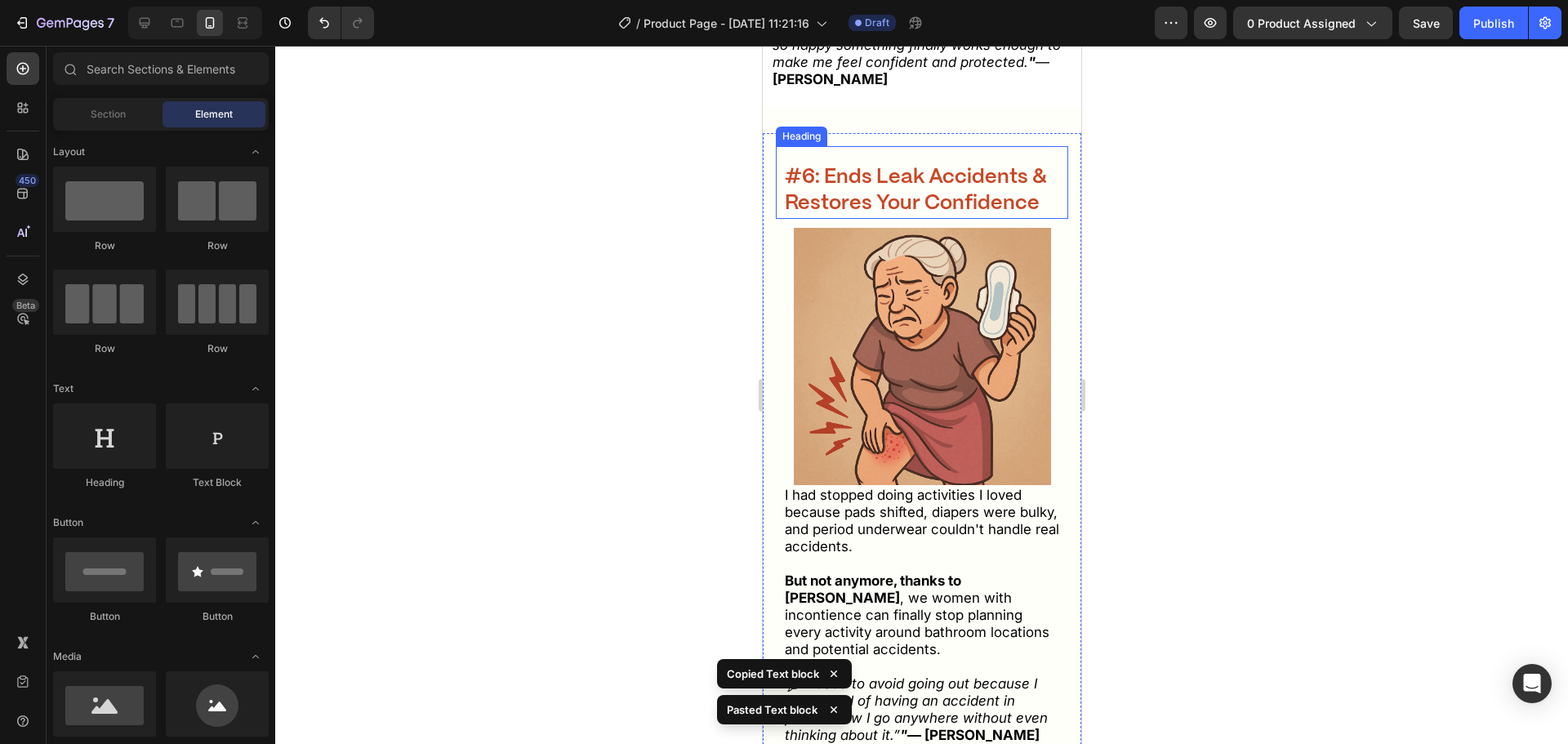
scroll to position [7497, 0]
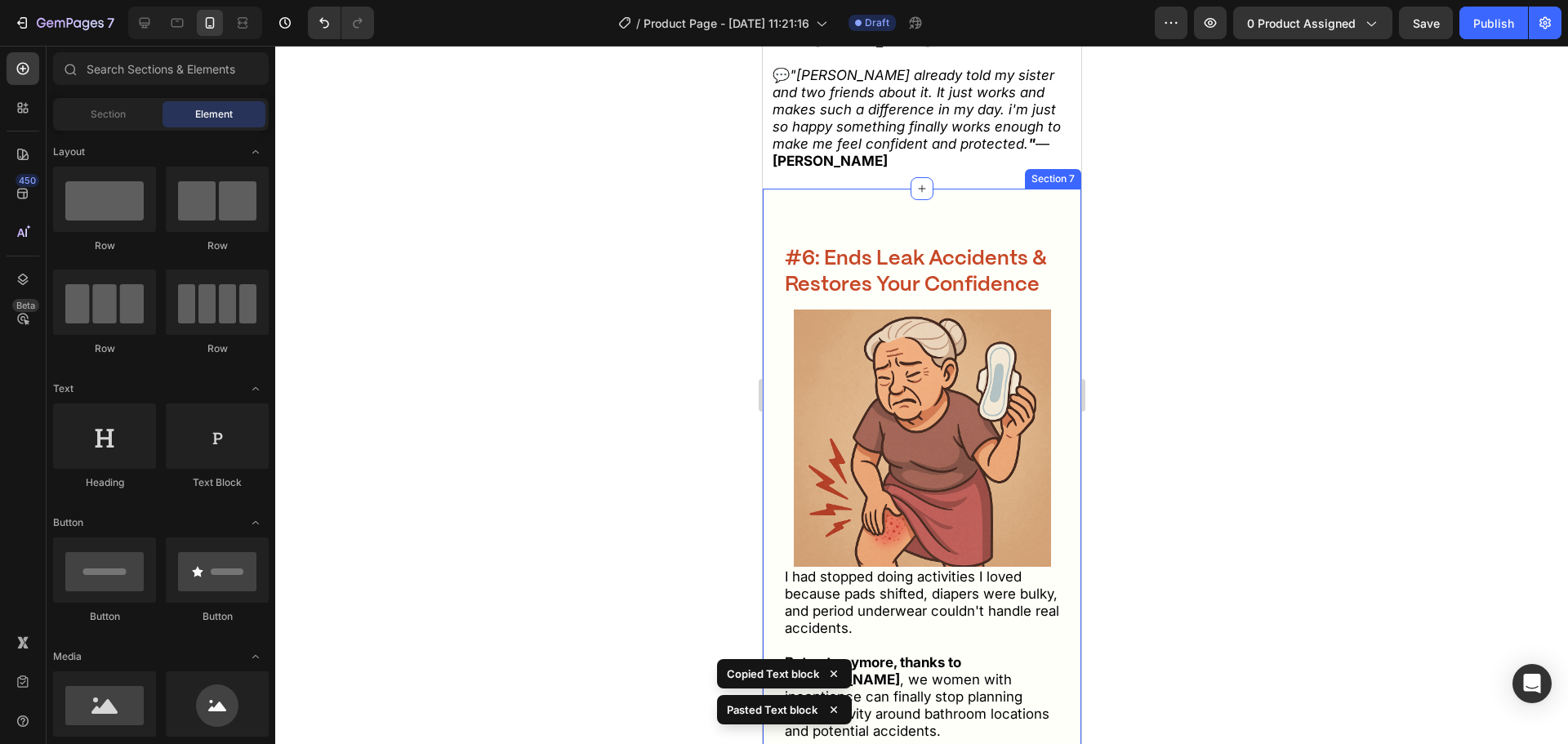
click at [859, 152] on icon ""Ive already told my sister and two friends about it. It just works and makes s…" at bounding box center [916, 109] width 288 height 85
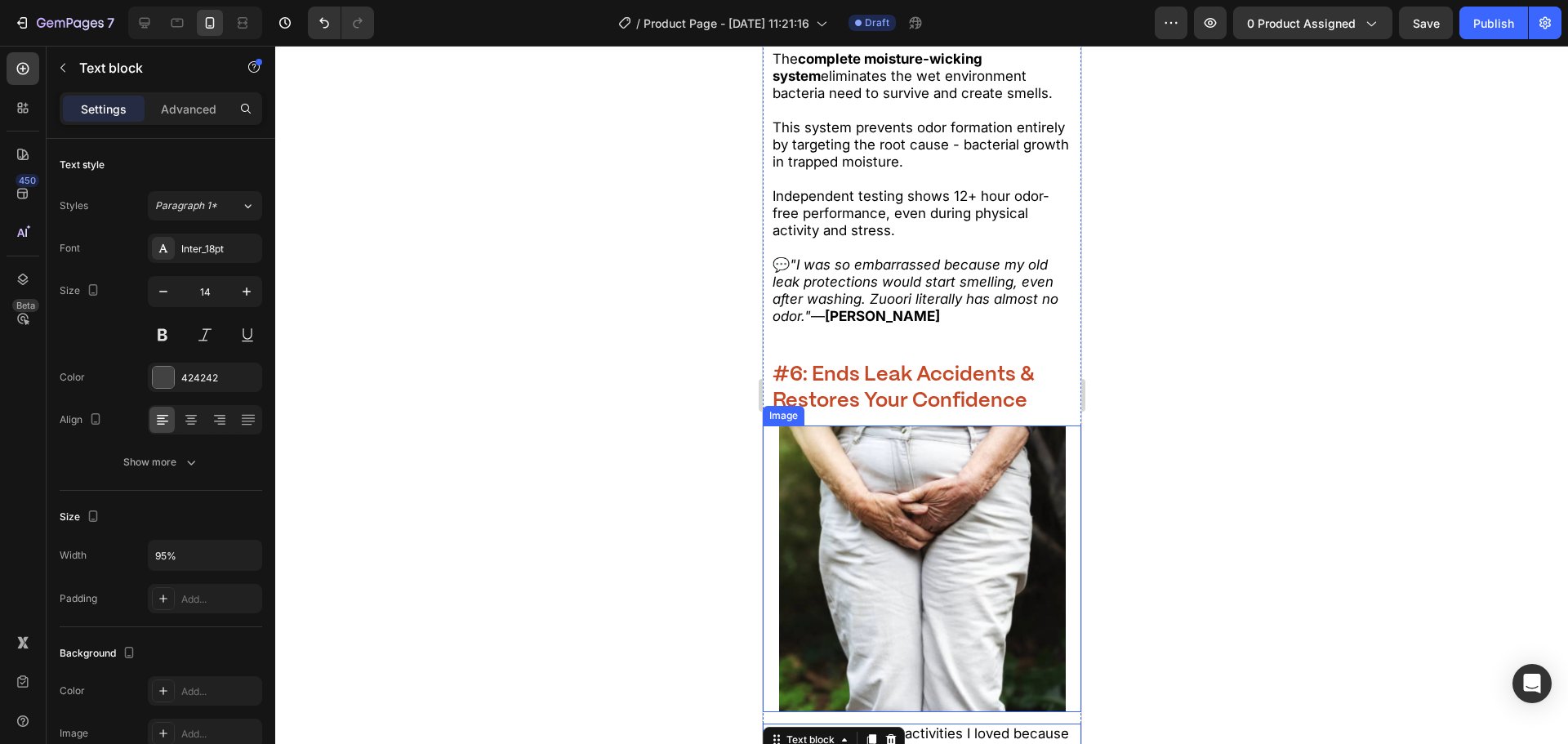
click at [1195, 421] on div at bounding box center [922, 394] width 1292 height 698
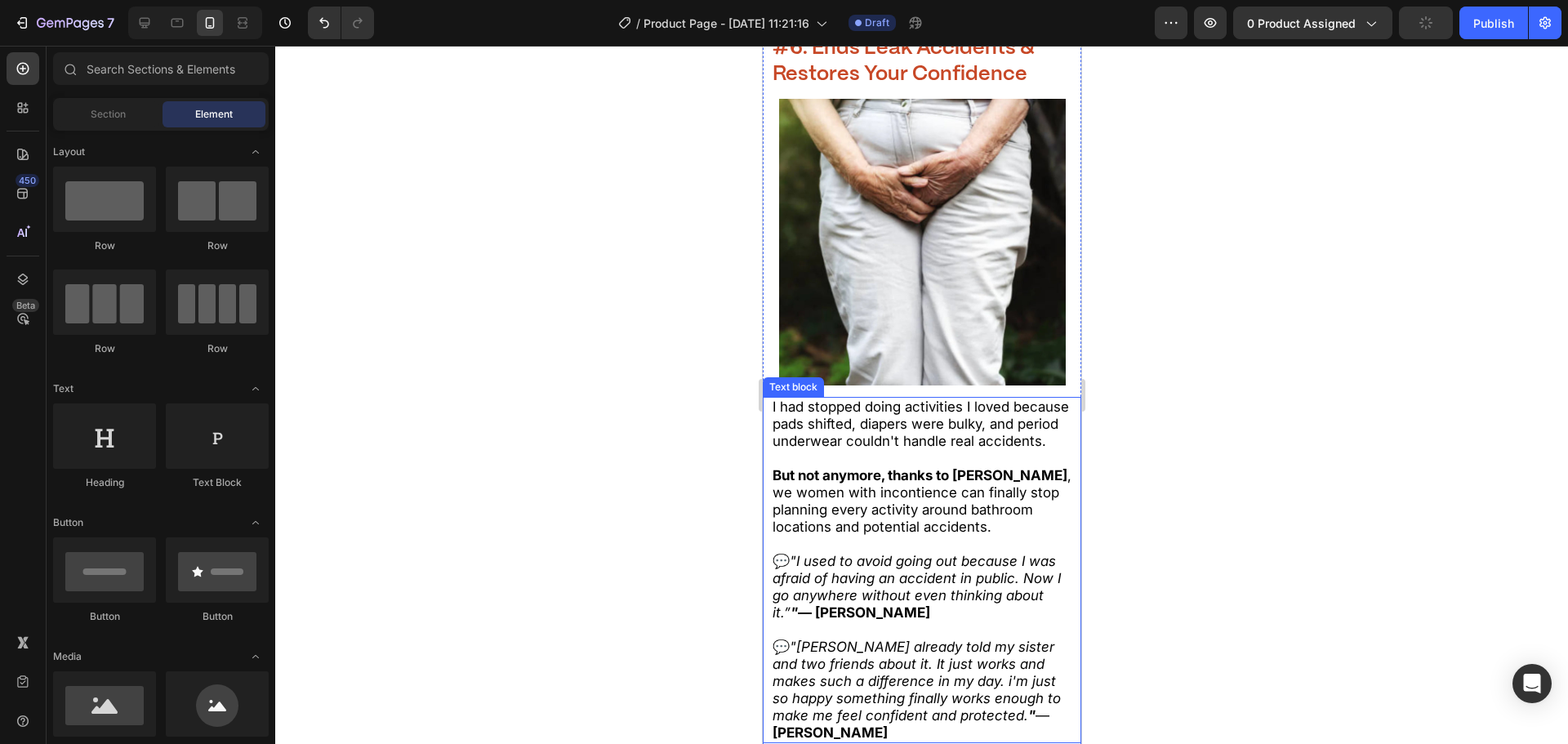
scroll to position [7415, 0]
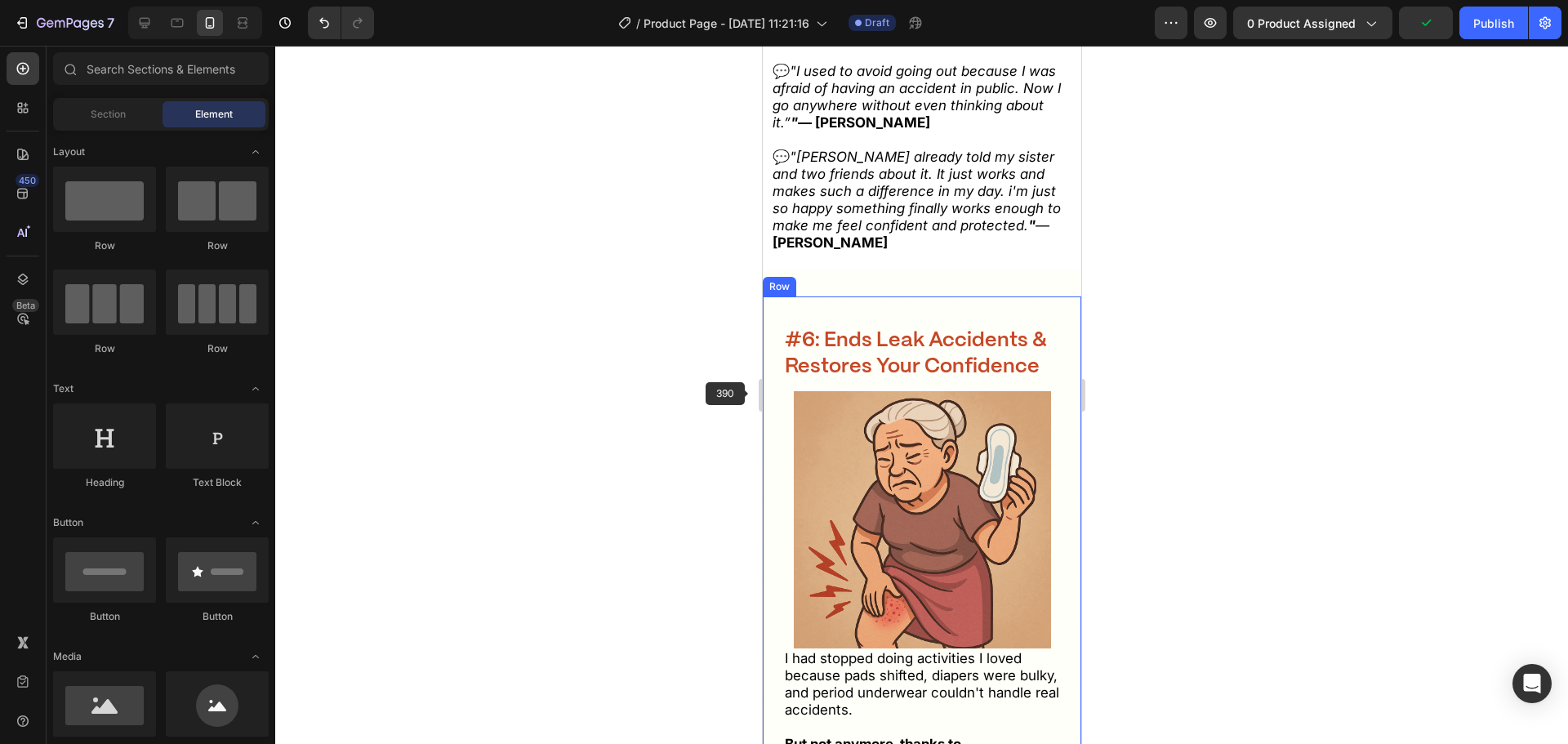
click at [852, 372] on strong "#6: Ends Leak Accidents & Restores Your Confidence" at bounding box center [915, 354] width 263 height 46
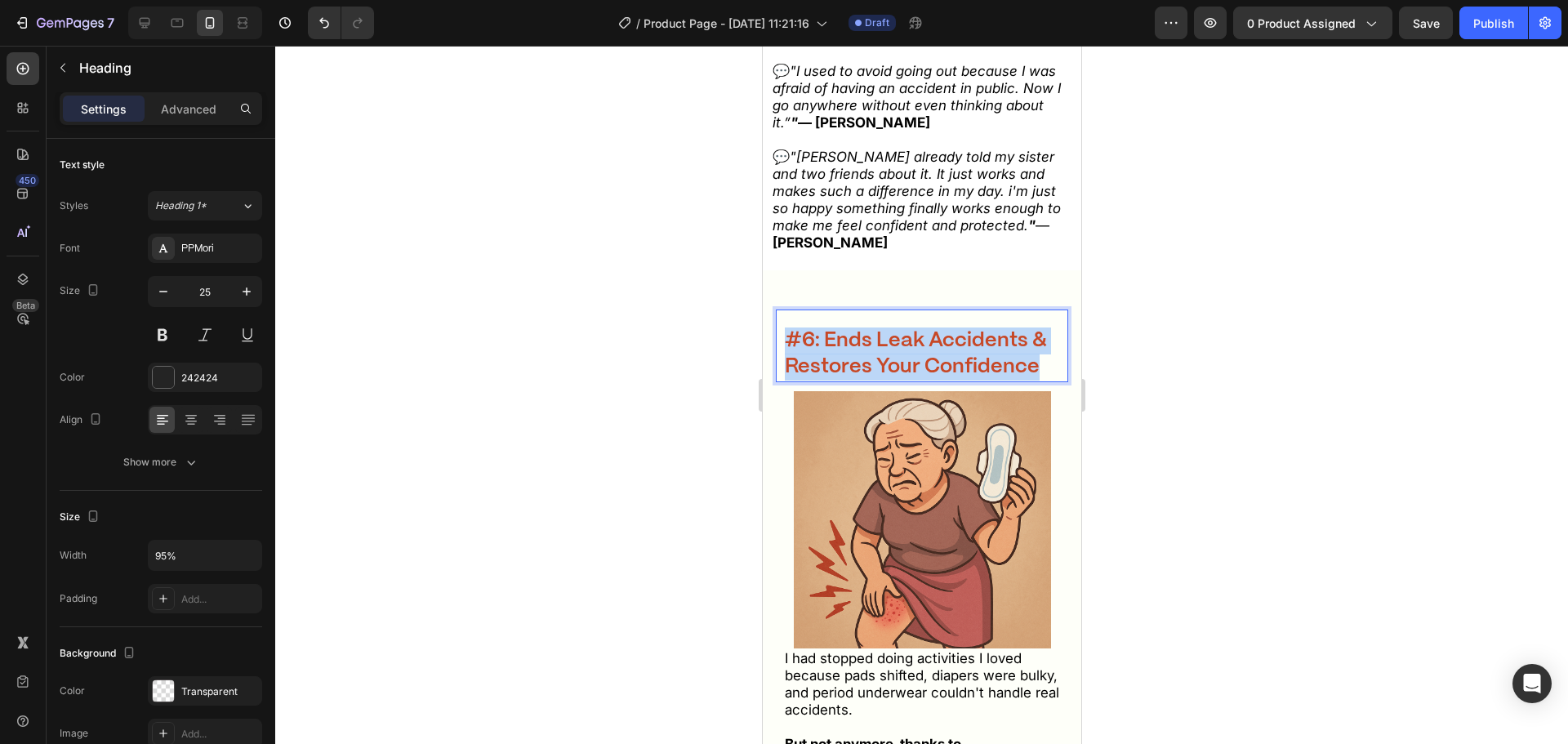
click at [852, 372] on strong "#6: Ends Leak Accidents & Restores Your Confidence" at bounding box center [915, 354] width 263 height 46
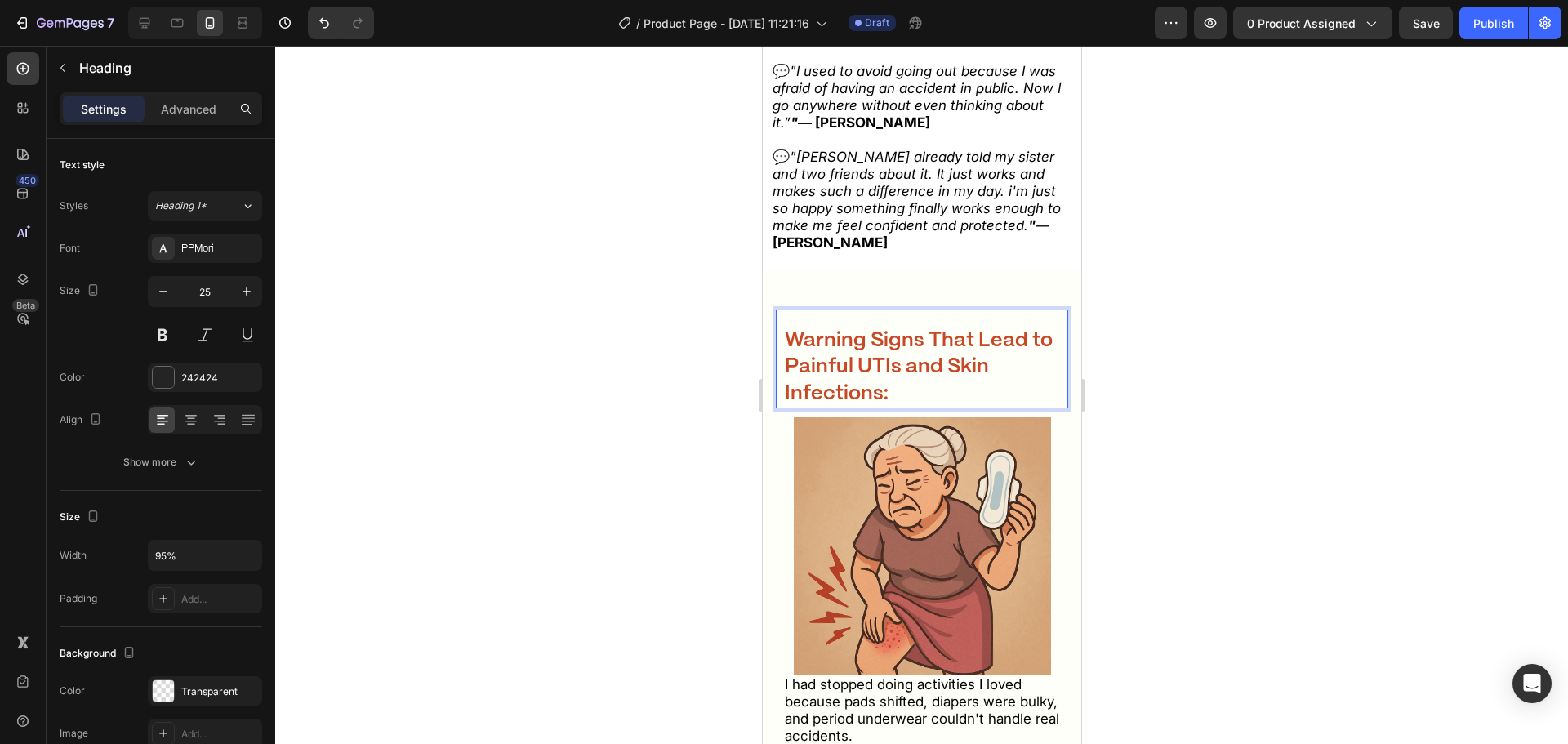
drag, startPoint x: 1187, startPoint y: 452, endPoint x: 1178, endPoint y: 452, distance: 9.0
click at [1187, 452] on div at bounding box center [922, 394] width 1292 height 698
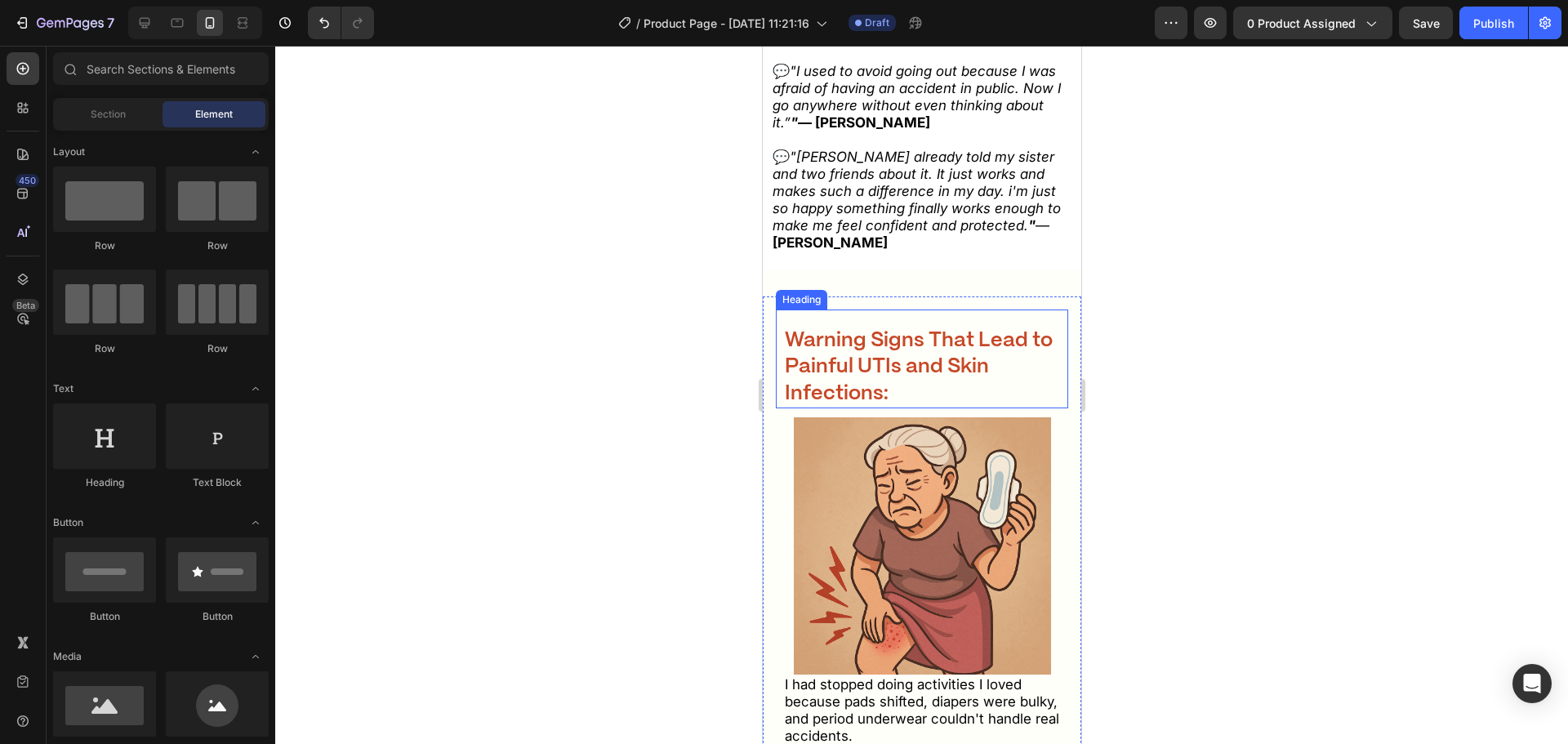
click at [879, 356] on strong "Warning Signs That Lead to Painful UTIs and Skin Infections:" at bounding box center [918, 367] width 268 height 73
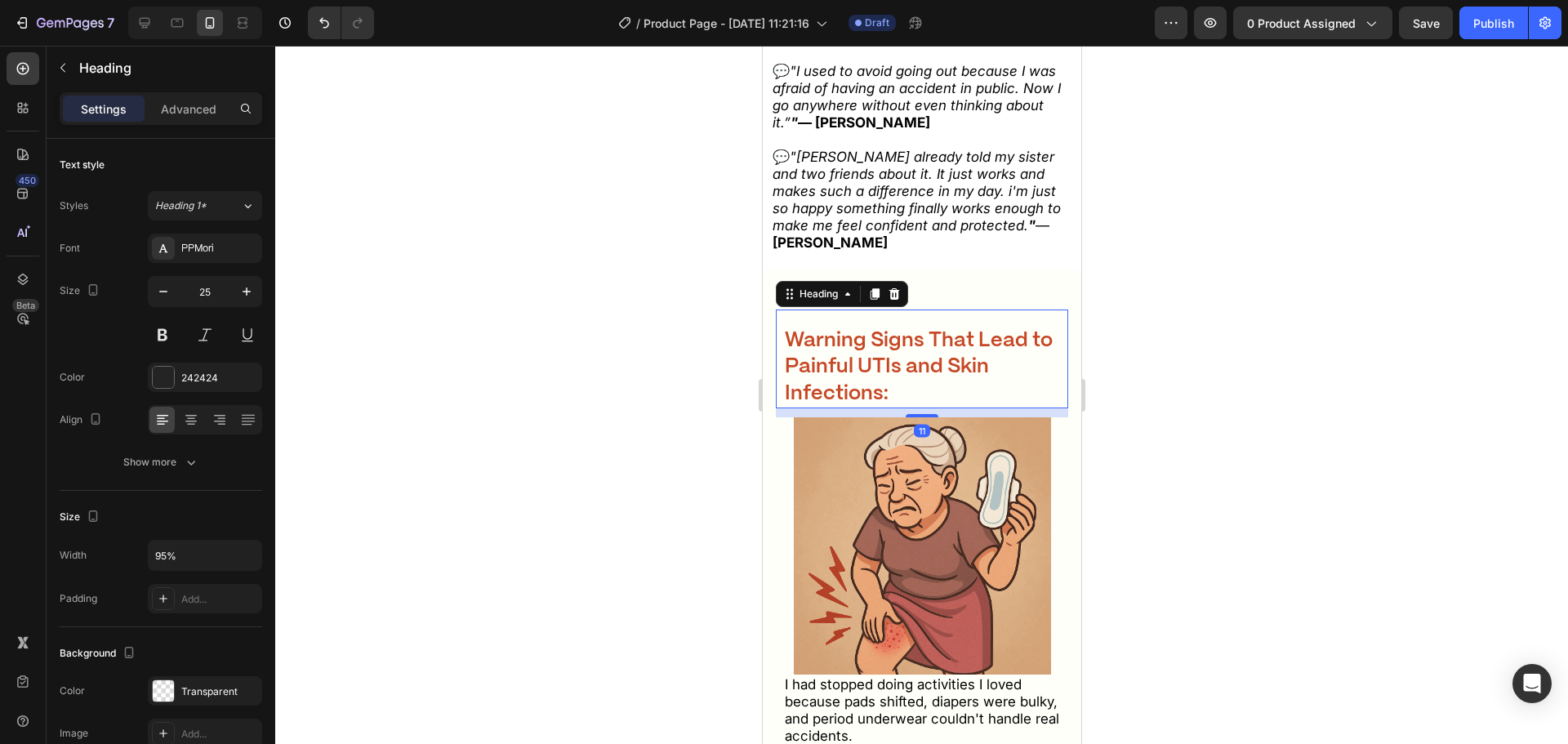
click at [832, 336] on div "⁠⁠⁠⁠⁠⁠⁠ Warning Signs That Lead to Painful UTIs and Skin Infections: Heading 11" at bounding box center [921, 360] width 292 height 100
click at [663, 356] on div at bounding box center [922, 394] width 1292 height 698
click at [179, 123] on div "Settings Advanced" at bounding box center [160, 108] width 202 height 32
click at [177, 111] on p "Advanced" at bounding box center [189, 109] width 55 height 18
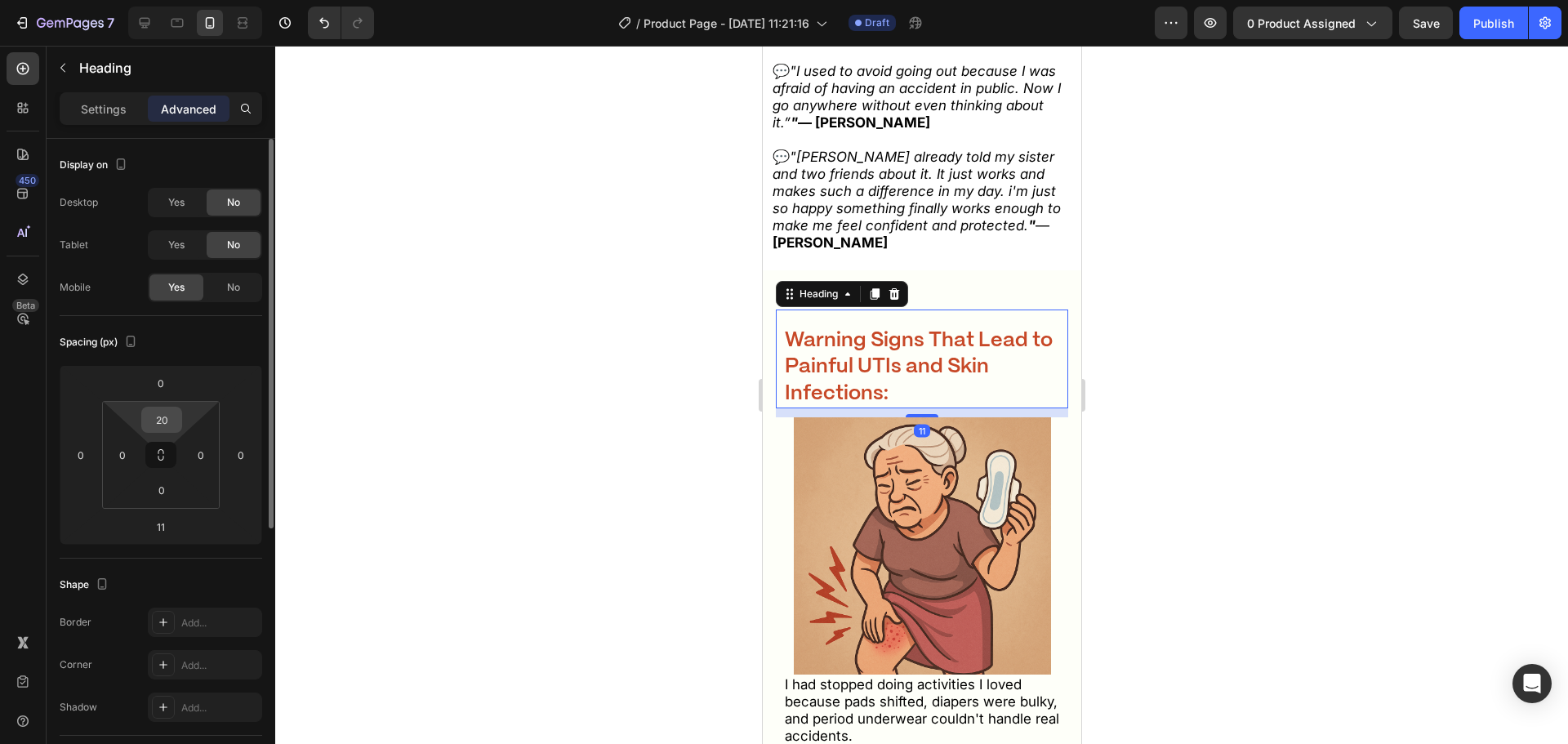
click at [171, 421] on input "20" at bounding box center [161, 420] width 32 height 25
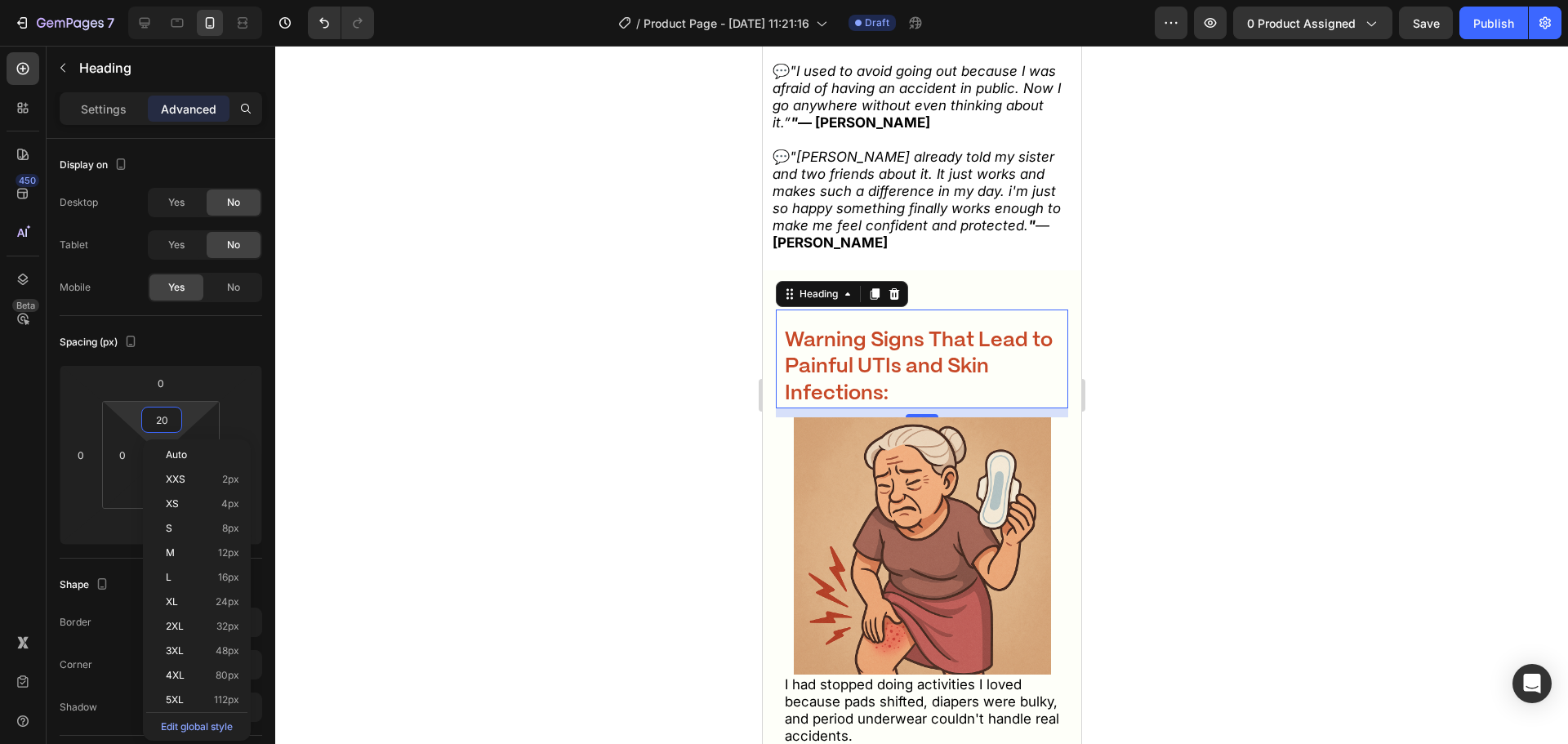
type input "0"
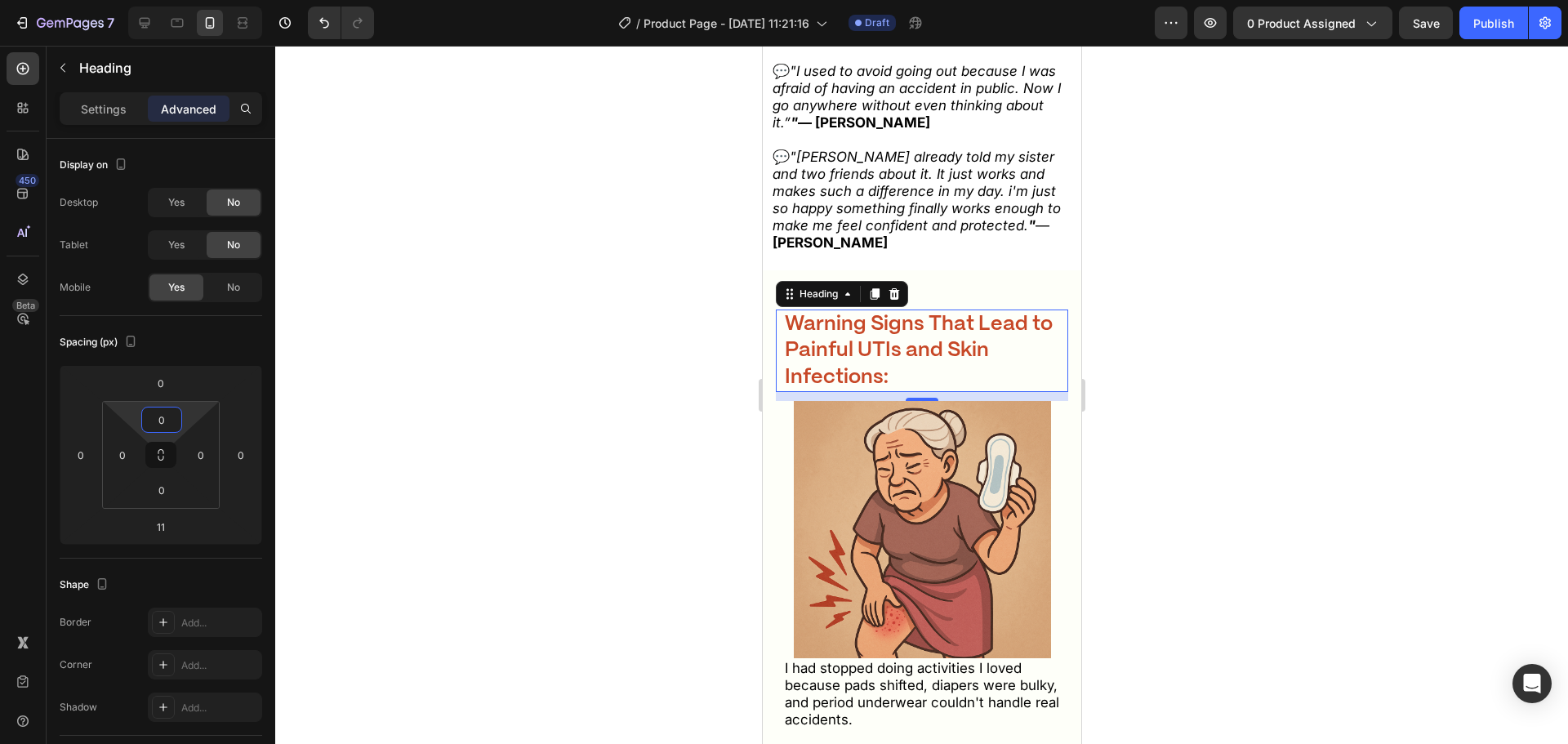
click at [651, 429] on div at bounding box center [922, 394] width 1292 height 698
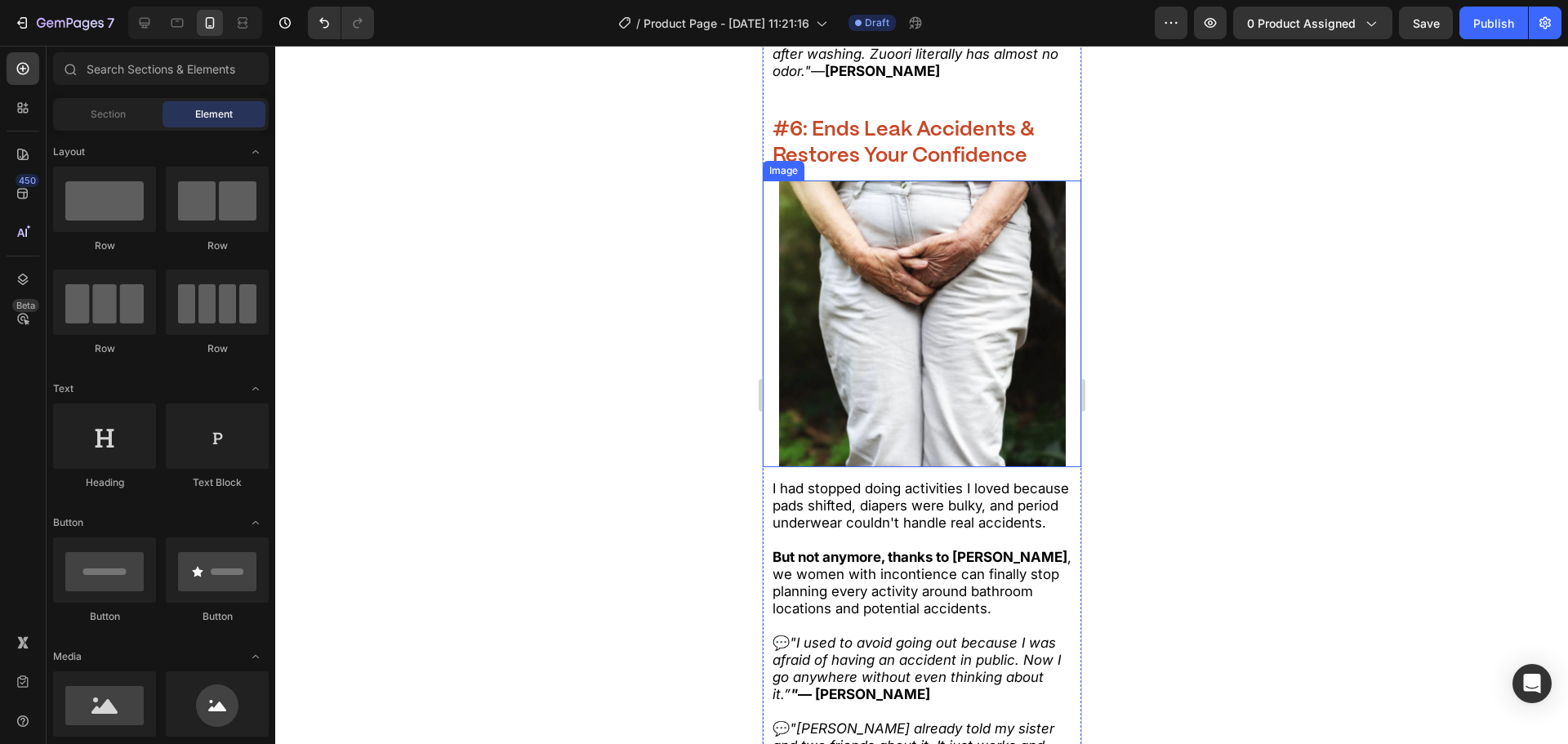
scroll to position [6599, 0]
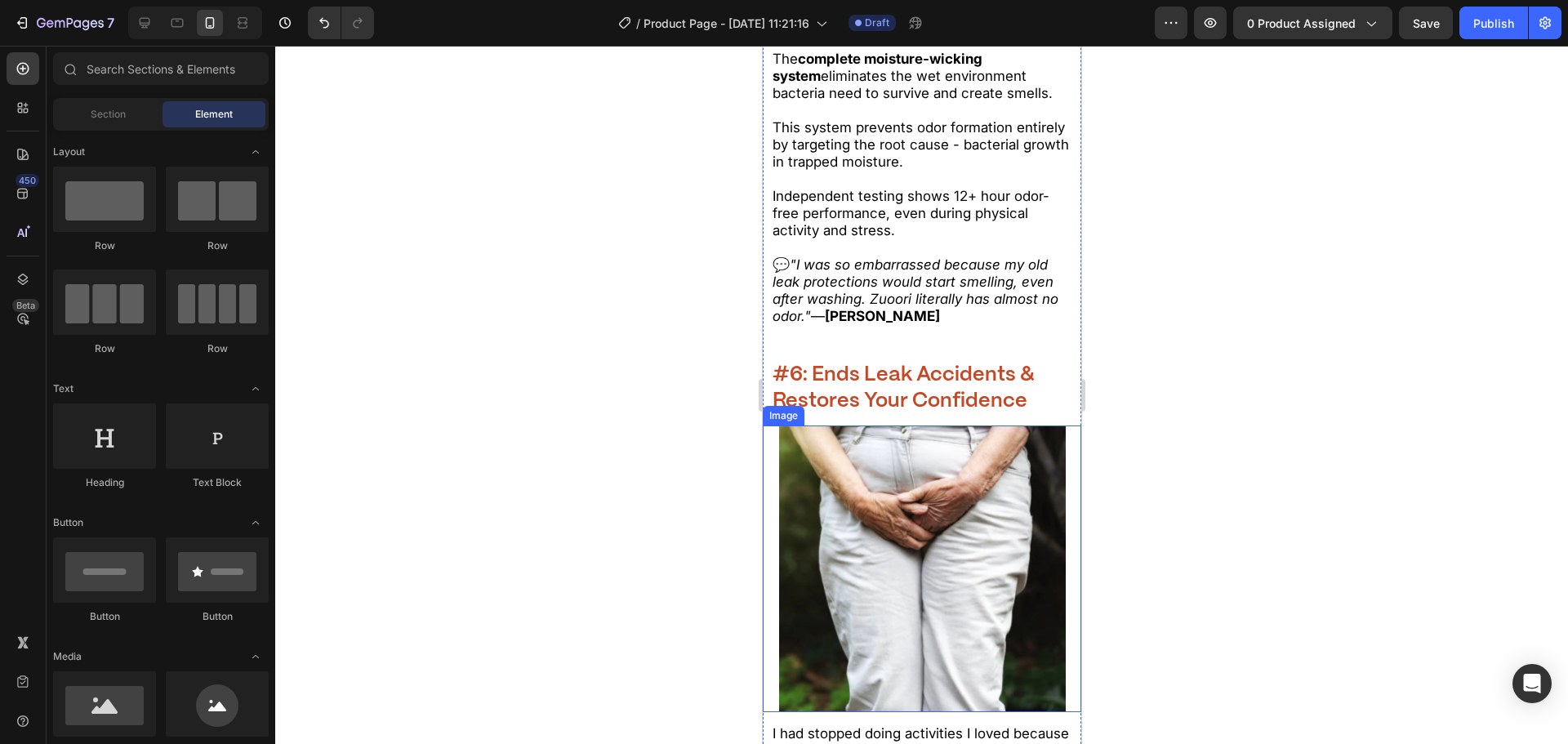
click at [879, 404] on strong "#6: Ends Leak Accidents & Restores Your Confidence" at bounding box center [903, 388] width 263 height 46
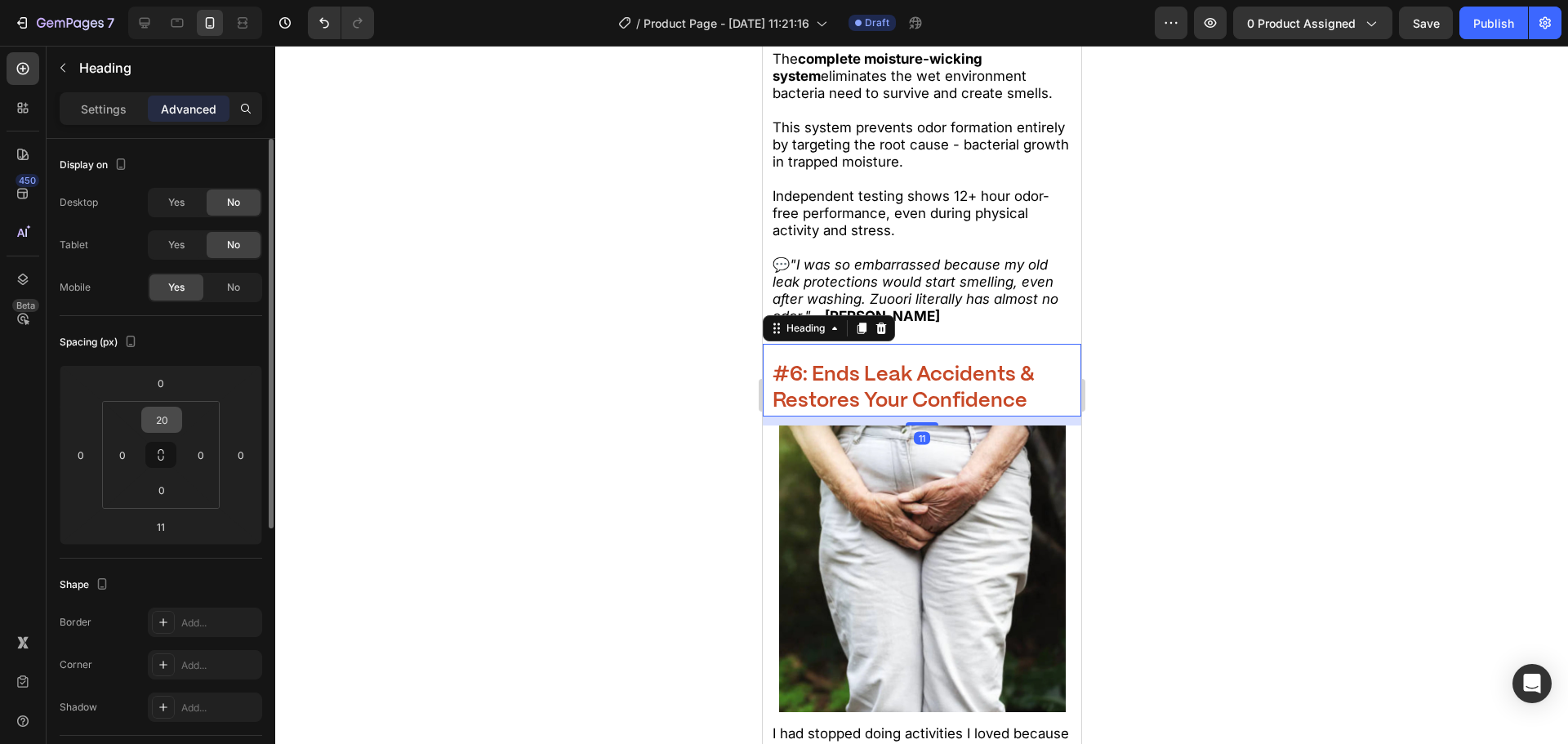
click at [181, 0] on html "7 Version history / Product Page - Aug 28, 11:21:16 Draft Preview 0 product ass…" at bounding box center [784, 0] width 1568 height 0
click at [178, 412] on input "18" at bounding box center [161, 420] width 32 height 25
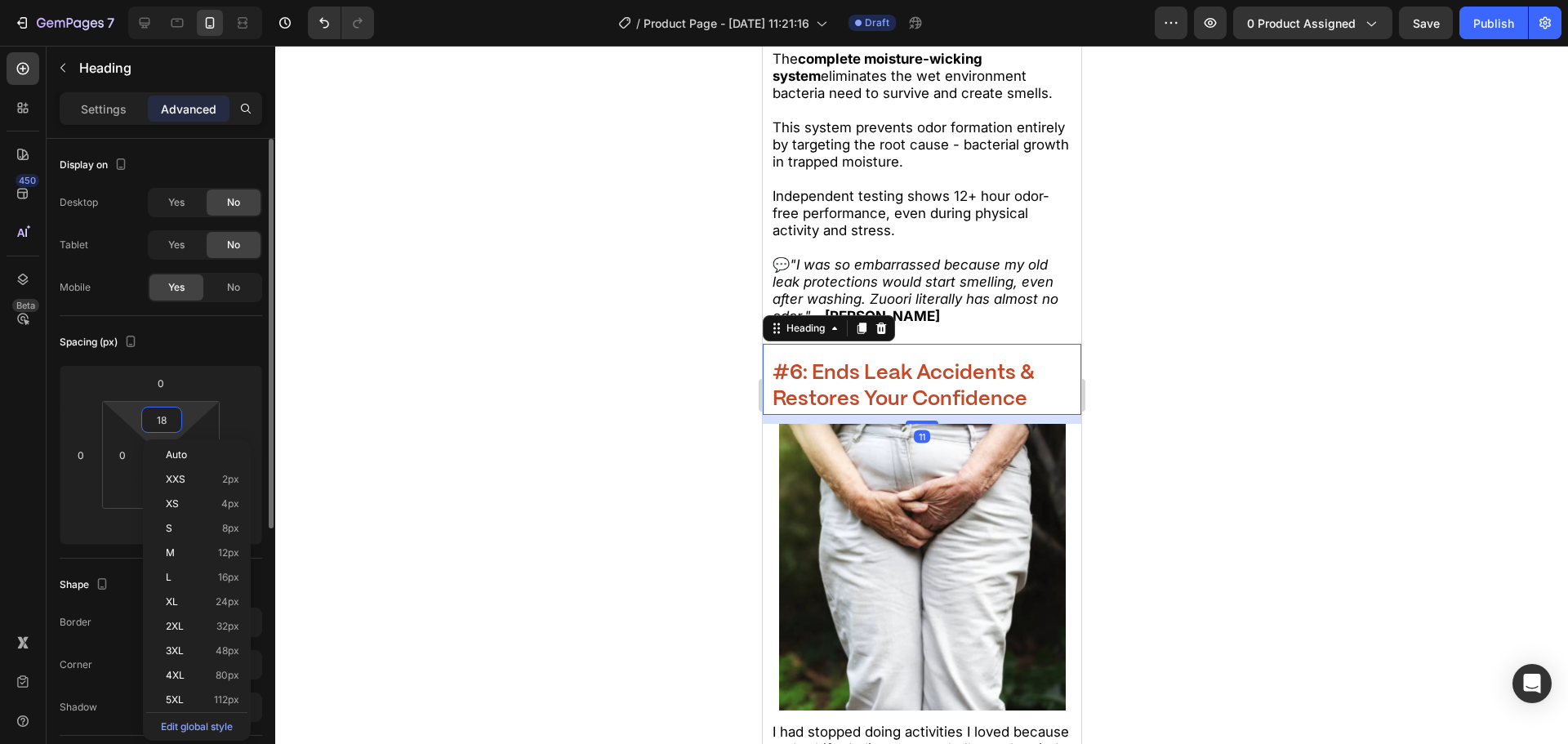
click at [178, 412] on input "18" at bounding box center [161, 420] width 32 height 25
type input "0"
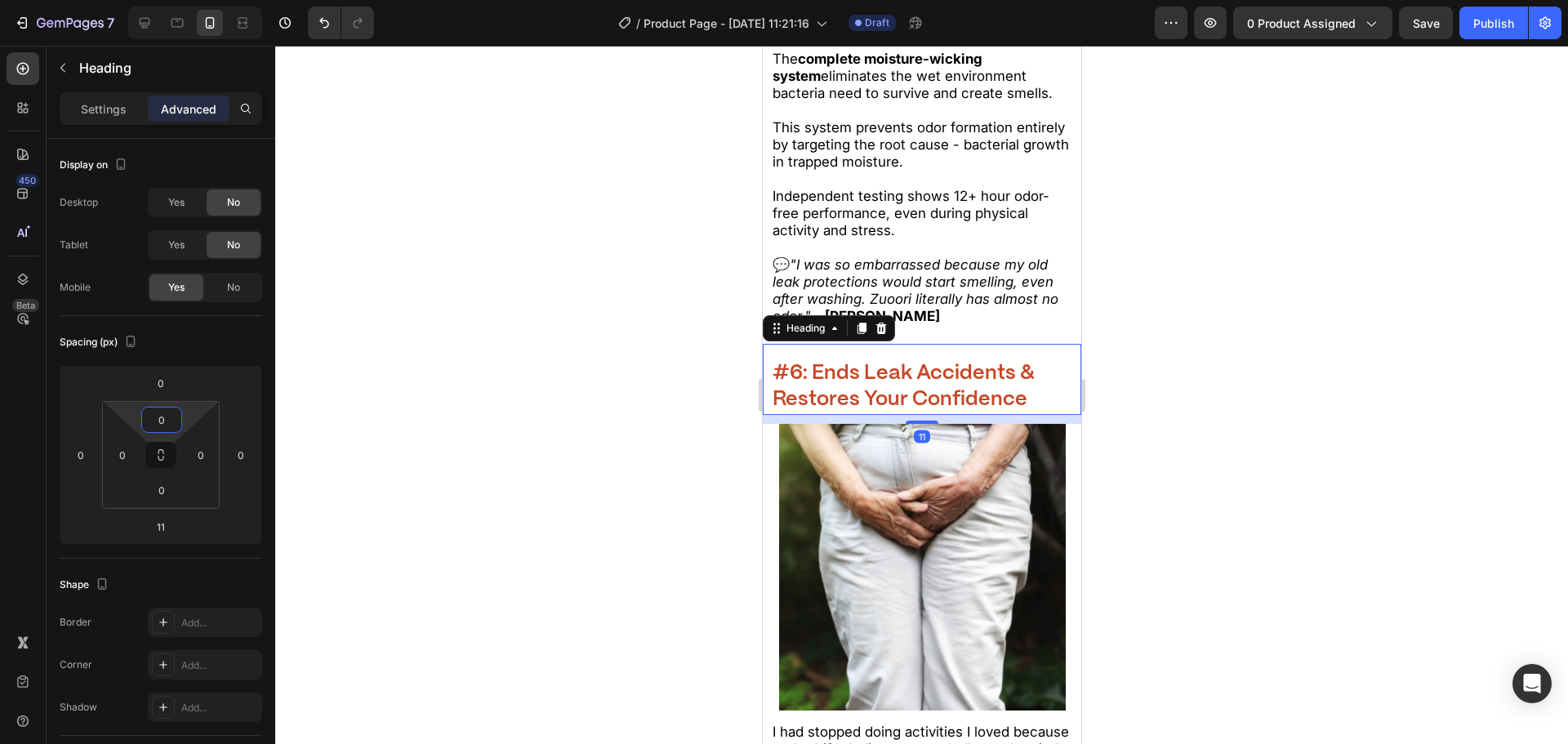
click at [472, 391] on div at bounding box center [922, 394] width 1292 height 698
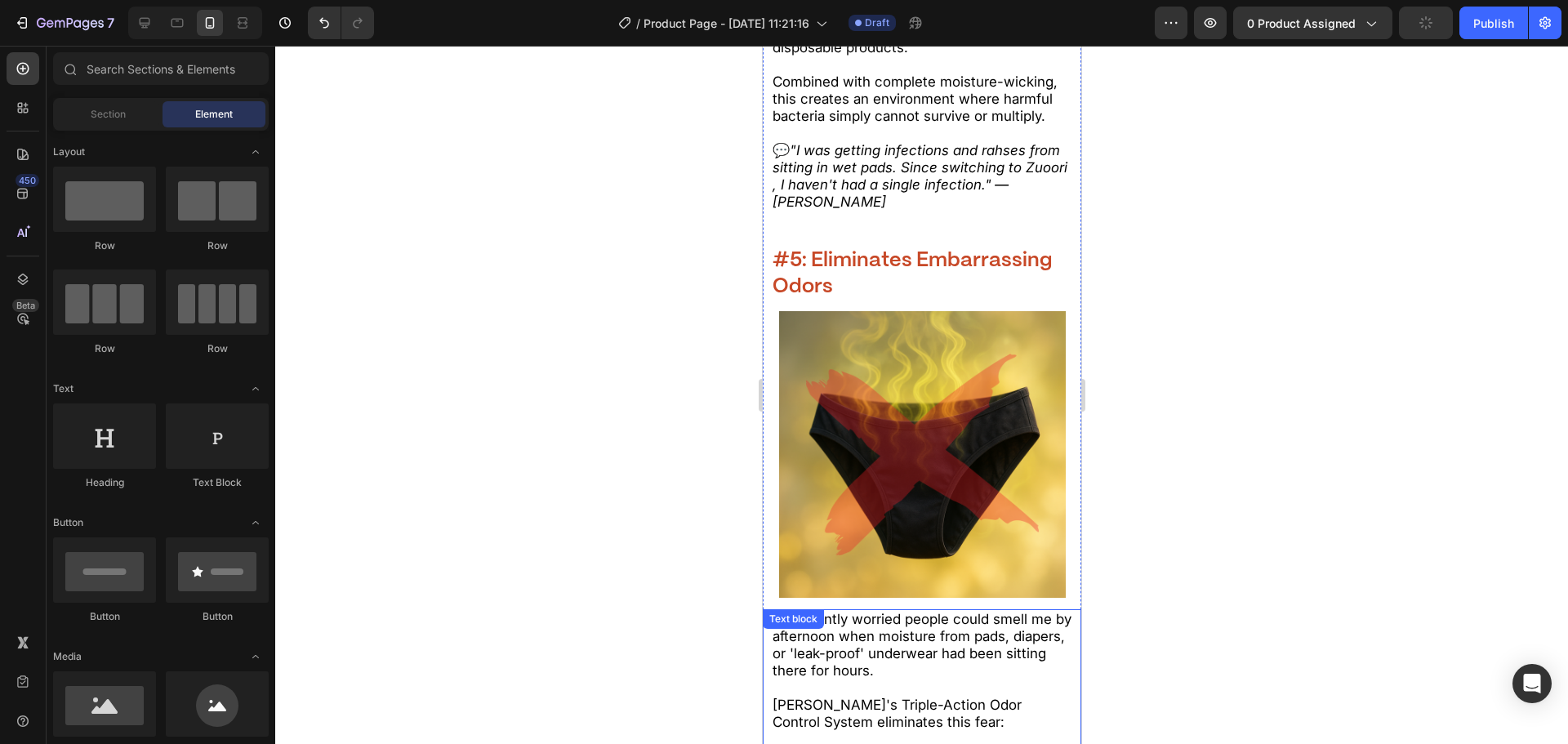
scroll to position [5701, 0]
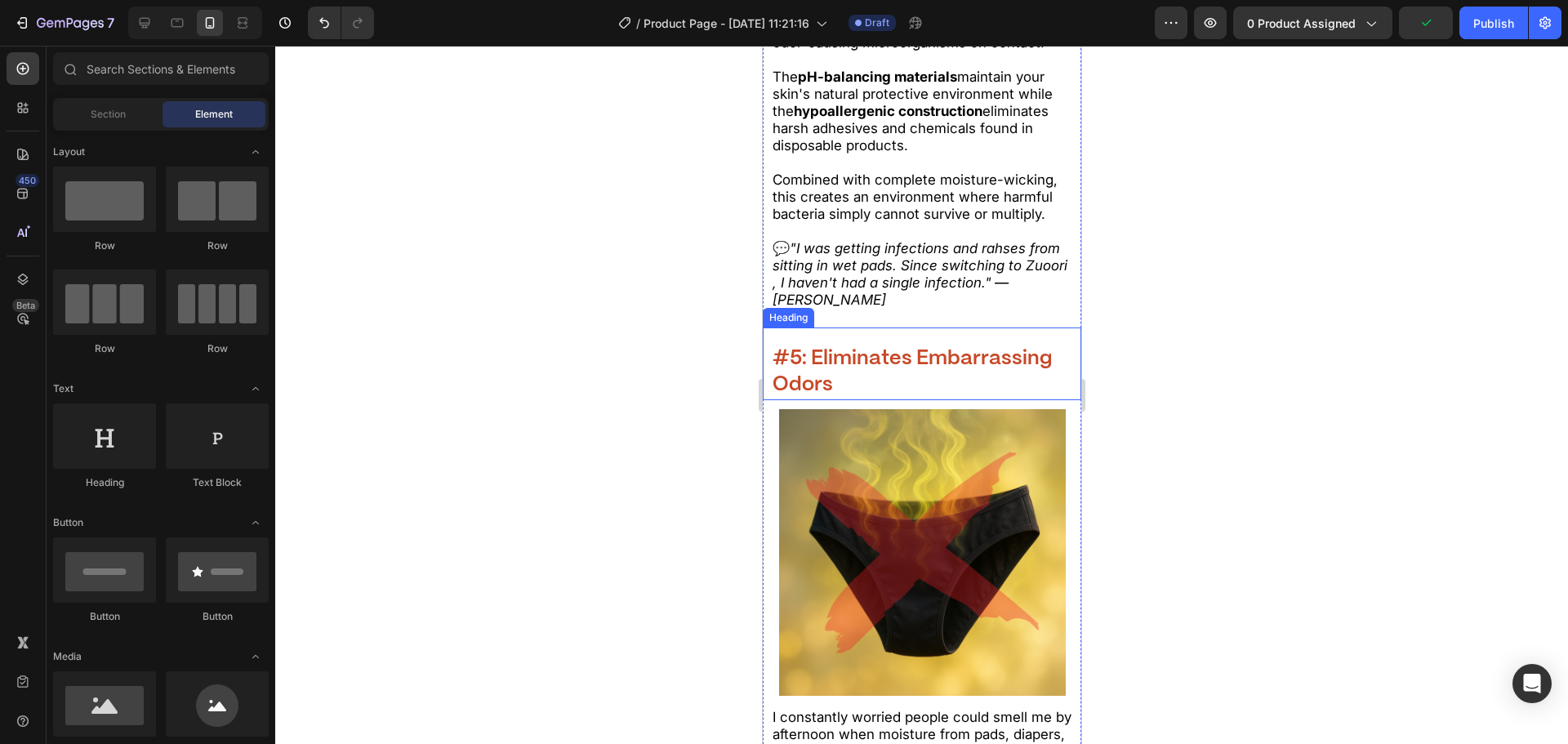
click at [827, 384] on strong "#5: Eliminates Embarrassing Odors" at bounding box center [912, 372] width 280 height 46
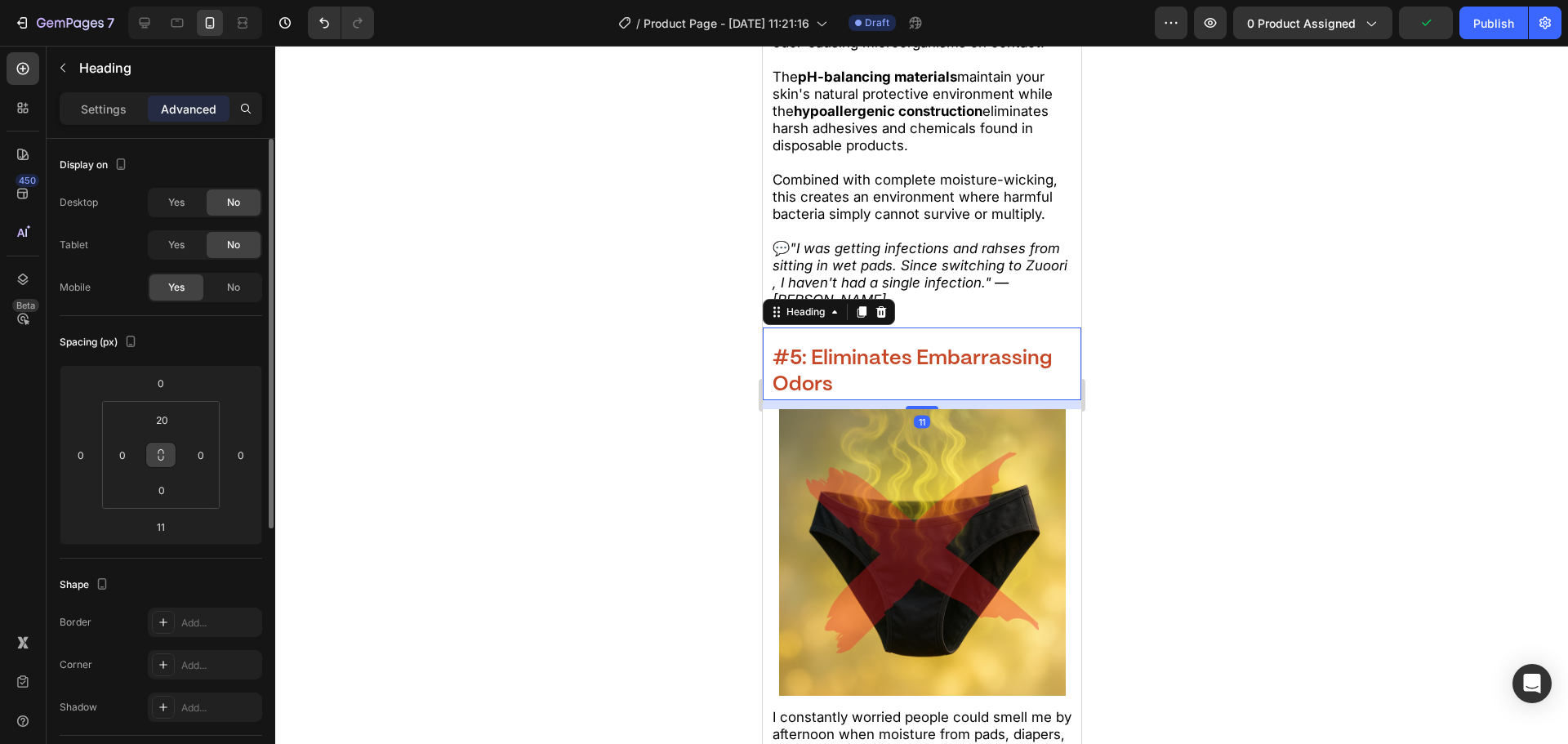
click at [153, 443] on button at bounding box center [161, 455] width 31 height 26
click at [157, 416] on input "20" at bounding box center [161, 420] width 32 height 25
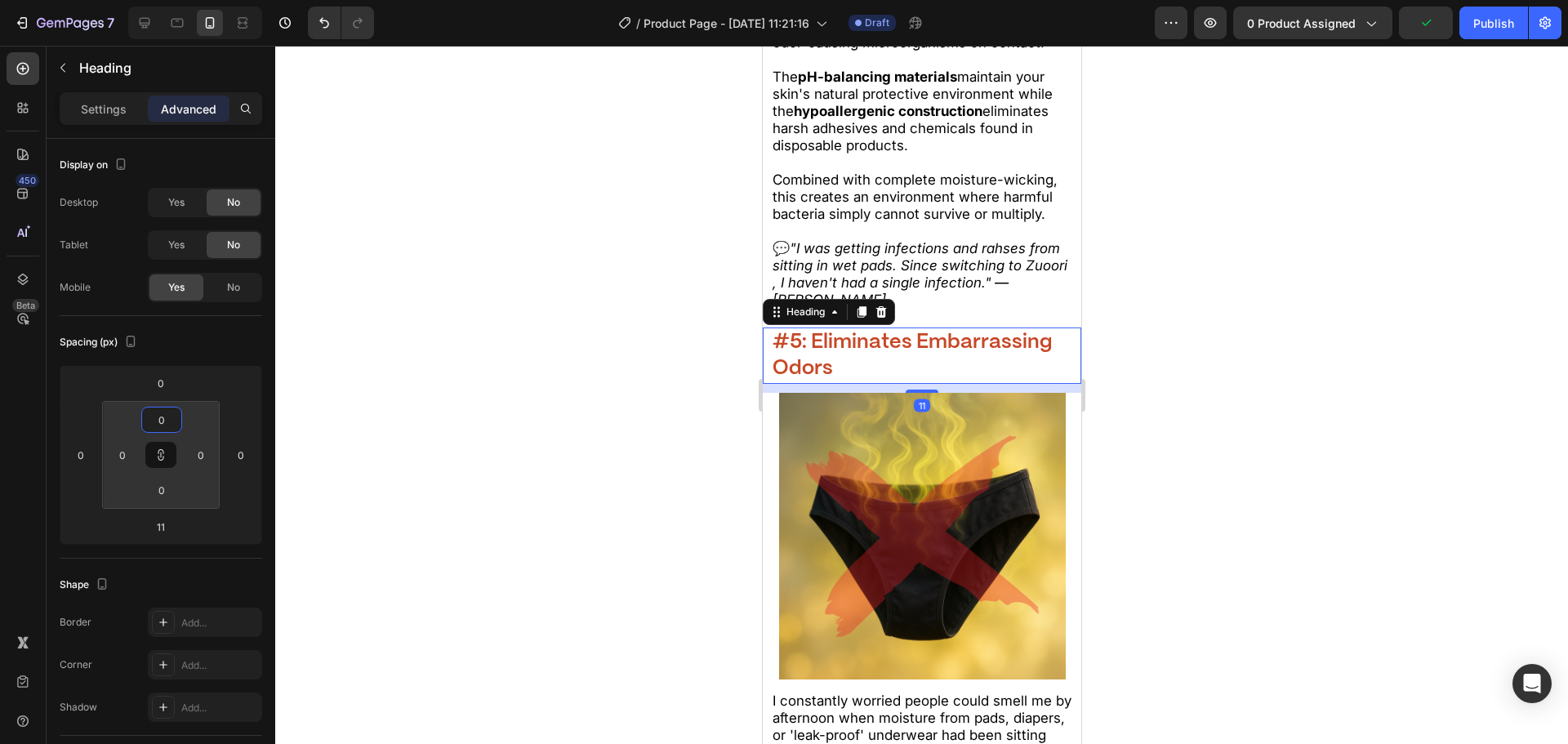
type input "0"
click at [582, 409] on div at bounding box center [922, 394] width 1292 height 698
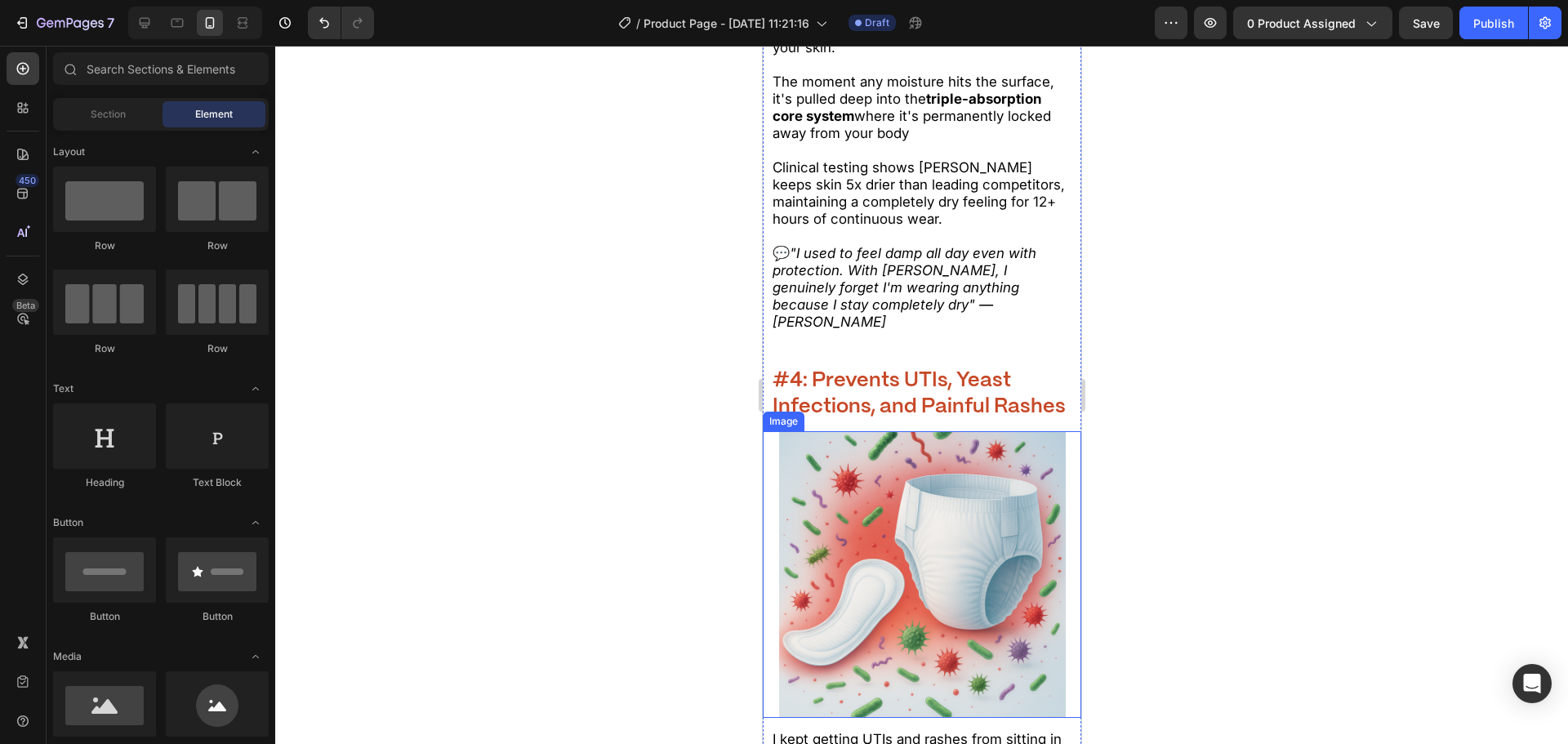
scroll to position [4802, 0]
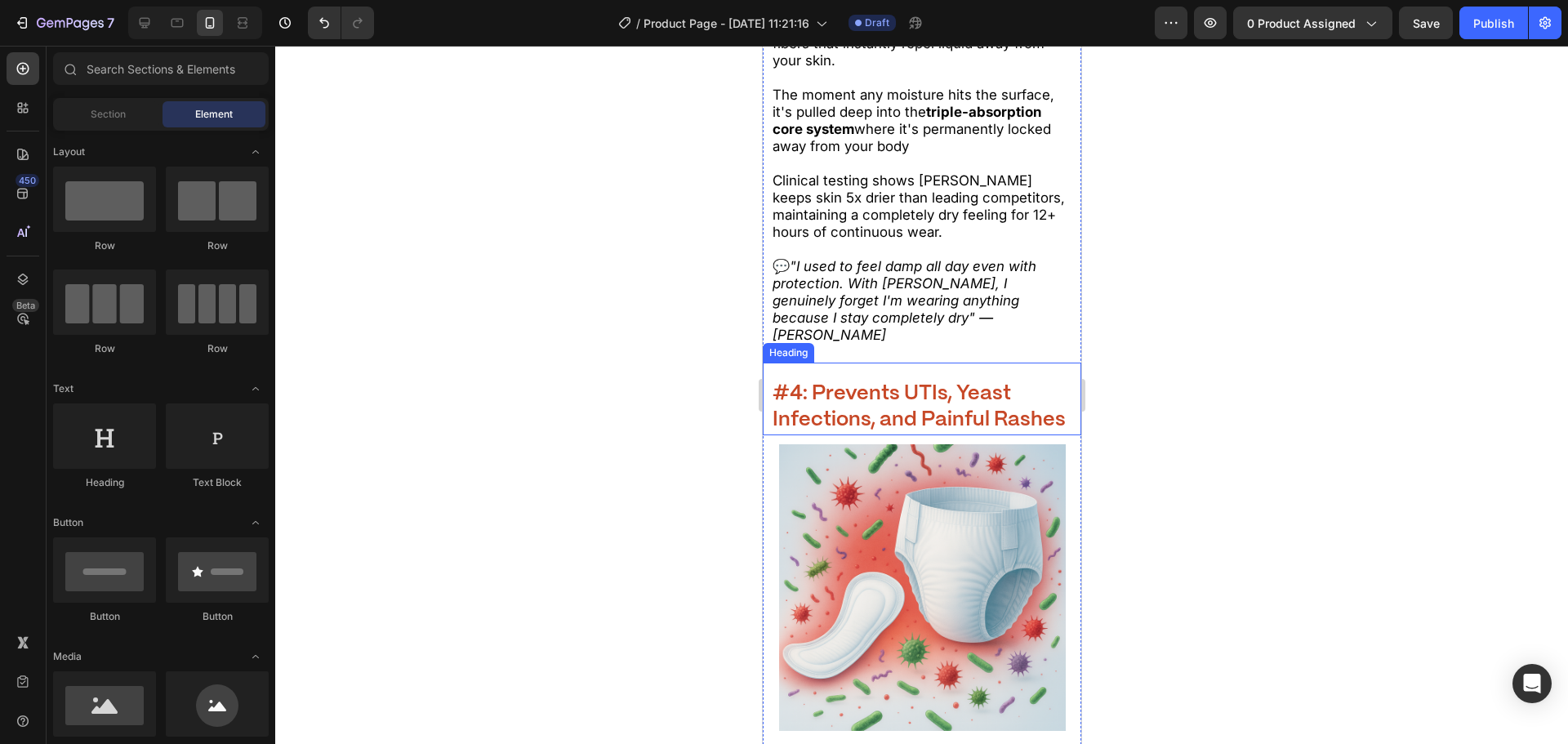
click at [858, 407] on h2 "#4: Prevents UTIs, Yeast Infections, and Painful Rashes" at bounding box center [922, 407] width 303 height 56
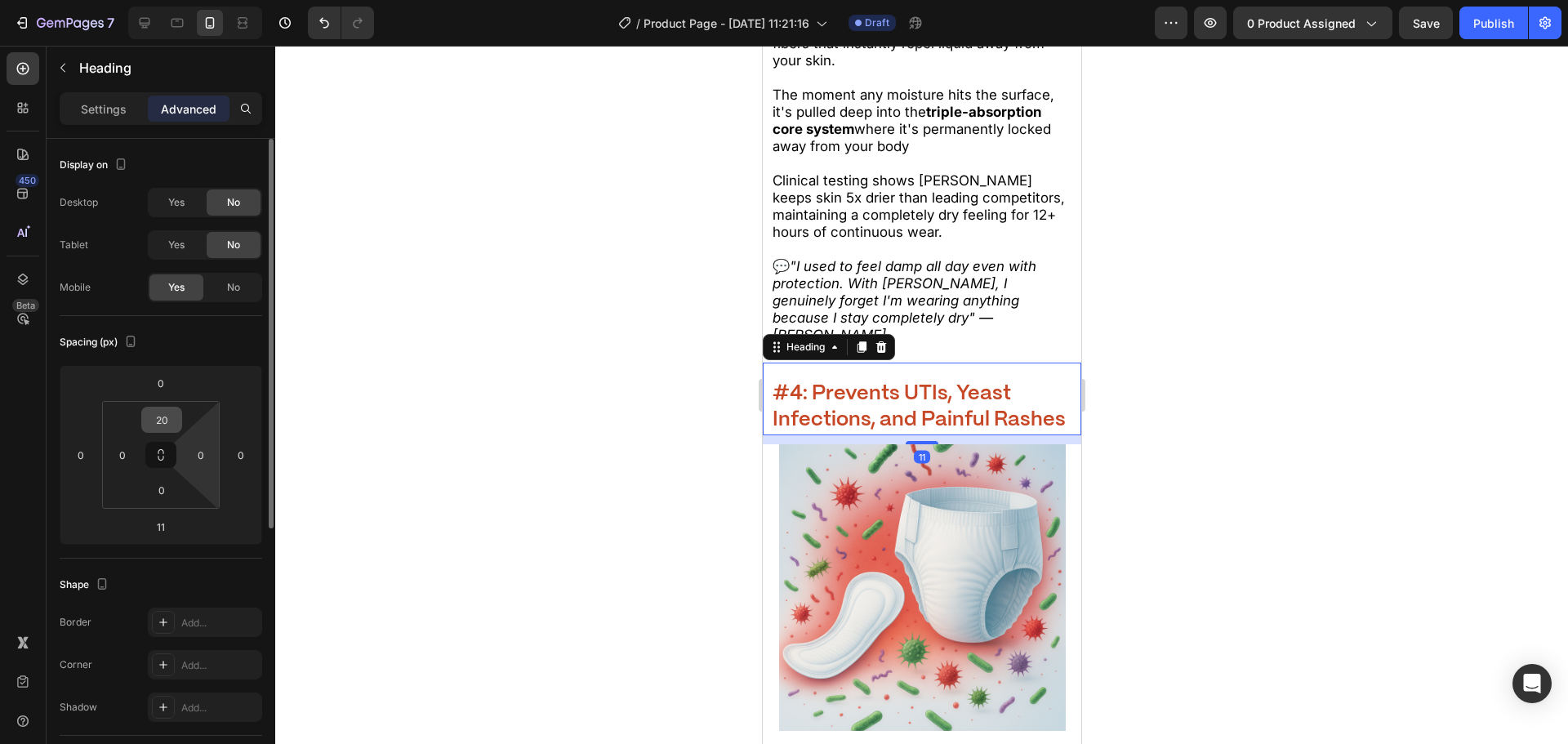
click at [174, 423] on input "20" at bounding box center [161, 420] width 32 height 25
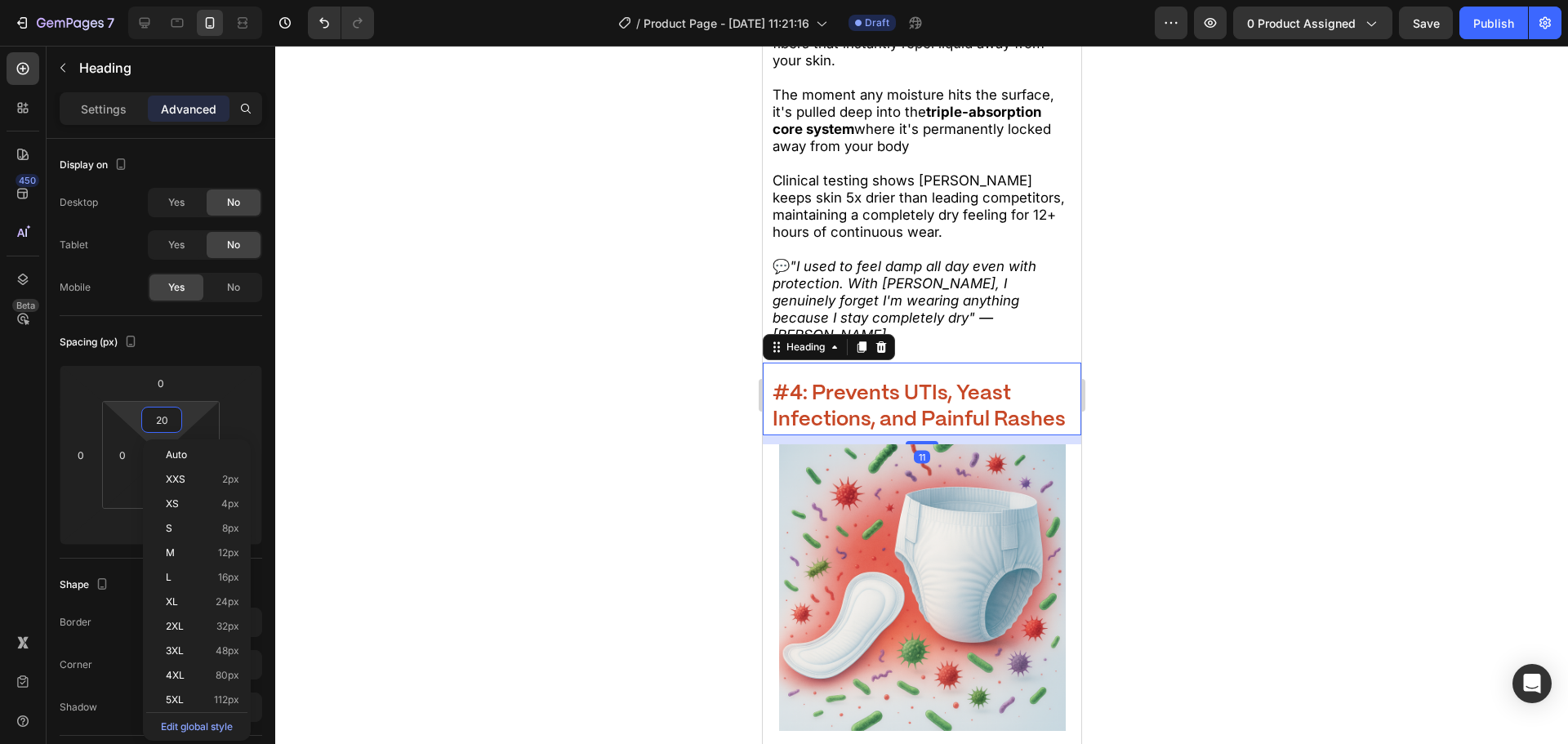
type input "0"
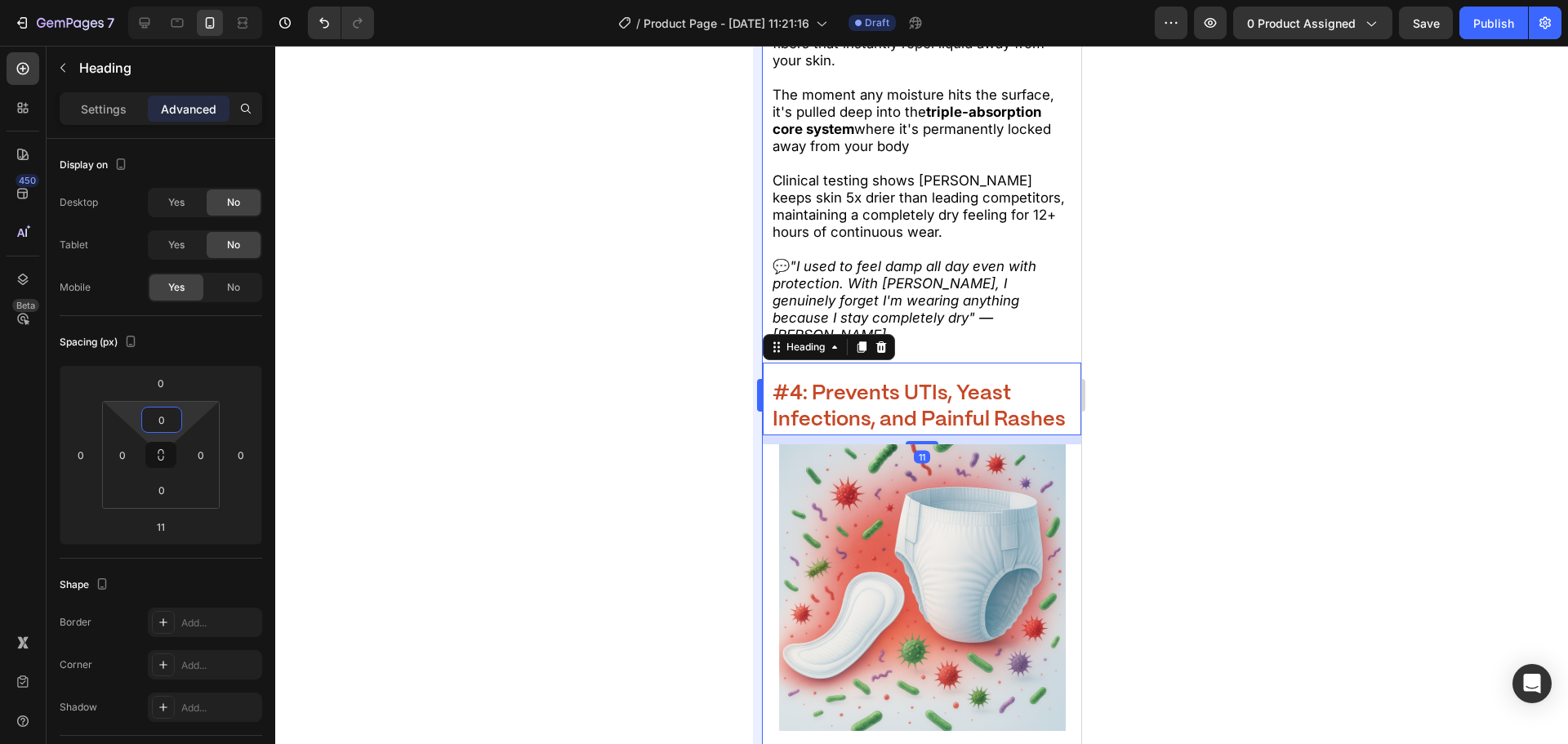
click at [543, 365] on div at bounding box center [922, 394] width 1292 height 698
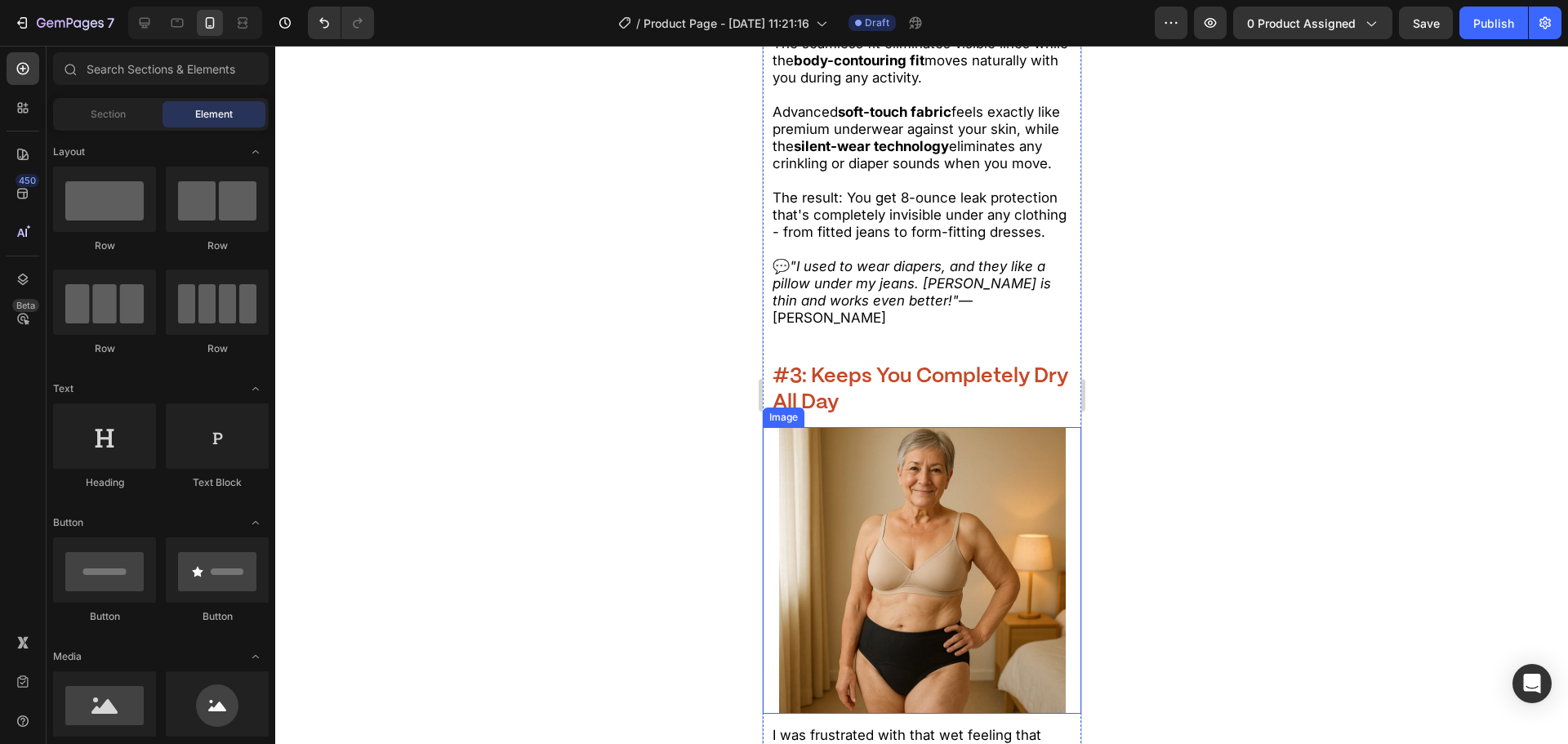
scroll to position [3904, 0]
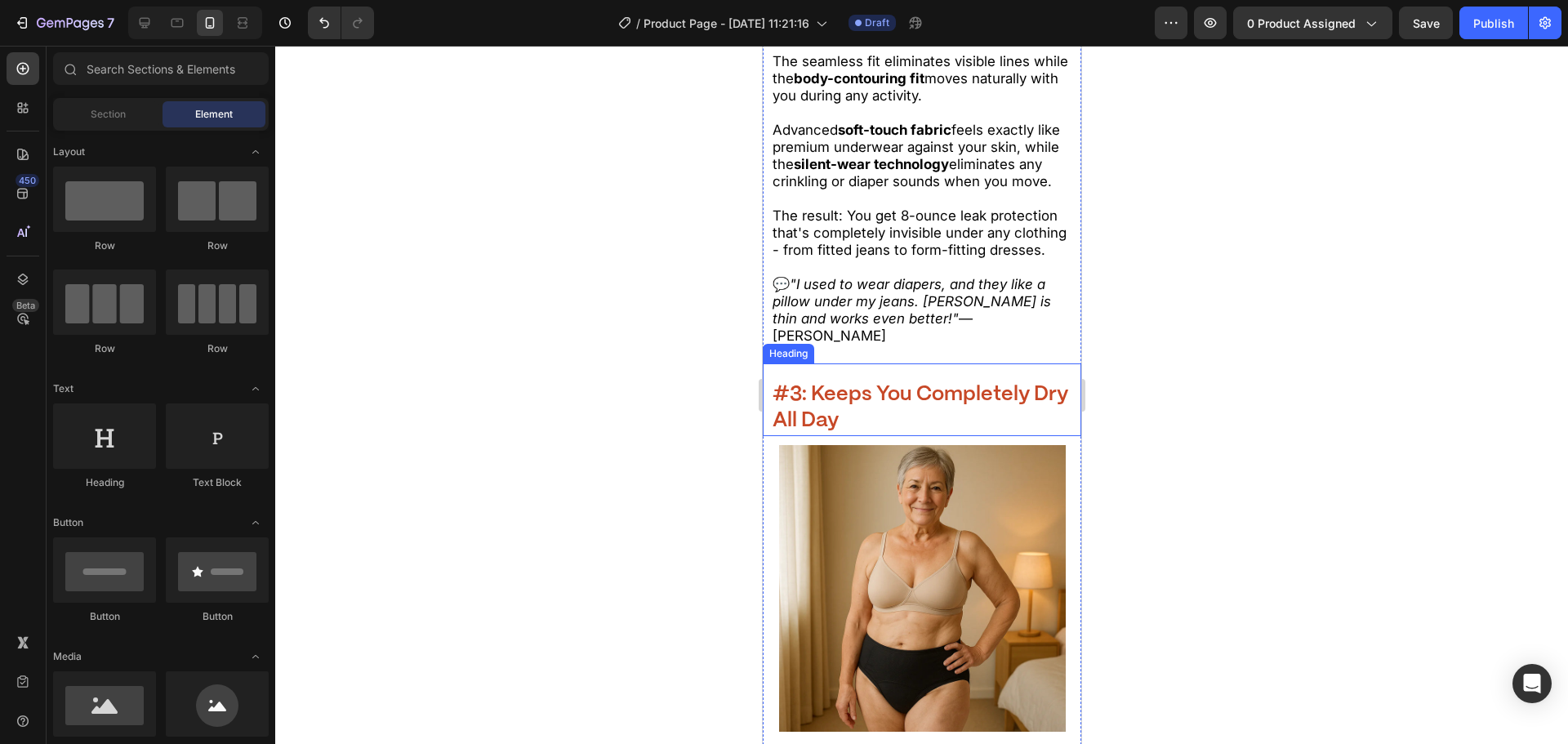
click at [887, 431] on strong "#3: Keeps You Completely Dry All Day" at bounding box center [920, 408] width 296 height 46
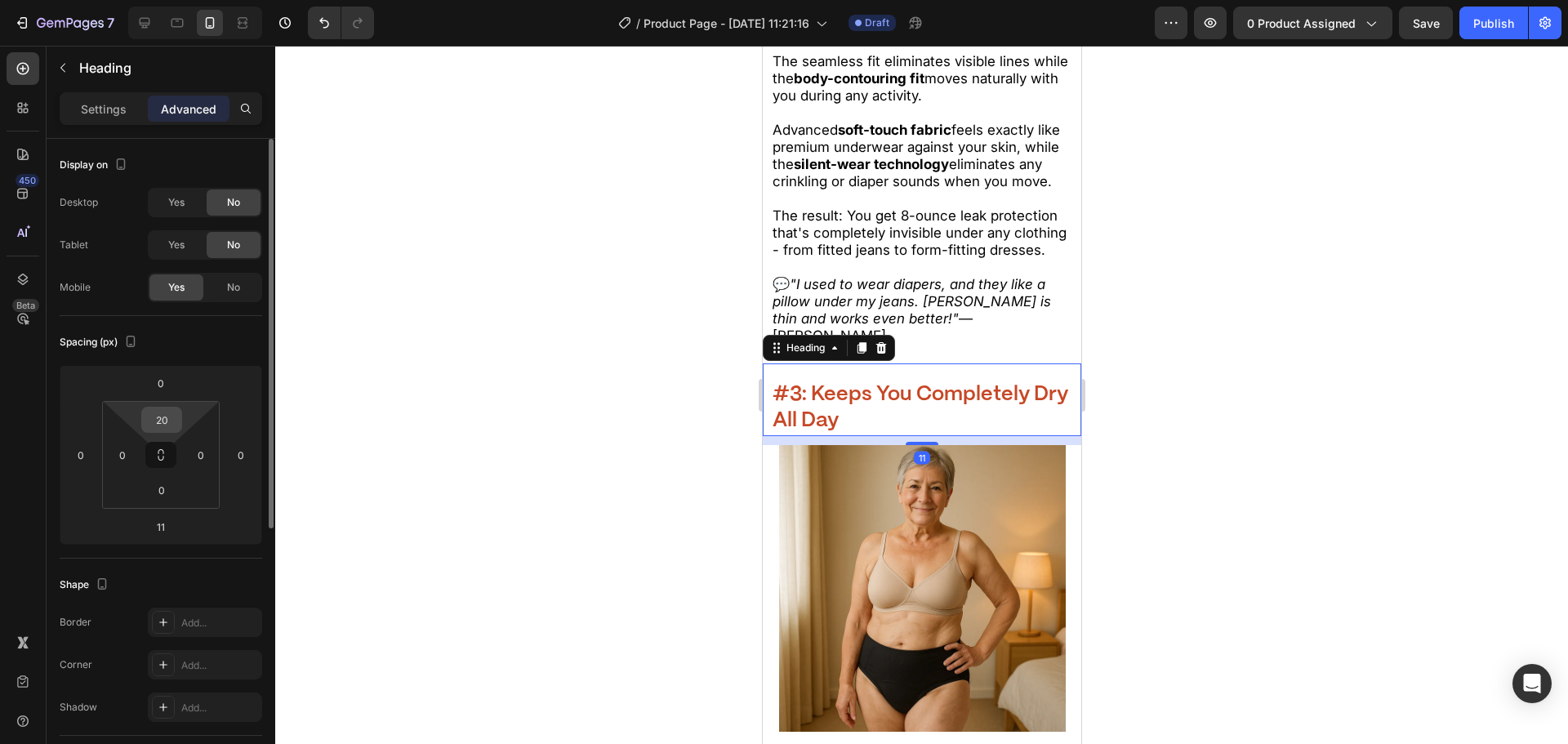
click at [176, 417] on input "20" at bounding box center [161, 420] width 32 height 25
type input "0"
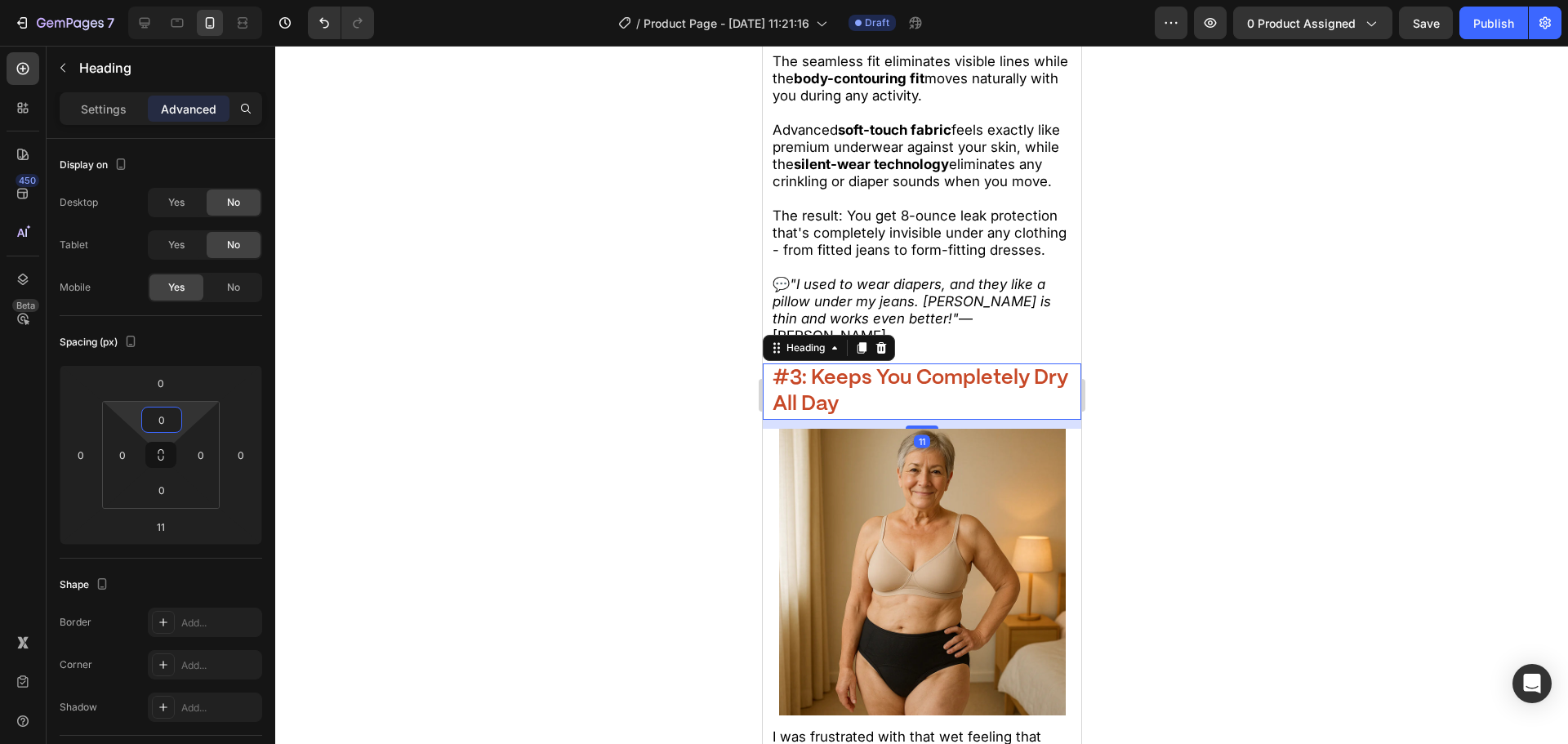
click at [441, 382] on div at bounding box center [922, 394] width 1292 height 698
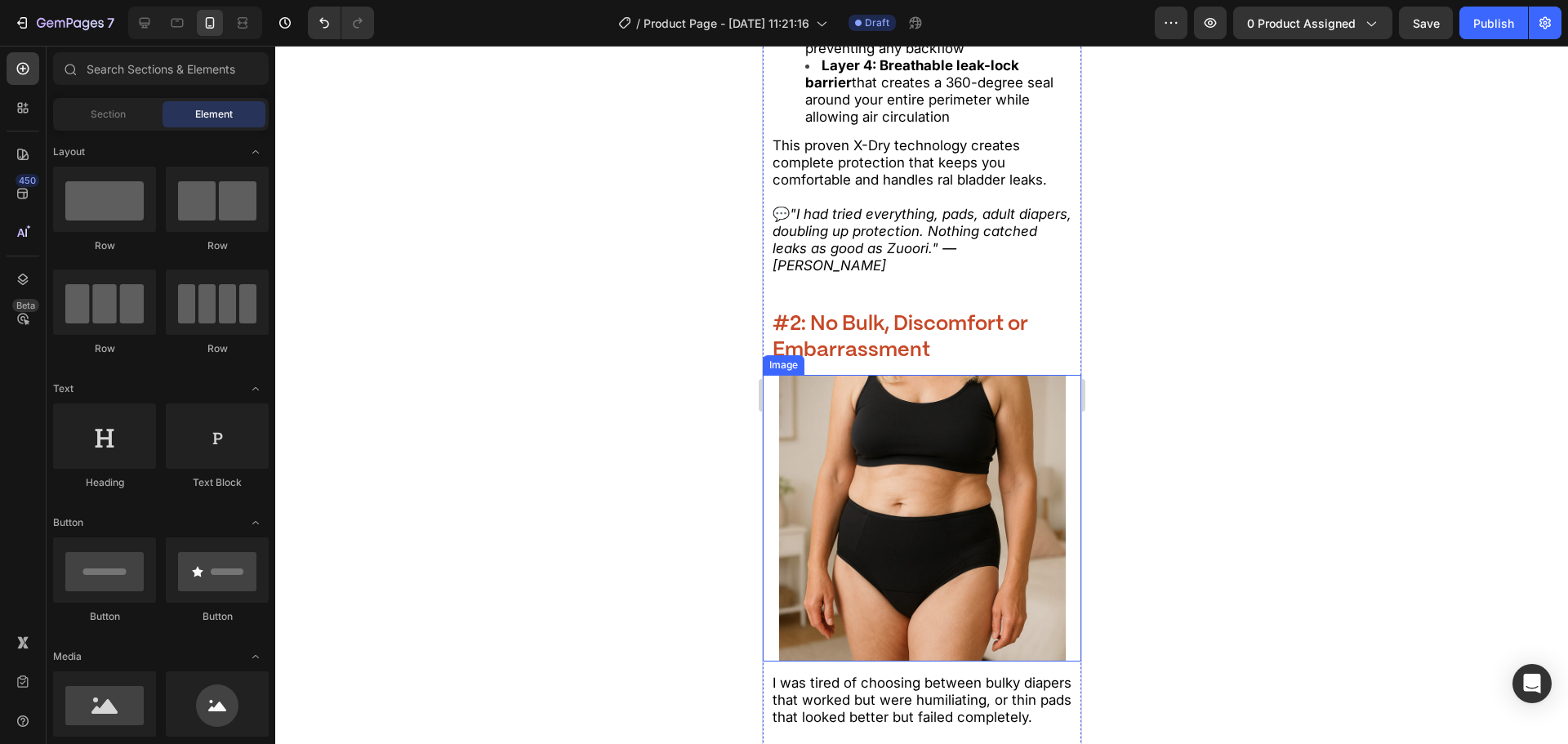
scroll to position [3088, 0]
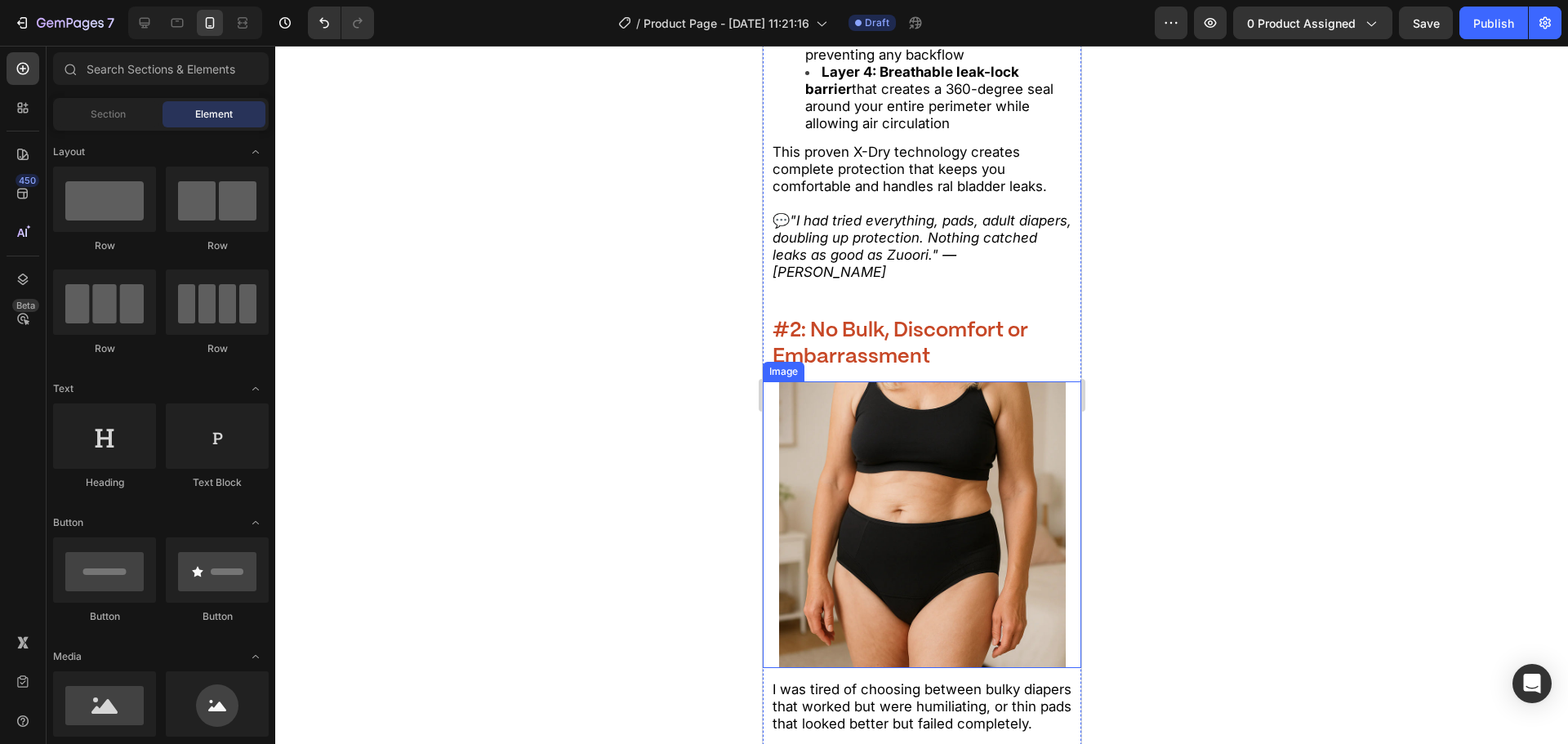
click at [874, 364] on h2 "#2: No Bulk, Discomfort or Embarrassment" at bounding box center [922, 344] width 303 height 56
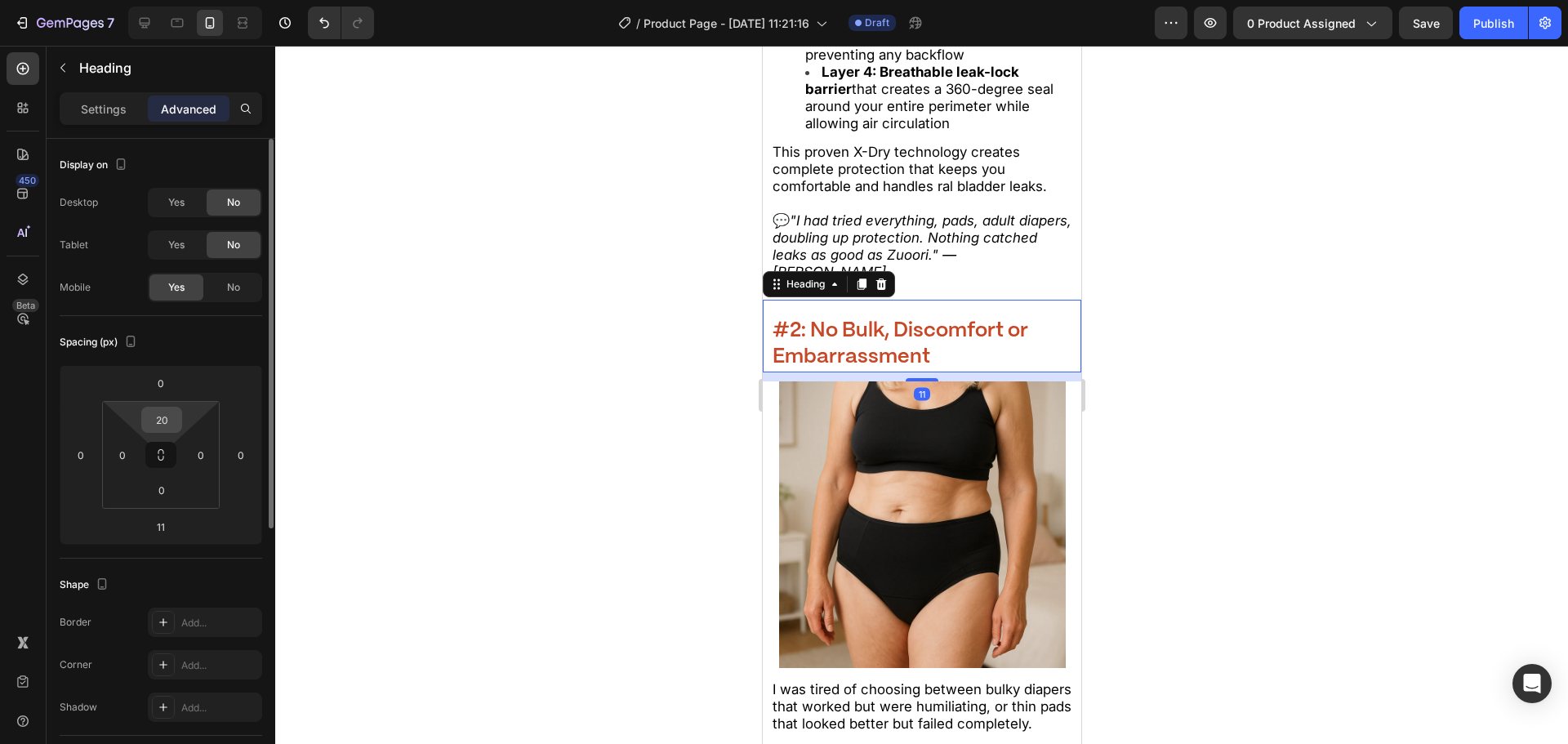
click at [153, 422] on input "20" at bounding box center [161, 420] width 32 height 25
type input "0"
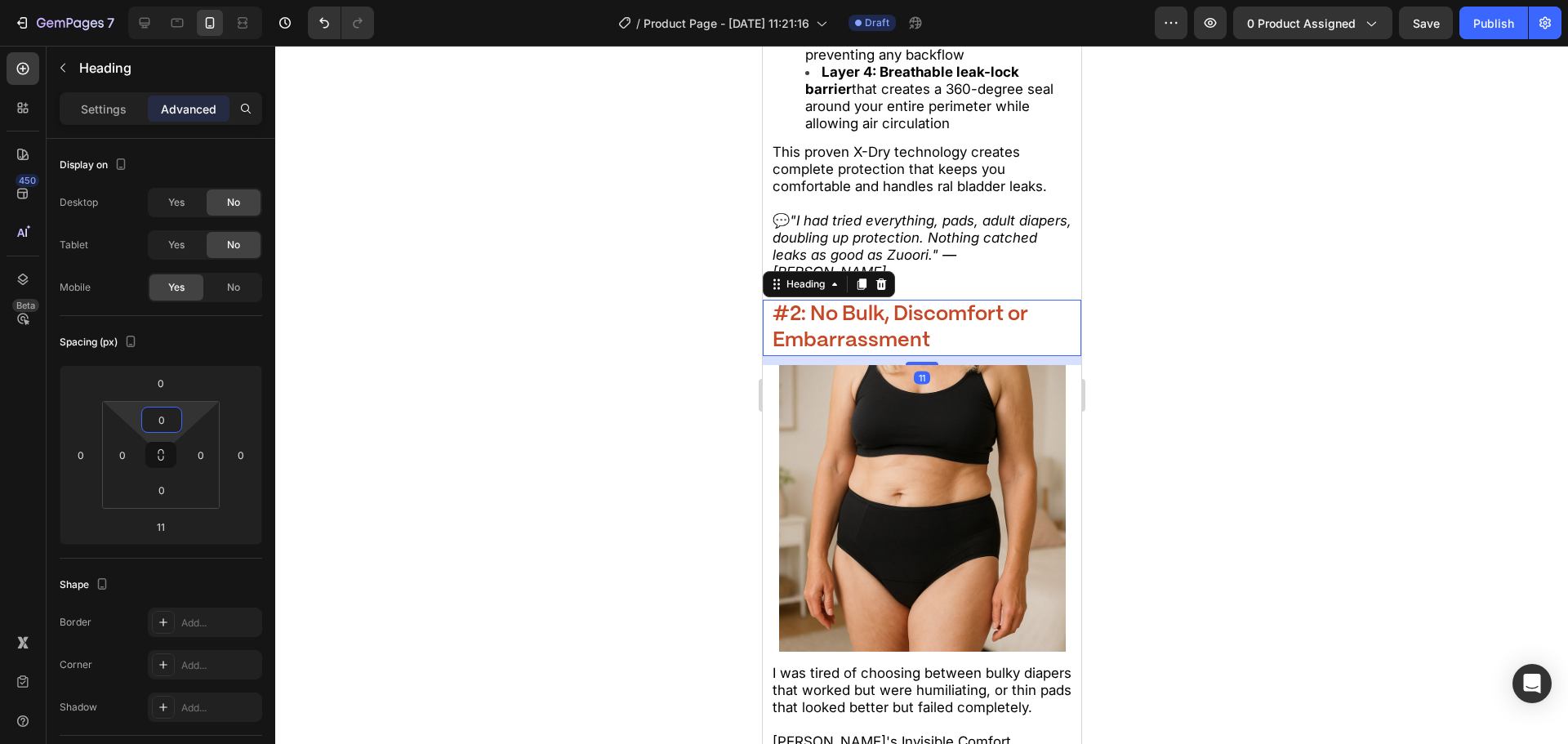
click at [501, 415] on div at bounding box center [922, 394] width 1292 height 698
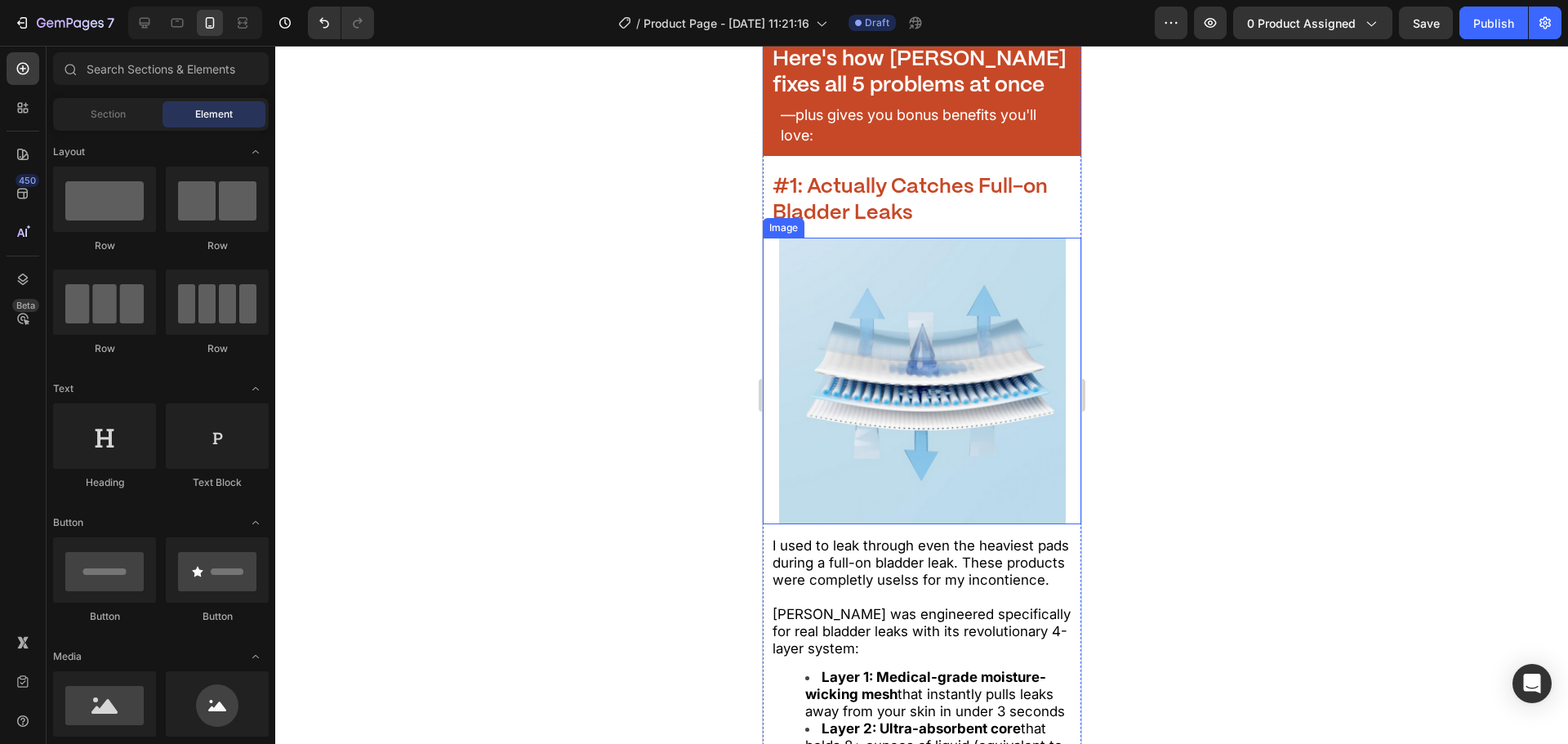
scroll to position [2108, 0]
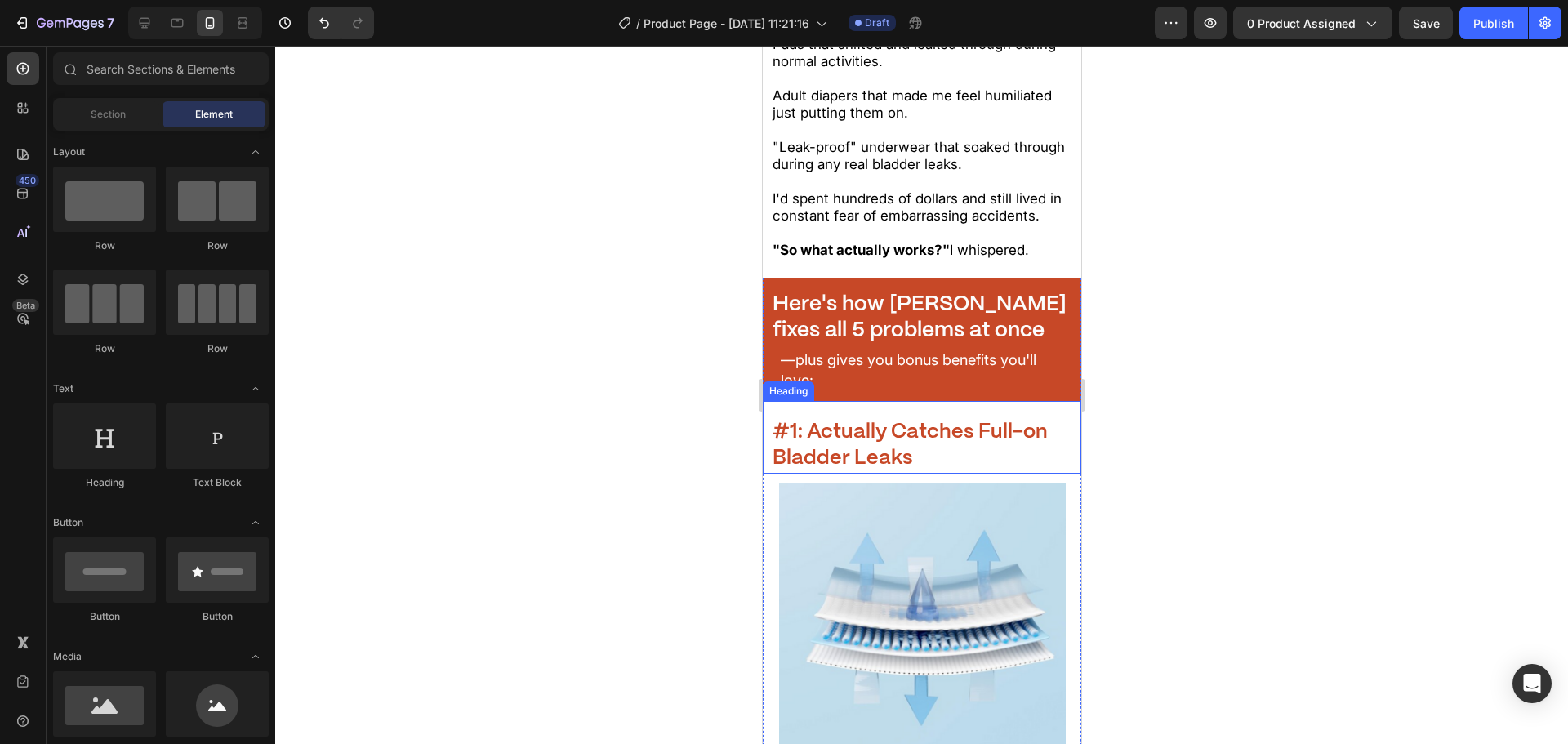
click at [889, 419] on h2 "#1: Actually Catches Full-on Bladder Leaks" at bounding box center [922, 445] width 303 height 56
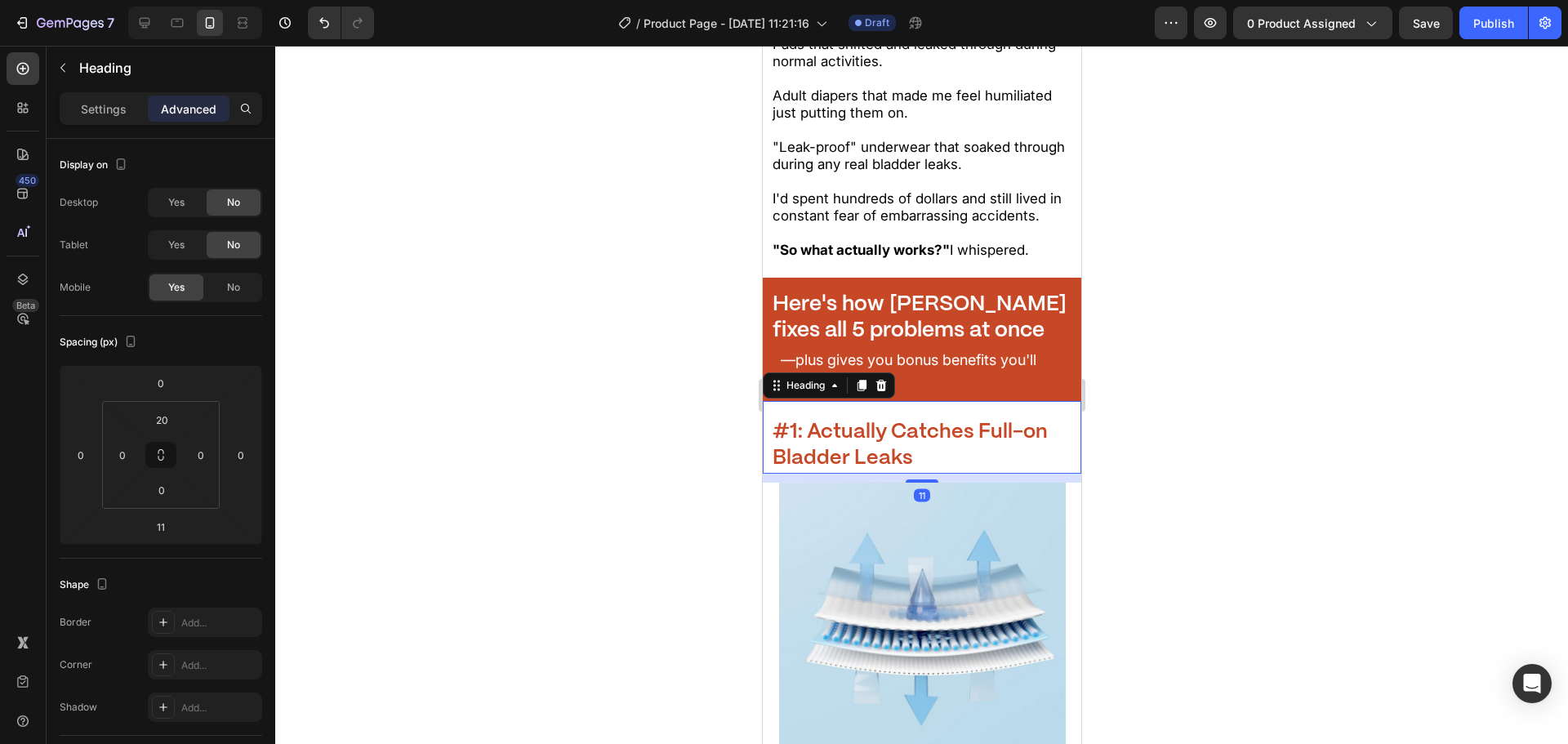
click at [614, 408] on div at bounding box center [922, 394] width 1292 height 698
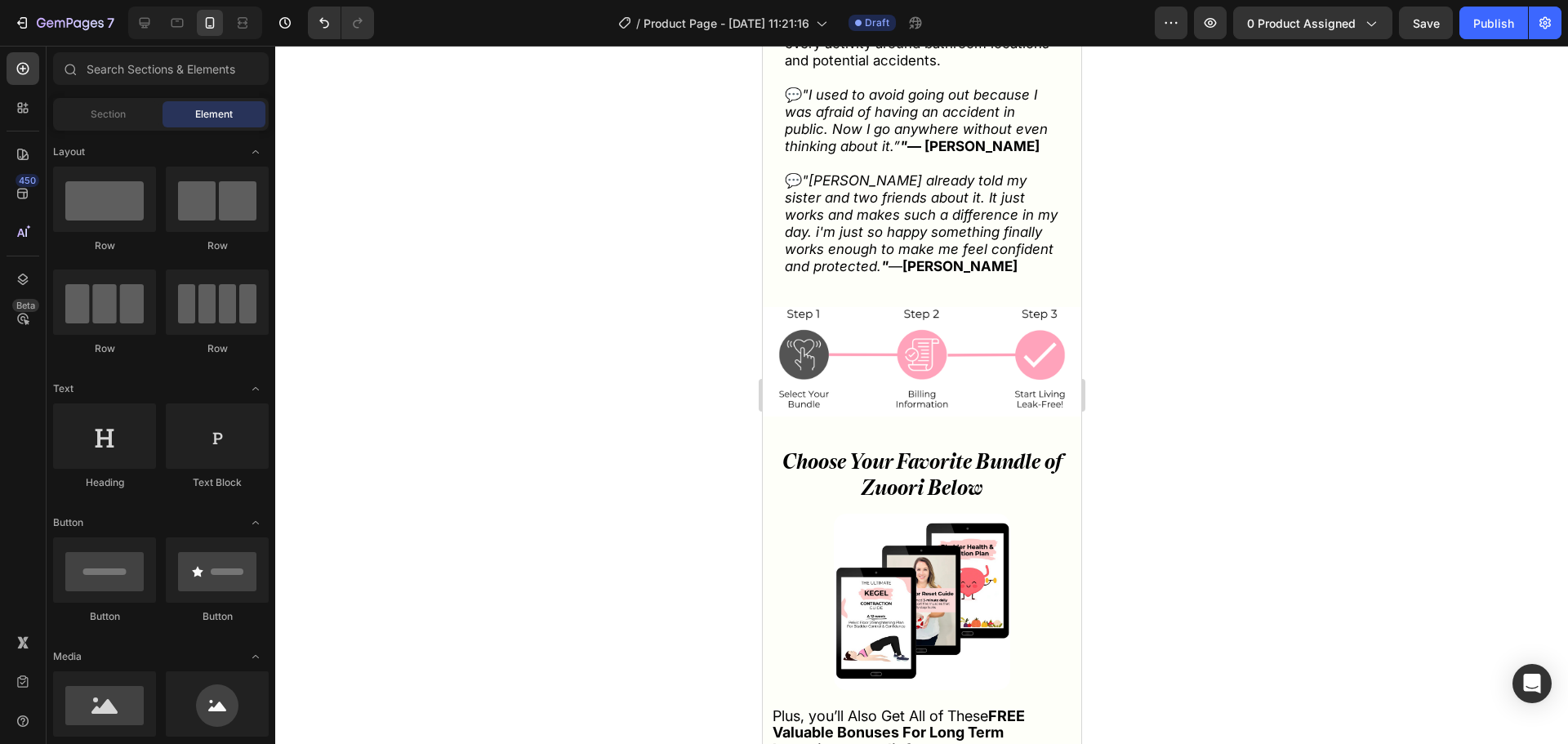
drag, startPoint x: 1069, startPoint y: 187, endPoint x: 1848, endPoint y: 548, distance: 858.6
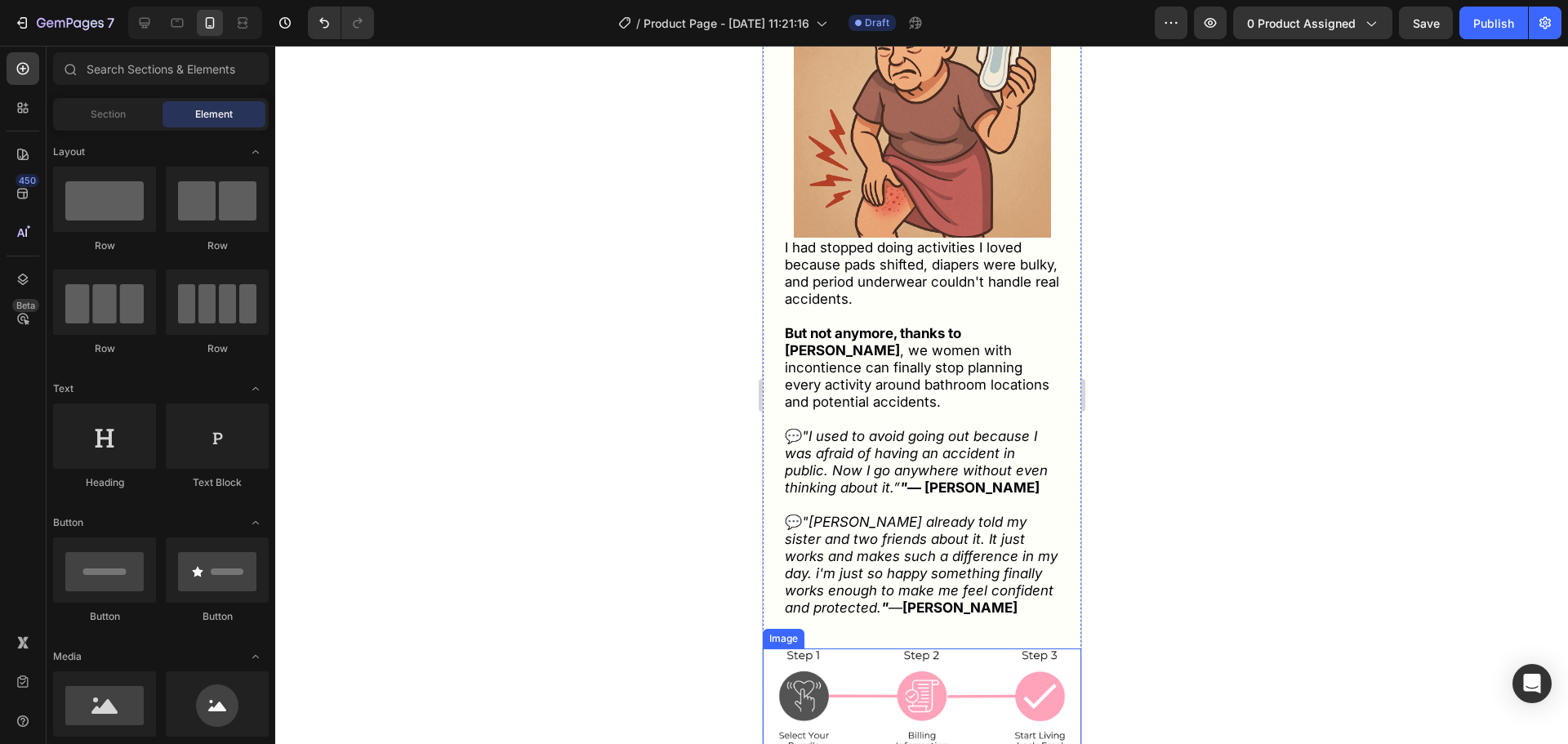
scroll to position [7765, 0]
drag, startPoint x: 928, startPoint y: 479, endPoint x: 960, endPoint y: 564, distance: 90.8
click at [928, 480] on strong "— [PERSON_NAME]" at bounding box center [973, 488] width 132 height 17
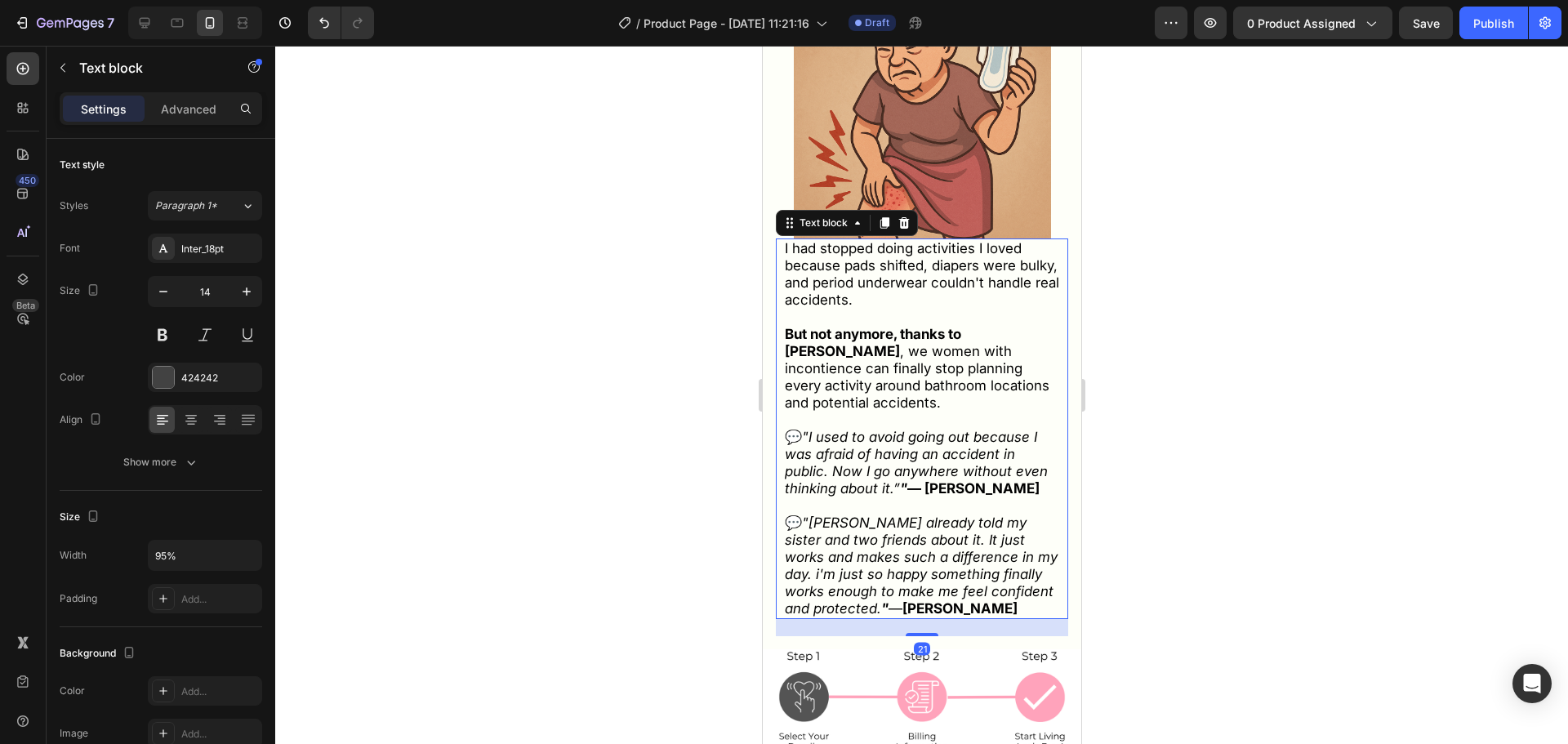
click at [962, 568] on icon ""Ive already told my sister and two friends about it. It just works and makes s…" at bounding box center [920, 566] width 273 height 102
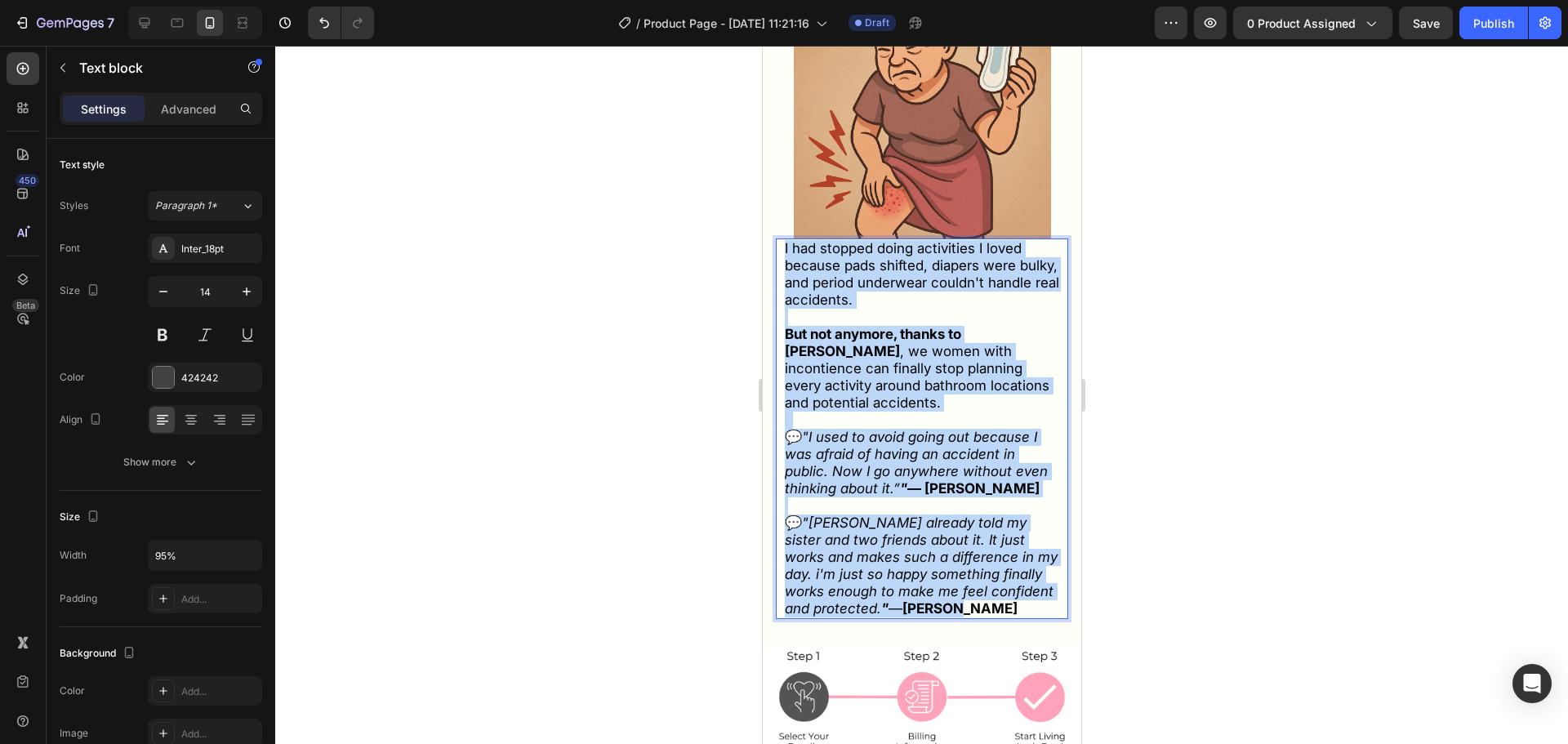
drag, startPoint x: 958, startPoint y: 593, endPoint x: 606, endPoint y: 165, distance: 554.2
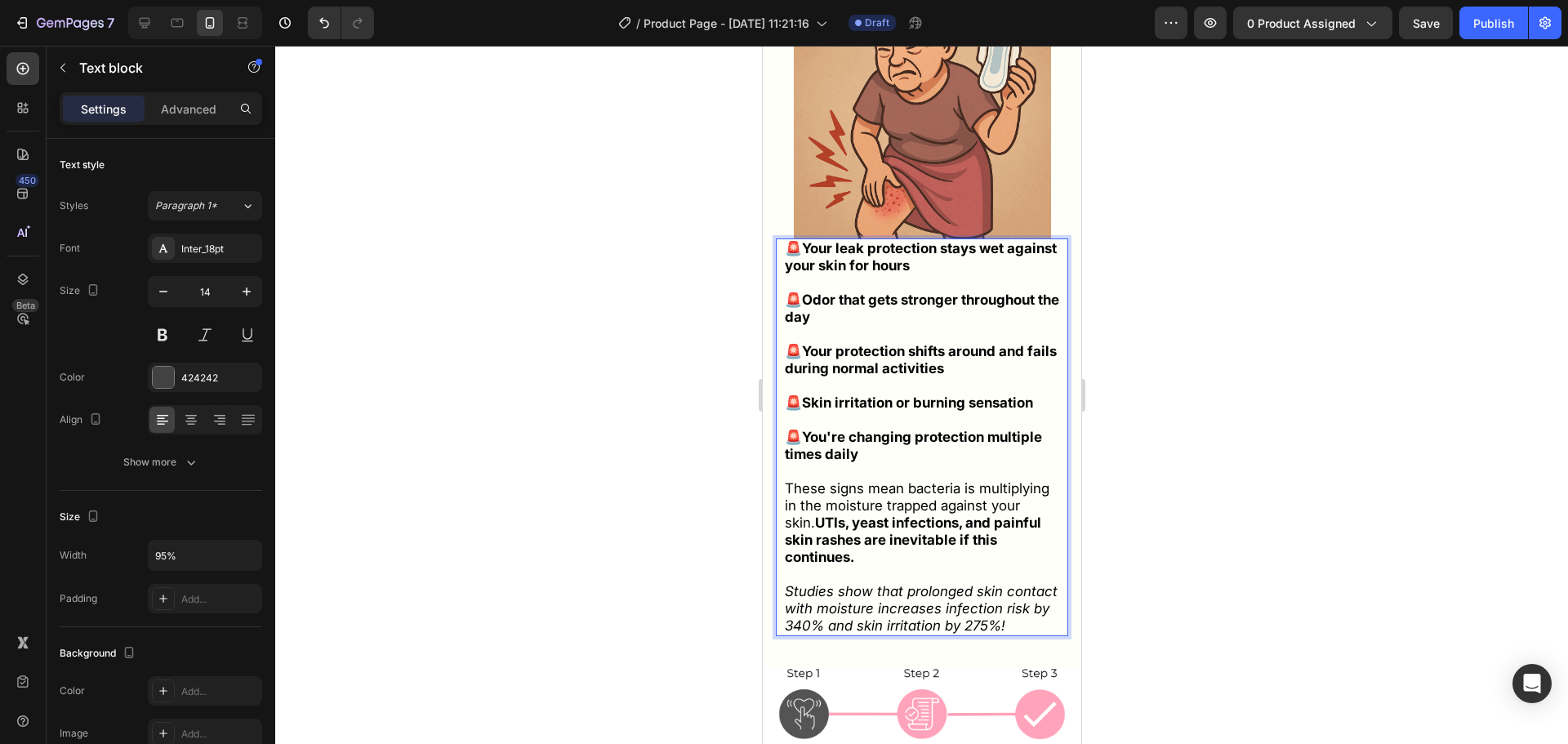
drag, startPoint x: 666, startPoint y: 270, endPoint x: 735, endPoint y: 258, distance: 70.0
click at [669, 270] on div at bounding box center [922, 394] width 1292 height 698
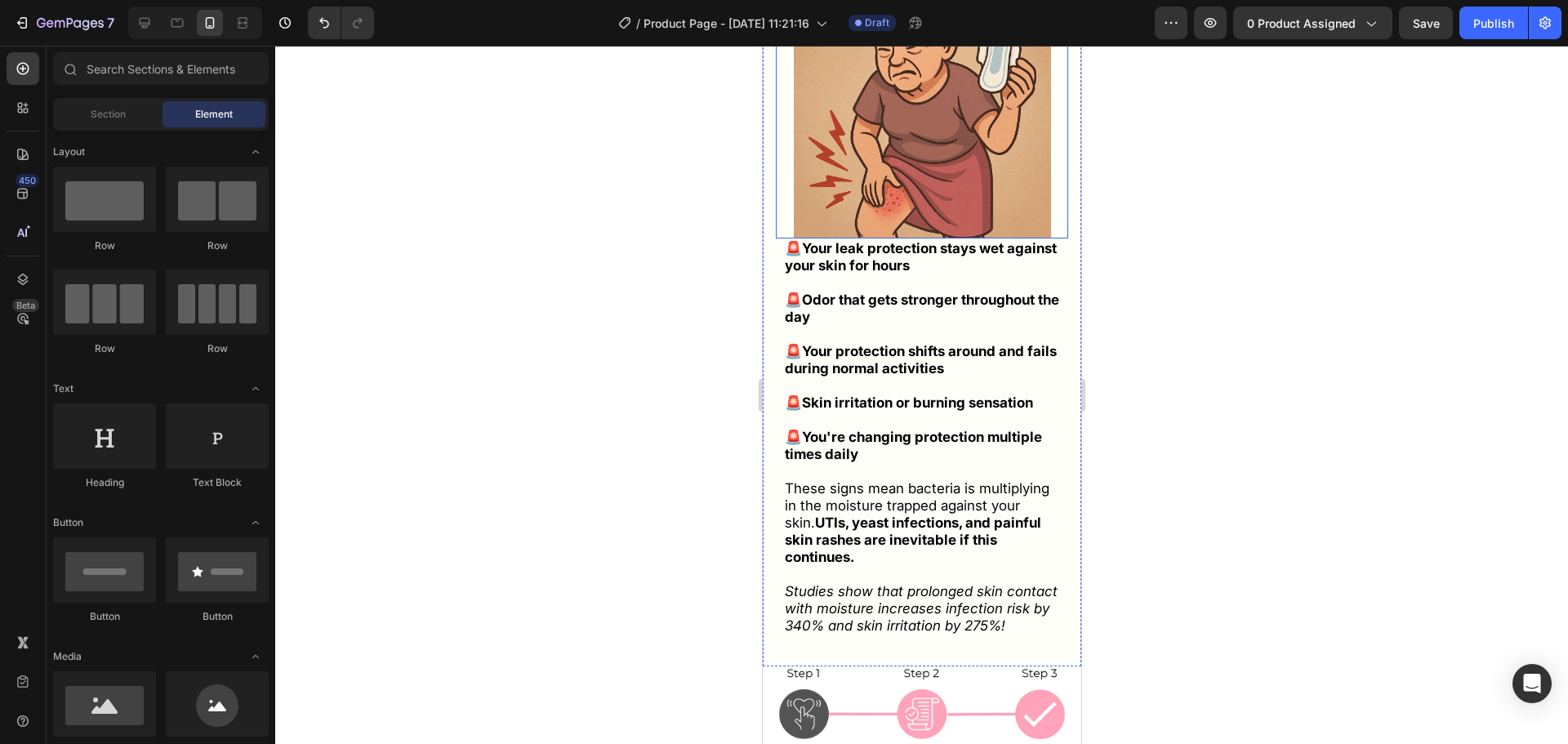
click at [903, 208] on img at bounding box center [922, 110] width 257 height 257
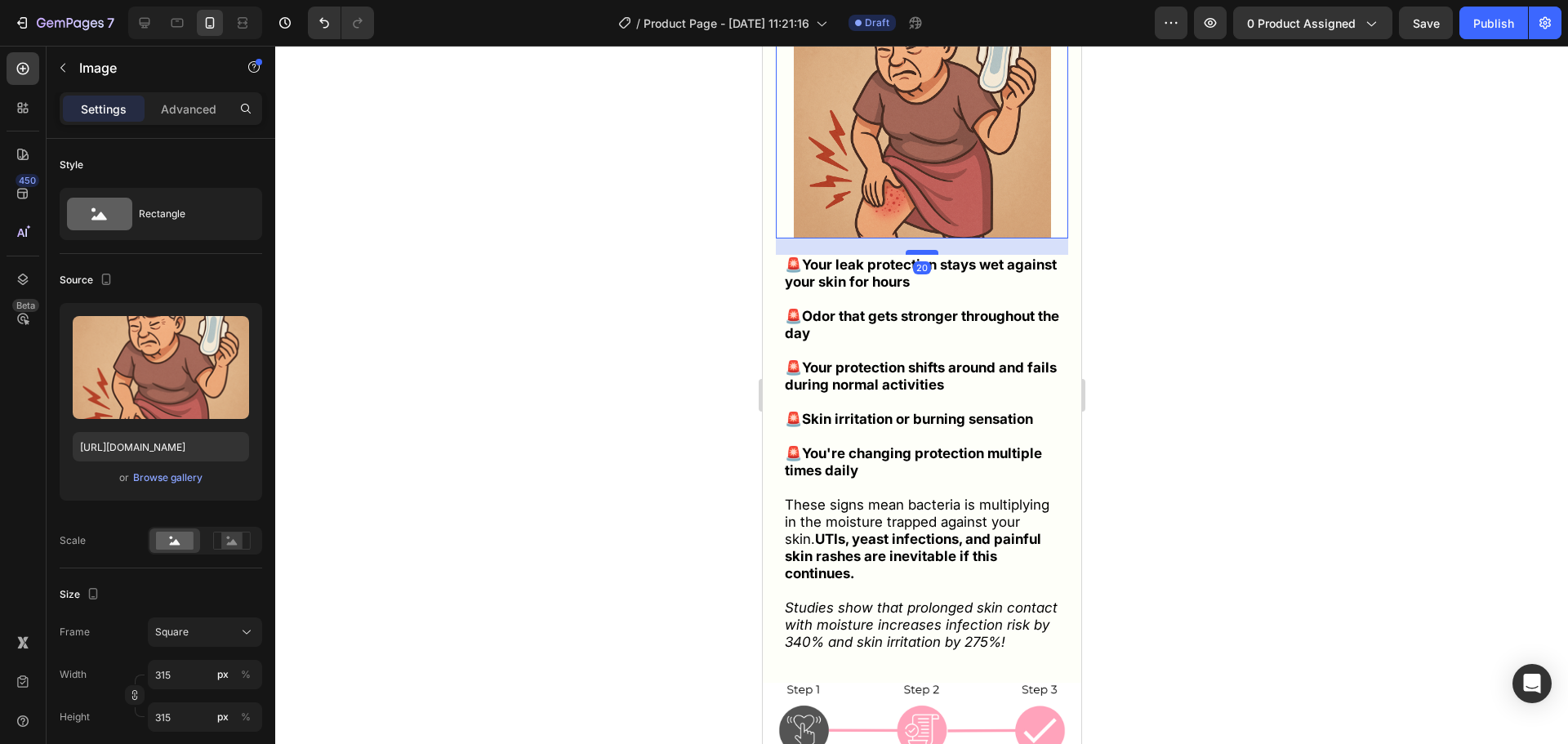
drag, startPoint x: 925, startPoint y: 234, endPoint x: 1482, endPoint y: 290, distance: 559.8
click at [929, 251] on div at bounding box center [921, 251] width 32 height 5
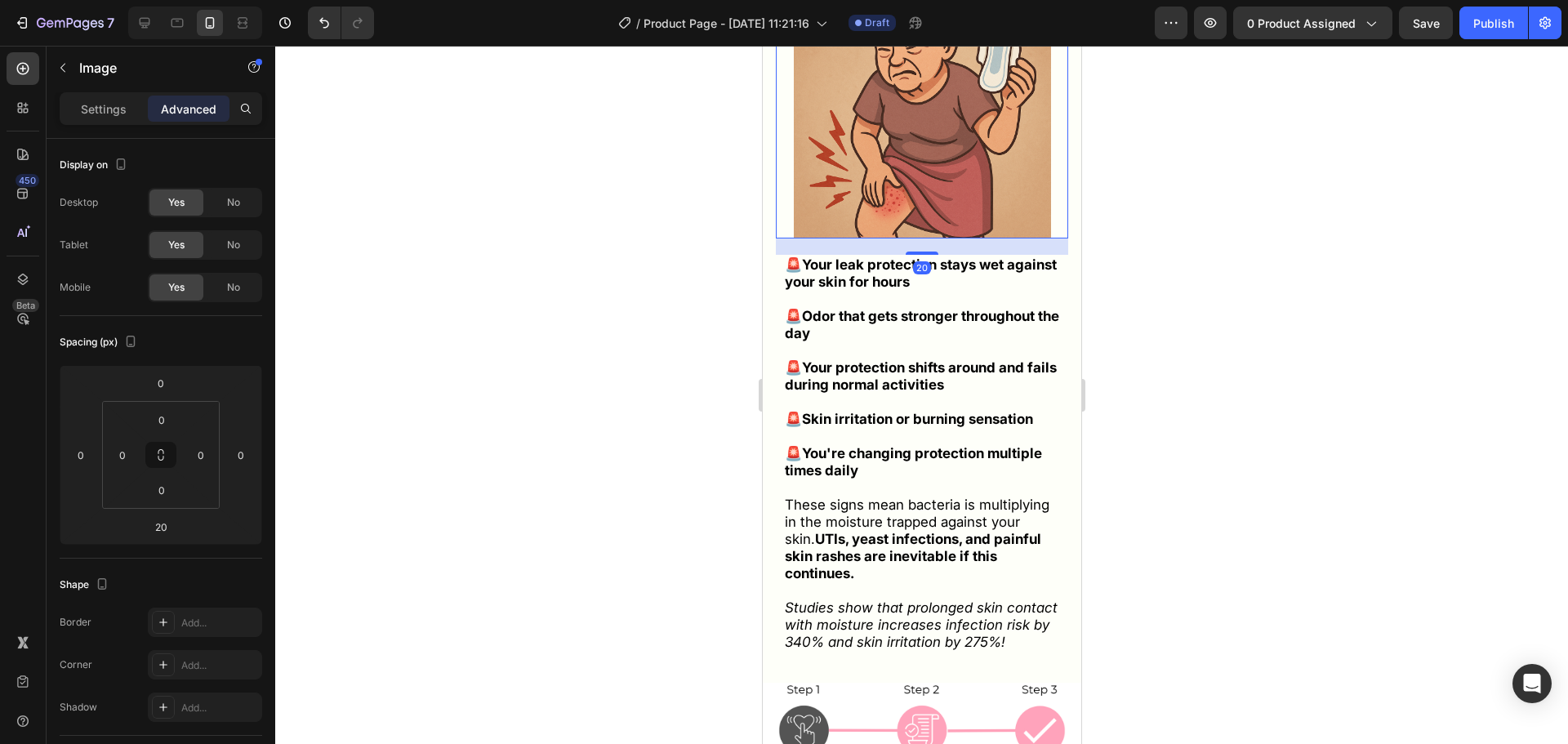
click at [720, 244] on div at bounding box center [922, 394] width 1292 height 698
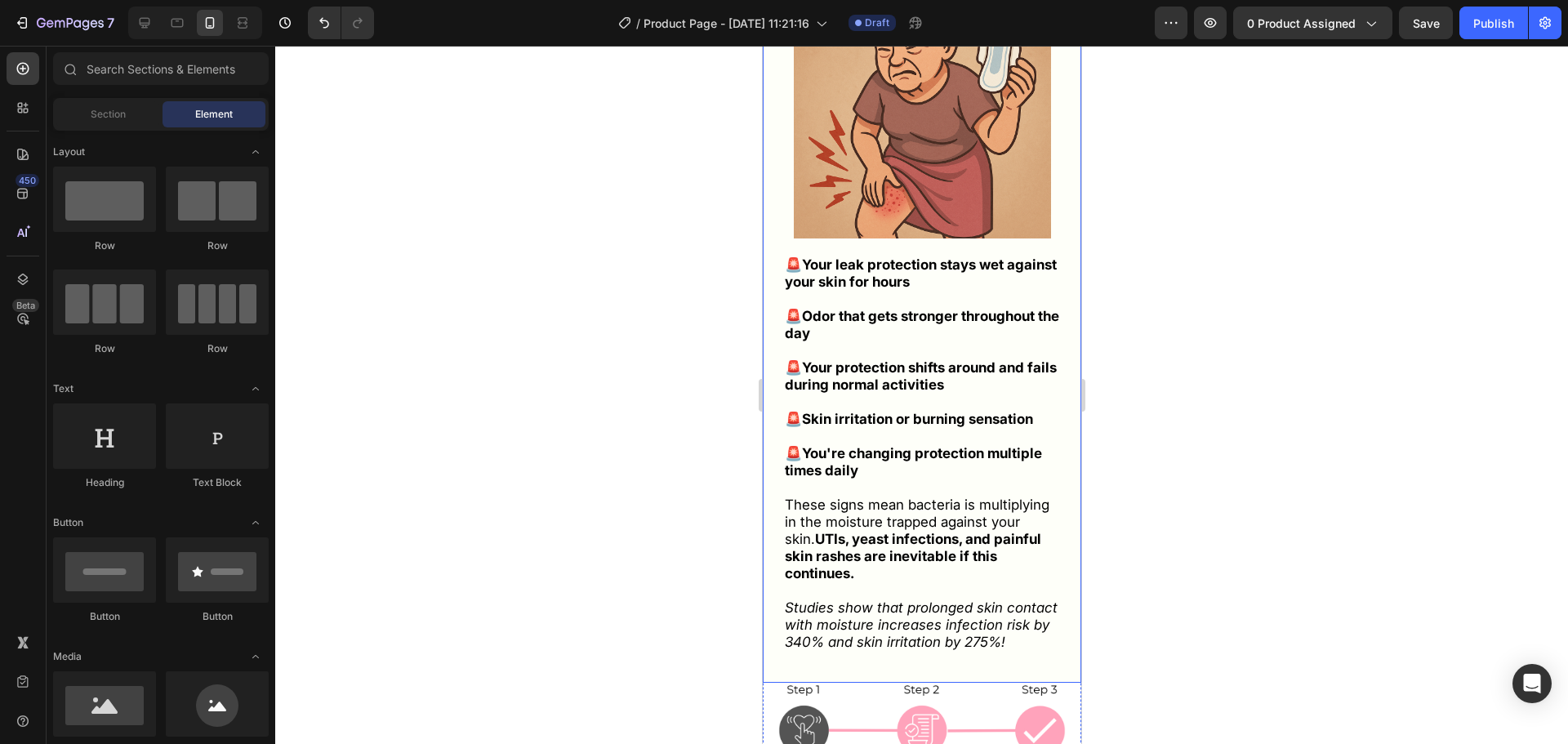
click at [773, 249] on div "Warning Signs That Lead to Painful UTIs and Skin Infections: Heading Image 20 🚨…" at bounding box center [921, 279] width 319 height 807
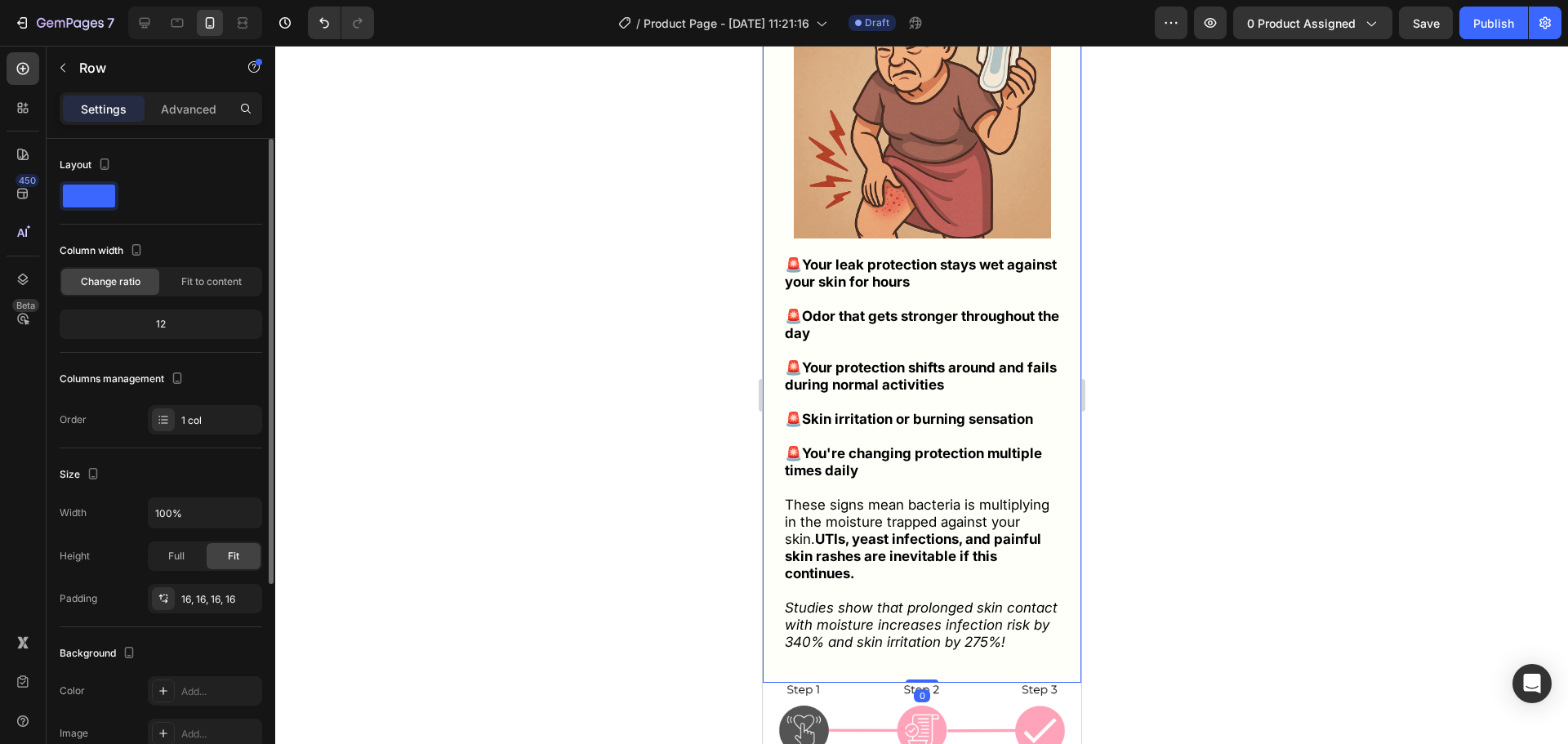
scroll to position [302, 0]
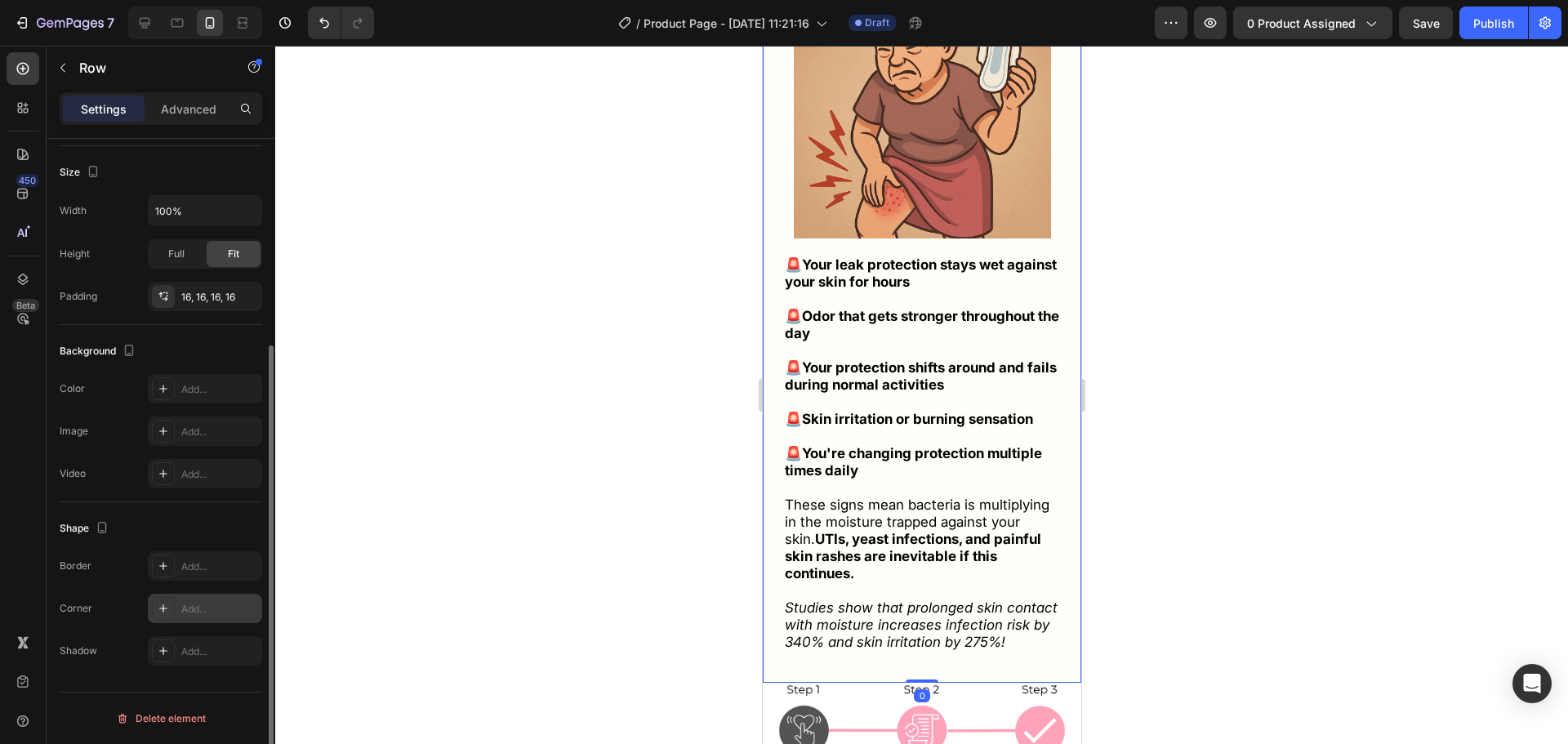
click at [227, 600] on div "Add..." at bounding box center [205, 608] width 115 height 30
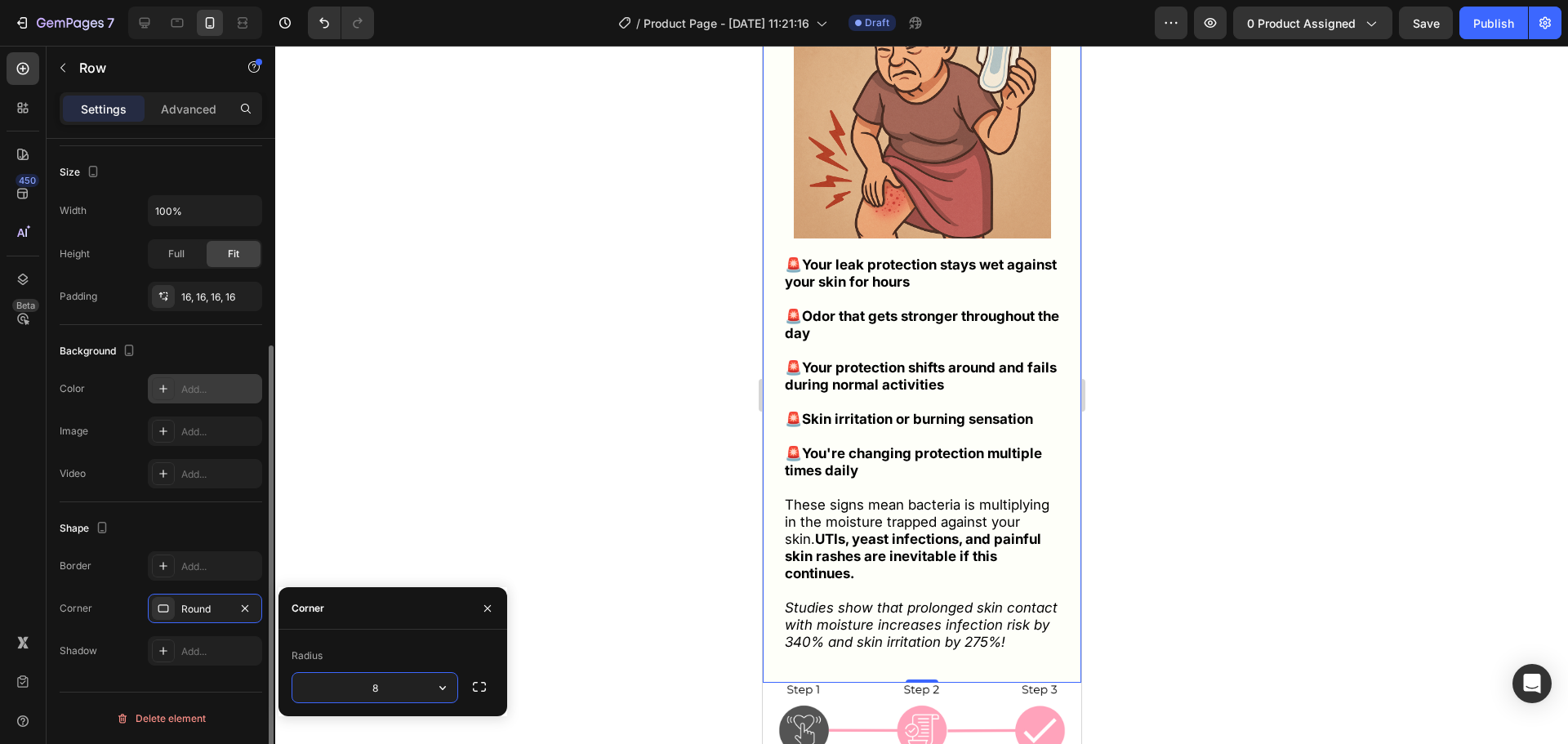
click at [181, 388] on div "Add..." at bounding box center [219, 389] width 77 height 15
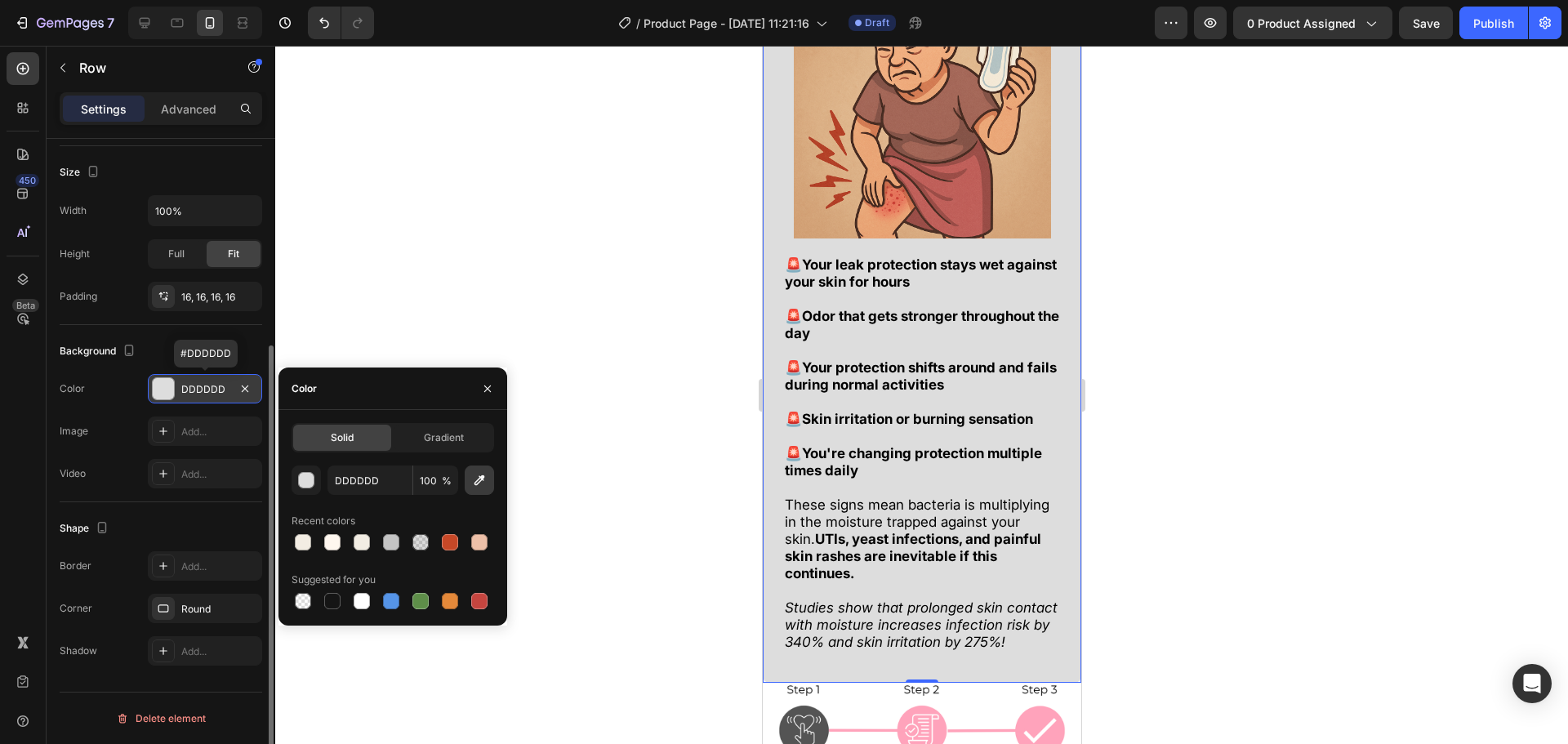
click at [474, 484] on icon "button" at bounding box center [480, 481] width 17 height 17
type input "FFF7EF"
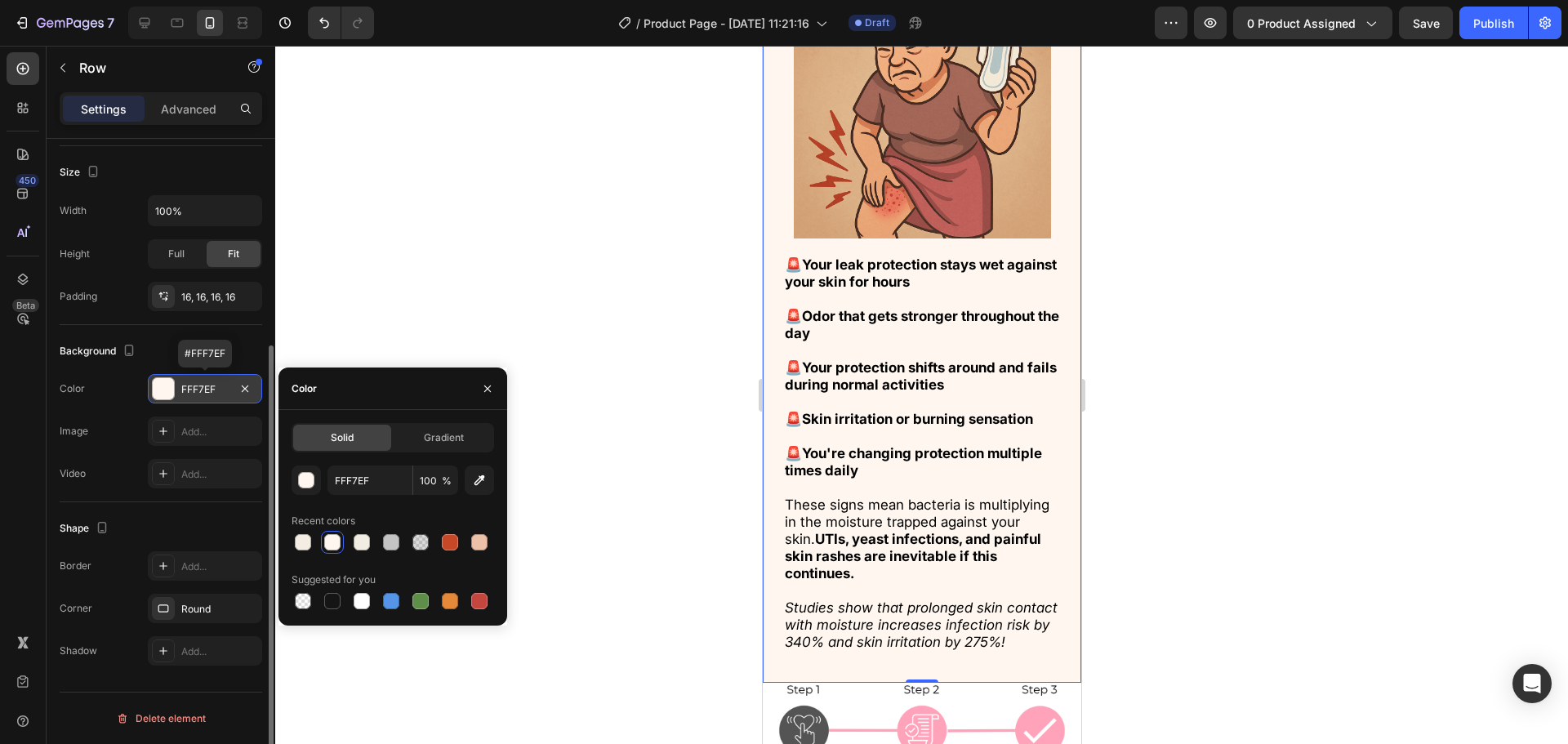
click at [570, 317] on div at bounding box center [922, 394] width 1292 height 698
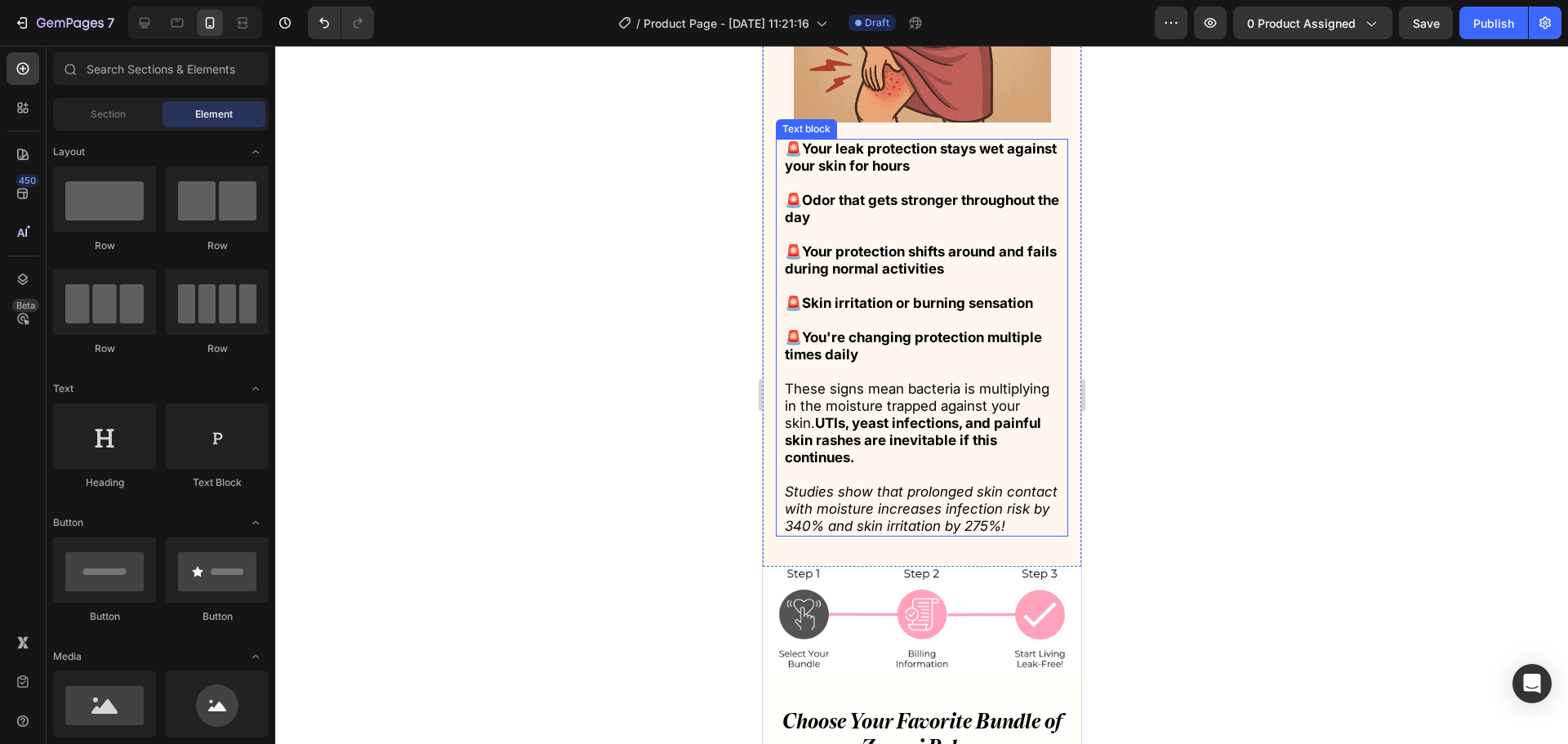
scroll to position [7929, 0]
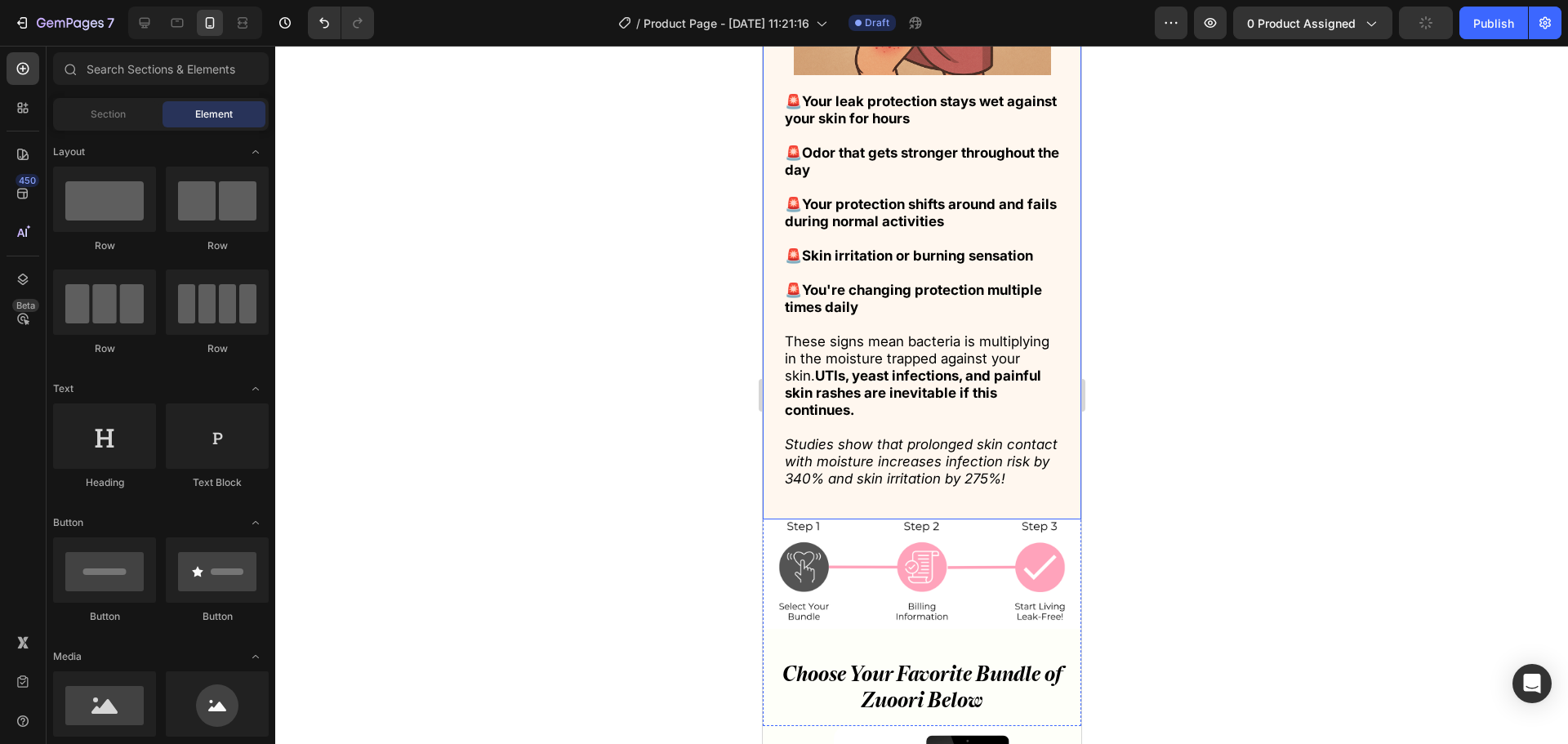
click at [928, 519] on div "Warning Signs That Lead to Painful UTIs and Skin Infections: Heading Image 🚨 Yo…" at bounding box center [921, 116] width 319 height 807
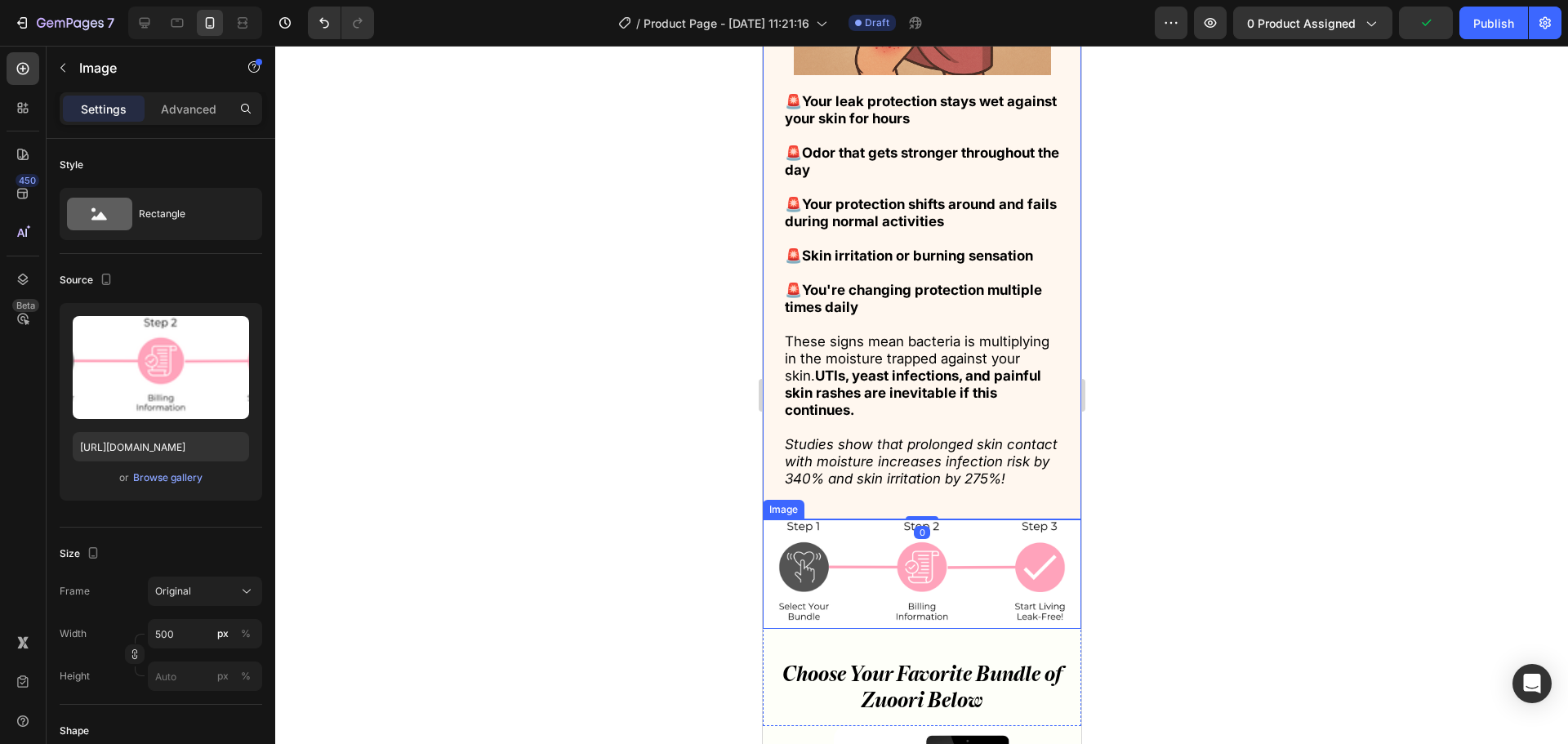
click at [924, 536] on img at bounding box center [921, 574] width 319 height 109
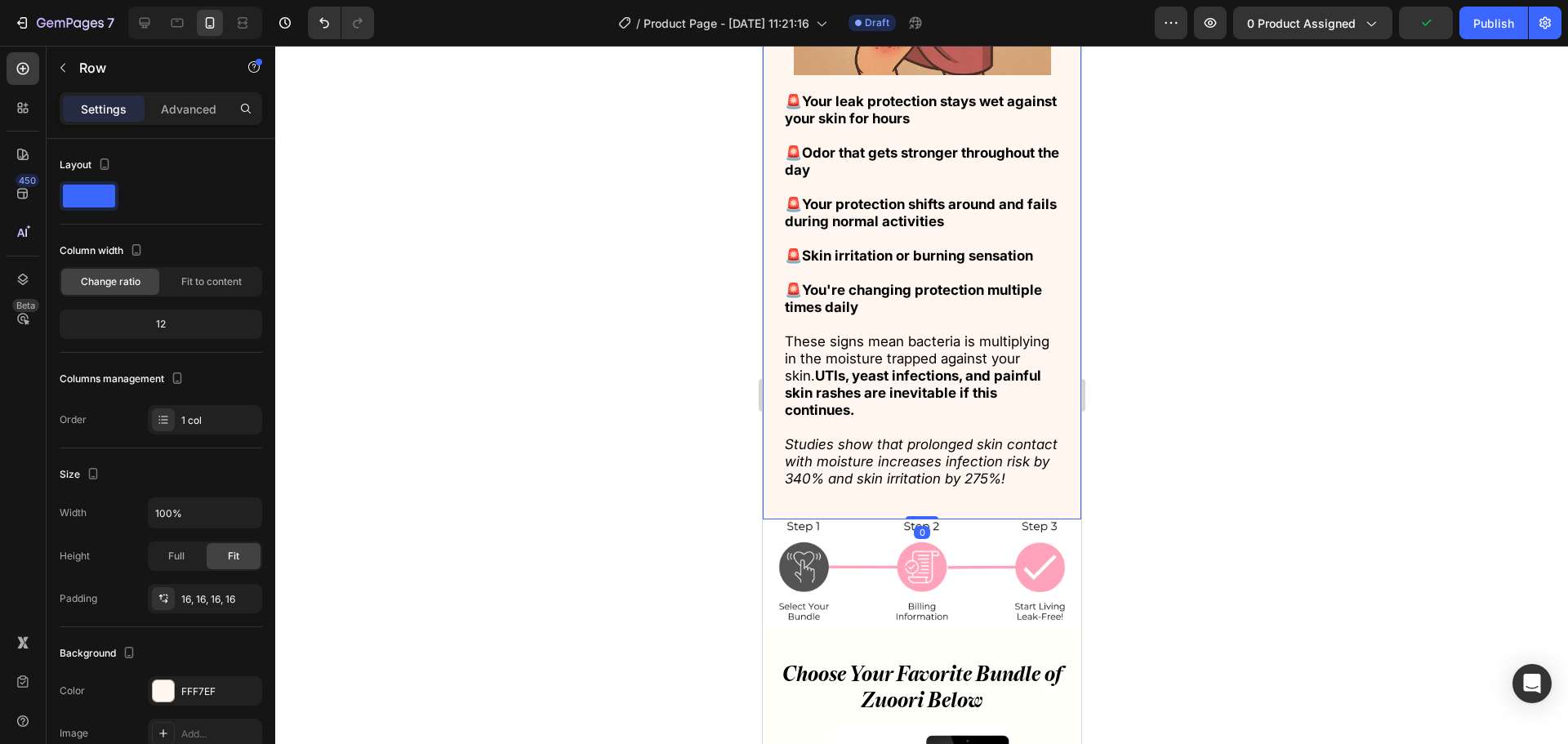
click at [915, 519] on div "Warning Signs That Lead to Painful UTIs and Skin Infections: Heading Image 🚨 Yo…" at bounding box center [921, 116] width 319 height 807
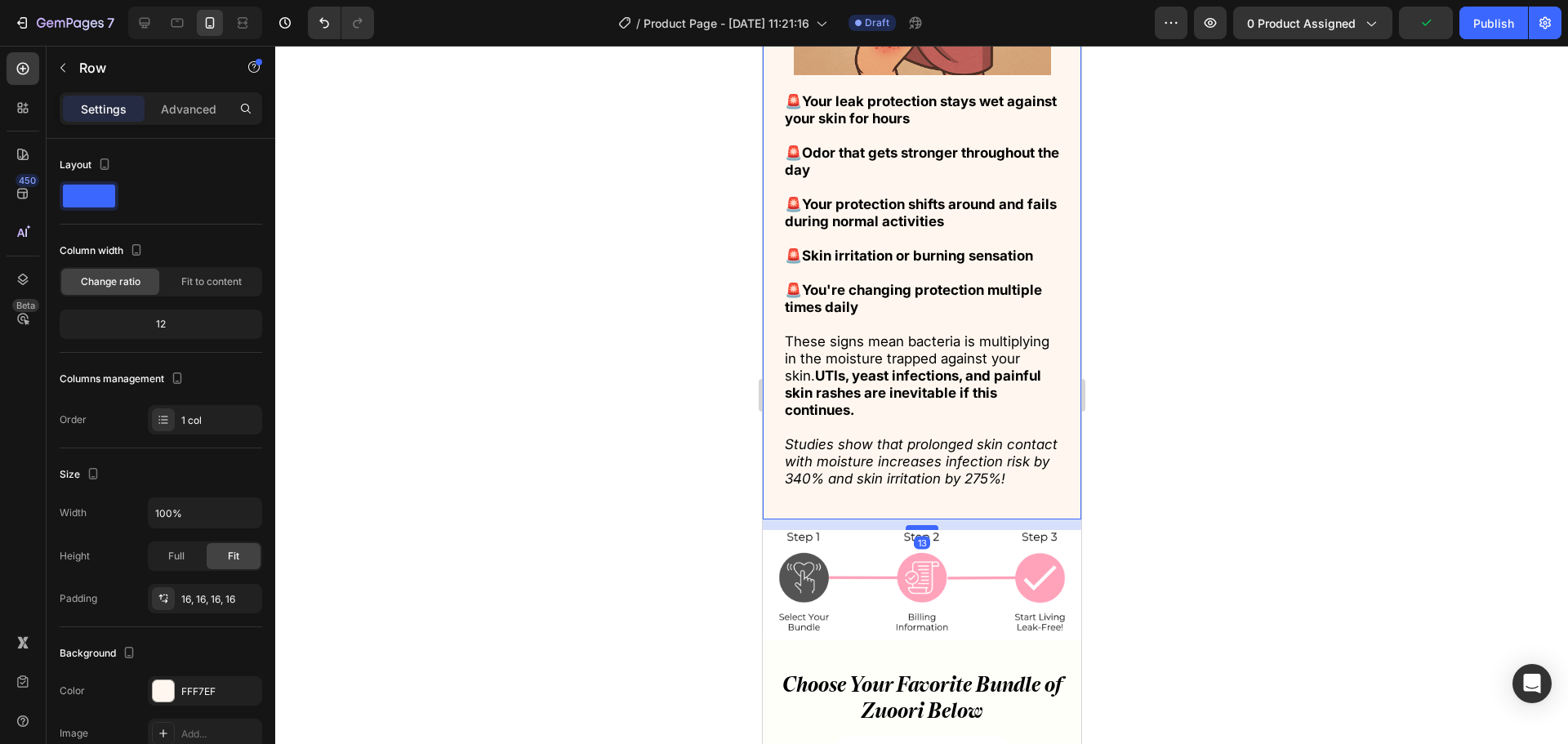
drag, startPoint x: 917, startPoint y: 532, endPoint x: 921, endPoint y: 543, distance: 11.7
click at [921, 530] on div at bounding box center [921, 527] width 32 height 5
click at [1173, 485] on div at bounding box center [922, 394] width 1292 height 698
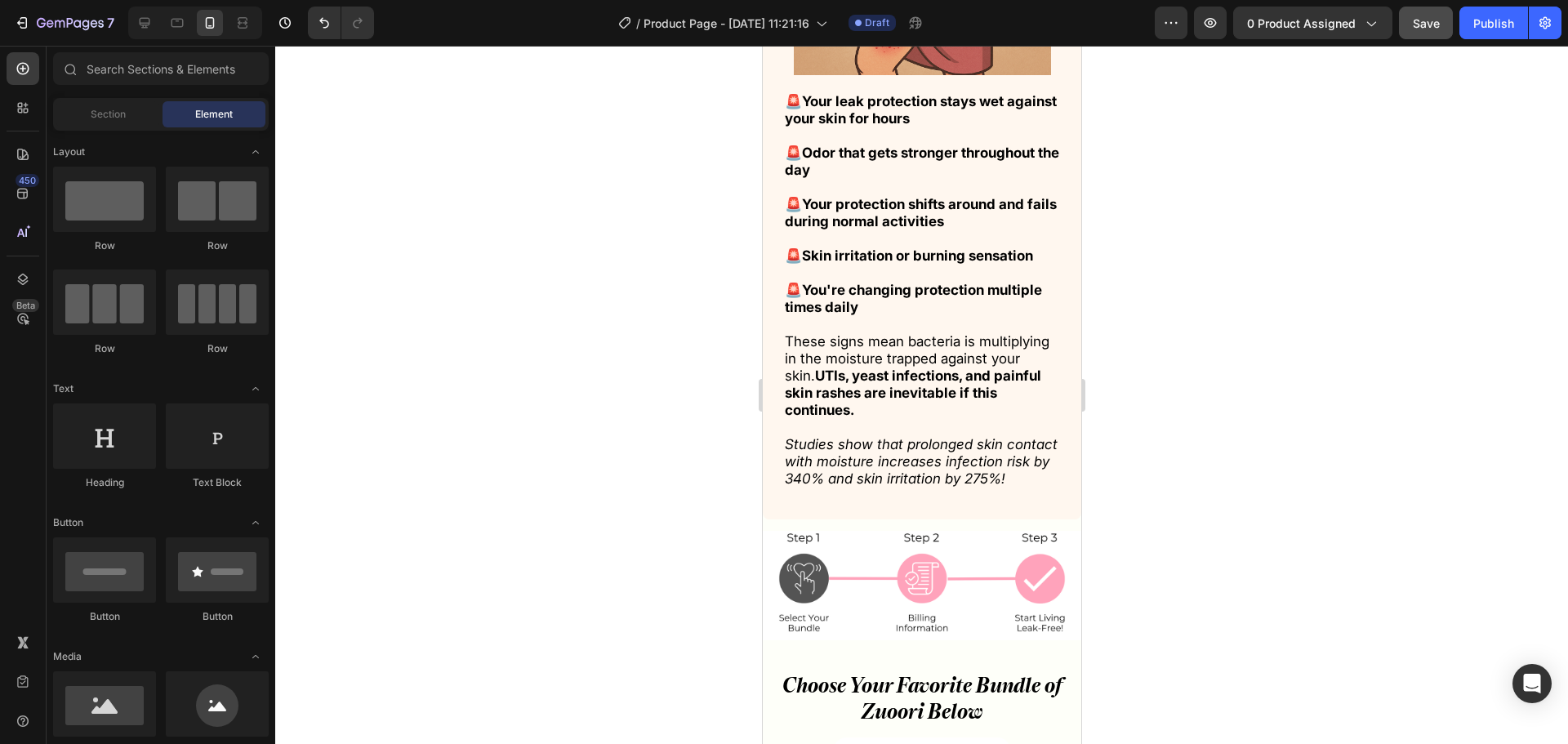
click at [1420, 28] on span "Save" at bounding box center [1426, 23] width 27 height 14
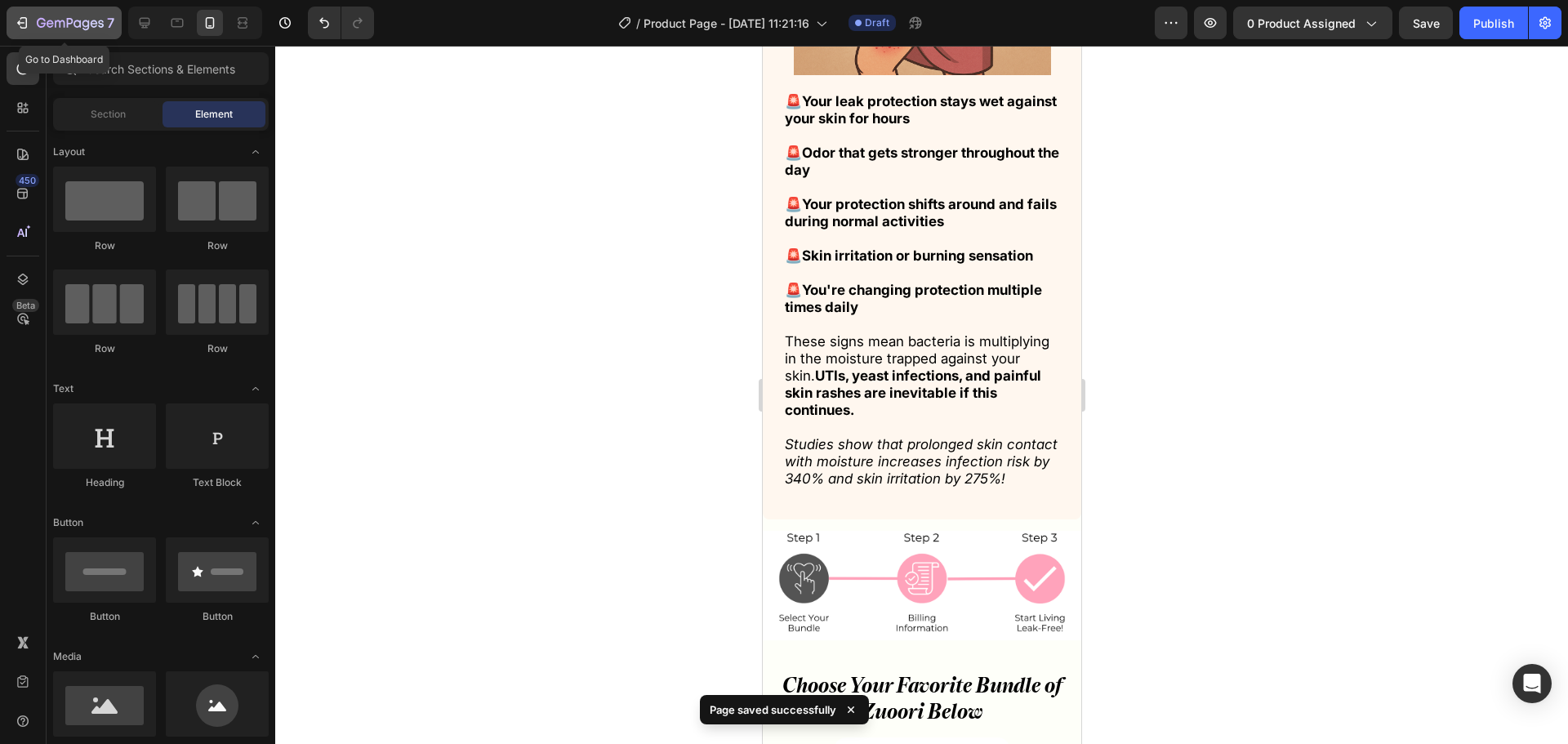
click at [69, 21] on icon "button" at bounding box center [70, 24] width 67 height 14
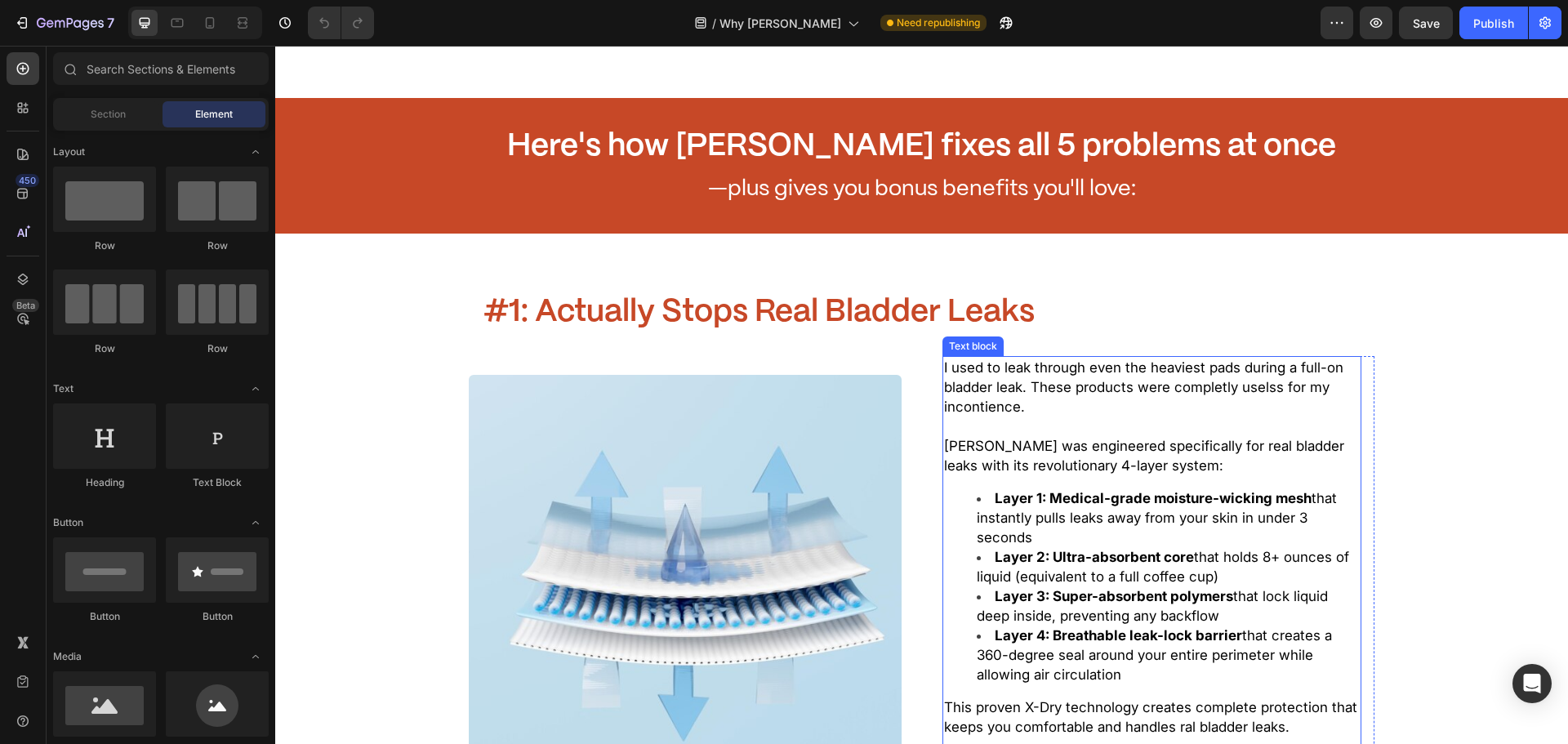
scroll to position [1797, 0]
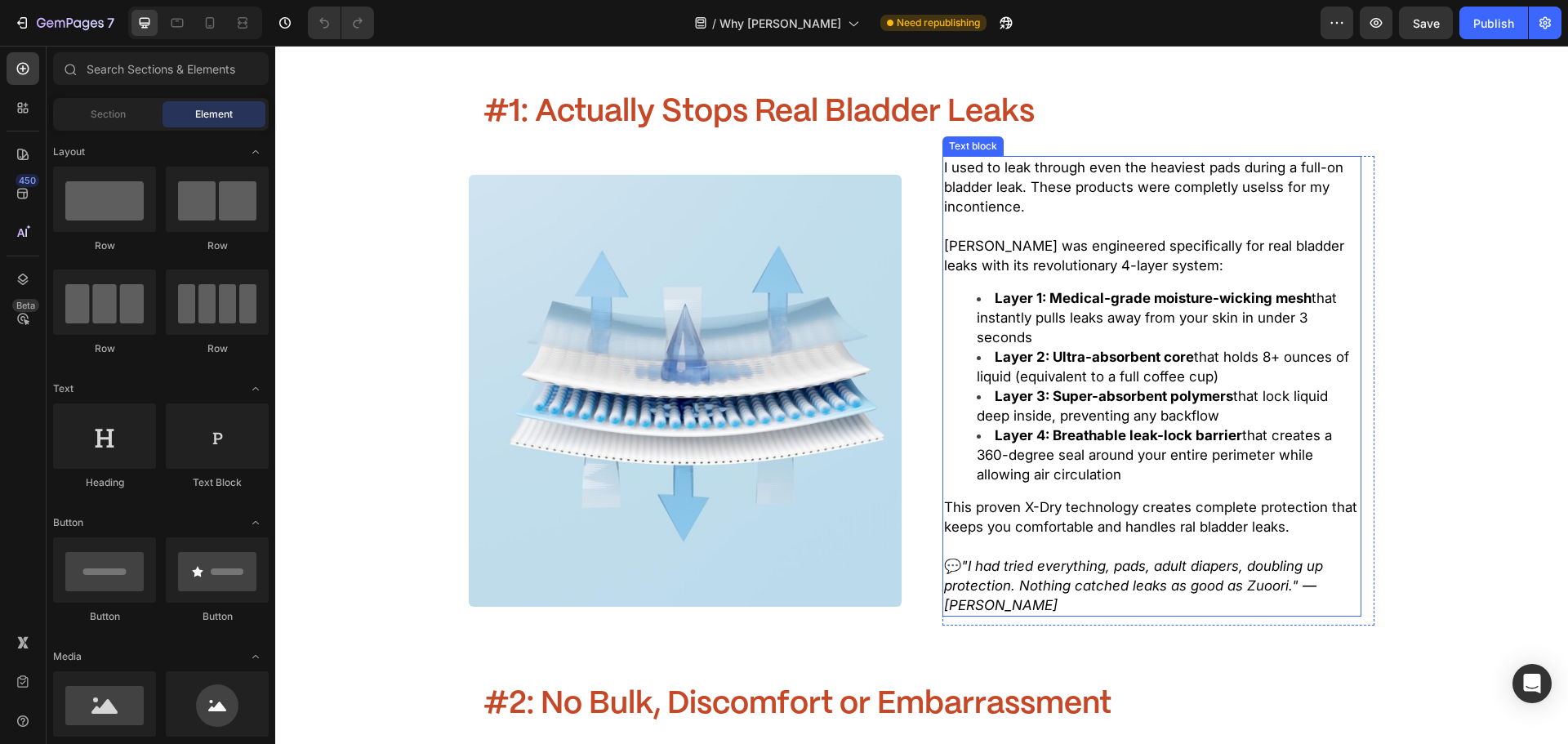
click at [1044, 444] on li "Layer 4: Breathable leak-lock barrier that creates a 360-degree seal around you…" at bounding box center [1169, 455] width 383 height 59
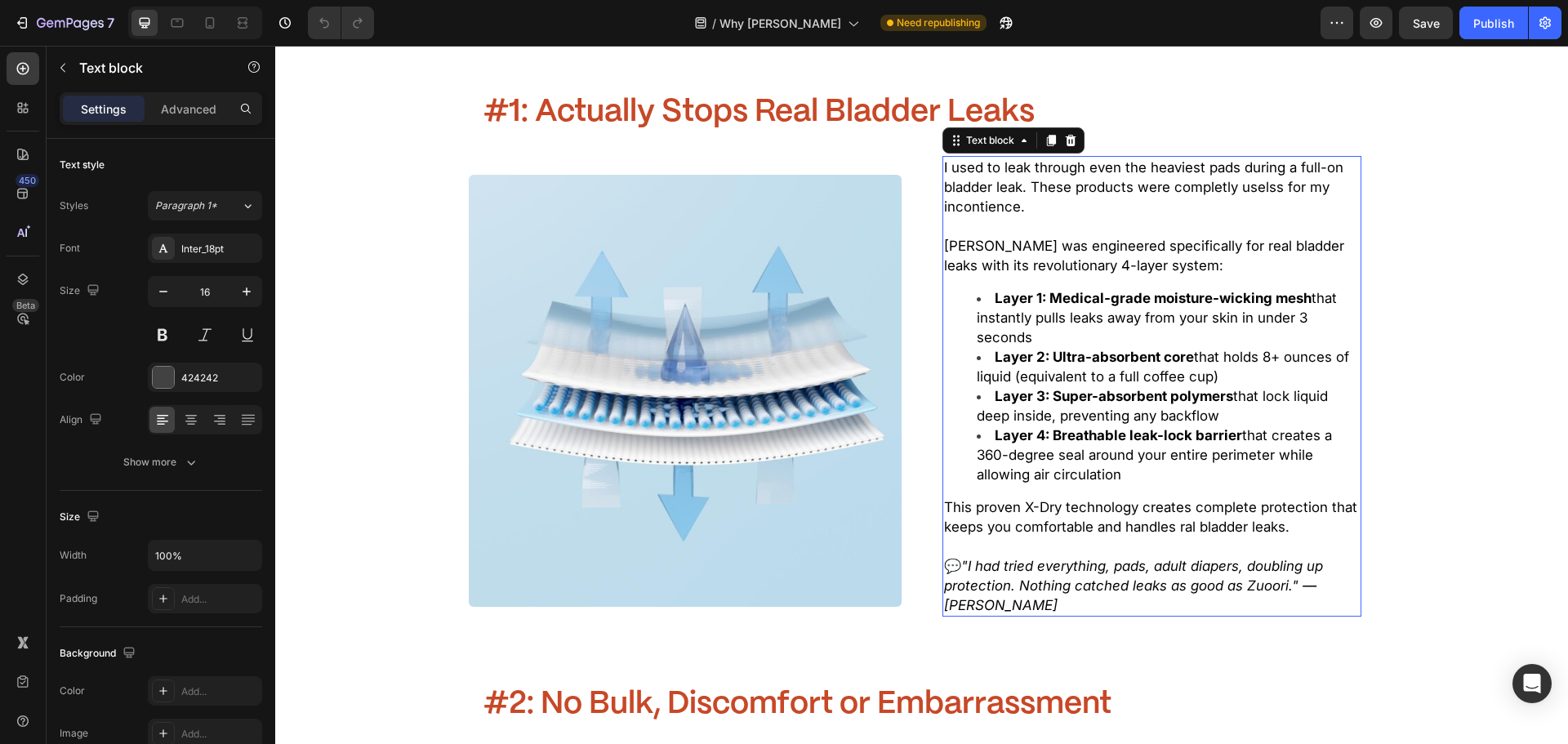
click at [1079, 514] on span "This proven X-Dry technology creates complete protection that keeps you comfort…" at bounding box center [1150, 517] width 413 height 36
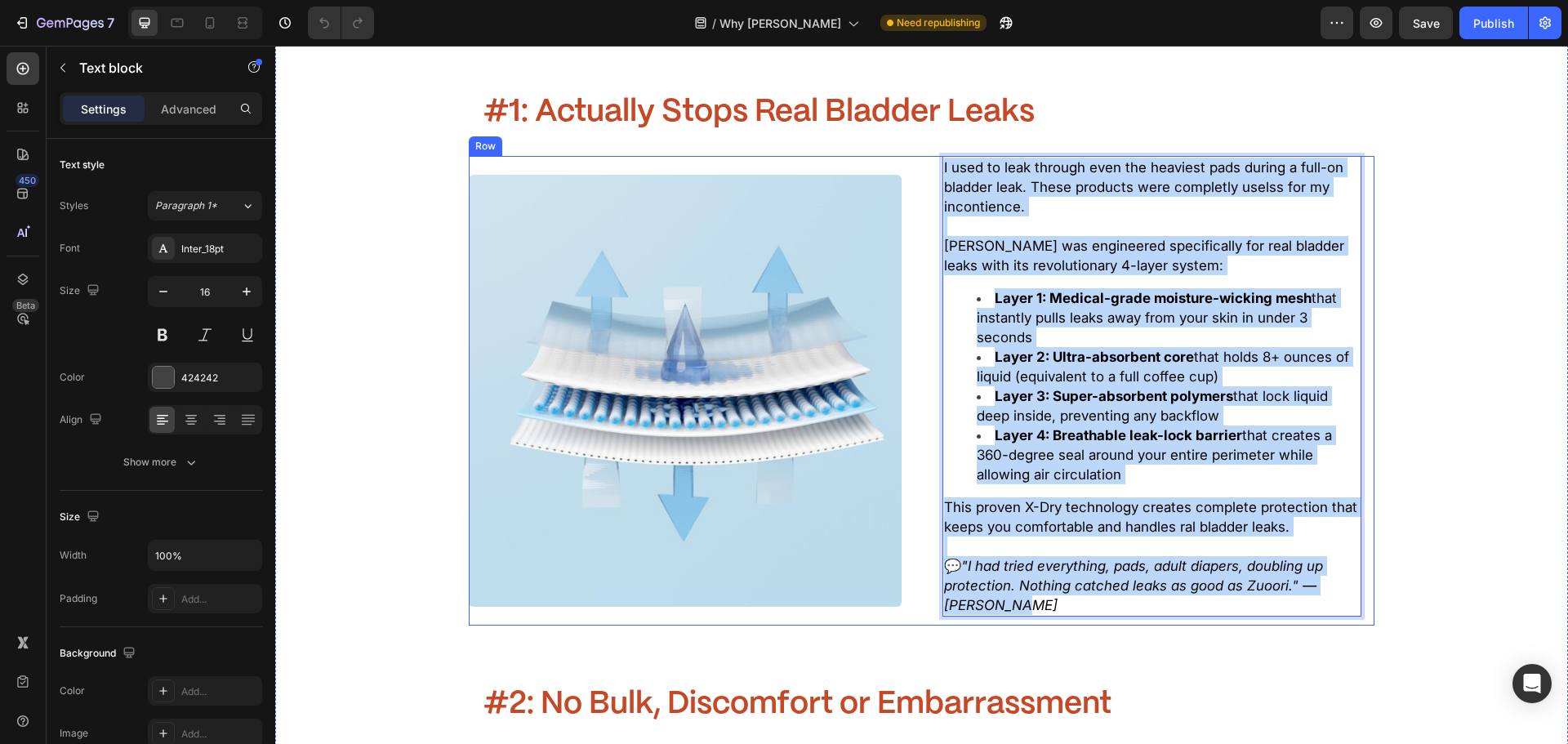
drag, startPoint x: 1047, startPoint y: 607, endPoint x: 894, endPoint y: 152, distance: 480.0
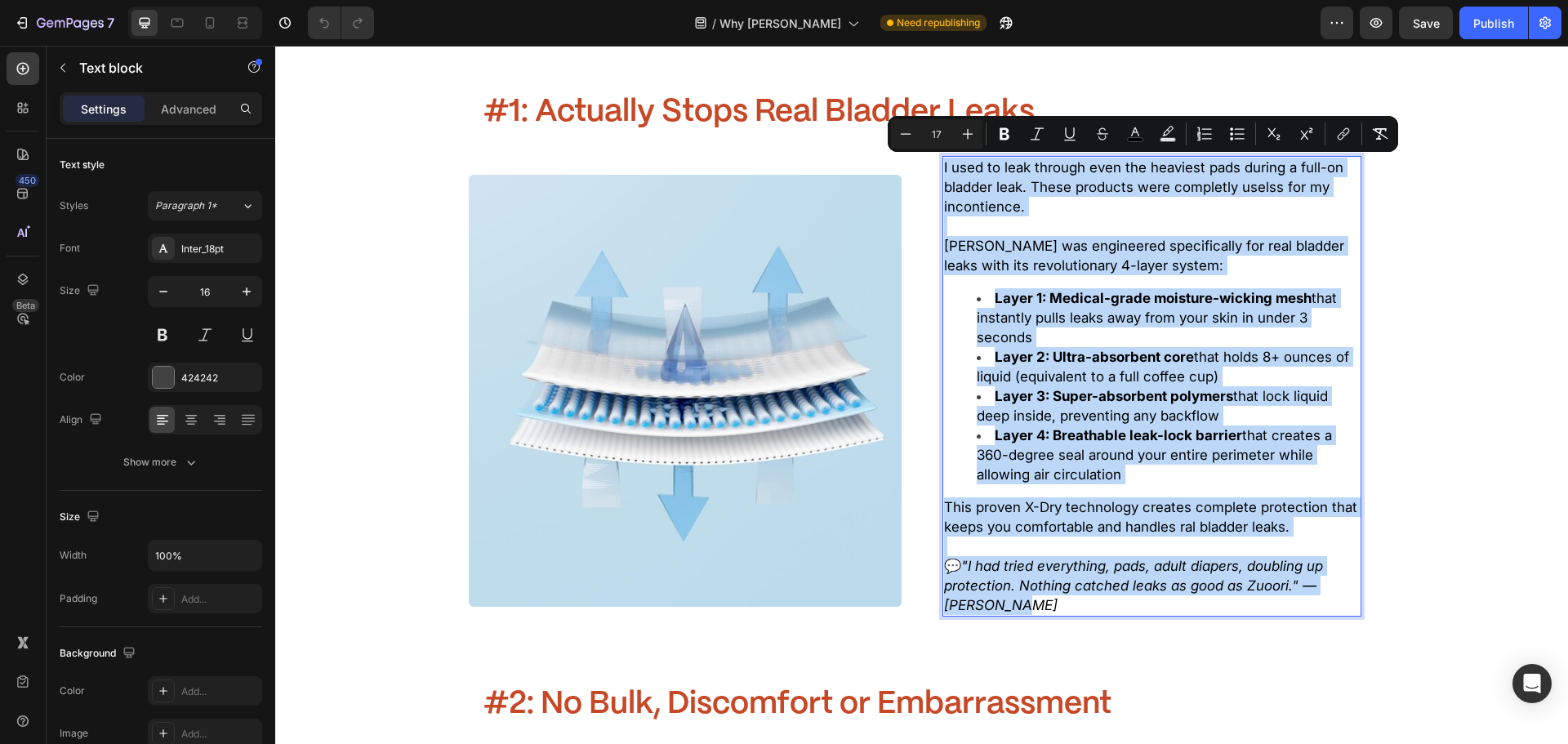
copy div "I used to leak through even the heaviest pads during a full-on bladder leak. Th…"
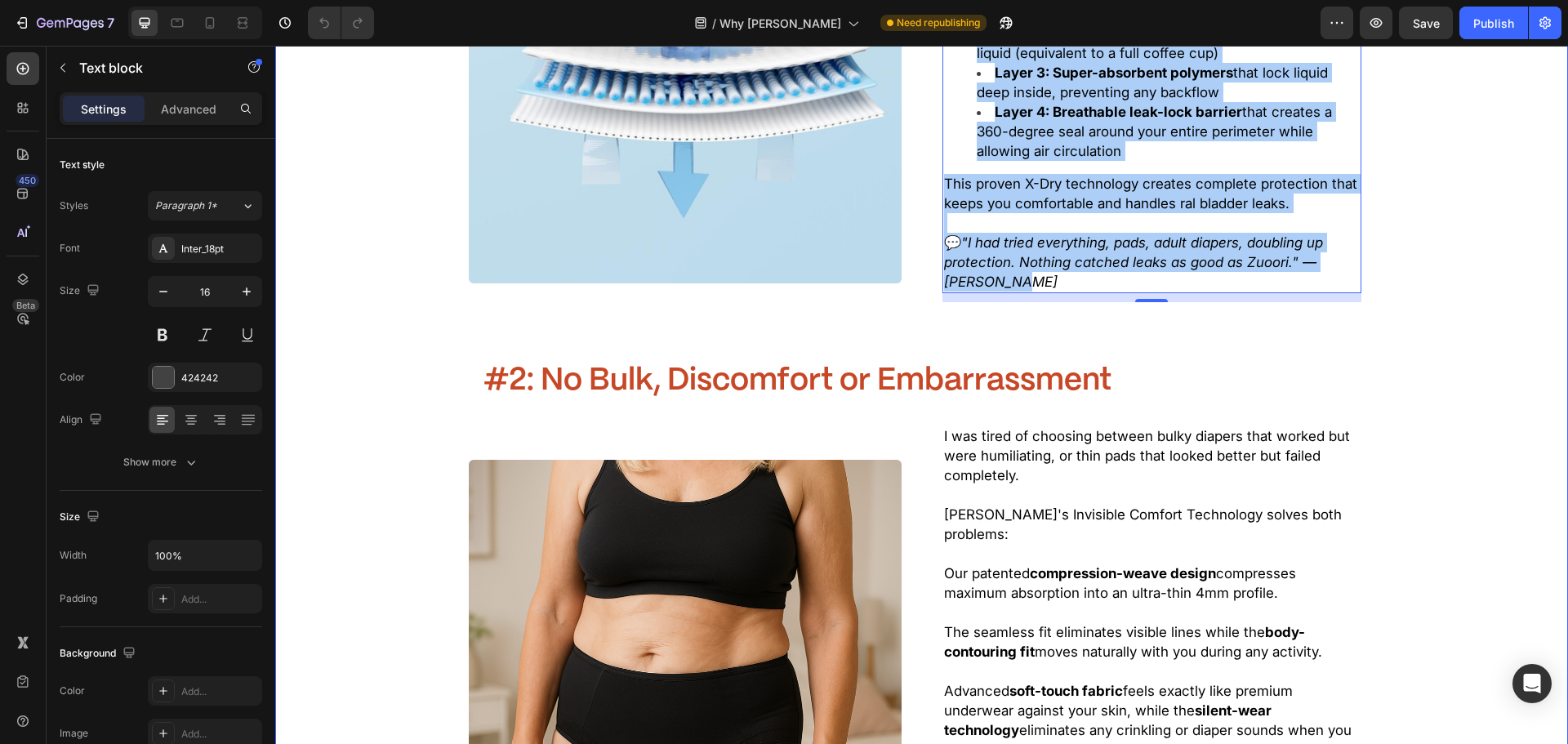
scroll to position [2123, 0]
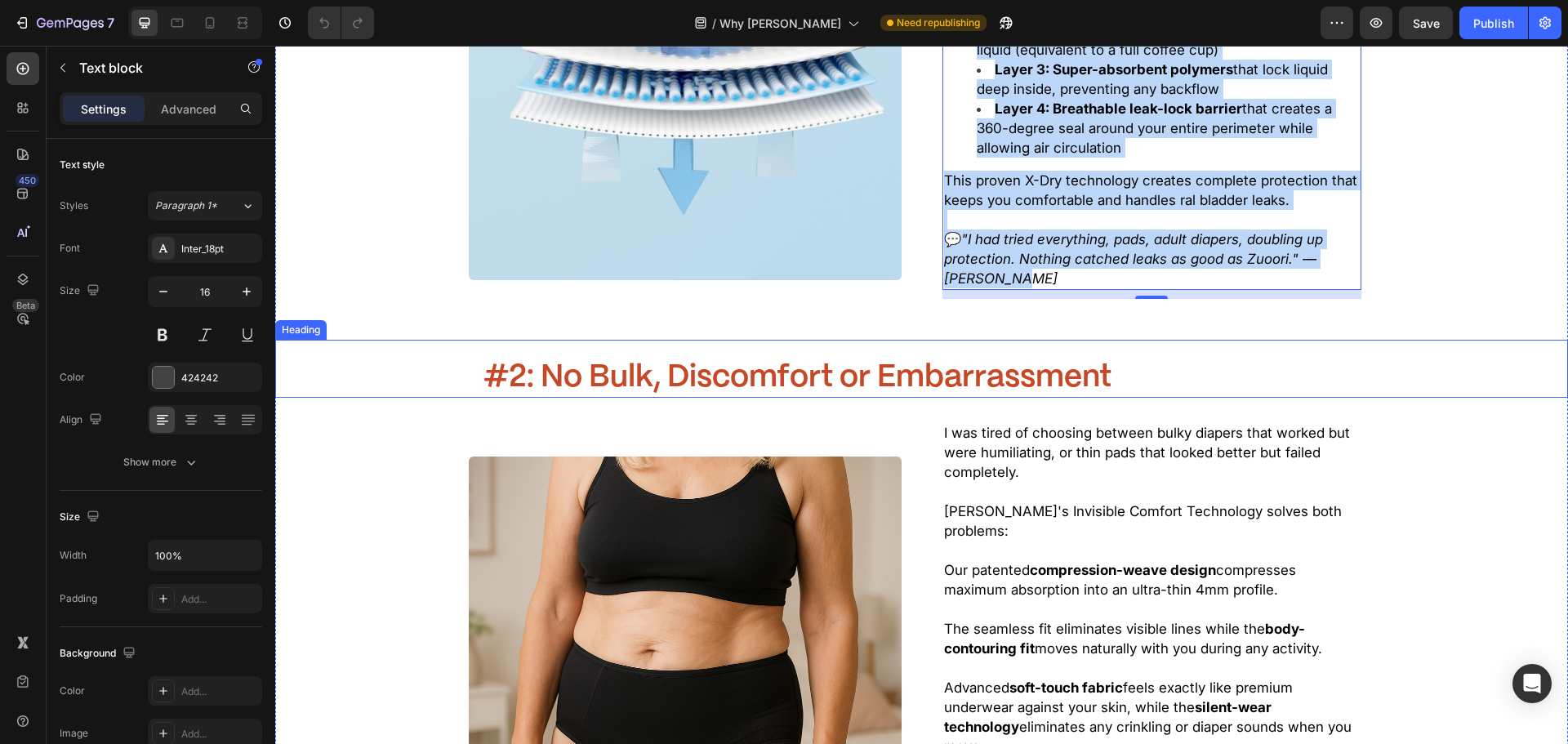
click at [912, 362] on span "#2: No Bulk, Discomfort or Embarrassment" at bounding box center [797, 377] width 628 height 30
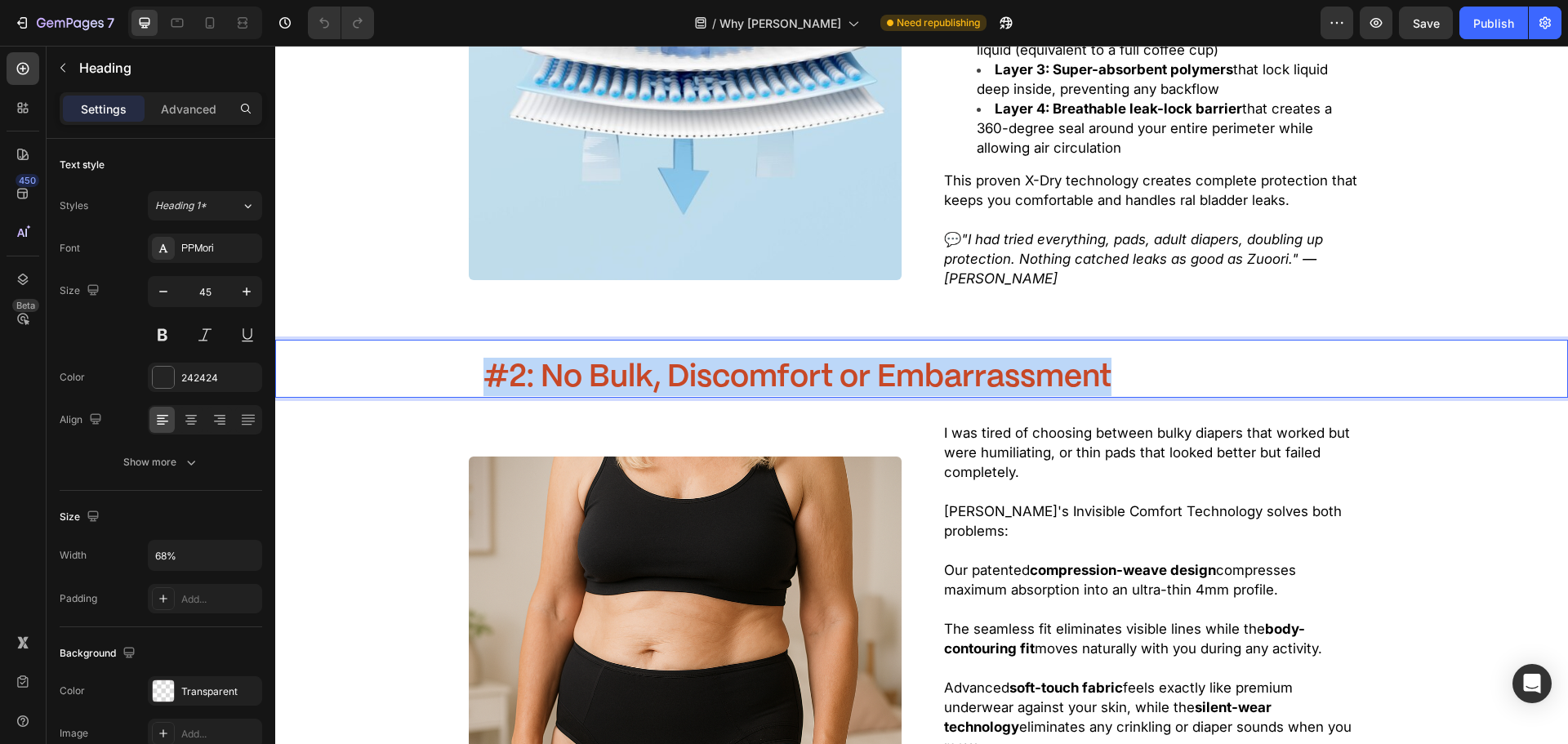
click at [911, 362] on span "#2: No Bulk, Discomfort or Embarrassment" at bounding box center [797, 377] width 628 height 30
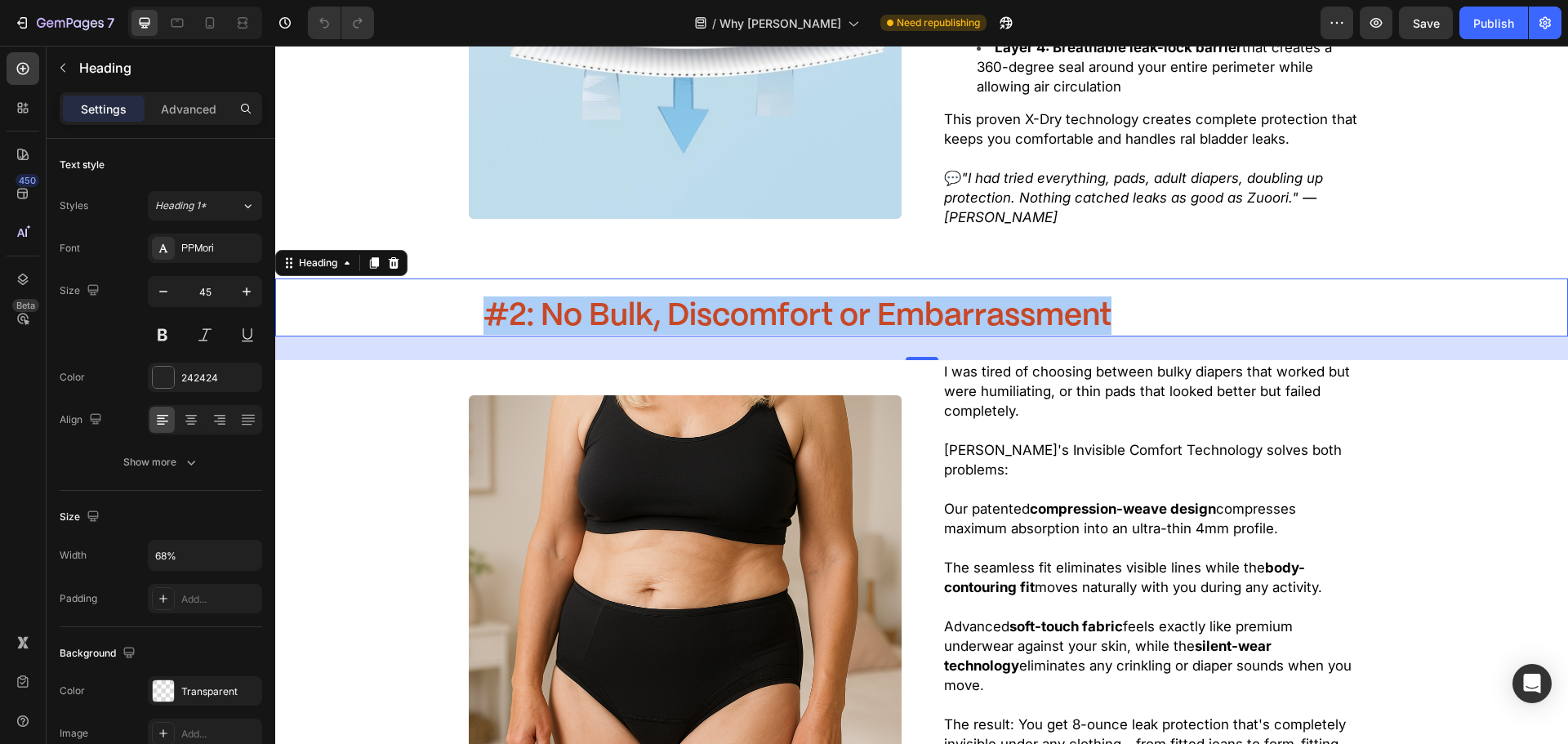
scroll to position [2287, 0]
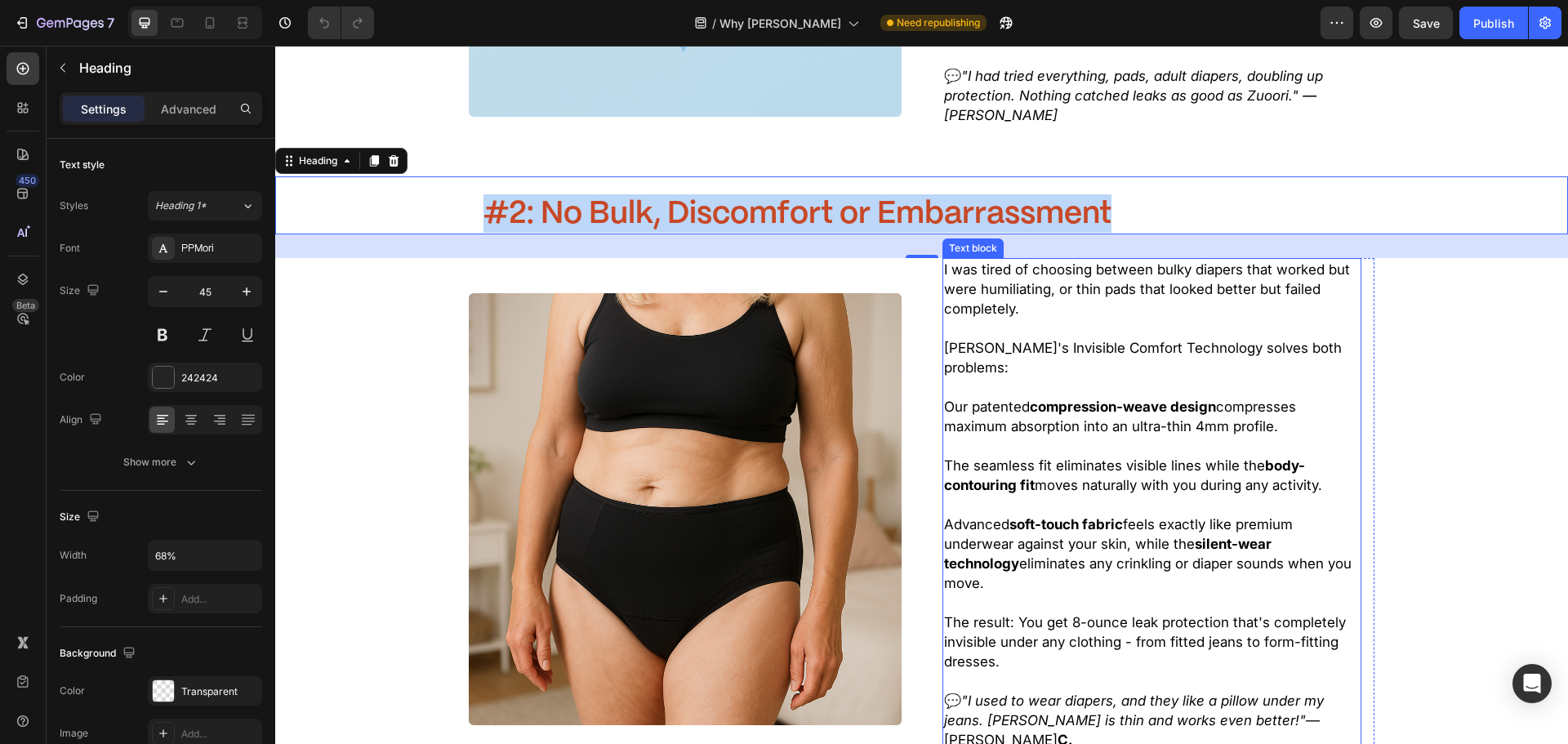
click at [1084, 494] on p at bounding box center [1152, 504] width 416 height 19
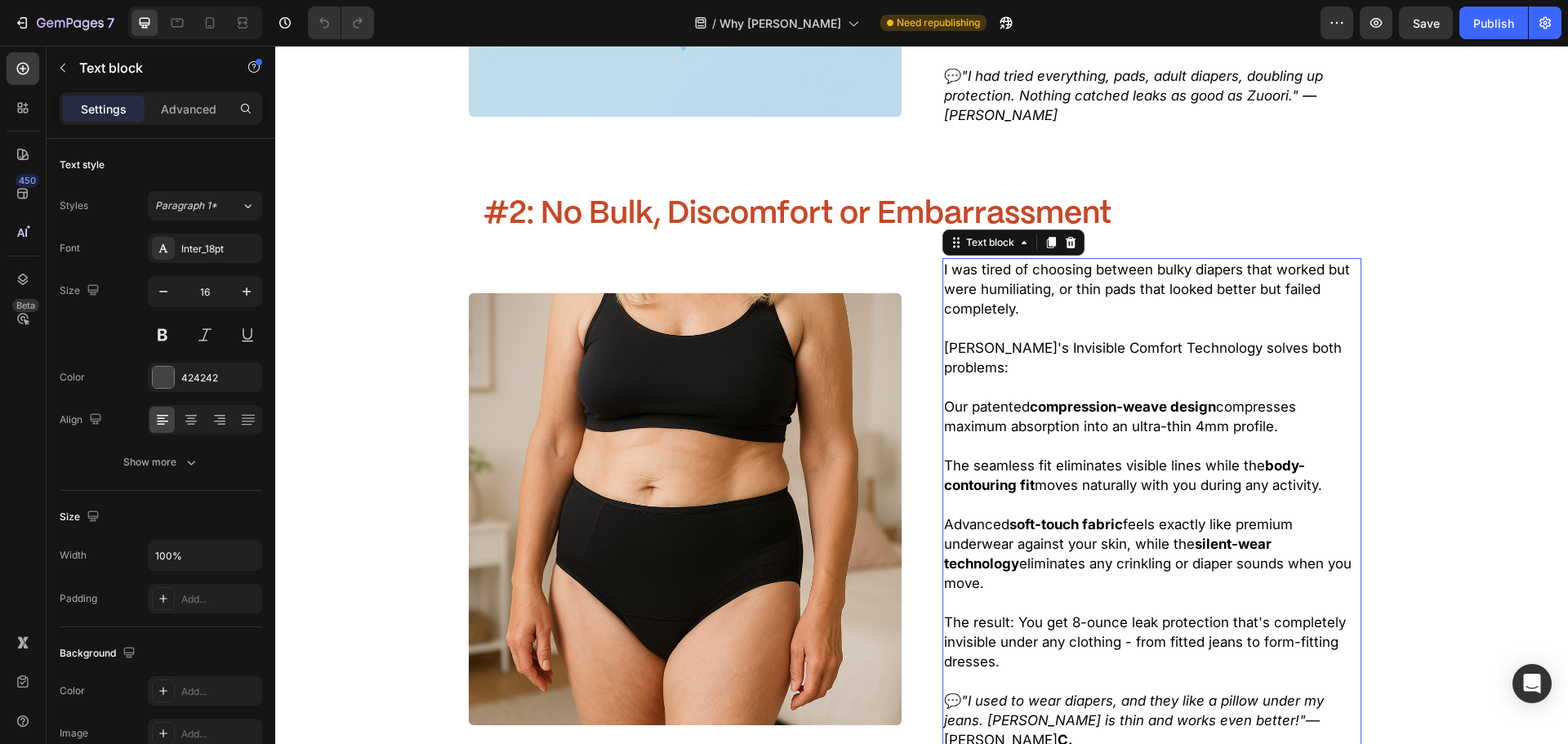
click at [1187, 692] on icon ""I used to wear diapers, and they like a pillow under my jeans. [PERSON_NAME] i…" at bounding box center [1133, 710] width 380 height 36
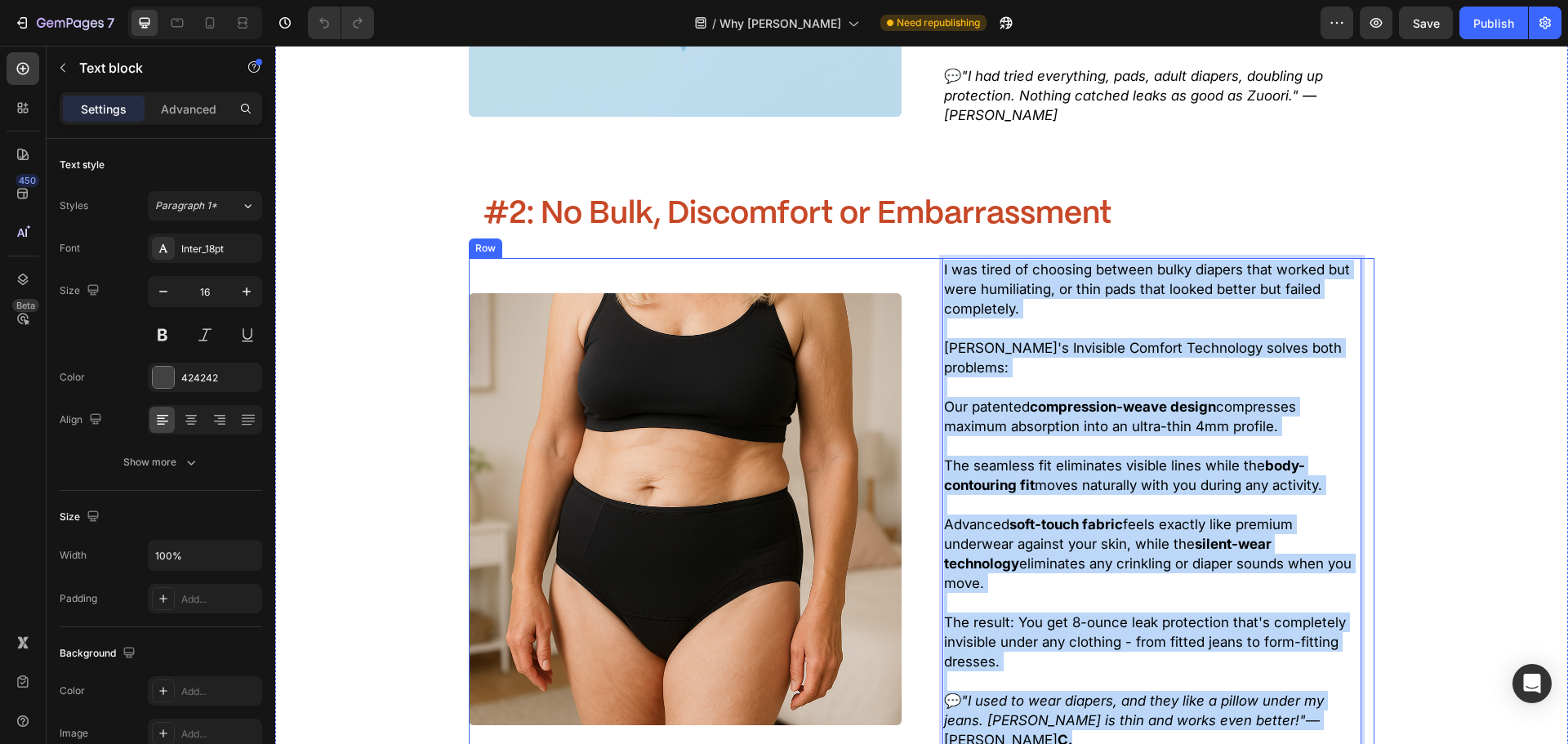
drag, startPoint x: 1300, startPoint y: 685, endPoint x: 1033, endPoint y: 270, distance: 493.5
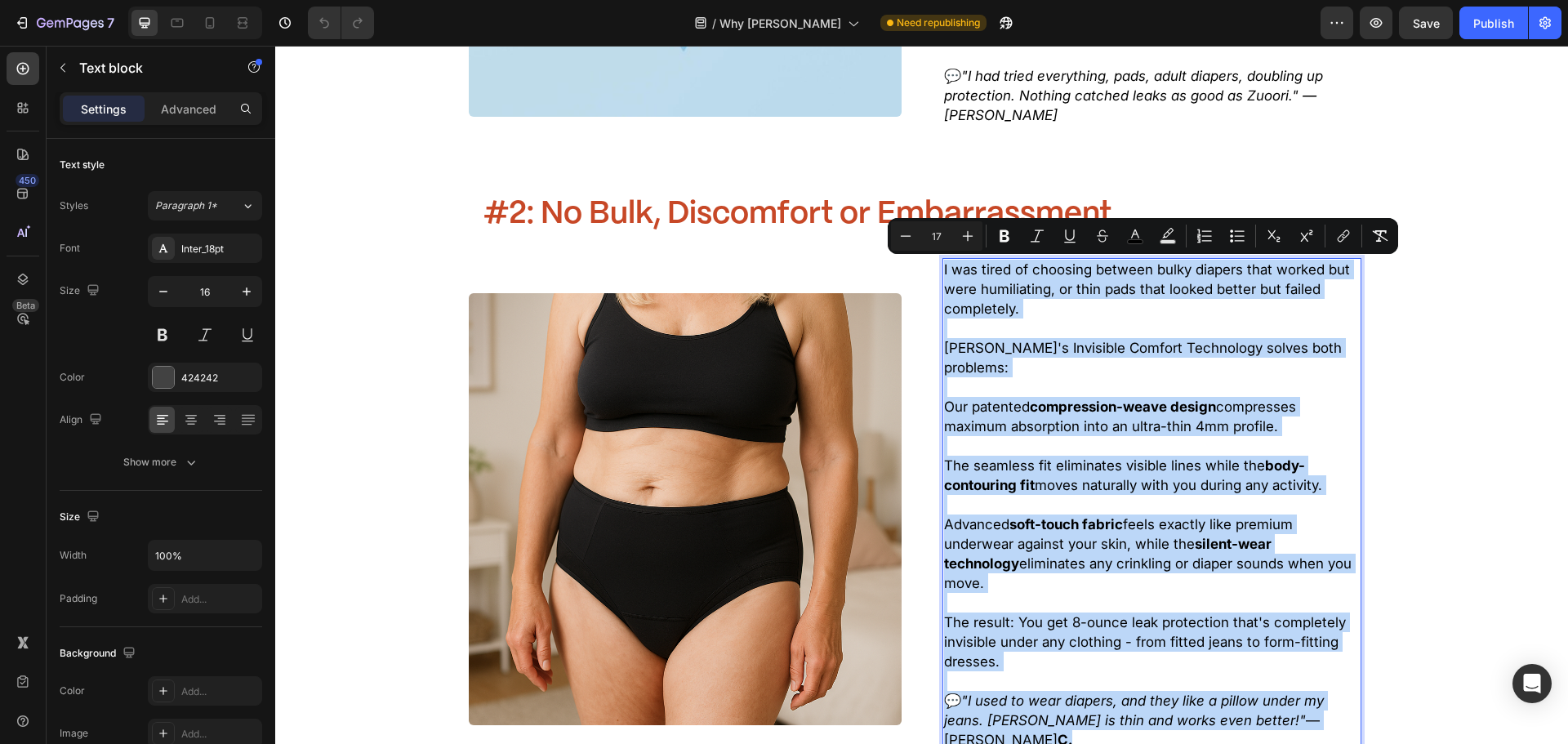
copy div "I was tired of choosing between bulky diapers that worked but were humiliating,…"
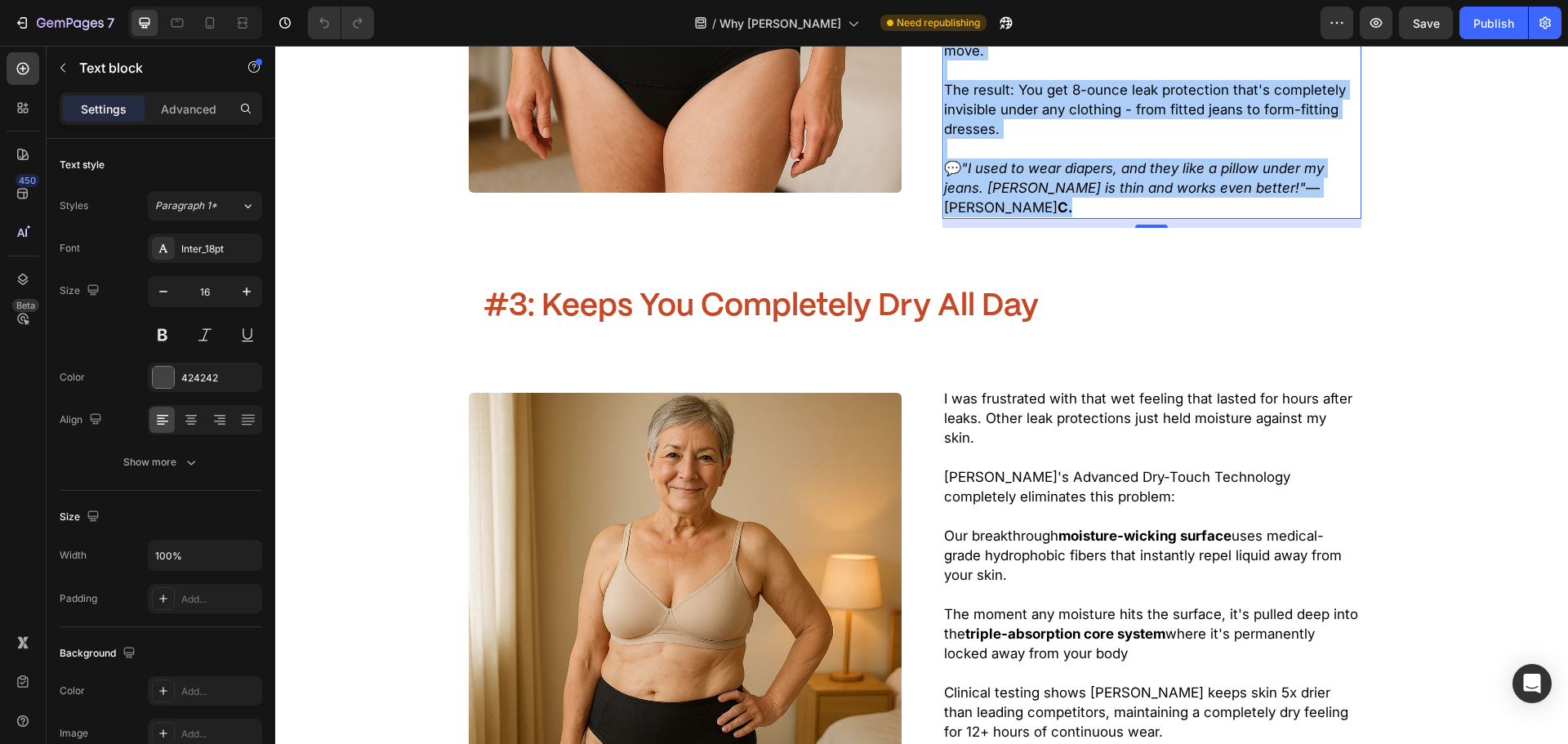
scroll to position [2858, 0]
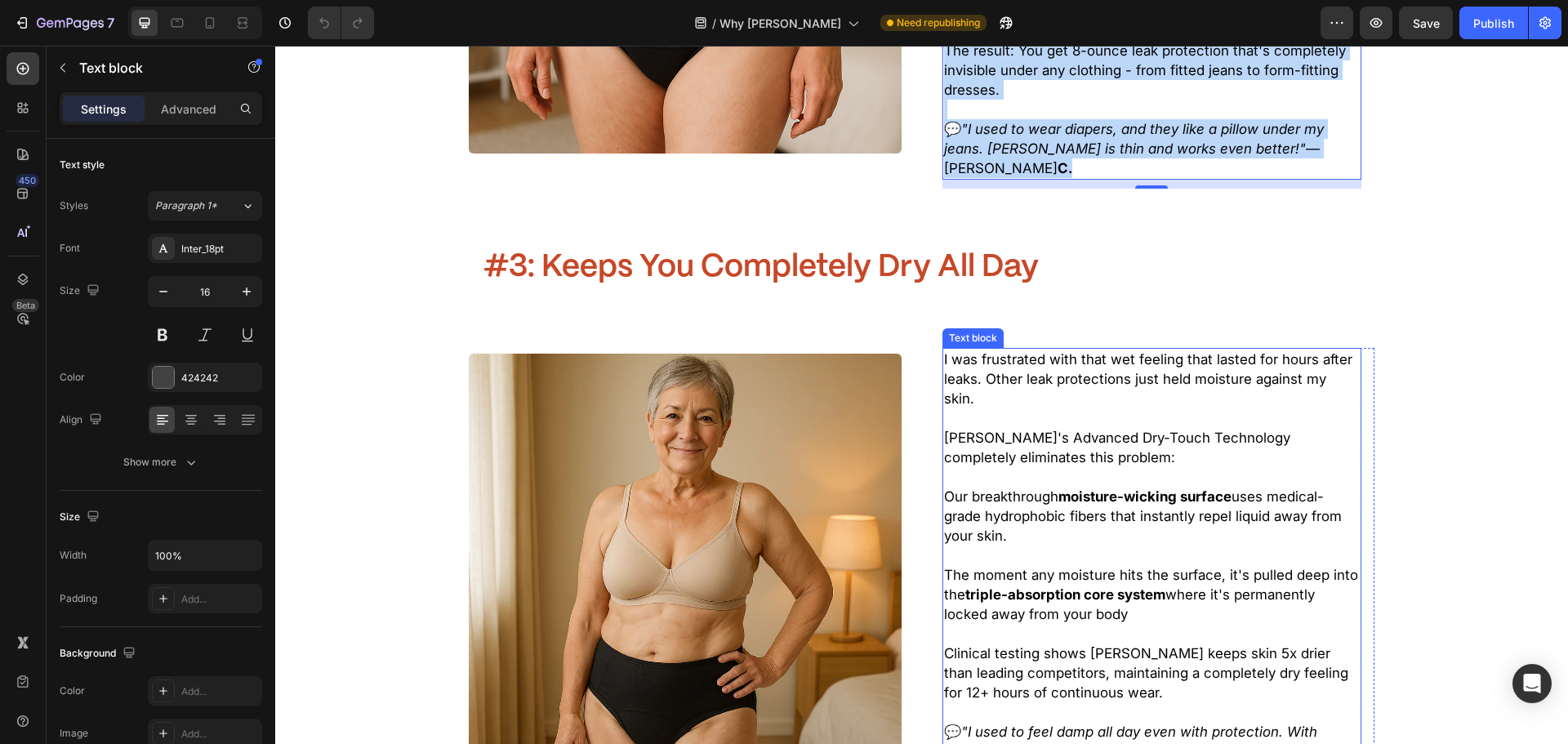
click at [1096, 467] on p at bounding box center [1152, 476] width 416 height 19
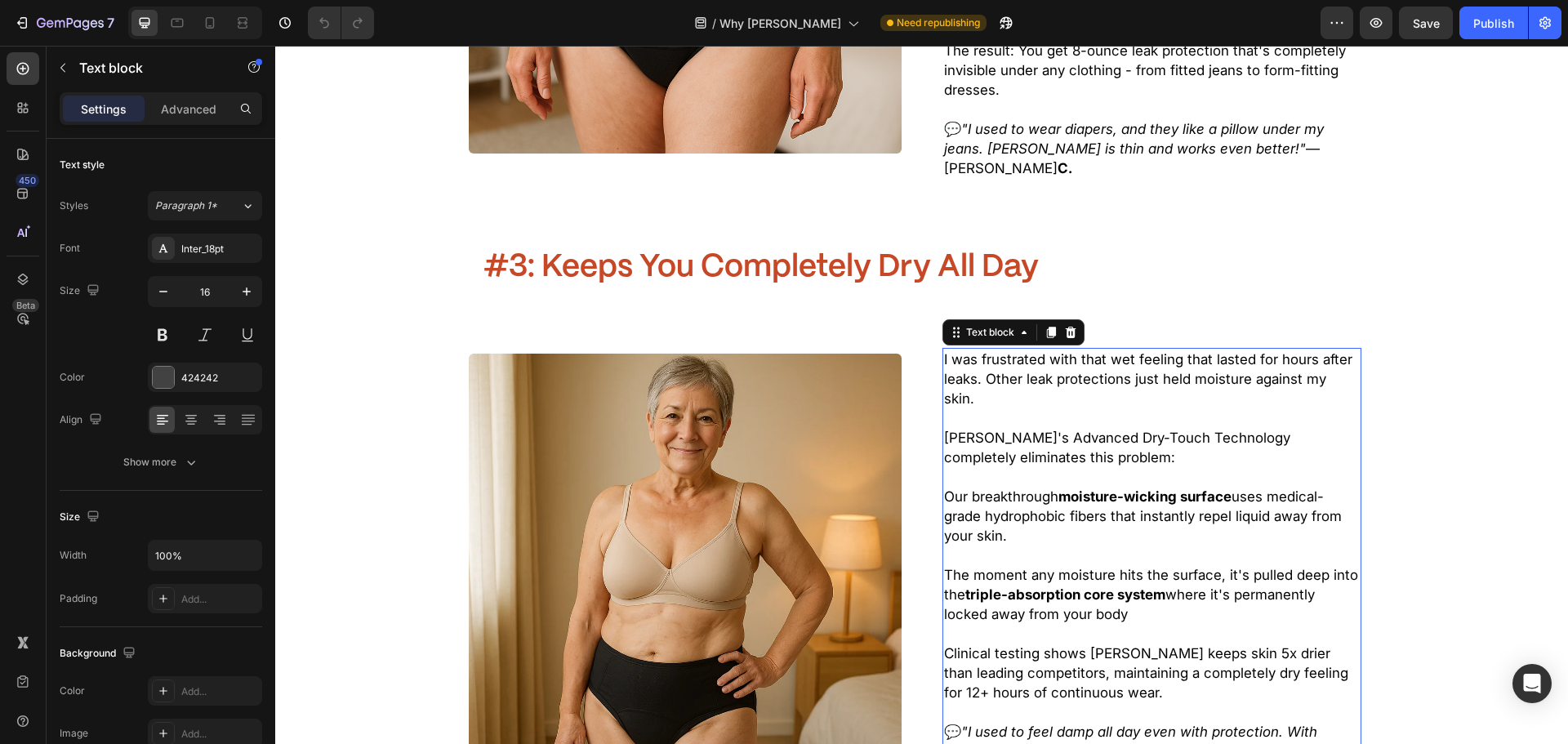
click at [1056, 430] on span "[PERSON_NAME]'s Advanced Dry-Touch Technology completely eliminates this proble…" at bounding box center [1117, 447] width 347 height 36
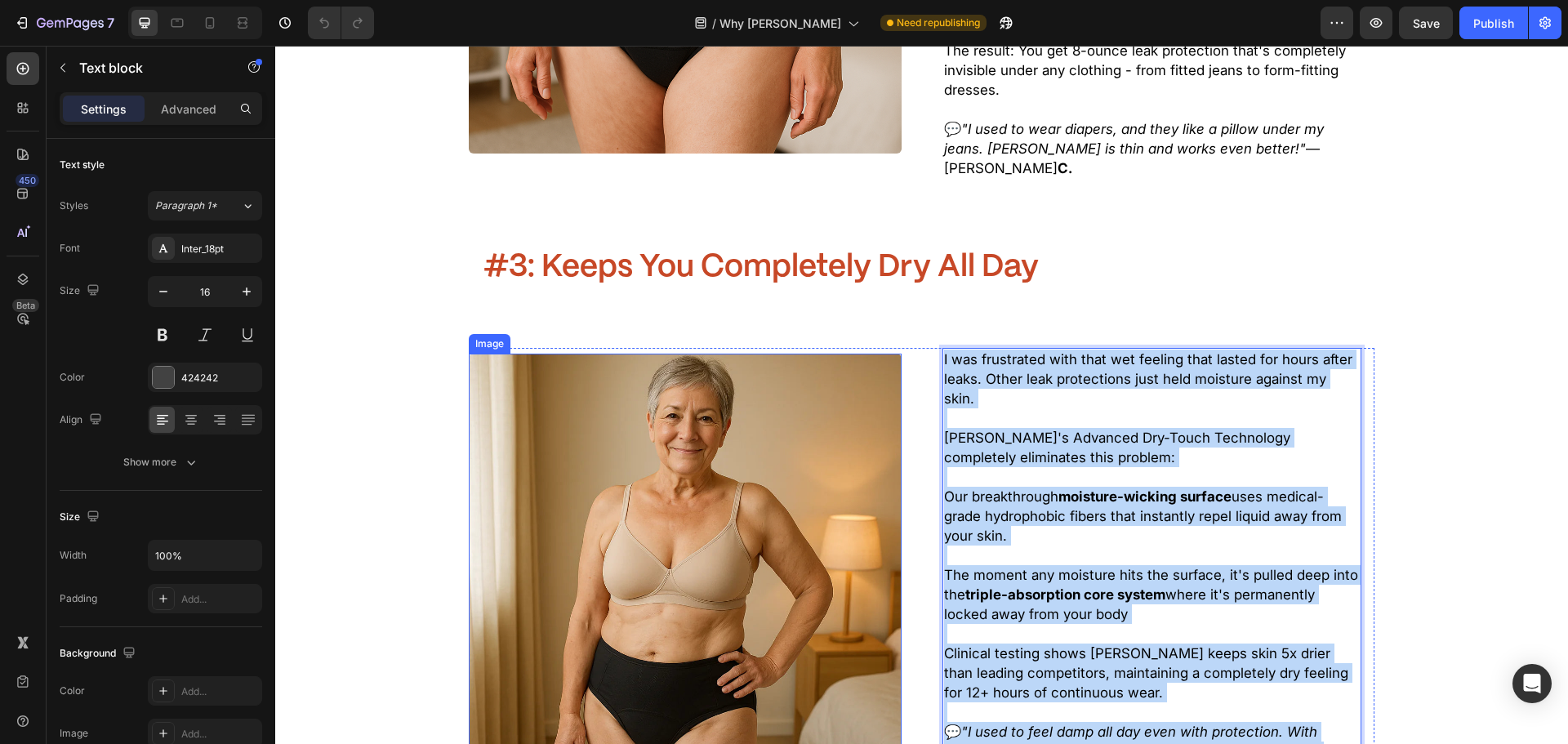
drag, startPoint x: 1134, startPoint y: 690, endPoint x: 884, endPoint y: 274, distance: 485.3
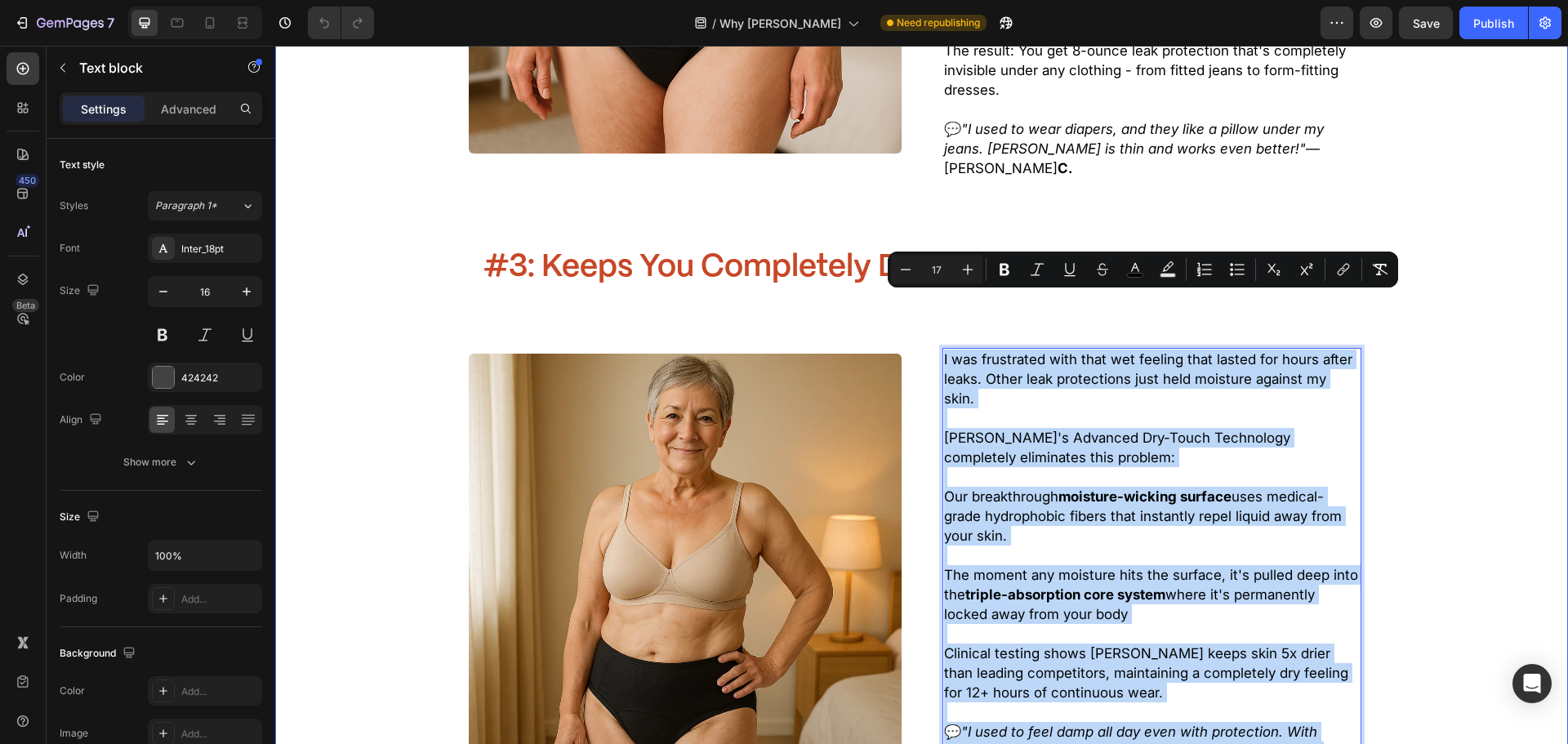
copy div "I was frustrated with that wet feeling that lasted for hours after leaks. Other…"
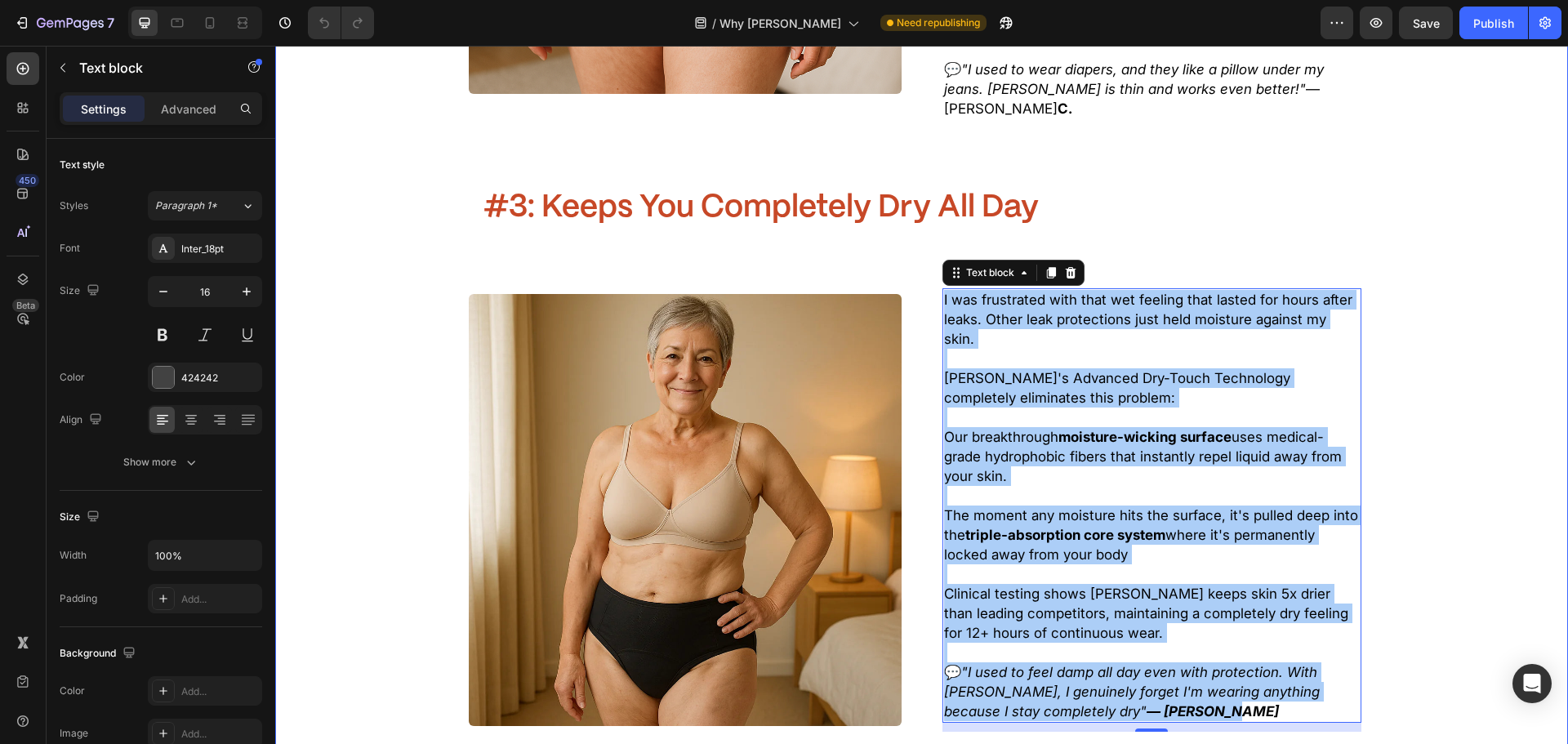
scroll to position [3266, 0]
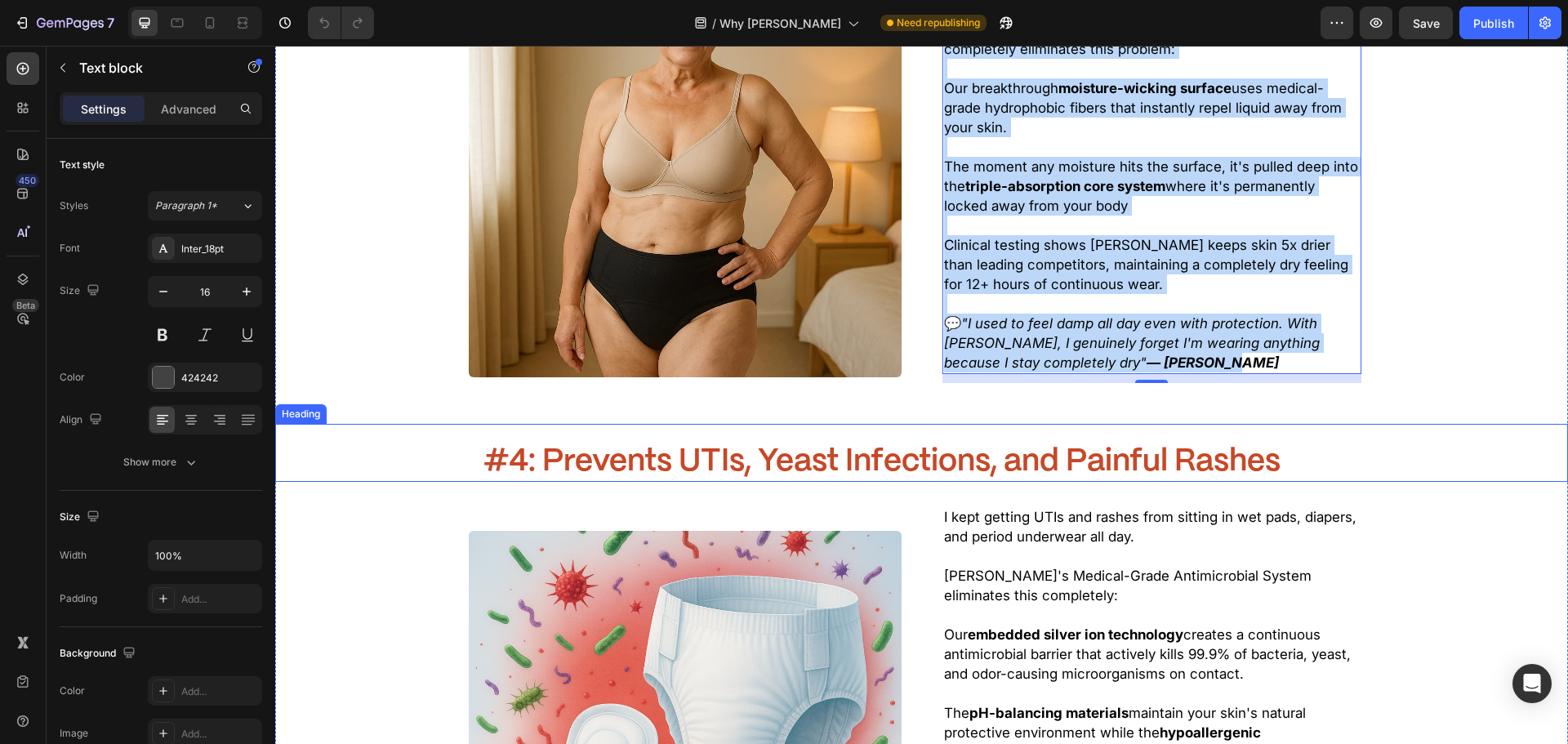
click at [1054, 423] on div "#4: Prevents UTIs, Yeast Infections, and Painful Rashes Heading" at bounding box center [922, 452] width 1292 height 58
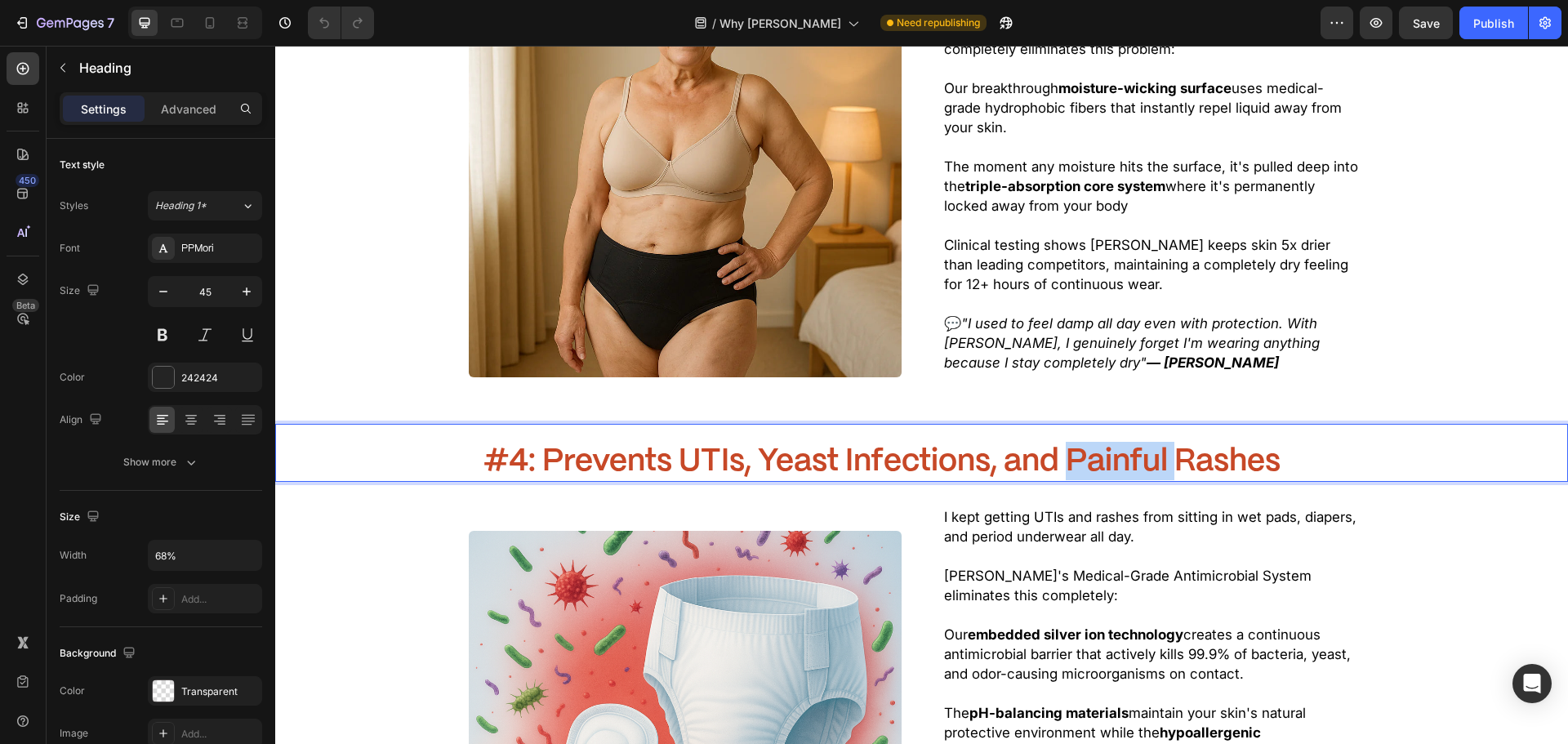
click at [1082, 446] on span "#4: Prevents UTIs, Yeast Infections, and Painful Rashes" at bounding box center [882, 461] width 797 height 30
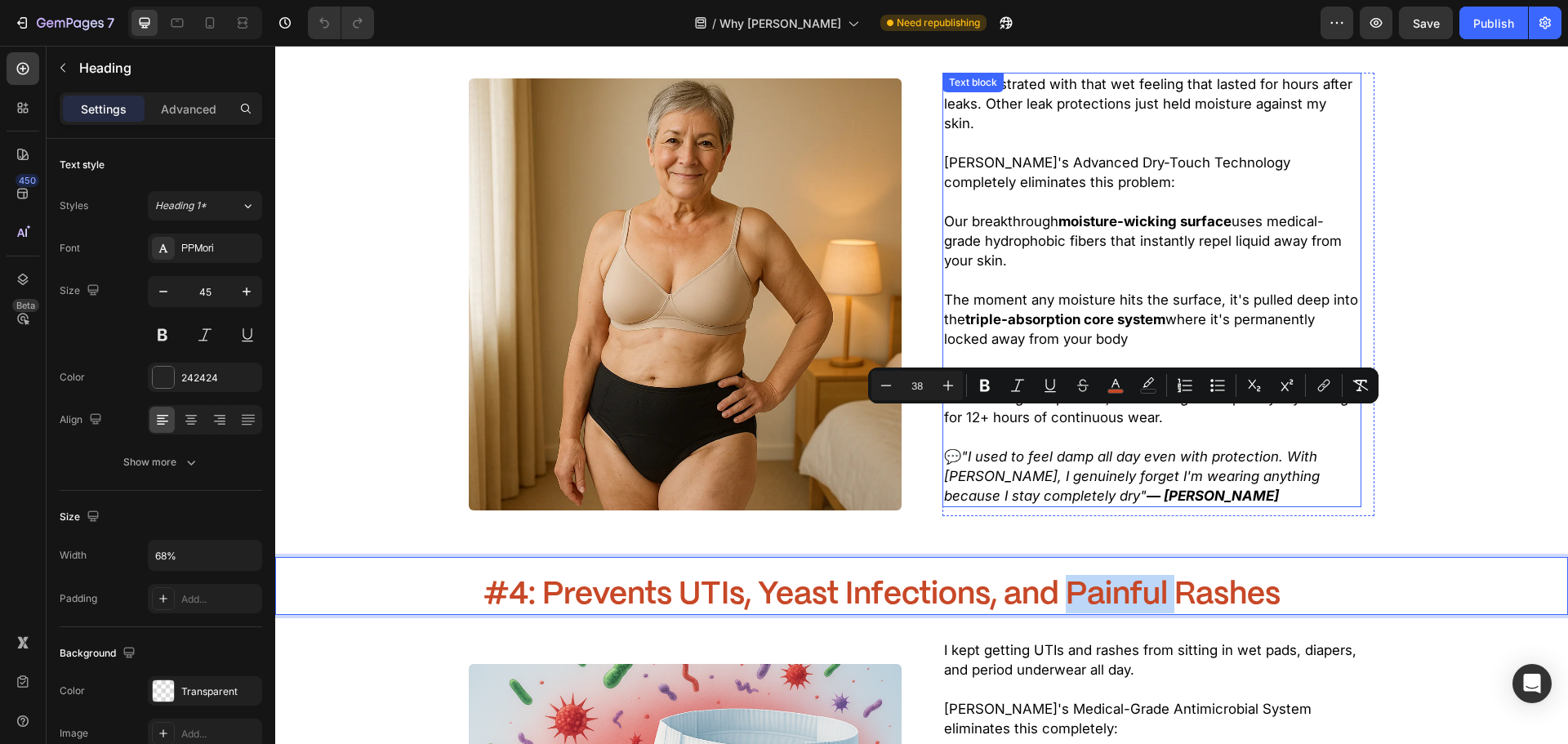
scroll to position [2858, 0]
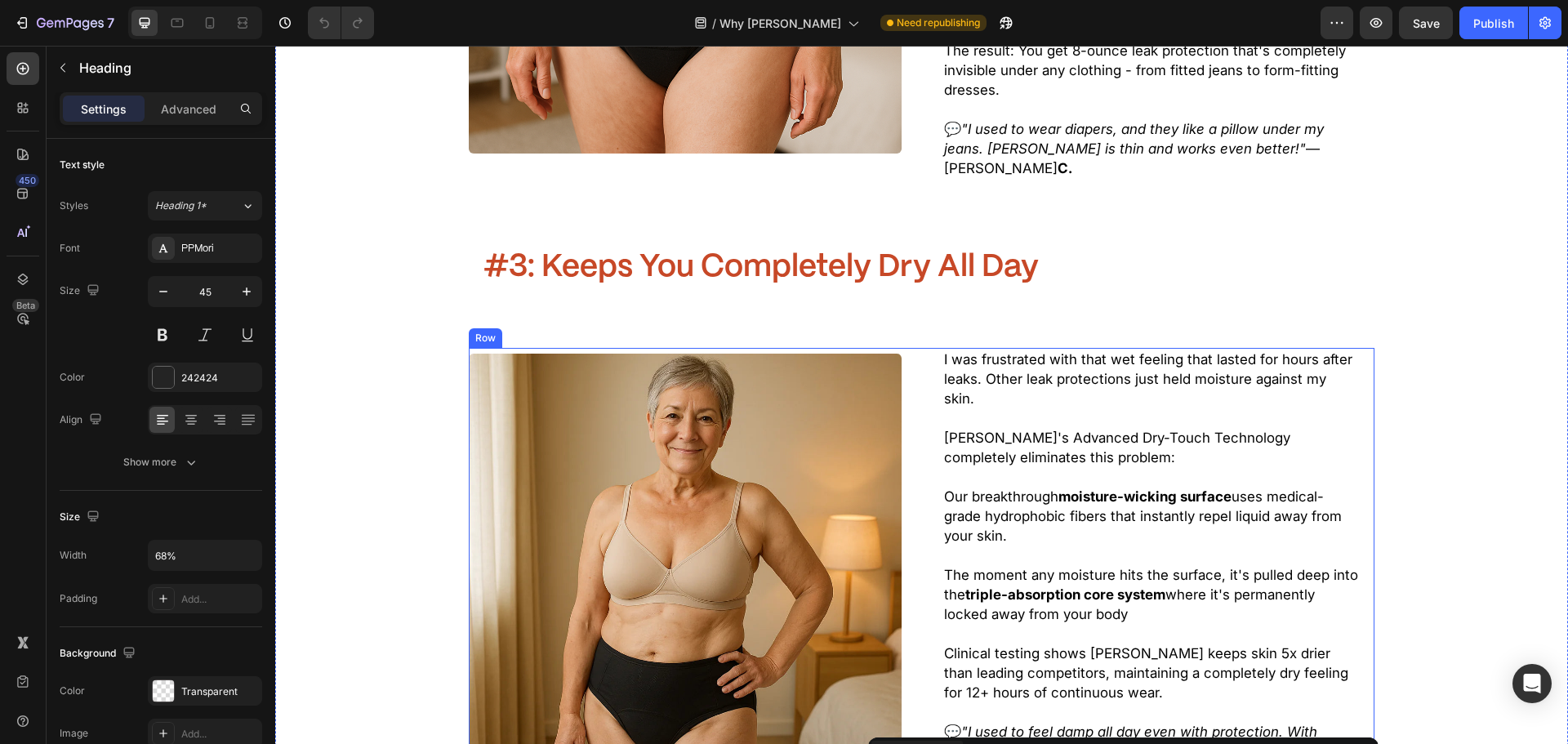
click at [887, 252] on span "#3: Keeps You Completely Dry All Day" at bounding box center [761, 267] width 556 height 30
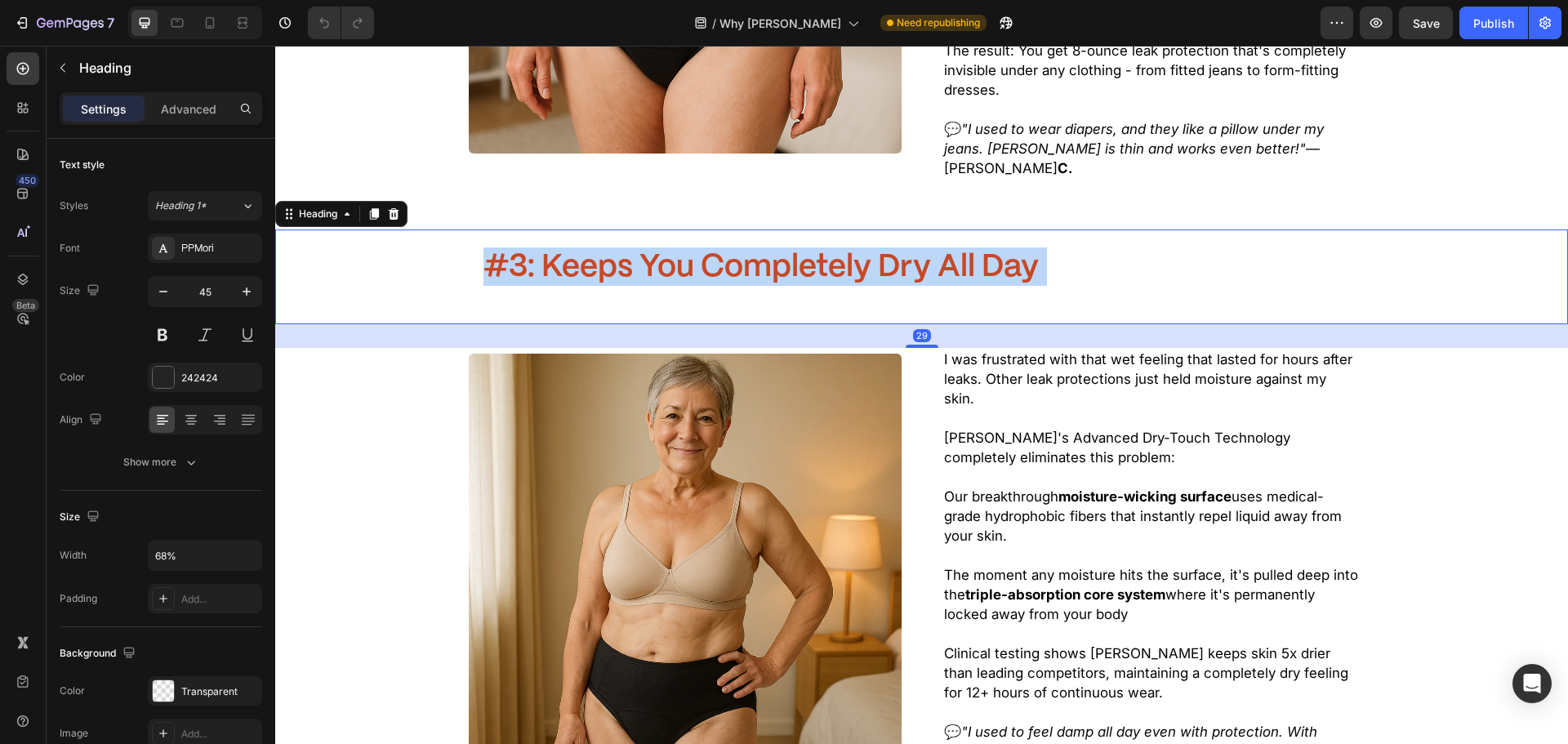
click at [887, 252] on span "#3: Keeps You Completely Dry All Day" at bounding box center [761, 267] width 556 height 30
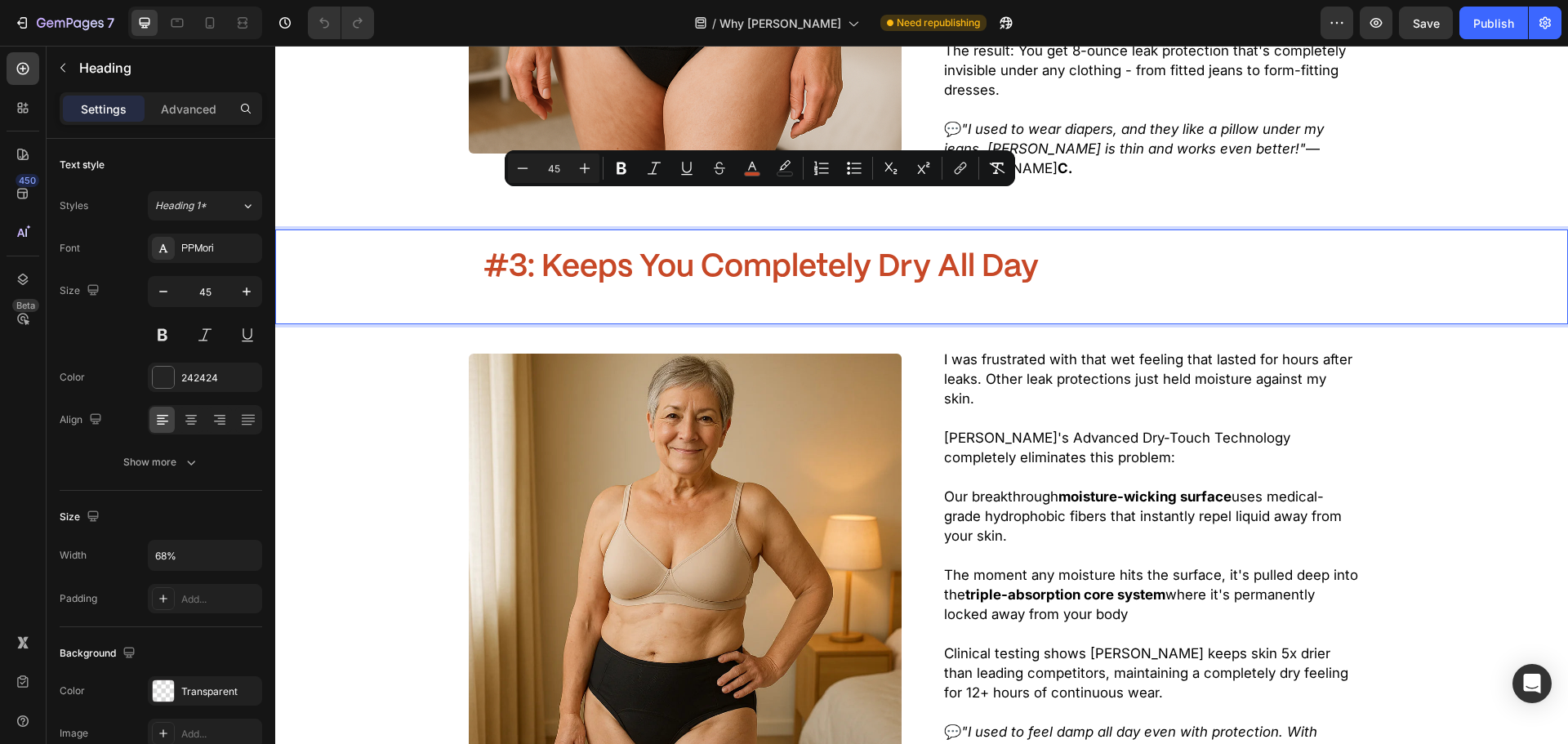
click at [960, 248] on p "#3: Keeps You Completely Dry All Day" at bounding box center [921, 285] width 876 height 75
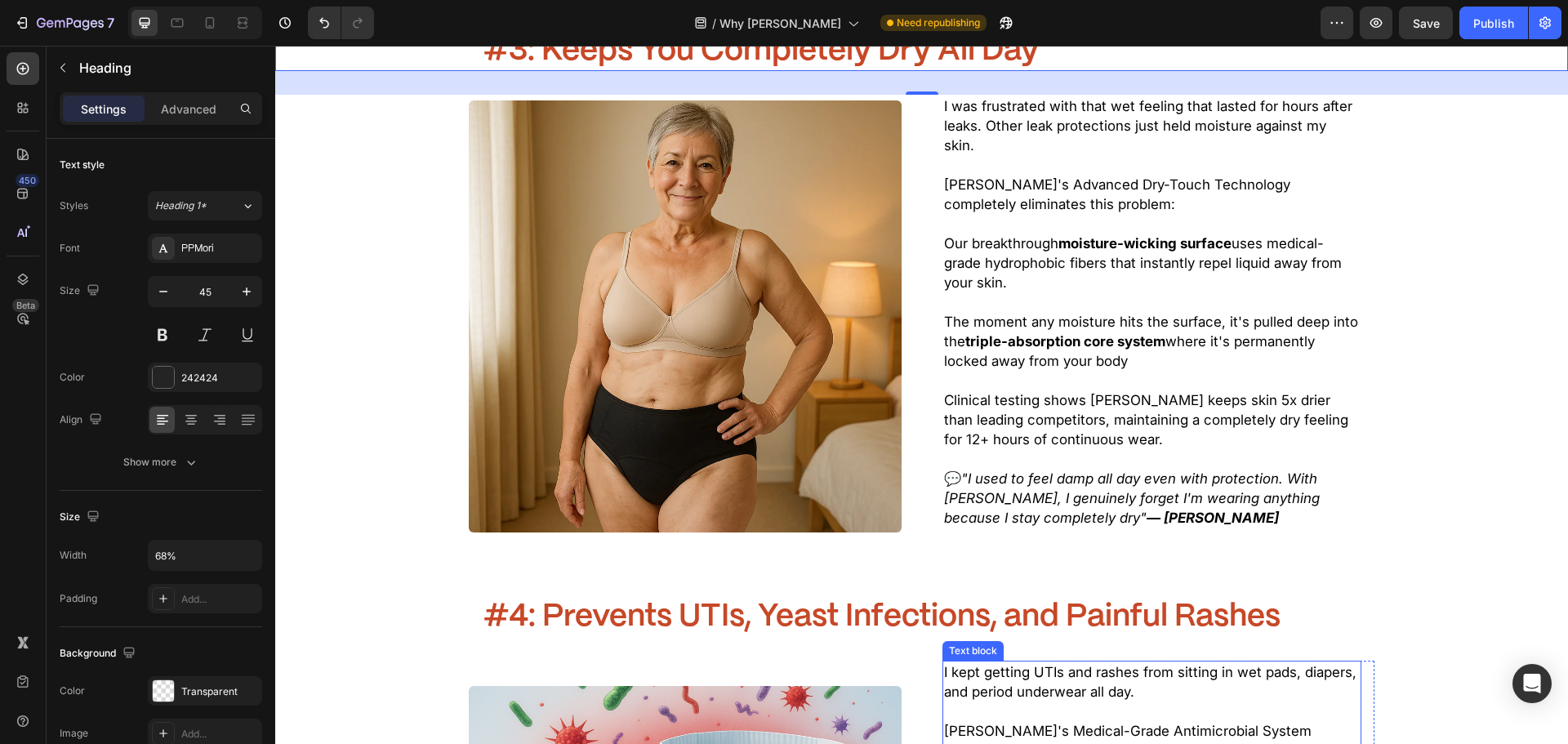
scroll to position [3429, 0]
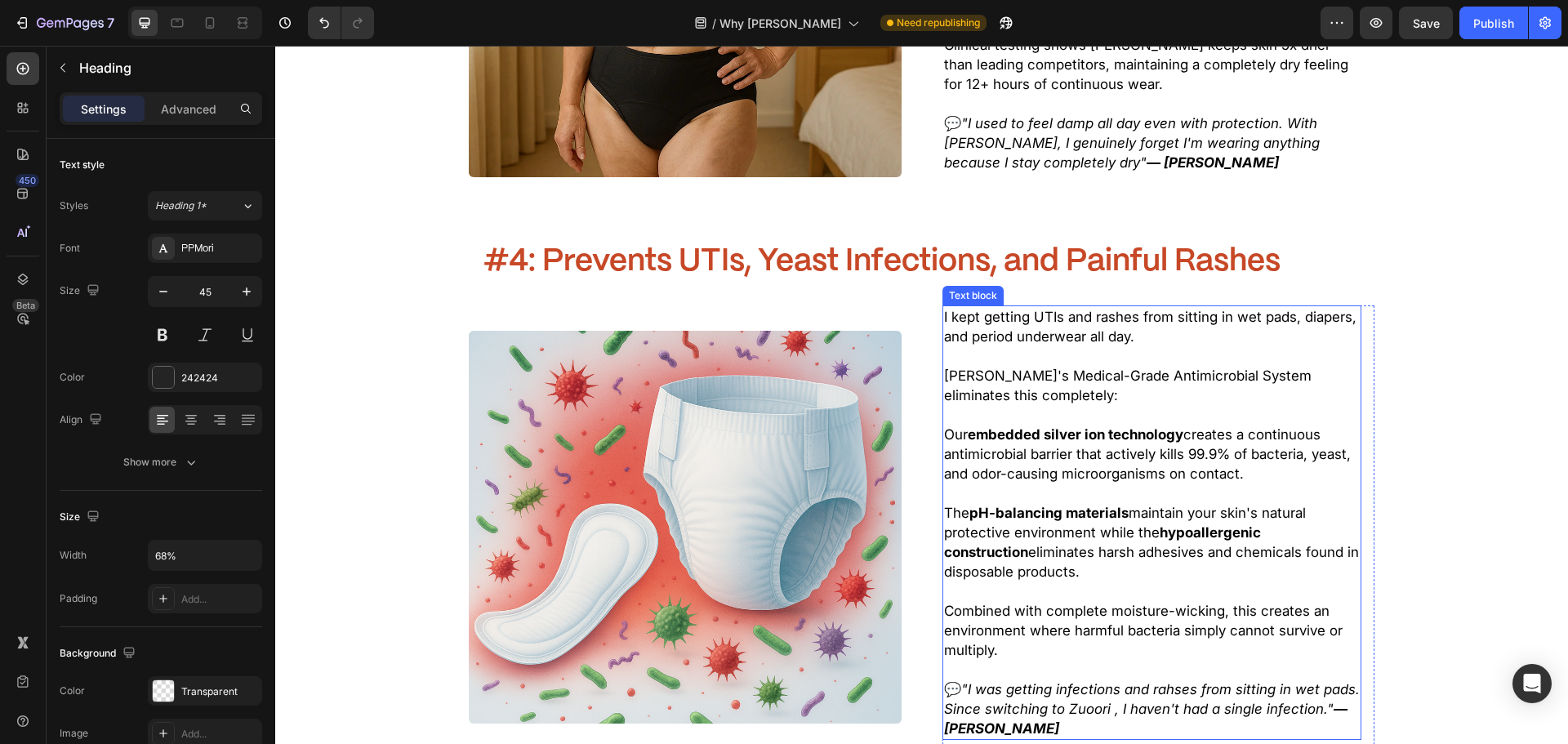
drag, startPoint x: 1084, startPoint y: 448, endPoint x: 1091, endPoint y: 634, distance: 186.1
click at [1084, 503] on p "The pH-balancing materials maintain your skin's natural protective environment …" at bounding box center [1152, 552] width 416 height 98
click at [1091, 681] on icon ""I was getting infections and rahses from sitting in wet pads. Since switching …" at bounding box center [1152, 709] width 416 height 55
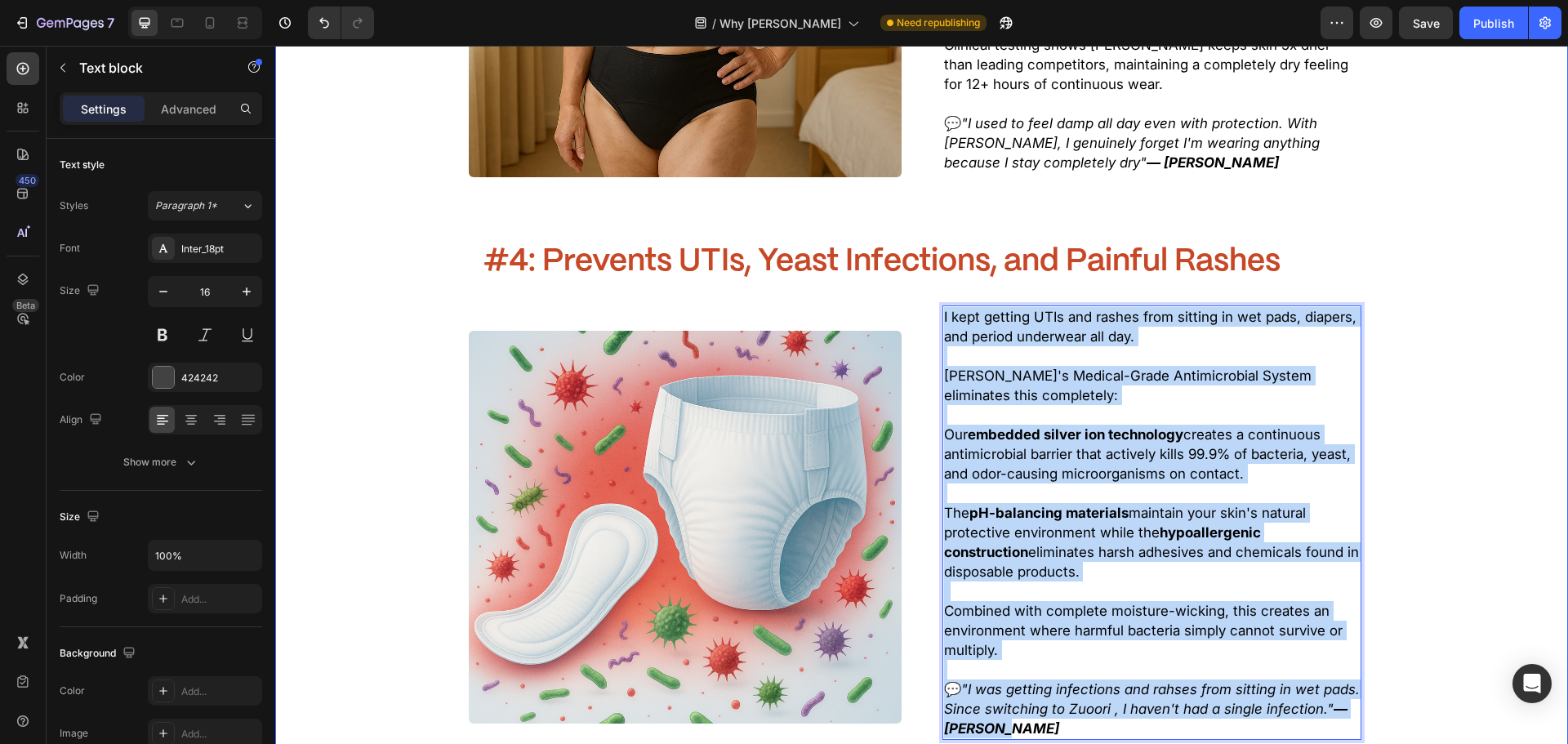
drag, startPoint x: 1115, startPoint y: 655, endPoint x: 880, endPoint y: 210, distance: 503.2
copy div "I kept getting UTIs and rashes from sitting in wet pads, diapers, and period un…"
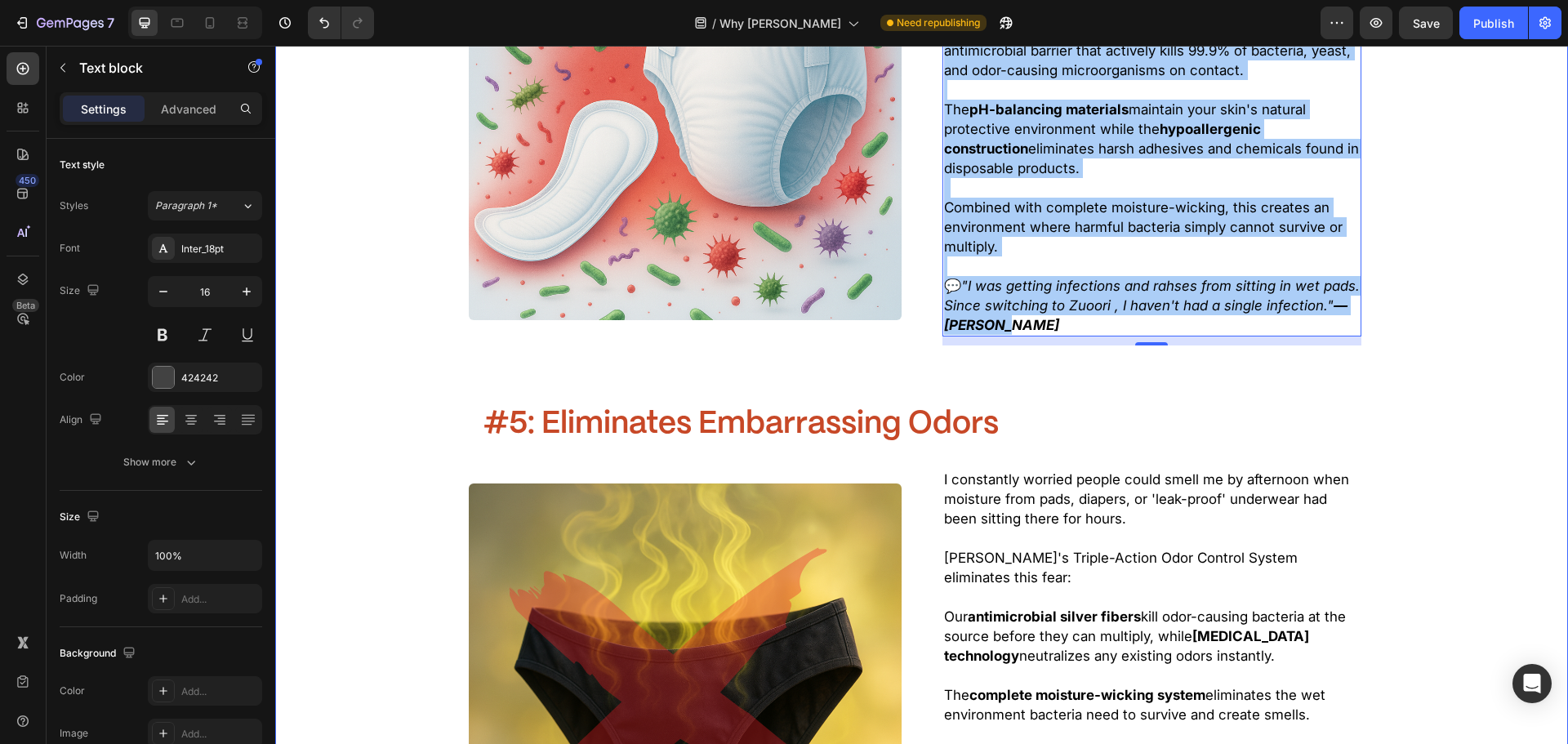
scroll to position [3837, 0]
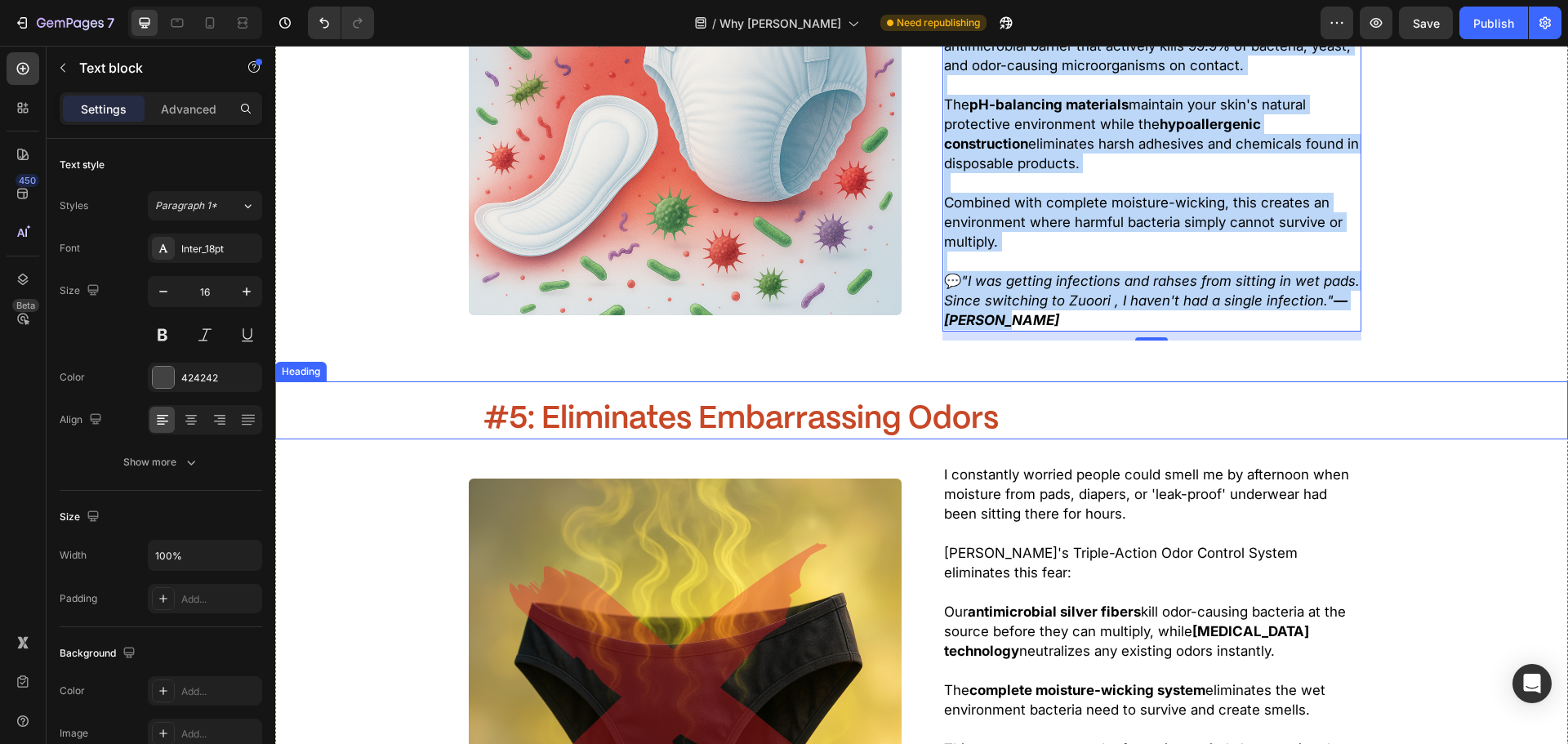
click at [845, 404] on span "#5: Eliminates Embarrassing Odors" at bounding box center [741, 419] width 515 height 30
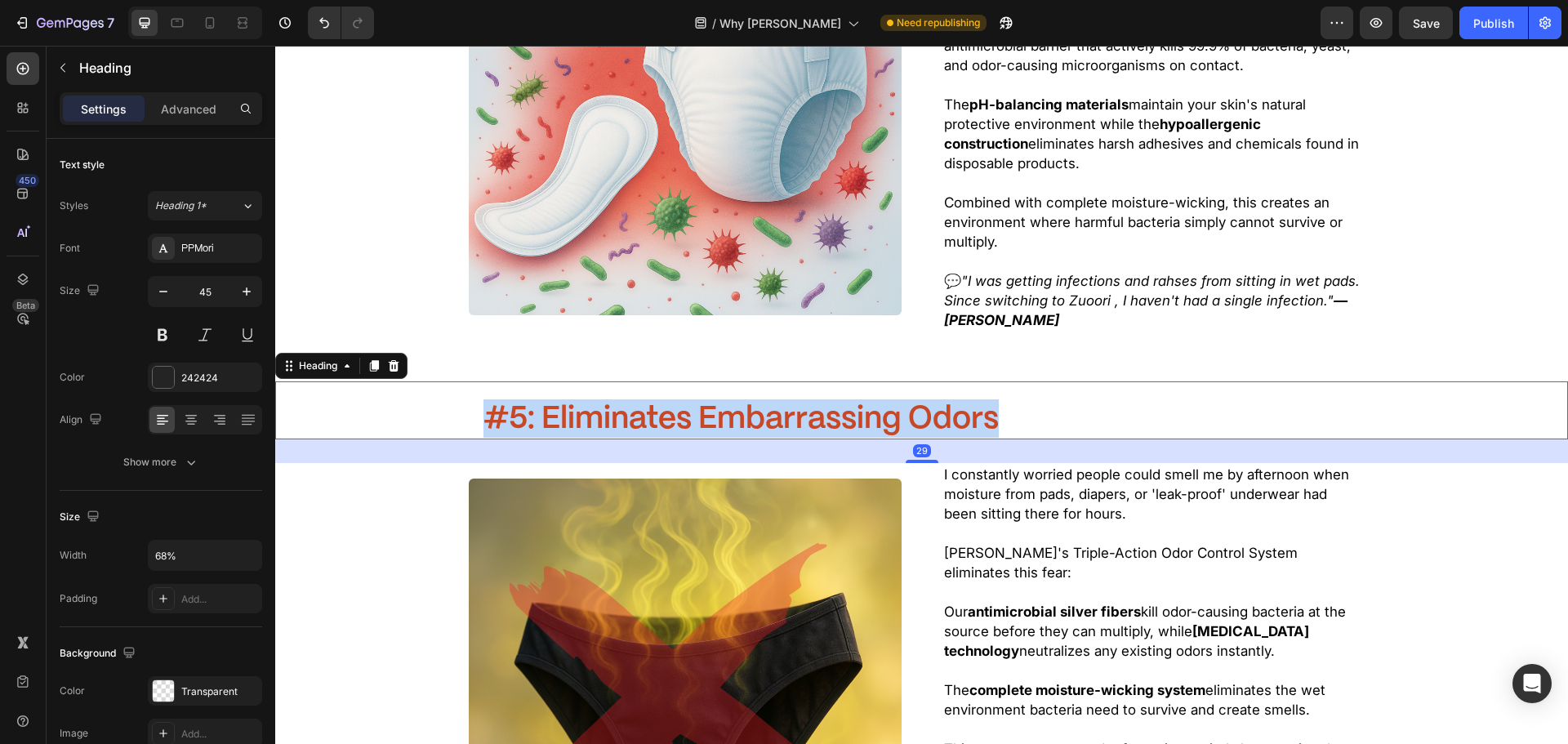
click at [845, 404] on span "#5: Eliminates Embarrassing Odors" at bounding box center [741, 419] width 515 height 30
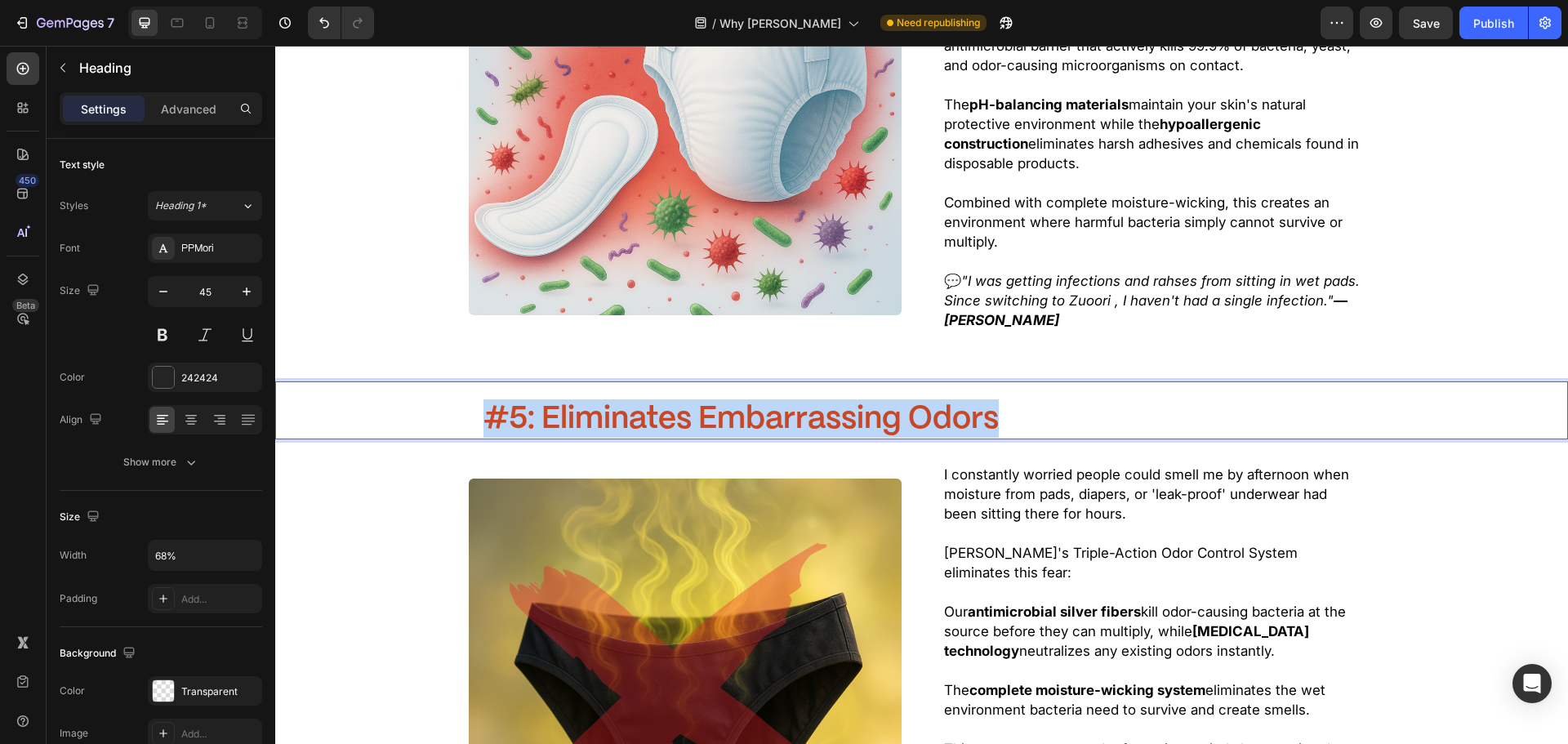
copy span "#5: Eliminates Embarrassing Odors"
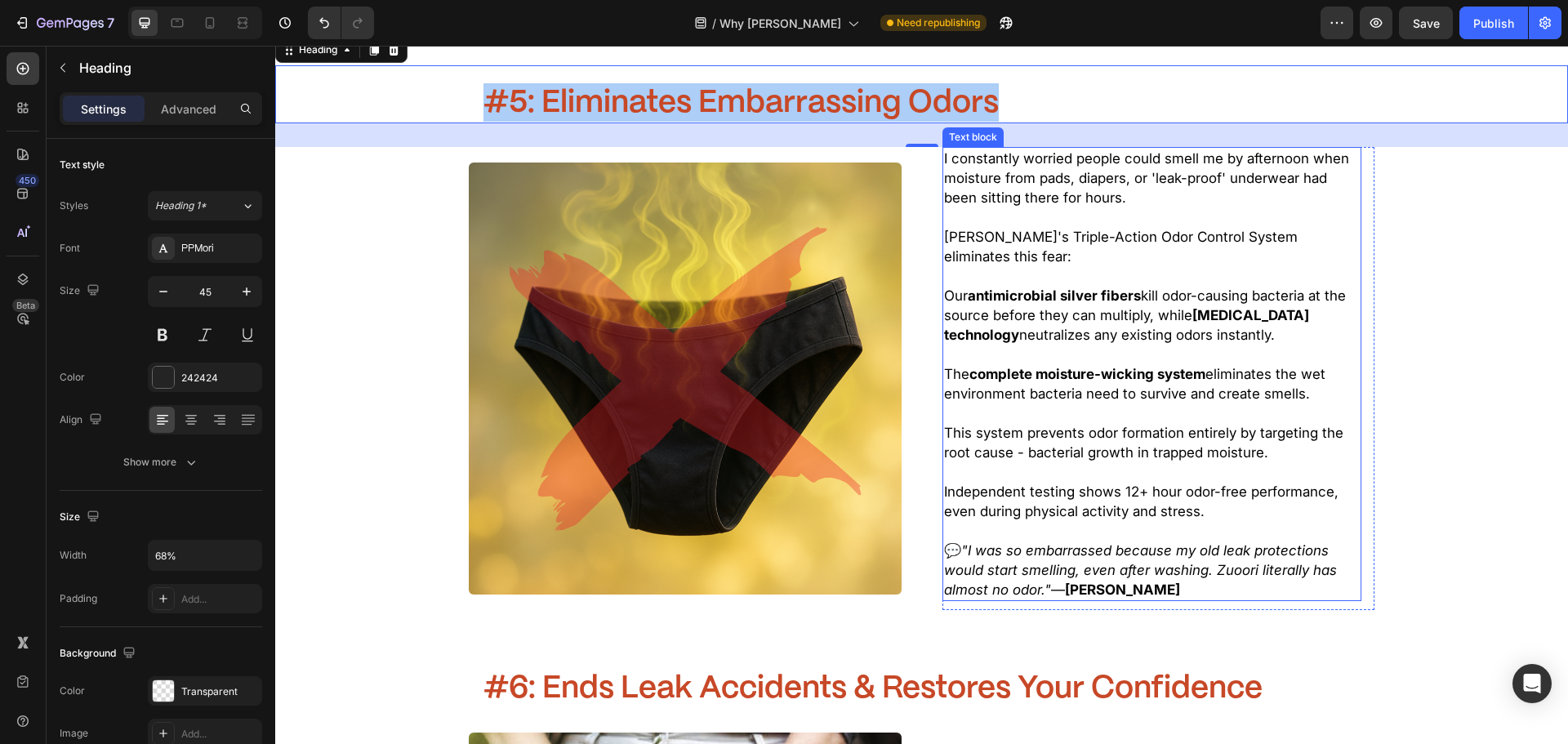
scroll to position [4164, 0]
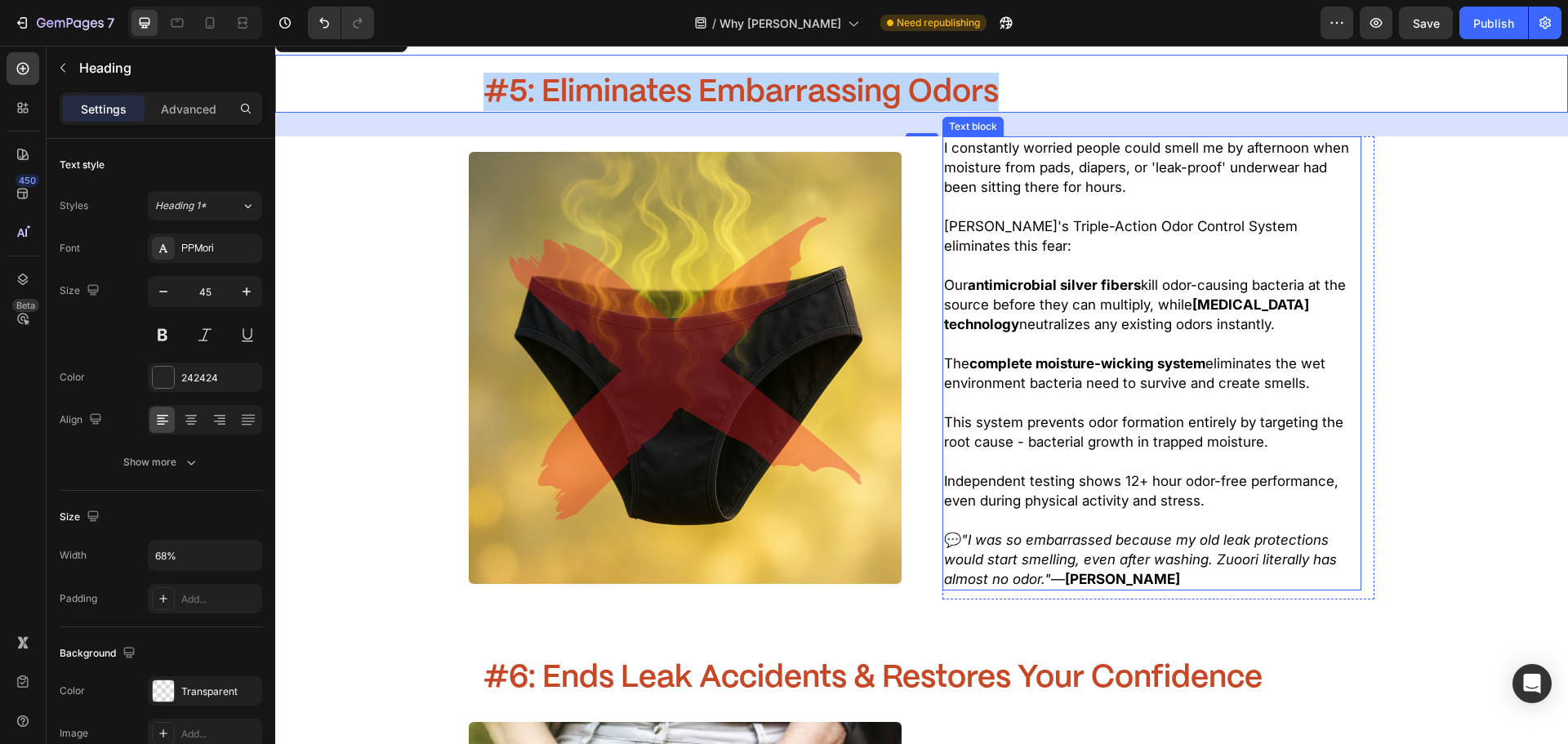
click at [1041, 472] on span "Independent testing shows 12+ hour odor-free performance, even during physical …" at bounding box center [1141, 490] width 395 height 36
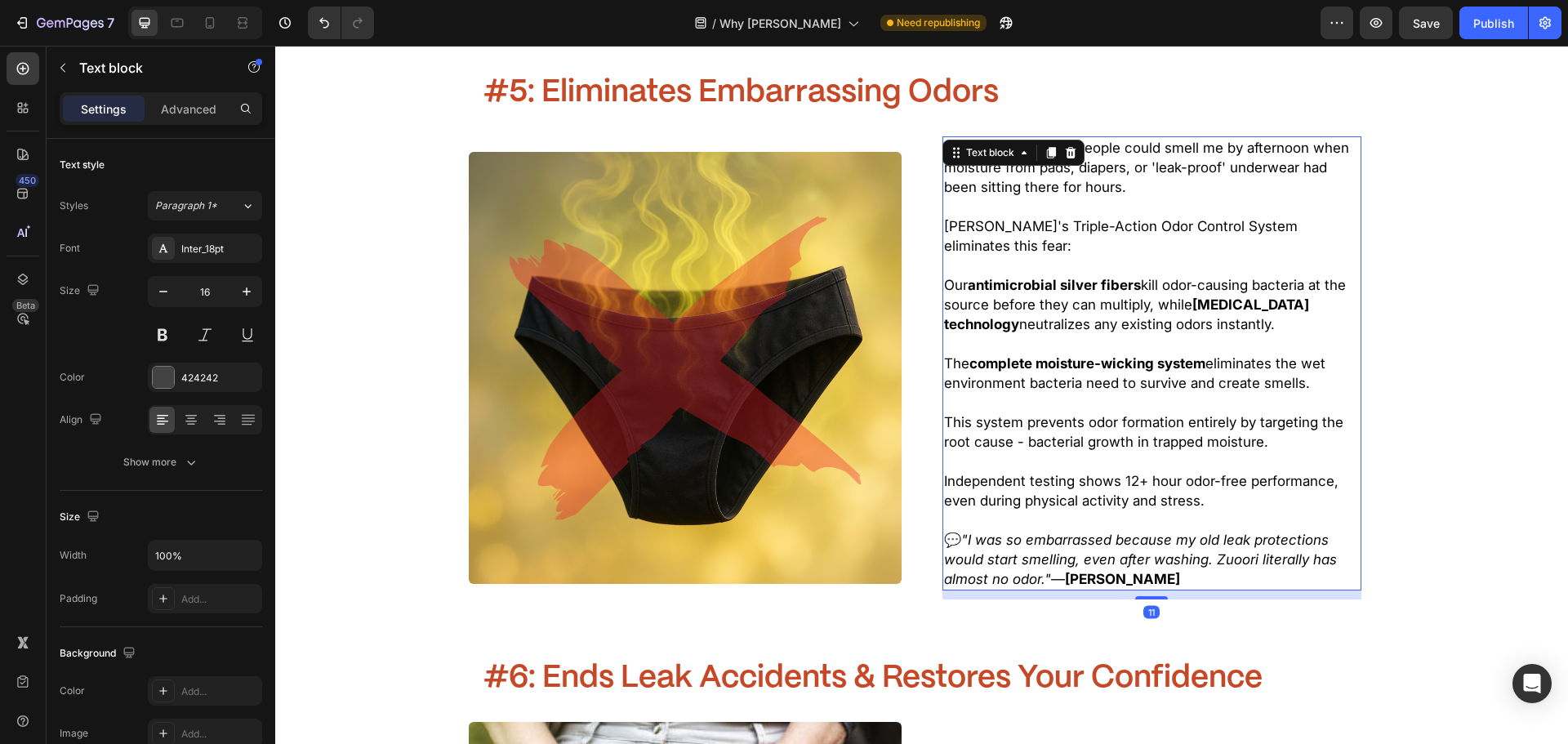
click at [1100, 531] on icon ""I was so embarrassed because my old leak protections would start smelling, eve…" at bounding box center [1140, 559] width 393 height 55
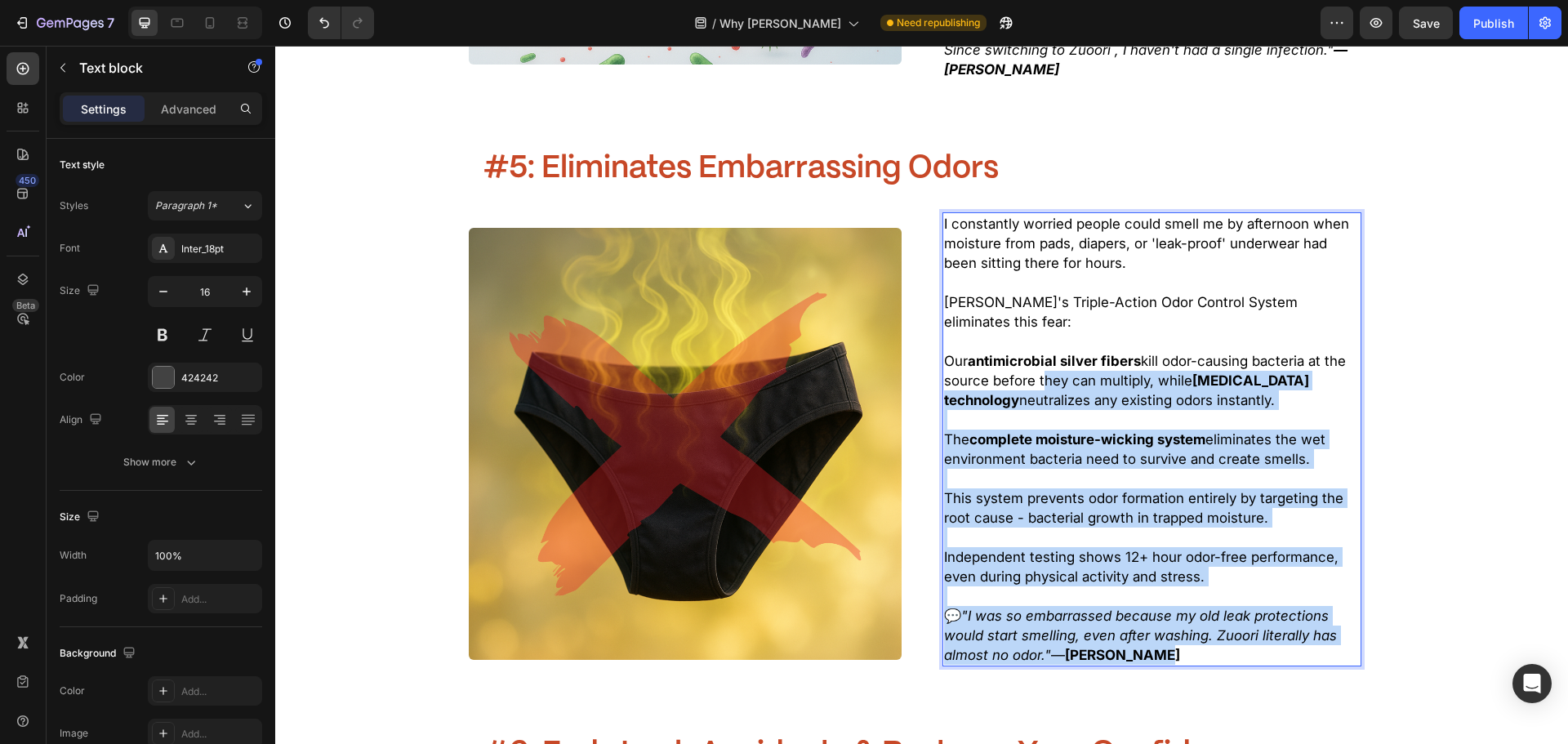
scroll to position [4082, 0]
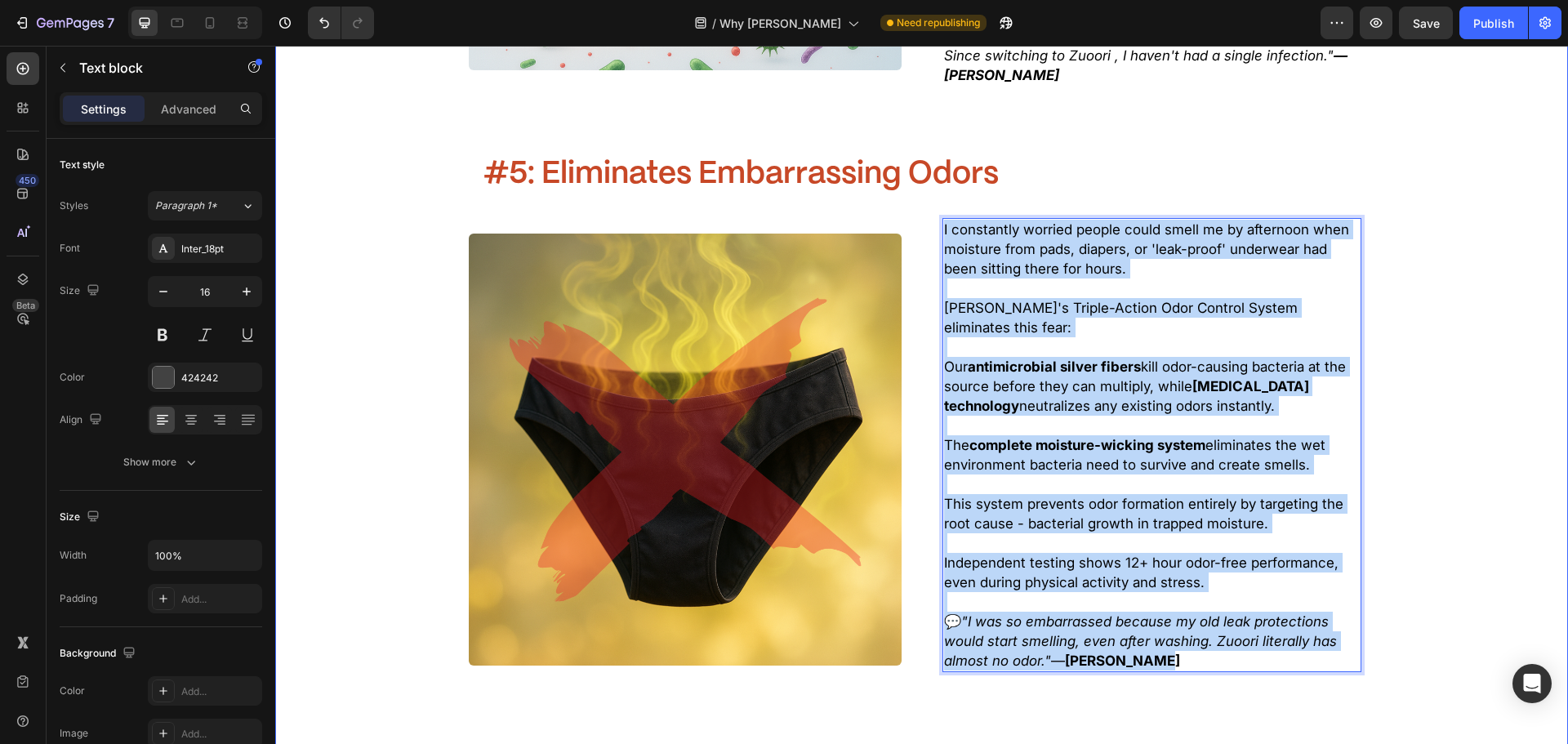
drag, startPoint x: 1145, startPoint y: 482, endPoint x: 882, endPoint y: 123, distance: 445.0
click at [882, 123] on div ""Here's How Zuoori Fixes all 4 Problems at Once" Heading —plus gives you bonus …" at bounding box center [922, 597] width 1292 height 5971
copy div "I constantly worried people could smell me by afternoon when moisture from pads…"
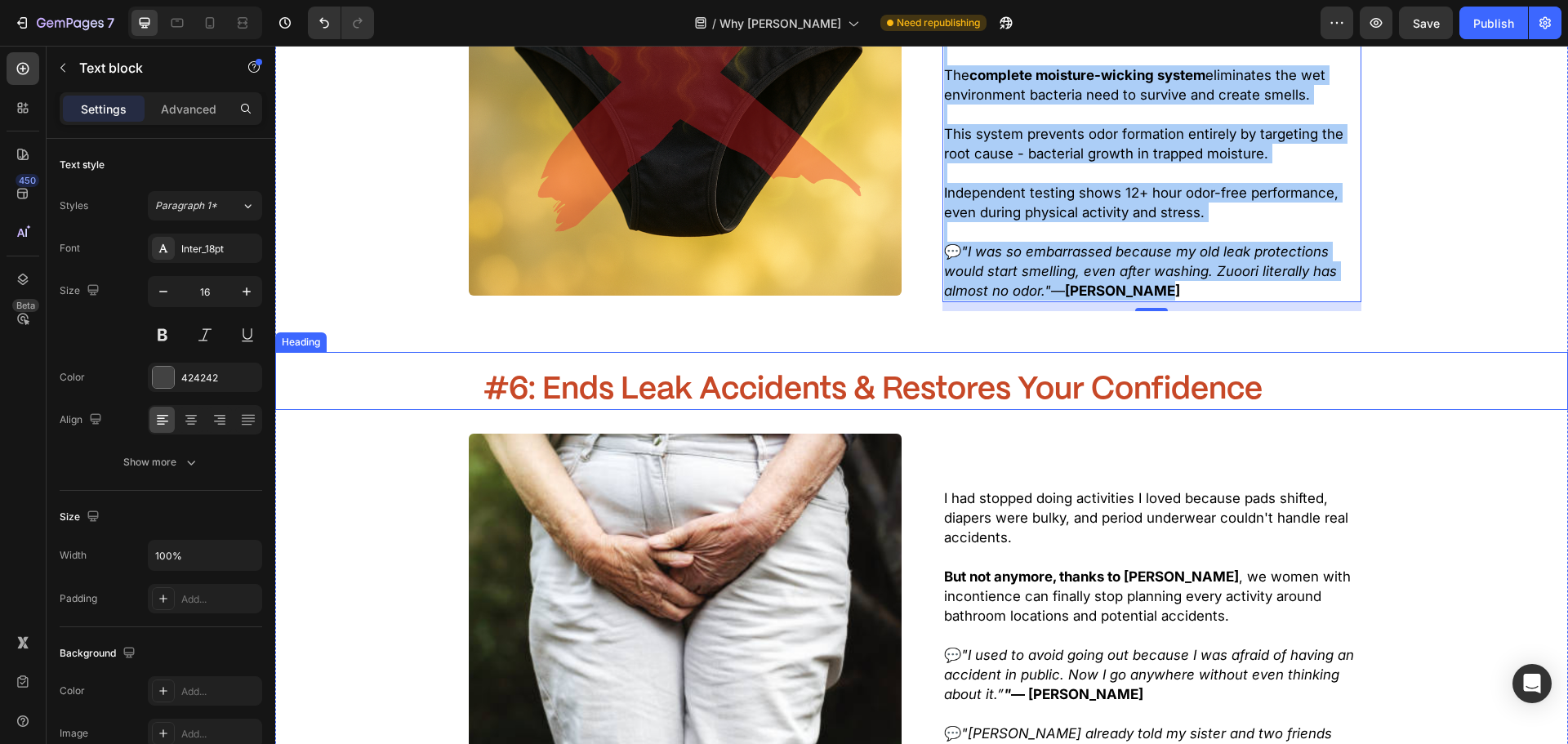
scroll to position [4491, 0]
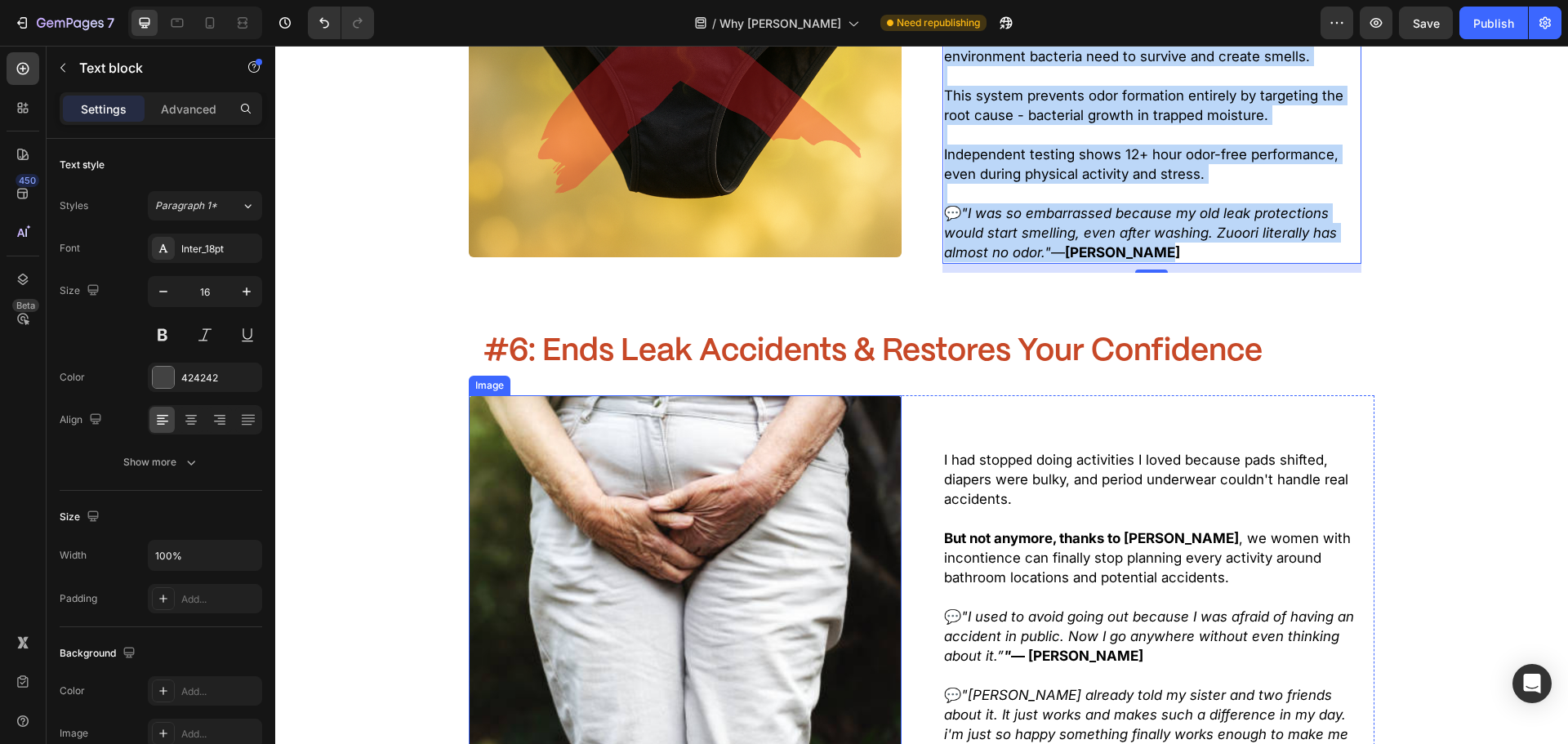
click at [789, 290] on div ""Here's How Zuoori Fixes all 4 Problems at Once" Heading —plus gives you bonus …" at bounding box center [922, 189] width 1292 height 5971
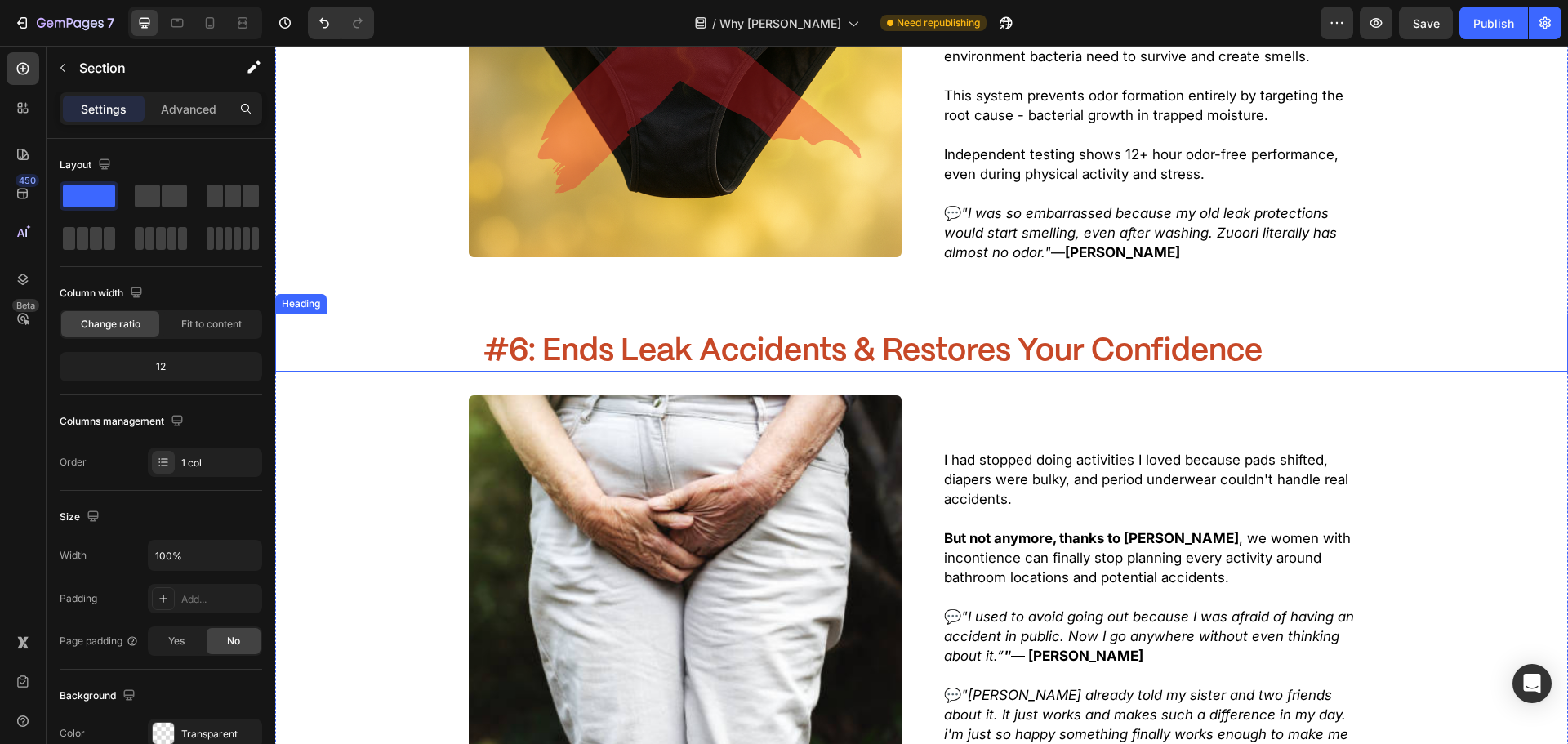
click at [1038, 336] on span "#6: Ends Leak Accidents & Restores Your Confidence" at bounding box center [873, 351] width 779 height 30
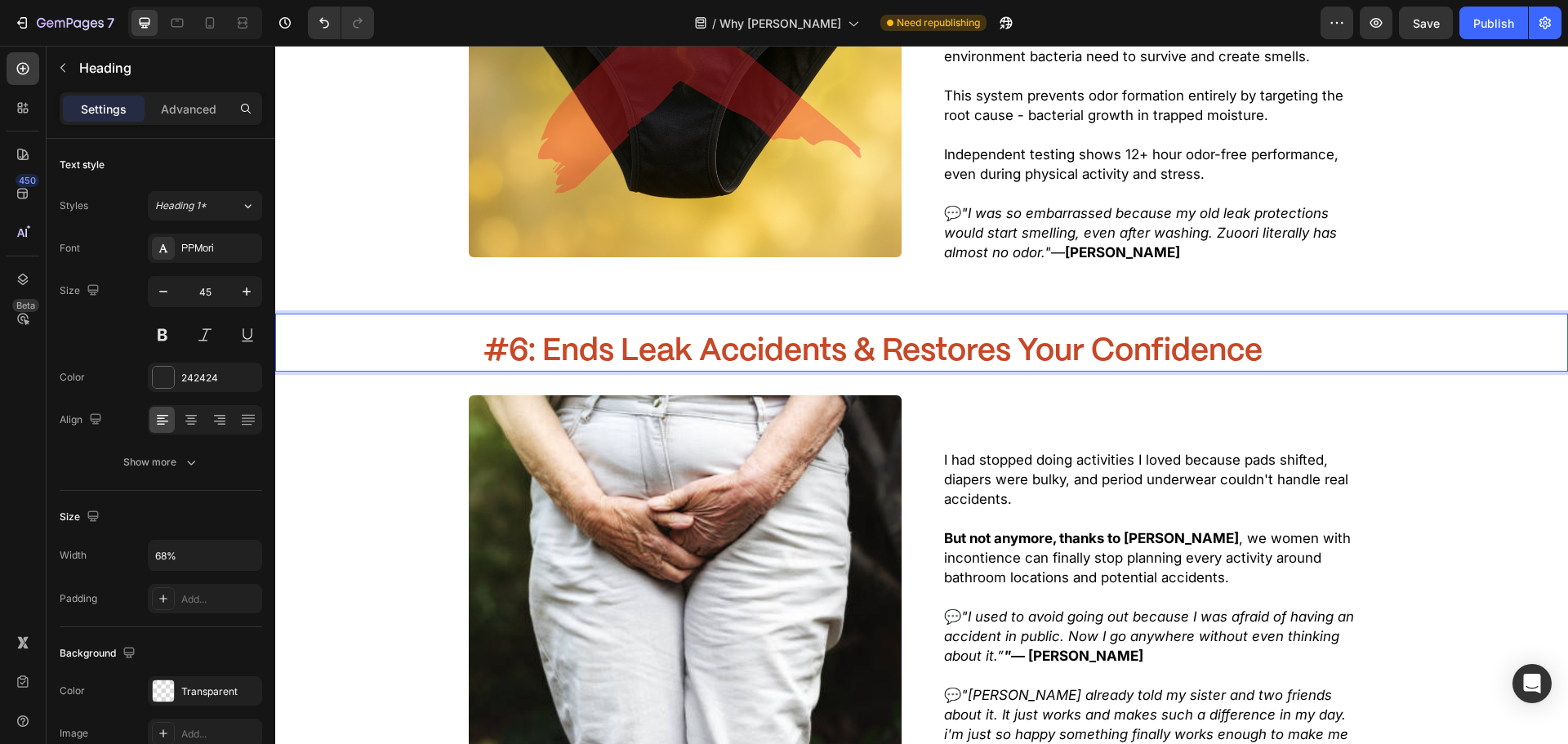
click at [1038, 336] on span "#6: Ends Leak Accidents & Restores Your Confidence" at bounding box center [873, 351] width 779 height 30
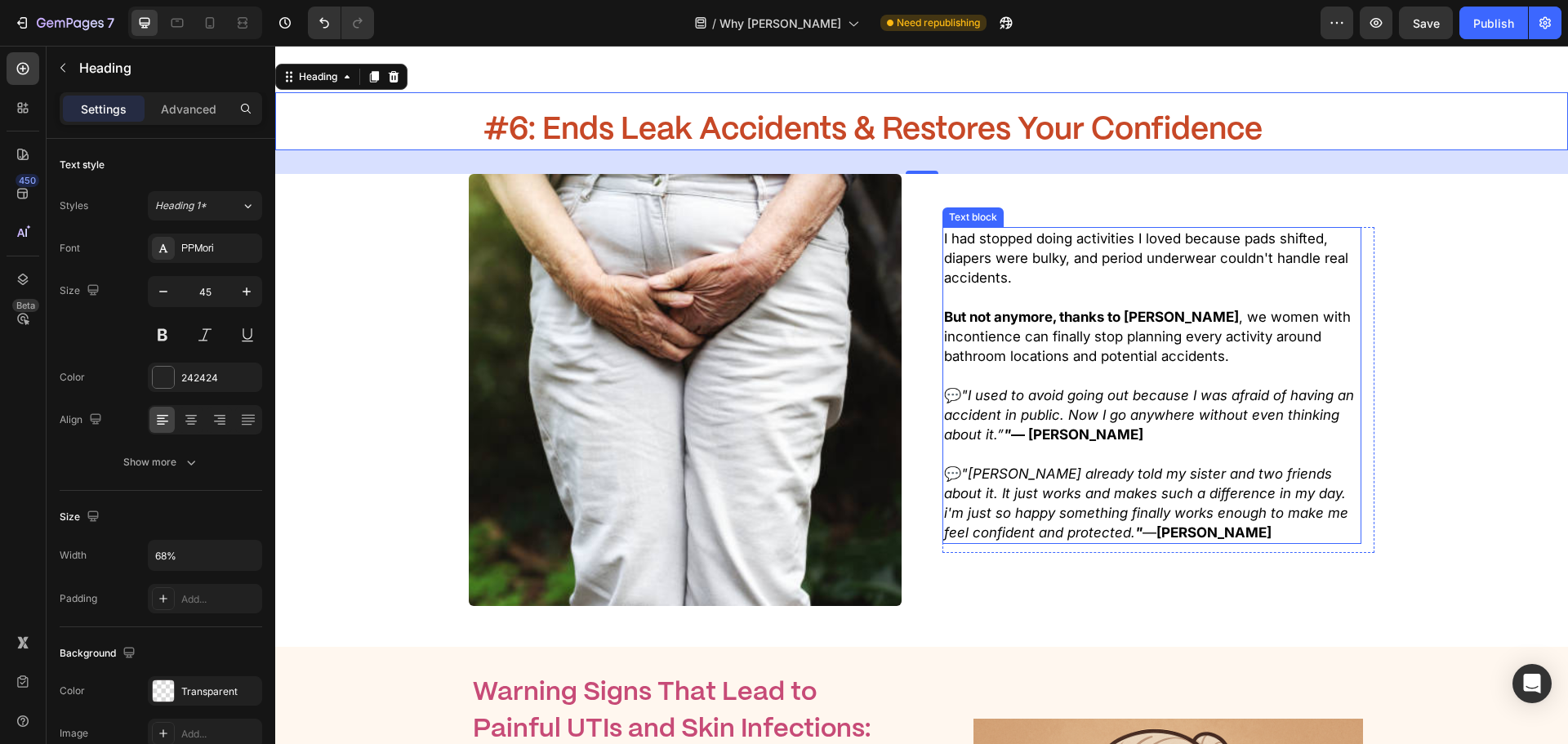
scroll to position [4736, 0]
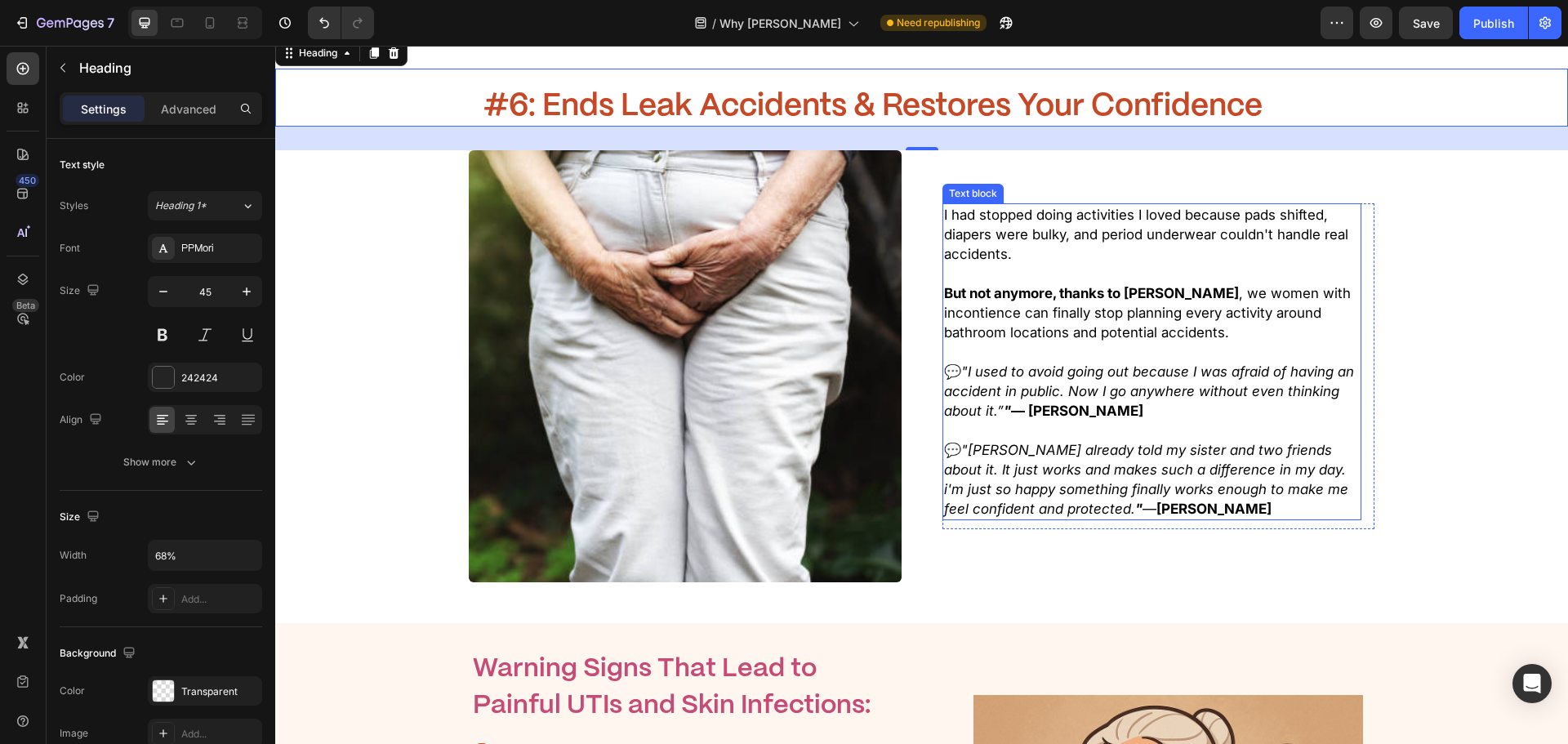
click at [1056, 440] on p "💬 "Ive already told my sister and two friends about it. It just works and makes…" at bounding box center [1152, 479] width 416 height 79
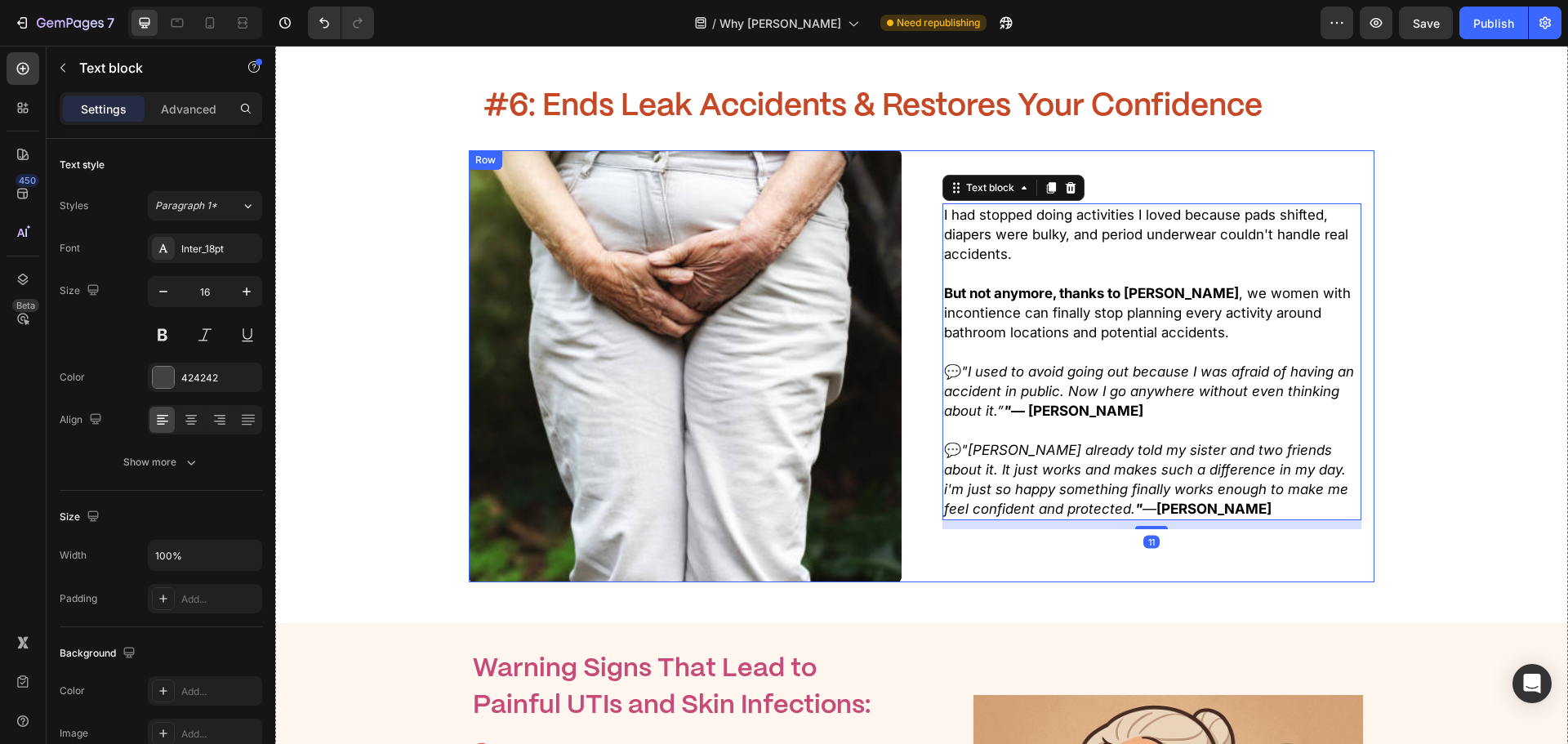
click at [1187, 442] on div "I had stopped doing activities I loved because pads shifted, diapers were bulky…" at bounding box center [1158, 366] width 432 height 432
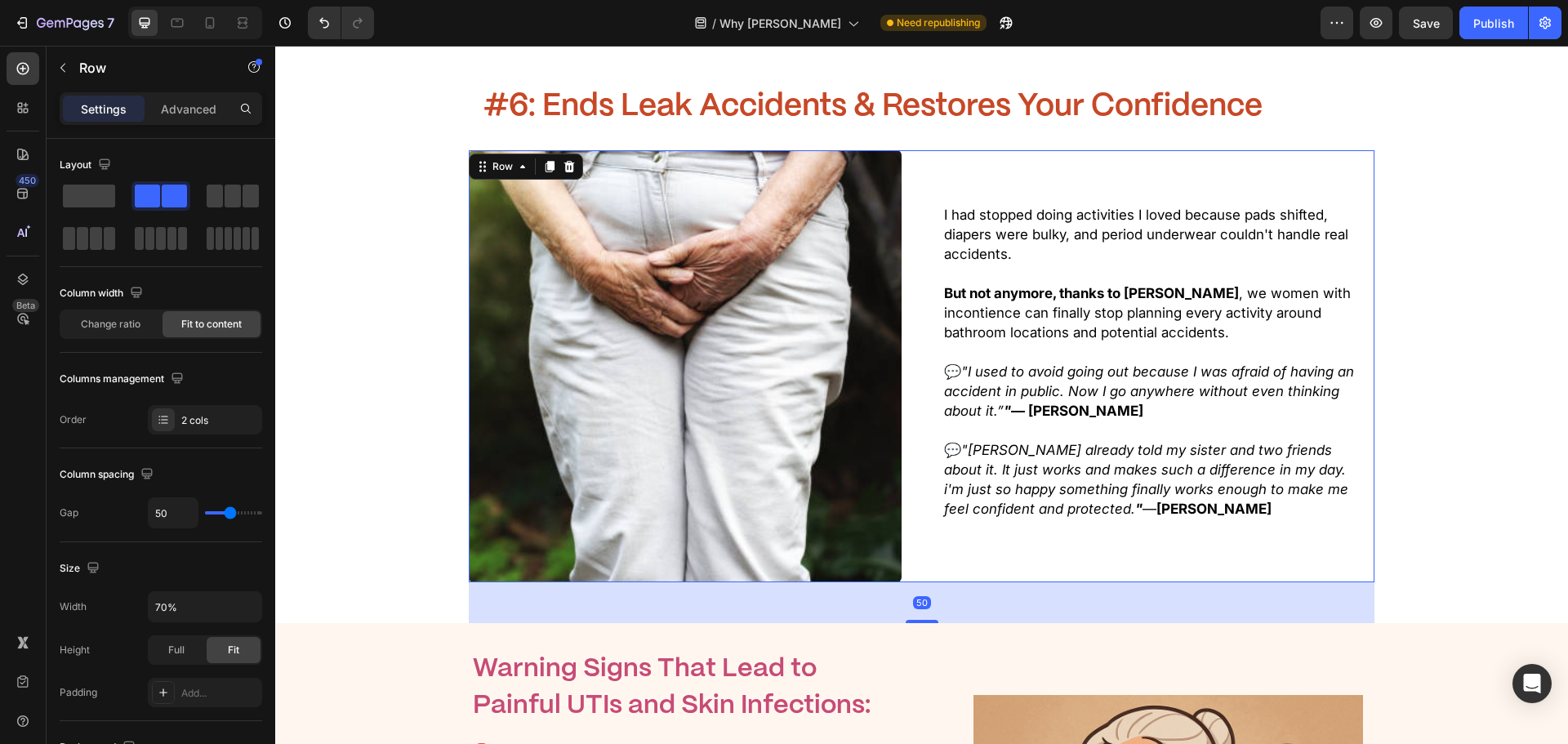
click at [1187, 440] on p "💬 "Ive already told my sister and two friends about it. It just works and makes…" at bounding box center [1152, 479] width 416 height 79
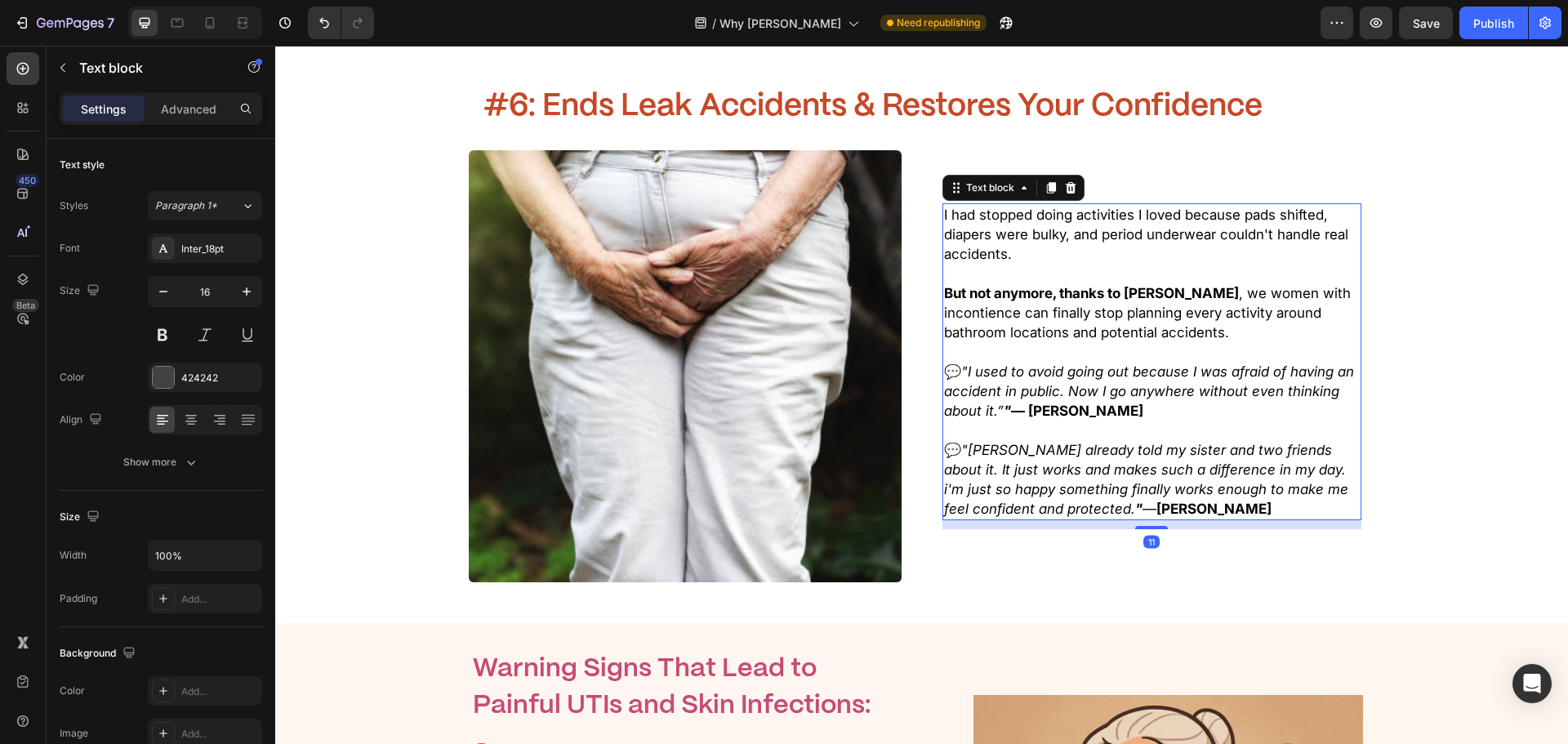
click at [1187, 440] on p "💬 "Ive already told my sister and two friends about it. It just works and makes…" at bounding box center [1152, 479] width 416 height 79
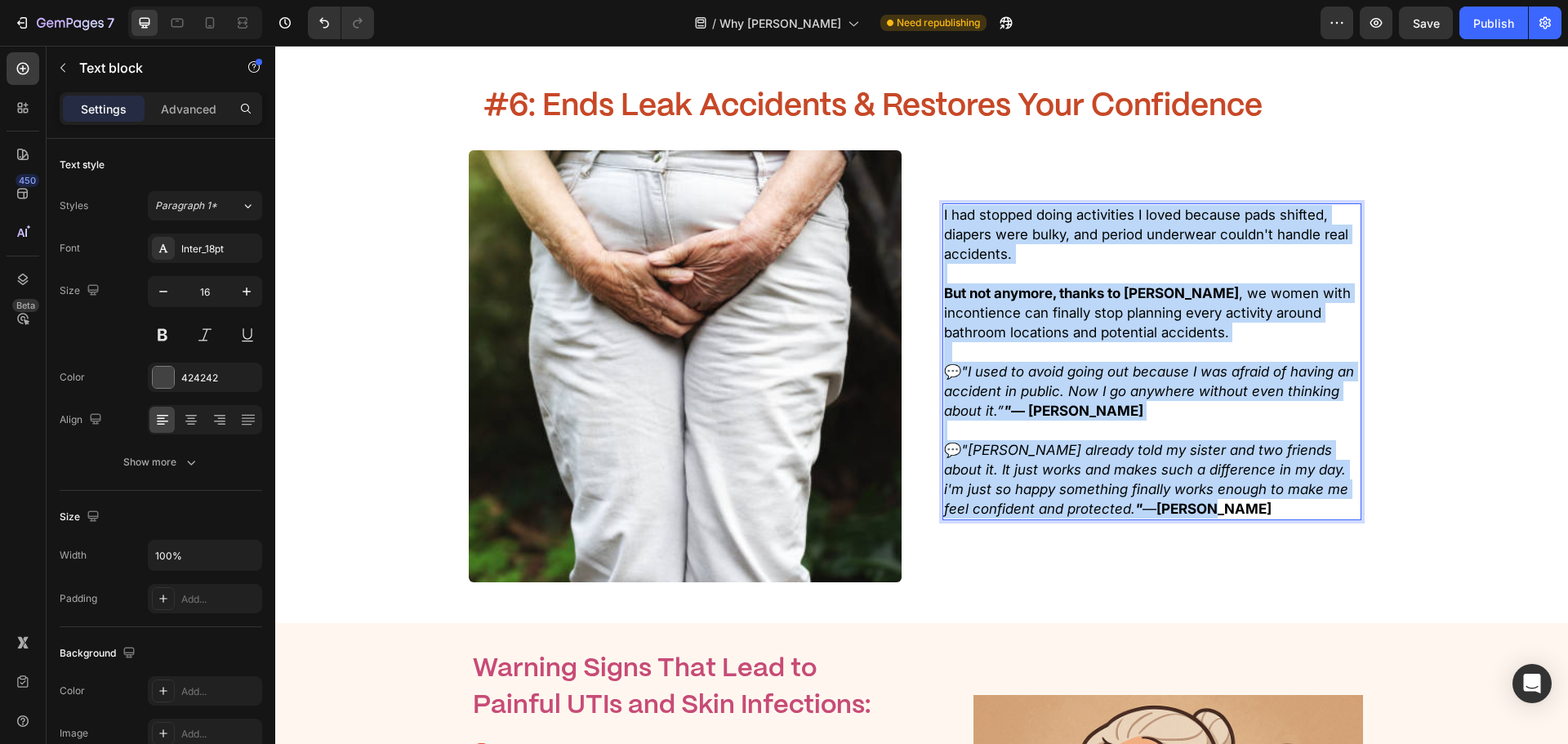
drag, startPoint x: 1202, startPoint y: 409, endPoint x: 807, endPoint y: 53, distance: 531.8
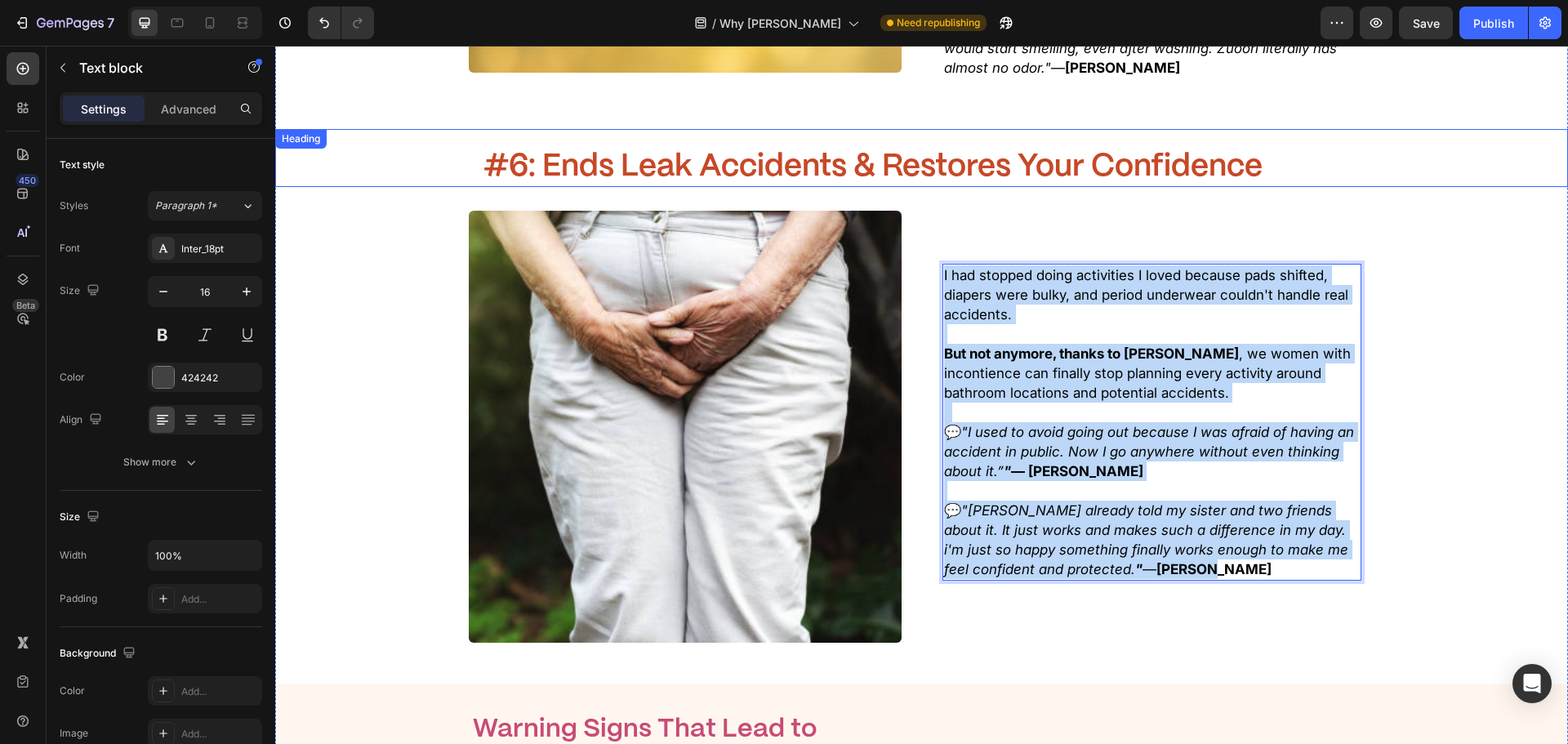
copy div "I had stopped doing activities I loved because pads shifted, diapers were bulky…"
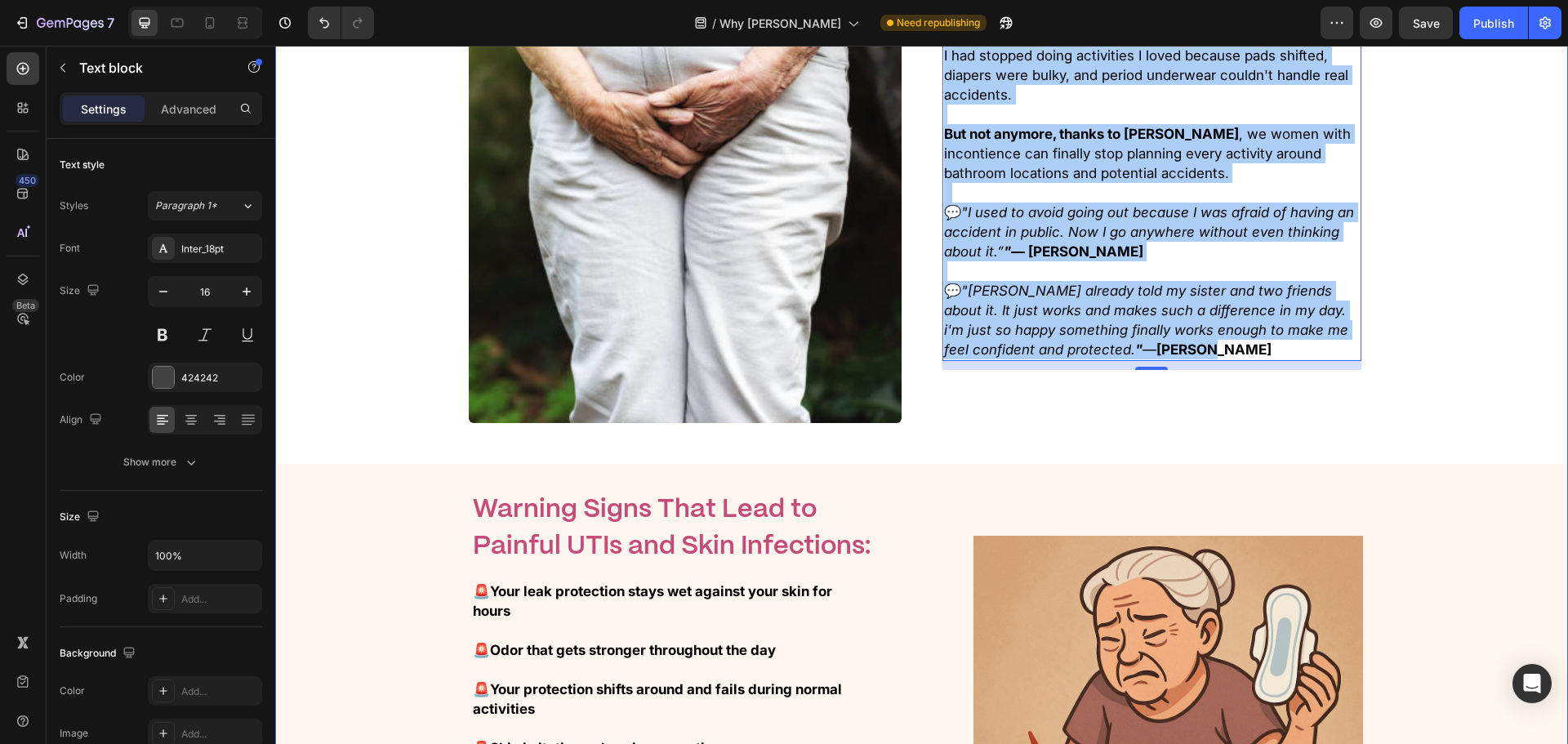
scroll to position [5083, 0]
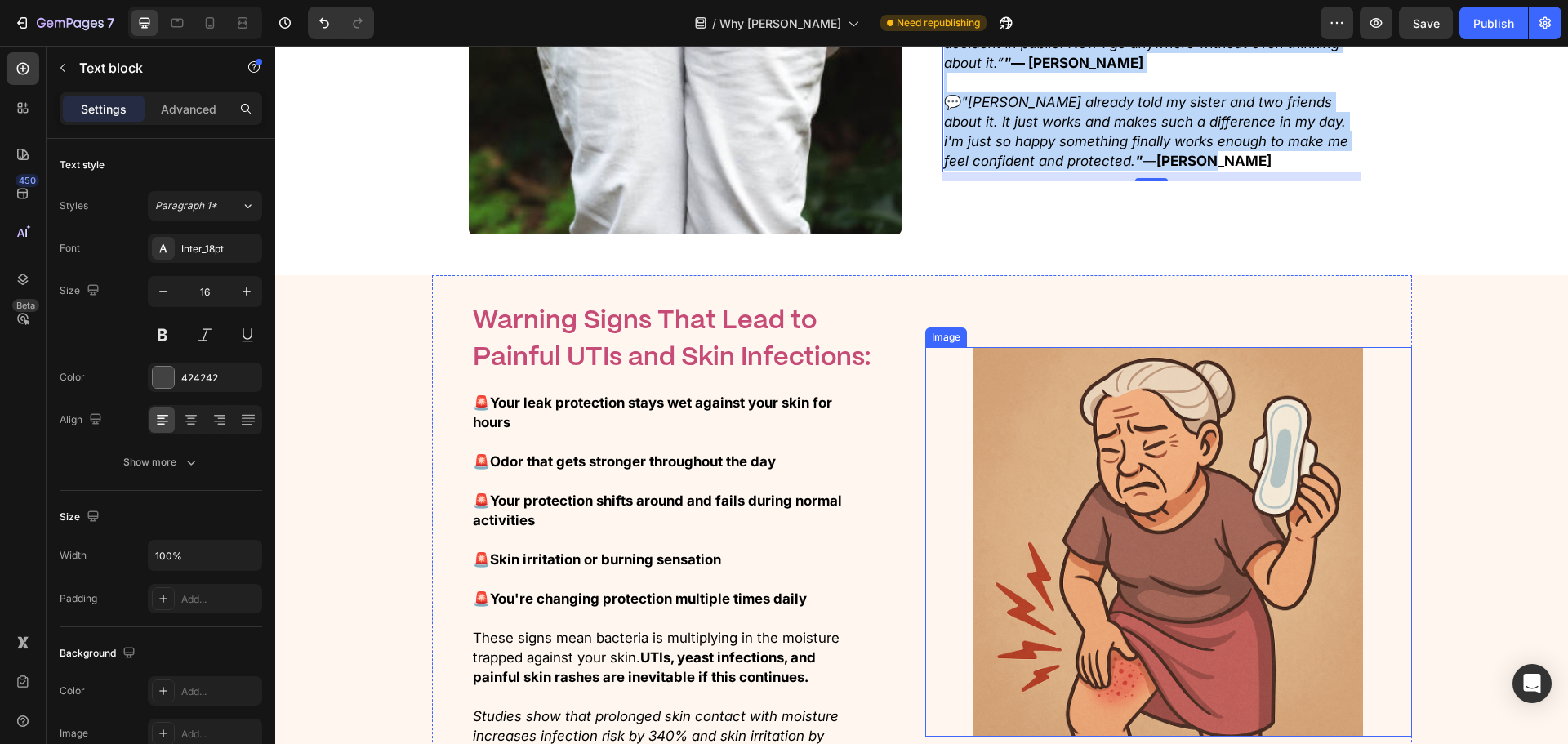
click at [945, 354] on div at bounding box center [1169, 541] width 487 height 389
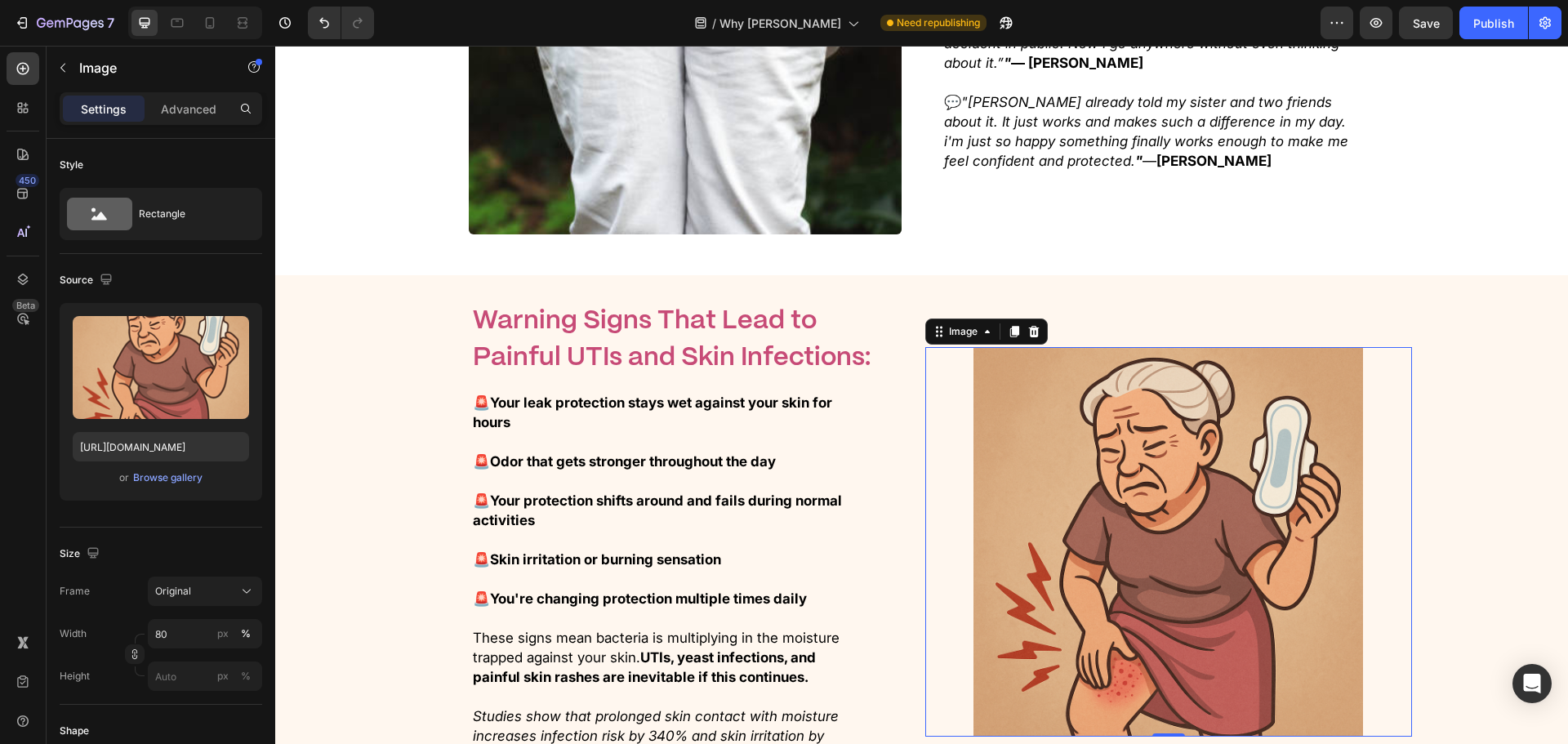
click at [1187, 347] on div at bounding box center [1169, 541] width 487 height 389
click at [1187, 347] on img at bounding box center [1168, 541] width 389 height 389
click at [1187, 303] on div "Image 0 Here’s What You Can Expect Heading Warning Signs That Lead to Painful U…" at bounding box center [922, 548] width 1292 height 546
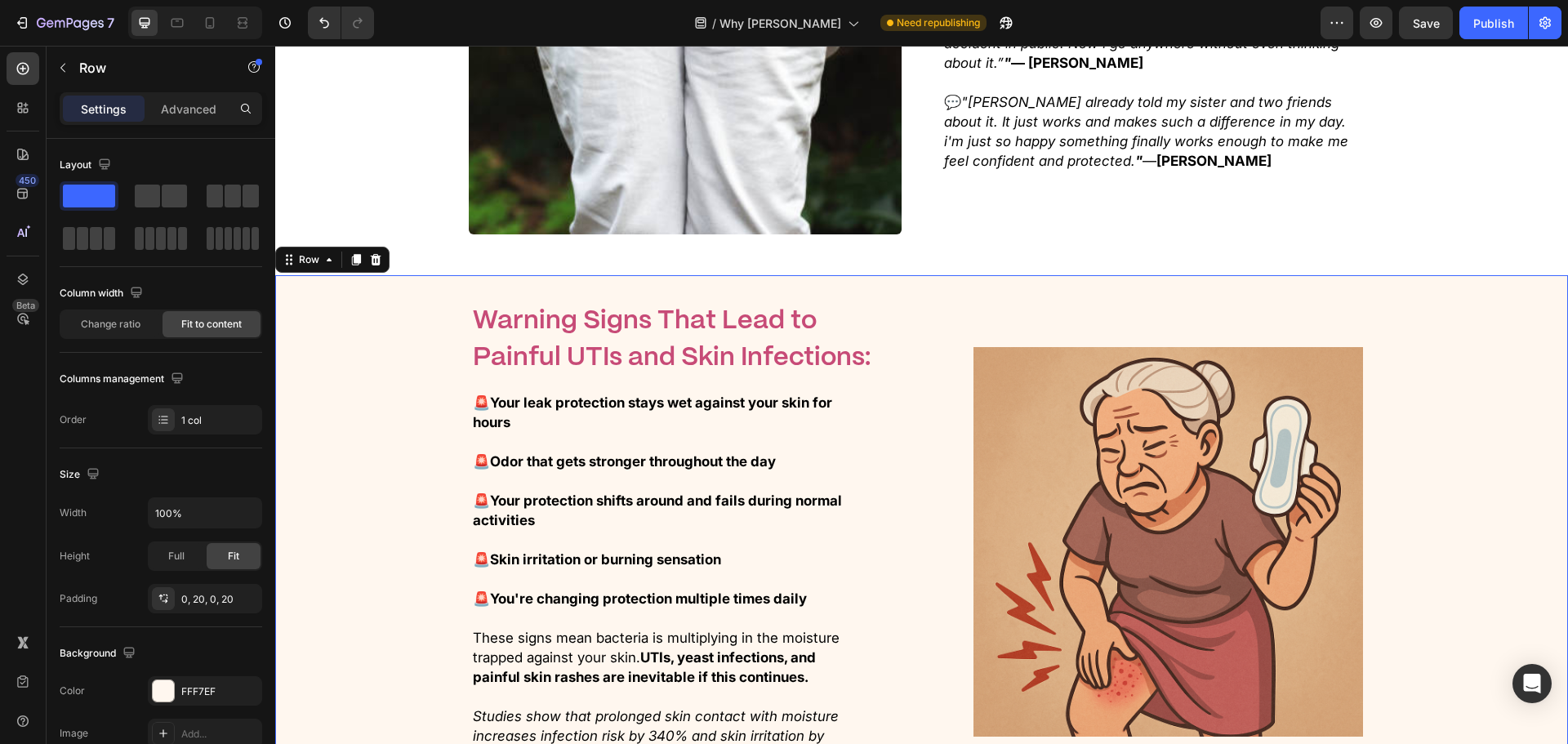
click at [1187, 347] on img at bounding box center [1168, 541] width 389 height 389
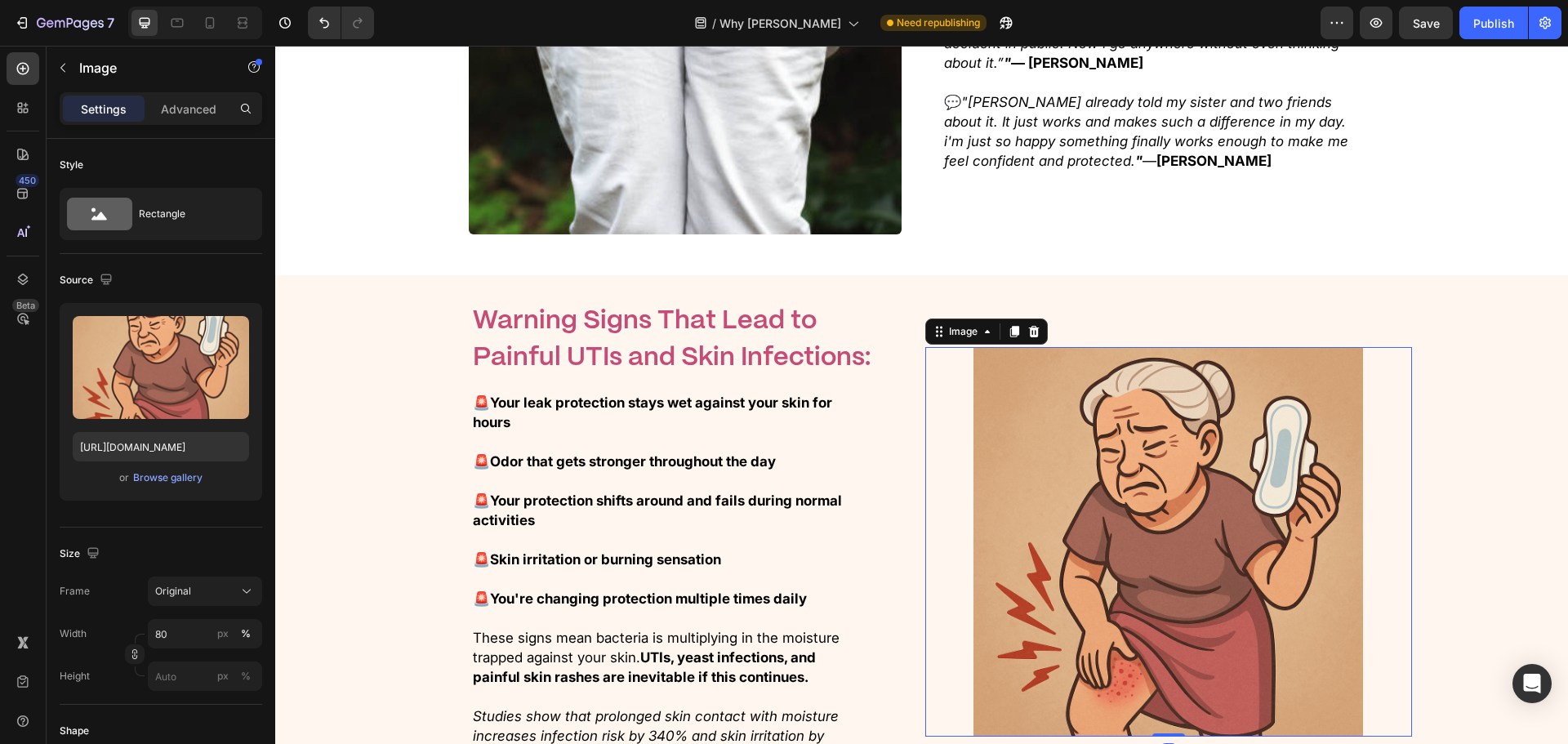
copy div "I had stopped doing activities I loved because pads shifted, diapers were bulky…"
click at [613, 301] on h2 "Warning Signs That Lead to Painful UTIs and Skin Infections:" at bounding box center [676, 339] width 409 height 77
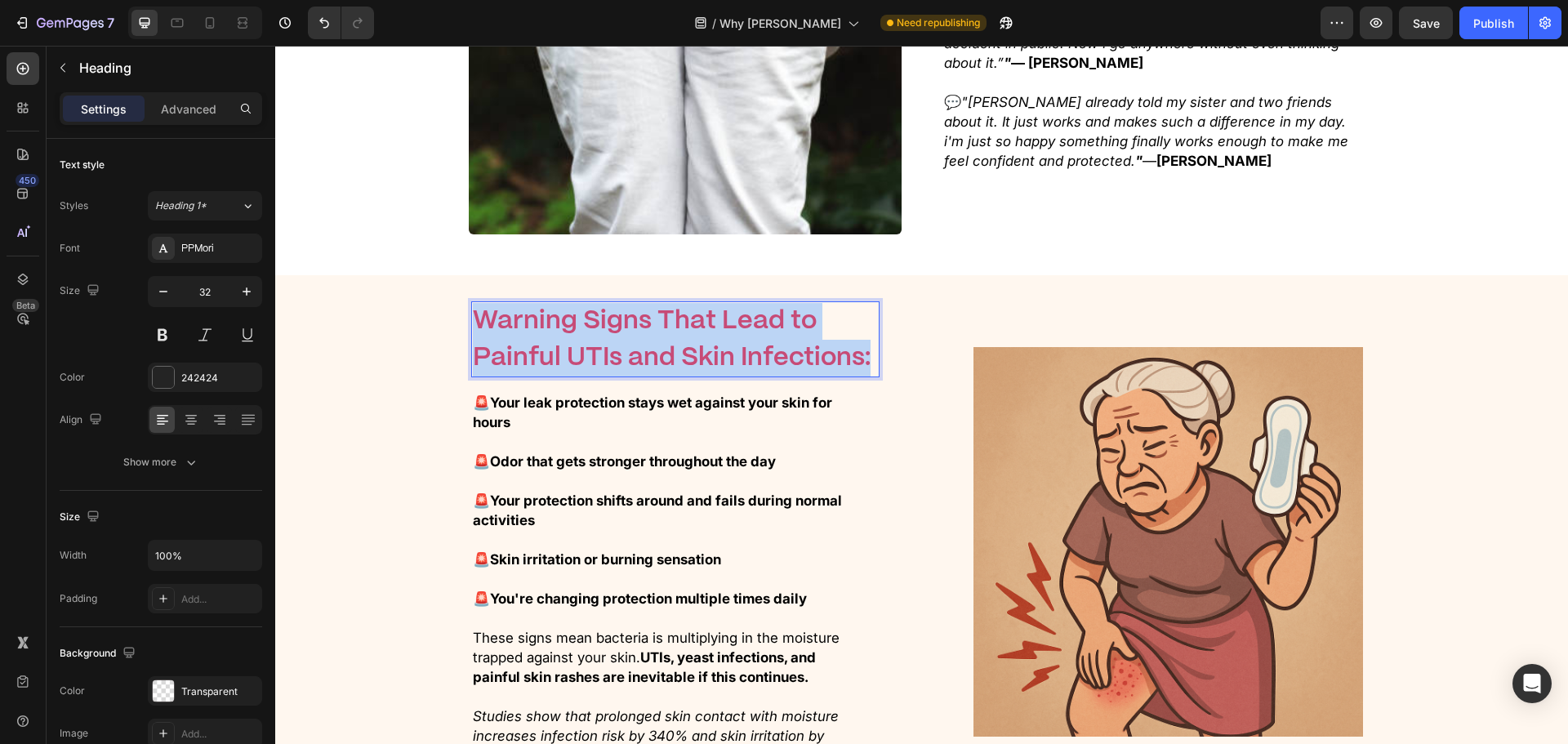
click at [613, 303] on p "Warning Signs That Lead to Painful UTIs and Skin Infections:" at bounding box center [675, 340] width 405 height 74
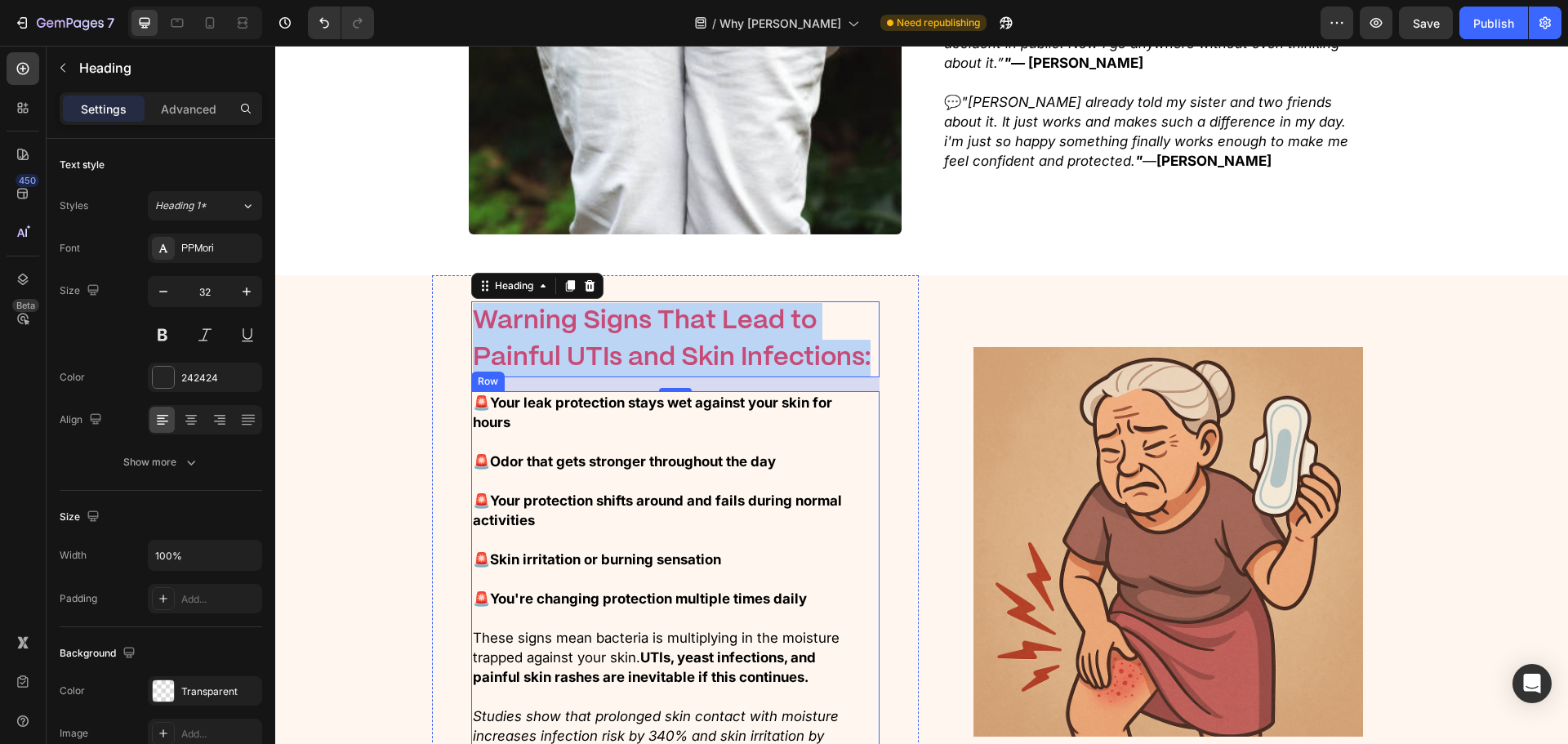
drag, startPoint x: 776, startPoint y: 409, endPoint x: 756, endPoint y: 446, distance: 42.1
click at [777, 493] on strong "Your protection shifts around and fails during normal activities" at bounding box center [656, 510] width 369 height 36
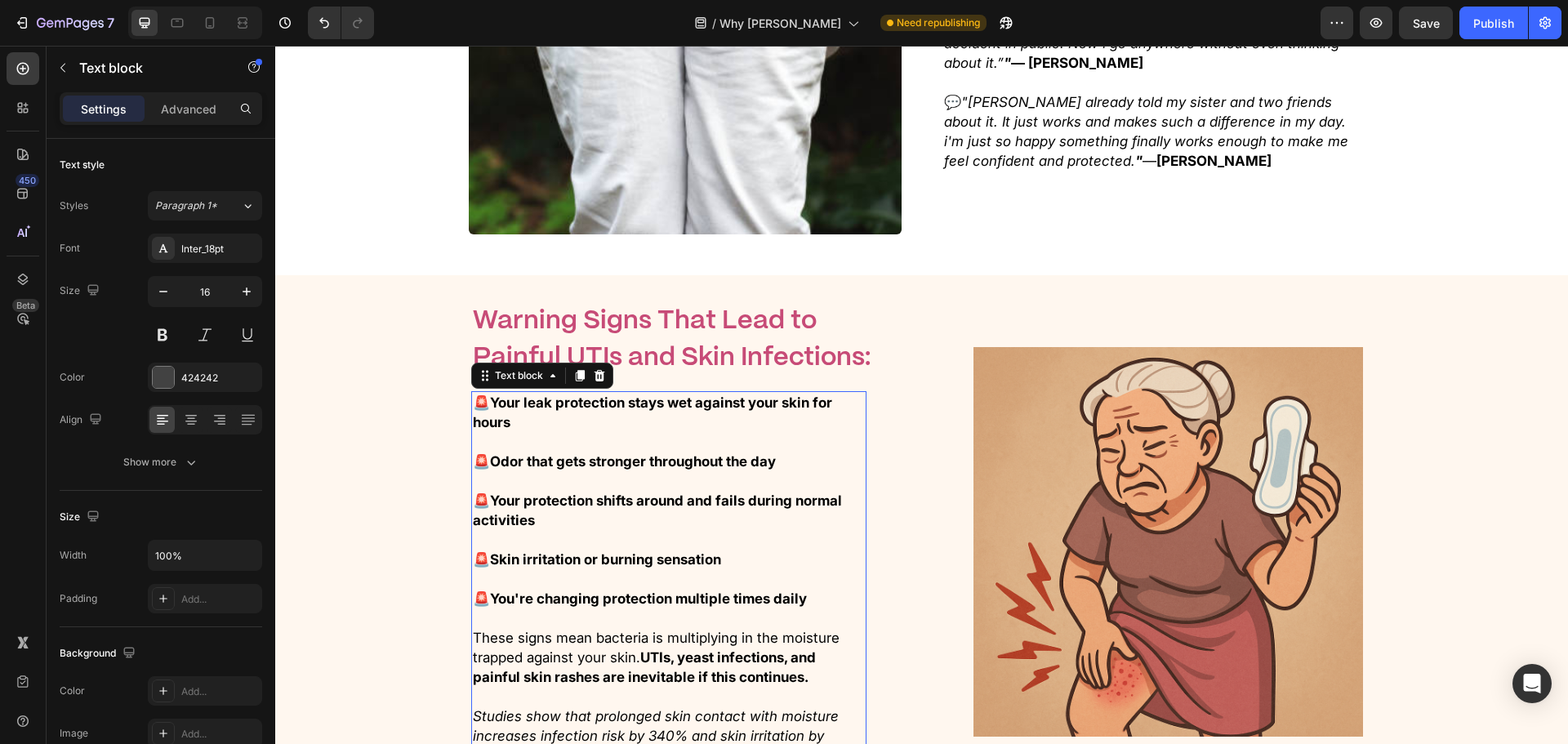
click at [736, 629] on span "These signs mean bacteria is multiplying in the moisture trapped against your s…" at bounding box center [655, 657] width 367 height 55
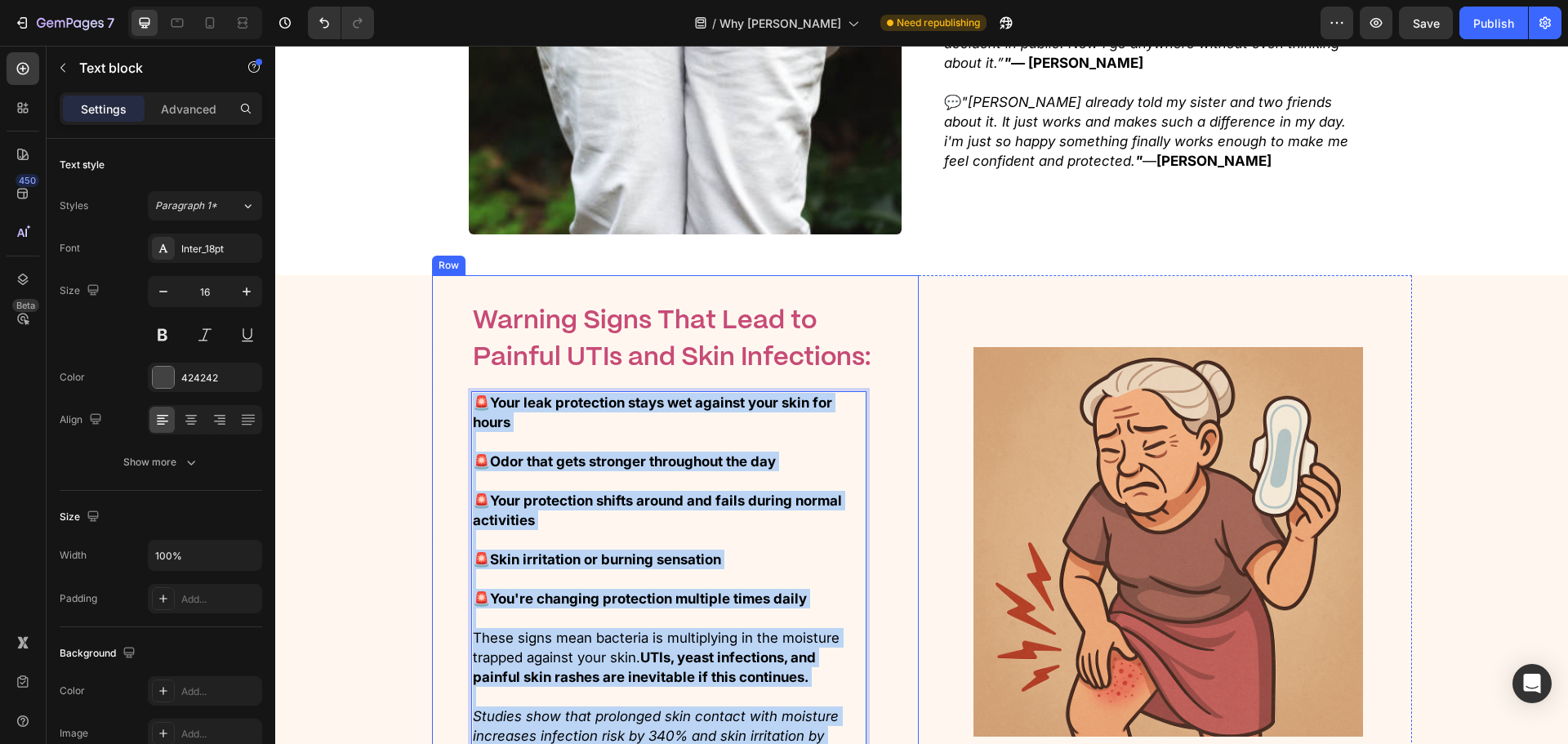
drag, startPoint x: 859, startPoint y: 640, endPoint x: 442, endPoint y: 290, distance: 544.4
click at [442, 290] on div "Here’s What You Can Expect Heading ⁠⁠⁠⁠⁠⁠⁠ Warning Signs That Lead to Painful U…" at bounding box center [675, 542] width 487 height 533
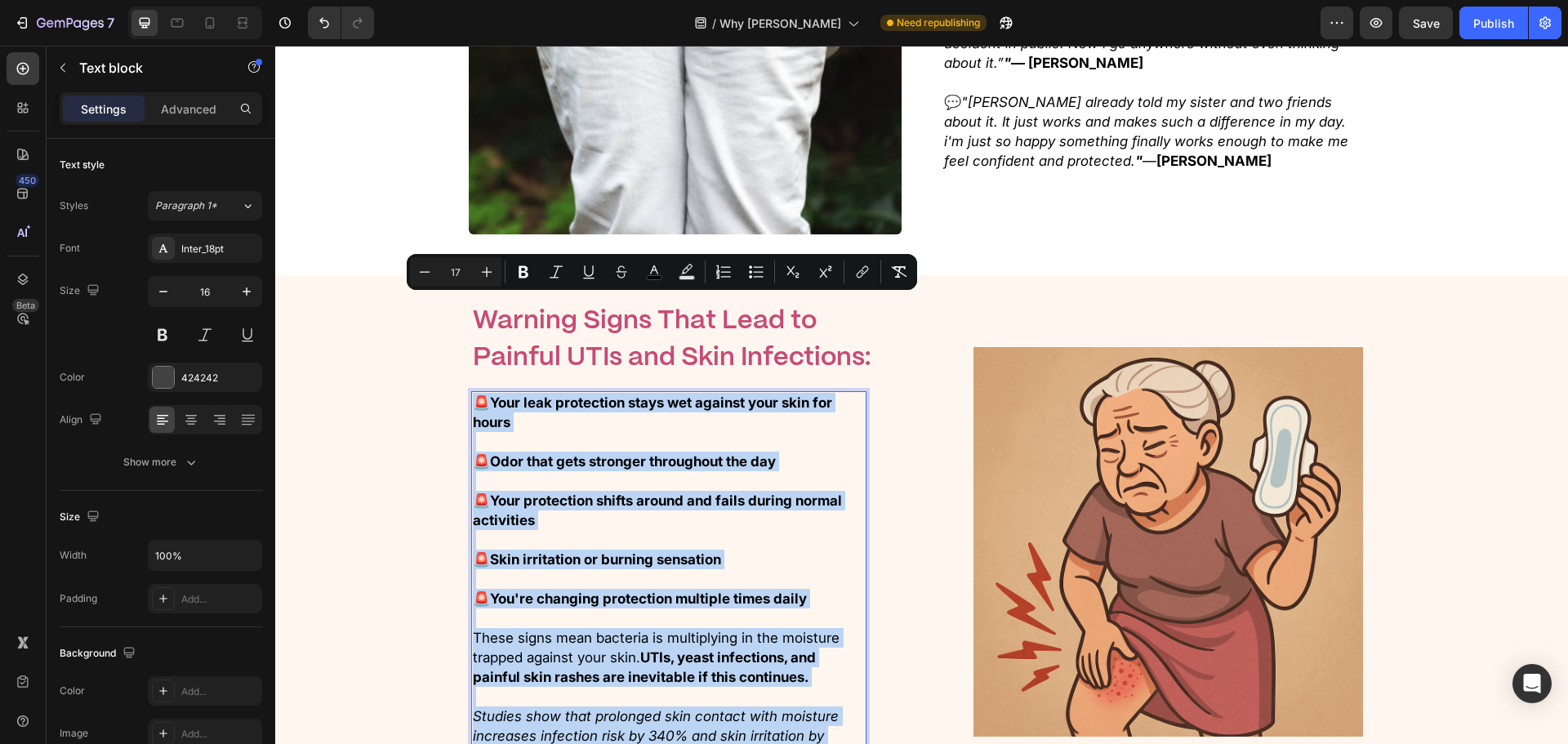
copy div "🚨 Your leak protection stays wet against your skin for hours 🚨 Odor that gets s…"
